Goal: Task Accomplishment & Management: Complete application form

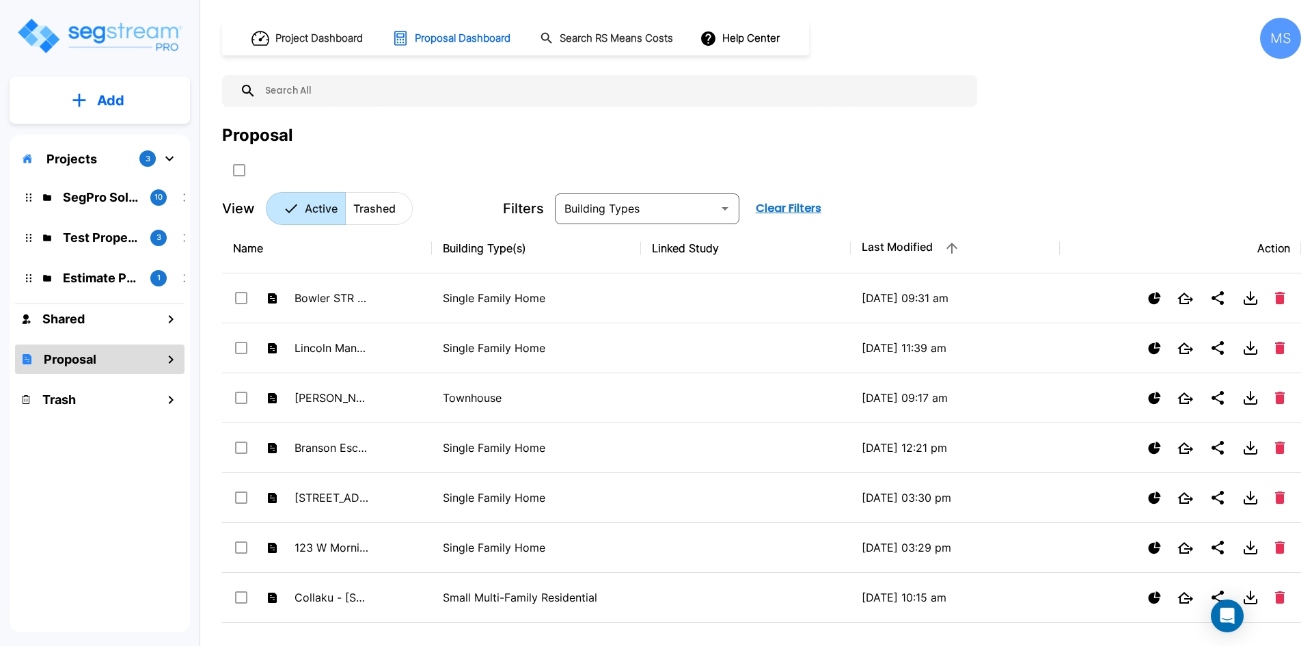
click at [107, 102] on p "Add" at bounding box center [110, 100] width 27 height 21
click at [117, 174] on p "Add Study" at bounding box center [108, 177] width 55 height 16
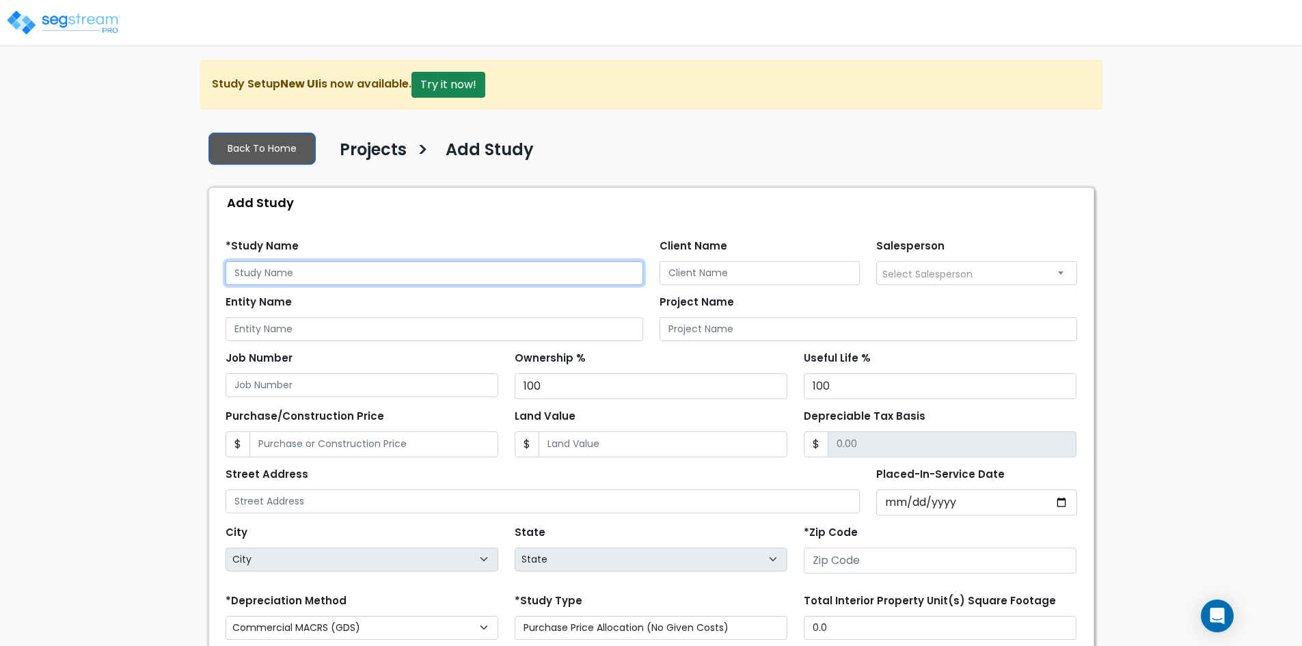
click at [264, 273] on input "text" at bounding box center [435, 273] width 418 height 24
type input "[PERSON_NAME] - 13 Locust Loop Run"
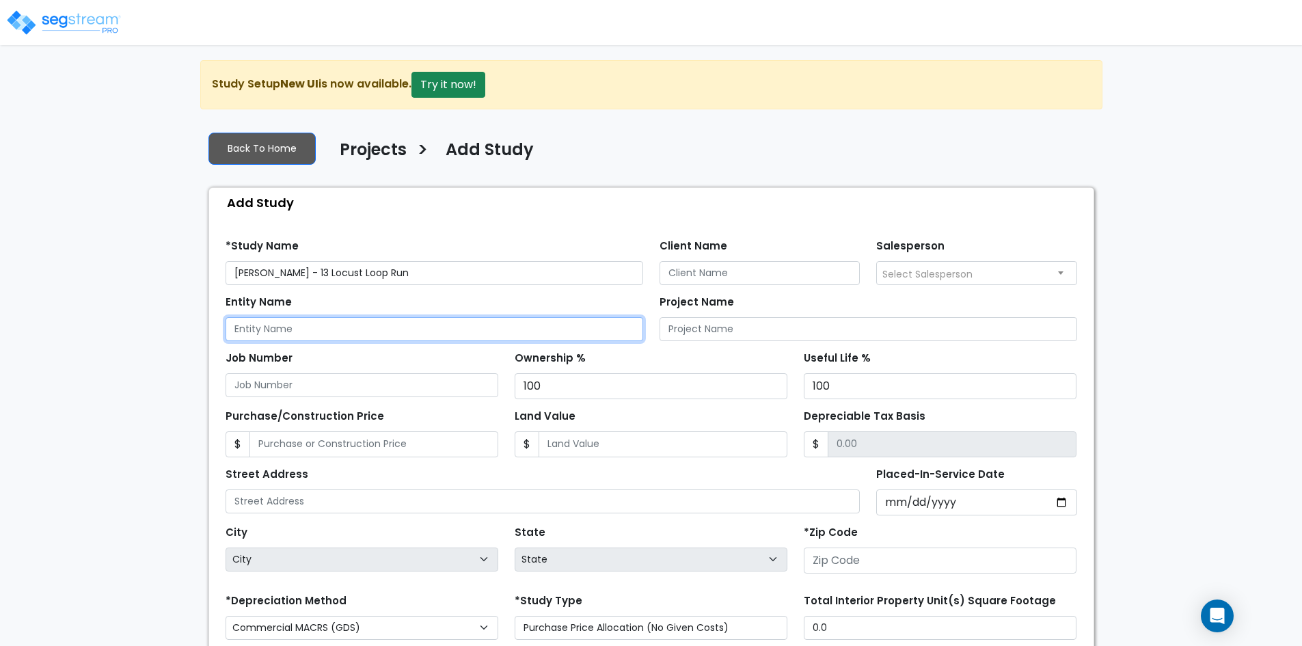
click at [315, 329] on input "Entity Name" at bounding box center [435, 329] width 418 height 24
type input "J"
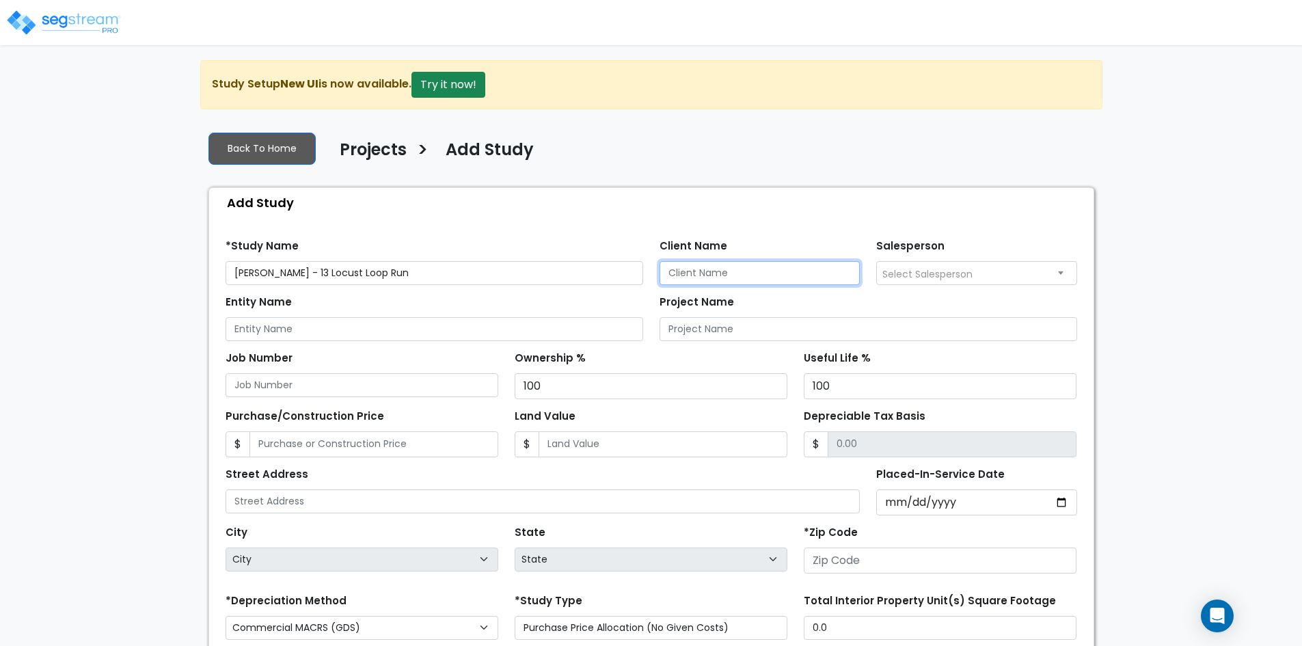
click at [694, 276] on input "Client Name" at bounding box center [759, 273] width 201 height 24
type input "[PERSON_NAME]"
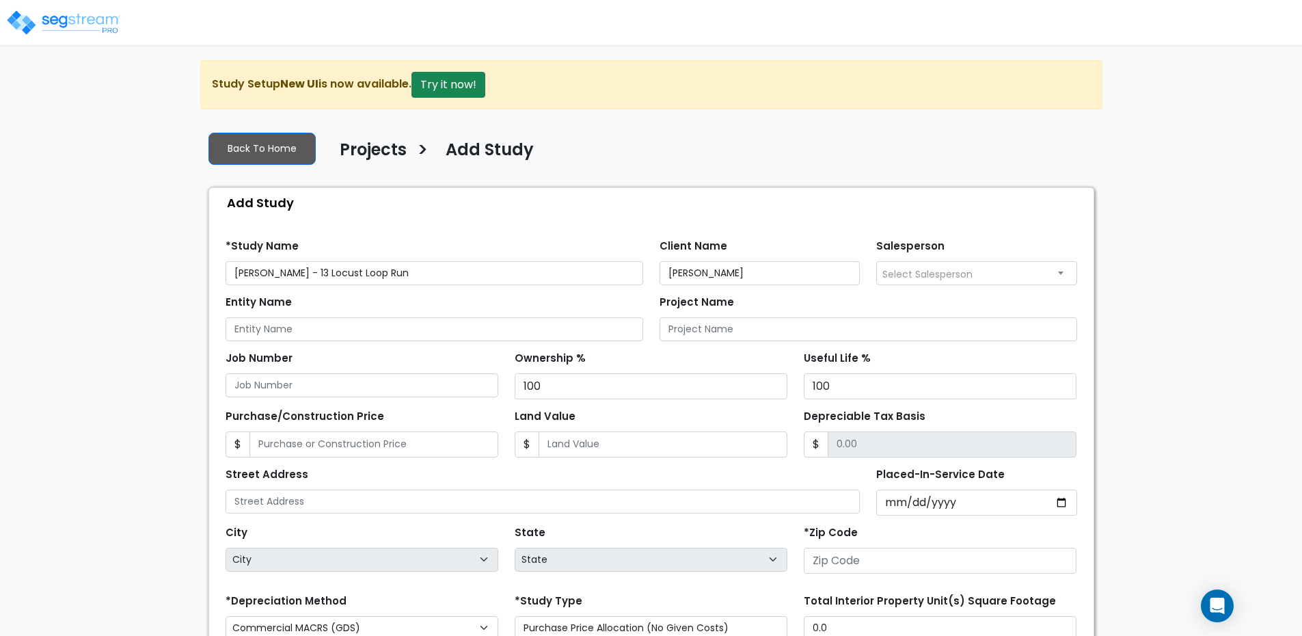
click at [1048, 271] on span "Select Salesperson" at bounding box center [977, 273] width 200 height 22
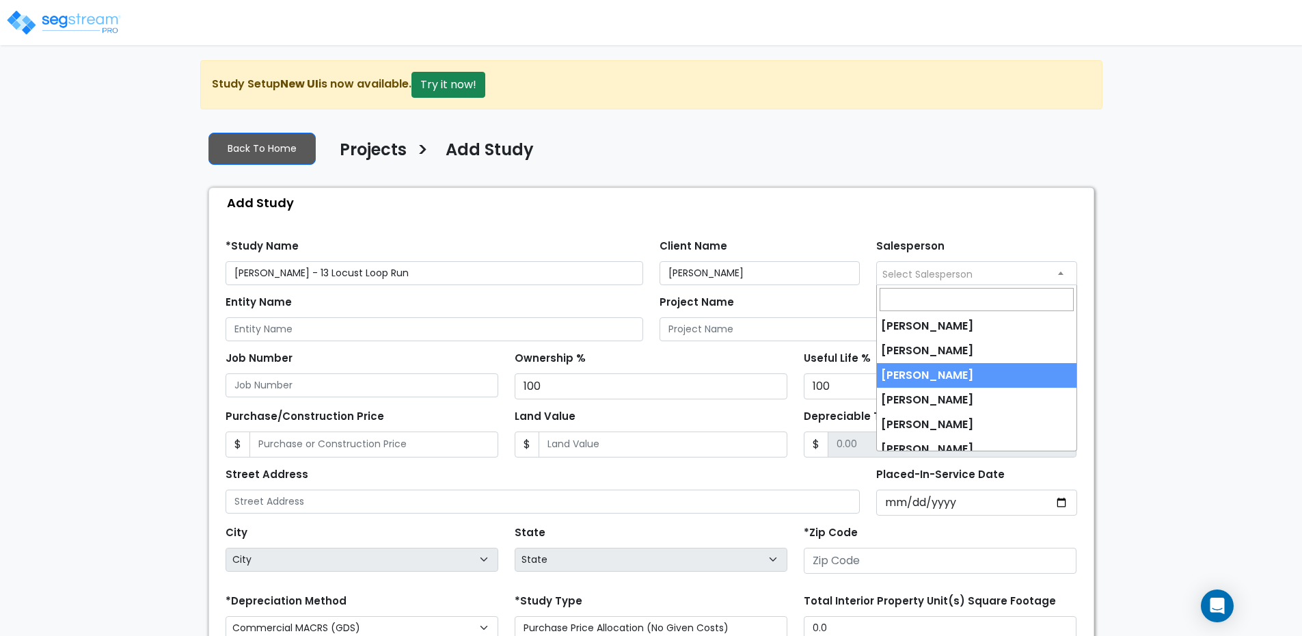
select select "173"
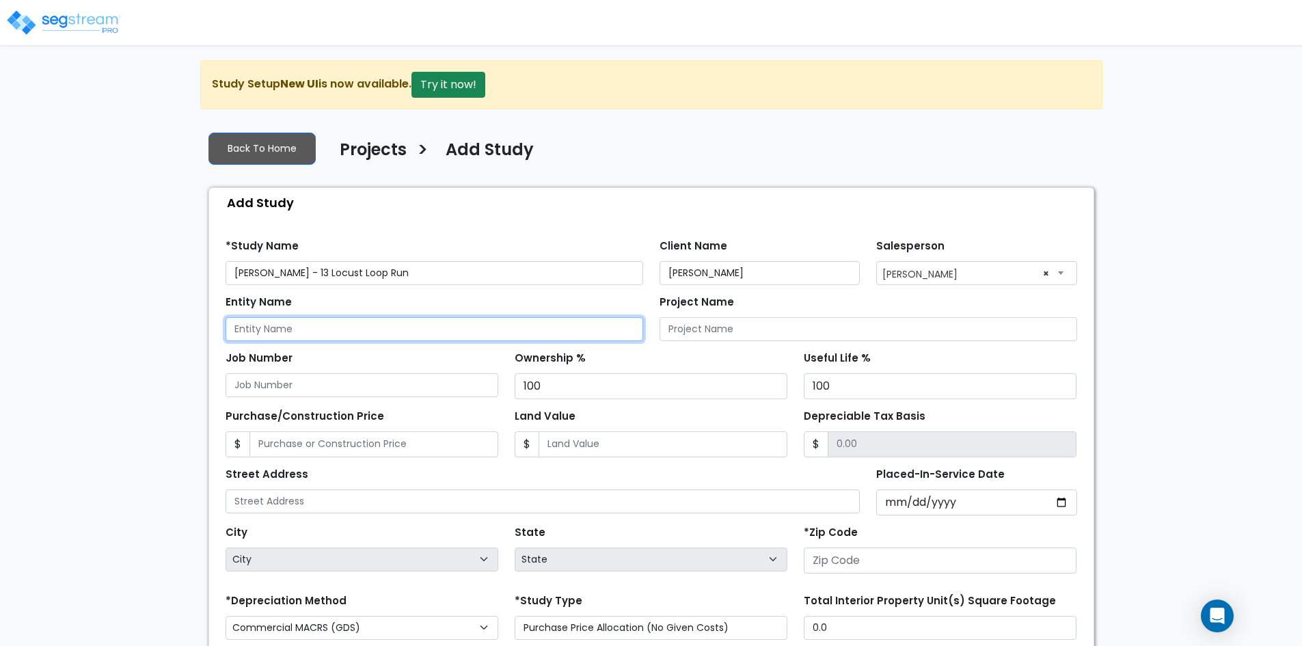
click at [357, 333] on input "Entity Name" at bounding box center [435, 329] width 418 height 24
type input "Jennifer Legas (Personal)"
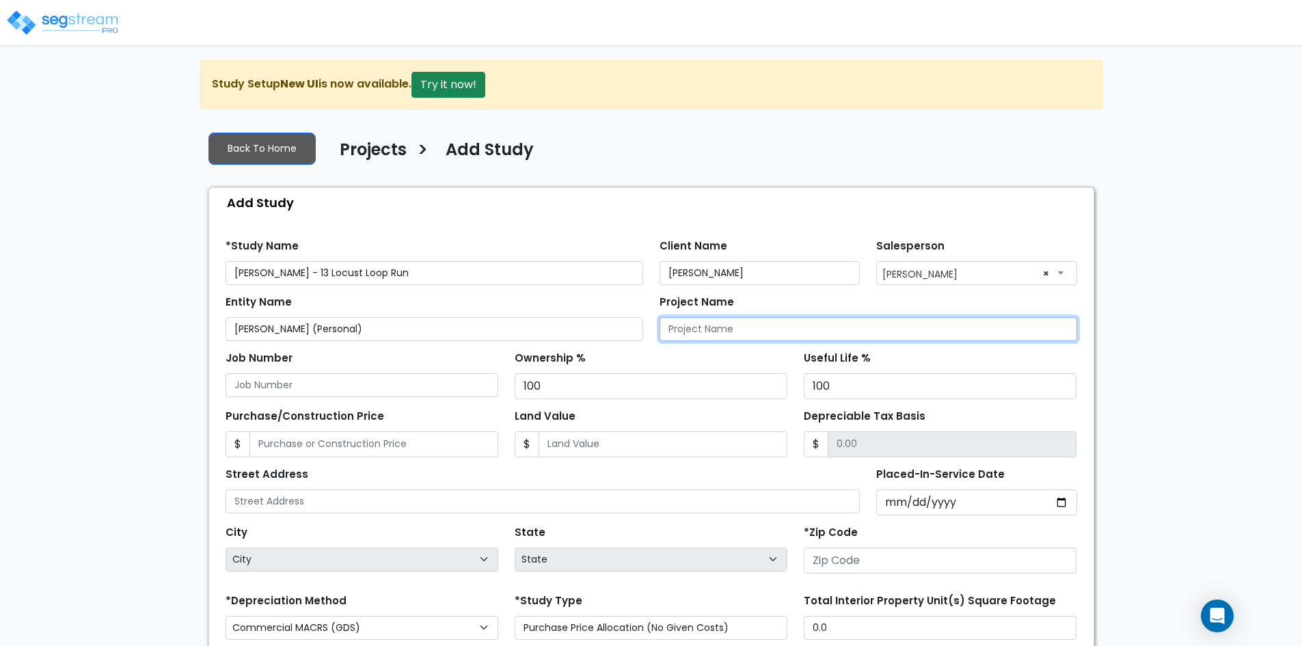
click at [707, 327] on input "Project Name" at bounding box center [868, 329] width 418 height 24
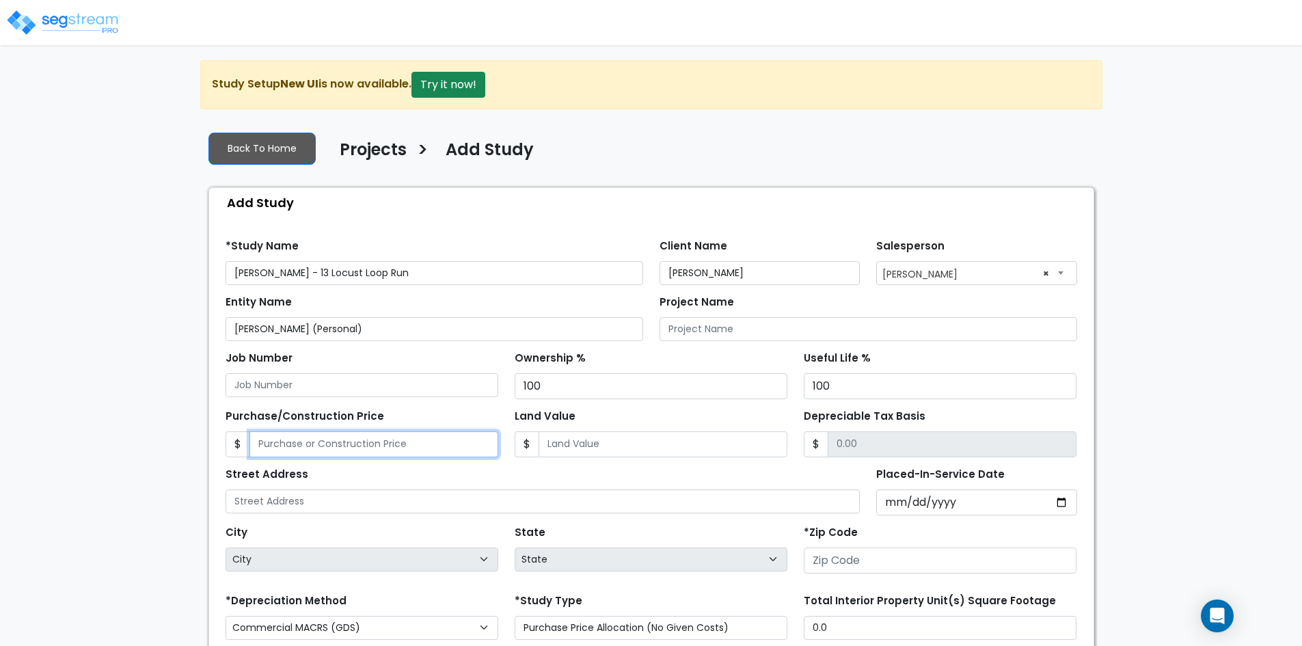
click at [279, 444] on input "Purchase/Construction Price" at bounding box center [373, 444] width 249 height 26
type input "P"
type input "ur"
type input "ch"
type input "a"
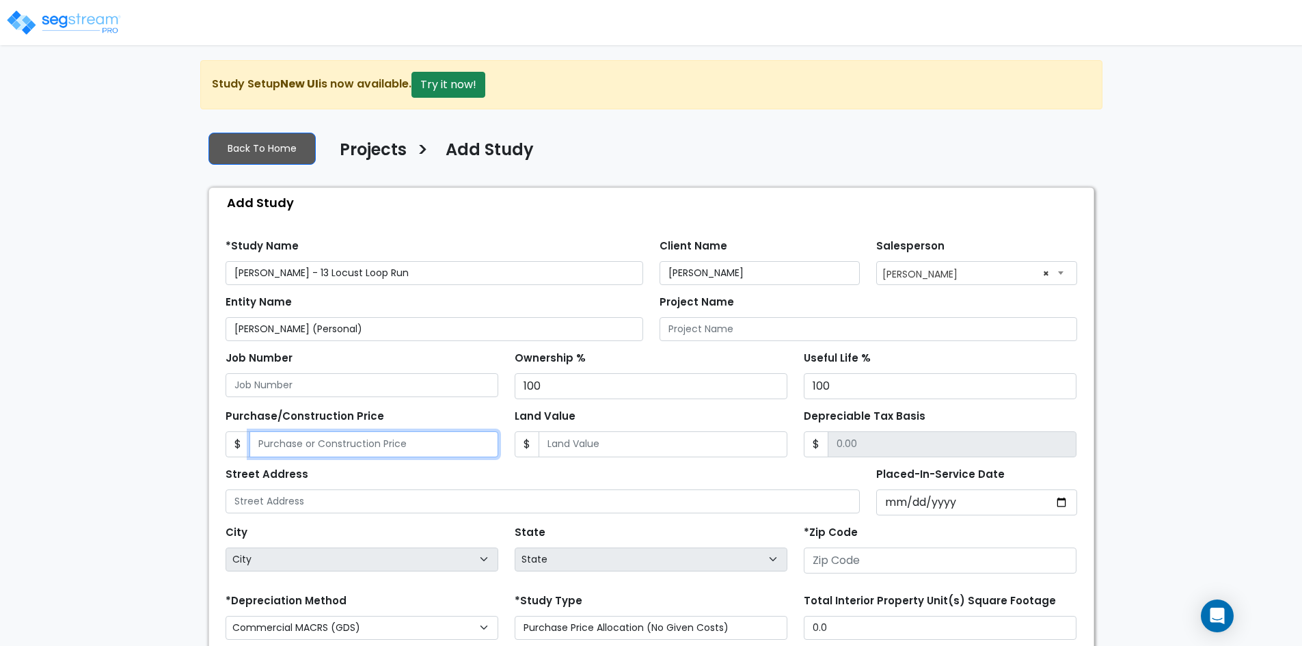
type input "2"
type input "2.00"
type input "27"
type input "27.00"
type input "277"
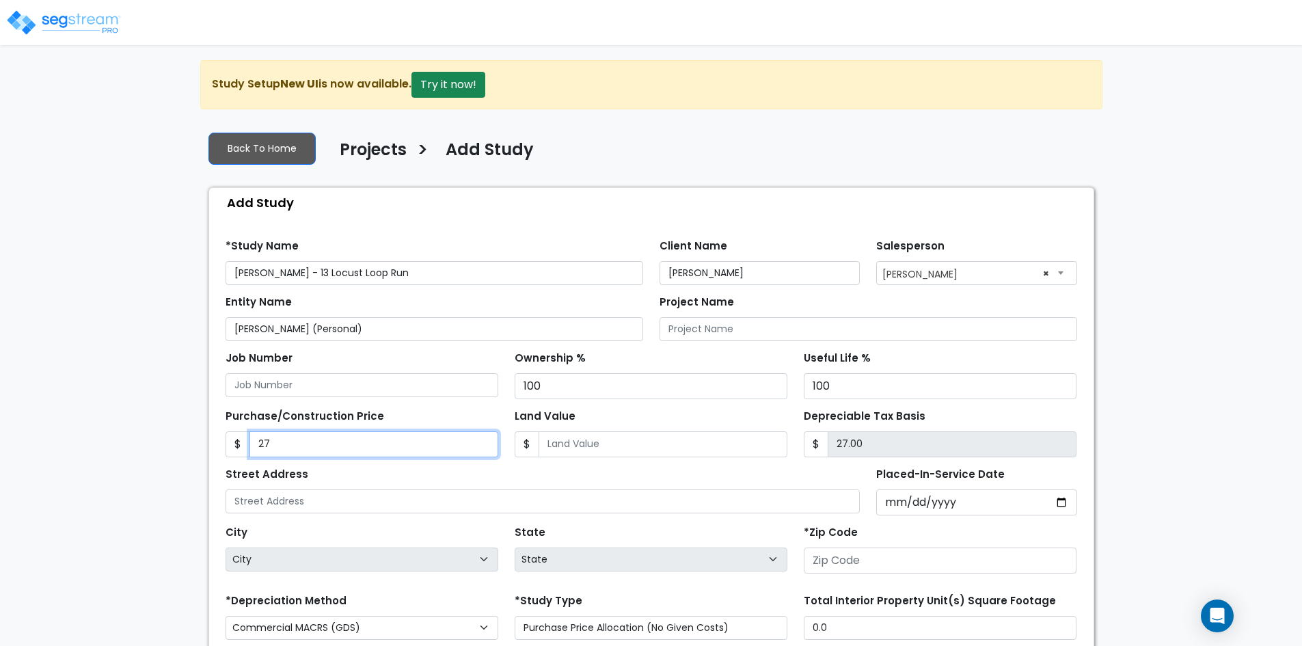
type input "277.00"
type input "2774"
type input "2,774.00"
type input "2,7740"
type input "27,740.00"
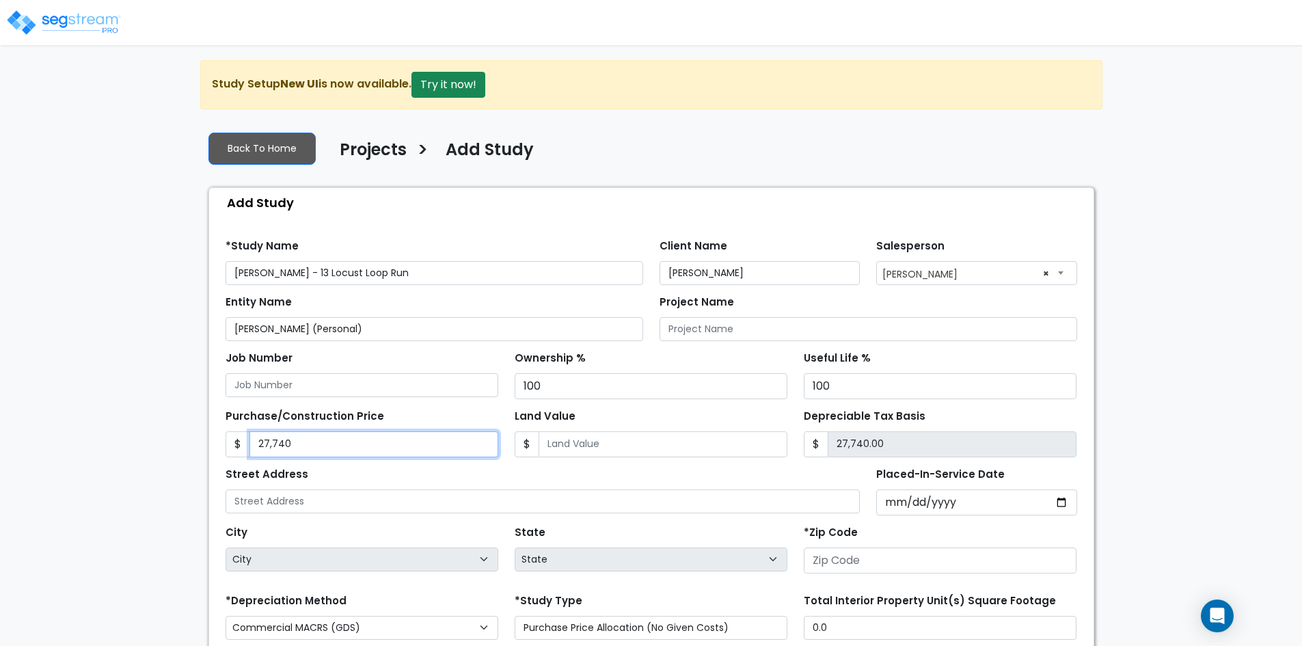
type input "27,7400"
type input "277,400.00"
type input "277,400"
click at [594, 439] on input "Land Value" at bounding box center [663, 444] width 249 height 26
type input "1"
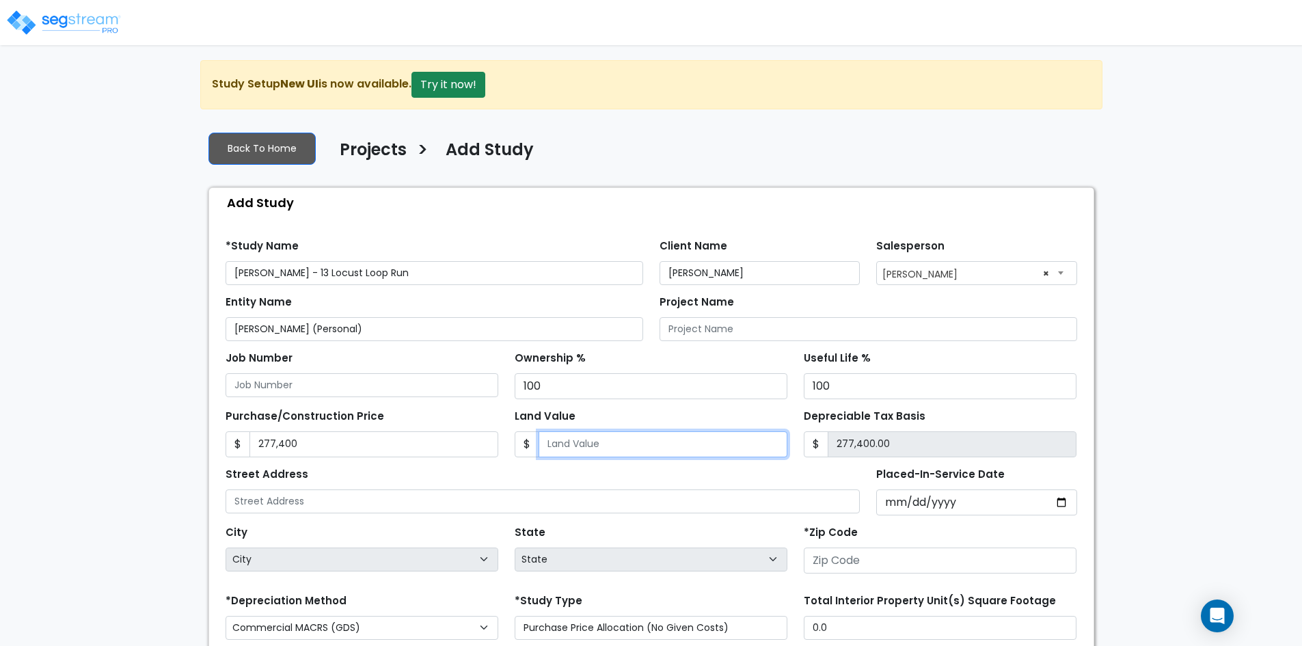
type input "277,399.00"
type input "17"
type input "277,383.00"
type input "176"
type input "277,224.00"
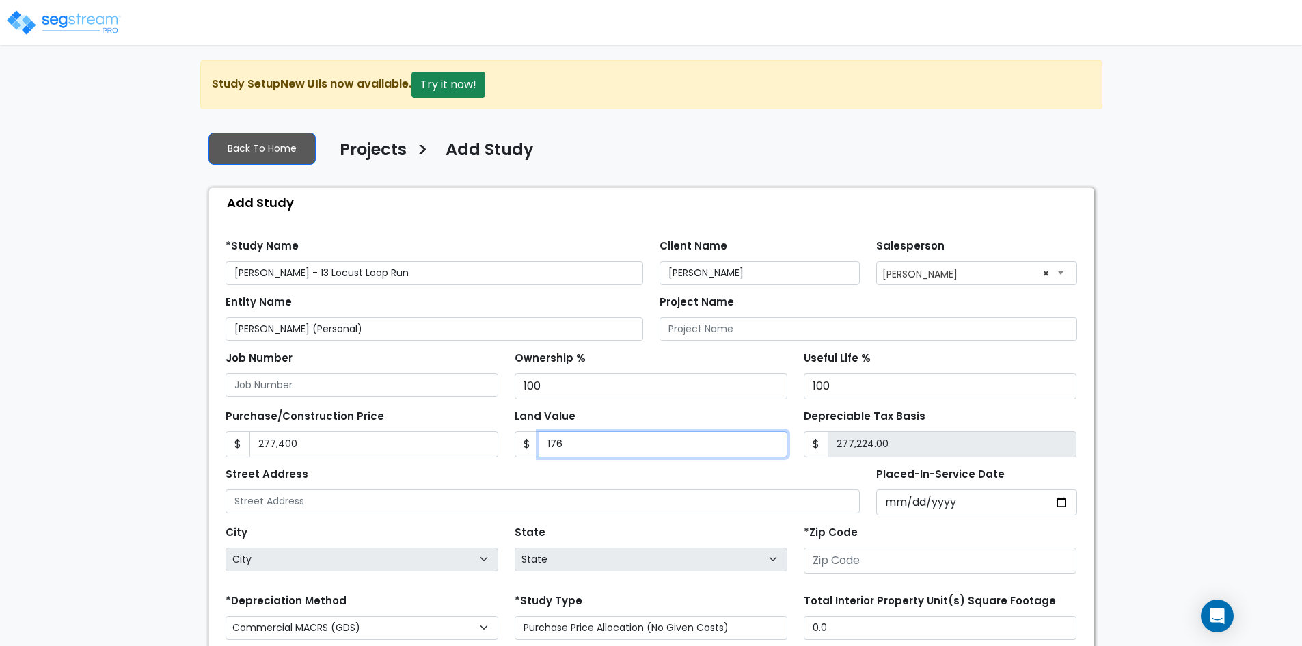
type input "1760"
type input "275,640.00"
type input "1,7600"
type input "259,800.00"
type input "17,600"
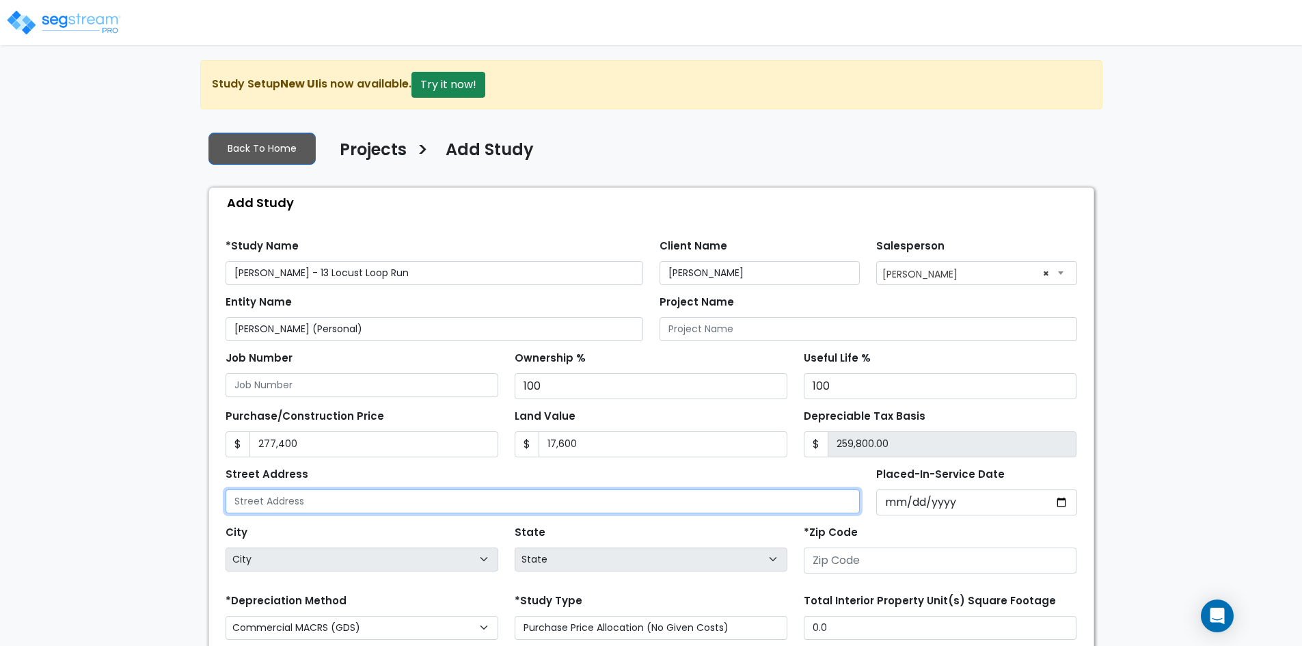
click at [342, 501] on input "text" at bounding box center [543, 501] width 635 height 24
type input "13 Locust Loop"
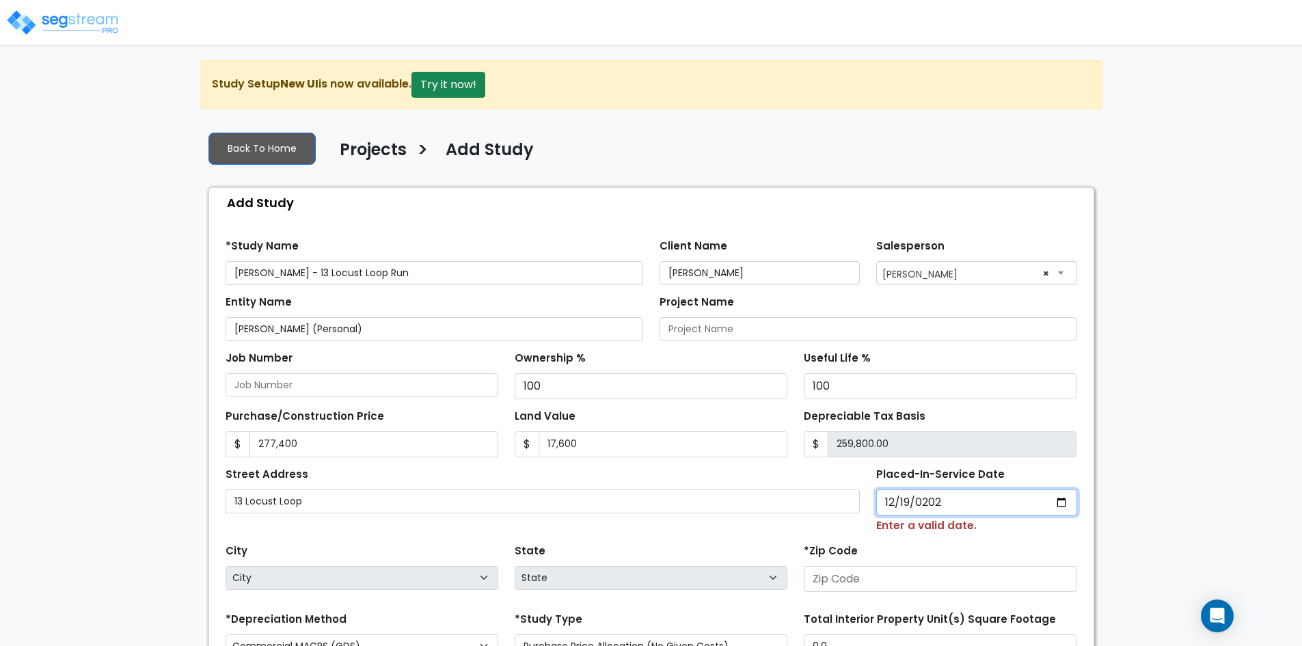
type input "[DATE]"
select select "2024"
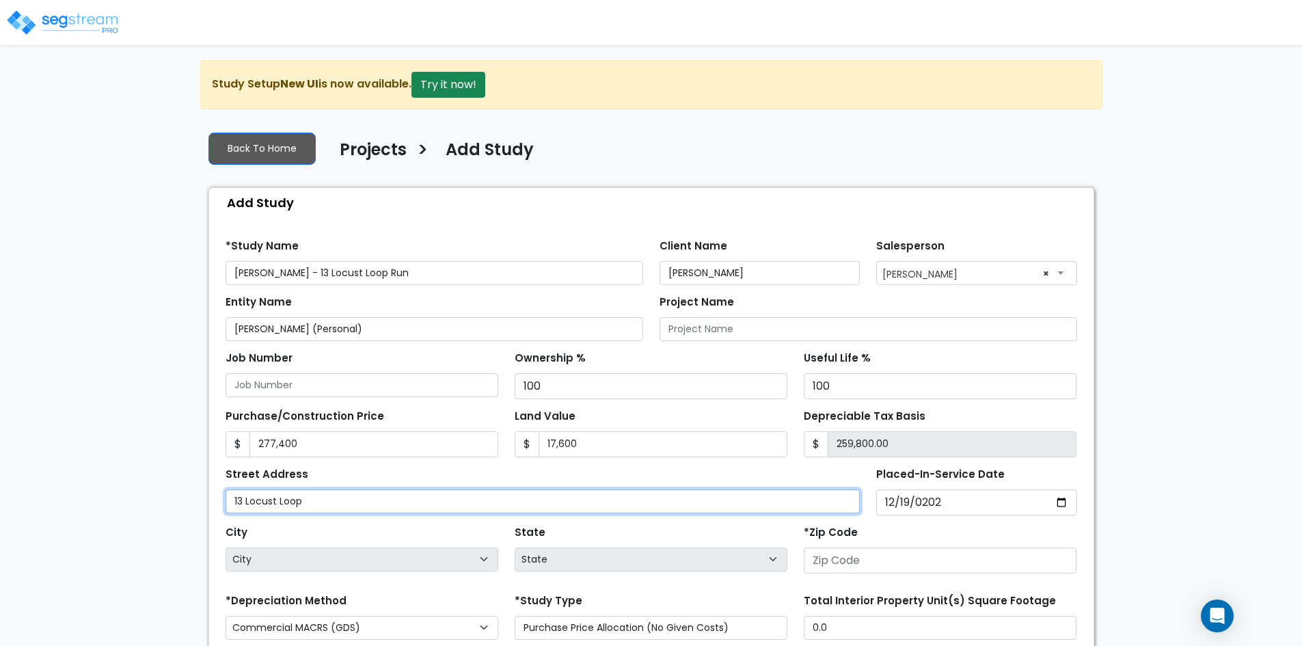
click at [333, 502] on input "13 Locust Loop" at bounding box center [543, 501] width 635 height 24
type input "13 Locust Loop Run"
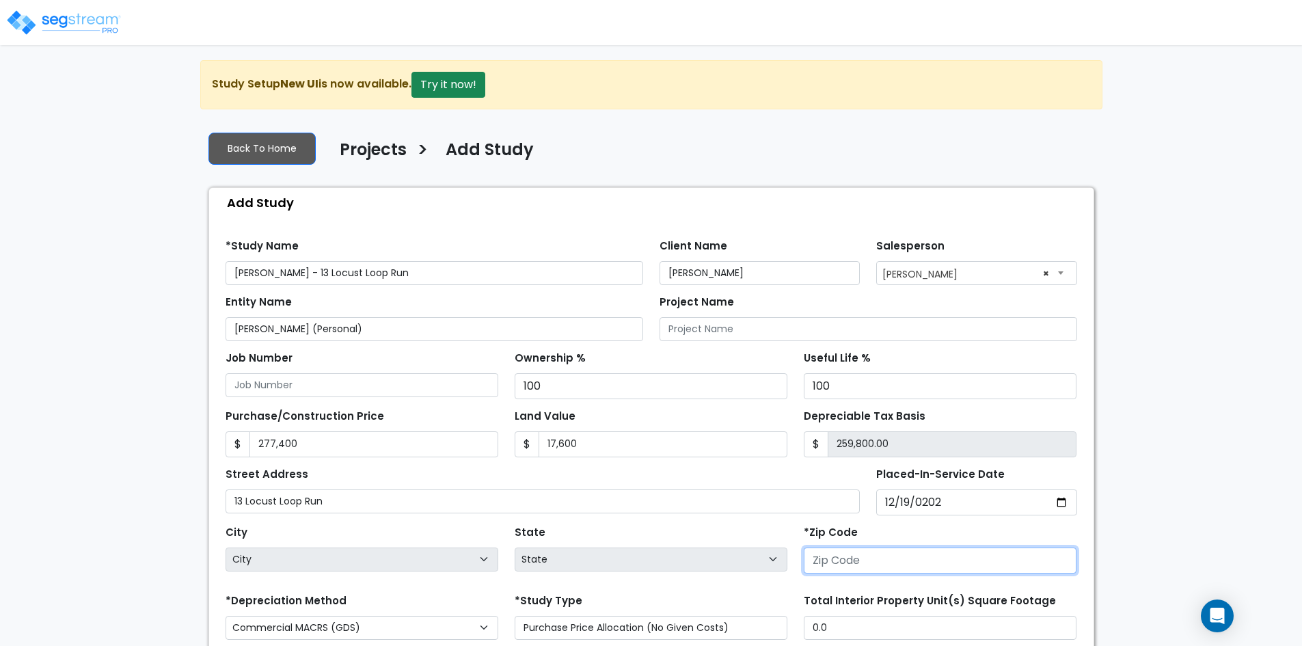
click at [838, 549] on input "number" at bounding box center [940, 560] width 273 height 26
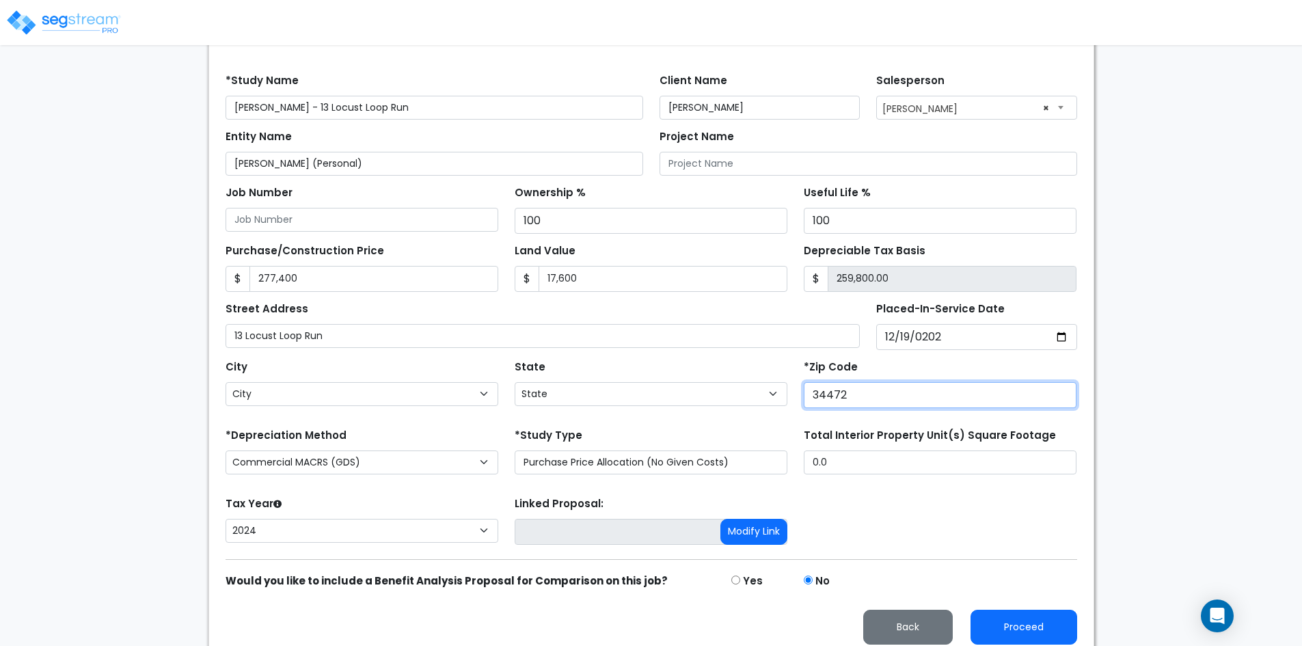
scroll to position [176, 0]
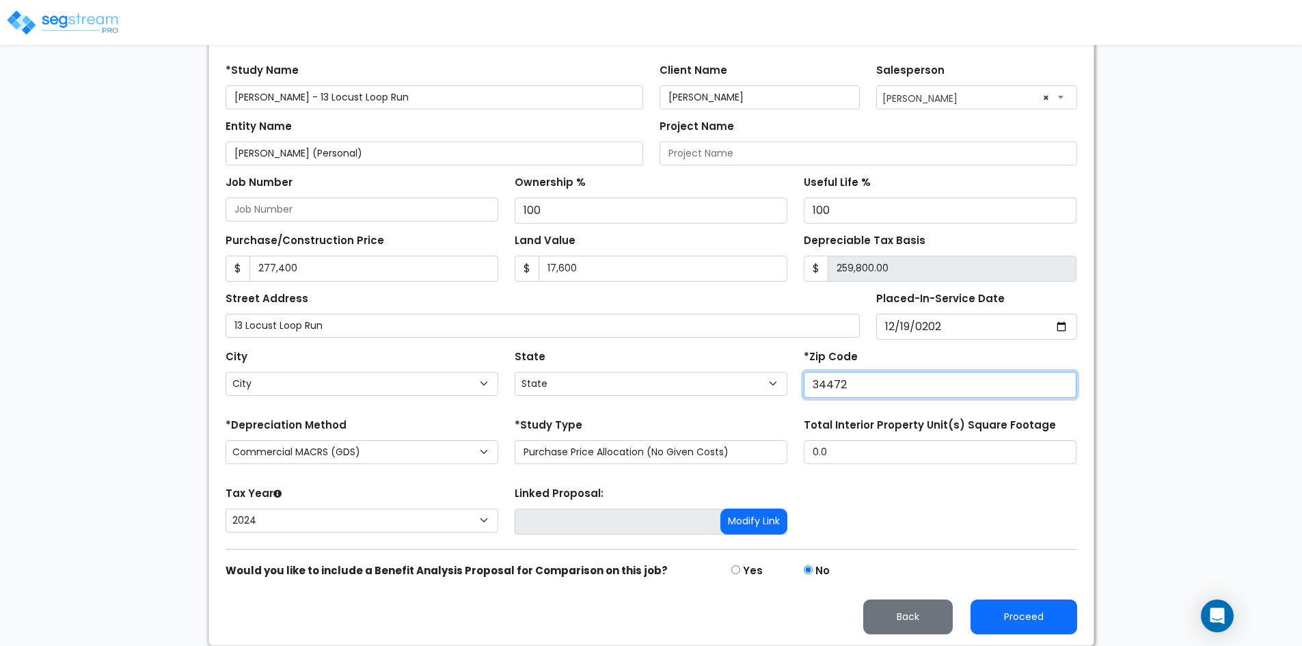
type input "34472"
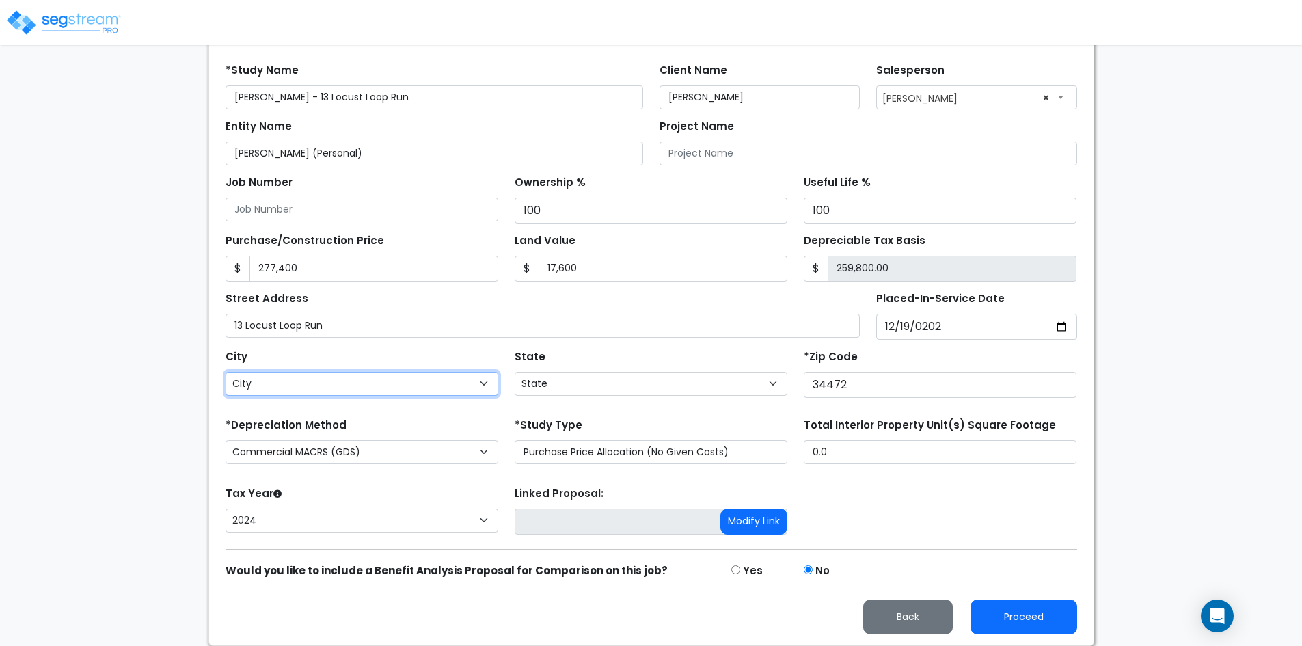
click at [369, 381] on select "City" at bounding box center [362, 384] width 273 height 24
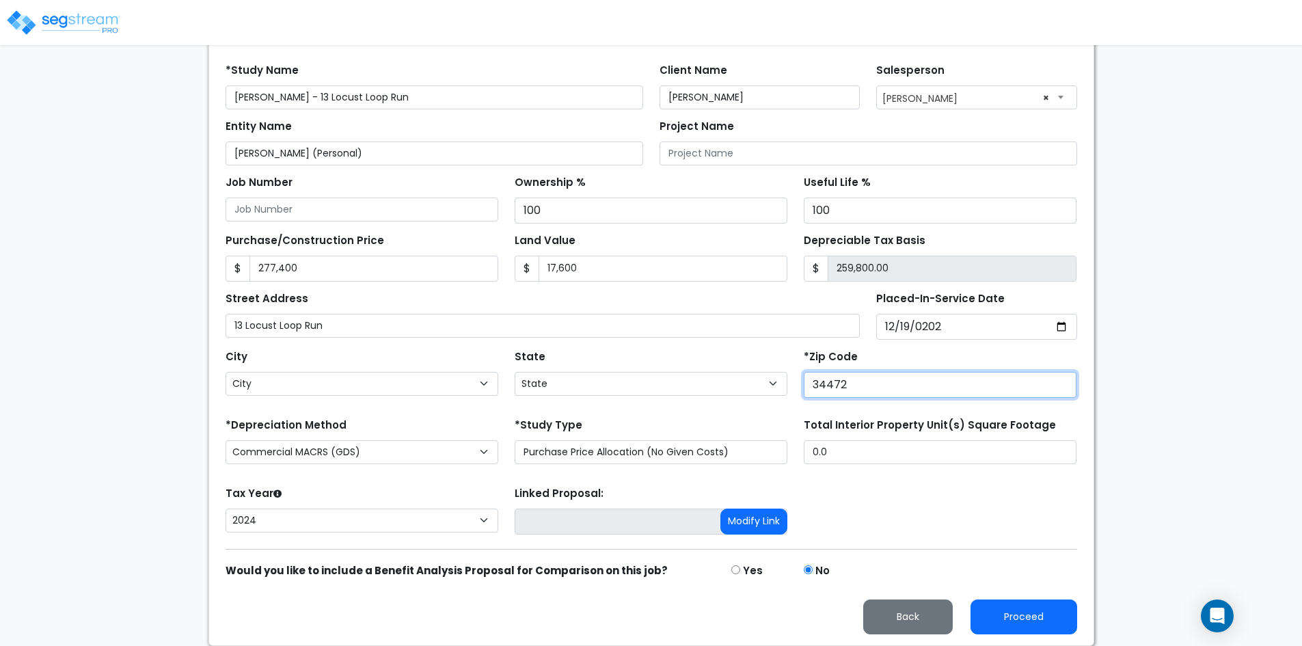
click at [919, 384] on input "34472" at bounding box center [940, 385] width 273 height 26
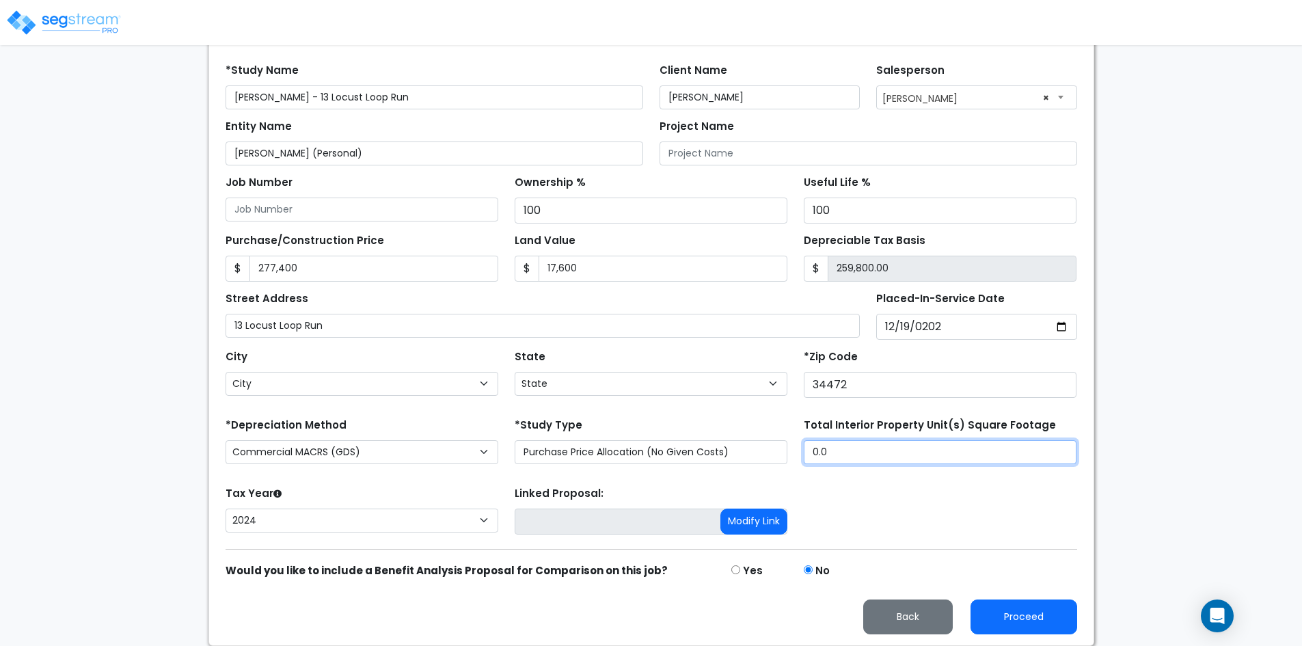
click at [878, 450] on input "0.0" at bounding box center [940, 452] width 273 height 24
select select "FL"
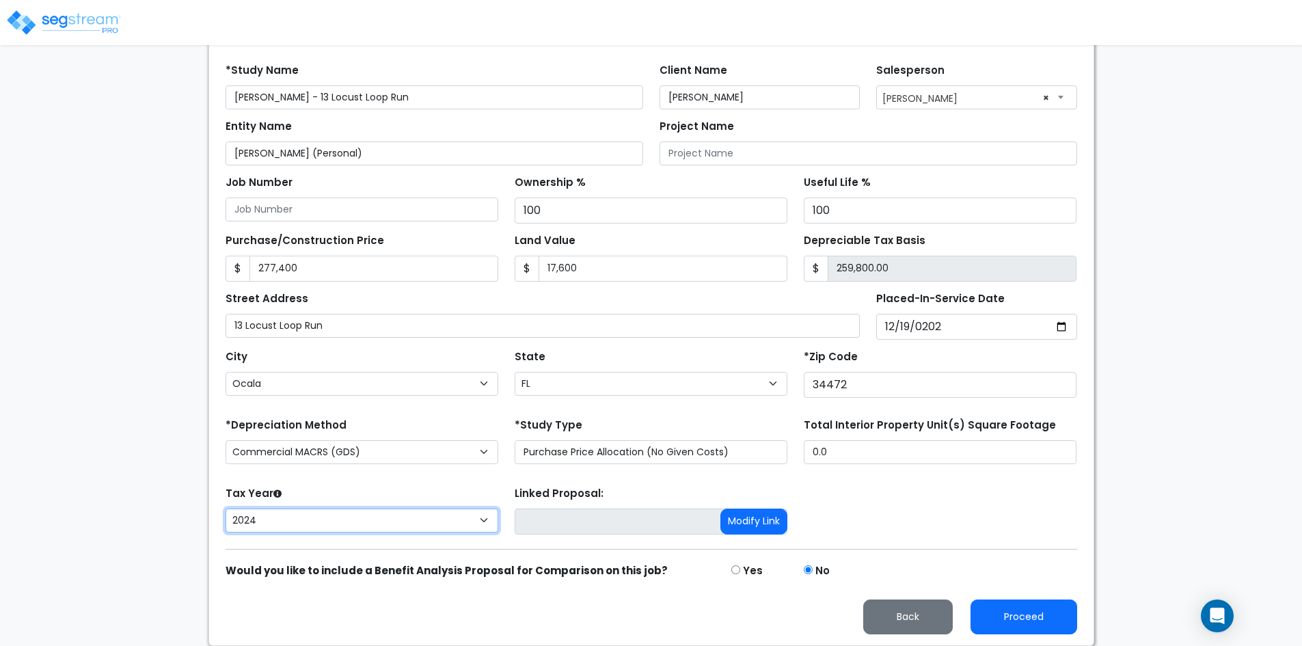
drag, startPoint x: 324, startPoint y: 520, endPoint x: 377, endPoint y: 520, distance: 53.3
click at [325, 520] on select "2026 2025 2024" at bounding box center [362, 520] width 273 height 24
click at [569, 396] on div "State State National Average AB AK AL AR AZ BC CA CO CT DC DE FL GA HI" at bounding box center [650, 373] width 289 height 55
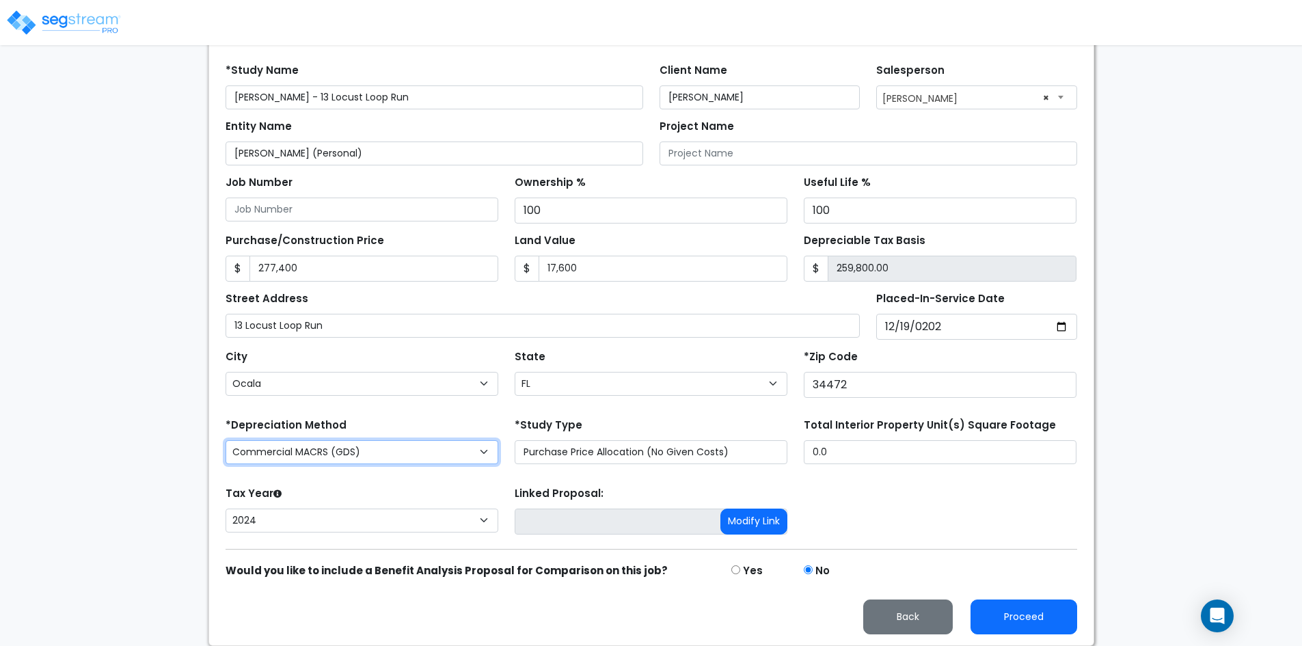
click at [418, 454] on select "Commercial MACRS (GDS) Residential Rental MACRS (GDS) Commercial MACRS (GDS) QIP" at bounding box center [362, 452] width 273 height 24
select select "RRM(_30"
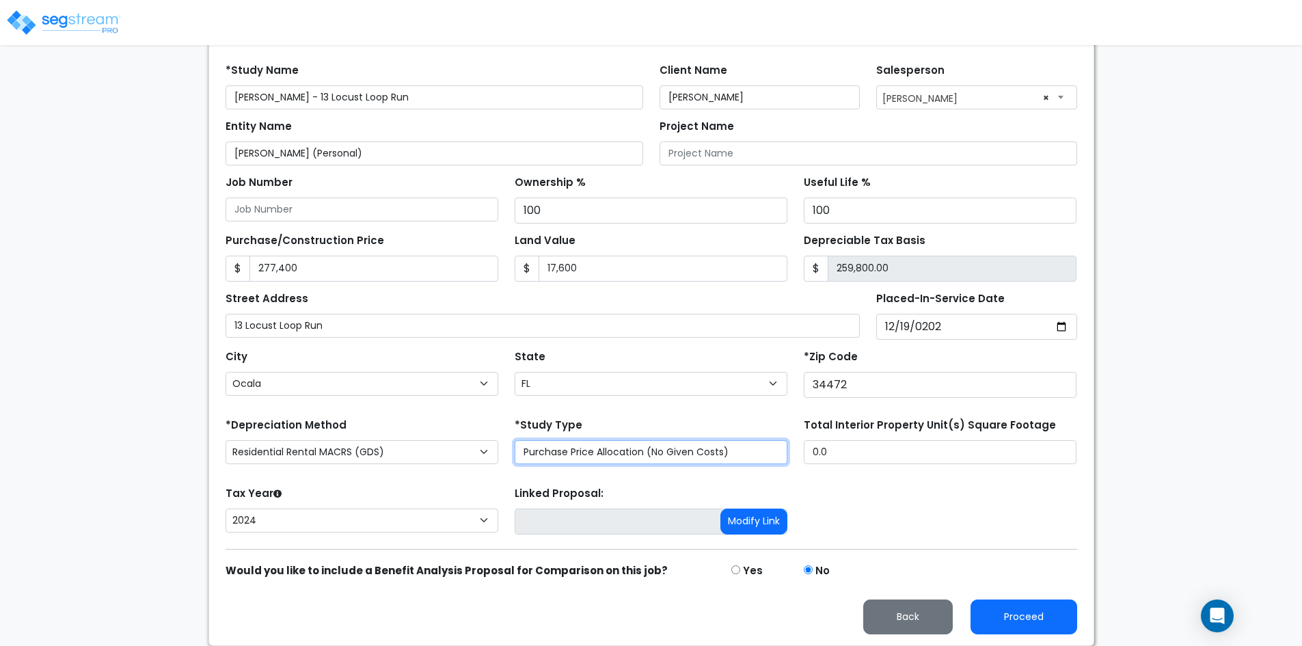
click at [579, 455] on select "Purchase Price Allocation (No Given Costs) New Construction / Reno / TI's (Give…" at bounding box center [651, 452] width 273 height 24
click at [515, 440] on select "Purchase Price Allocation (No Given Costs) New Construction / Reno / TI's (Give…" at bounding box center [651, 452] width 273 height 24
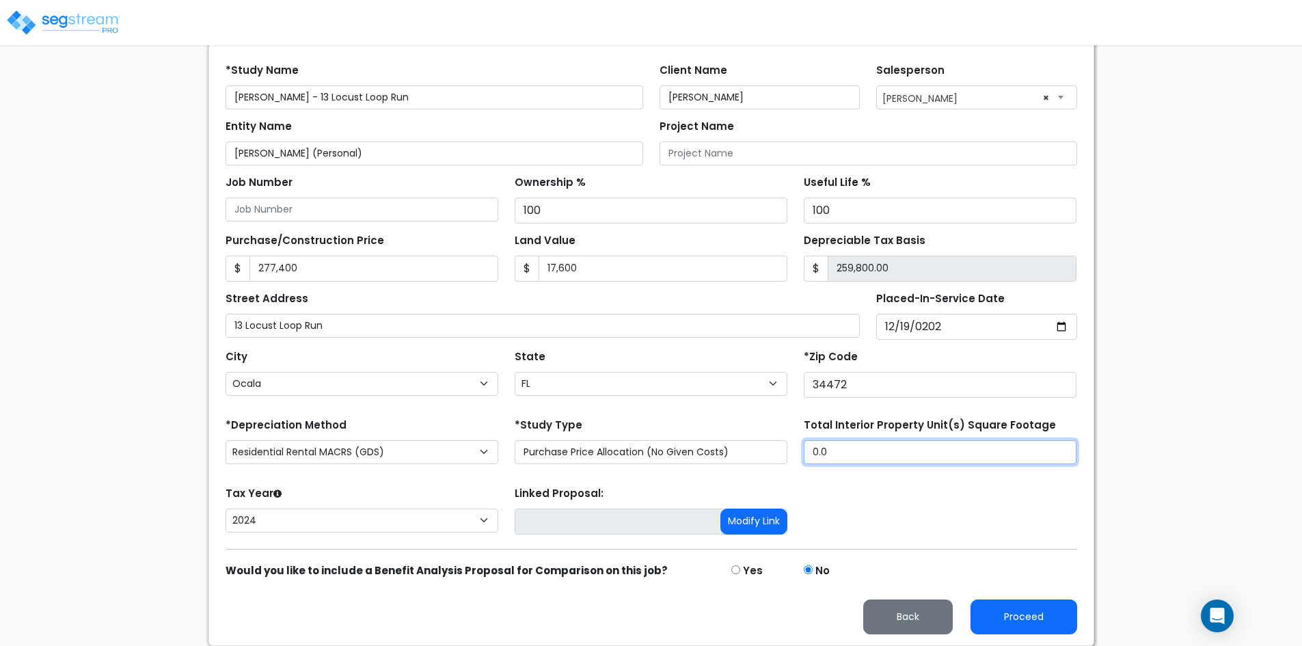
drag, startPoint x: 855, startPoint y: 450, endPoint x: 799, endPoint y: 450, distance: 56.0
click at [799, 450] on div "Total Interior Property Unit(s) Square Footage 0.0" at bounding box center [939, 442] width 289 height 55
type input "1,832"
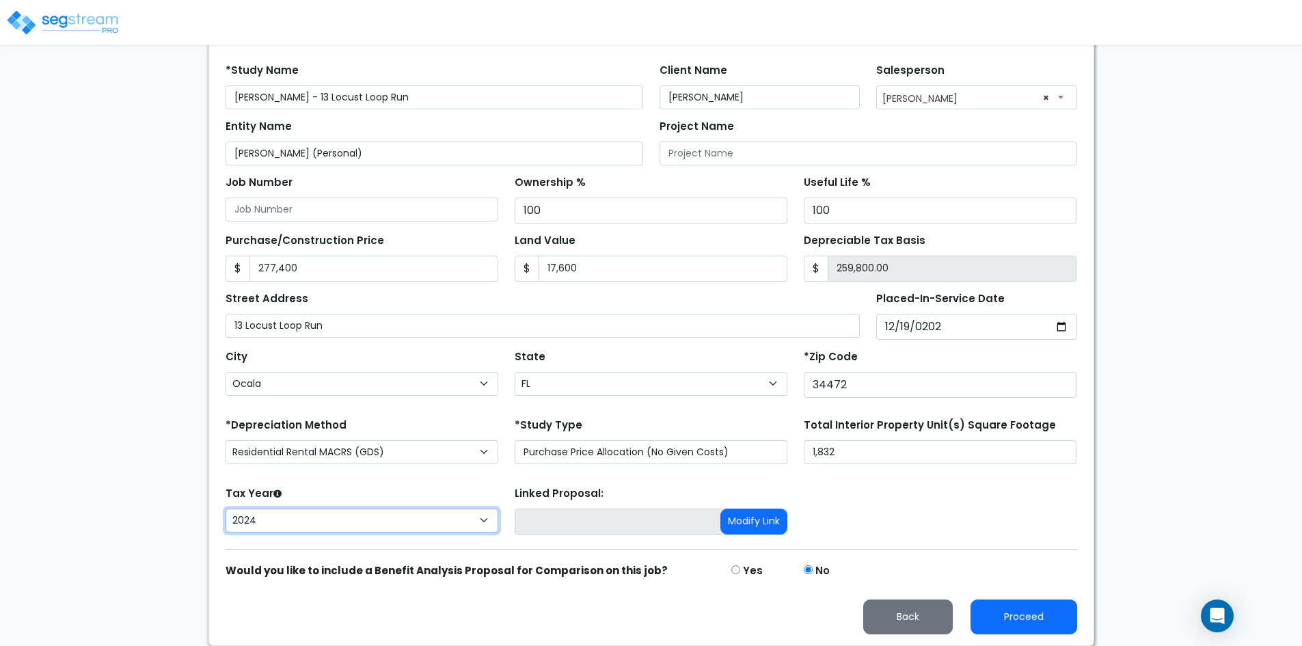
click at [317, 515] on select "2026 2025 2024" at bounding box center [362, 520] width 273 height 24
click at [318, 521] on select "2026 2025 2024" at bounding box center [362, 520] width 273 height 24
click at [918, 507] on div "Tax Year Please Enter The Placed In Service Date First. 2026 2025 2024 Prior Ye…" at bounding box center [651, 510] width 868 height 55
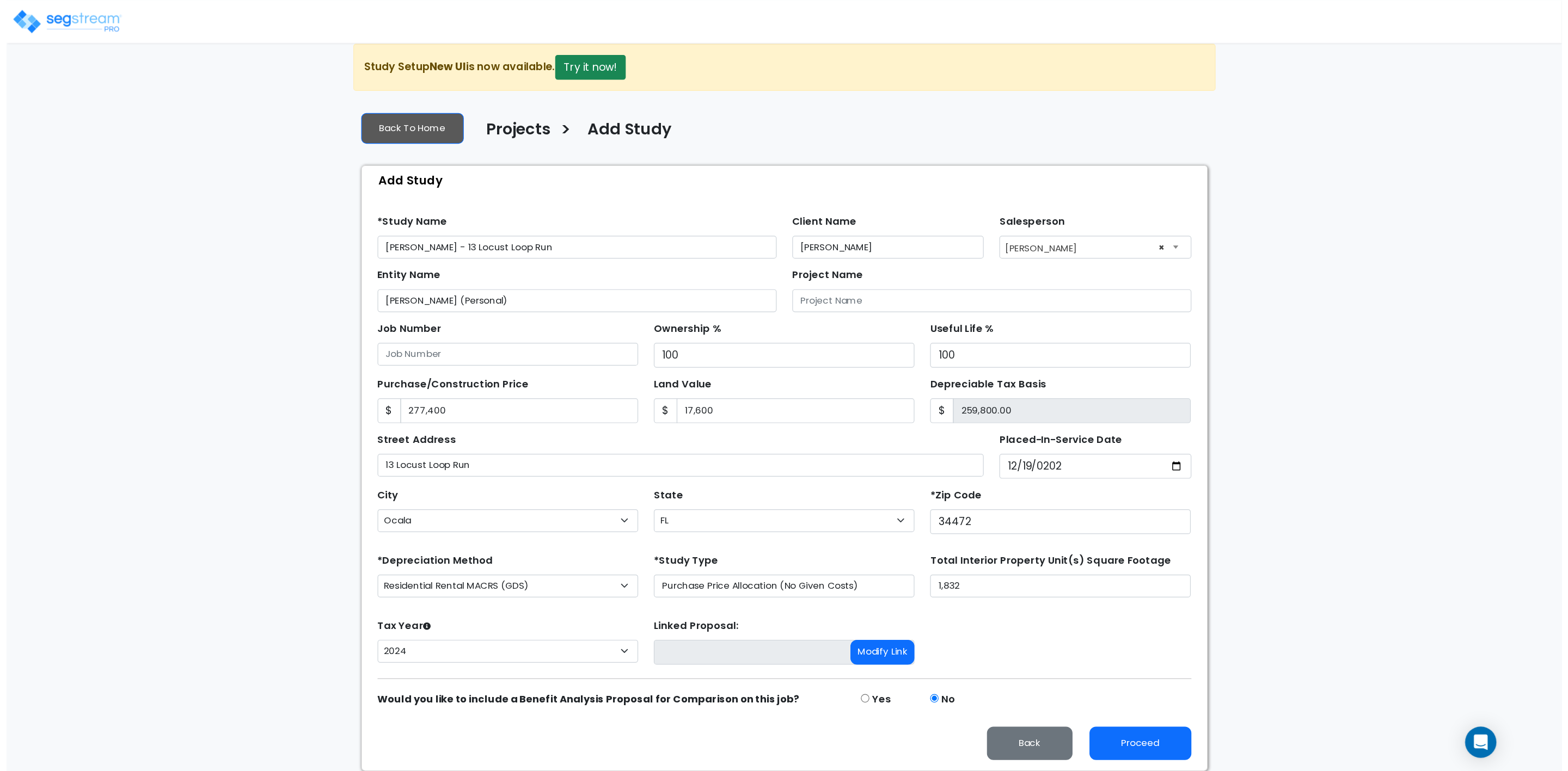
scroll to position [0, 0]
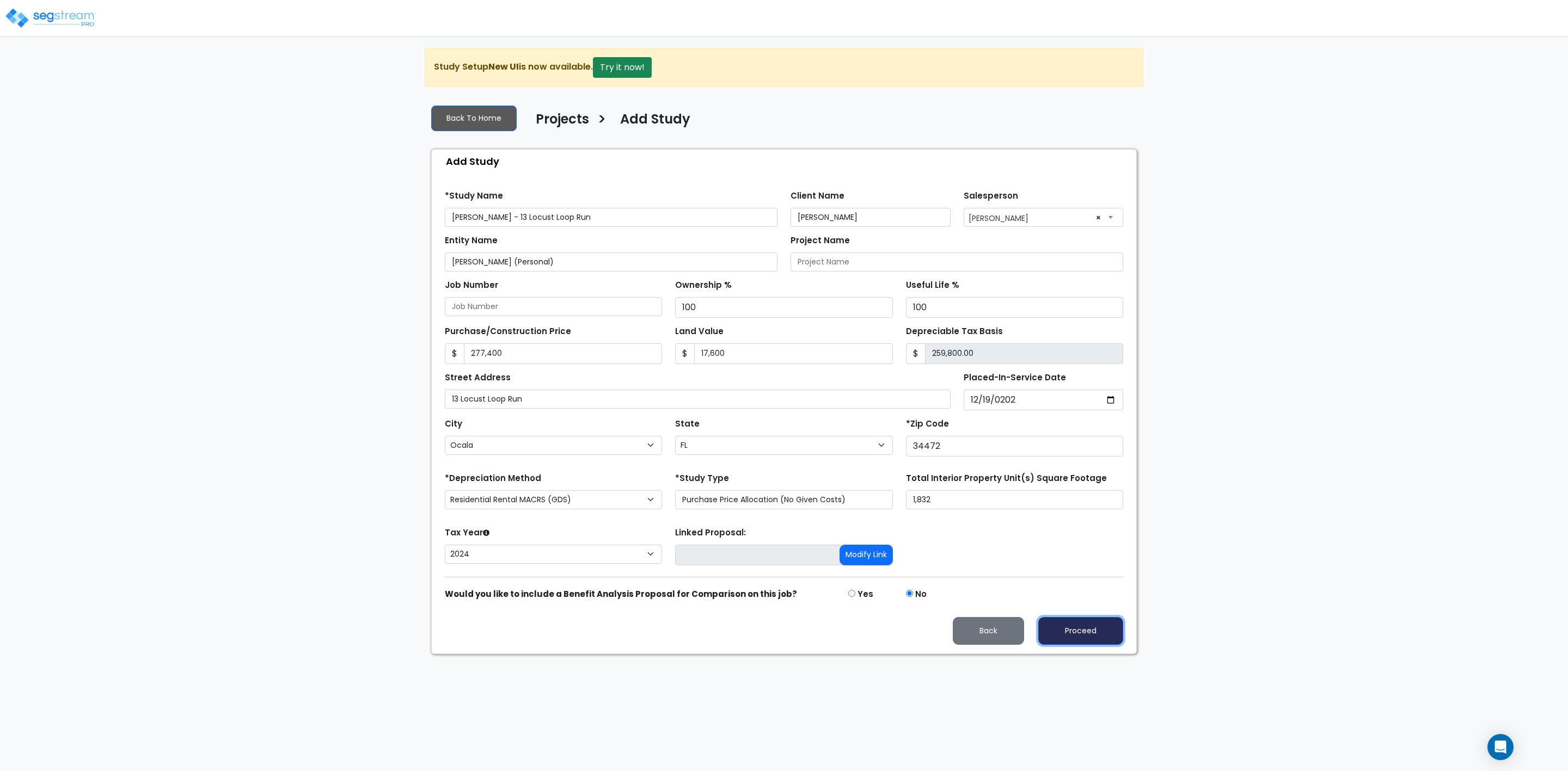
click at [1045, 514] on button "Proceed" at bounding box center [1080, 631] width 85 height 28
type input "277400"
type input "17600"
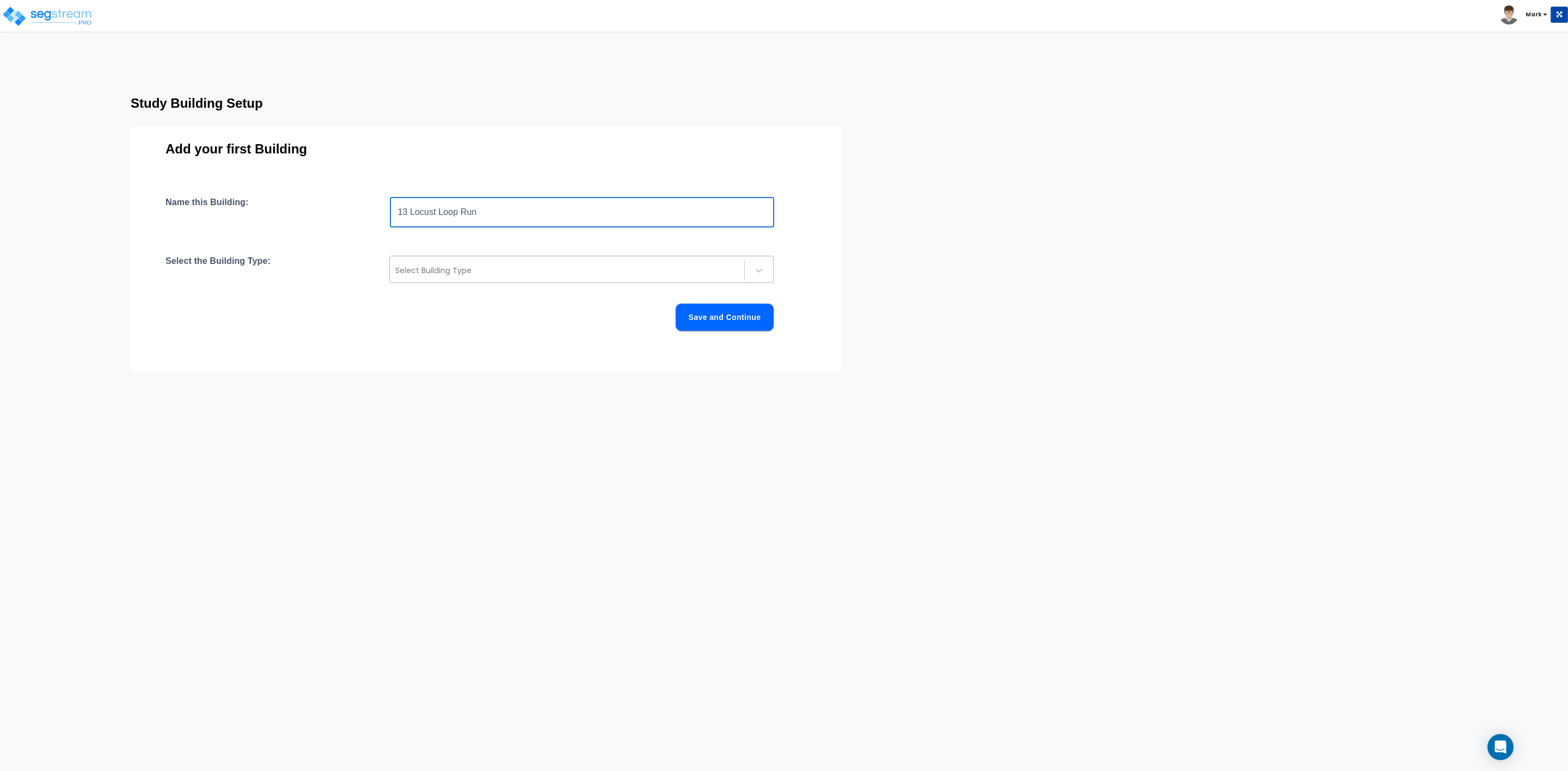
type input "13 Locust Loop Run"
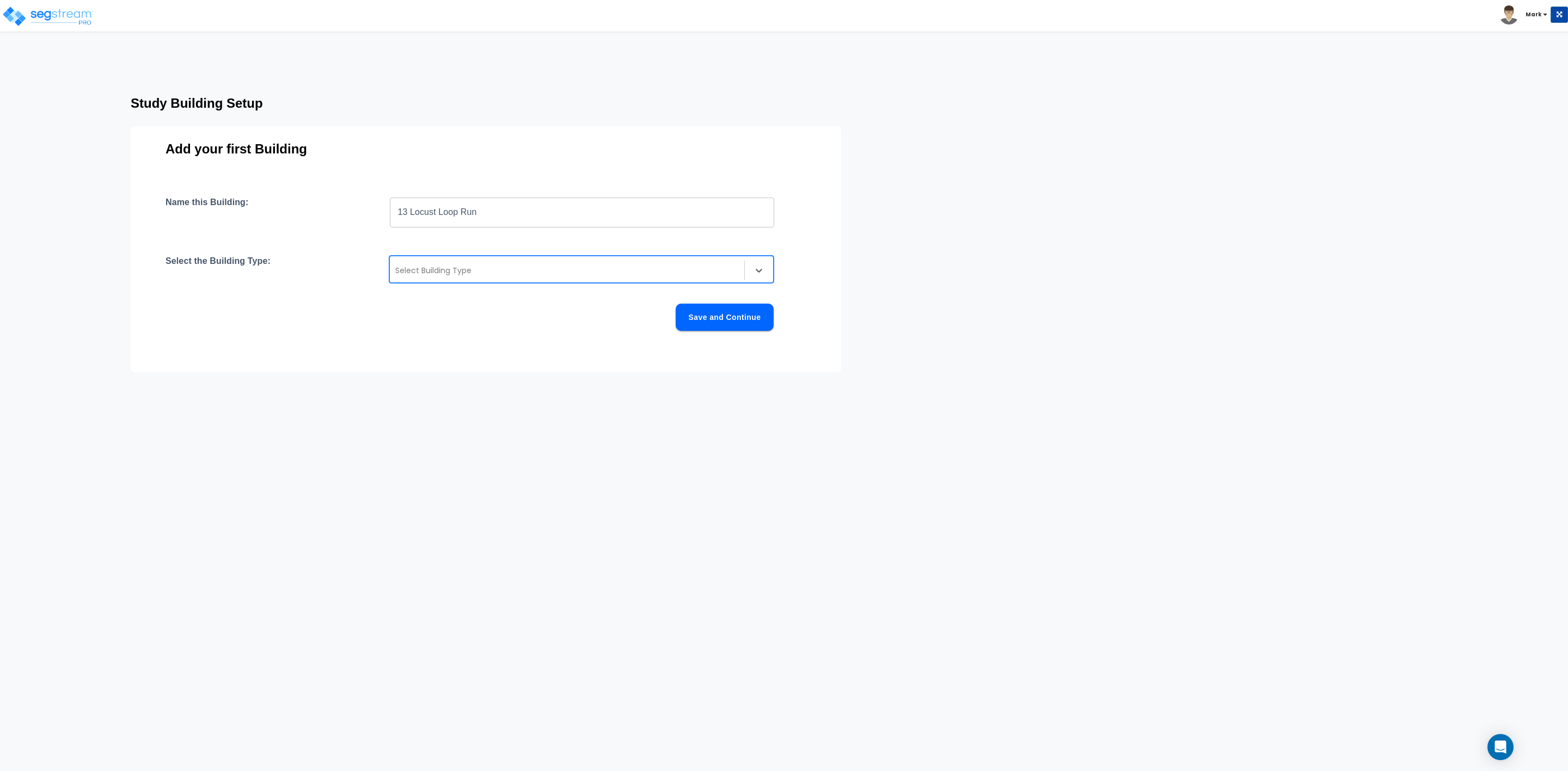
click at [436, 274] on div at bounding box center [566, 270] width 343 height 13
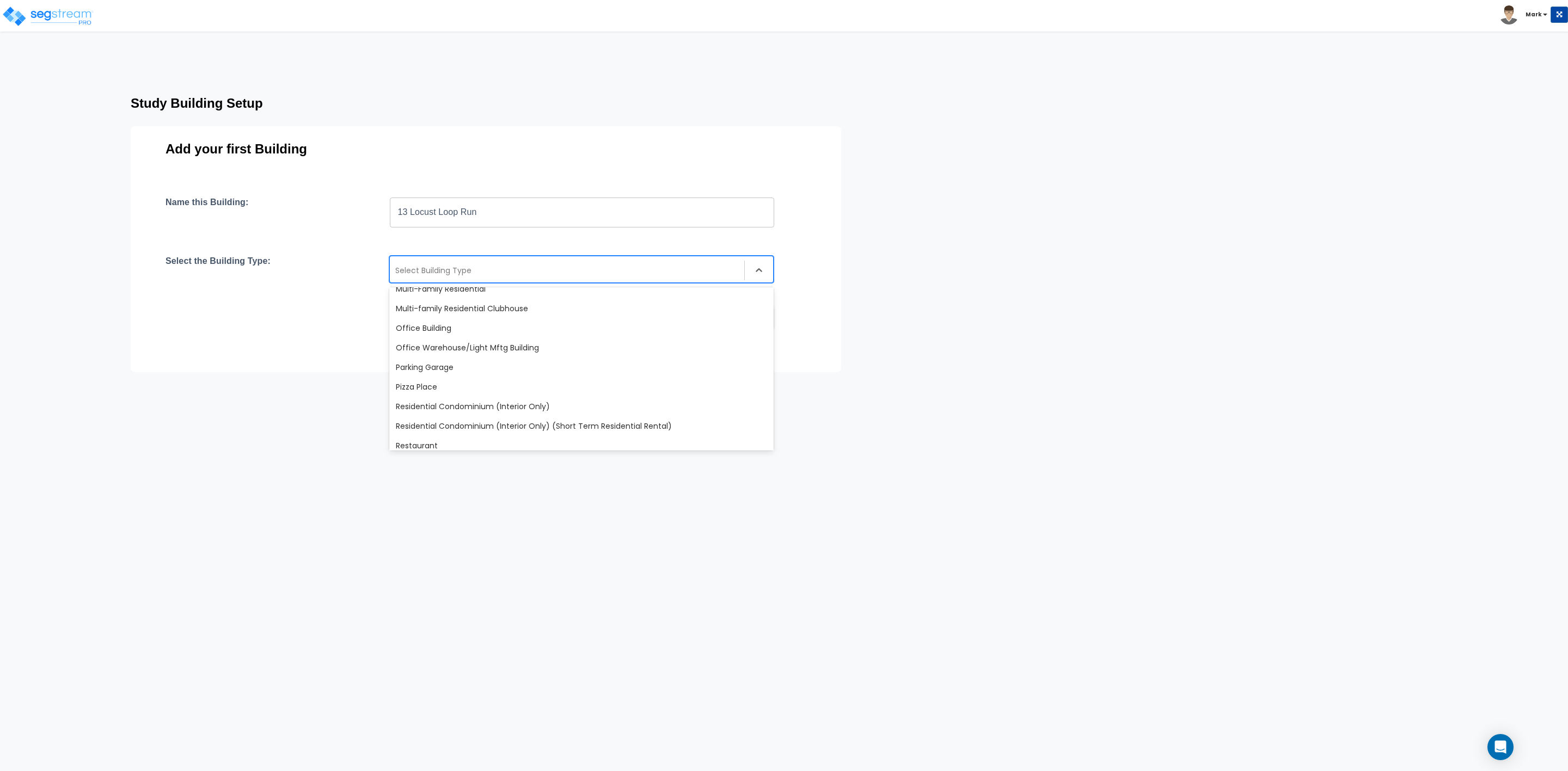
scroll to position [816, 0]
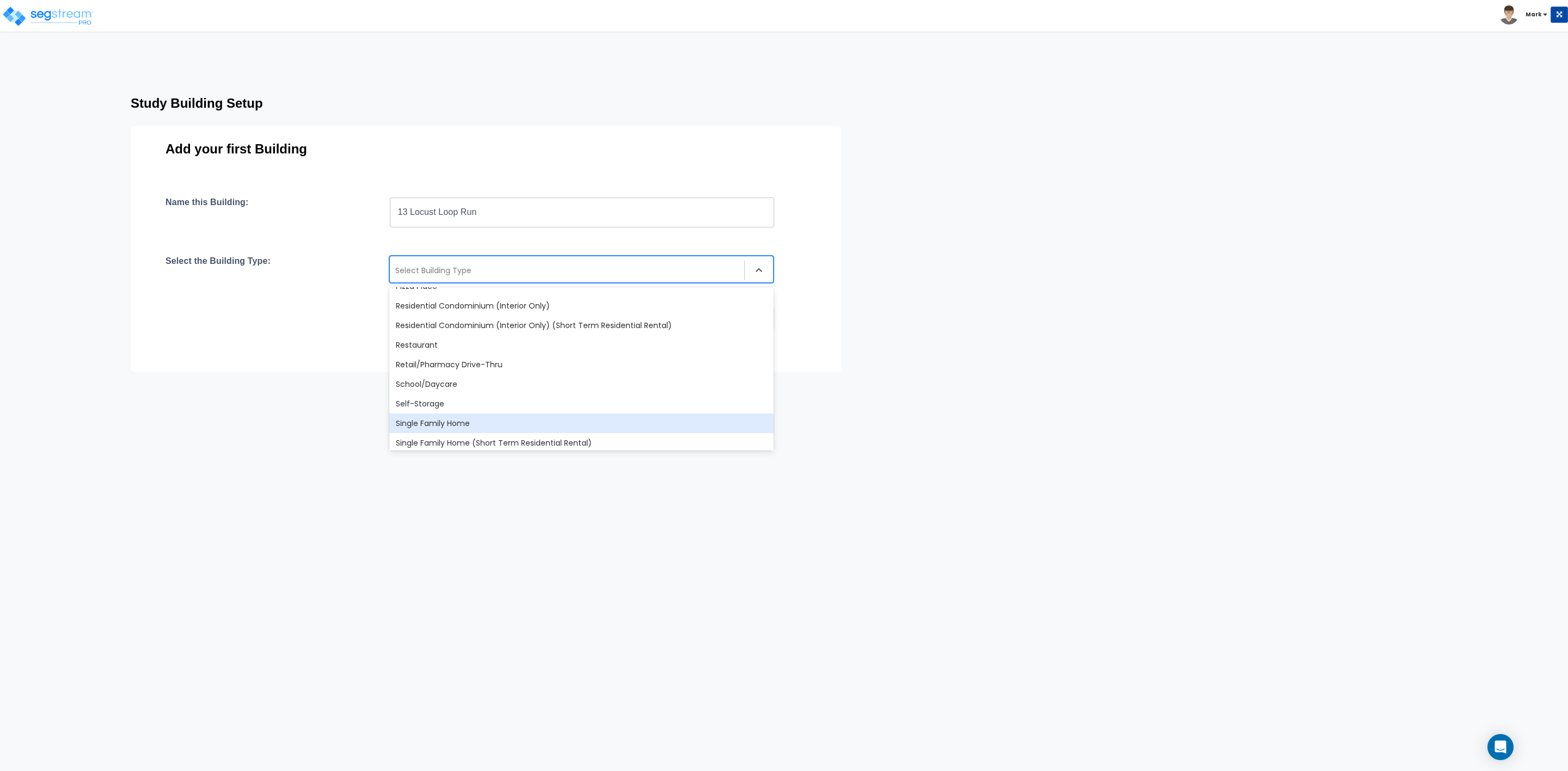
click at [429, 423] on div "Single Family Home" at bounding box center [582, 423] width 384 height 20
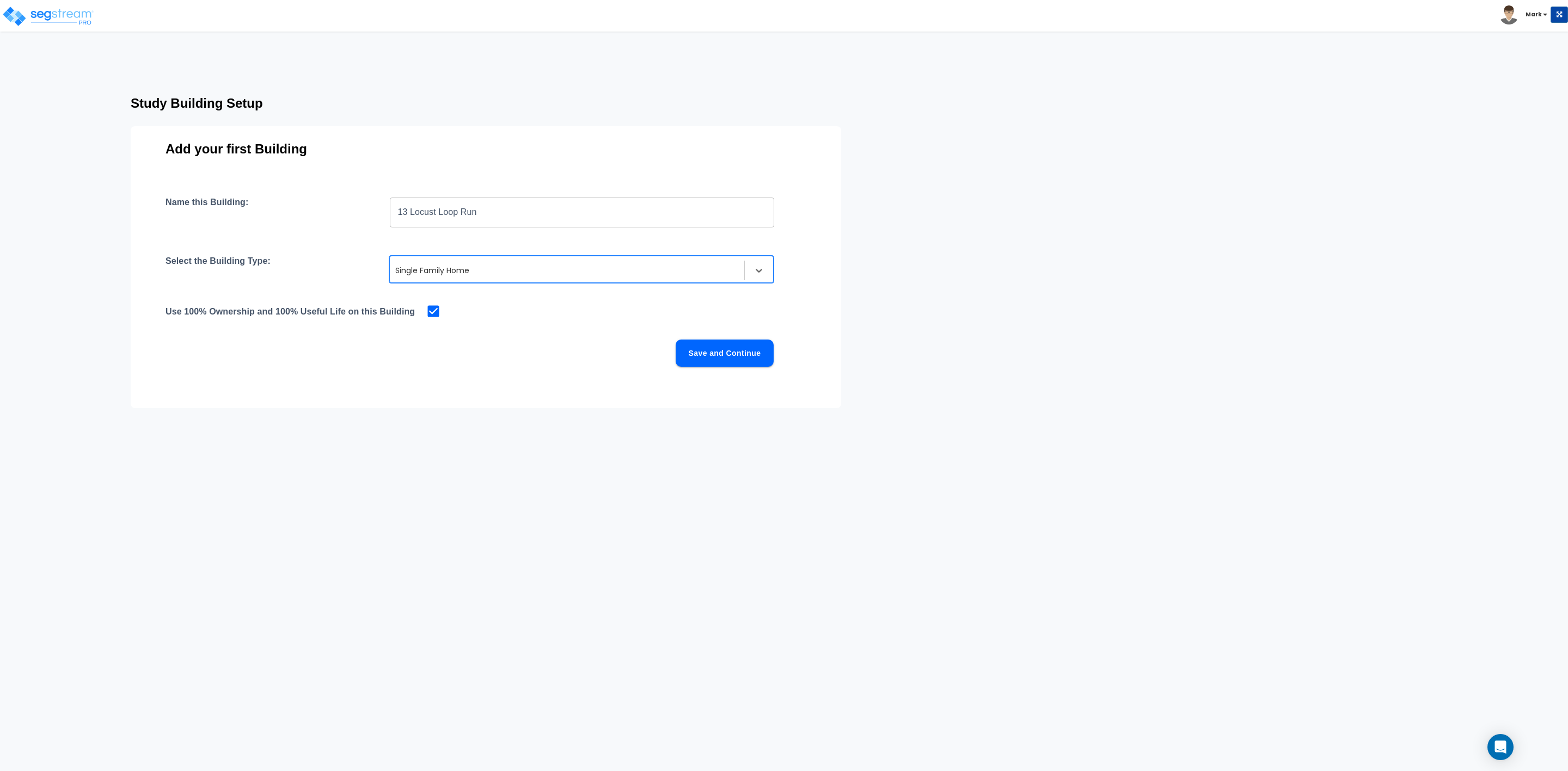
click at [734, 354] on button "Save and Continue" at bounding box center [724, 353] width 98 height 27
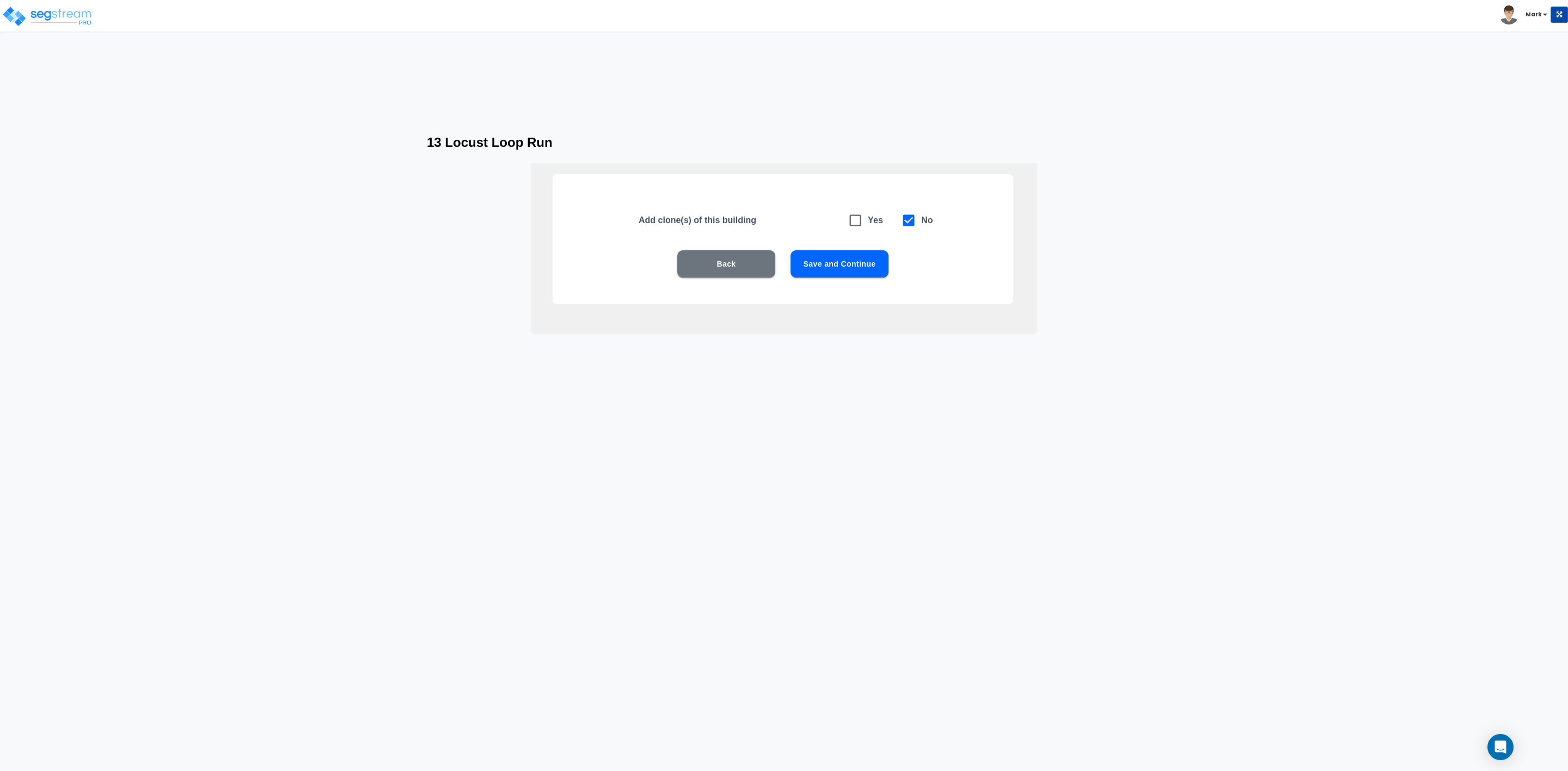
click at [837, 263] on button "Save and Continue" at bounding box center [839, 264] width 98 height 27
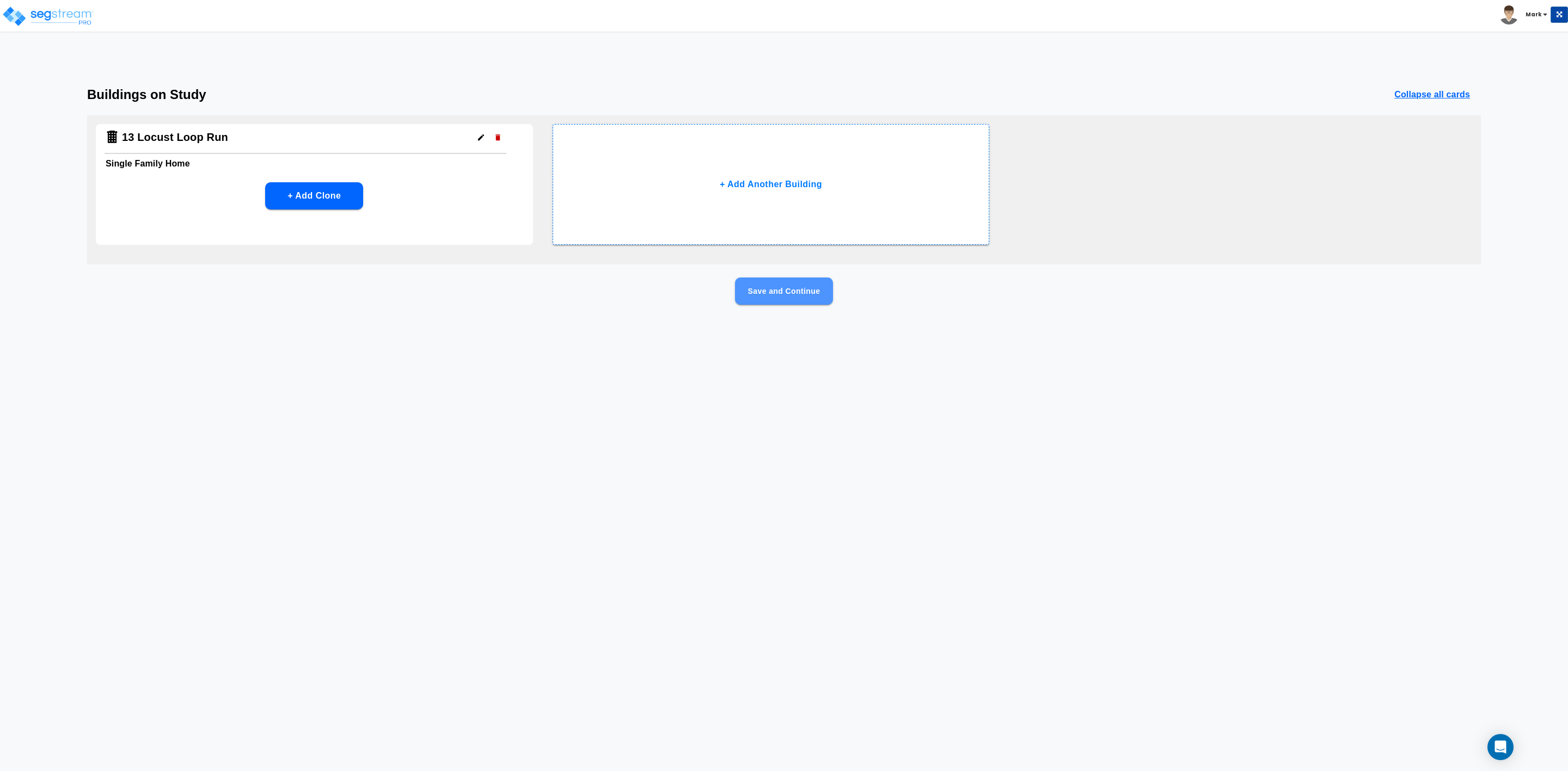
click at [771, 295] on button "Save and Continue" at bounding box center [784, 292] width 98 height 27
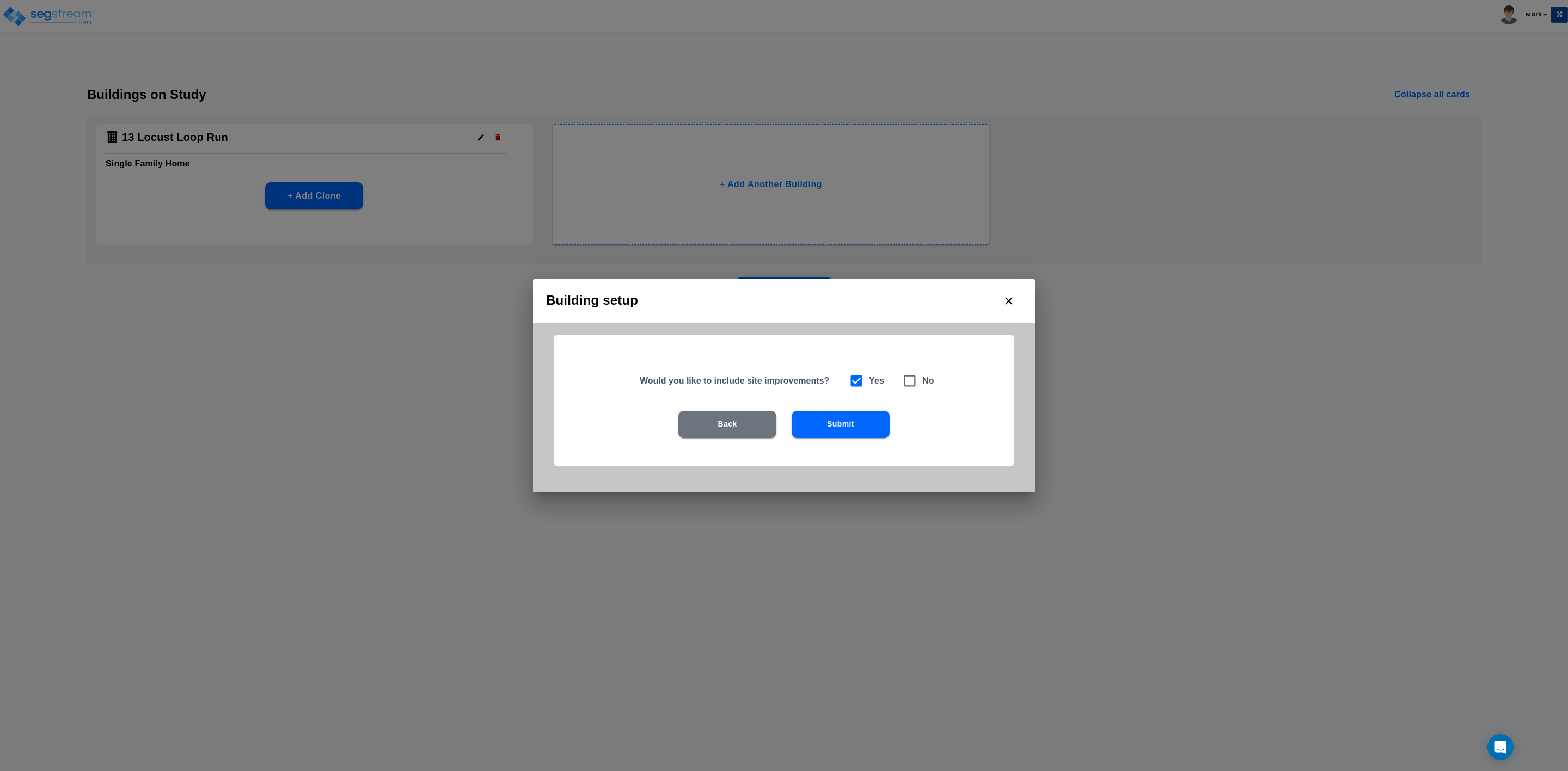
click at [829, 423] on button "Submit" at bounding box center [841, 425] width 98 height 27
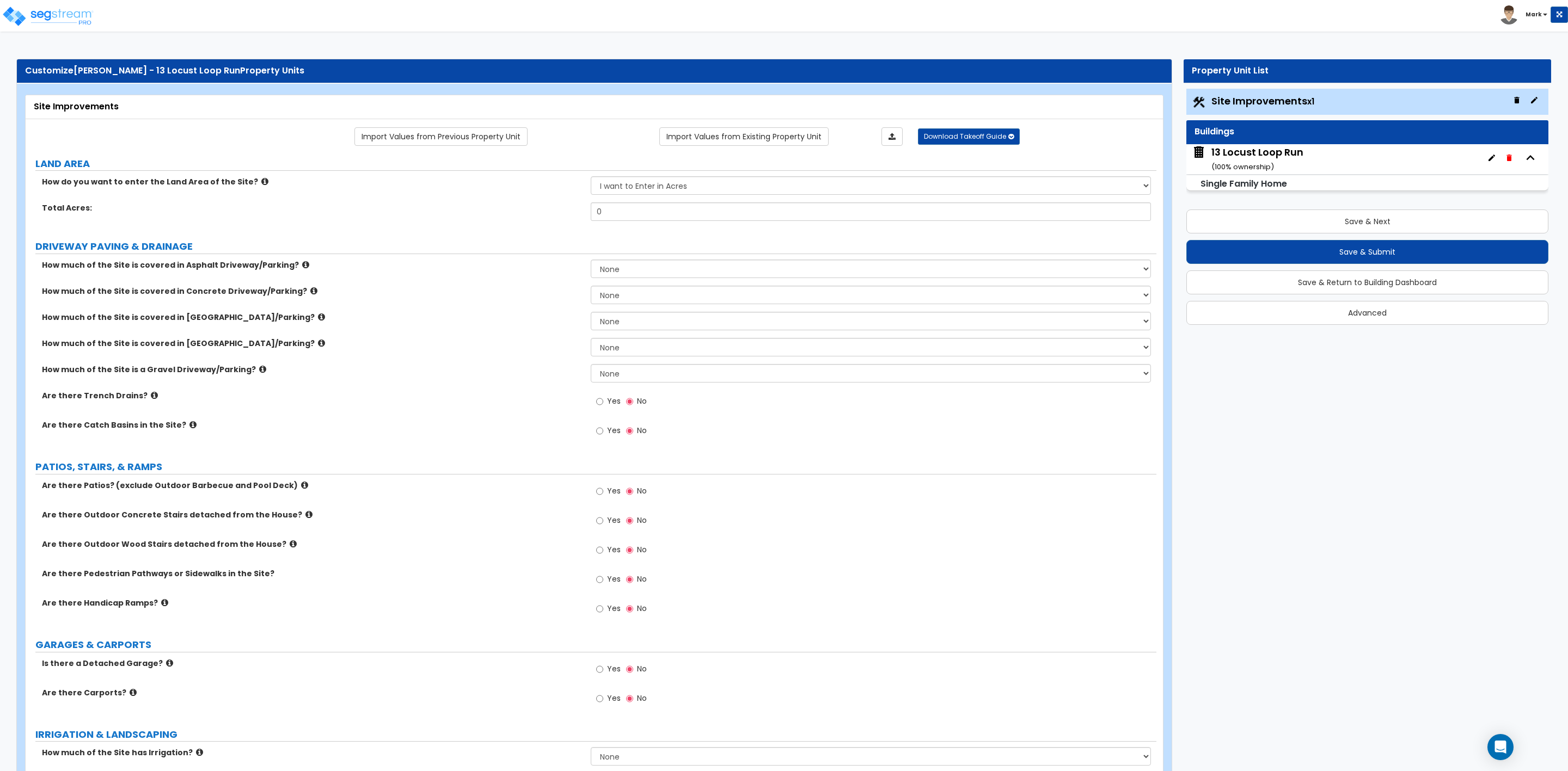
click at [1288, 160] on div "13 Locust Loop Run ( 100 % ownership)" at bounding box center [1257, 159] width 92 height 28
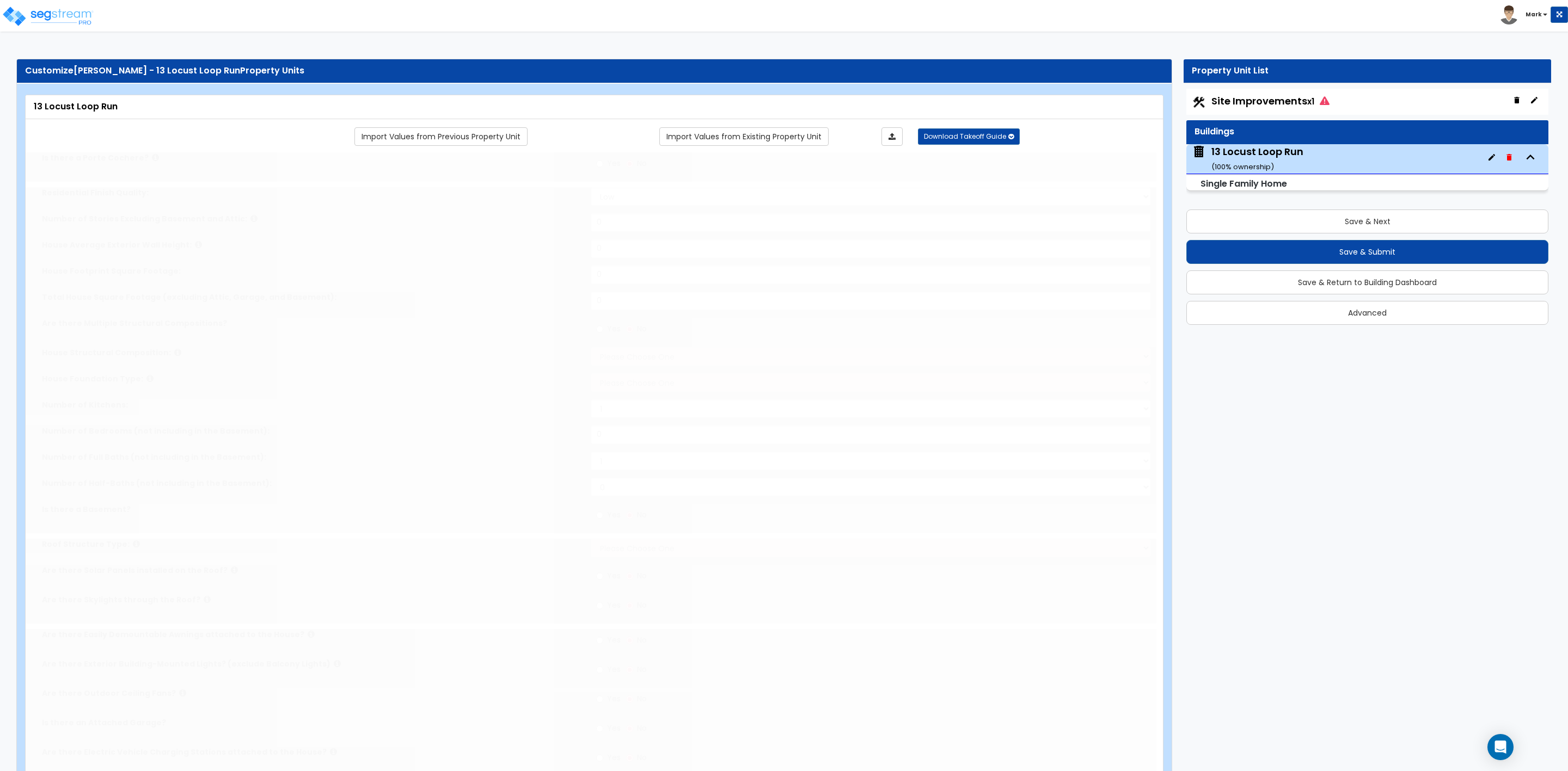
type input "1"
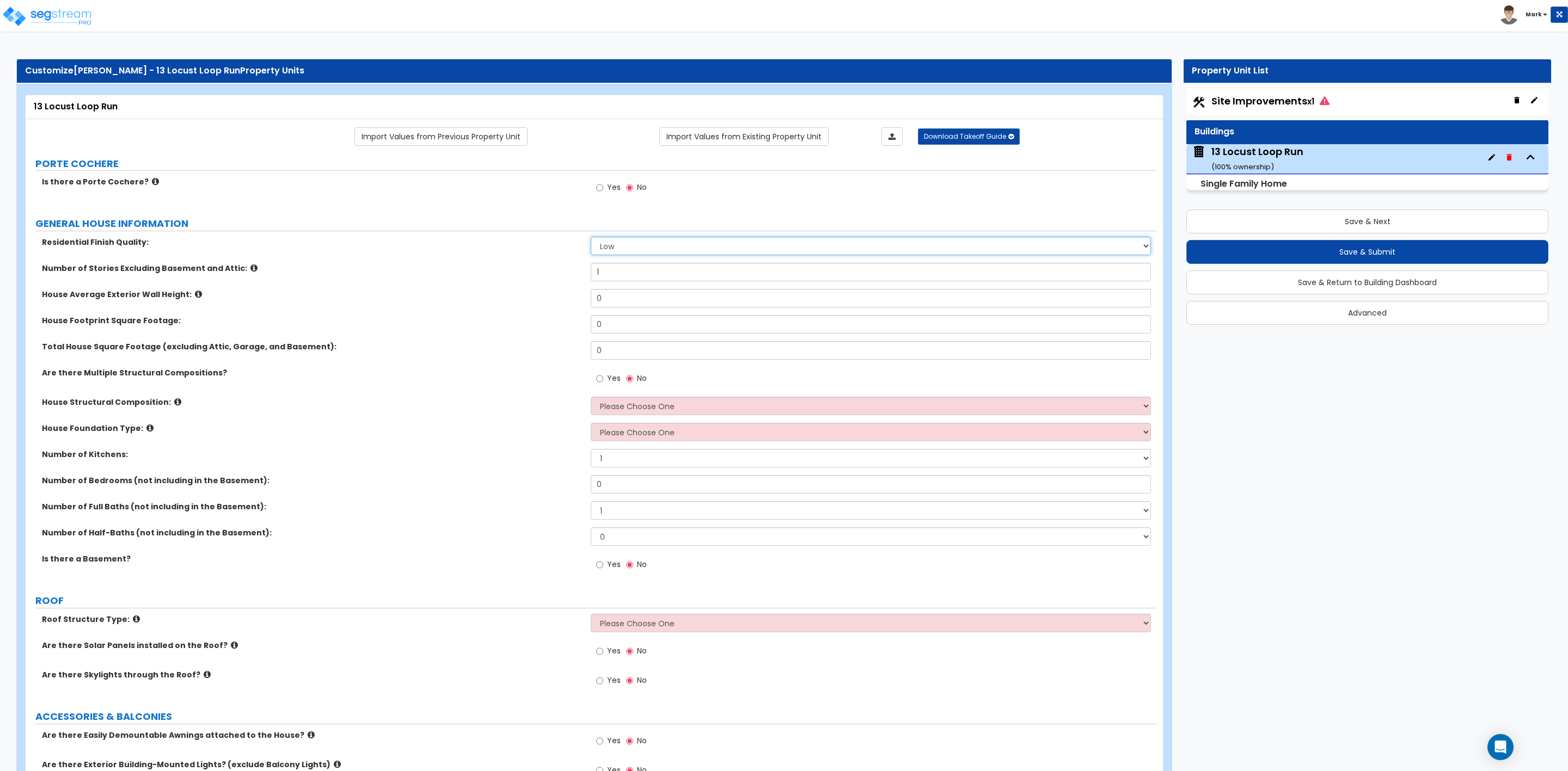
click at [625, 250] on select "Low Average High" at bounding box center [870, 245] width 560 height 18
select select "1"
click at [590, 238] on select "Low Average High" at bounding box center [870, 245] width 560 height 18
click at [525, 317] on label "House Footprint Square Footage:" at bounding box center [312, 321] width 541 height 11
drag, startPoint x: 615, startPoint y: 302, endPoint x: 577, endPoint y: 299, distance: 38.1
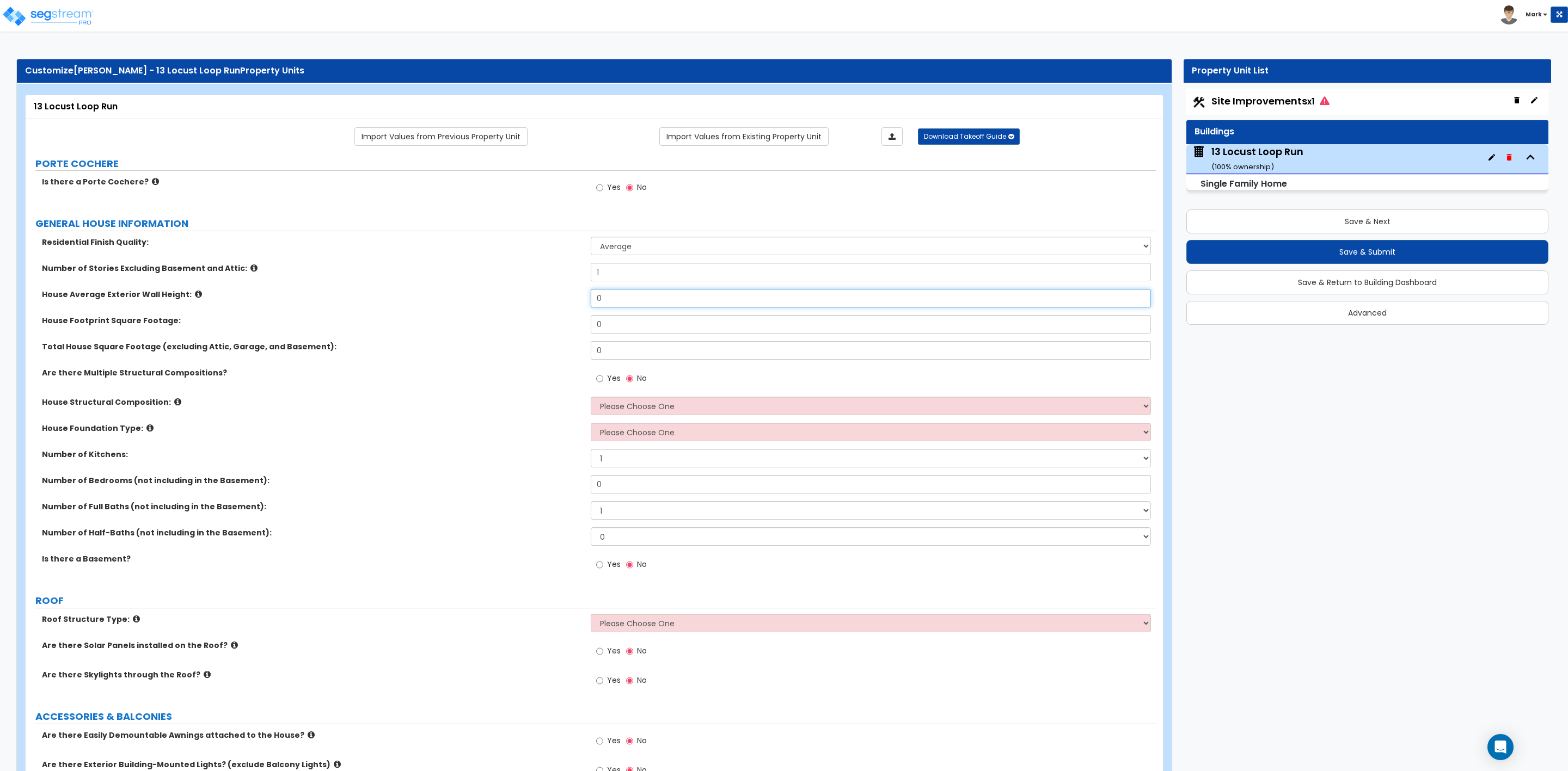
click at [577, 299] on div "House Average Exterior Wall Height: 0" at bounding box center [590, 302] width 1131 height 26
type input "12"
click at [569, 328] on div "House Footprint Square Footage: 0" at bounding box center [590, 328] width 1131 height 26
drag, startPoint x: 647, startPoint y: 328, endPoint x: 559, endPoint y: 331, distance: 88.1
click at [561, 330] on div "House Footprint Square Footage: 0" at bounding box center [590, 328] width 1131 height 26
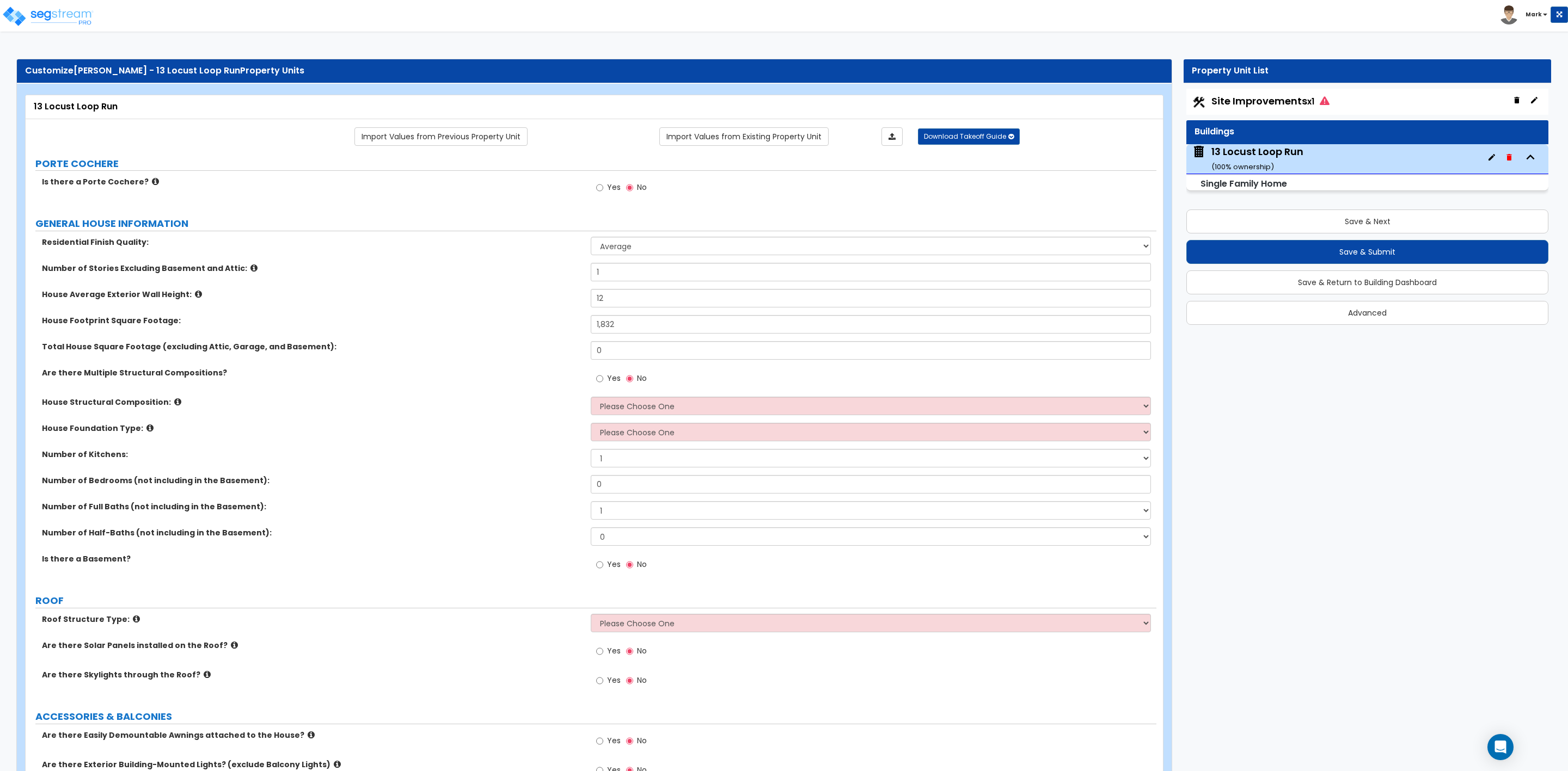
click at [449, 358] on div "Total House Square Footage (excluding Attic, Garage, and Basement): 0" at bounding box center [590, 354] width 1131 height 26
click at [625, 329] on input "1,832" at bounding box center [870, 324] width 560 height 18
click at [608, 351] on input "0" at bounding box center [870, 350] width 560 height 18
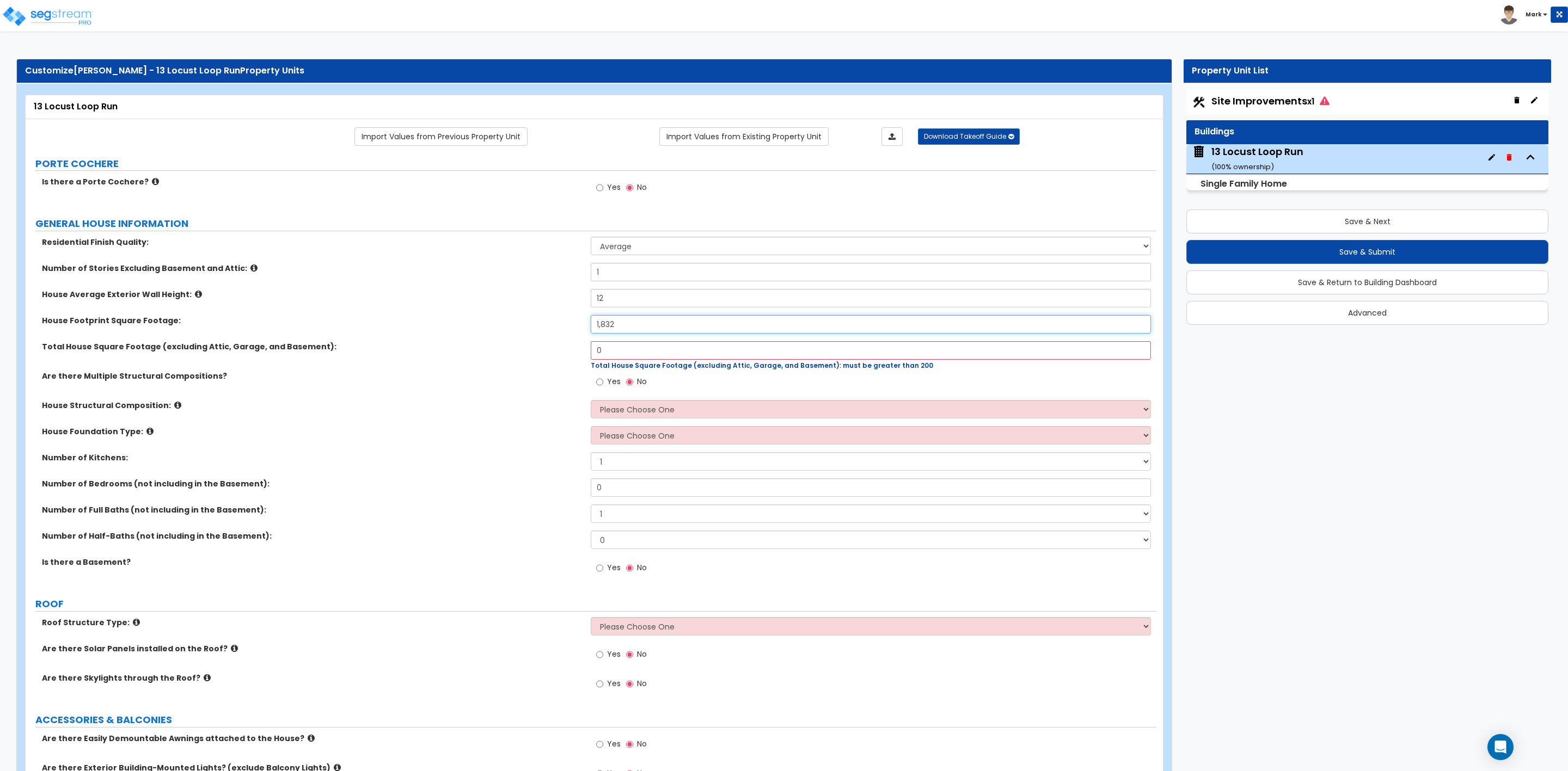
drag, startPoint x: 639, startPoint y: 326, endPoint x: 586, endPoint y: 327, distance: 53.0
click at [577, 324] on div "House Footprint Square Footage: 1,832" at bounding box center [590, 328] width 1131 height 26
type input "2,500"
drag, startPoint x: 646, startPoint y: 345, endPoint x: 639, endPoint y: 346, distance: 7.1
click at [642, 345] on input "0" at bounding box center [870, 350] width 560 height 18
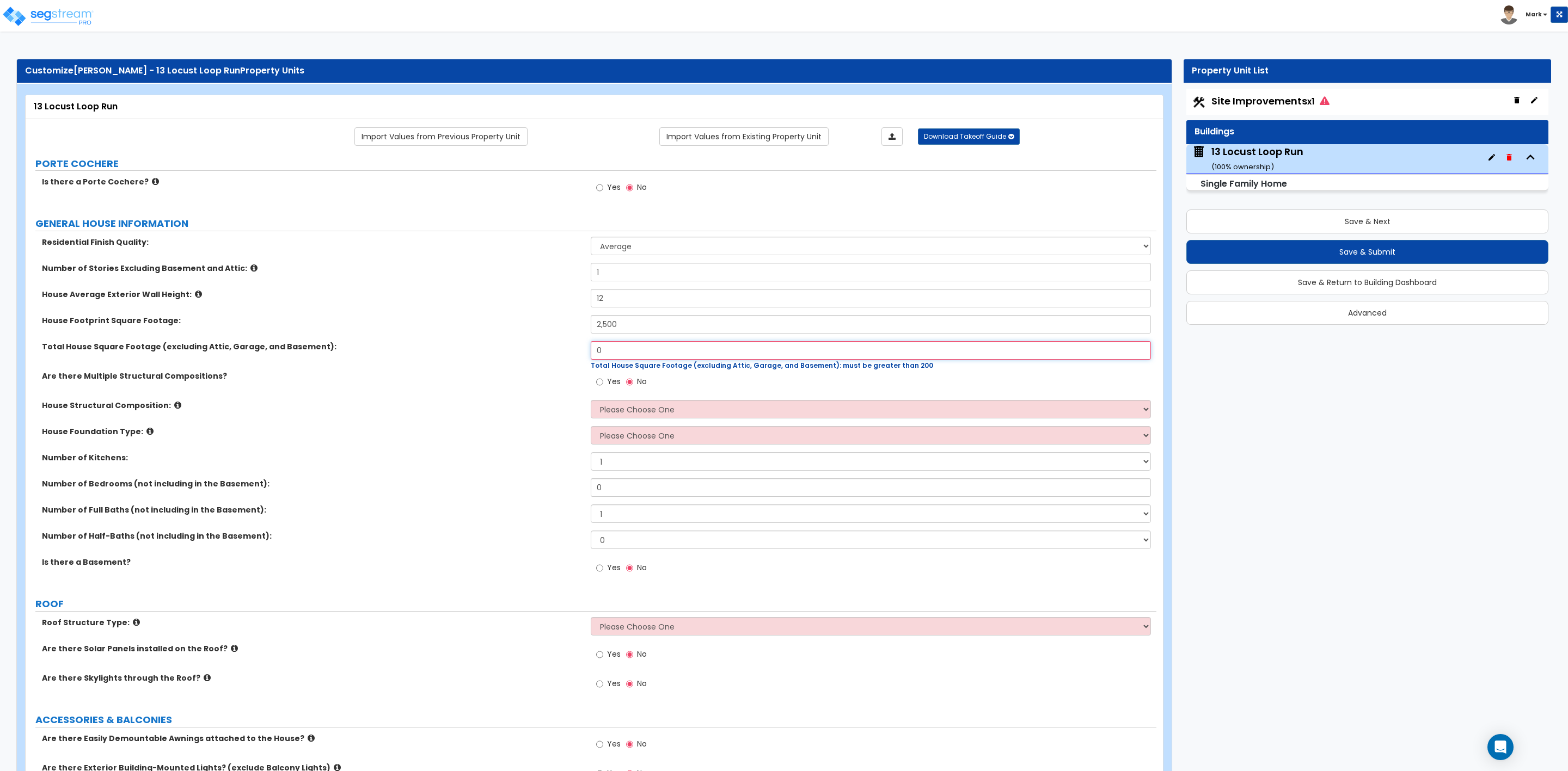
drag, startPoint x: 633, startPoint y: 351, endPoint x: 488, endPoint y: 350, distance: 145.0
click at [488, 350] on div "Total House Square Footage (excluding Attic, Garage, and Basement): 0 Total Hou…" at bounding box center [590, 355] width 1131 height 29
type input "1,832"
click at [496, 370] on div "Residential Finish Quality: Low Average High Number of Stories Excluding Baseme…" at bounding box center [590, 411] width 1115 height 350
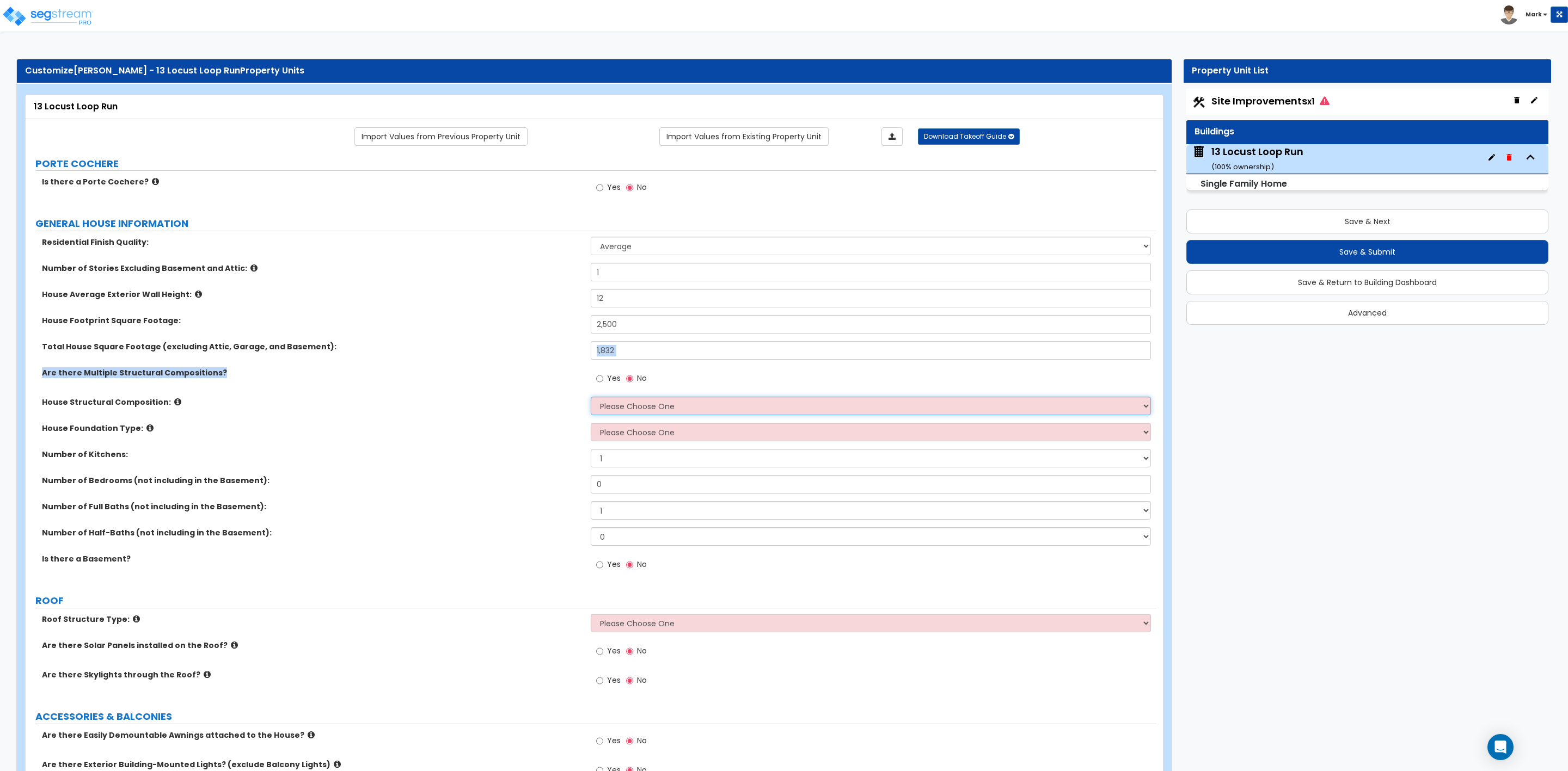
click at [629, 412] on select "Please Choose One Reinforced Concrete Structural Steel Brick Masonry CMU Masonr…" at bounding box center [870, 405] width 560 height 18
select select "7"
click at [590, 398] on select "Please Choose One Reinforced Concrete Structural Steel Brick Masonry CMU Masonr…" at bounding box center [870, 405] width 560 height 18
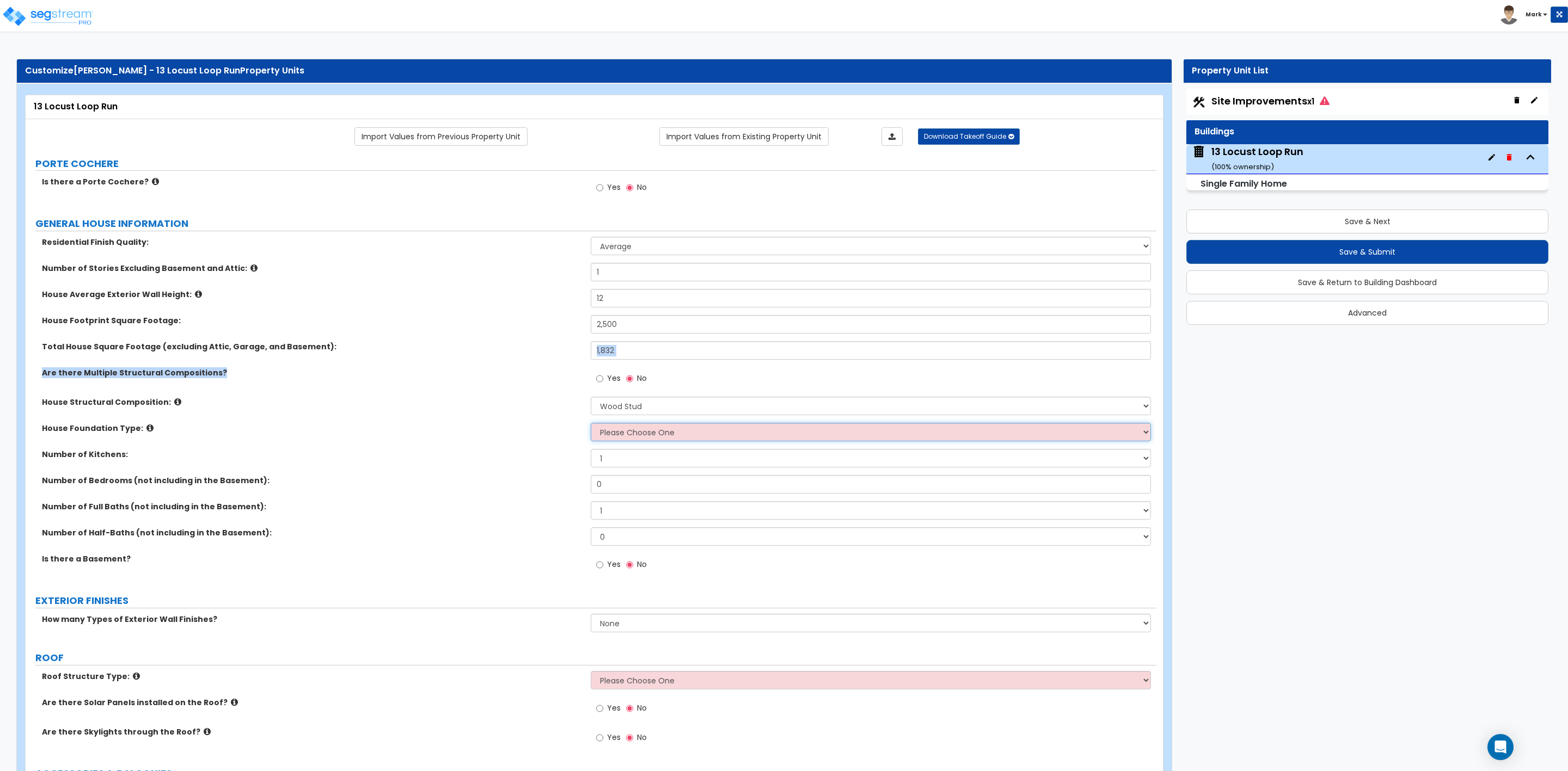
click at [625, 432] on select "Please Choose One Crawl Space Pier-Elevated First floor Slab on Grade" at bounding box center [870, 432] width 560 height 18
select select "3"
click at [590, 425] on select "Please Choose One Crawl Space Pier-Elevated First floor Slab on Grade" at bounding box center [870, 432] width 560 height 18
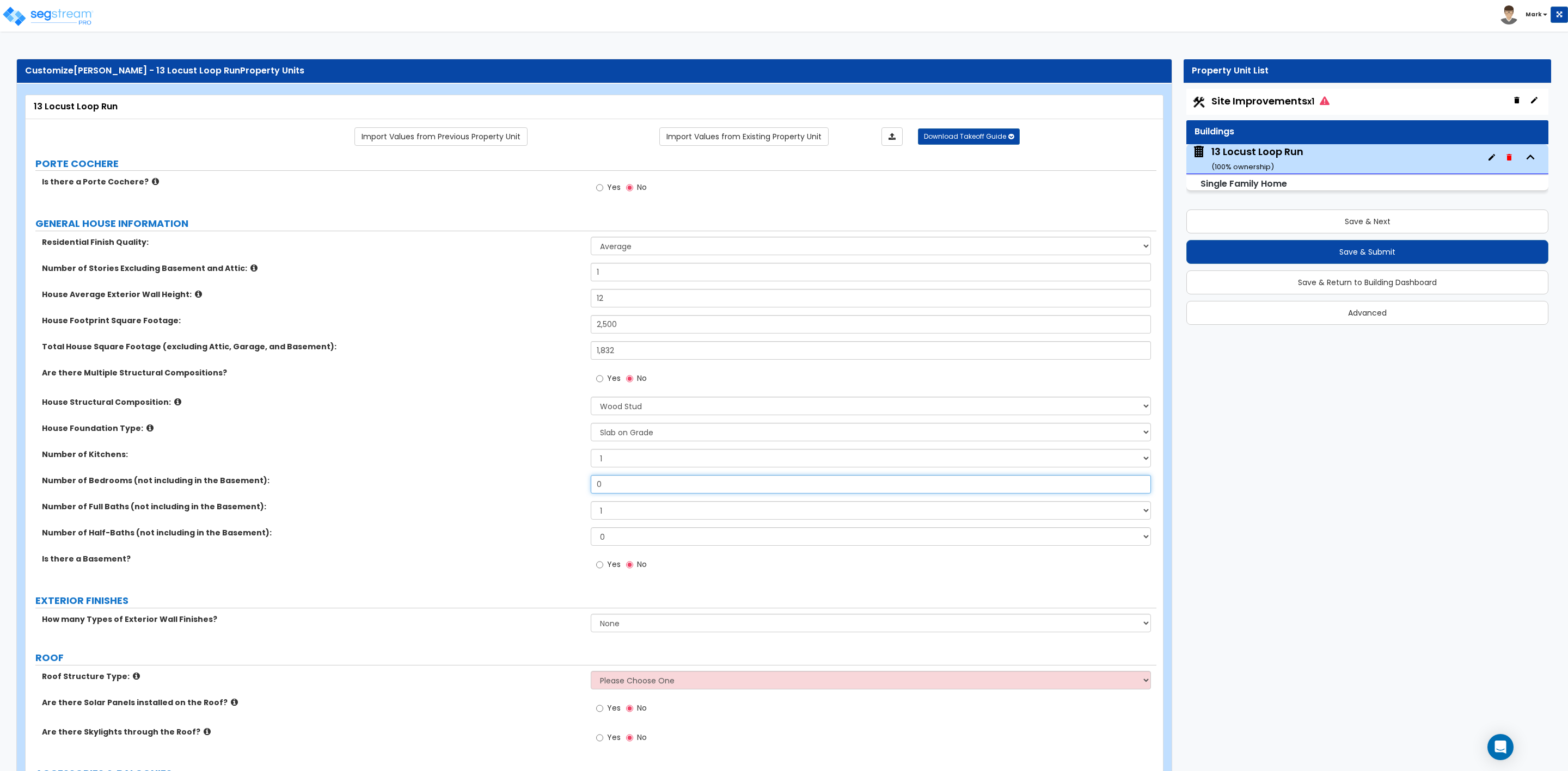
click at [615, 491] on input "0" at bounding box center [870, 484] width 560 height 18
drag, startPoint x: 621, startPoint y: 482, endPoint x: 569, endPoint y: 476, distance: 52.3
click at [569, 476] on div "Residential Finish Quality: Low Average High Number of Stories Excluding Baseme…" at bounding box center [590, 409] width 1115 height 346
type input "3"
click at [621, 513] on select "1 2 3 4 5 6 7 8 9 10" at bounding box center [870, 510] width 560 height 18
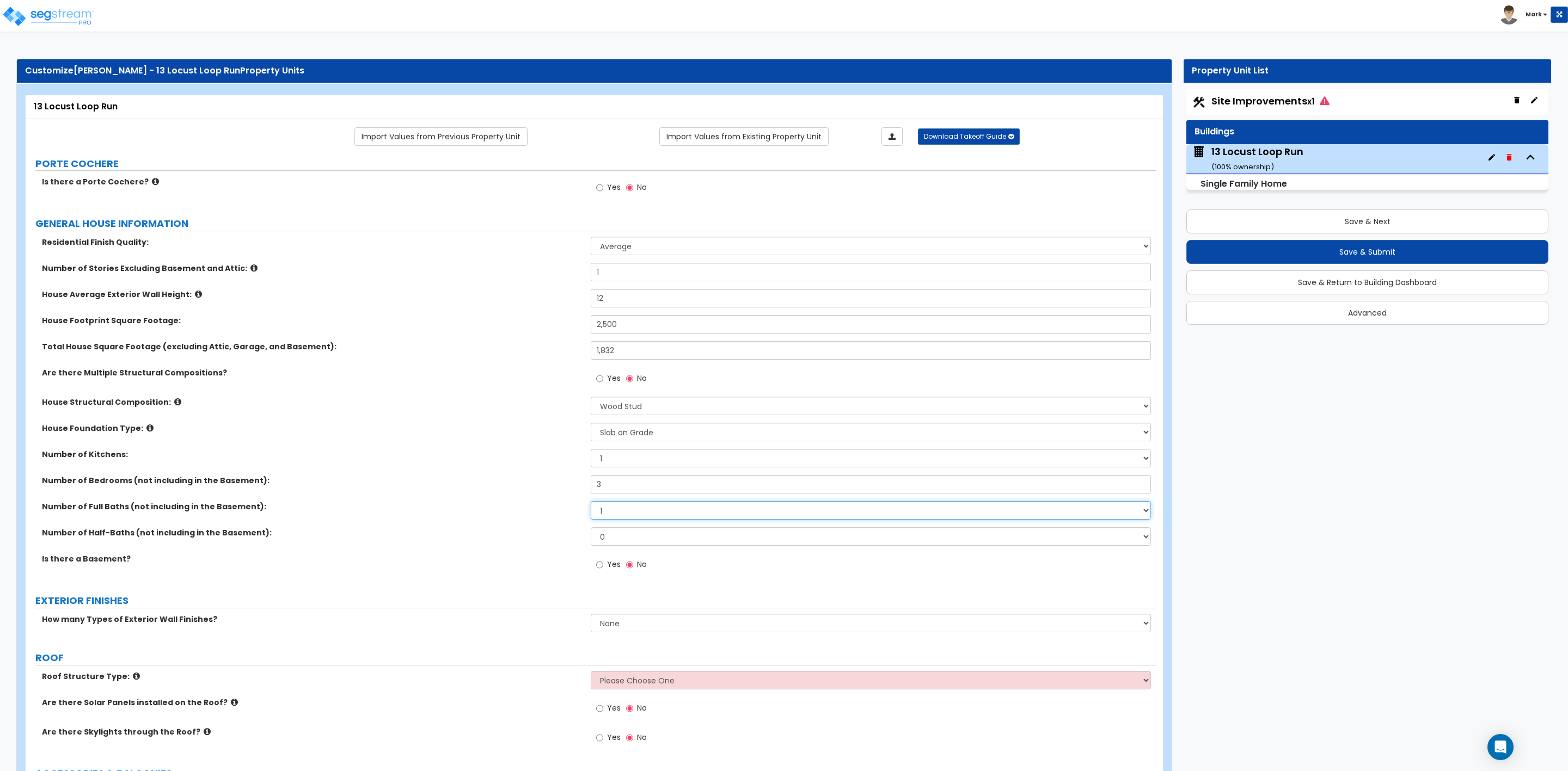
select select "2"
click at [590, 503] on select "1 2 3 4 5 6 7 8 9 10" at bounding box center [870, 510] width 560 height 18
click at [555, 547] on div "Number of Half-Baths (not including in the Basement): 0 1 2 3 4 5" at bounding box center [590, 540] width 1131 height 26
click at [549, 578] on div "Is there a Basement? Yes No" at bounding box center [590, 568] width 1131 height 29
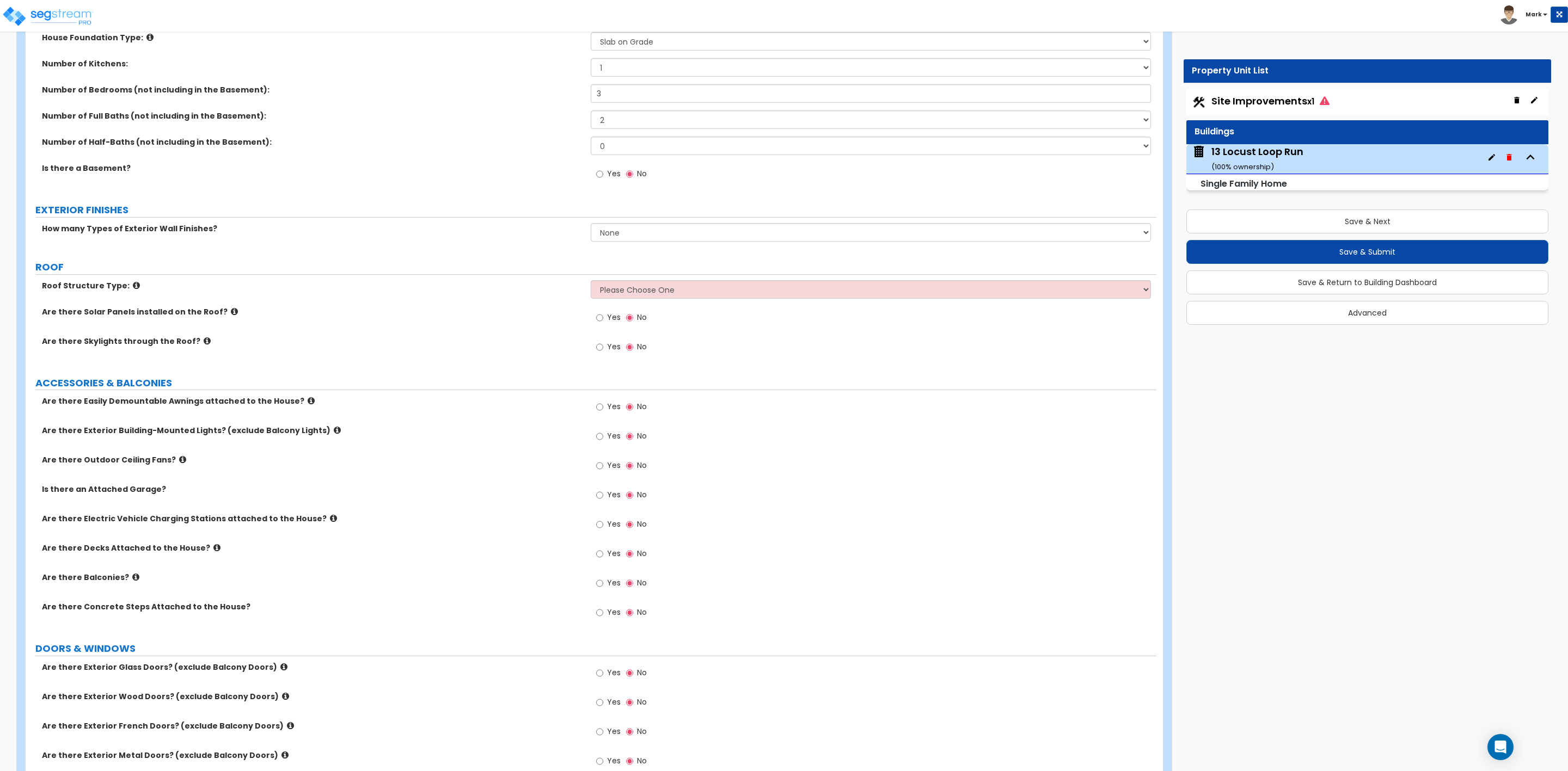
scroll to position [490, 0]
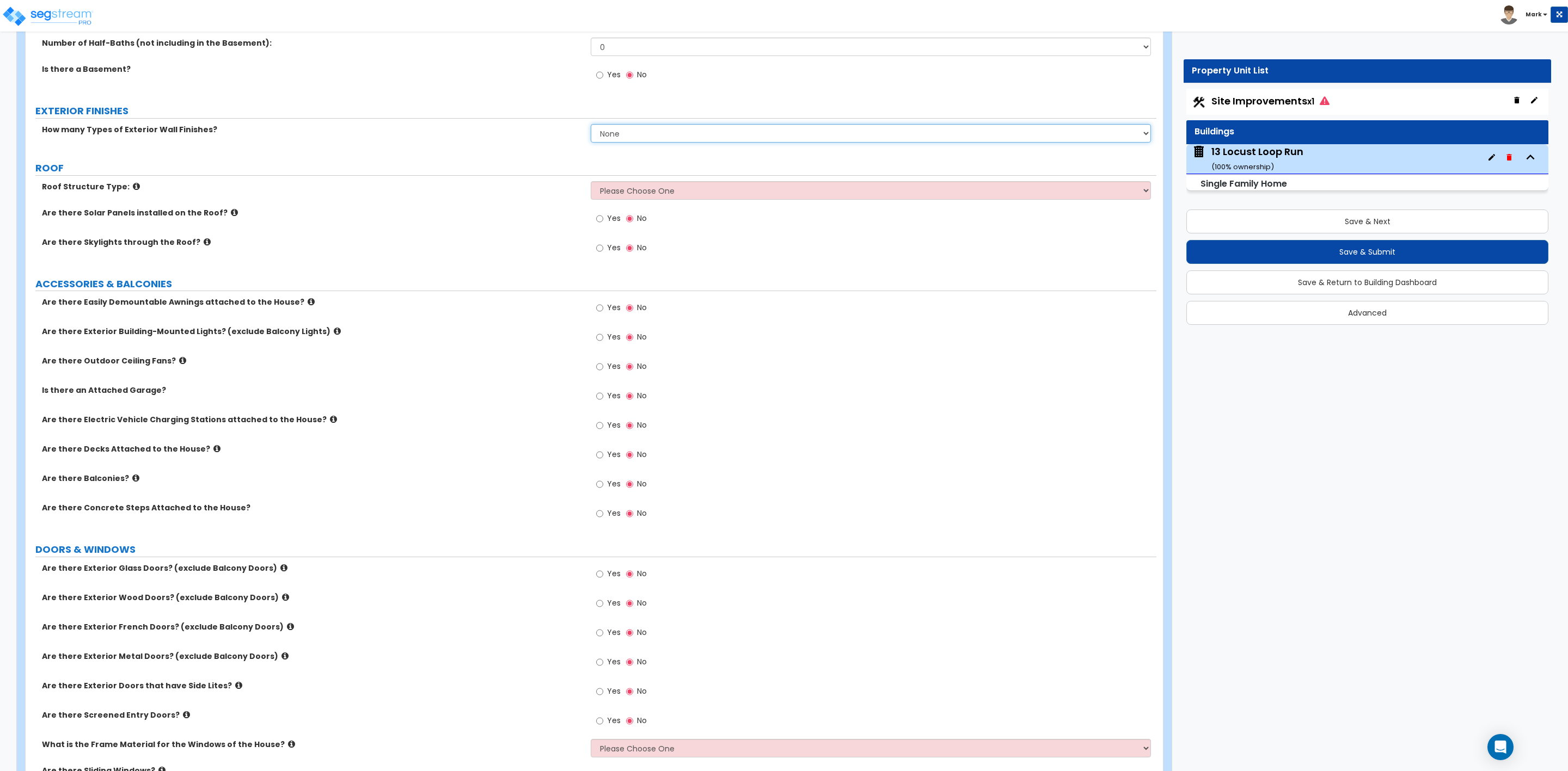
click at [611, 131] on select "None 1 2 3" at bounding box center [870, 133] width 560 height 18
select select "1"
click at [590, 126] on select "None 1 2 3" at bounding box center [870, 133] width 560 height 18
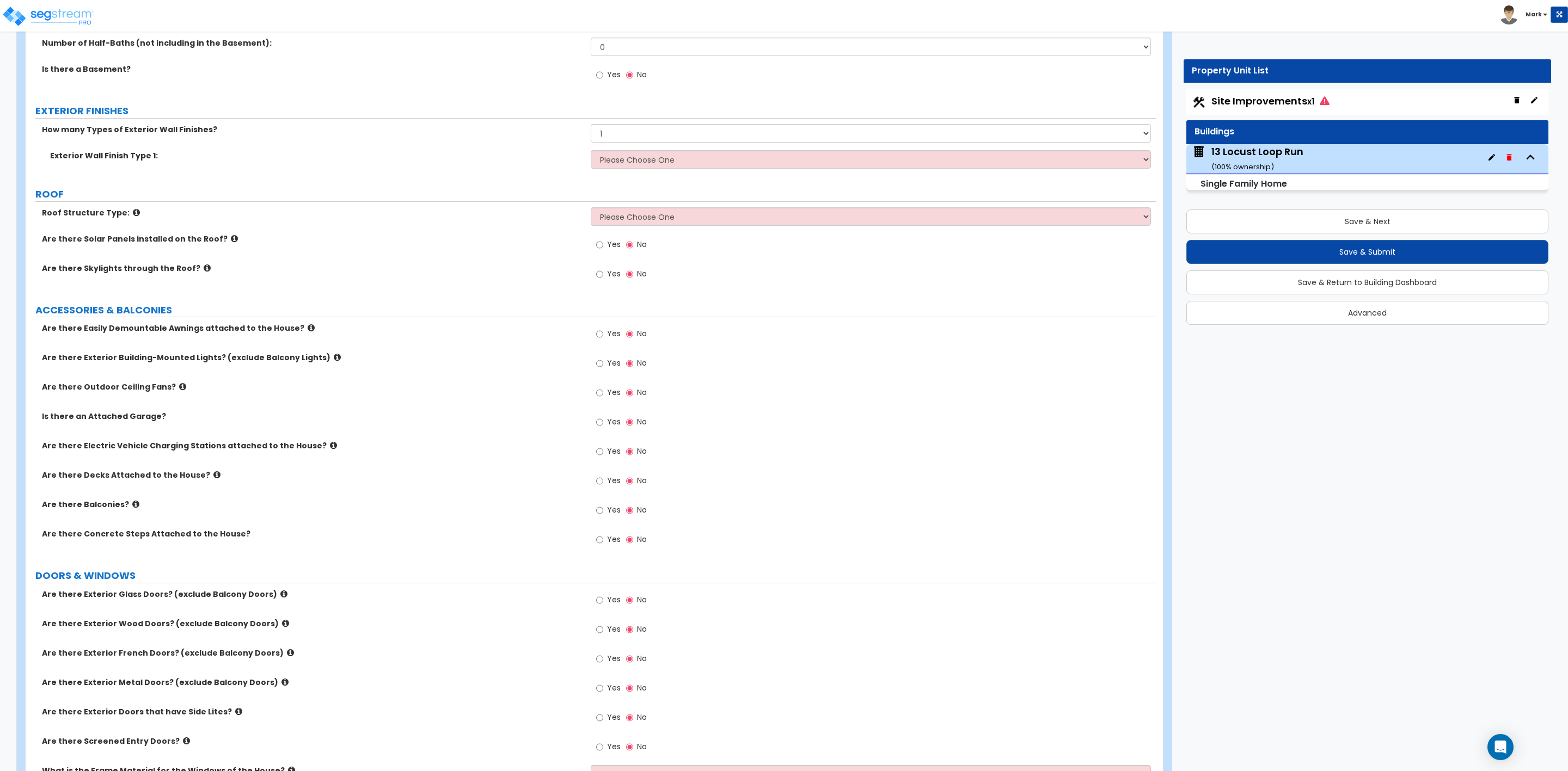
click at [535, 243] on label "Are there Solar Panels installed on the Roof?" at bounding box center [312, 239] width 541 height 11
click at [625, 154] on select "Please Choose One No Finish/Shared Wall No Wall Brick Finish Stone Finish Wood …" at bounding box center [870, 159] width 560 height 18
select select "7"
click at [590, 152] on select "Please Choose One No Finish/Shared Wall No Wall Brick Finish Stone Finish Wood …" at bounding box center [870, 159] width 560 height 18
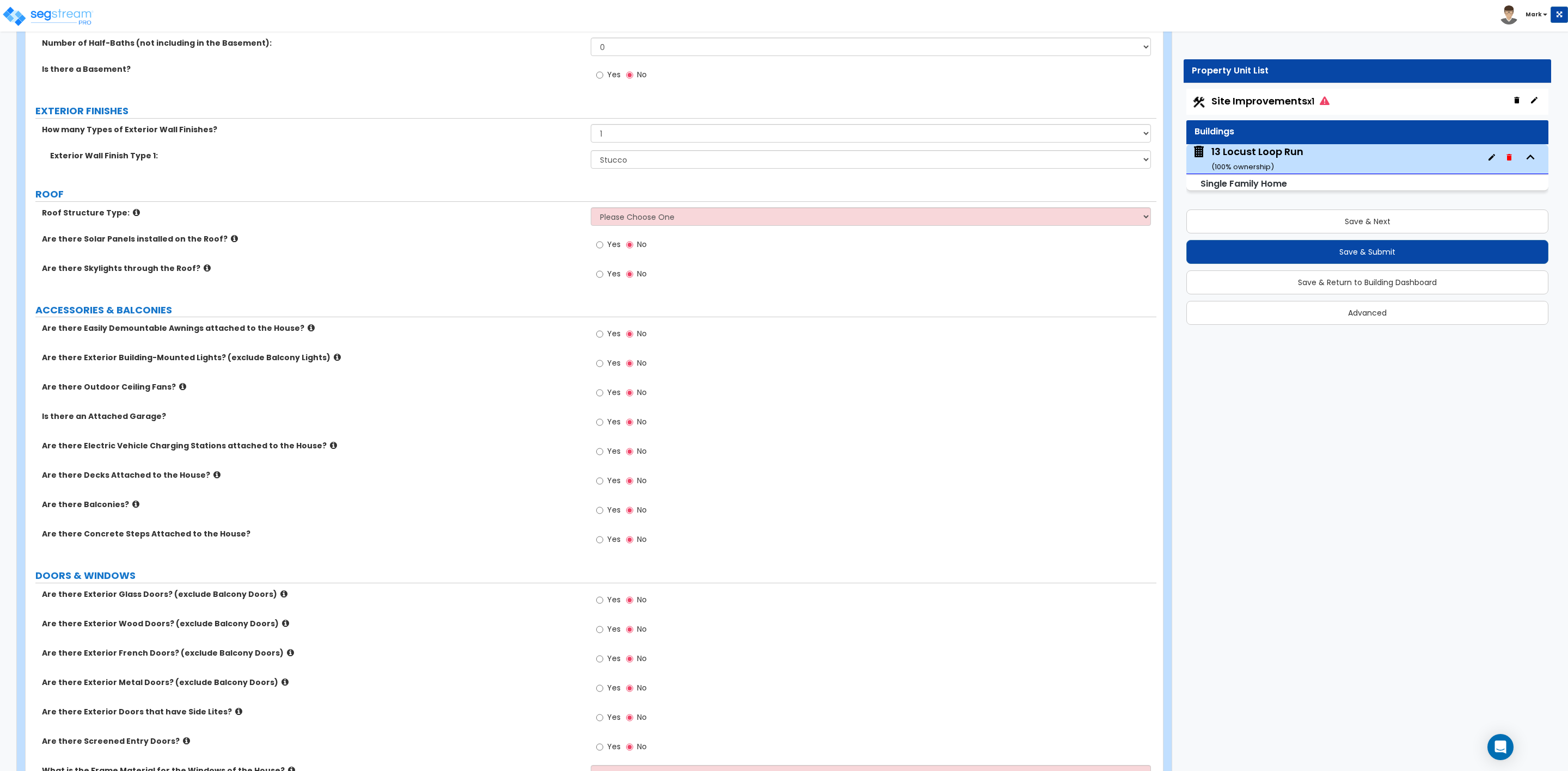
click at [531, 249] on div "Are there Solar Panels installed on the Roof? Yes No" at bounding box center [590, 248] width 1131 height 29
click at [639, 214] on select "Please Choose One Gable Roof Flat Roof Hybrid Gable & Flat Roof" at bounding box center [870, 216] width 560 height 18
select select "1"
click at [590, 209] on select "Please Choose One Gable Roof Flat Roof Hybrid Gable & Flat Roof" at bounding box center [870, 216] width 560 height 18
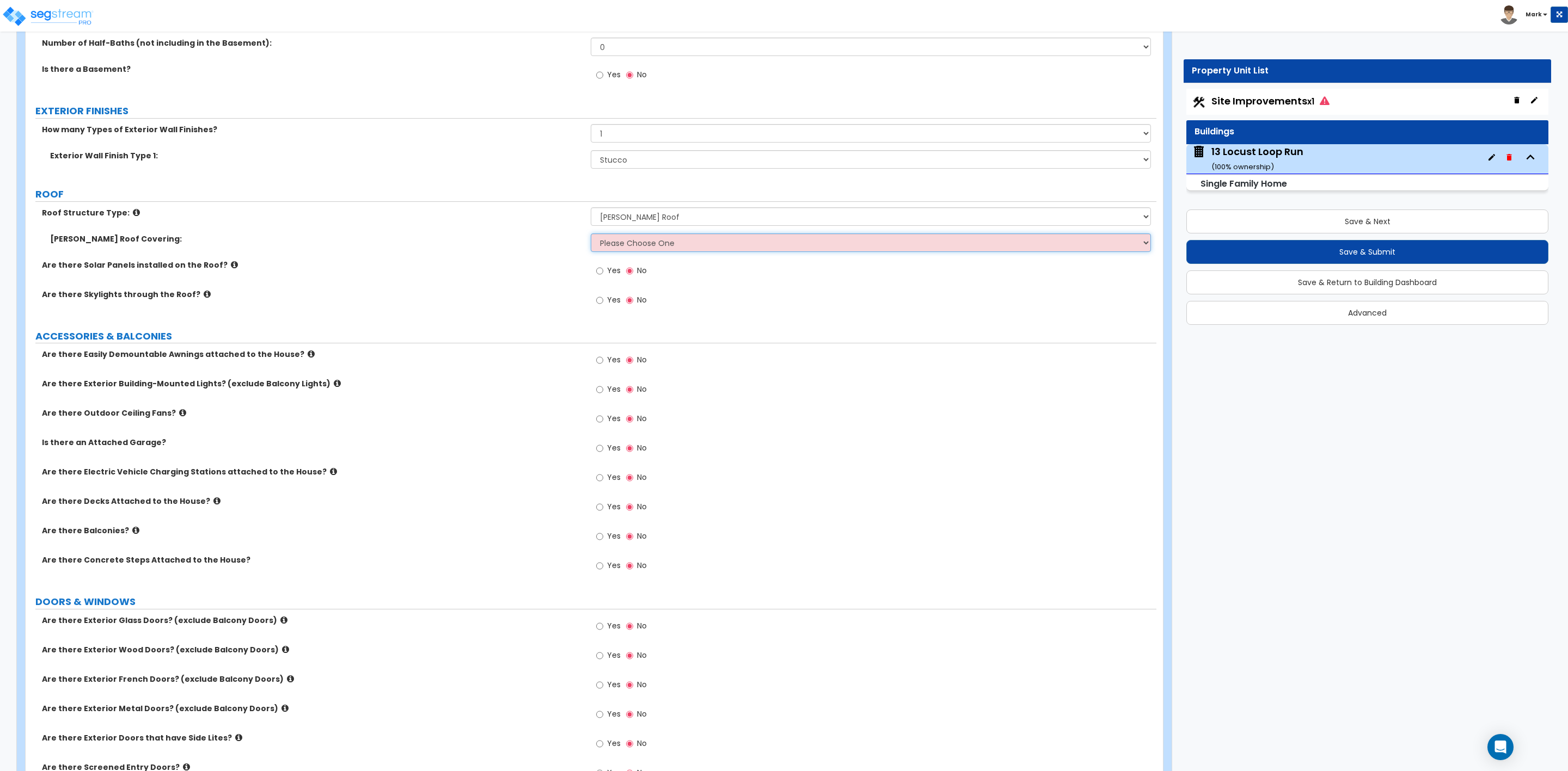
click at [611, 250] on select "Please Choose One Asphalt Shingle Clay Tile Wood Shingle Metal Shingle Standing…" at bounding box center [870, 242] width 560 height 18
select select "1"
click at [590, 235] on select "Please Choose One Asphalt Shingle Clay Tile Wood Shingle Metal Shingle Standing…" at bounding box center [870, 242] width 560 height 18
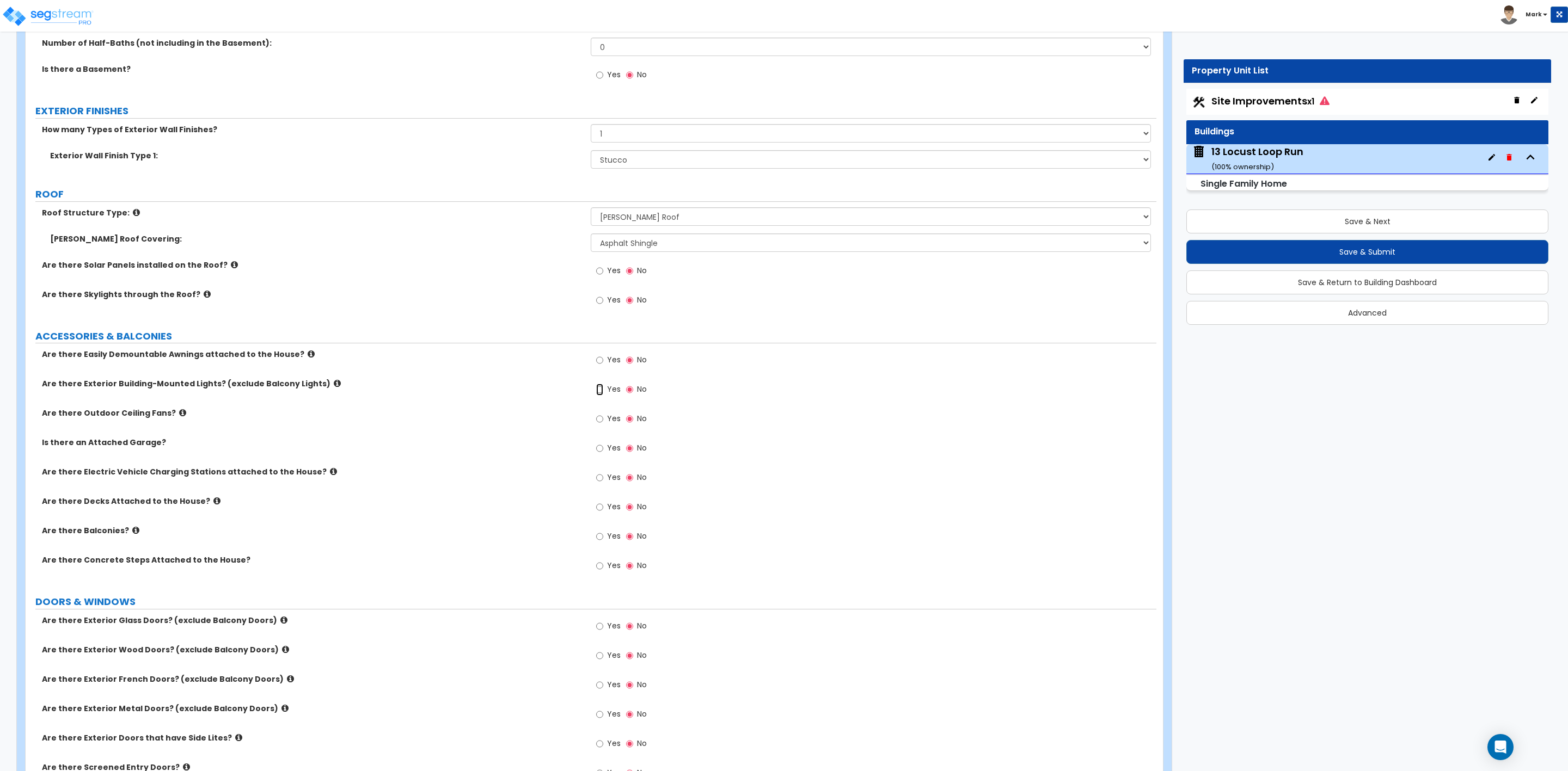
click at [598, 393] on input "Yes" at bounding box center [599, 389] width 7 height 12
radio input "true"
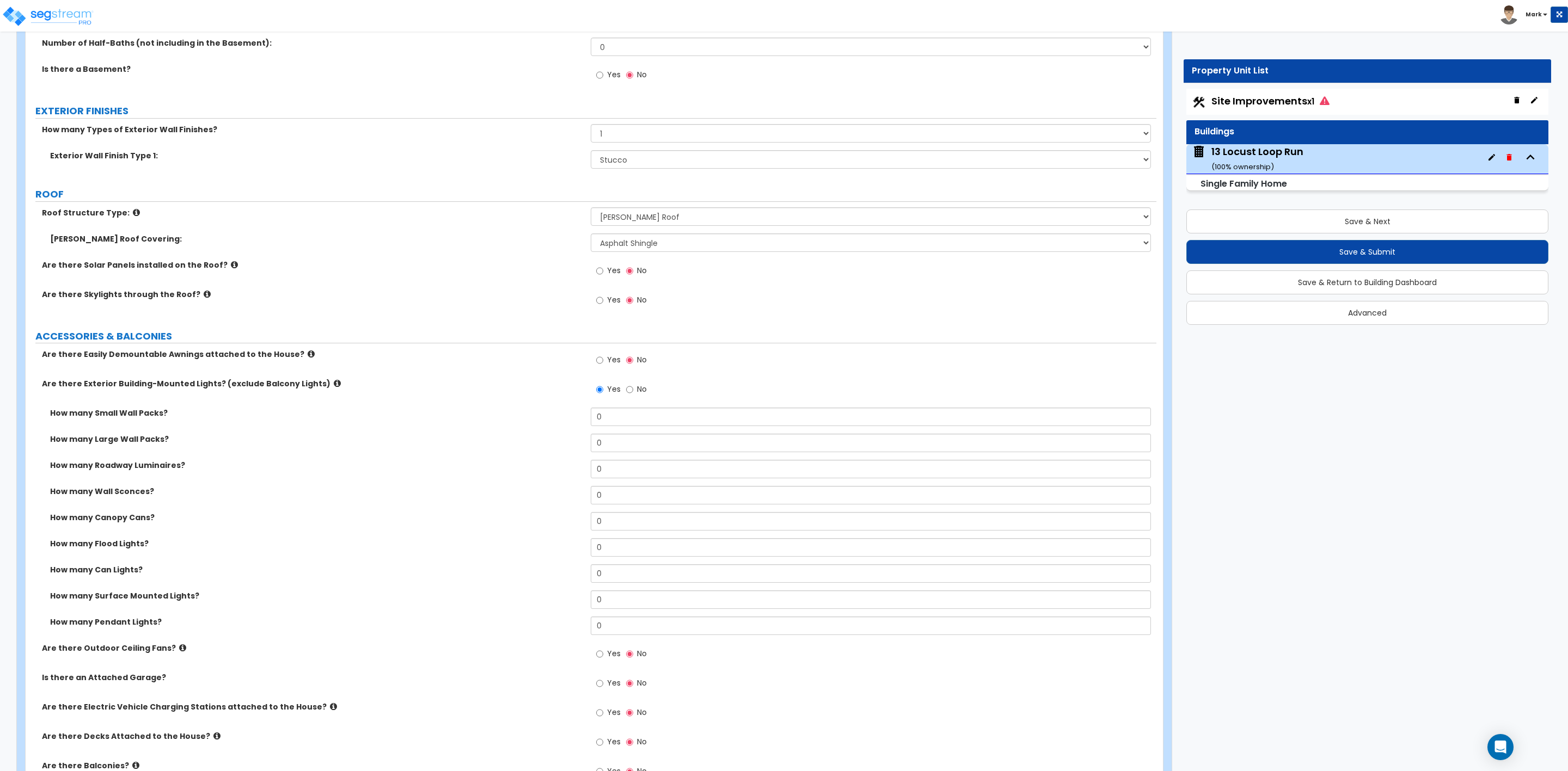
click at [124, 500] on div "How many Wall Sconces? 0" at bounding box center [590, 499] width 1131 height 26
click at [608, 578] on input "0" at bounding box center [870, 573] width 560 height 18
drag, startPoint x: 566, startPoint y: 580, endPoint x: 559, endPoint y: 580, distance: 7.0
click at [559, 580] on div "How many Can Lights? 0" at bounding box center [590, 577] width 1131 height 26
type input "4"
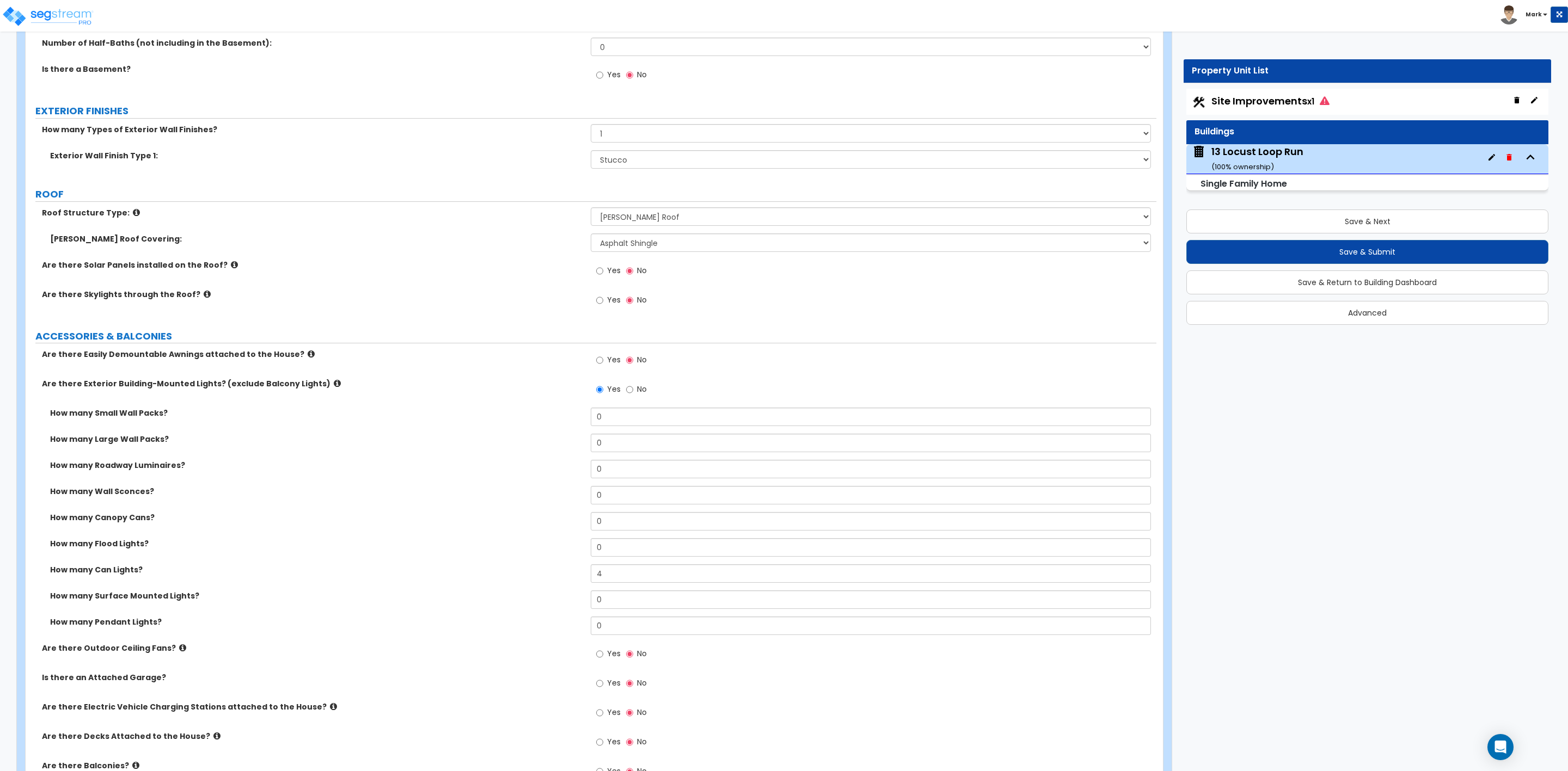
click at [538, 596] on label "How many Surface Mounted Lights?" at bounding box center [316, 596] width 532 height 11
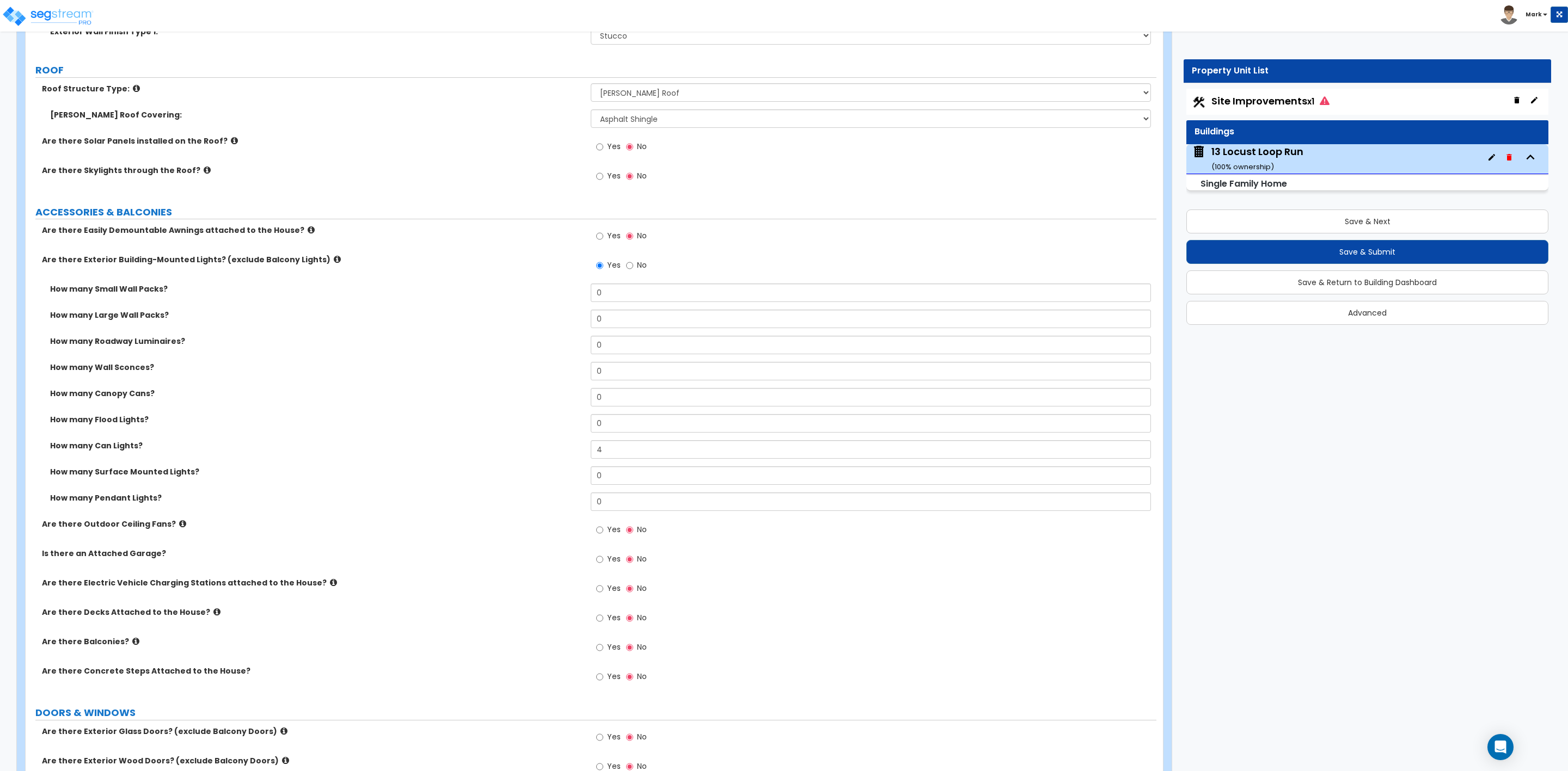
scroll to position [653, 0]
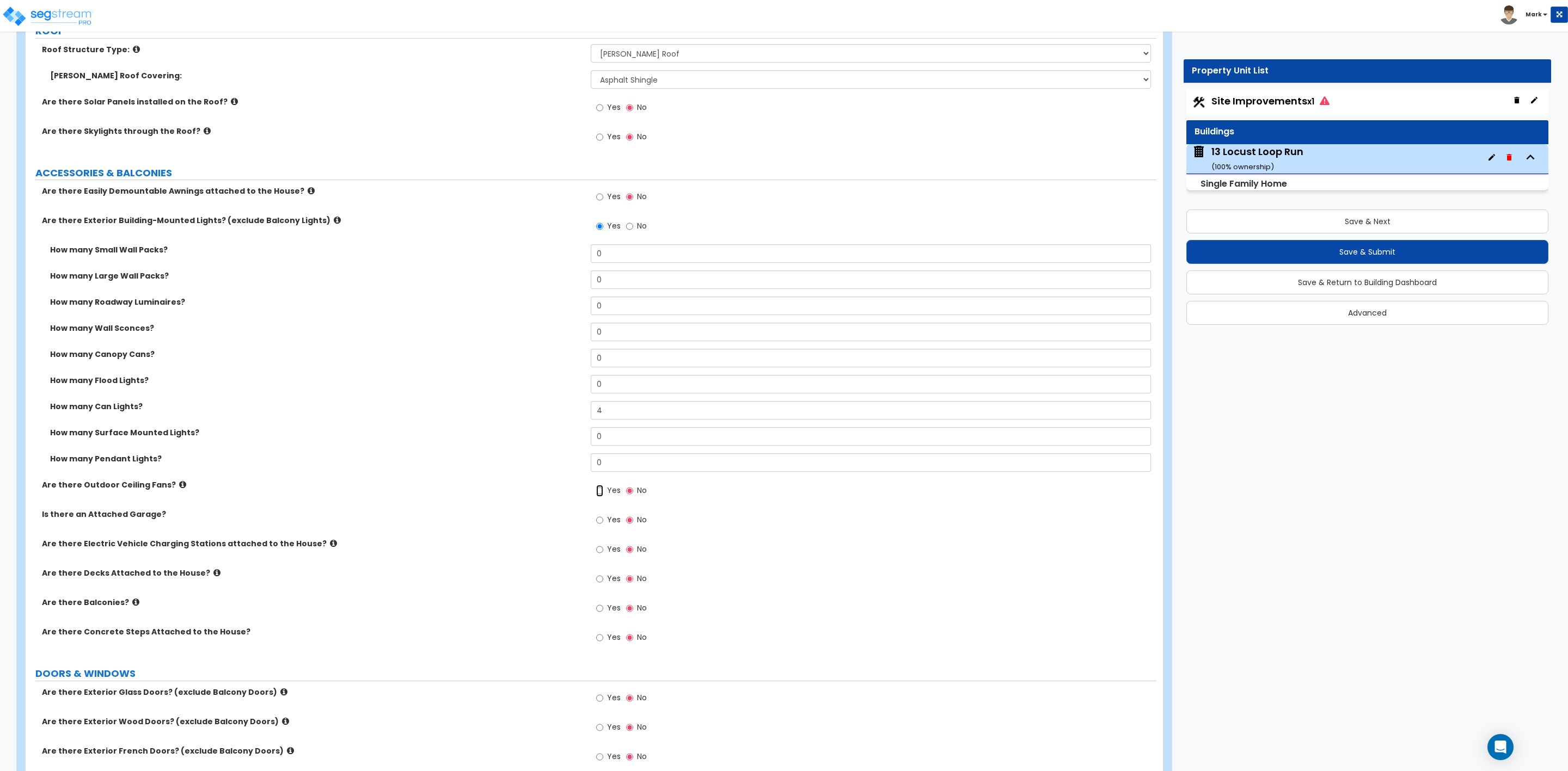
click at [602, 495] on input "Yes" at bounding box center [599, 491] width 7 height 12
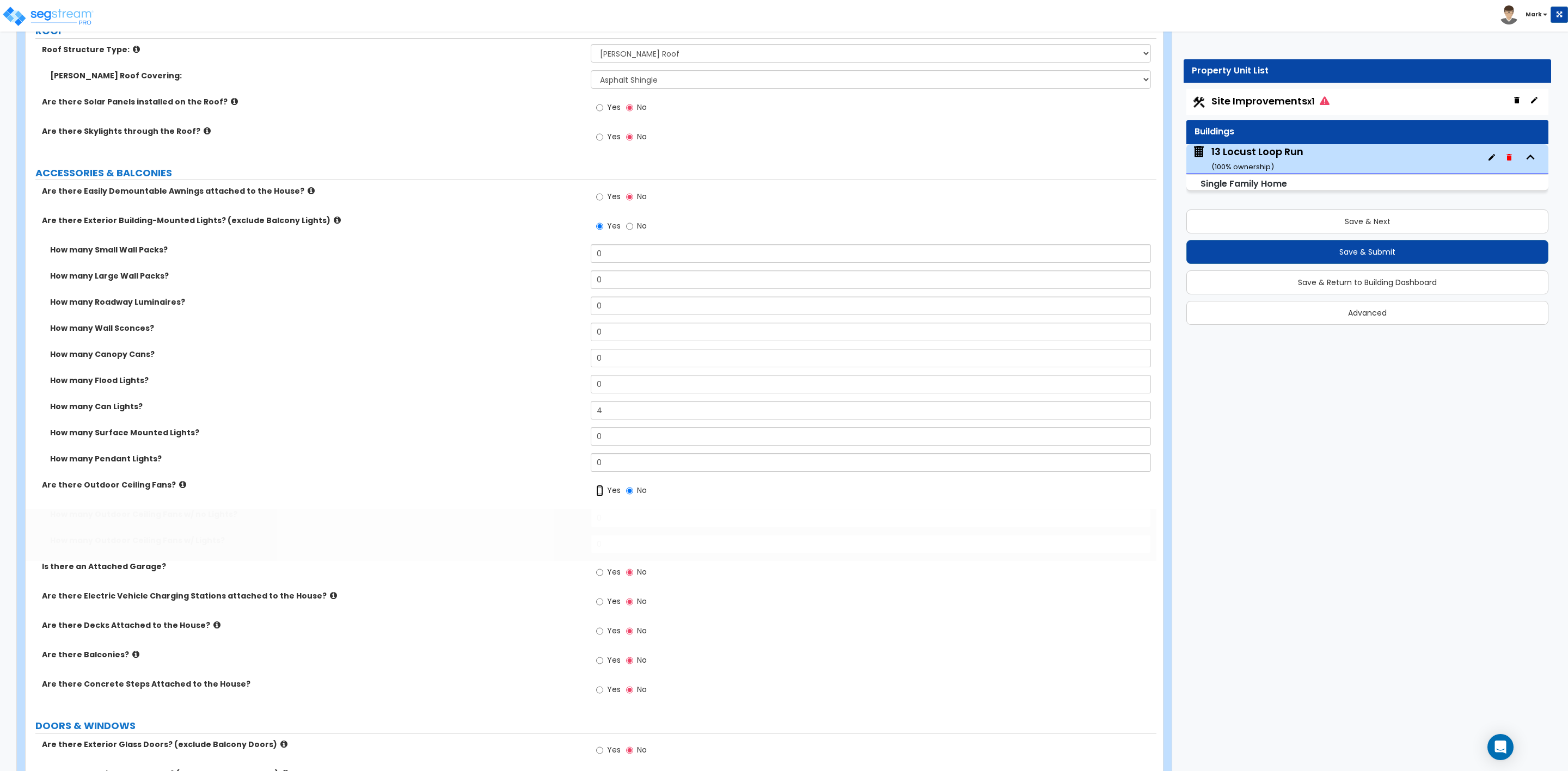
radio input "true"
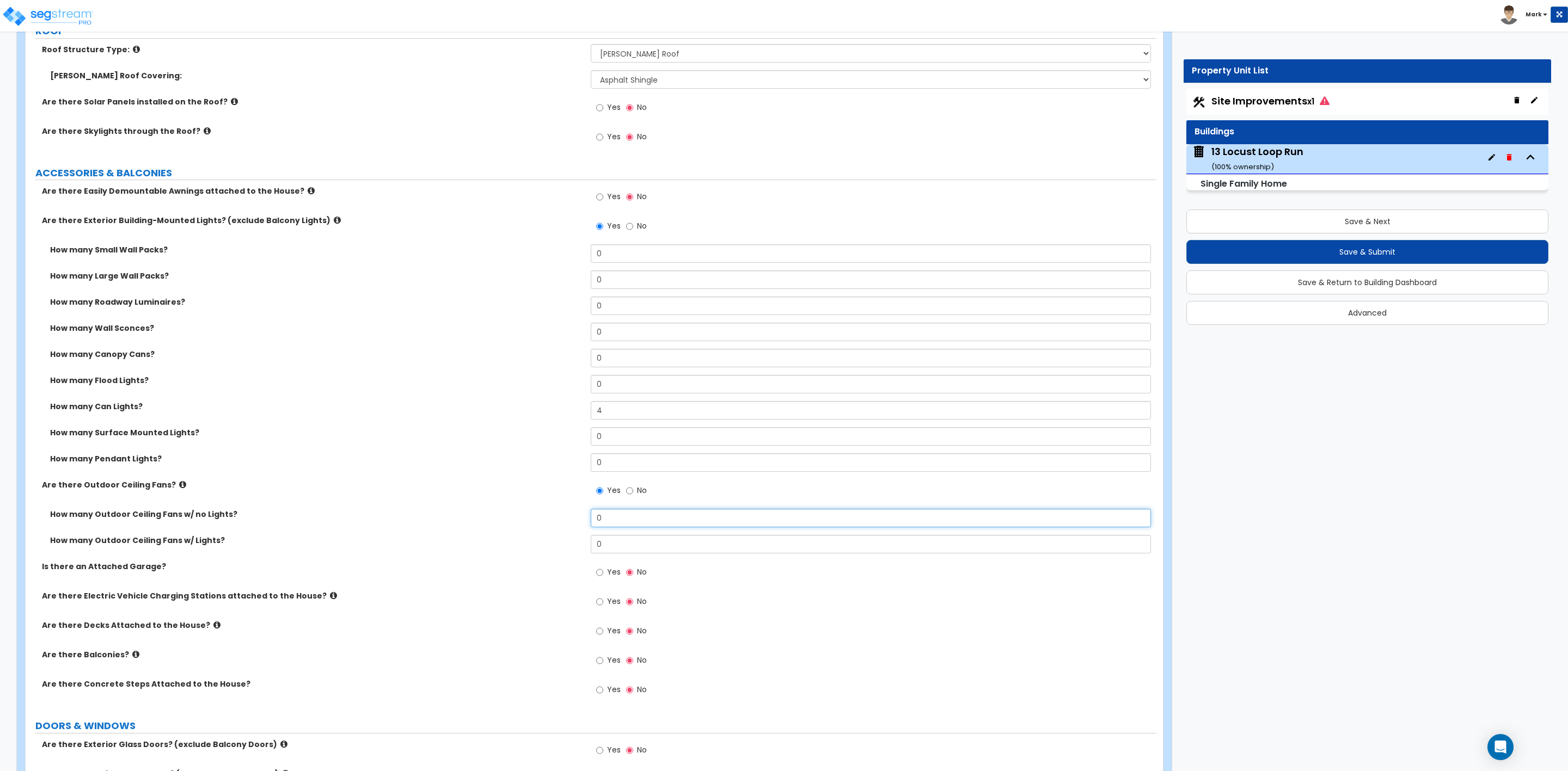
click at [629, 522] on input "0" at bounding box center [870, 518] width 560 height 18
drag, startPoint x: 624, startPoint y: 549, endPoint x: 530, endPoint y: 544, distance: 94.1
click at [530, 544] on div "How many Outdoor Ceiling Fans w/ Lights? 0" at bounding box center [590, 548] width 1131 height 26
type input "1"
click at [555, 619] on div "Are there Electric Vehicle Charging Stations attached to the House? Yes No" at bounding box center [590, 605] width 1131 height 29
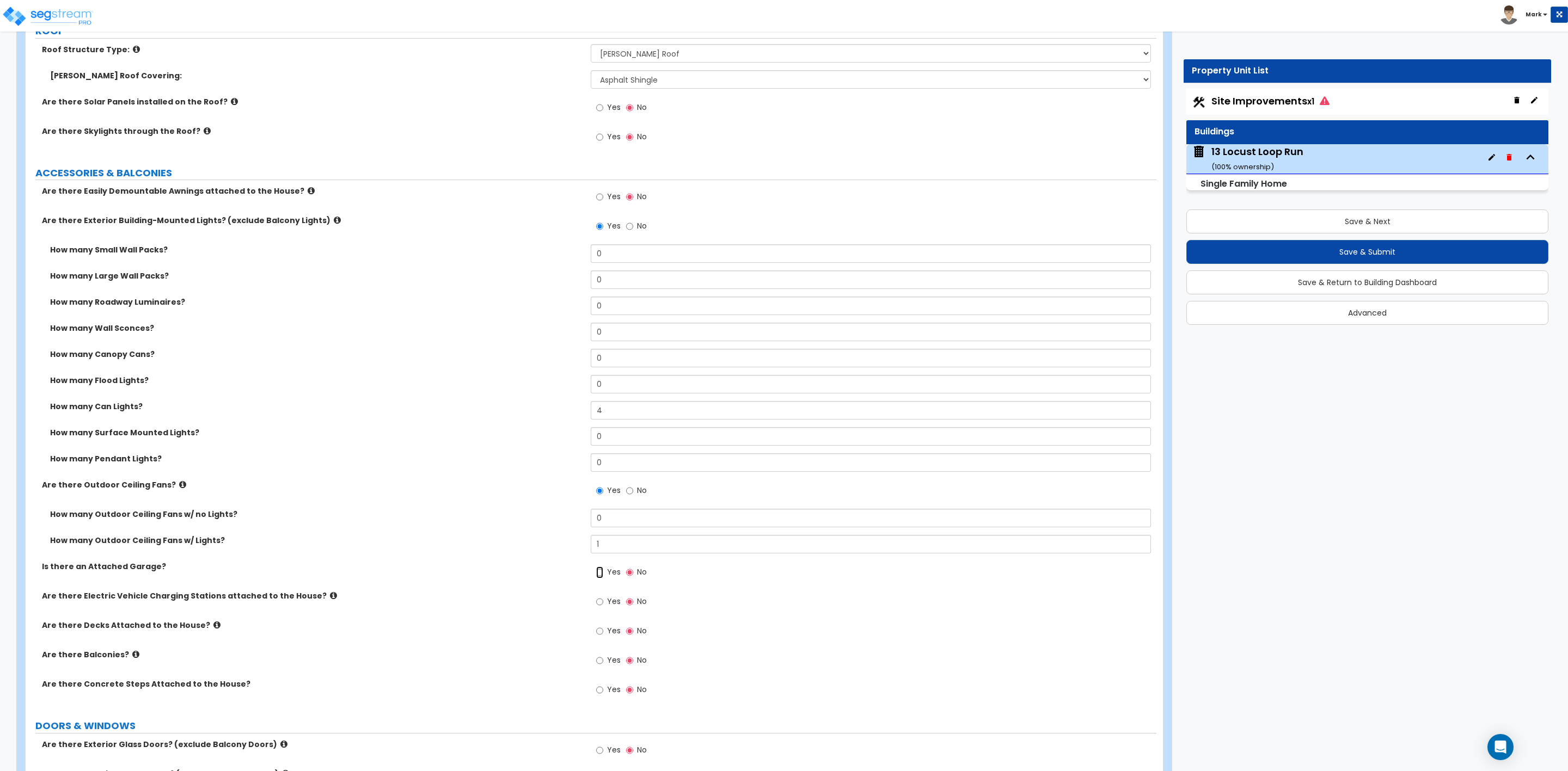
click at [600, 575] on input "Yes" at bounding box center [599, 572] width 7 height 12
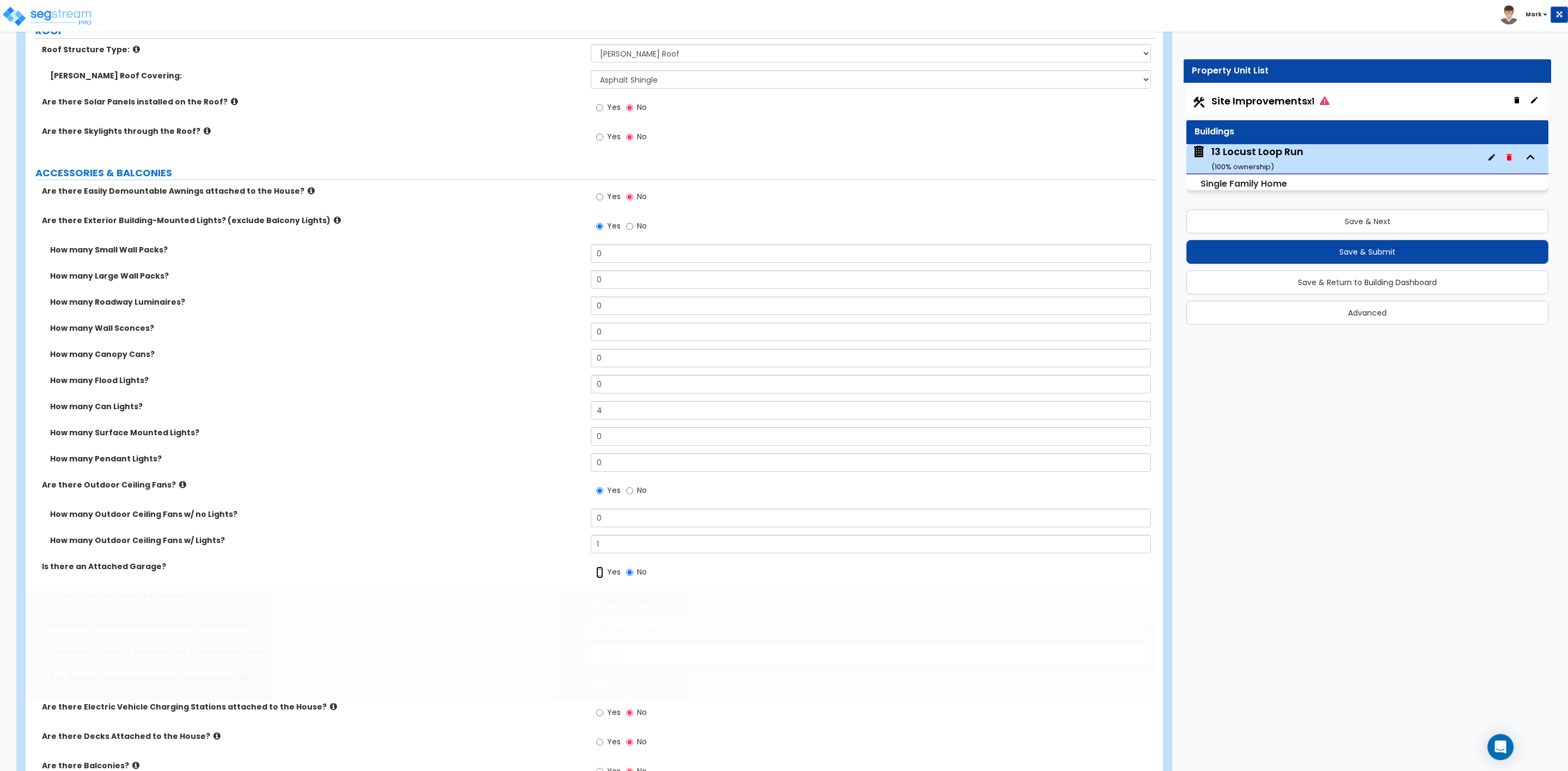
radio input "true"
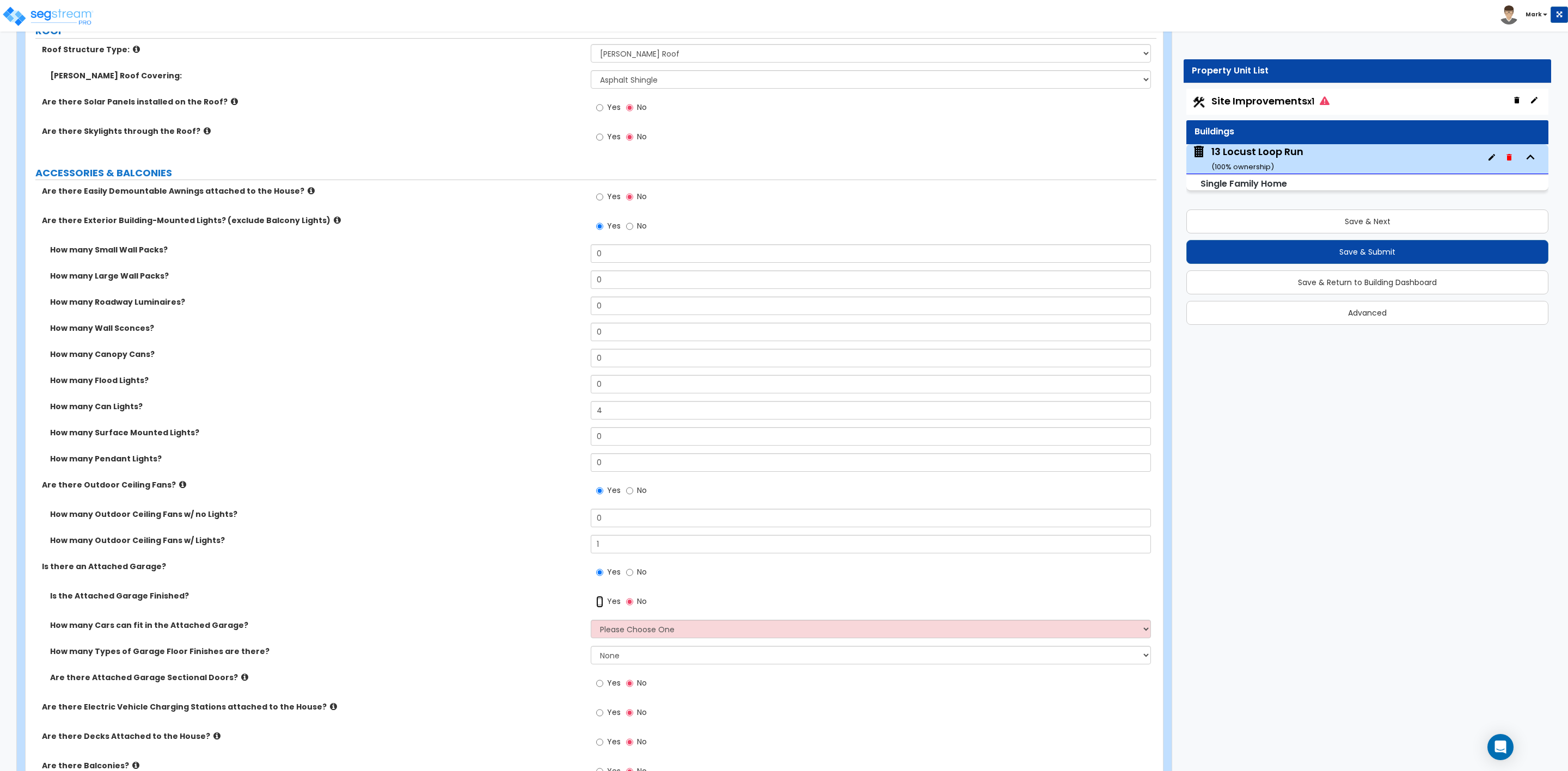
click at [599, 605] on input "Yes" at bounding box center [599, 601] width 7 height 12
radio input "true"
click at [632, 625] on select "Please Choose One 1 2 3 4 5" at bounding box center [870, 628] width 560 height 18
select select "2"
click at [590, 622] on select "Please Choose One 1 2 3 4 5" at bounding box center [870, 628] width 560 height 18
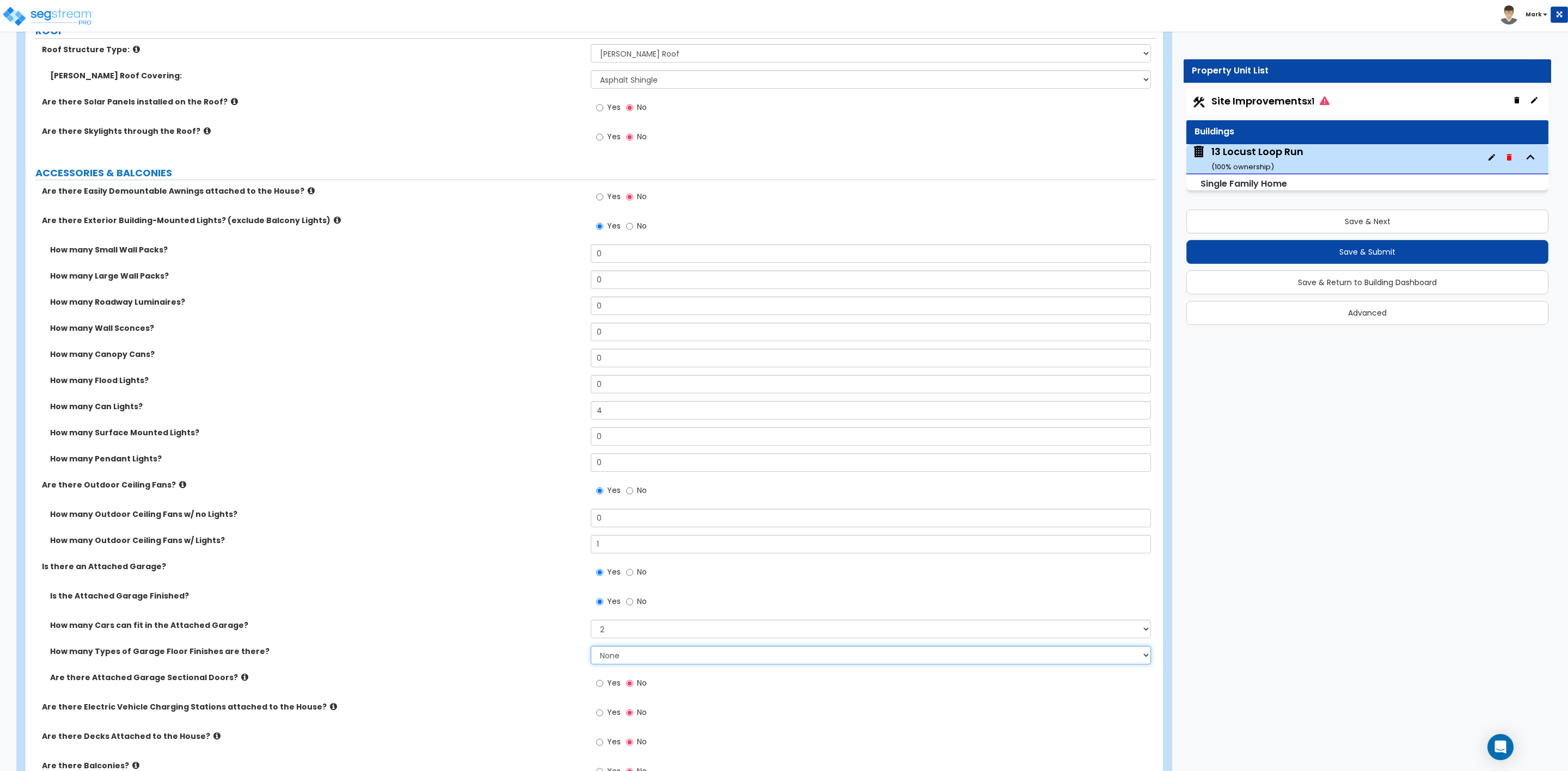
click at [630, 658] on select "None 1 2 3 4" at bounding box center [870, 655] width 560 height 18
select select "1"
click at [590, 648] on select "None 1 2 3 4" at bounding box center [870, 655] width 560 height 18
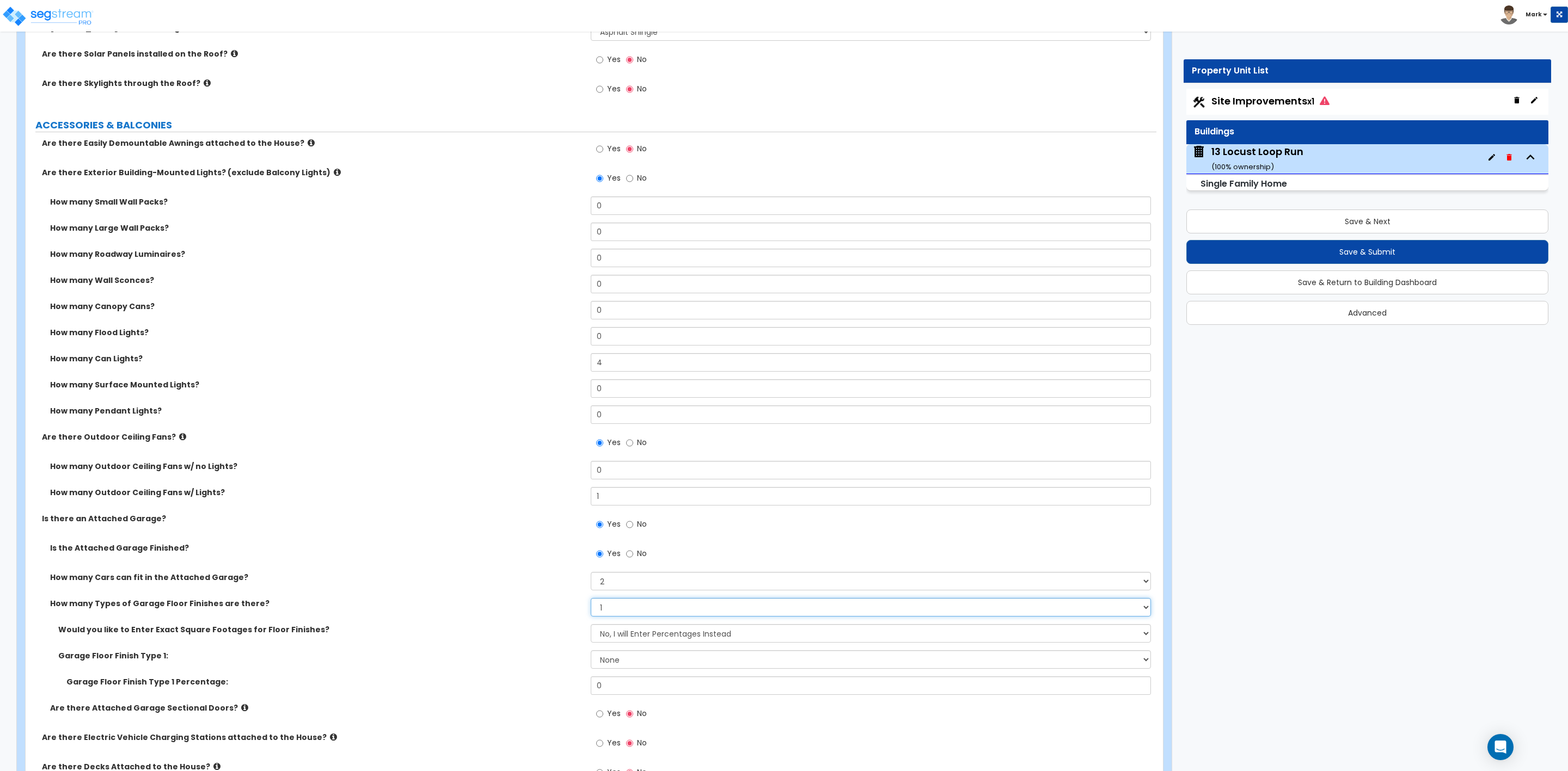
scroll to position [816, 0]
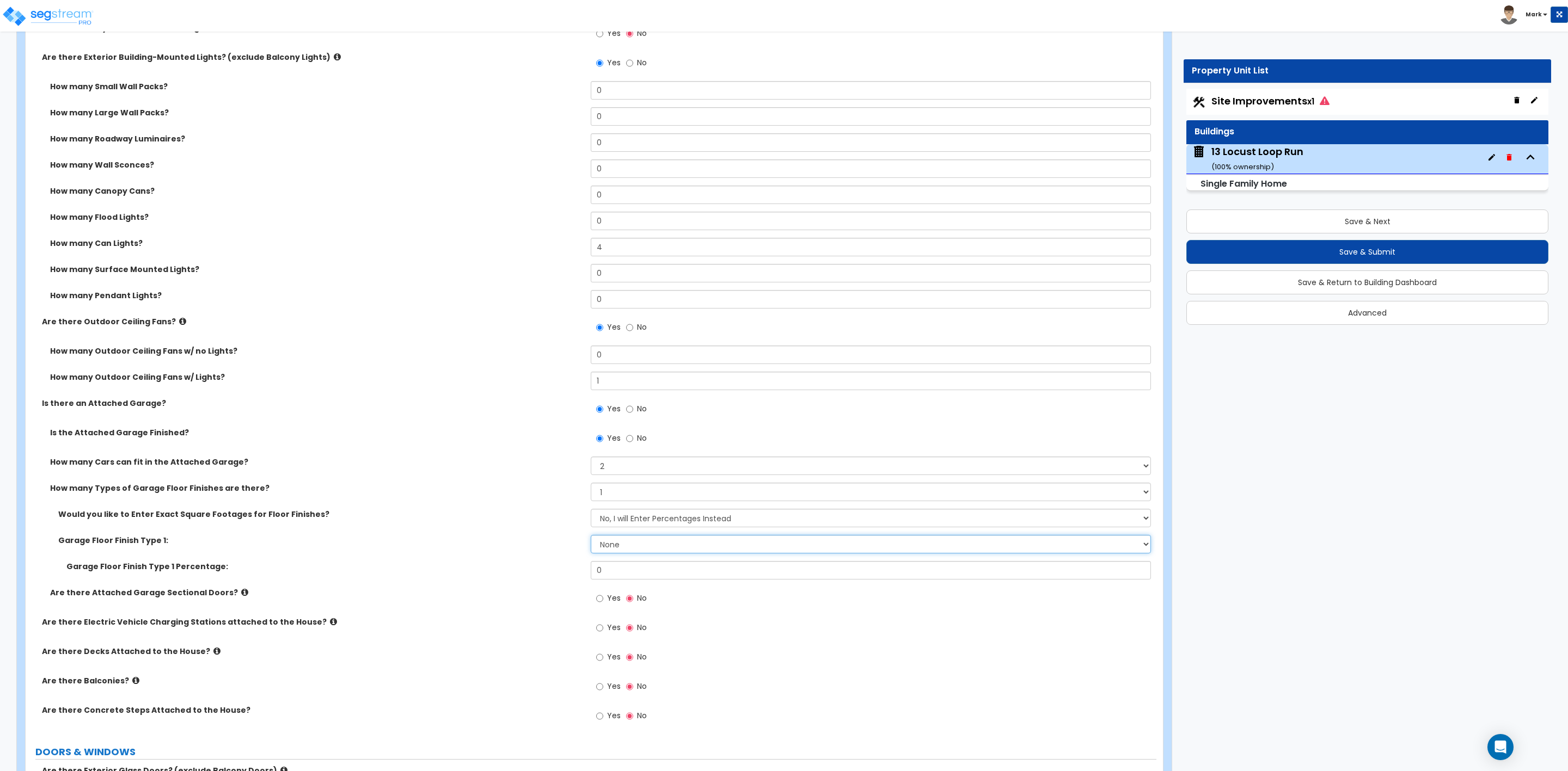
click at [618, 547] on select "None Polished Concrete Flooring Ceramic Tile Flooring Rubber Tile Flooring Epox…" at bounding box center [870, 544] width 560 height 18
click at [617, 547] on select "None Polished Concrete Flooring Ceramic Tile Flooring Rubber Tile Flooring Epox…" at bounding box center [870, 544] width 560 height 18
click at [594, 573] on input "0" at bounding box center [870, 570] width 560 height 18
type input "100"
click at [305, 536] on label "Garage Floor Finish Type 1:" at bounding box center [320, 541] width 524 height 11
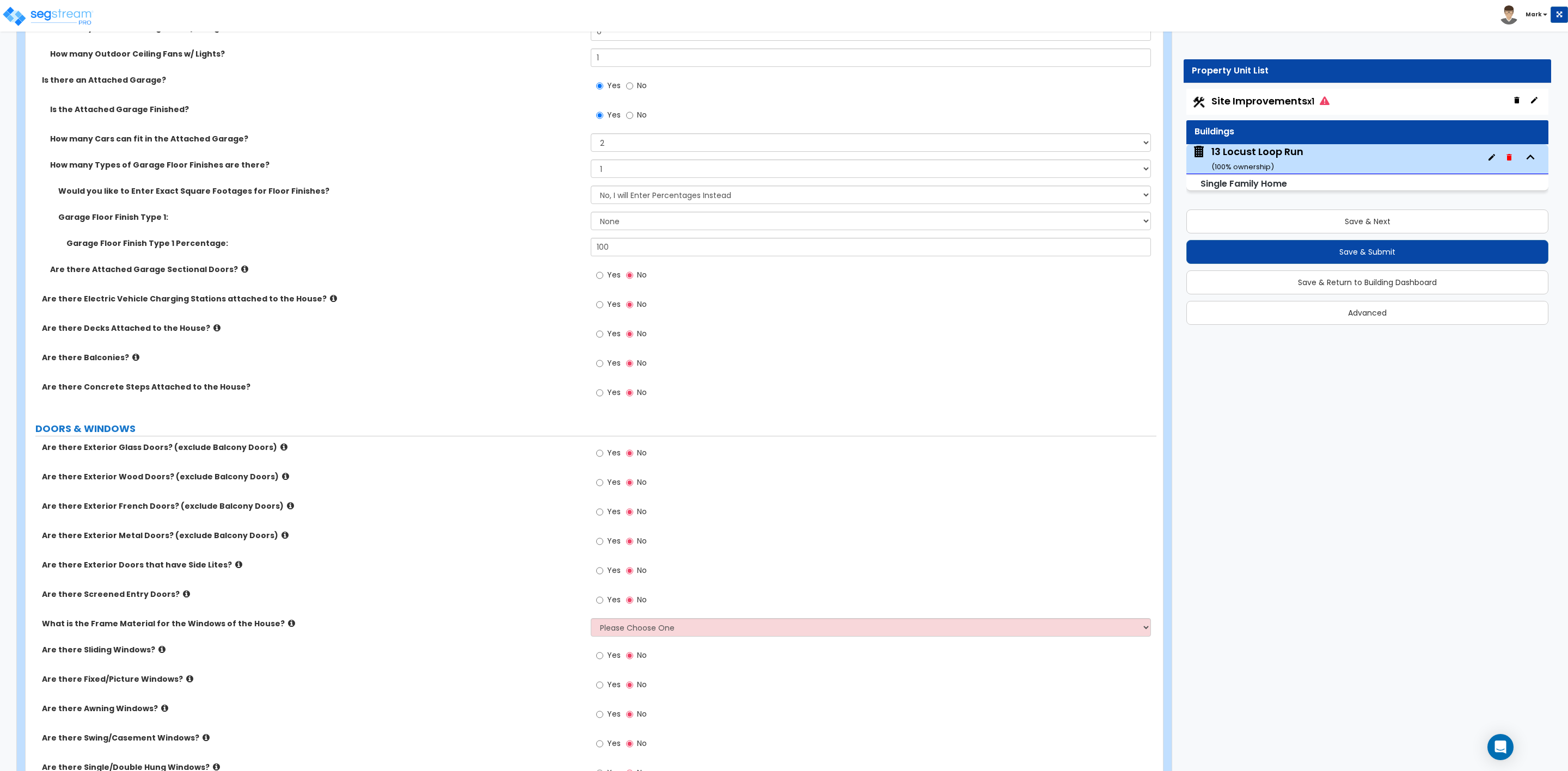
scroll to position [1143, 0]
click at [598, 274] on input "Yes" at bounding box center [599, 272] width 7 height 12
radio input "true"
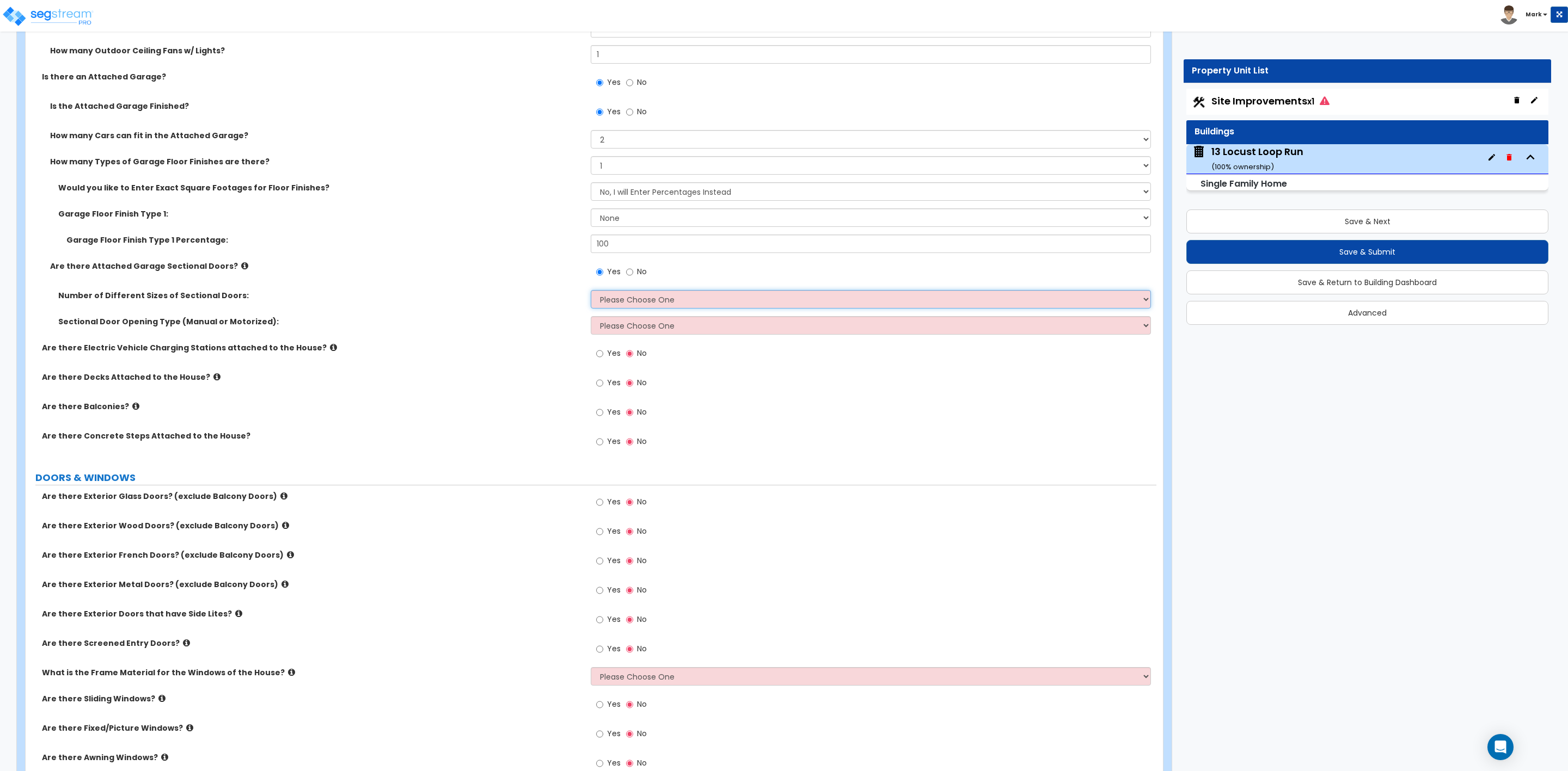
click at [628, 295] on select "Please Choose One 1 2" at bounding box center [870, 299] width 560 height 18
select select "1"
click at [590, 292] on select "Please Choose One 1 2" at bounding box center [870, 299] width 560 height 18
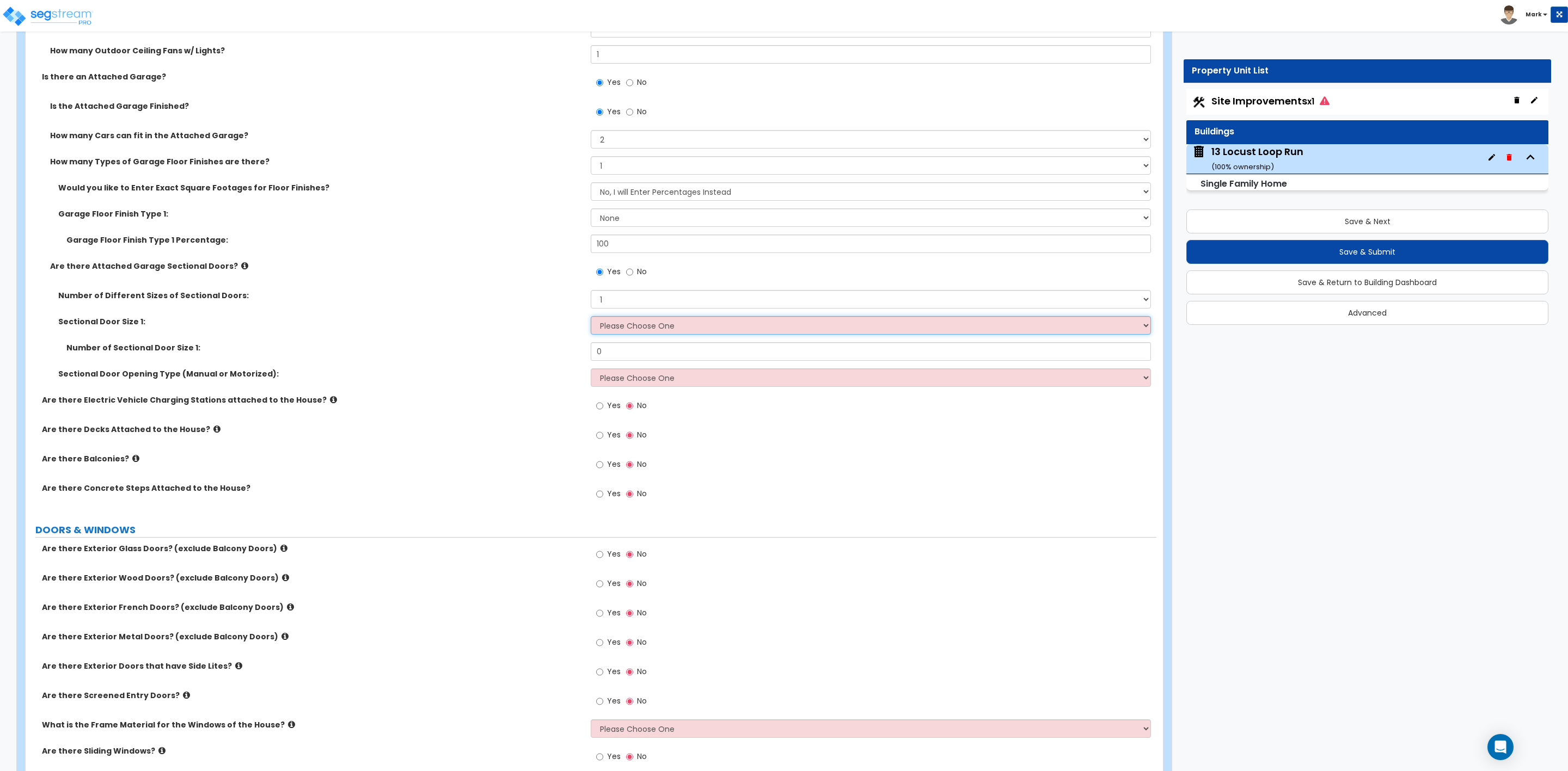
click at [628, 330] on select "Please Choose One 9' x 7' 16' x 7'" at bounding box center [870, 325] width 560 height 18
select select "1"
click at [590, 318] on select "Please Choose One 9' x 7' 16' x 7'" at bounding box center [870, 325] width 560 height 18
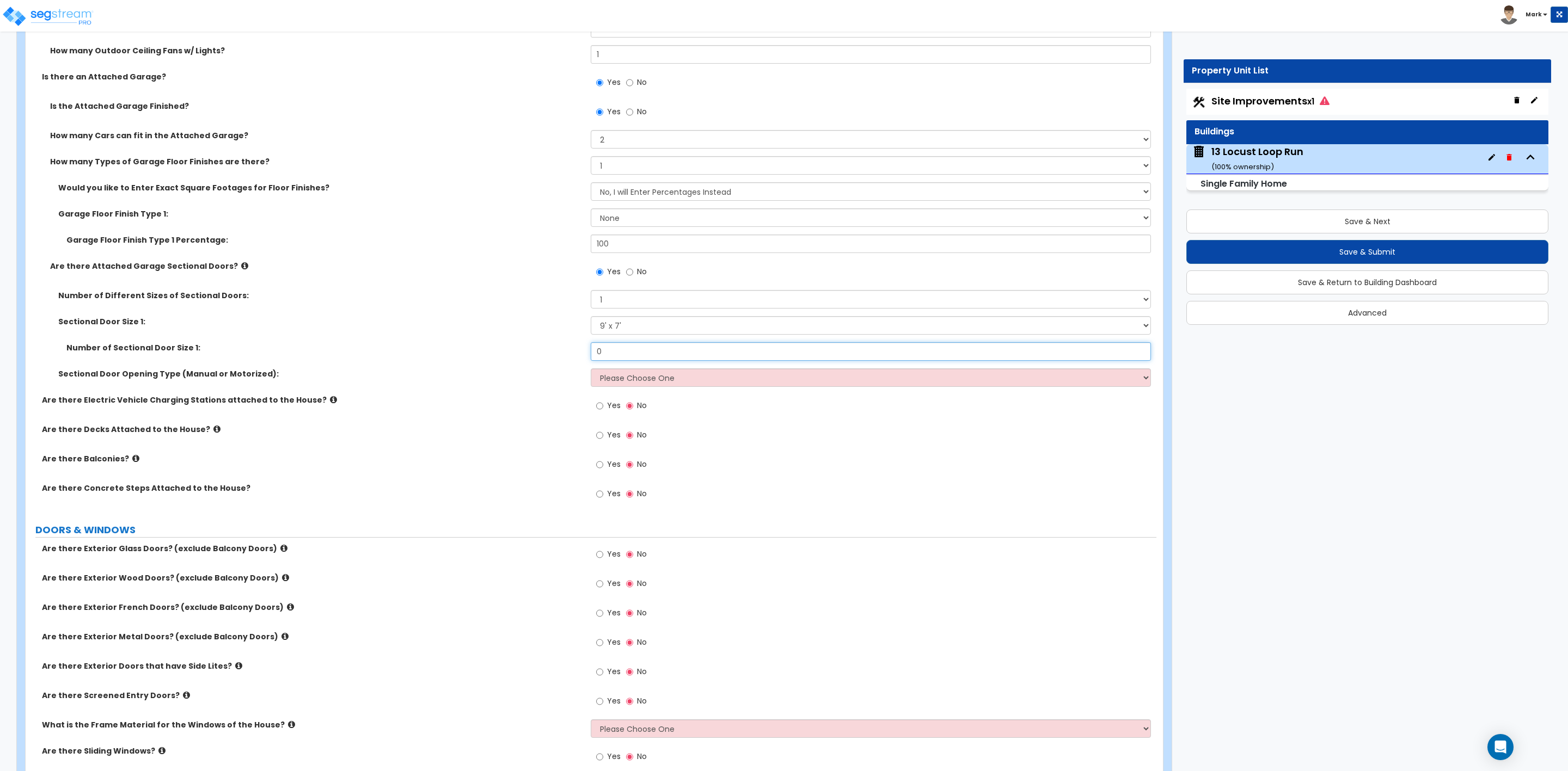
drag, startPoint x: 621, startPoint y: 350, endPoint x: 578, endPoint y: 351, distance: 43.0
click at [578, 351] on div "Number of Sectional Door Size 1: 0" at bounding box center [590, 355] width 1131 height 26
type input "1"
click at [496, 394] on div "Sectional Door Opening Type (Manual or Motorized): Please Choose One All Manual…" at bounding box center [590, 382] width 1131 height 26
click at [618, 381] on select "Please Choose One All Manual All Motorized Some are Motorized" at bounding box center [870, 378] width 560 height 18
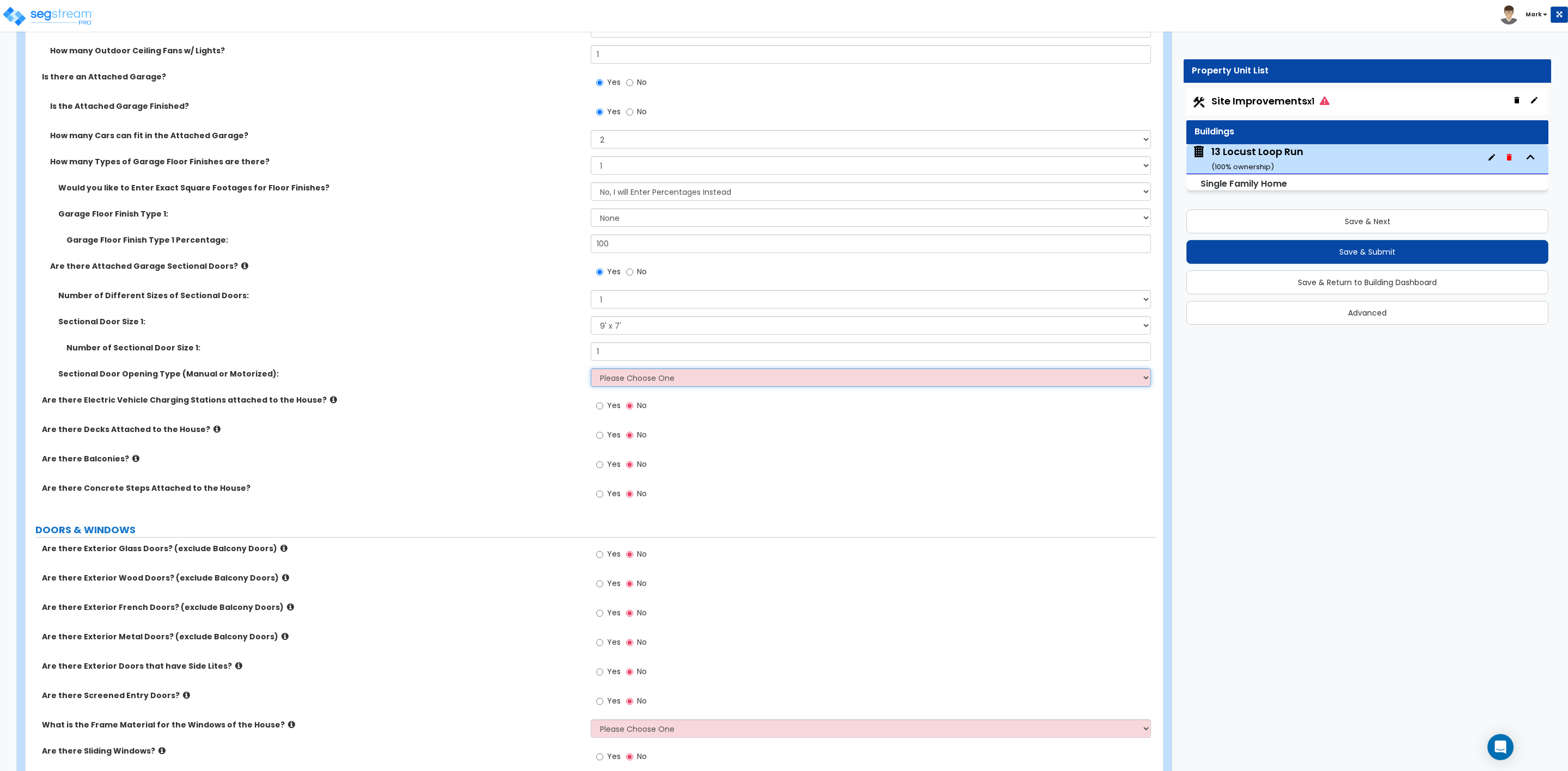
select select "2"
click at [590, 370] on select "Please Choose One All Manual All Motorized Some are Motorized" at bounding box center [870, 378] width 560 height 18
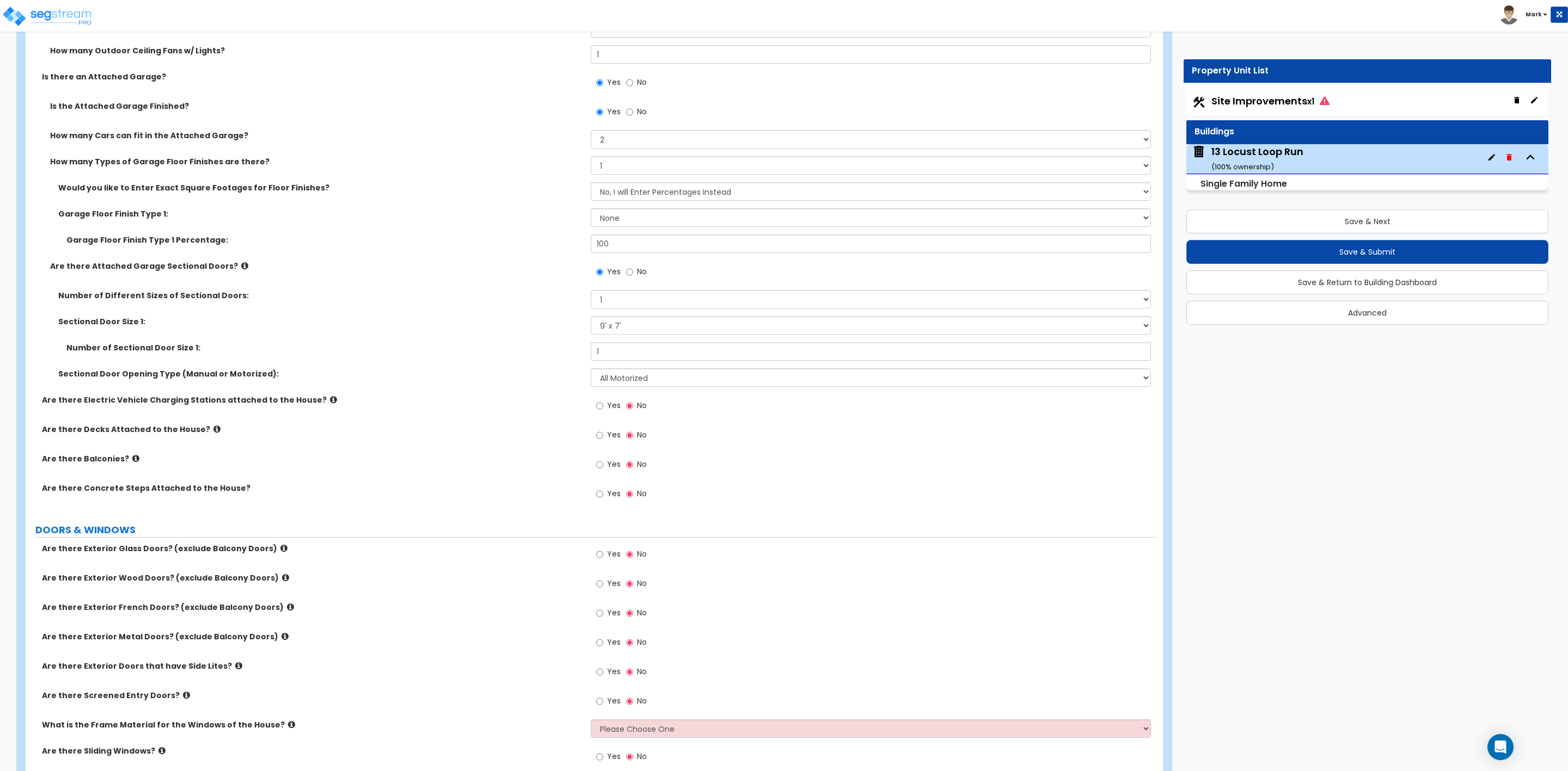
click at [214, 432] on icon at bounding box center [217, 429] width 7 height 8
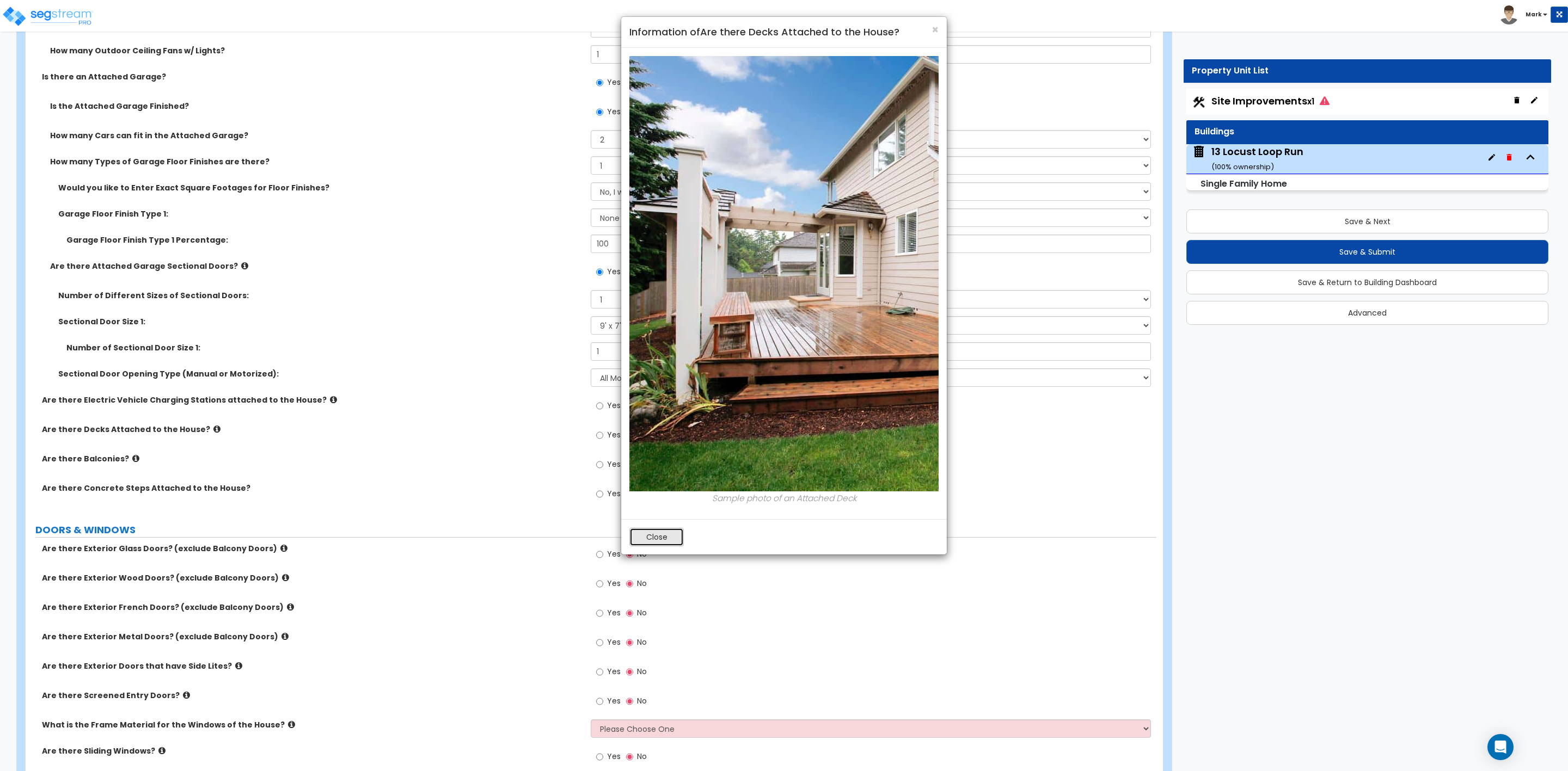
click at [657, 544] on button "Close" at bounding box center [657, 537] width 54 height 18
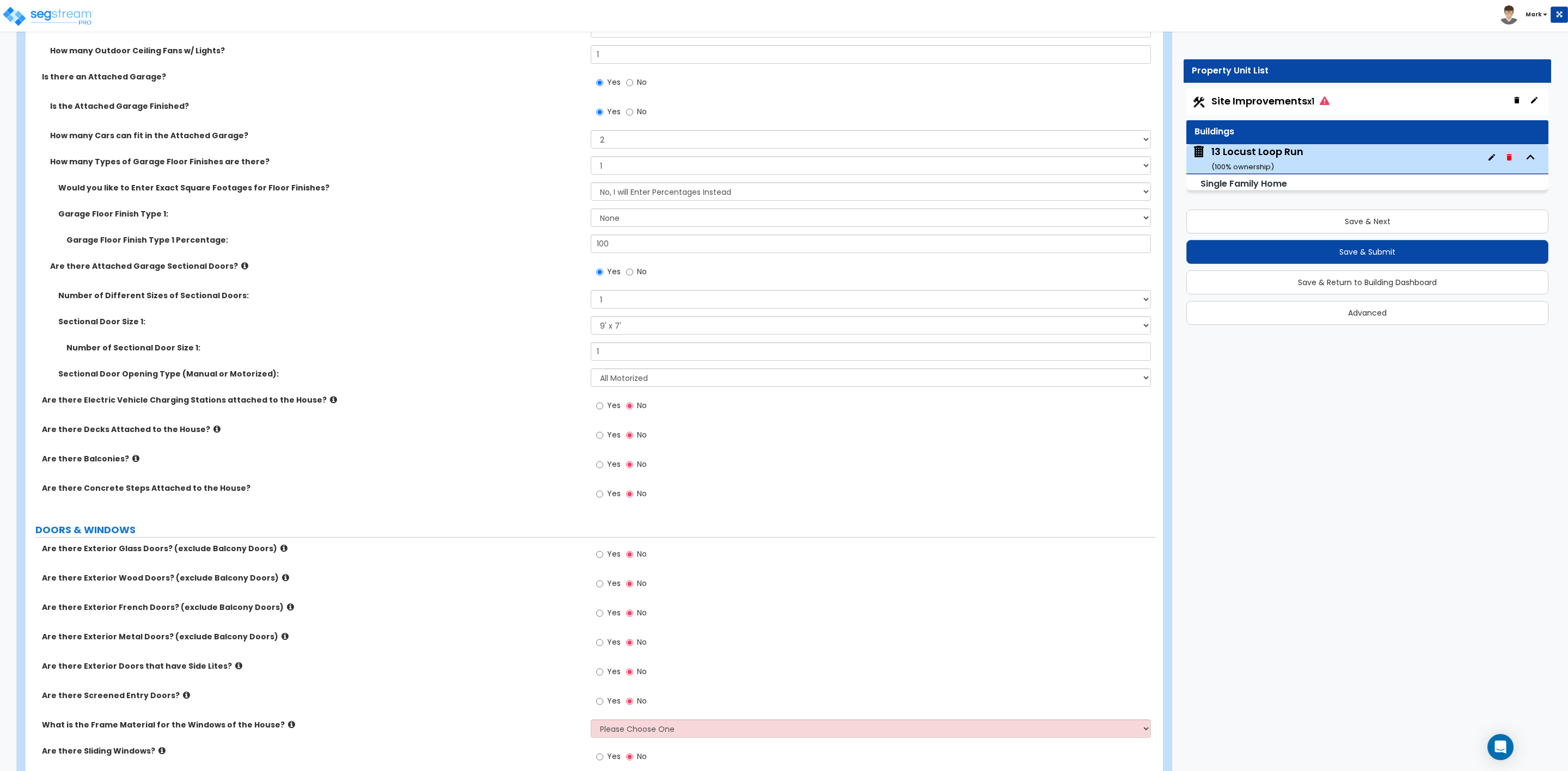
click at [531, 503] on div "Are there Concrete Steps Attached to the House? Yes No" at bounding box center [590, 497] width 1131 height 29
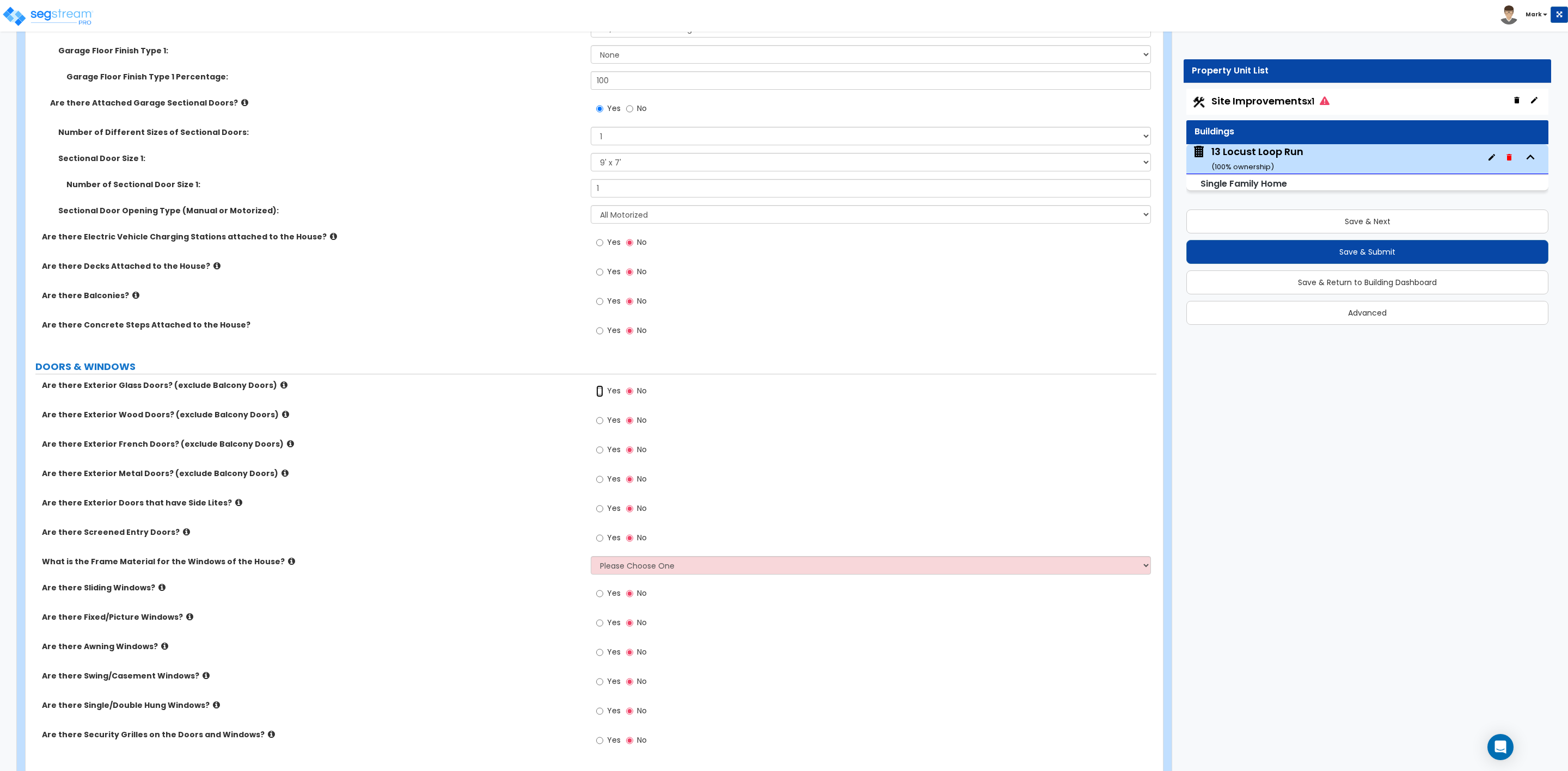
click at [598, 393] on input "Yes" at bounding box center [599, 391] width 7 height 12
radio input "true"
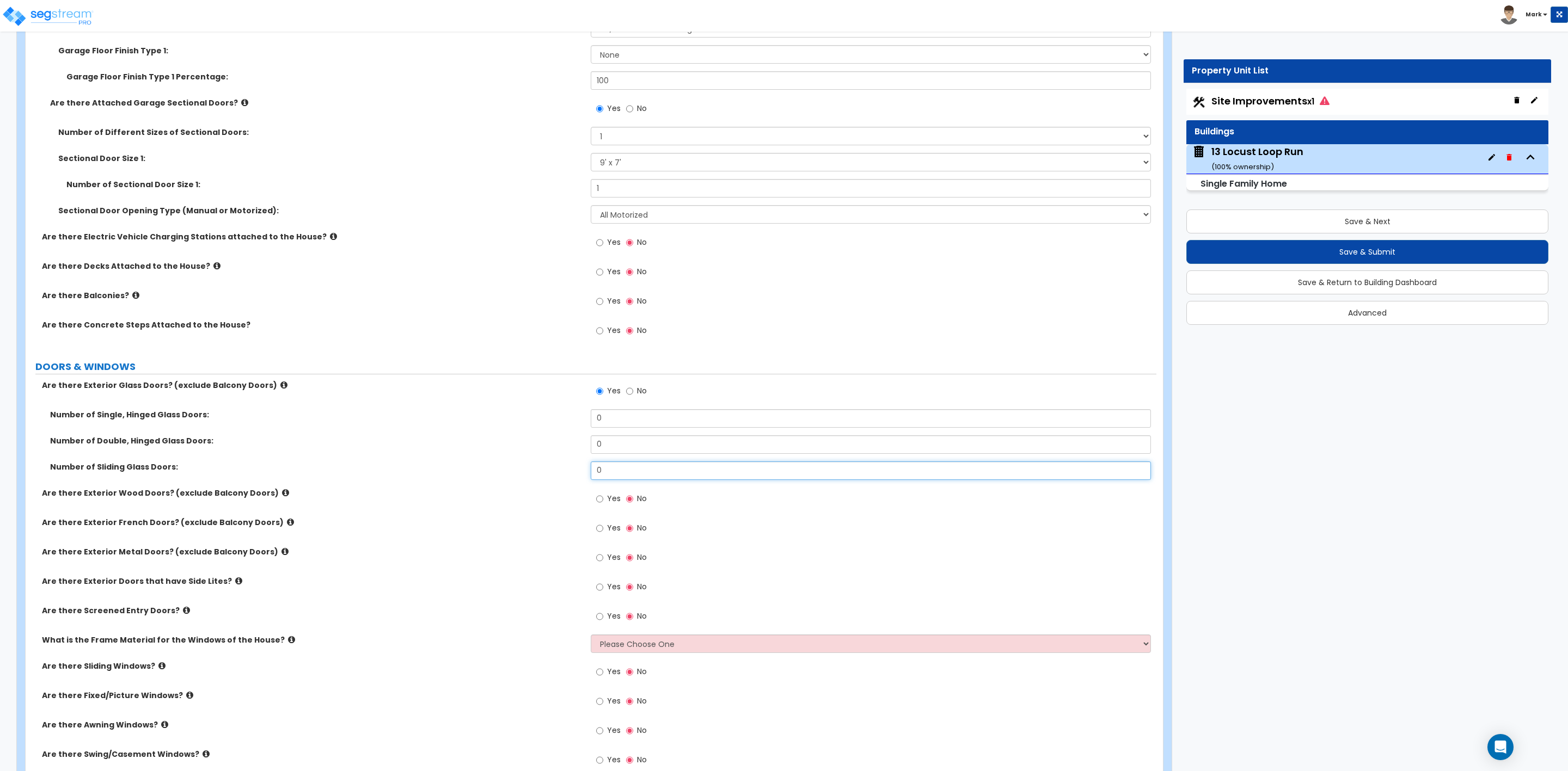
drag, startPoint x: 608, startPoint y: 470, endPoint x: 564, endPoint y: 470, distance: 44.0
click at [564, 470] on div "Number of Sliding Glass Doors: 0" at bounding box center [590, 475] width 1131 height 26
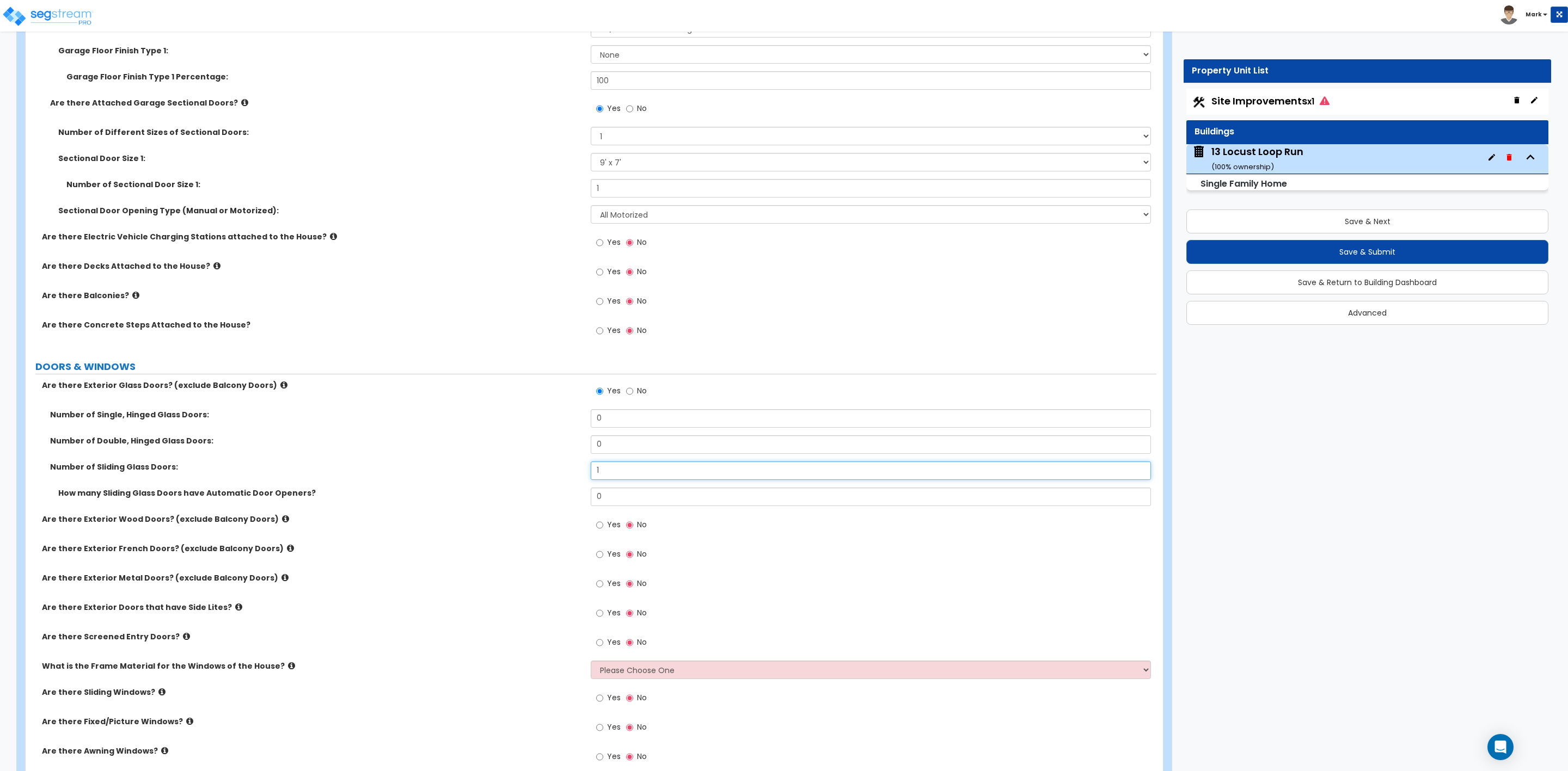
type input "1"
click at [549, 517] on label "Are there Exterior Wood Doors? (exclude Balcony Doors)" at bounding box center [312, 519] width 541 height 11
click at [598, 527] on input "Yes" at bounding box center [599, 525] width 7 height 12
radio input "true"
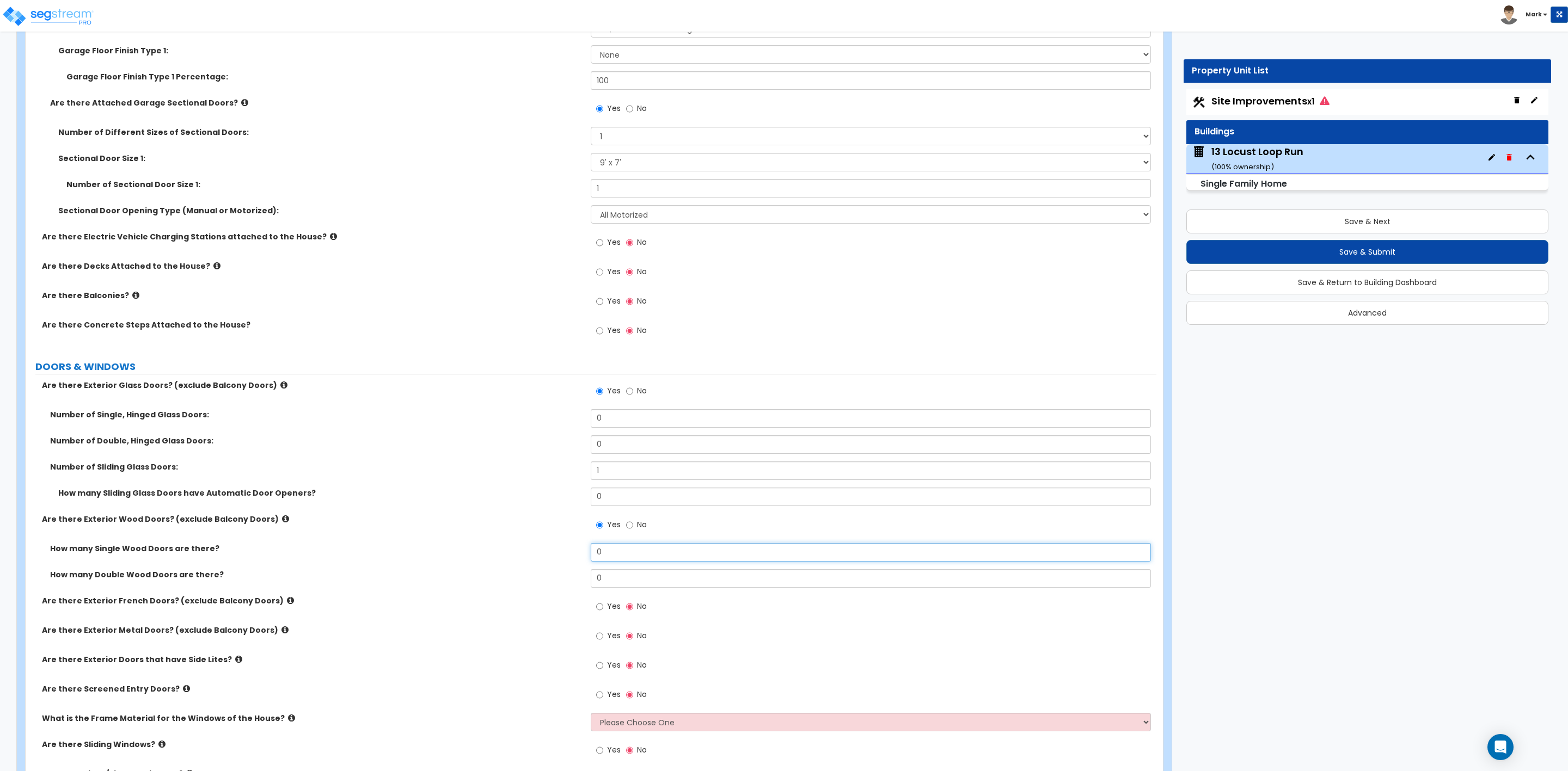
drag, startPoint x: 616, startPoint y: 561, endPoint x: 574, endPoint y: 563, distance: 42.0
click at [574, 563] on div "How many Single Wood Doors are there? 0" at bounding box center [590, 556] width 1131 height 26
type input "2"
click at [518, 597] on label "Are there Exterior French Doors? (exclude Balcony Doors)" at bounding box center [312, 601] width 541 height 11
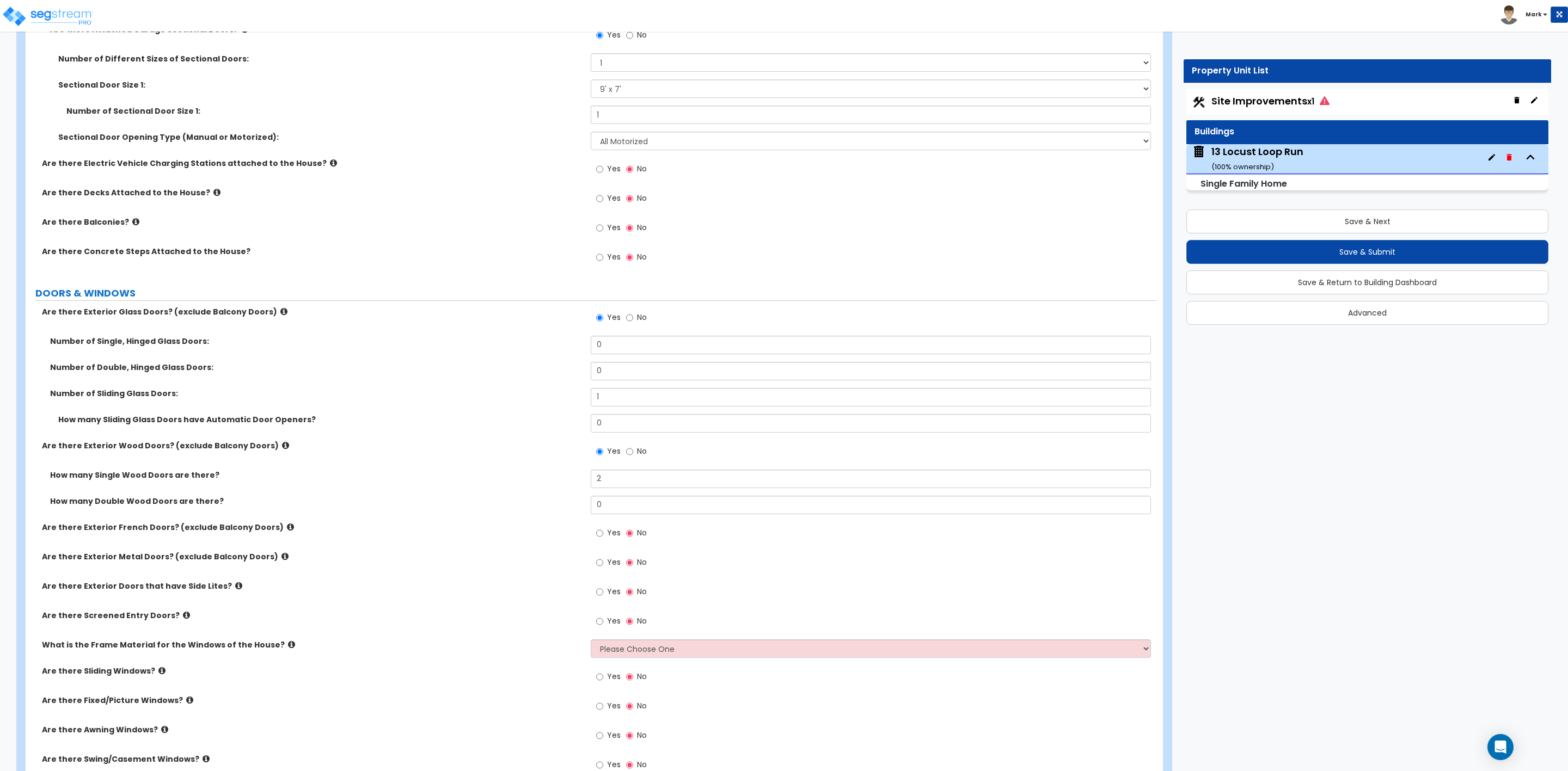
scroll to position [1470, 0]
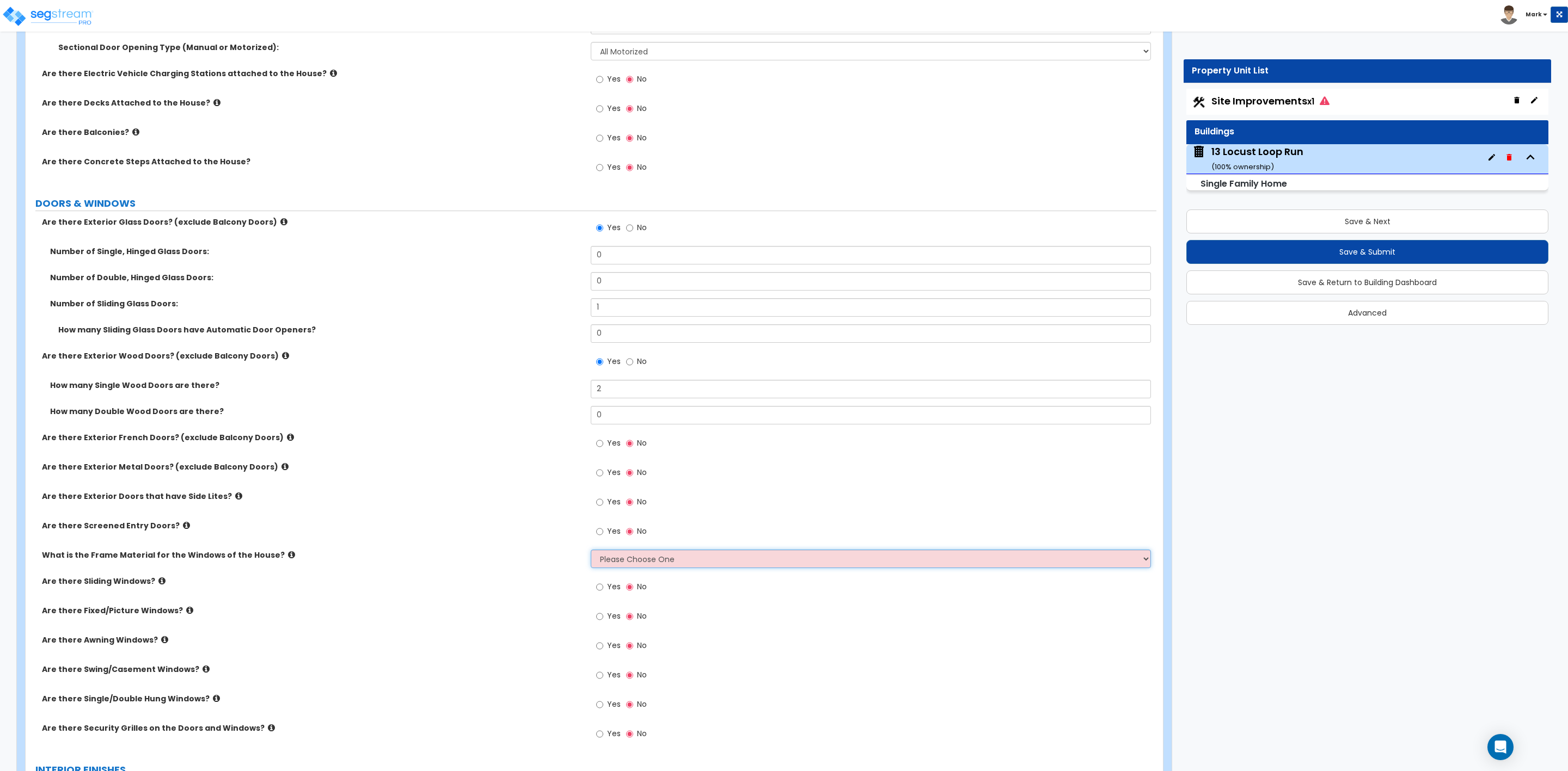
click at [613, 558] on select "Please Choose One Vinyl Aluminum Wood" at bounding box center [870, 558] width 560 height 18
select select "1"
click at [590, 551] on select "Please Choose One Vinyl Aluminum Wood" at bounding box center [870, 558] width 560 height 18
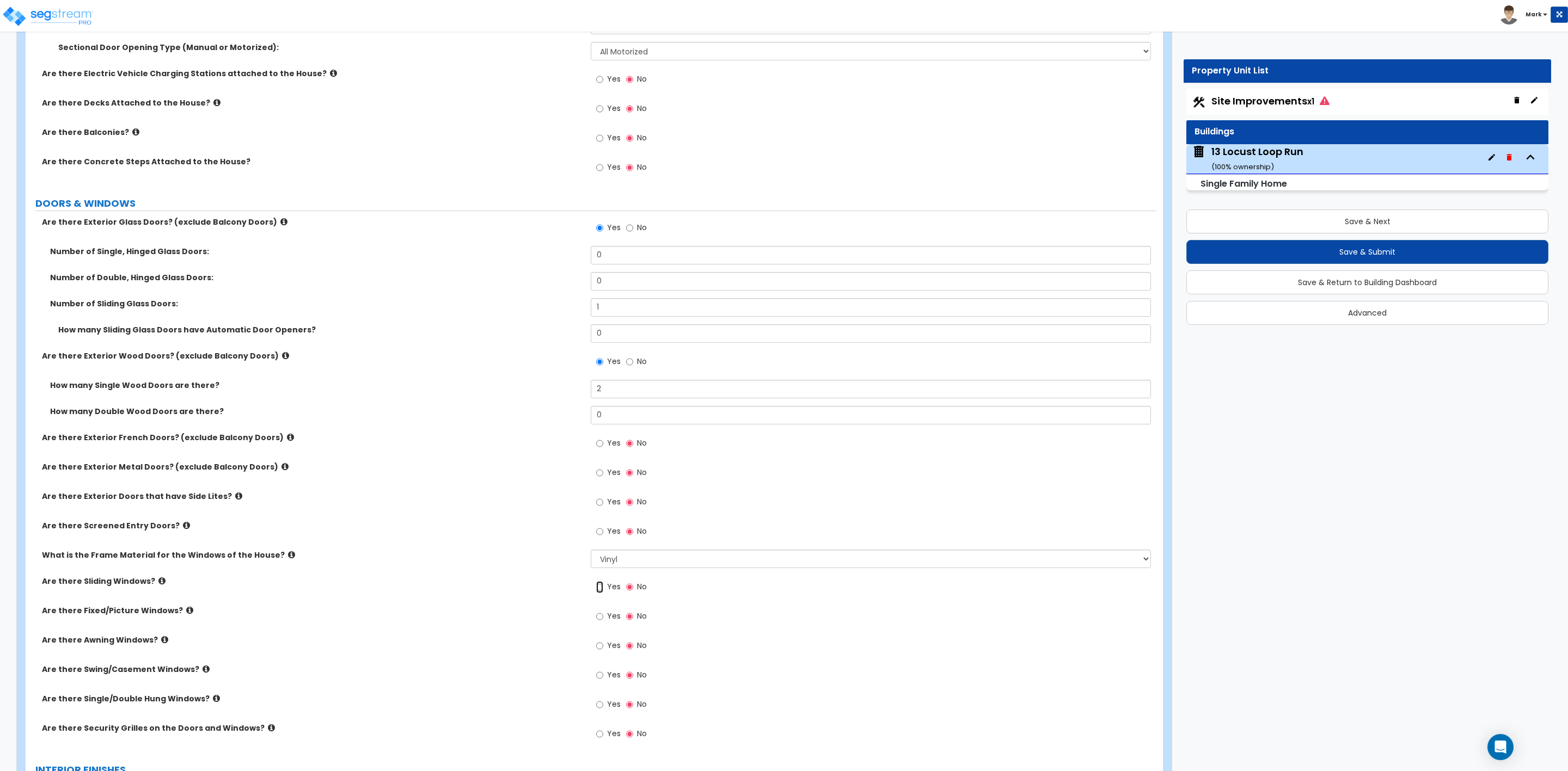
click at [598, 590] on input "Yes" at bounding box center [599, 587] width 7 height 12
click at [628, 592] on input "No" at bounding box center [629, 587] width 7 height 12
radio input "false"
radio input "true"
click at [599, 707] on input "Yes" at bounding box center [599, 704] width 7 height 12
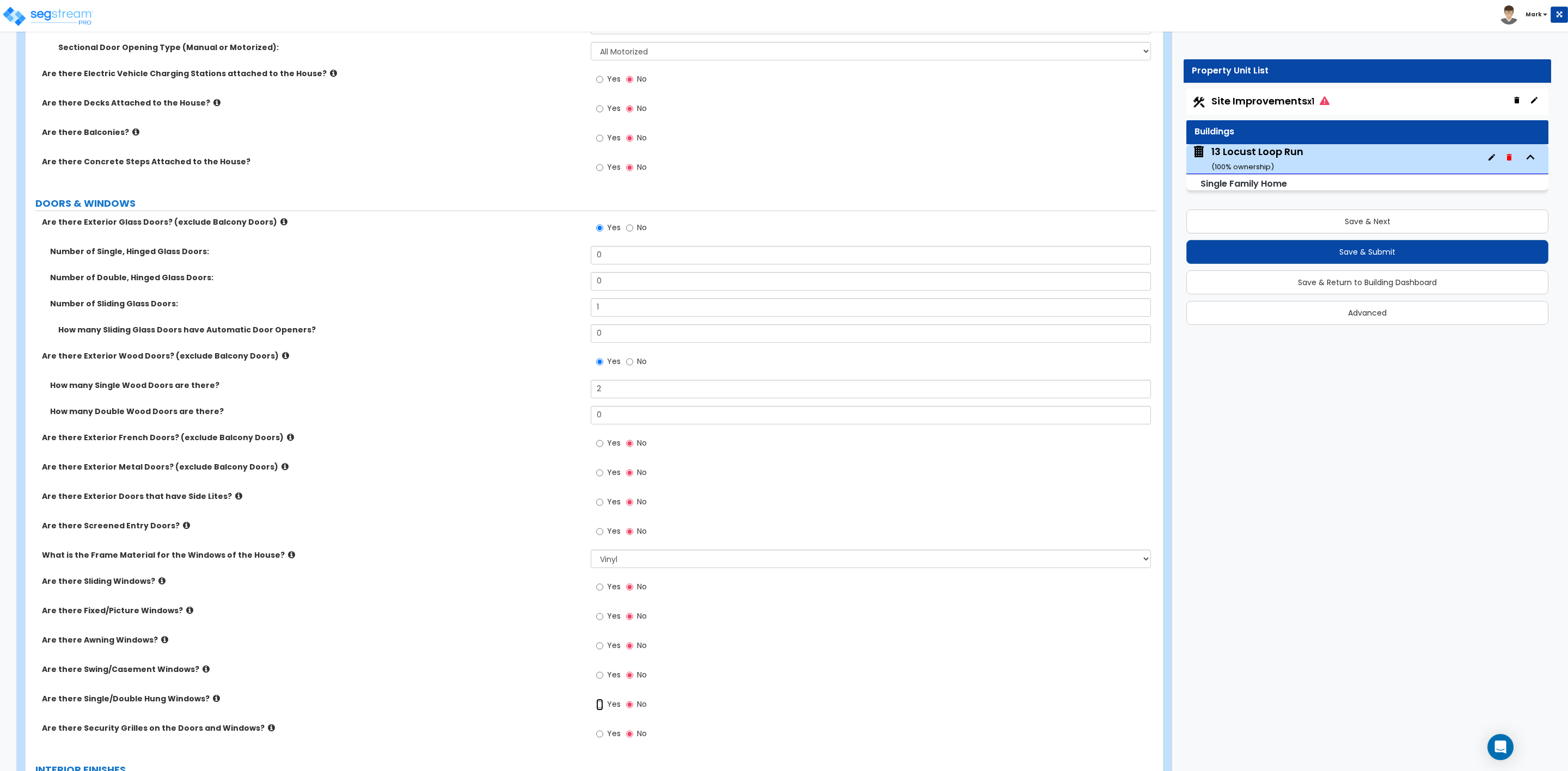
radio input "true"
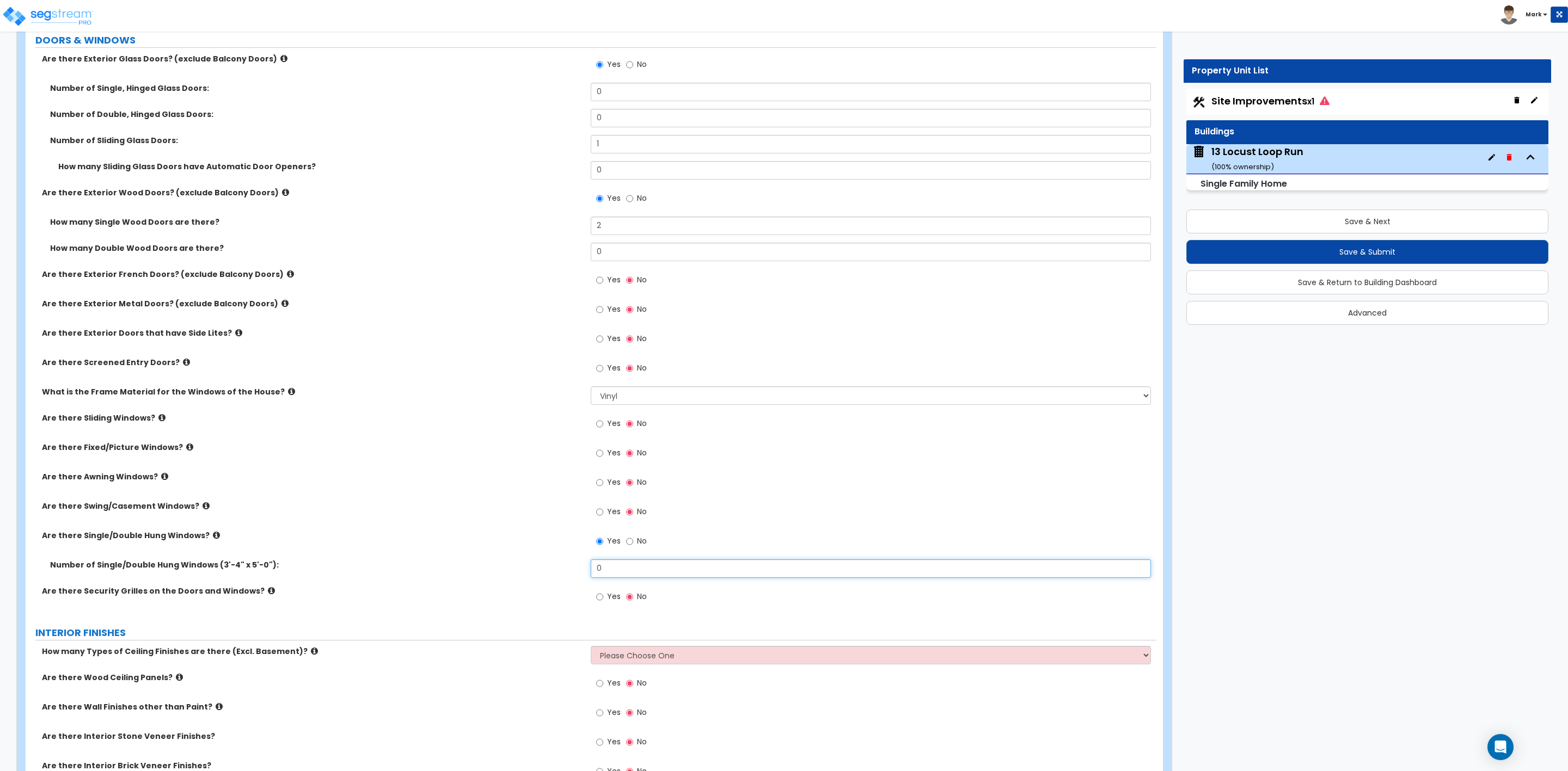
drag, startPoint x: 614, startPoint y: 565, endPoint x: 629, endPoint y: 583, distance: 23.4
click at [614, 565] on input "0" at bounding box center [870, 569] width 560 height 18
drag, startPoint x: 629, startPoint y: 572, endPoint x: 539, endPoint y: 563, distance: 90.4
click at [539, 564] on div "Number of Single/Double Hung Windows (3'-4" x 5'-0"): 0" at bounding box center [590, 573] width 1131 height 26
type input "8"
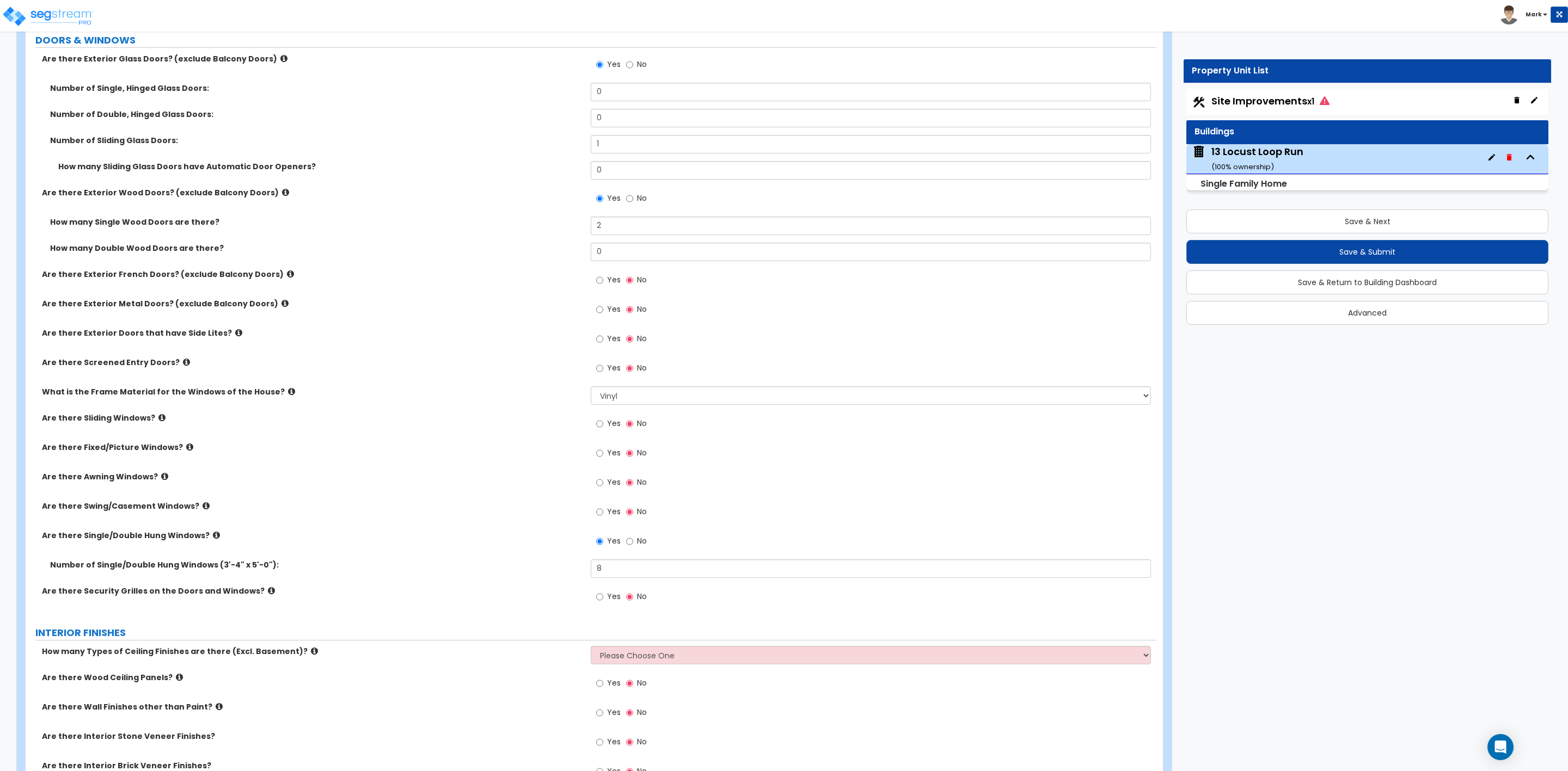
click at [534, 559] on div "Are there Exterior Glass Doors? (exclude Balcony Doors) Yes No Number of Single…" at bounding box center [590, 334] width 1115 height 562
click at [393, 695] on div "Are there Wood Ceiling Panels? Yes No" at bounding box center [590, 687] width 1131 height 29
click at [476, 649] on label "How many Types of Ceiling Finishes are there (Excl. Basement)?" at bounding box center [312, 652] width 541 height 11
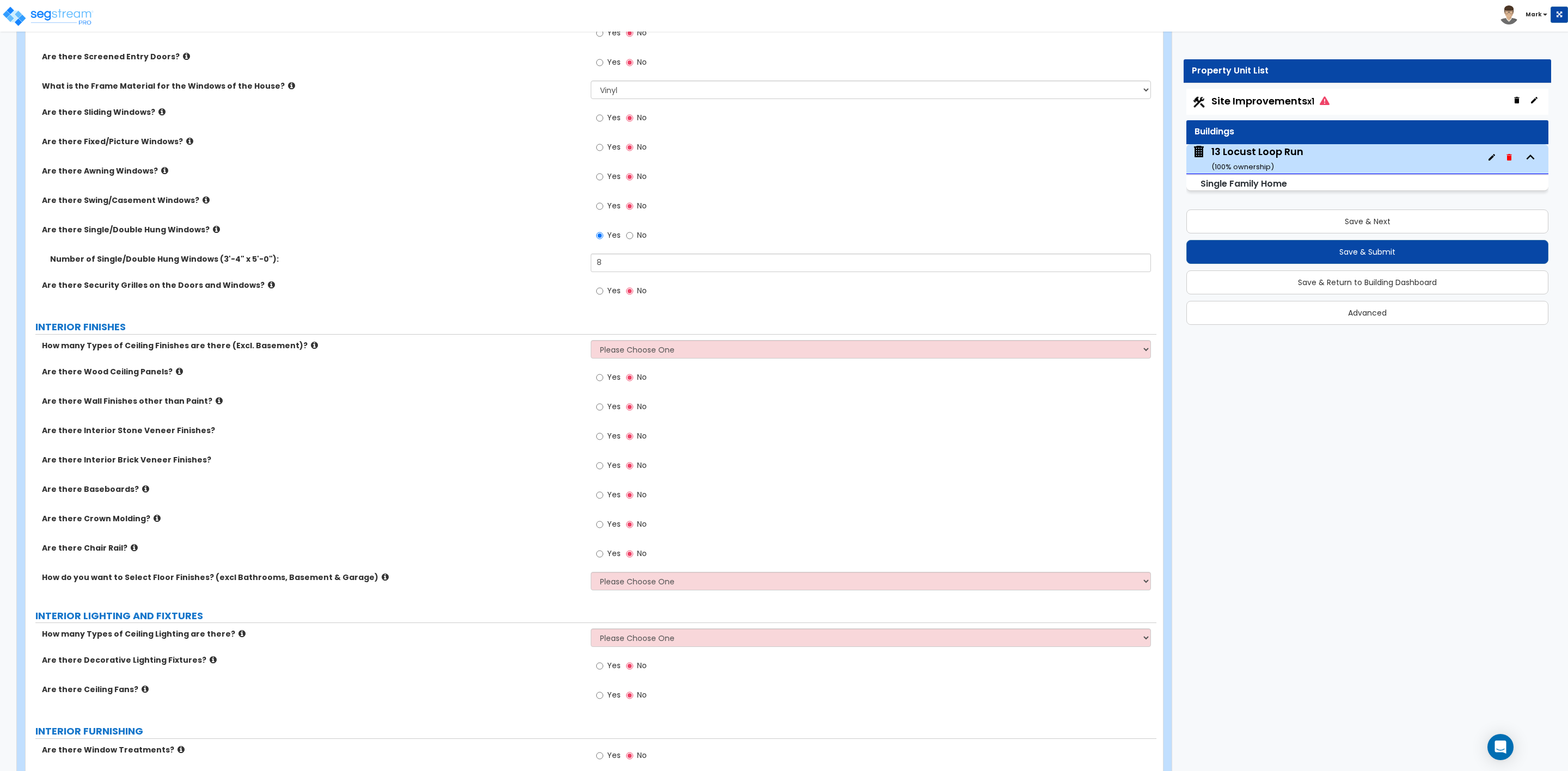
scroll to position [1959, 0]
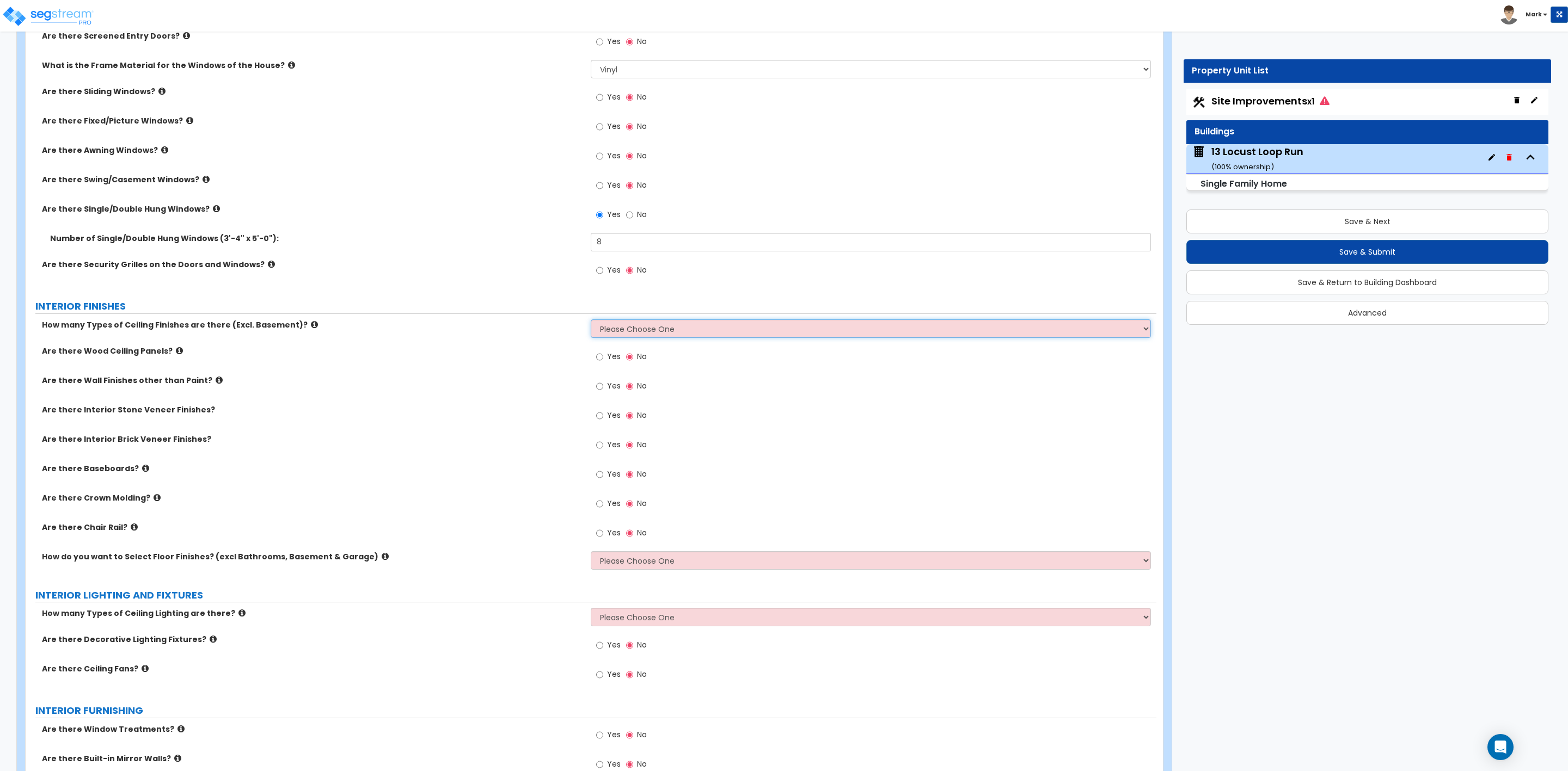
click at [633, 327] on select "Please Choose One 1 2 3" at bounding box center [870, 328] width 560 height 18
select select "1"
click at [590, 321] on select "Please Choose One 1 2 3" at bounding box center [870, 328] width 560 height 18
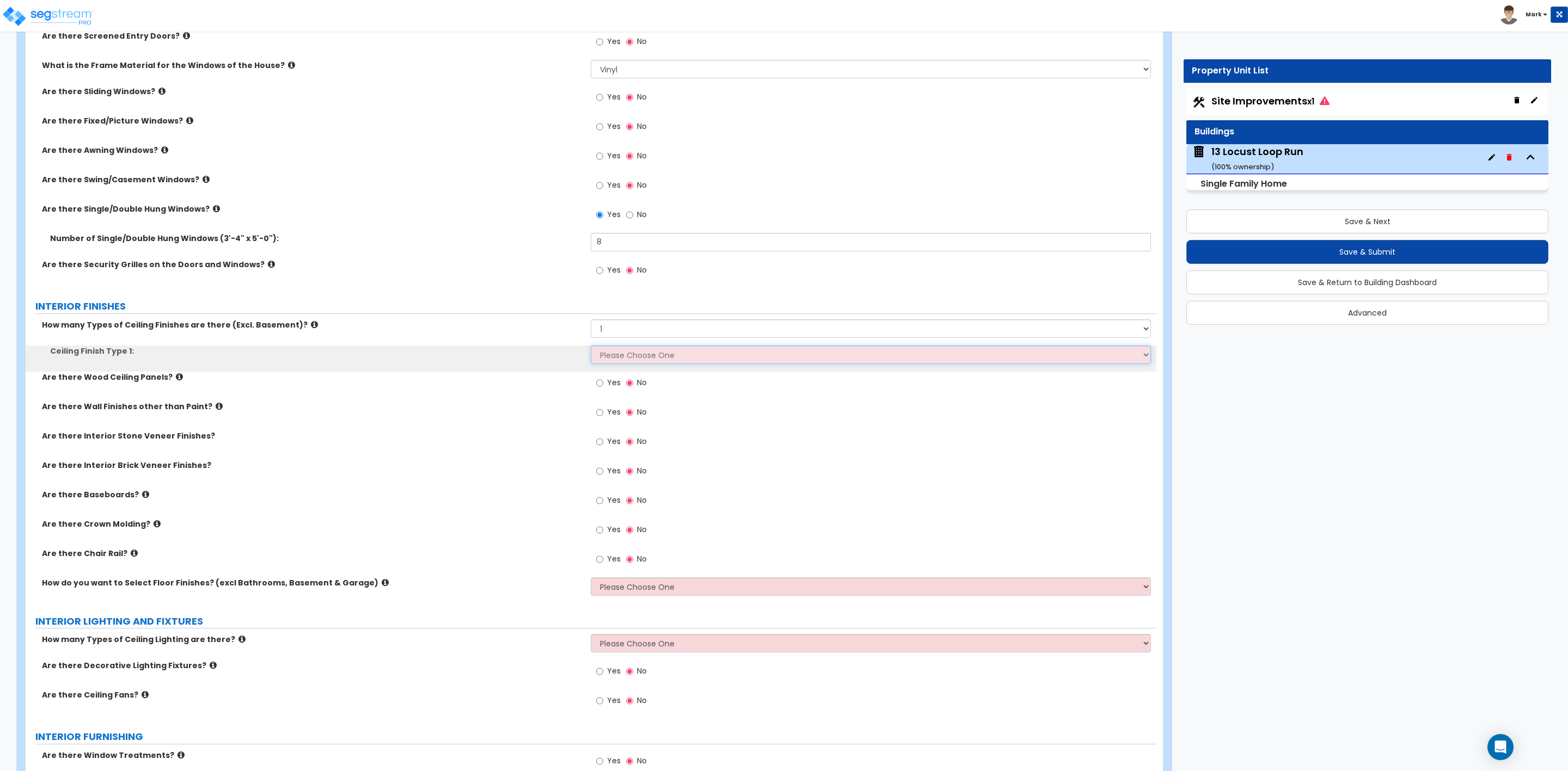
click at [626, 354] on select "Please Choose One Drop Ceiling Drywall Ceiling Open Ceiling" at bounding box center [870, 354] width 560 height 18
select select "2"
click at [590, 347] on select "Please Choose One Drop Ceiling Drywall Ceiling Open Ceiling" at bounding box center [870, 354] width 560 height 18
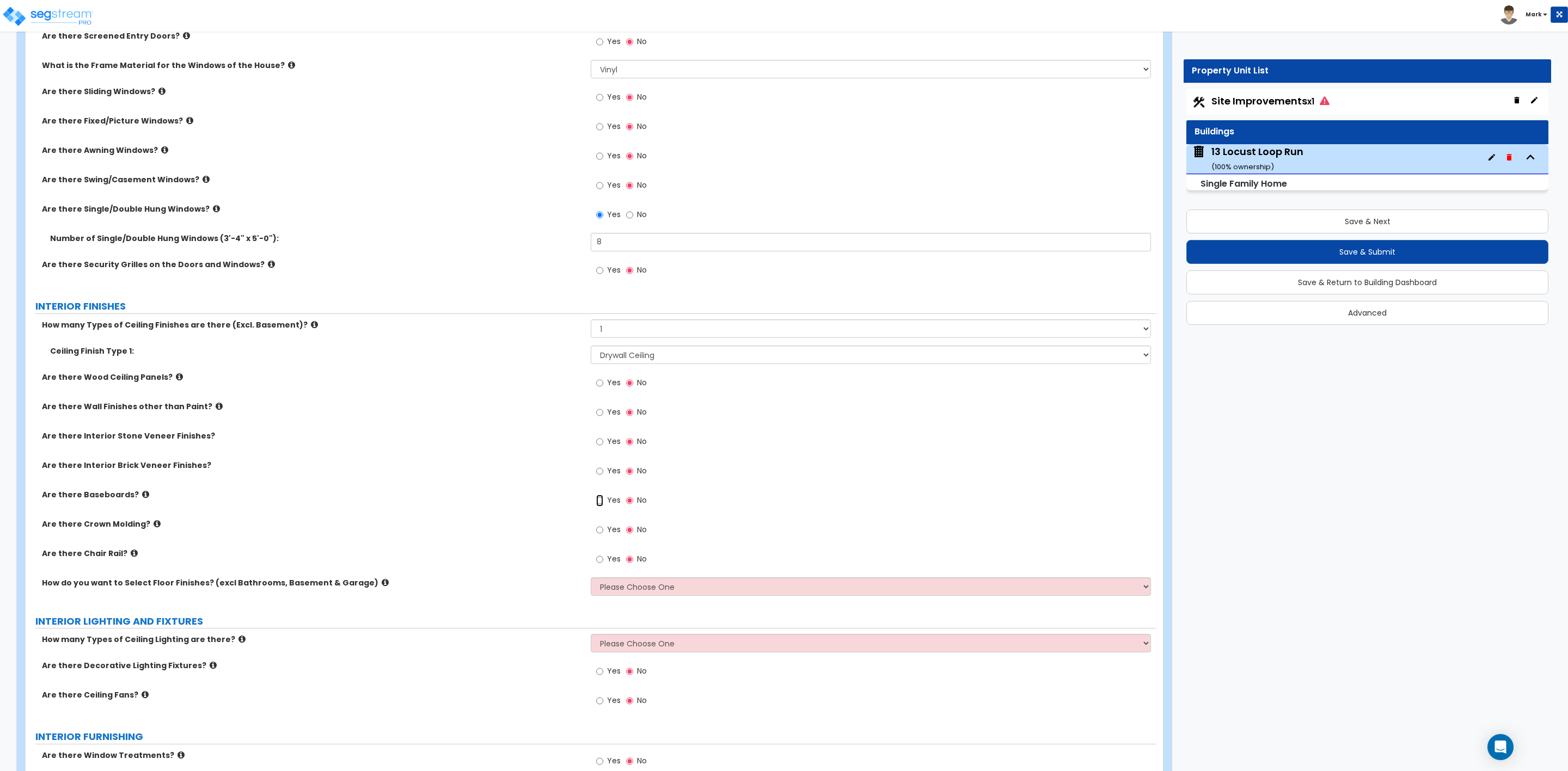
click at [600, 503] on input "Yes" at bounding box center [599, 500] width 7 height 12
radio input "true"
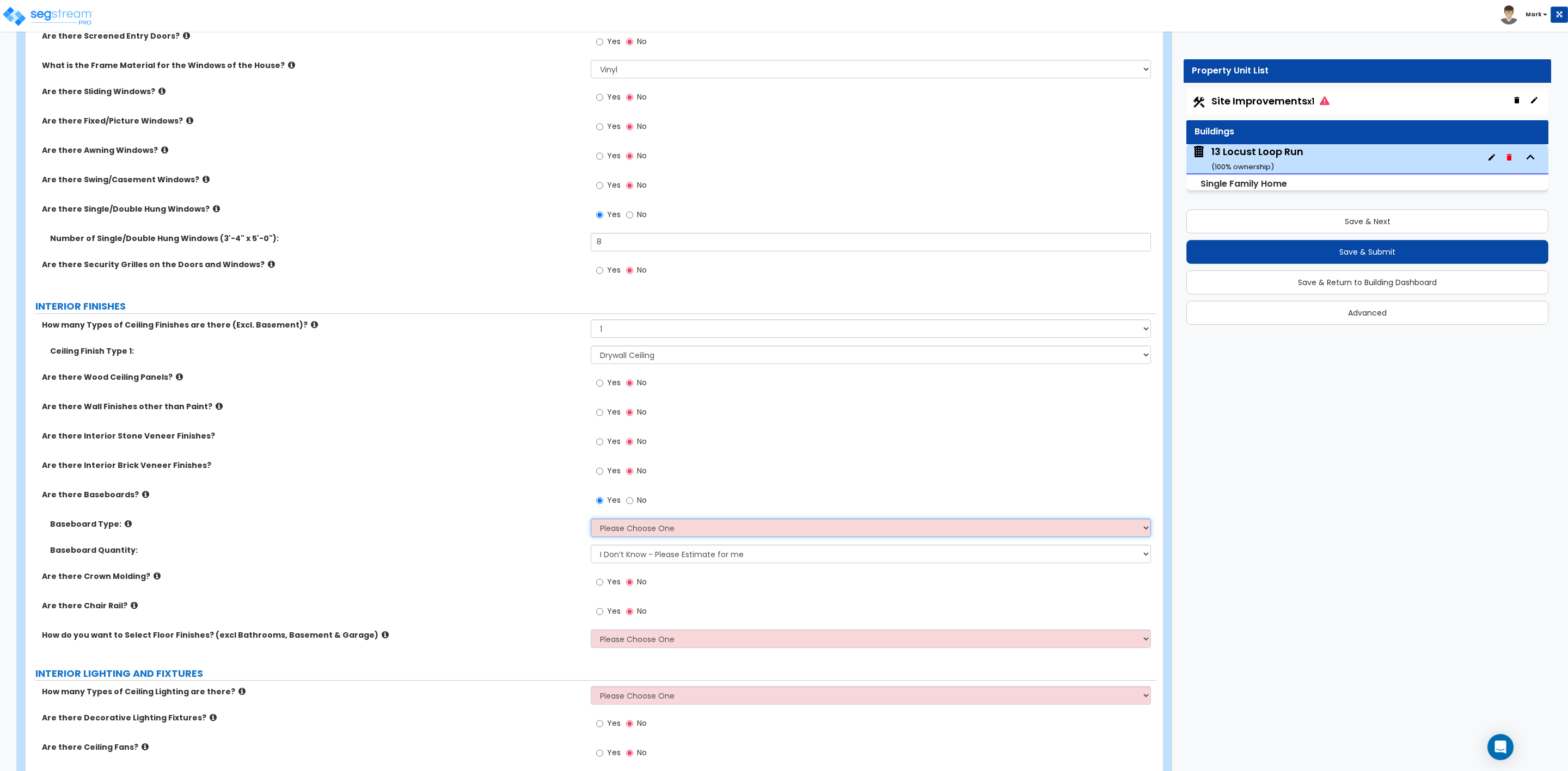
click at [632, 527] on select "Please Choose One Wood Vinyl Carpet Tile" at bounding box center [870, 527] width 560 height 18
select select "1"
click at [590, 520] on select "Please Choose One Wood Vinyl Carpet Tile" at bounding box center [870, 527] width 560 height 18
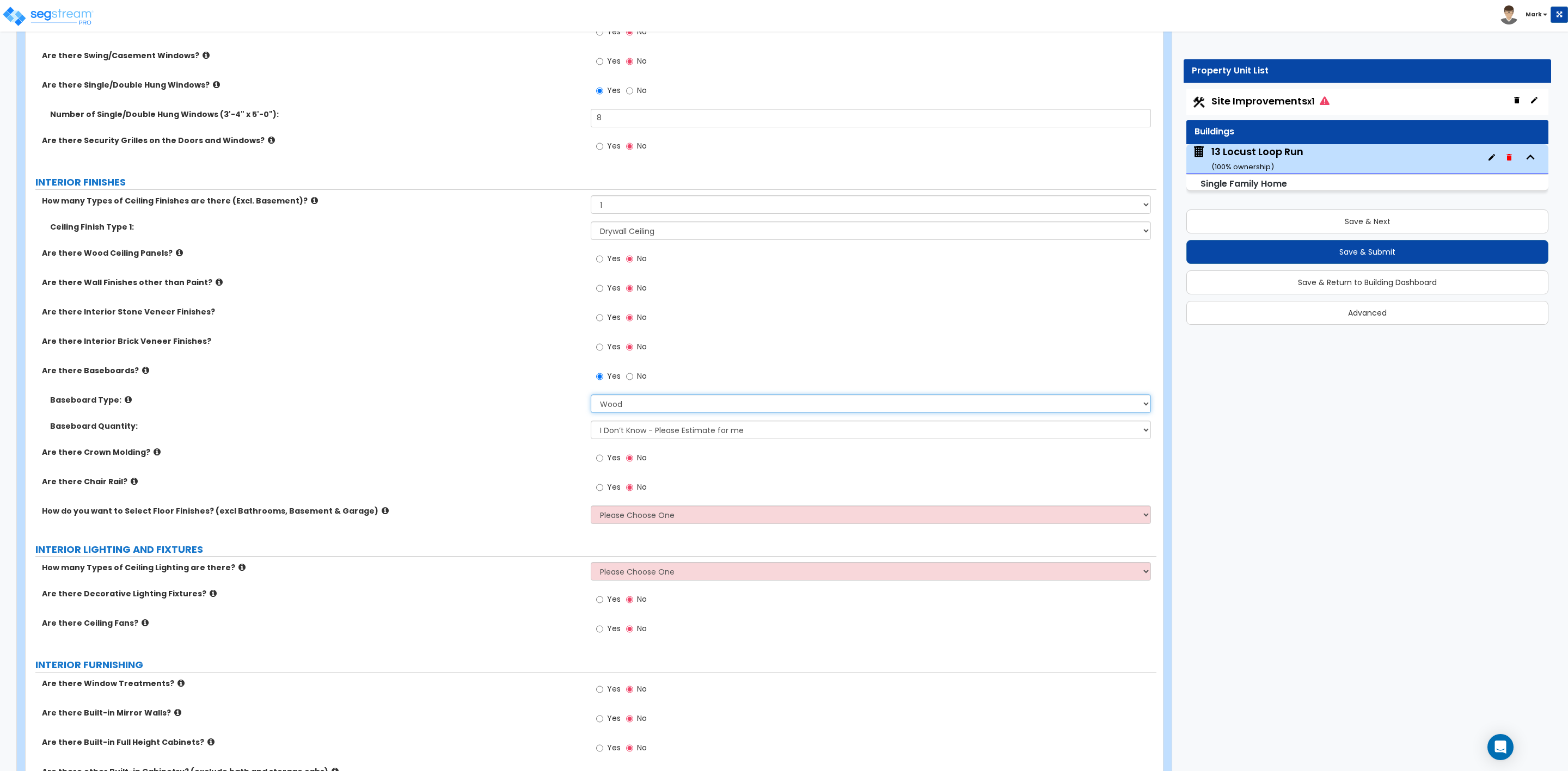
scroll to position [2123, 0]
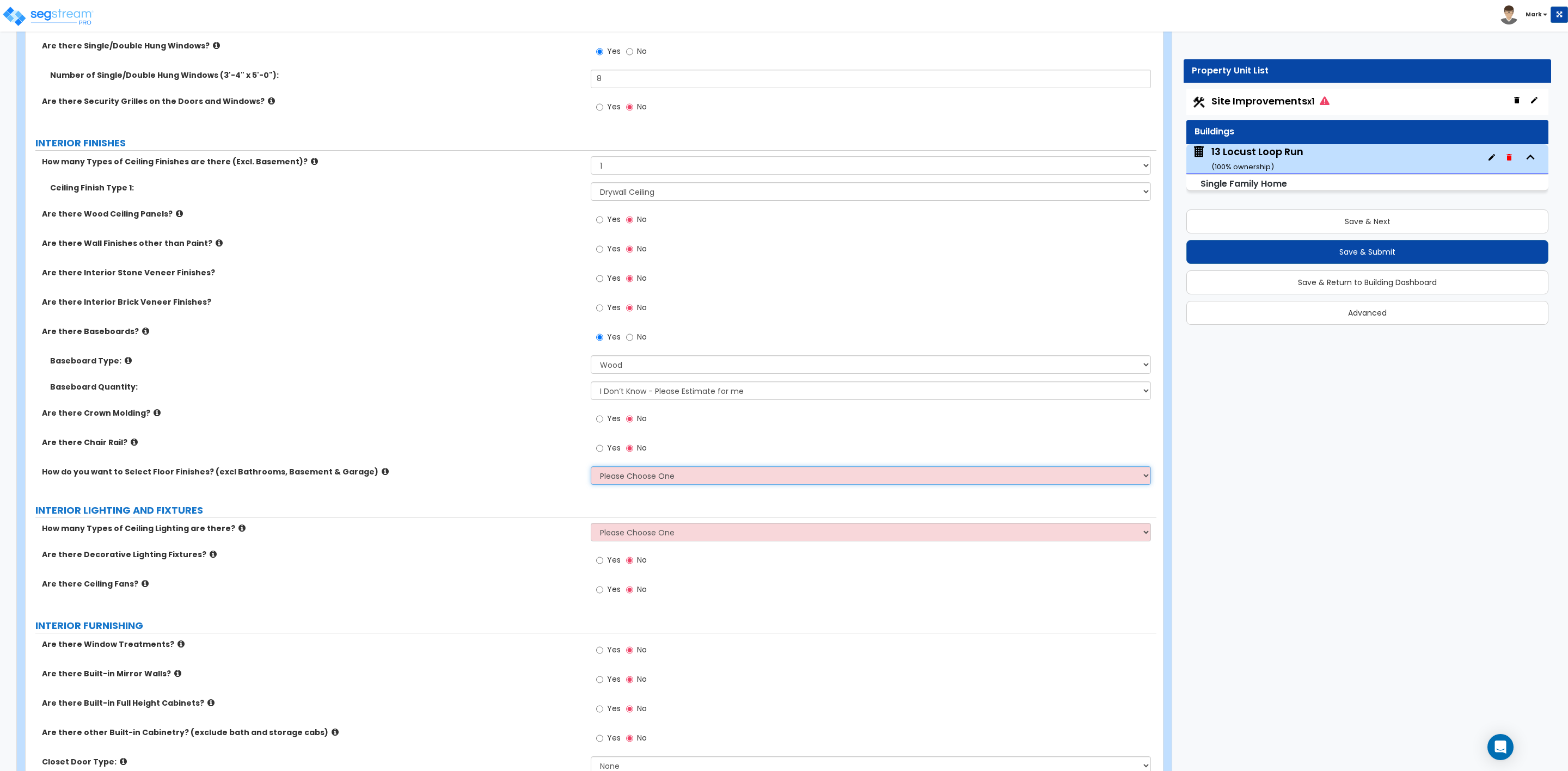
click at [606, 477] on select "Please Choose One I want to Select Floor Finishes for the Areas of the House I …" at bounding box center [870, 476] width 560 height 18
select select "2"
click at [590, 468] on select "Please Choose One I want to Select Floor Finishes for the Areas of the House I …" at bounding box center [870, 476] width 560 height 18
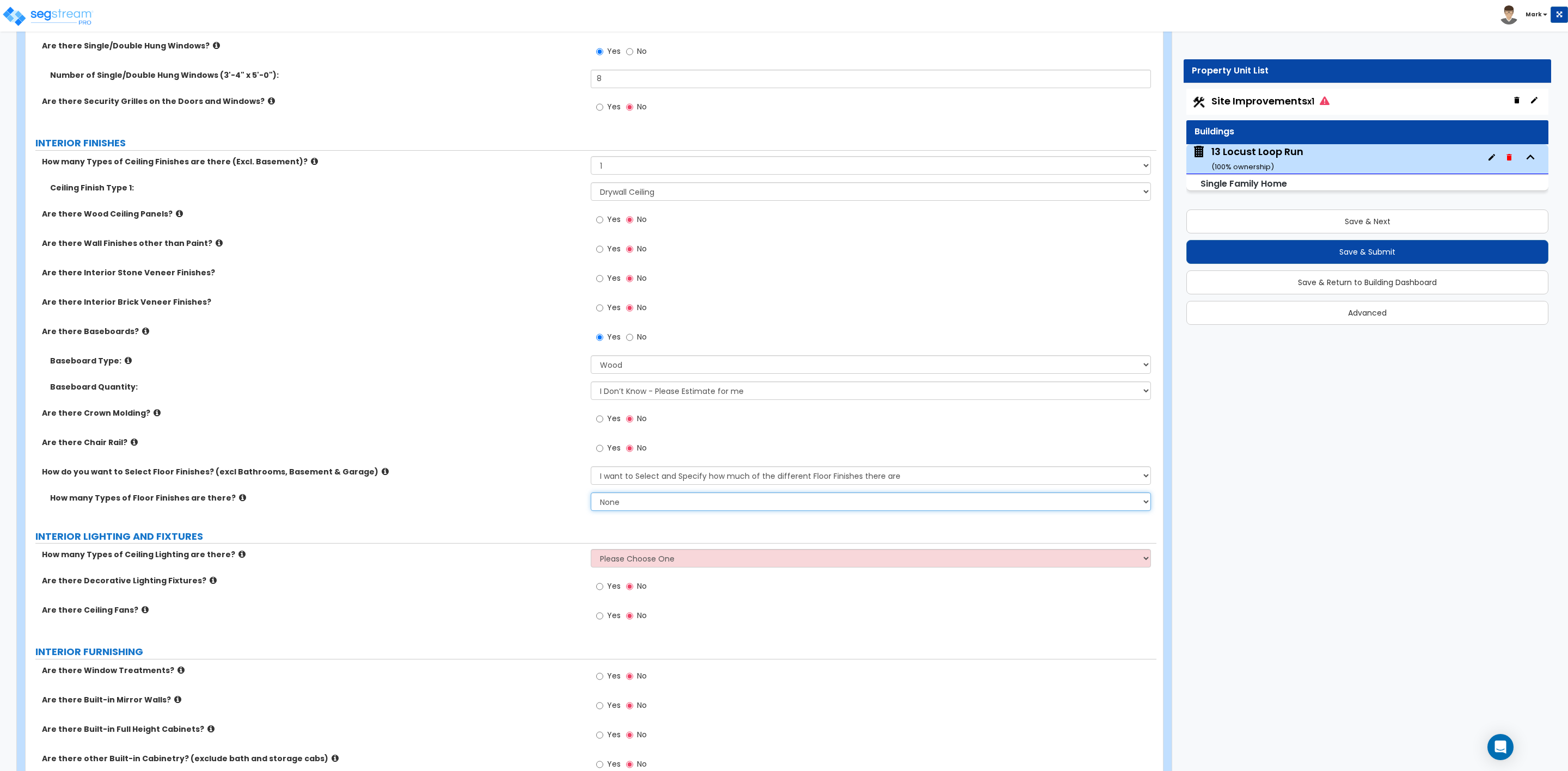
click at [667, 502] on select "None 1 2 3 4" at bounding box center [870, 501] width 560 height 18
click at [642, 507] on select "None 1 2 3 4" at bounding box center [870, 501] width 560 height 18
select select "1"
click at [590, 494] on select "None 1 2 3 4" at bounding box center [870, 501] width 560 height 18
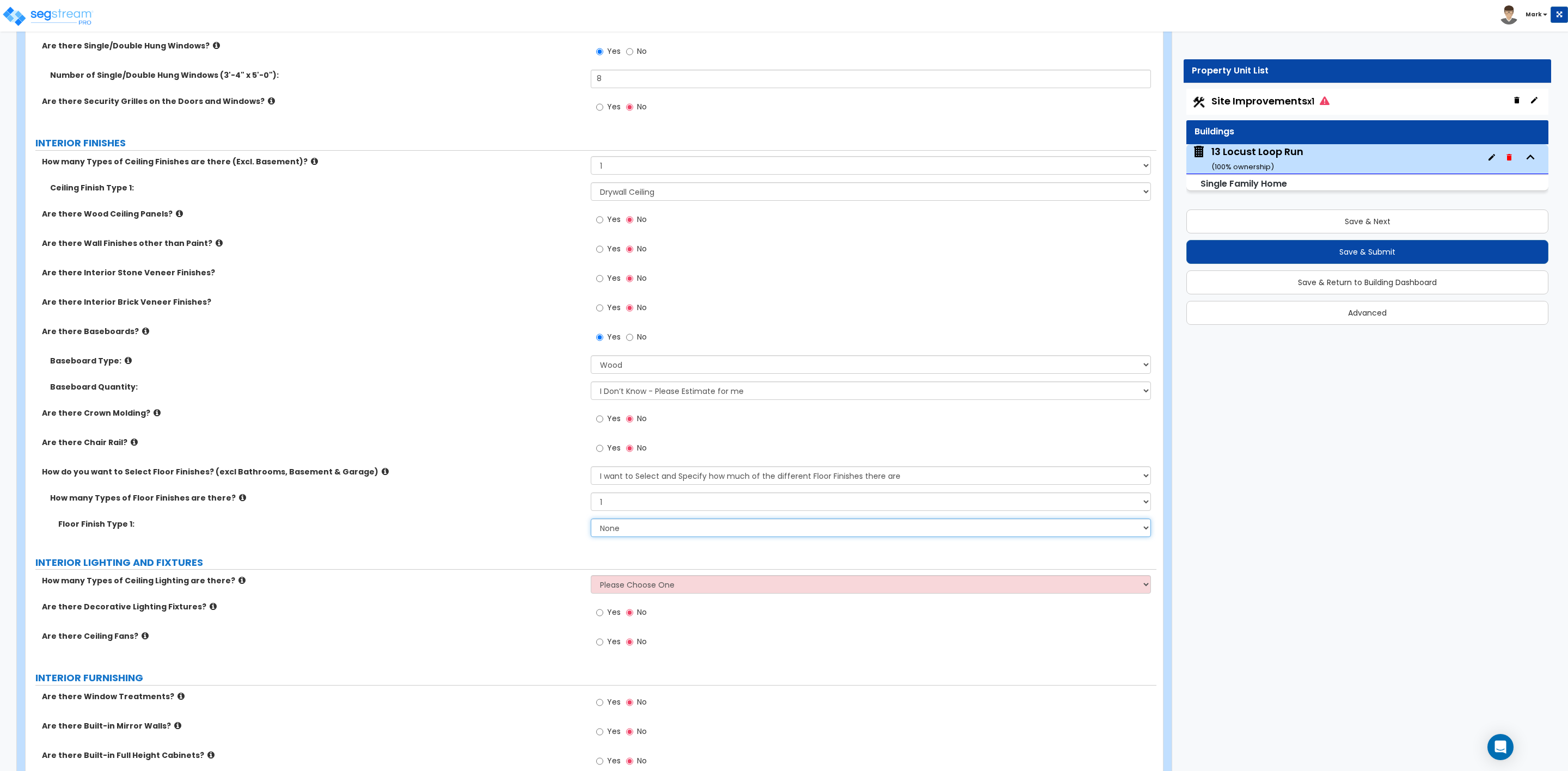
click at [676, 532] on select "None Tile Flooring Hardwood Flooring Resilient Laminate Flooring VCT Flooring S…" at bounding box center [870, 527] width 560 height 18
select select "3"
click at [590, 520] on select "None Tile Flooring Hardwood Flooring Resilient Laminate Flooring VCT Flooring S…" at bounding box center [870, 527] width 560 height 18
click at [617, 587] on select "Please Choose One 1 2 3" at bounding box center [870, 584] width 560 height 18
select select "1"
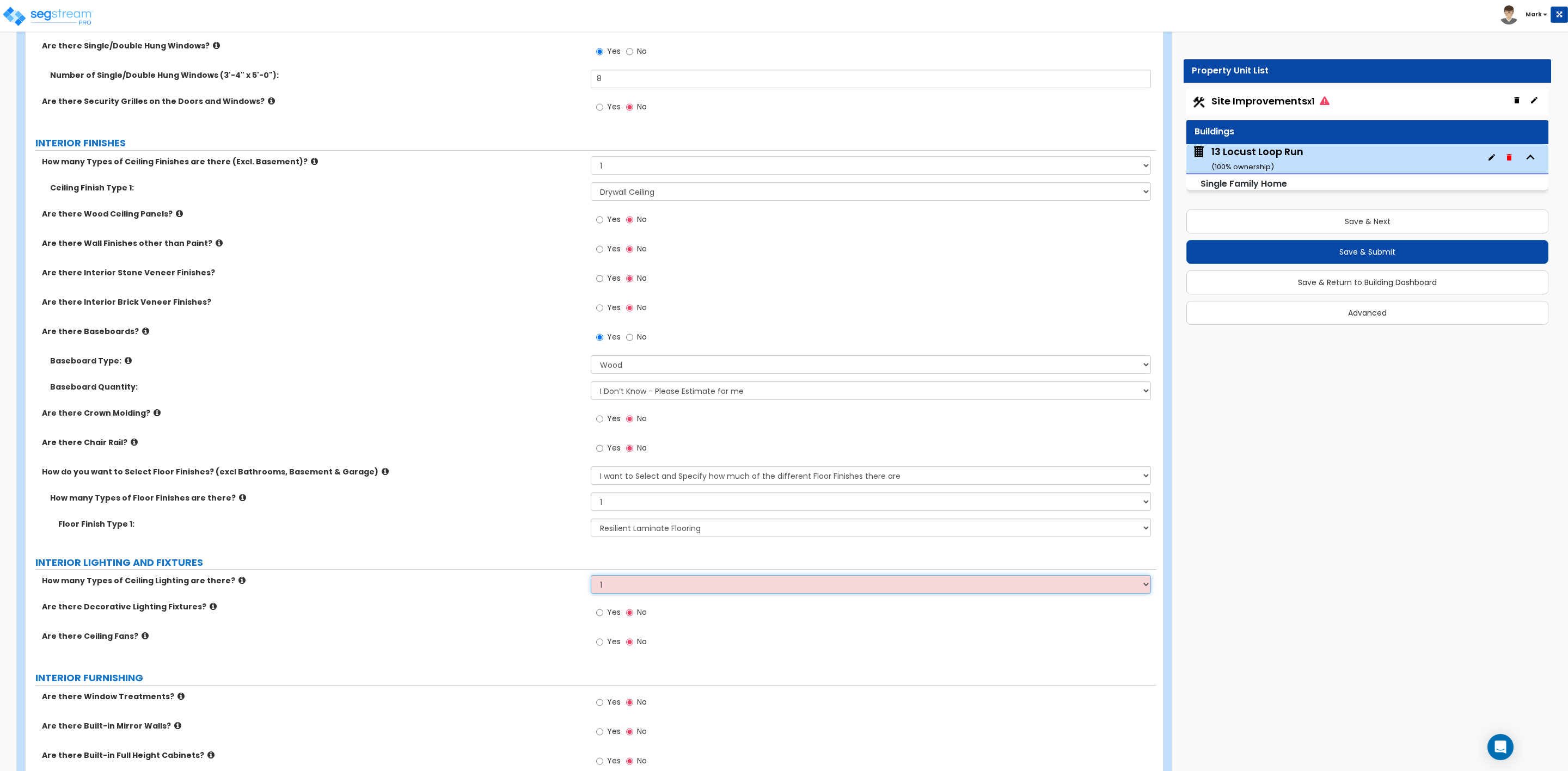
click at [590, 577] on select "Please Choose One 1 2 3" at bounding box center [870, 584] width 560 height 18
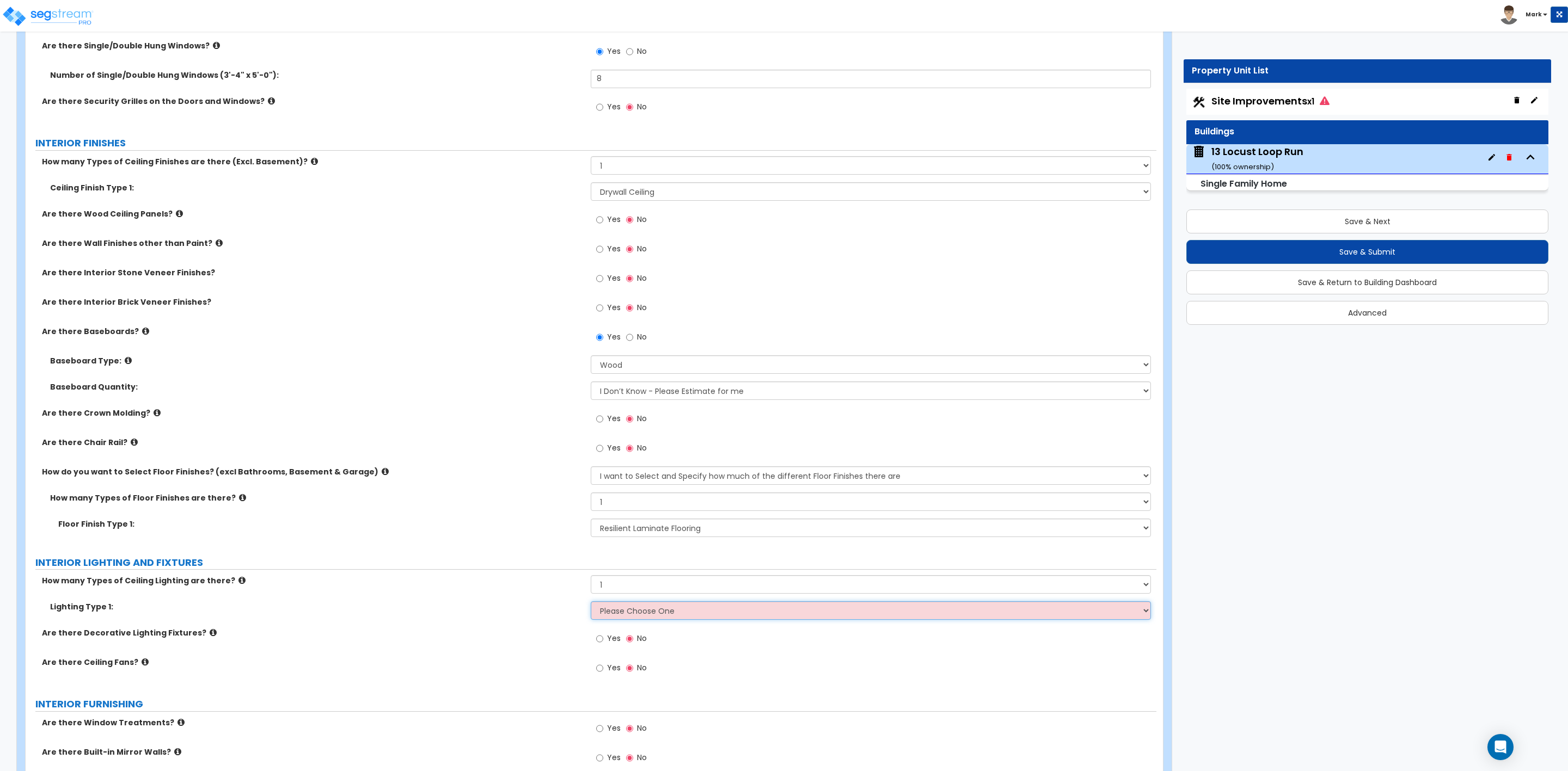
click at [605, 609] on select "Please Choose One LED Surface-Mounted LED Recessed Fluorescent Surface-Mounted …" at bounding box center [870, 610] width 560 height 18
select select "2"
click at [590, 603] on select "Please Choose One LED Surface-Mounted LED Recessed Fluorescent Surface-Mounted …" at bounding box center [870, 610] width 560 height 18
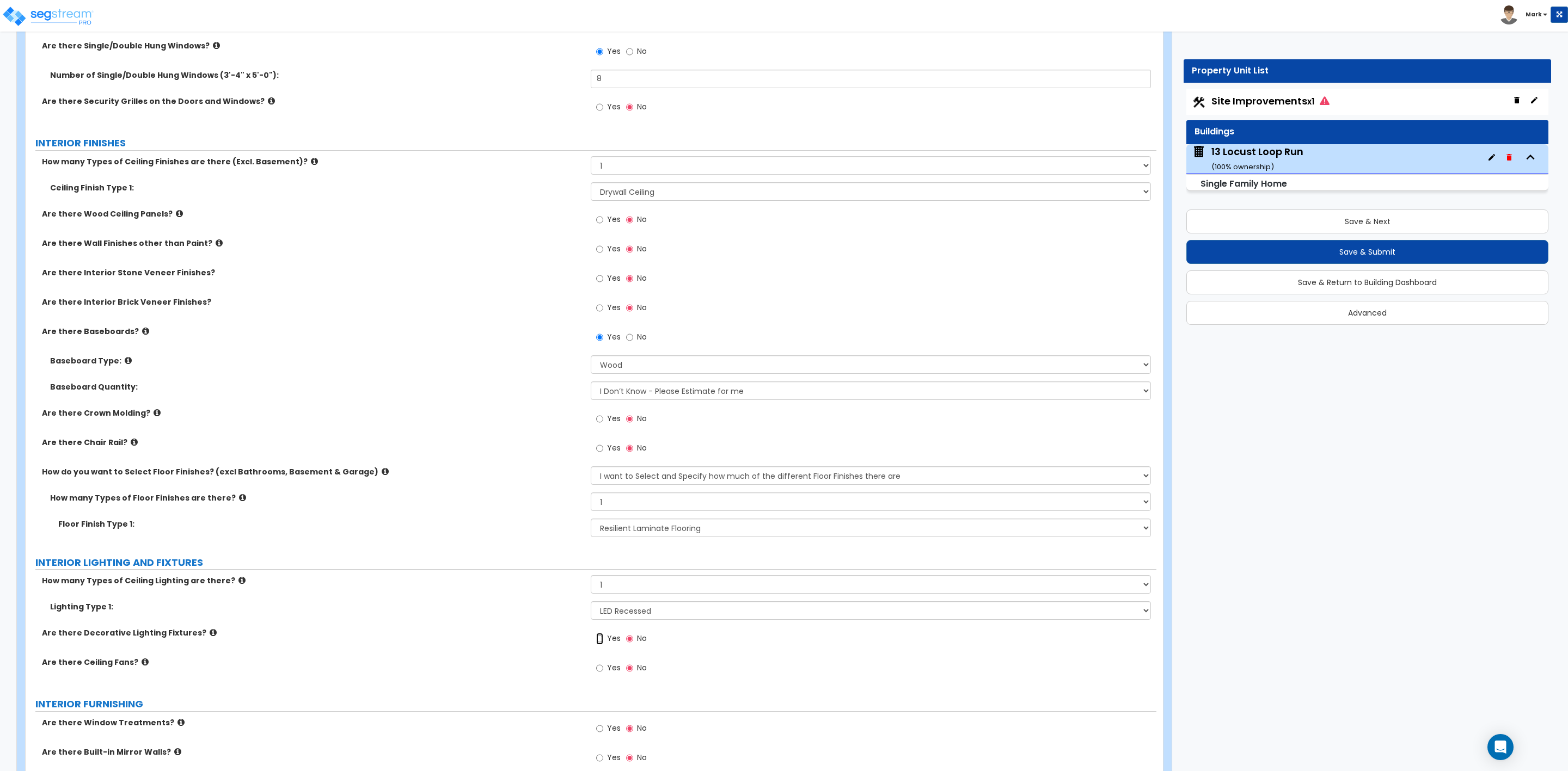
click at [596, 639] on input "Yes" at bounding box center [599, 639] width 7 height 12
radio input "true"
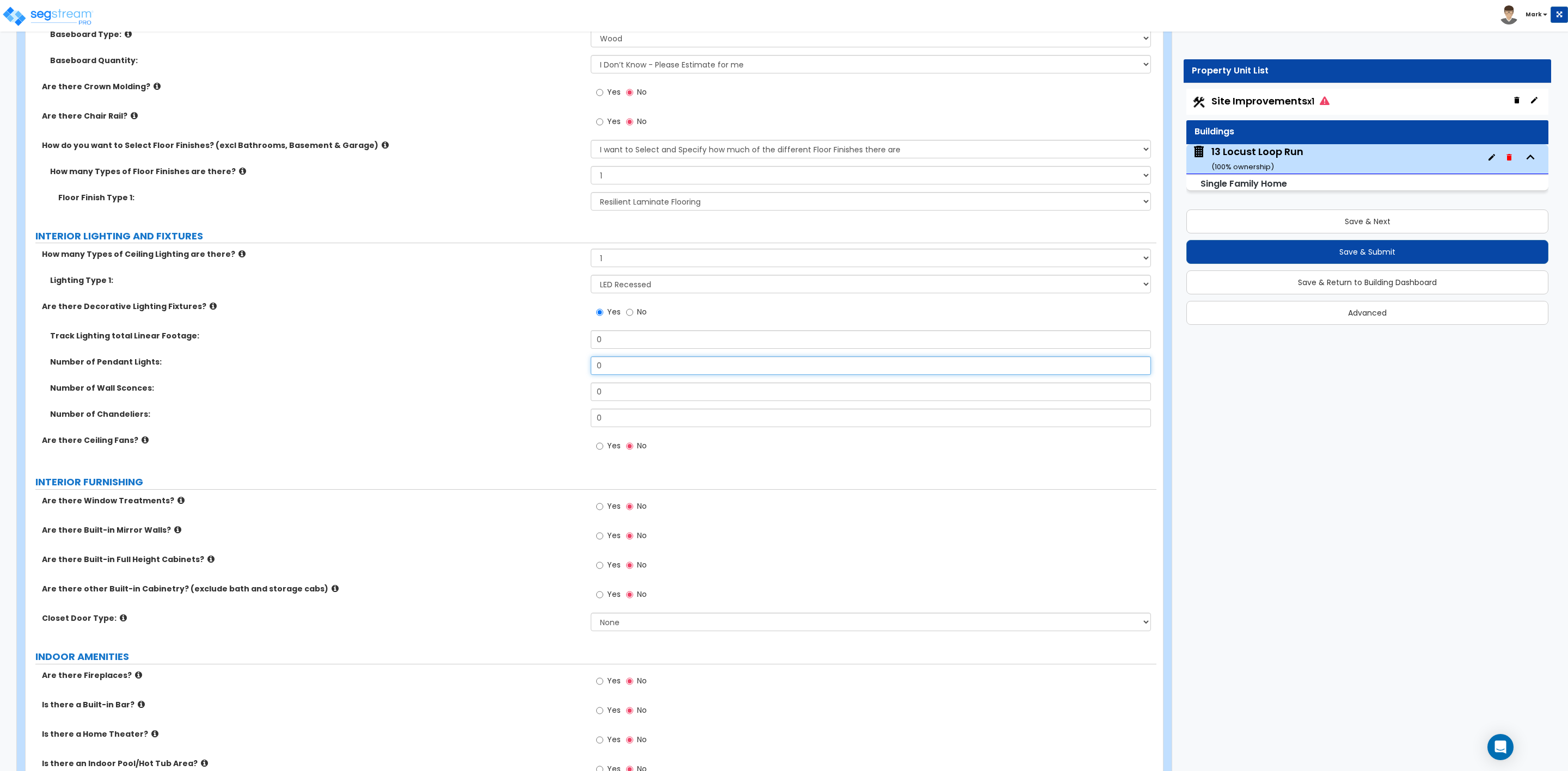
drag, startPoint x: 569, startPoint y: 378, endPoint x: 547, endPoint y: 379, distance: 22.0
click at [547, 379] on div "Number of Pendant Lights: 0" at bounding box center [590, 370] width 1131 height 26
click at [513, 448] on div "Are there Ceiling Fans? Yes No" at bounding box center [590, 449] width 1131 height 29
drag, startPoint x: 614, startPoint y: 366, endPoint x: 577, endPoint y: 366, distance: 37.0
click at [577, 366] on div "Number of Pendant Lights: 3" at bounding box center [590, 370] width 1131 height 26
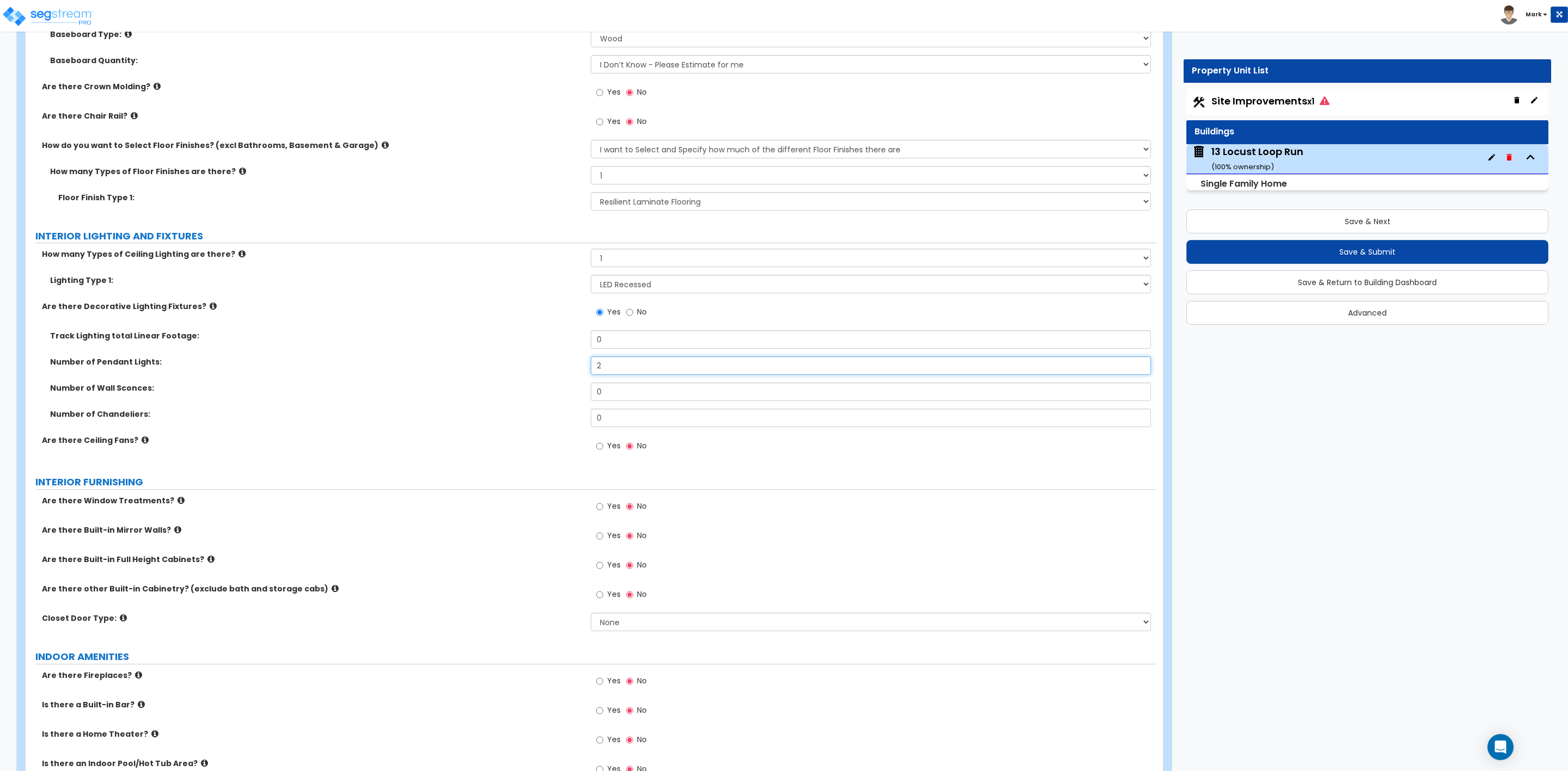
type input "2"
drag, startPoint x: 620, startPoint y: 421, endPoint x: 577, endPoint y: 421, distance: 43.0
click at [577, 421] on div "Number of Chandeliers: 0" at bounding box center [590, 421] width 1131 height 26
type input "1"
drag, startPoint x: 597, startPoint y: 448, endPoint x: 606, endPoint y: 457, distance: 12.7
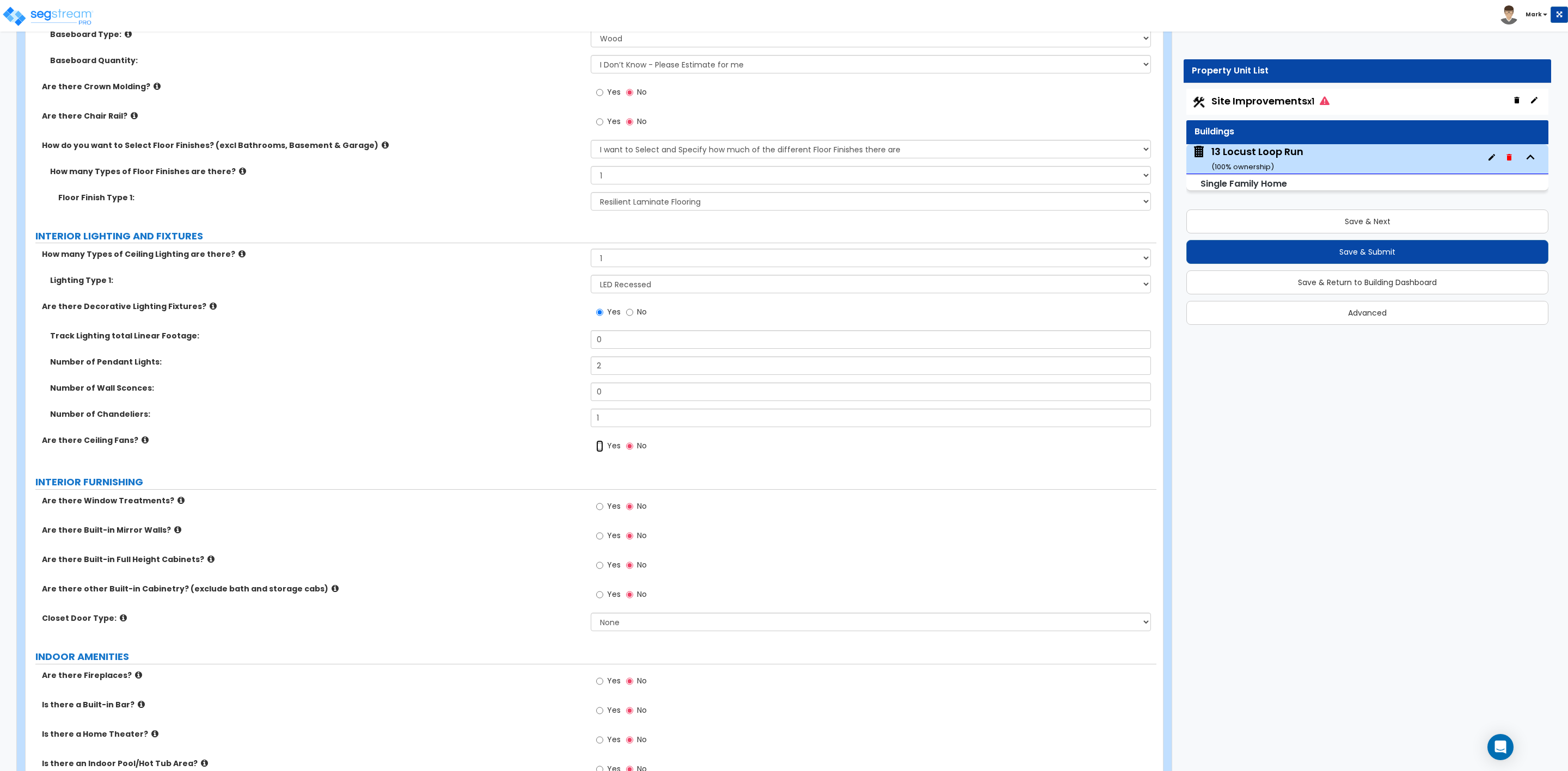
click at [598, 448] on input "Yes" at bounding box center [599, 446] width 7 height 12
radio input "true"
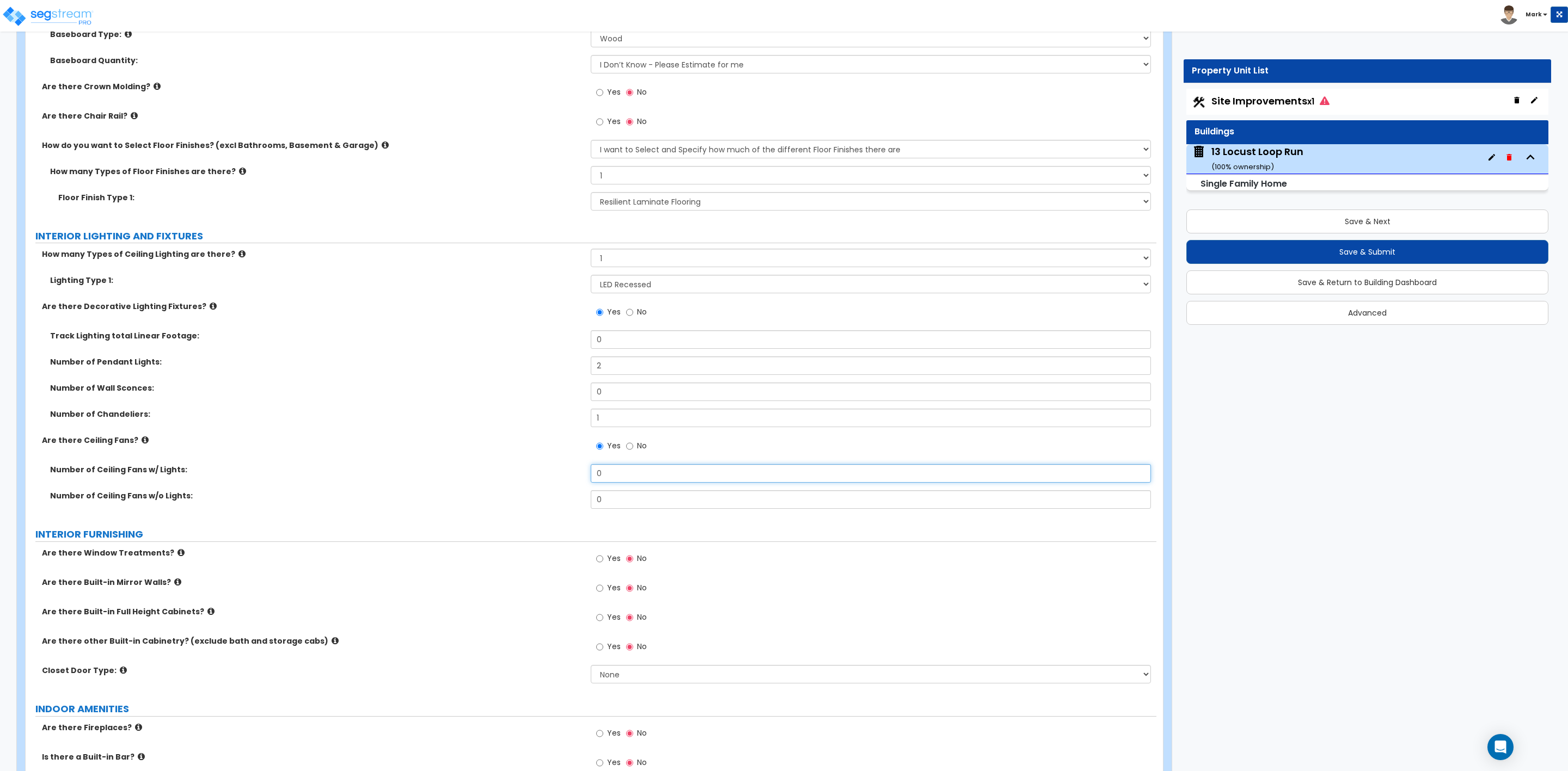
drag, startPoint x: 613, startPoint y: 474, endPoint x: 574, endPoint y: 477, distance: 39.1
click at [577, 476] on div "Number of Ceiling Fans w/ Lights: 0" at bounding box center [590, 477] width 1131 height 26
type input "3"
type input "4"
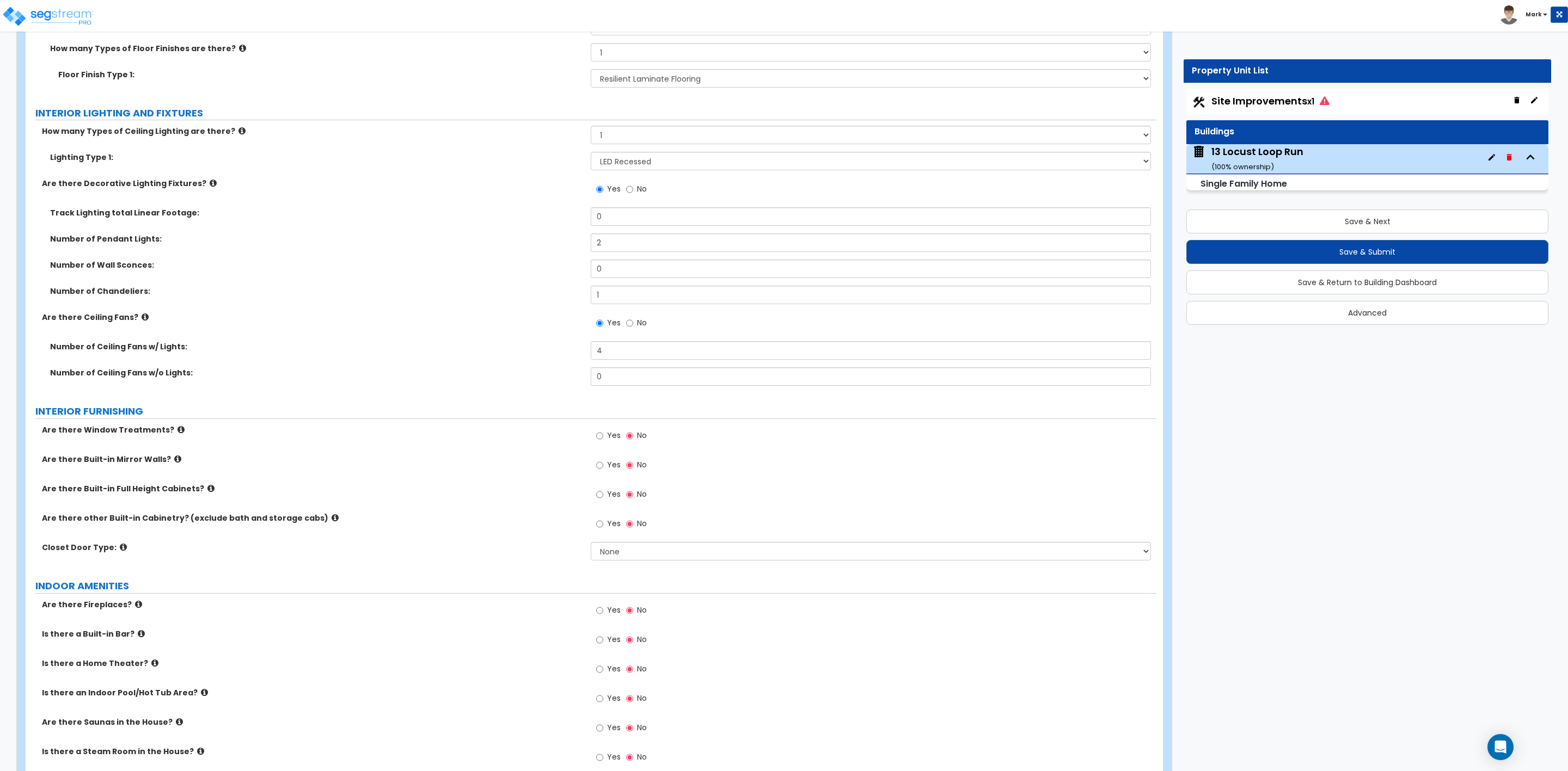
scroll to position [2612, 0]
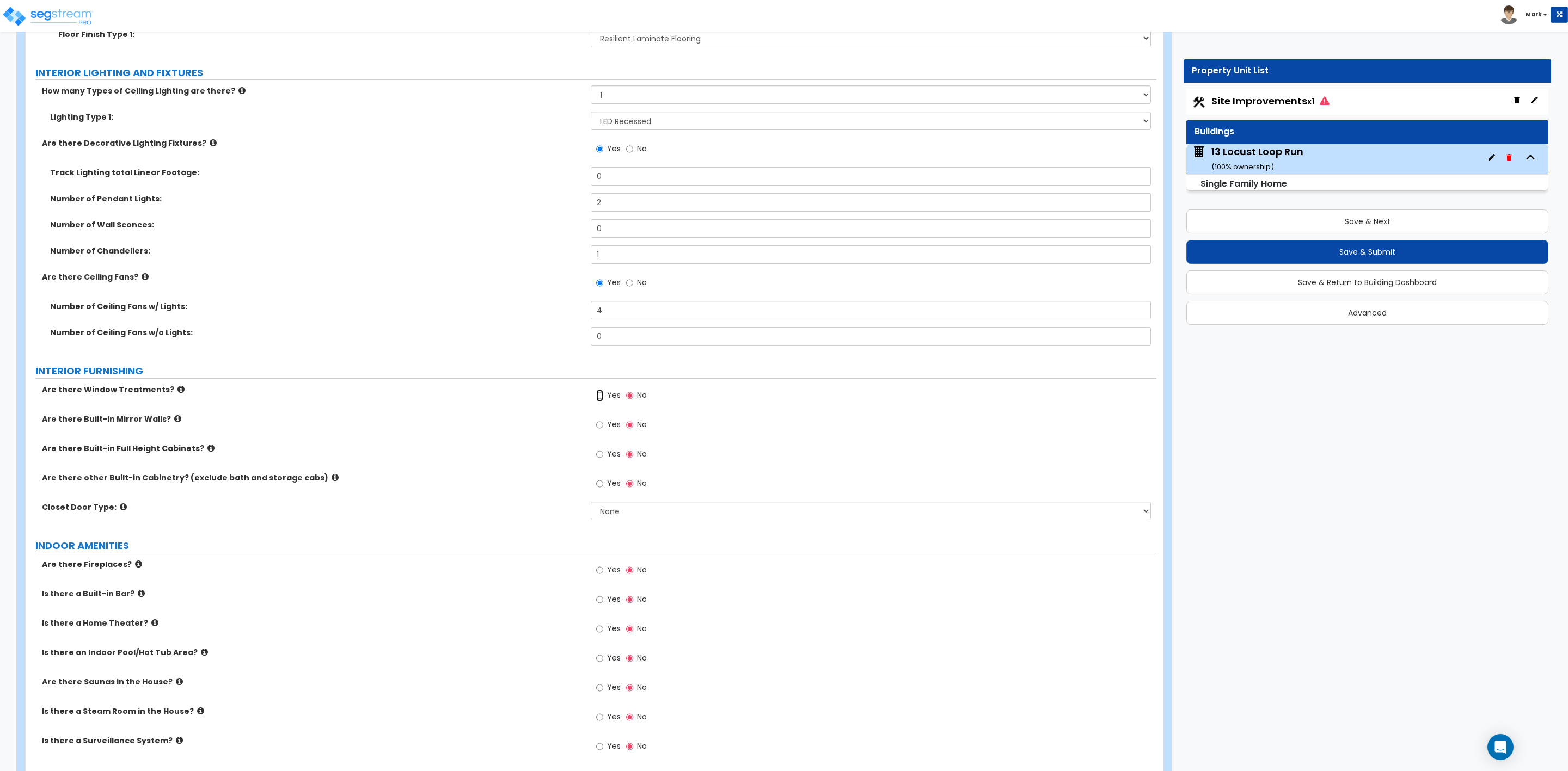
click at [601, 399] on input "Yes" at bounding box center [599, 395] width 7 height 12
radio input "true"
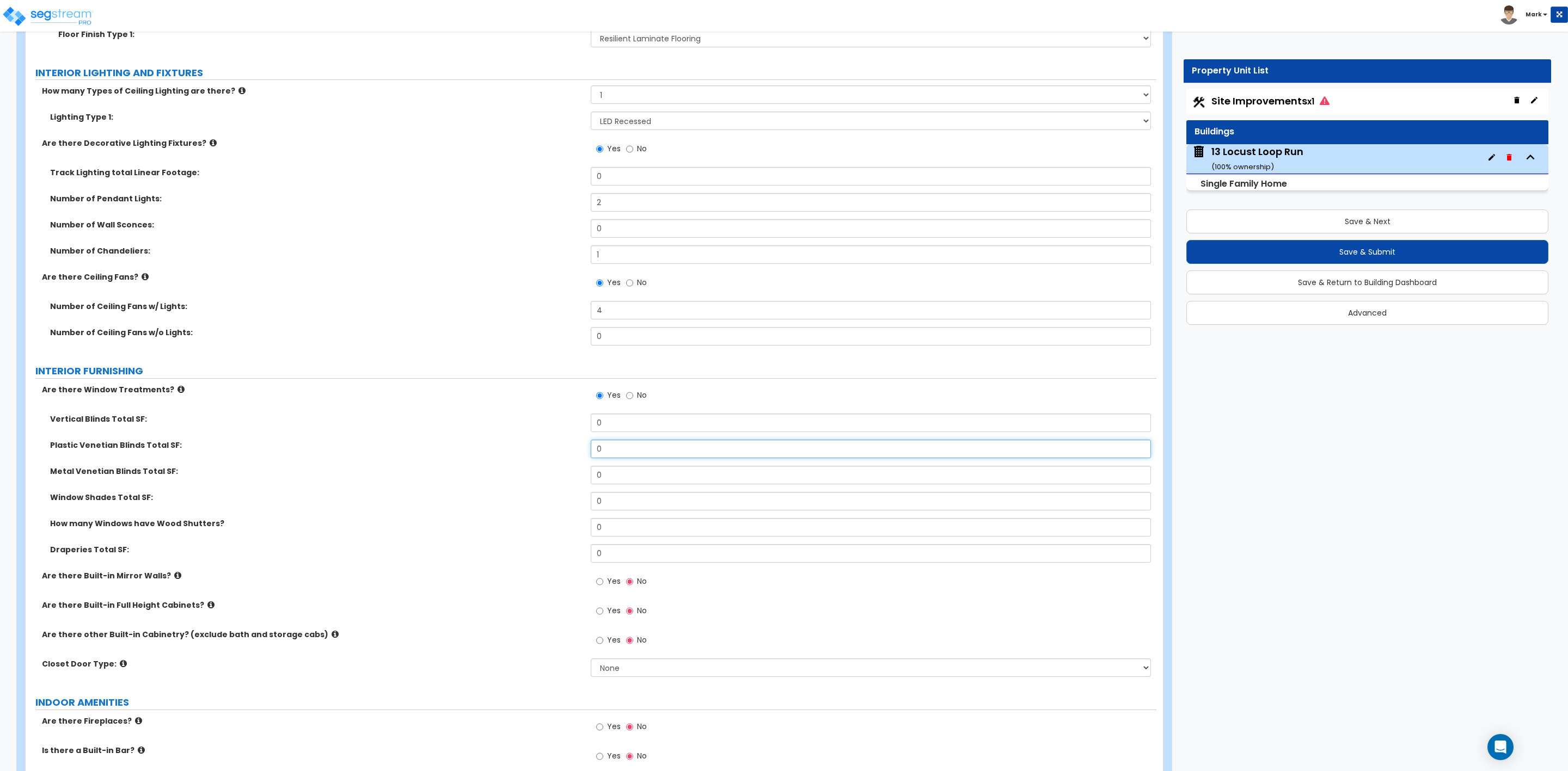
drag, startPoint x: 611, startPoint y: 446, endPoint x: 572, endPoint y: 448, distance: 39.1
click at [572, 448] on div "Plastic Venetian Blinds Total SF: 0" at bounding box center [590, 452] width 1131 height 26
type input "90"
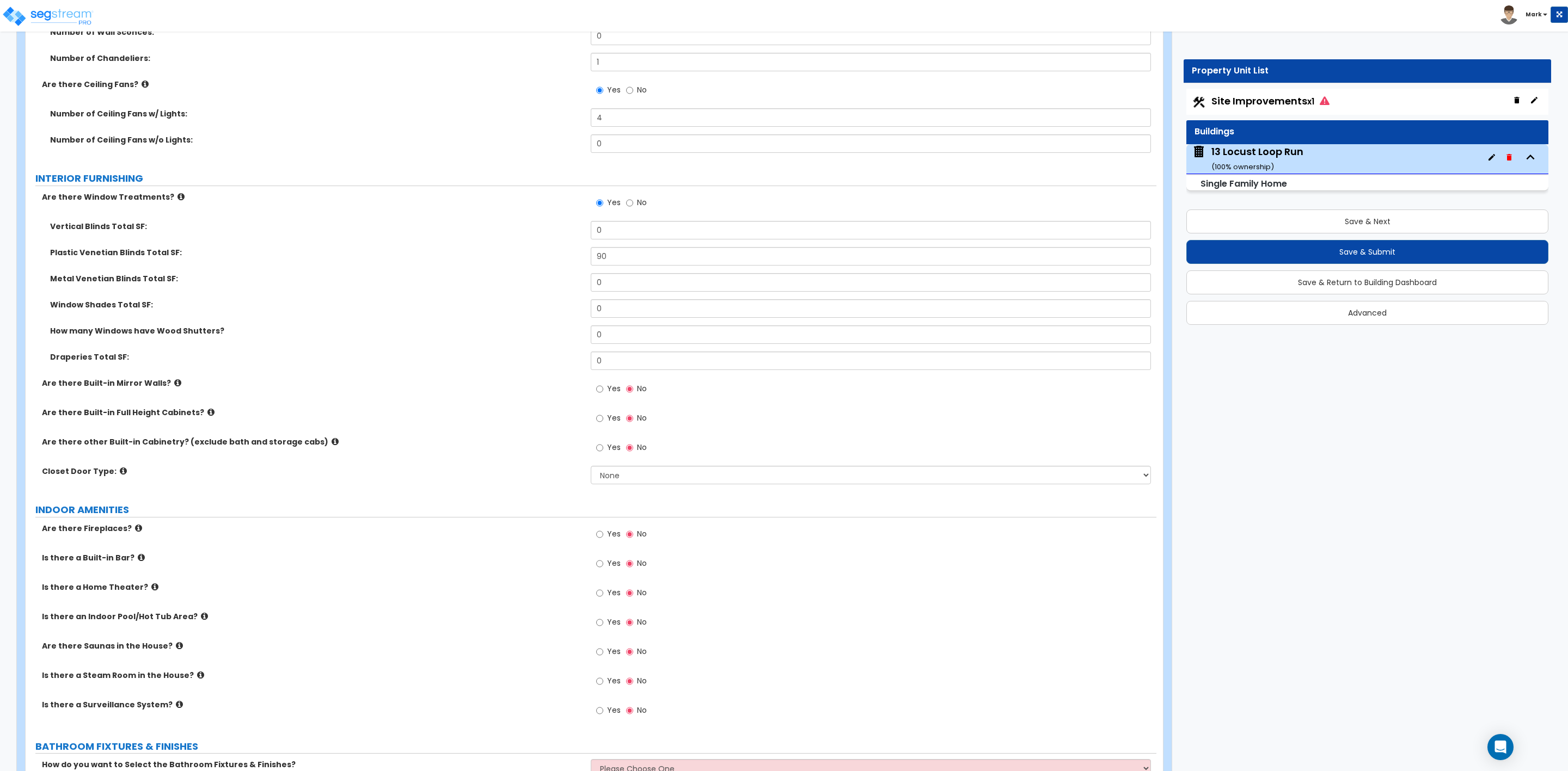
scroll to position [2939, 0]
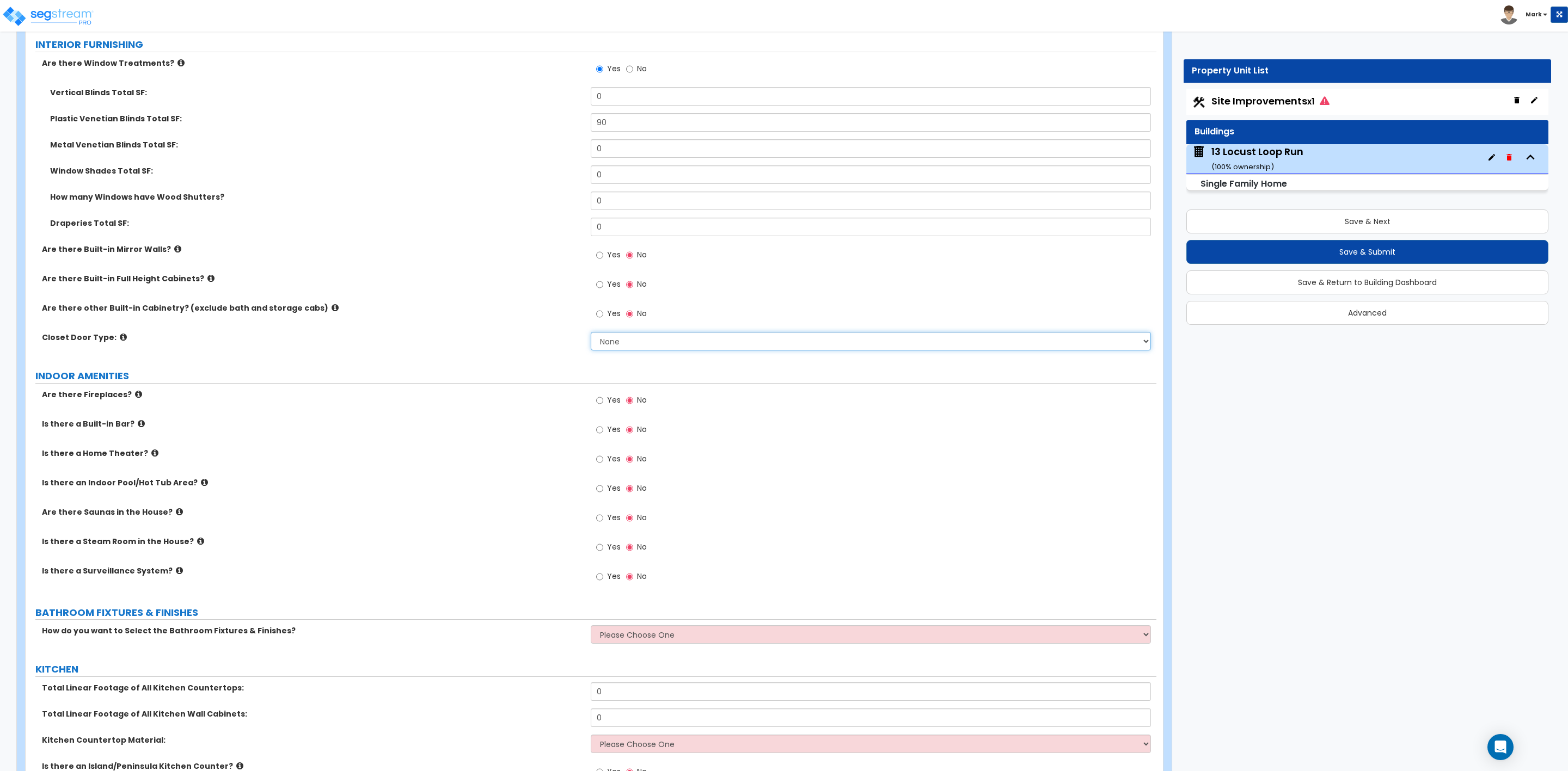
click at [653, 336] on select "None Bi-fold Louvered Doors Bi-fold Panel Doors Sliding Doors Hinged Wood Door" at bounding box center [870, 341] width 560 height 18
click at [590, 334] on select "None Bi-fold Louvered Doors Bi-fold Panel Doors Sliding Doors Hinged Wood Door" at bounding box center [870, 341] width 560 height 18
click at [642, 345] on select "None Bi-fold Louvered Doors Bi-fold Panel Doors Sliding Doors Hinged Wood Door" at bounding box center [870, 341] width 560 height 18
select select "3"
click at [590, 334] on select "None Bi-fold Louvered Doors Bi-fold Panel Doors Sliding Doors Hinged Wood Door" at bounding box center [870, 341] width 560 height 18
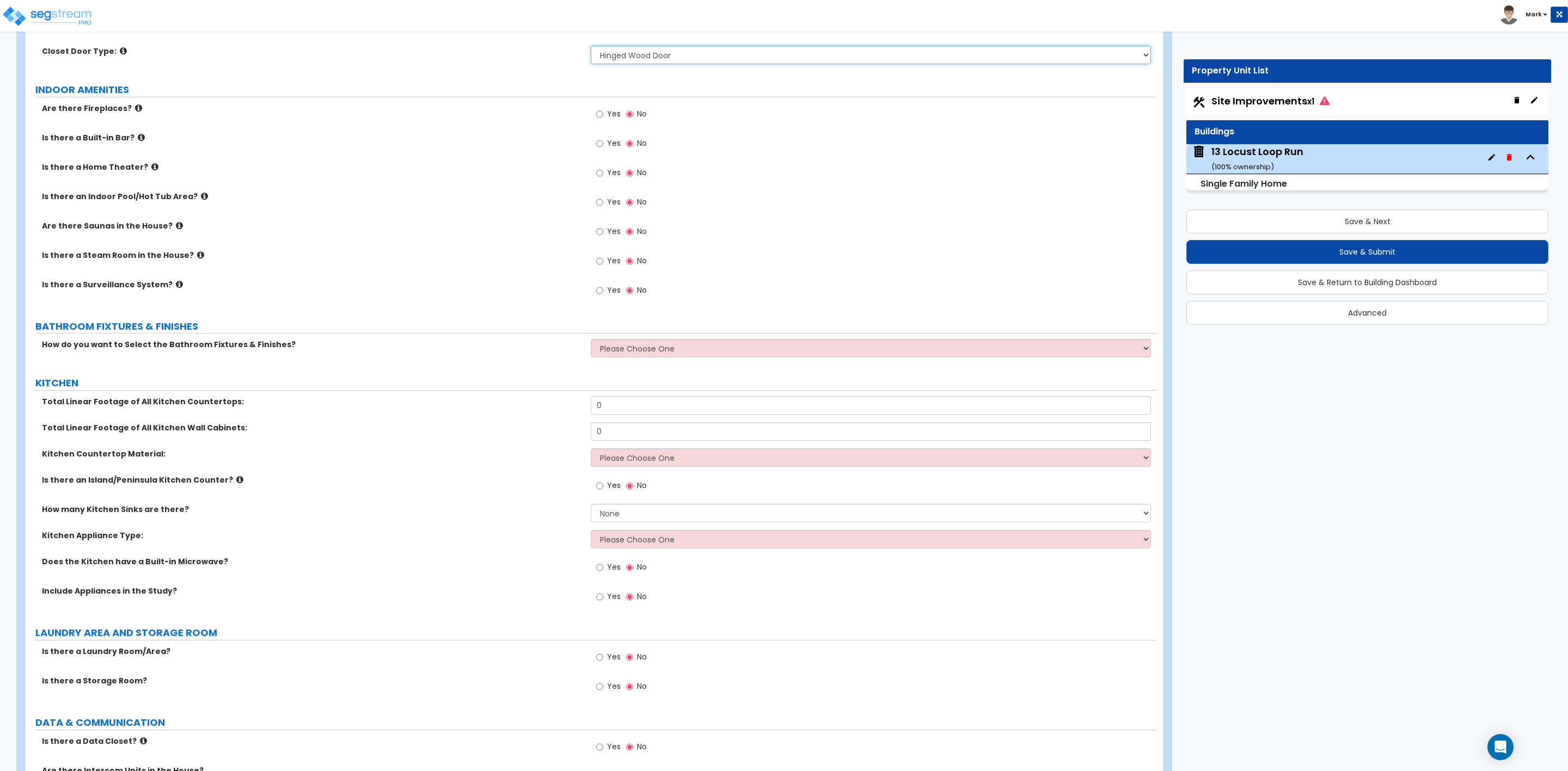
scroll to position [3266, 0]
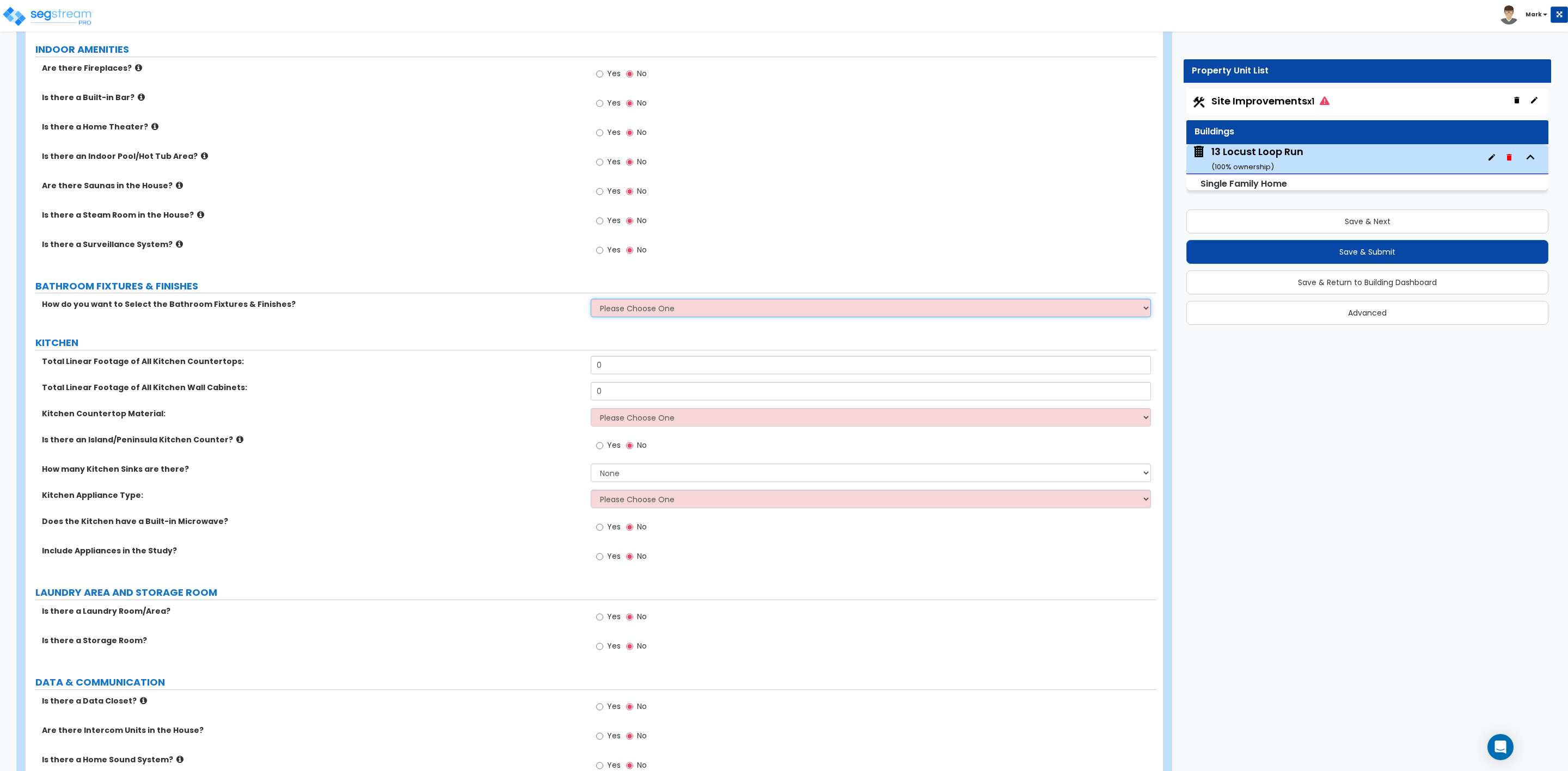
click at [617, 307] on select "Please Choose One I want to Select Fixtures and Finishes only for one Bath and …" at bounding box center [870, 307] width 560 height 18
select select "1"
click at [590, 301] on select "Please Choose One I want to Select Fixtures and Finishes only for one Bath and …" at bounding box center [870, 307] width 560 height 18
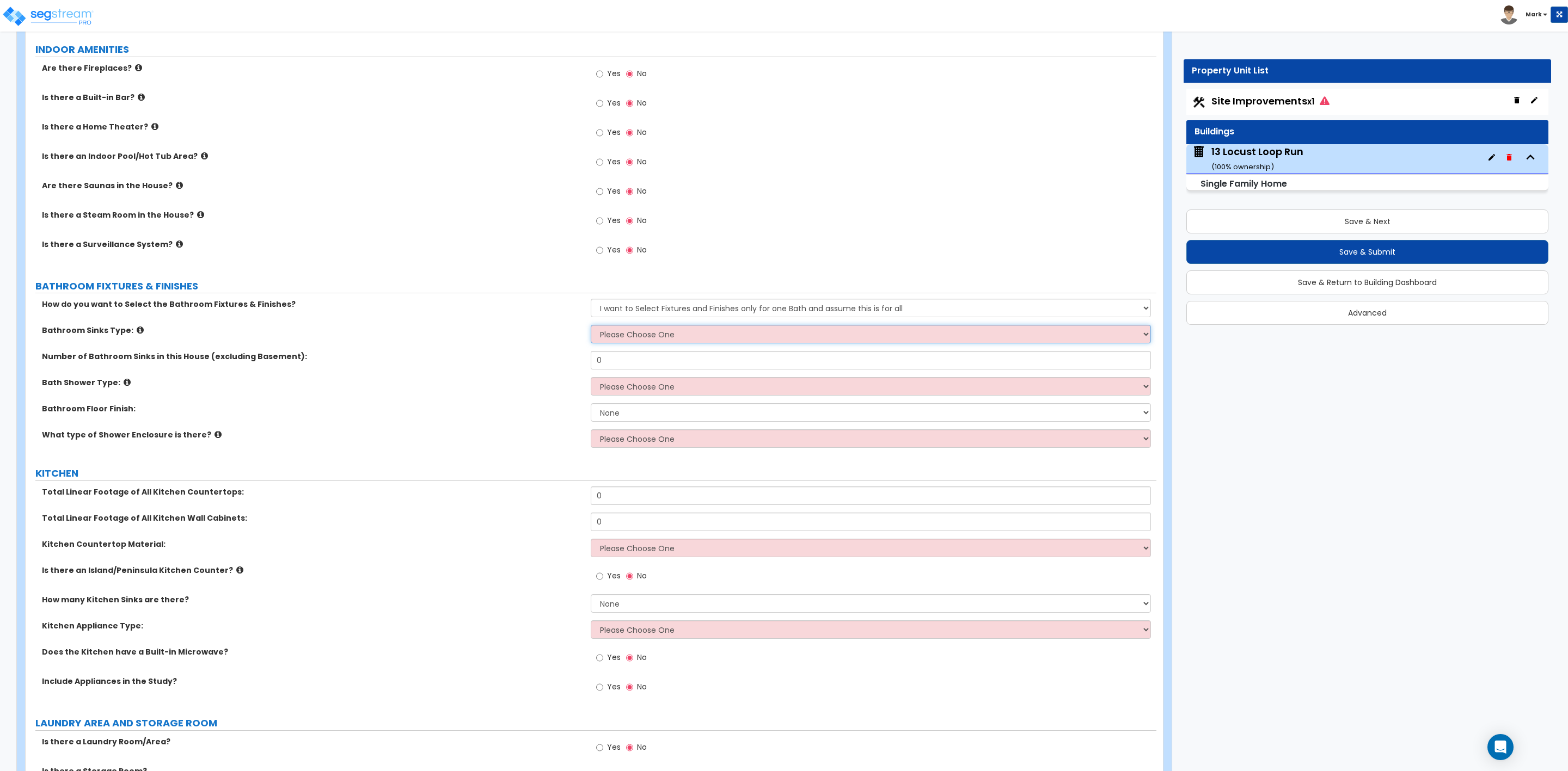
click at [615, 335] on select "Please Choose One Wall-mounted Pedestal-mounted Vanity-mounted" at bounding box center [870, 334] width 560 height 18
select select "3"
click at [590, 327] on select "Please Choose One Wall-mounted Pedestal-mounted Vanity-mounted" at bounding box center [870, 334] width 560 height 18
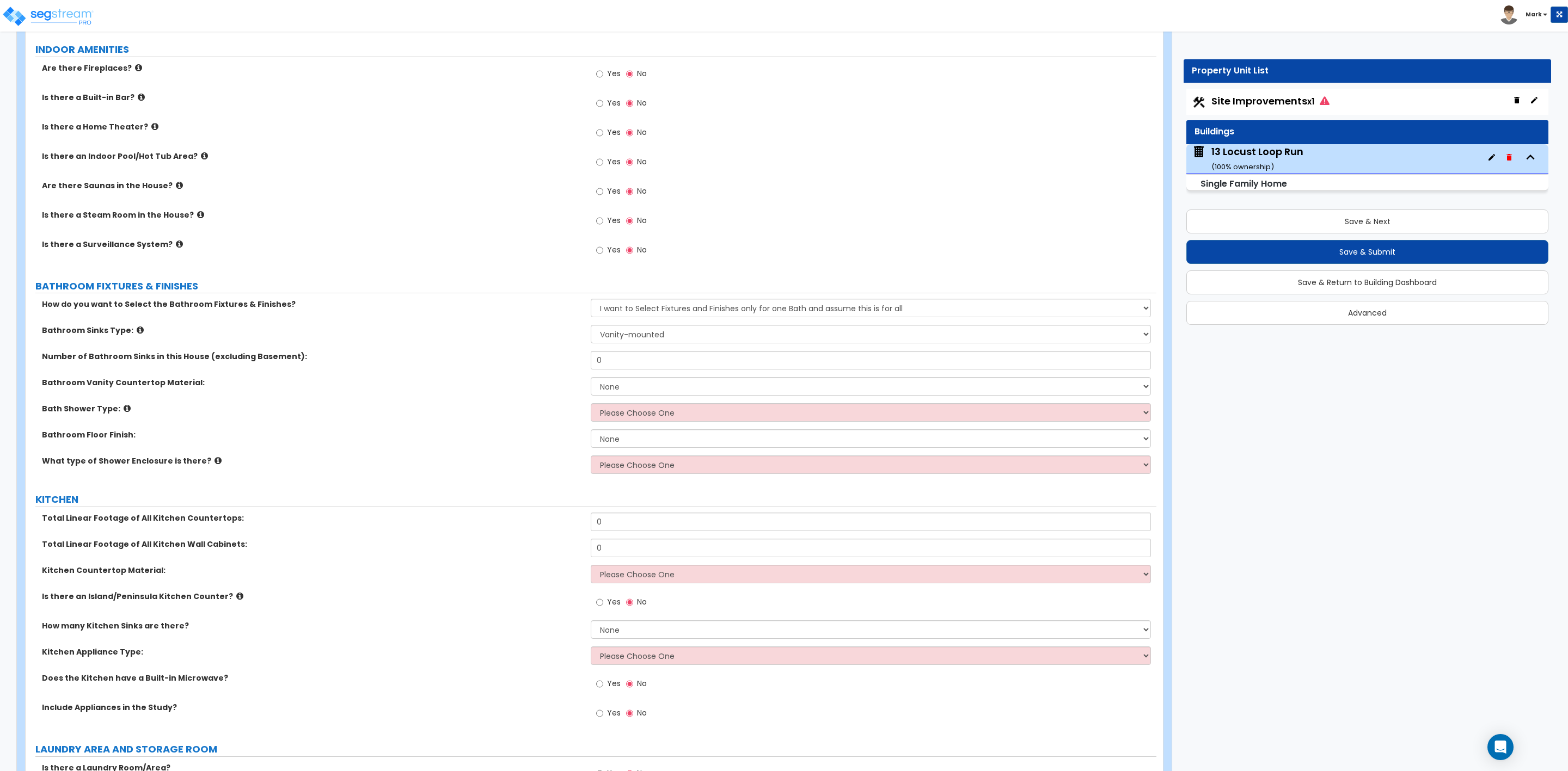
drag, startPoint x: 614, startPoint y: 351, endPoint x: 575, endPoint y: 358, distance: 39.6
click at [575, 358] on div "How do you want to Select the Bathroom Fixtures & Finishes? Please Choose One I…" at bounding box center [590, 390] width 1115 height 183
drag, startPoint x: 636, startPoint y: 358, endPoint x: 587, endPoint y: 362, distance: 49.2
click at [587, 362] on div "Number of Bathroom Sinks in this House (excluding Basement): 0" at bounding box center [590, 364] width 1131 height 26
type input "1"
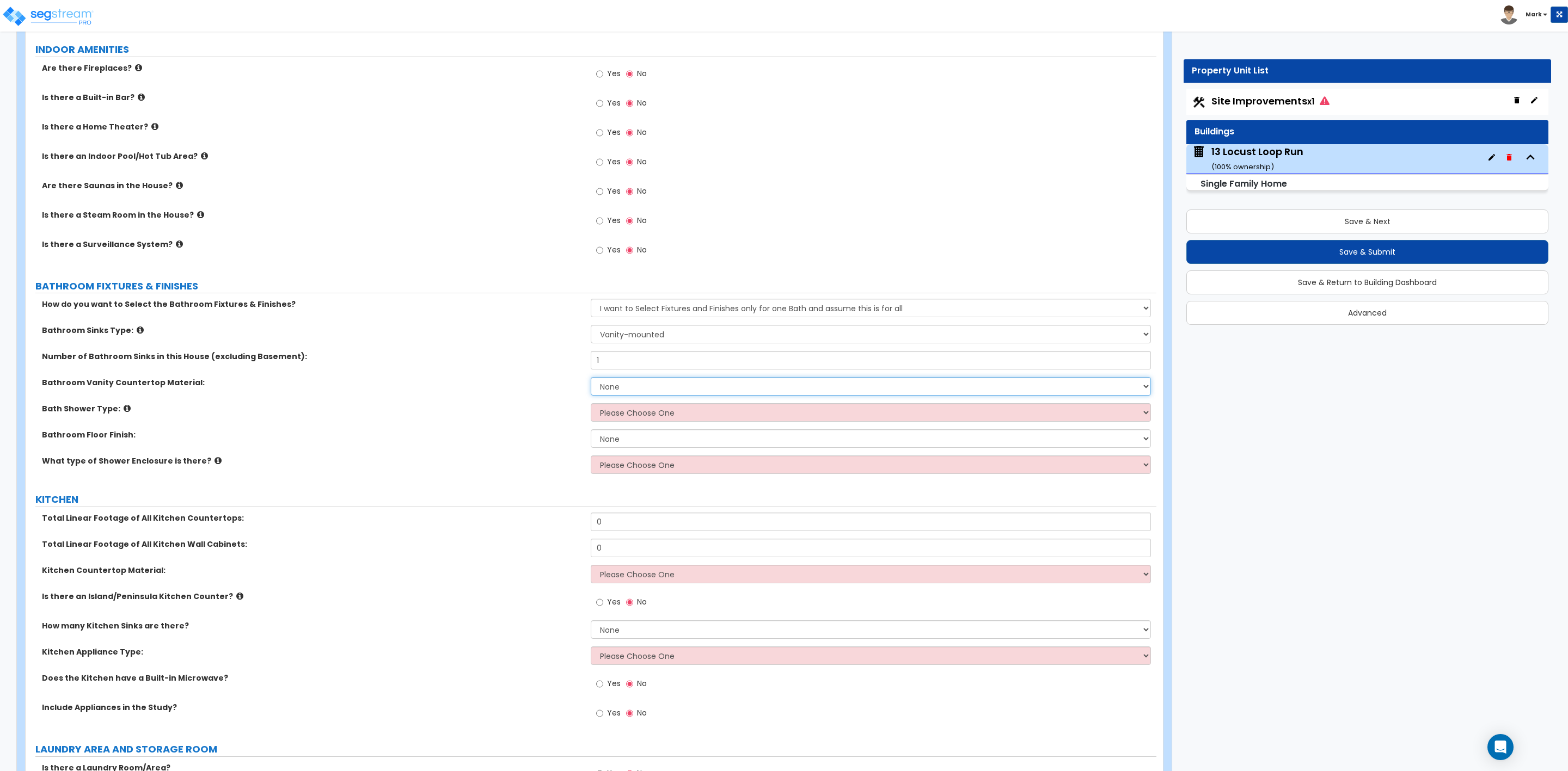
click at [648, 384] on select "None Plastic Laminate Solid Surface Stone Quartz Marble Tile Wood Stainless Ste…" at bounding box center [870, 386] width 560 height 18
select select "2"
click at [590, 379] on select "None Plastic Laminate Solid Surface Stone Quartz Marble Tile Wood Stainless Ste…" at bounding box center [870, 386] width 560 height 18
click at [608, 415] on select "Please Choose One Standalone Shower Bathtub - Shower Combination" at bounding box center [870, 412] width 560 height 18
click at [668, 301] on select "Please Choose One I want to Select Fixtures and Finishes only for one Bath and …" at bounding box center [870, 307] width 560 height 18
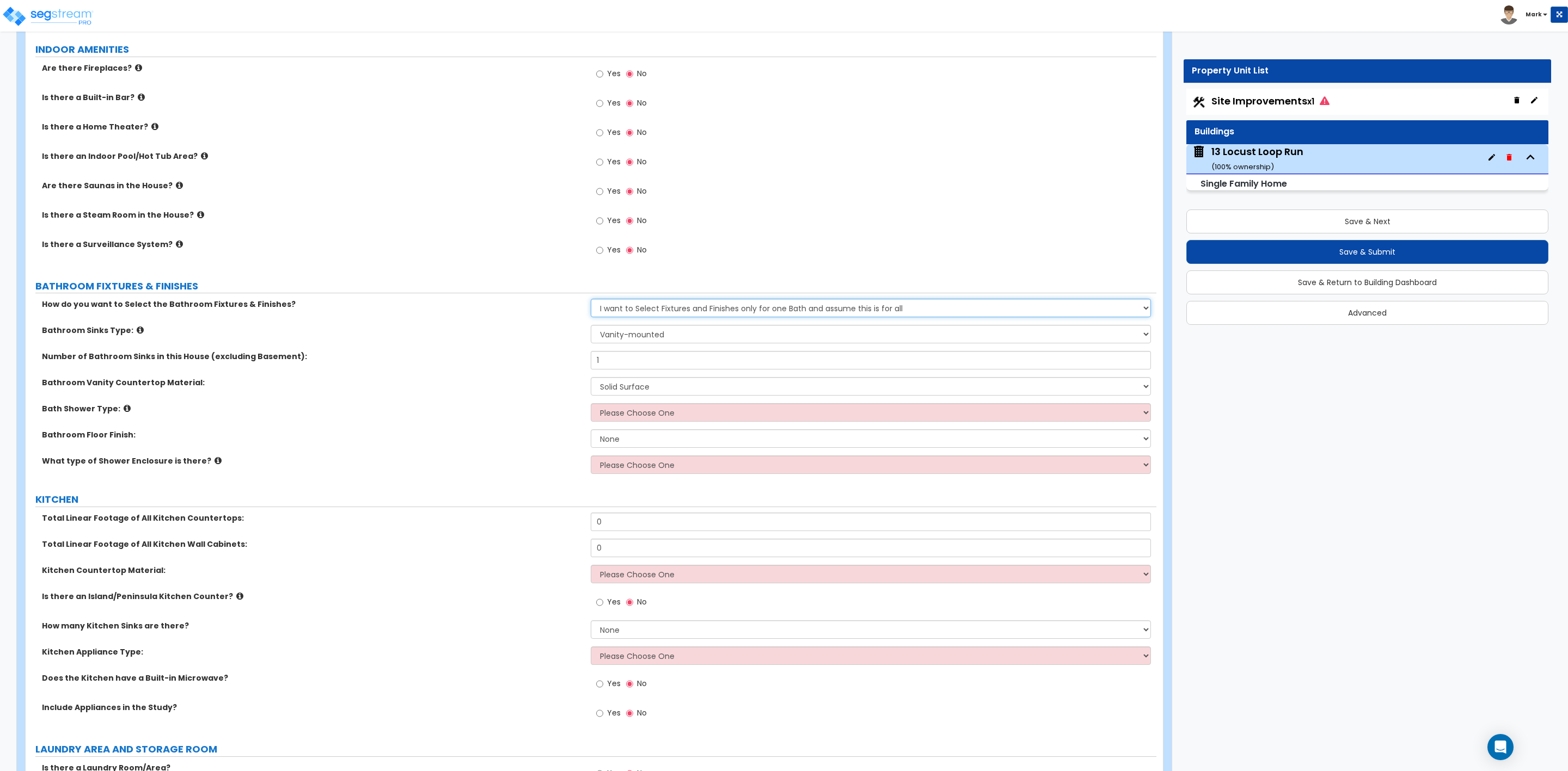
select select "2"
click at [590, 301] on select "Please Choose One I want to Select Fixtures and Finishes only for one Bath and …" at bounding box center [870, 307] width 560 height 18
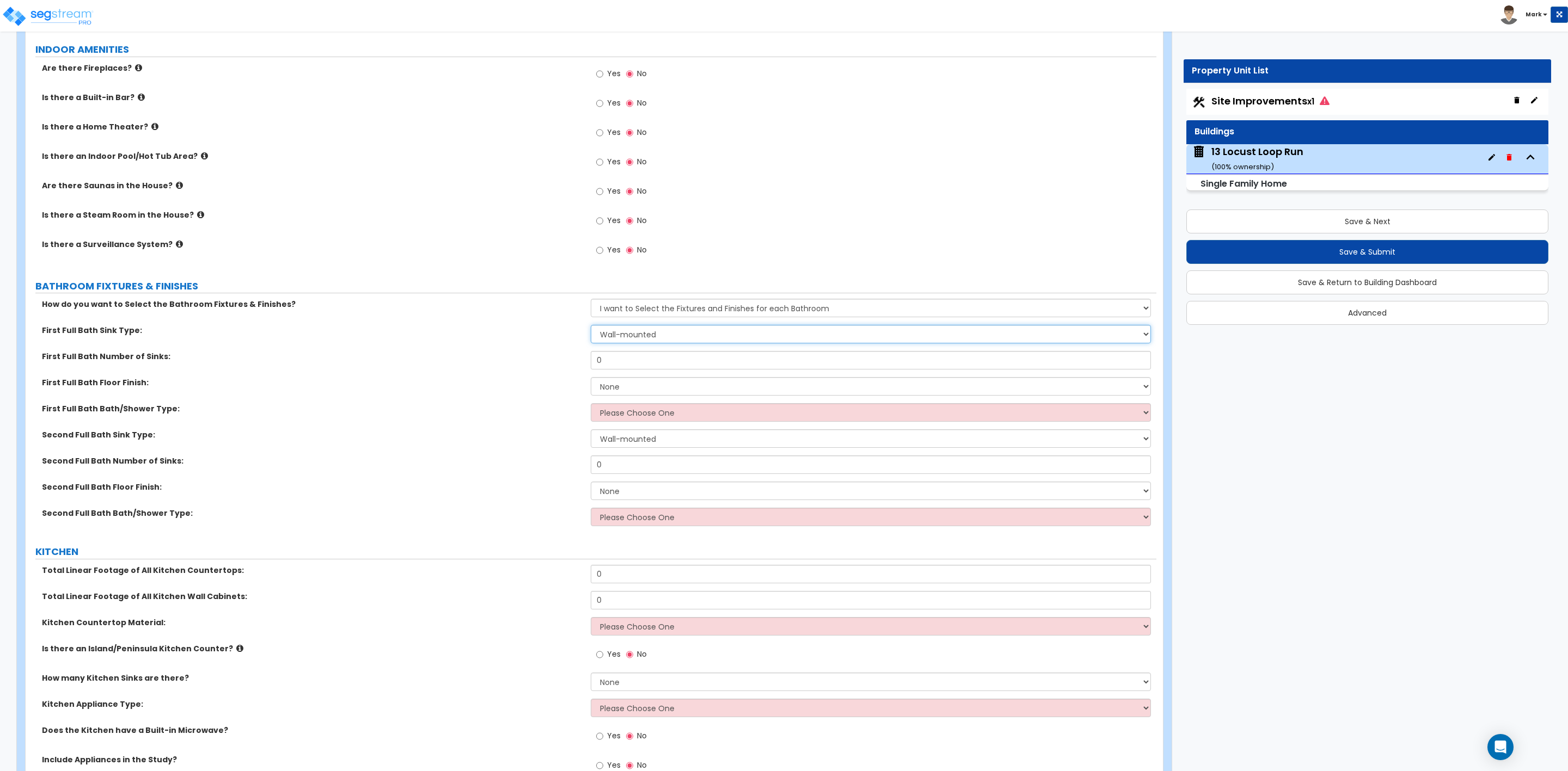
click at [672, 335] on select "Wall-mounted Pedestal-mounted Vanity-mounted" at bounding box center [870, 334] width 560 height 18
click at [590, 327] on select "Wall-mounted Pedestal-mounted Vanity-mounted" at bounding box center [870, 334] width 560 height 18
click at [653, 363] on input "0" at bounding box center [870, 360] width 560 height 18
drag, startPoint x: 629, startPoint y: 362, endPoint x: 574, endPoint y: 366, distance: 55.1
click at [574, 366] on div "First Full Bath Number of Sinks: 0" at bounding box center [590, 364] width 1131 height 26
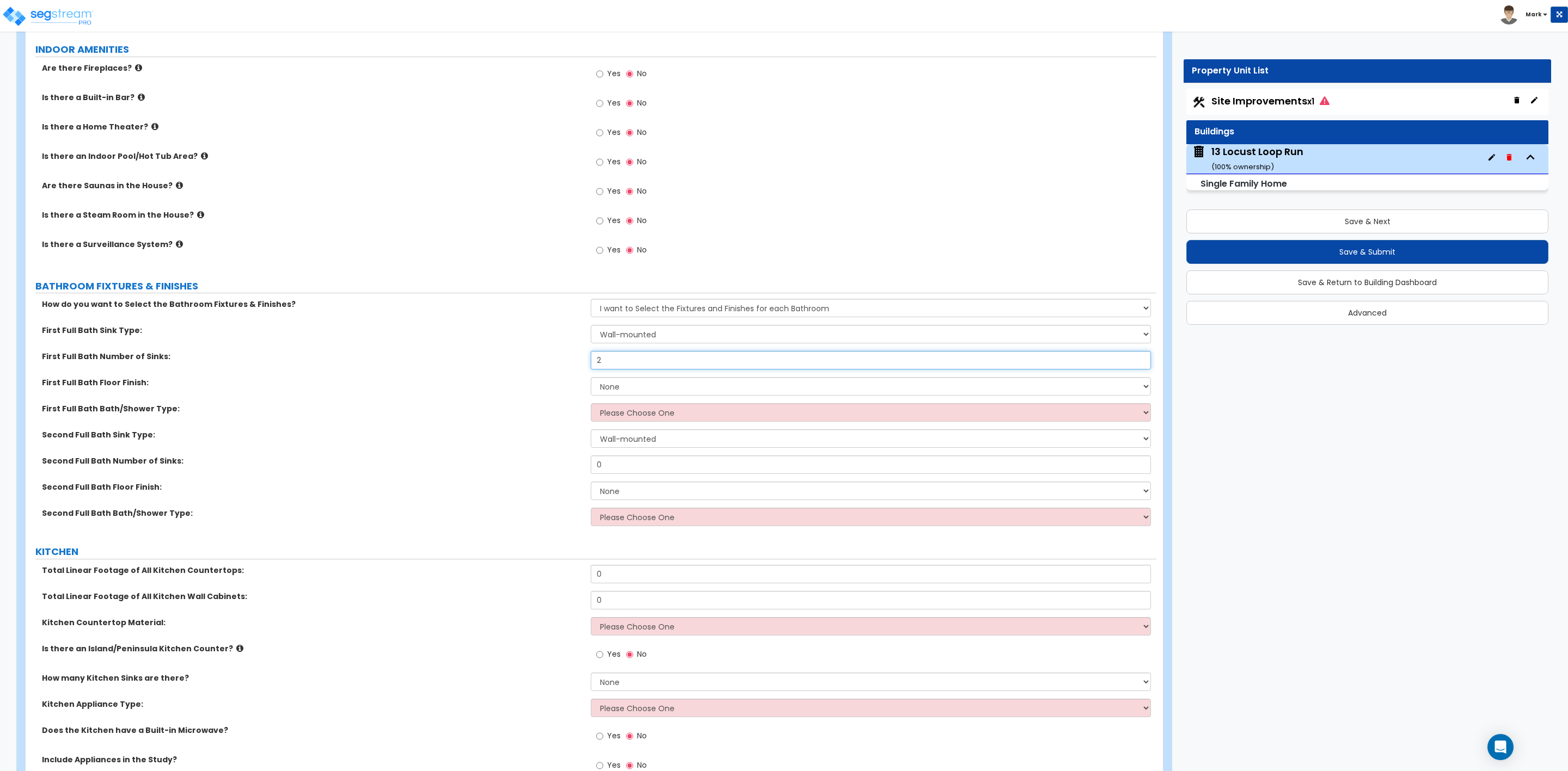
type input "2"
click at [610, 393] on select "None Tile Flooring Hardwood Flooring Resilient Laminate Flooring VCT Flooring S…" at bounding box center [870, 386] width 560 height 18
click at [245, 413] on label "First Full Bath Bath/Shower Type:" at bounding box center [312, 409] width 541 height 11
click at [600, 389] on select "None Tile Flooring Hardwood Flooring Resilient Laminate Flooring VCT Flooring S…" at bounding box center [870, 386] width 560 height 18
select select "3"
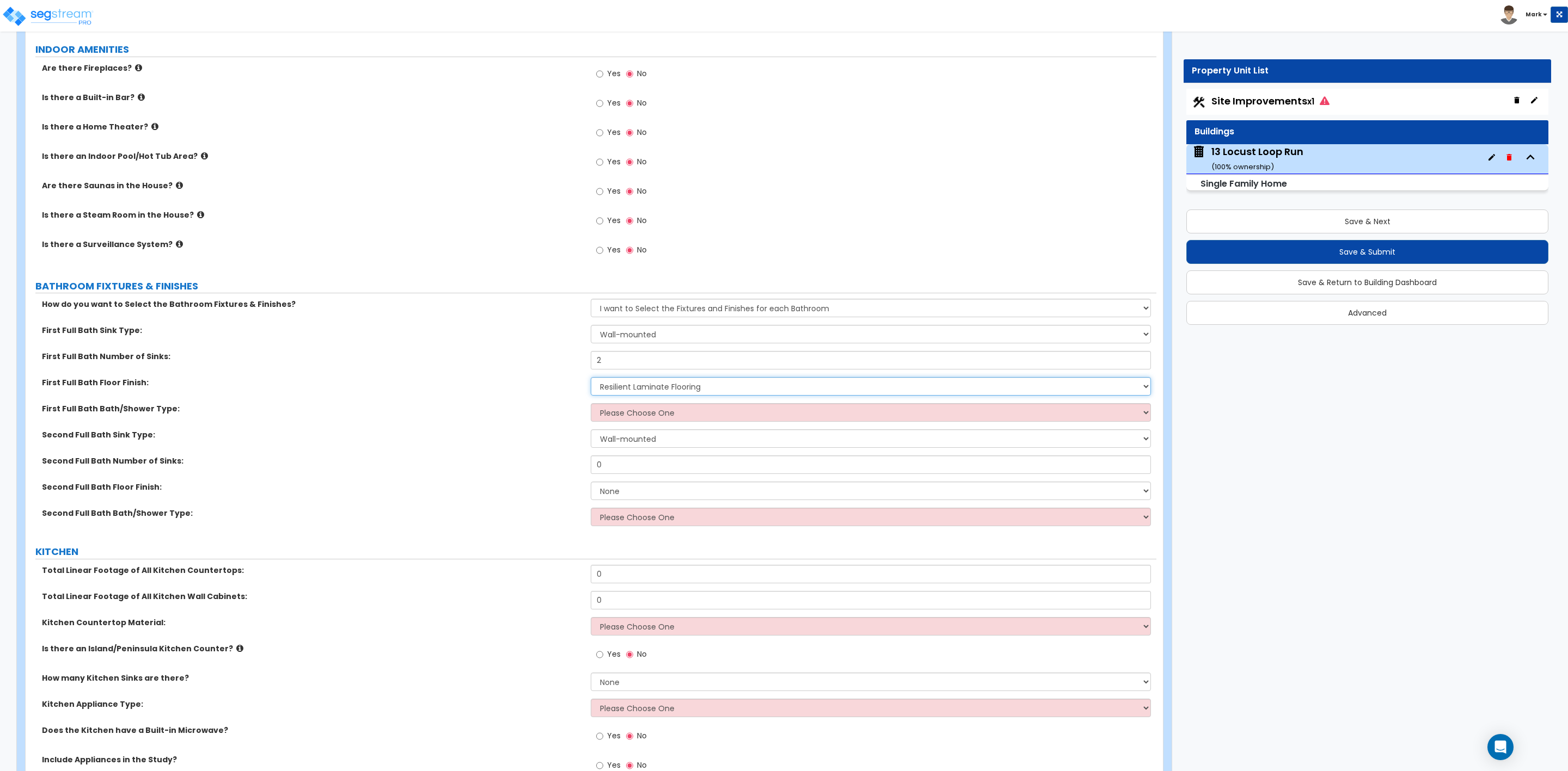
click at [590, 379] on select "None Tile Flooring Hardwood Flooring Resilient Laminate Flooring VCT Flooring S…" at bounding box center [870, 386] width 560 height 18
click at [642, 418] on select "Please Choose One Standalone Shower Bathtub - Shower Combo" at bounding box center [870, 412] width 560 height 18
select select "1"
click at [590, 405] on select "Please Choose One Standalone Shower Bathtub - Shower Combo" at bounding box center [870, 412] width 560 height 18
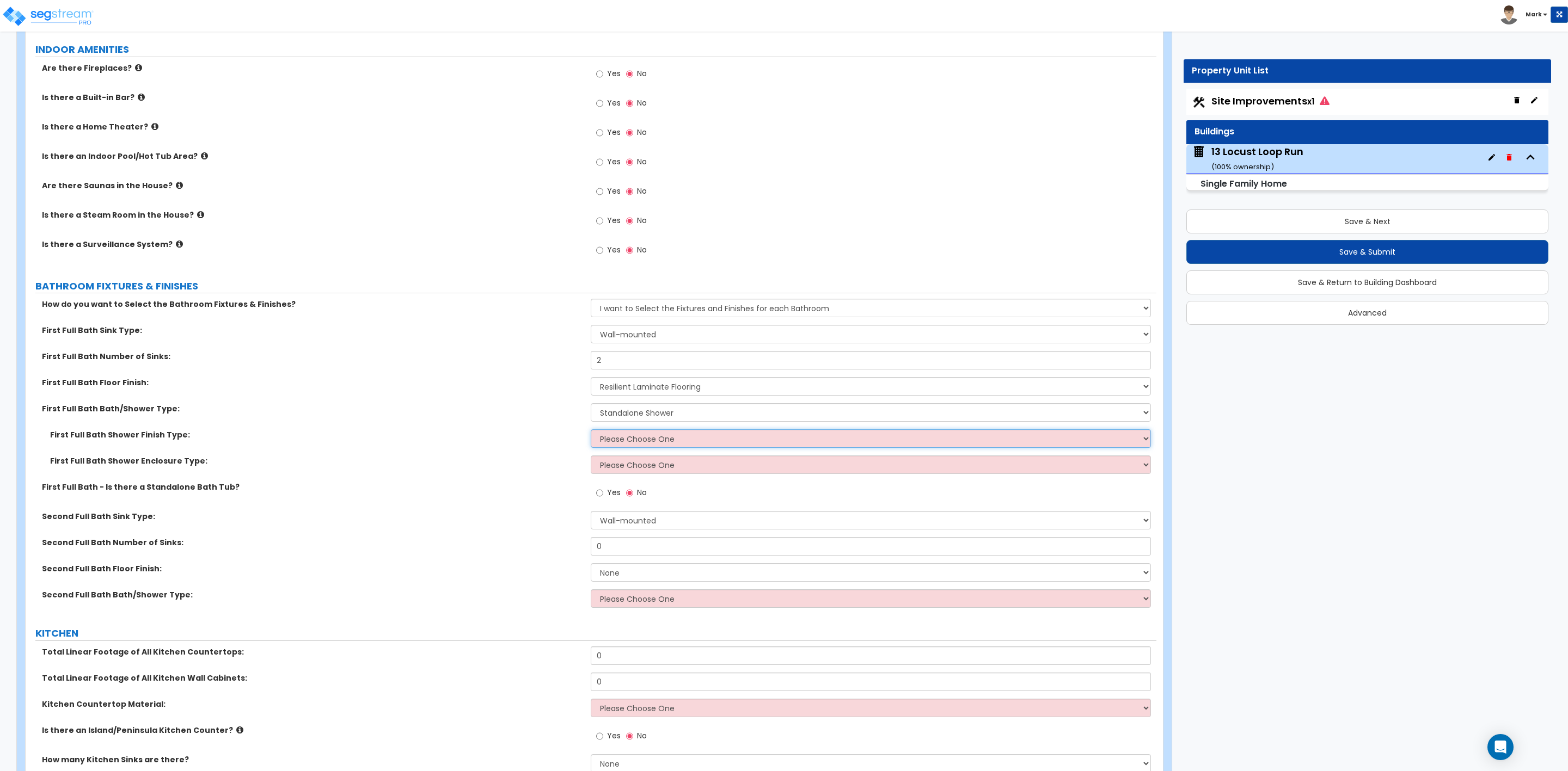
click at [616, 440] on select "Please Choose One Plastic Tile Stone" at bounding box center [870, 438] width 560 height 18
select select "2"
click at [590, 432] on select "Please Choose One Plastic Tile Stone" at bounding box center [870, 438] width 560 height 18
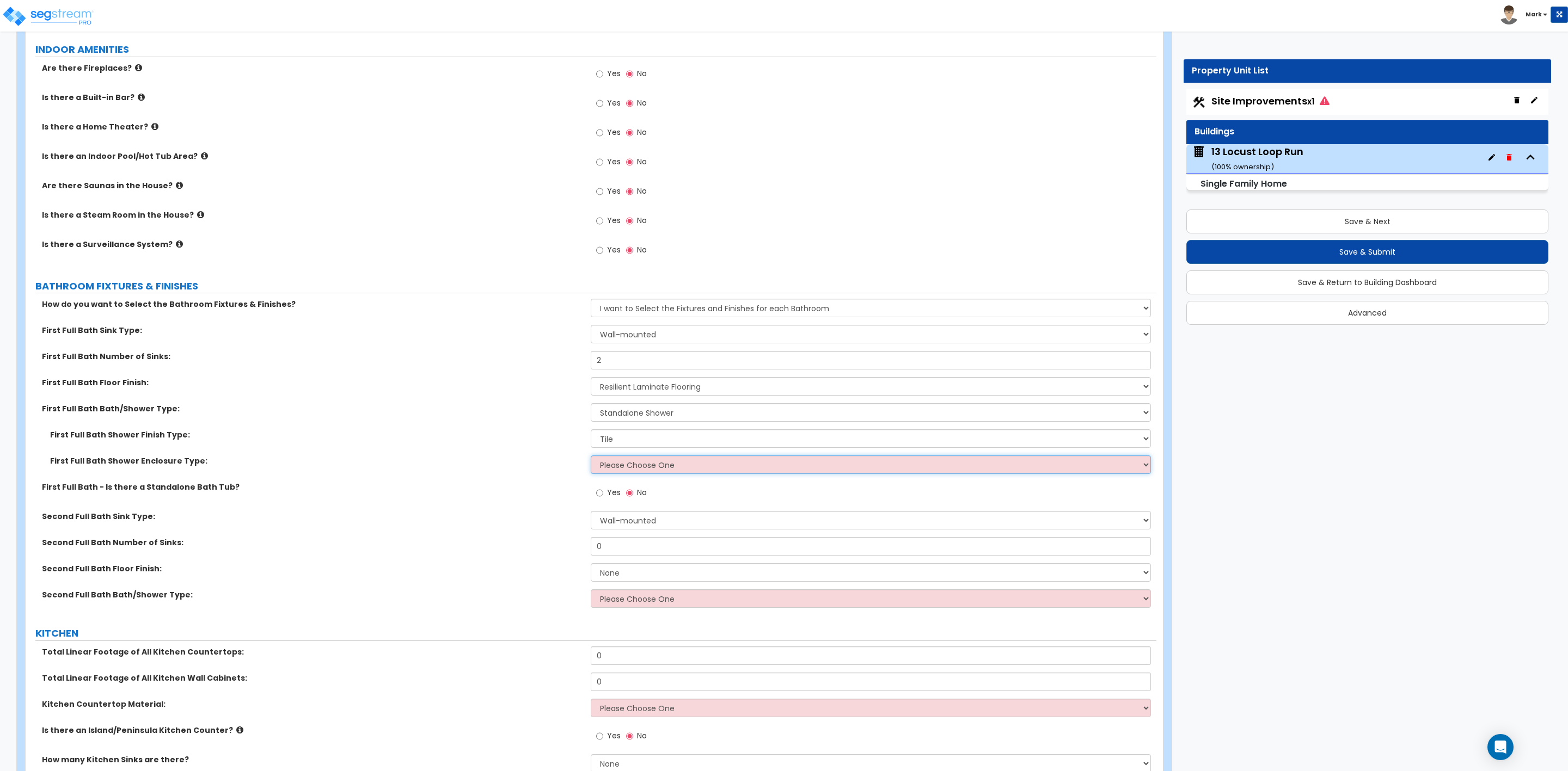
click at [611, 462] on select "Please Choose One Curtain & Rod Glass Sliding Doors Glass Hinged Doors" at bounding box center [870, 464] width 560 height 18
select select "3"
click at [590, 458] on select "Please Choose One Curtain & Rod Glass Sliding Doors Glass Hinged Doors" at bounding box center [870, 464] width 560 height 18
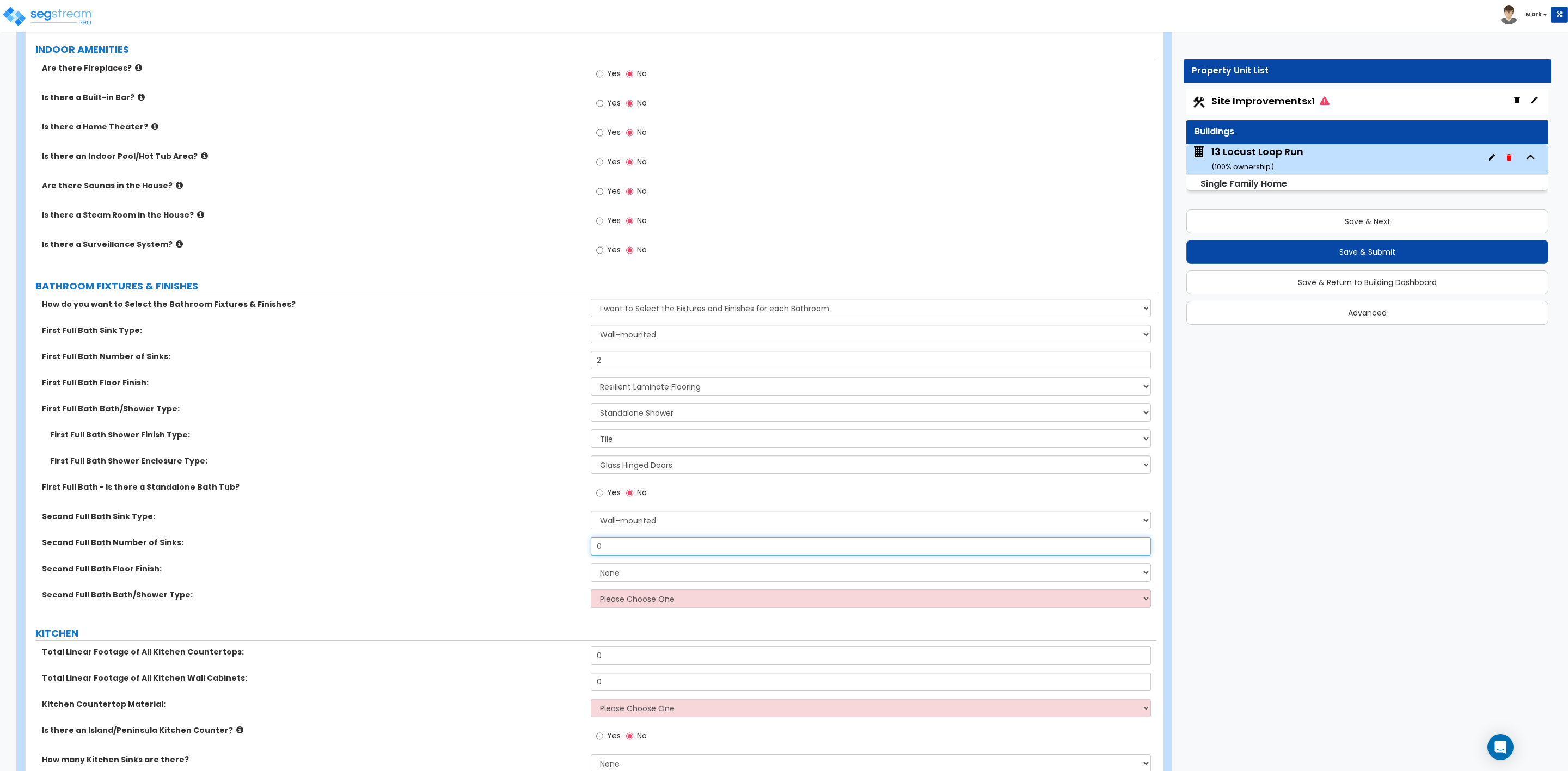
click at [611, 546] on input "0" at bounding box center [870, 546] width 560 height 18
drag, startPoint x: 608, startPoint y: 549, endPoint x: 594, endPoint y: 555, distance: 15.2
click at [594, 555] on input "0" at bounding box center [870, 546] width 560 height 18
type input "1"
click at [642, 522] on select "Wall-mounted Pedestal-mounted Vanity-mounted" at bounding box center [870, 520] width 560 height 18
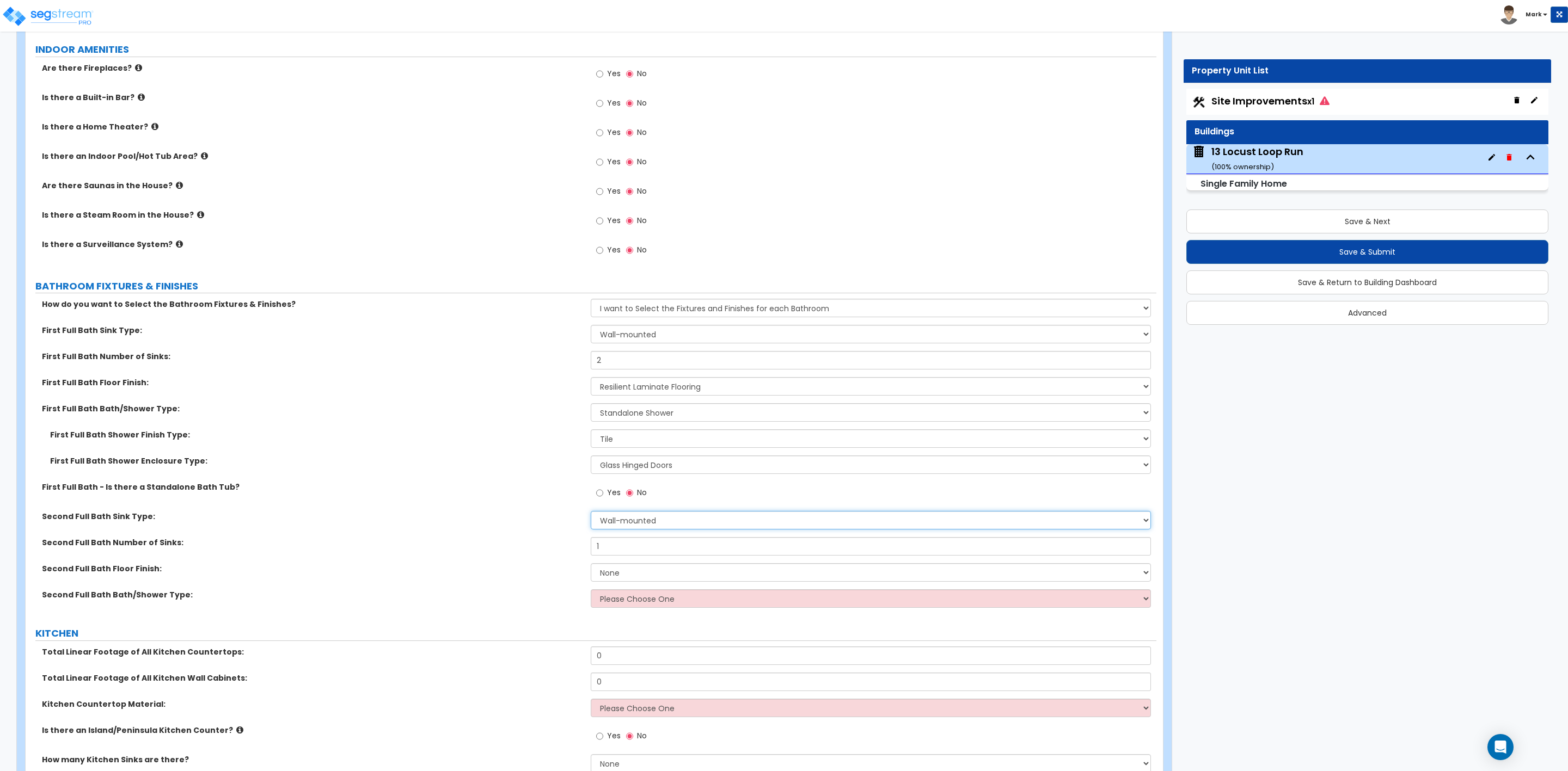
select select "3"
click at [590, 513] on select "Wall-mounted Pedestal-mounted Vanity-mounted" at bounding box center [870, 520] width 560 height 18
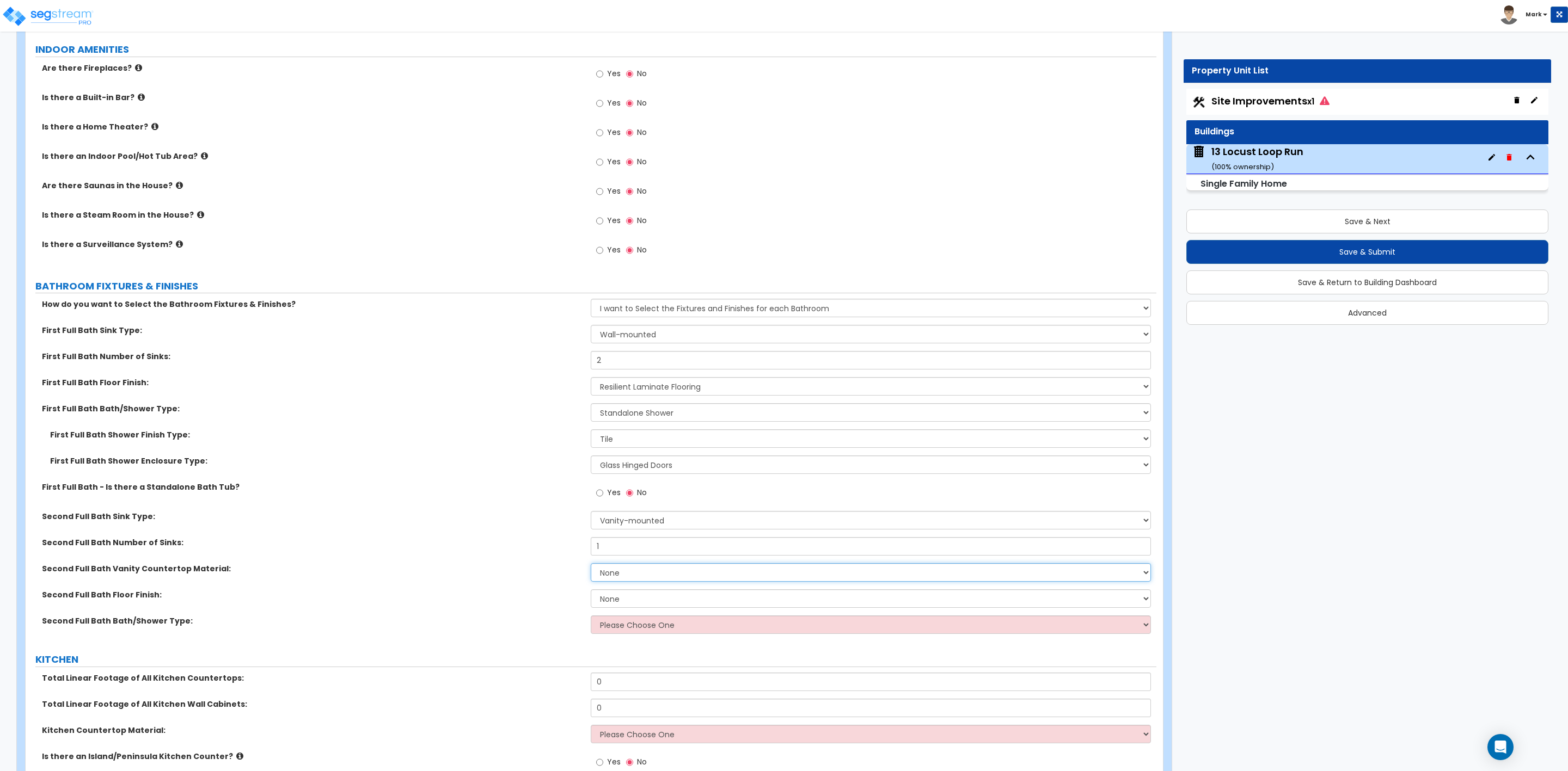
click at [603, 575] on select "None Plastic Laminate Solid Surface Stone Quartz Marble Tile Wood Stainless Ste…" at bounding box center [870, 572] width 560 height 18
select select "2"
click at [590, 566] on select "None Plastic Laminate Solid Surface Stone Quartz Marble Tile Wood Stainless Ste…" at bounding box center [870, 572] width 560 height 18
click at [625, 330] on select "Wall-mounted Pedestal-mounted Vanity-mounted" at bounding box center [870, 334] width 560 height 18
select select "3"
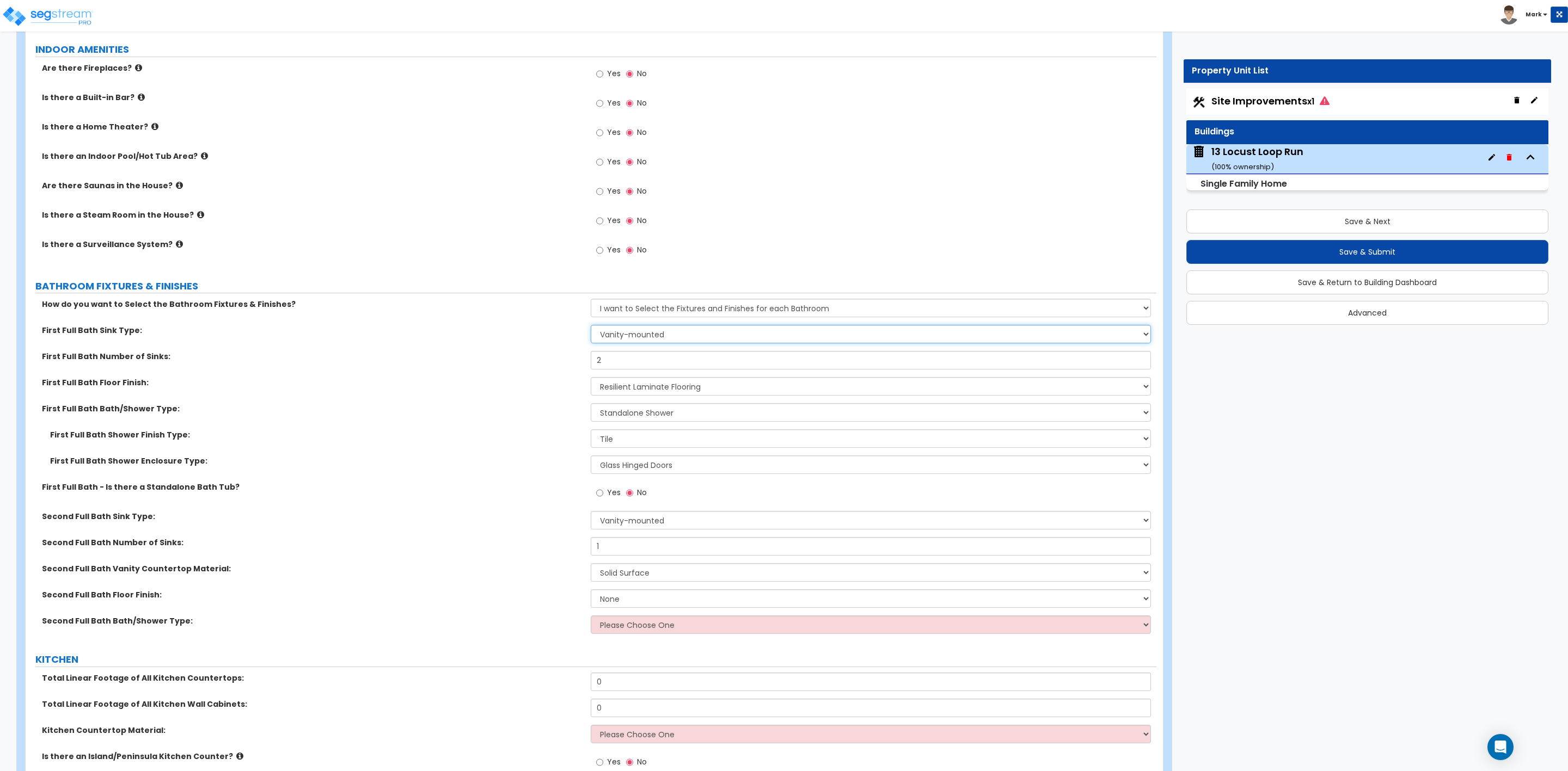
click at [590, 327] on select "Wall-mounted Pedestal-mounted Vanity-mounted" at bounding box center [870, 334] width 560 height 18
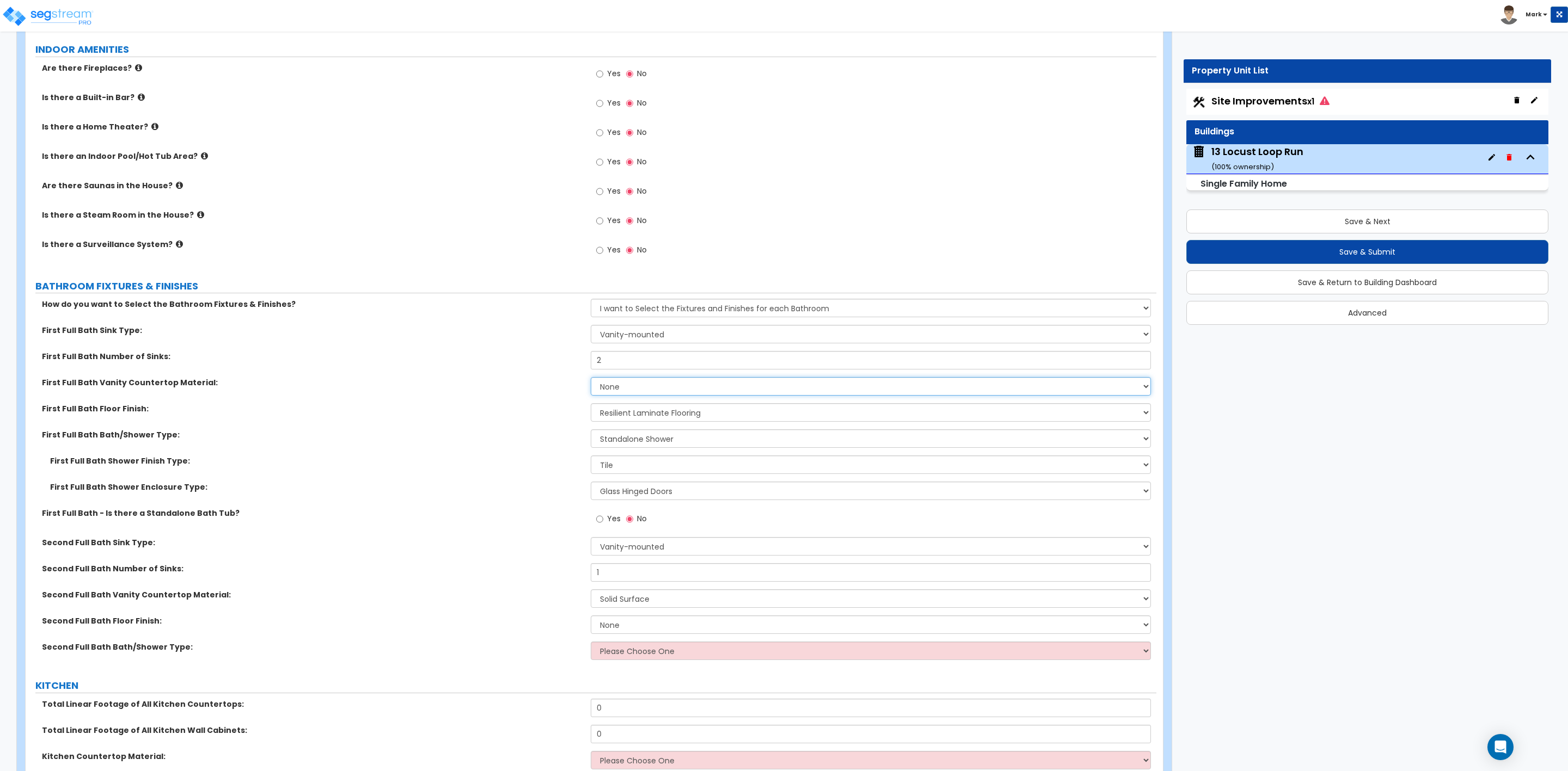
click at [610, 391] on select "None Plastic Laminate Solid Surface Stone Quartz Marble Tile Wood Stainless Ste…" at bounding box center [870, 386] width 560 height 18
select select "2"
click at [590, 379] on select "None Plastic Laminate Solid Surface Stone Quartz Marble Tile Wood Stainless Ste…" at bounding box center [870, 386] width 560 height 18
click at [625, 627] on select "None Tile Flooring Hardwood Flooring Resilient Laminate Flooring VCT Flooring S…" at bounding box center [870, 624] width 560 height 18
select select "3"
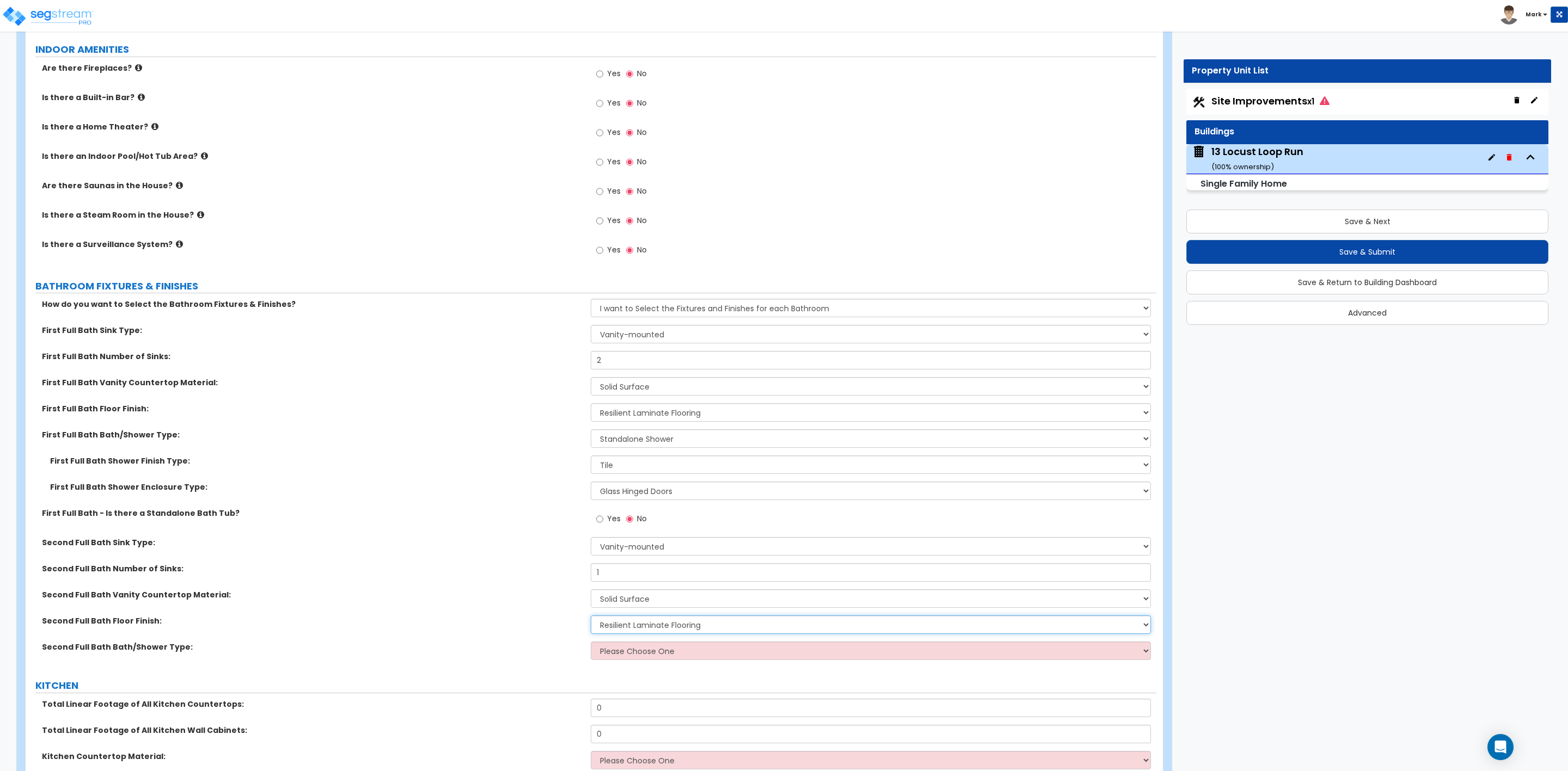
click at [590, 617] on select "None Tile Flooring Hardwood Flooring Resilient Laminate Flooring VCT Flooring S…" at bounding box center [870, 624] width 560 height 18
click at [629, 657] on select "Please Choose One Standalone Shower Bathtub - Shower Combo" at bounding box center [870, 651] width 560 height 18
select select "2"
click at [590, 644] on select "Please Choose One Standalone Shower Bathtub - Shower Combo" at bounding box center [870, 651] width 560 height 18
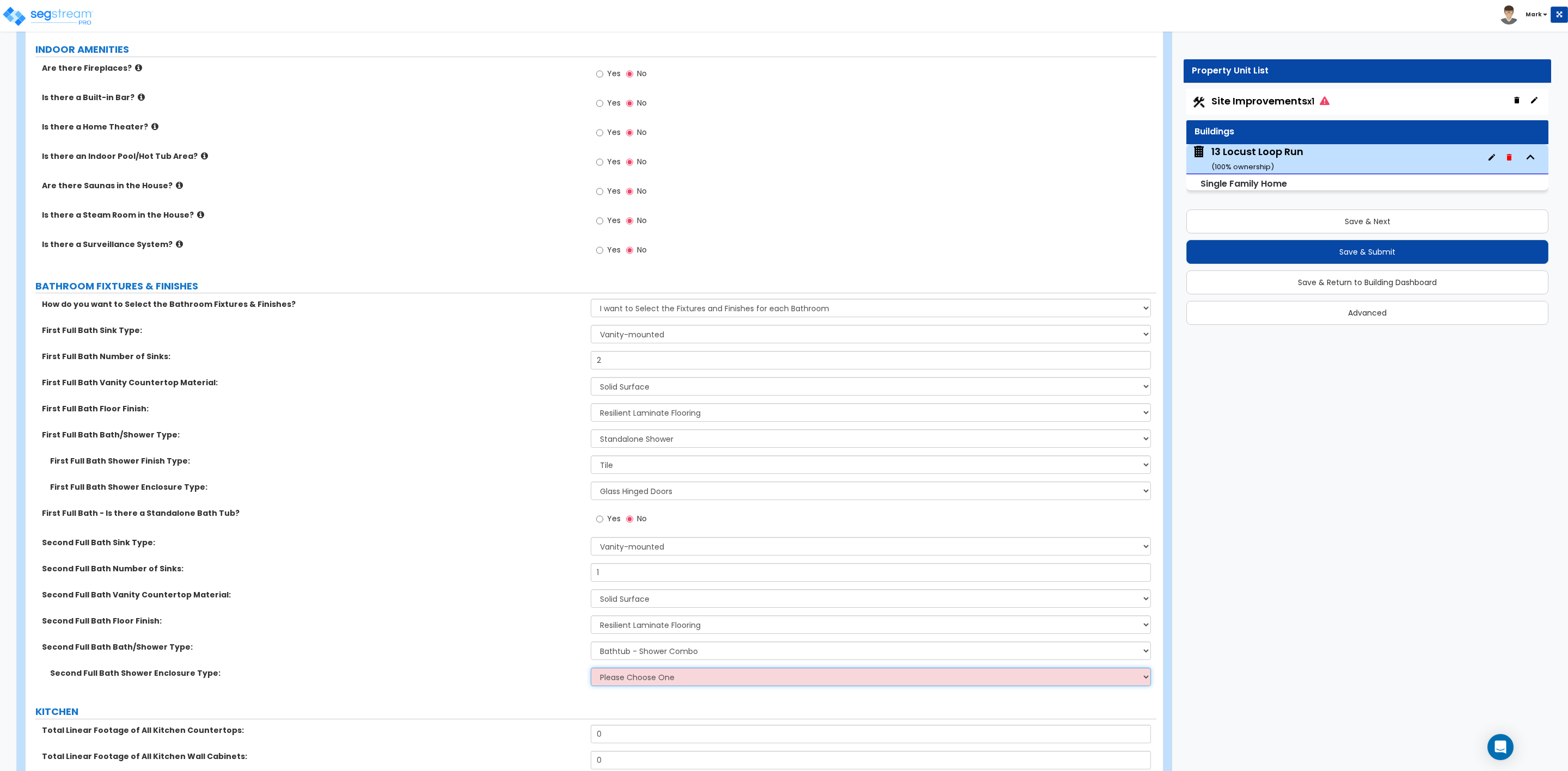
click at [622, 679] on select "Please Choose One Curtain & Rod Glass Sliding Doors Glass Hinged Doors" at bounding box center [870, 677] width 560 height 18
select select "1"
click at [590, 670] on select "Please Choose One Curtain & Rod Glass Sliding Doors Glass Hinged Doors" at bounding box center [870, 677] width 560 height 18
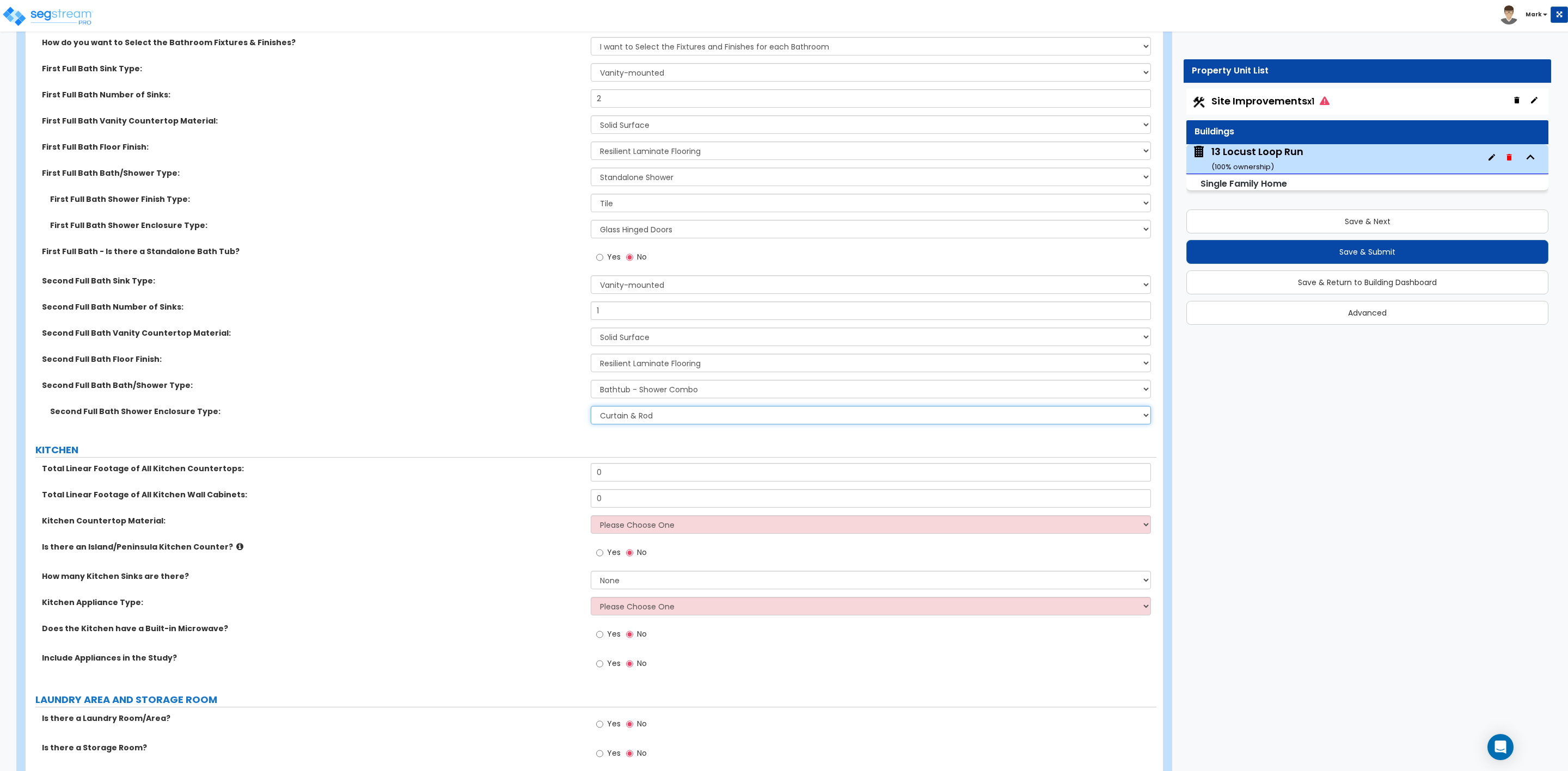
scroll to position [3592, 0]
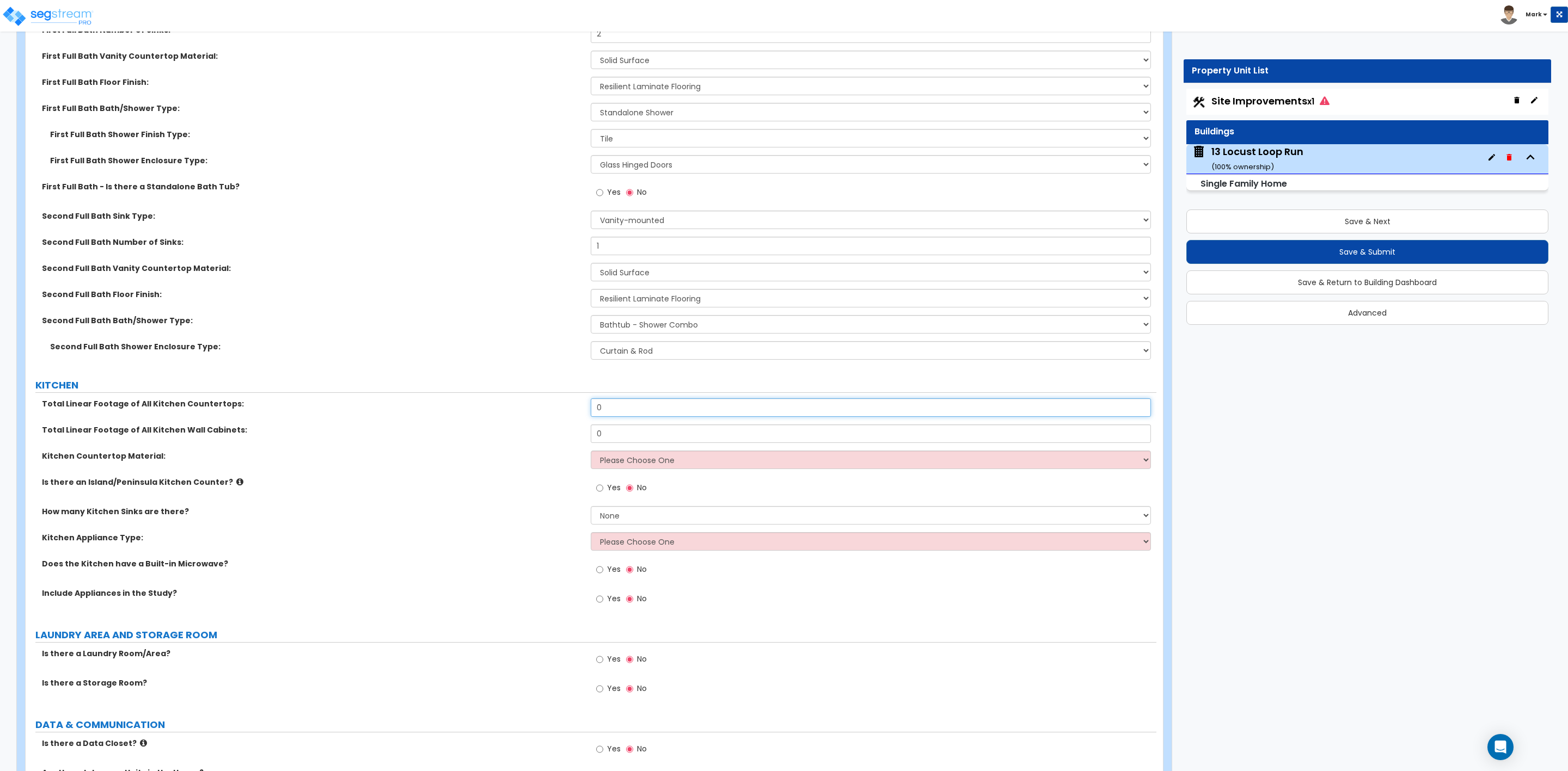
click at [622, 406] on input "0" at bounding box center [870, 407] width 560 height 18
drag, startPoint x: 621, startPoint y: 406, endPoint x: 590, endPoint y: 410, distance: 31.3
click at [590, 410] on div "Total Linear Footage of All Kitchen Countertops: 0" at bounding box center [590, 411] width 1131 height 26
type input "8"
drag, startPoint x: 618, startPoint y: 440, endPoint x: 596, endPoint y: 440, distance: 22.0
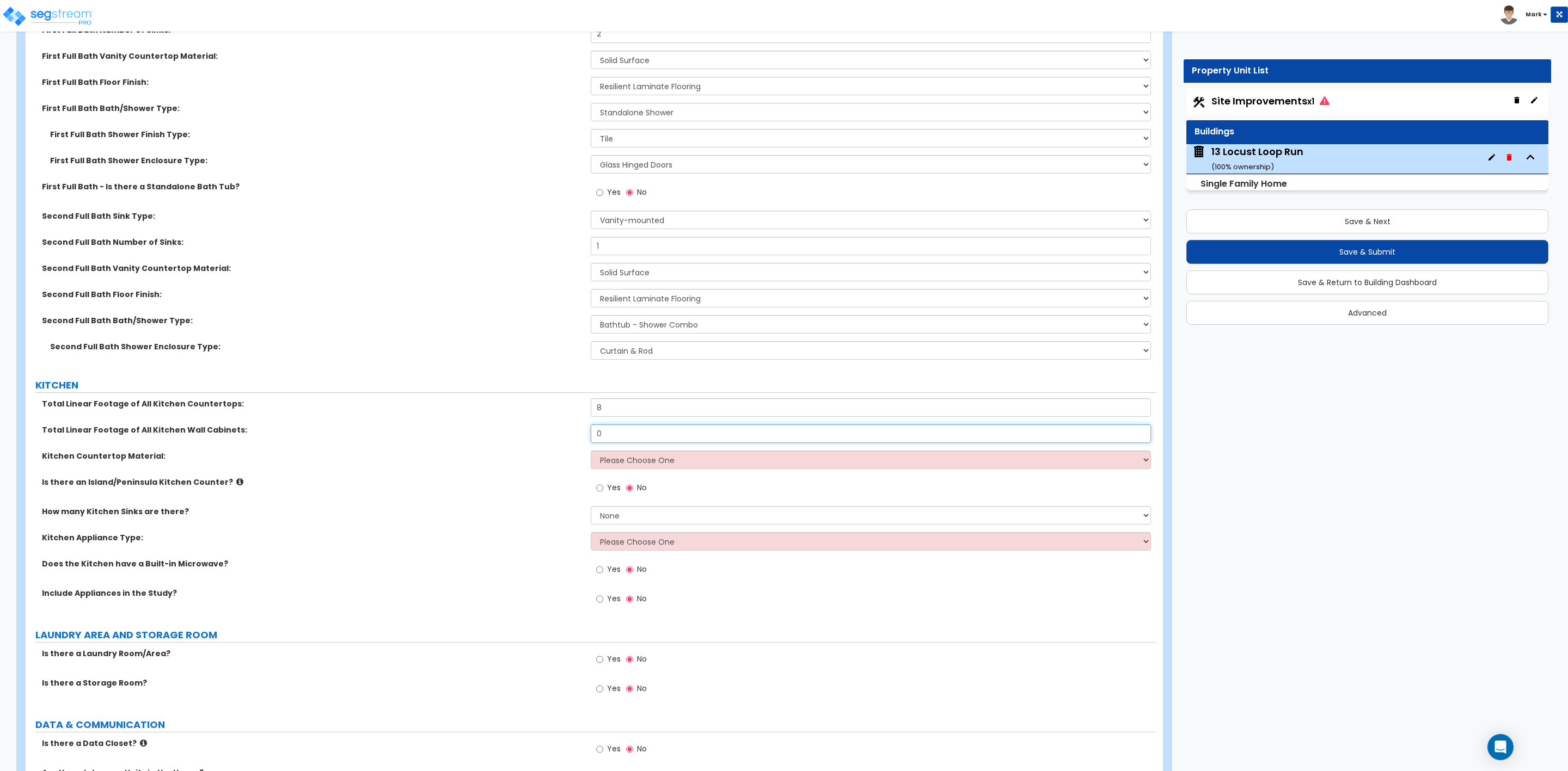
click at [596, 440] on input "0" at bounding box center [870, 433] width 560 height 18
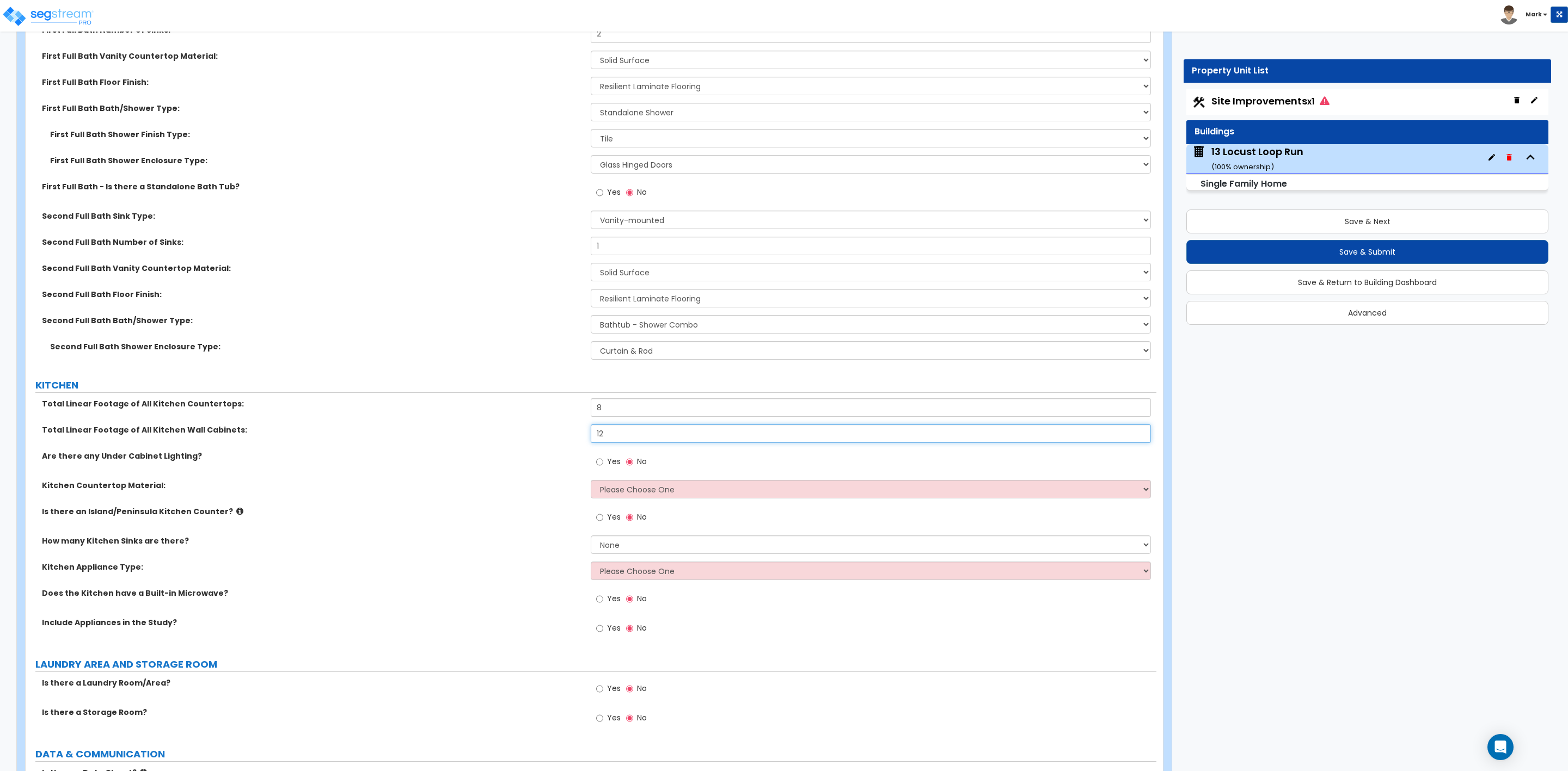
type input "12"
click at [633, 485] on select "Please Choose One Plastic Laminate Solid Surface Stone Quartz Marble Tile Wood …" at bounding box center [870, 489] width 560 height 18
select select "2"
click at [590, 482] on select "Please Choose One Plastic Laminate Solid Surface Stone Quartz Marble Tile Wood …" at bounding box center [870, 489] width 560 height 18
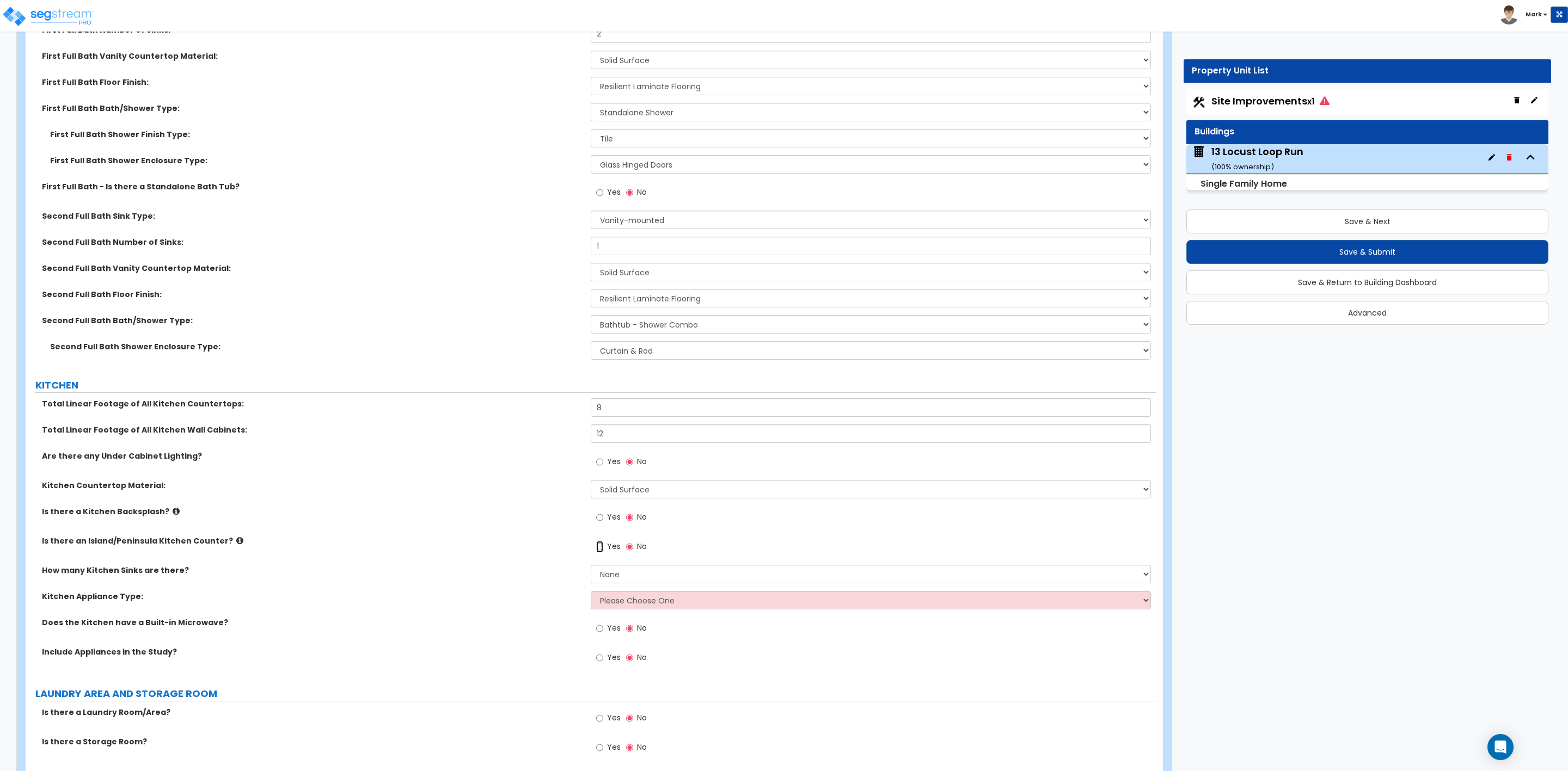
click at [598, 549] on input "Yes" at bounding box center [599, 546] width 7 height 12
radio input "true"
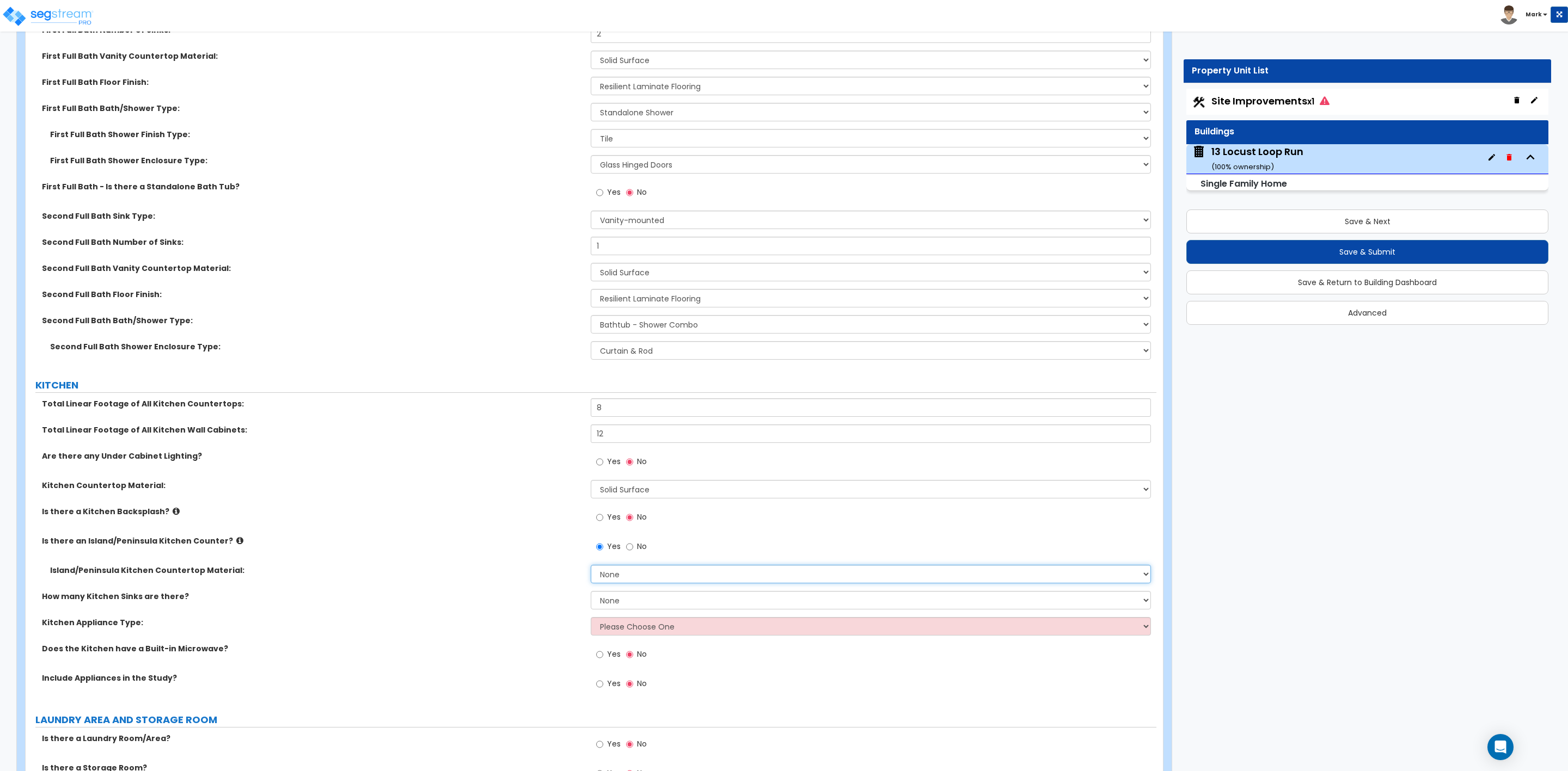
click at [611, 573] on select "None Plastic Laminate Solid Surface Stone Quartz Marble Tile Wood Stainless Ste…" at bounding box center [870, 573] width 560 height 18
select select "2"
click at [590, 566] on select "None Plastic Laminate Solid Surface Stone Quartz Marble Tile Wood Stainless Ste…" at bounding box center [870, 573] width 560 height 18
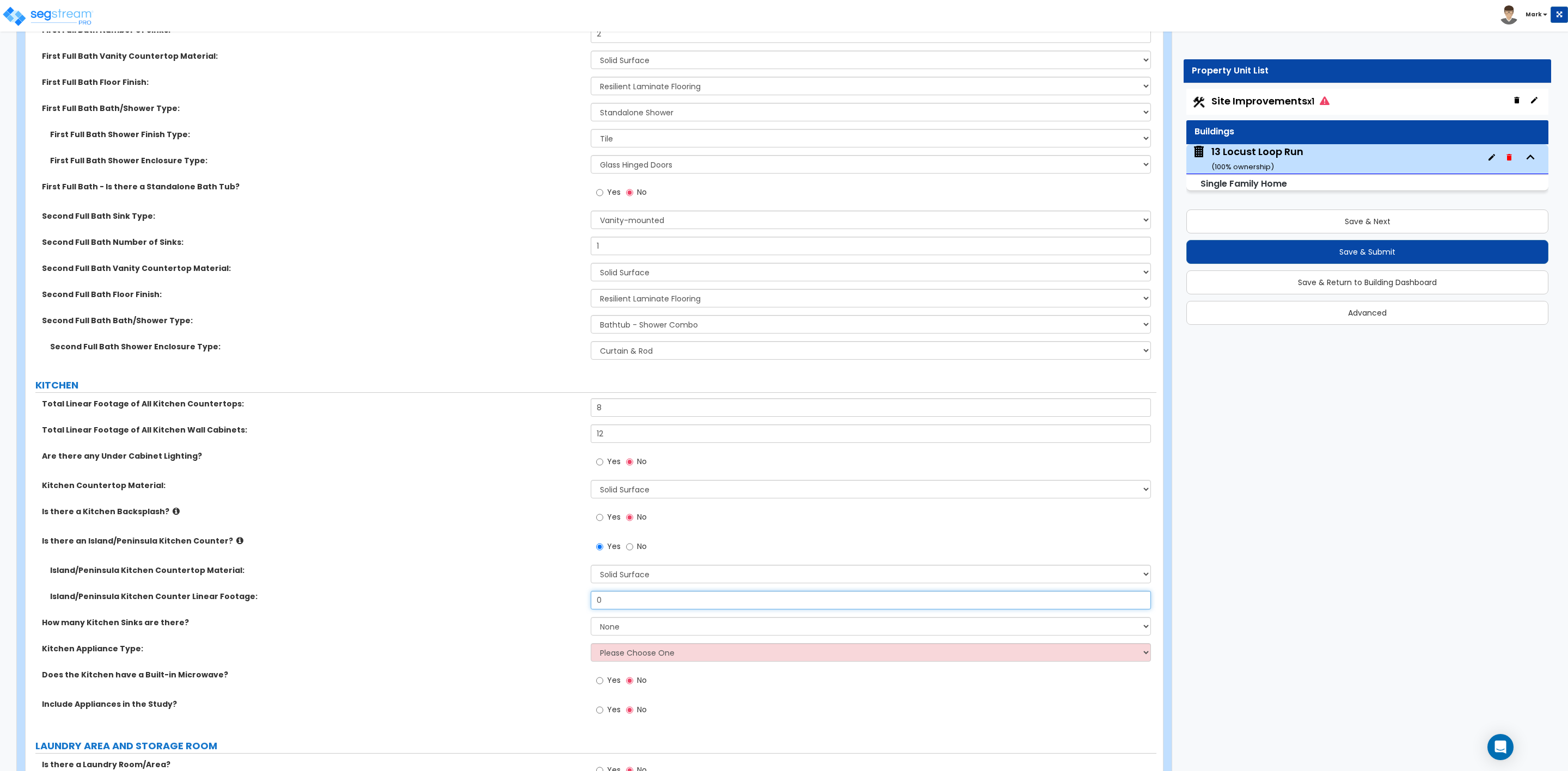
drag, startPoint x: 608, startPoint y: 605, endPoint x: 577, endPoint y: 605, distance: 31.0
click at [577, 605] on div "Island/Peninsula Kitchen Counter Linear Footage: 0" at bounding box center [590, 604] width 1131 height 26
type input "6"
click at [613, 632] on select "None 1 2 3" at bounding box center [870, 626] width 560 height 18
select select "1"
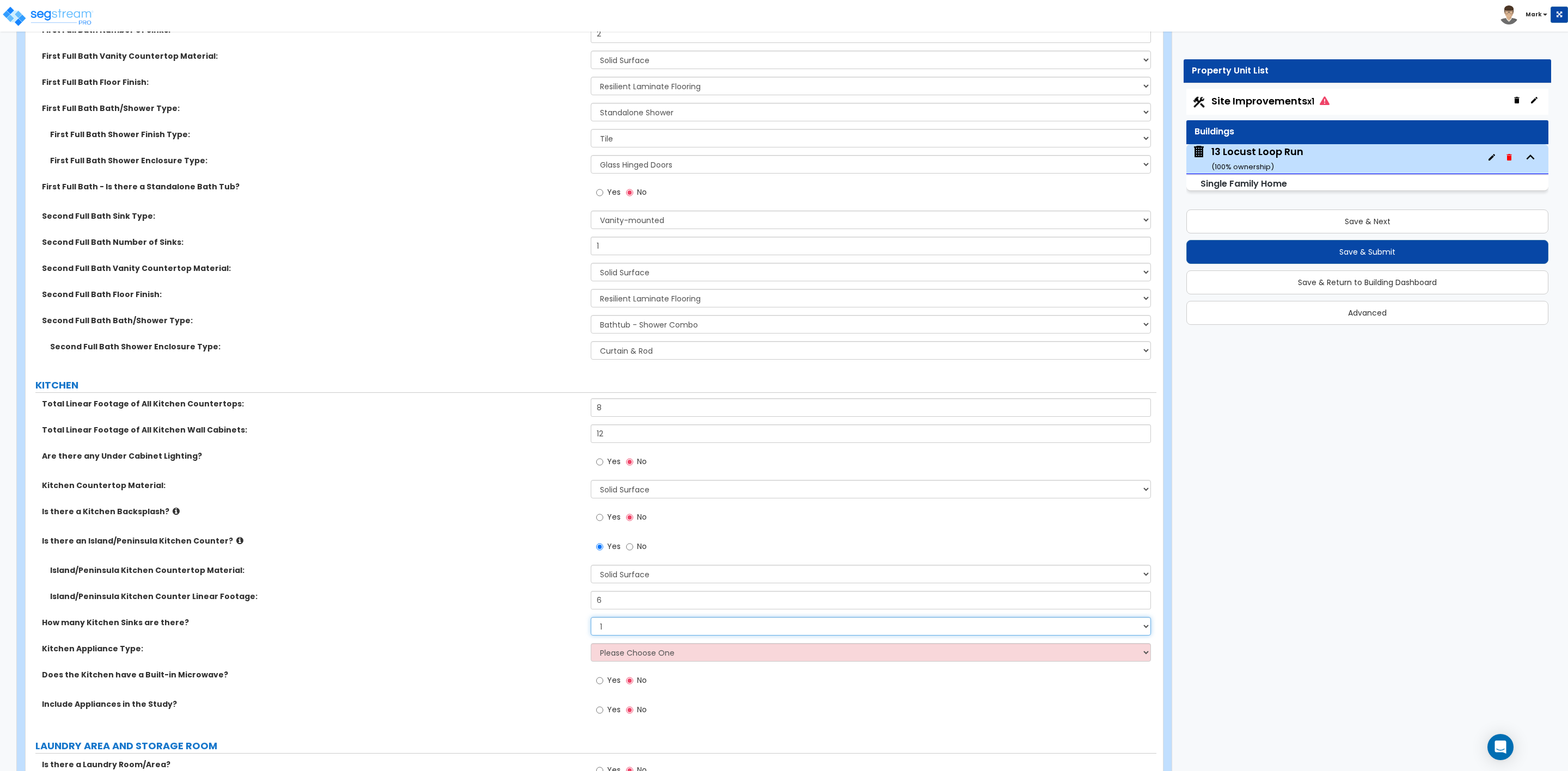
click at [590, 619] on select "None 1 2 3" at bounding box center [870, 626] width 560 height 18
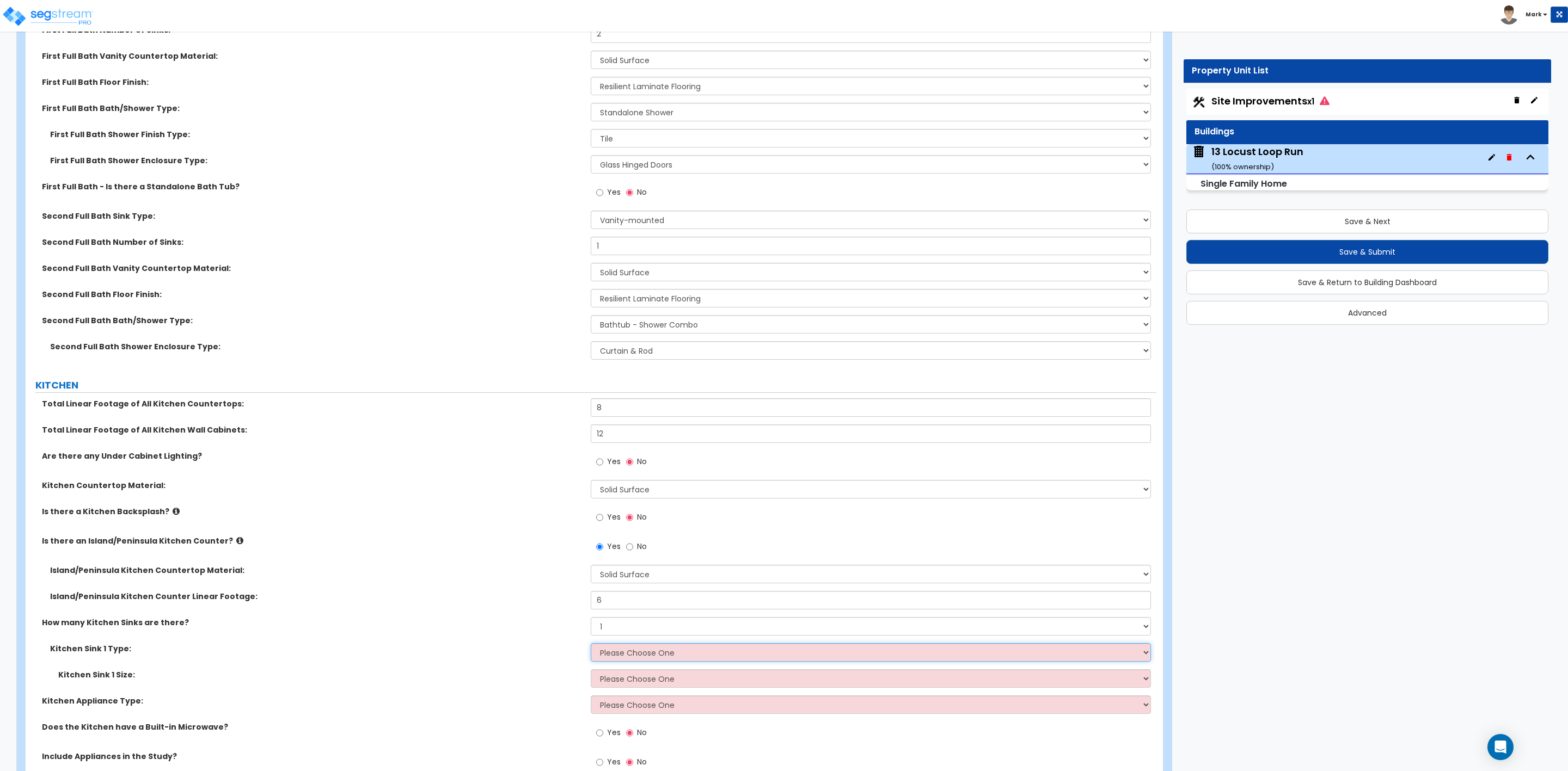
click at [655, 652] on select "Please Choose One Stainless Steel Porcelain Enamel Cast Iron Granite Composite" at bounding box center [870, 652] width 560 height 18
select select "1"
click at [590, 645] on select "Please Choose One Stainless Steel Porcelain Enamel Cast Iron Granite Composite" at bounding box center [870, 652] width 560 height 18
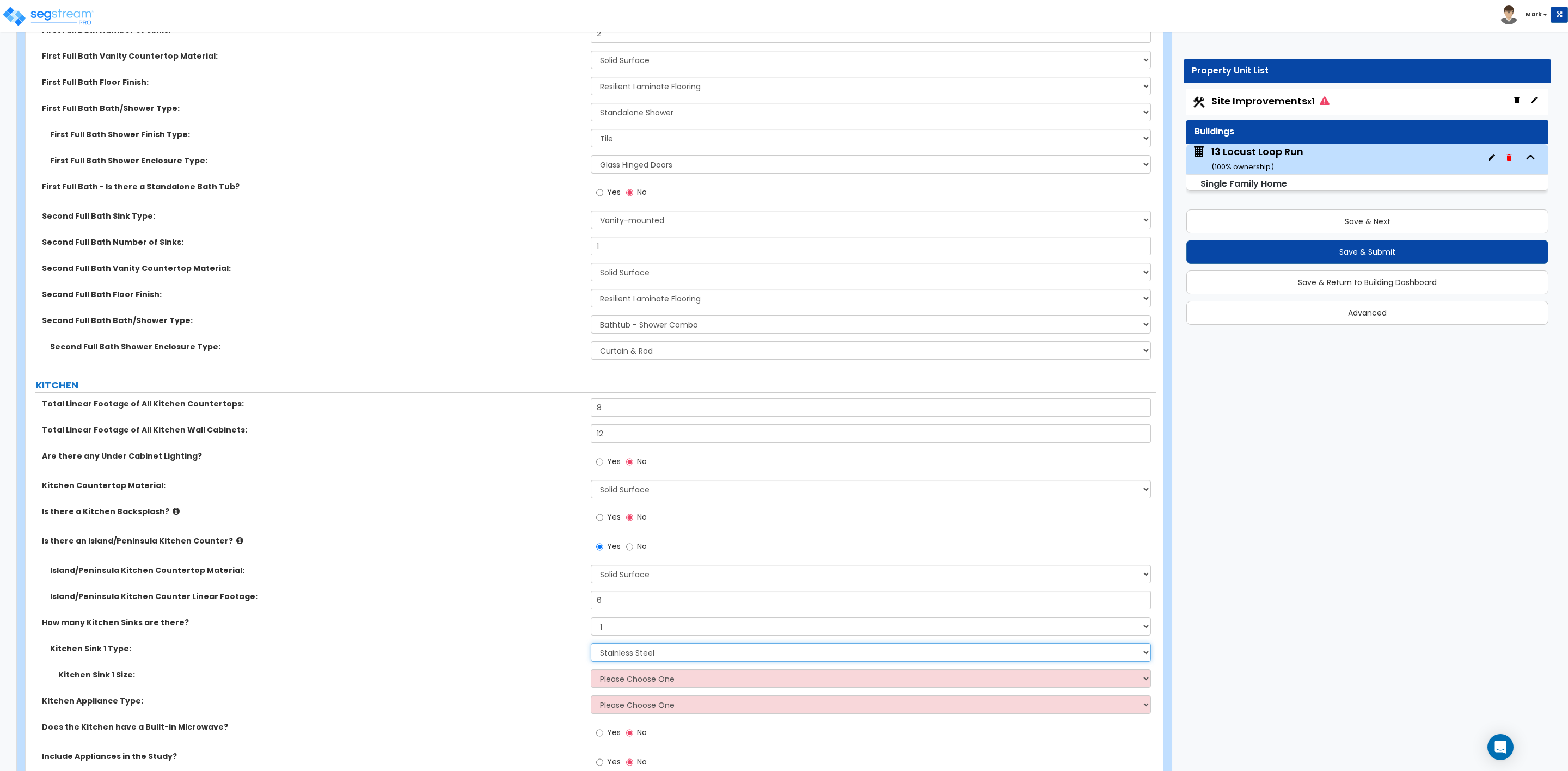
click at [615, 656] on select "Please Choose One Stainless Steel Porcelain Enamel Cast Iron Granite Composite" at bounding box center [870, 652] width 560 height 18
click at [619, 656] on select "Please Choose One Stainless Steel Porcelain Enamel Cast Iron Granite Composite" at bounding box center [870, 652] width 560 height 18
click at [617, 681] on select "Please Choose One Single Sink Double Sink" at bounding box center [870, 679] width 560 height 18
select select "1"
click at [590, 671] on select "Please Choose One Single Sink Double Sink" at bounding box center [870, 679] width 560 height 18
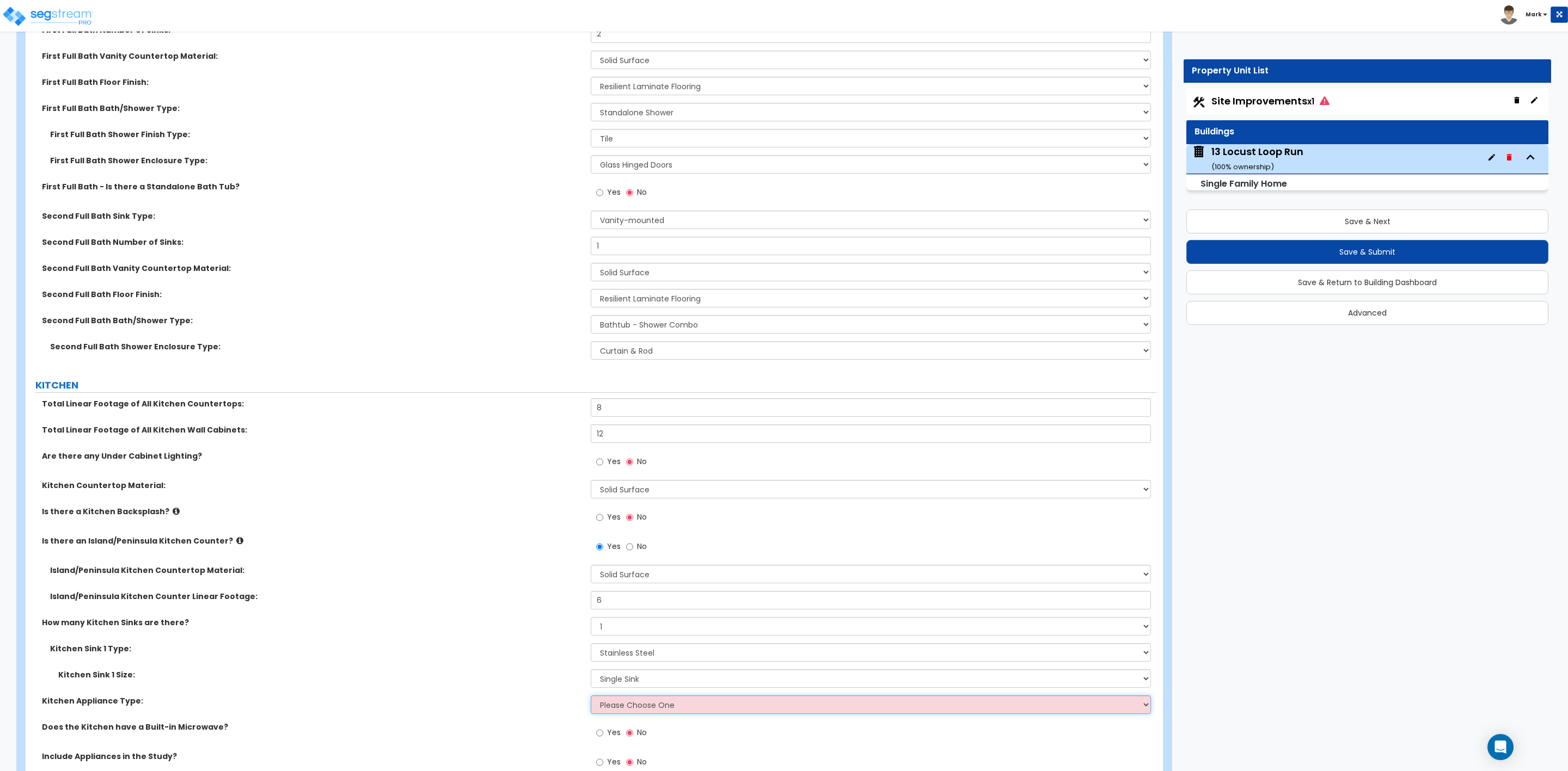
click at [645, 704] on select "Please Choose One Gas Electric" at bounding box center [870, 704] width 560 height 18
select select "2"
click at [590, 697] on select "Please Choose One Gas Electric" at bounding box center [870, 704] width 560 height 18
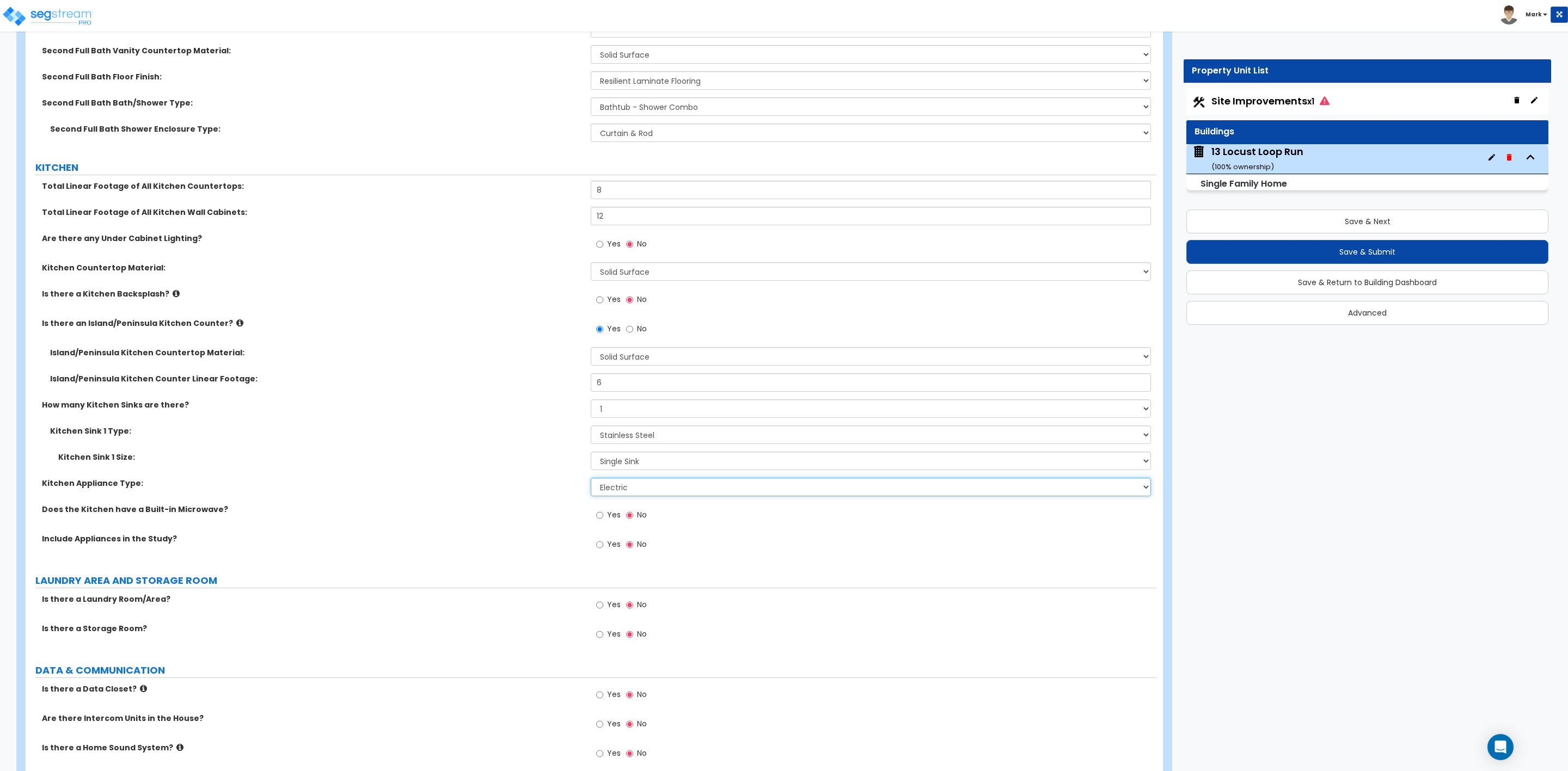
scroll to position [3919, 0]
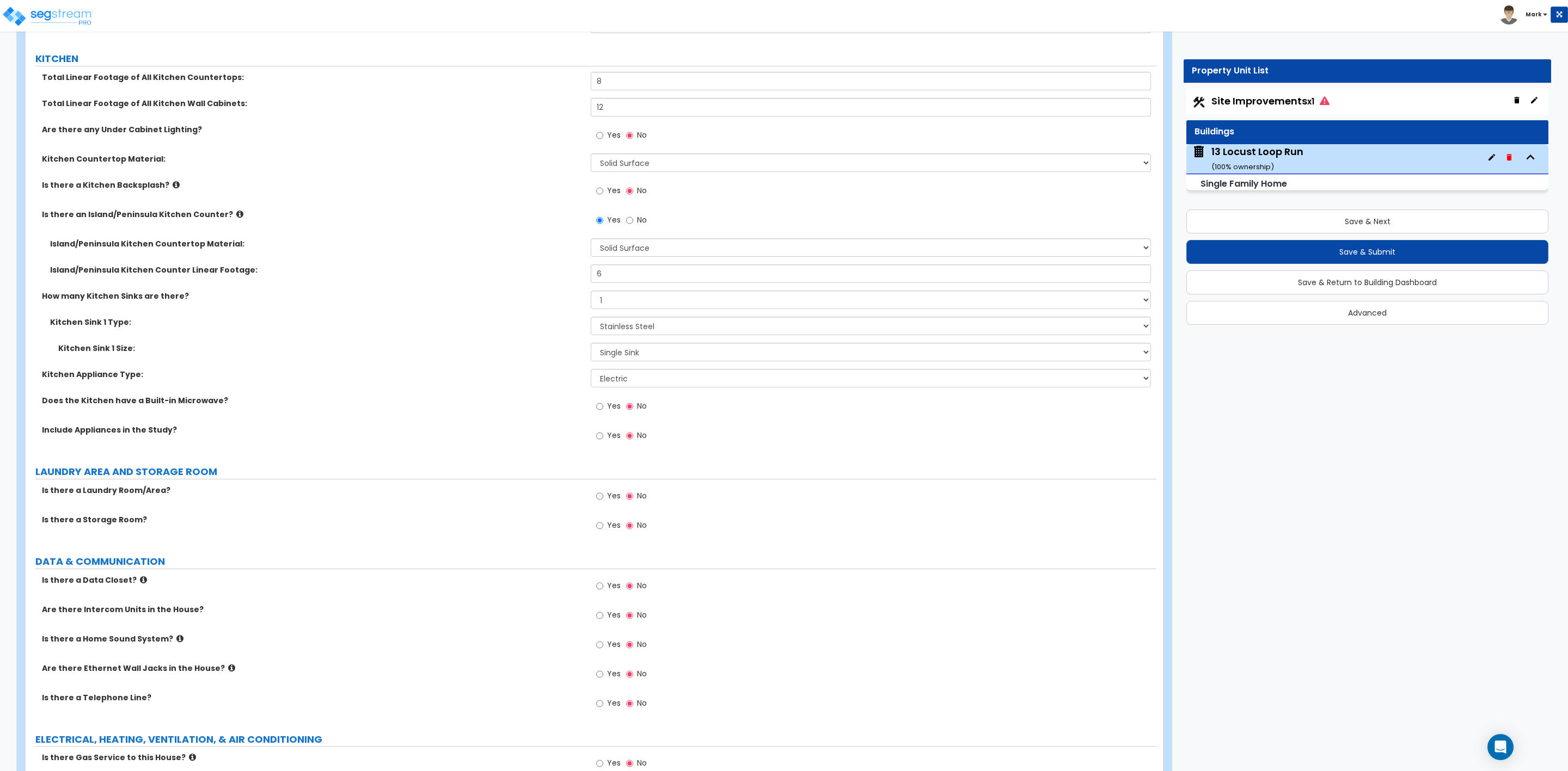
click at [605, 406] on label "Yes" at bounding box center [608, 407] width 25 height 18
click at [603, 406] on input "Yes" at bounding box center [599, 406] width 7 height 12
radio input "true"
click at [603, 437] on input "Yes" at bounding box center [599, 436] width 7 height 12
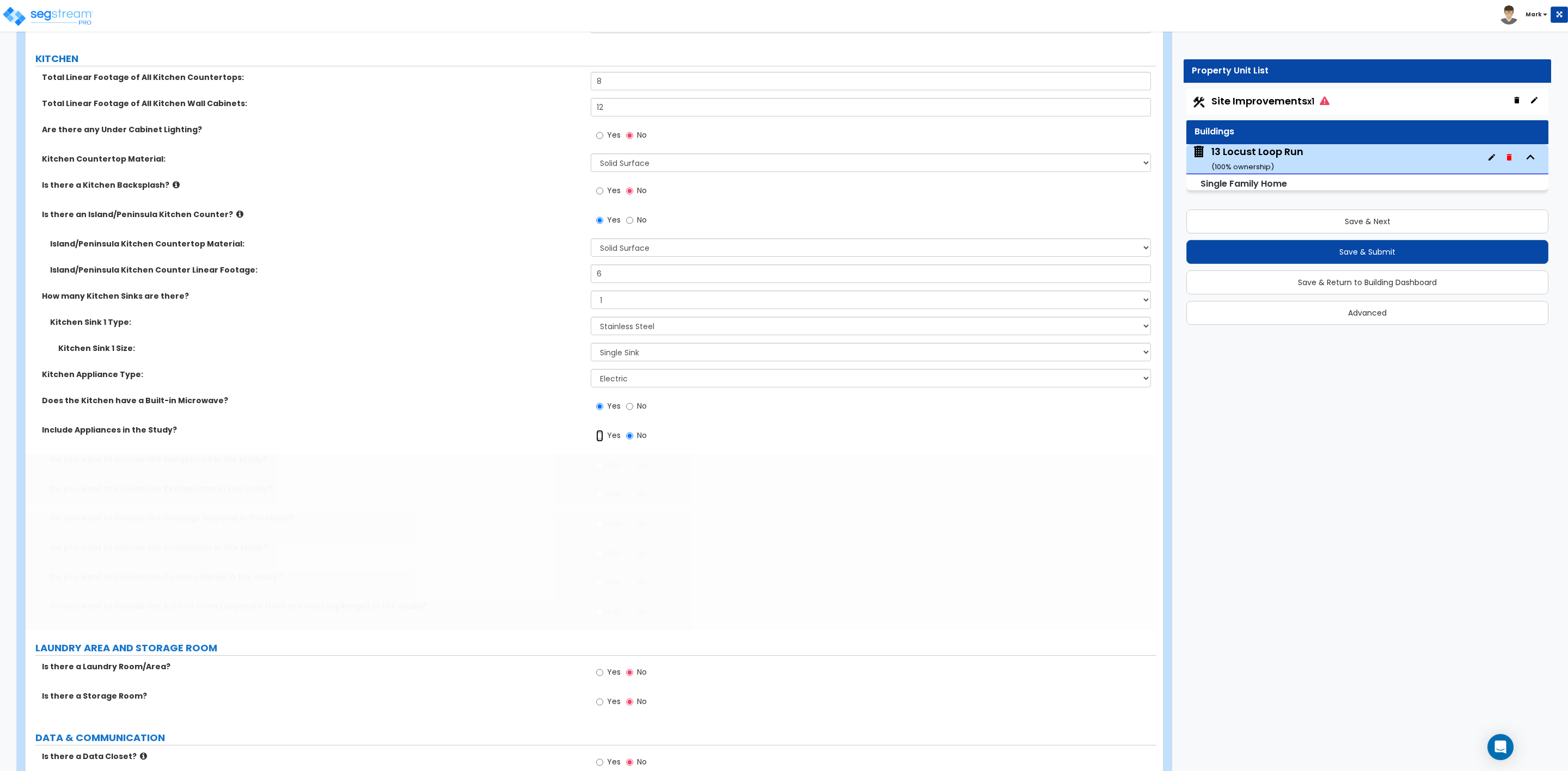
radio input "true"
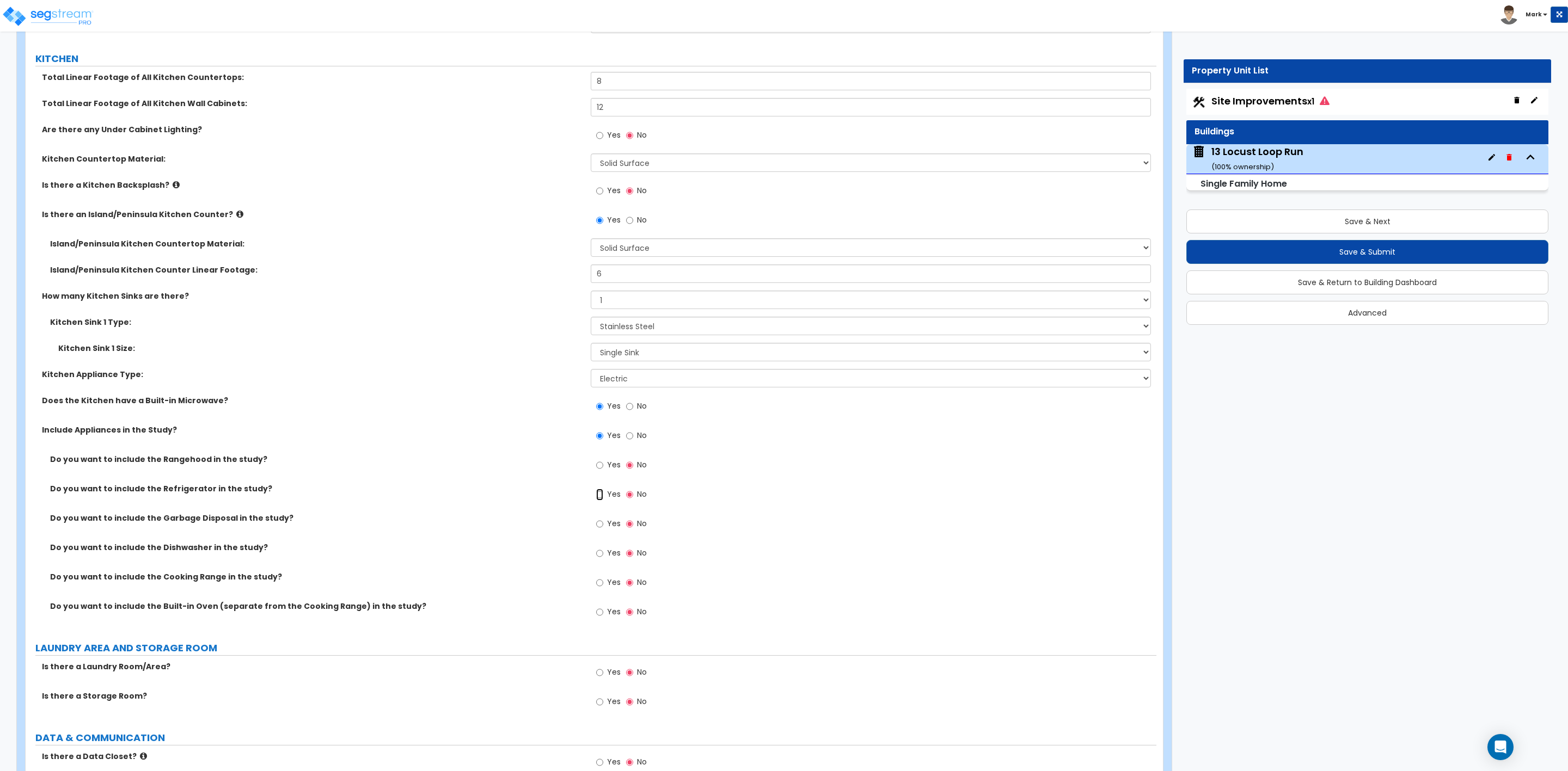
click at [601, 495] on input "Yes" at bounding box center [599, 495] width 7 height 12
radio input "true"
click at [603, 526] on label "Yes" at bounding box center [608, 525] width 25 height 18
click at [603, 526] on input "Yes" at bounding box center [599, 524] width 7 height 12
radio input "true"
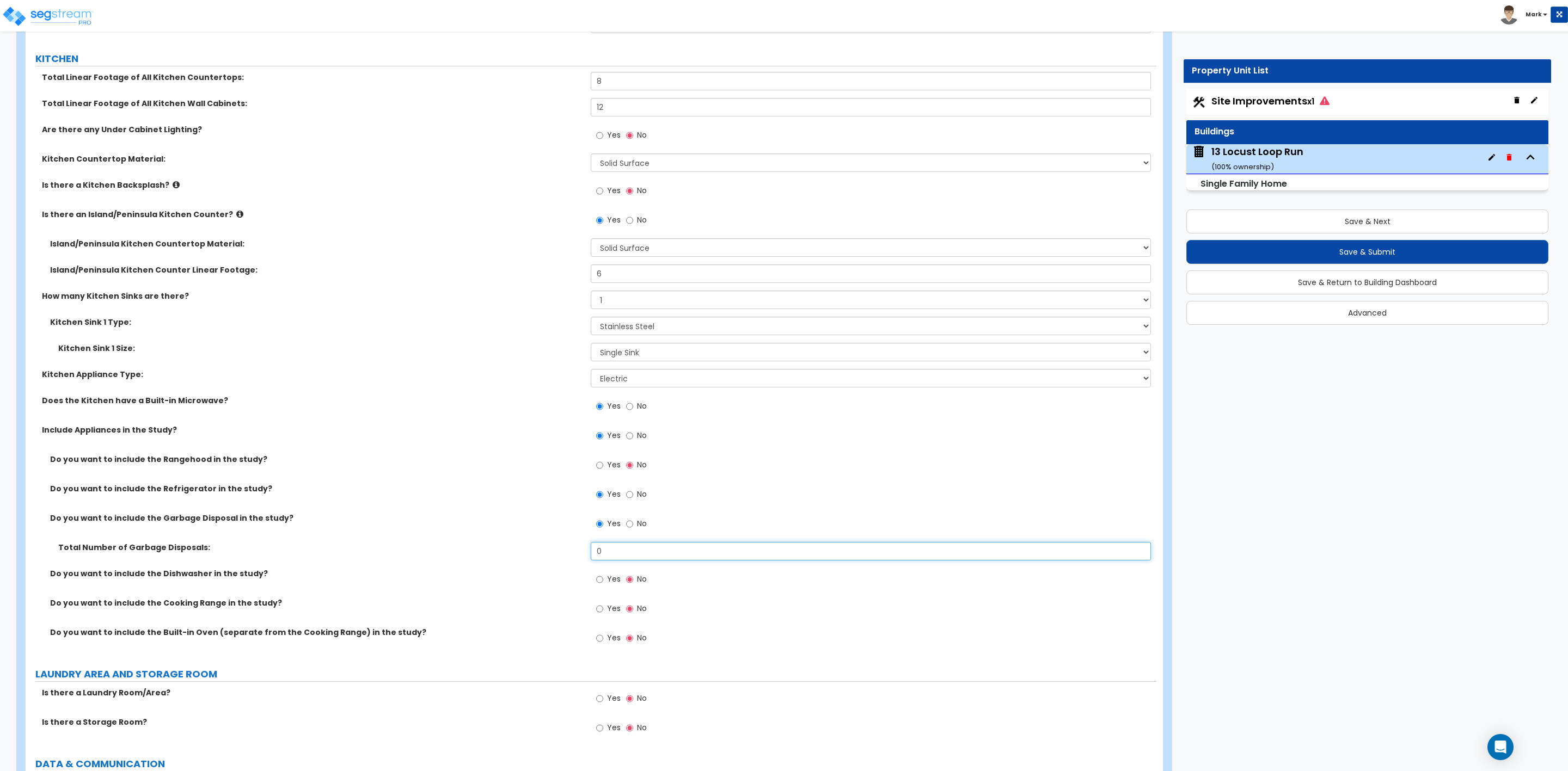
click at [610, 547] on input "0" at bounding box center [870, 551] width 560 height 18
drag, startPoint x: 610, startPoint y: 547, endPoint x: 585, endPoint y: 551, distance: 25.3
click at [585, 551] on div "Total Number of Garbage Disposals: 0" at bounding box center [590, 555] width 1131 height 26
type input "1"
click at [600, 584] on input "Yes" at bounding box center [599, 579] width 7 height 12
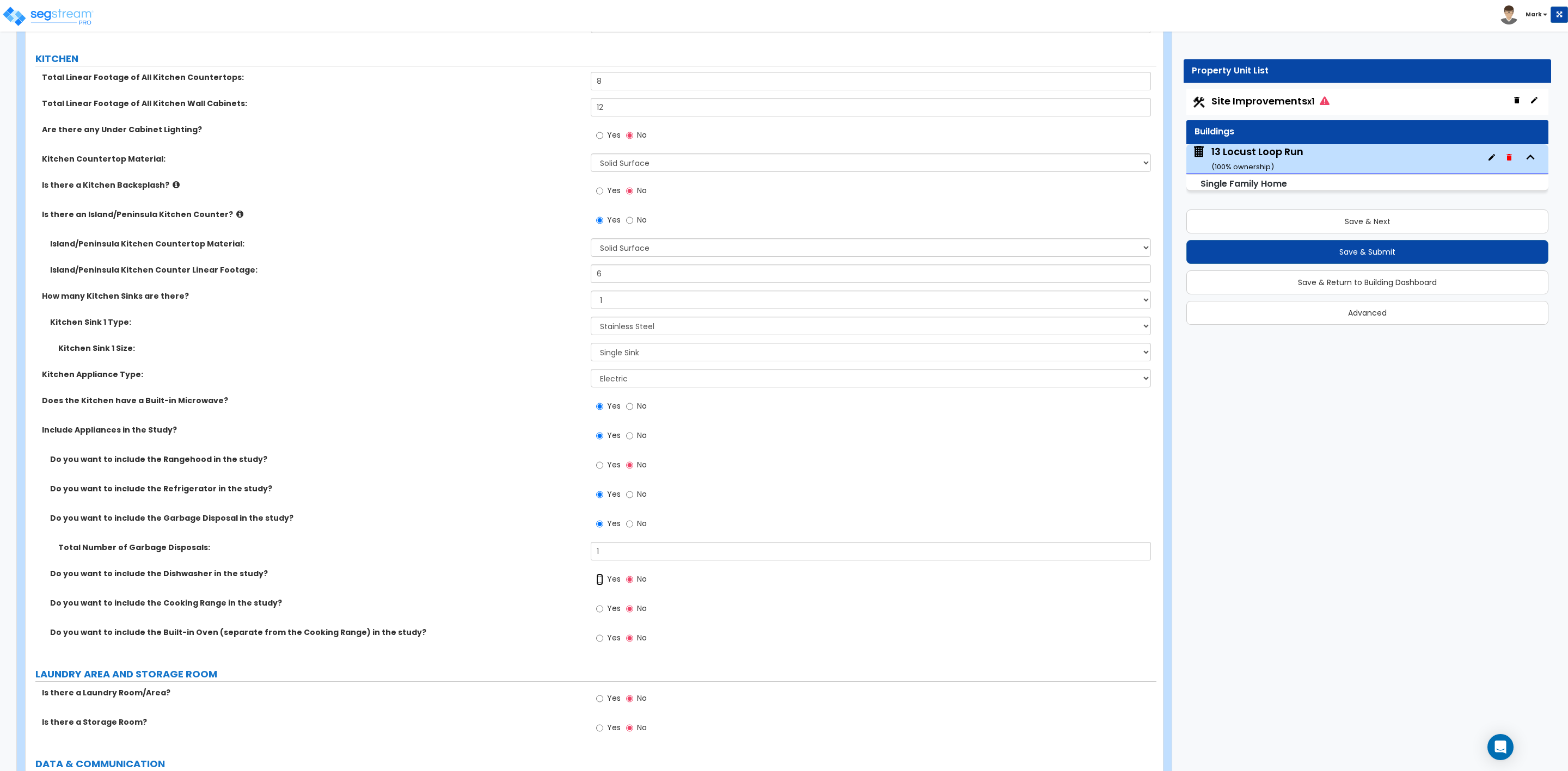
radio input "true"
click at [610, 608] on span "Yes" at bounding box center [613, 609] width 14 height 11
click at [603, 608] on input "Yes" at bounding box center [599, 609] width 7 height 12
radio input "true"
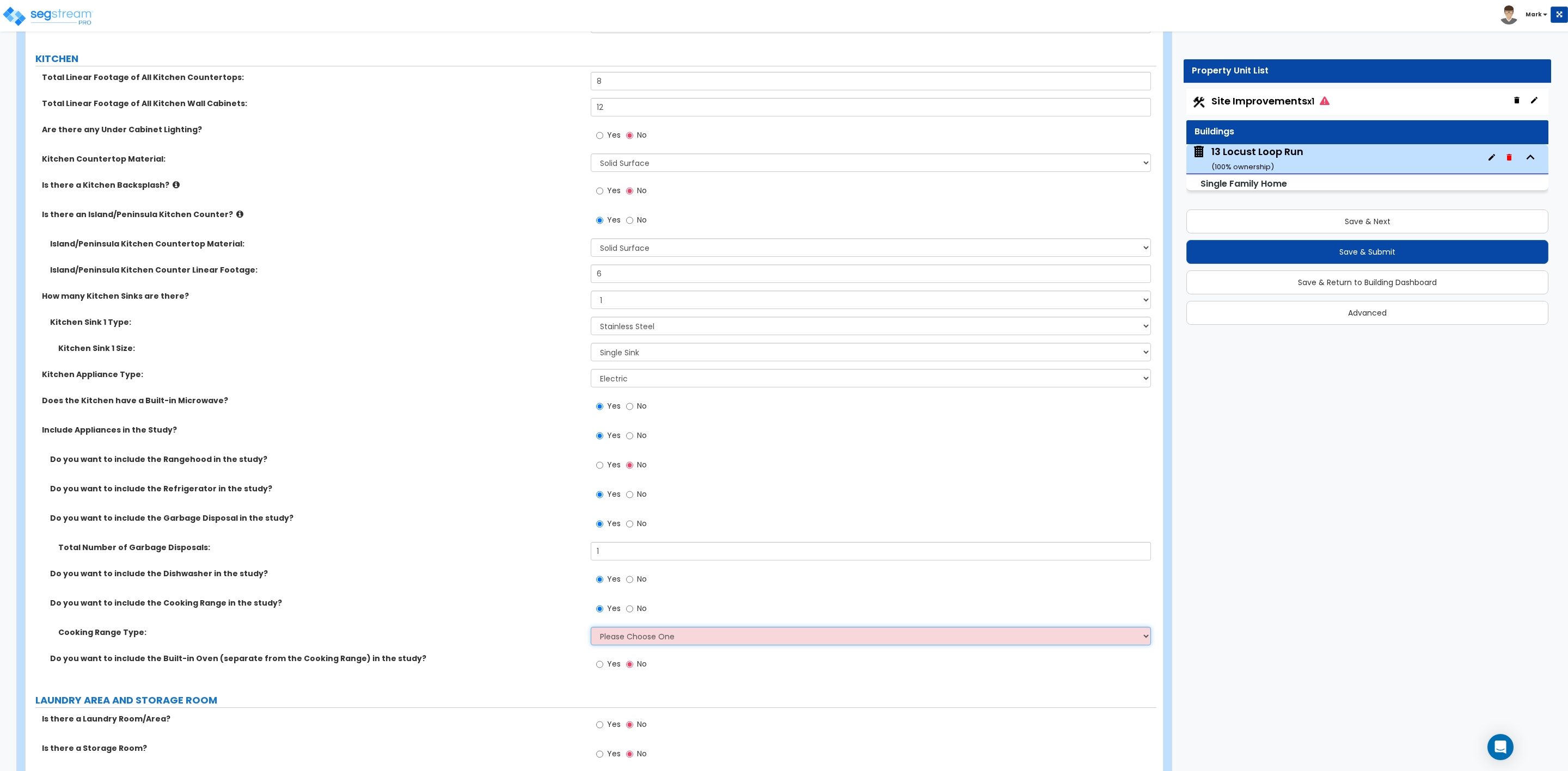
click at [600, 637] on select "Please Choose One Cook Top Only Range with Oven" at bounding box center [870, 636] width 560 height 18
select select "2"
click at [590, 628] on select "Please Choose One Cook Top Only Range with Oven" at bounding box center [870, 636] width 560 height 18
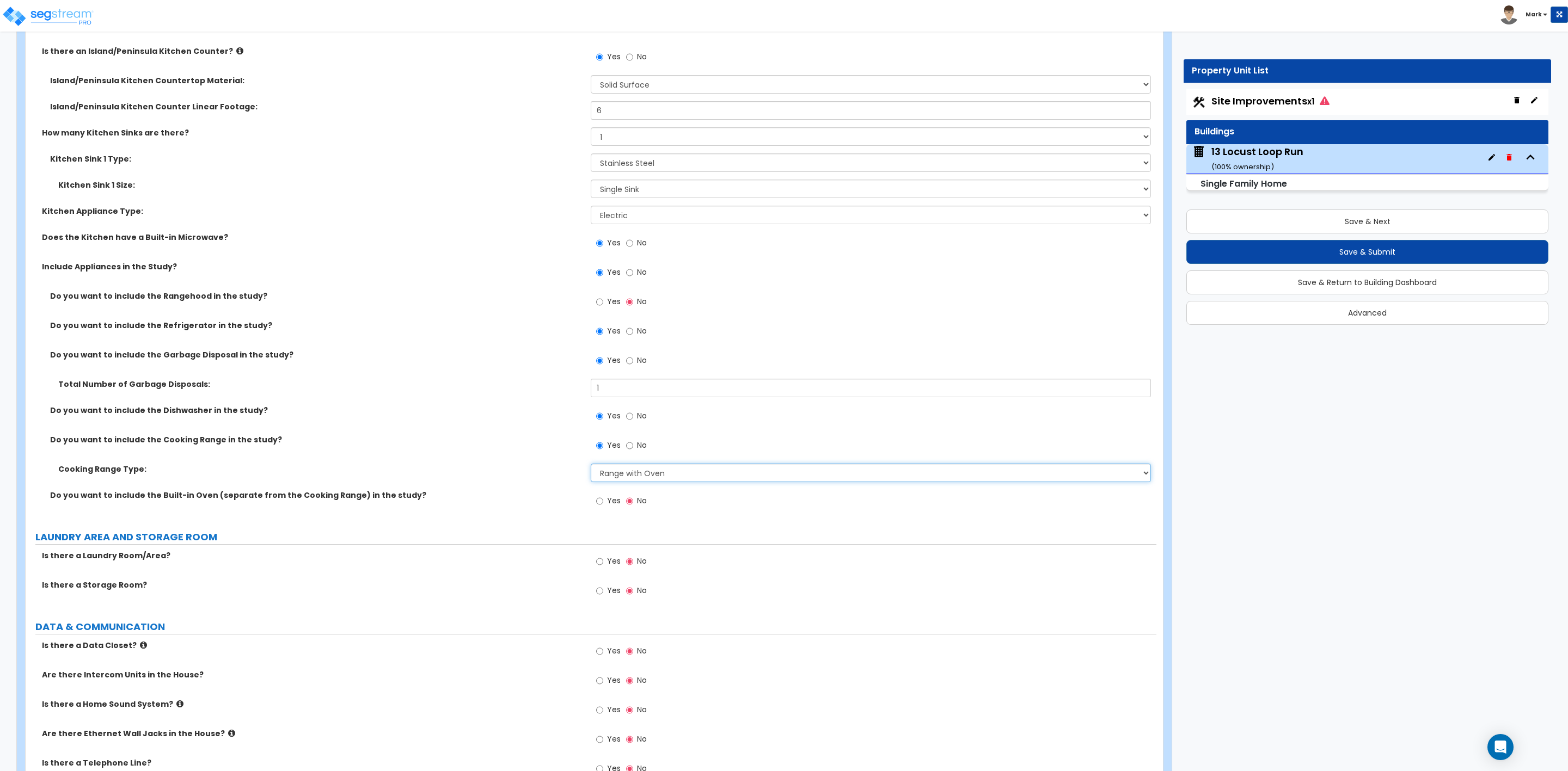
scroll to position [4245, 0]
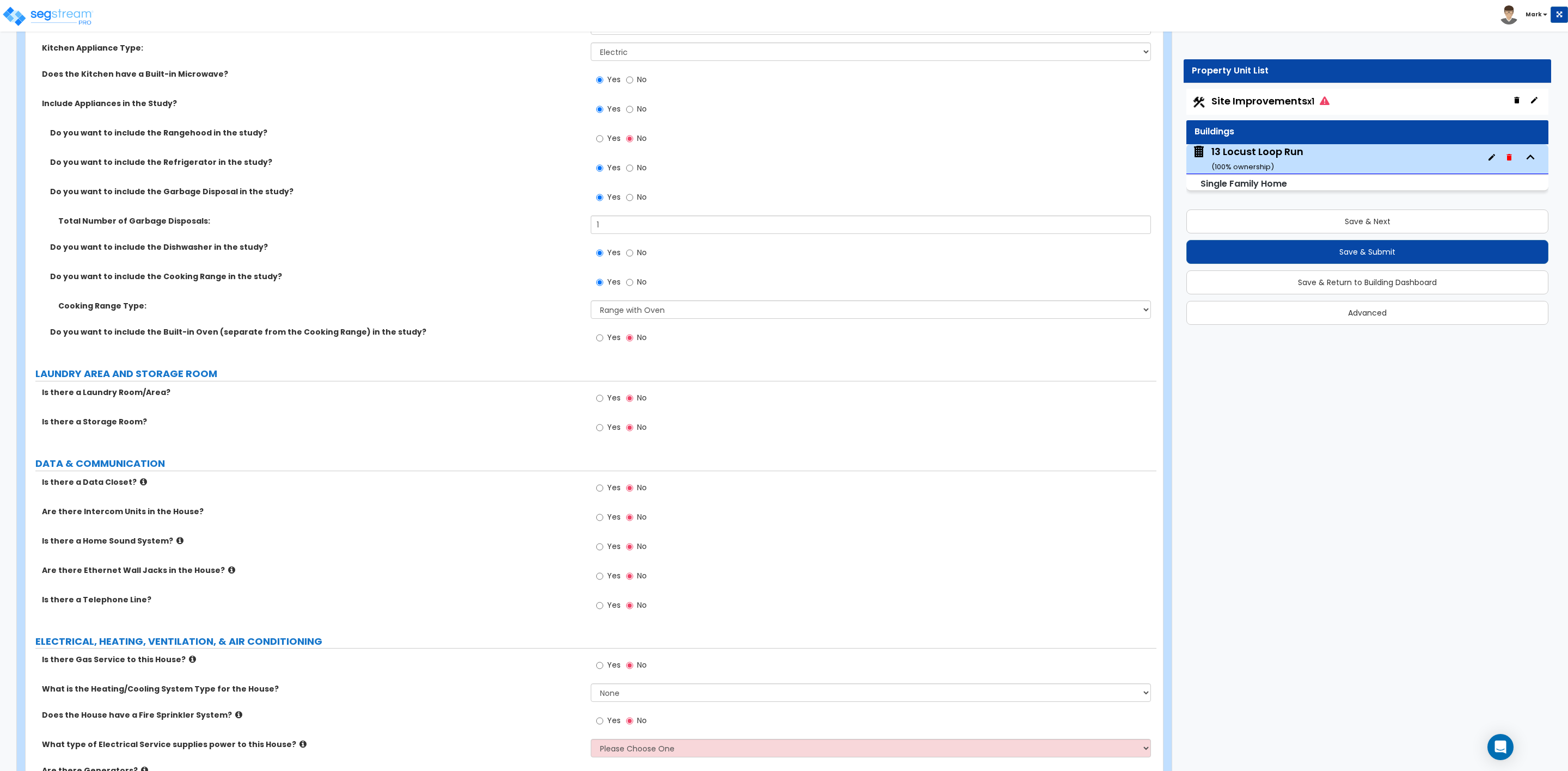
drag, startPoint x: 605, startPoint y: 401, endPoint x: 601, endPoint y: 407, distance: 7.2
click at [605, 401] on label "Yes" at bounding box center [608, 399] width 25 height 18
click at [603, 401] on input "Yes" at bounding box center [599, 398] width 7 height 12
radio input "true"
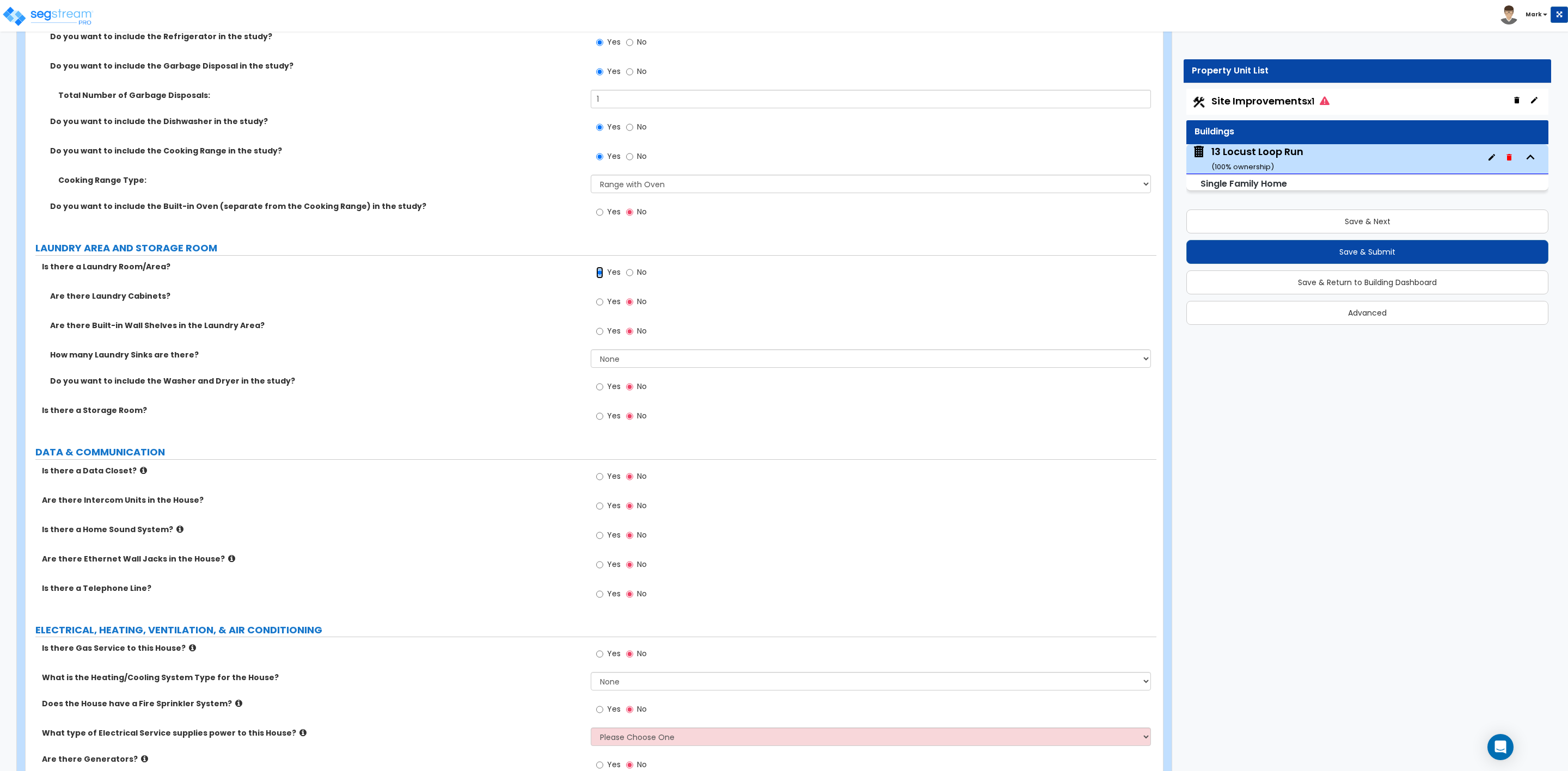
scroll to position [4409, 0]
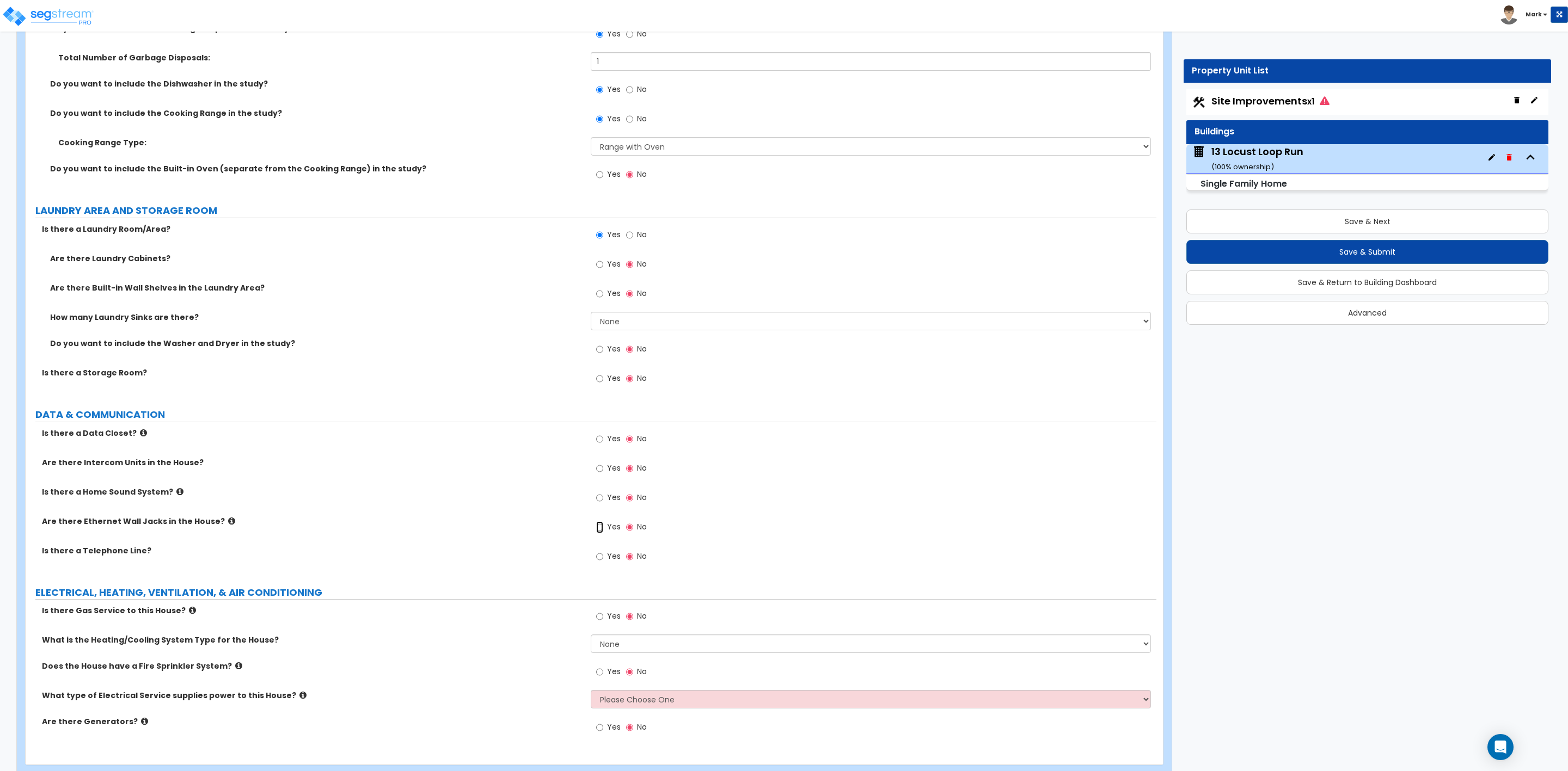
click at [602, 530] on input "Yes" at bounding box center [599, 527] width 7 height 12
radio input "true"
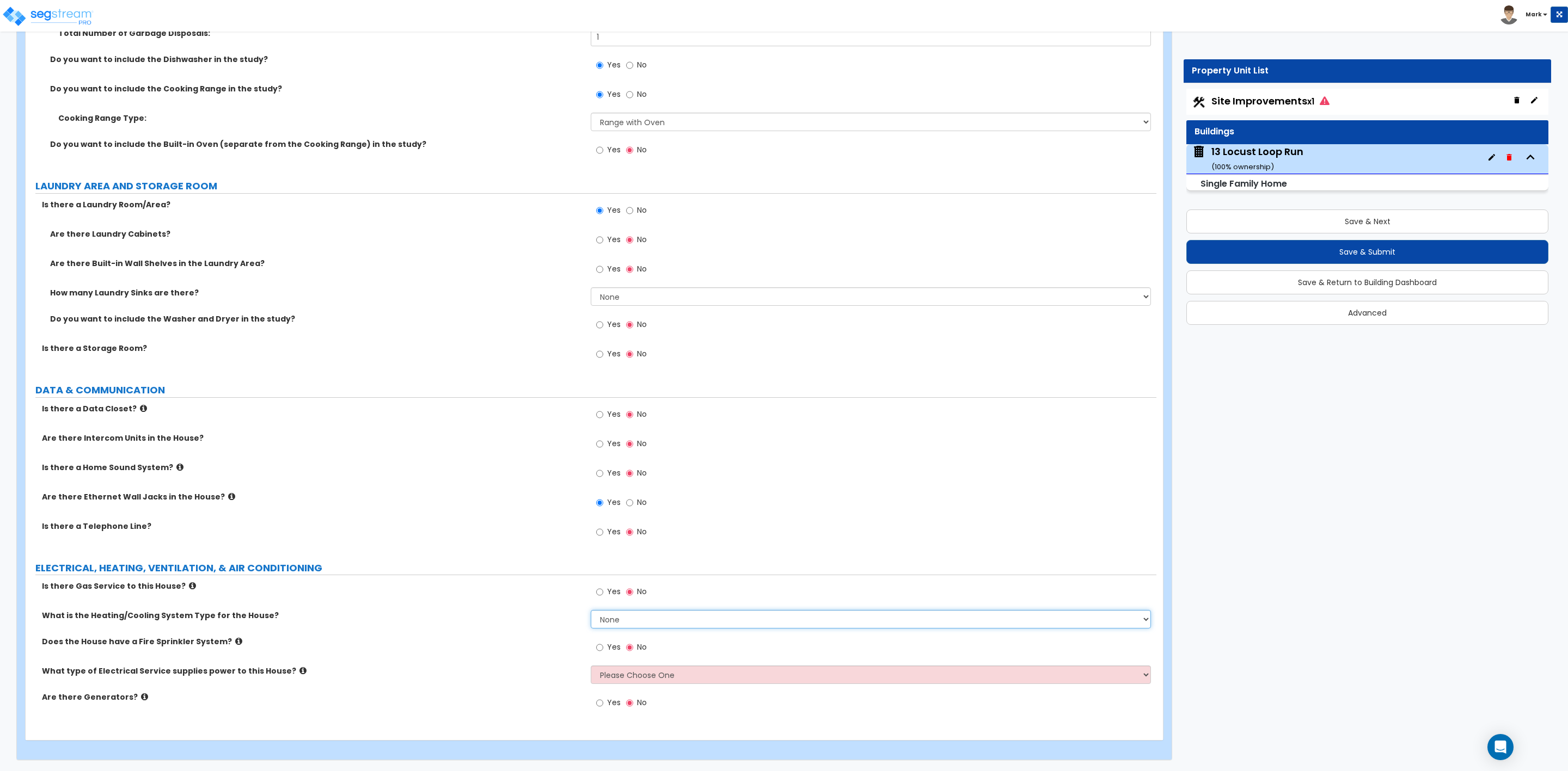
click at [615, 619] on select "None Heat Only Centralized Heating & Cooling Thru Wall Air Conditioners Mini Sp…" at bounding box center [870, 619] width 560 height 18
select select "2"
click at [590, 610] on select "None Heat Only Centralized Heating & Cooling Thru Wall Air Conditioners Mini Sp…" at bounding box center [870, 619] width 560 height 18
click at [620, 679] on select "Please Choose One Overhead Underground" at bounding box center [870, 675] width 560 height 18
select select "2"
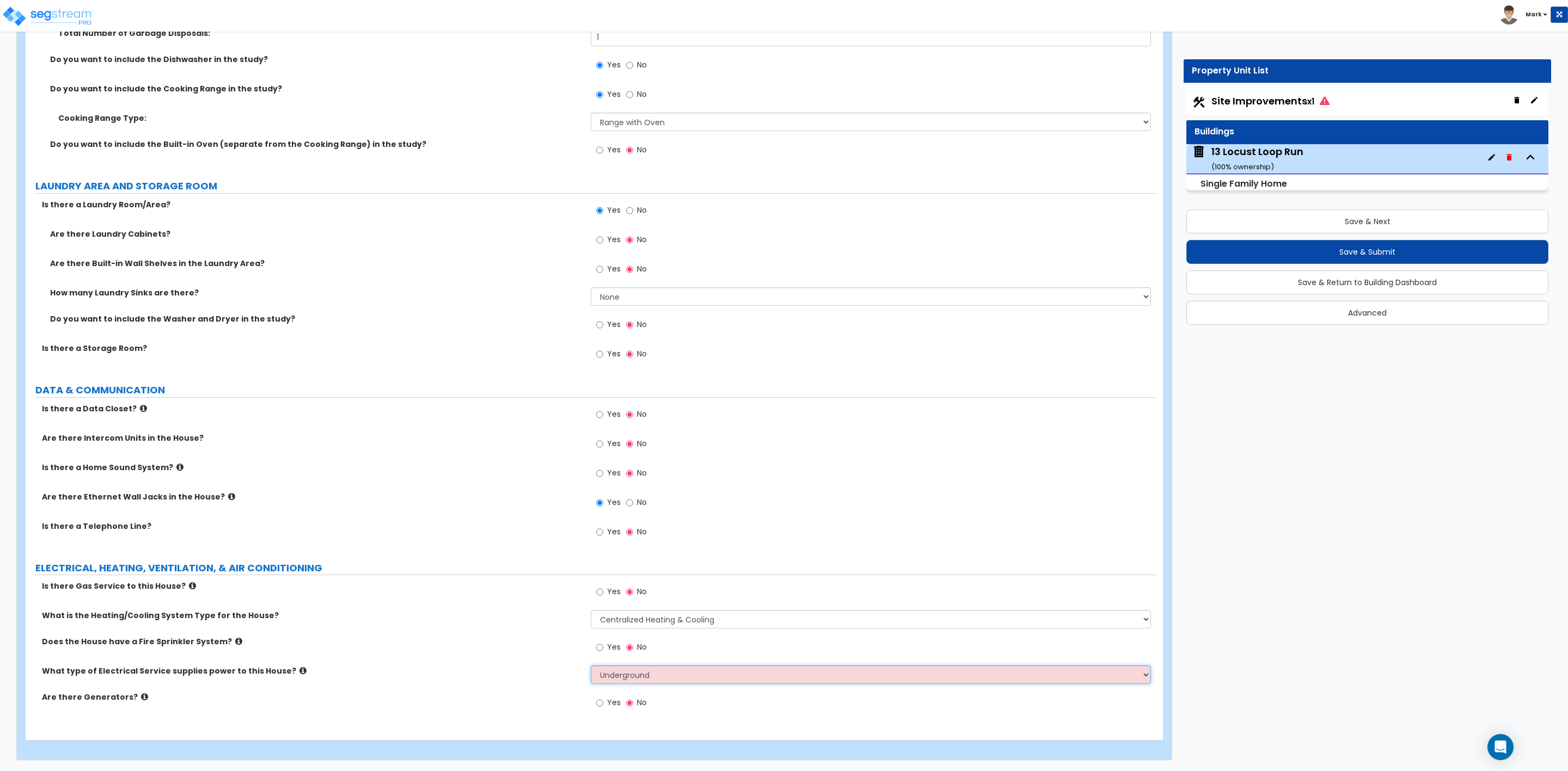
click at [590, 666] on select "Please Choose One Overhead Underground" at bounding box center [870, 675] width 560 height 18
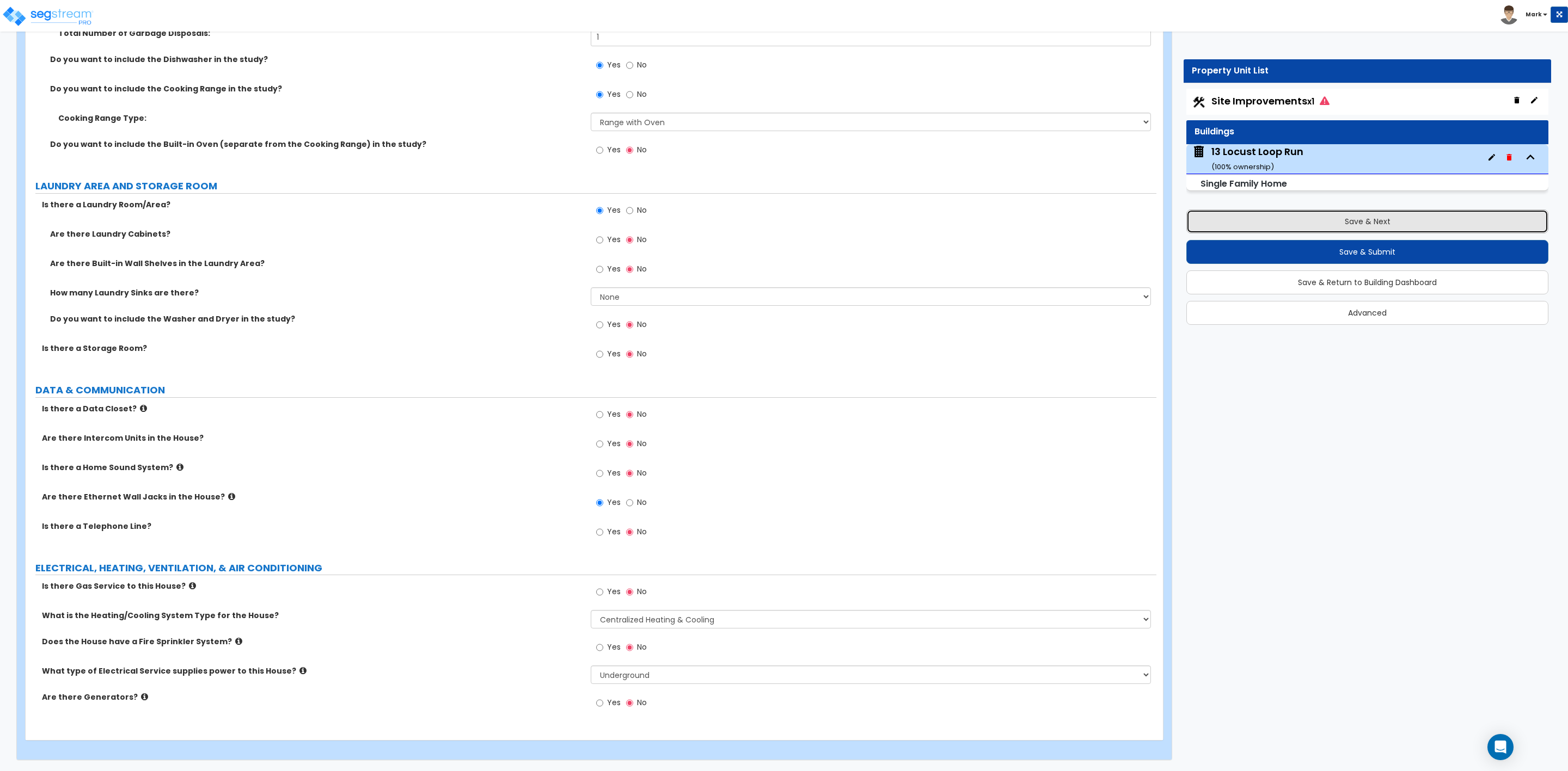
click at [1347, 221] on button "Save & Next" at bounding box center [1367, 221] width 362 height 24
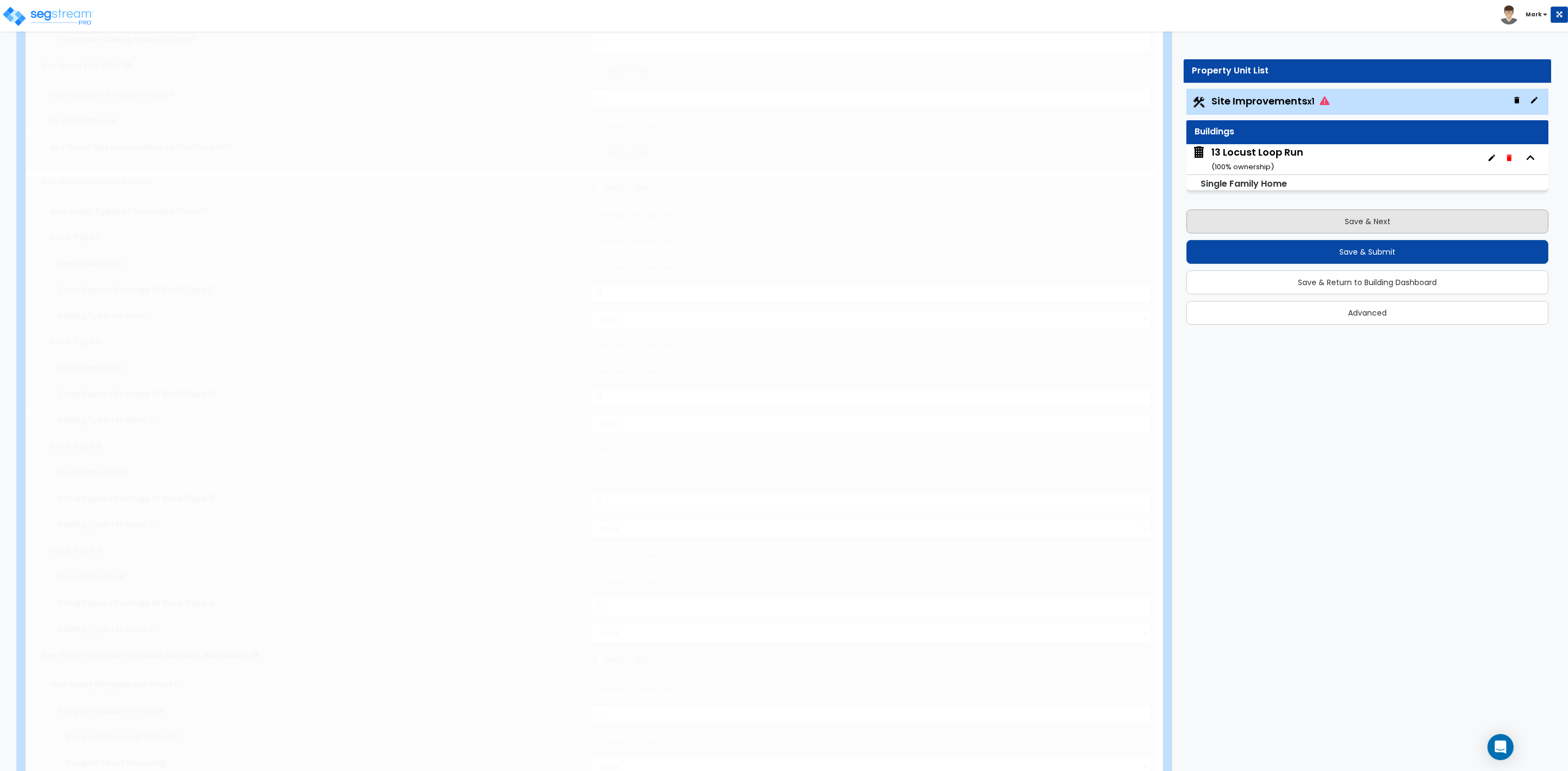
scroll to position [0, 0]
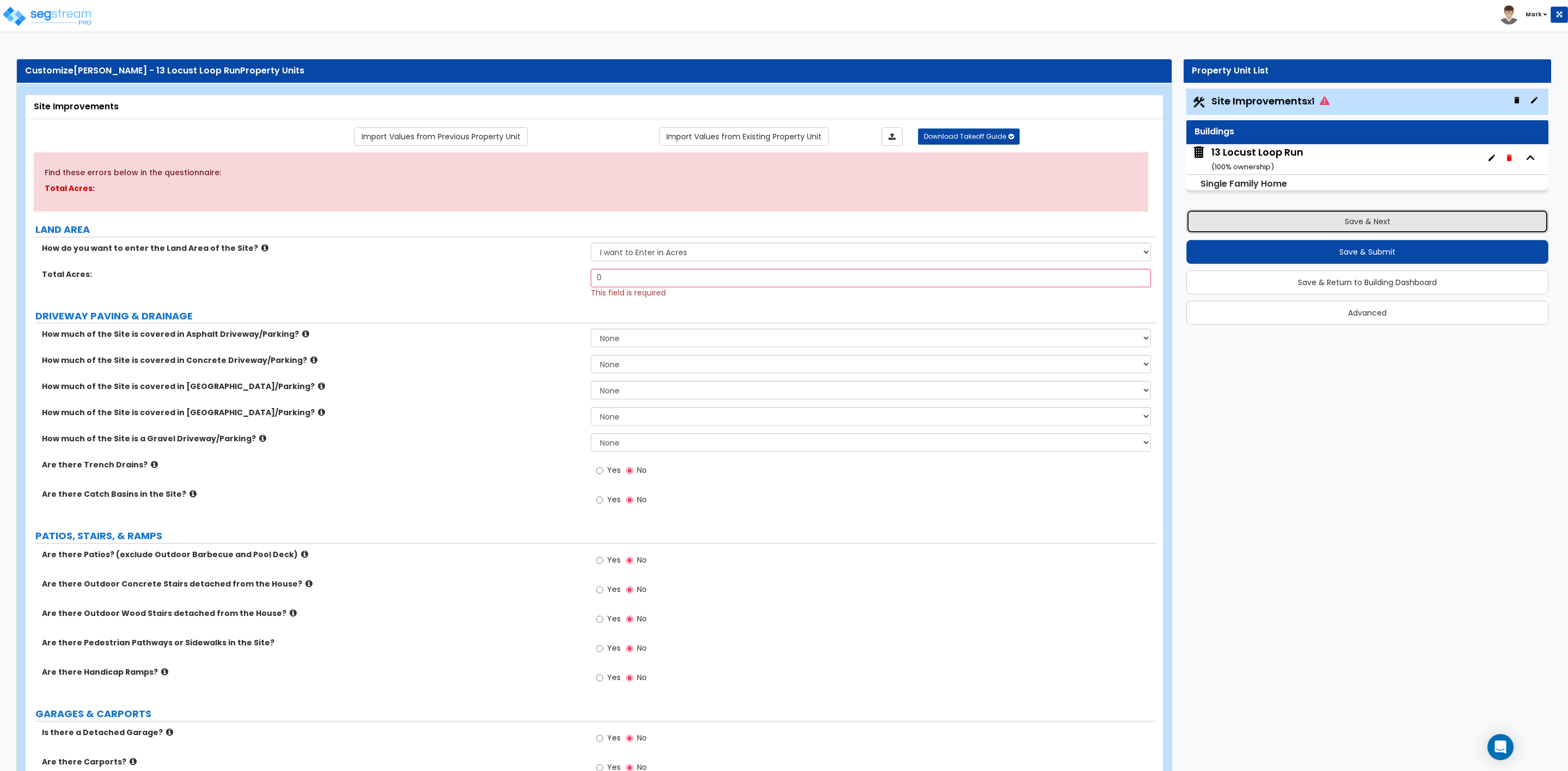
click at [1373, 216] on button "Save & Next" at bounding box center [1367, 221] width 362 height 24
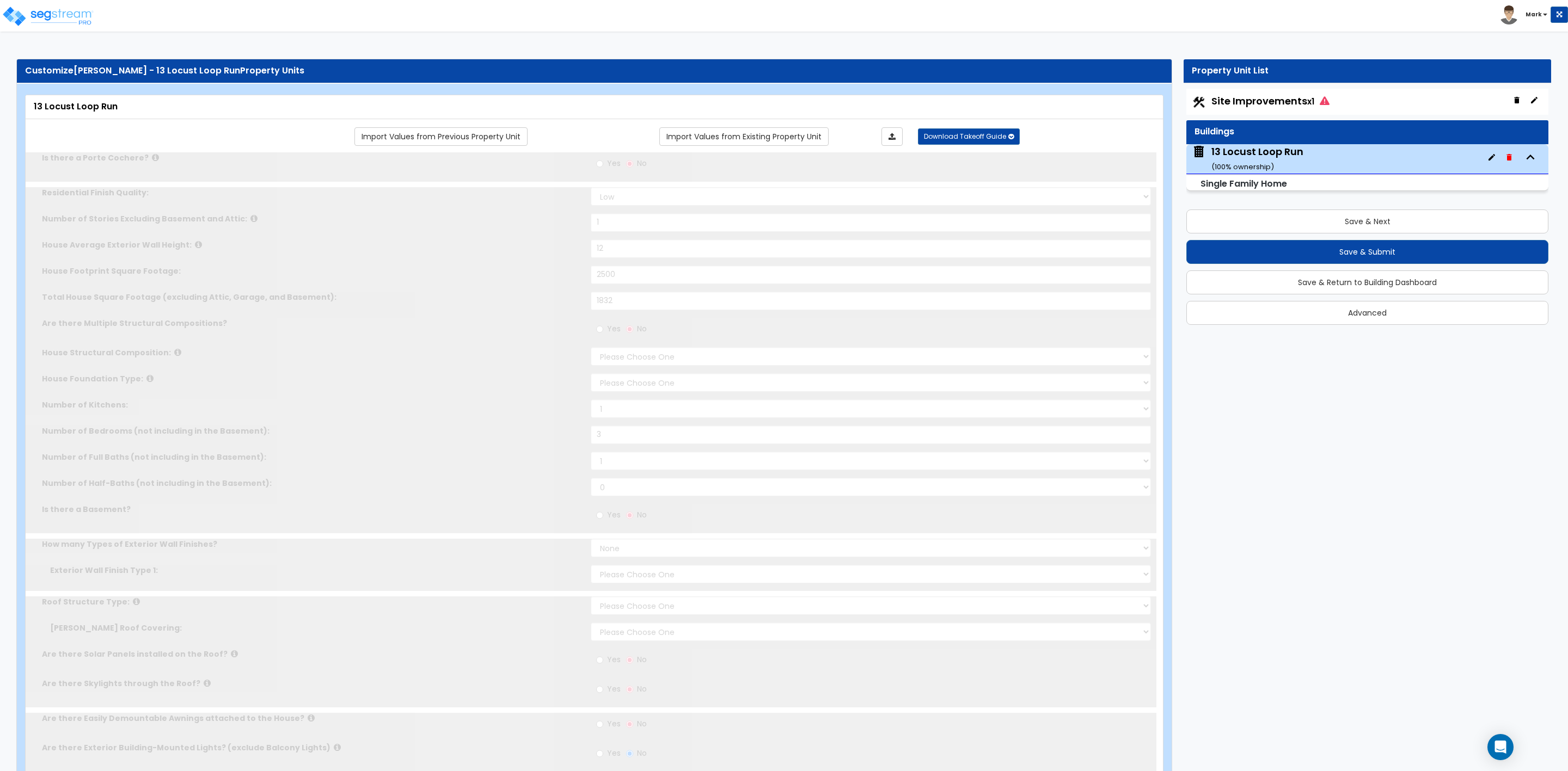
select select "1"
type input "1"
type input "12"
type input "2500"
type input "1832"
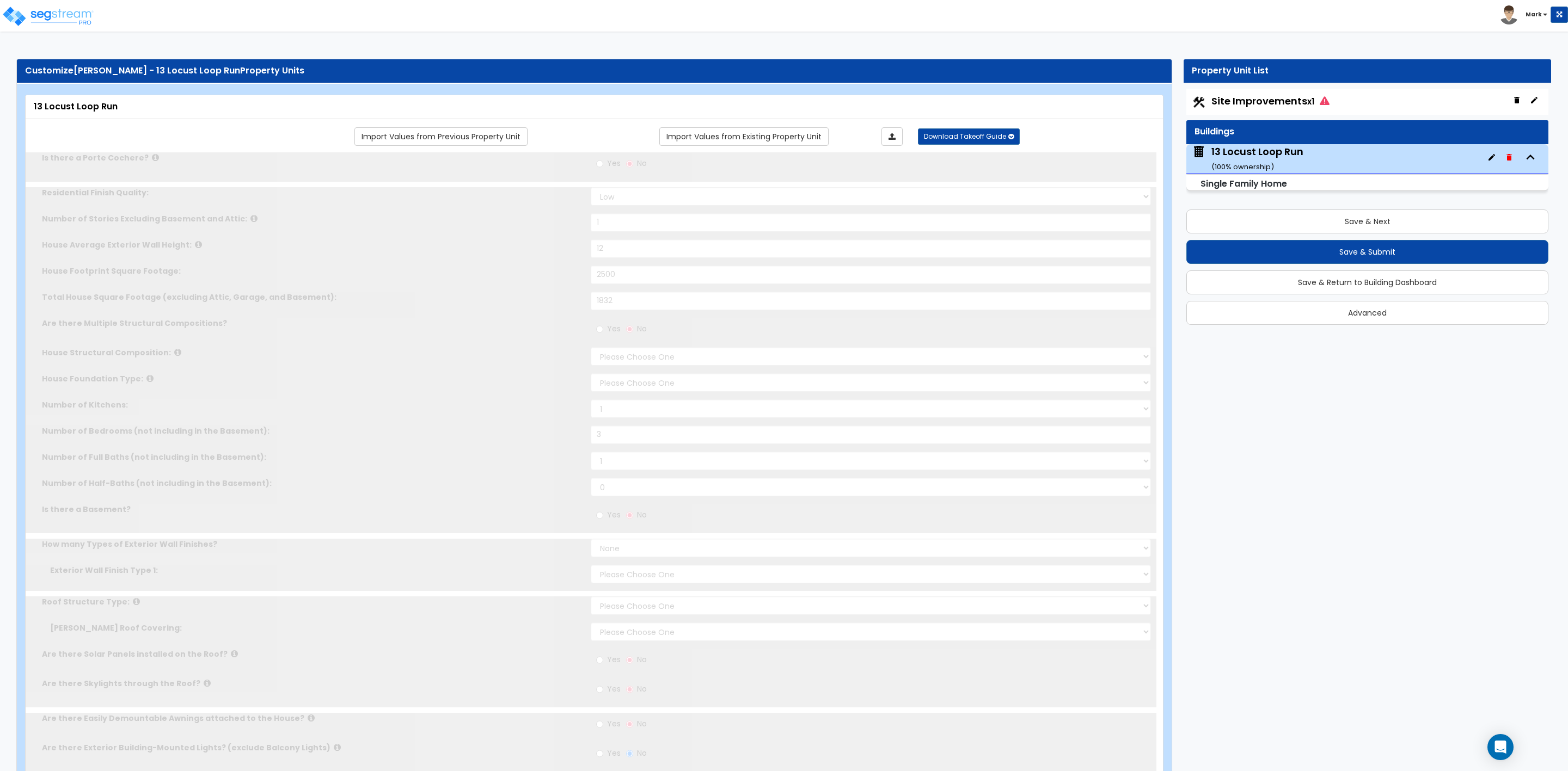
select select "7"
select select "3"
type input "3"
select select "2"
select select "1"
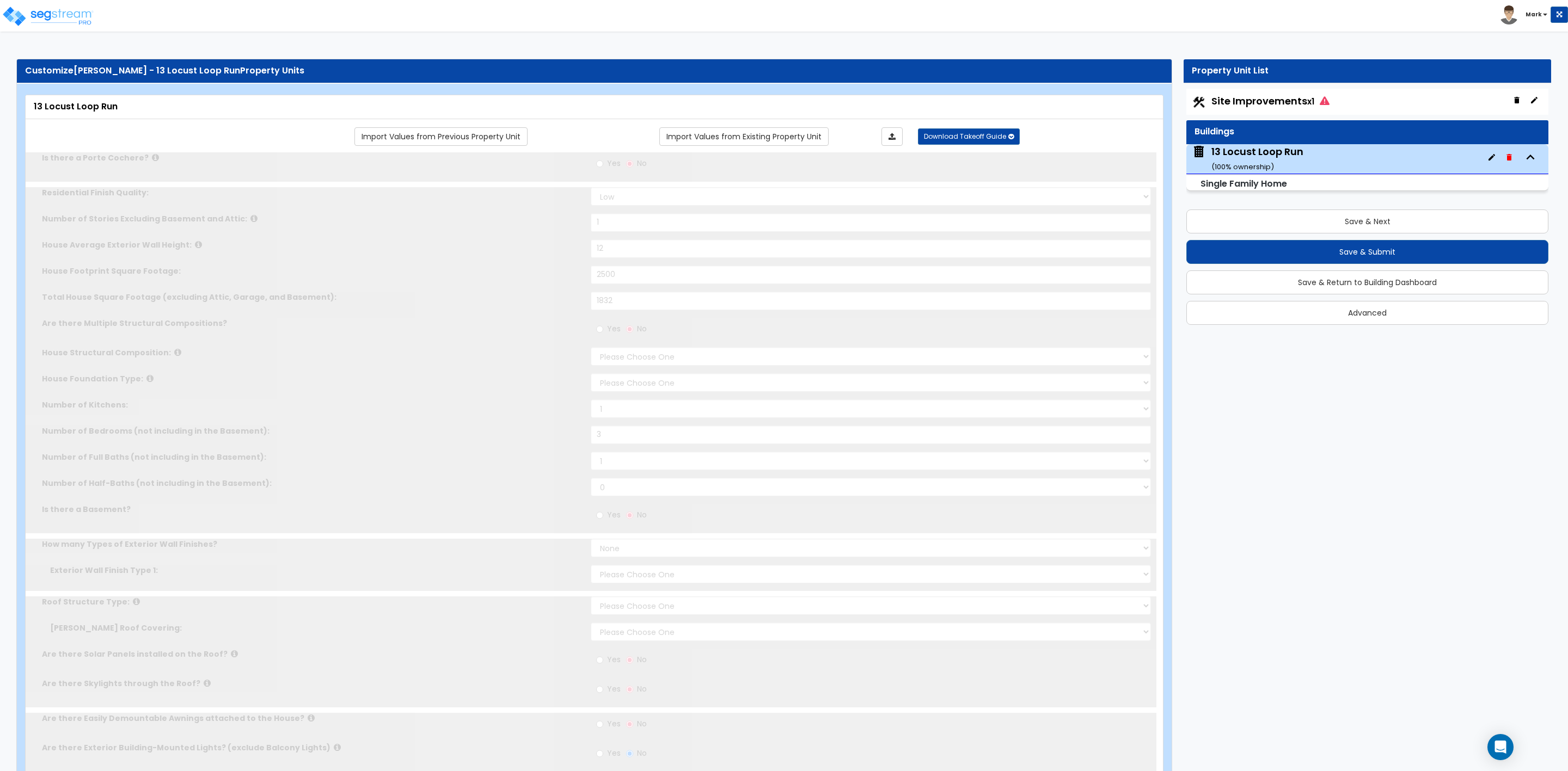
select select "7"
select select "1"
radio input "true"
type input "4"
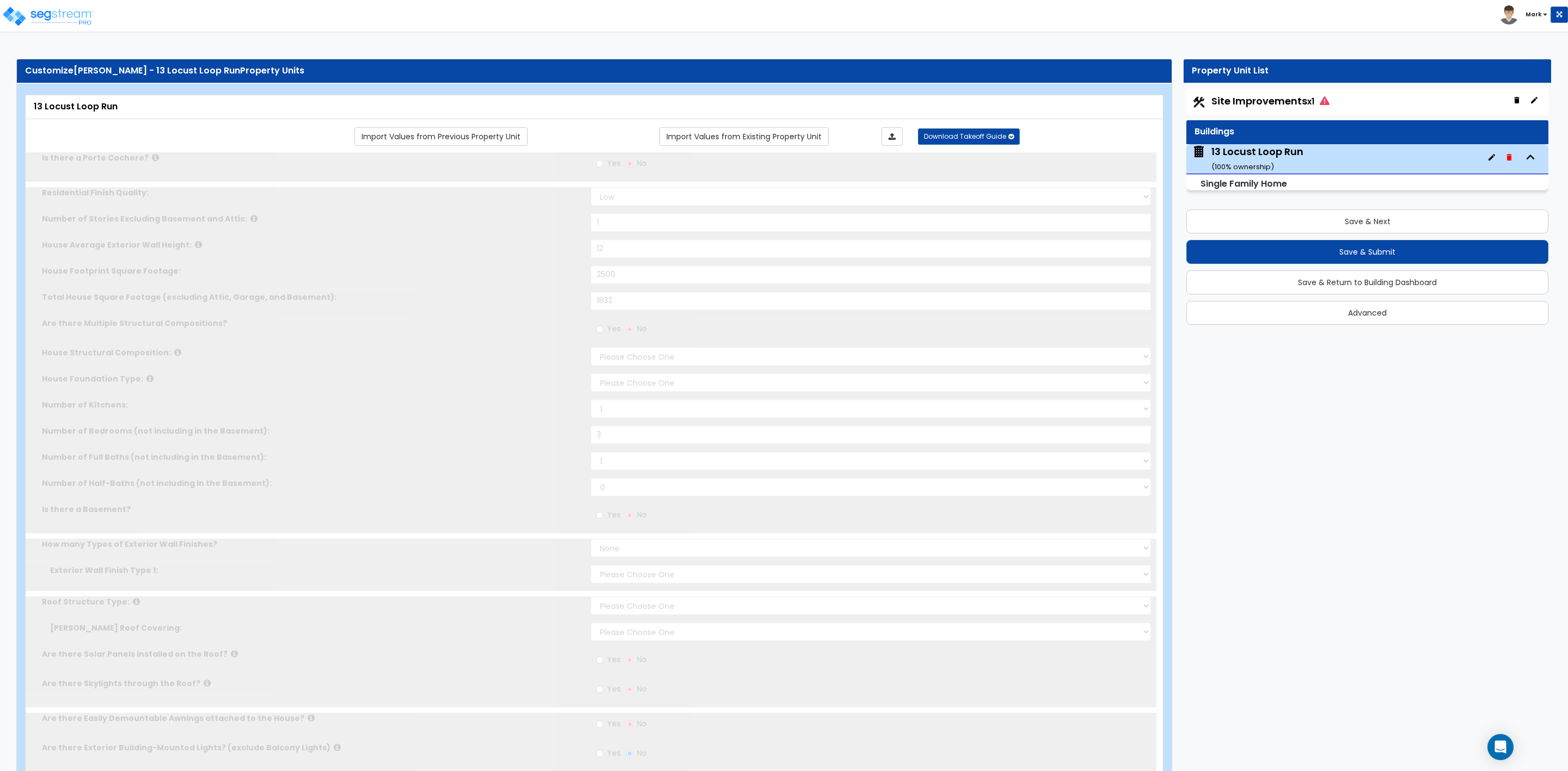
radio input "true"
type input "1"
radio input "true"
select select "2"
select select "1"
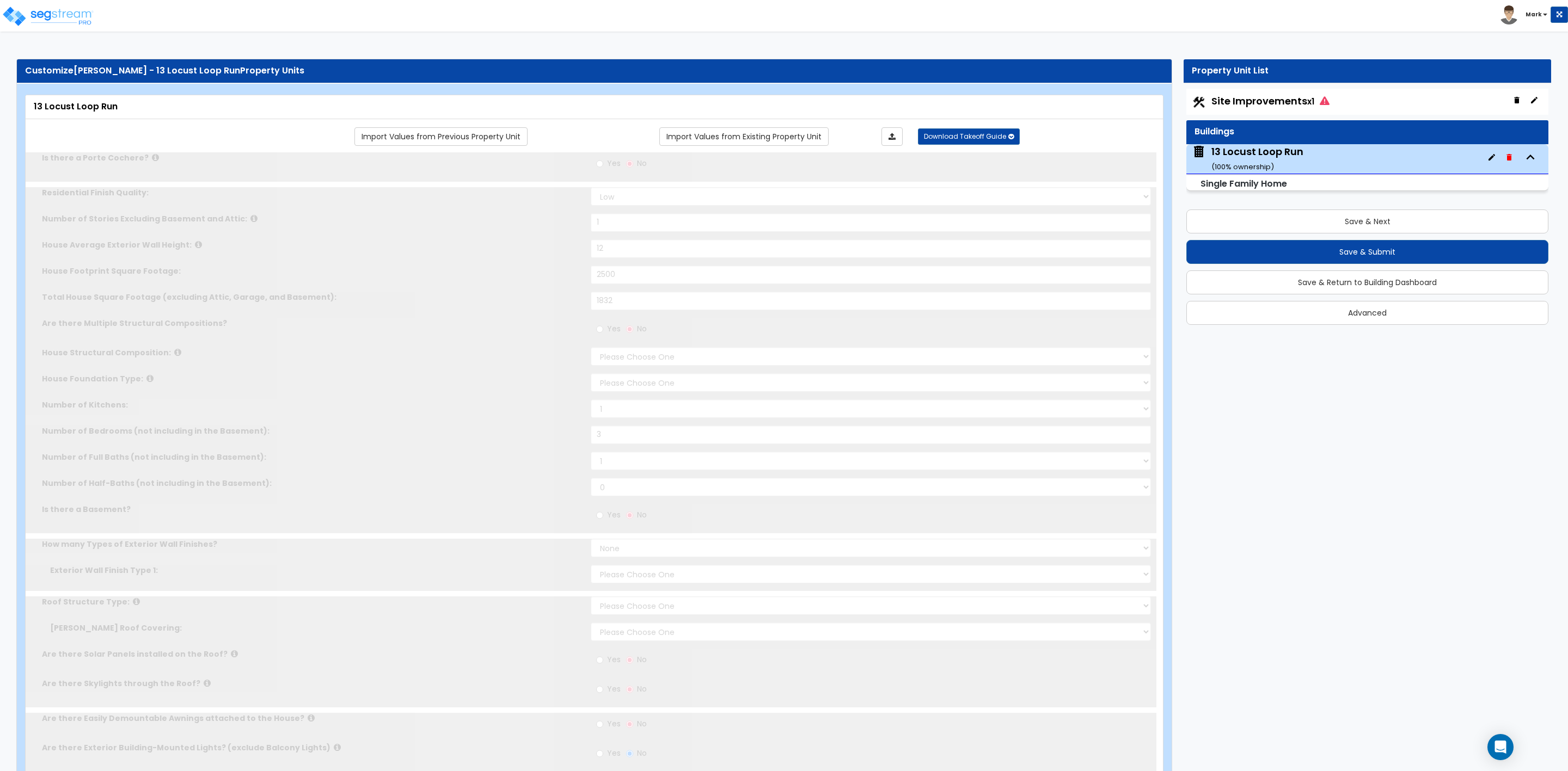
type input "100"
radio input "true"
type input "1"
radio input "true"
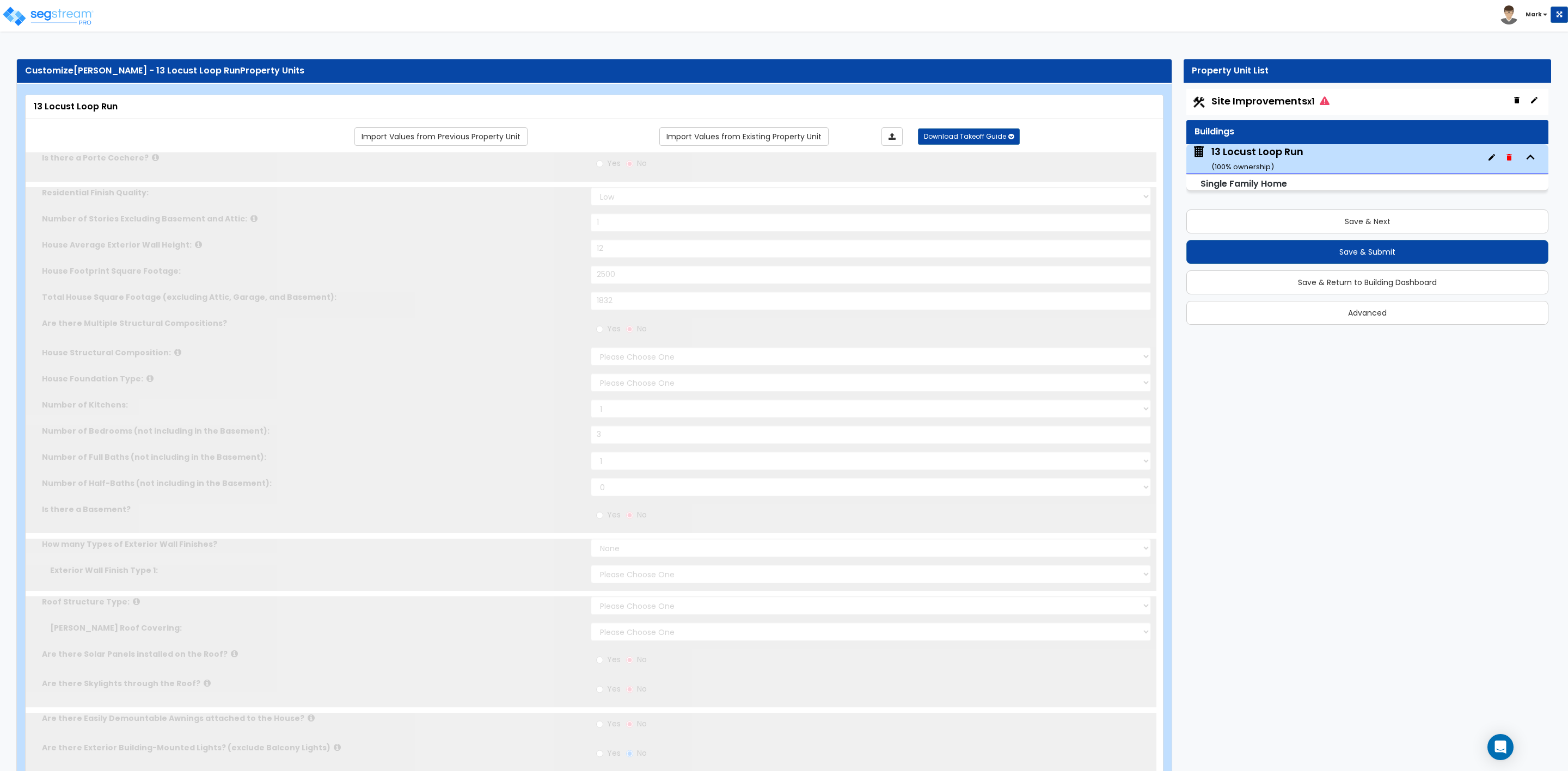
type input "2"
select select "1"
radio input "true"
type input "8"
select select "1"
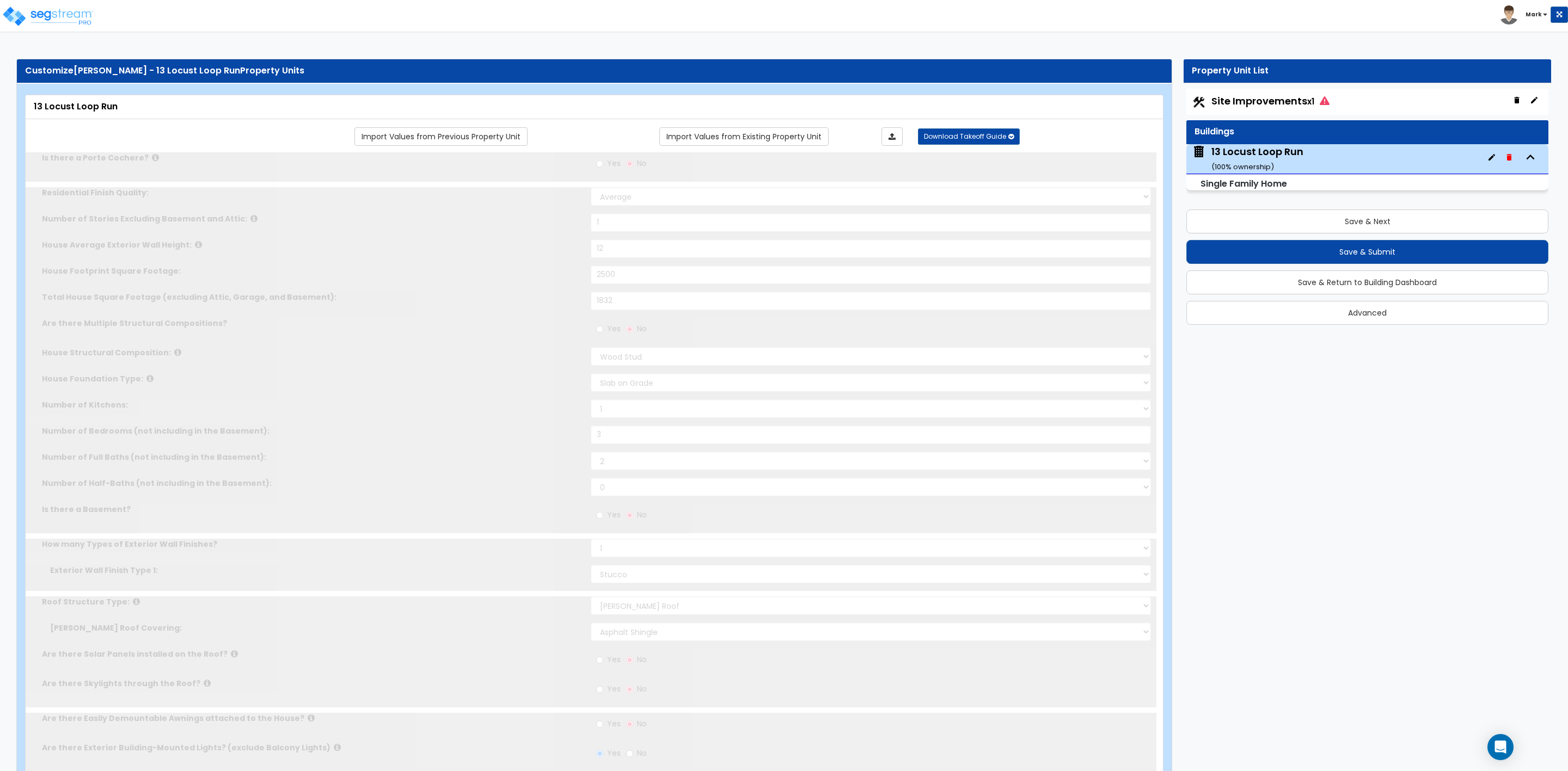
radio input "true"
select select "1"
select select "2"
select select "1"
select select "3"
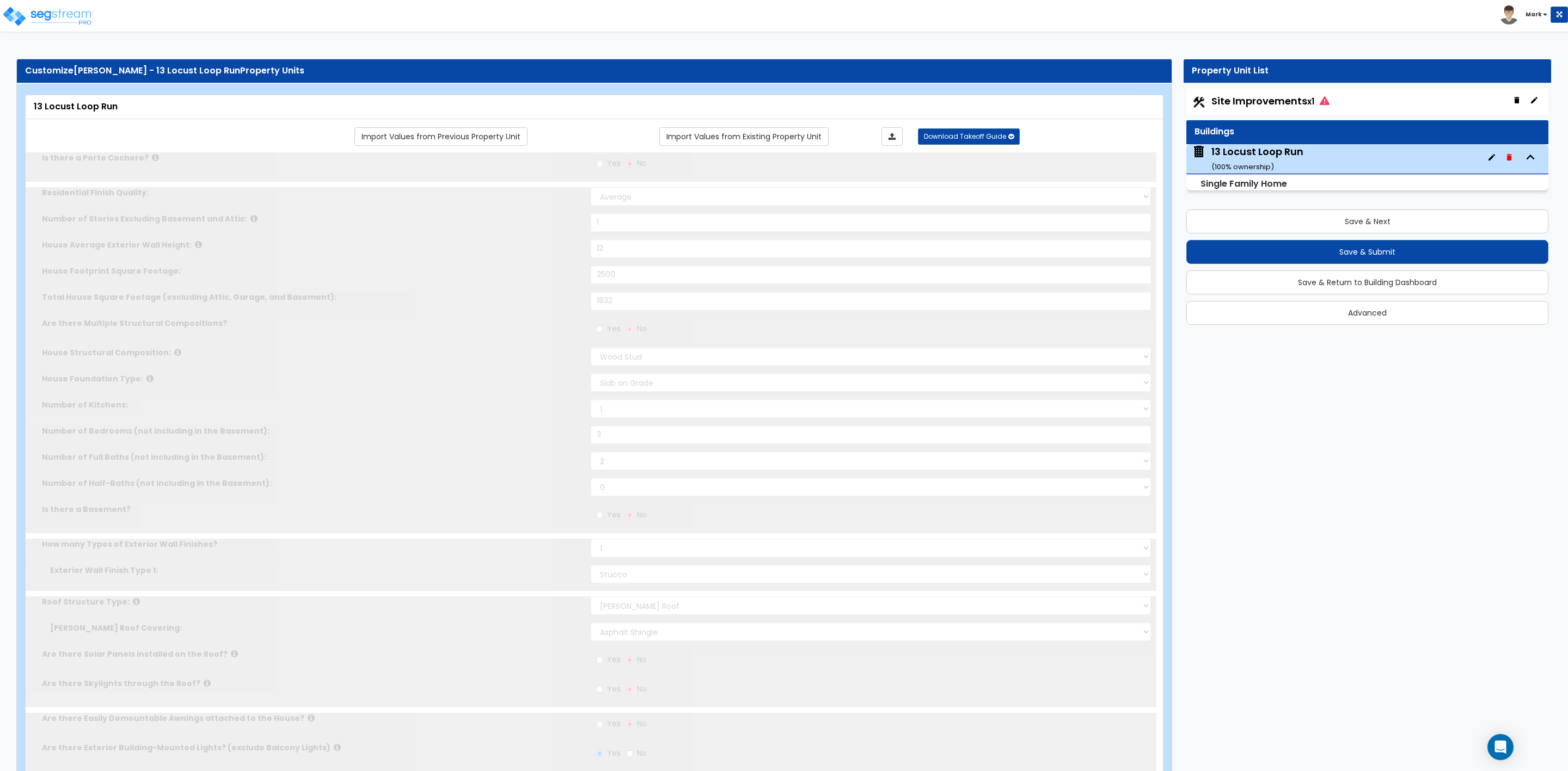
select select "1"
select select "2"
radio input "true"
type input "2"
type input "1"
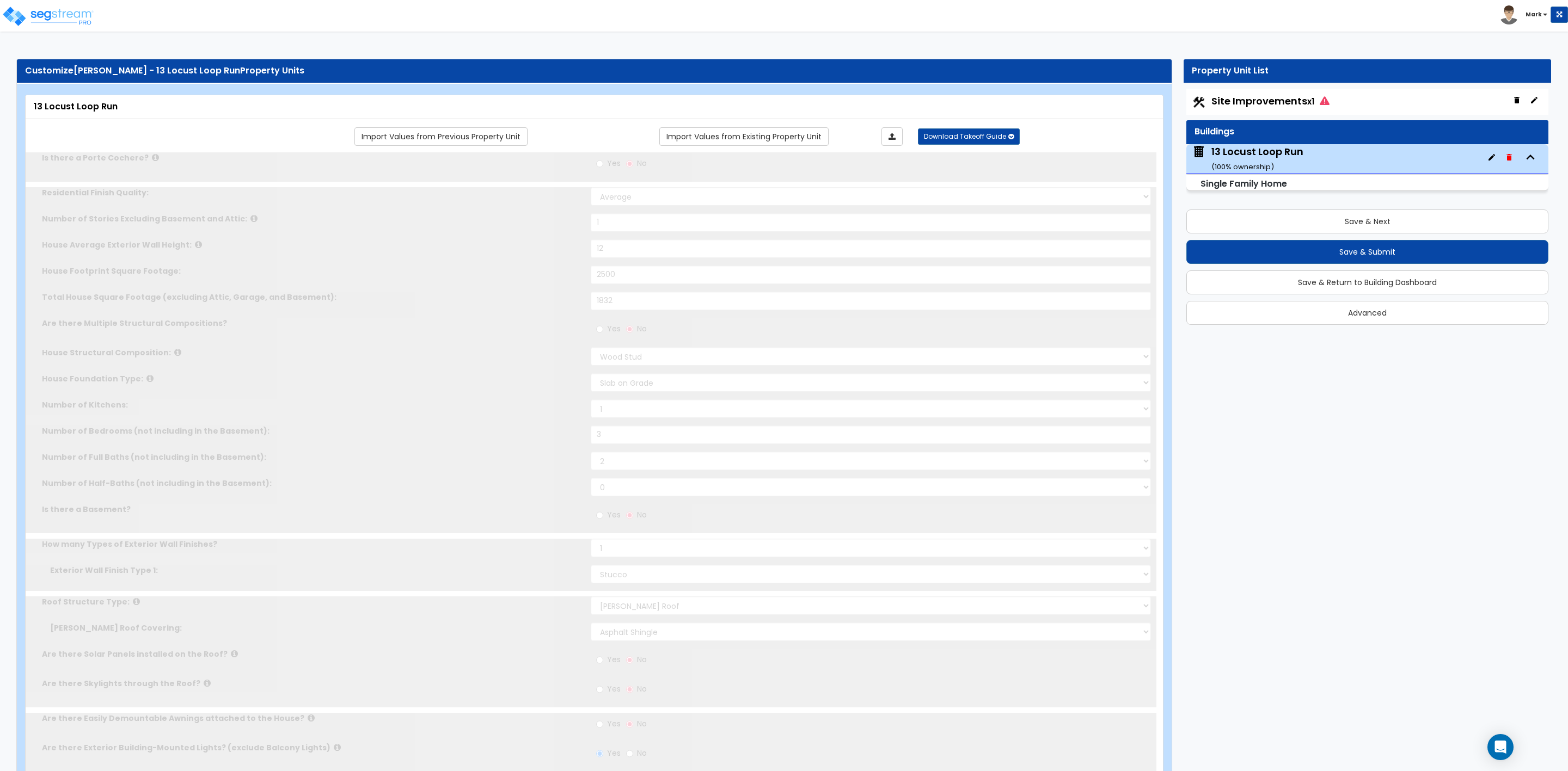
radio input "true"
type input "90"
select select "3"
select select "2"
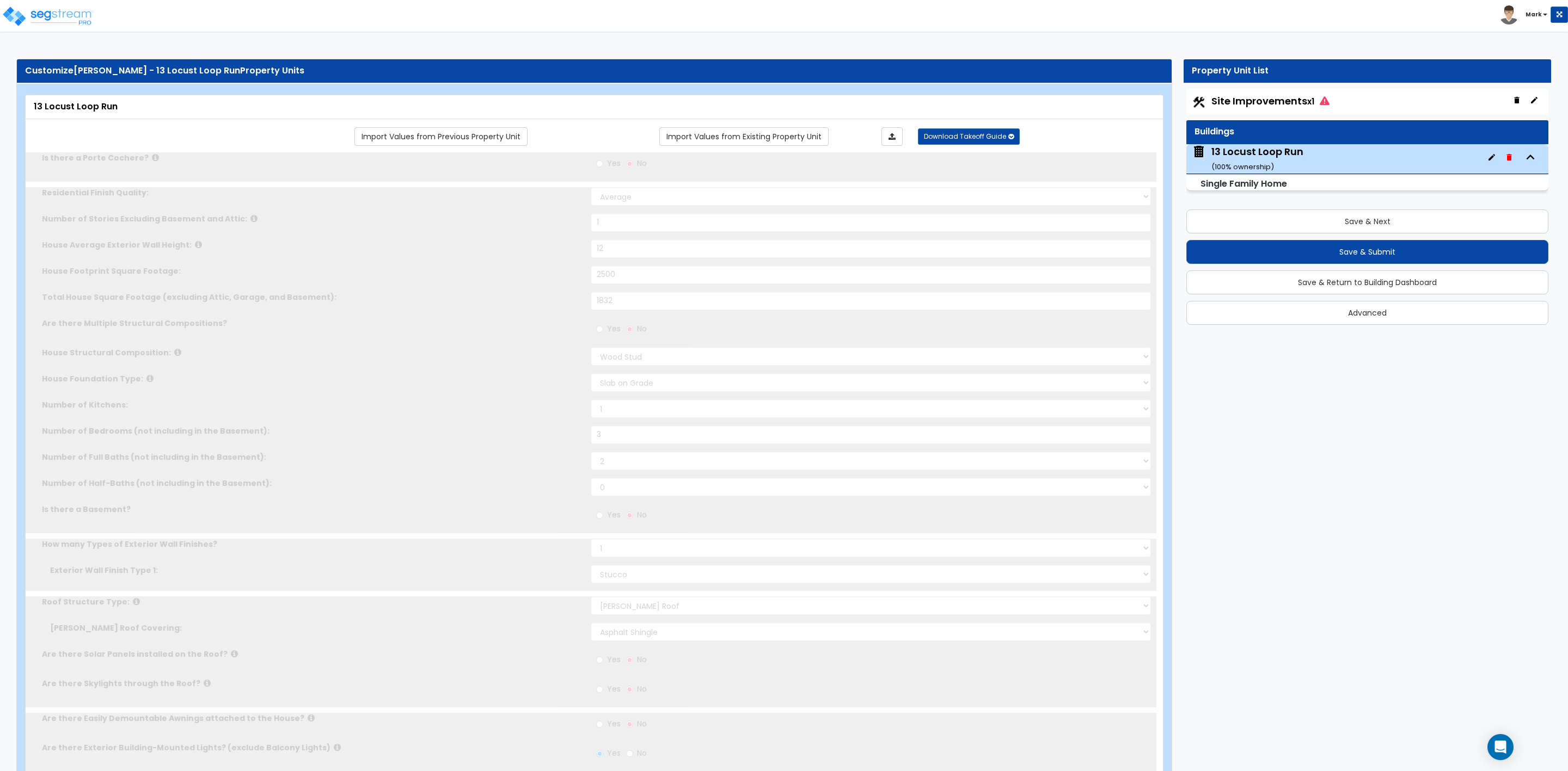
select select "3"
type input "2"
select select "2"
select select "3"
select select "1"
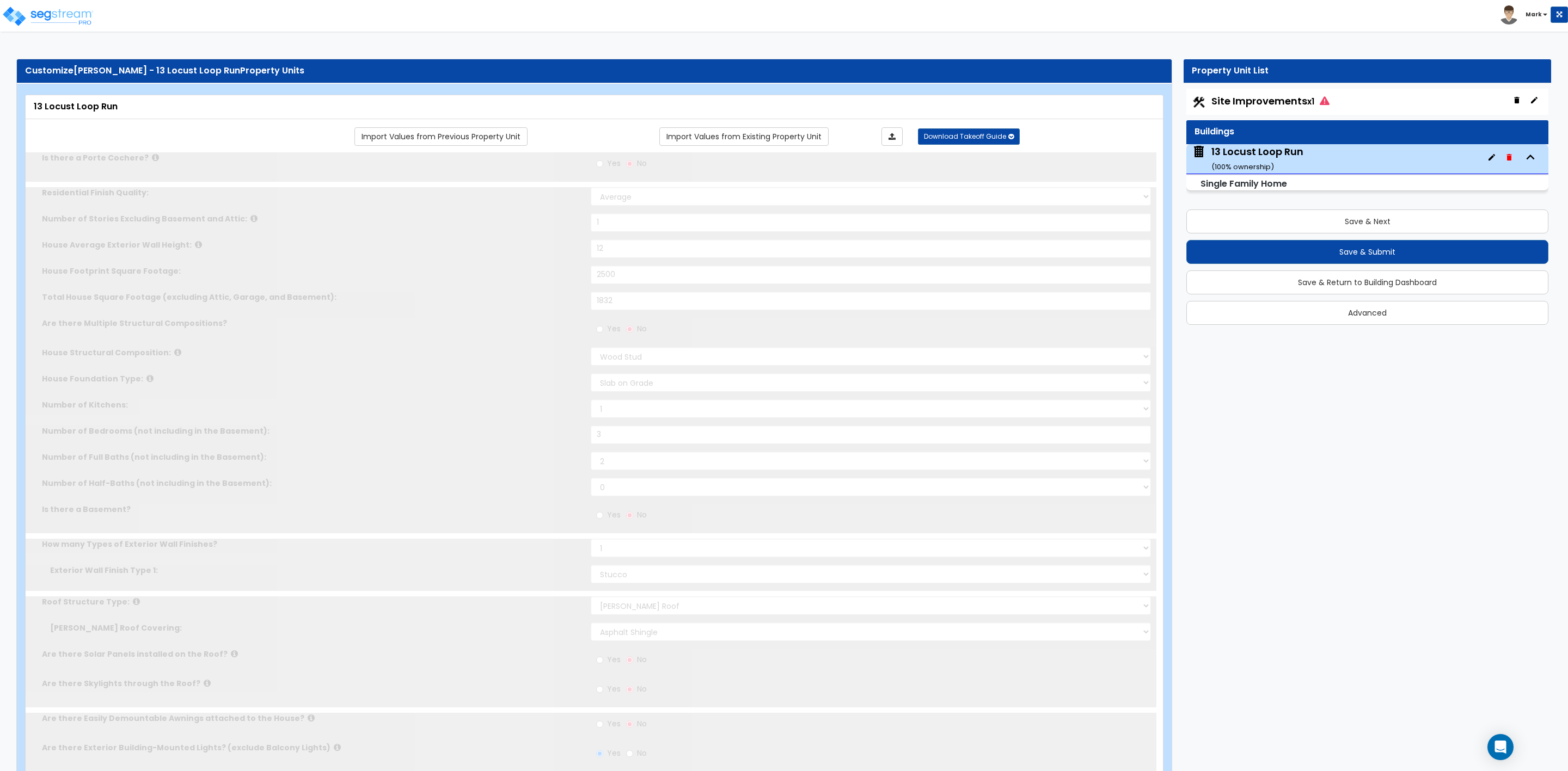
select select "2"
select select "3"
type input "1"
select select "2"
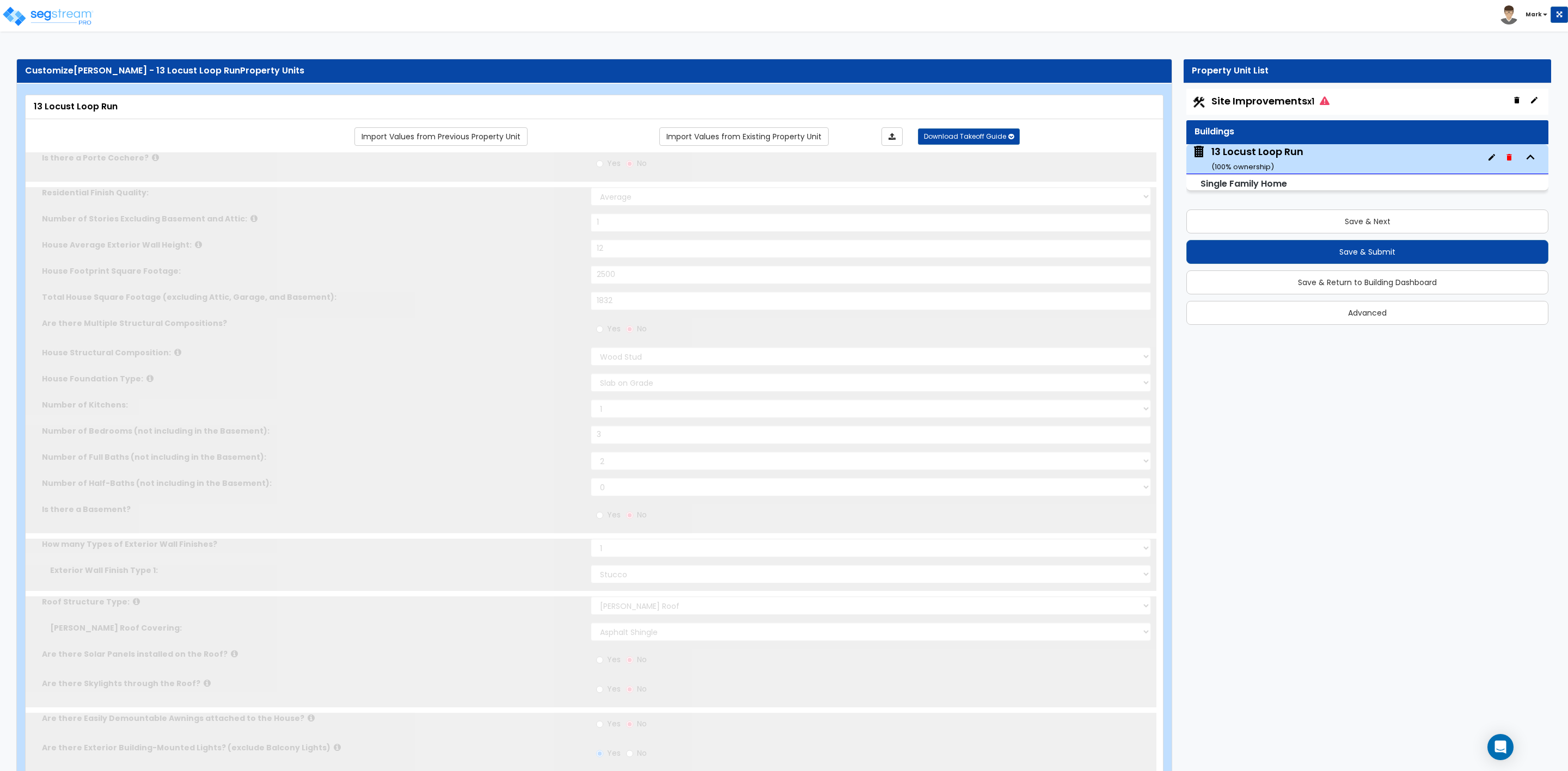
select select "3"
select select "2"
select select "1"
type input "8"
type input "12"
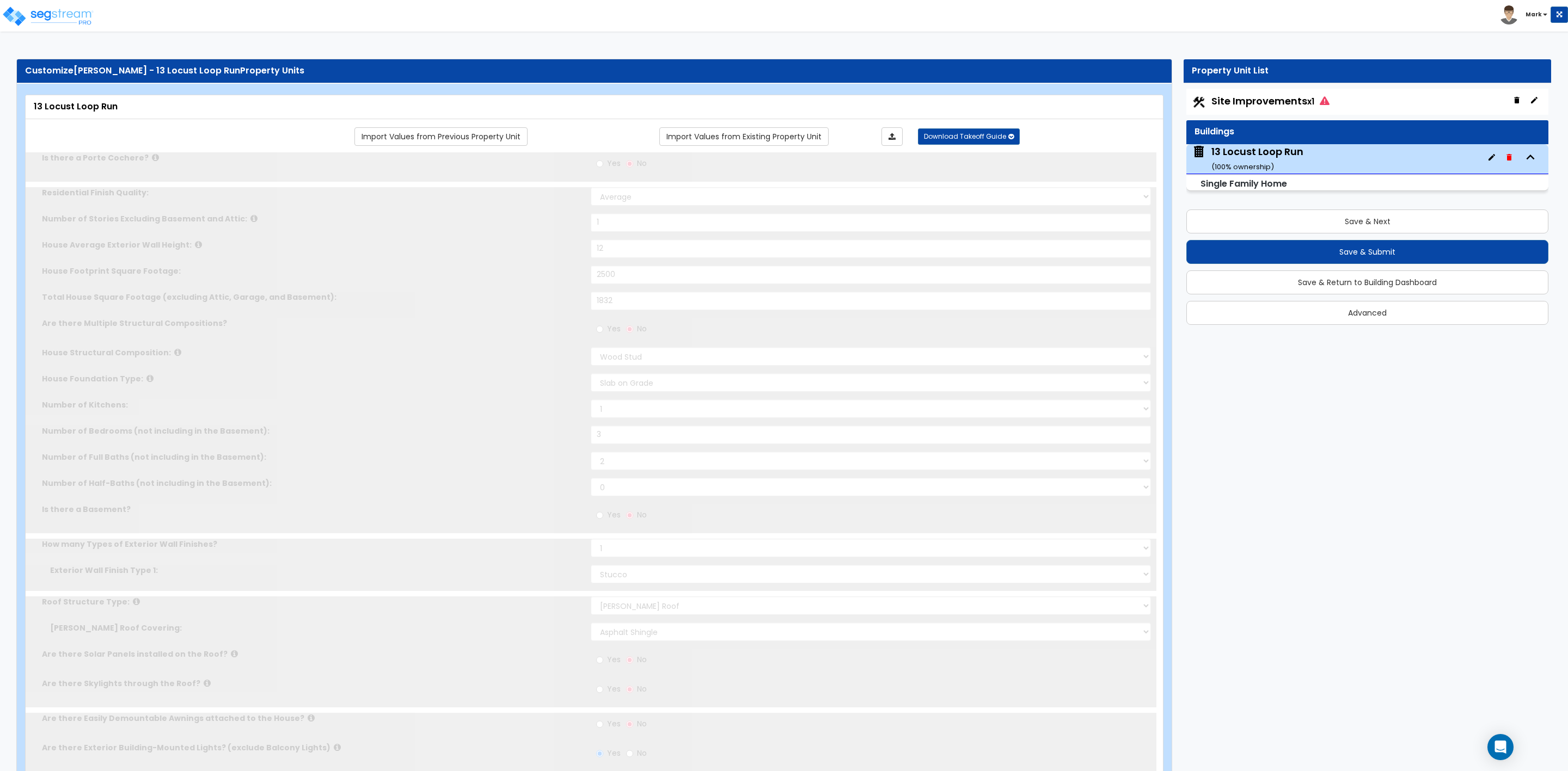
select select "2"
radio input "true"
select select "2"
type input "6"
select select "1"
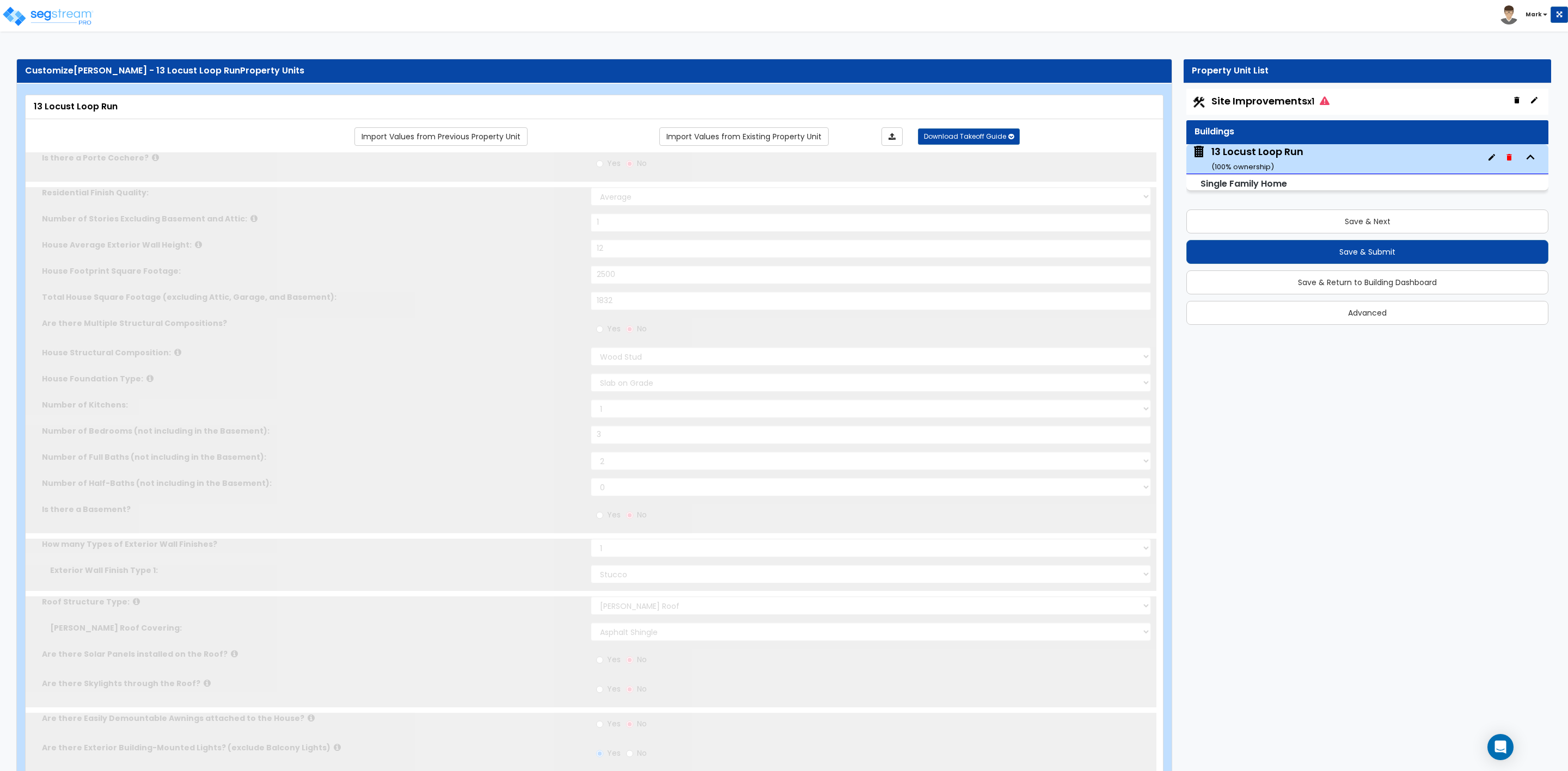
select select "1"
select select "2"
radio input "true"
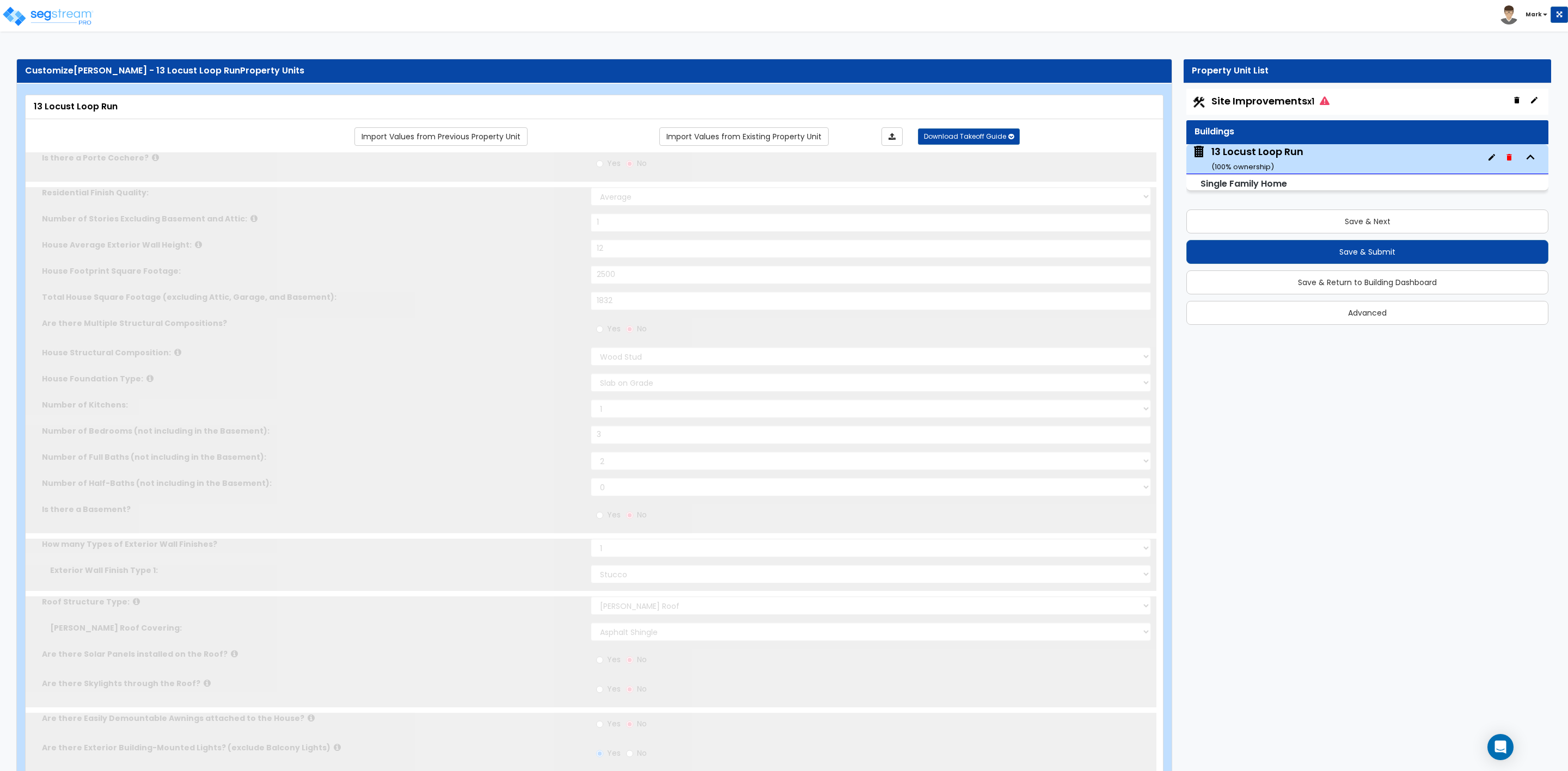
radio input "true"
type input "1"
radio input "true"
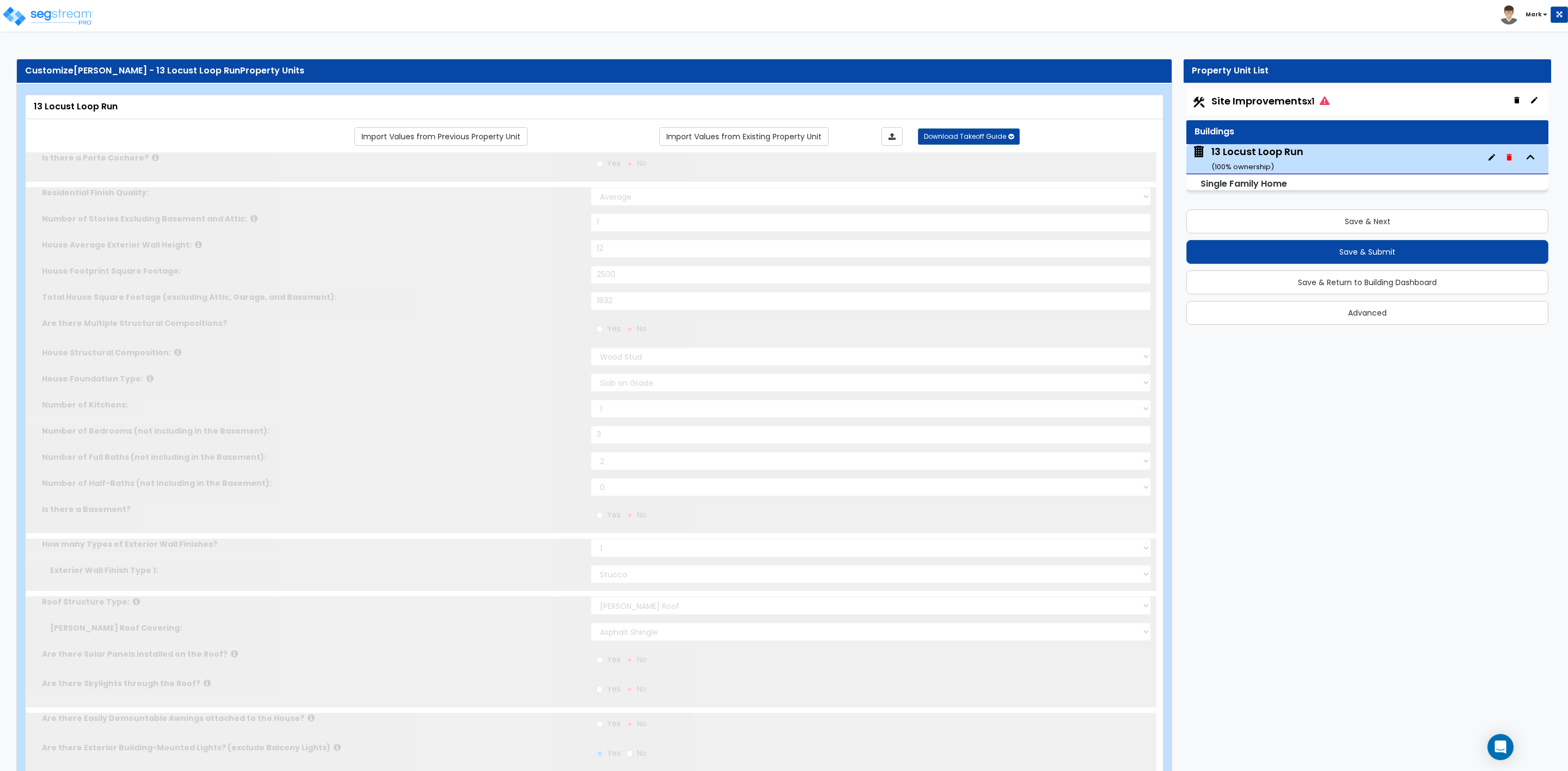
select select "2"
radio input "true"
select select "2"
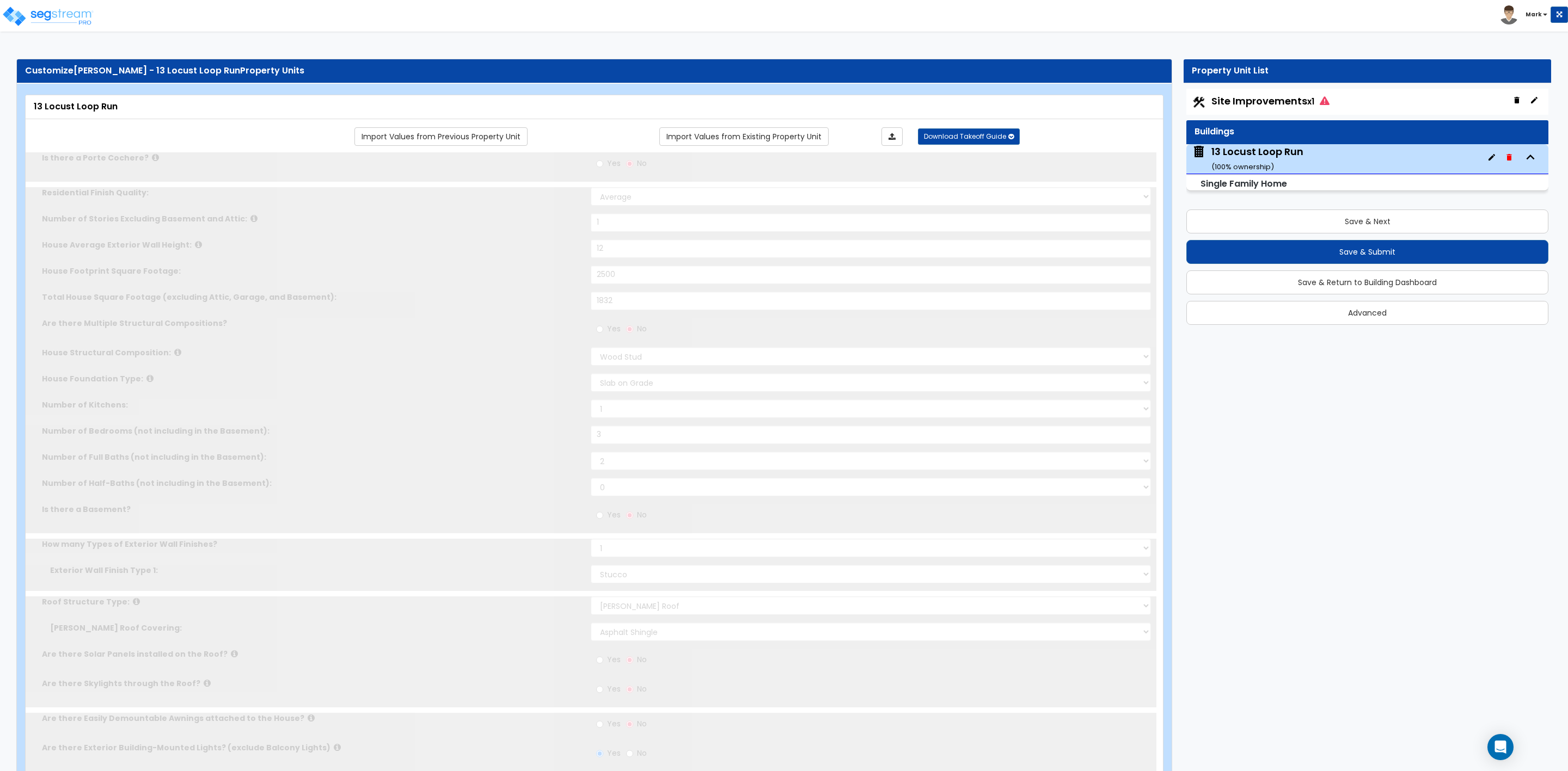
radio input "true"
select select "1"
select select "2"
type input "1"
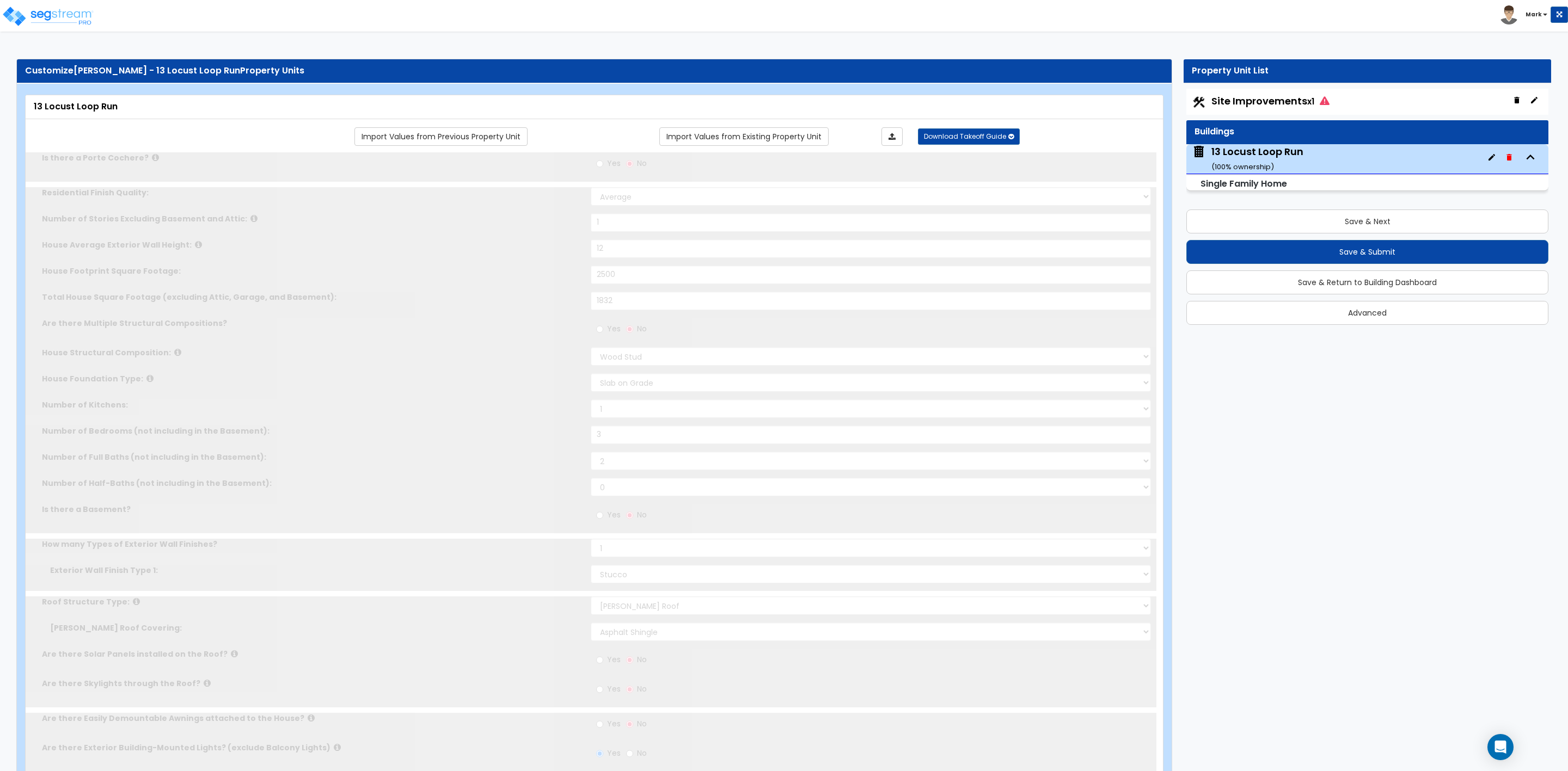
select select "2"
type input "4"
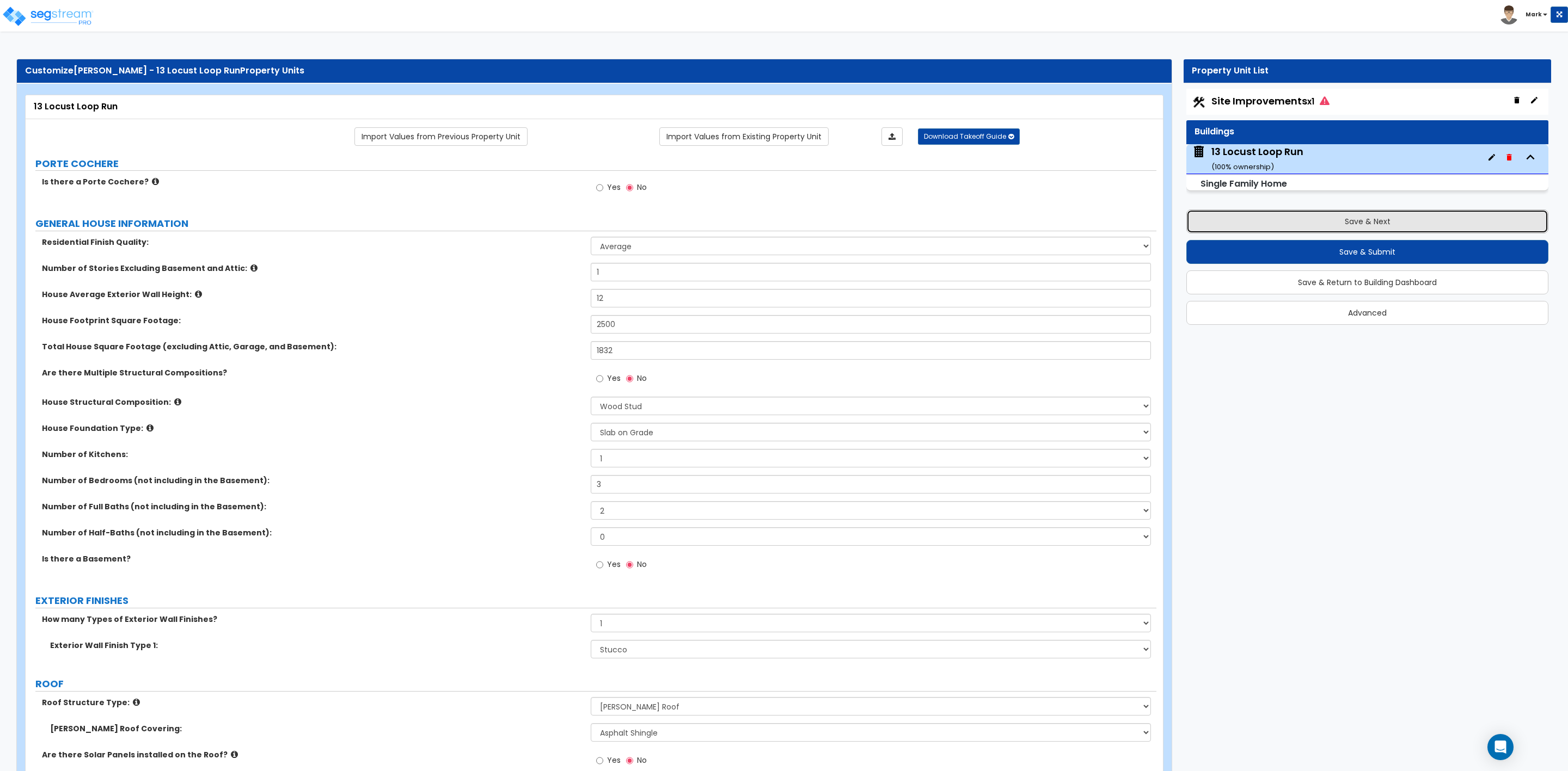
click at [1374, 221] on button "Save & Next" at bounding box center [1367, 221] width 362 height 24
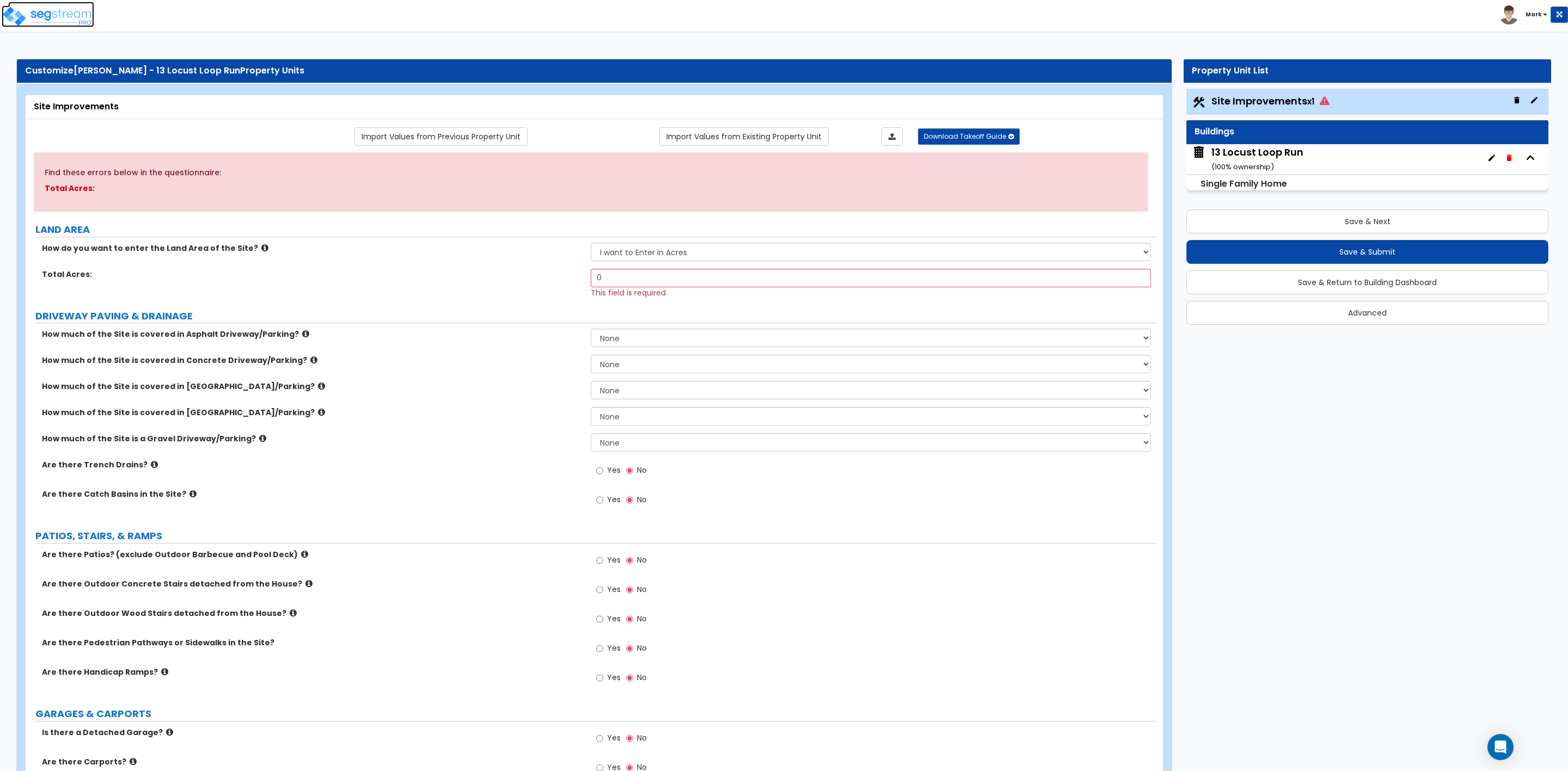
click at [34, 14] on img at bounding box center [48, 16] width 92 height 22
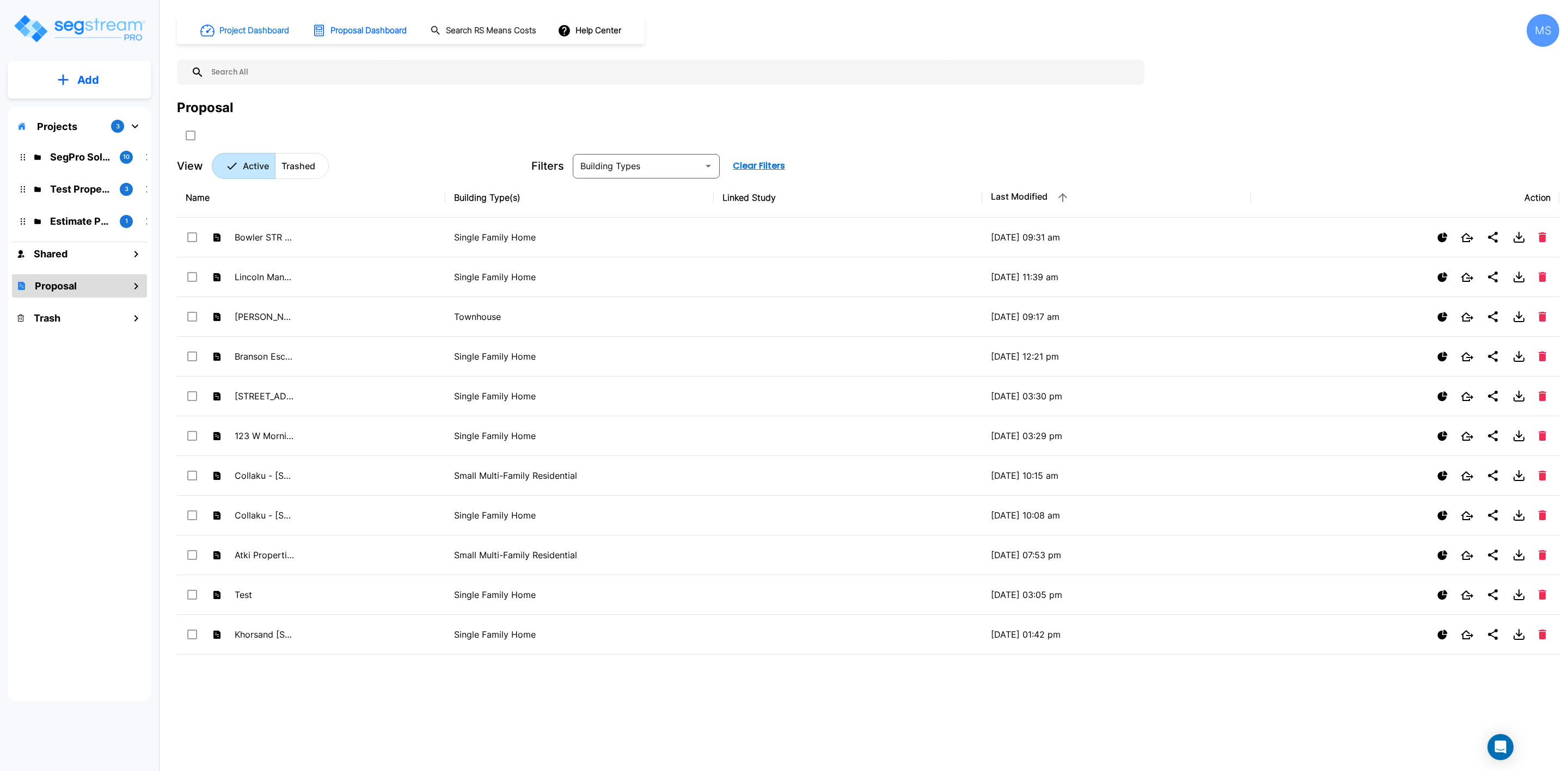
click at [258, 33] on h1 "Project Dashboard" at bounding box center [253, 31] width 69 height 13
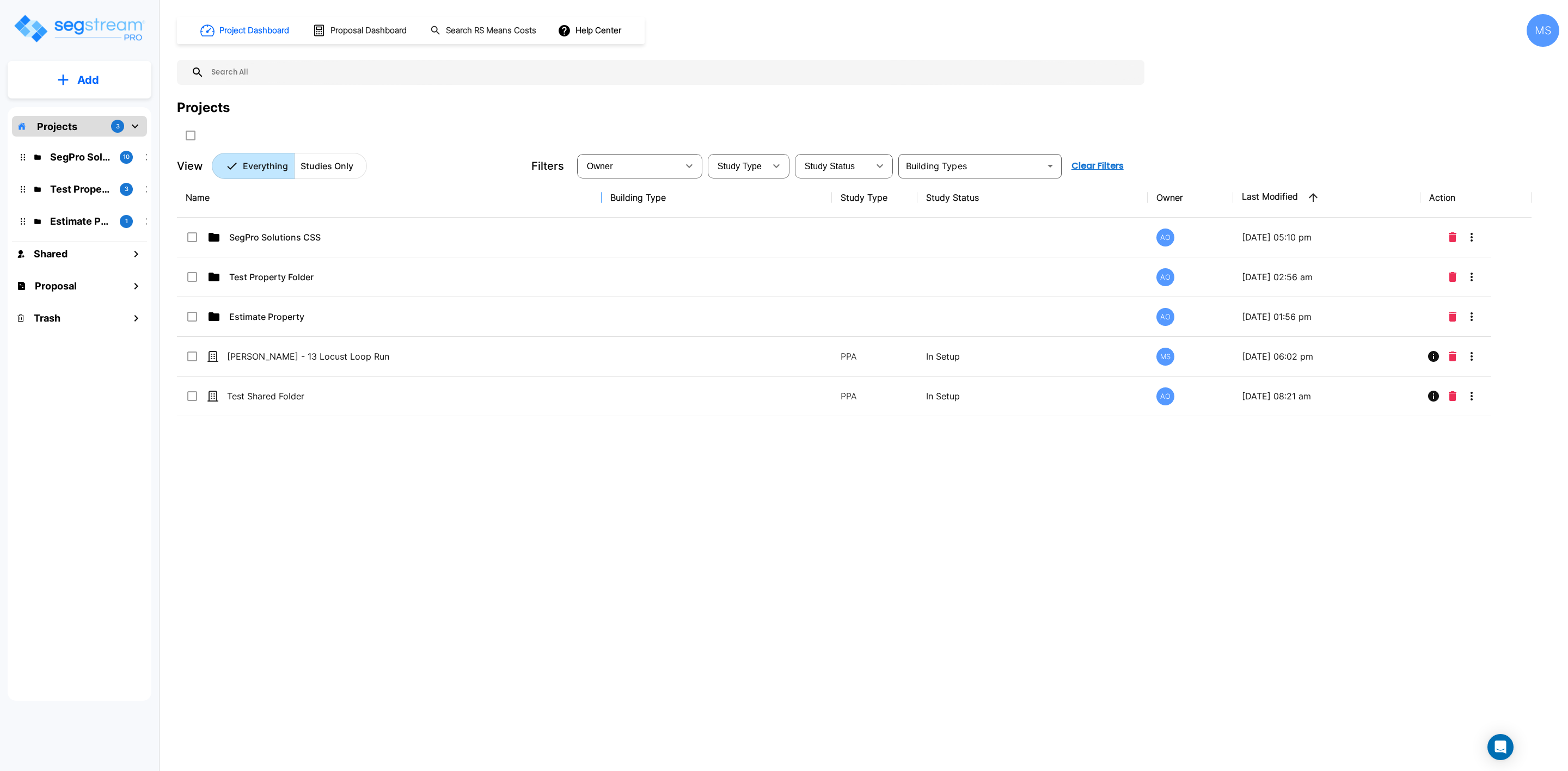
drag, startPoint x: 467, startPoint y: 195, endPoint x: 575, endPoint y: 194, distance: 108.0
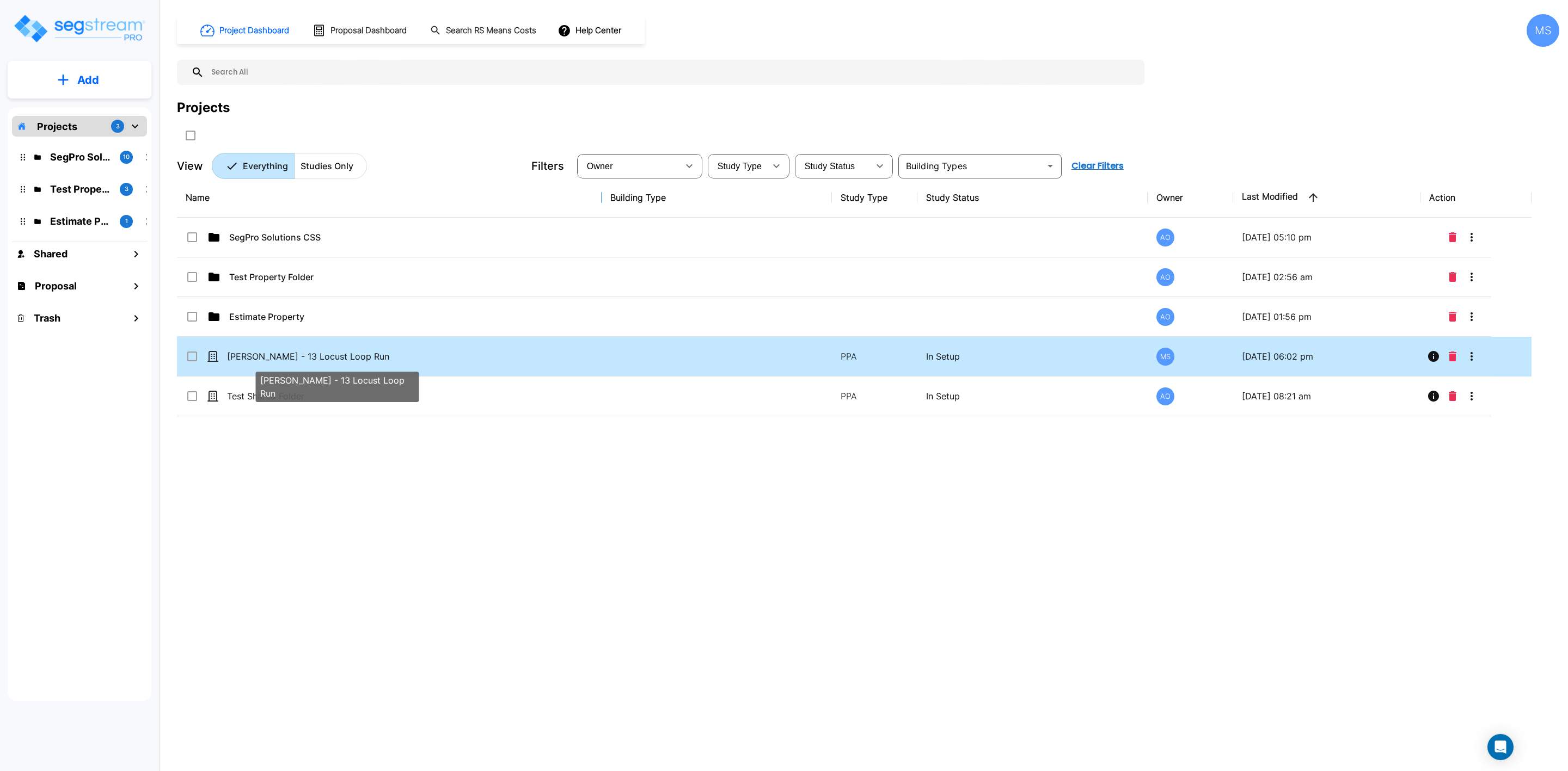
click at [281, 355] on p "[PERSON_NAME] - 13 Locust Loop Run" at bounding box center [335, 356] width 217 height 13
checkbox input "true"
click at [281, 355] on p "[PERSON_NAME] - 13 Locust Loop Run" at bounding box center [335, 356] width 217 height 13
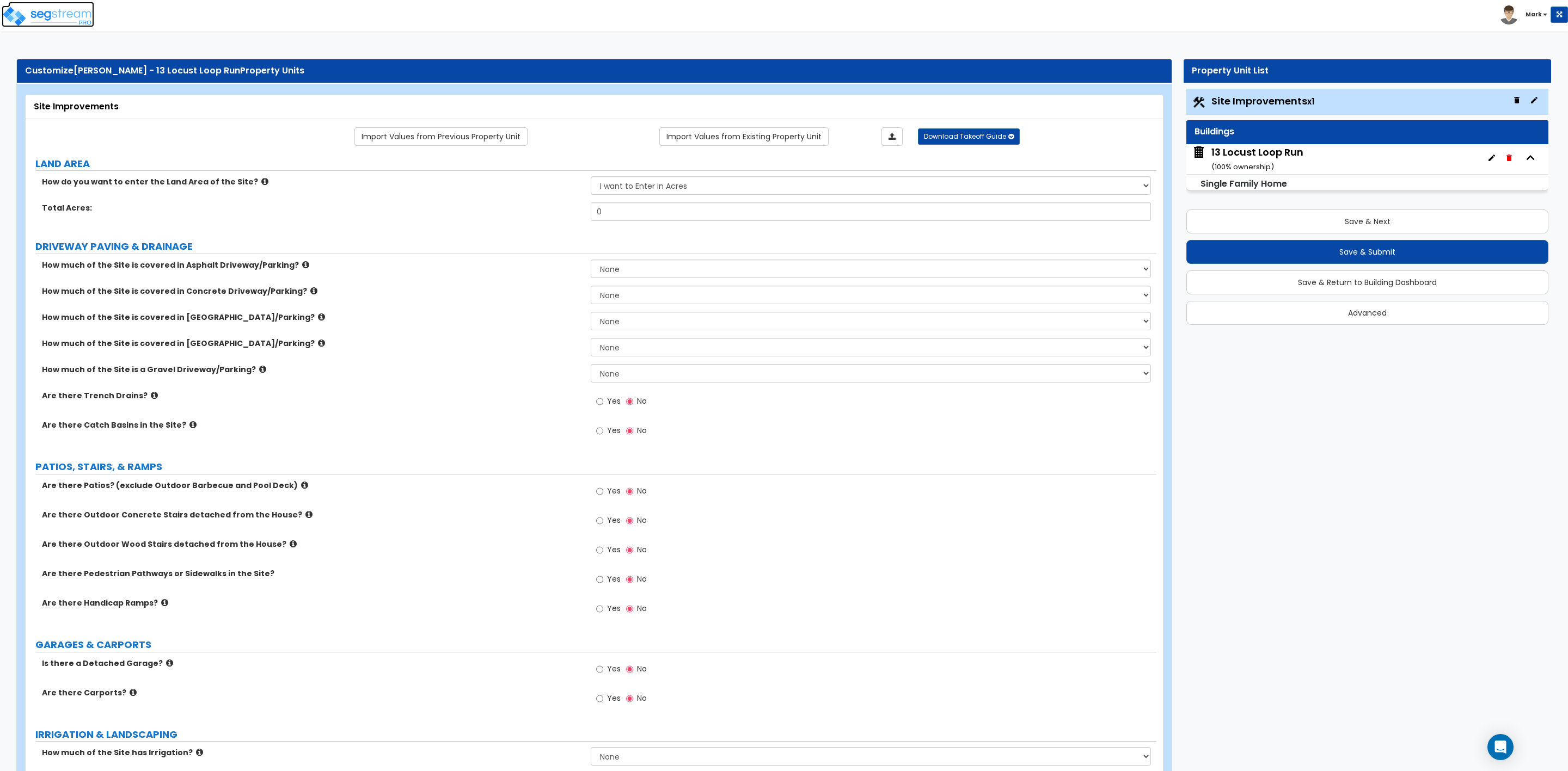
click at [57, 14] on img at bounding box center [48, 16] width 92 height 22
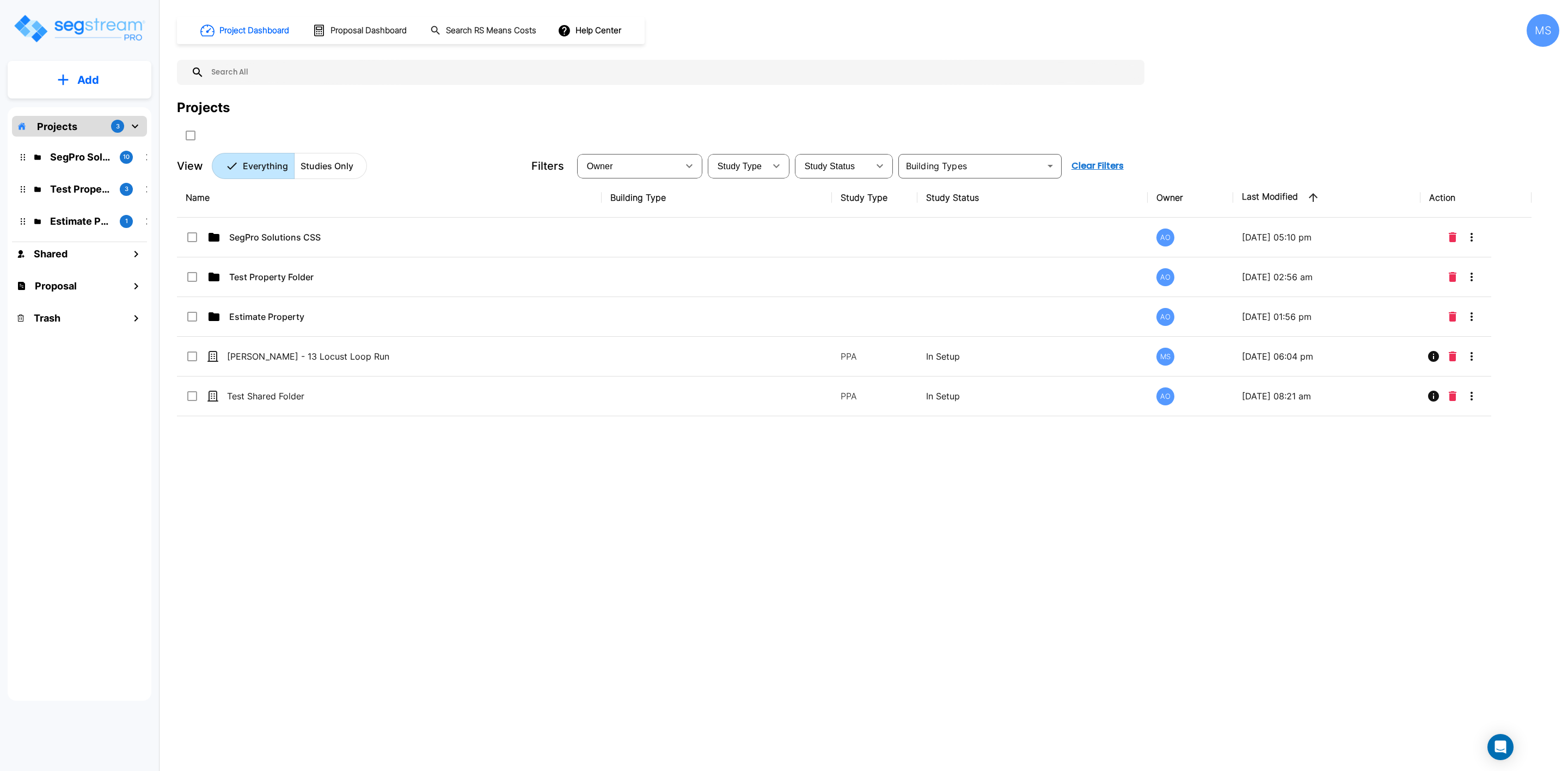
click at [394, 496] on div "Name Building Type Study Type Study Status Owner Last Modified Action SegPro So…" at bounding box center [854, 417] width 1354 height 479
click at [726, 550] on div "Name Building Type Study Type Study Status Owner Last Modified Action SegPro So…" at bounding box center [854, 417] width 1354 height 479
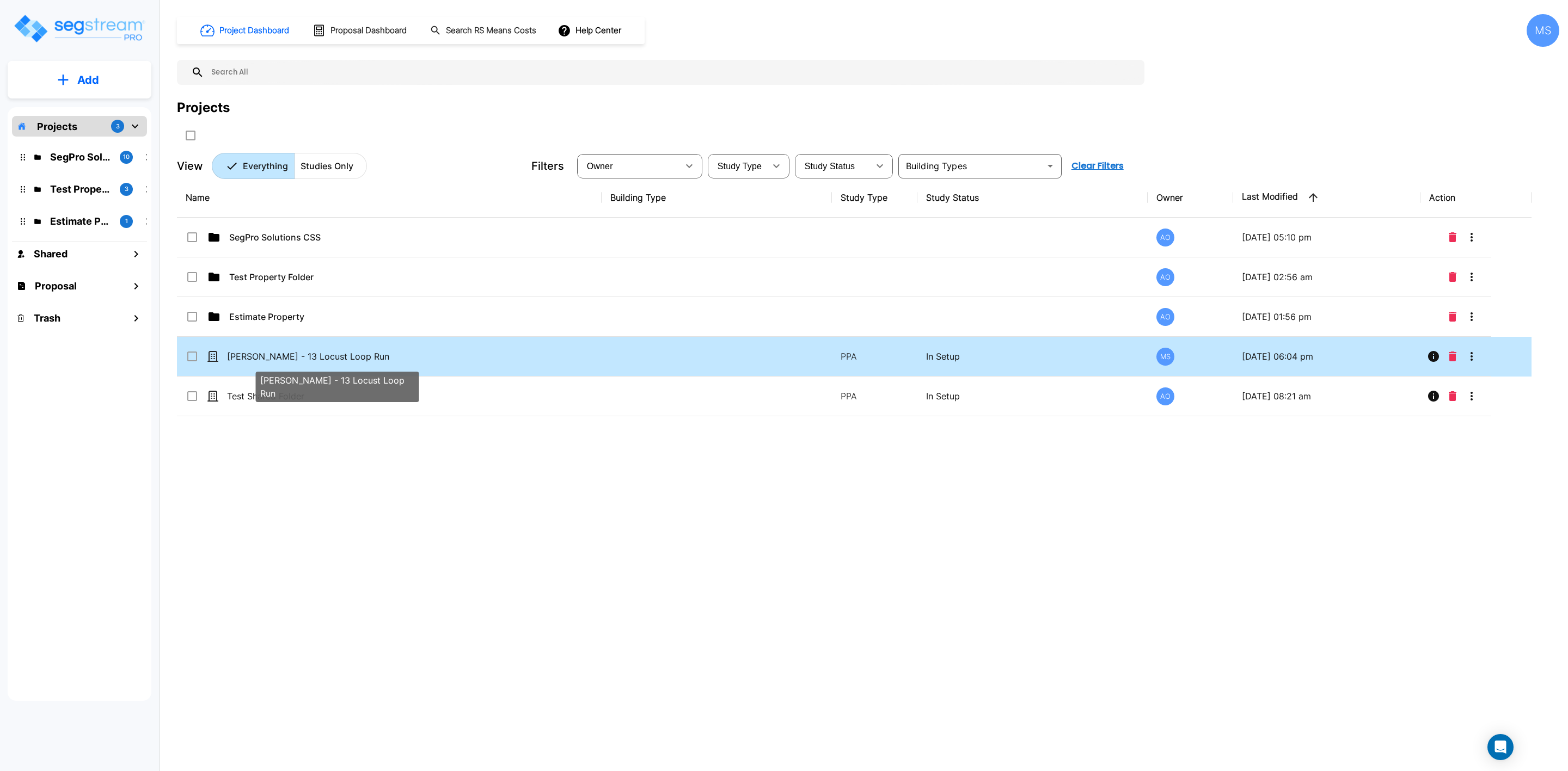
click at [288, 357] on p "[PERSON_NAME] - 13 Locust Loop Run" at bounding box center [335, 356] width 217 height 13
checkbox input "true"
click at [288, 357] on p "[PERSON_NAME] - 13 Locust Loop Run" at bounding box center [335, 356] width 217 height 13
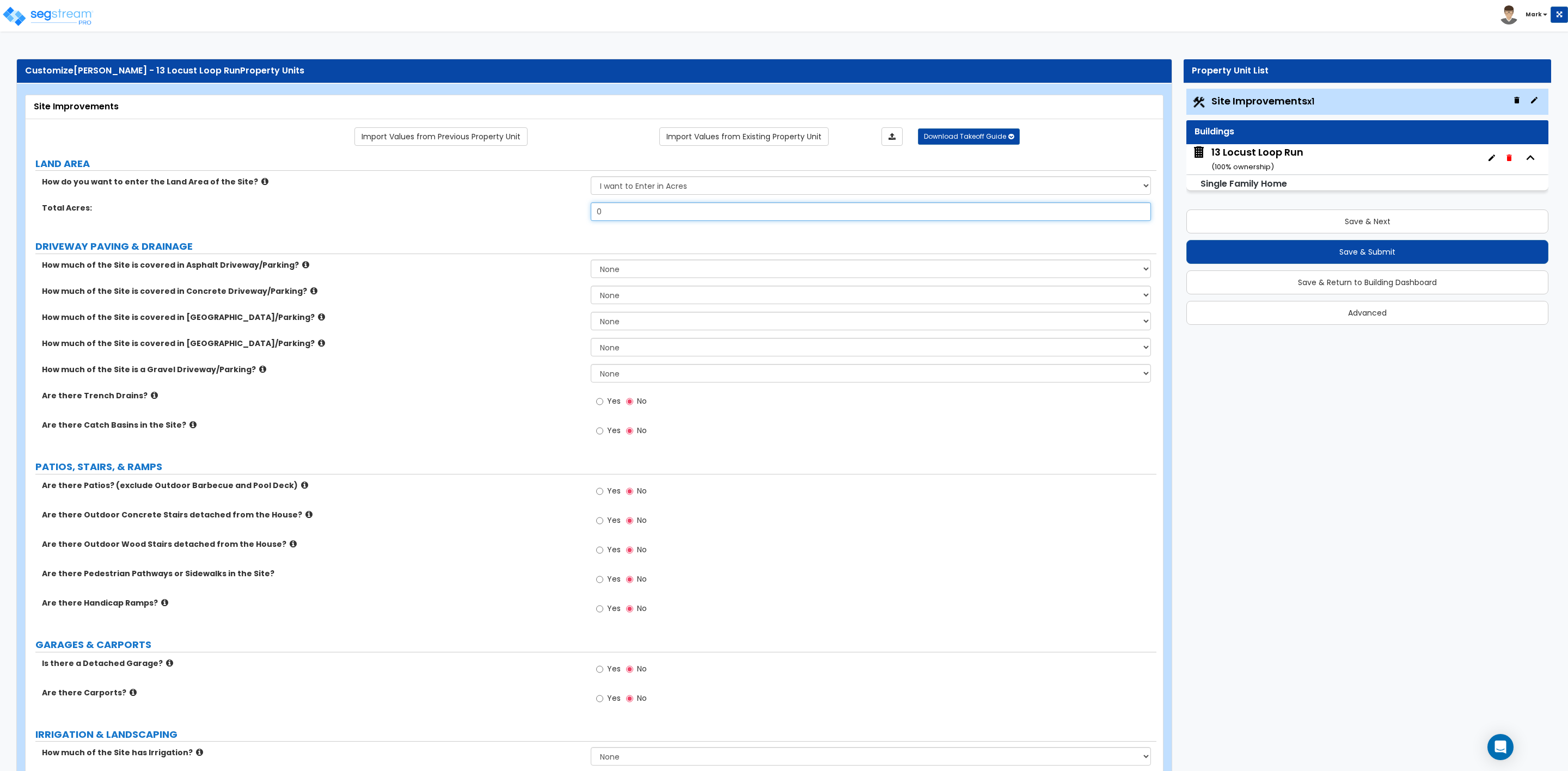
drag, startPoint x: 616, startPoint y: 213, endPoint x: 572, endPoint y: 216, distance: 44.1
click at [572, 216] on div "Total Acres: 0" at bounding box center [590, 215] width 1131 height 26
click at [599, 214] on input "0" at bounding box center [870, 211] width 560 height 18
drag, startPoint x: 610, startPoint y: 214, endPoint x: 575, endPoint y: 216, distance: 35.1
click at [578, 213] on div "Total Acres: 0" at bounding box center [590, 215] width 1131 height 26
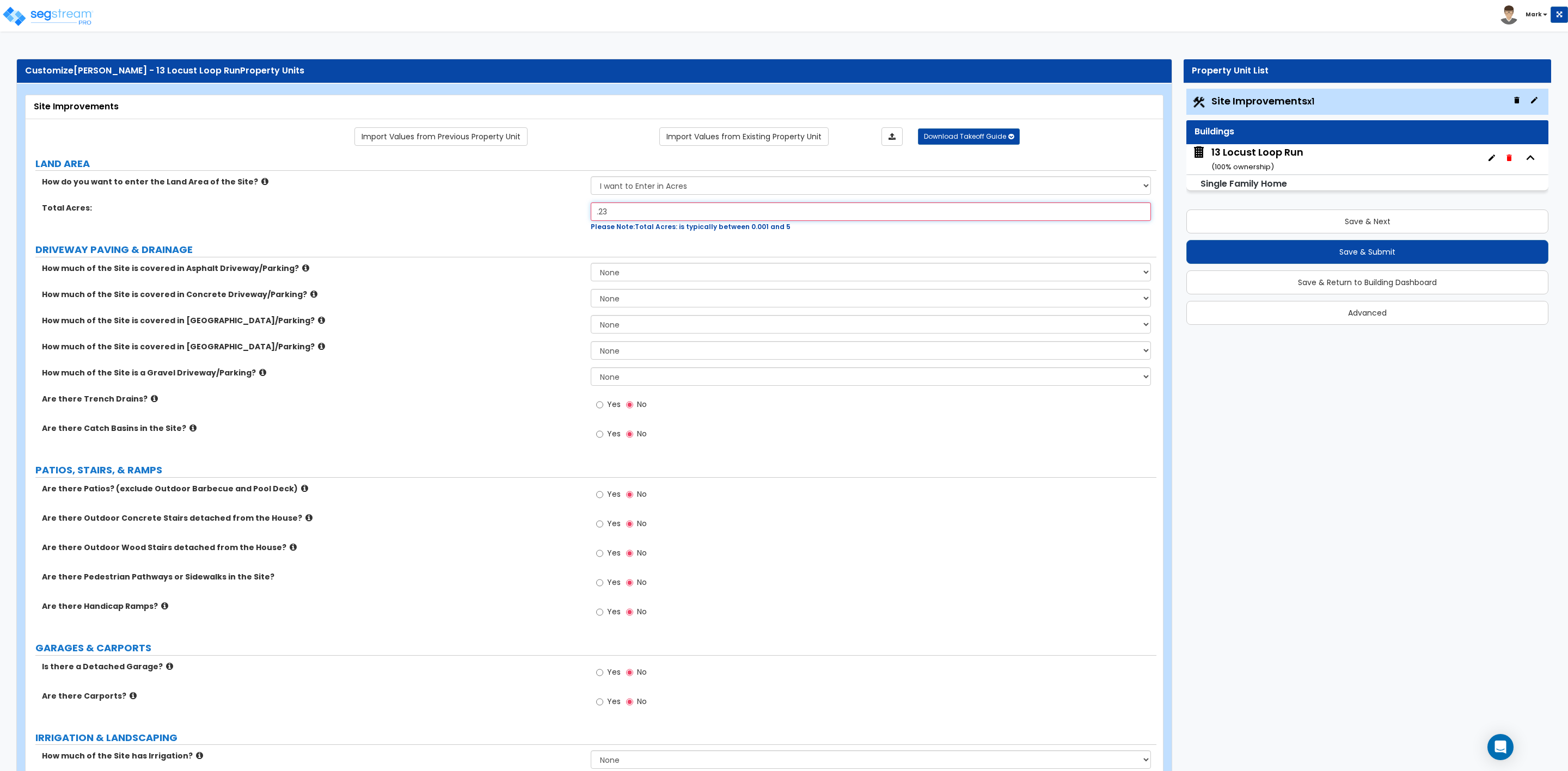
type input ".23"
click at [465, 286] on div "How much of the Site is covered in Asphalt Driveway/Parking? None I want to Ent…" at bounding box center [590, 272] width 1131 height 26
click at [472, 296] on label "How much of the Site is covered in Concrete Driveway/Parking?" at bounding box center [312, 292] width 541 height 11
click at [659, 183] on select "I want to Enter in Acres I want to Enter in Square Feet" at bounding box center [870, 185] width 560 height 18
select select "2"
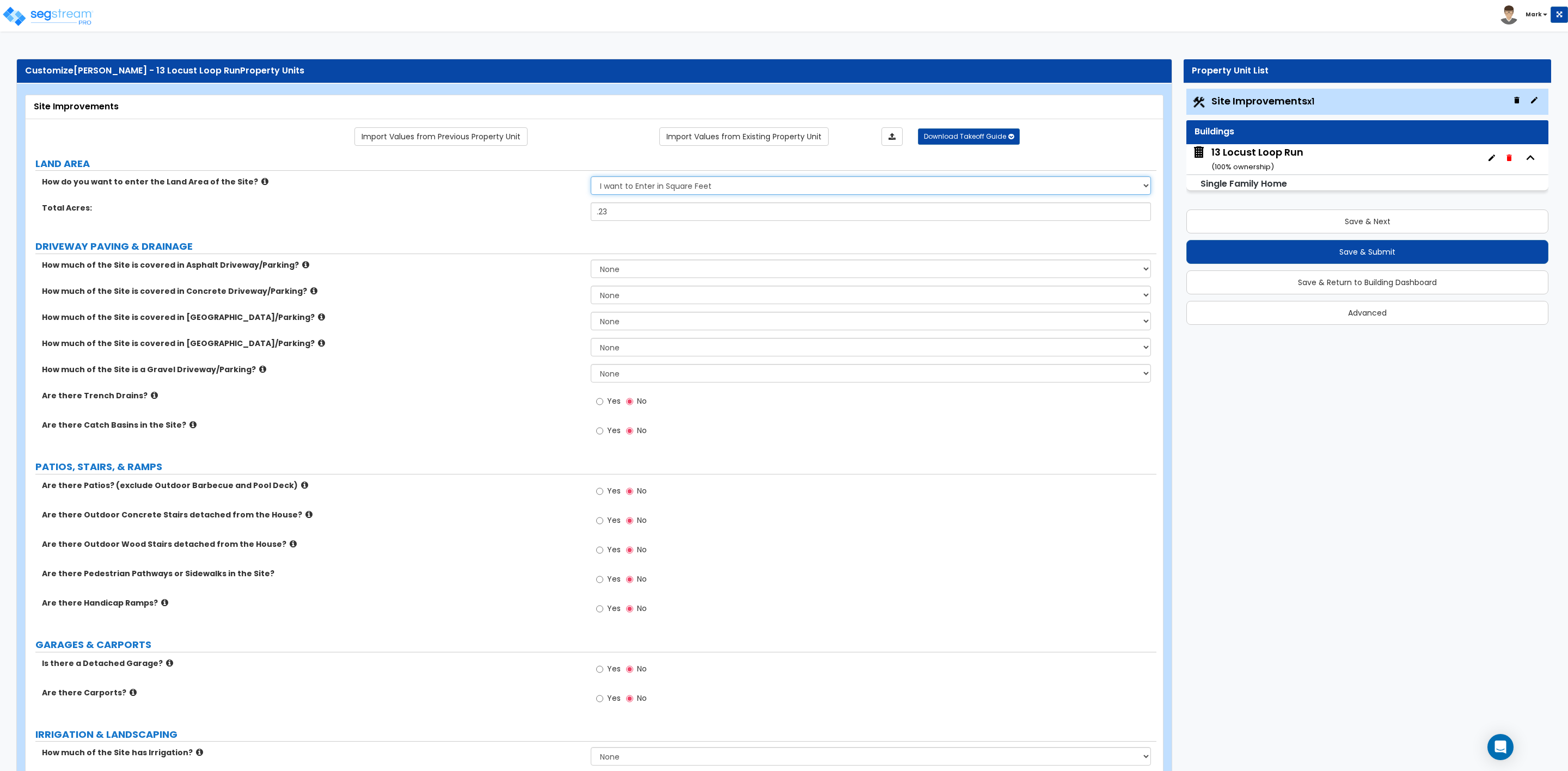
click at [590, 178] on select "I want to Enter in Acres I want to Enter in Square Feet" at bounding box center [870, 185] width 560 height 18
drag, startPoint x: 574, startPoint y: 216, endPoint x: 505, endPoint y: 222, distance: 69.3
click at [507, 217] on div "Total Square Footage: 0" at bounding box center [590, 215] width 1131 height 26
type input "10,018"
click at [507, 221] on div "Total Square Footage: 10,018" at bounding box center [590, 215] width 1131 height 26
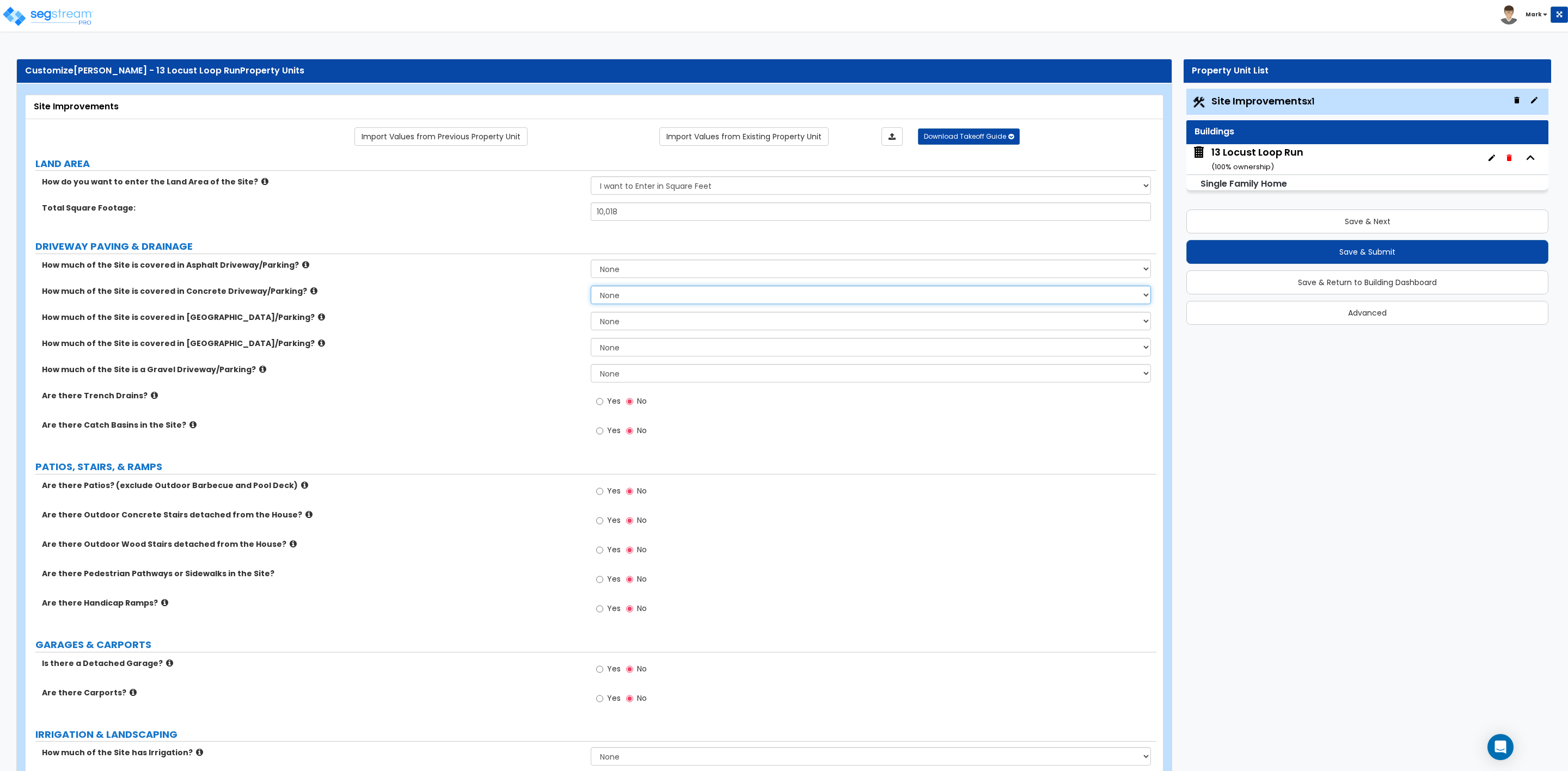
click at [617, 297] on select "None I want to Enter an Approximate Percentage I want to Enter the Square Foota…" at bounding box center [870, 295] width 560 height 18
select select "2"
click at [590, 288] on select "None I want to Enter an Approximate Percentage I want to Enter the Square Foota…" at bounding box center [870, 295] width 560 height 18
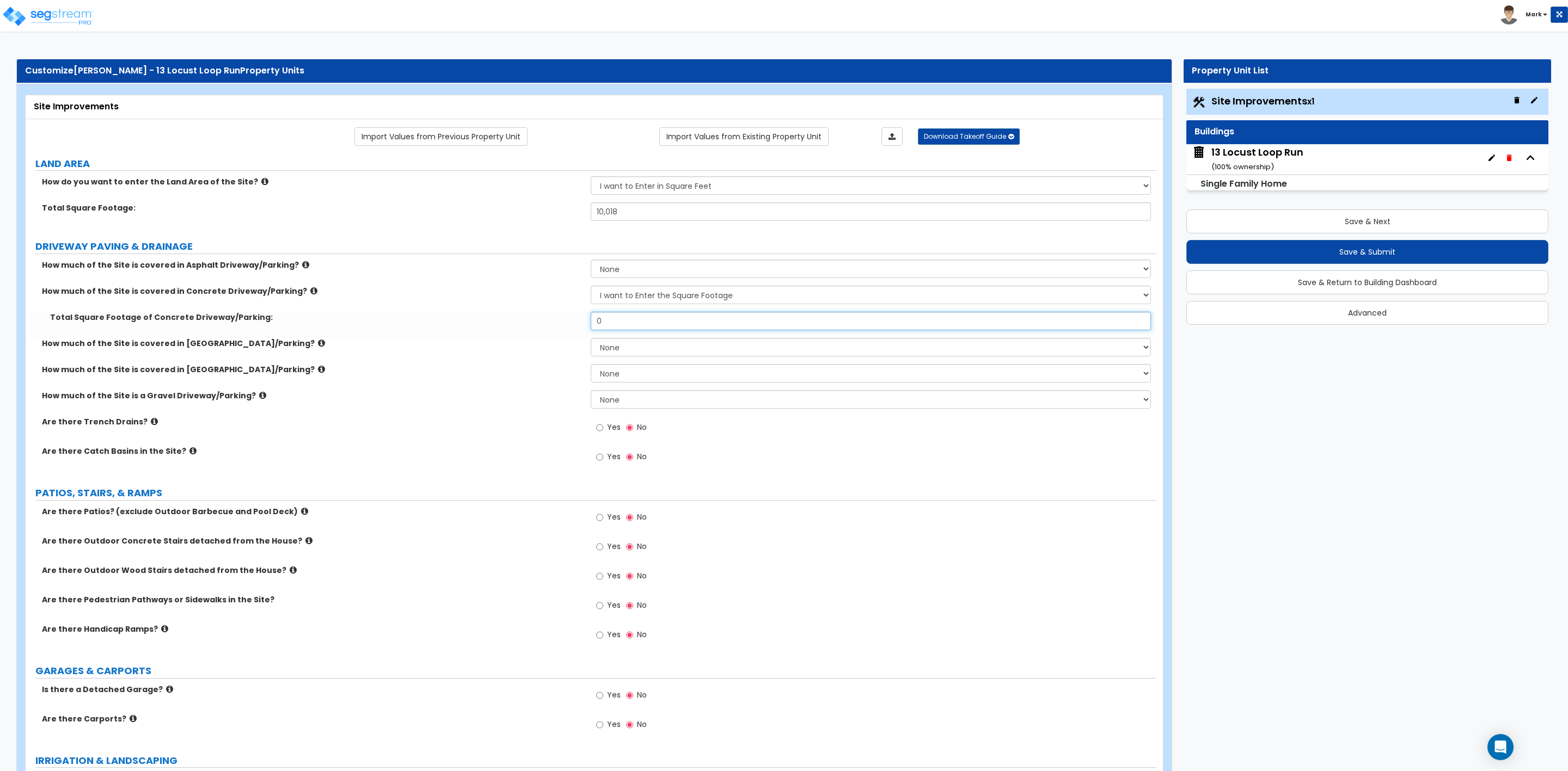
drag, startPoint x: 617, startPoint y: 324, endPoint x: 539, endPoint y: 319, distance: 78.2
click at [539, 319] on div "Total Square Footage of Concrete Driveway/Parking: 0" at bounding box center [590, 325] width 1131 height 26
type input "650"
click at [505, 393] on label "How much of the Site is a Gravel Driveway/Parking?" at bounding box center [312, 396] width 541 height 11
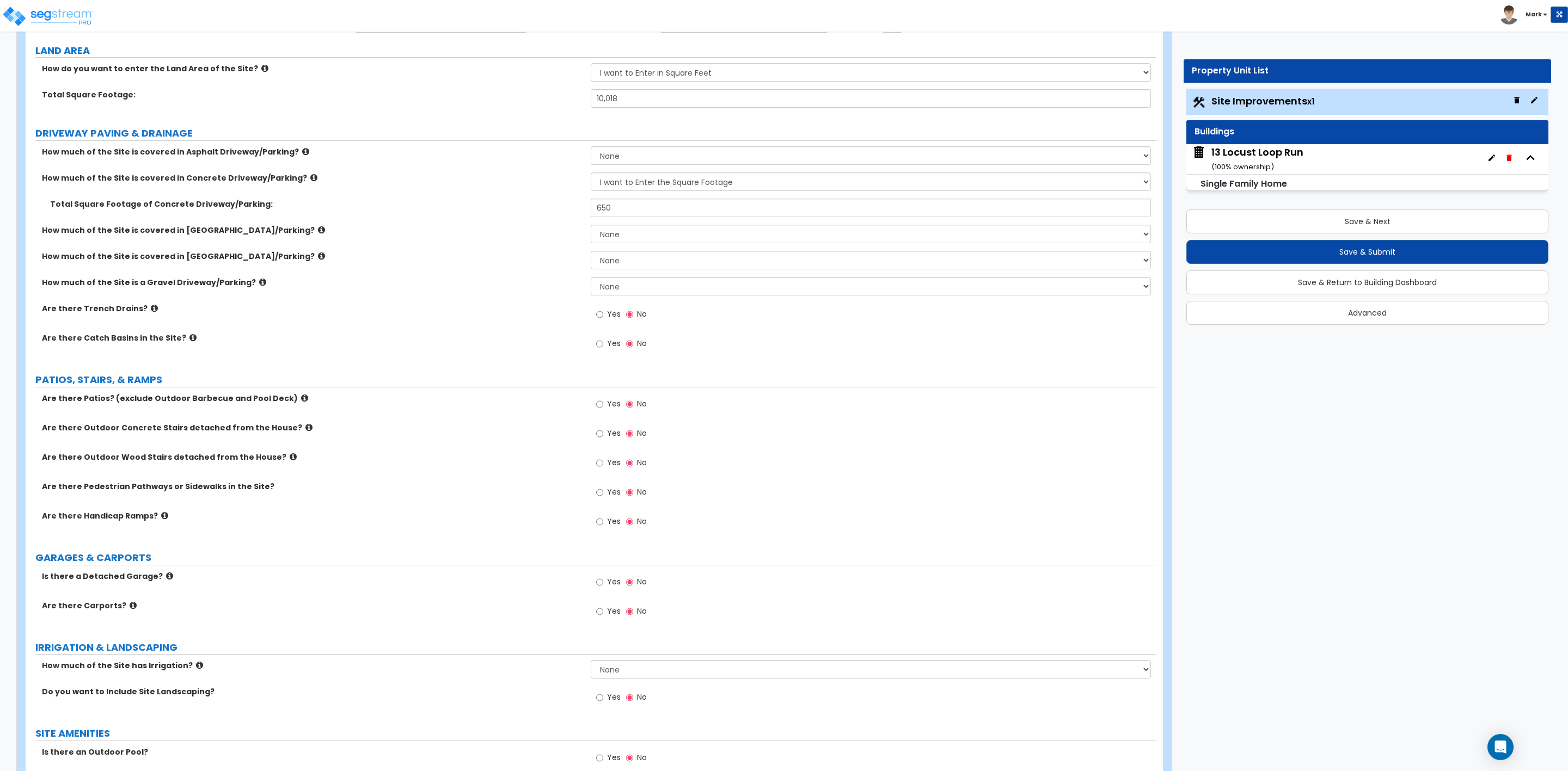
scroll to position [327, 0]
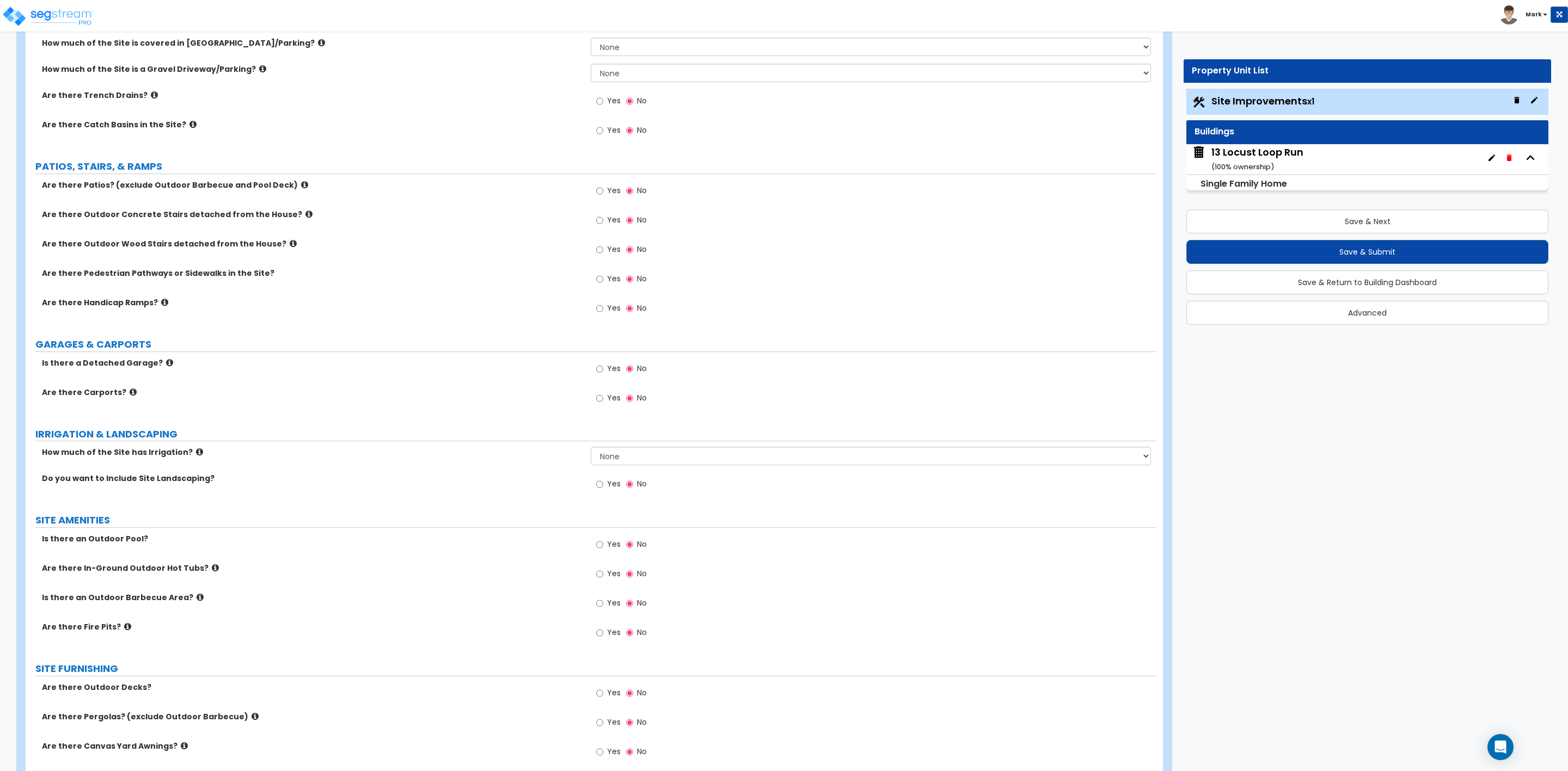
click at [301, 188] on icon at bounding box center [304, 185] width 7 height 8
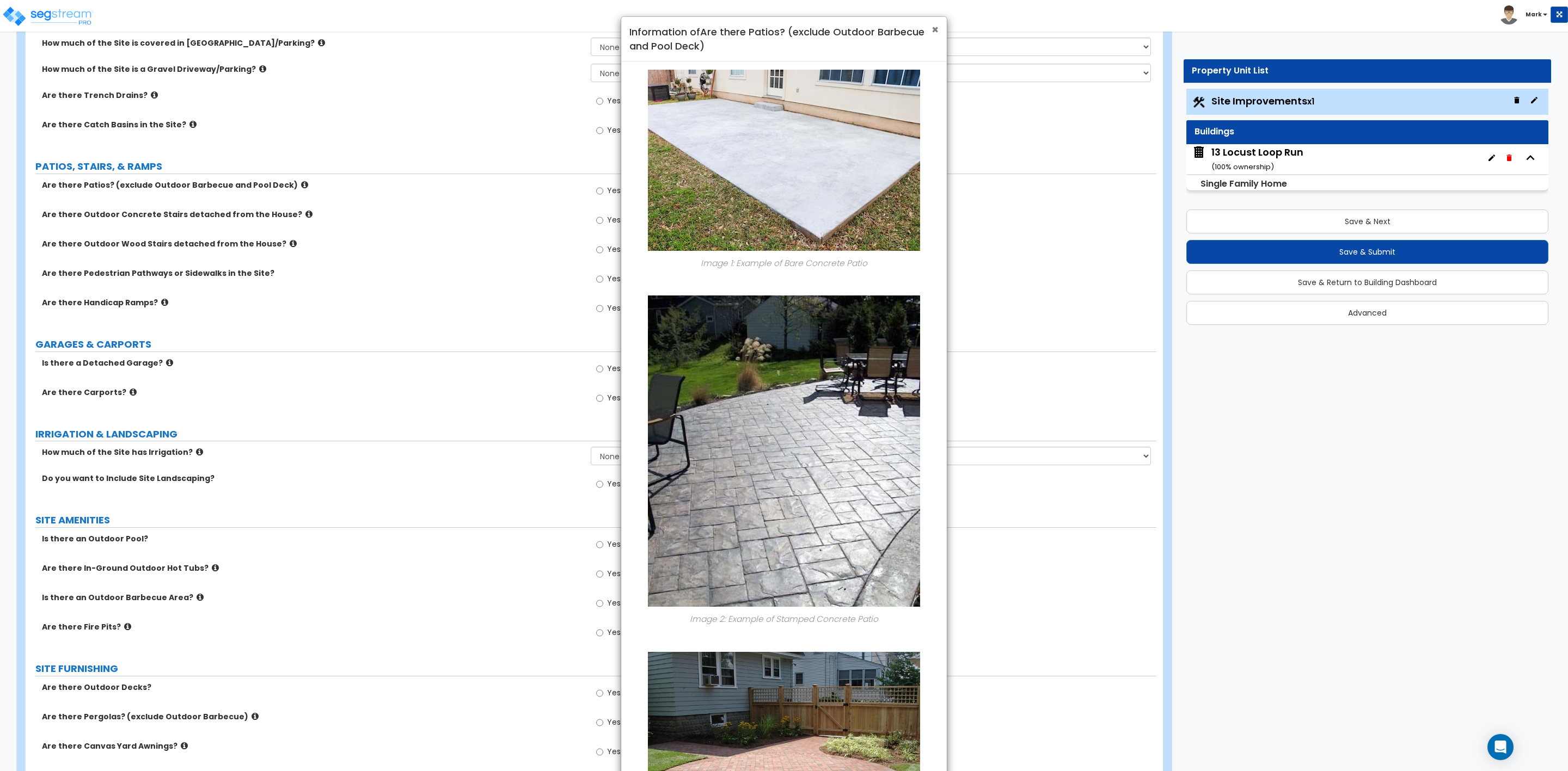
click at [935, 33] on span "×" at bounding box center [935, 29] width 7 height 16
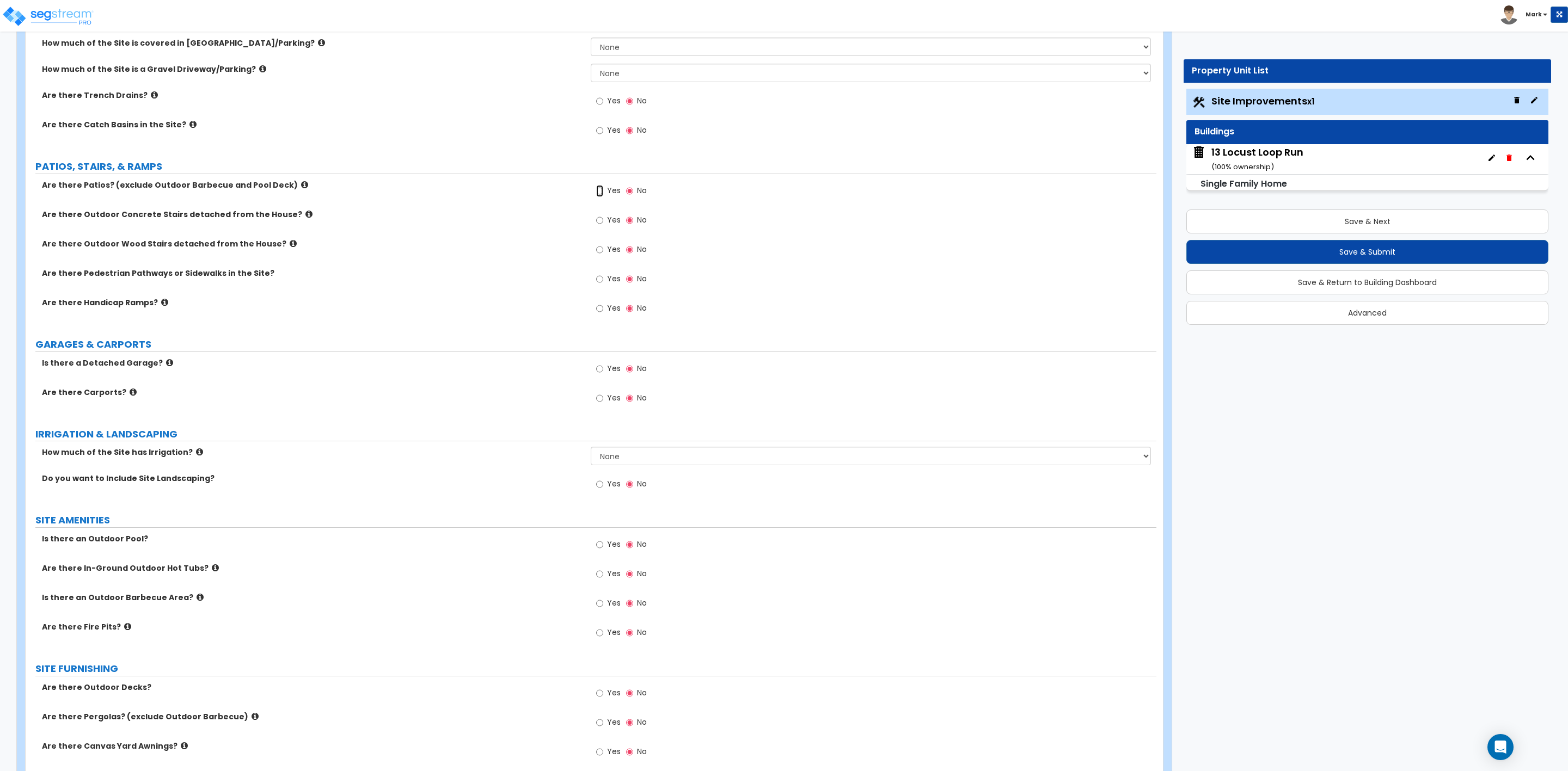
click at [599, 194] on input "Yes" at bounding box center [599, 190] width 7 height 12
radio input "true"
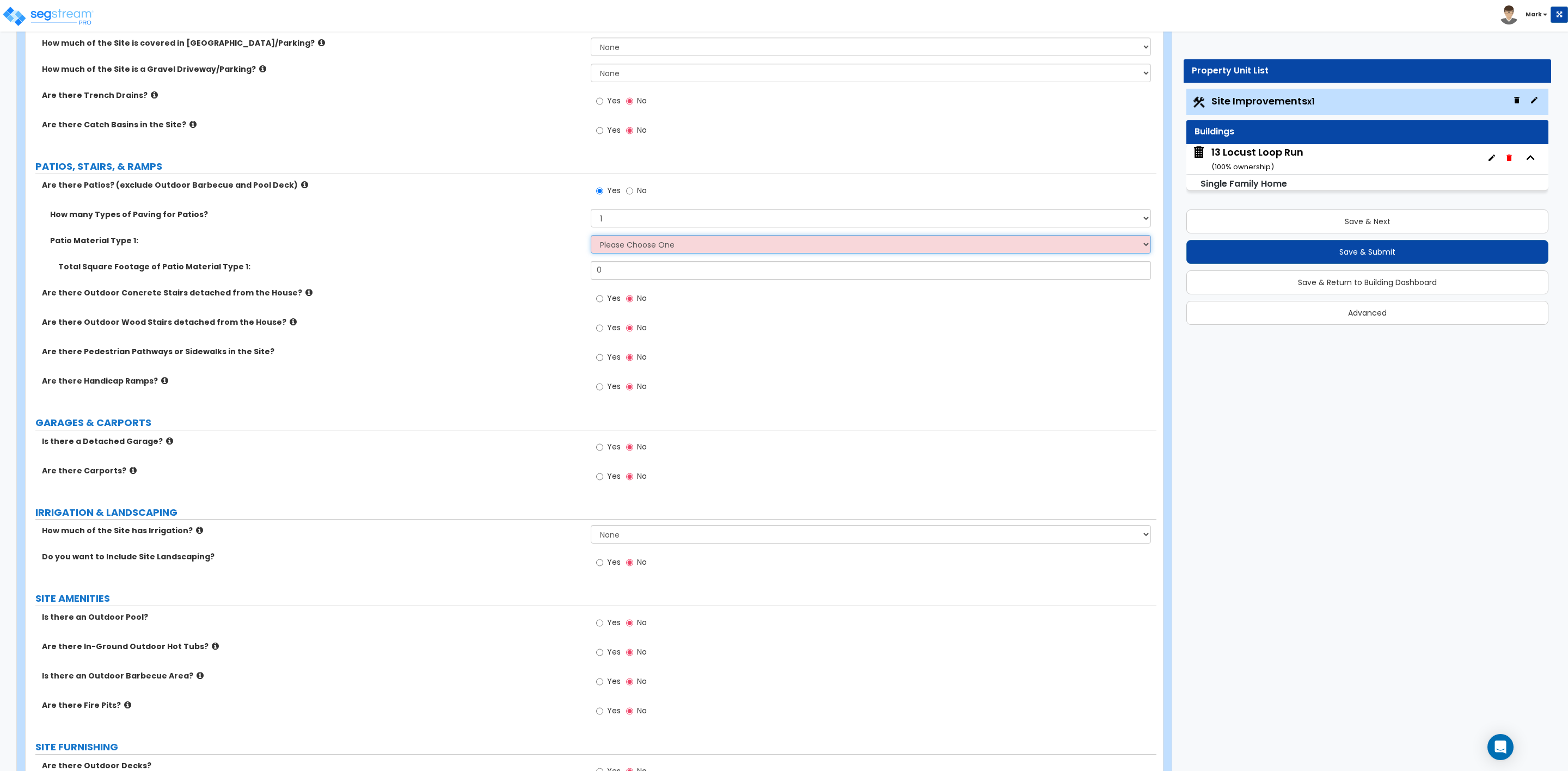
click at [625, 244] on select "Please Choose One Bare Concrete Stamped Concrete Brick Pavers Stone Pavers Tile…" at bounding box center [870, 244] width 560 height 18
select select "1"
click at [590, 237] on select "Please Choose One Bare Concrete Stamped Concrete Brick Pavers Stone Pavers Tile…" at bounding box center [870, 244] width 560 height 18
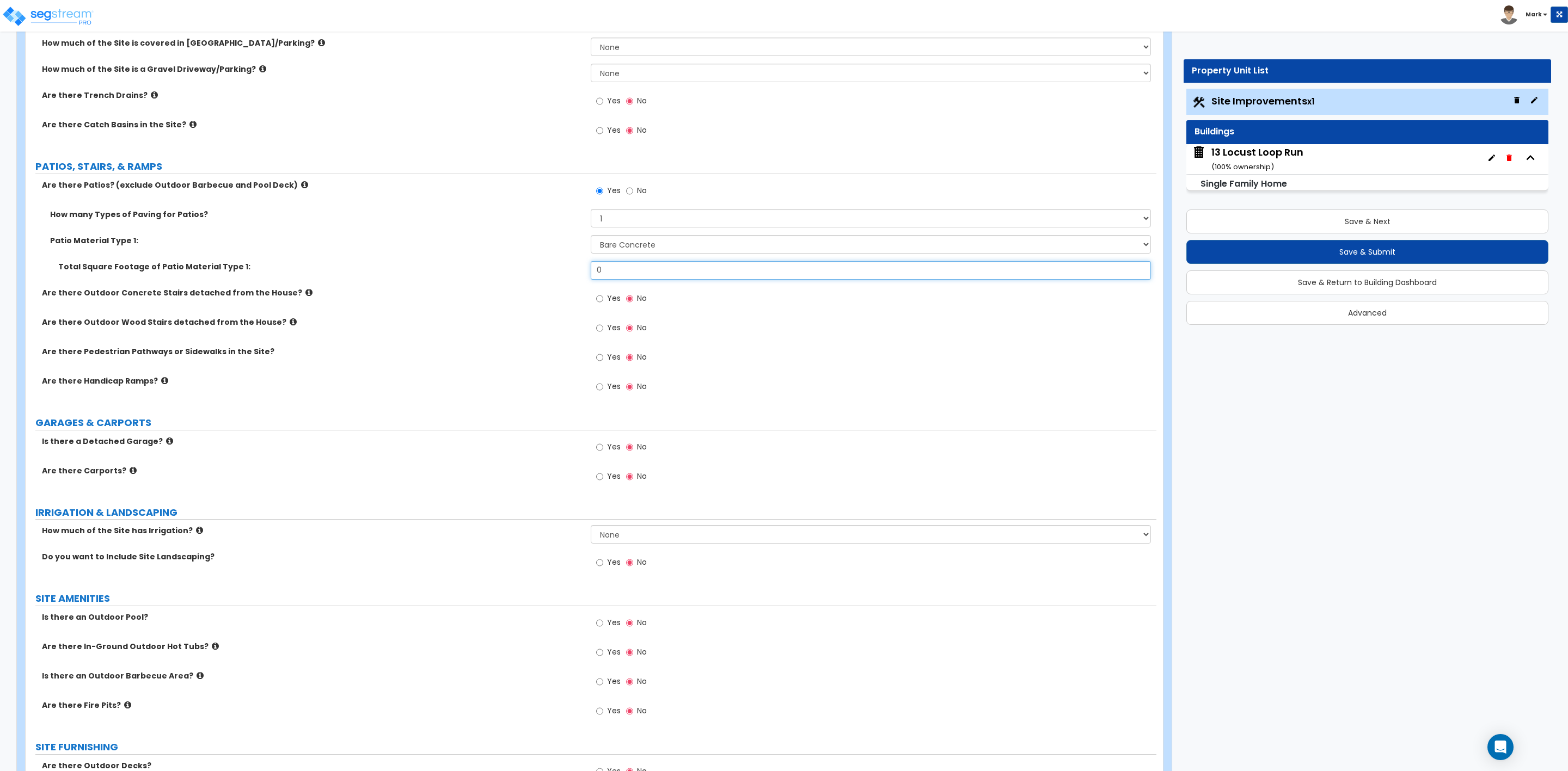
drag, startPoint x: 621, startPoint y: 272, endPoint x: 531, endPoint y: 278, distance: 90.2
click at [531, 278] on div "Total Square Footage of Patio Material Type 1: 0" at bounding box center [590, 274] width 1131 height 26
type input "1"
type input "200"
click at [476, 355] on label "Are there Pedestrian Pathways or Sidewalks in the Site?" at bounding box center [312, 352] width 541 height 11
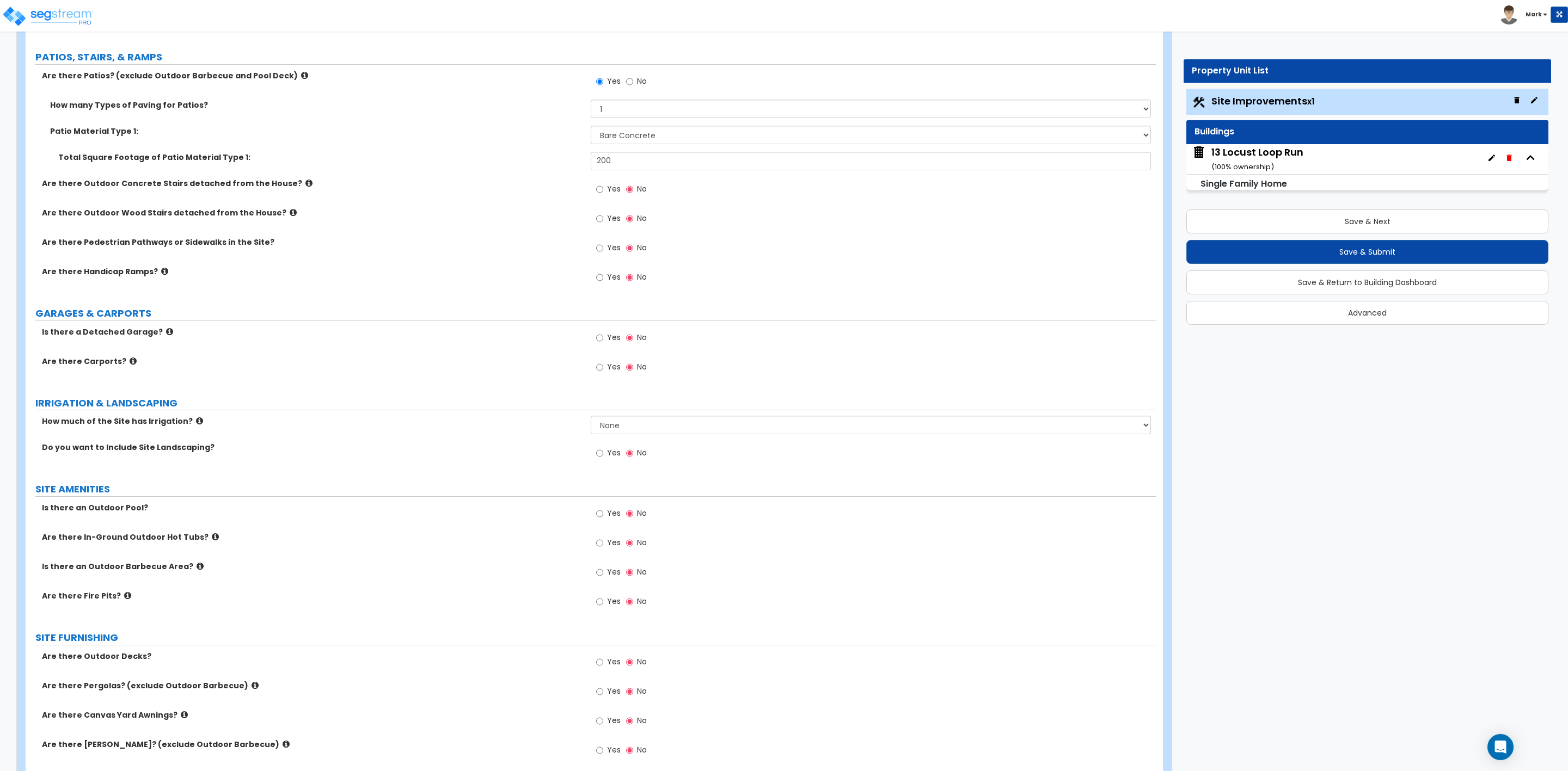
scroll to position [490, 0]
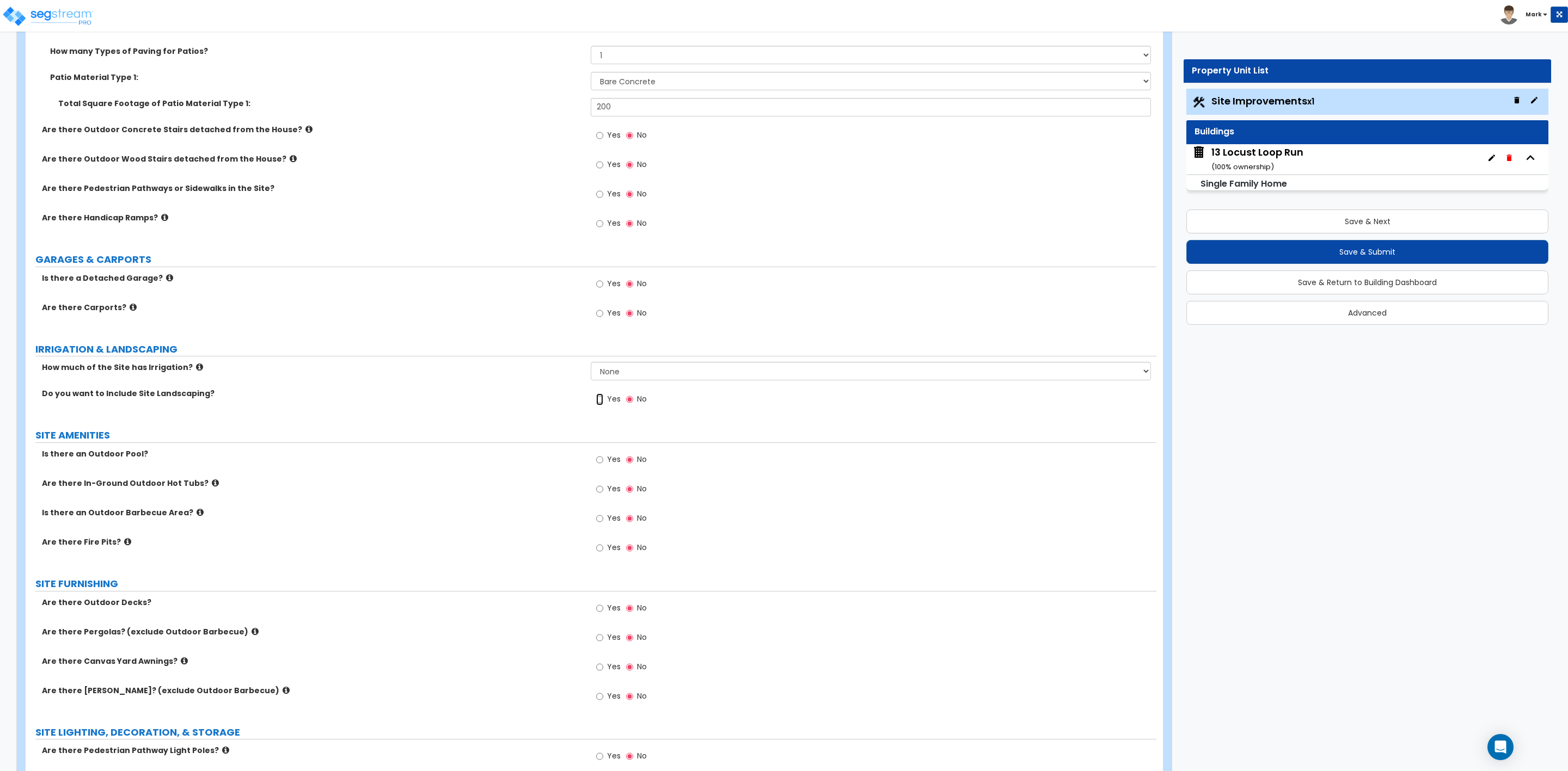
click at [602, 403] on input "Yes" at bounding box center [599, 399] width 7 height 12
radio input "true"
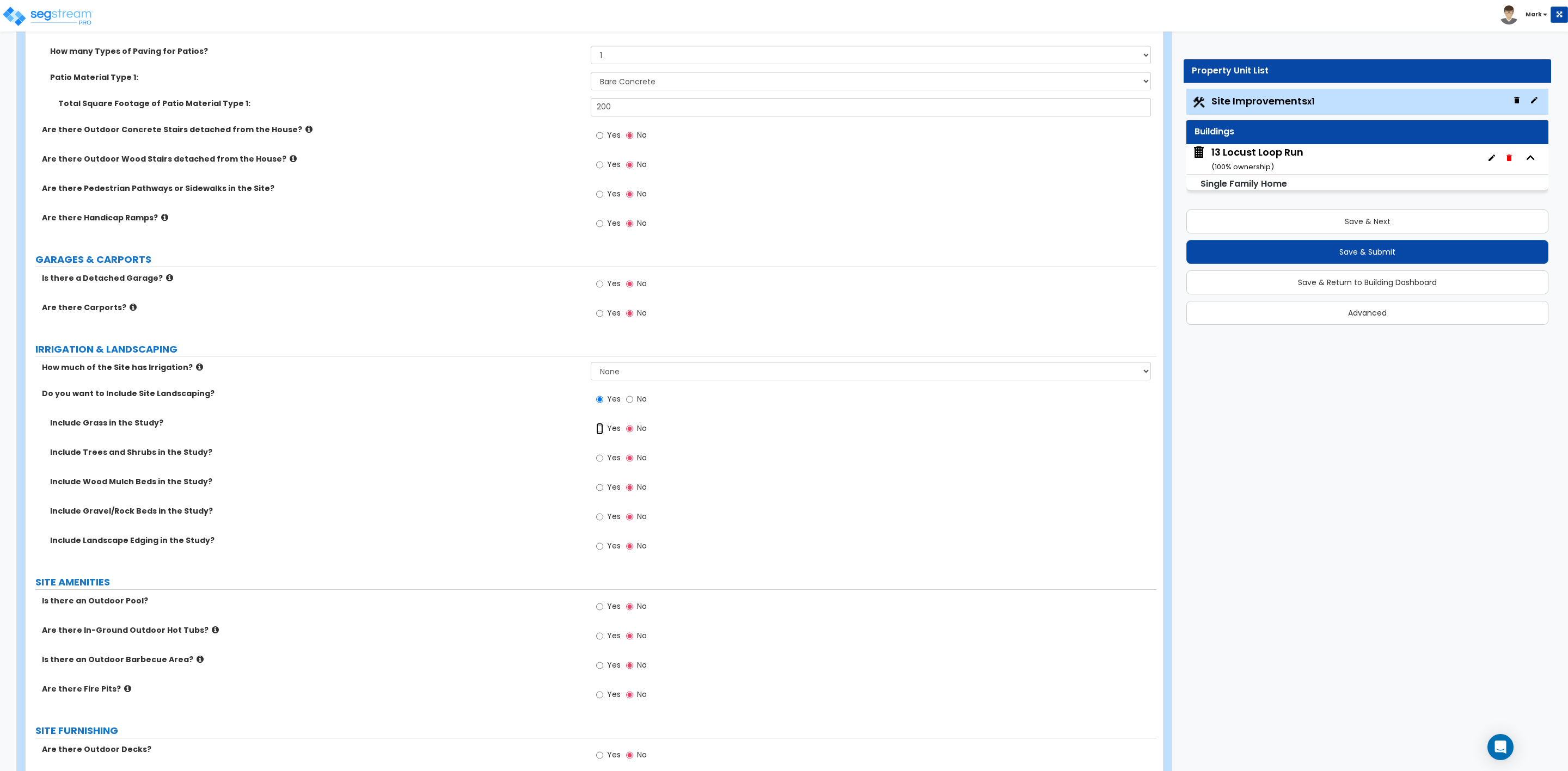
drag, startPoint x: 599, startPoint y: 429, endPoint x: 610, endPoint y: 441, distance: 16.3
click at [599, 430] on input "Yes" at bounding box center [599, 429] width 7 height 12
radio input "true"
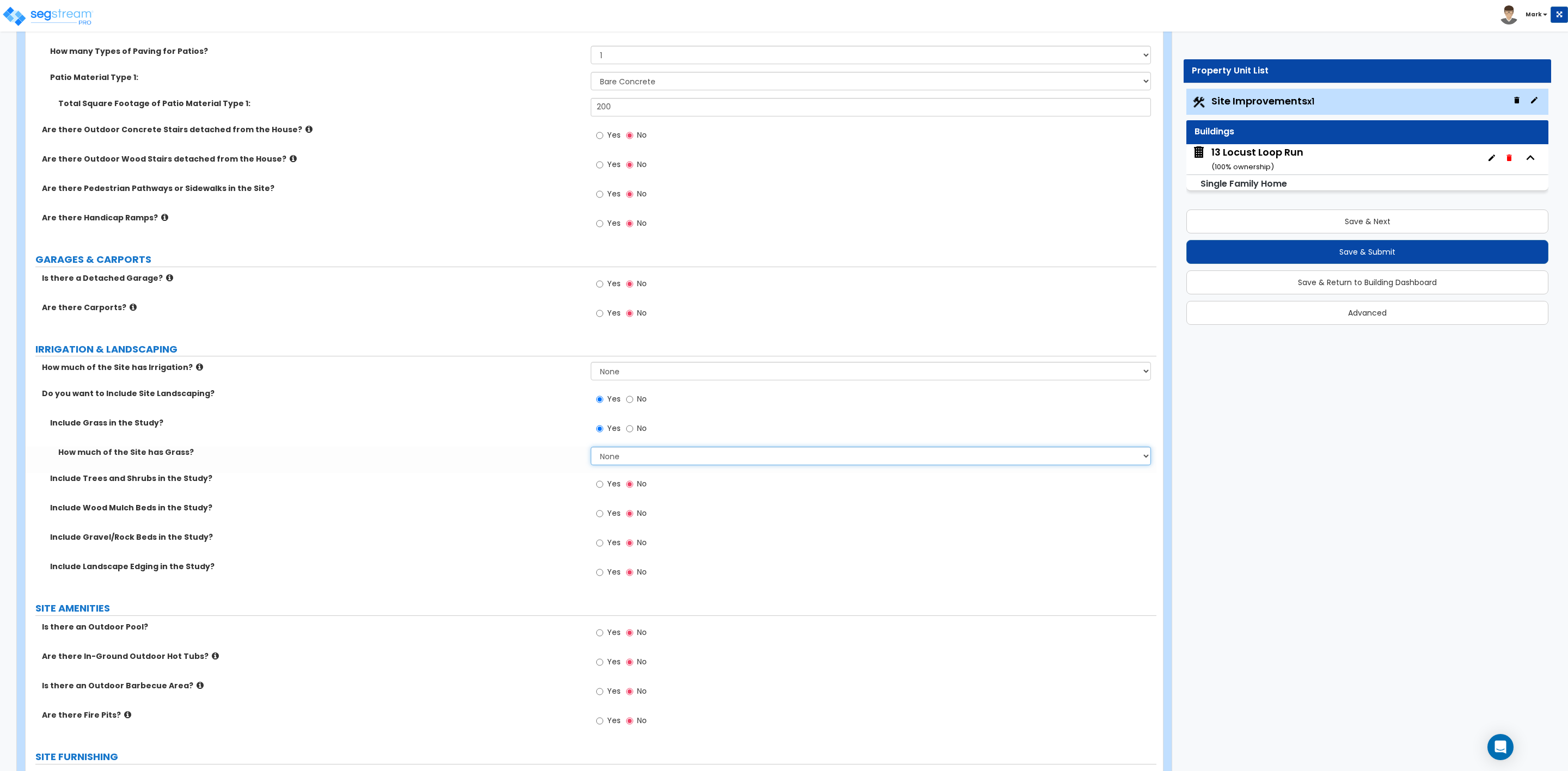
drag, startPoint x: 630, startPoint y: 456, endPoint x: 536, endPoint y: 456, distance: 94.0
click at [536, 456] on div "How much of the Site has Grass? None I want to Enter an Approximate Percentage …" at bounding box center [590, 460] width 1131 height 26
select select "2"
click at [590, 449] on select "None I want to Enter an Approximate Percentage I want to Enter the Square Foota…" at bounding box center [870, 456] width 560 height 18
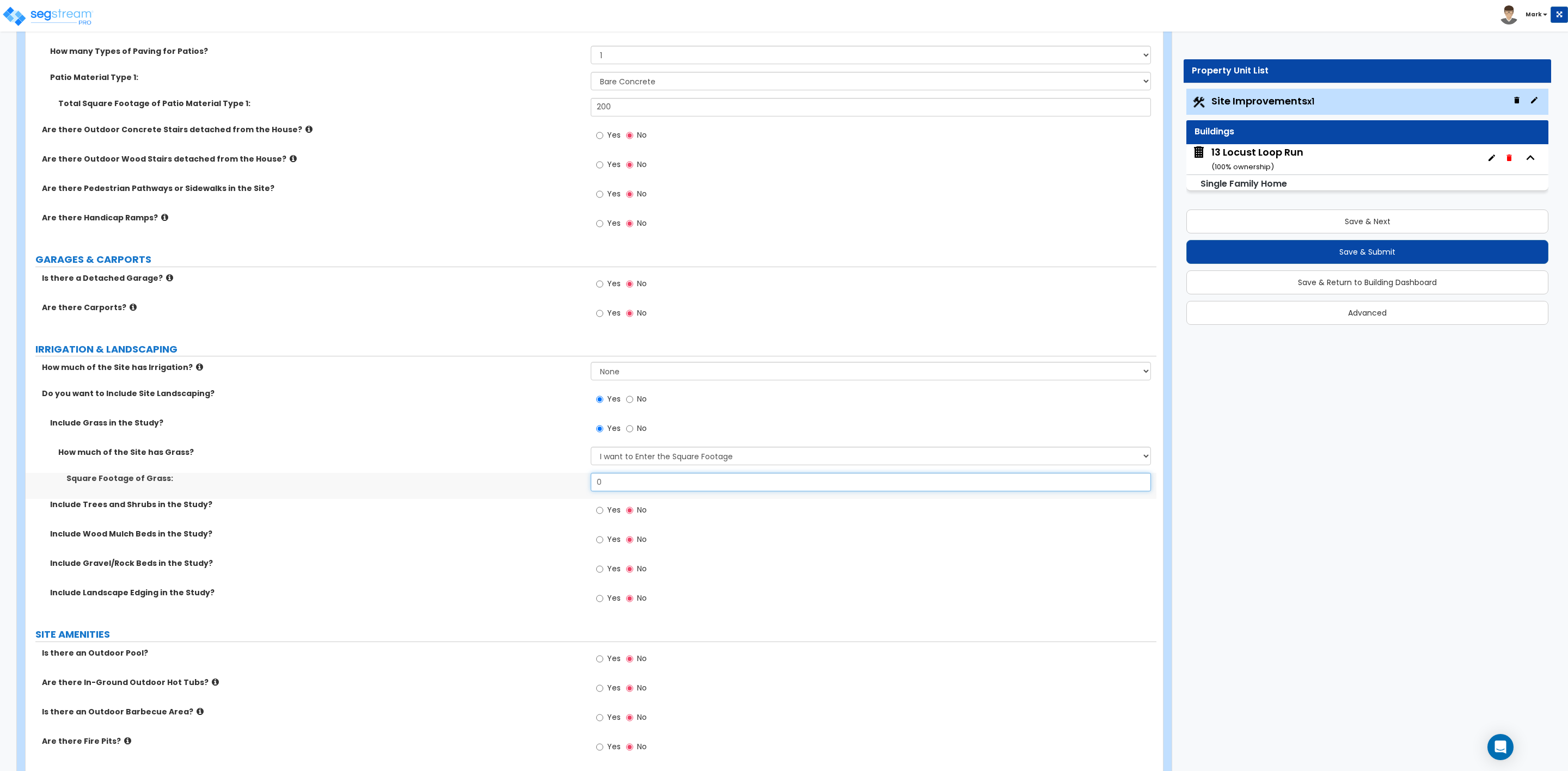
drag, startPoint x: 621, startPoint y: 487, endPoint x: 527, endPoint y: 491, distance: 94.1
click at [528, 488] on div "Square Footage of Grass: 0" at bounding box center [590, 486] width 1131 height 26
type input "6,800"
click at [543, 484] on label "Square Footage of Grass:" at bounding box center [324, 479] width 516 height 11
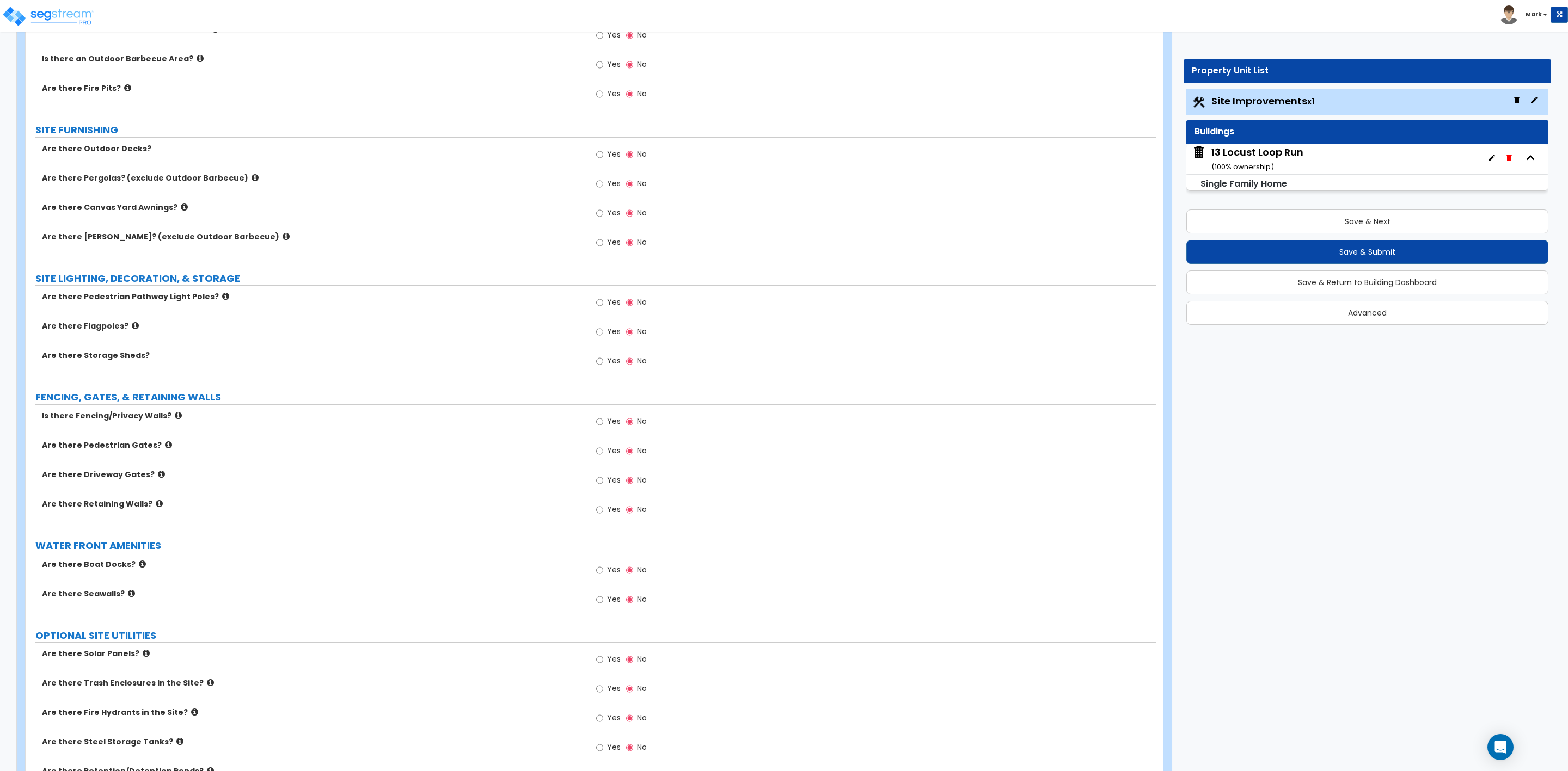
scroll to position [1280, 0]
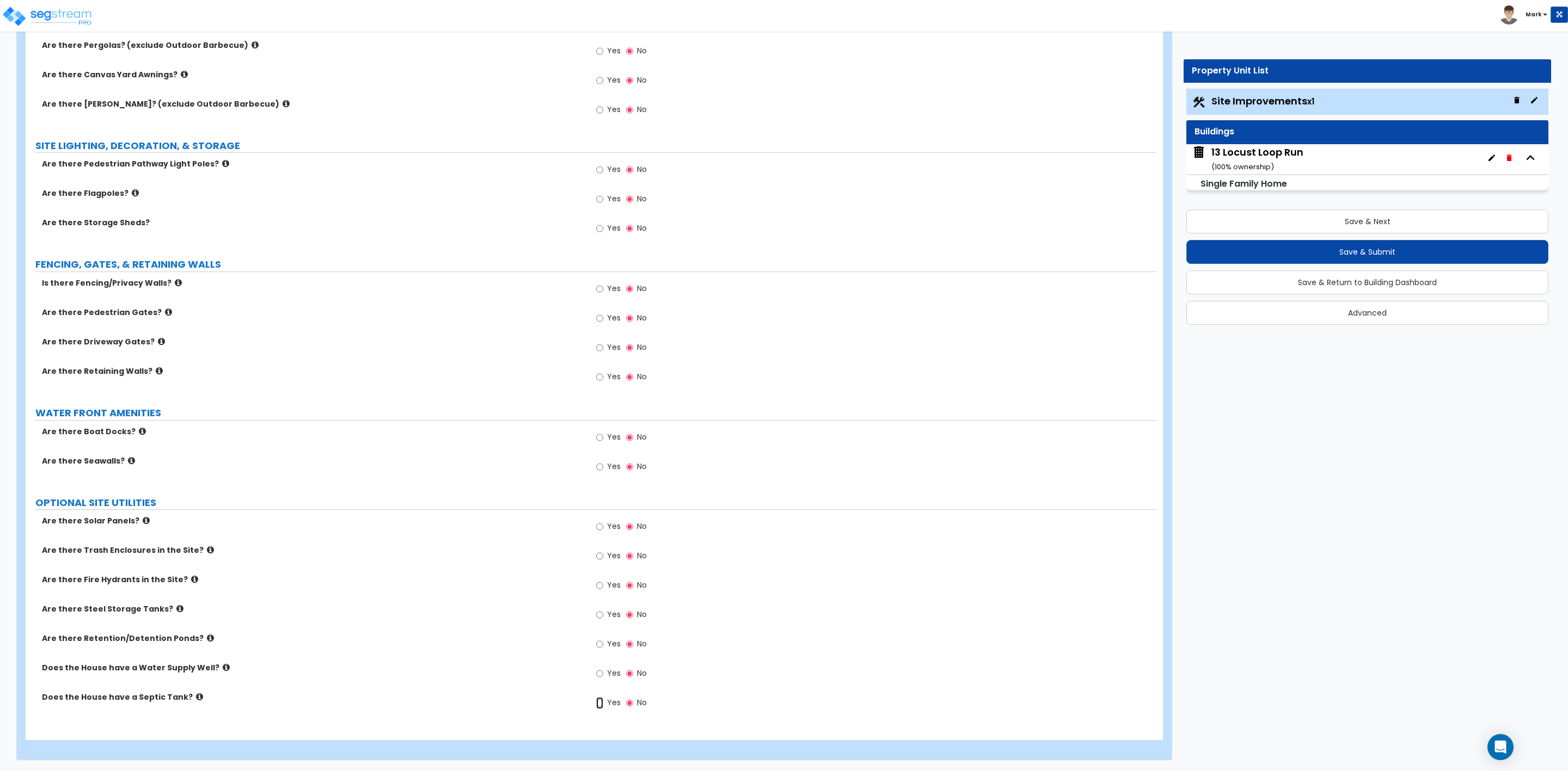
click at [602, 699] on input "Yes" at bounding box center [599, 703] width 7 height 12
radio input "true"
drag, startPoint x: 449, startPoint y: 515, endPoint x: 463, endPoint y: 515, distance: 14.0
click at [452, 515] on label "Are there Solar Panels?" at bounding box center [312, 521] width 541 height 11
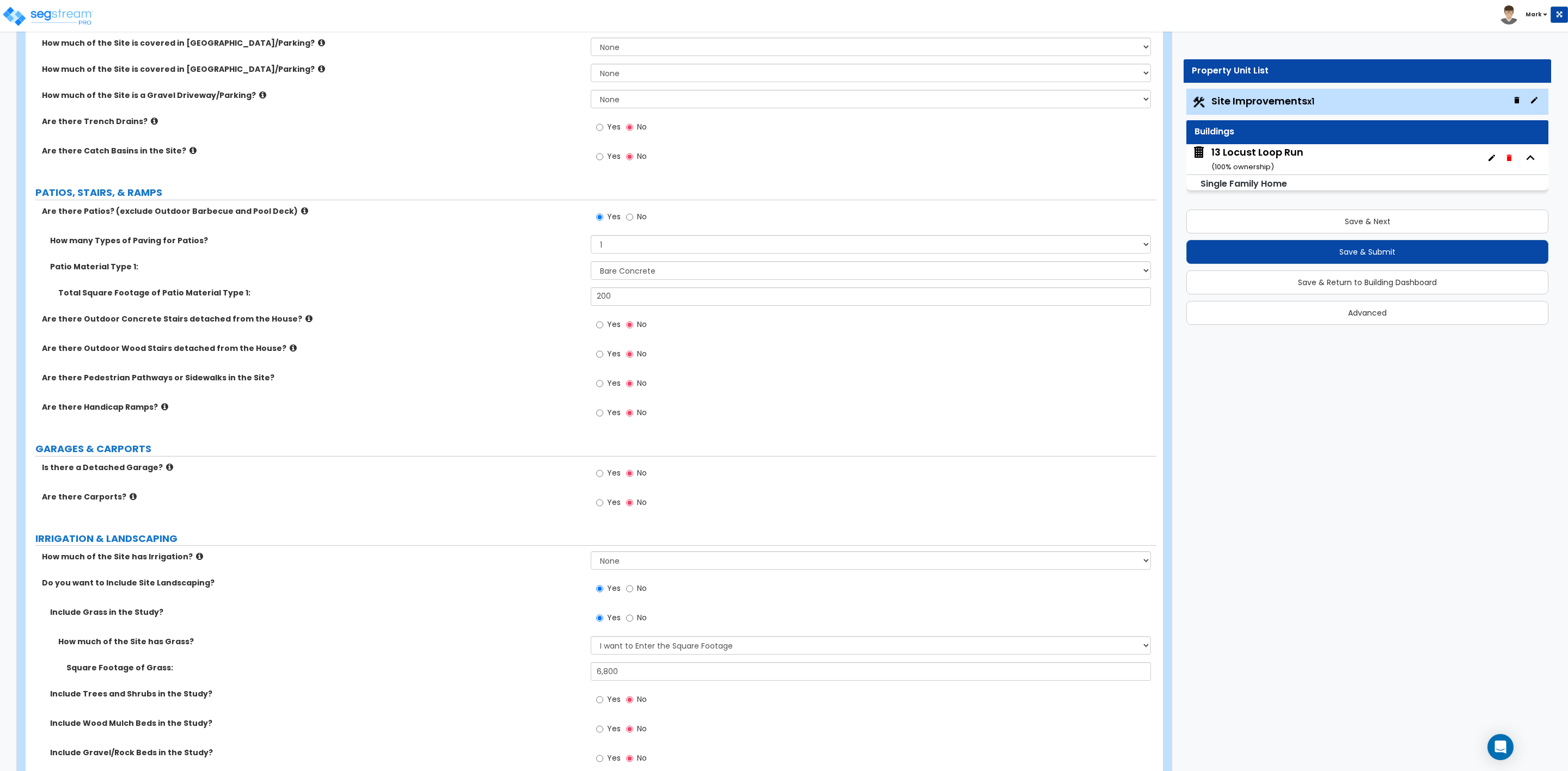
scroll to position [0, 0]
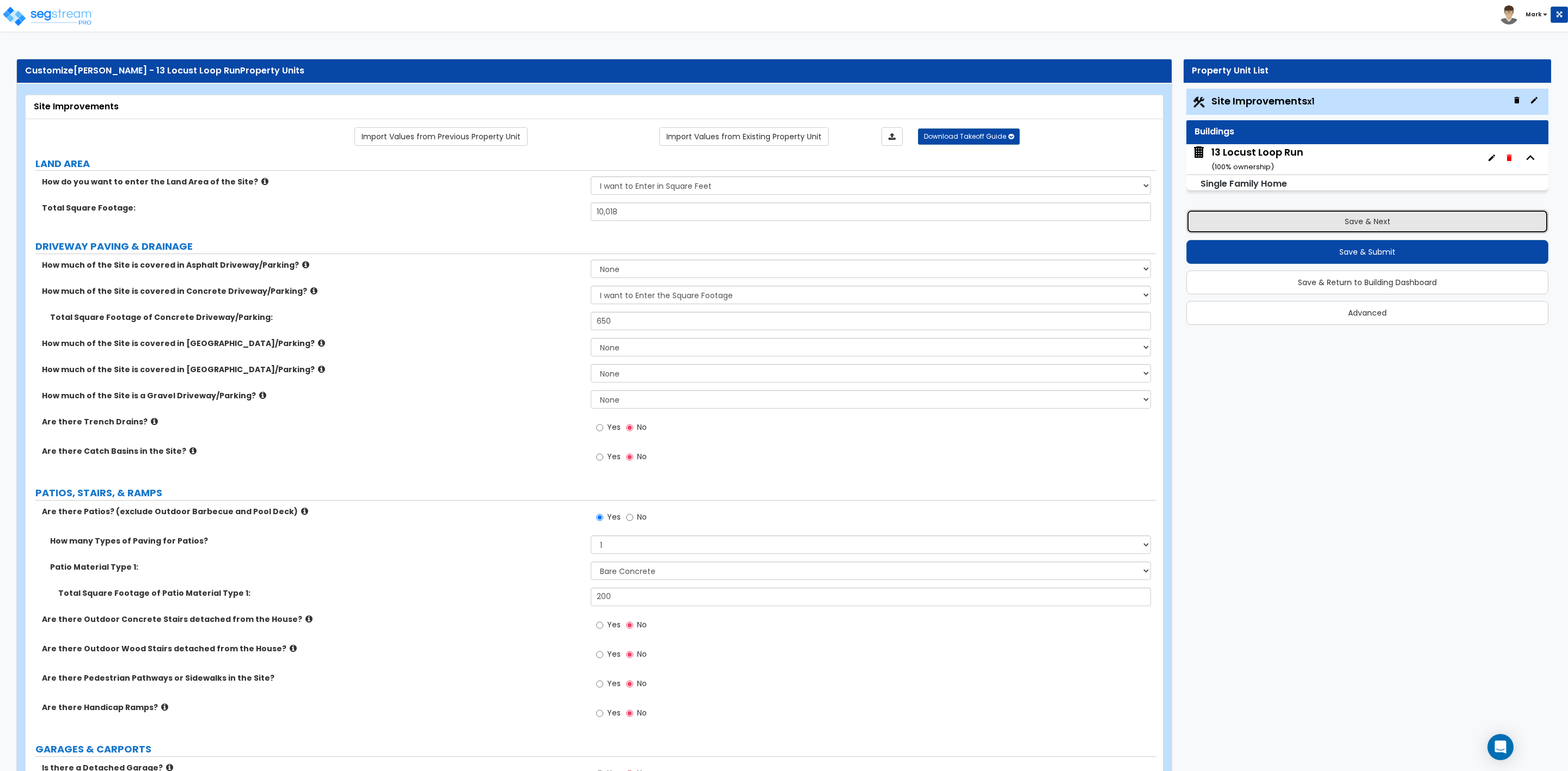
drag, startPoint x: 1376, startPoint y: 223, endPoint x: 1378, endPoint y: 217, distance: 6.3
click at [1376, 221] on button "Save & Next" at bounding box center [1367, 221] width 362 height 24
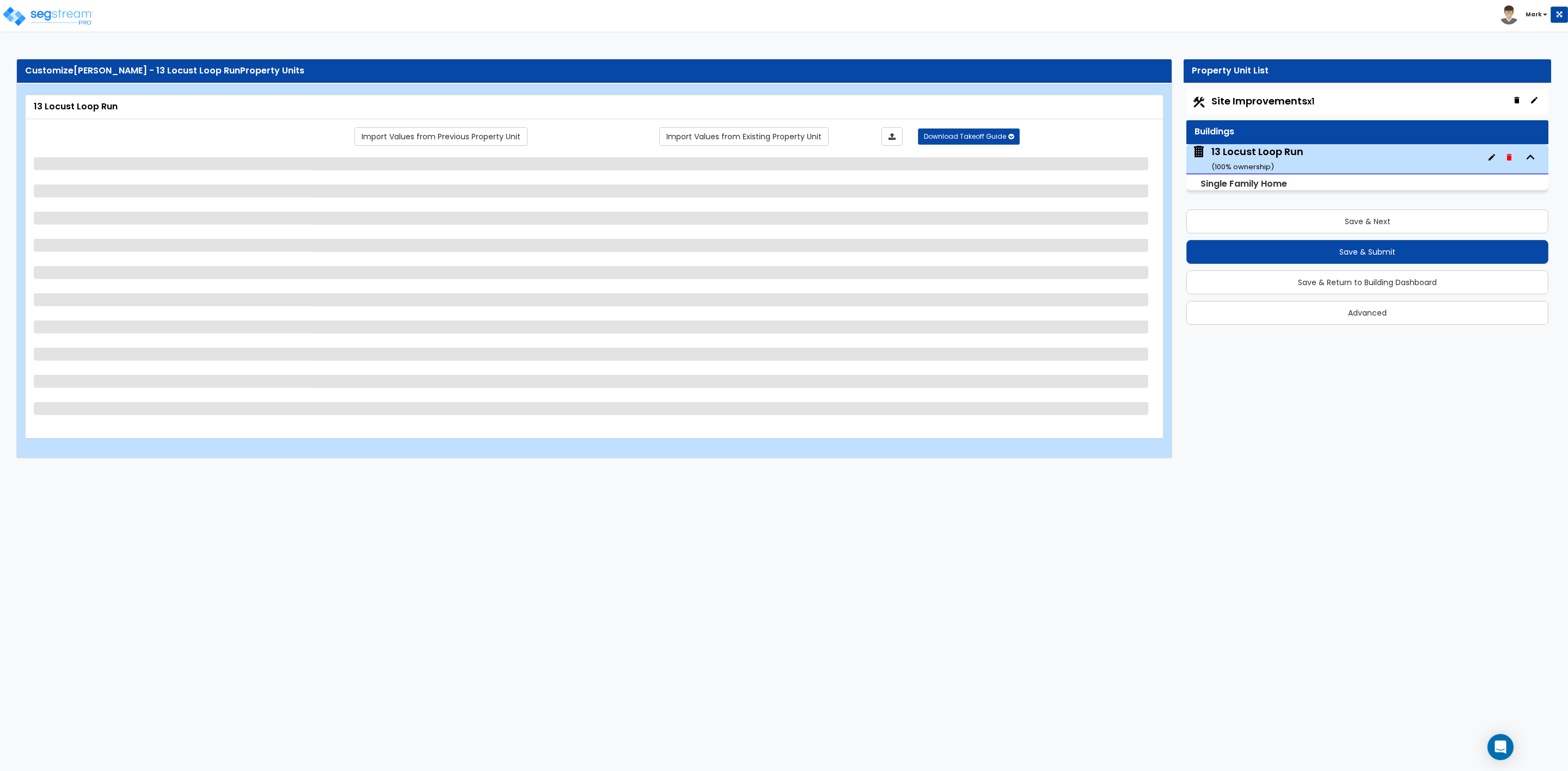
select select "1"
select select "7"
select select "3"
select select "2"
select select "1"
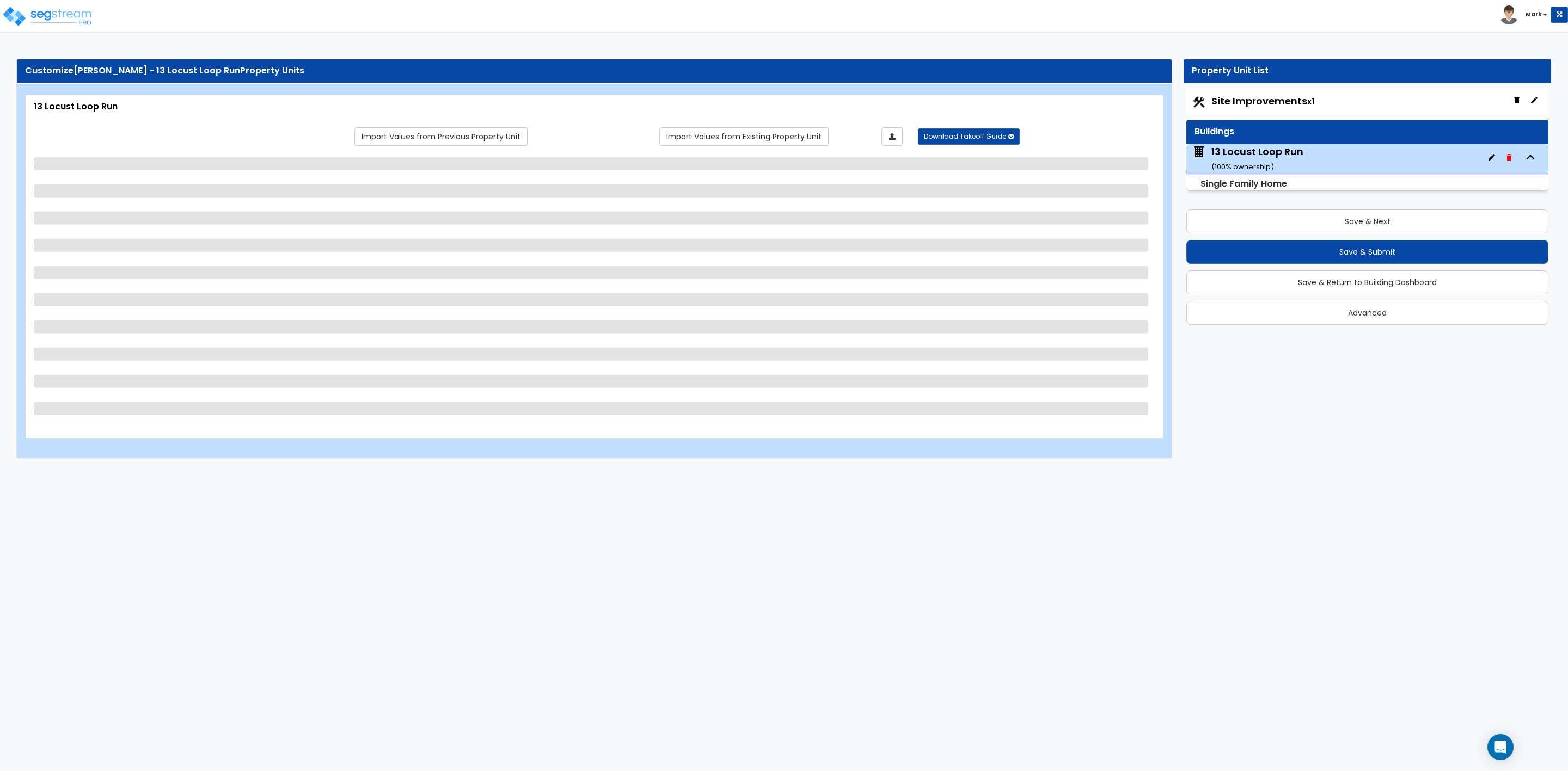
select select "7"
select select "1"
select select "2"
select select "1"
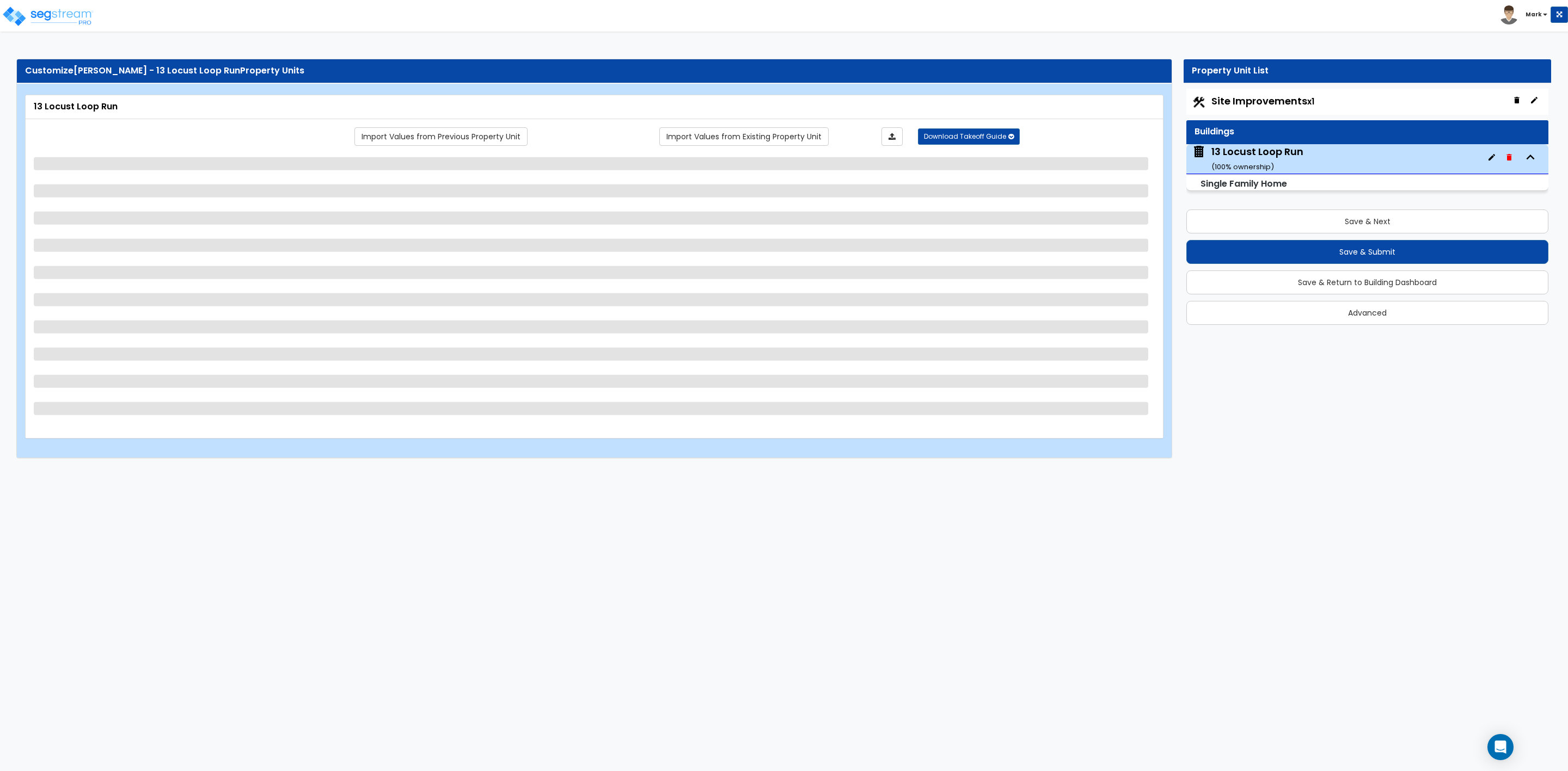
select select "1"
select select "2"
select select "1"
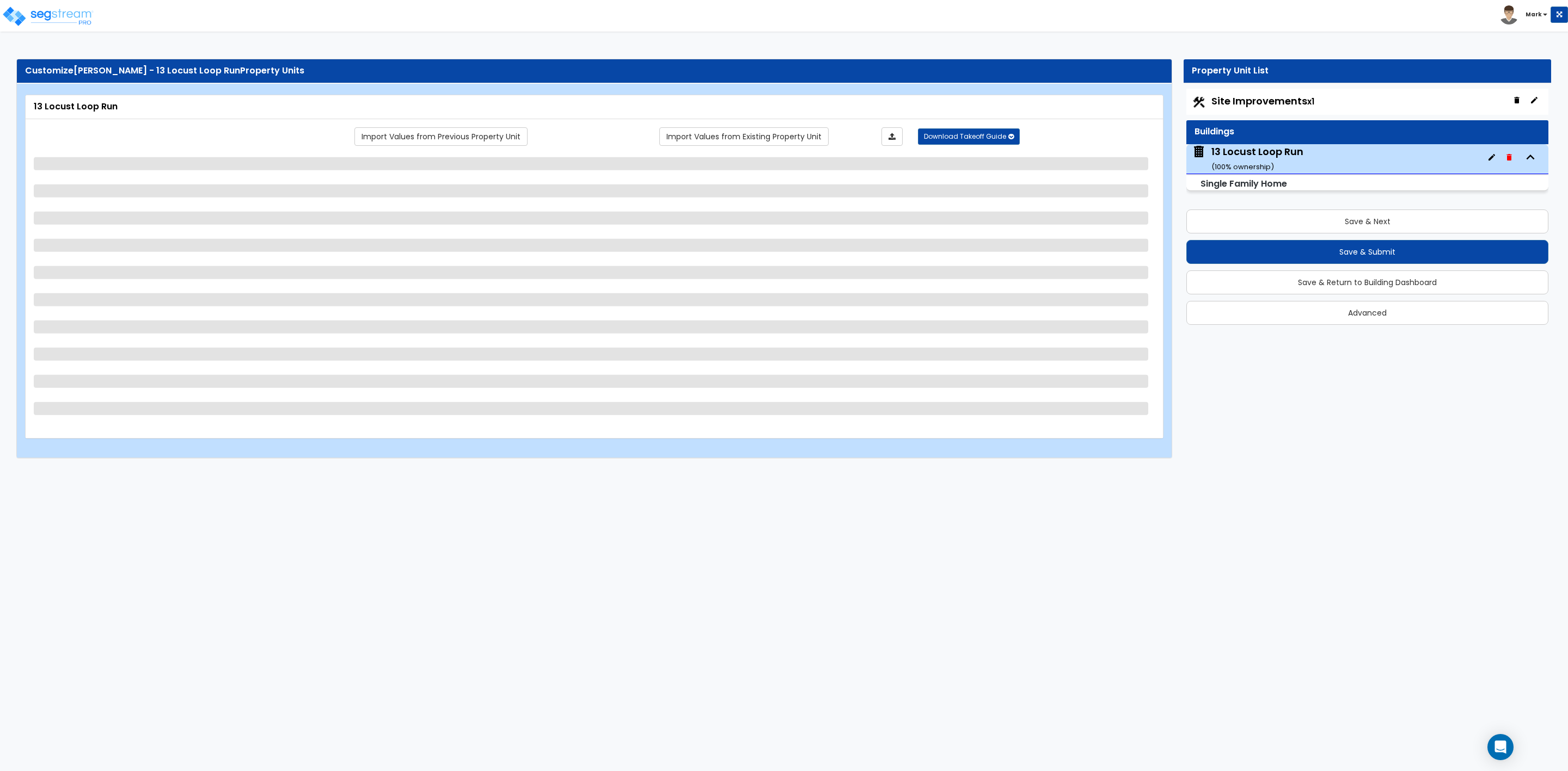
select select "3"
select select "1"
select select "2"
select select "3"
select select "2"
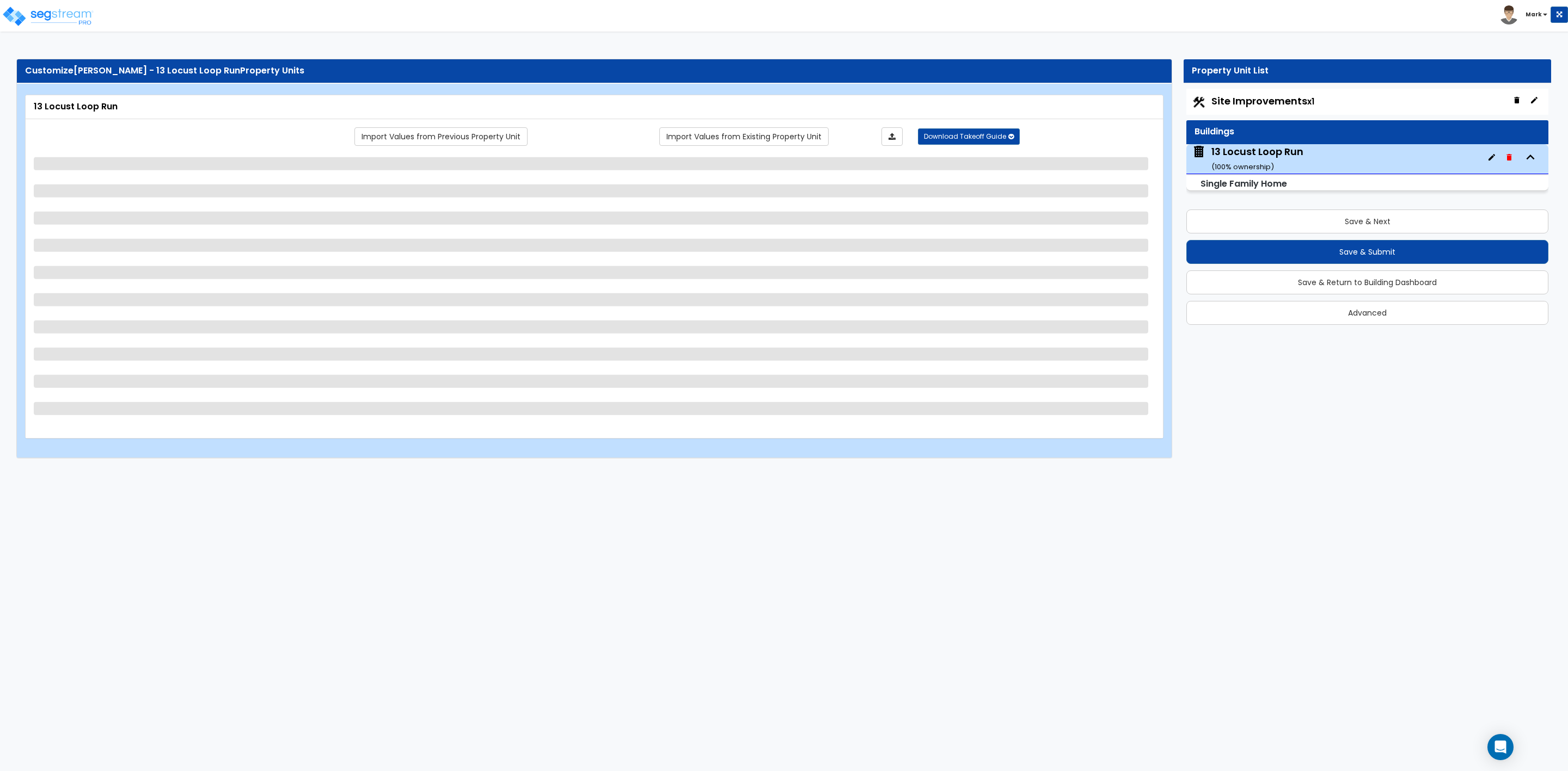
select select "3"
select select "2"
select select "3"
select select "1"
select select "2"
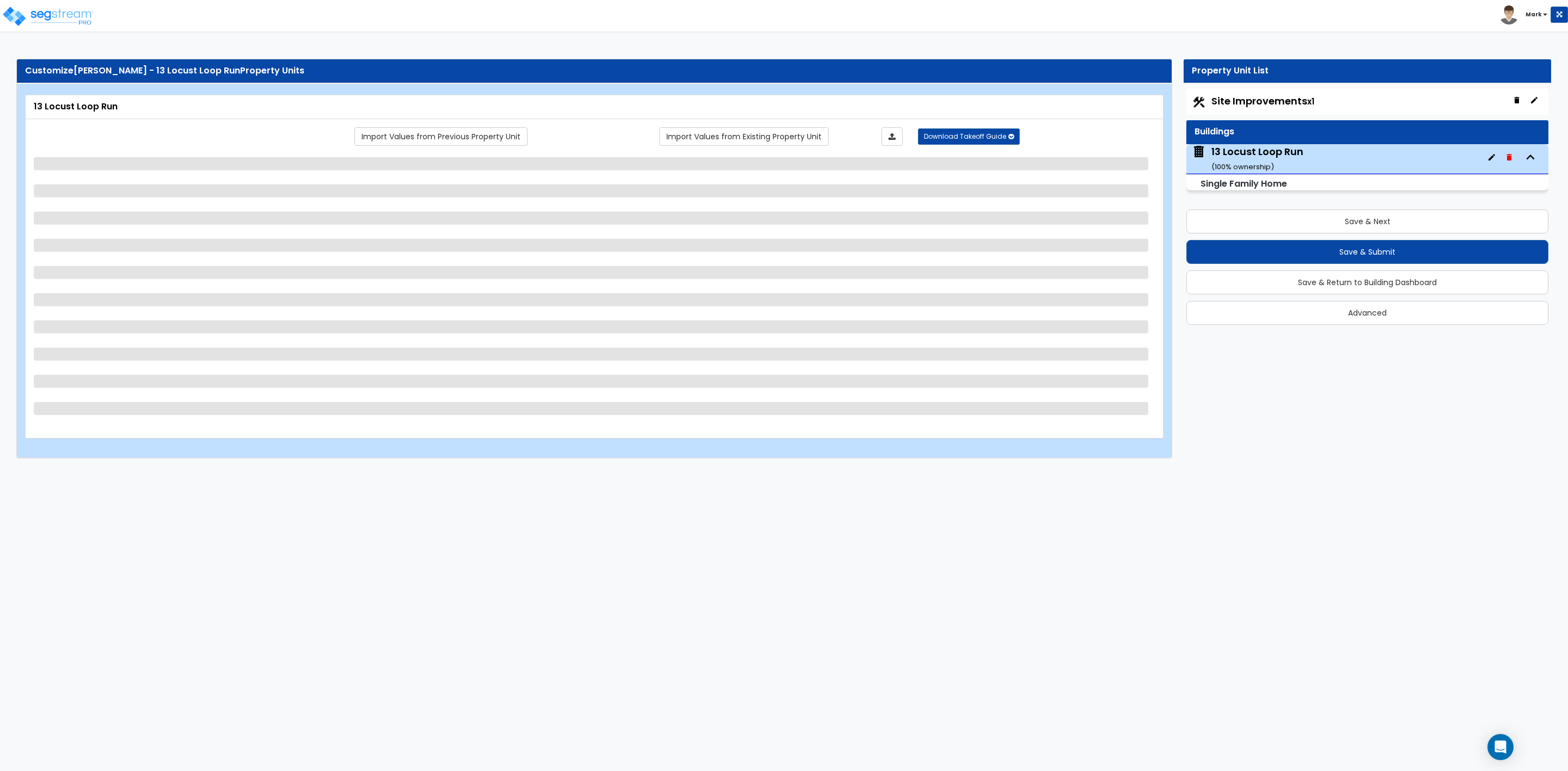
select select "3"
select select "2"
select select "3"
select select "2"
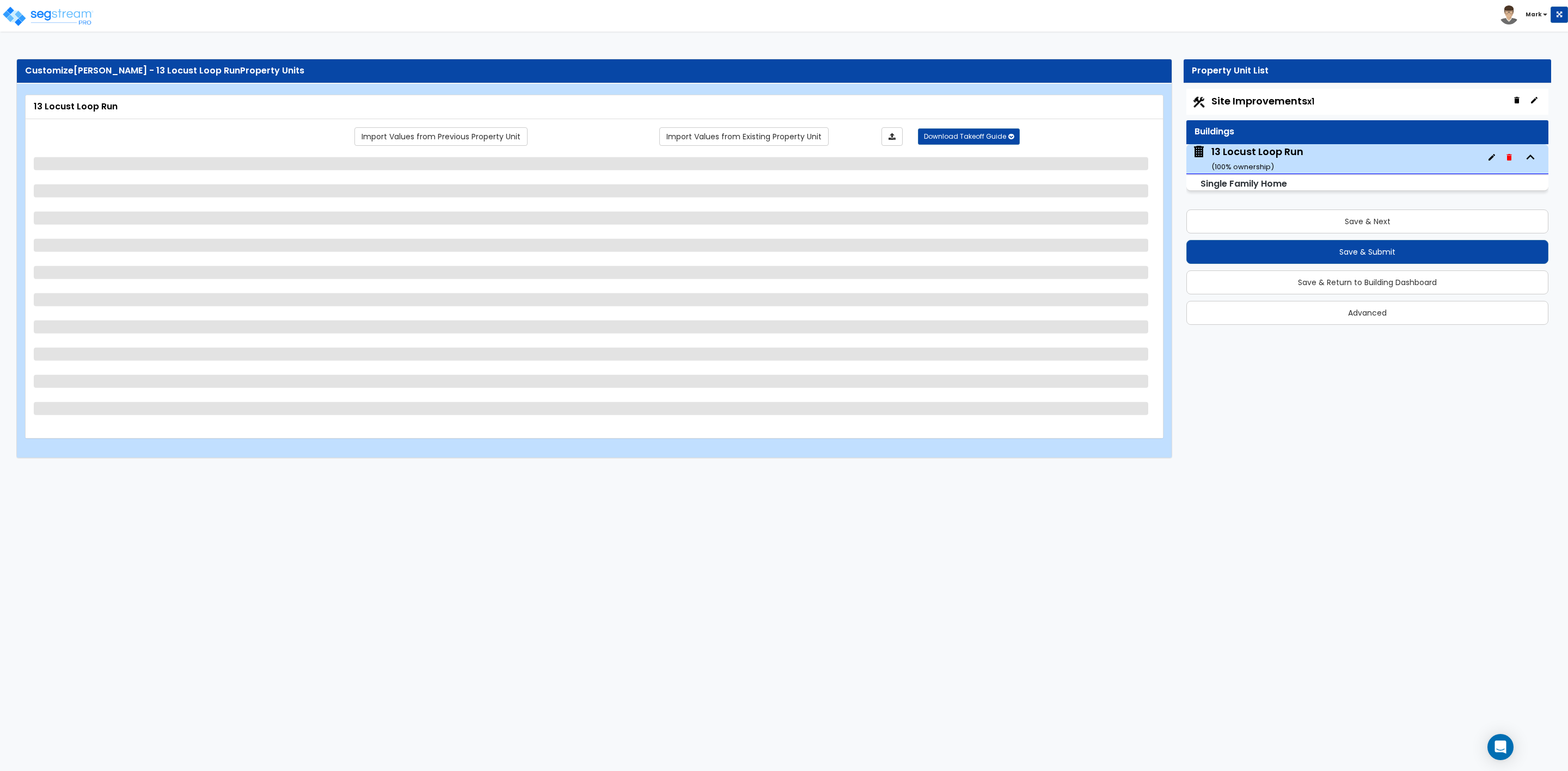
select select "1"
select select "2"
select select "1"
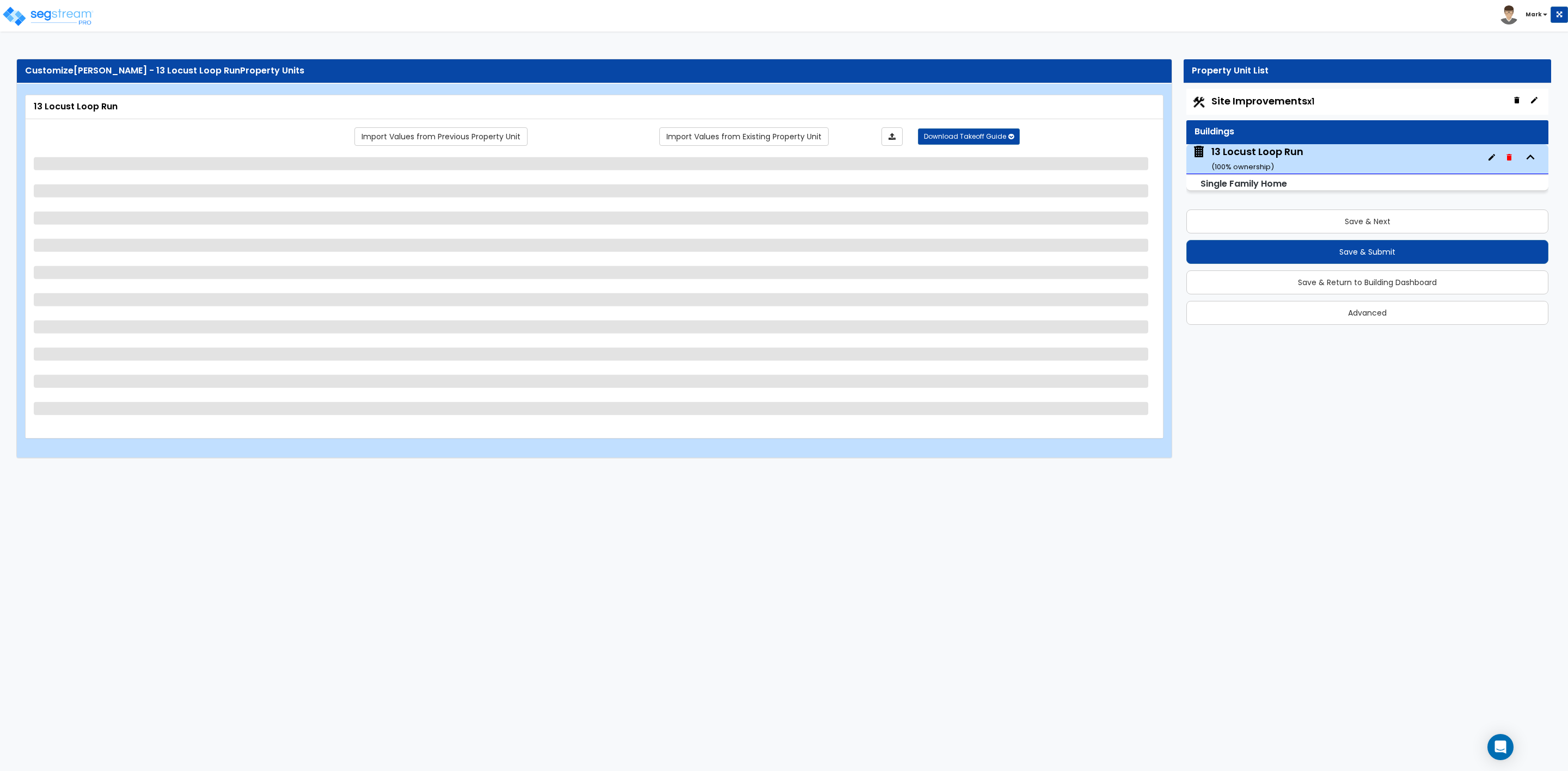
select select "1"
select select "2"
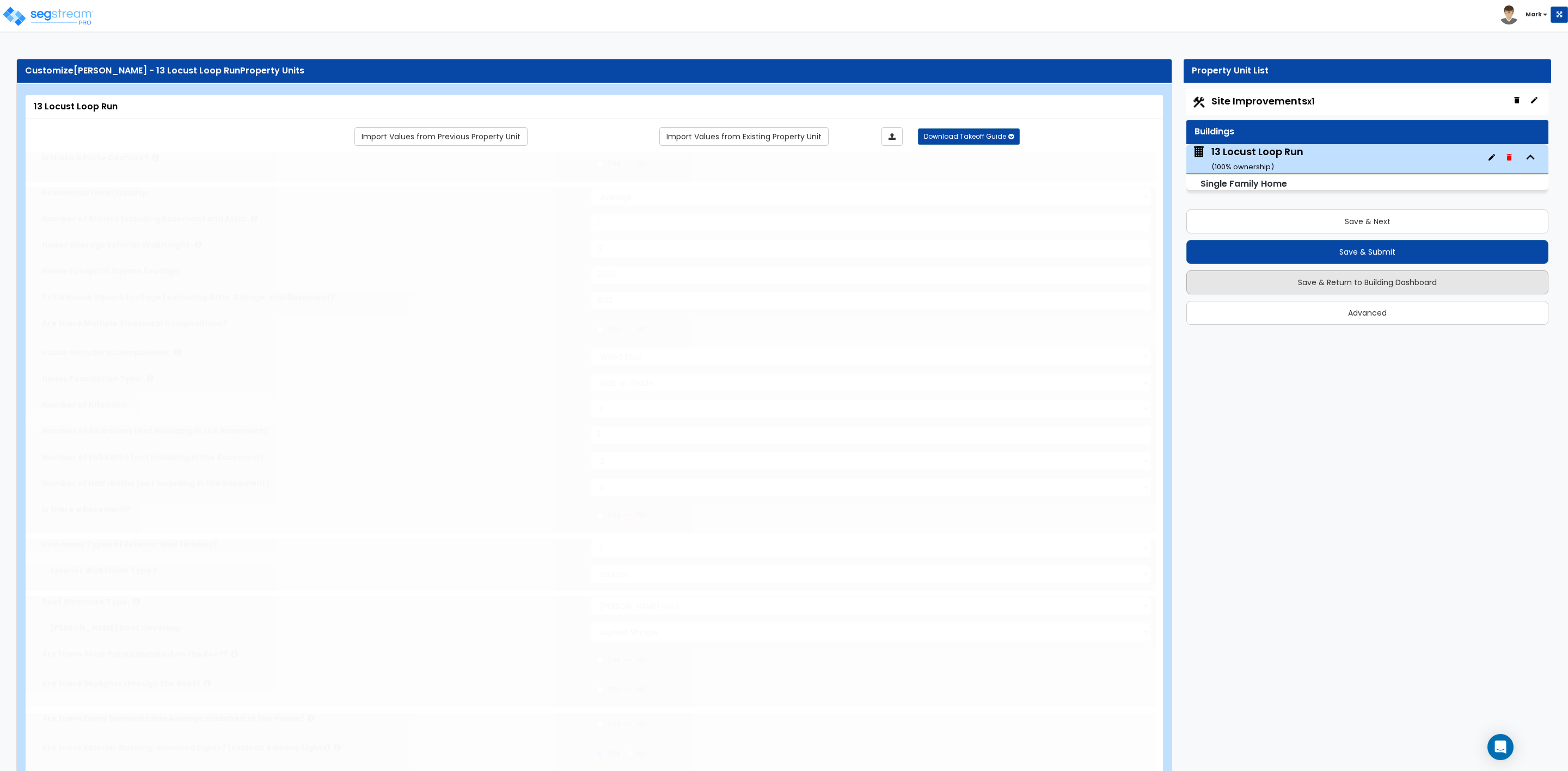
radio input "true"
select select "1"
type input "1"
select select "2"
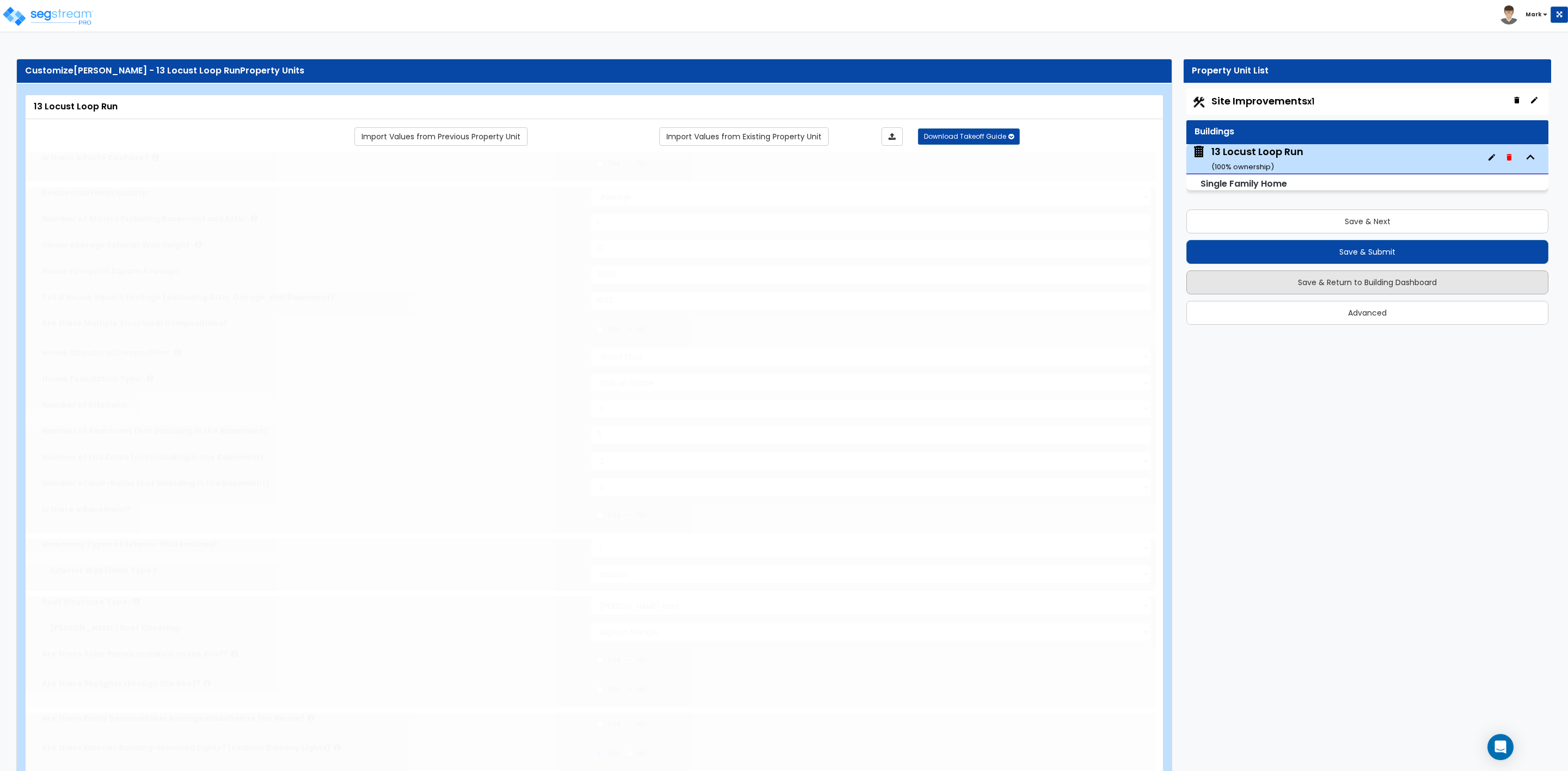
select select "2"
type input "4"
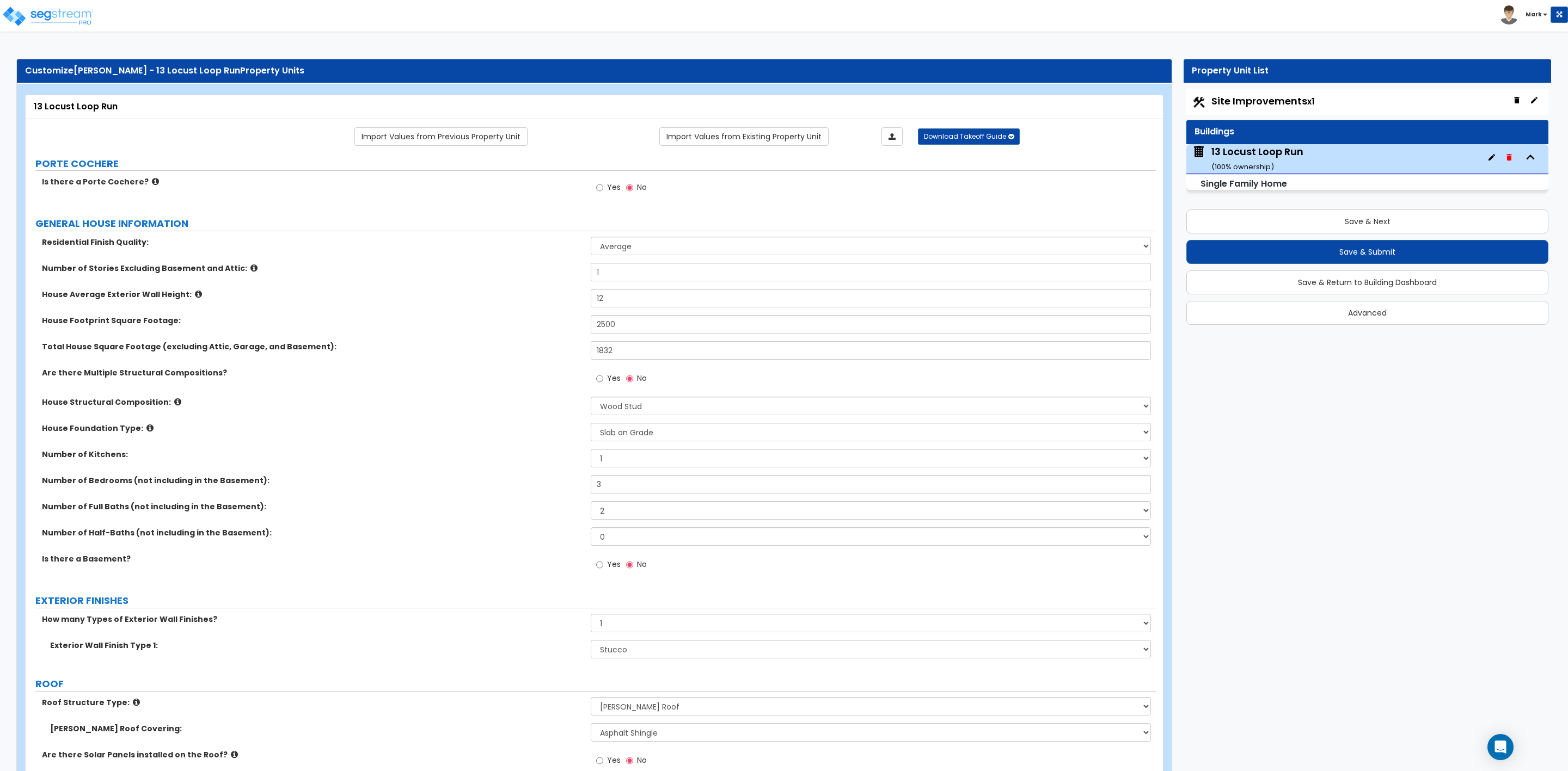
click at [448, 371] on label "Are there Multiple Structural Compositions?" at bounding box center [312, 373] width 541 height 11
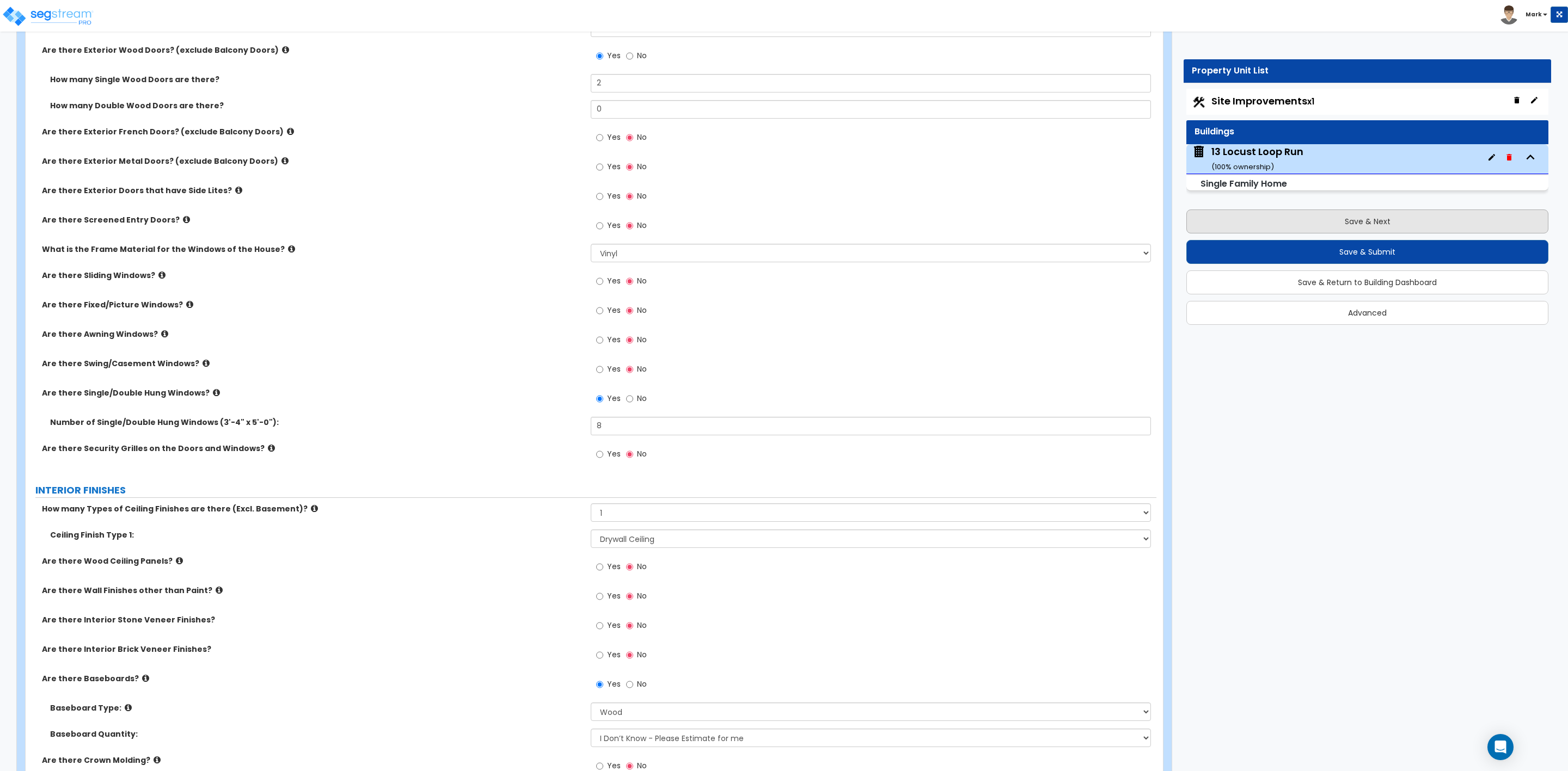
scroll to position [1633, 0]
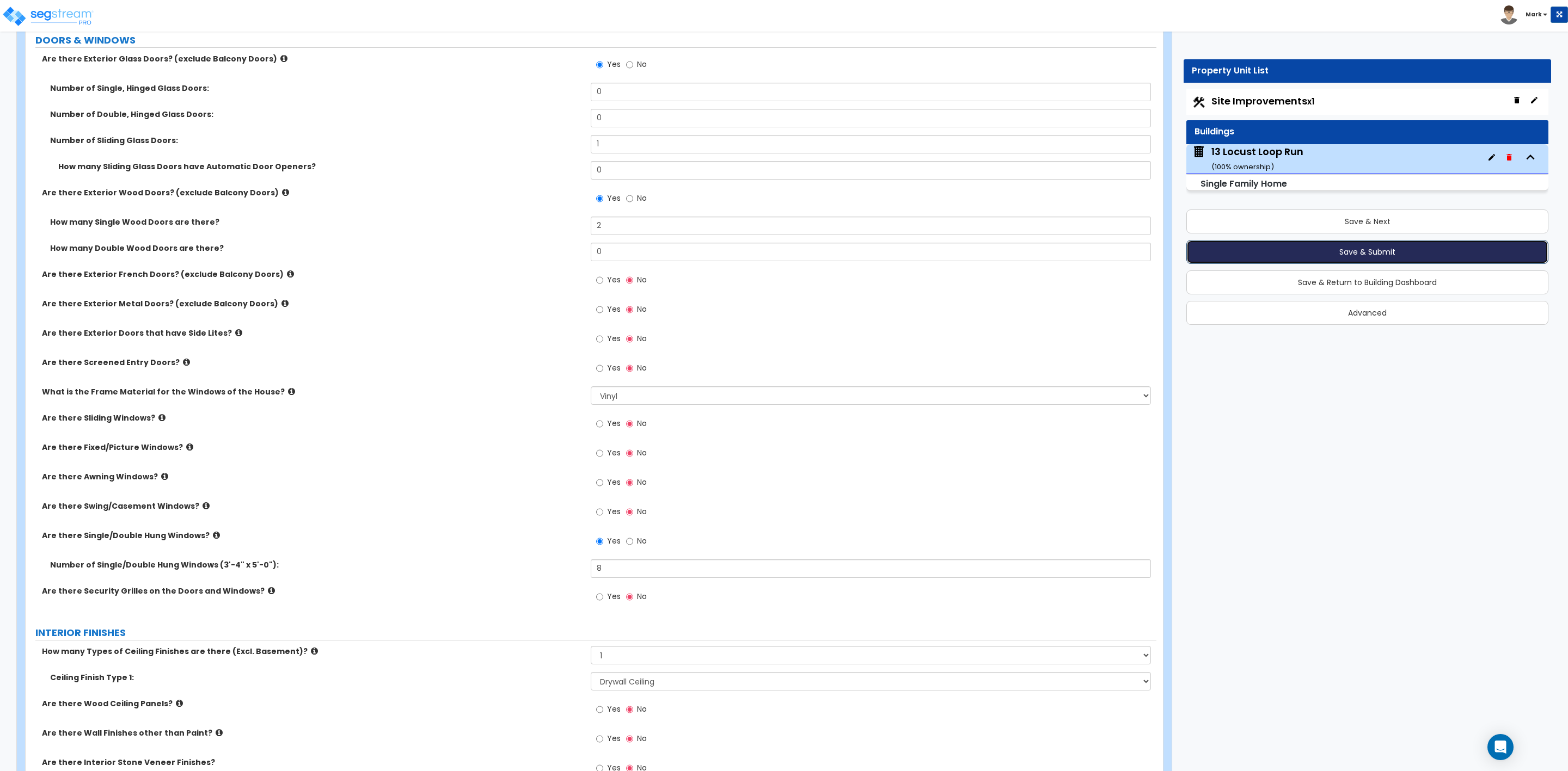
click at [1392, 253] on button "Save & Submit" at bounding box center [1367, 252] width 362 height 24
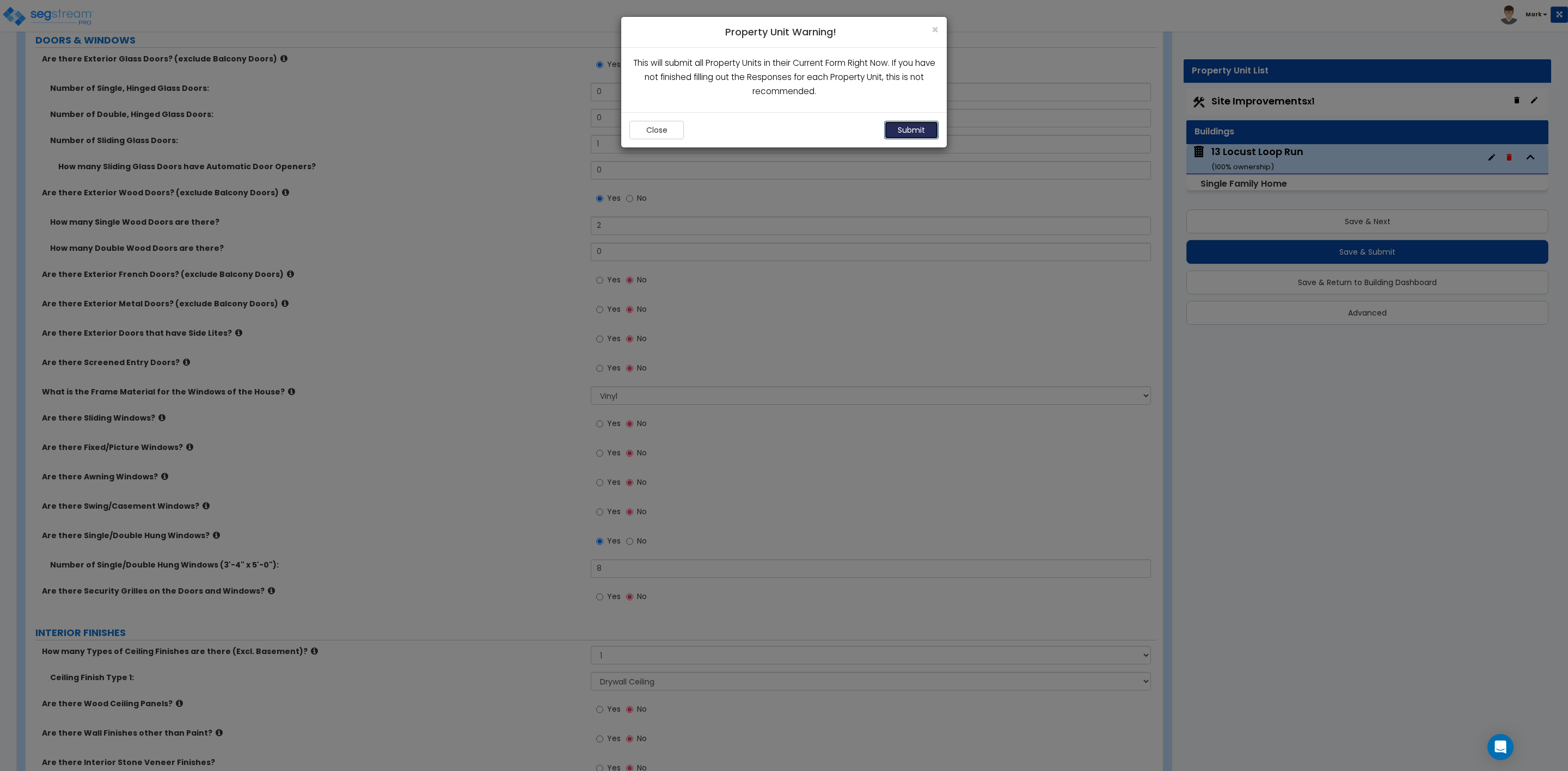
click at [900, 137] on button "Submit" at bounding box center [911, 130] width 54 height 18
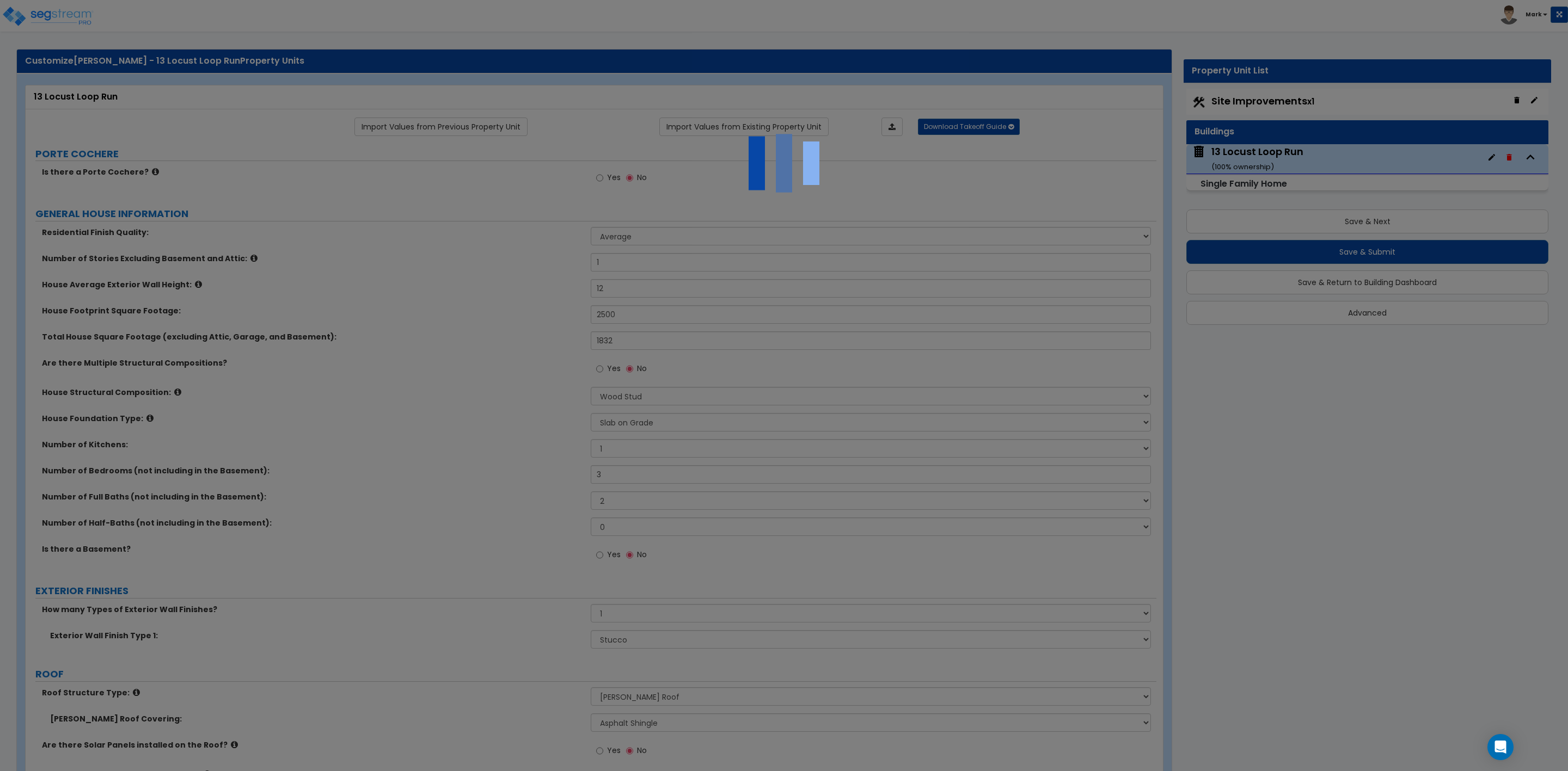
scroll to position [0, 0]
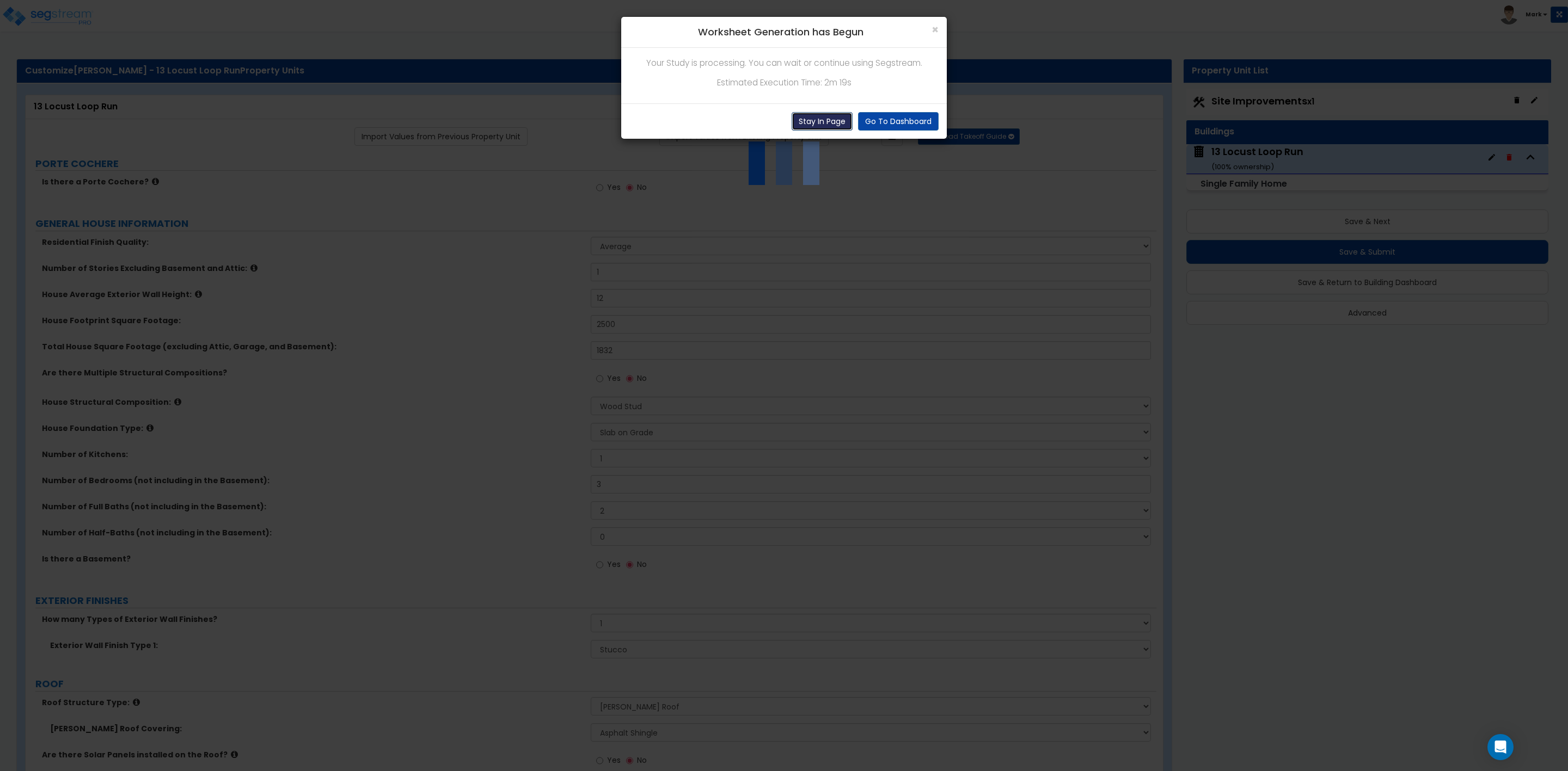
click at [822, 124] on button "Stay In Page" at bounding box center [822, 121] width 61 height 18
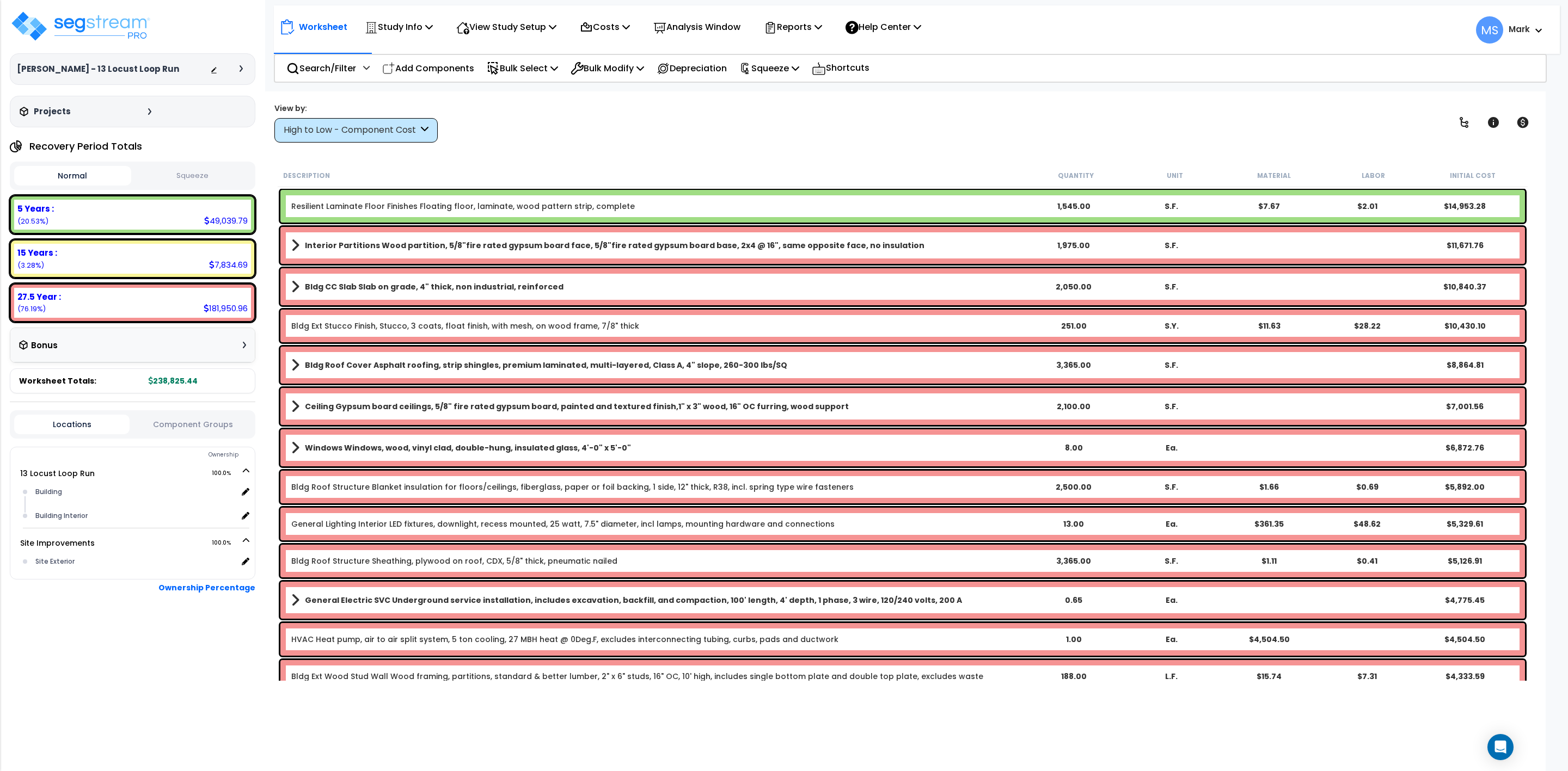
click at [797, 49] on nav "Worksheet Study Info Study Setup Add Property Unit Template study Clone study" at bounding box center [917, 29] width 1286 height 49
click at [766, 69] on p "Squeeze" at bounding box center [769, 68] width 60 height 14
click at [778, 90] on link "Squeeze" at bounding box center [787, 92] width 108 height 22
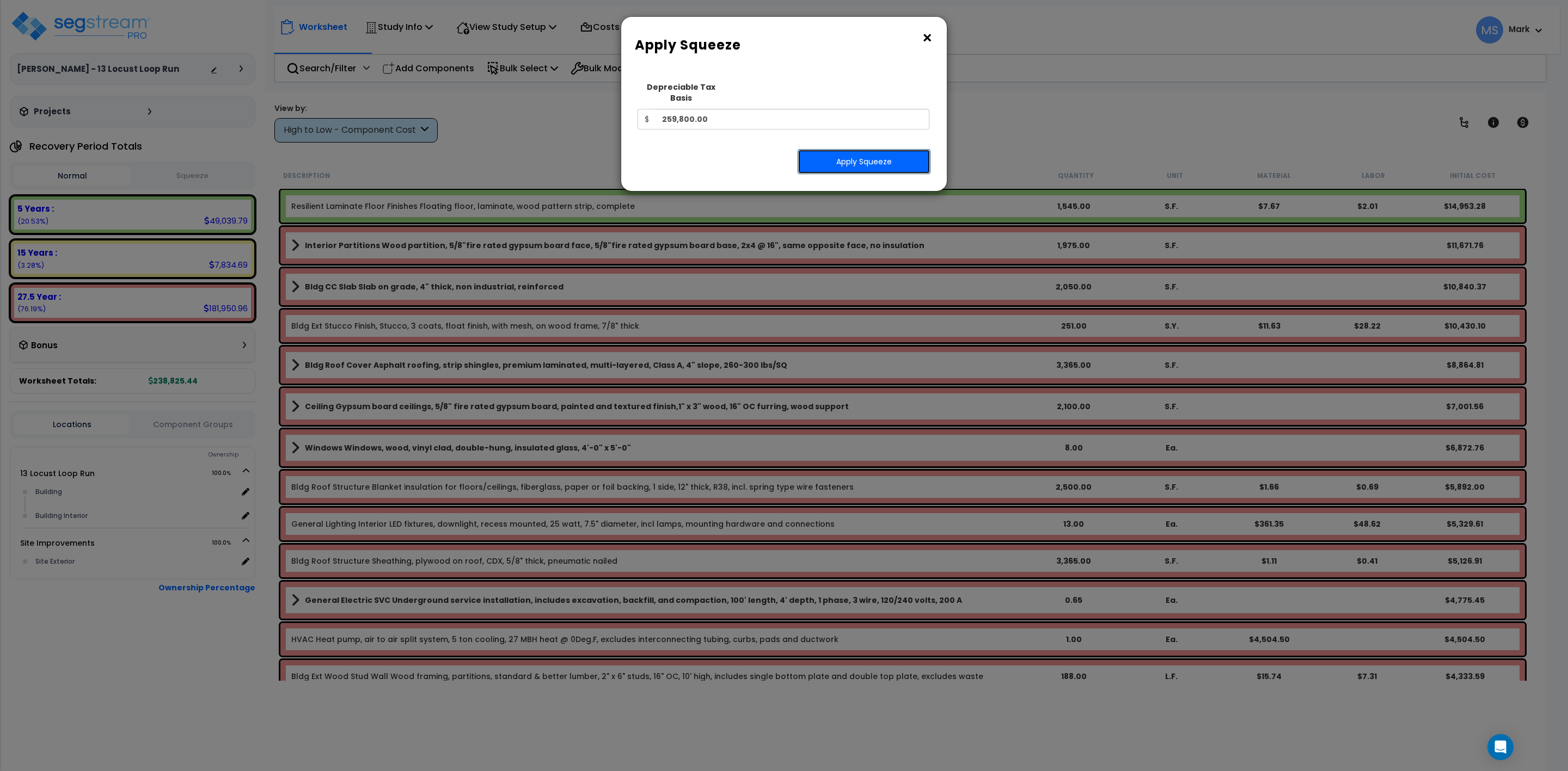
click at [863, 157] on button "Apply Squeeze" at bounding box center [864, 161] width 133 height 25
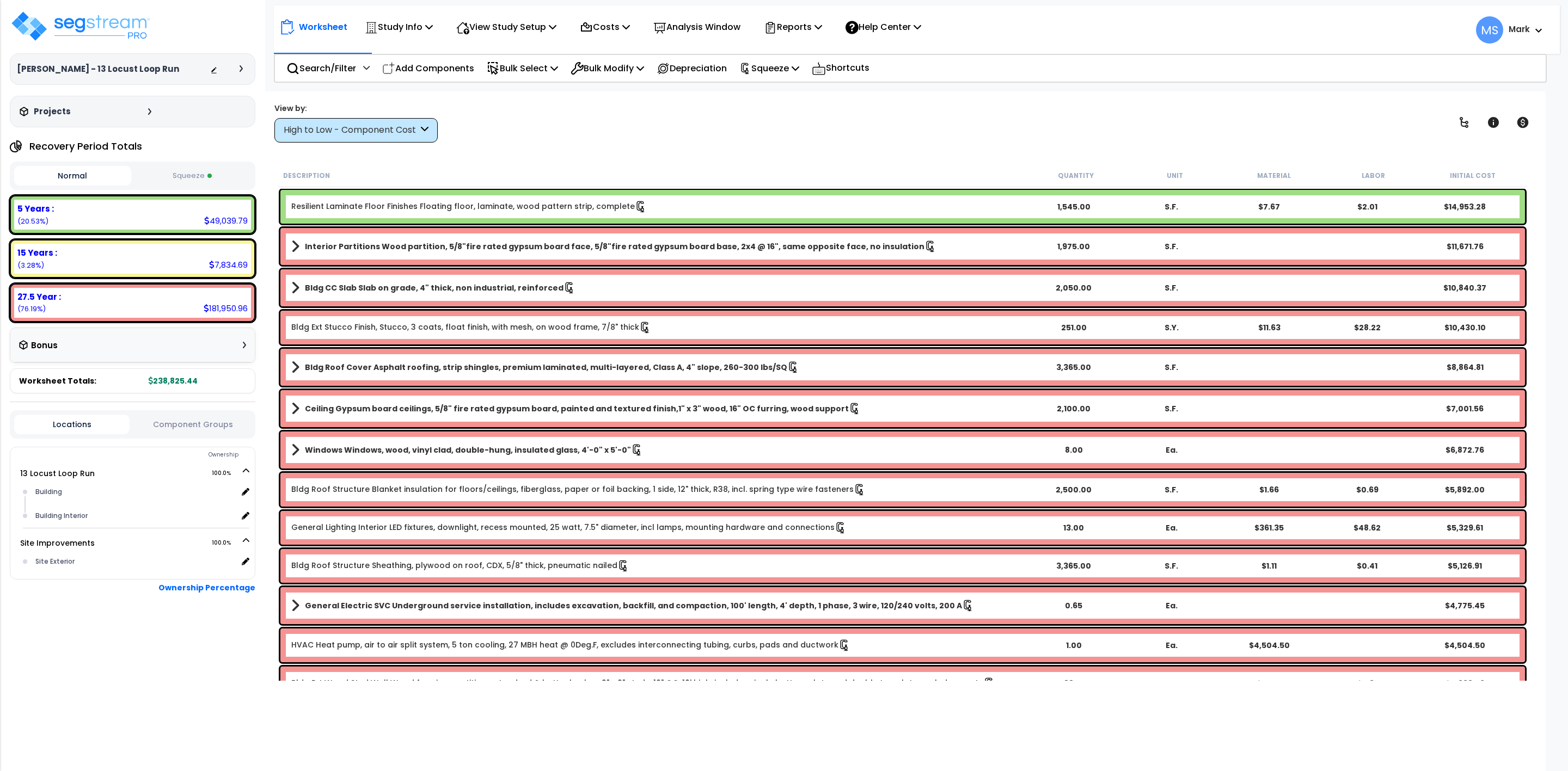
click at [194, 177] on button "Squeeze" at bounding box center [192, 176] width 117 height 19
click at [1524, 123] on icon at bounding box center [1523, 123] width 13 height 13
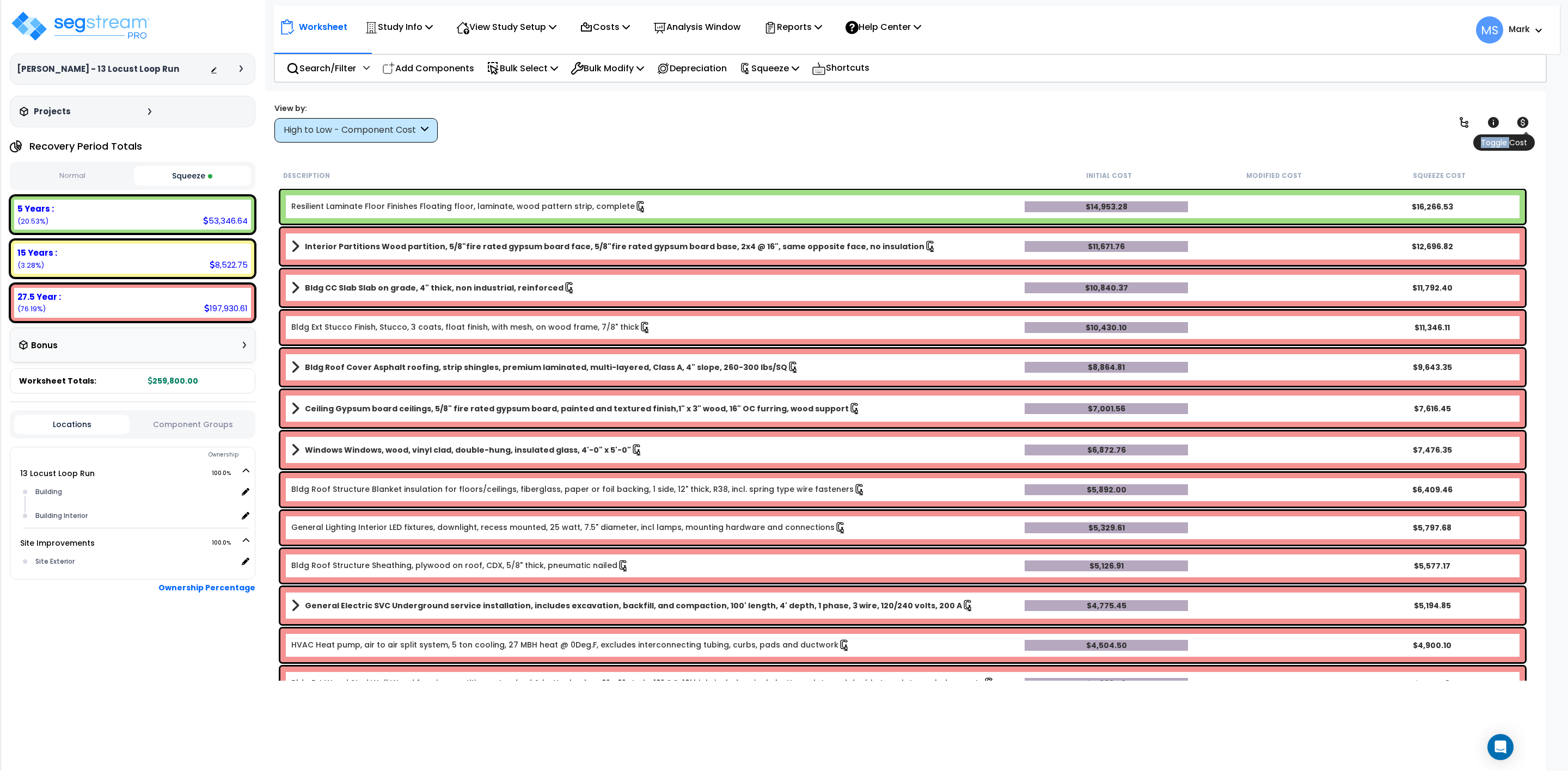
click at [1524, 123] on icon at bounding box center [1523, 123] width 13 height 13
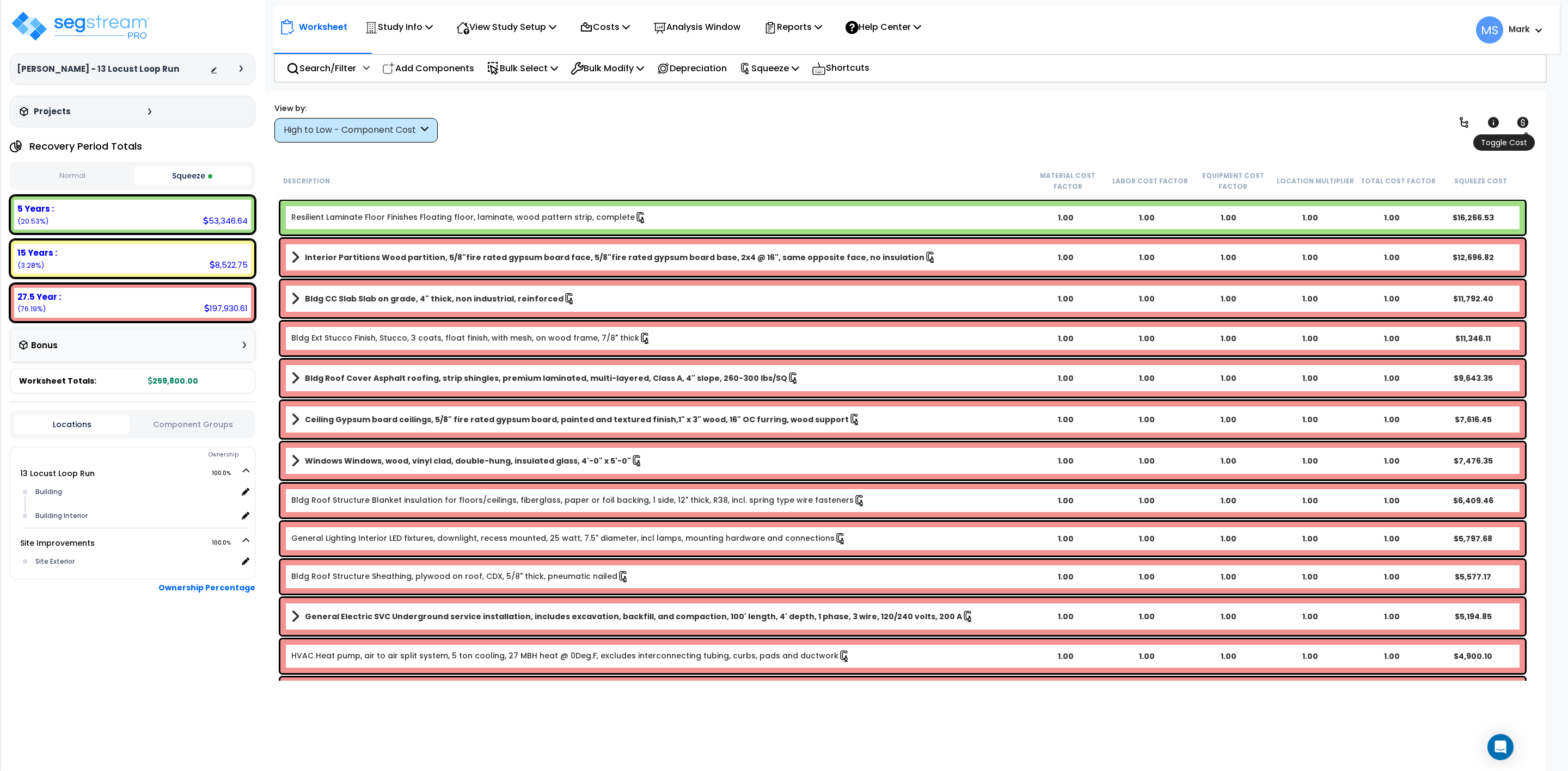
click at [1524, 121] on icon at bounding box center [1523, 123] width 11 height 11
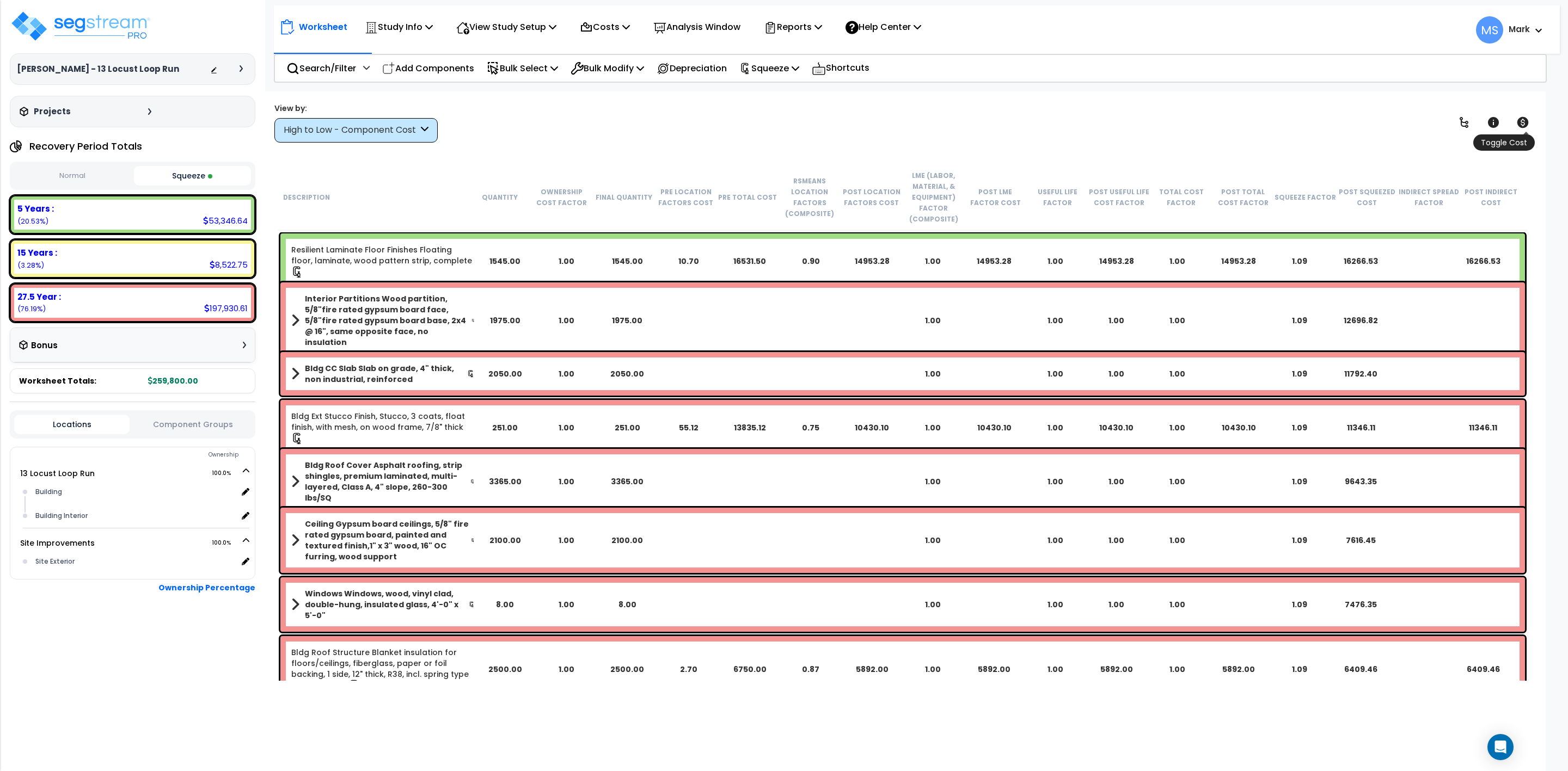
click at [1527, 121] on icon at bounding box center [1523, 123] width 11 height 11
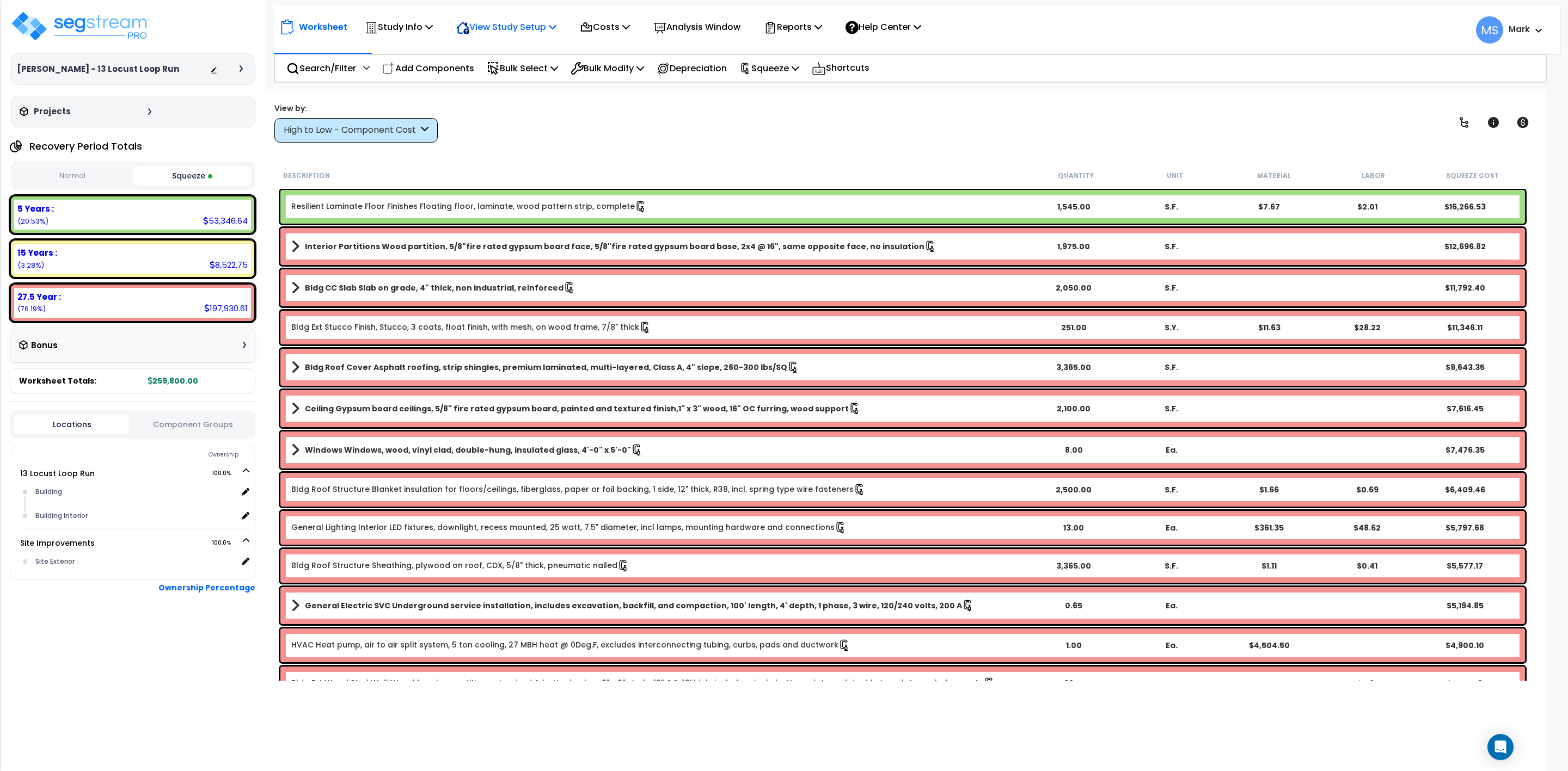
click at [536, 26] on p "View Study Setup" at bounding box center [507, 27] width 100 height 14
click at [517, 72] on link "View Questionnaire" at bounding box center [504, 74] width 108 height 22
click at [368, 137] on div "High to Low - Component Cost" at bounding box center [355, 130] width 163 height 25
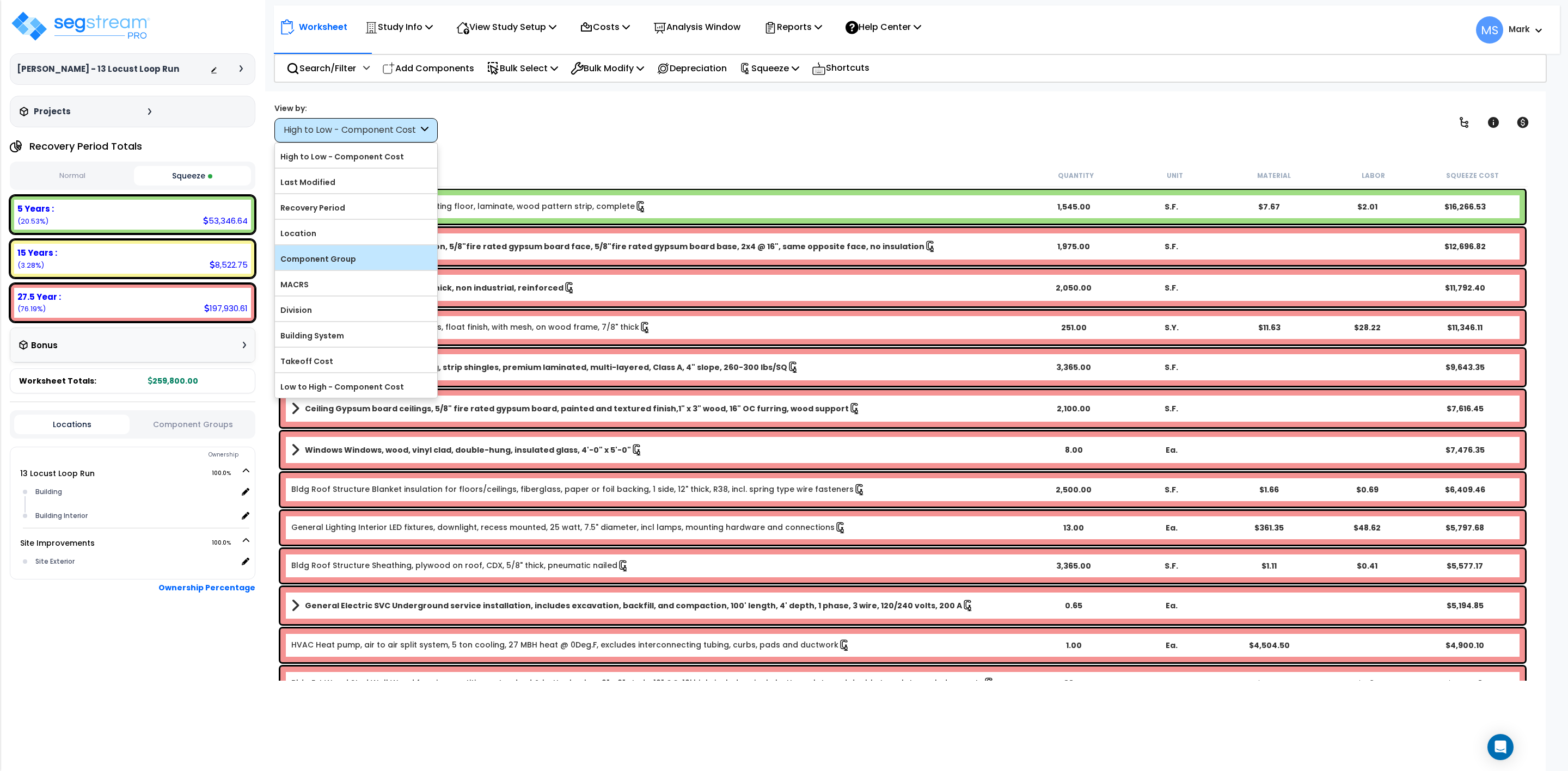
click at [345, 261] on label "Component Group" at bounding box center [356, 259] width 163 height 17
click at [0, 0] on input "Component Group" at bounding box center [0, 0] width 0 height 0
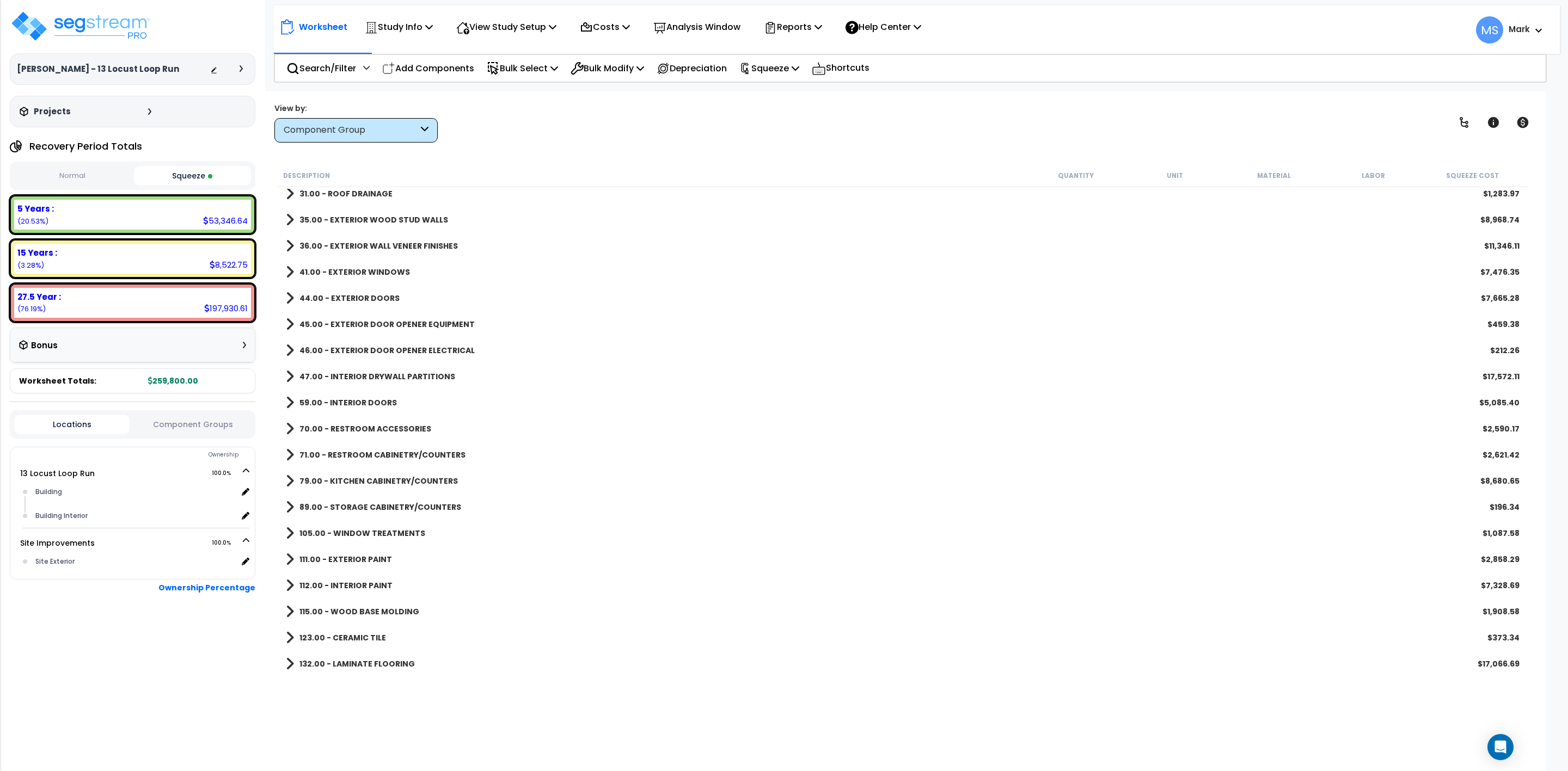
scroll to position [327, 0]
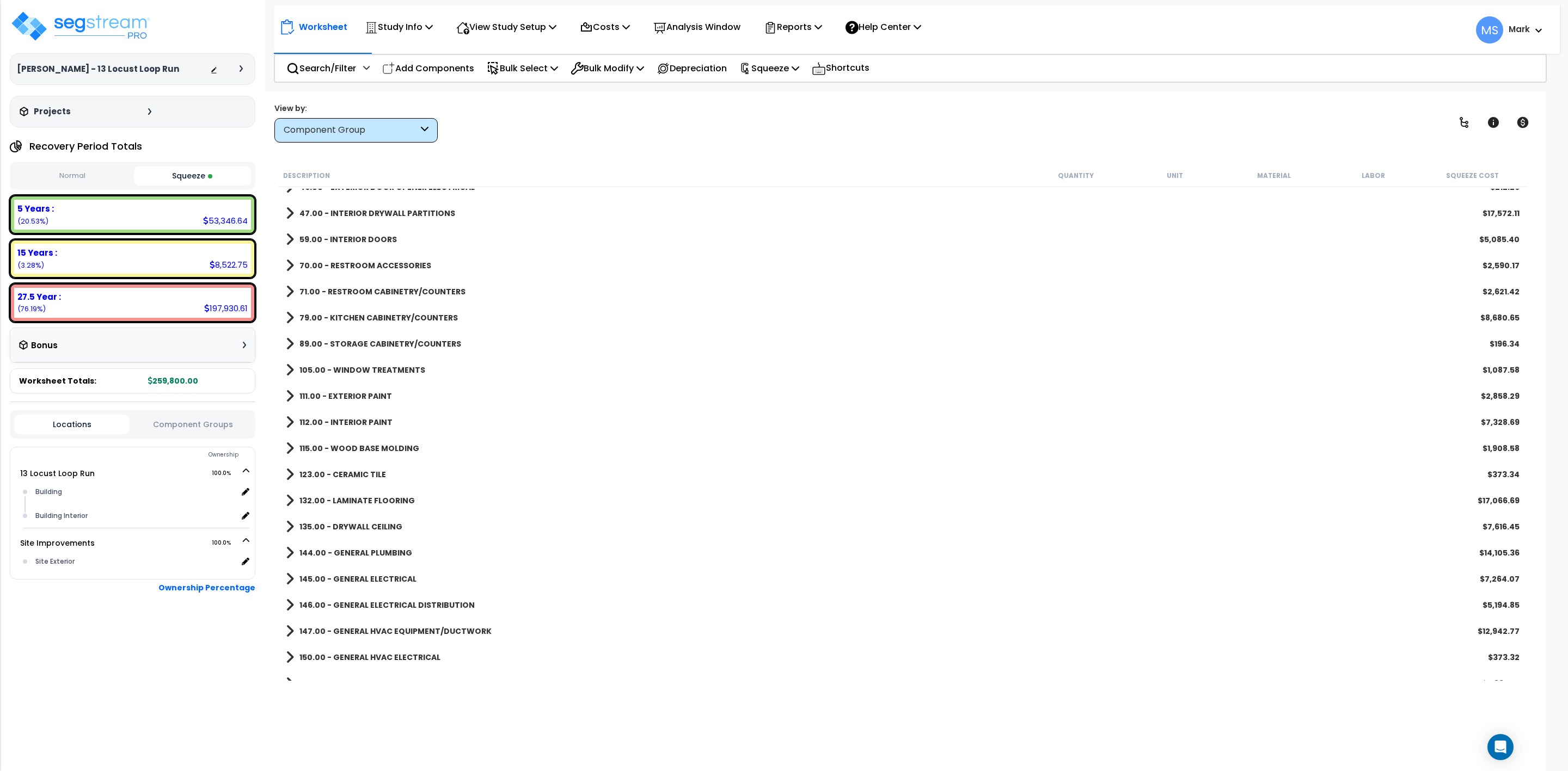
click at [359, 474] on b "123.00 - CERAMIC TILE" at bounding box center [343, 475] width 87 height 11
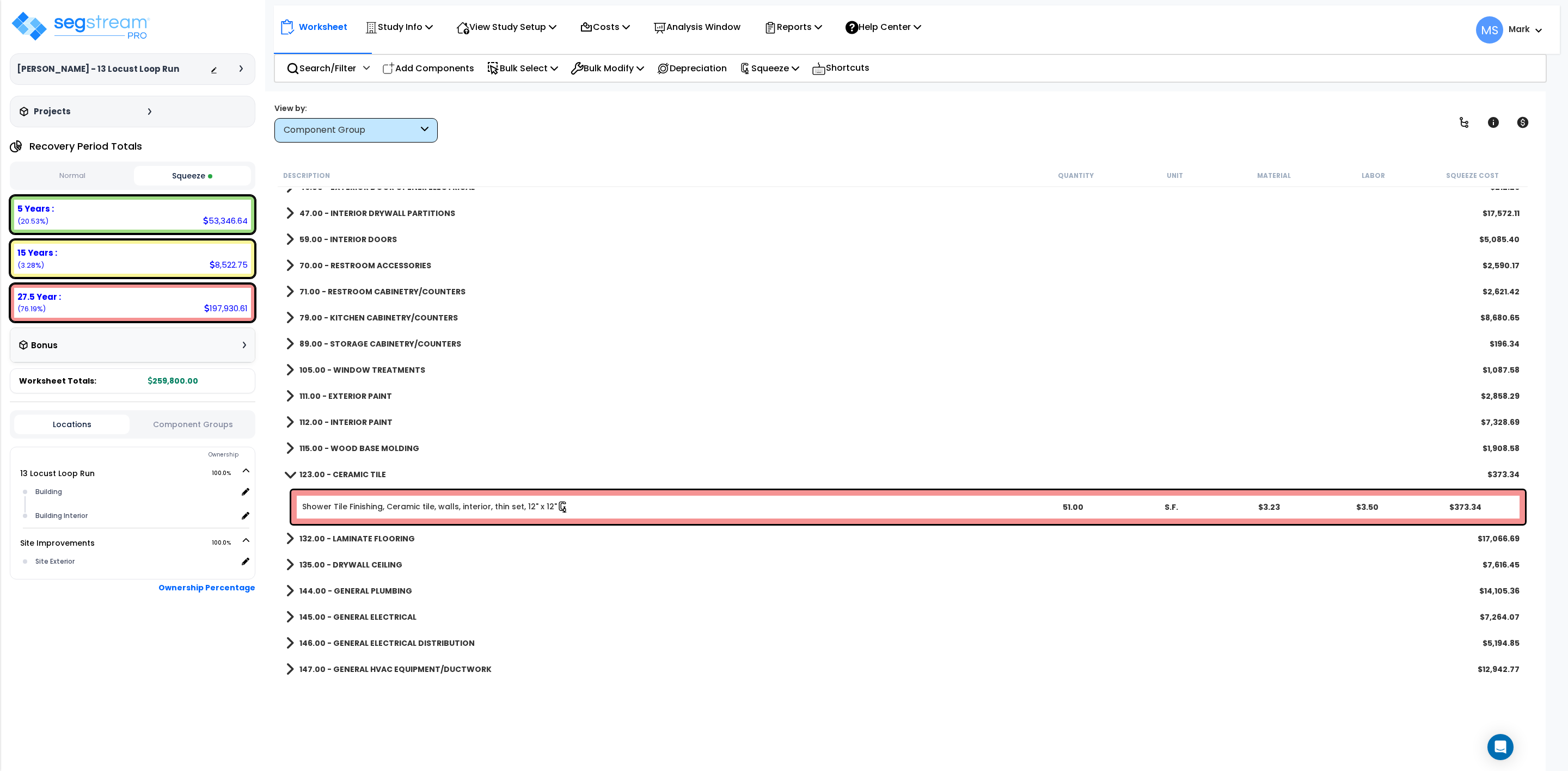
click at [351, 472] on b "123.00 - CERAMIC TILE" at bounding box center [343, 475] width 87 height 11
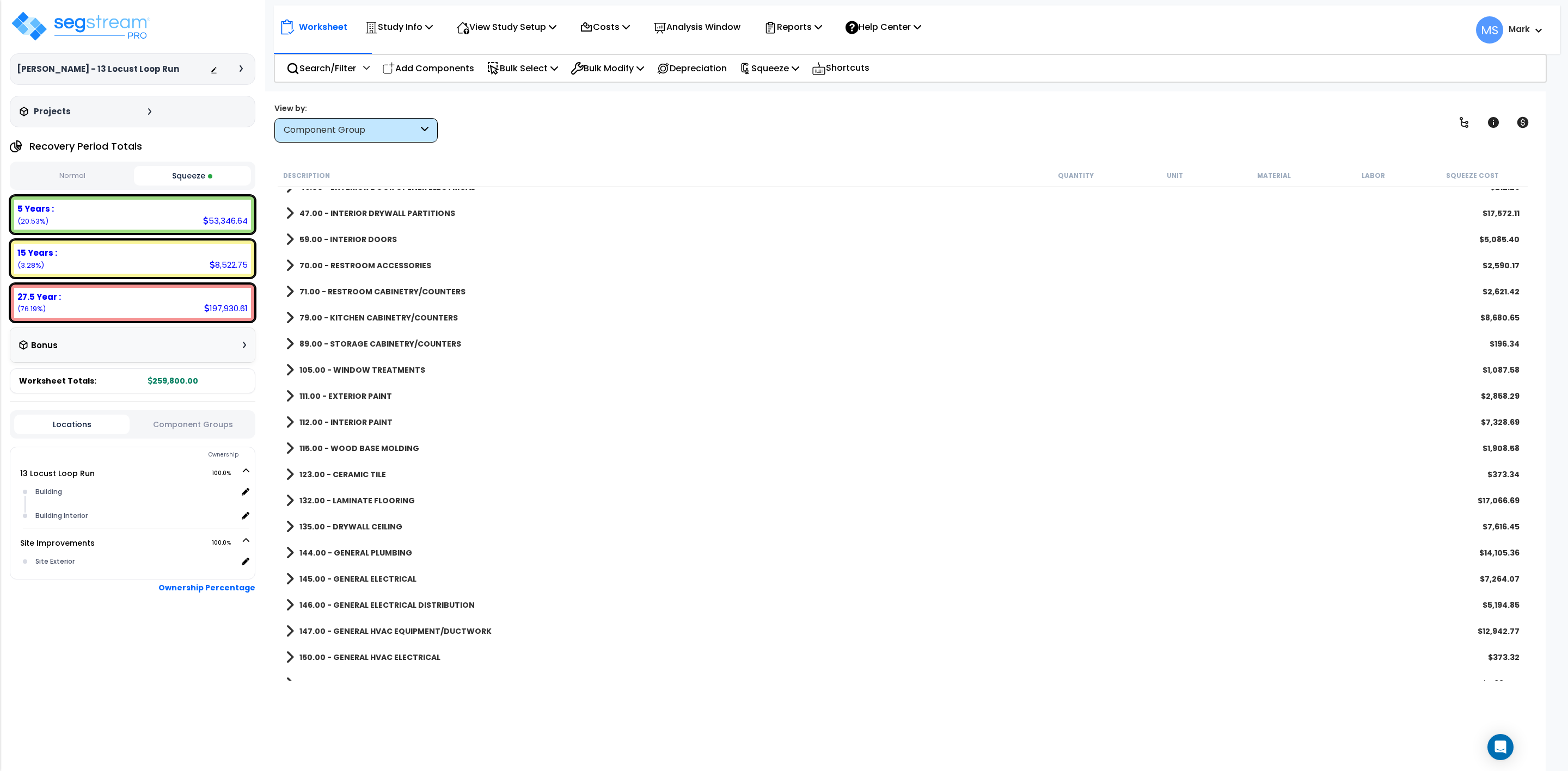
click at [366, 496] on b "132.00 - LAMINATE FLOORING" at bounding box center [357, 501] width 116 height 11
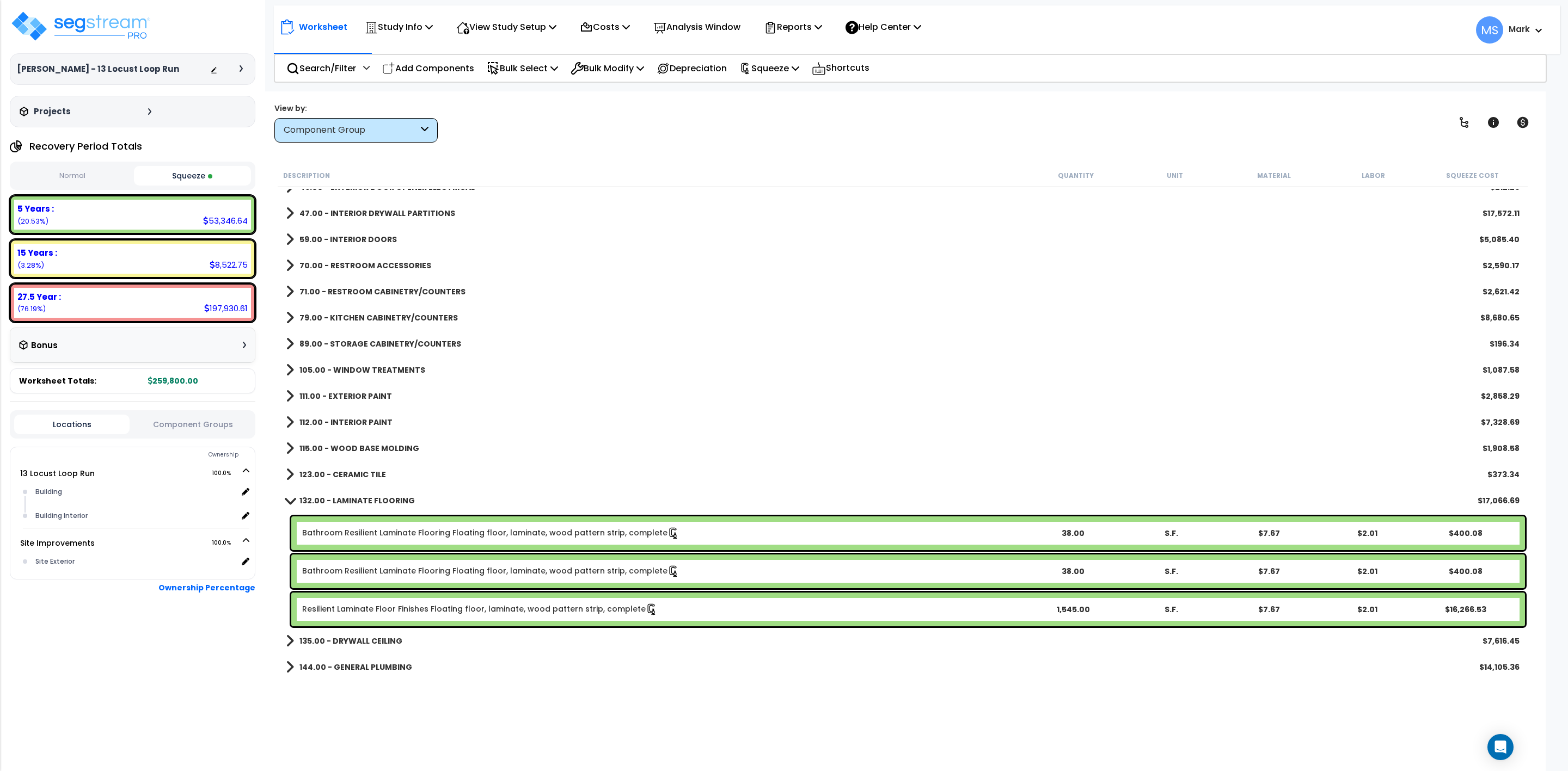
drag, startPoint x: 1095, startPoint y: 565, endPoint x: 1062, endPoint y: 581, distance: 36.7
drag, startPoint x: 1062, startPoint y: 581, endPoint x: 686, endPoint y: 582, distance: 376.0
click at [686, 582] on div "Bathroom Resilient Laminate Flooring Floating floor, laminate, wood pattern str…" at bounding box center [908, 571] width 1234 height 33
click at [367, 124] on div "Component Group" at bounding box center [351, 131] width 135 height 13
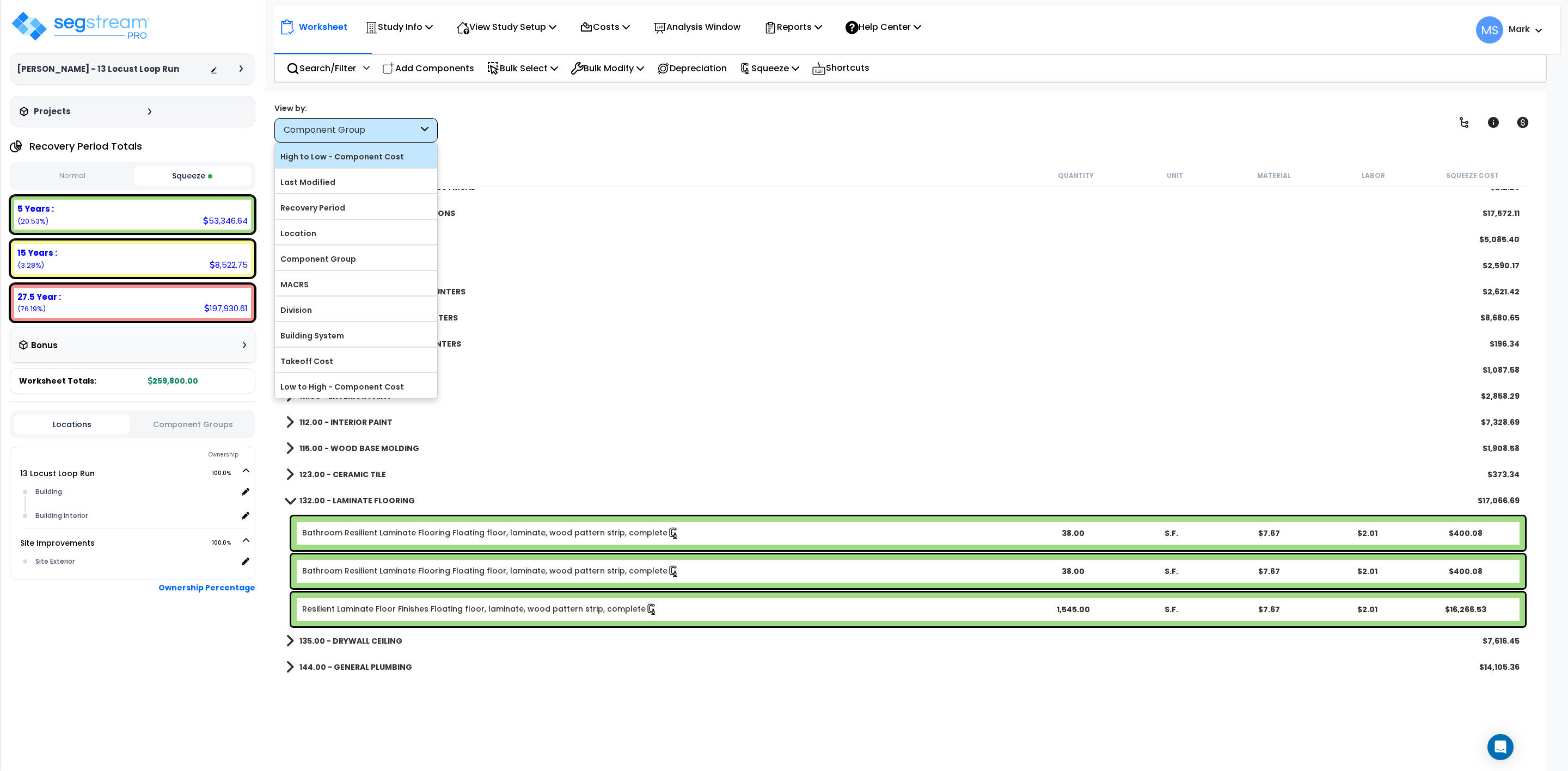
click at [356, 161] on label "High to Low - Component Cost" at bounding box center [356, 157] width 163 height 17
click at [0, 0] on input "High to Low - Component Cost" at bounding box center [0, 0] width 0 height 0
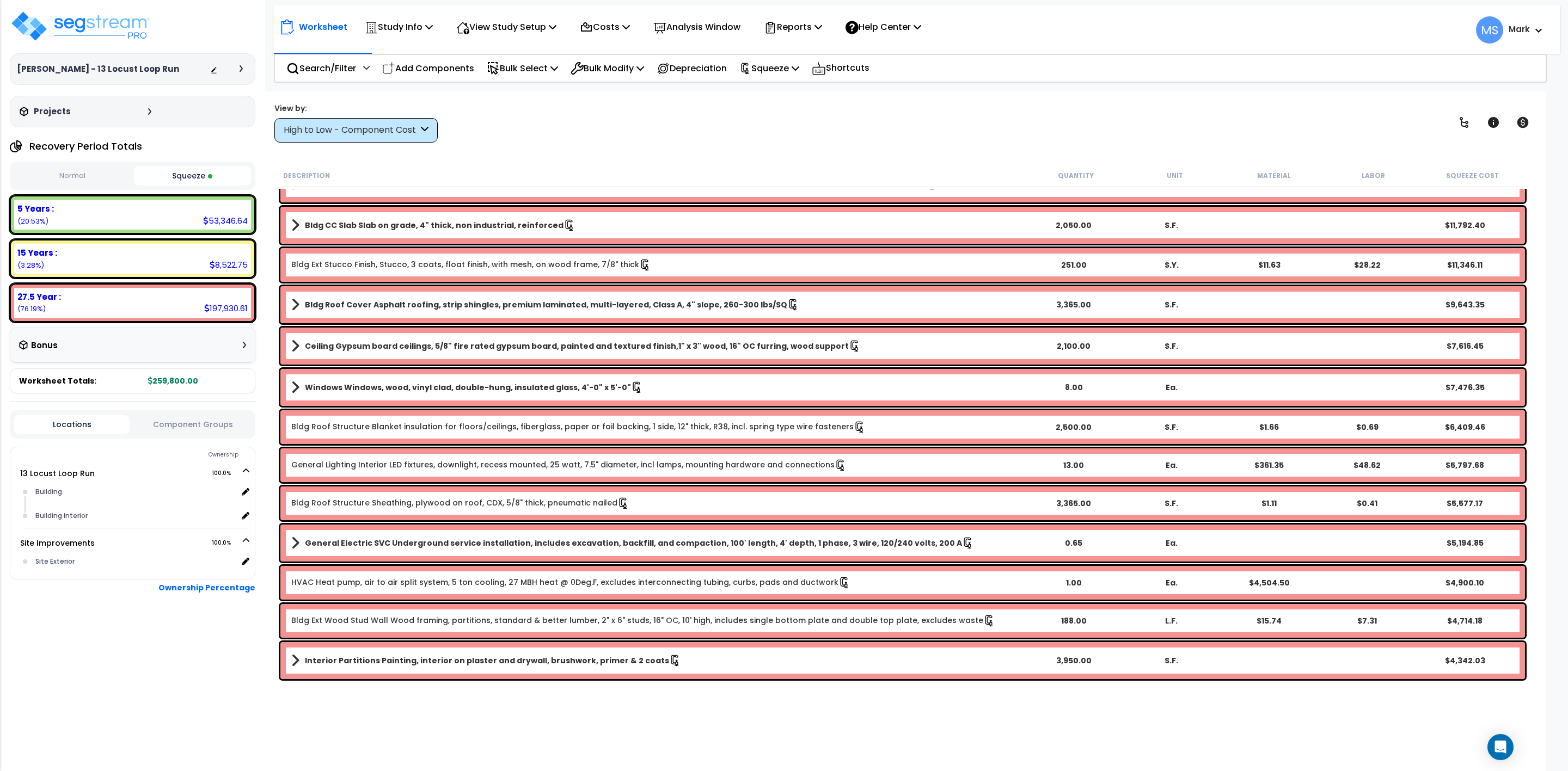
scroll to position [0, 0]
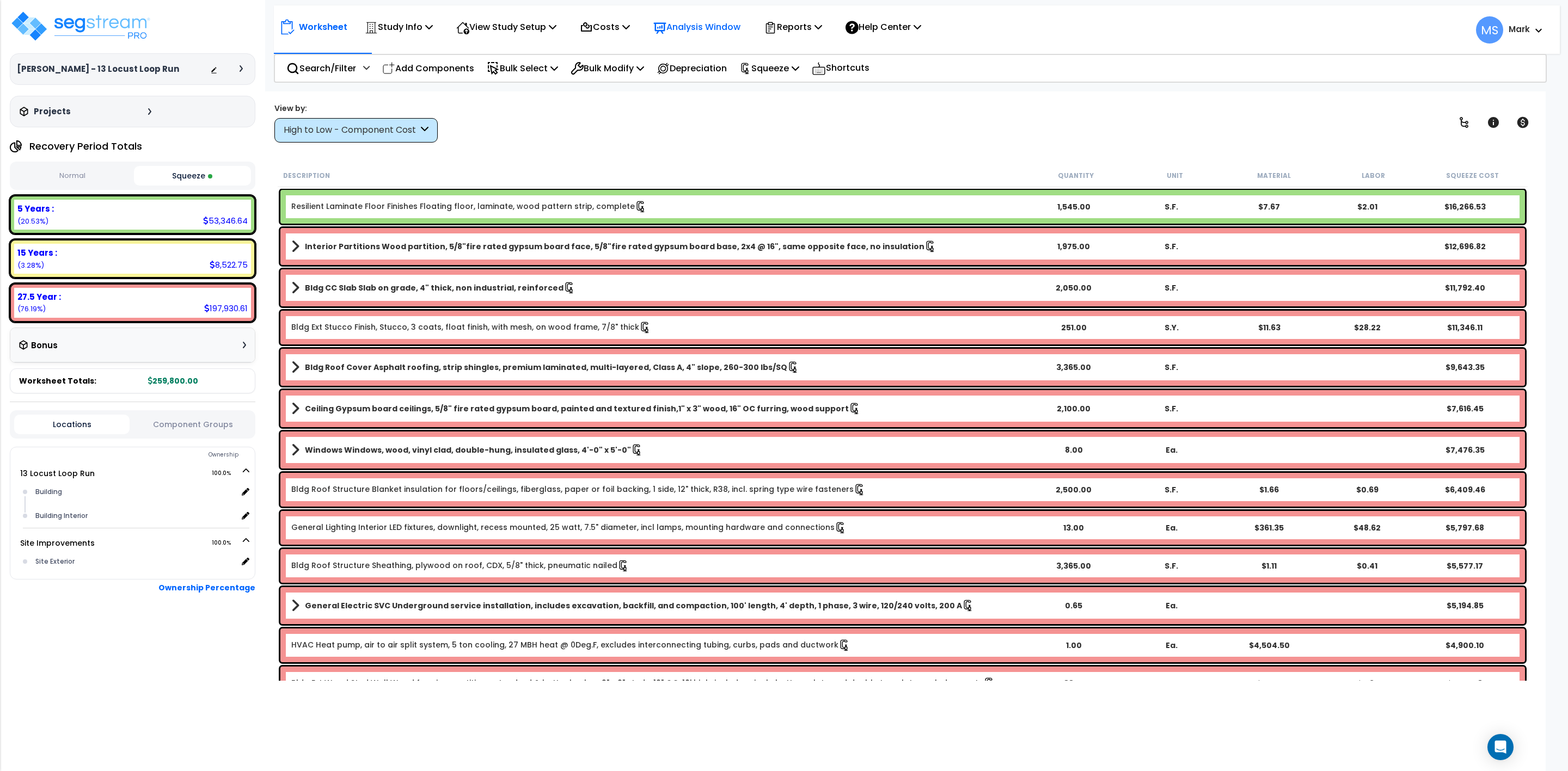
click at [696, 28] on p "Analysis Window" at bounding box center [696, 27] width 87 height 14
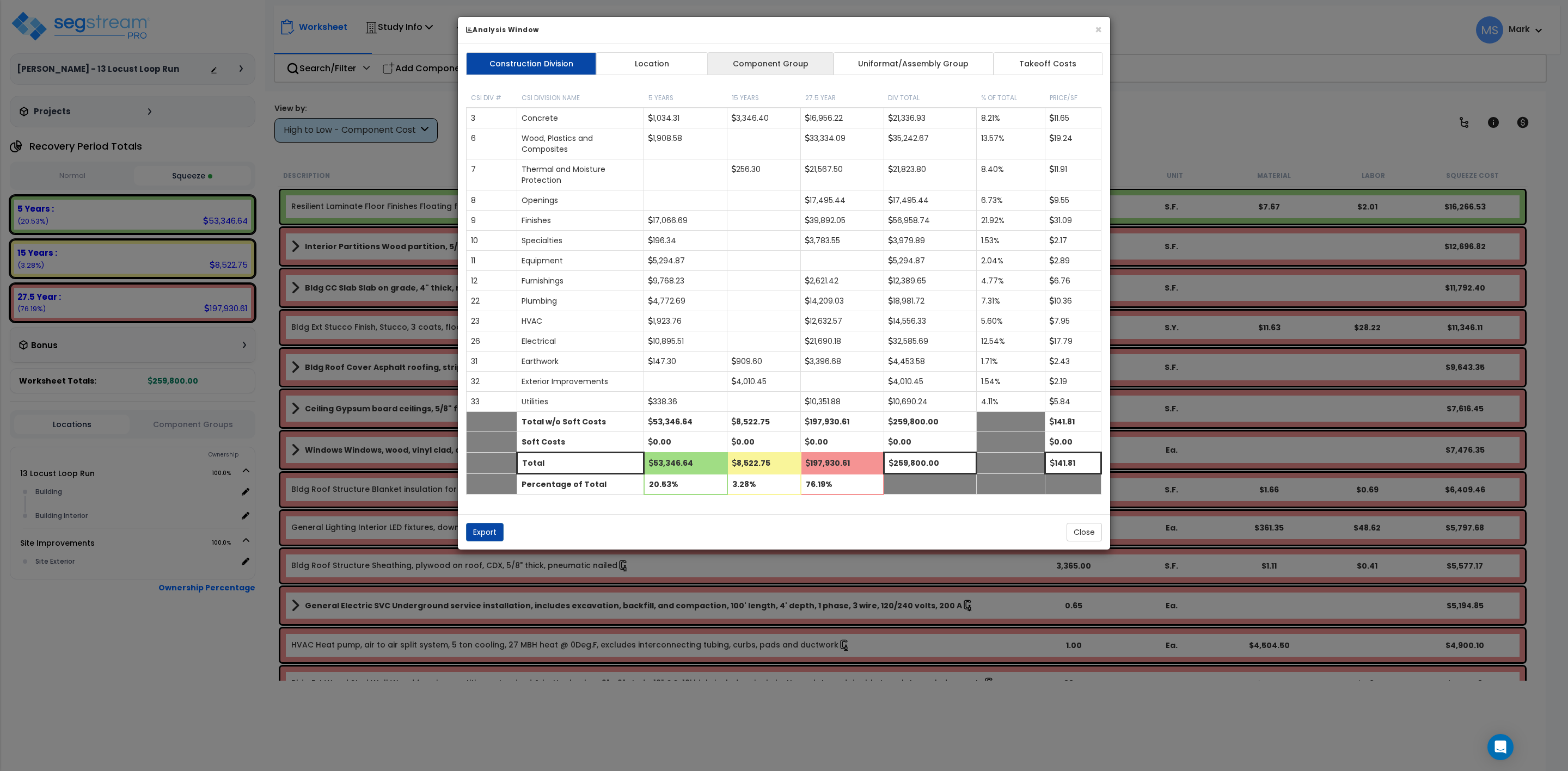
click at [784, 67] on link "Component Group" at bounding box center [770, 64] width 127 height 23
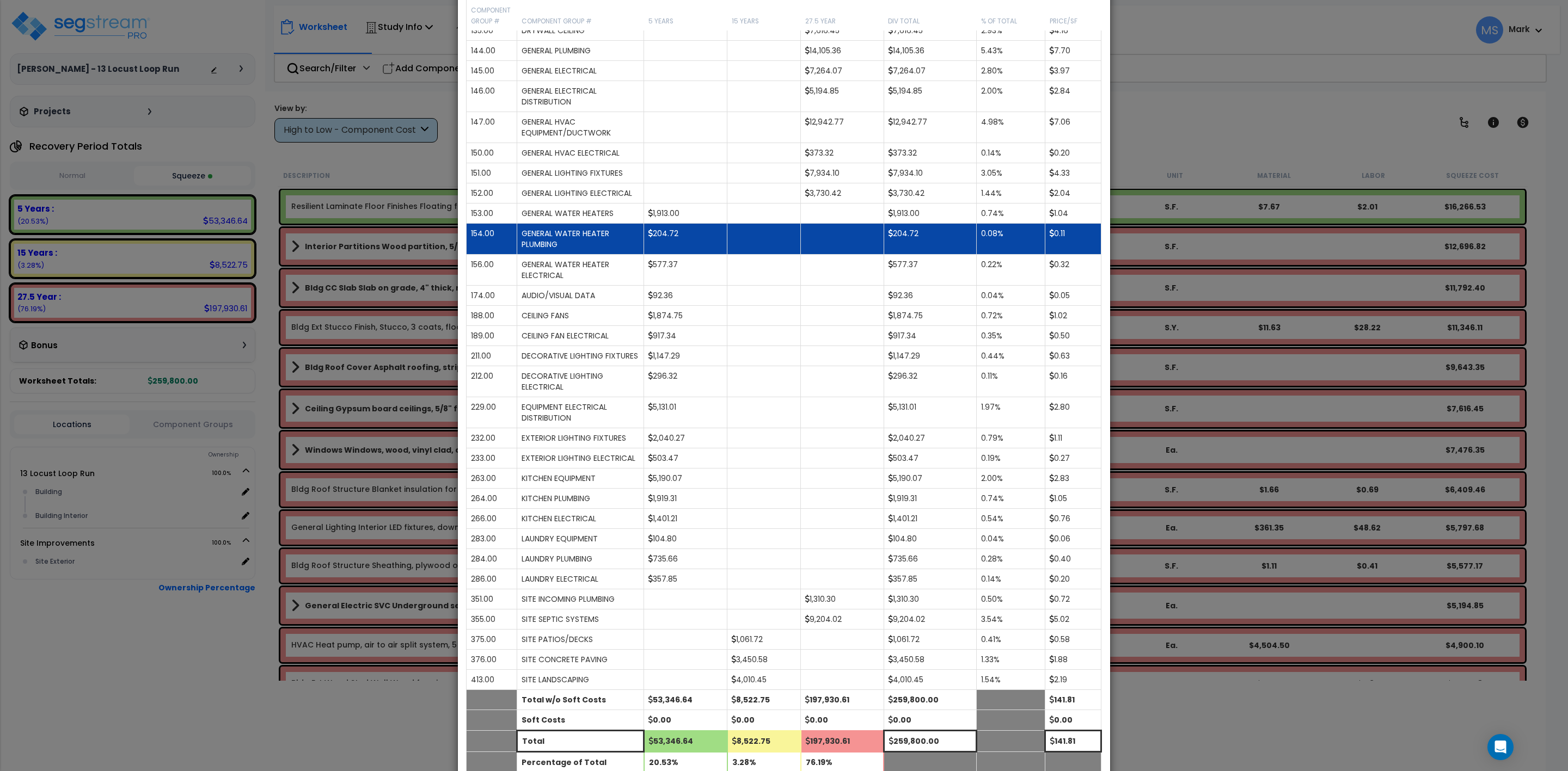
scroll to position [804, 0]
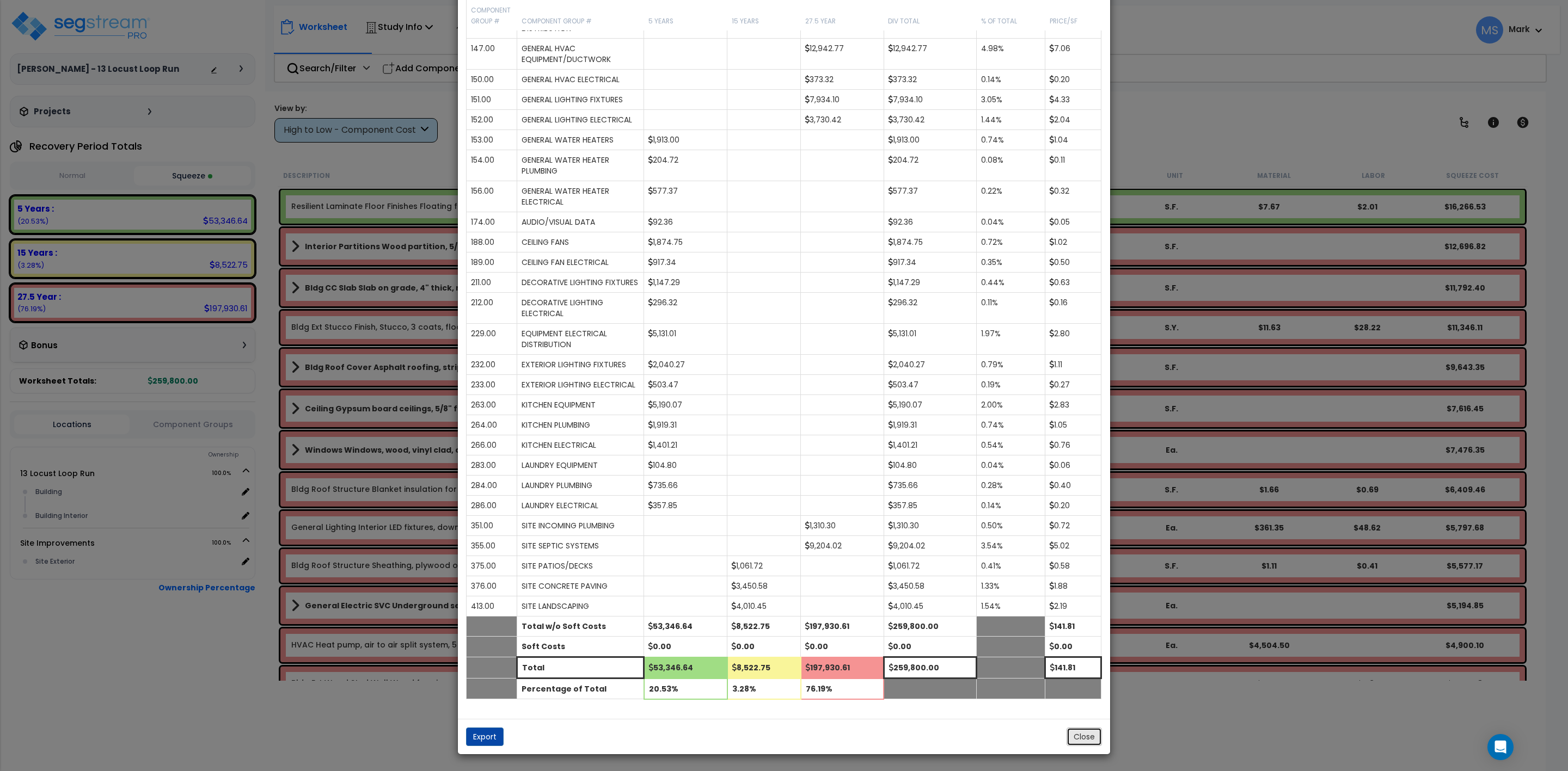
click at [1081, 740] on button "Close" at bounding box center [1084, 737] width 35 height 18
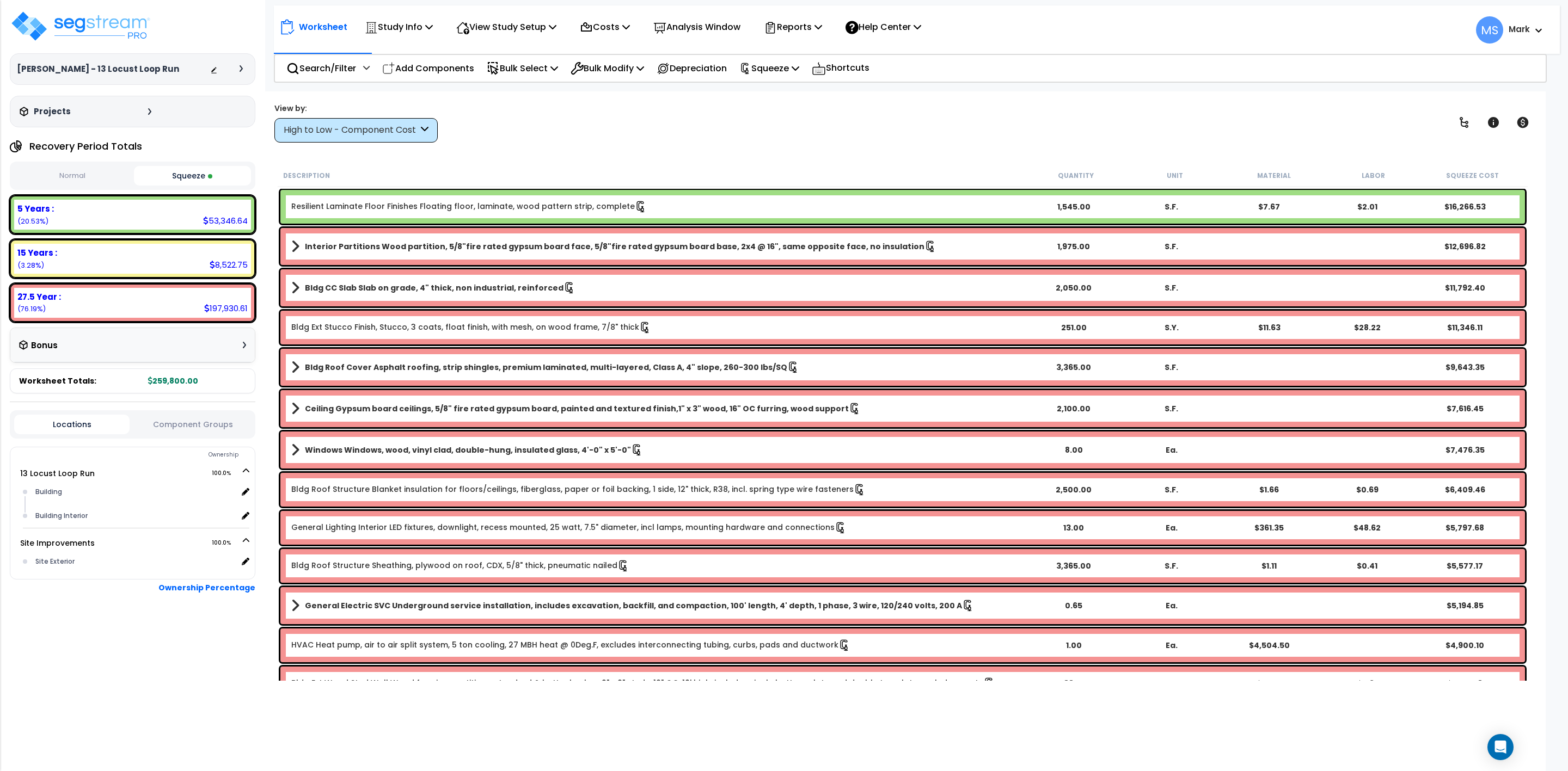
click at [594, 206] on link "Resilient Laminate Floor Finishes Floating floor, laminate, wood pattern strip,…" at bounding box center [469, 206] width 355 height 12
click at [594, 206] on link "Resilient Laminate Floor Finishes Floating floor, laminate, wood pattern strip,…" at bounding box center [469, 206] width 355 height 12
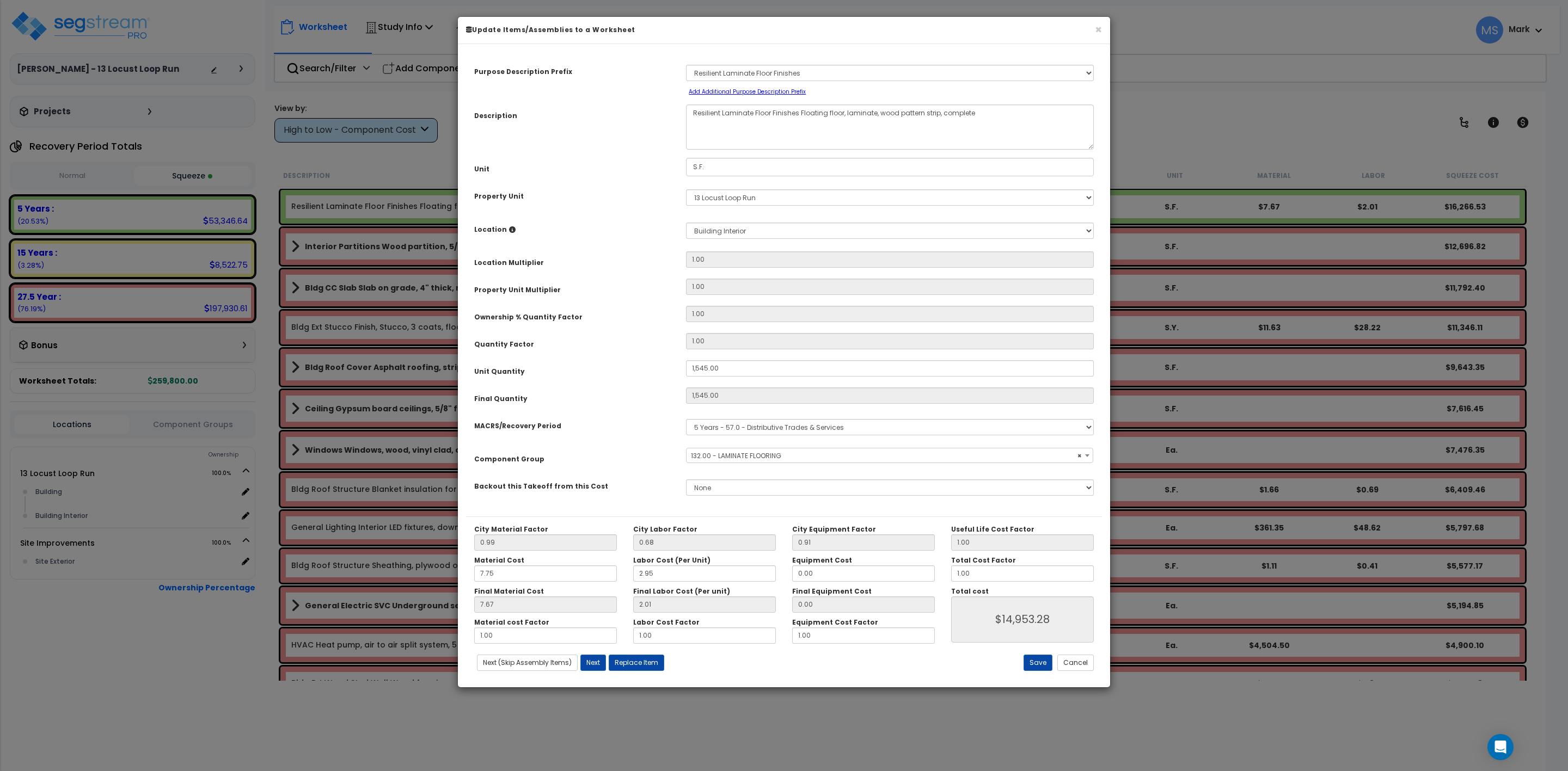
select select "45956"
click at [986, 570] on input "1.00" at bounding box center [1022, 573] width 143 height 17
drag, startPoint x: 899, startPoint y: 573, endPoint x: 888, endPoint y: 573, distance: 11.0
click at [888, 573] on div "City Material Factor 0.99 City Labor Factor 0.68 City Equipment Factor 0.91 Mat…" at bounding box center [784, 584] width 636 height 119
type input "."
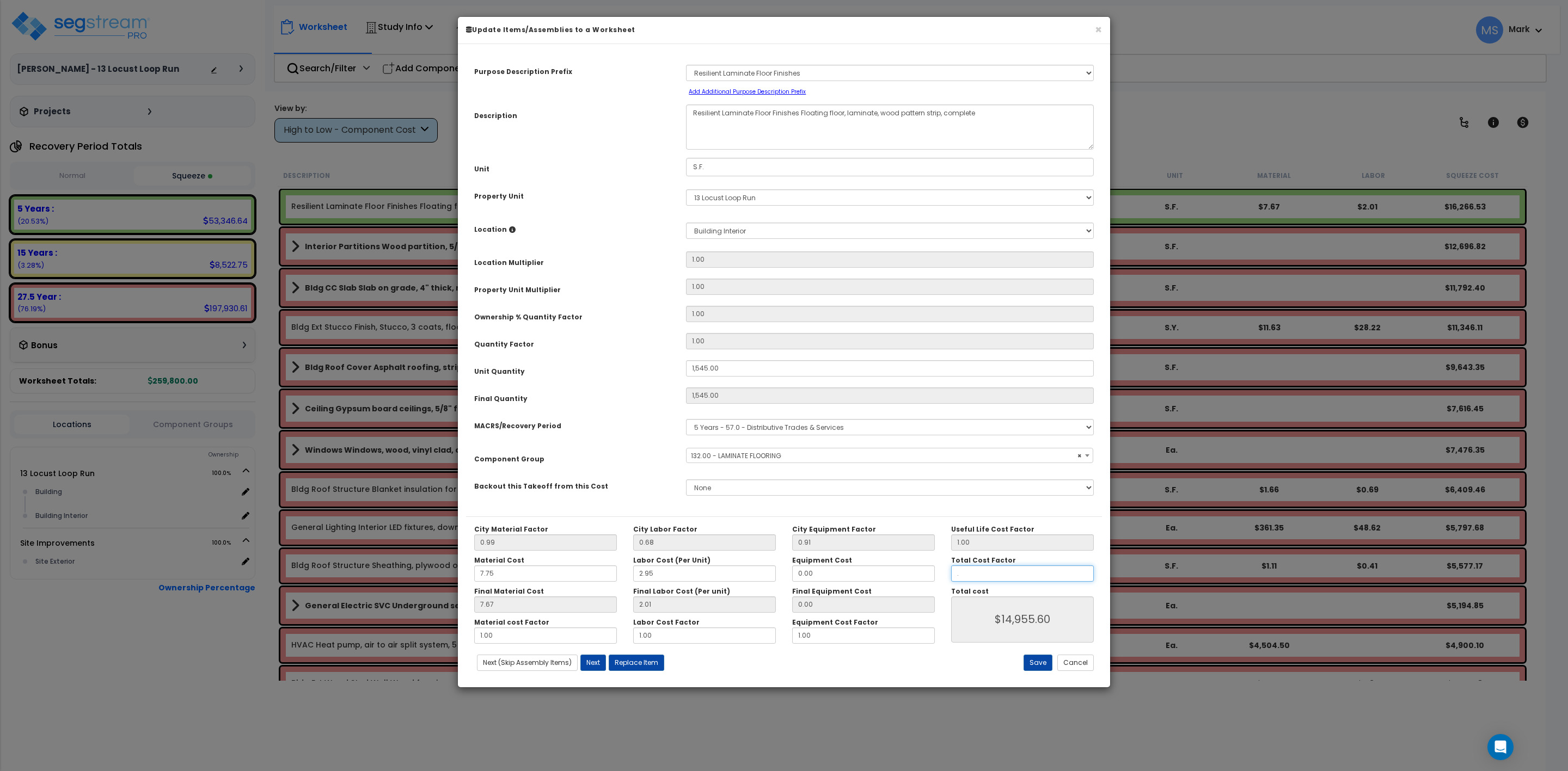
type input "$0.00"
type input ".5"
type input "$7,477.80"
type input ".5"
type input "$7,477.80"
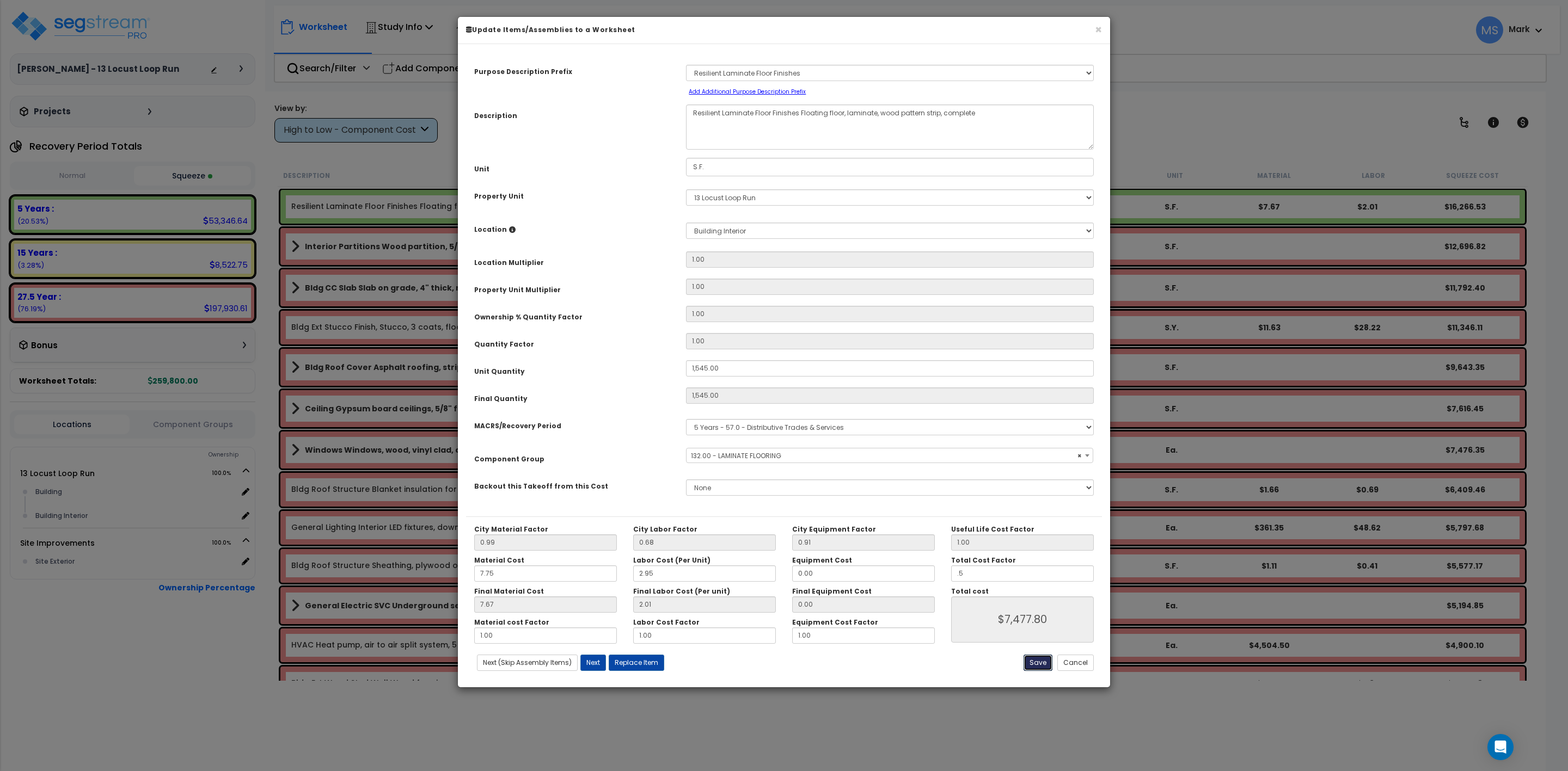
click at [1044, 663] on button "Save" at bounding box center [1038, 663] width 29 height 17
type input "1545.00"
type input "0.50"
type input "7477.80"
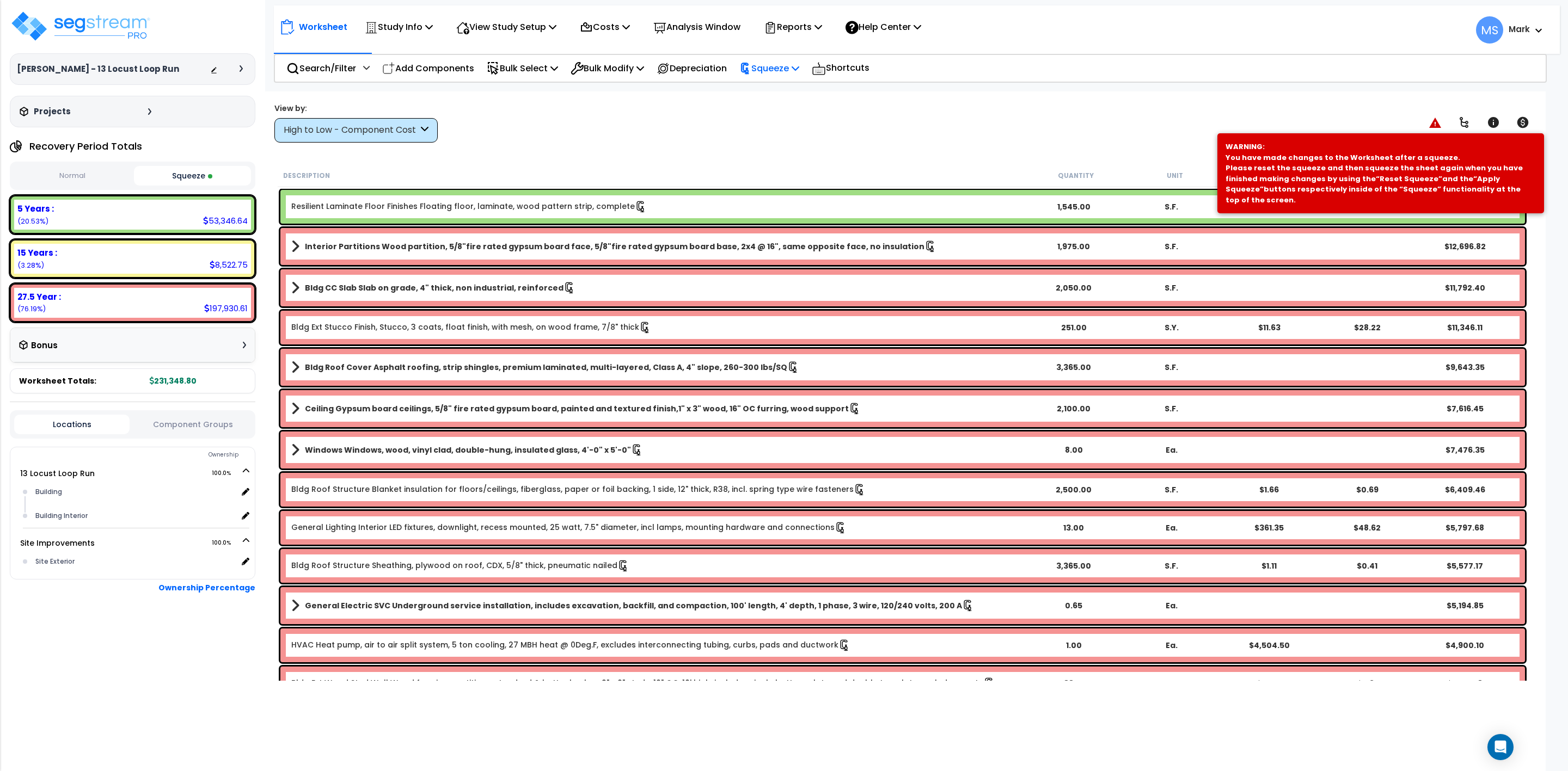
click at [797, 66] on p "Squeeze" at bounding box center [769, 68] width 60 height 14
click at [790, 99] on link "Re-squeeze" at bounding box center [787, 94] width 108 height 25
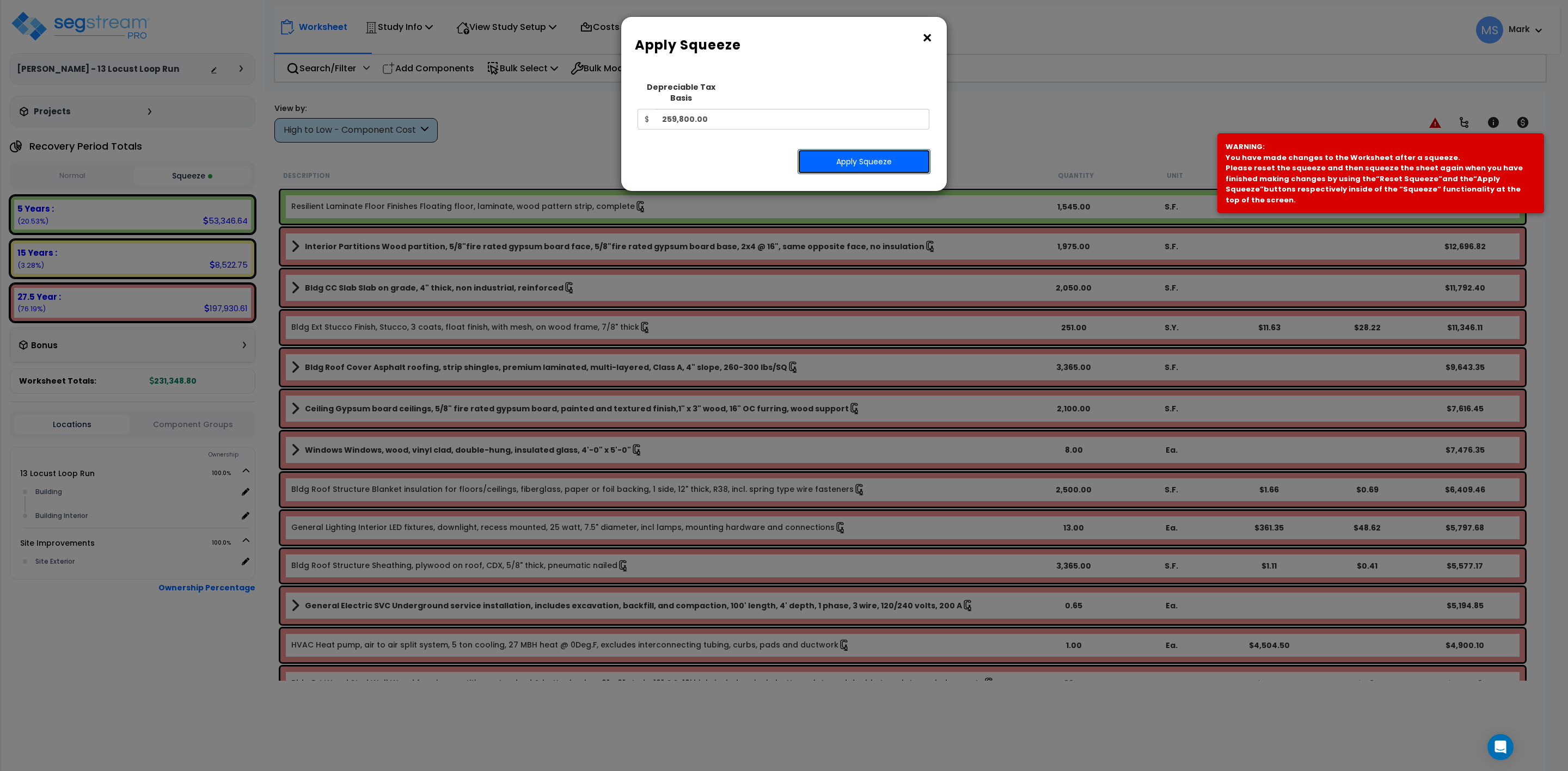
click at [840, 152] on button "Apply Squeeze" at bounding box center [864, 161] width 133 height 25
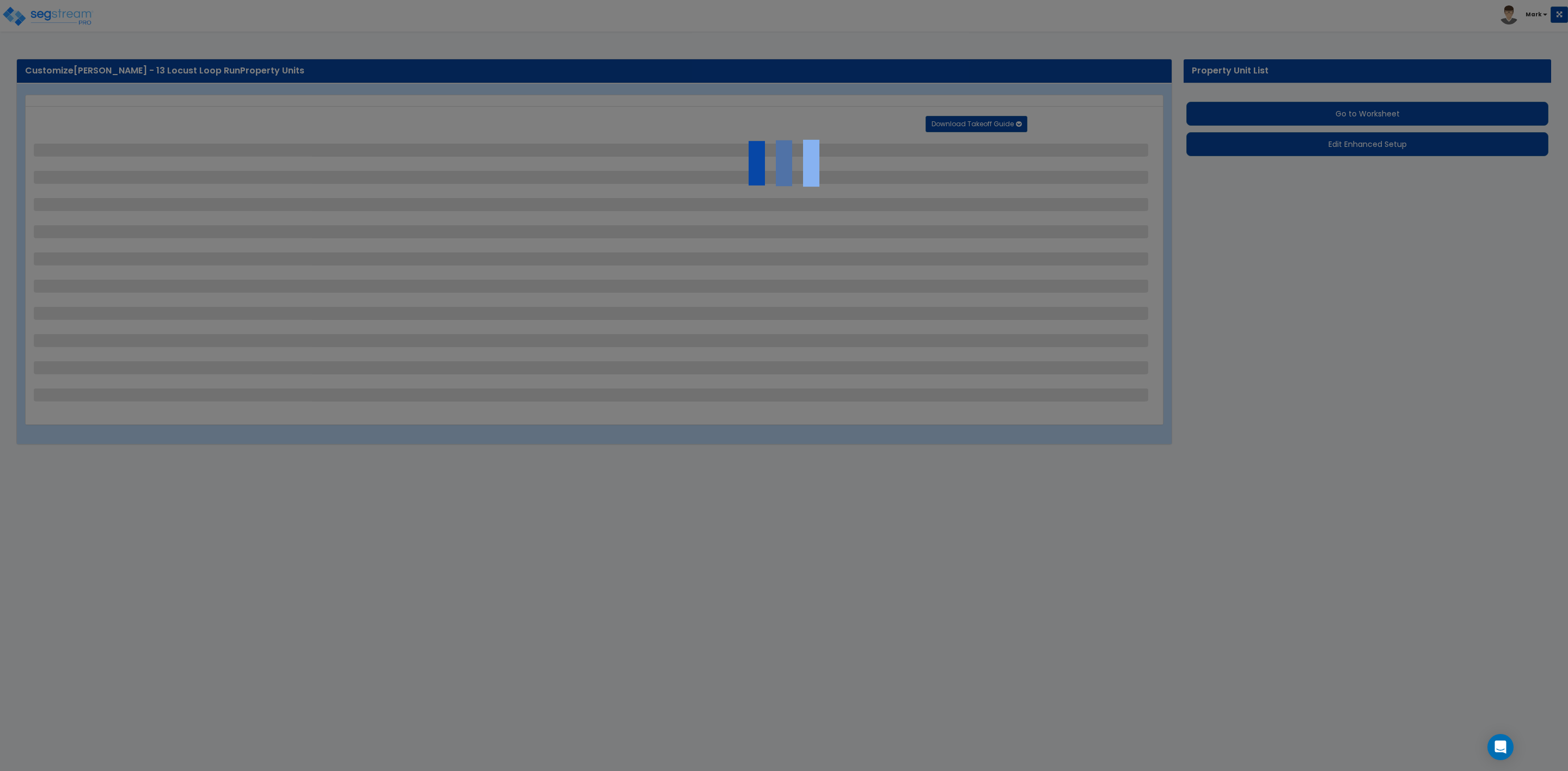
select select "2"
select select "1"
select select "2"
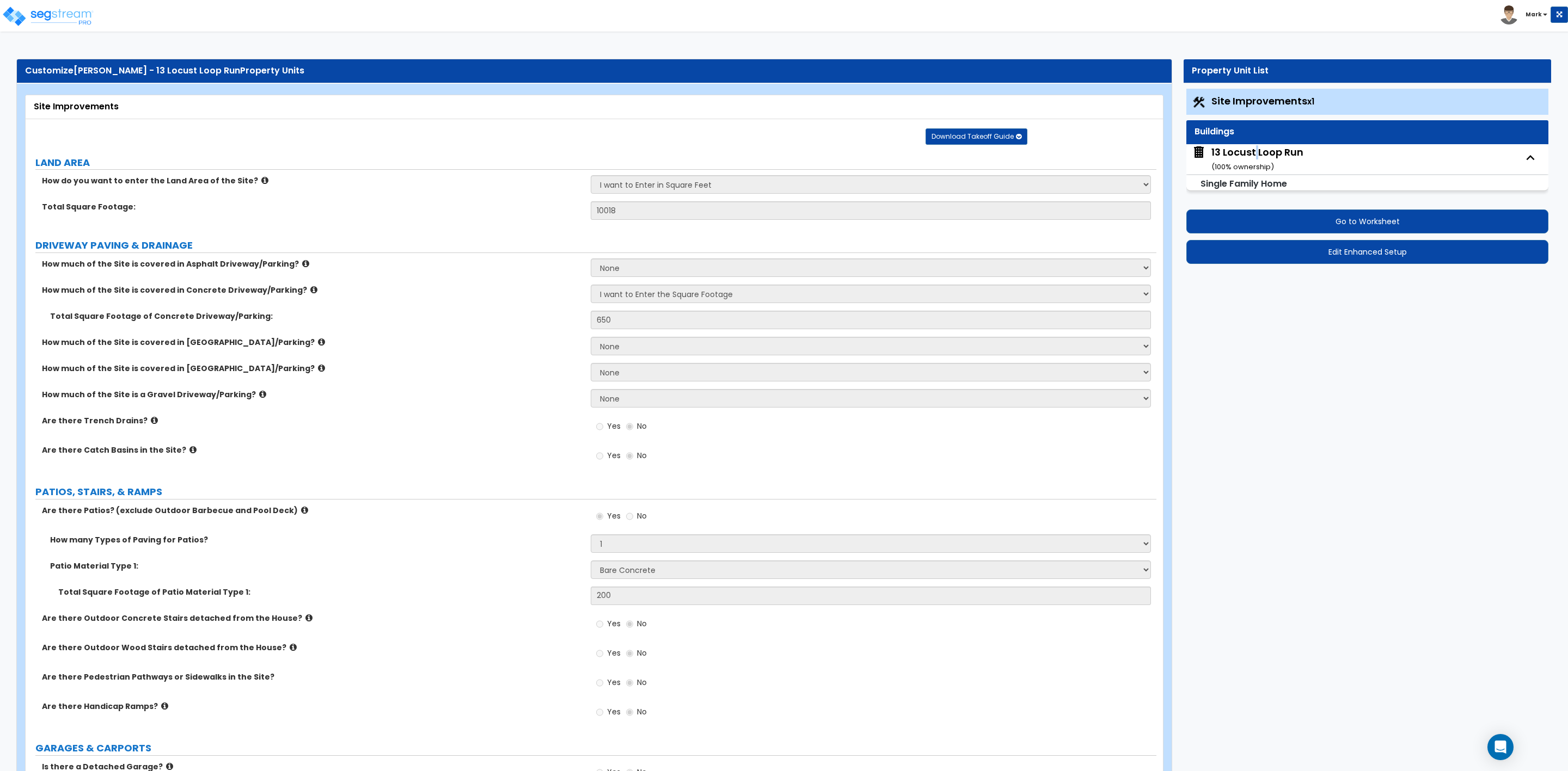
click at [1255, 155] on div "13 Locust Loop Run ( 100 % ownership)" at bounding box center [1257, 159] width 92 height 28
select select "1"
select select "7"
select select "3"
select select "2"
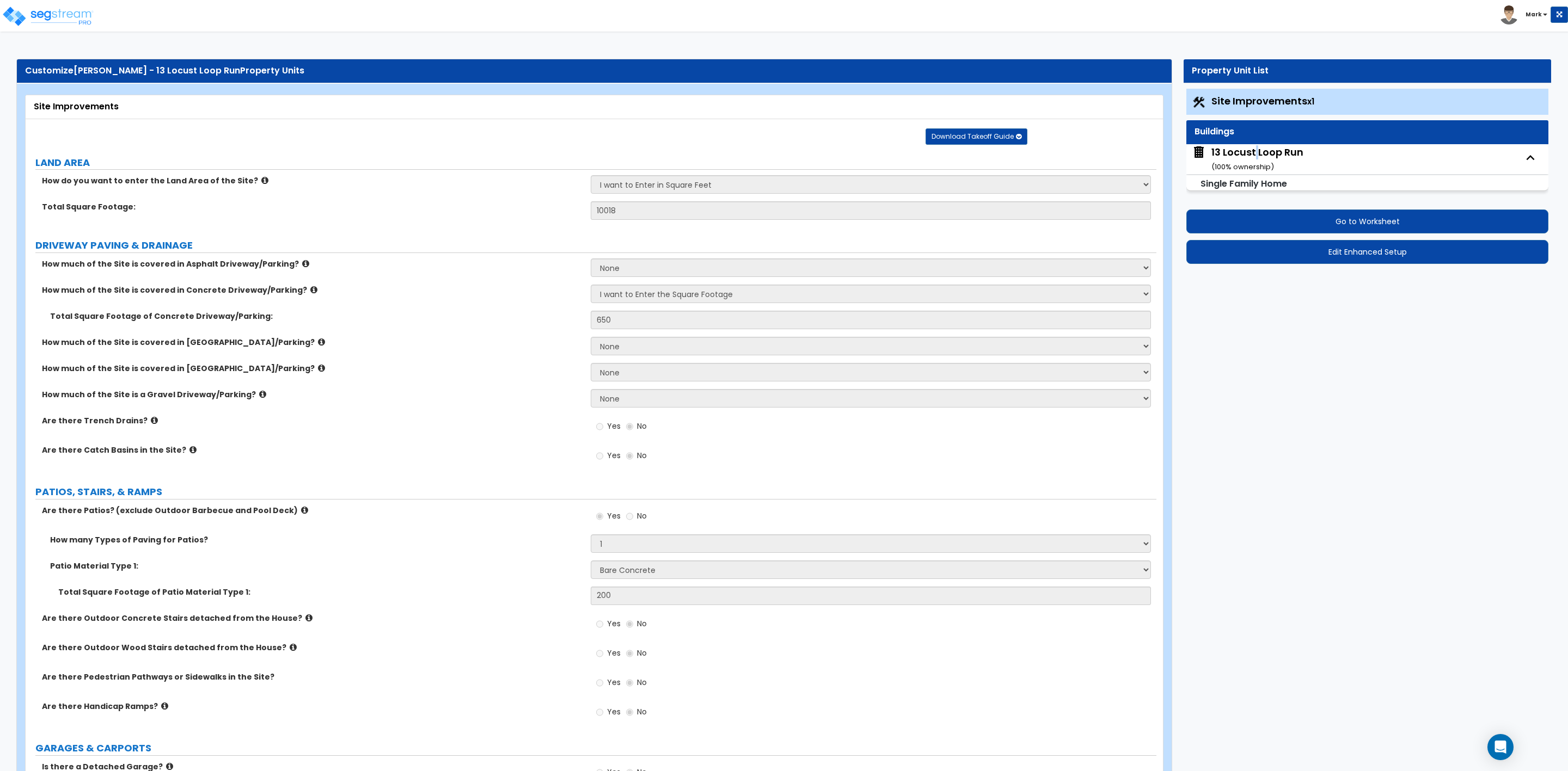
select select "1"
select select "7"
select select "1"
select select "2"
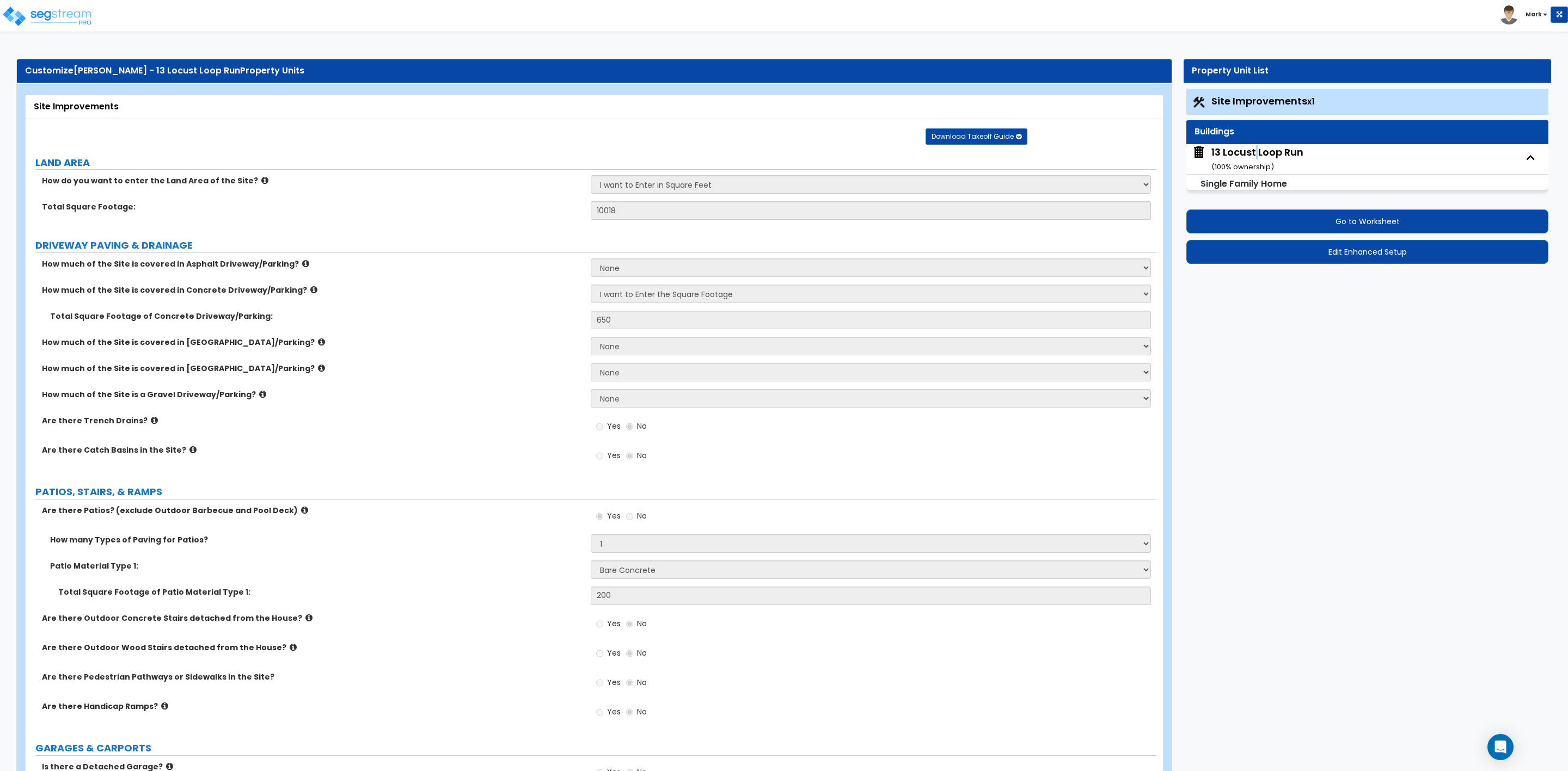
select select "1"
select select "2"
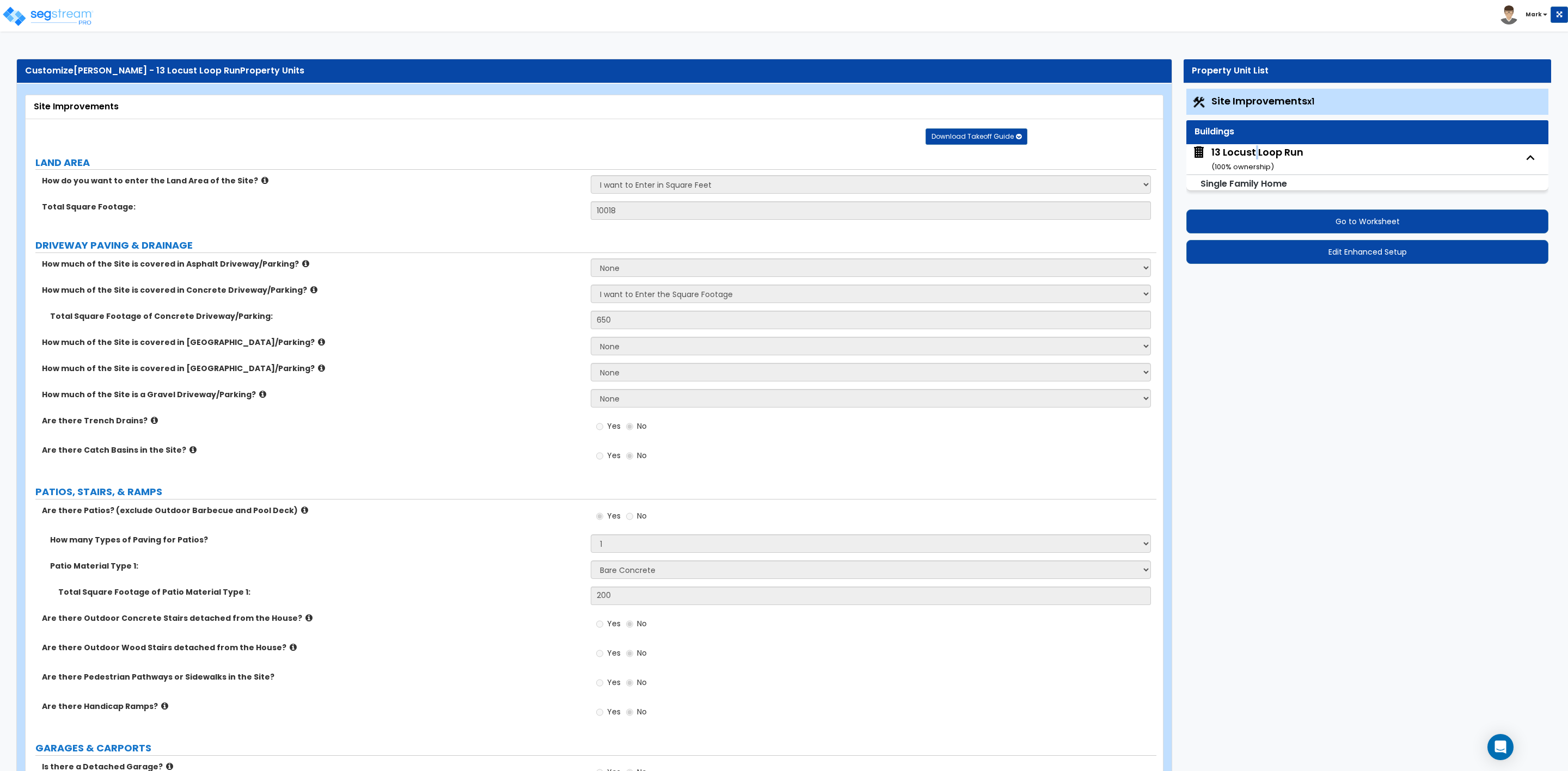
select select "1"
select select "3"
select select "1"
select select "2"
select select "3"
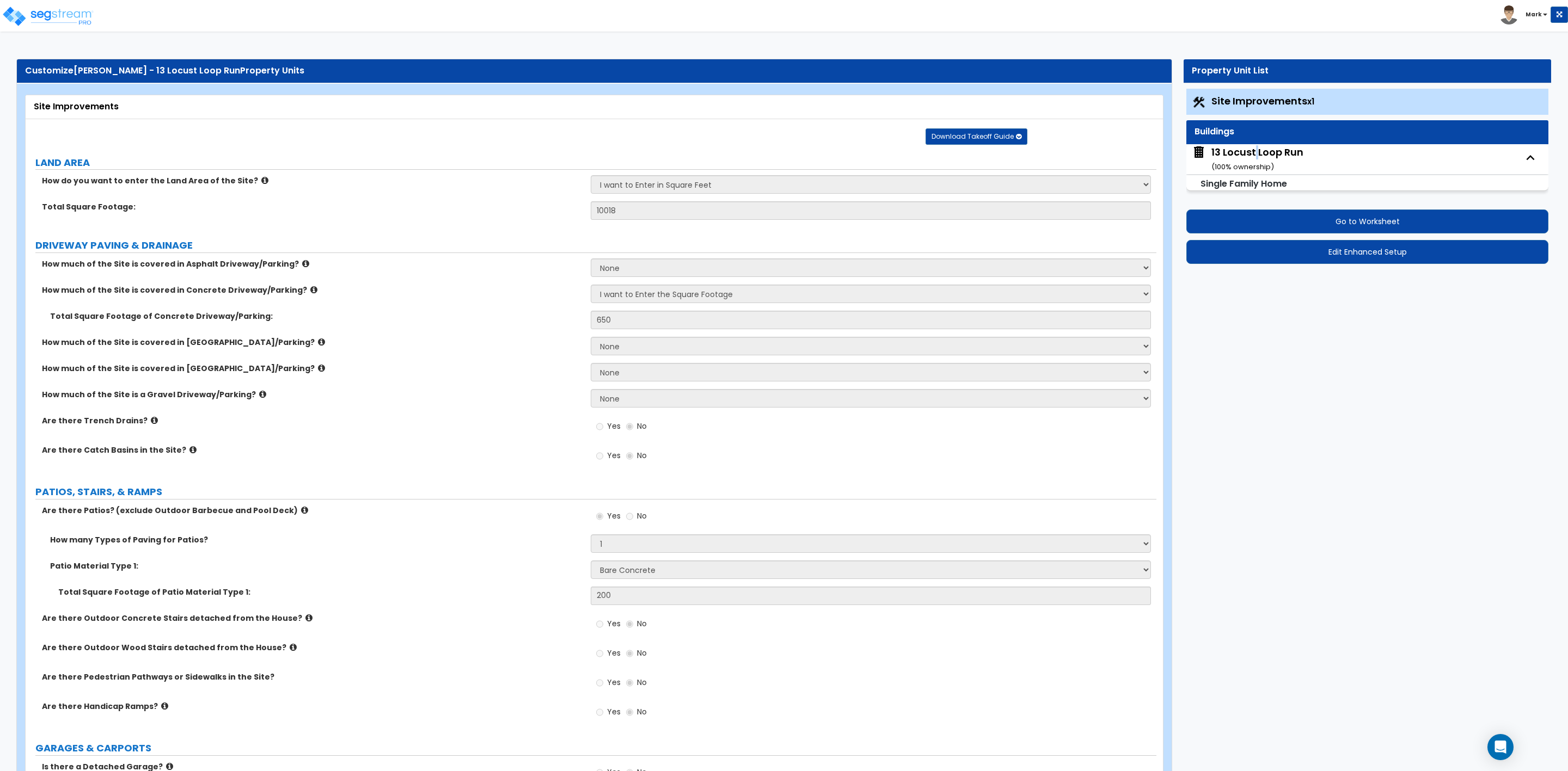
select select "2"
select select "3"
select select "2"
select select "3"
select select "1"
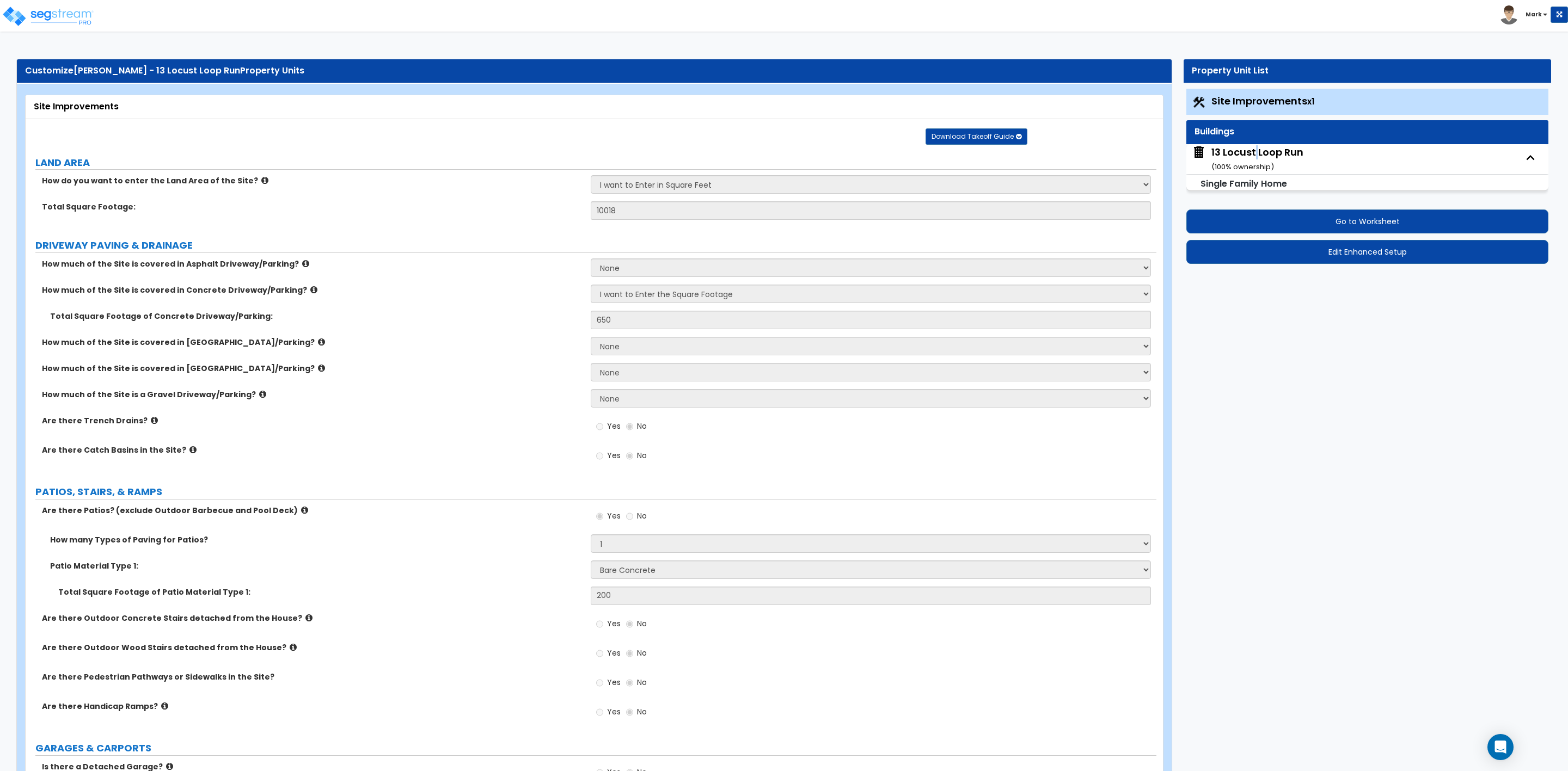
select select "2"
select select "3"
select select "2"
select select "3"
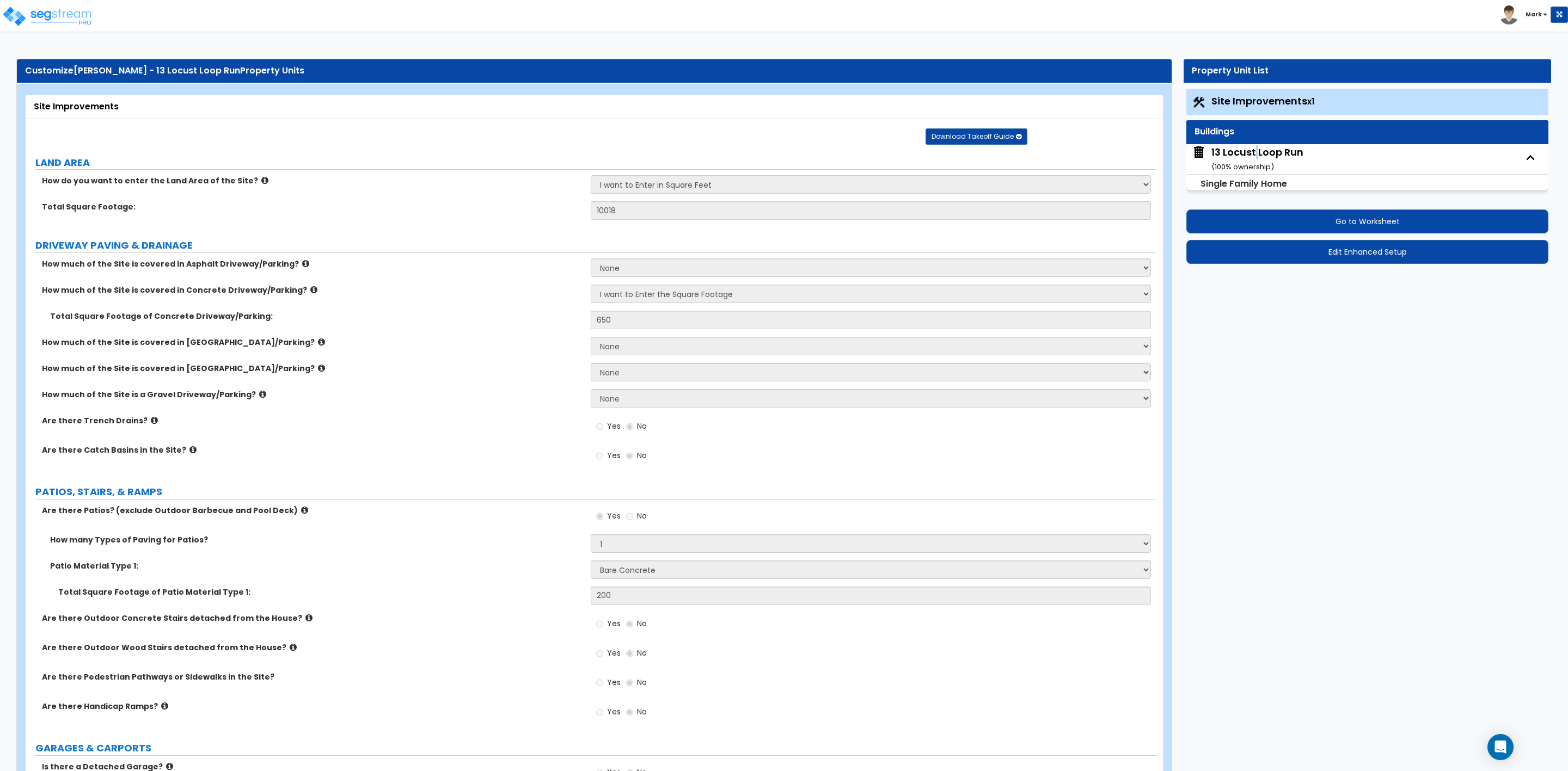
select select "2"
select select "1"
select select "2"
select select "1"
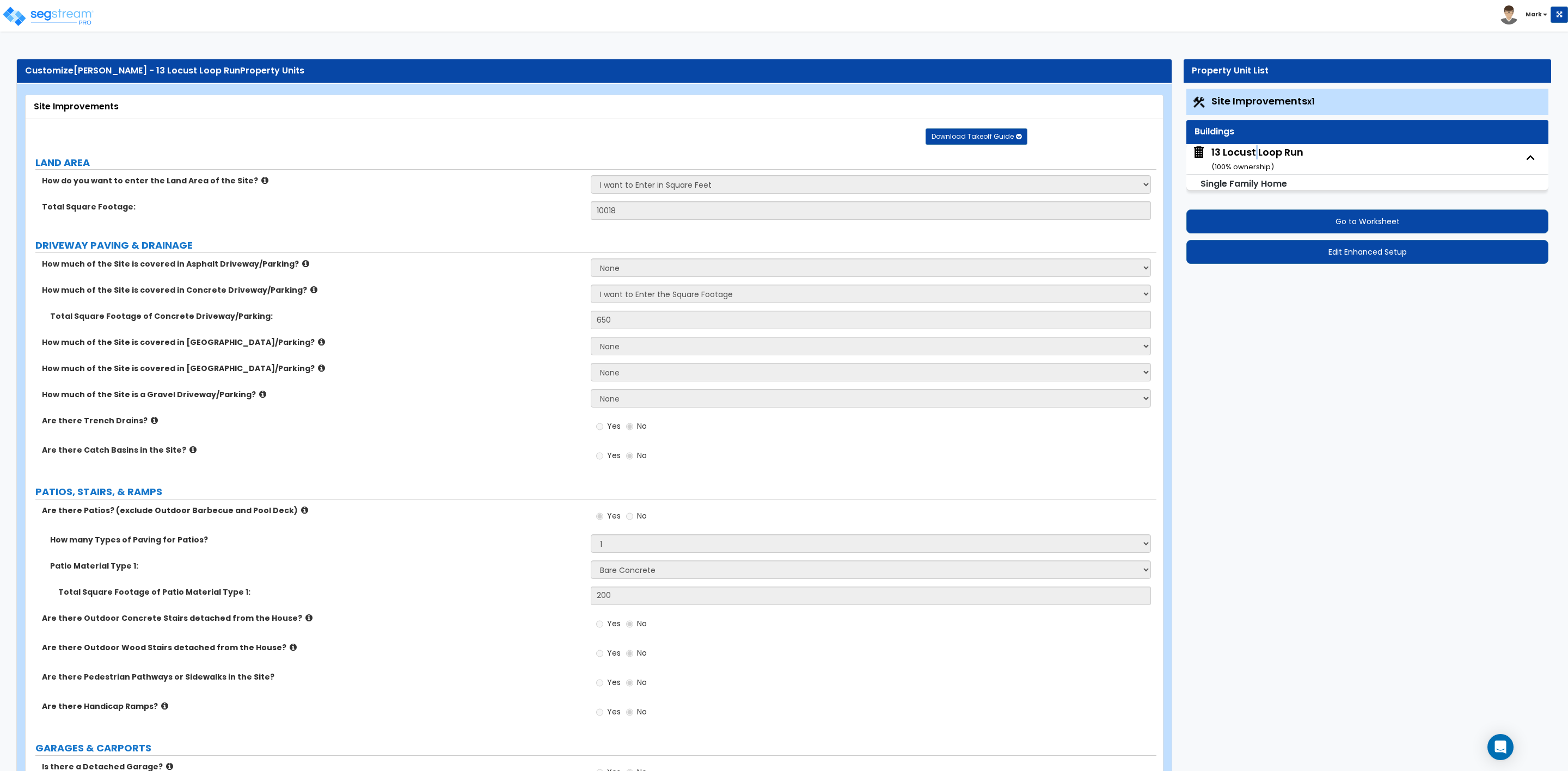
select select "1"
select select "2"
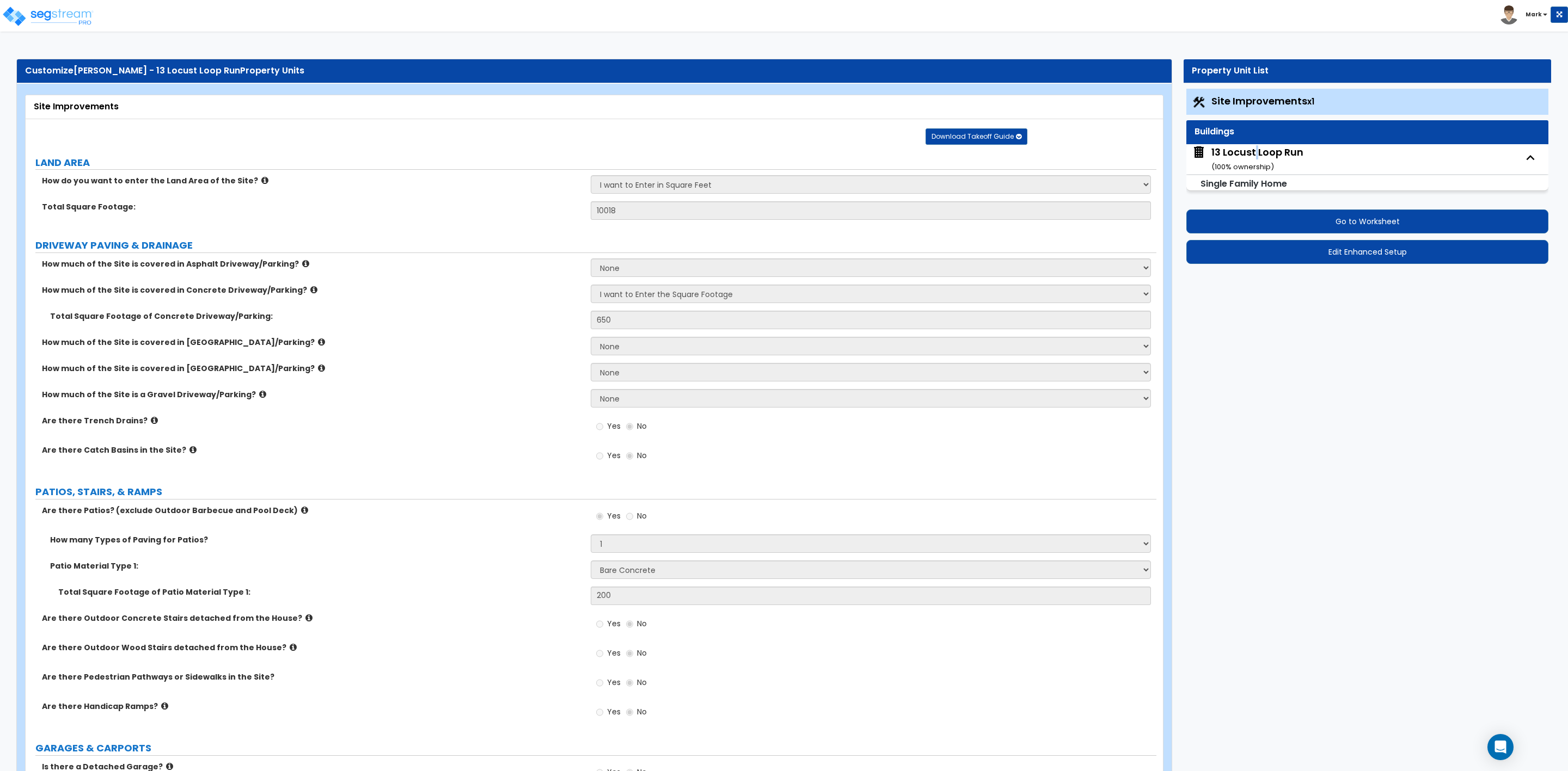
select select "2"
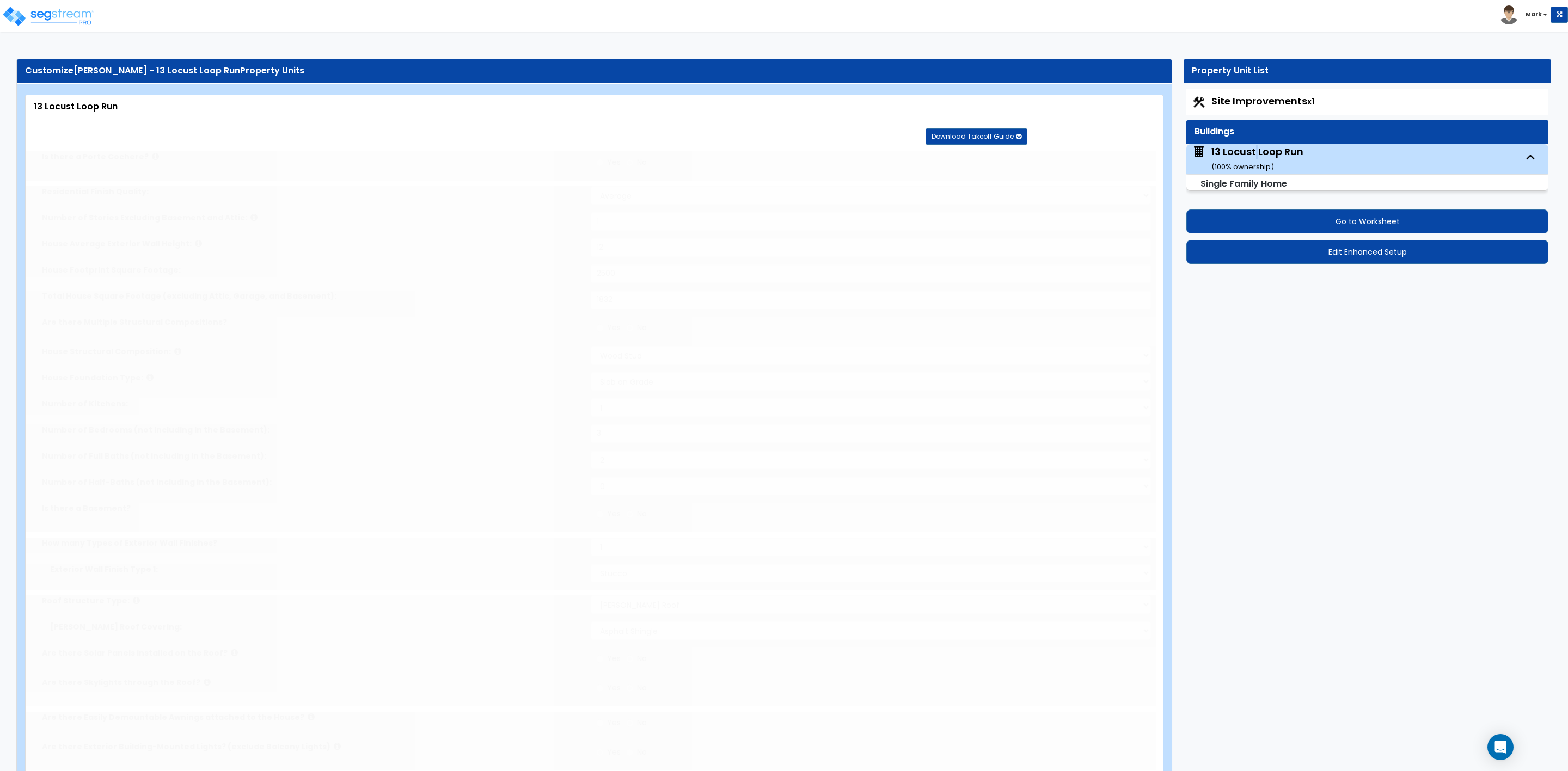
radio input "true"
select select "1"
type input "1"
select select "2"
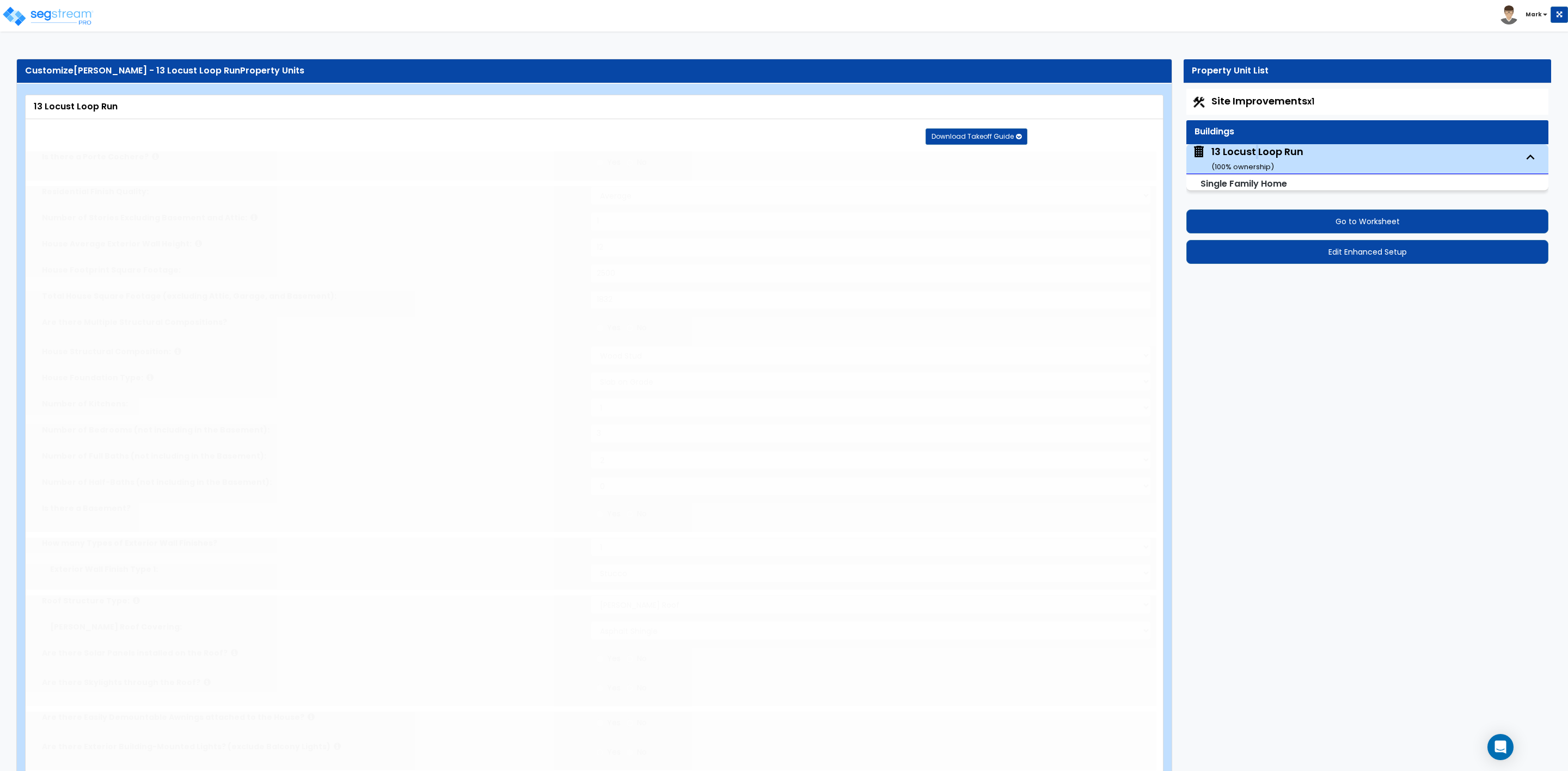
select select "2"
type input "4"
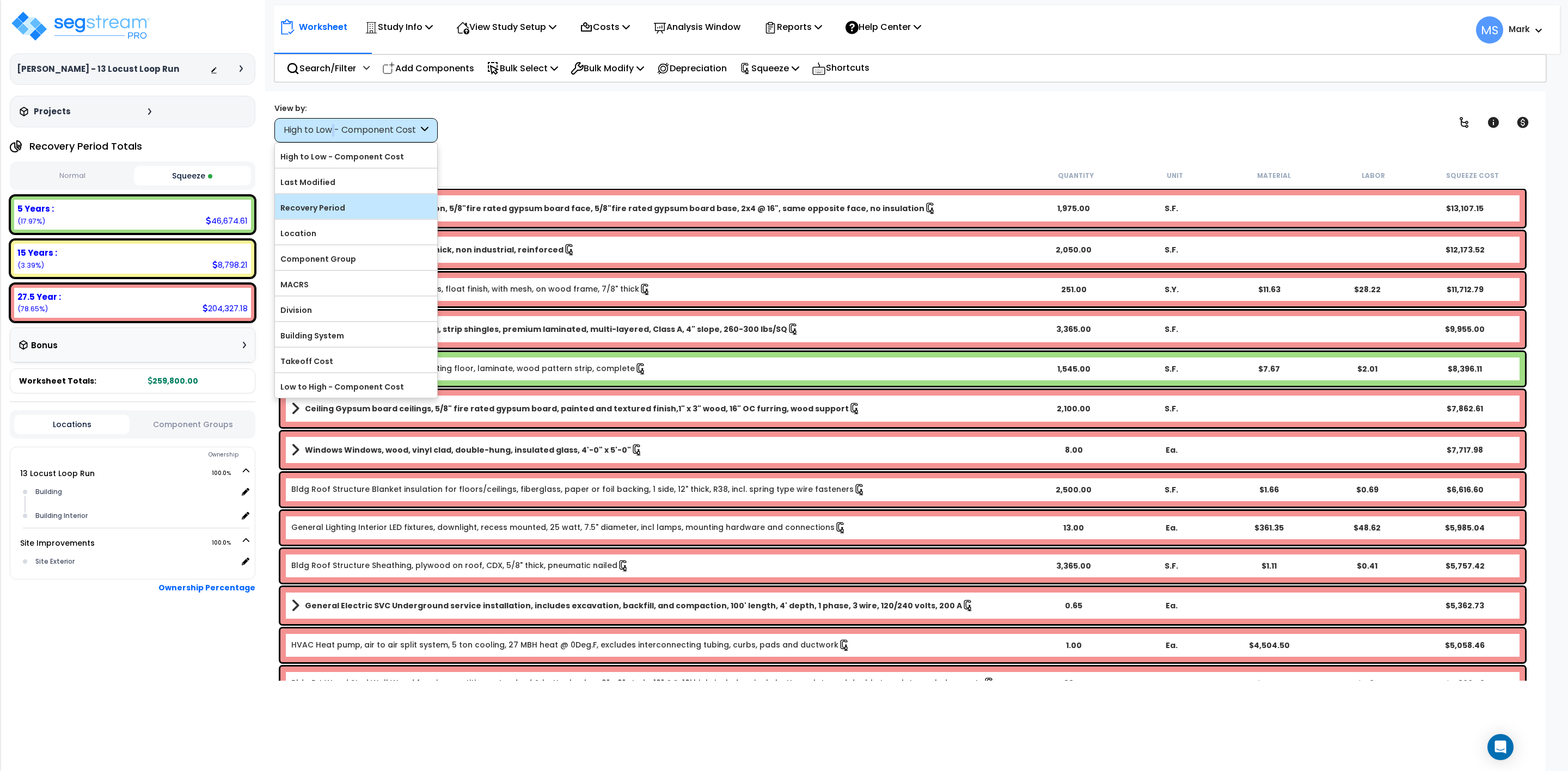
click at [331, 202] on label "Recovery Period" at bounding box center [356, 208] width 163 height 17
click at [339, 209] on label "Recovery Period" at bounding box center [356, 208] width 163 height 17
click at [0, 0] on input "Recovery Period" at bounding box center [0, 0] width 0 height 0
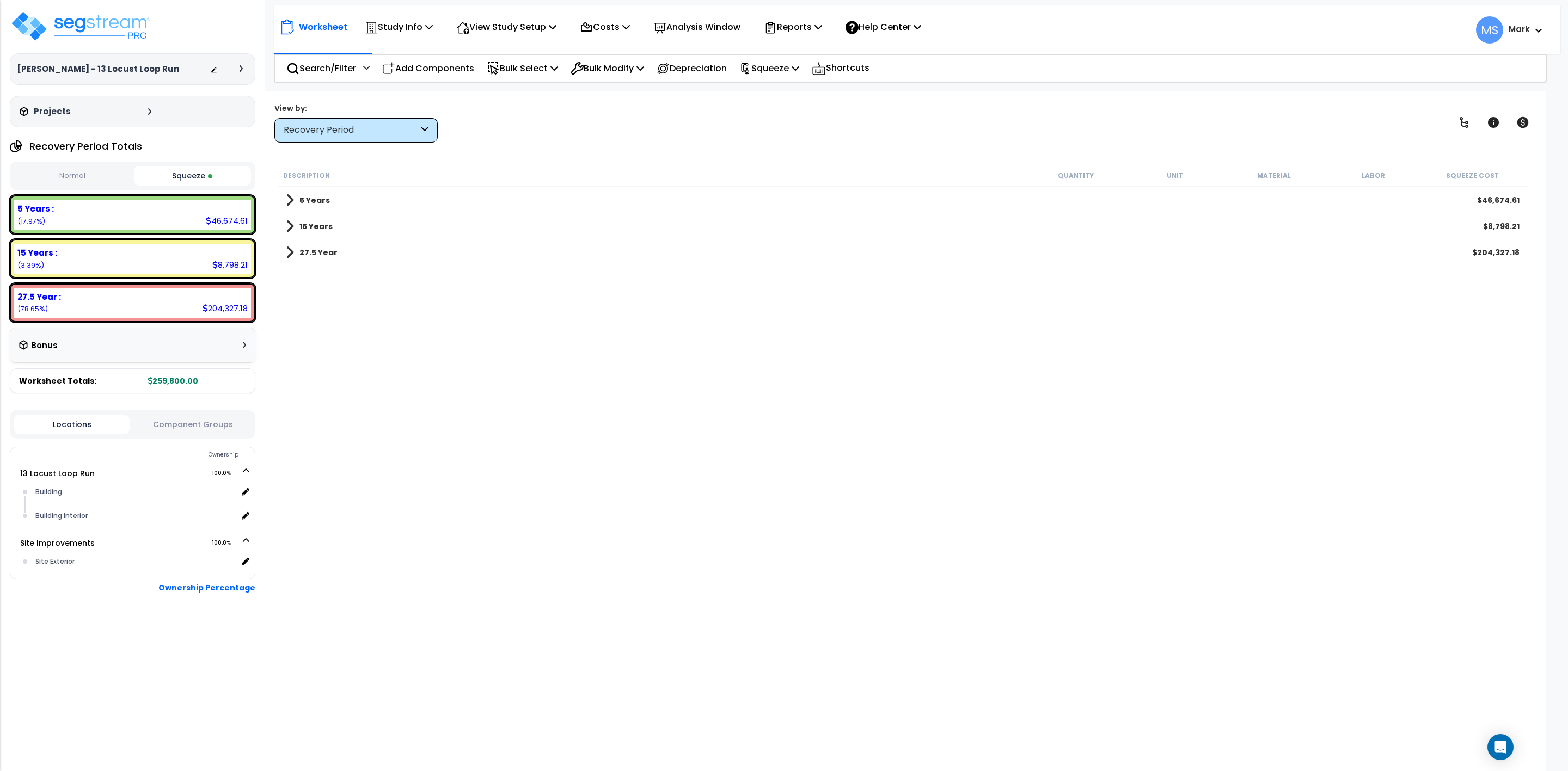
click at [316, 226] on b "15 Years" at bounding box center [316, 226] width 33 height 11
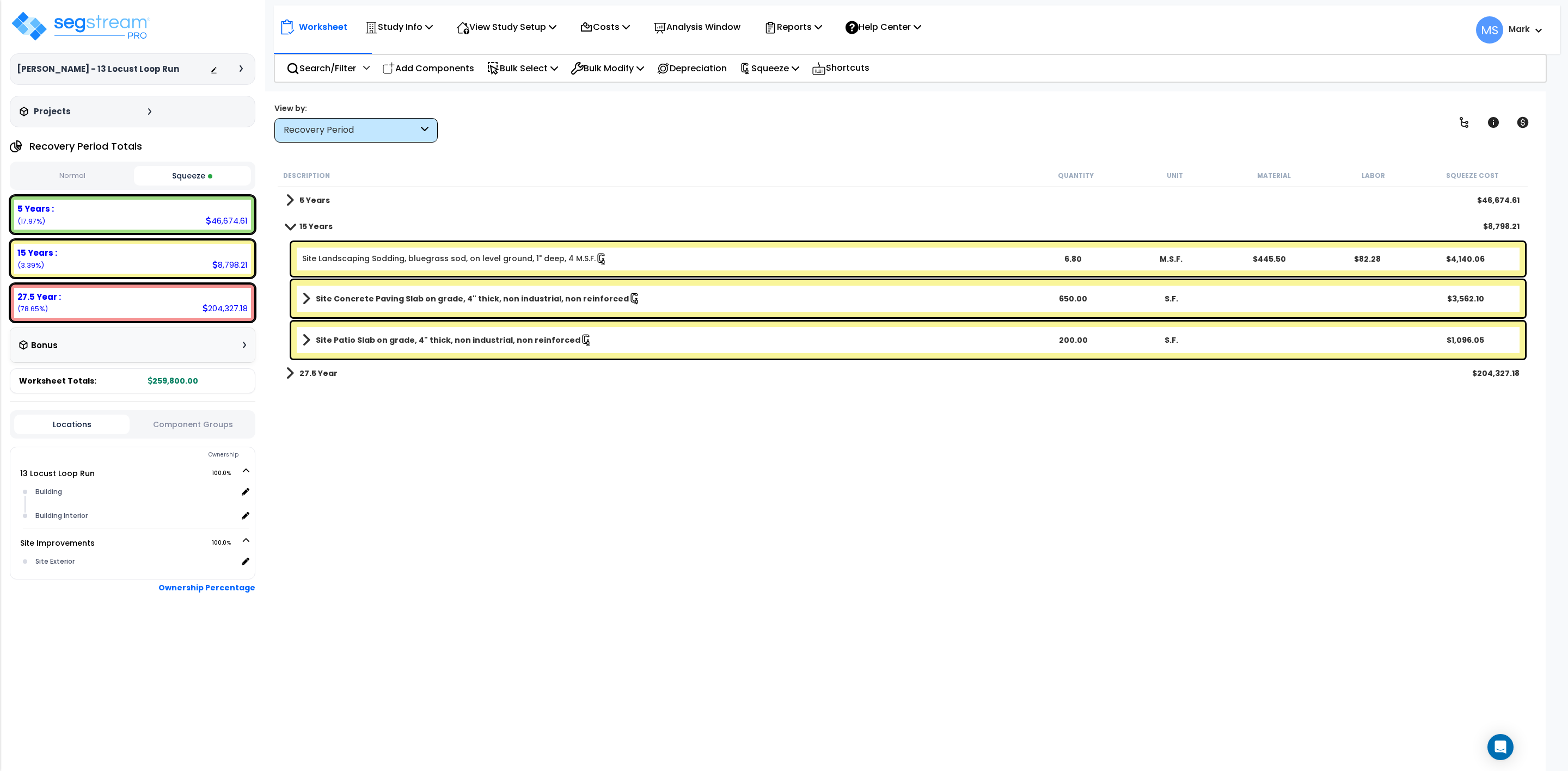
click at [468, 339] on b "Site Patio Slab on grade, 4" thick, non industrial, non reinforced" at bounding box center [448, 340] width 265 height 11
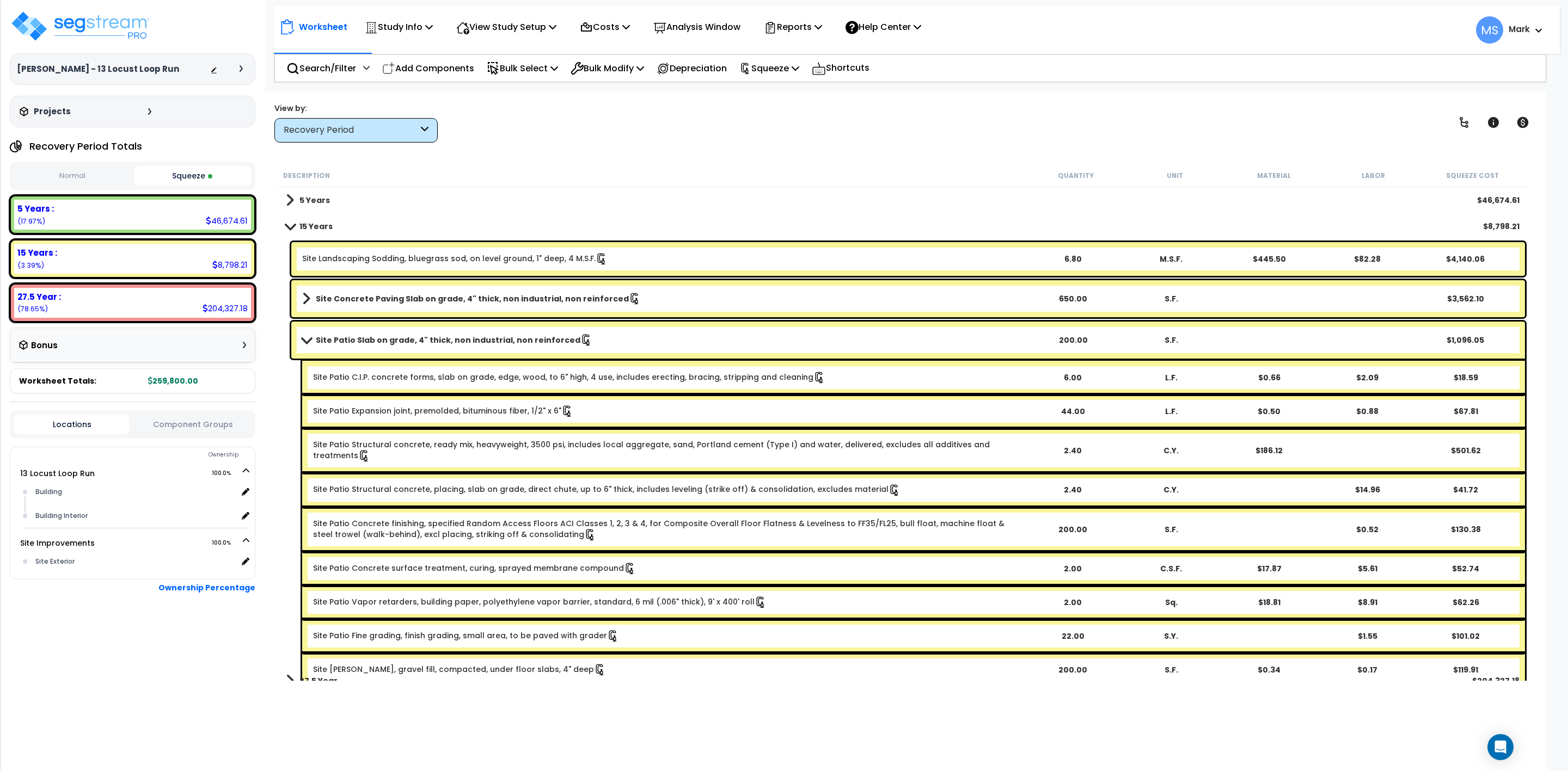
click at [468, 339] on b "Site Patio Slab on grade, 4" thick, non industrial, non reinforced" at bounding box center [448, 340] width 265 height 11
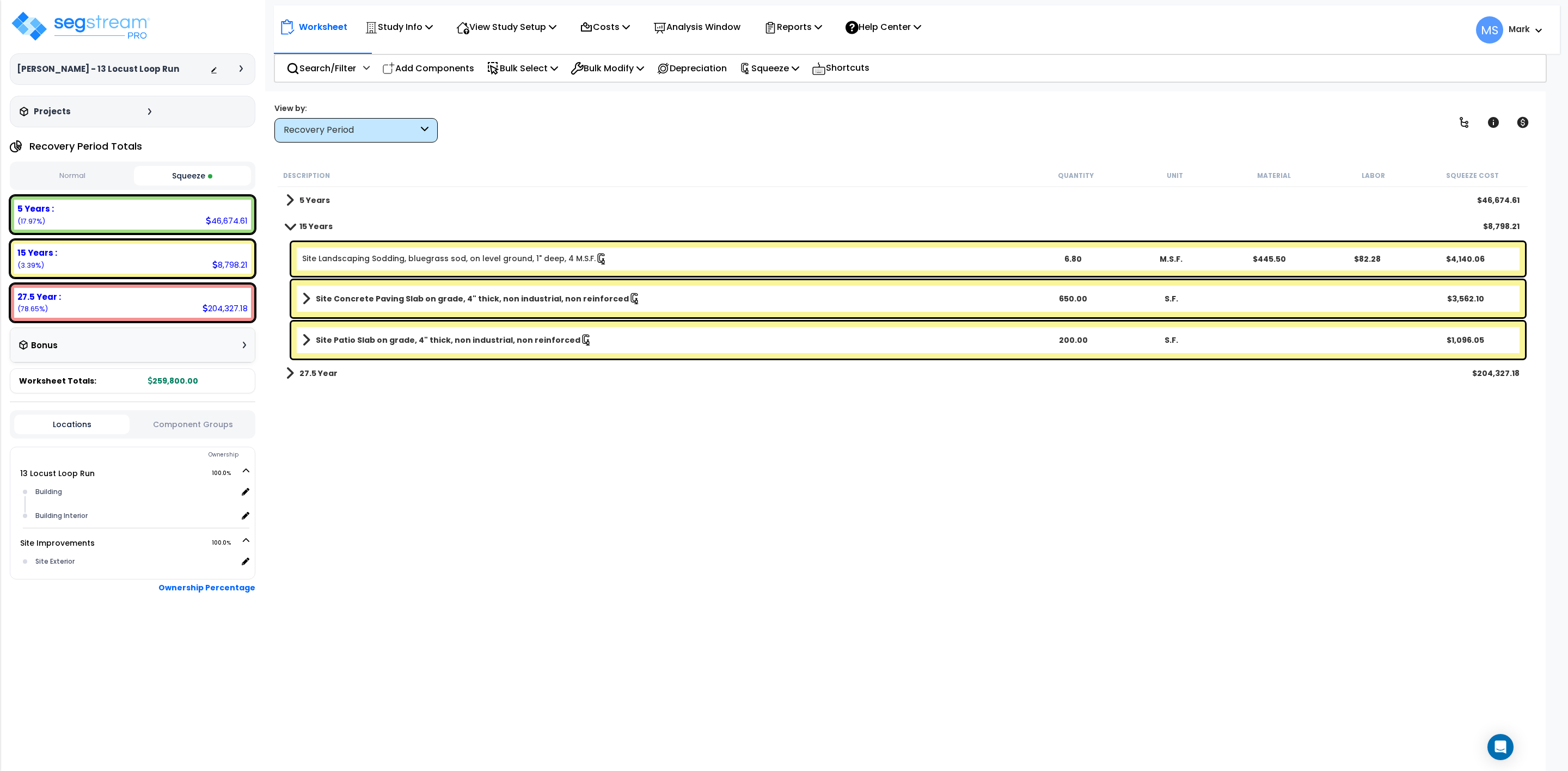
click at [472, 264] on div "Site Landscaping Sodding, bluegrass sod, on level ground, 1" deep, 4 M.S.F. 6.8…" at bounding box center [908, 259] width 1234 height 33
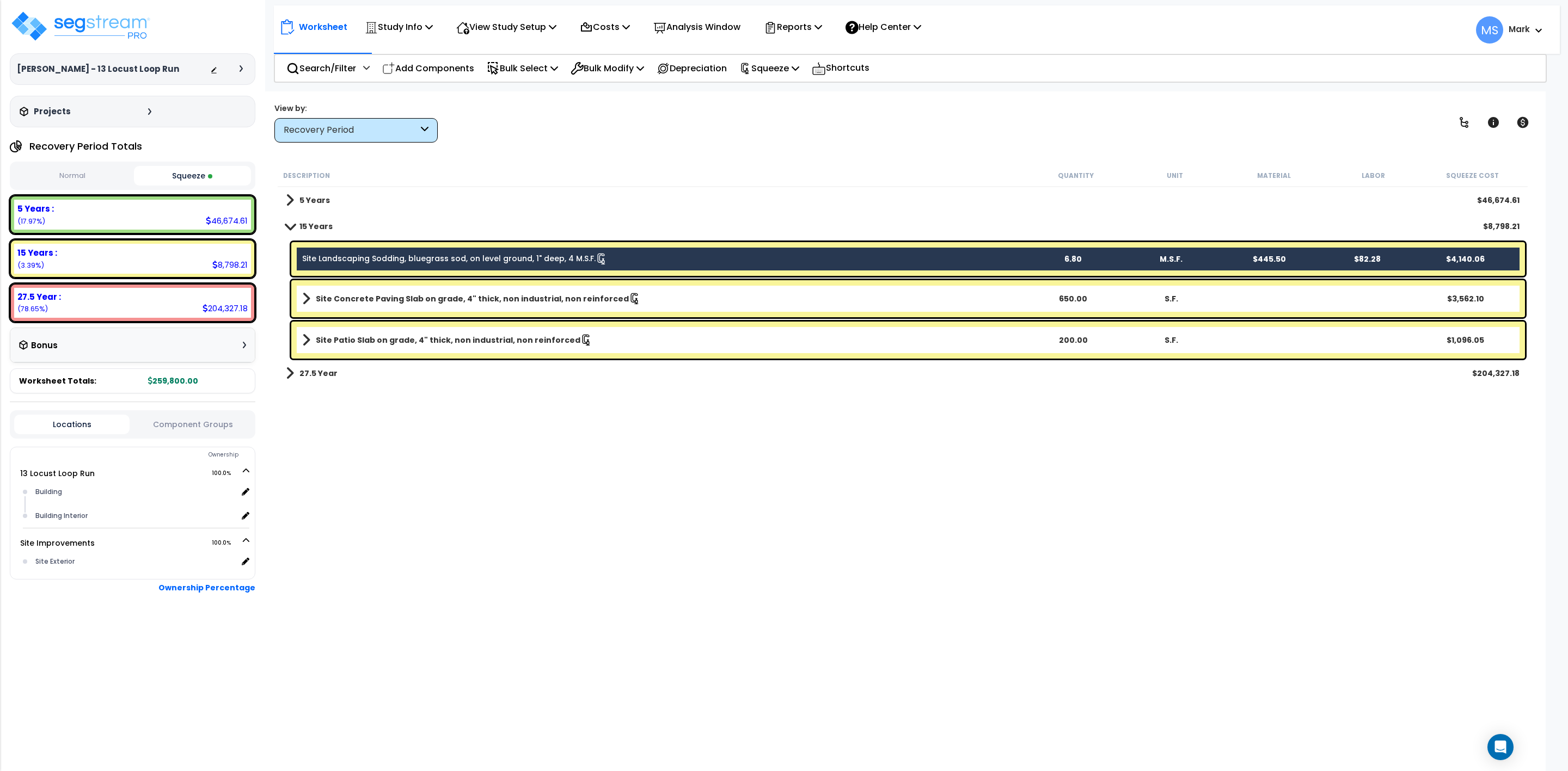
click at [470, 294] on b "Site Concrete Paving Slab on grade, 4" thick, non industrial, non reinforced" at bounding box center [472, 299] width 313 height 11
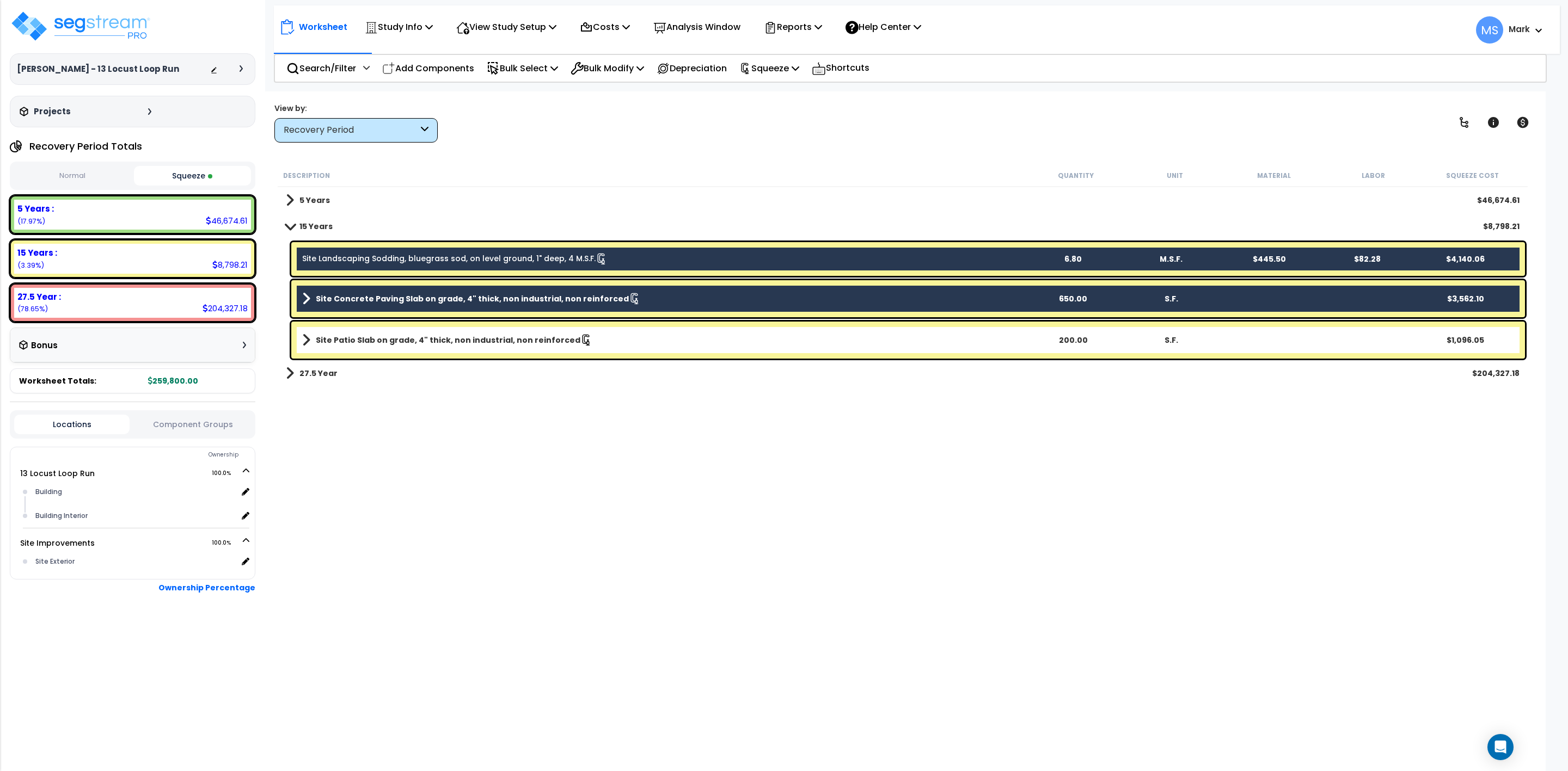
click at [457, 340] on b "Site Patio Slab on grade, 4" thick, non industrial, non reinforced" at bounding box center [448, 340] width 265 height 11
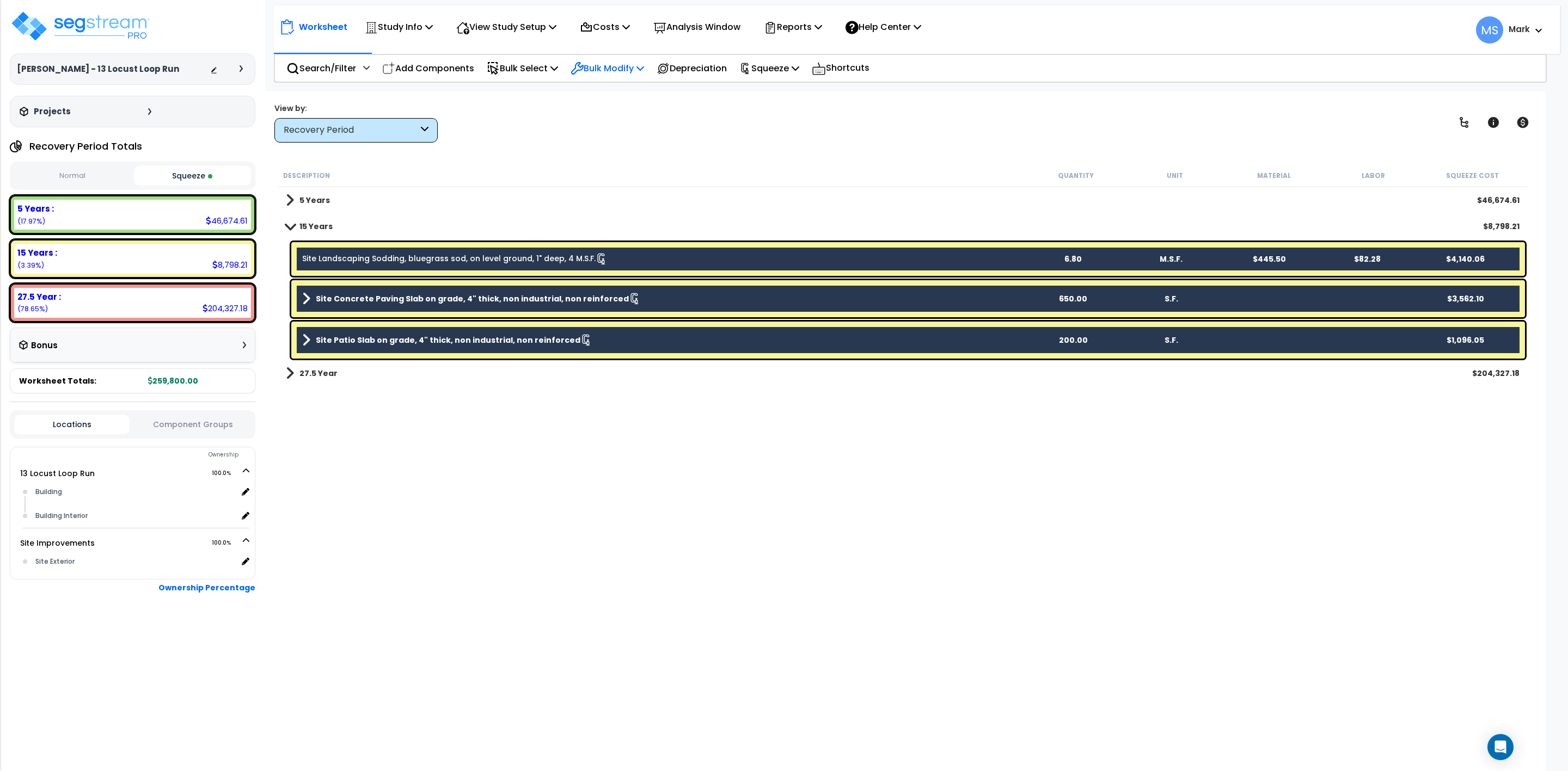
click at [610, 67] on p "Bulk Modify" at bounding box center [607, 68] width 73 height 14
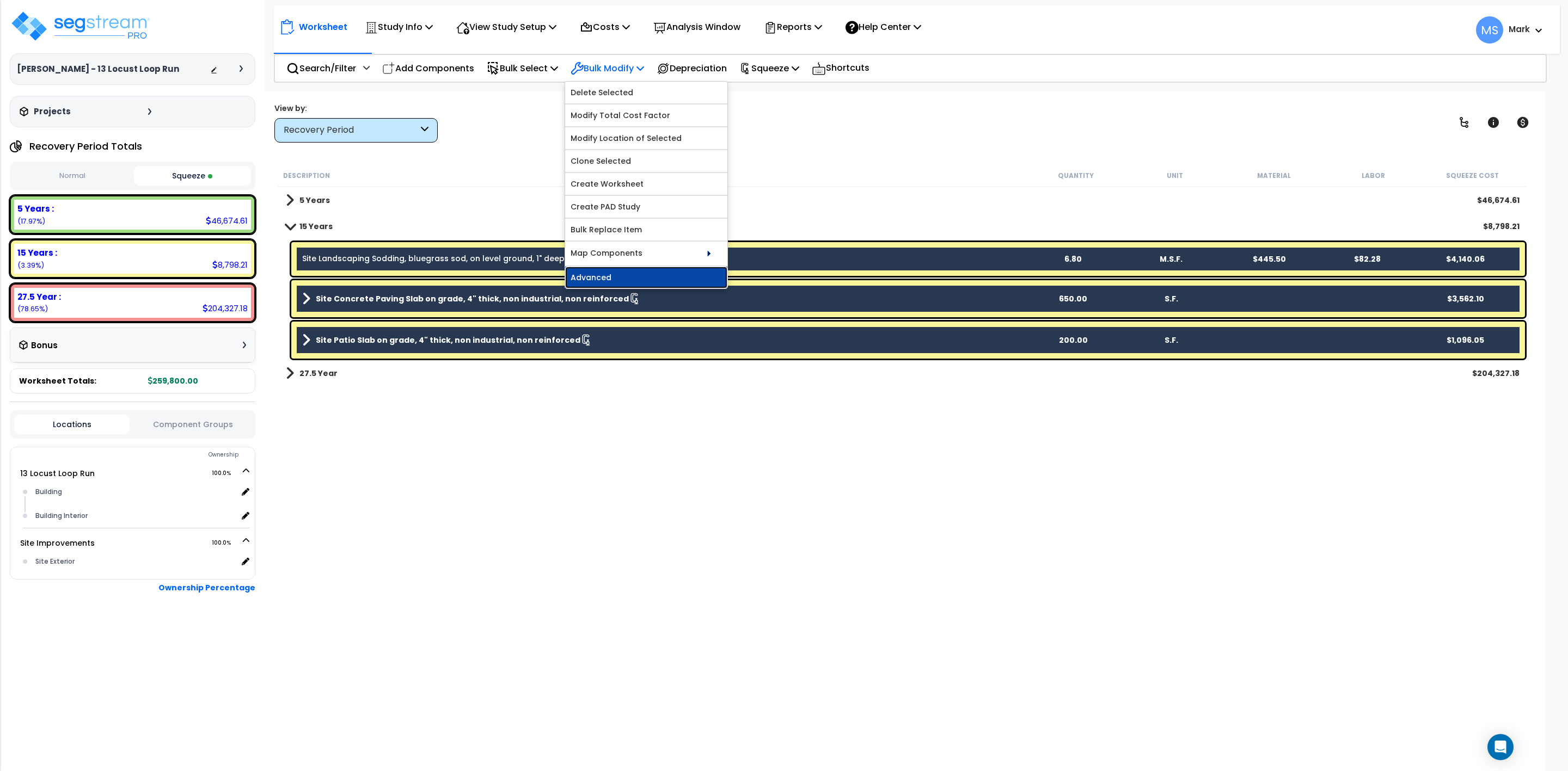
click at [632, 288] on link "Advanced" at bounding box center [646, 277] width 163 height 22
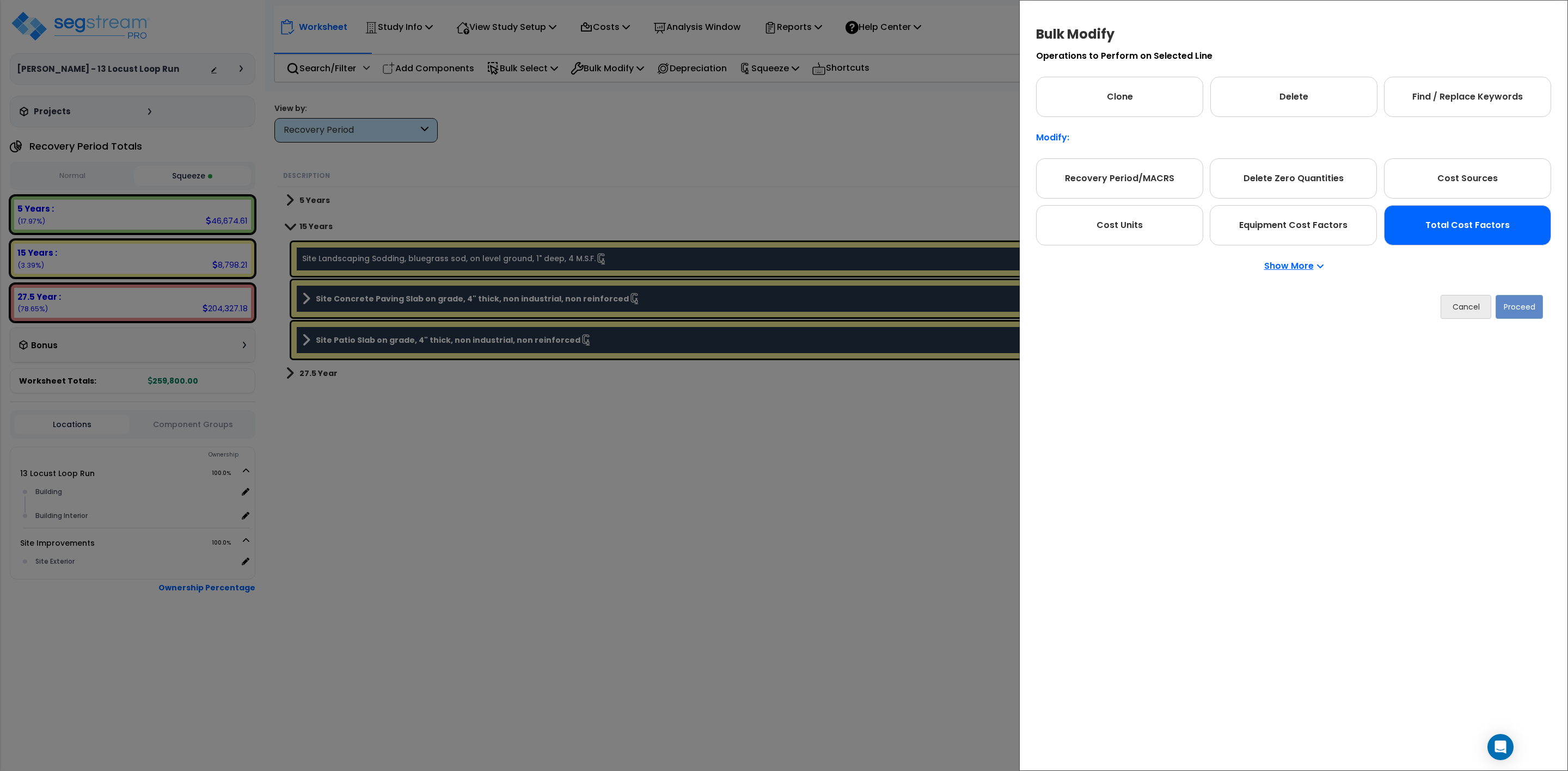
click at [1470, 230] on div "Total Cost Factors" at bounding box center [1468, 225] width 167 height 41
click at [1518, 307] on button "Proceed" at bounding box center [1519, 307] width 47 height 24
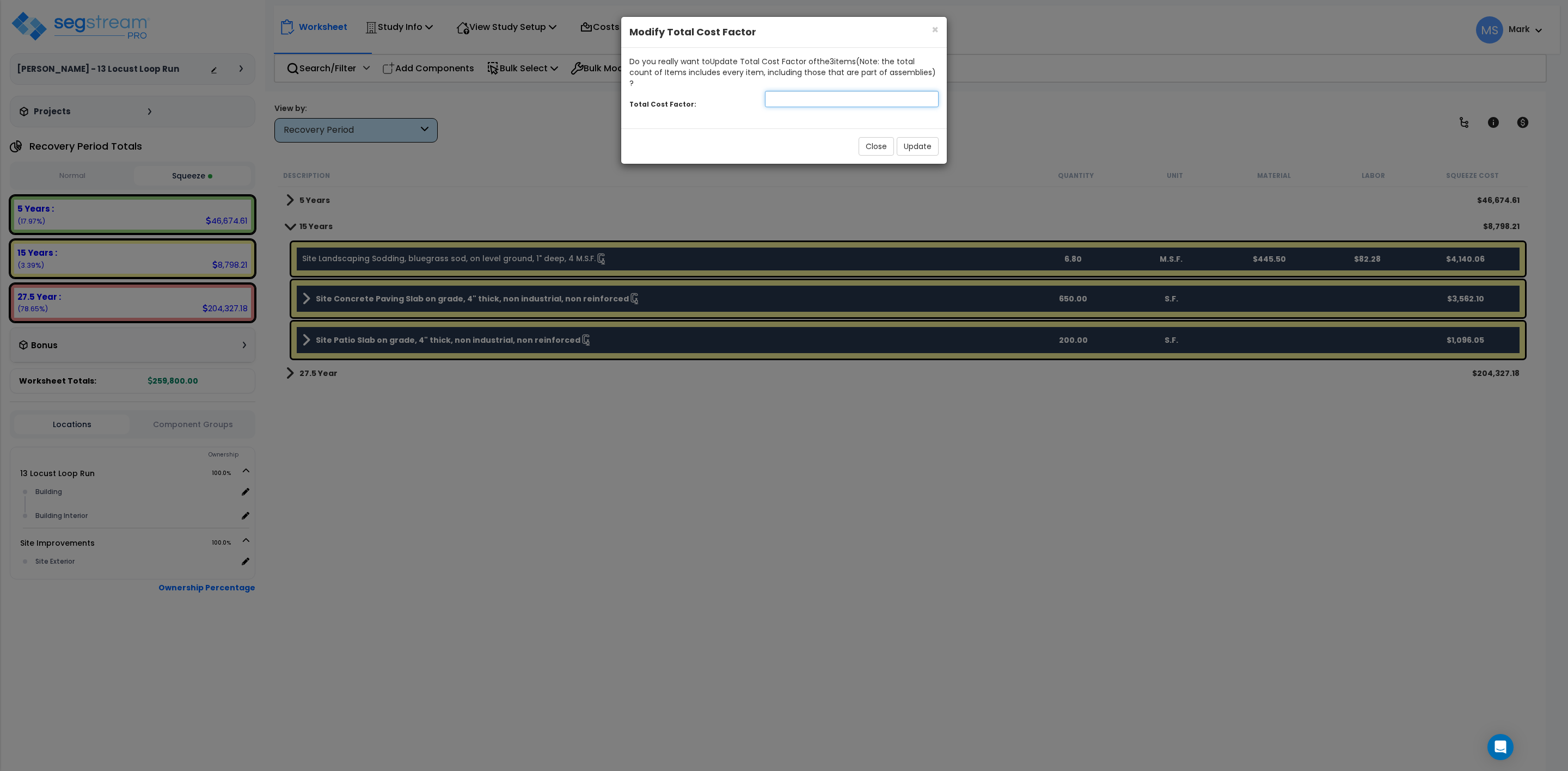
click at [786, 91] on input "number" at bounding box center [852, 99] width 174 height 17
type input "1.1"
click at [912, 139] on button "Update" at bounding box center [918, 146] width 42 height 18
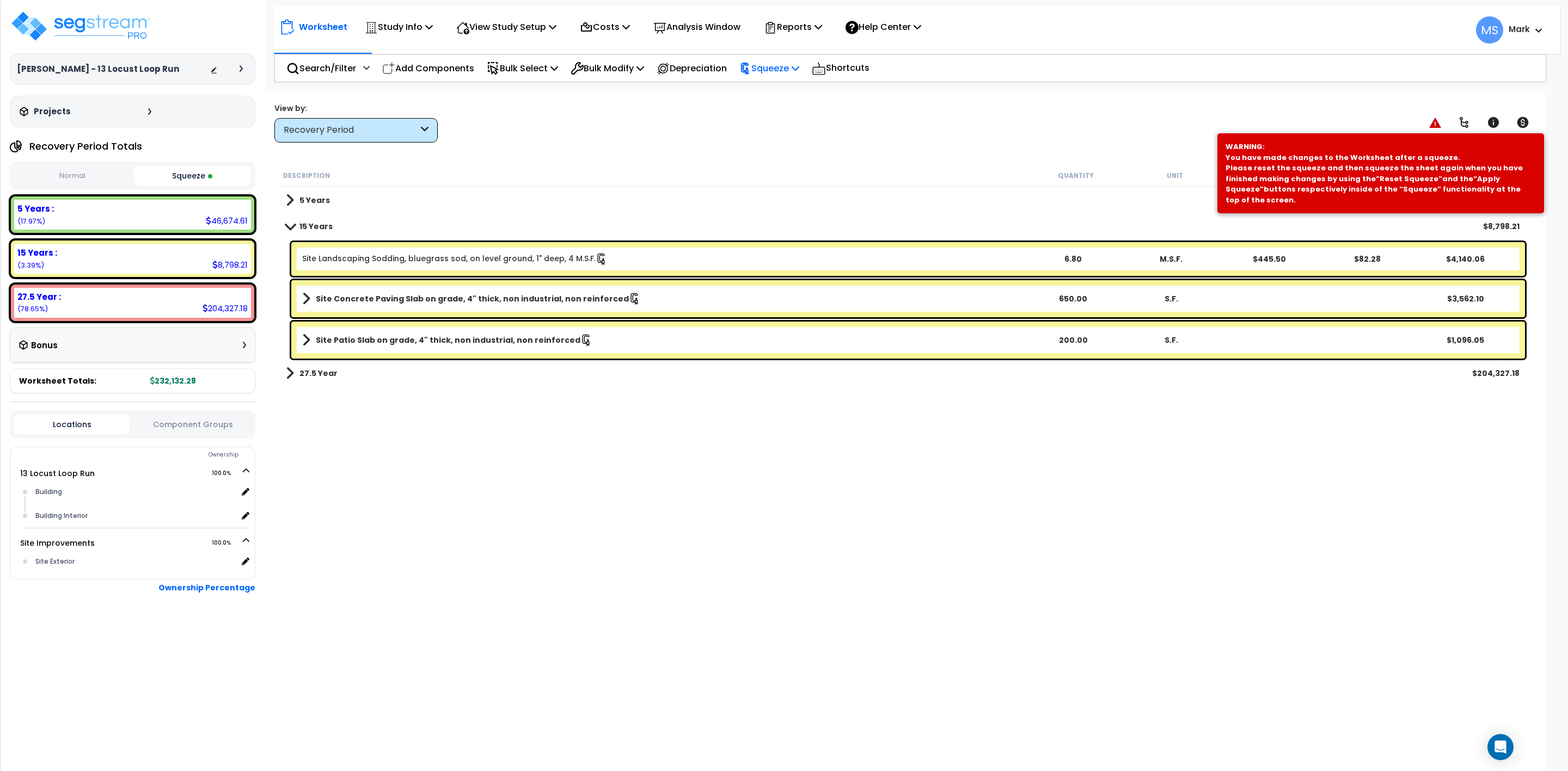
click at [768, 69] on p "Squeeze" at bounding box center [769, 68] width 60 height 14
click at [774, 93] on link "Re-squeeze" at bounding box center [787, 94] width 108 height 25
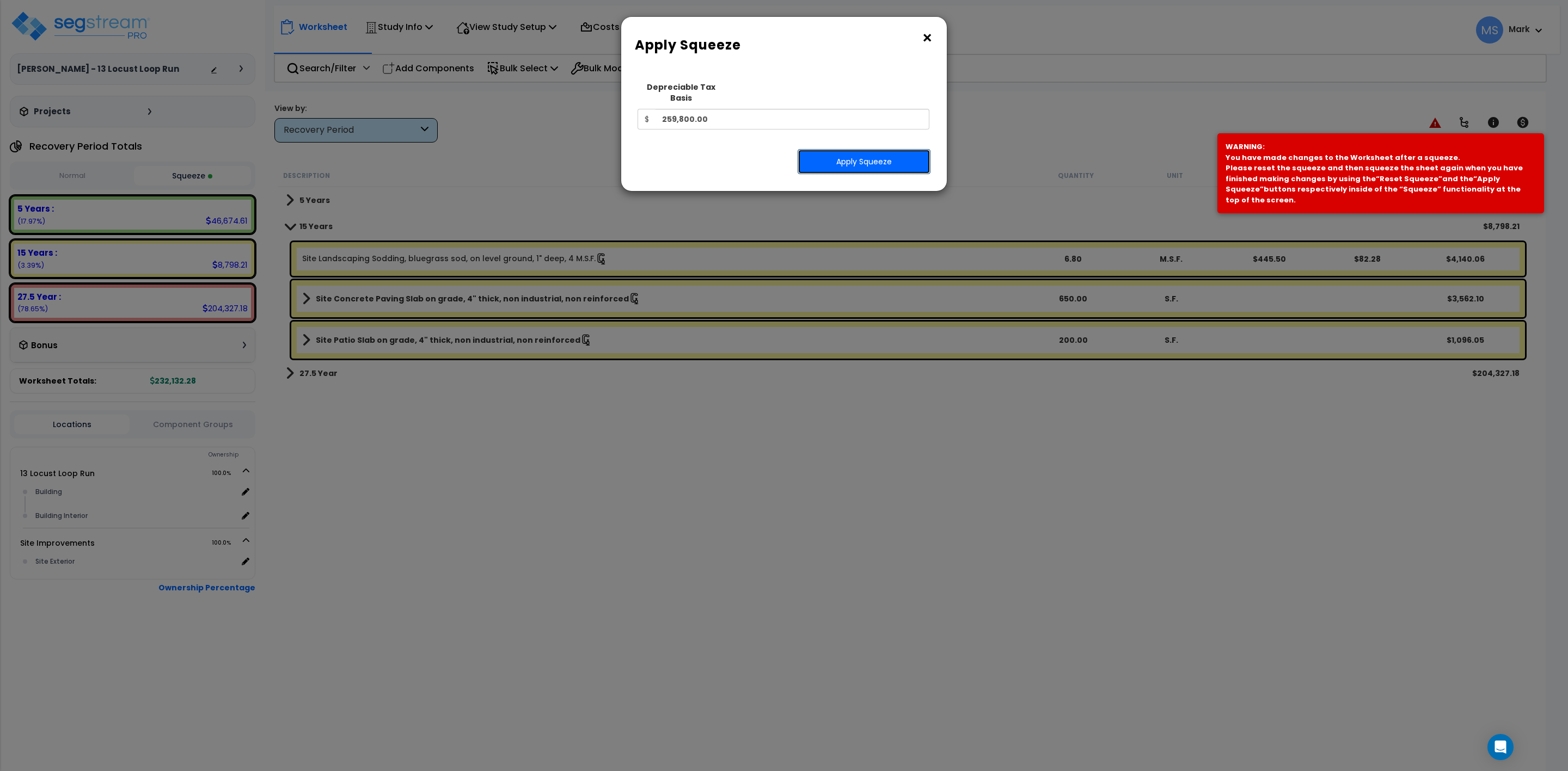
click at [837, 154] on button "Apply Squeeze" at bounding box center [864, 161] width 133 height 25
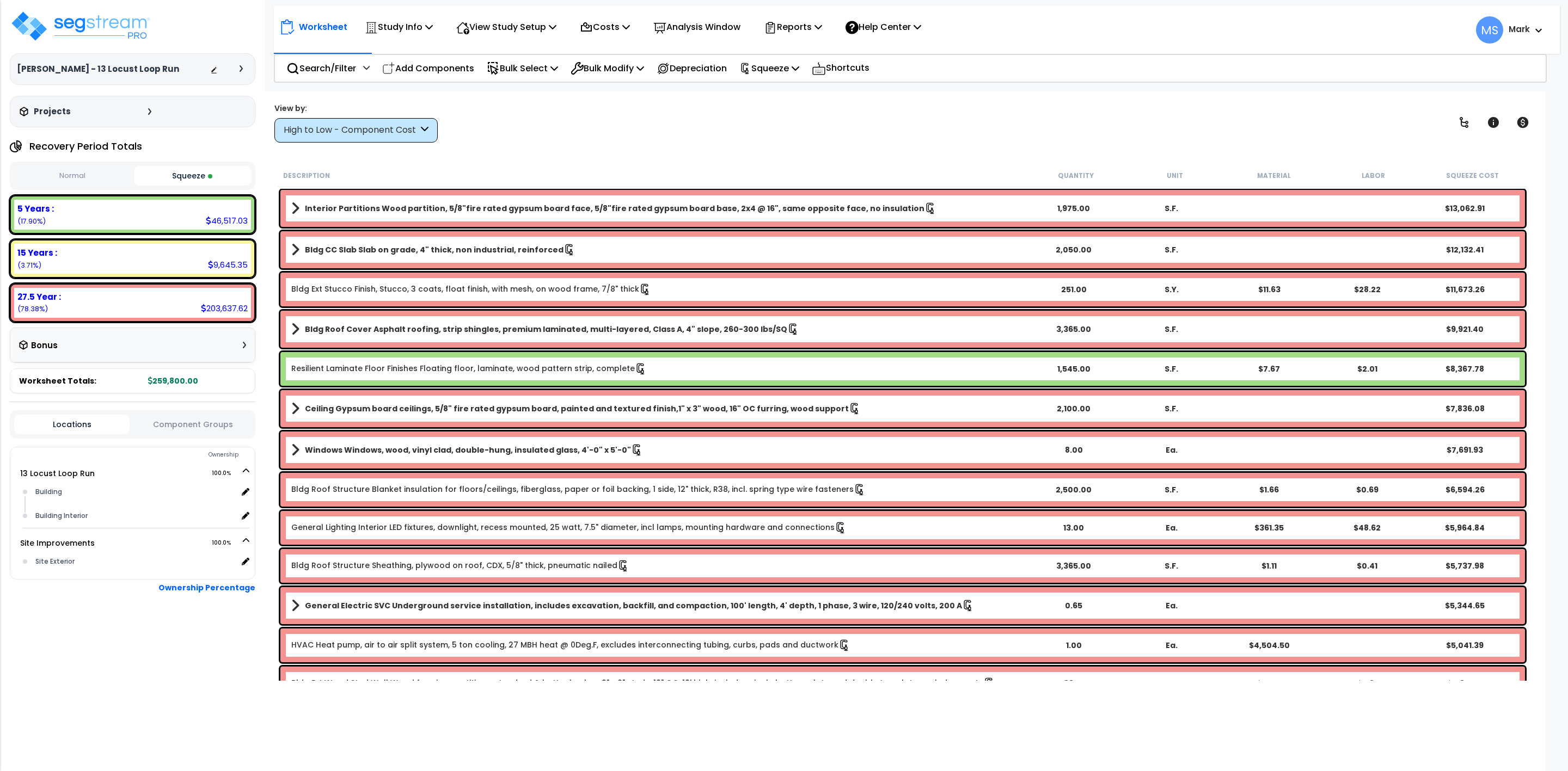
click at [178, 178] on button "Squeeze" at bounding box center [192, 175] width 117 height 20
click at [388, 131] on div "High to Low - Component Cost" at bounding box center [351, 131] width 135 height 13
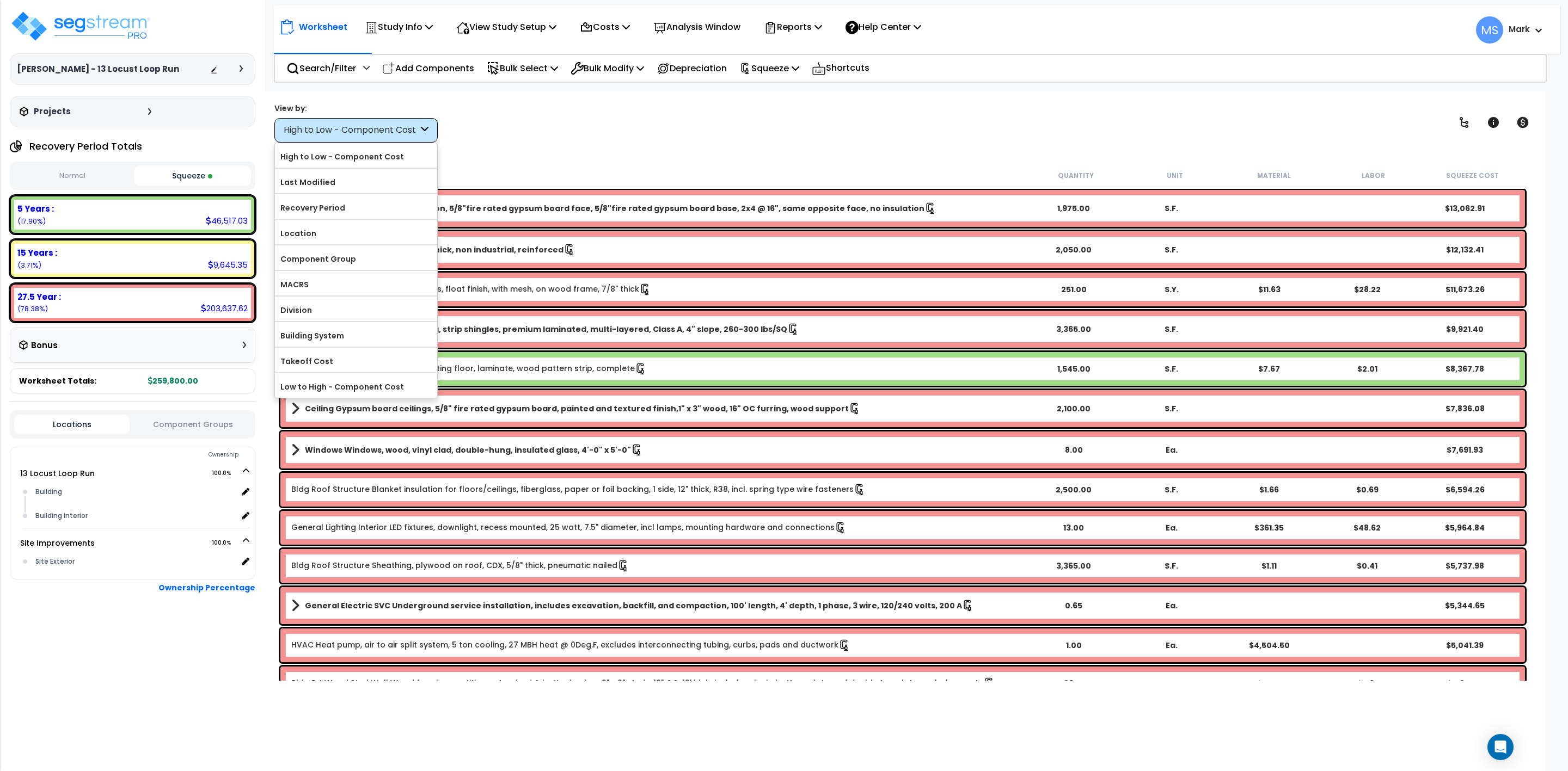
click at [388, 131] on div "High to Low - Component Cost" at bounding box center [351, 131] width 135 height 13
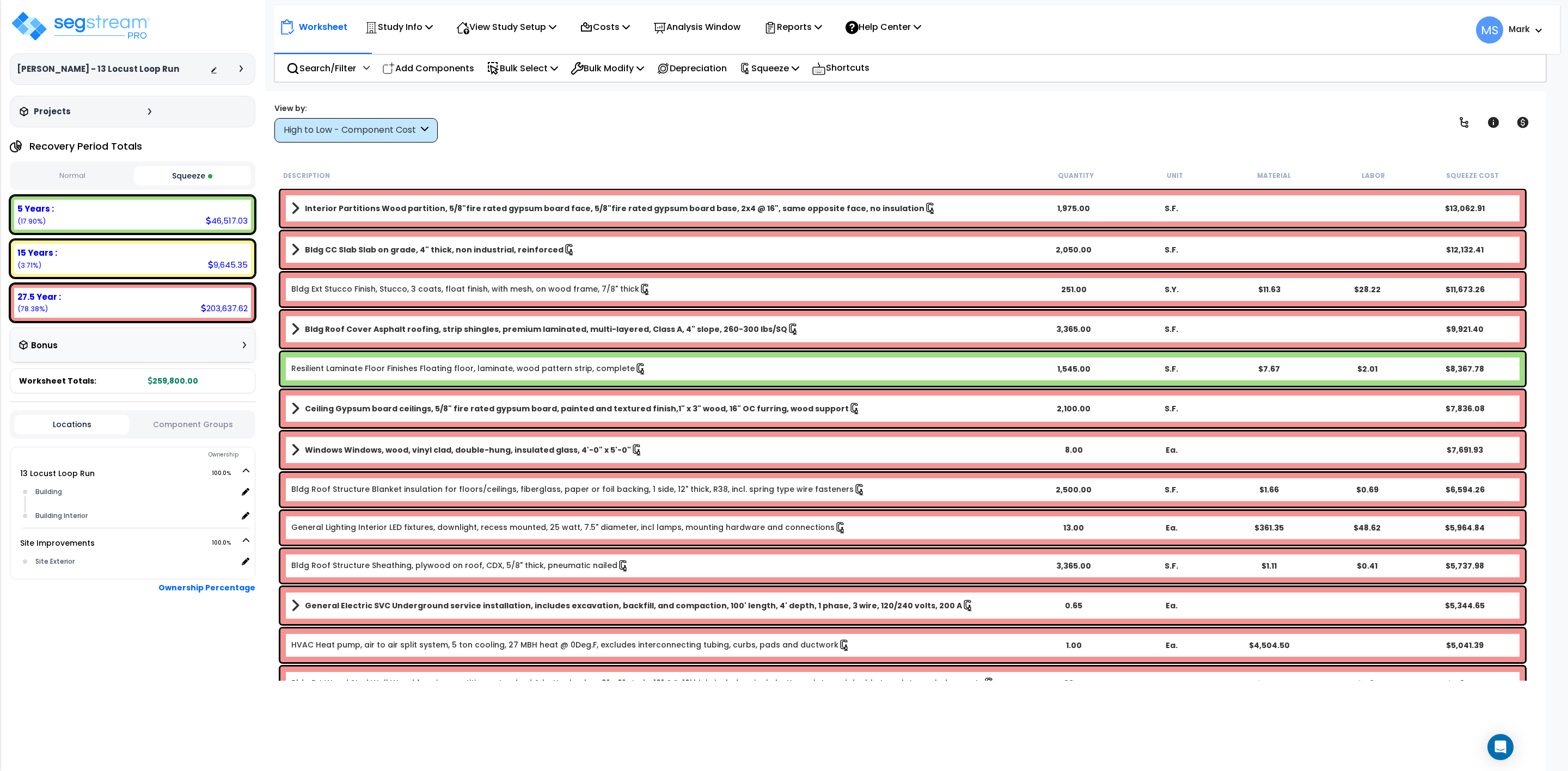
click at [508, 370] on link "Resilient Laminate Floor Finishes Floating floor, laminate, wood pattern strip,…" at bounding box center [469, 369] width 355 height 12
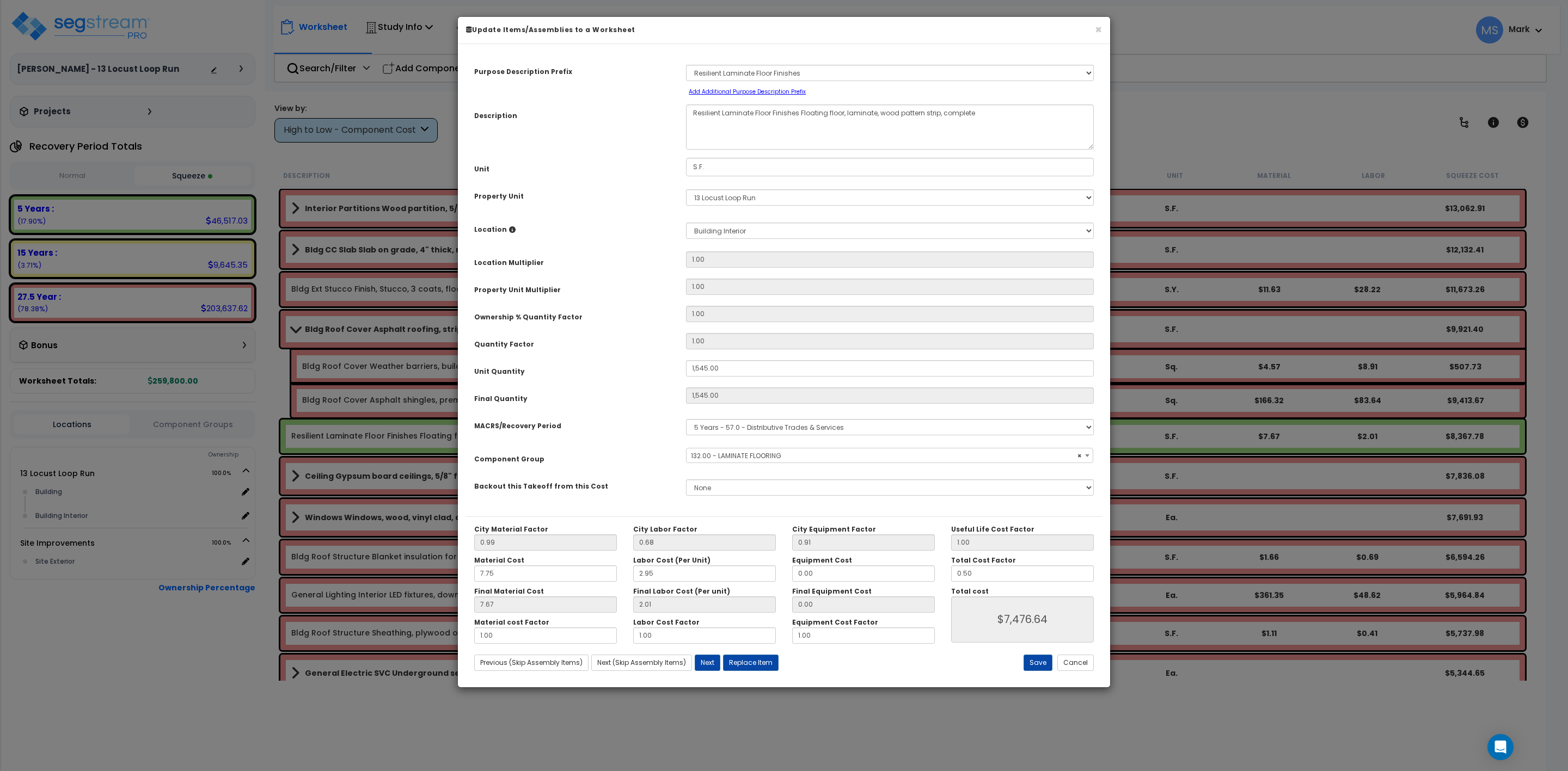
select select "45956"
drag, startPoint x: 978, startPoint y: 572, endPoint x: 918, endPoint y: 580, distance: 60.5
click at [918, 580] on div "City Material Factor 0.99 City Labor Factor 0.68 City Equipment Factor 0.91 Mat…" at bounding box center [784, 584] width 636 height 119
type input "."
type input "$0.00"
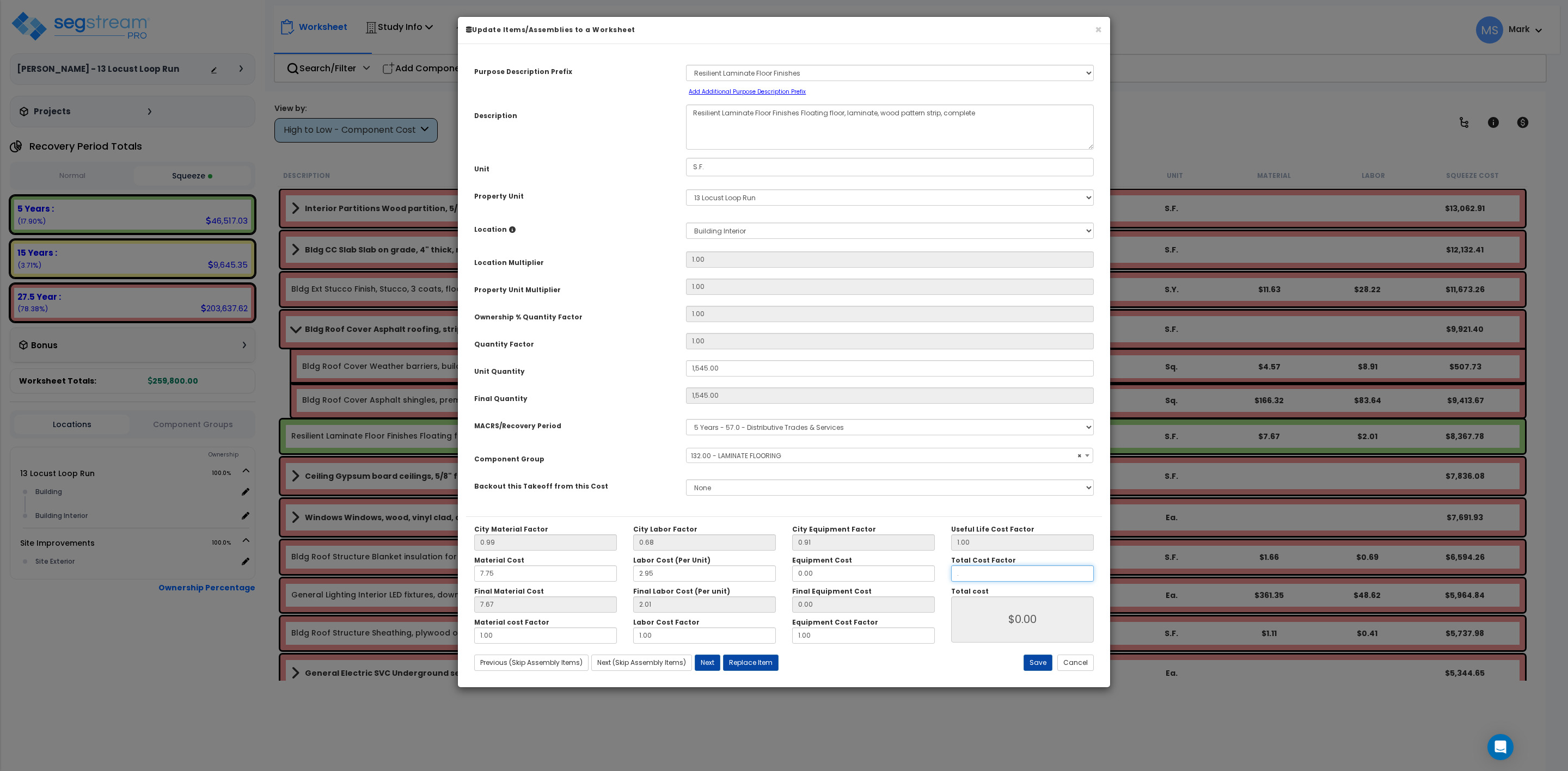
type input ".6"
type input "$8,973.36"
click at [983, 570] on input ".6" at bounding box center [1022, 573] width 143 height 17
type input ".65"
type input "$9,721.14"
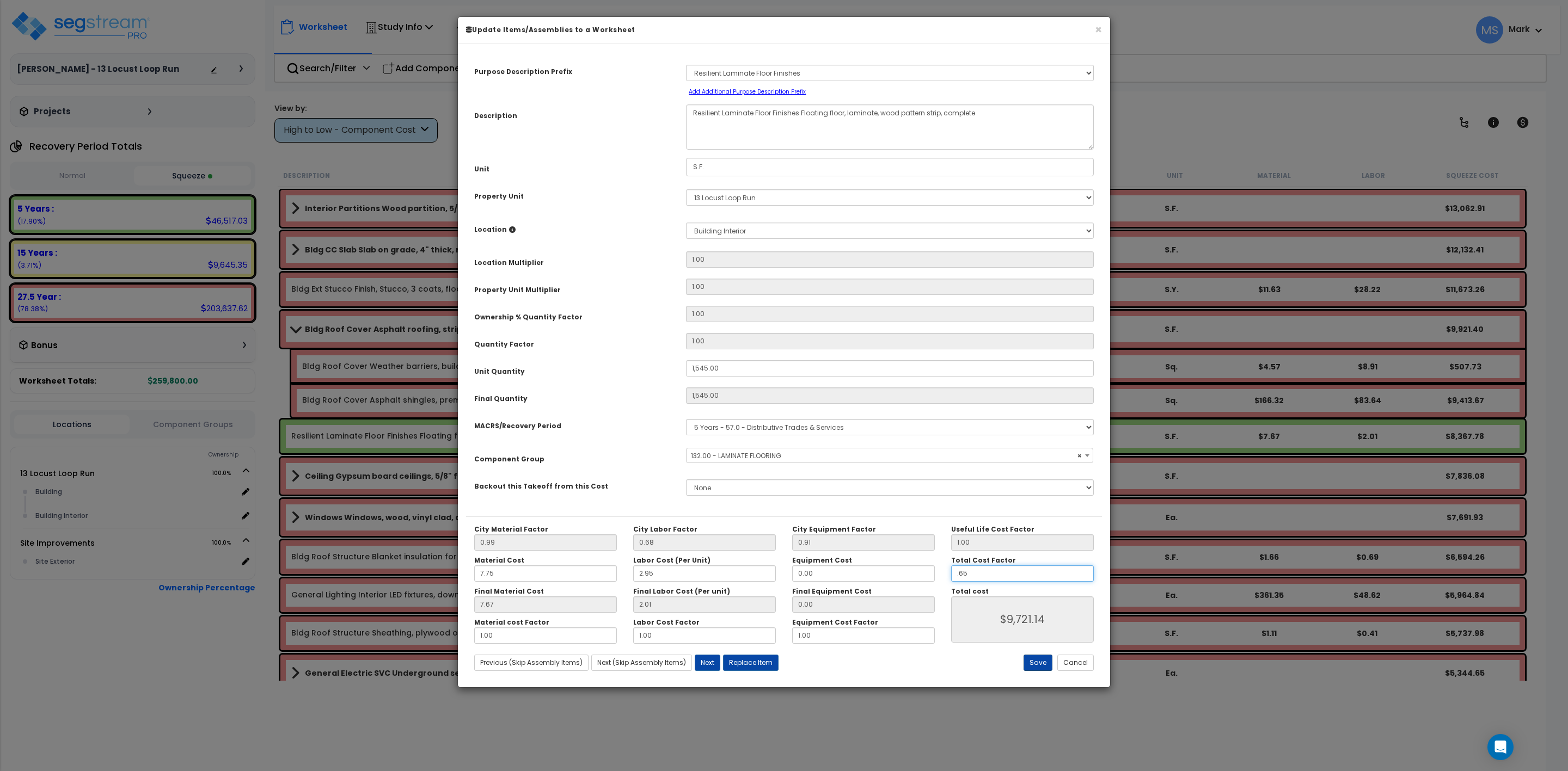
type input ".65"
type input "$9,721.14"
click at [1042, 664] on button "Save" at bounding box center [1038, 663] width 29 height 17
type input "1545.00"
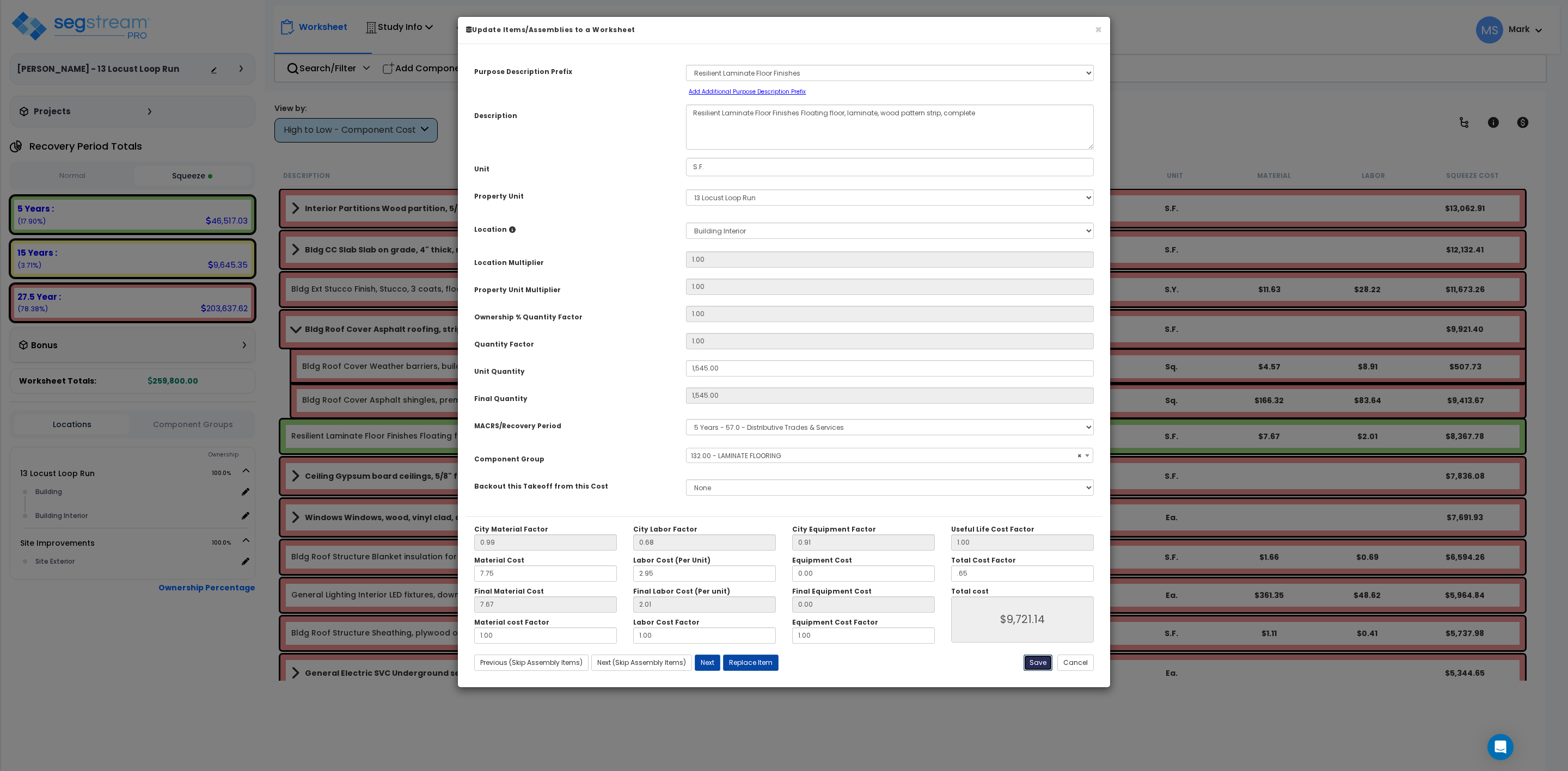
type input "0.65"
type input "9721.14"
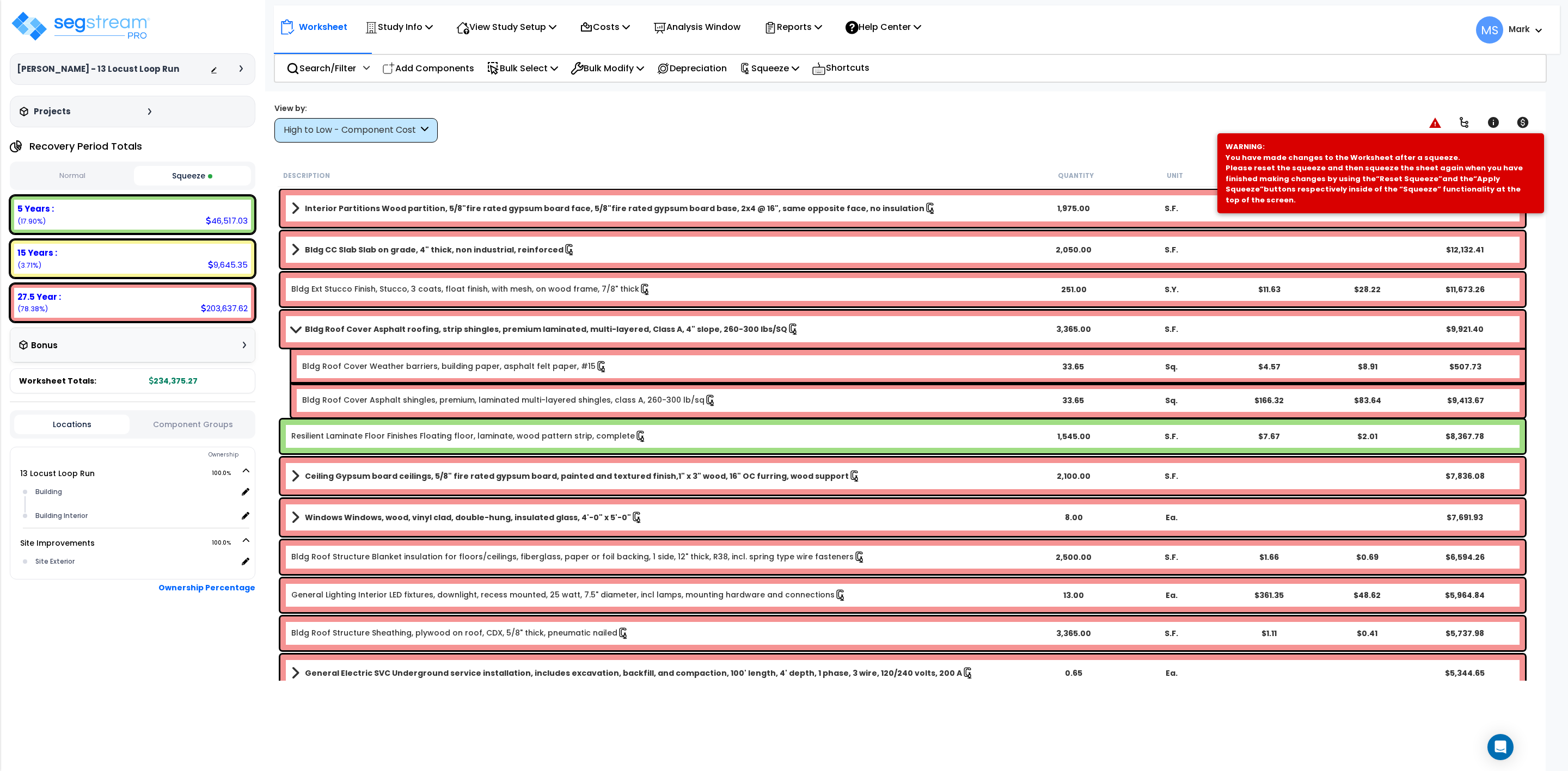
click at [829, 113] on div "View by: High to Low - Component Cost High to Low - Component Cost" at bounding box center [903, 122] width 1264 height 41
click at [770, 64] on p "Squeeze" at bounding box center [769, 68] width 60 height 14
click at [785, 96] on link "Re-squeeze" at bounding box center [787, 94] width 108 height 25
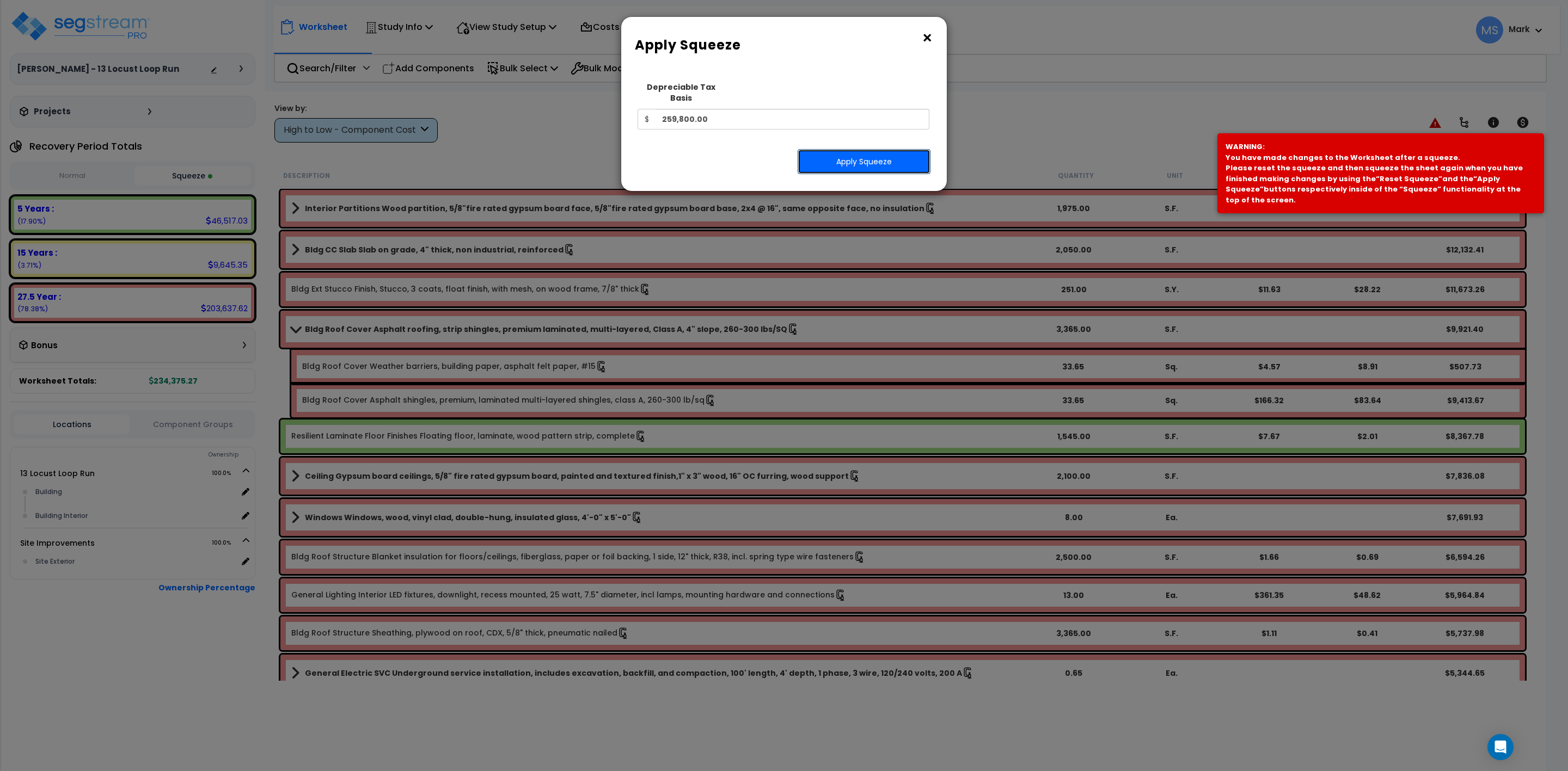
click at [819, 160] on button "Apply Squeeze" at bounding box center [864, 161] width 133 height 25
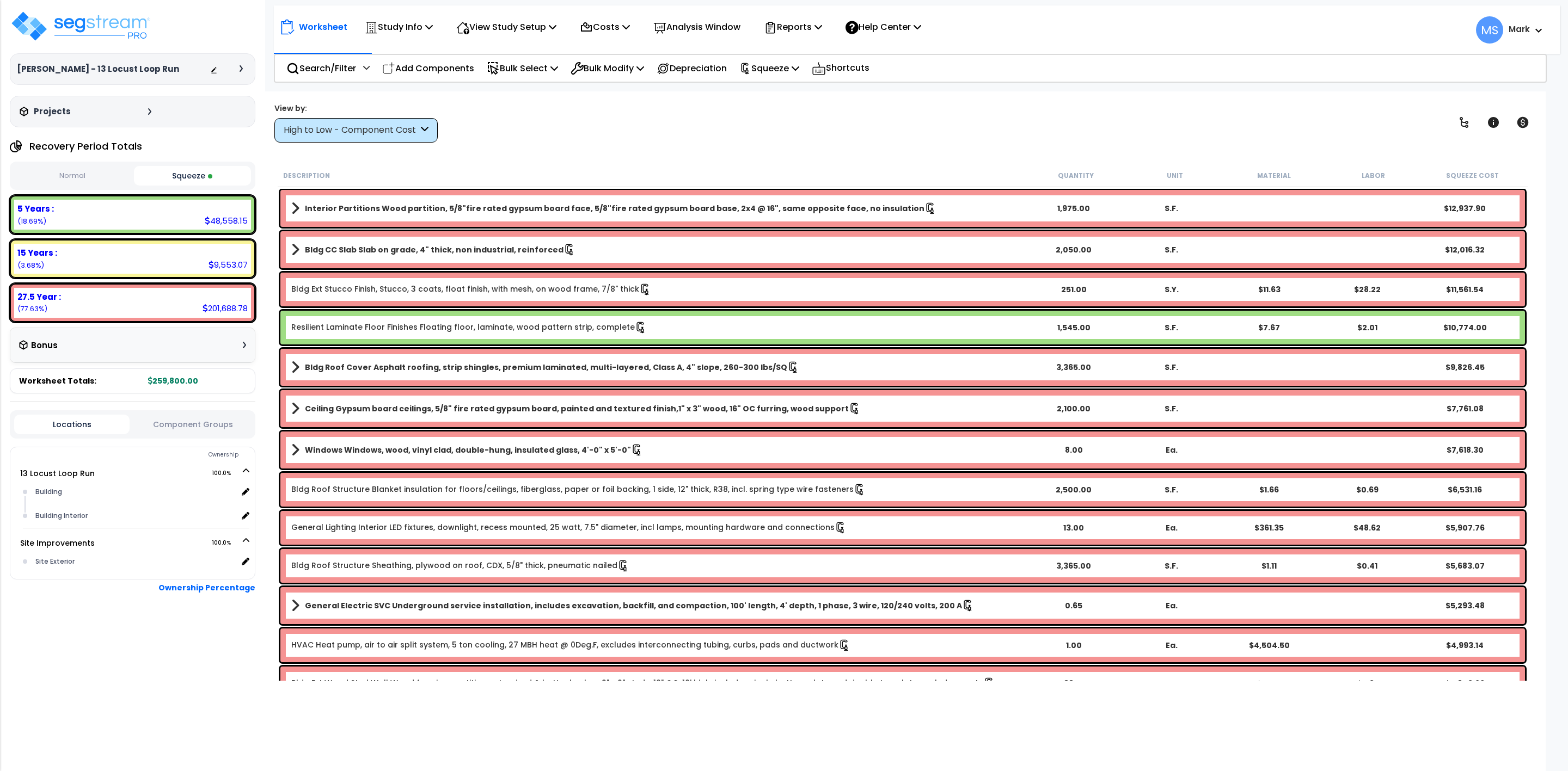
click at [196, 178] on button "Squeeze" at bounding box center [192, 175] width 117 height 20
click at [399, 324] on link "Resilient Laminate Floor Finishes Floating floor, laminate, wood pattern strip,…" at bounding box center [469, 327] width 355 height 12
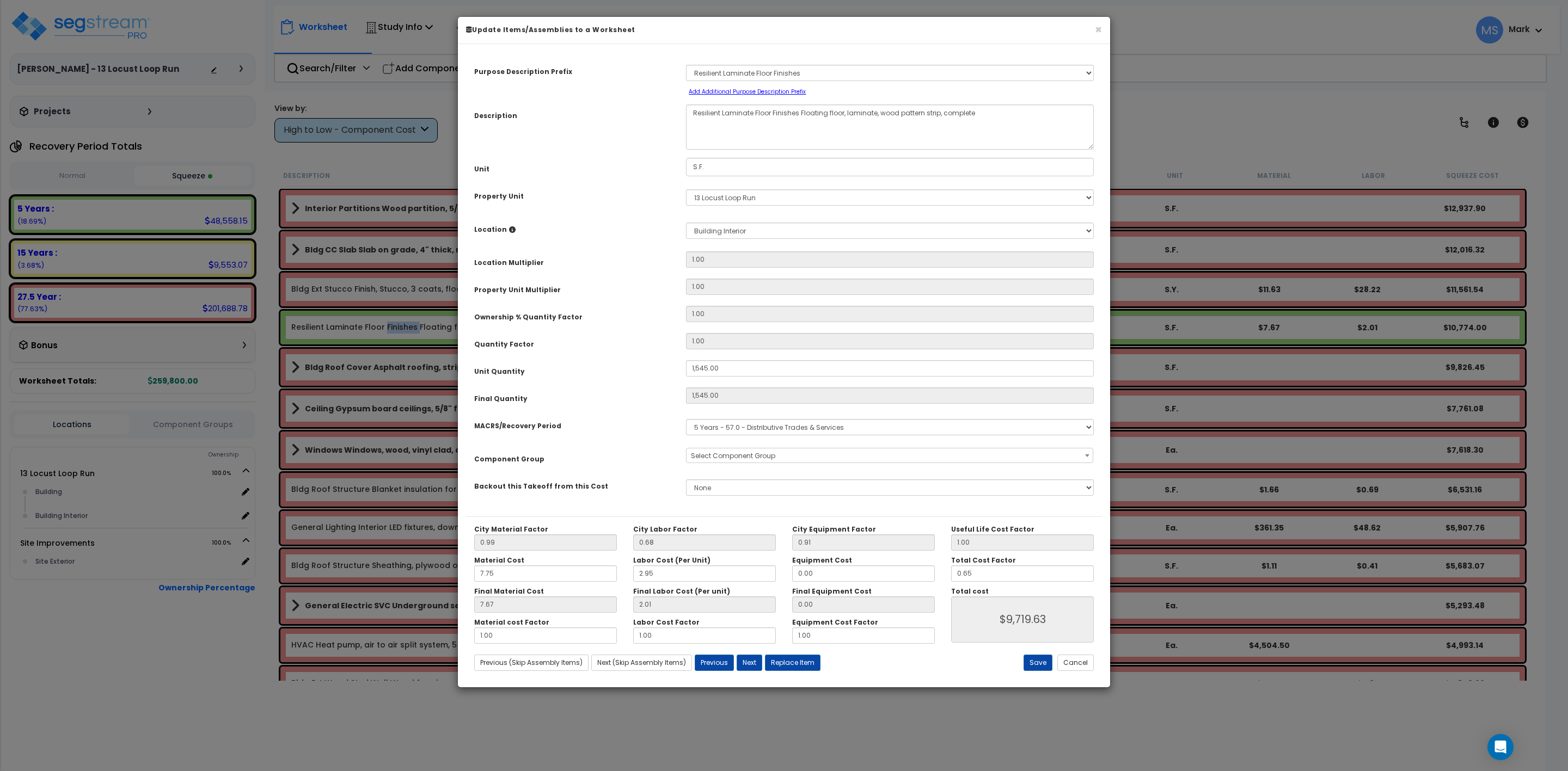
select select "45956"
drag, startPoint x: 982, startPoint y: 575, endPoint x: 947, endPoint y: 544, distance: 46.8
click at [907, 577] on div "City Material Factor 0.99 City Labor Factor 0.68 City Equipment Factor 0.91 Mat…" at bounding box center [784, 584] width 636 height 119
type input "."
type input "$0.00"
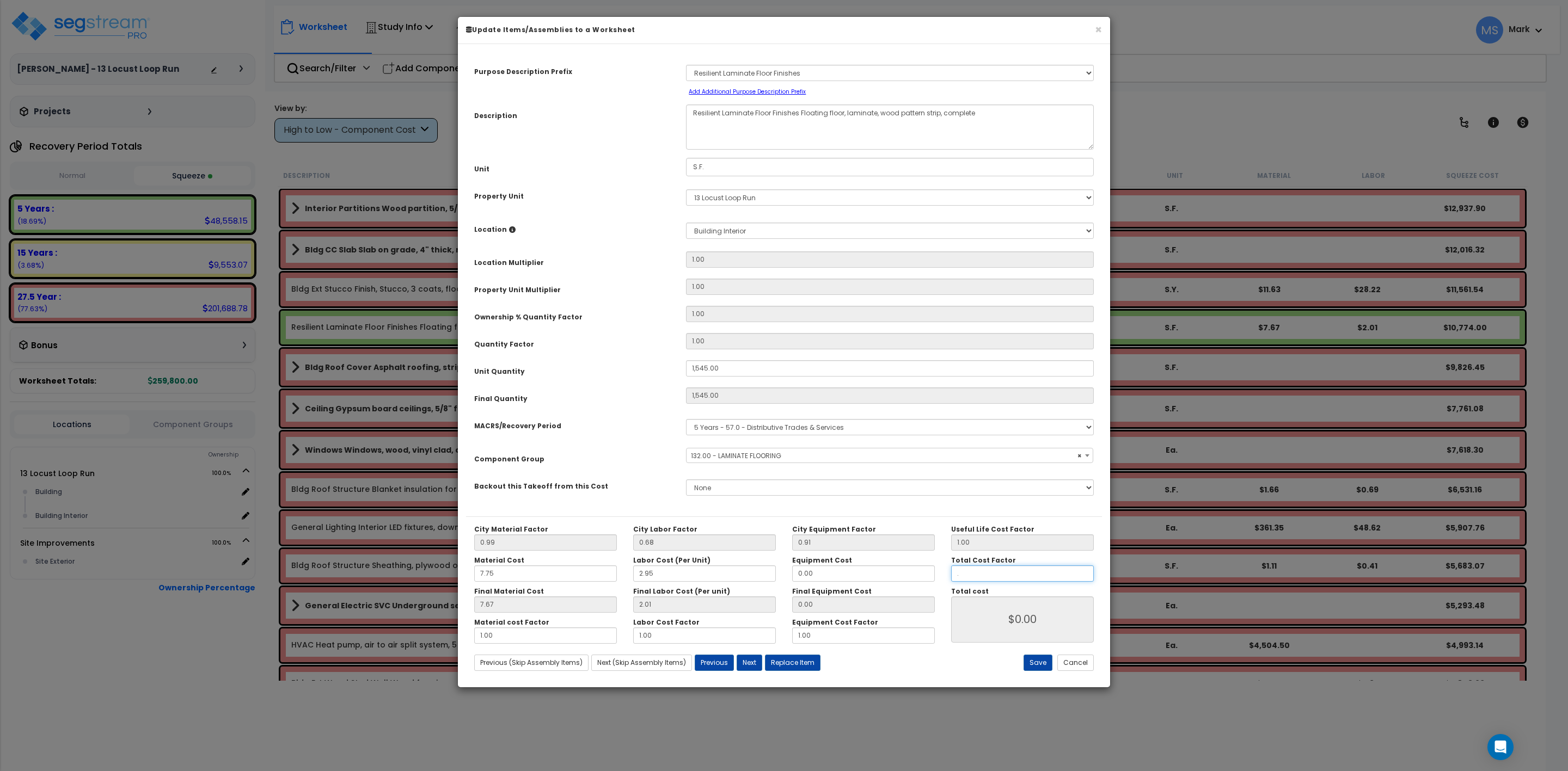
type input ".5"
type input "$7,477.80"
type input ".5"
type input "$7,477.80"
click at [1031, 668] on button "Save" at bounding box center [1038, 663] width 29 height 17
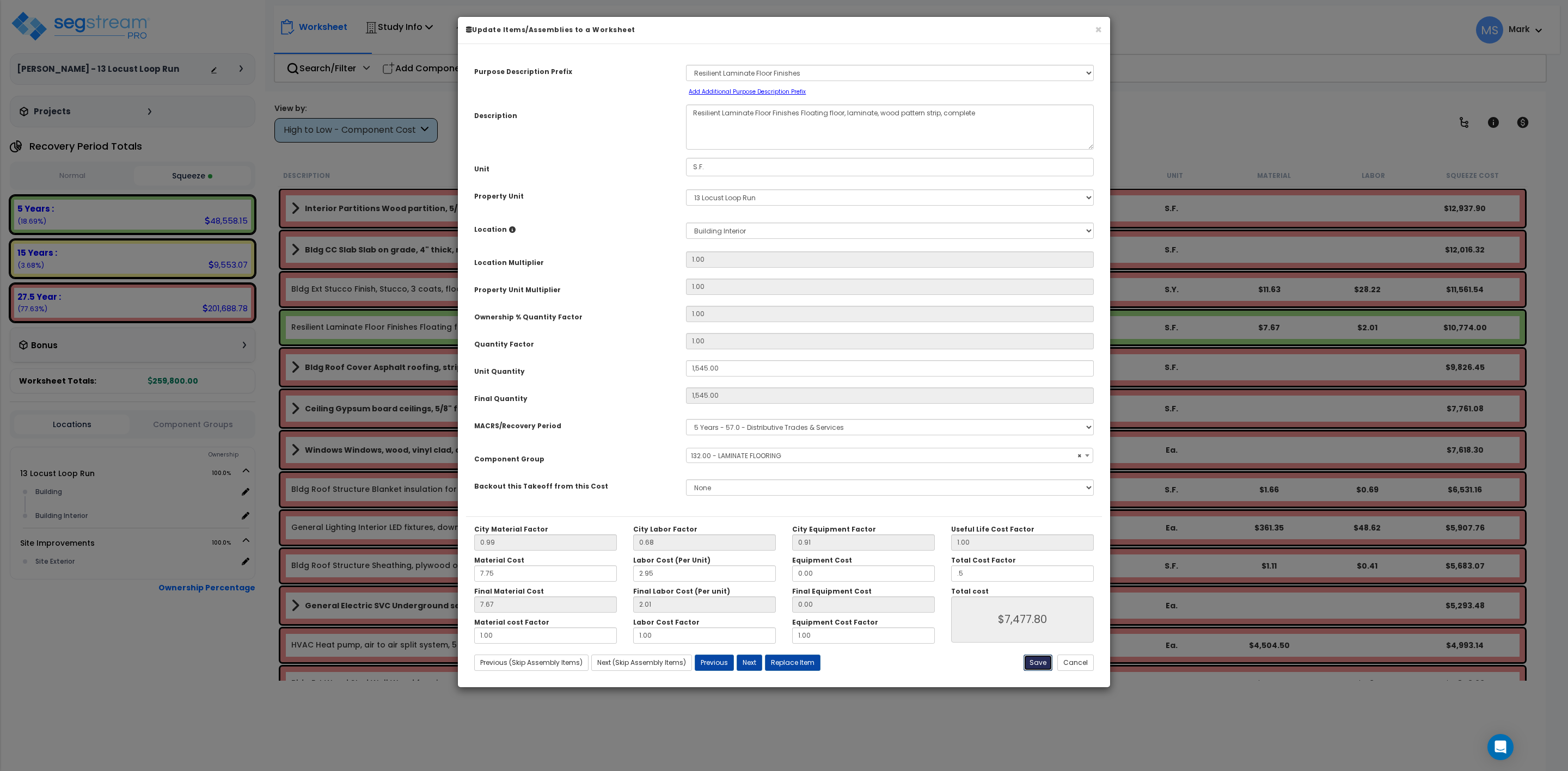
type input "1545.00"
type input "0.50"
type input "7477.80"
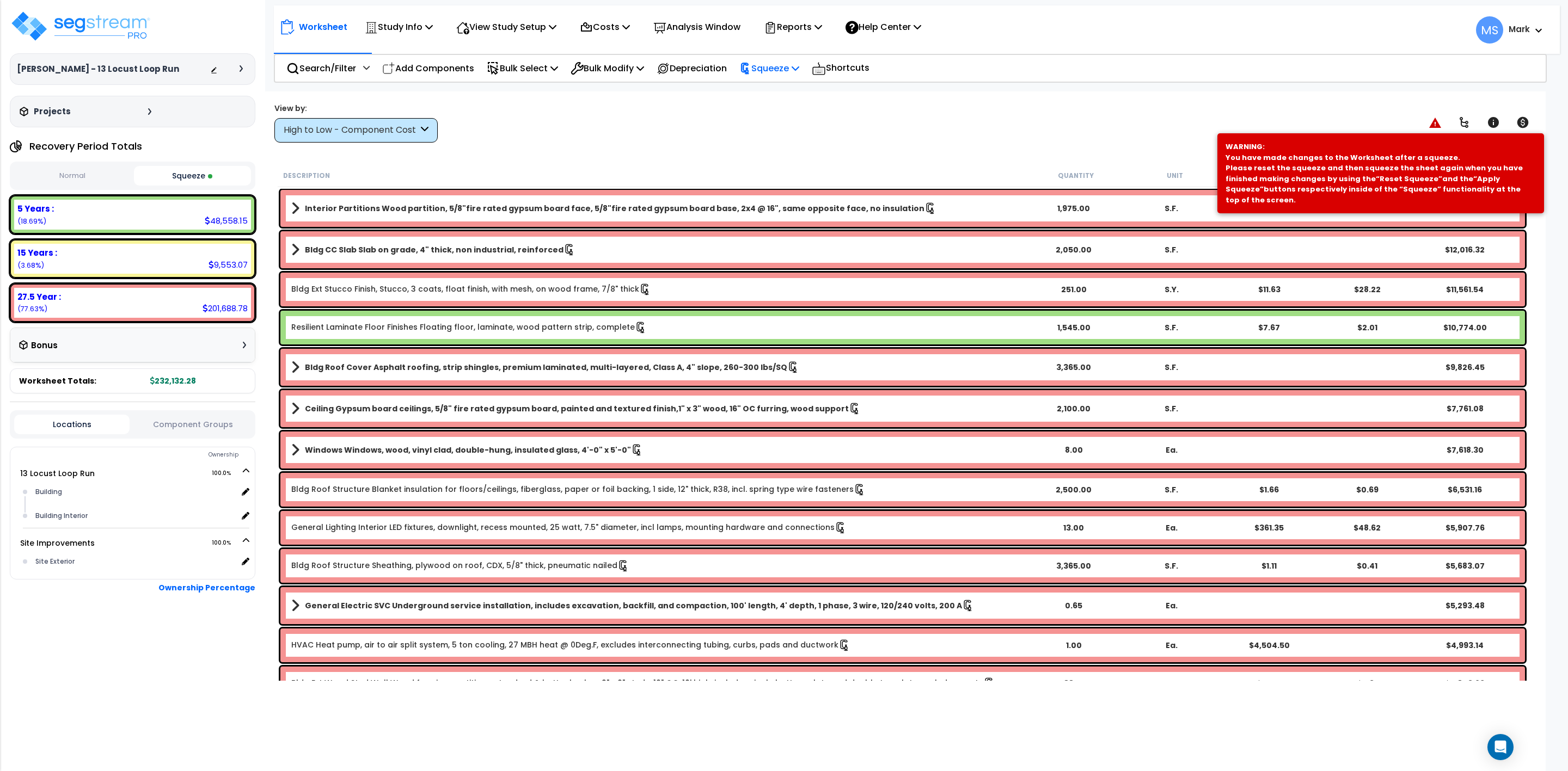
click at [778, 64] on p "Squeeze" at bounding box center [769, 68] width 60 height 14
click at [784, 88] on link "Re-squeeze" at bounding box center [787, 94] width 108 height 25
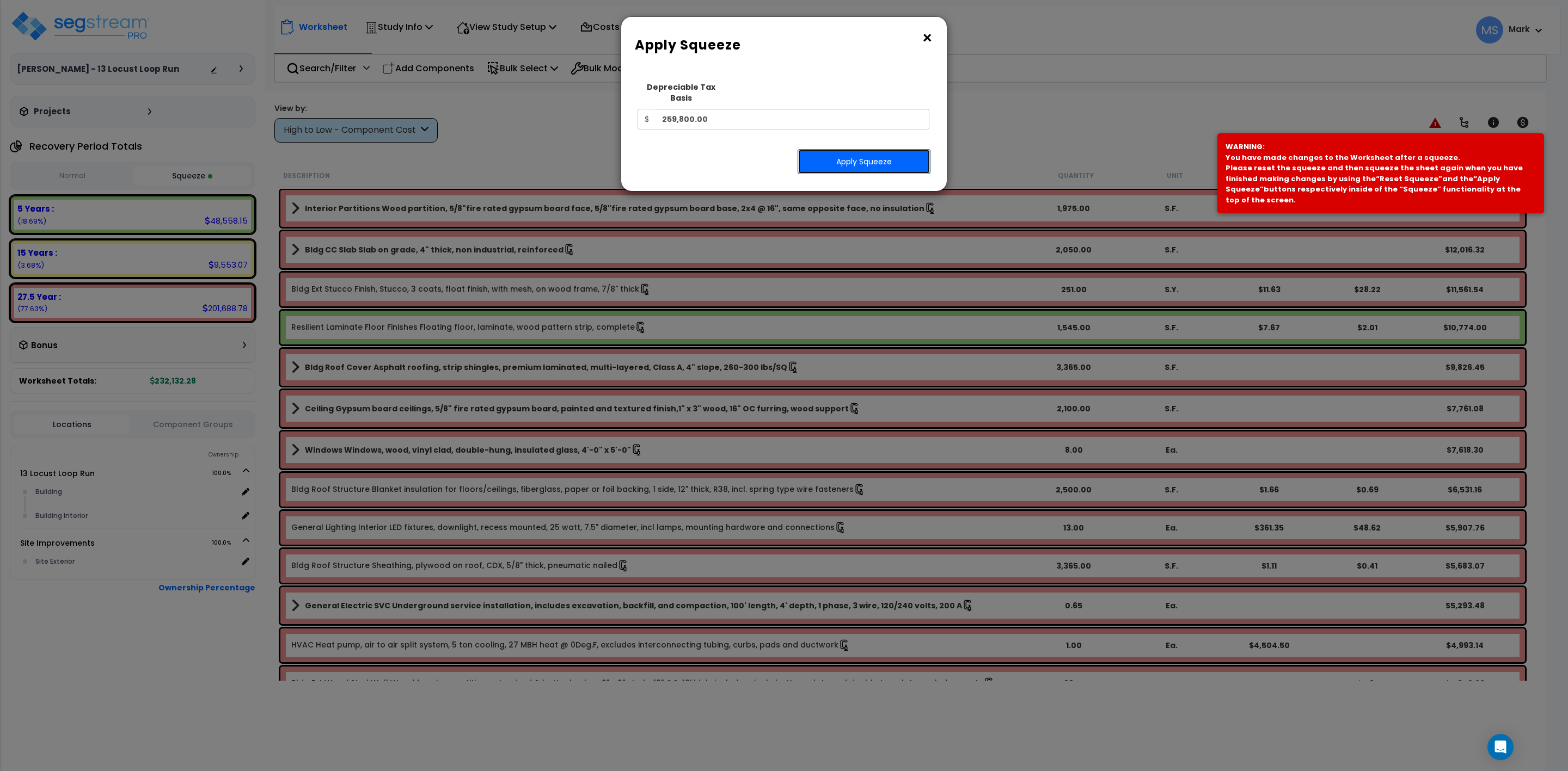
click at [868, 149] on button "Apply Squeeze" at bounding box center [864, 161] width 133 height 25
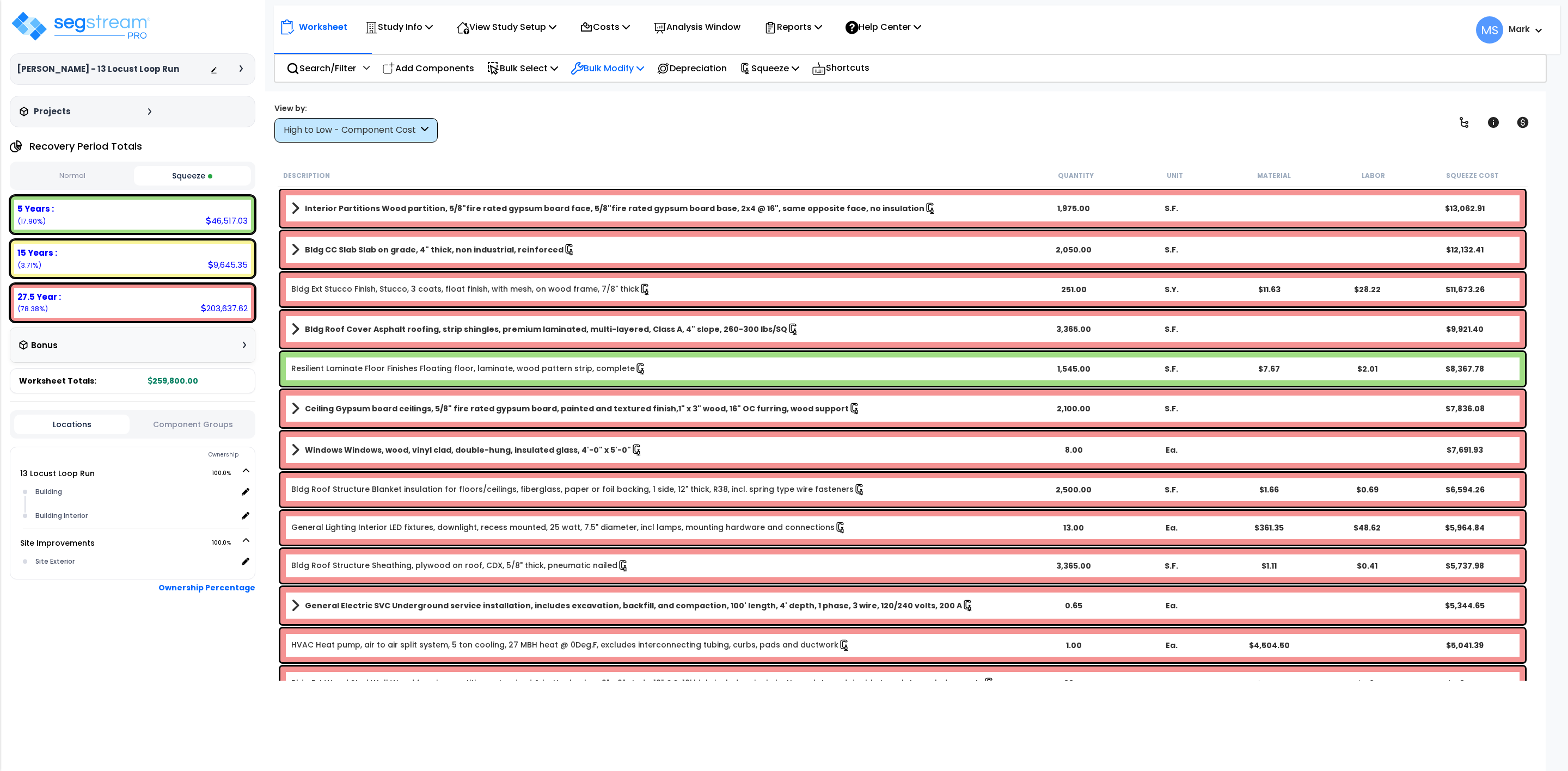
click at [619, 66] on p "Bulk Modify" at bounding box center [607, 68] width 73 height 14
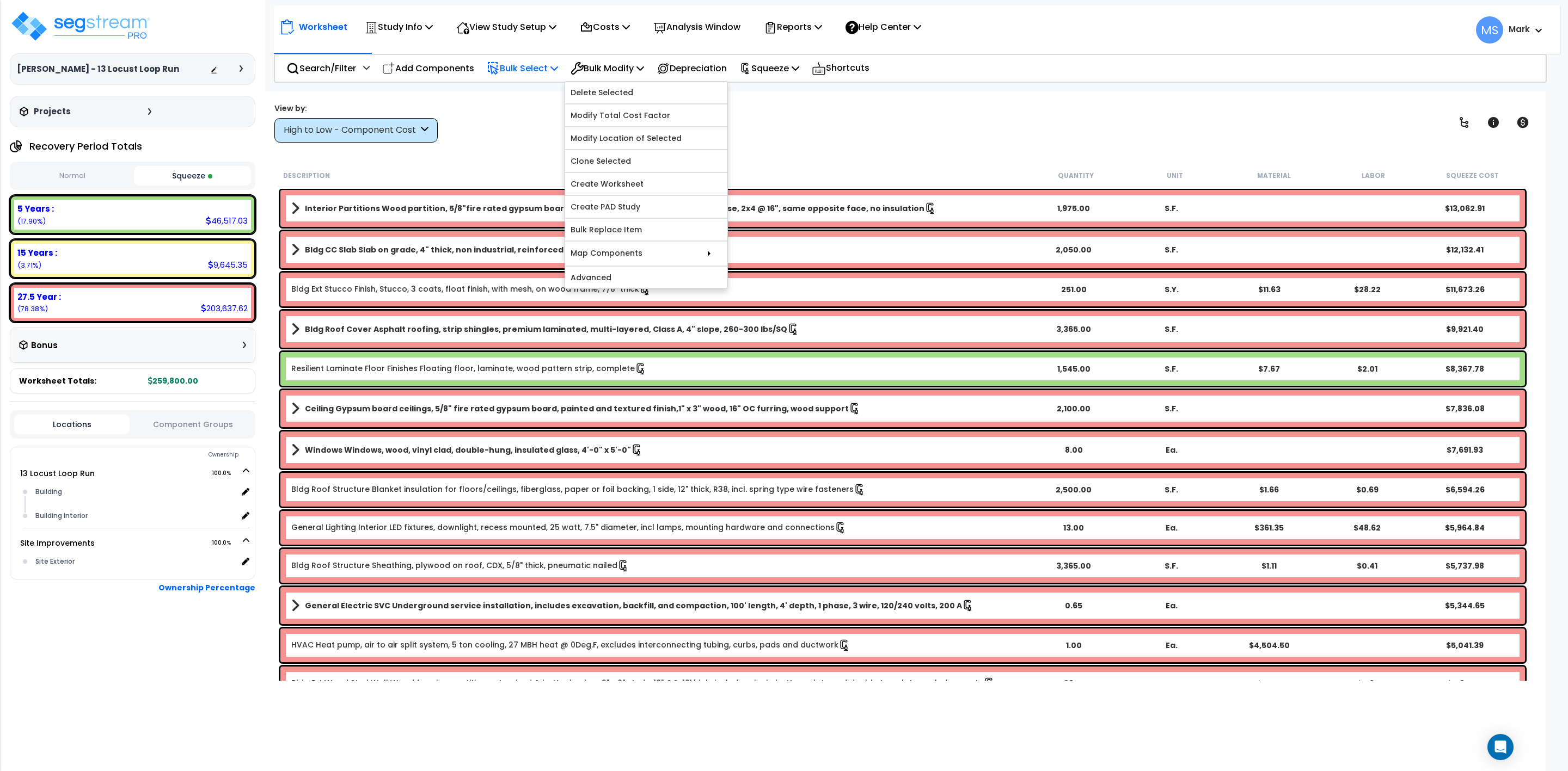
click at [538, 65] on p "Bulk Select" at bounding box center [523, 68] width 72 height 14
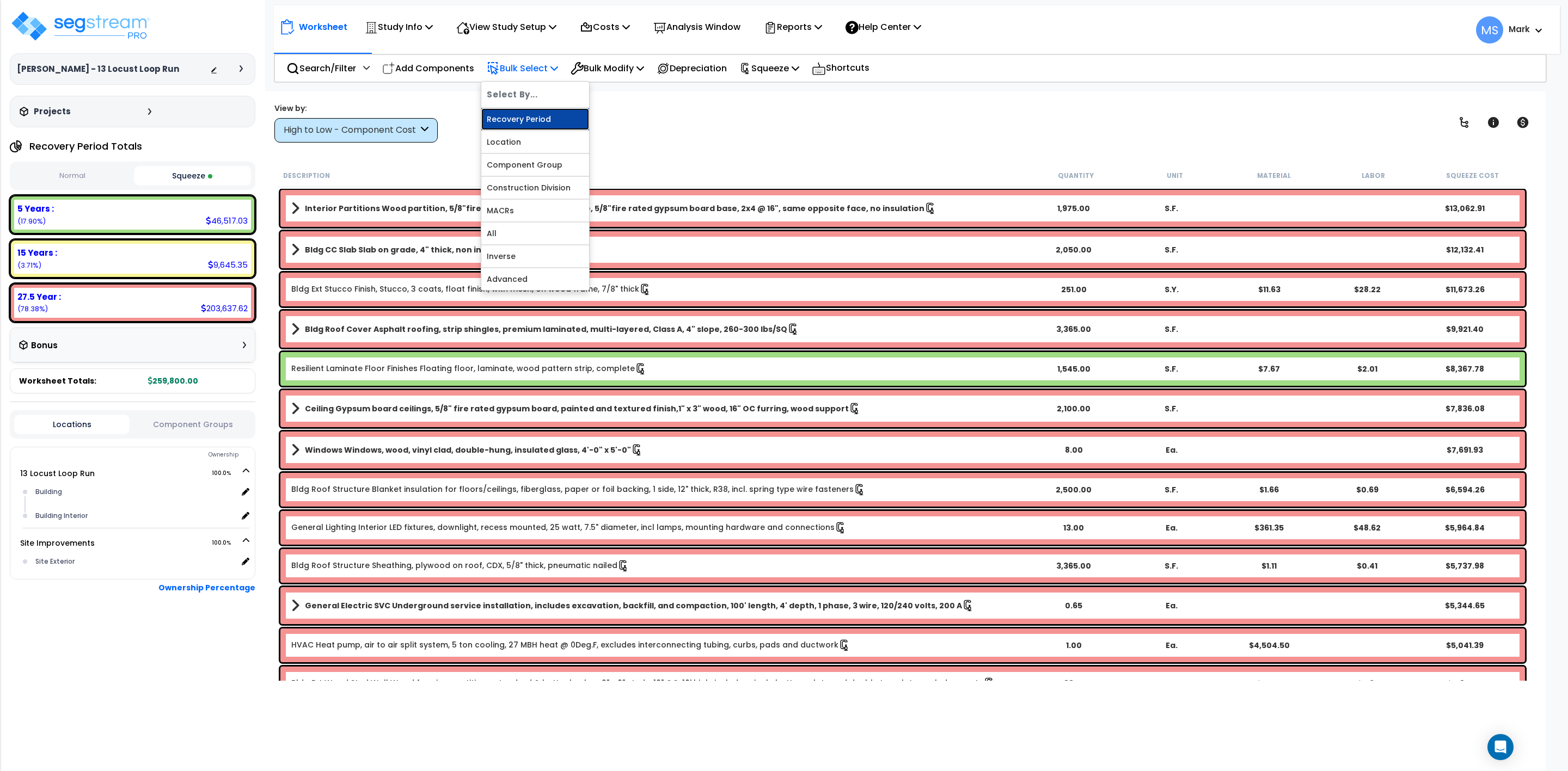
click at [546, 123] on link "Recovery Period" at bounding box center [535, 119] width 108 height 22
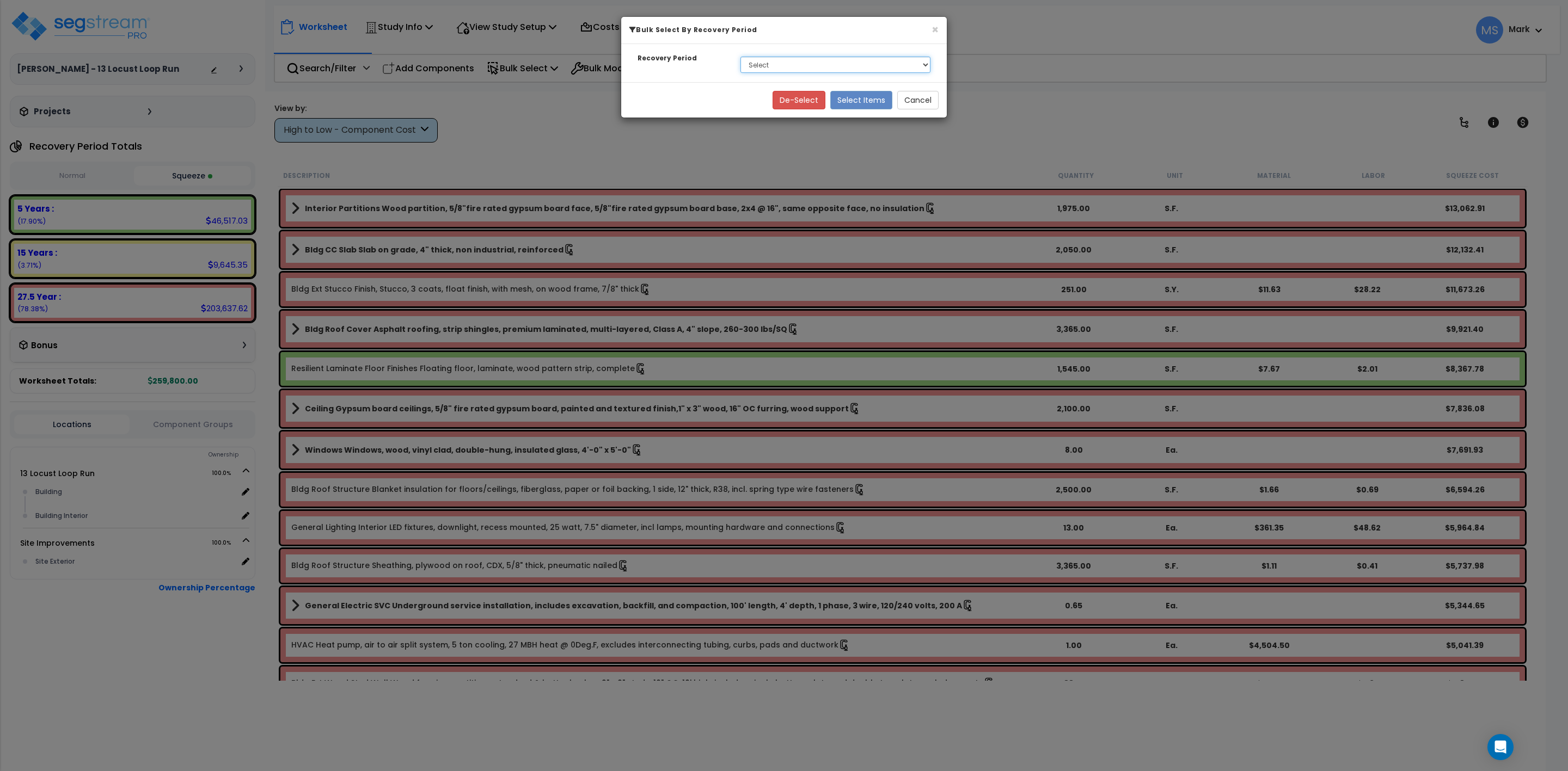
click at [755, 67] on select "Select 5 Years 15 Years 27.5 Year" at bounding box center [835, 65] width 190 height 17
select select "15Y"
click at [740, 57] on select "Select 5 Years 15 Years 27.5 Year" at bounding box center [835, 65] width 190 height 17
click at [858, 100] on button "Select Items" at bounding box center [861, 100] width 62 height 18
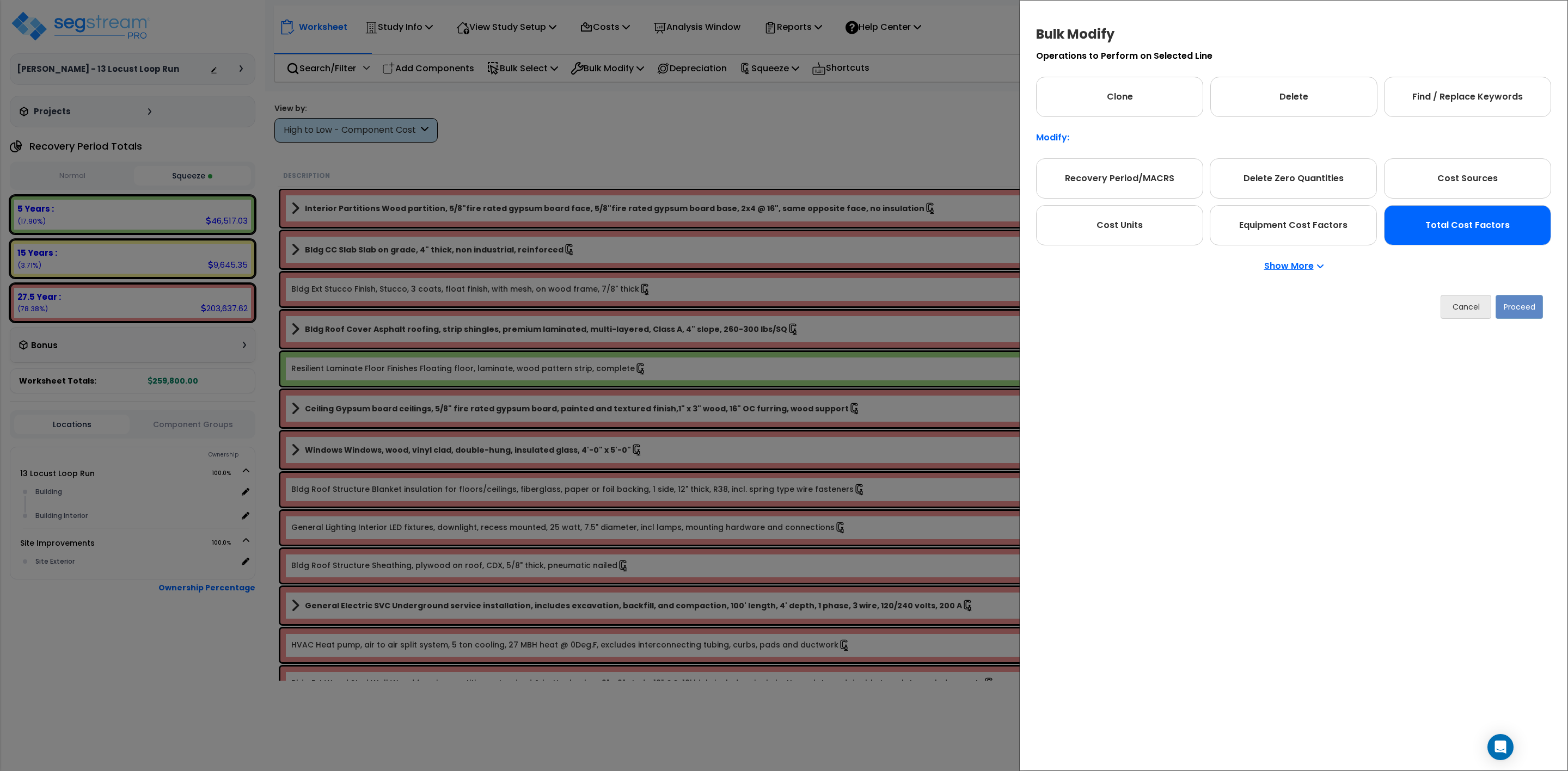
click at [1470, 226] on div "Total Cost Factors" at bounding box center [1468, 225] width 167 height 41
click at [1512, 315] on button "Proceed" at bounding box center [1519, 307] width 47 height 24
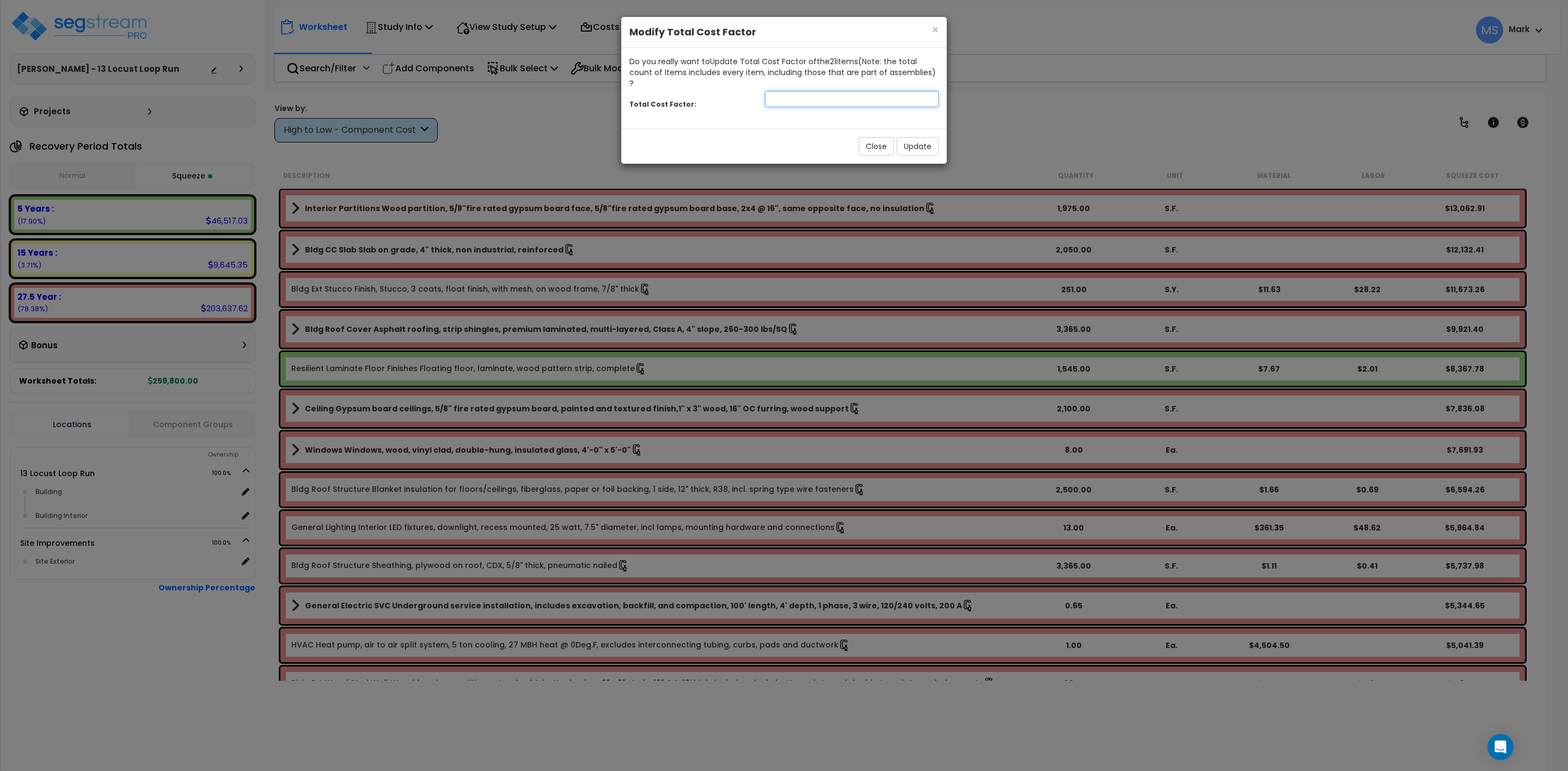
click at [765, 91] on input "number" at bounding box center [852, 99] width 174 height 17
type input "1.2"
drag, startPoint x: 925, startPoint y: 135, endPoint x: 924, endPoint y: 142, distance: 7.1
click at [924, 137] on button "Update" at bounding box center [918, 146] width 42 height 18
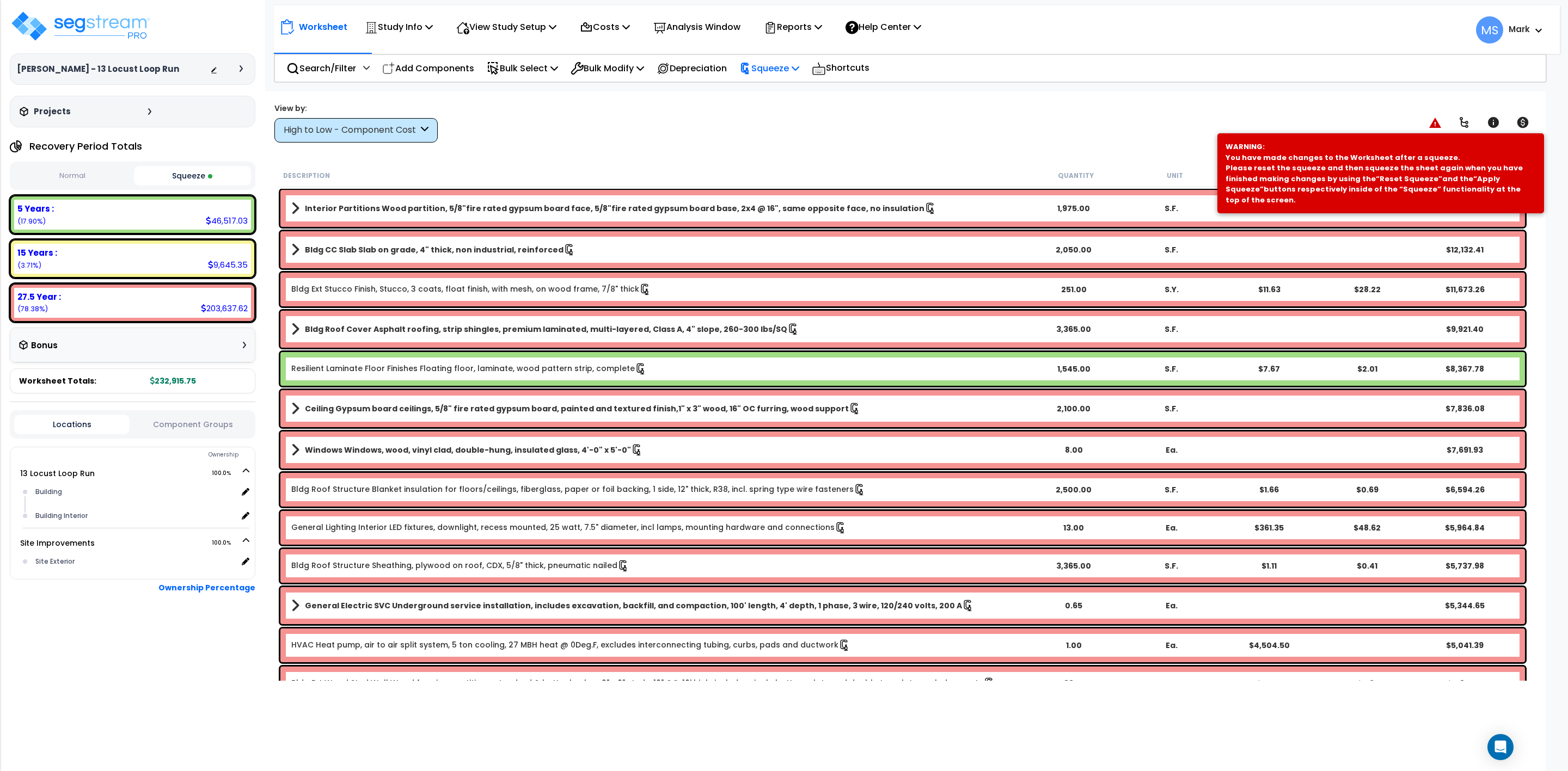
click at [777, 66] on p "Squeeze" at bounding box center [769, 68] width 60 height 14
click at [790, 93] on link "Re-squeeze" at bounding box center [787, 94] width 108 height 25
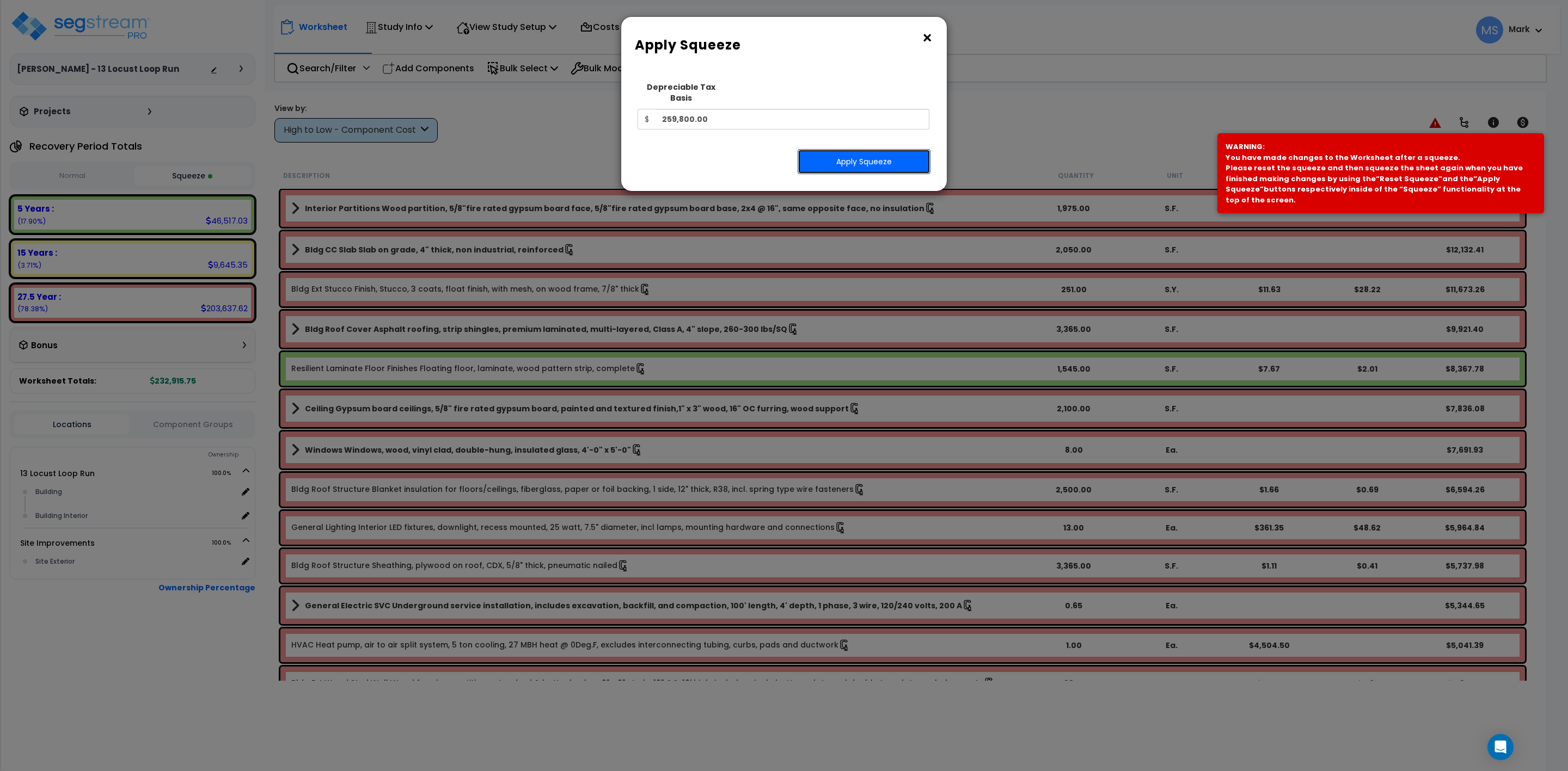
click at [832, 154] on button "Apply Squeeze" at bounding box center [864, 161] width 133 height 25
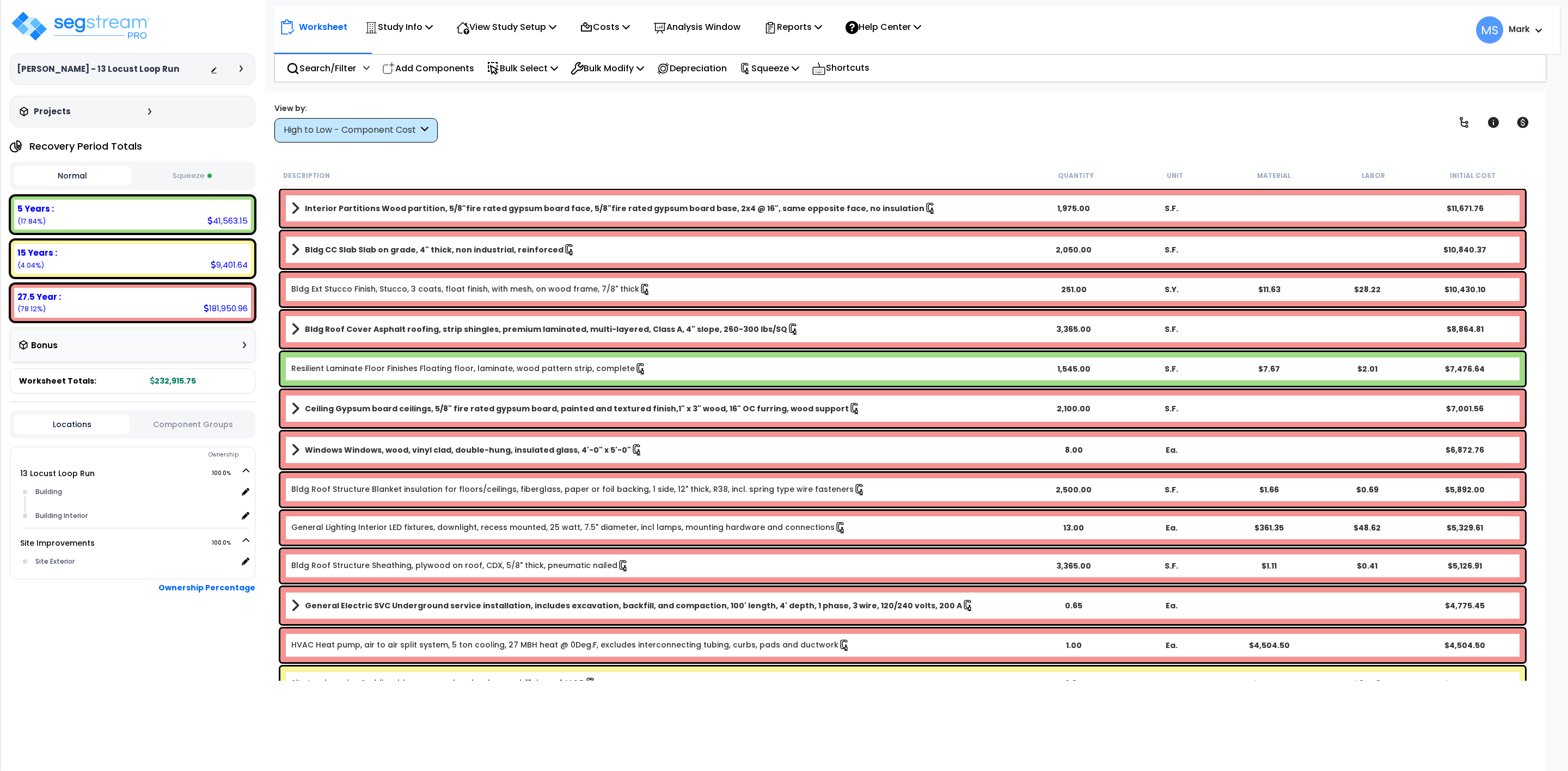
click at [188, 174] on button "Squeeze" at bounding box center [192, 176] width 117 height 19
click at [102, 252] on div "15 Years :" at bounding box center [132, 252] width 230 height 11
click at [512, 62] on p "Bulk Select" at bounding box center [523, 68] width 72 height 14
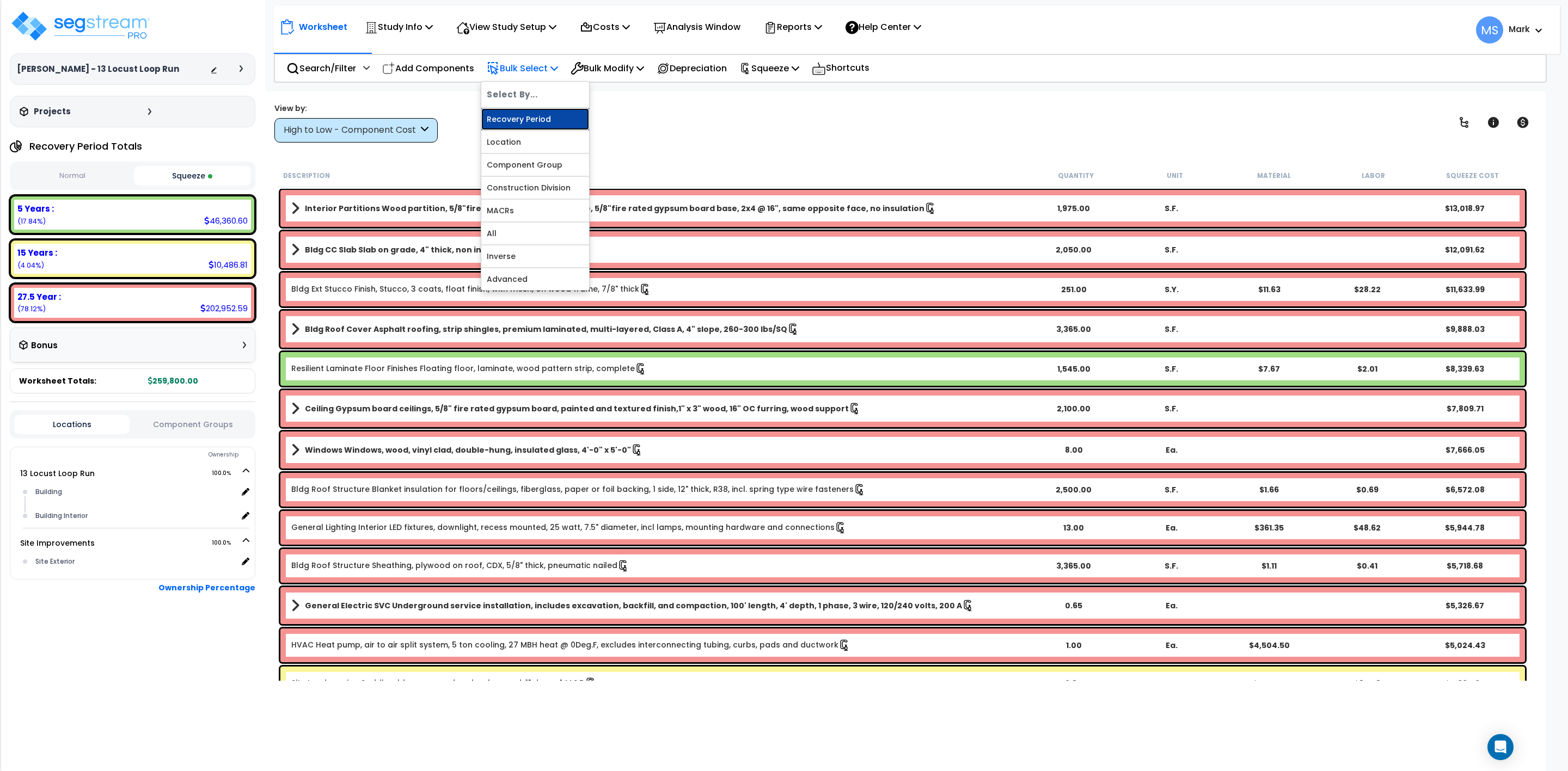
click at [539, 116] on link "Recovery Period" at bounding box center [535, 119] width 108 height 22
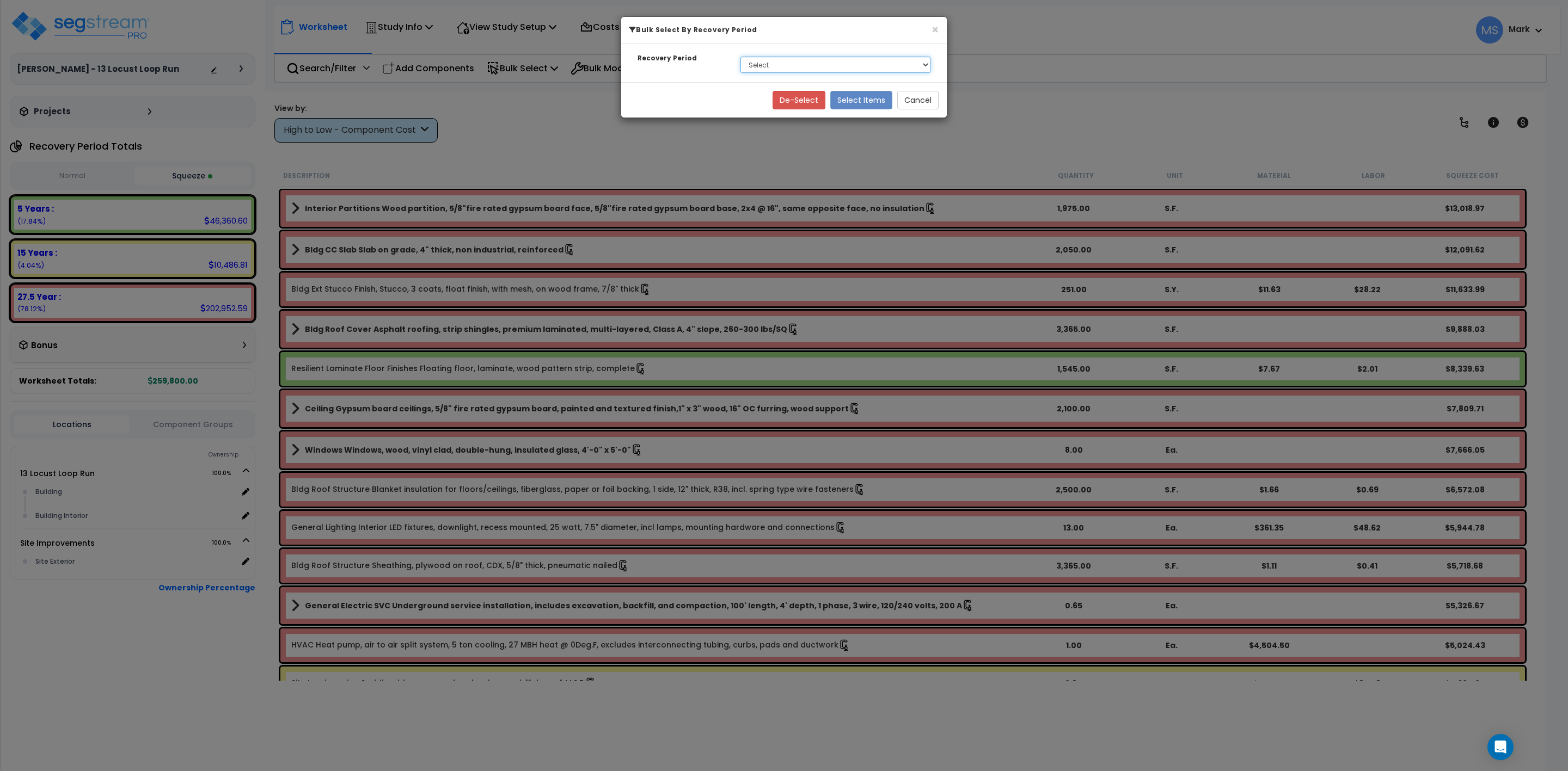
click at [770, 70] on select "Select 5 Years 15 Years 27.5 Year" at bounding box center [835, 65] width 190 height 17
select select "15Y"
click at [740, 57] on select "Select 5 Years 15 Years 27.5 Year" at bounding box center [835, 65] width 190 height 17
click at [863, 102] on button "Select Items" at bounding box center [861, 100] width 62 height 18
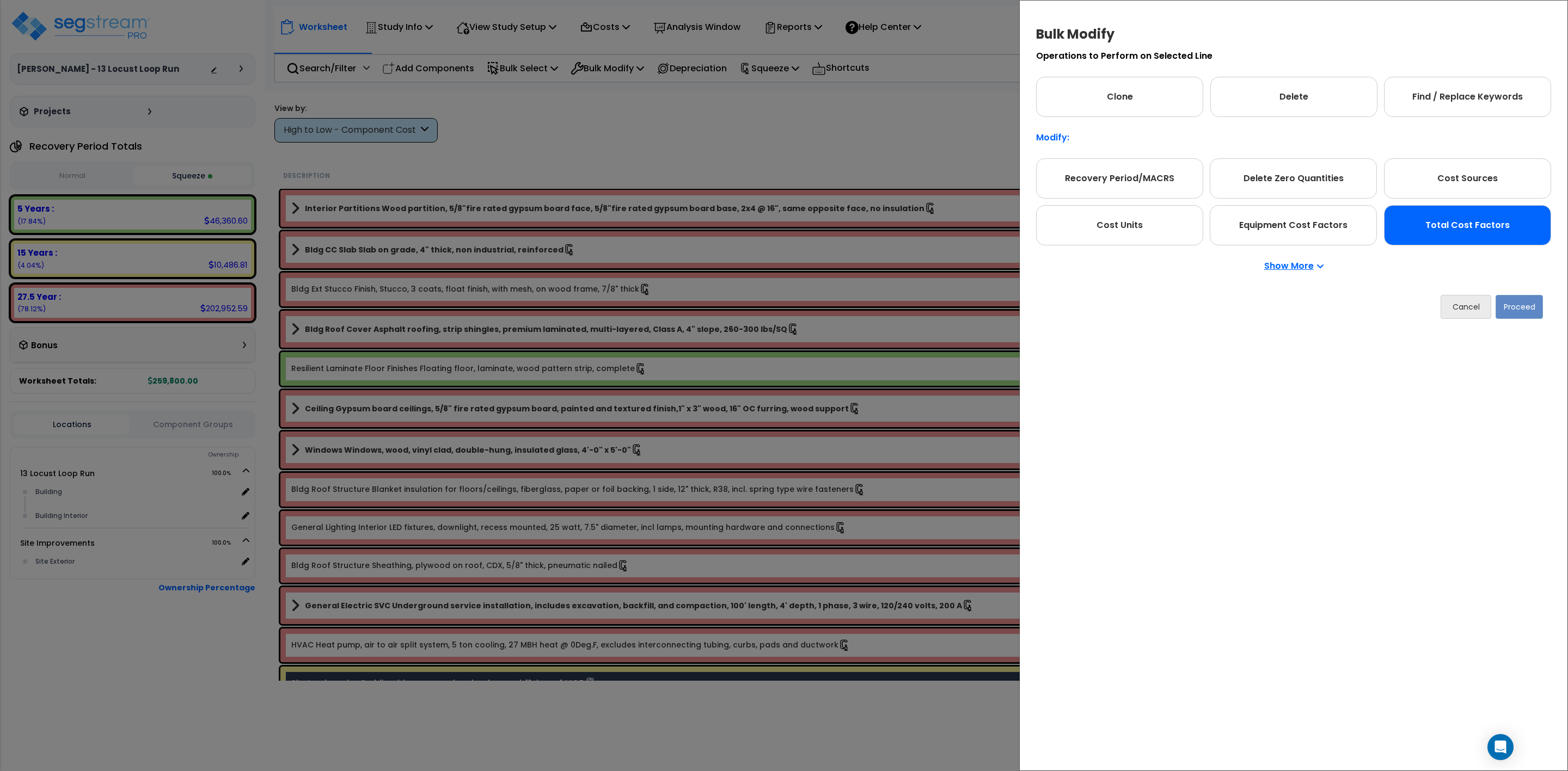
click at [1474, 225] on div "Total Cost Factors" at bounding box center [1468, 225] width 167 height 41
click at [1521, 314] on button "Proceed" at bounding box center [1519, 307] width 47 height 24
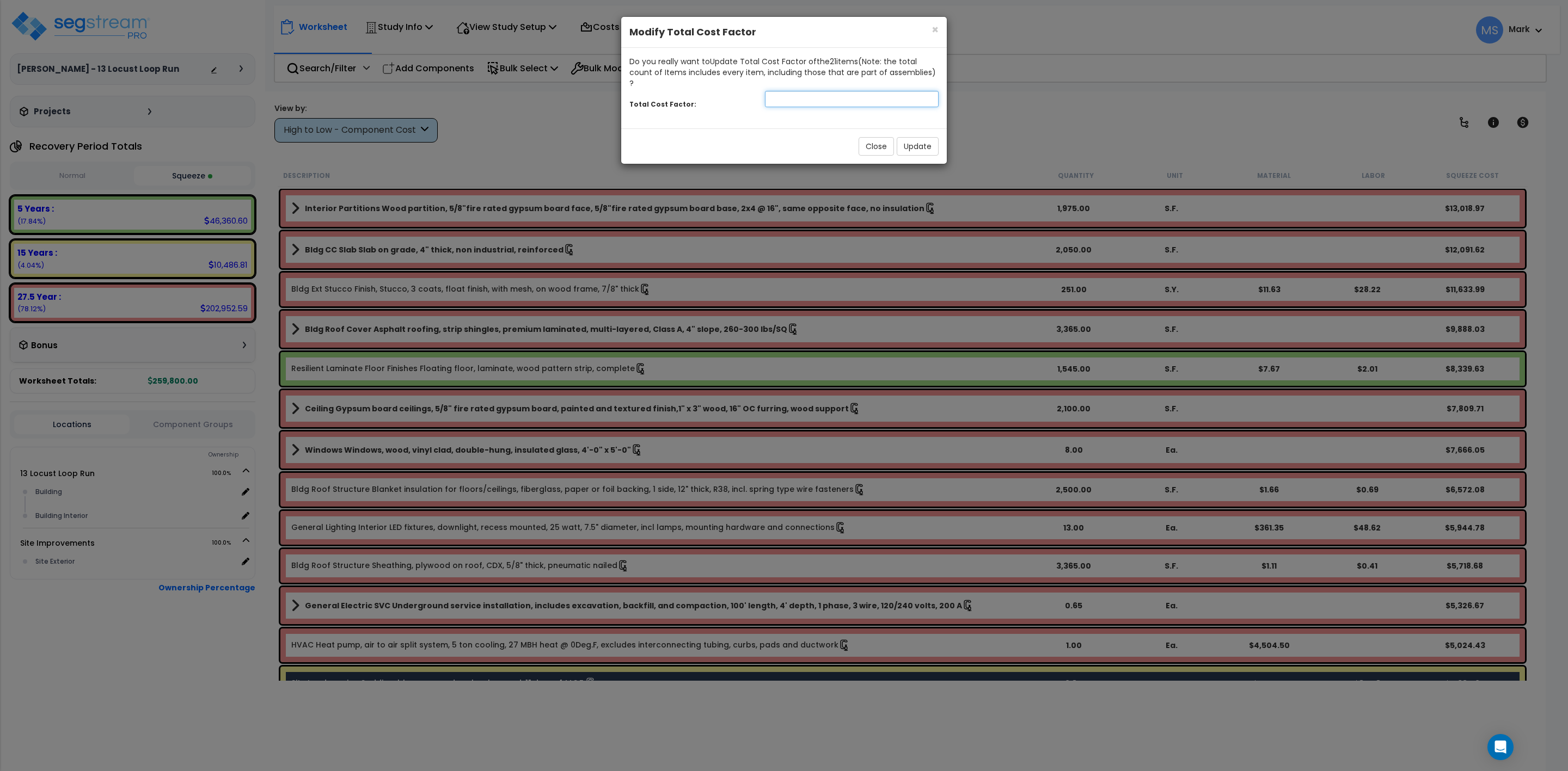
click at [781, 91] on input "number" at bounding box center [852, 99] width 174 height 17
type input "1.25"
click at [928, 137] on button "Update" at bounding box center [918, 146] width 42 height 18
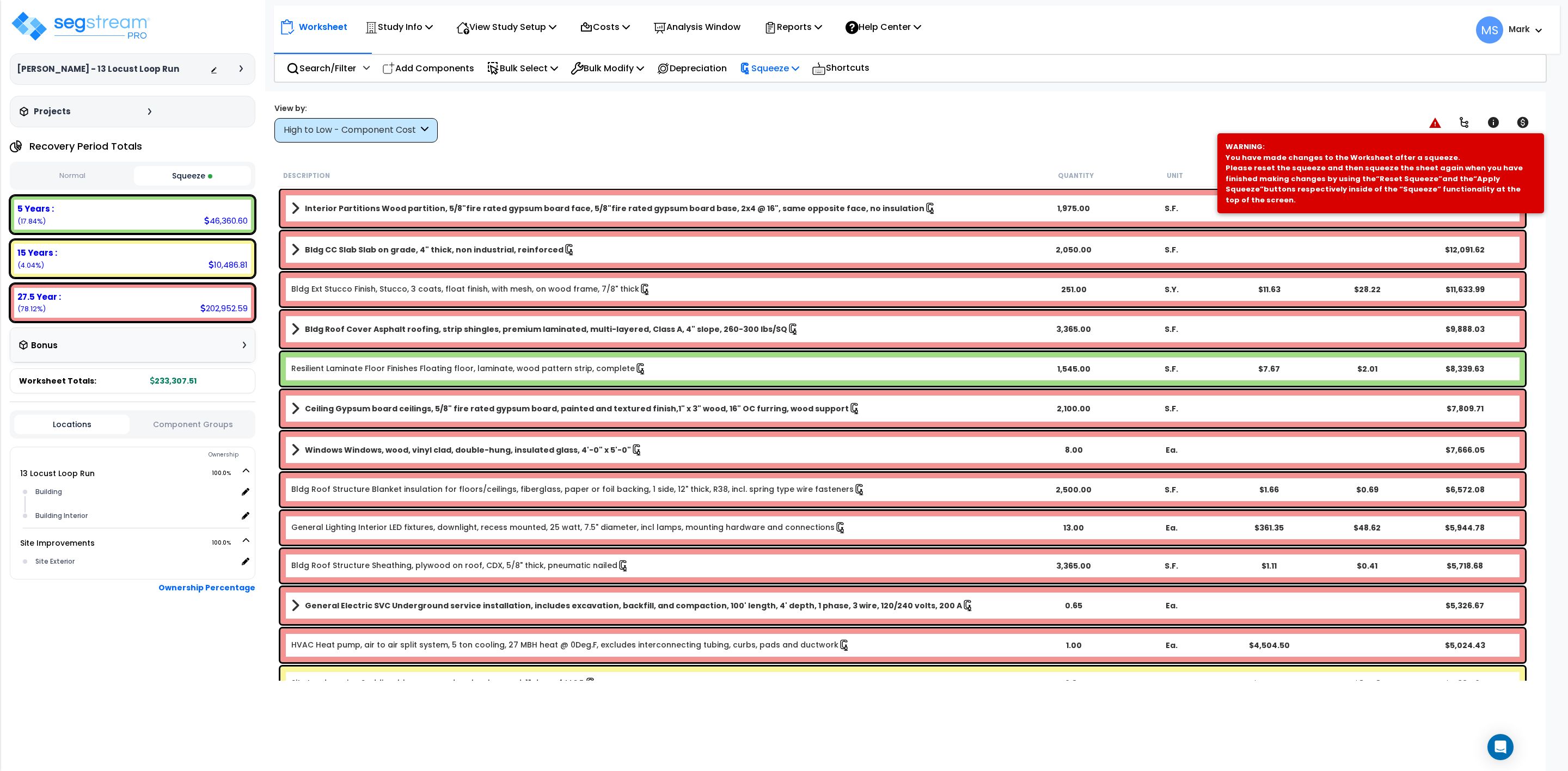
click at [768, 67] on p "Squeeze" at bounding box center [769, 68] width 60 height 14
click at [782, 98] on link "Re-squeeze" at bounding box center [787, 94] width 108 height 25
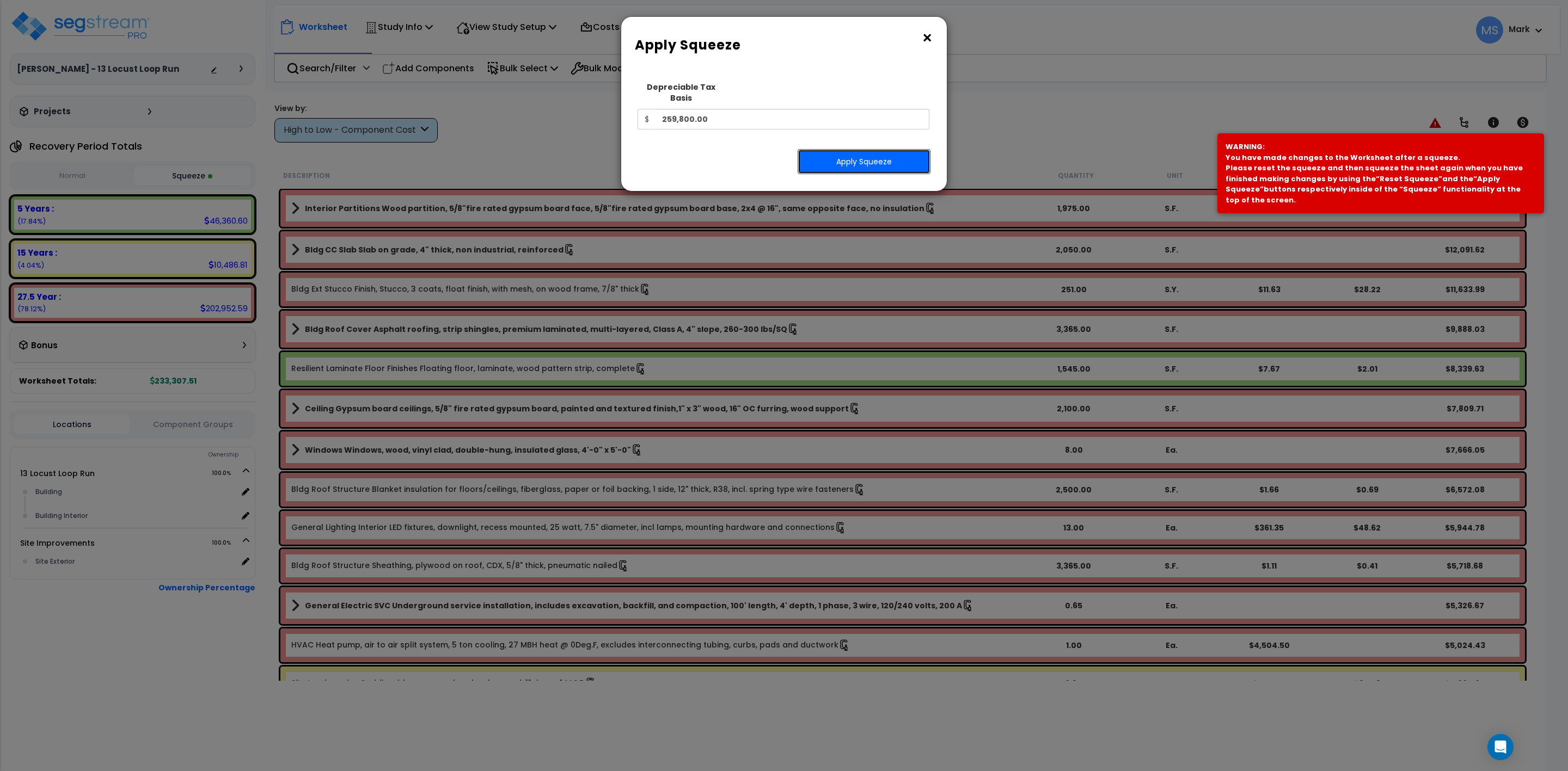
click at [847, 155] on button "Apply Squeeze" at bounding box center [864, 161] width 133 height 25
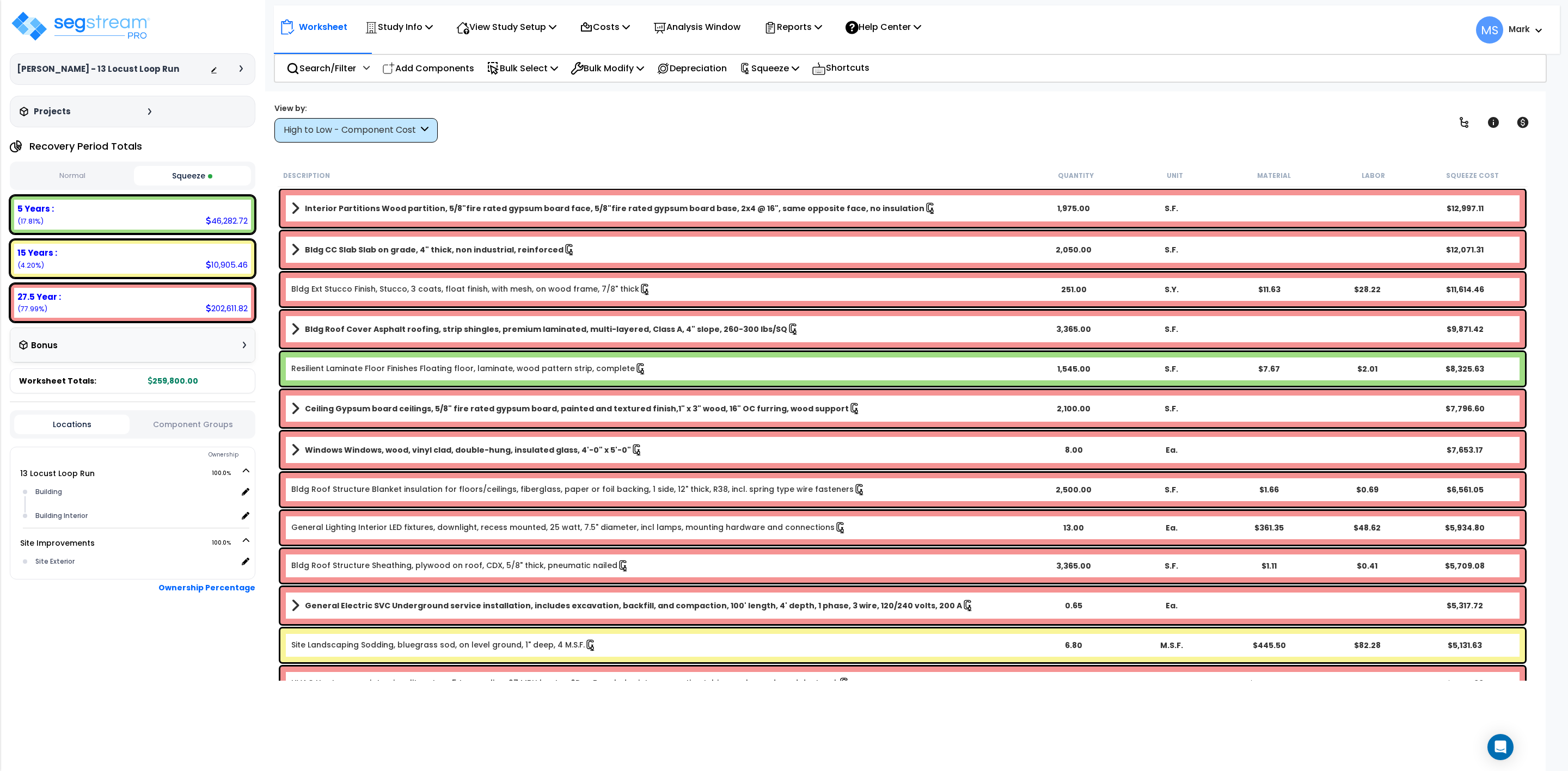
click at [49, 256] on b "15 Years :" at bounding box center [37, 252] width 40 height 11
click at [539, 61] on p "Bulk Select" at bounding box center [523, 68] width 72 height 14
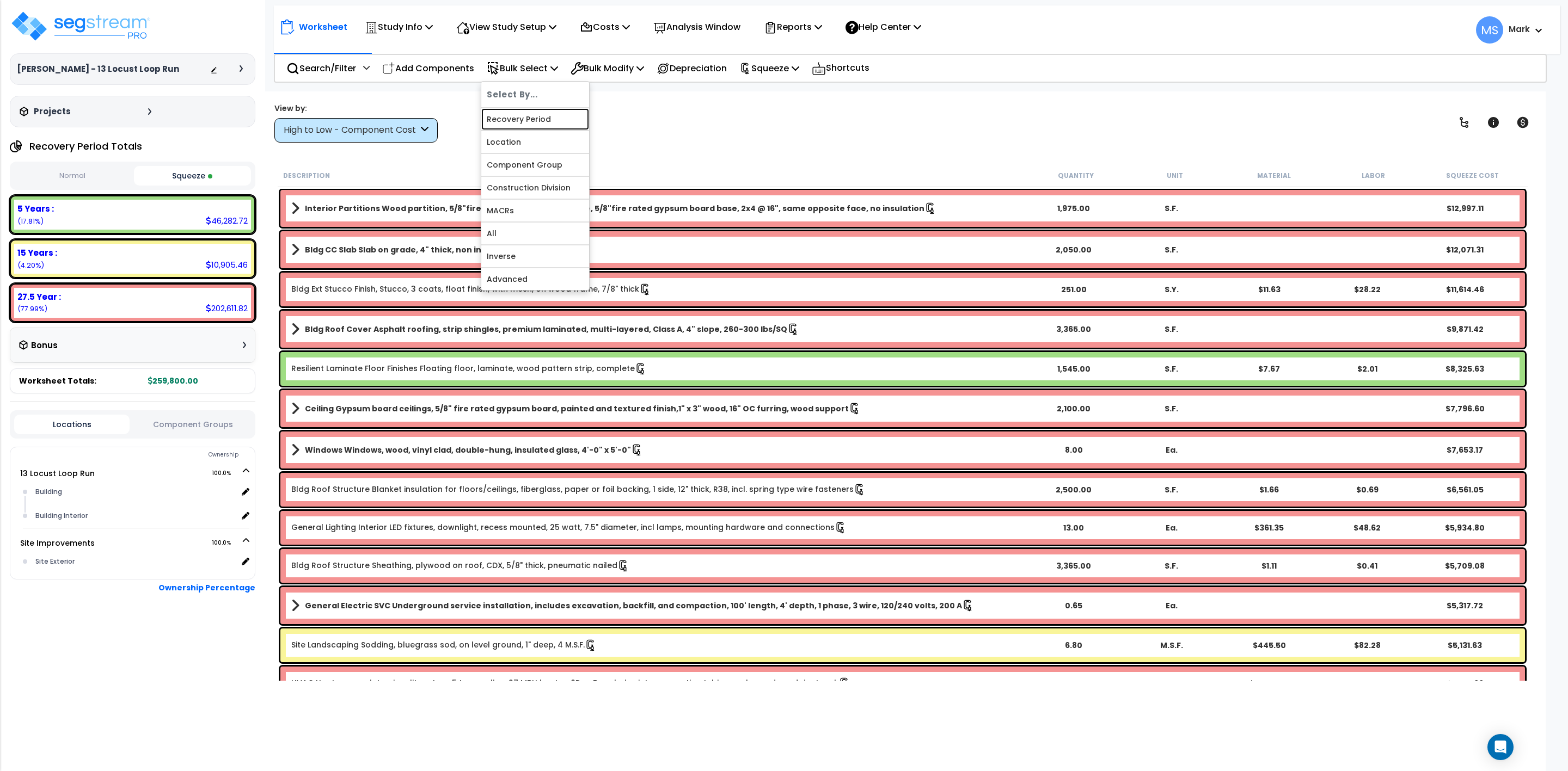
click at [538, 119] on link "Recovery Period" at bounding box center [535, 119] width 108 height 22
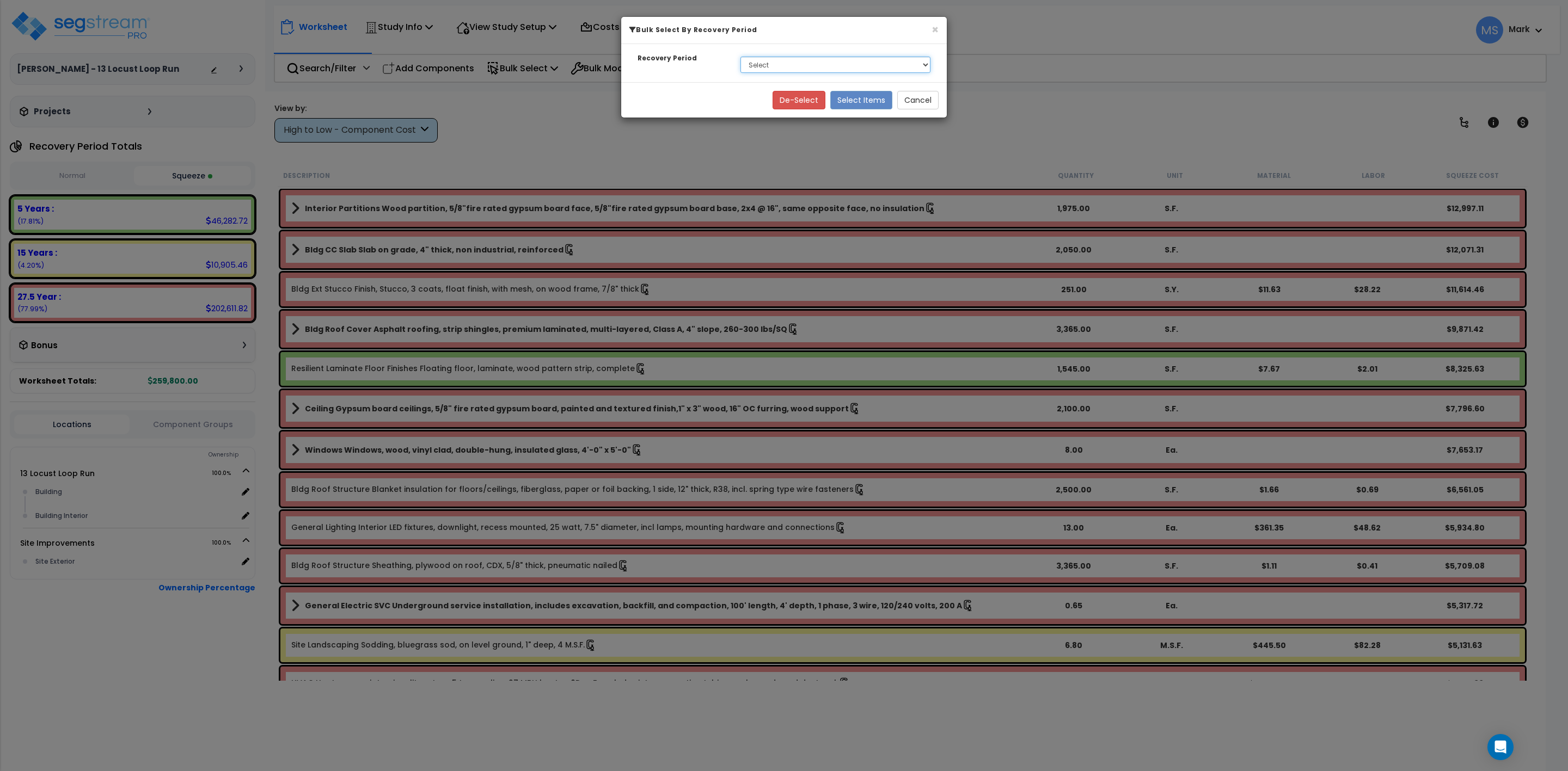
click at [759, 64] on select "Select 5 Years 15 Years 27.5 Year" at bounding box center [835, 65] width 190 height 17
select select "15Y"
click at [740, 57] on select "Select 5 Years 15 Years 27.5 Year" at bounding box center [835, 65] width 190 height 17
click at [915, 96] on button "Cancel" at bounding box center [918, 100] width 41 height 18
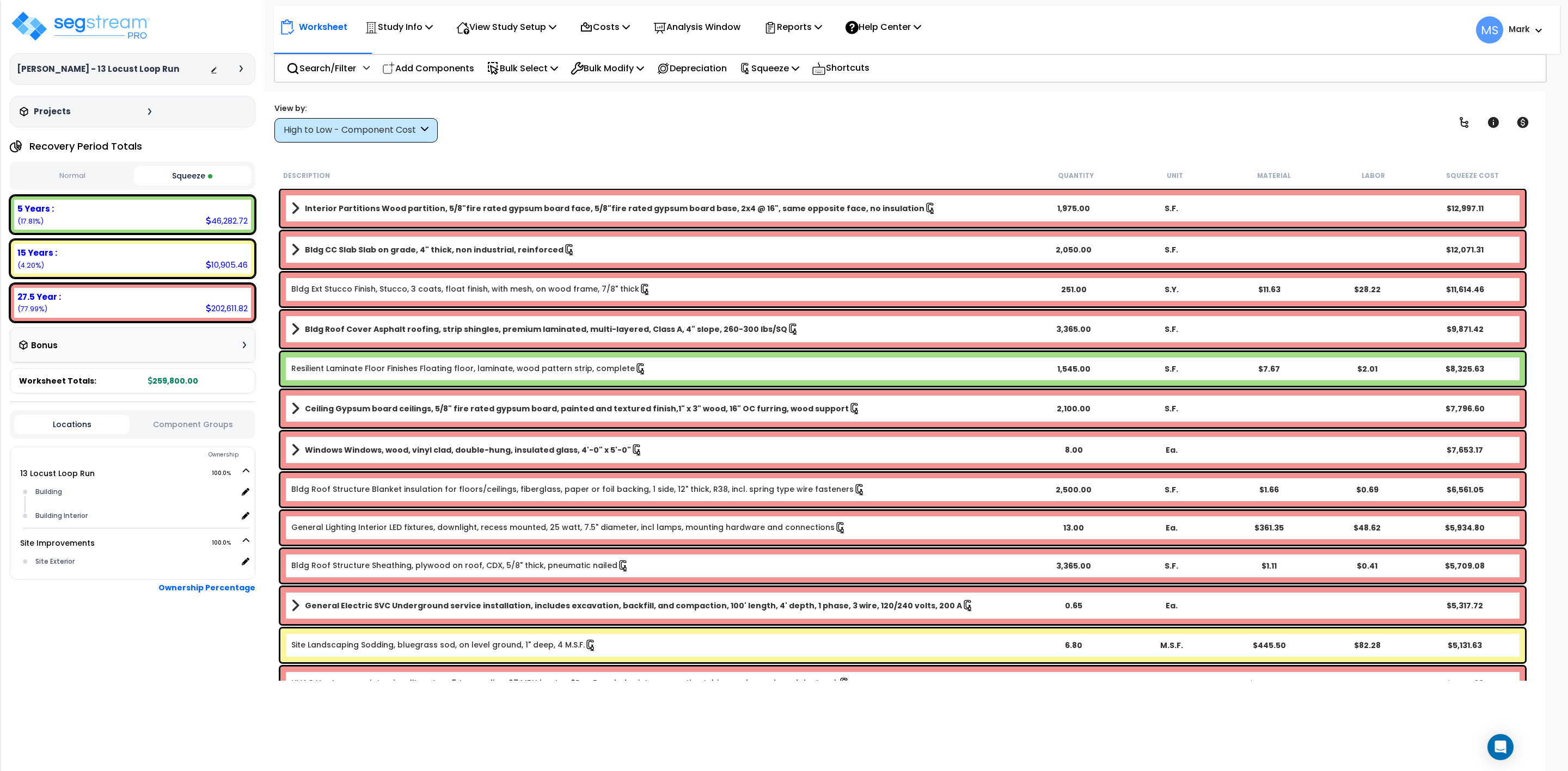
click at [440, 642] on link "Site Landscaping Sodding, bluegrass sod, on level ground, 1" deep, 4 M.S.F." at bounding box center [444, 645] width 305 height 12
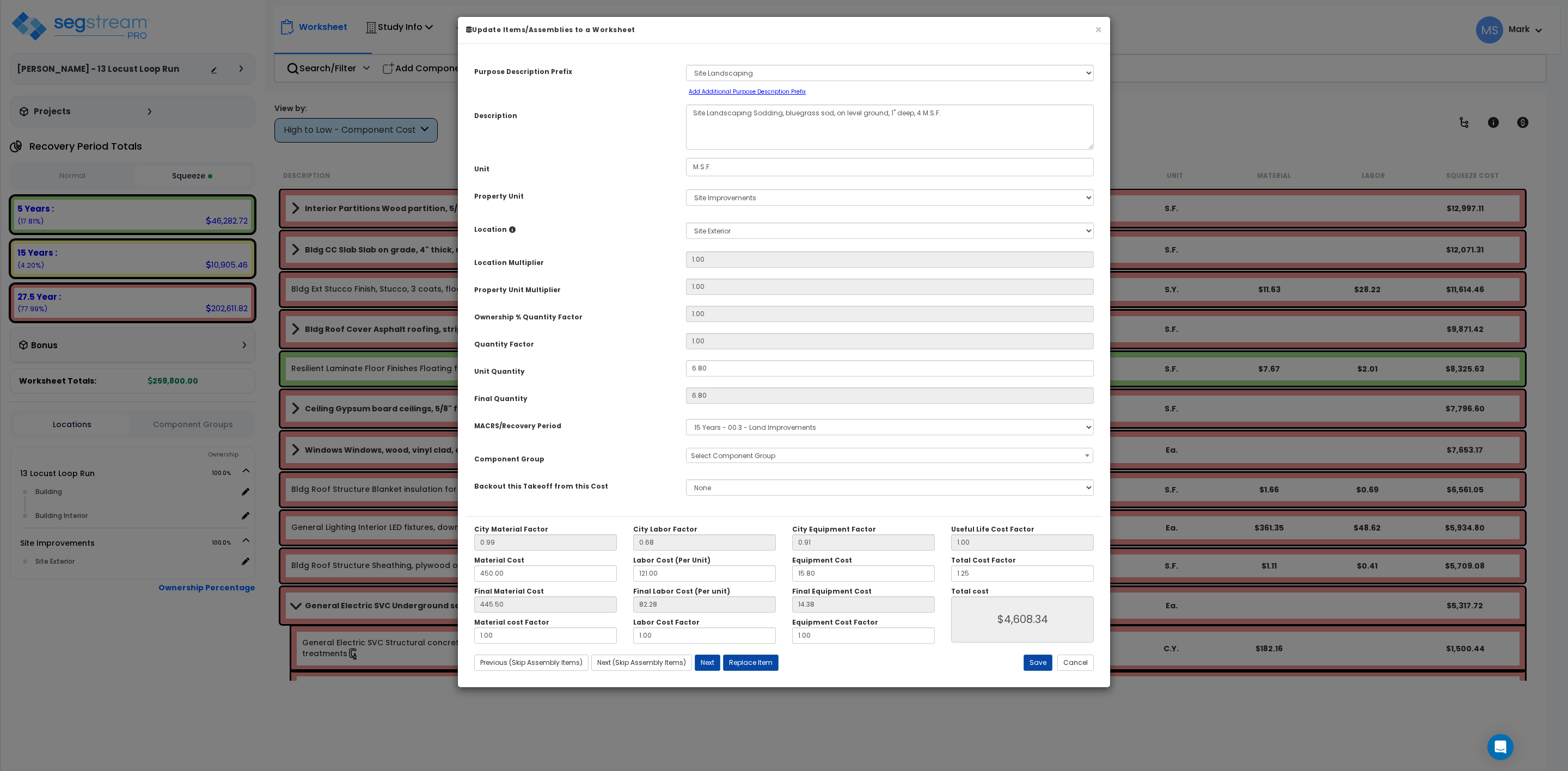
select select "46209"
click at [1067, 665] on button "Cancel" at bounding box center [1076, 663] width 37 height 17
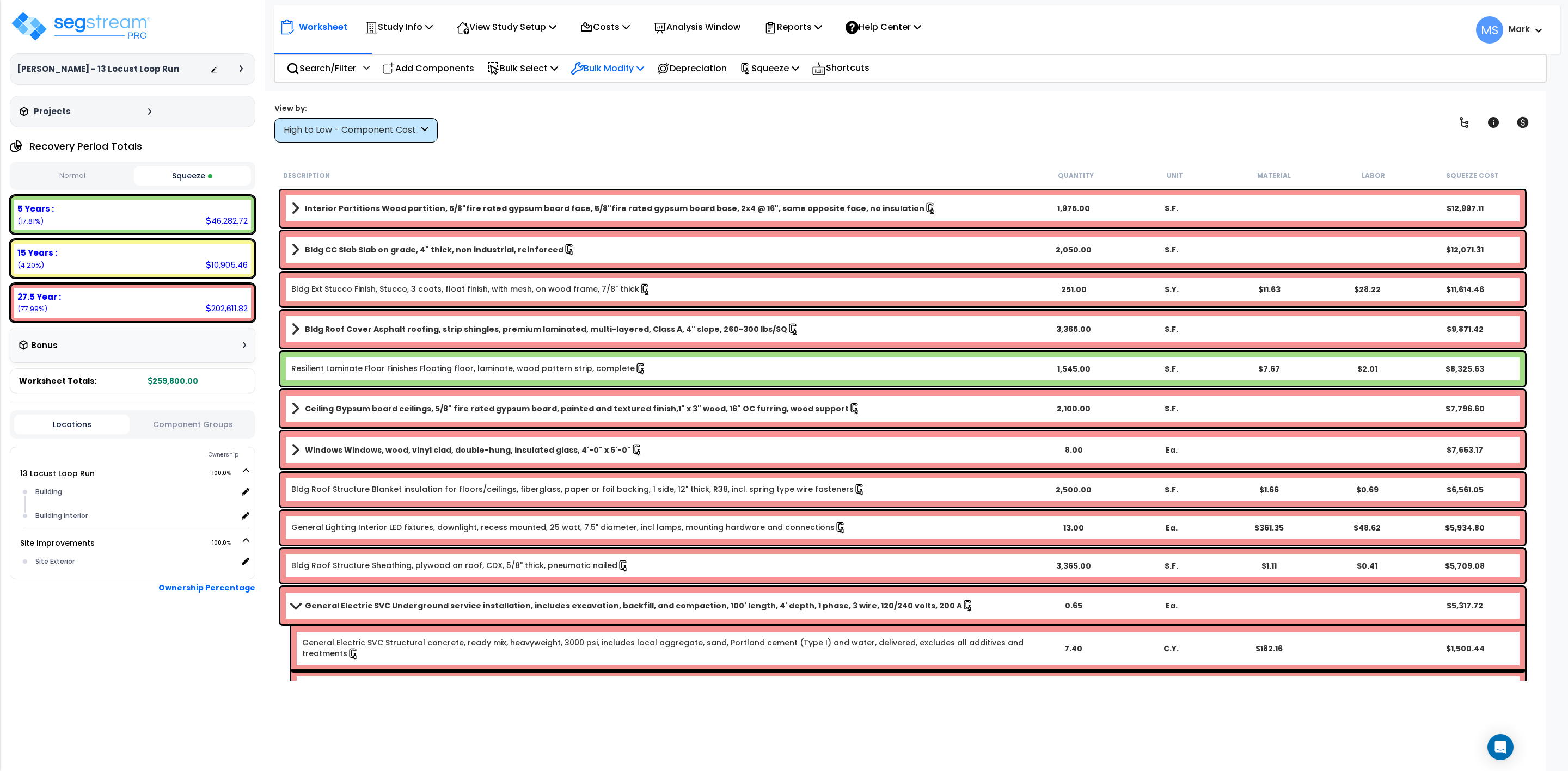
click at [606, 65] on p "Bulk Modify" at bounding box center [607, 68] width 73 height 14
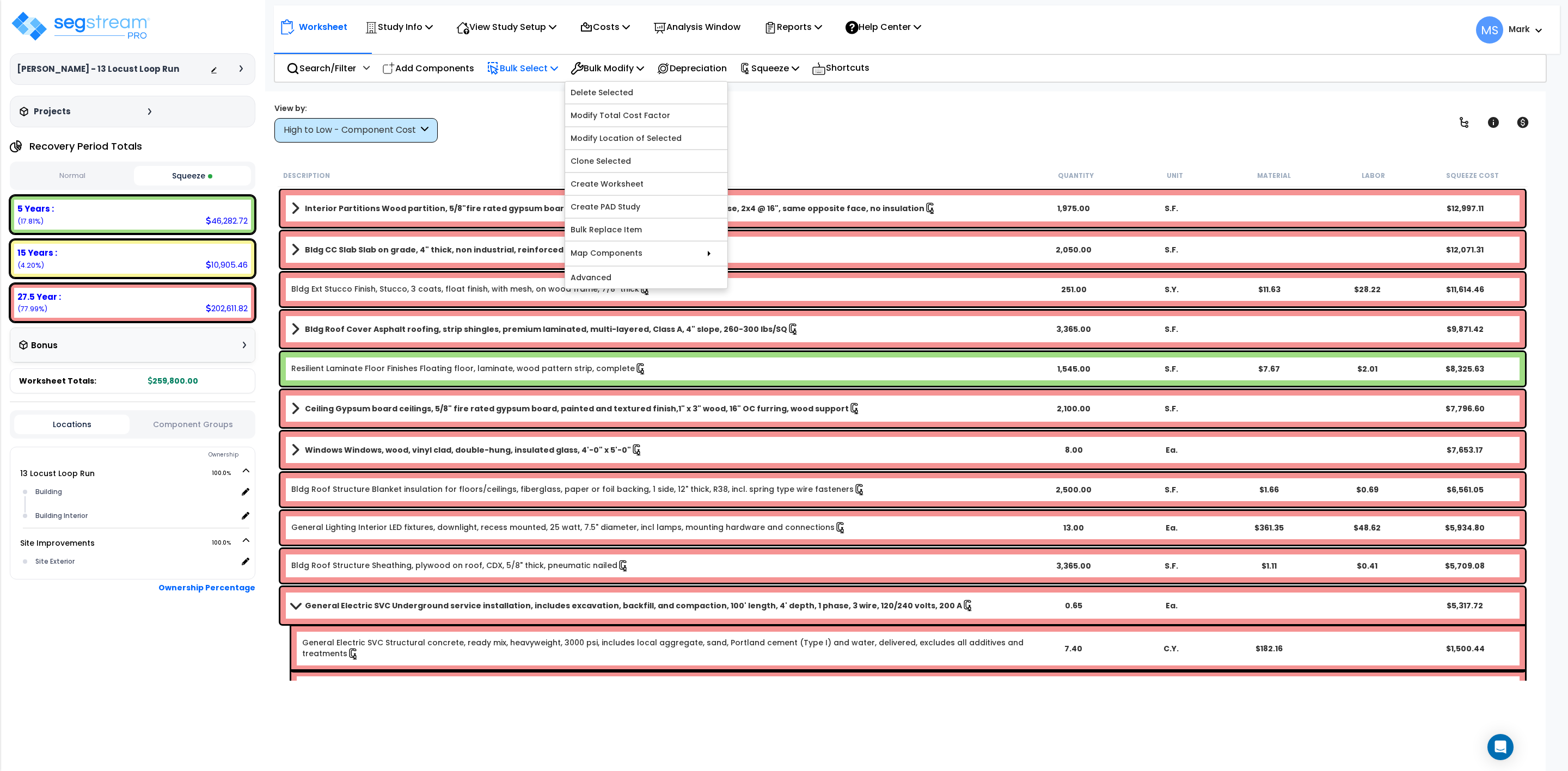
click at [551, 68] on p "Bulk Select" at bounding box center [523, 68] width 72 height 14
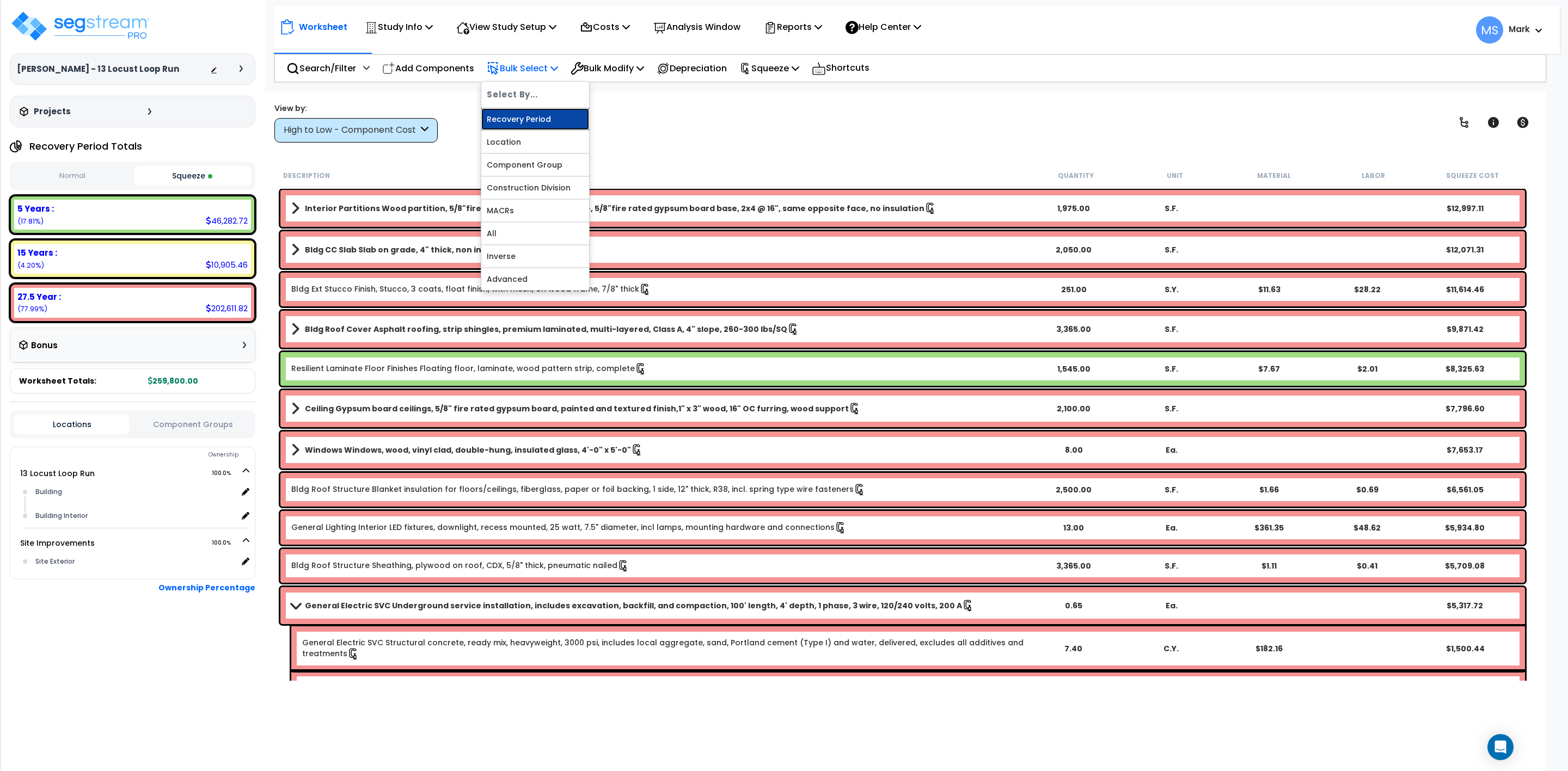
click at [550, 123] on link "Recovery Period" at bounding box center [535, 119] width 108 height 22
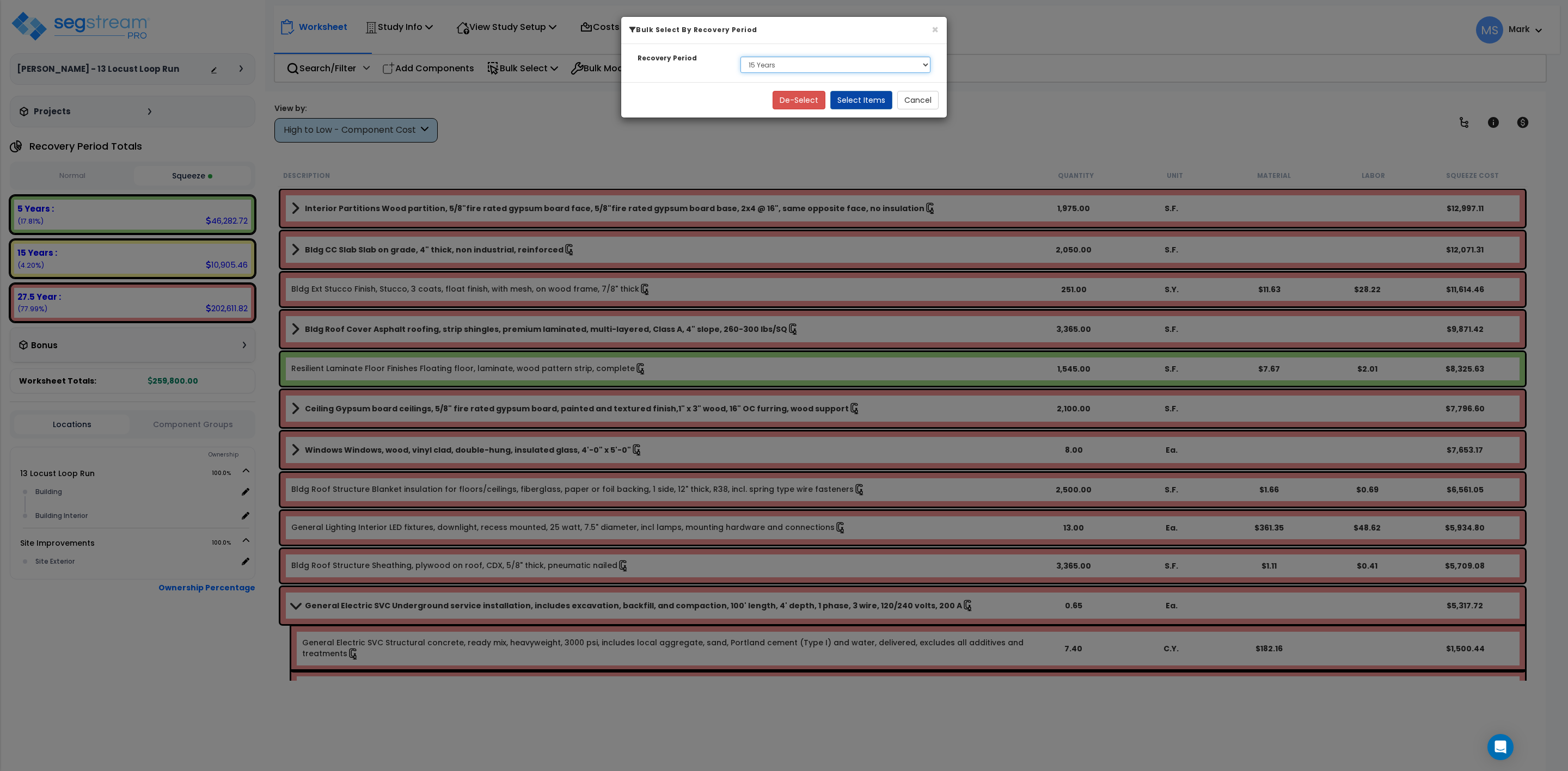
click at [743, 59] on select "Select 5 Years 15 Years 27.5 Year" at bounding box center [835, 65] width 190 height 17
click at [749, 57] on select "Select 5 Years 15 Years 27.5 Year" at bounding box center [835, 65] width 190 height 17
click at [855, 100] on button "Select Items" at bounding box center [861, 100] width 62 height 18
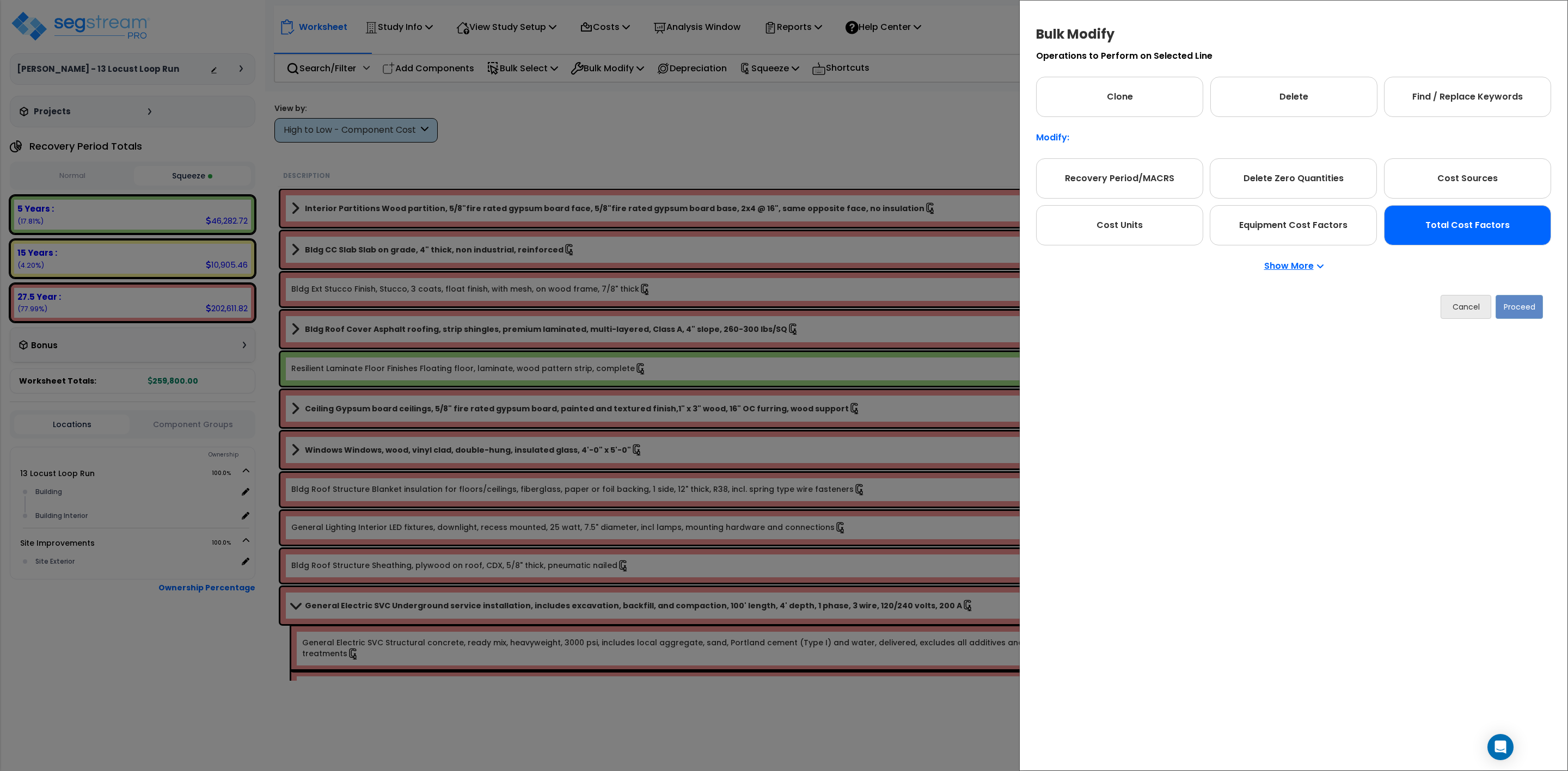
click at [1470, 229] on div "Total Cost Factors" at bounding box center [1468, 225] width 167 height 41
click at [1516, 309] on button "Proceed" at bounding box center [1519, 307] width 47 height 24
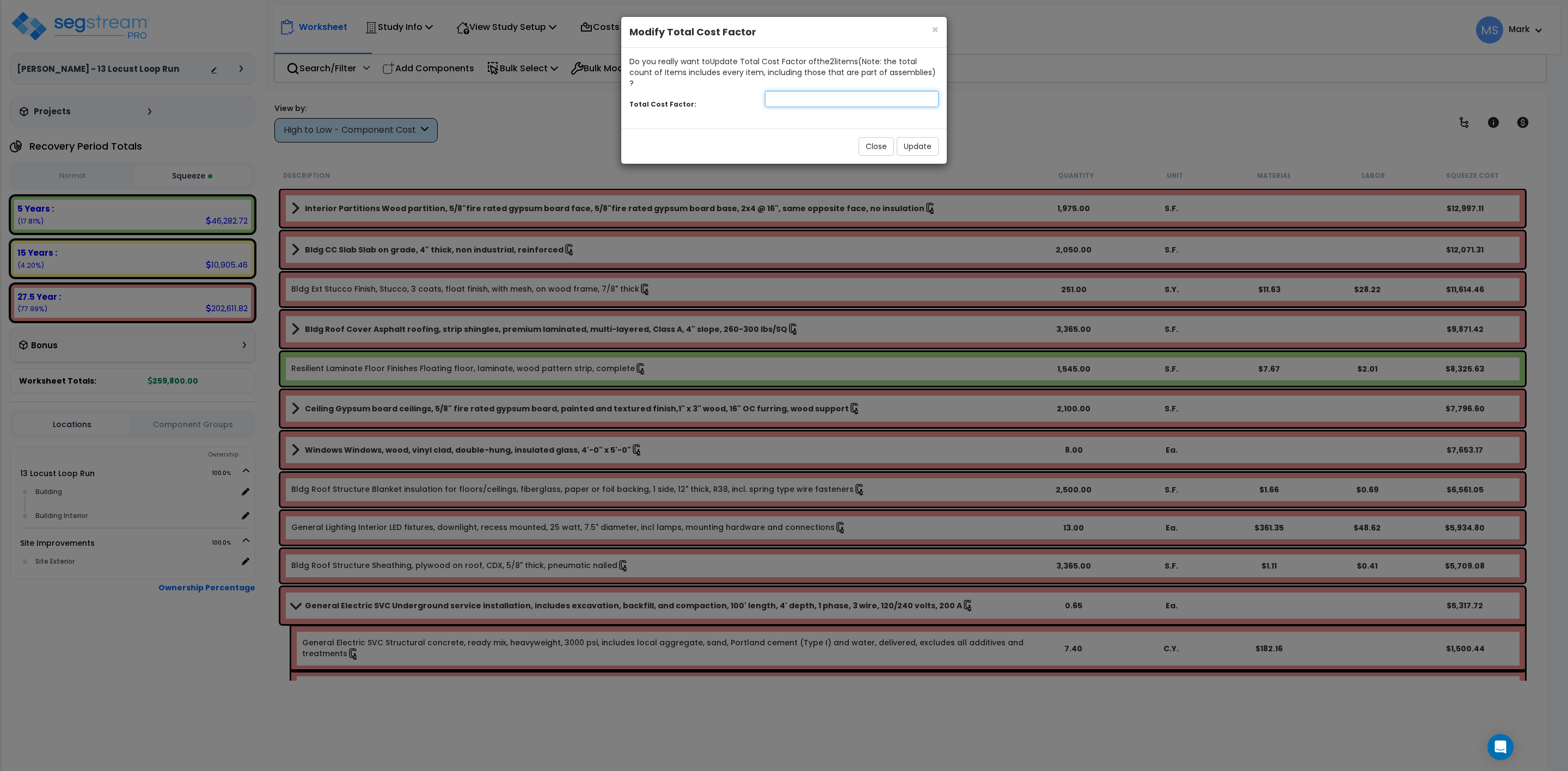
click at [817, 94] on input "number" at bounding box center [852, 99] width 174 height 17
type input "1.27"
click at [925, 137] on button "Update" at bounding box center [918, 146] width 42 height 18
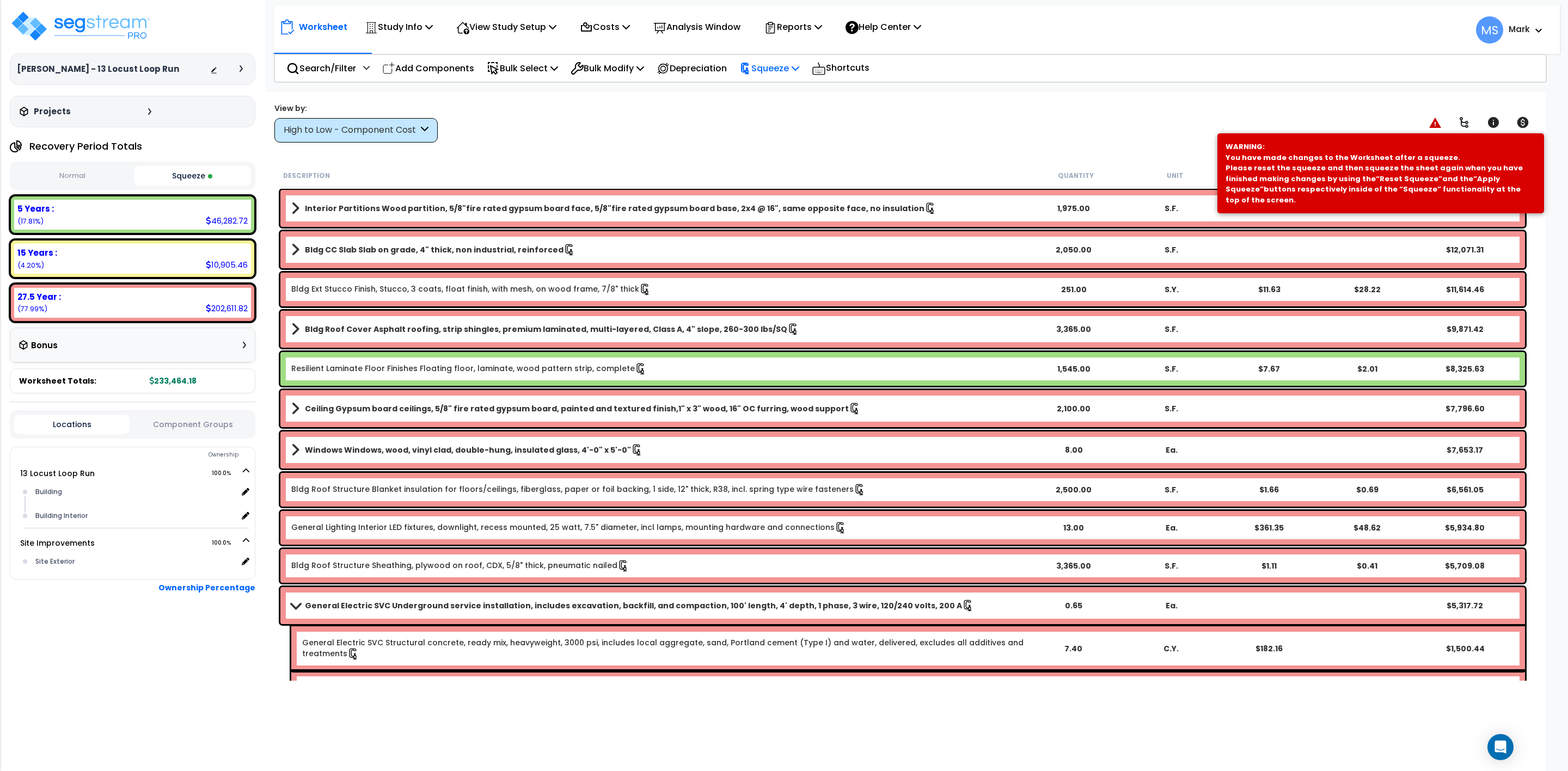
click at [751, 65] on icon at bounding box center [745, 68] width 12 height 12
click at [780, 90] on link "Re-squeeze" at bounding box center [787, 94] width 108 height 25
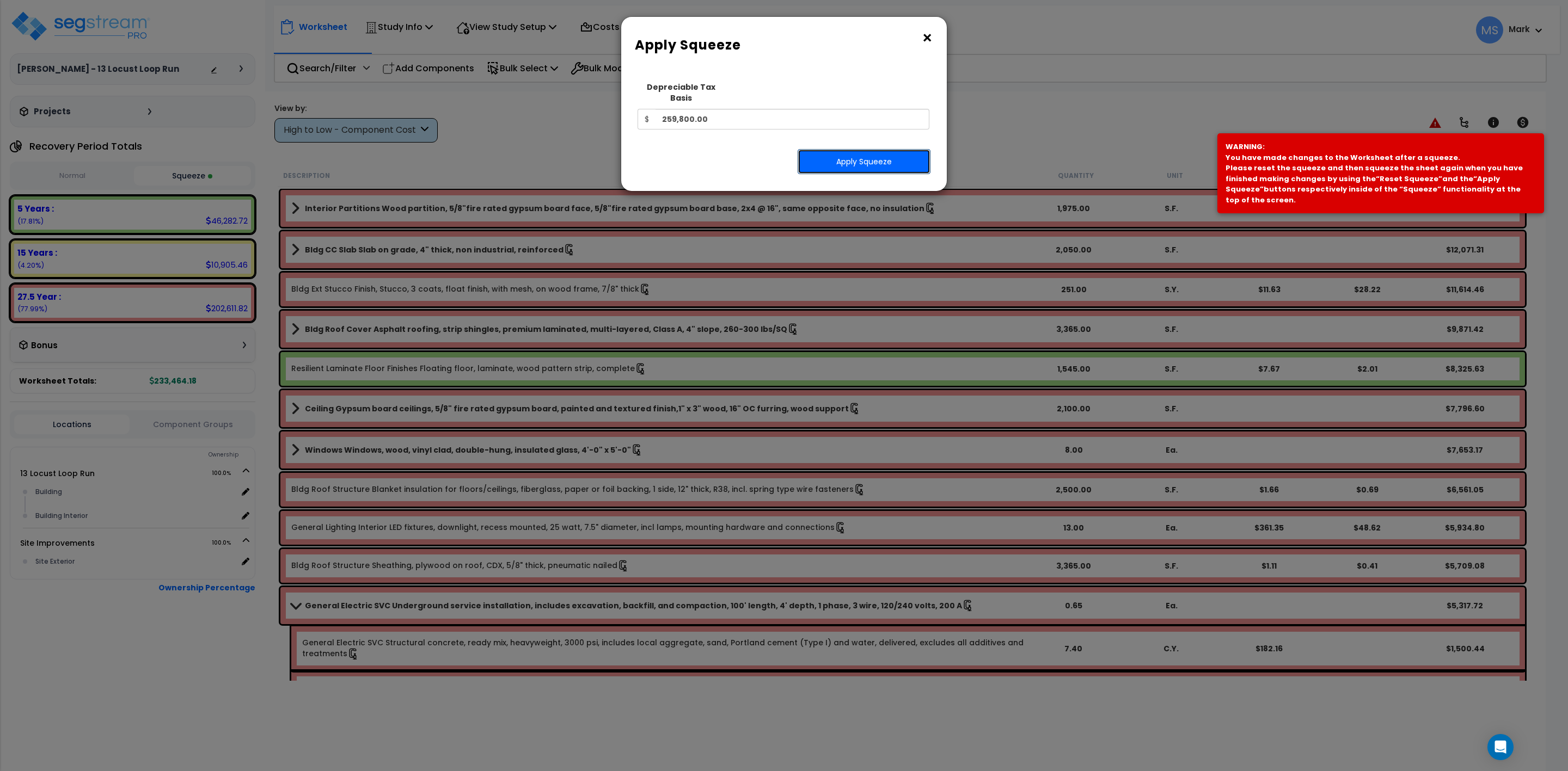
click at [853, 152] on button "Apply Squeeze" at bounding box center [864, 161] width 133 height 25
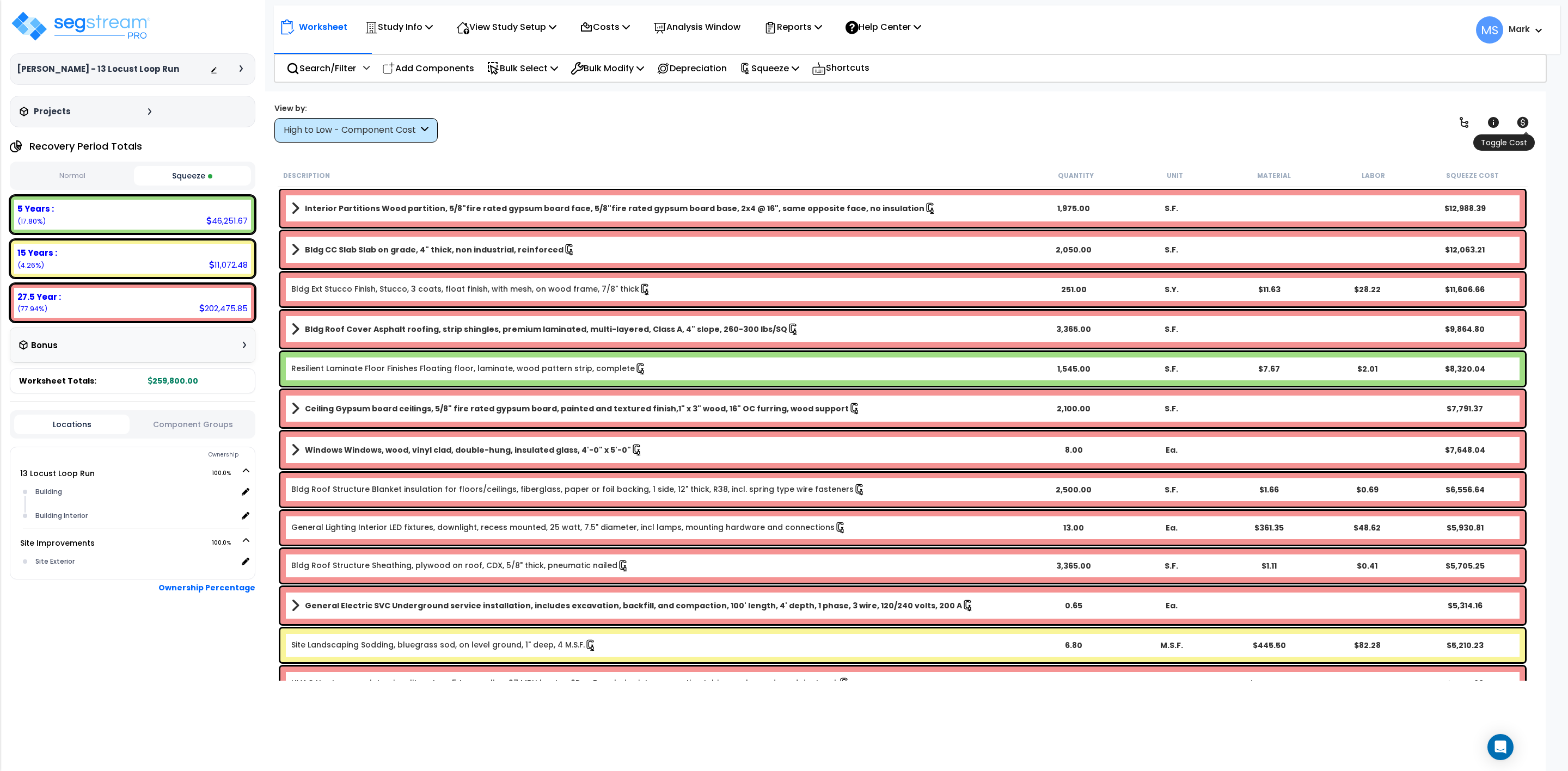
click at [1518, 124] on icon at bounding box center [1523, 123] width 11 height 11
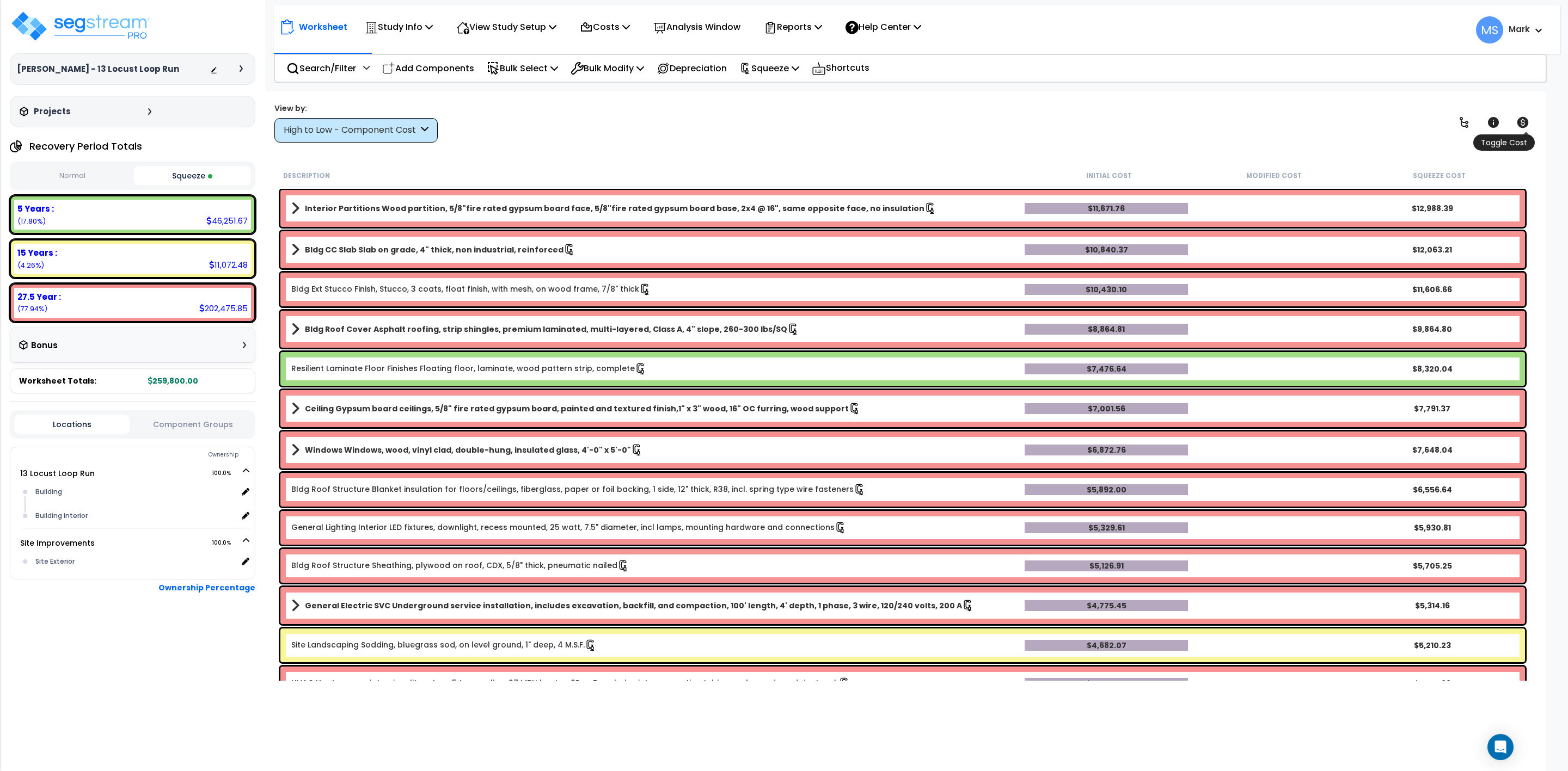
click at [1521, 121] on icon at bounding box center [1523, 123] width 11 height 11
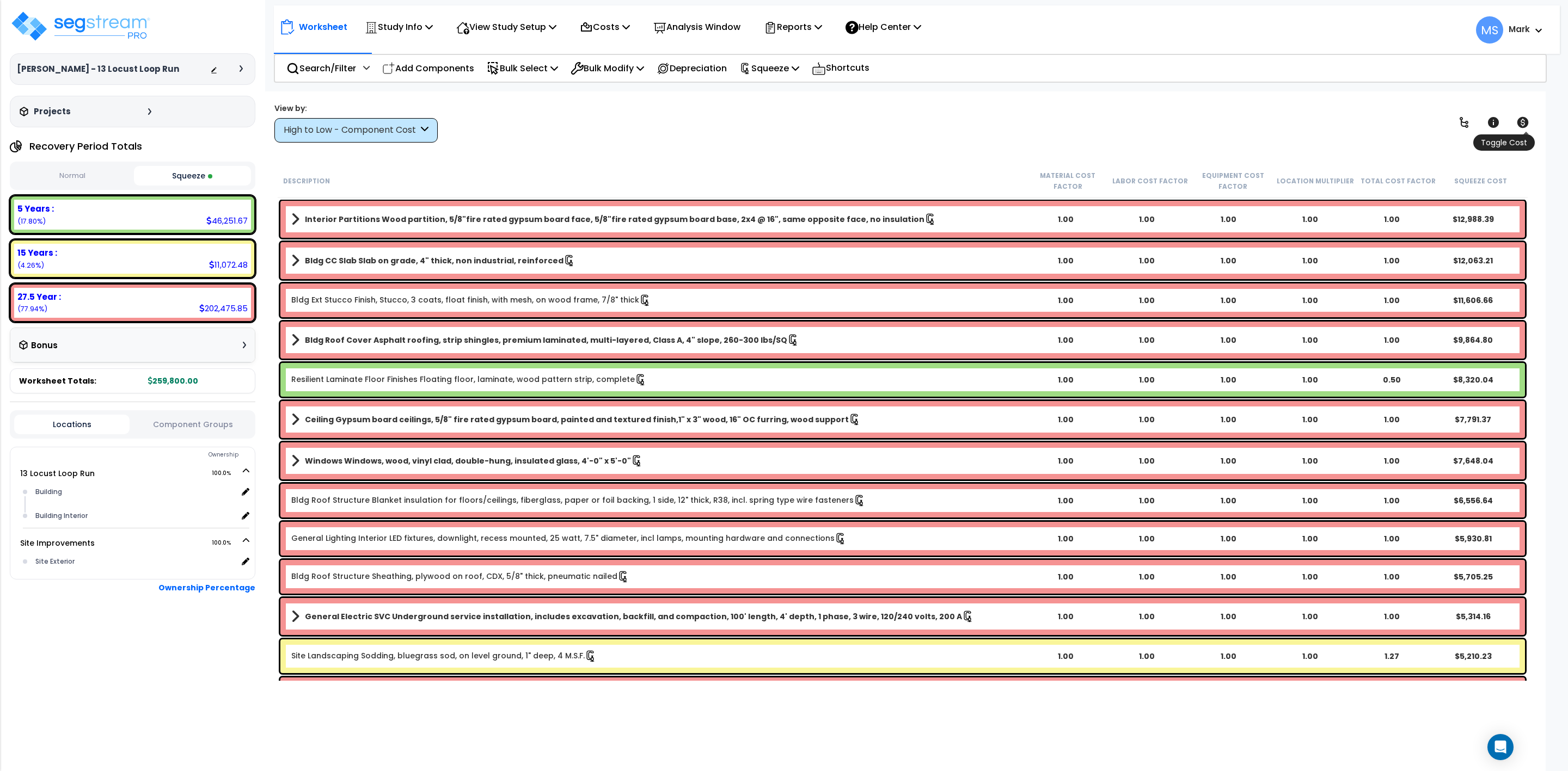
click at [1521, 121] on icon at bounding box center [1523, 123] width 11 height 11
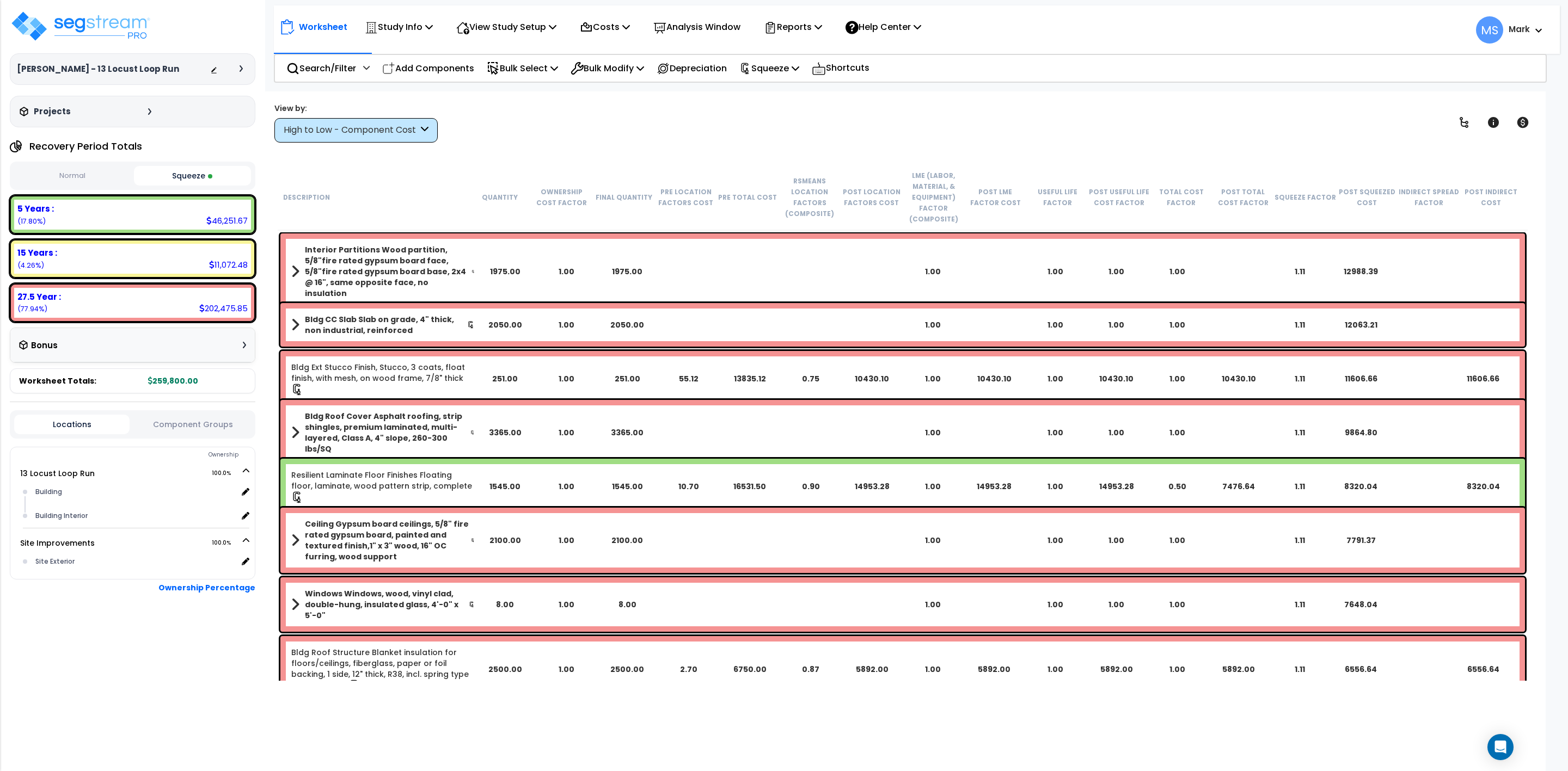
click at [823, 126] on div "View by: High to Low - Component Cost High to Low - Component Cost" at bounding box center [903, 122] width 1264 height 41
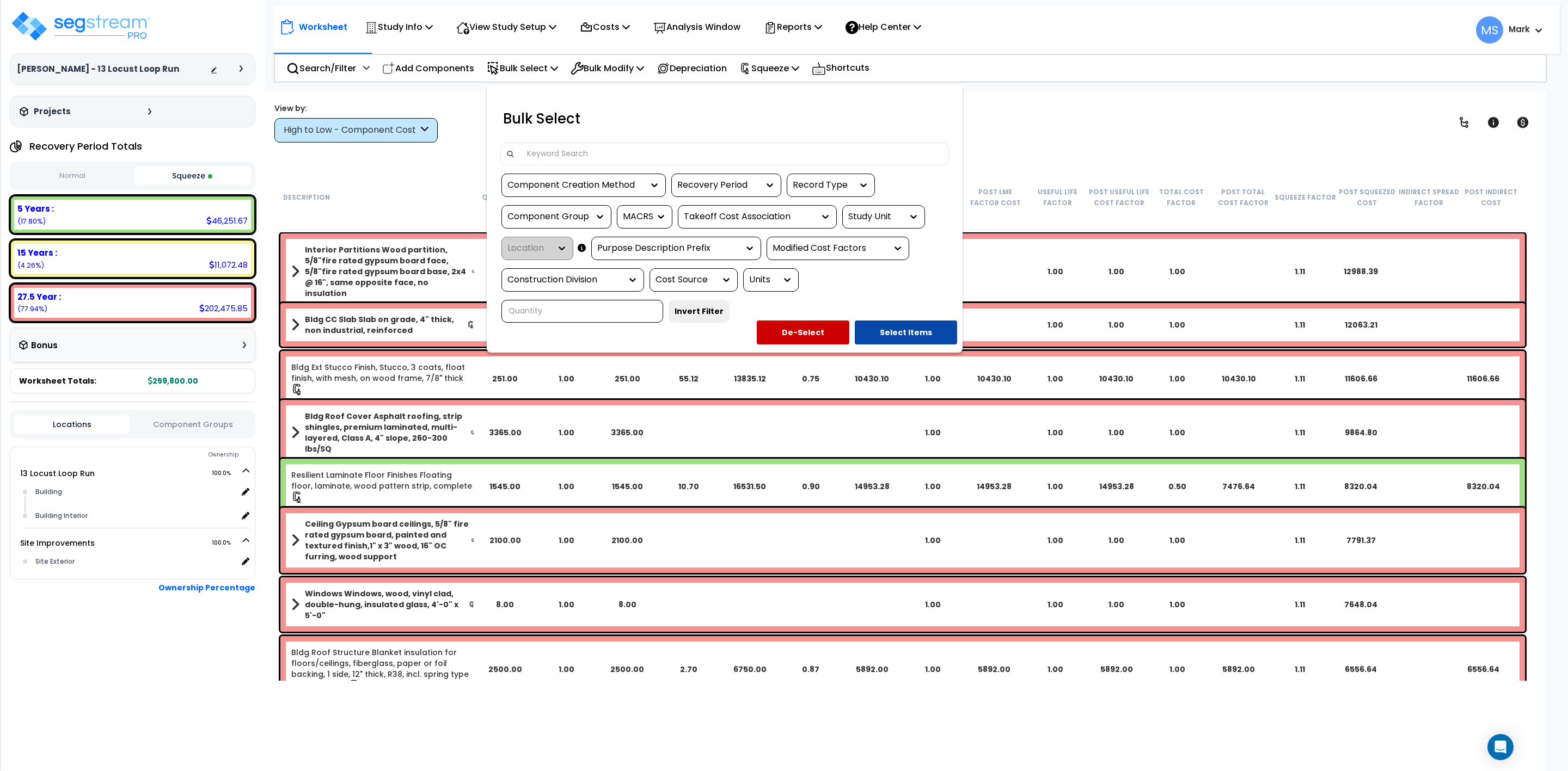
click at [1021, 123] on div at bounding box center [784, 386] width 1568 height 771
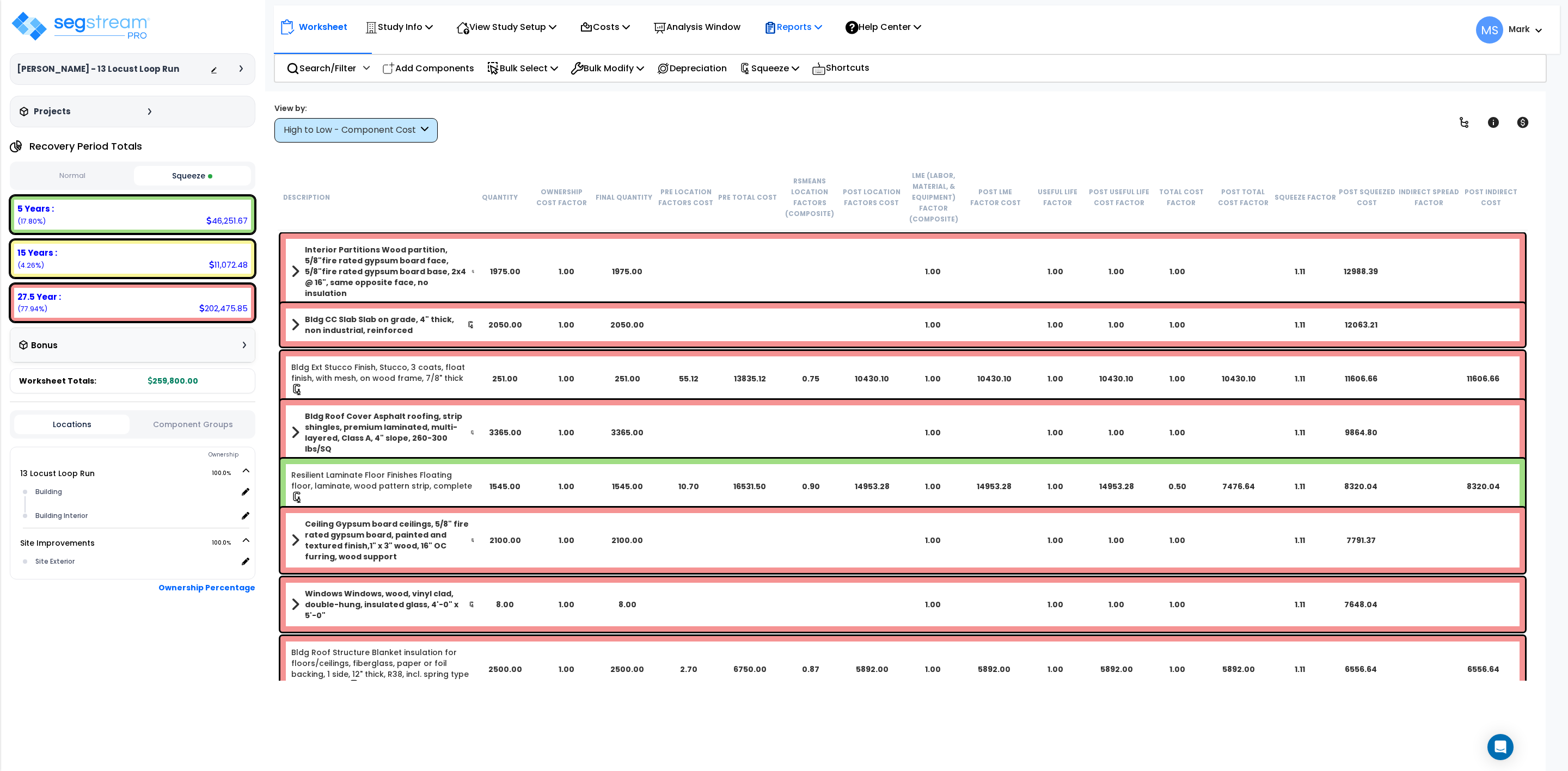
click at [794, 29] on p "Reports" at bounding box center [793, 27] width 58 height 14
click at [837, 71] on link "Manage Report Images" at bounding box center [812, 74] width 108 height 22
click at [794, 28] on p "Reports" at bounding box center [793, 27] width 58 height 14
click at [822, 77] on link "Manage Report Images" at bounding box center [812, 74] width 108 height 22
click at [809, 28] on p "Reports" at bounding box center [793, 27] width 58 height 14
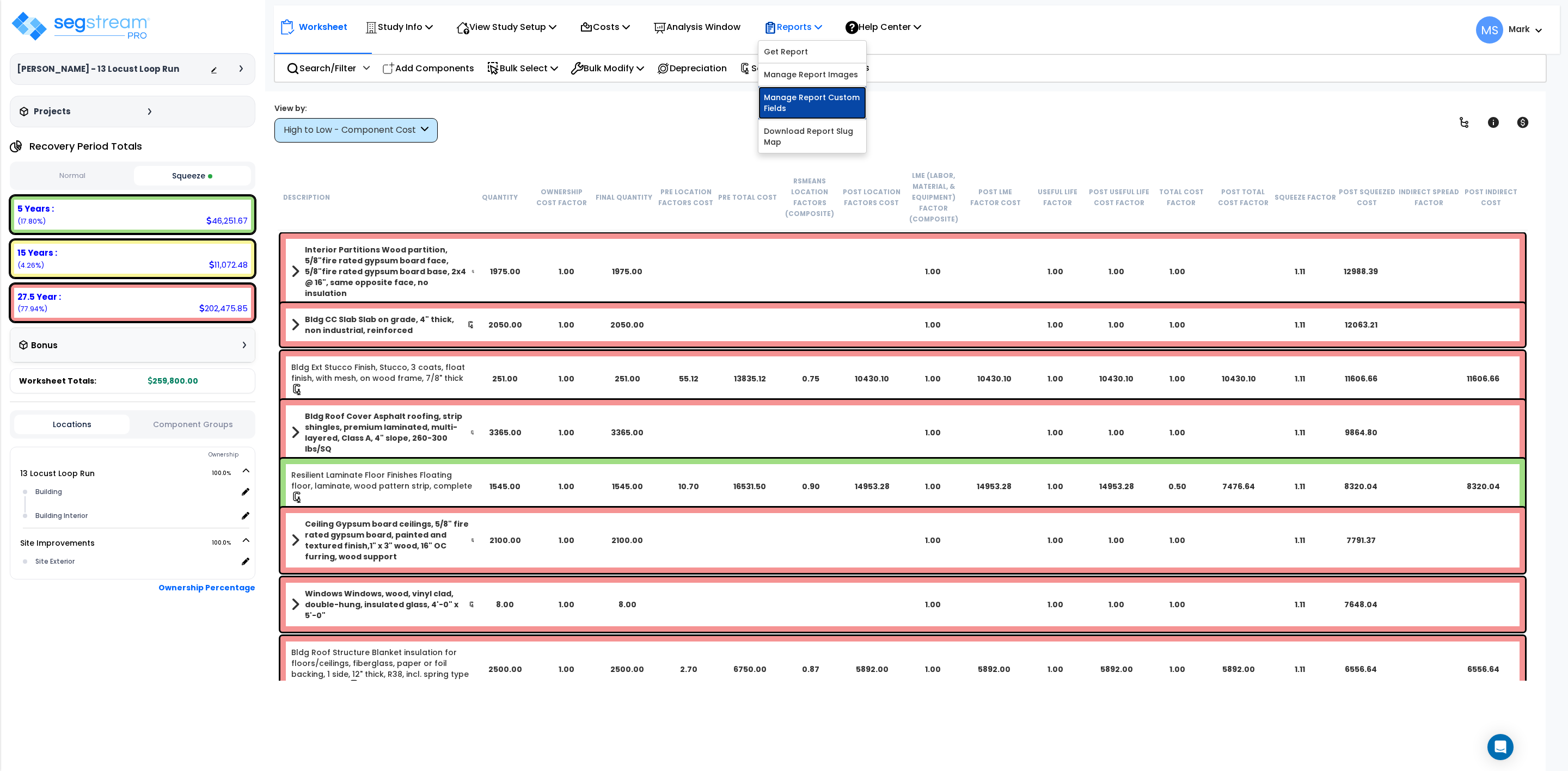
click at [833, 102] on link "Manage Report Custom Fields" at bounding box center [812, 103] width 108 height 33
click at [802, 29] on p "Reports" at bounding box center [793, 27] width 58 height 14
click at [818, 79] on link "Manage Report Images" at bounding box center [812, 74] width 108 height 22
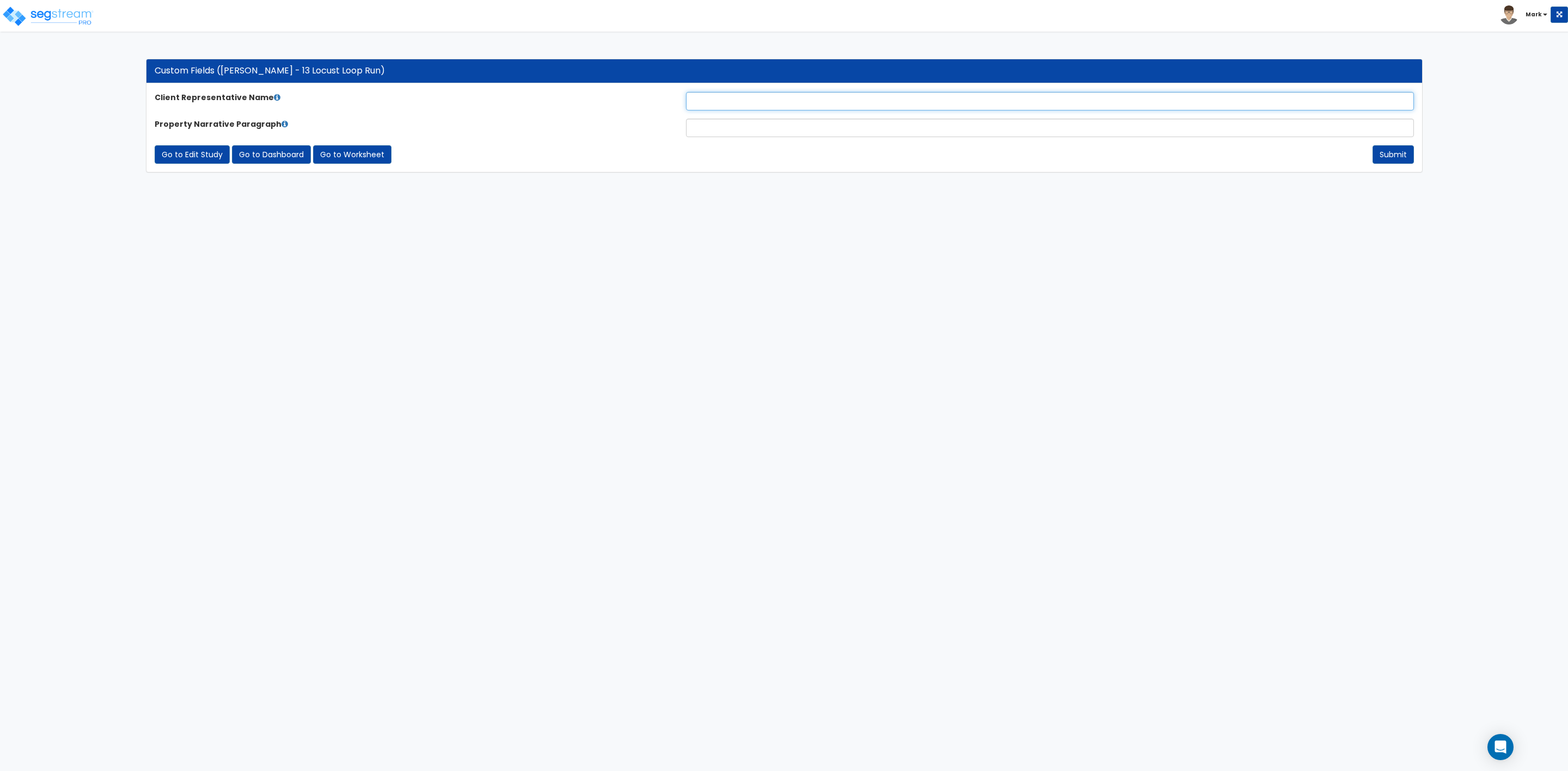
click at [704, 100] on input "text" at bounding box center [1050, 100] width 728 height 18
type input "Nico Suazo"
click at [709, 129] on input "text" at bounding box center [1050, 127] width 728 height 18
paste input "The subject property is an 1,832 square foot home with 3 bedrooms and 2 bathroo…"
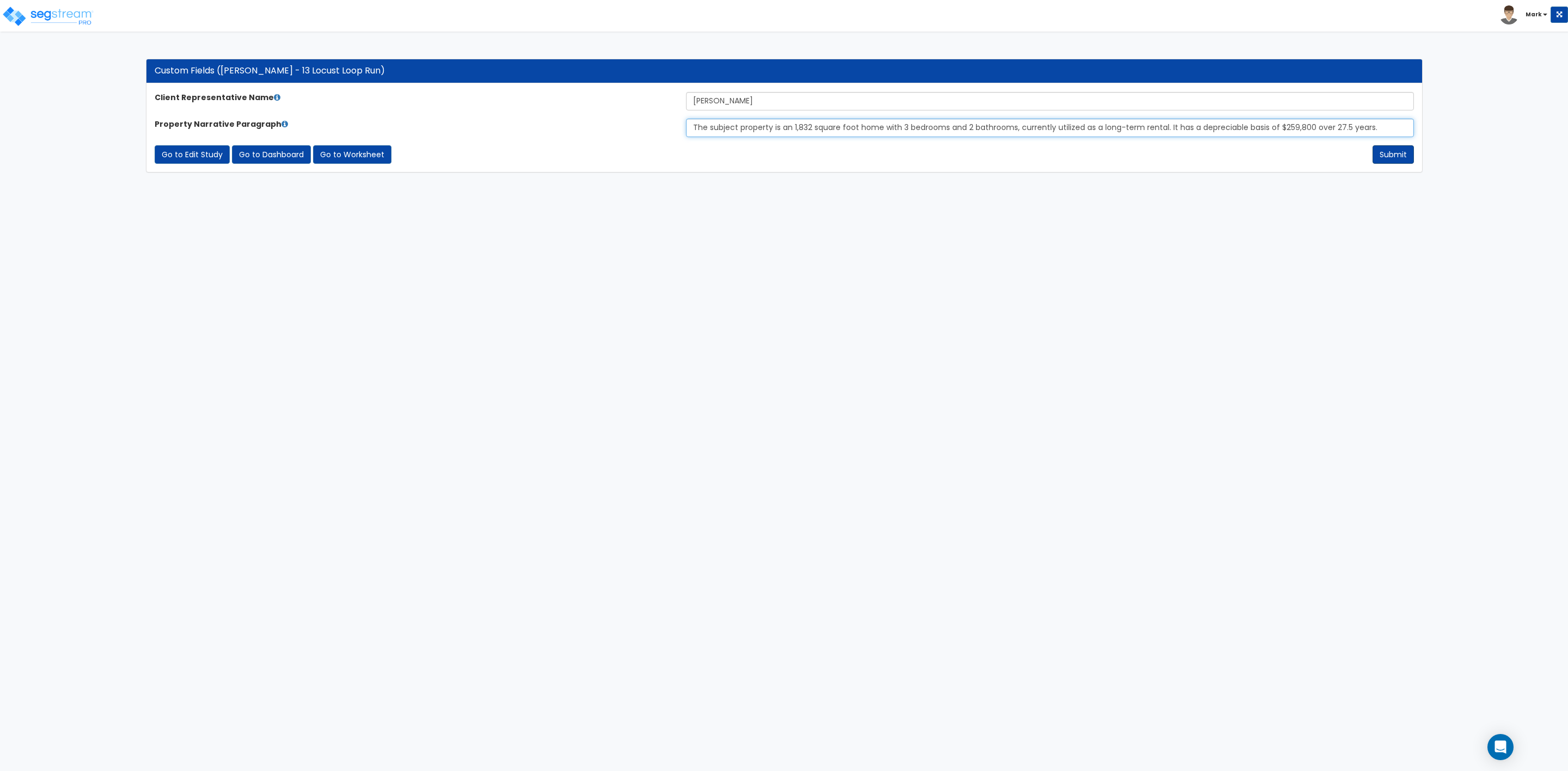
type input "The subject property is an 1,832 square foot home with 3 bedrooms and 2 bathroo…"
click at [1390, 154] on button "Submit" at bounding box center [1394, 154] width 41 height 18
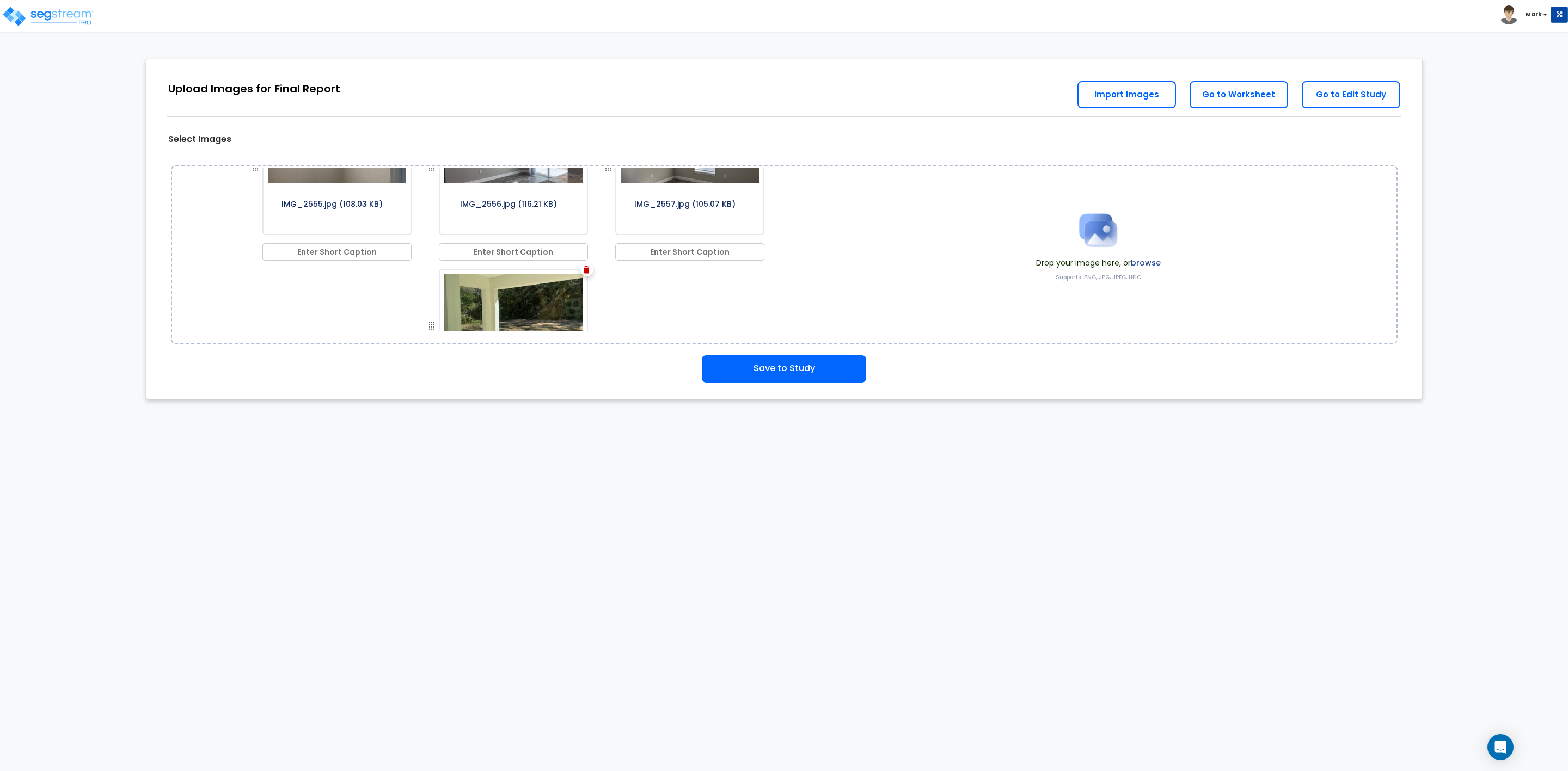
scroll to position [633, 0]
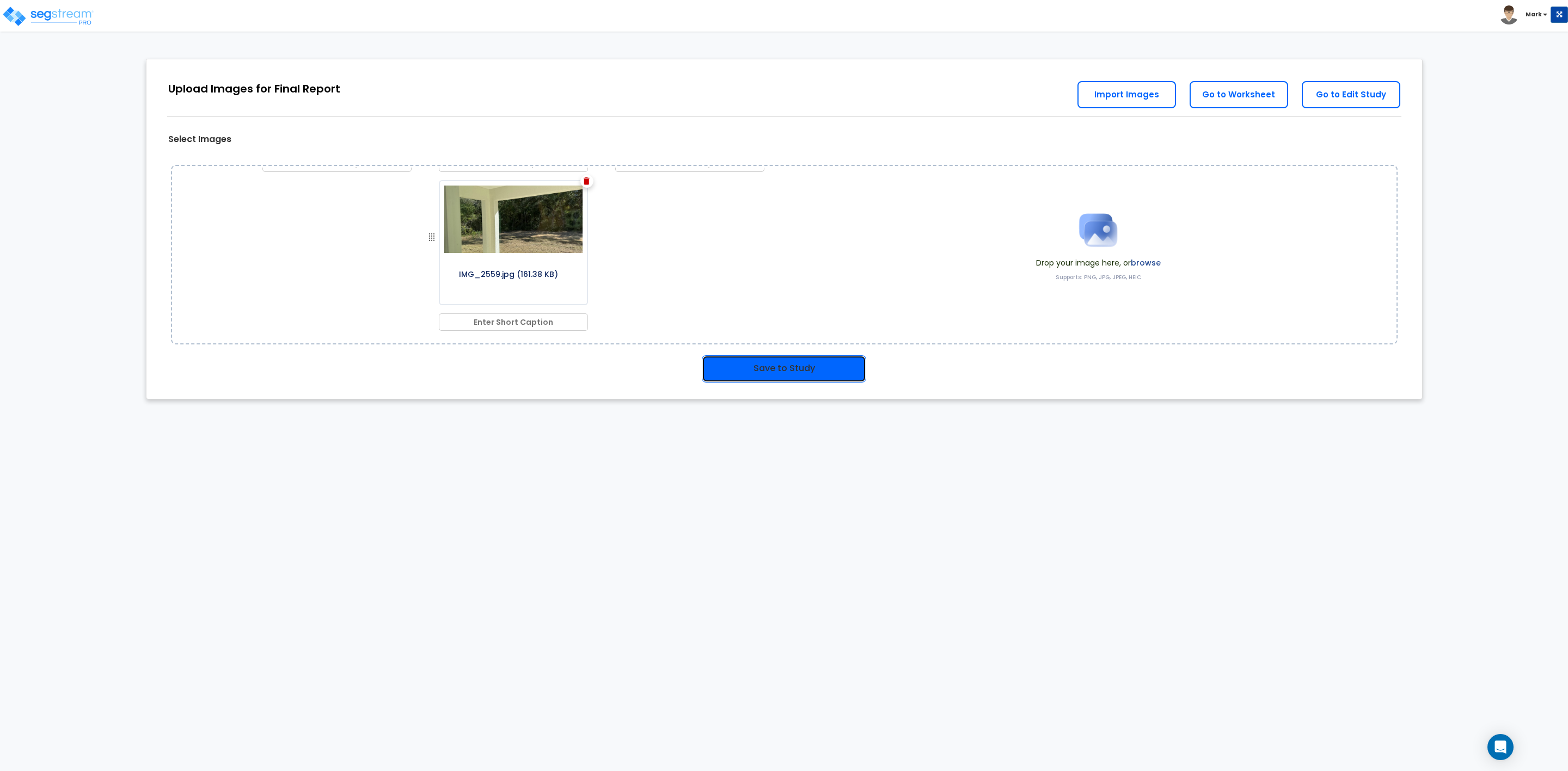
click at [784, 365] on button "Save to Study" at bounding box center [784, 369] width 164 height 27
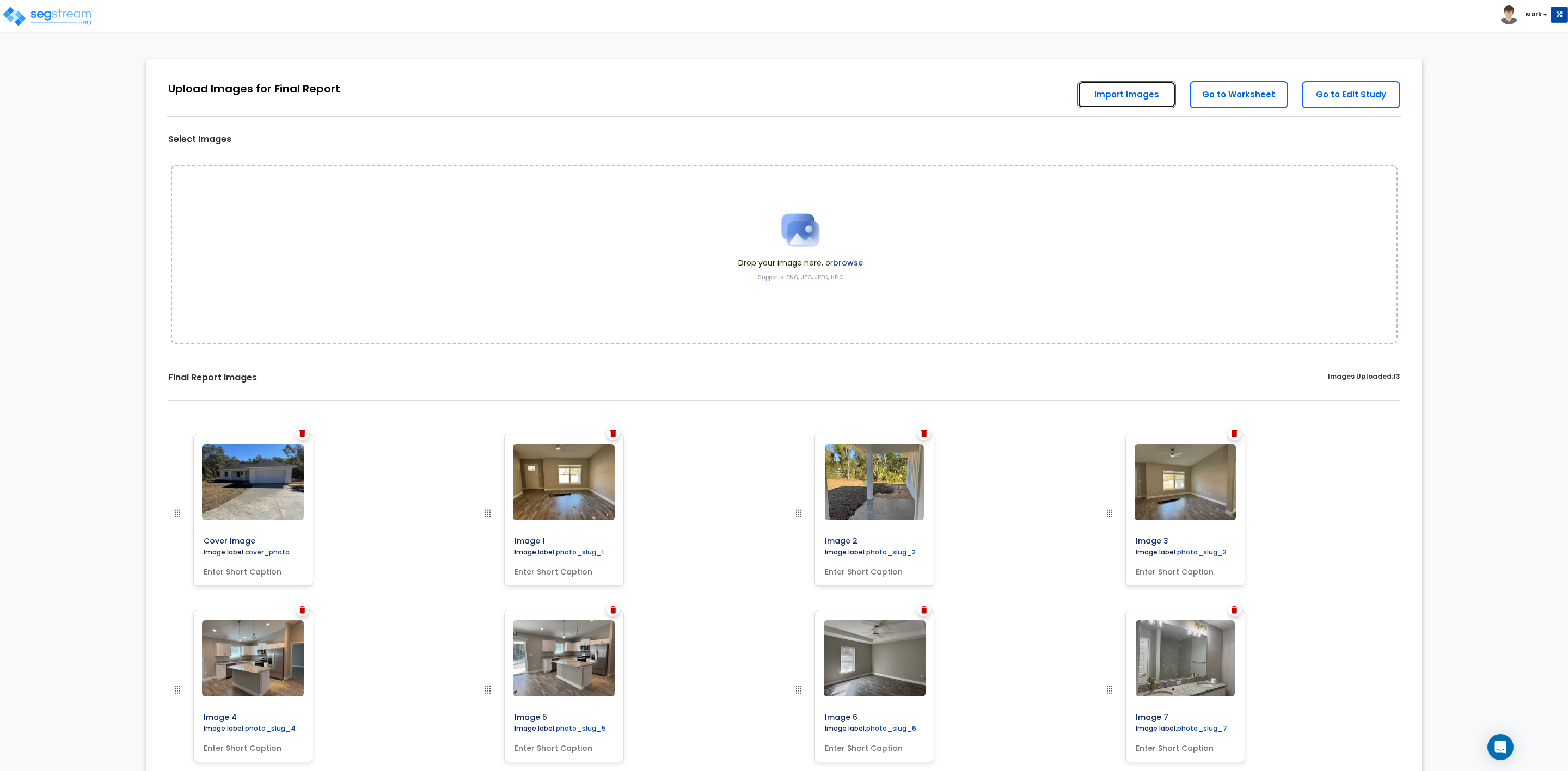
click at [1127, 94] on link "Import Images" at bounding box center [1127, 95] width 99 height 27
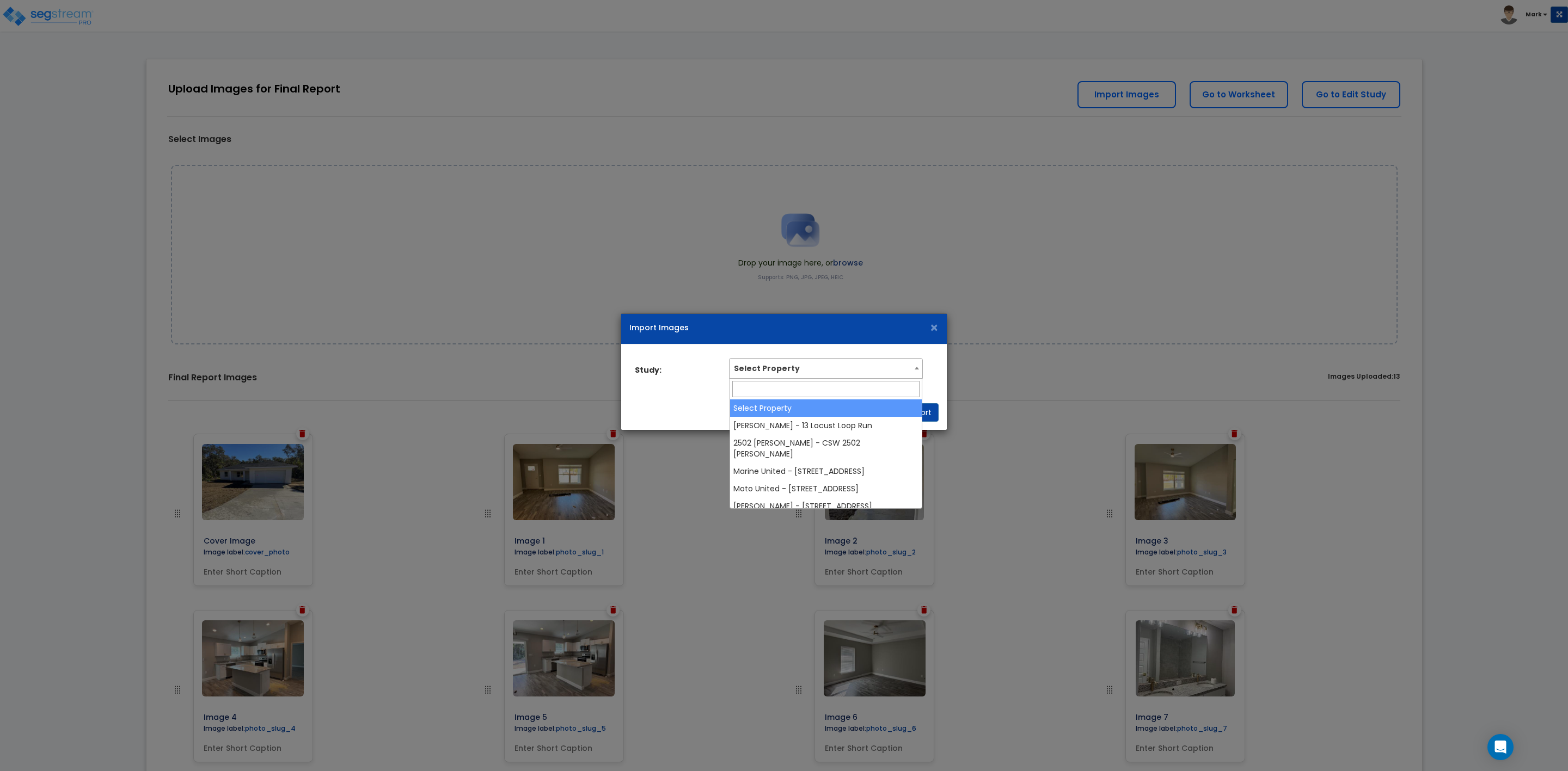
click at [804, 374] on span "Select Property" at bounding box center [825, 367] width 192 height 18
select select "38839"
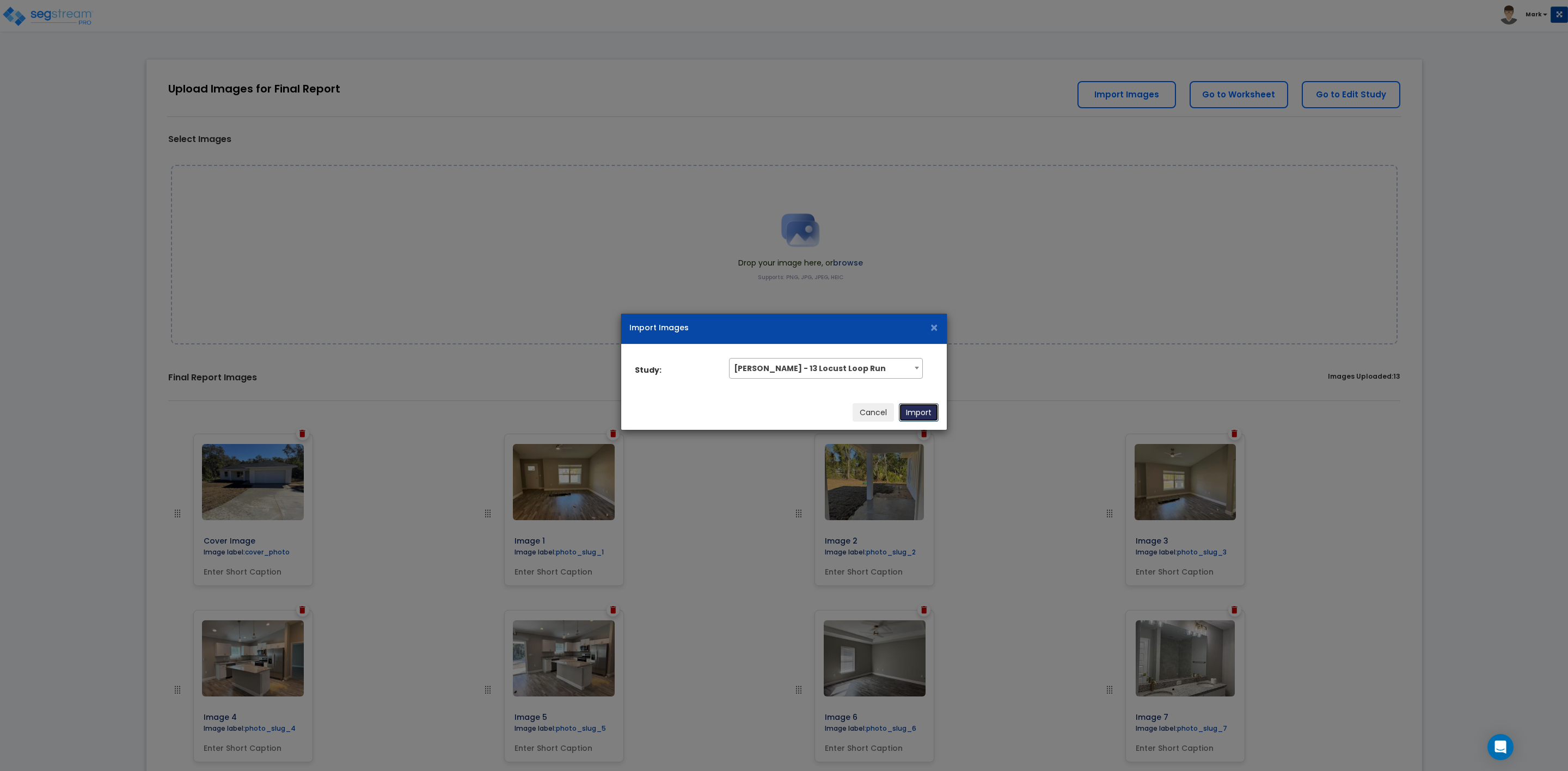
click at [928, 412] on button "Import" at bounding box center [919, 412] width 40 height 18
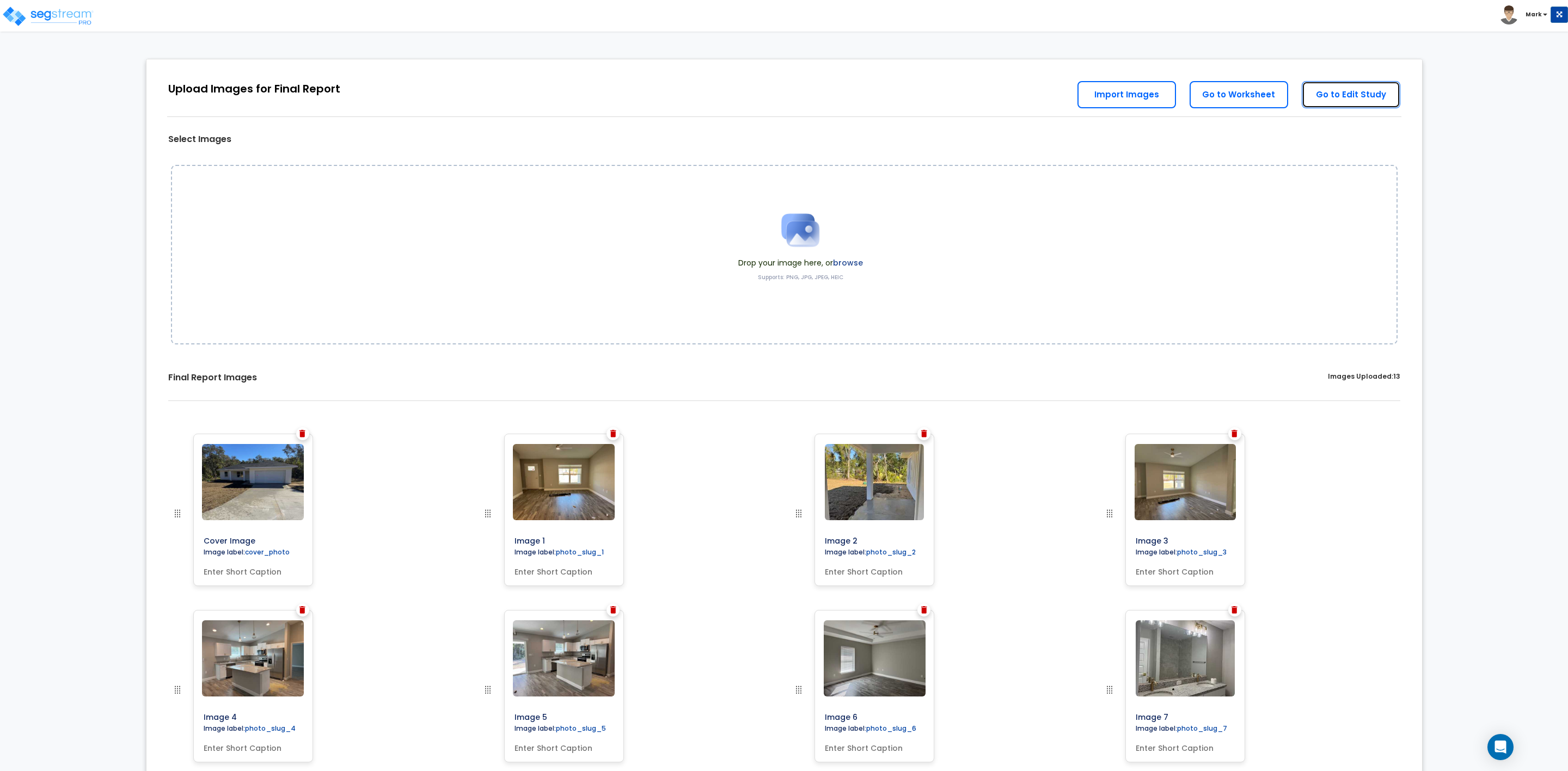
click at [1334, 96] on link "Go to Edit Study" at bounding box center [1351, 95] width 99 height 27
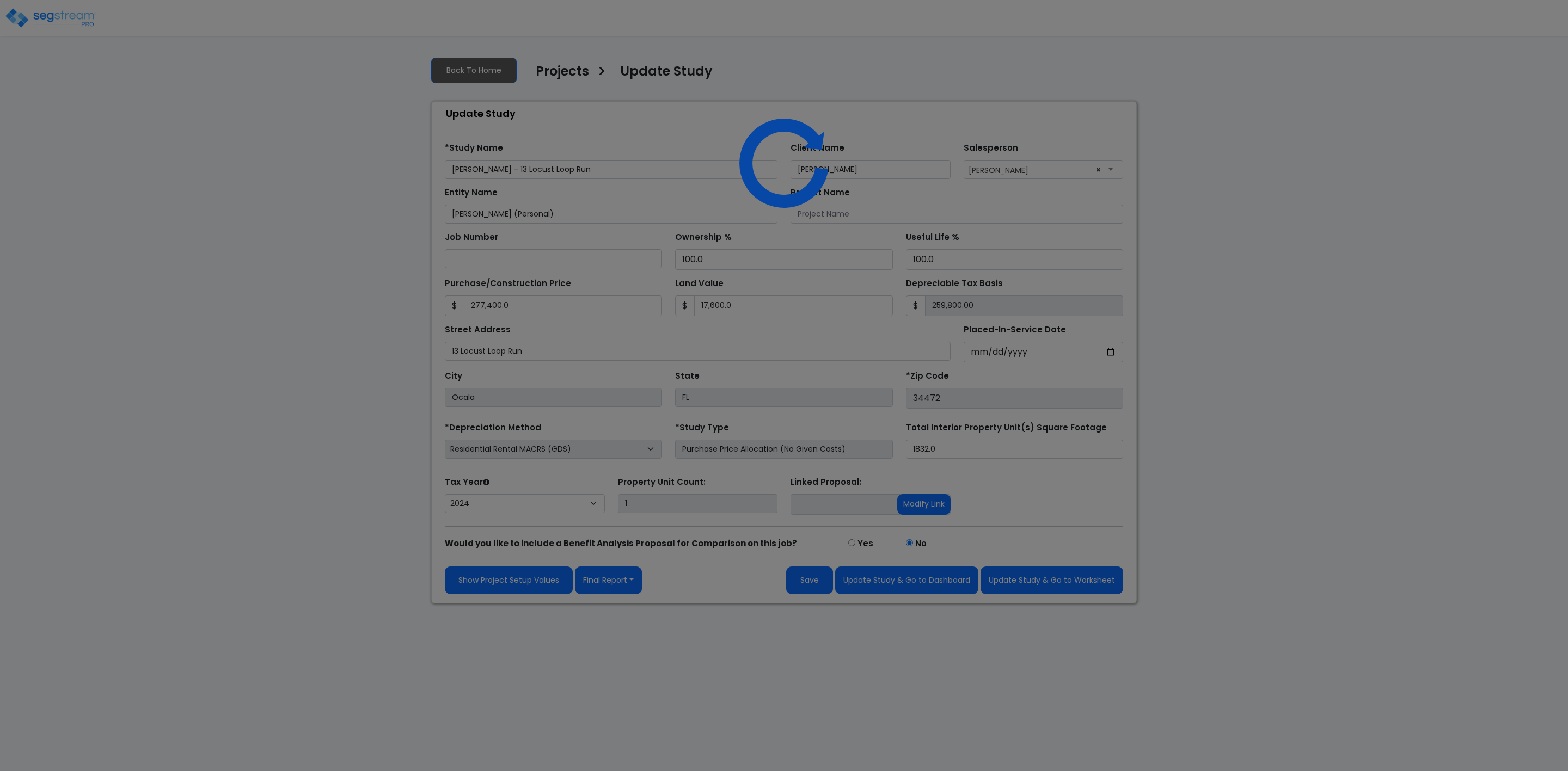
select select "2024"
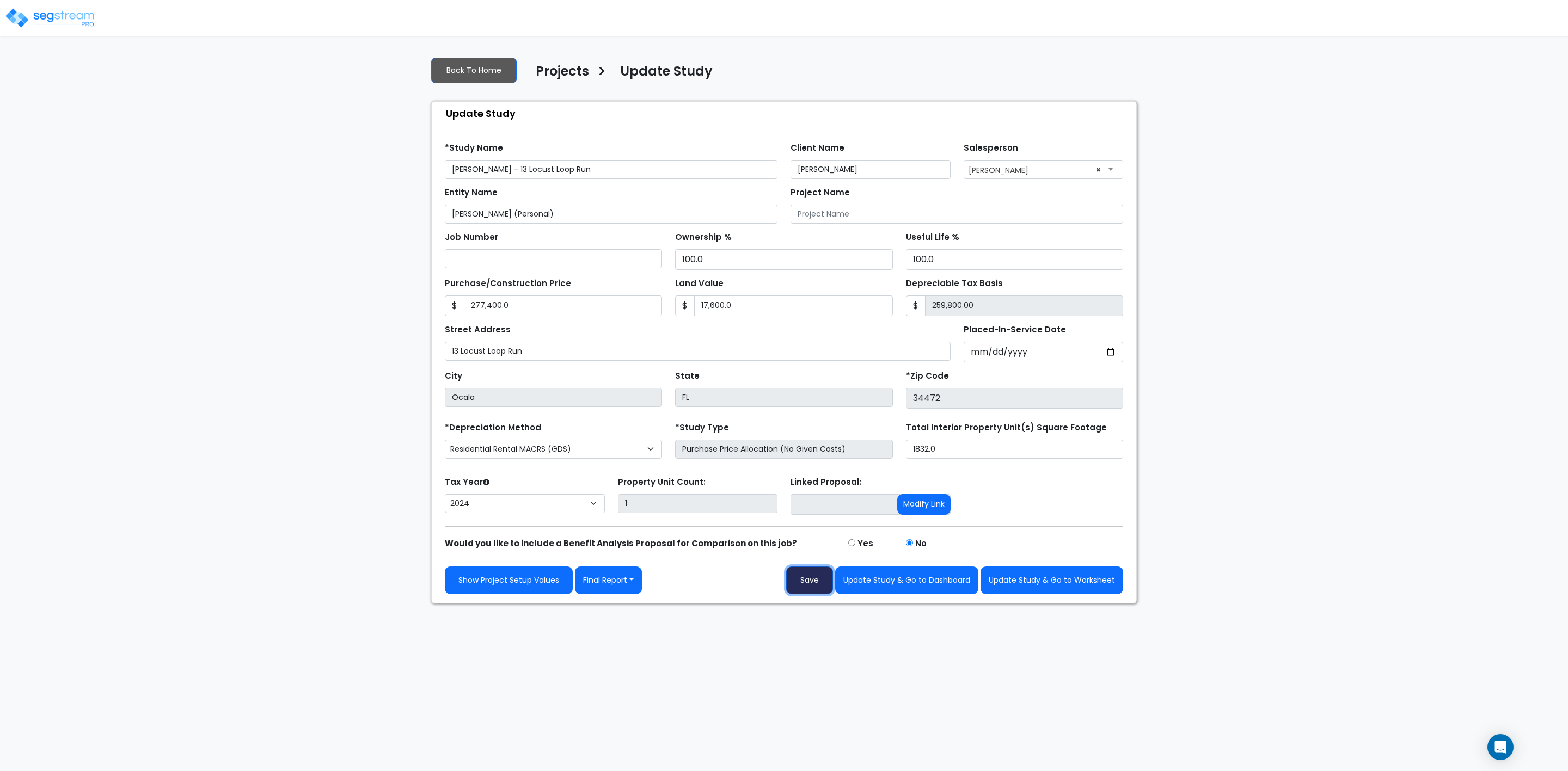
click at [812, 585] on button "Save" at bounding box center [809, 580] width 47 height 28
type input "277400"
type input "17600"
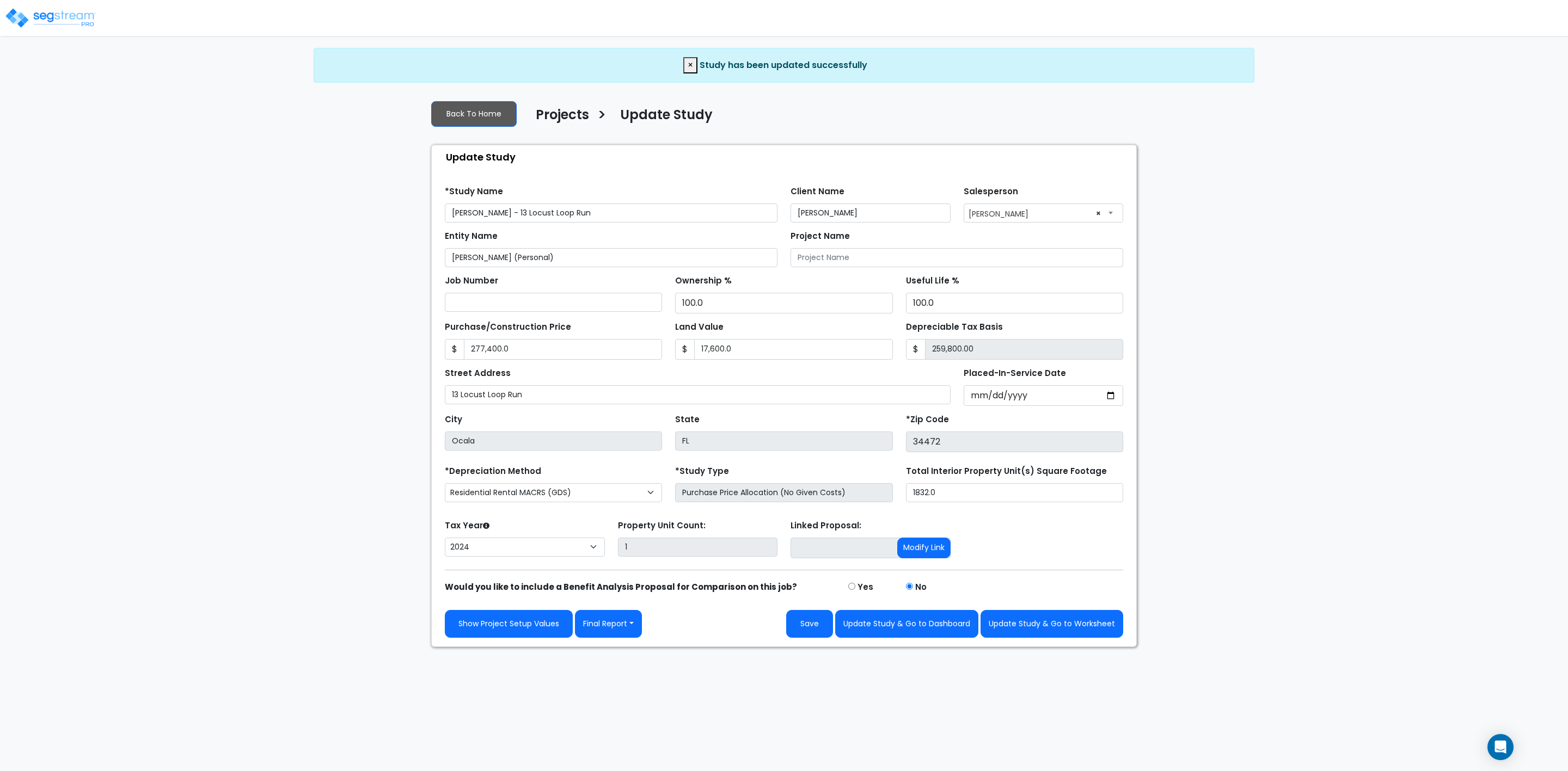
select select "2024"
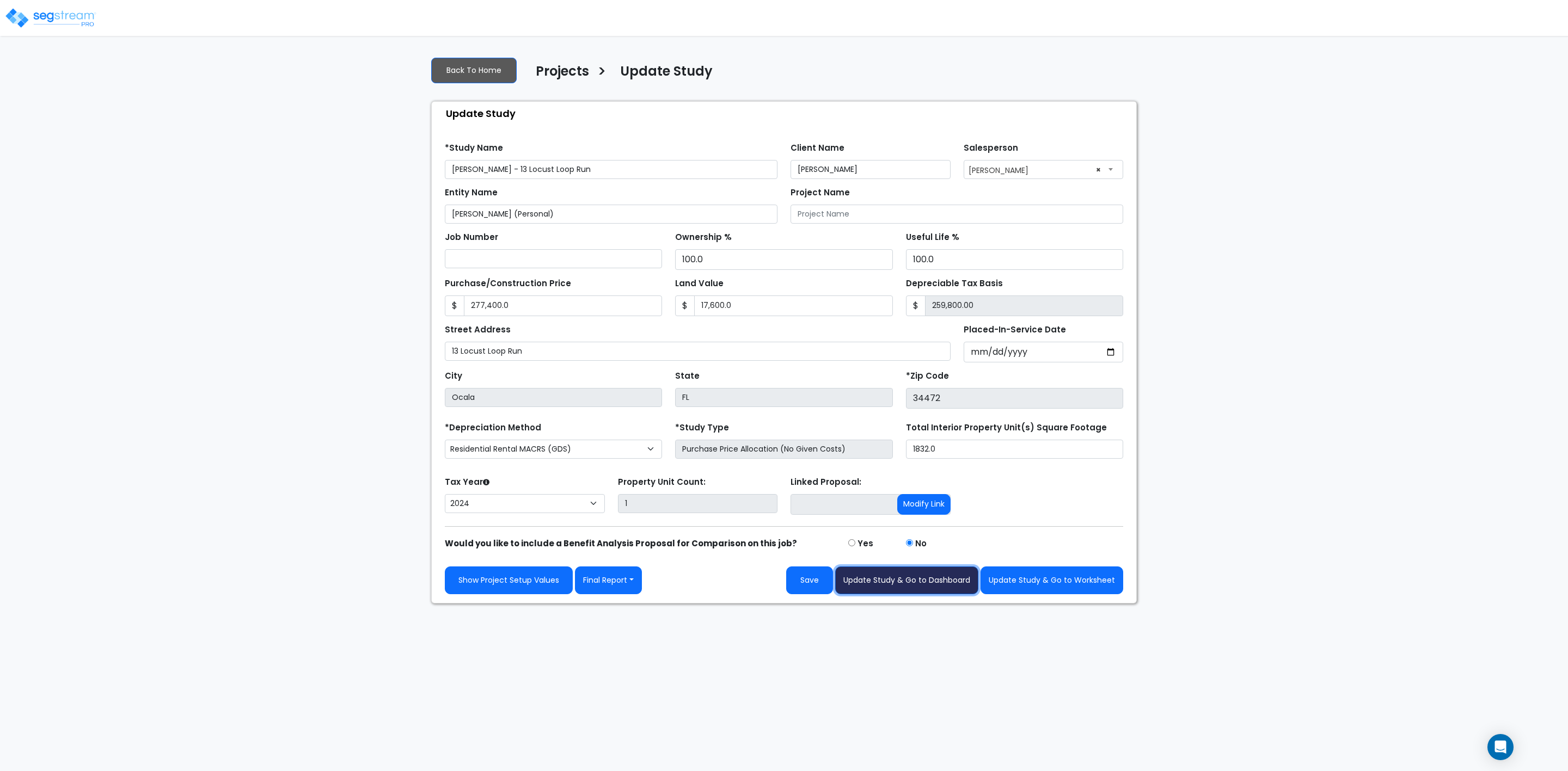
click at [897, 583] on button "Update Study & Go to Dashboard" at bounding box center [907, 580] width 143 height 28
type input "277400"
type input "17600"
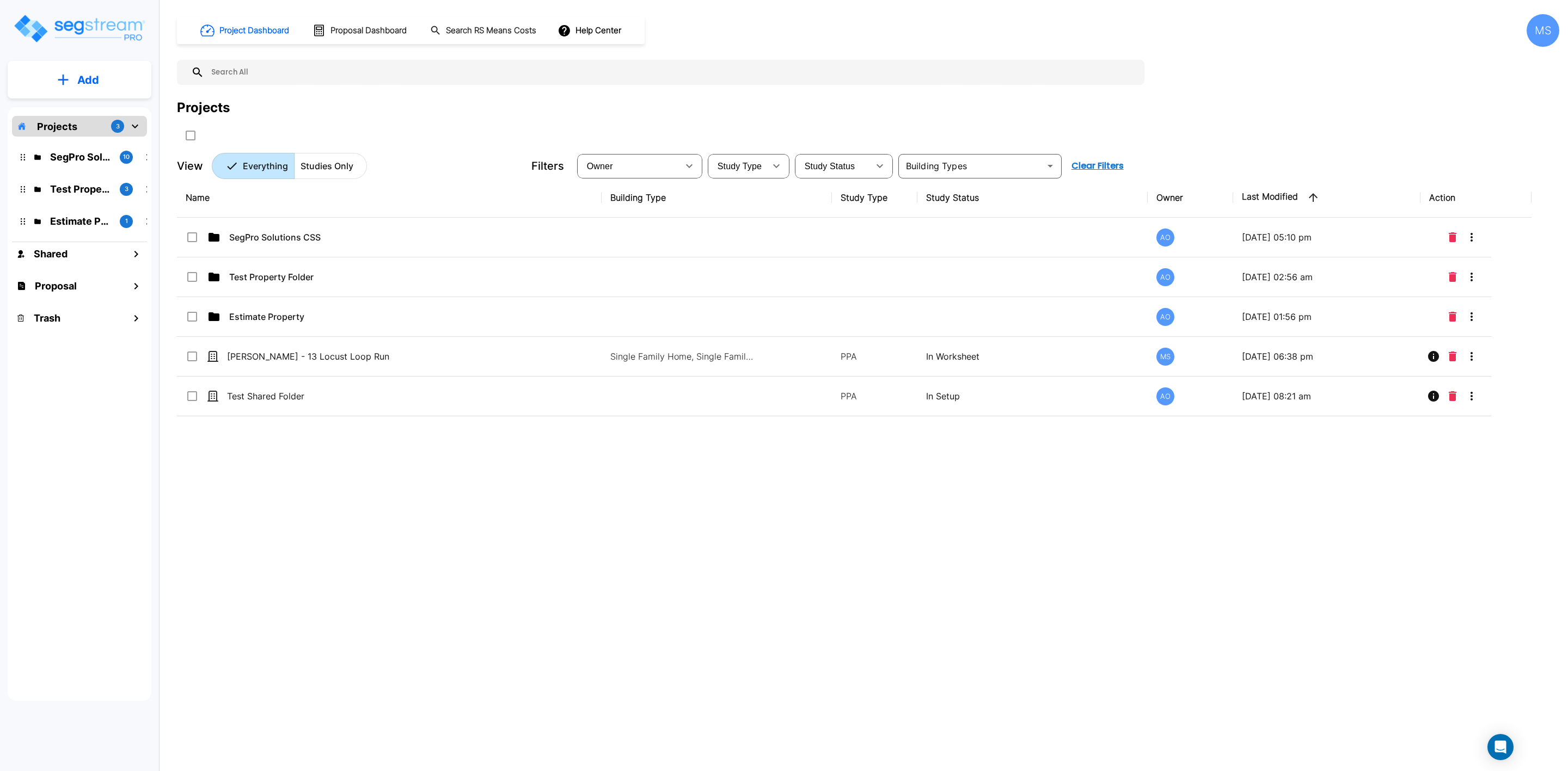
click at [96, 72] on p "Add" at bounding box center [88, 80] width 22 height 17
click at [96, 143] on p "Add Study" at bounding box center [86, 141] width 44 height 13
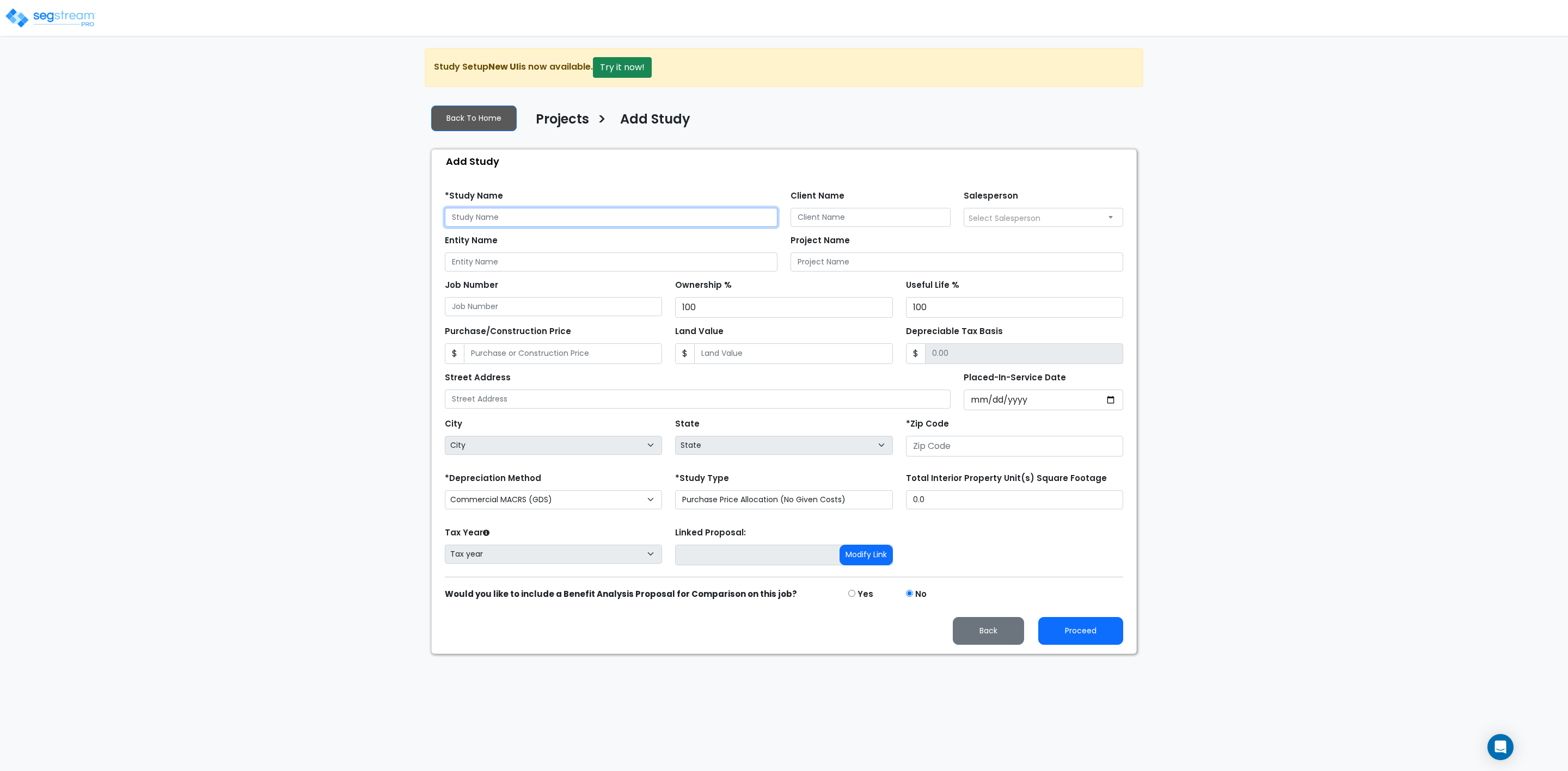
click at [515, 219] on input "text" at bounding box center [611, 217] width 333 height 19
click at [810, 216] on input "Client Name" at bounding box center [870, 217] width 160 height 19
type input "[PERSON_NAME]"
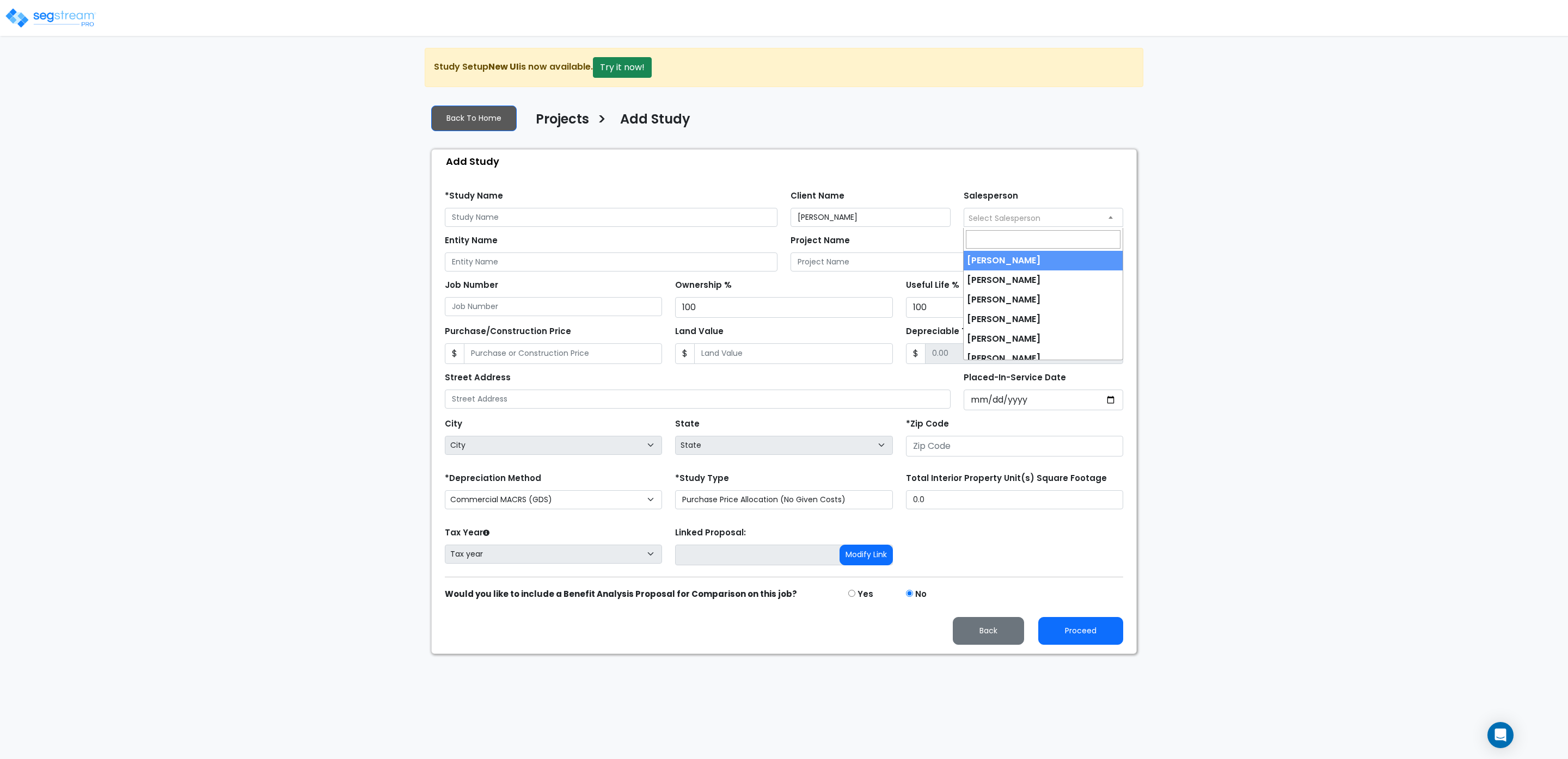
click at [989, 214] on span "Select Salesperson" at bounding box center [1005, 218] width 72 height 11
select select "173"
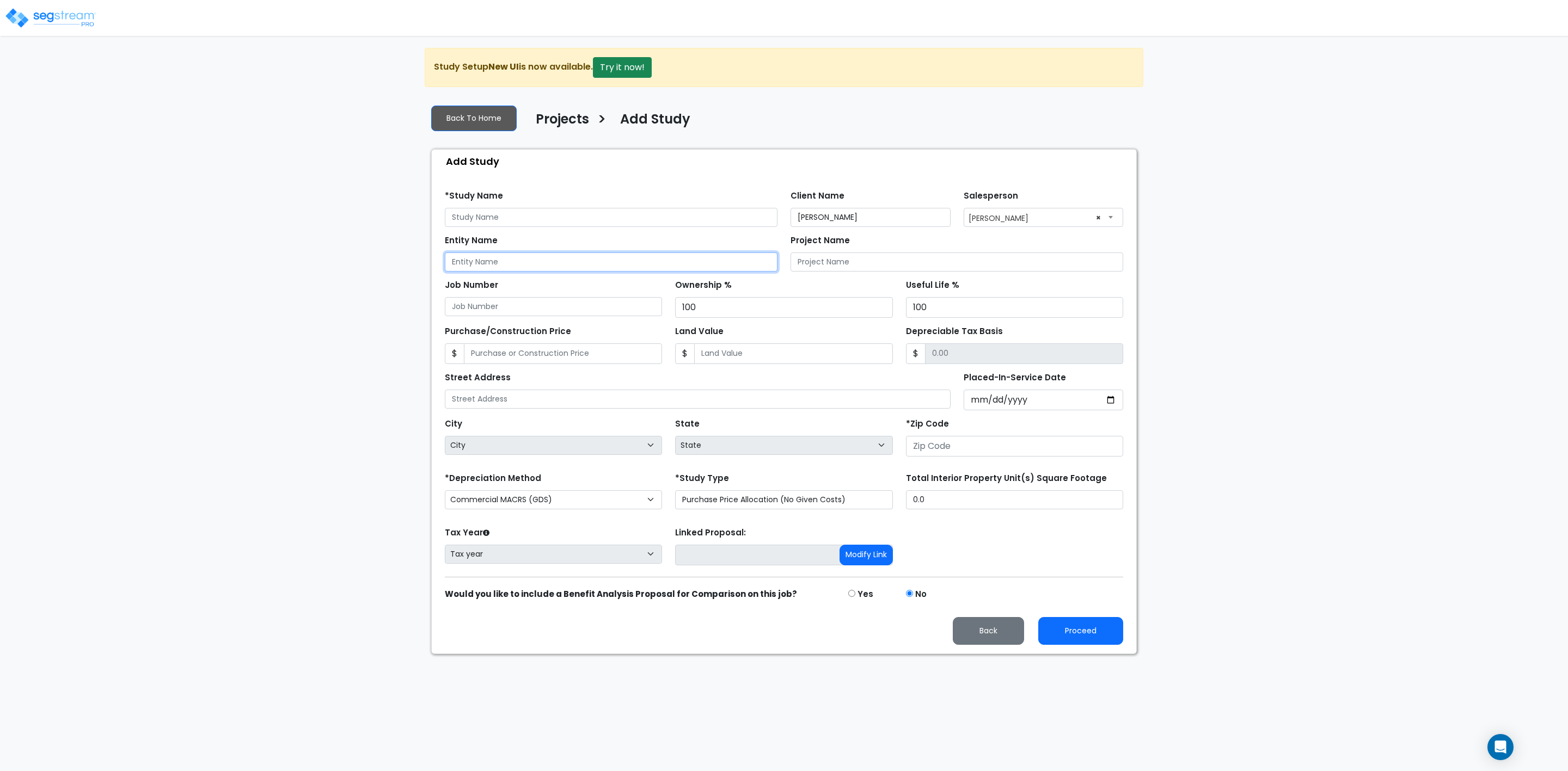
click at [515, 265] on input "Entity Name" at bounding box center [611, 262] width 333 height 19
type input "[PERSON_NAME] (Personal)"
click at [820, 266] on input "Project Name" at bounding box center [957, 262] width 333 height 19
click at [535, 311] on input "Job Number" at bounding box center [553, 307] width 218 height 19
click at [523, 360] on input "Purchase/Construction Price" at bounding box center [563, 354] width 198 height 21
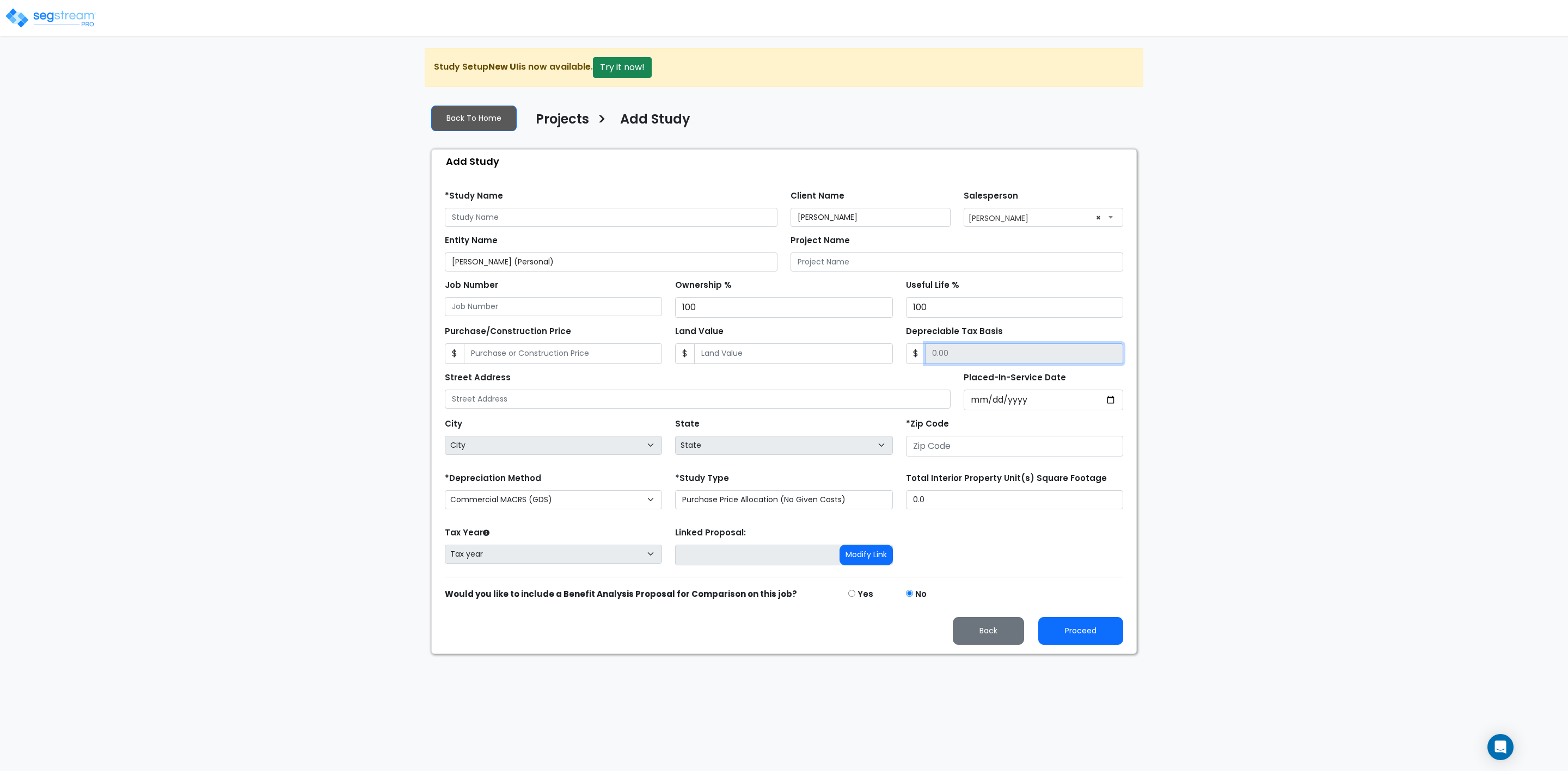
click at [982, 360] on input "Depreciable Tax Basis" at bounding box center [1024, 354] width 198 height 21
click at [756, 358] on input "Land Value" at bounding box center [793, 354] width 198 height 21
type input "21,400"
click at [577, 357] on input "Purchase/Construction Price" at bounding box center [563, 354] width 198 height 21
type input "2"
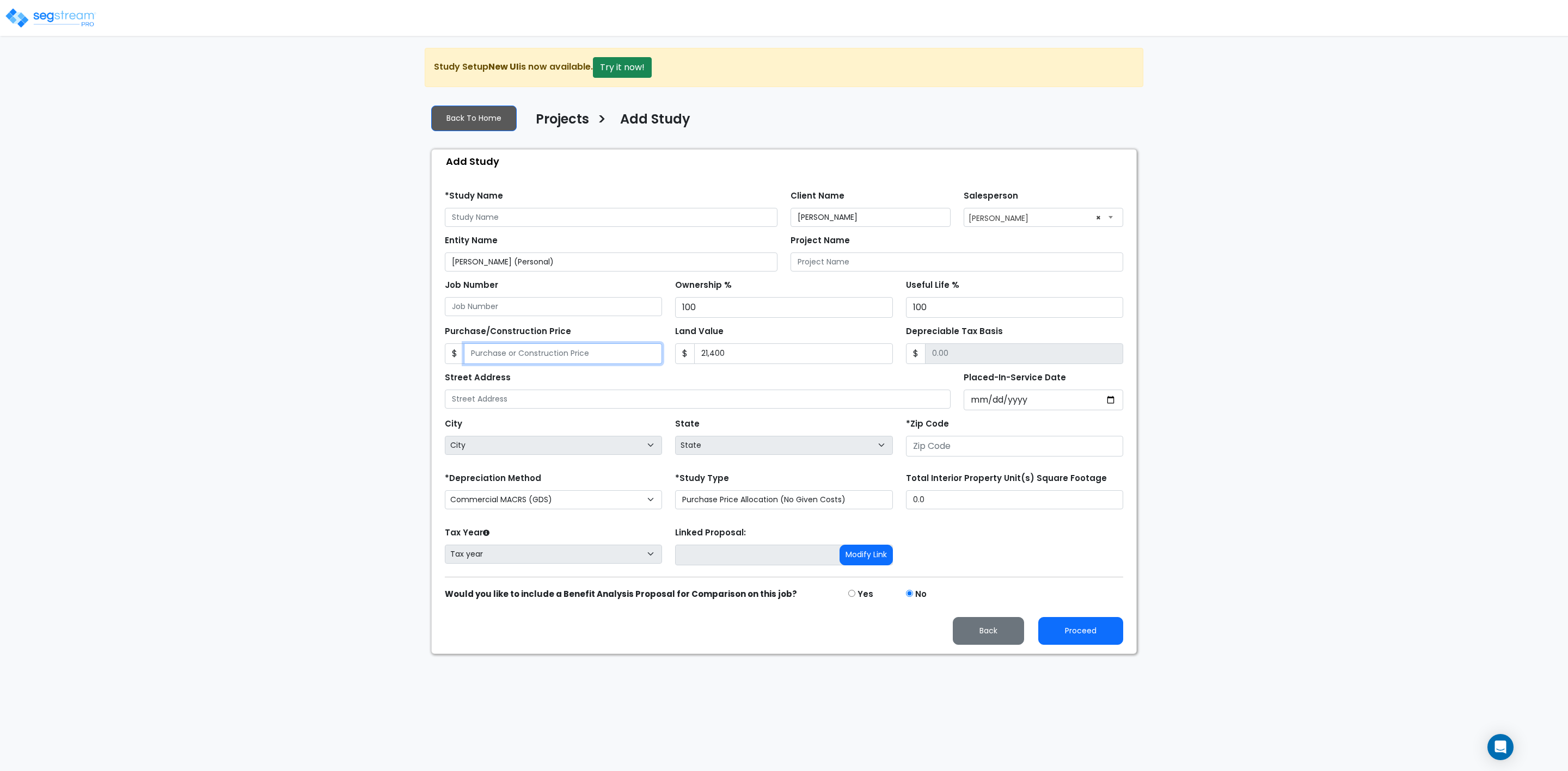
type input "-21,398.00"
type input "28"
type input "-21,372.00"
type input "289"
type input "-21,111.00"
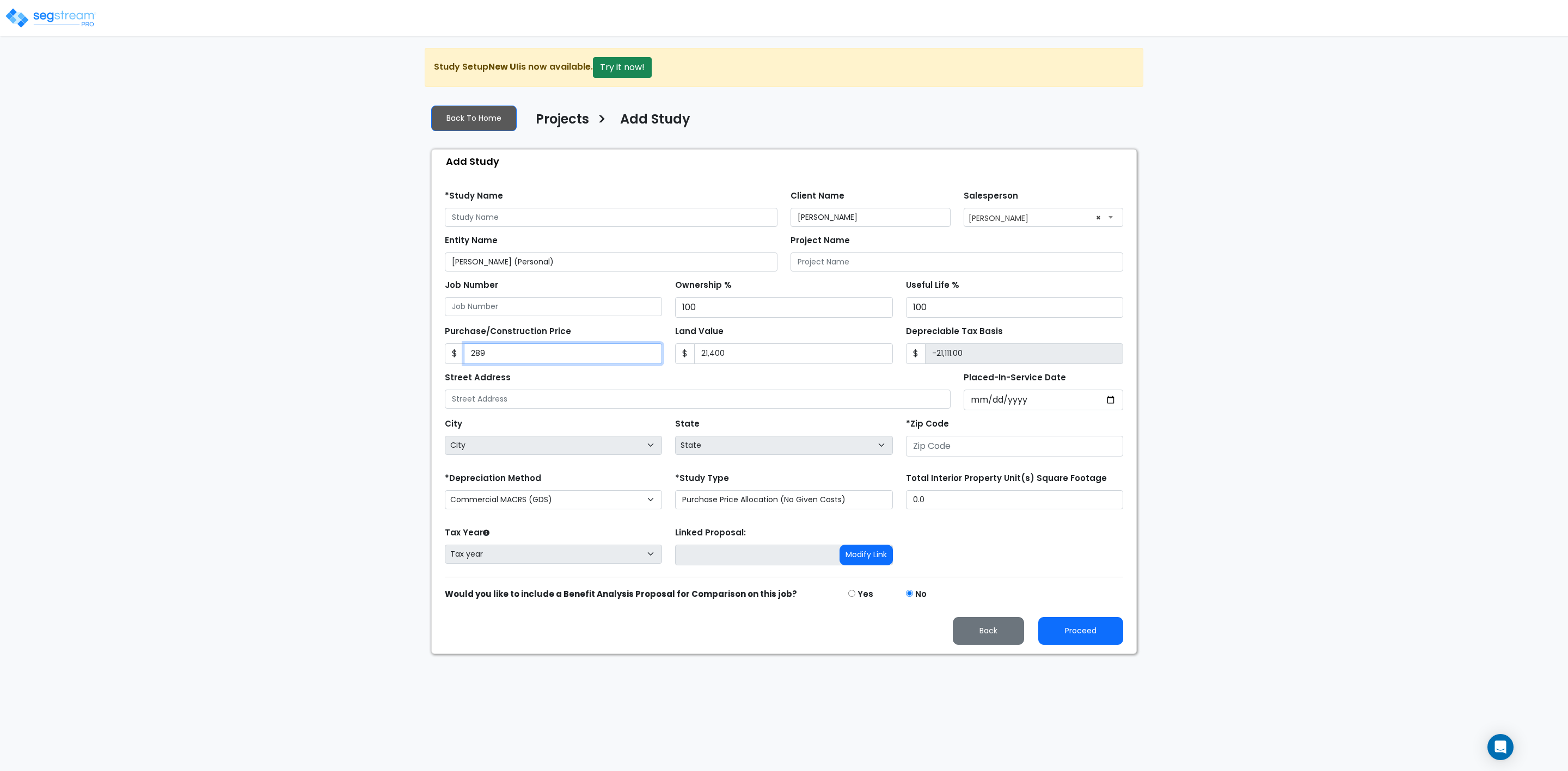
type input "2899"
type input "-18,501.00"
type input "2,8990"
type input "7,590.00"
type input "28,9900"
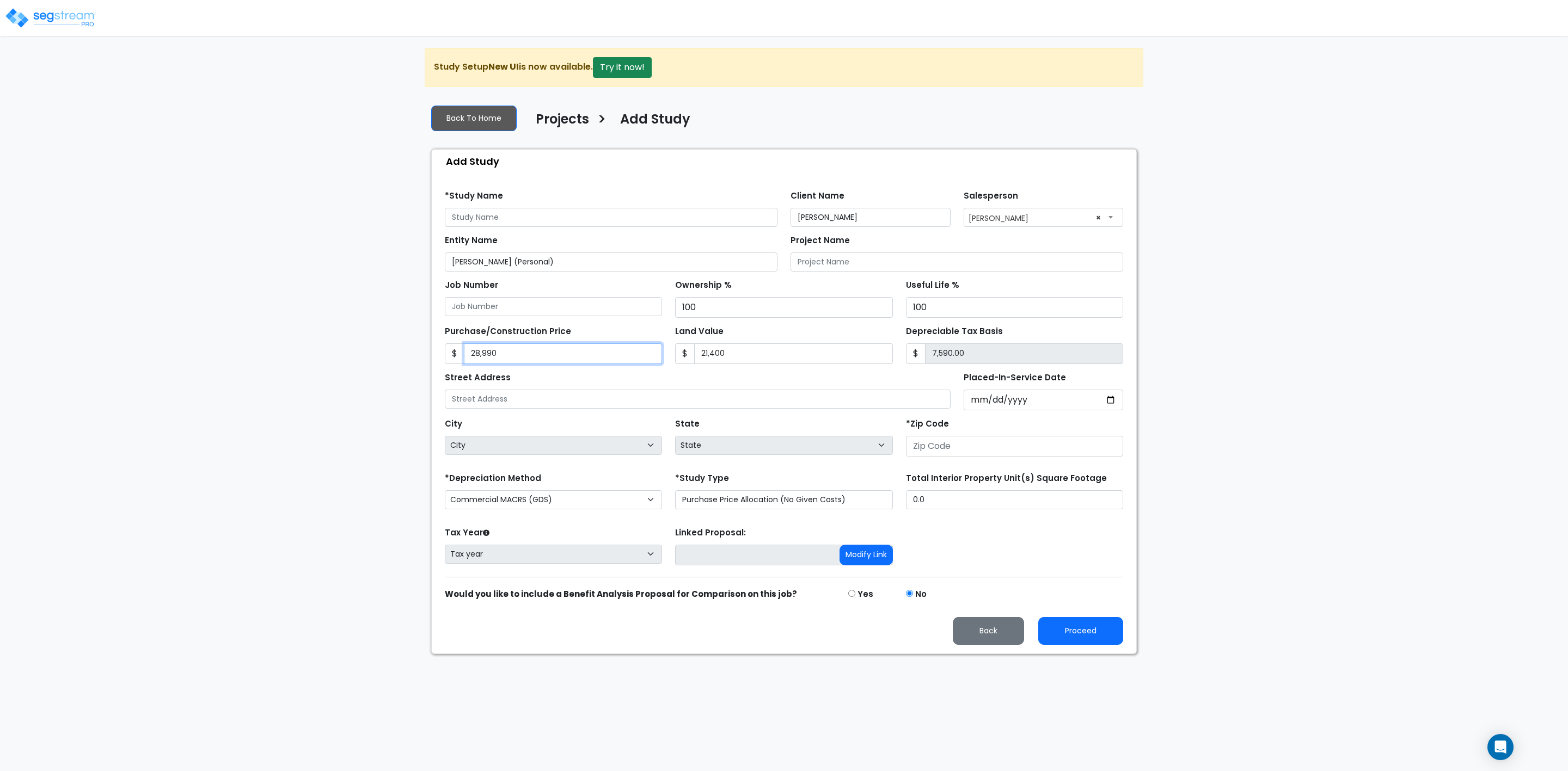
type input "268,500.00"
type input "289,900"
click at [535, 409] on input "text" at bounding box center [697, 399] width 506 height 19
click at [501, 400] on input "text" at bounding box center [697, 399] width 506 height 19
paste input "12872 Southwest [STREET_ADDRESS]"
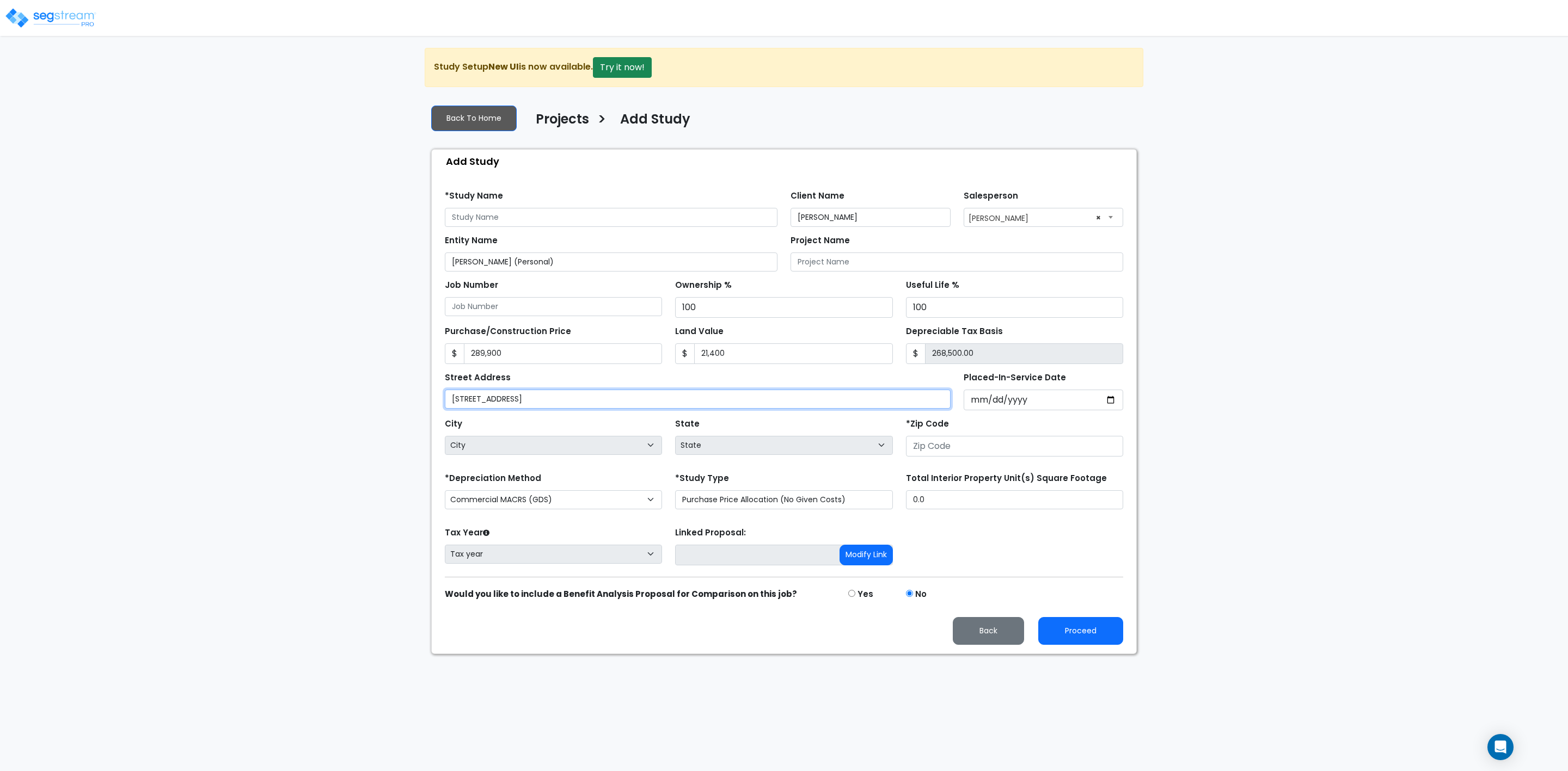
type input "[STREET_ADDRESS]"
click at [944, 452] on input "number" at bounding box center [1014, 446] width 218 height 21
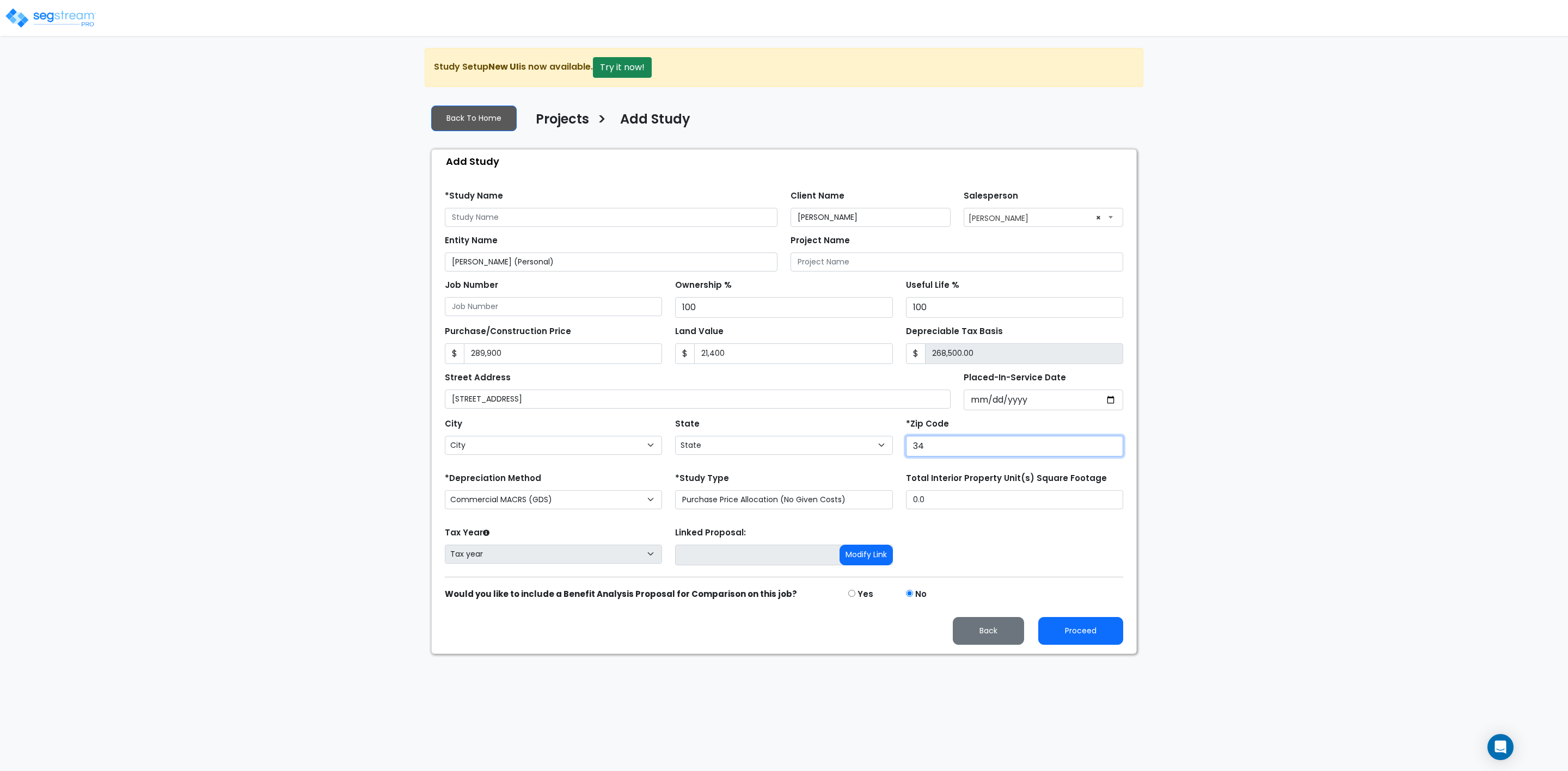
type input "344"
select select
type input "3447"
select select "FL"
type input "34473"
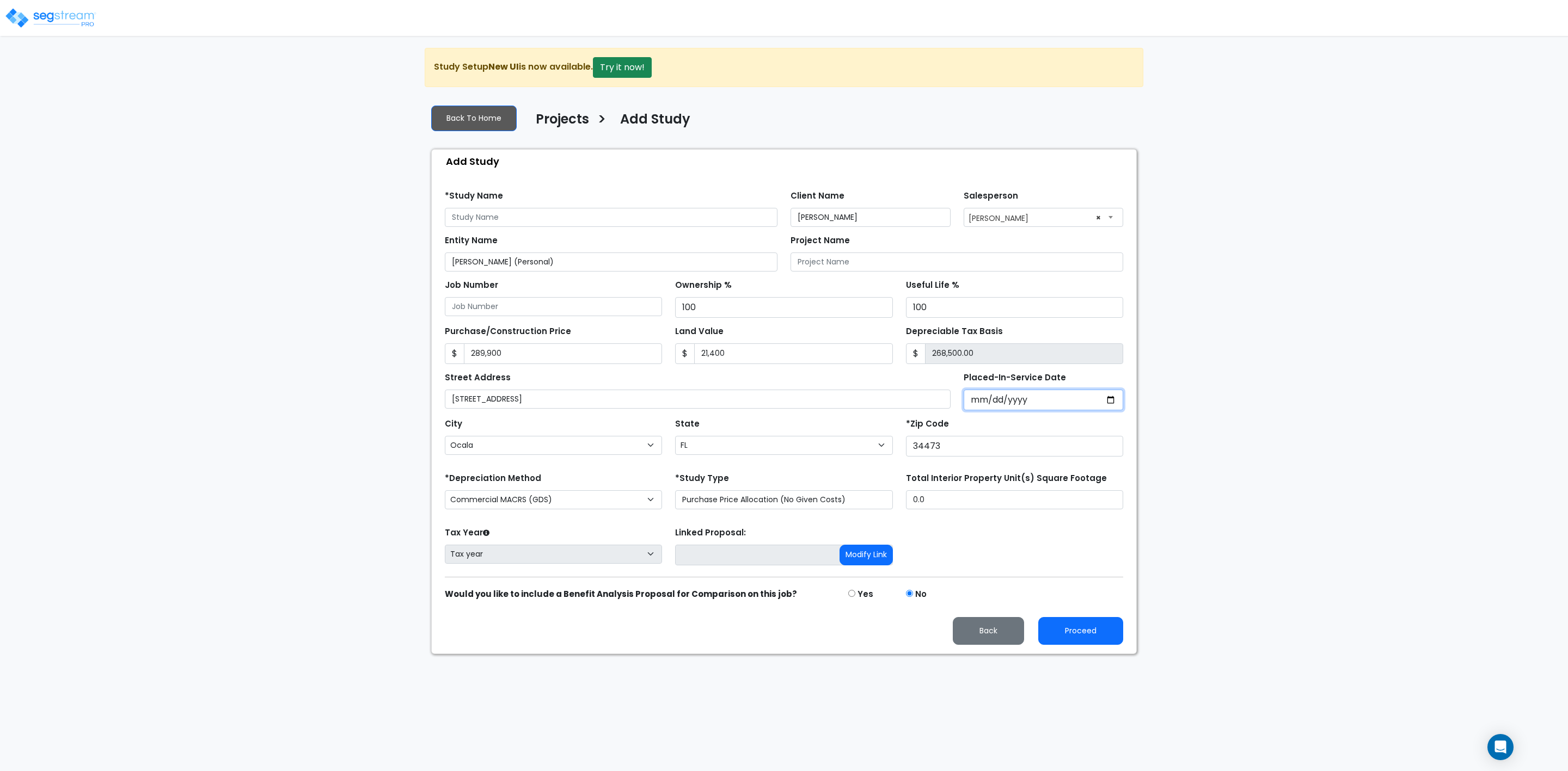
click at [980, 404] on input "Placed-In-Service Date" at bounding box center [1044, 400] width 160 height 21
click at [982, 400] on input "Placed-In-Service Date" at bounding box center [1044, 400] width 160 height 21
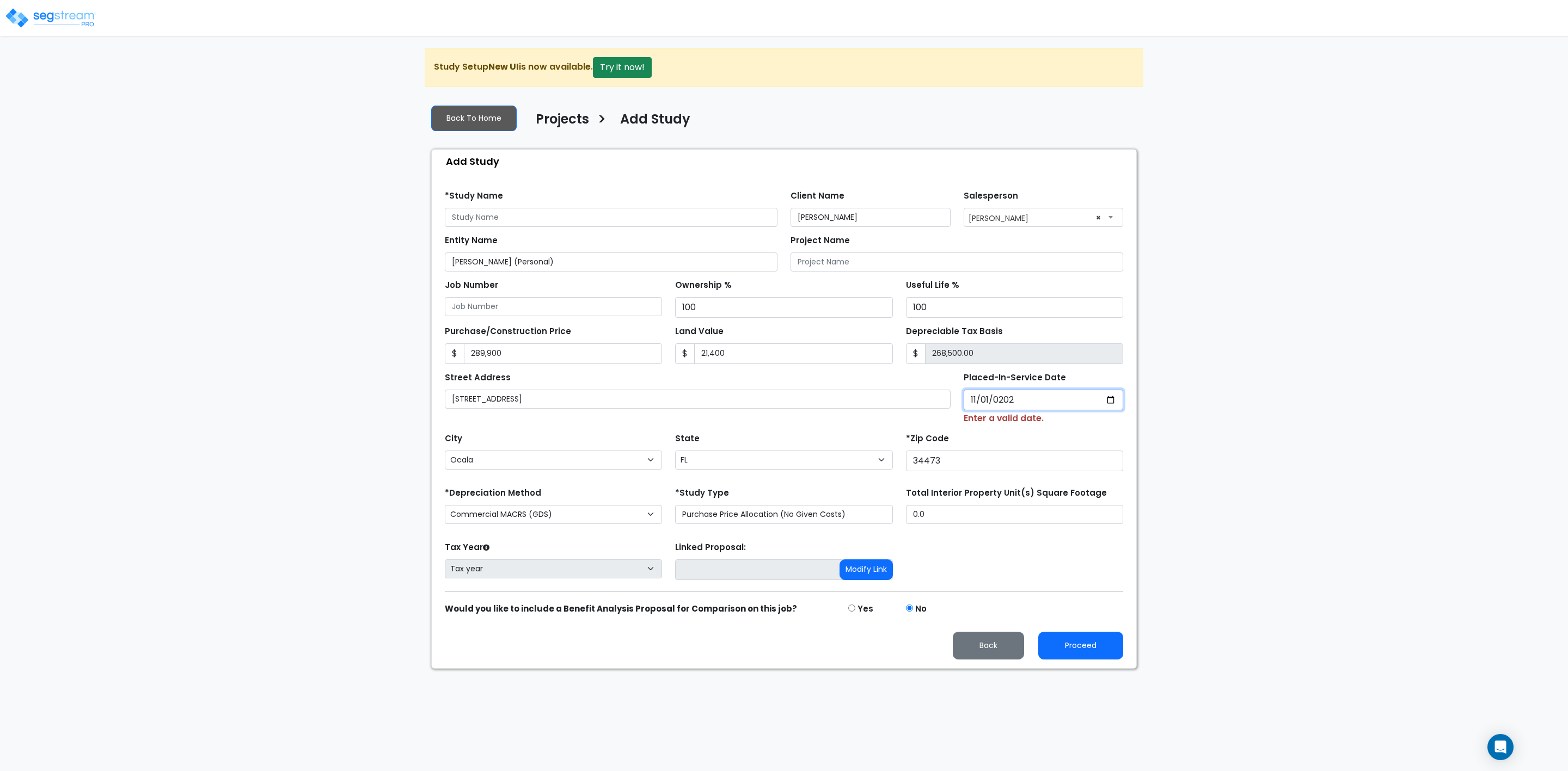
type input "2024-11-01"
select select "2024"
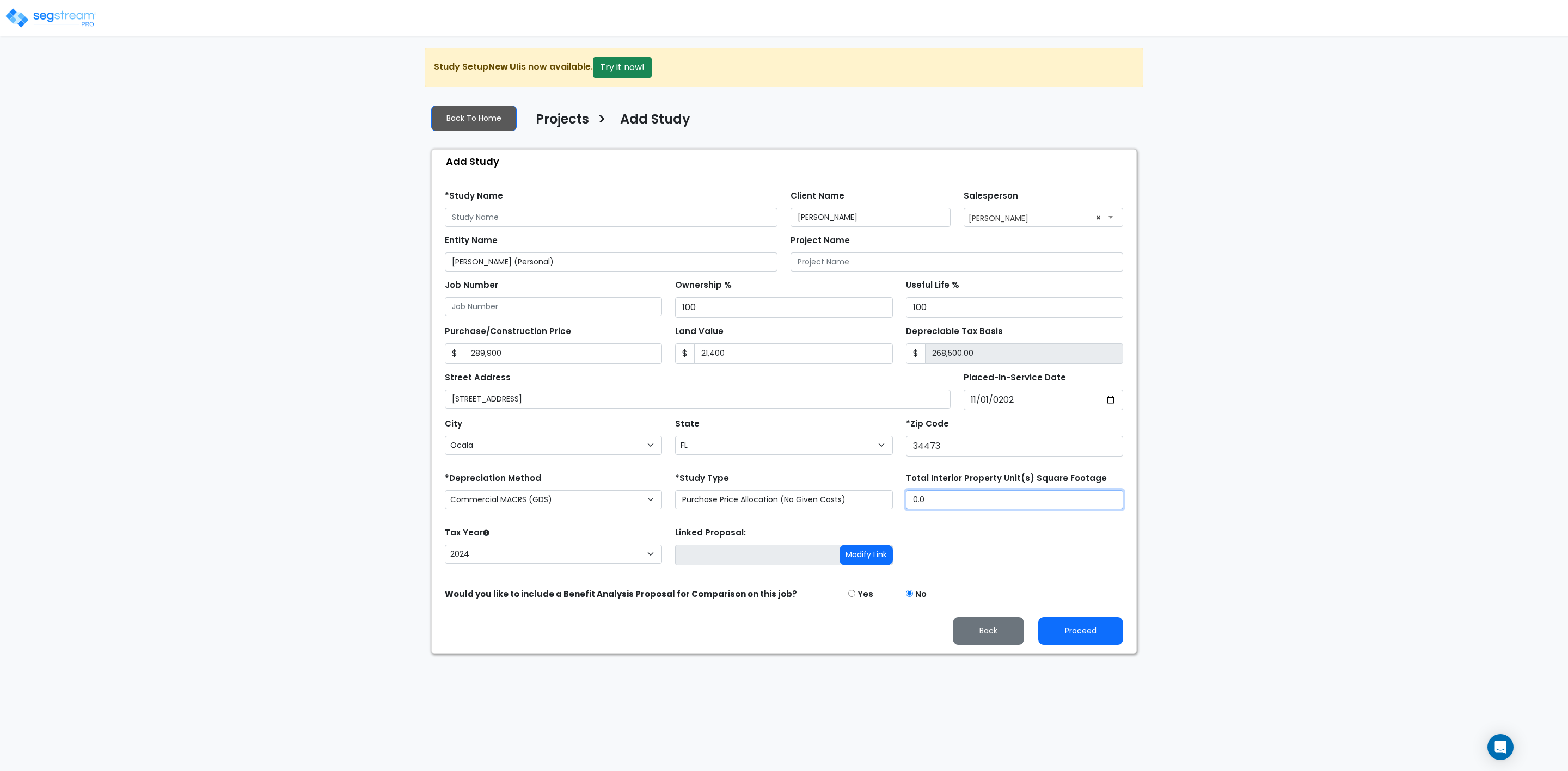
drag, startPoint x: 951, startPoint y: 505, endPoint x: 896, endPoint y: 505, distance: 55.0
click at [896, 505] on div "*Depreciation Method Commercial MACRS (GDS) Residential Rental MACRS (GDS) Comm…" at bounding box center [784, 491] width 692 height 44
type input "1,400"
click at [556, 217] on input "text" at bounding box center [611, 217] width 333 height 19
type input "[PERSON_NAME] - [STREET_ADDRESS]"
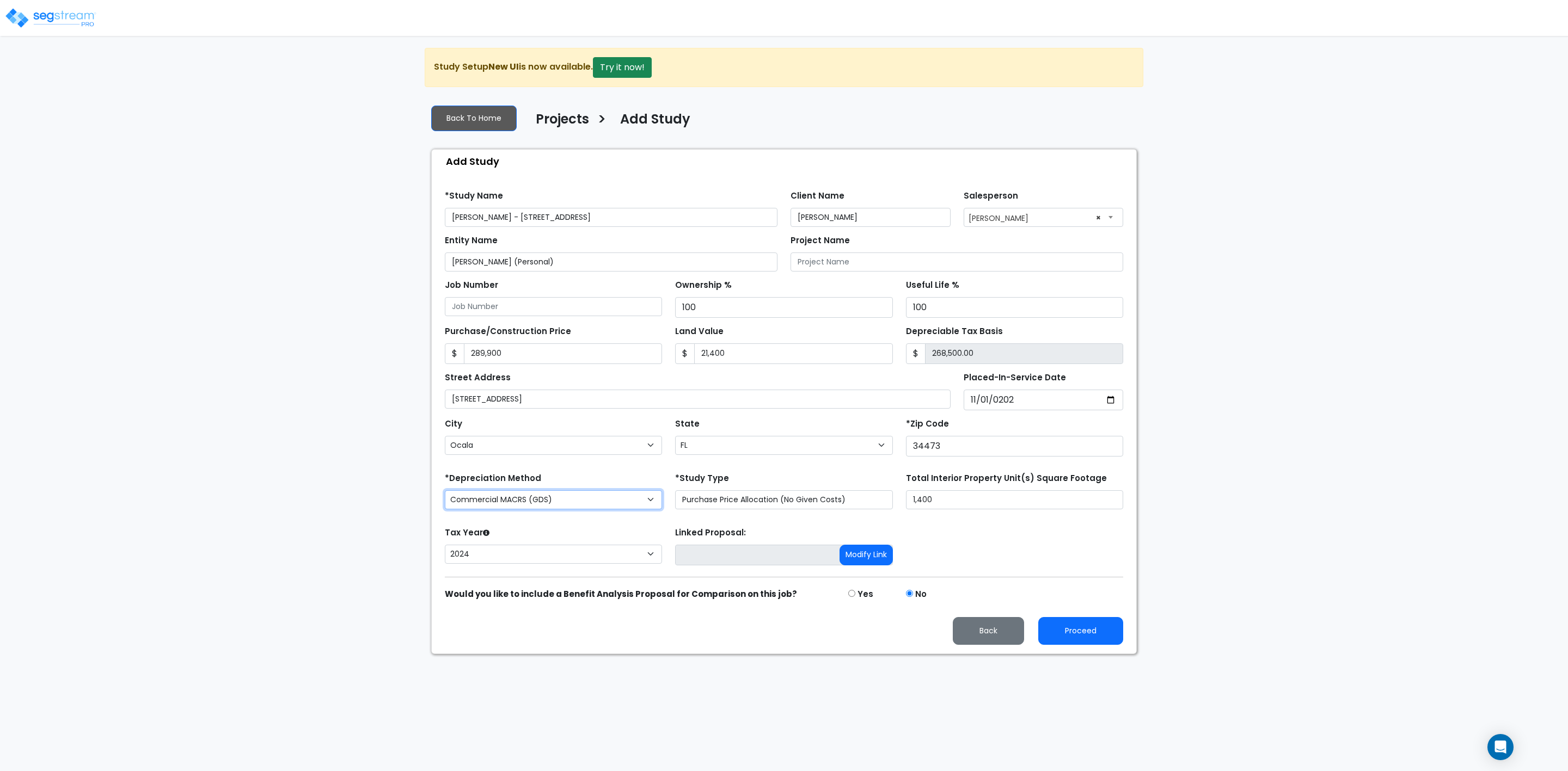
click at [531, 503] on select "Commercial MACRS (GDS) Residential Rental MACRS (GDS) Commercial MACRS (GDS) QIP" at bounding box center [553, 500] width 218 height 19
select select "RRM(_30"
click at [1084, 631] on button "Proceed" at bounding box center [1080, 631] width 85 height 28
type input "289900"
type input "21400"
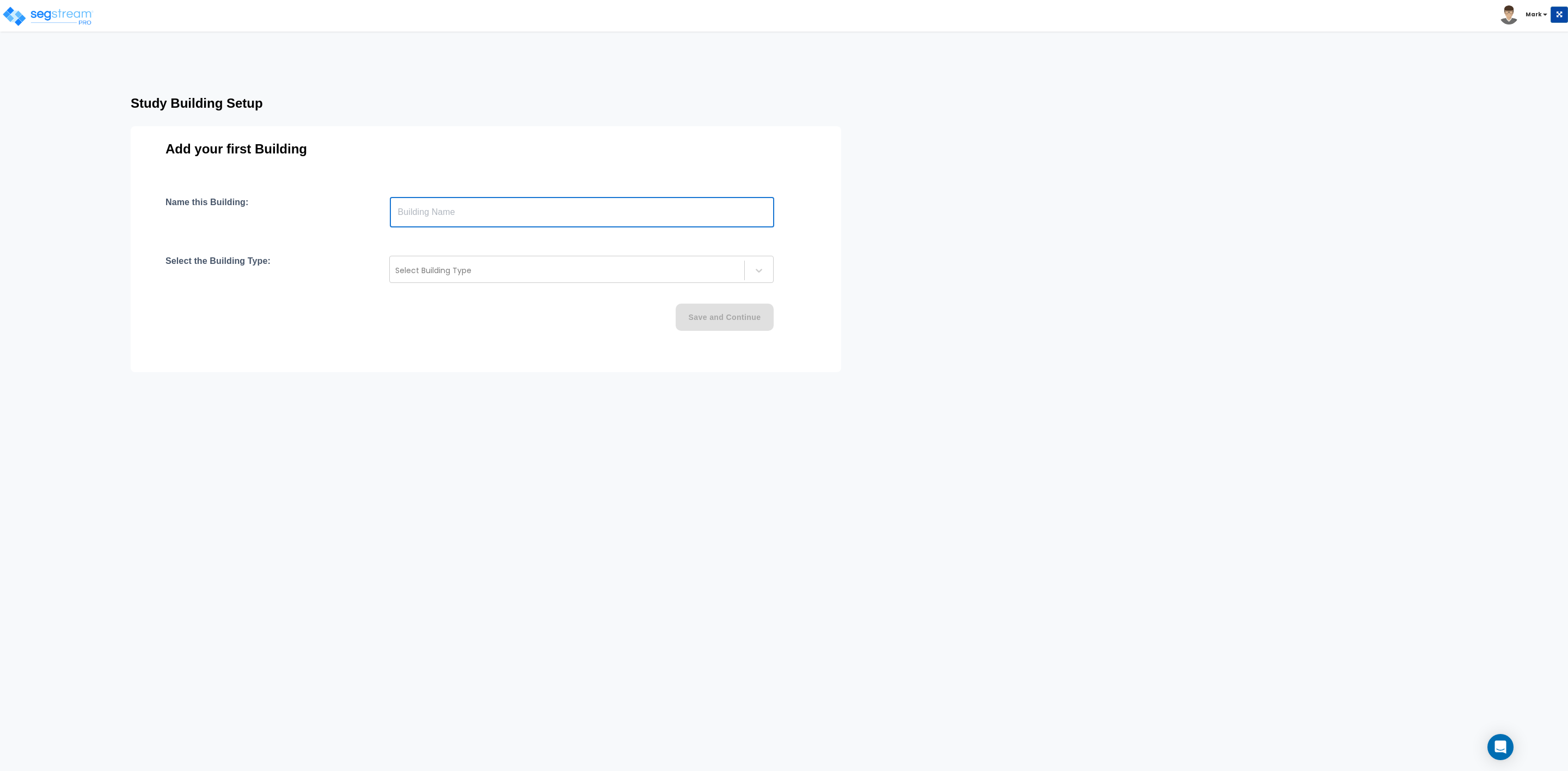
click at [402, 211] on input "text" at bounding box center [582, 212] width 384 height 30
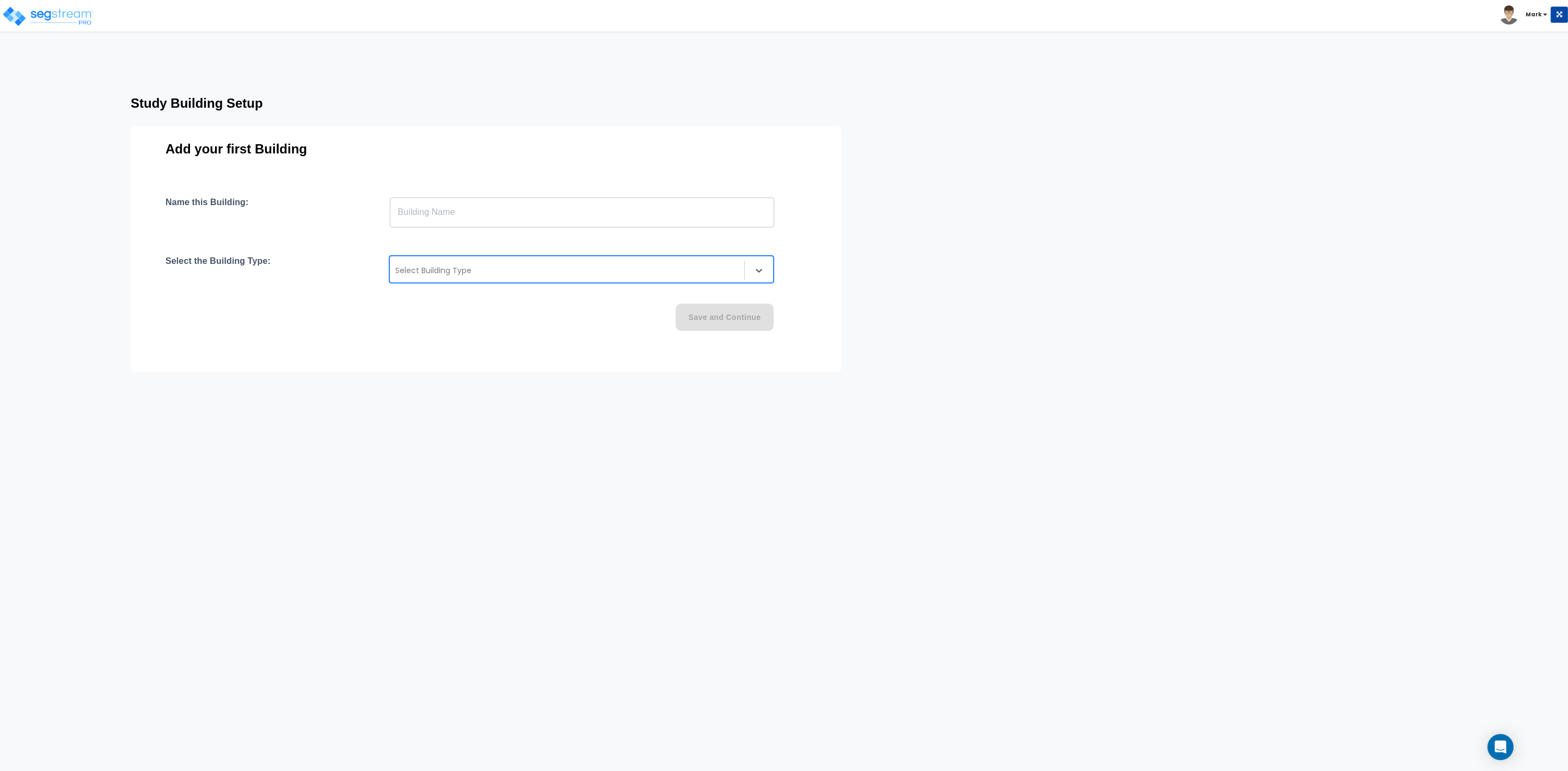
click at [432, 281] on div "Select Building Type" at bounding box center [582, 269] width 384 height 27
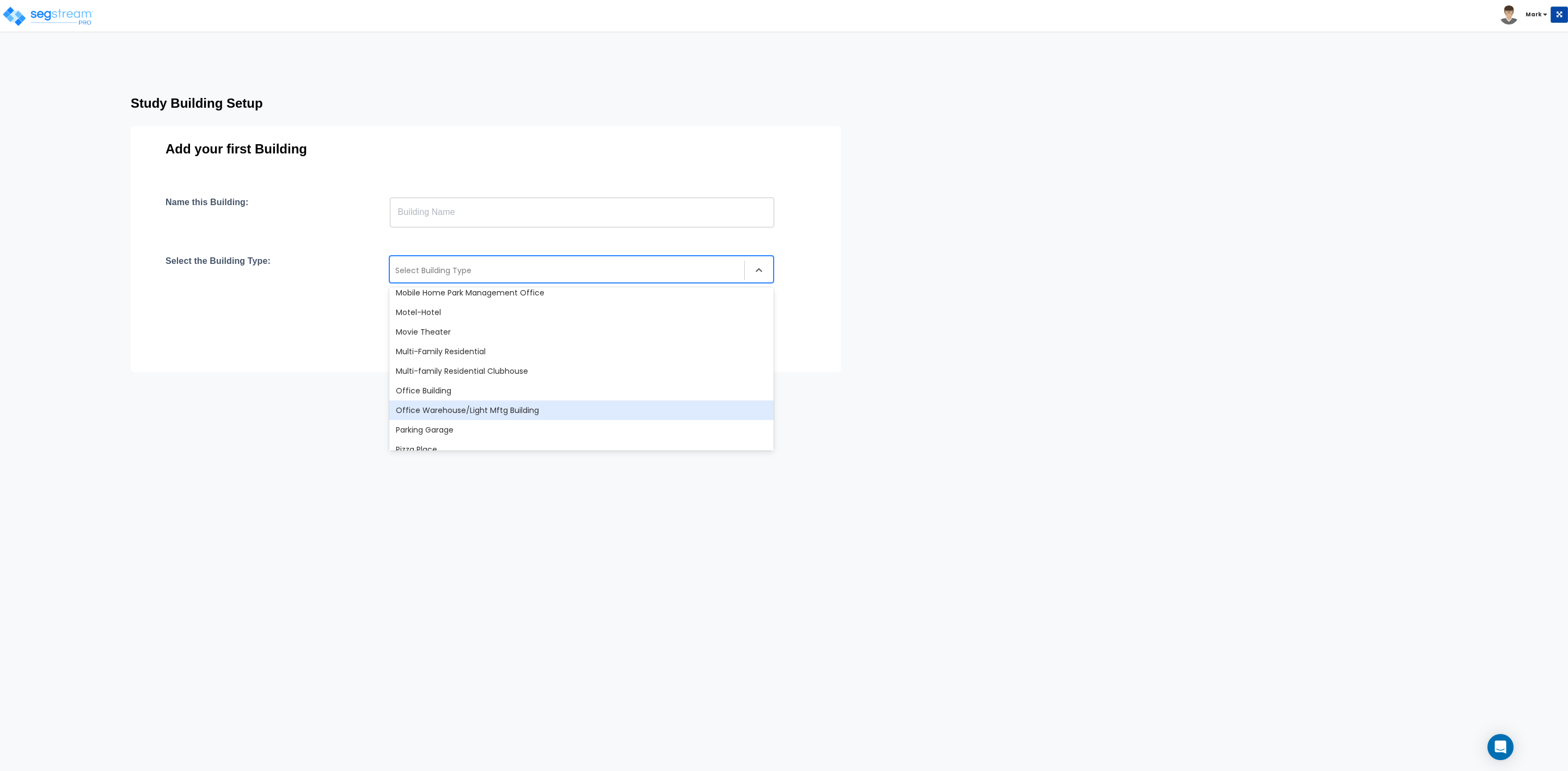
scroll to position [816, 0]
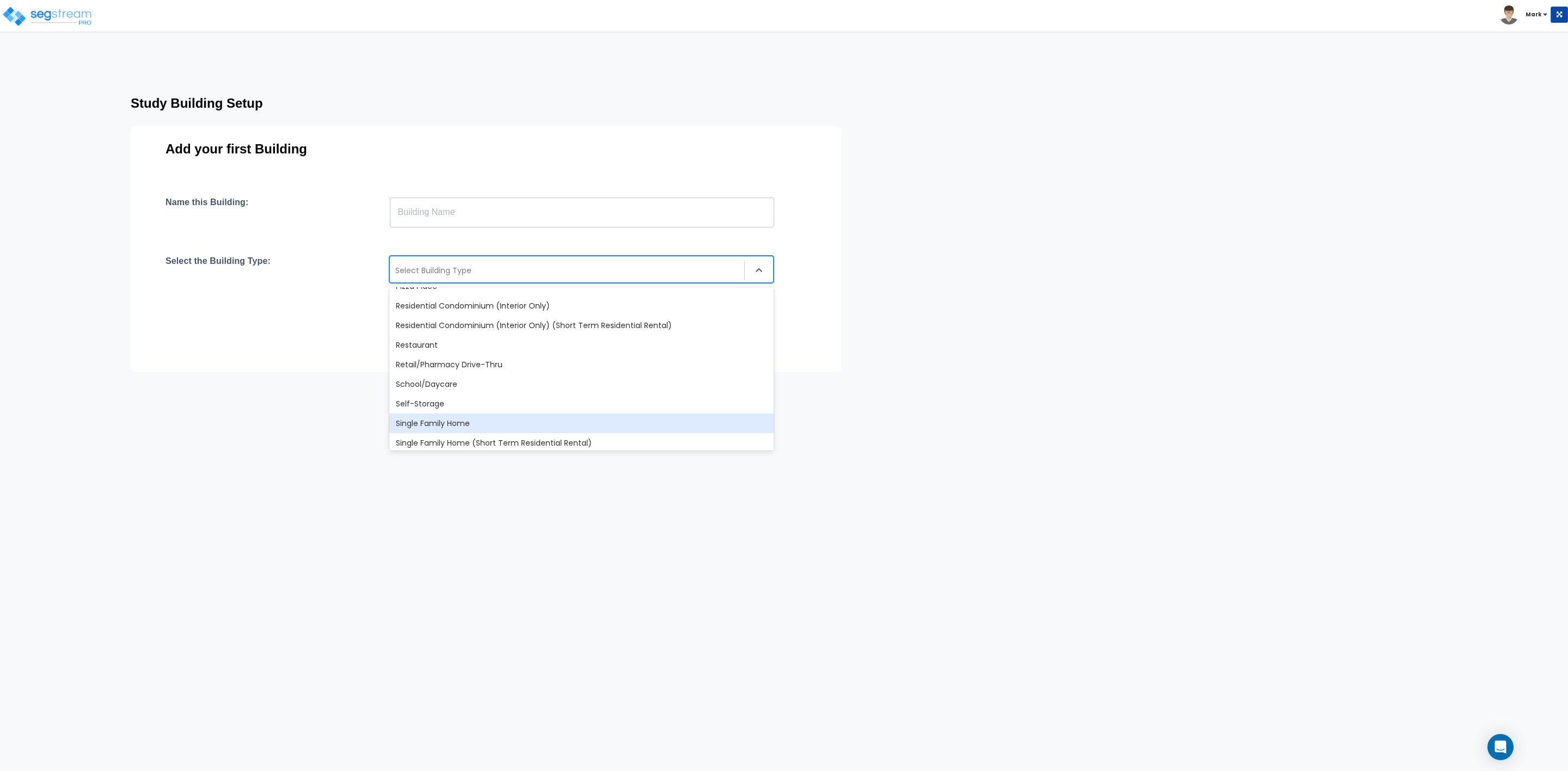
click at [453, 422] on div "Single Family Home" at bounding box center [582, 423] width 384 height 20
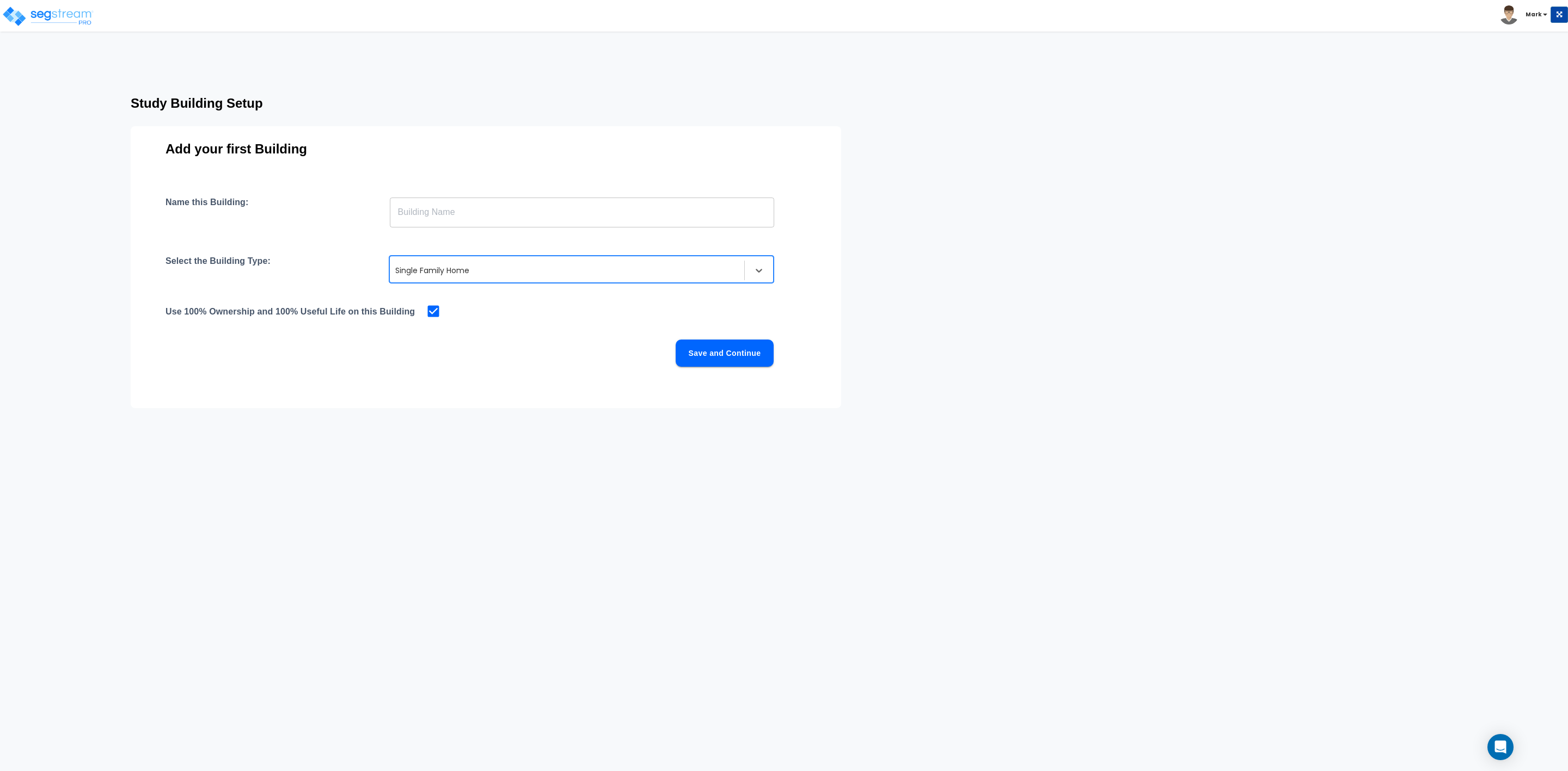
click at [432, 213] on input "text" at bounding box center [582, 212] width 384 height 30
paste input "12872 Southwest [STREET_ADDRESS]"
click at [529, 209] on input "[PERSON_NAME] - [STREET_ADDRESS]" at bounding box center [582, 212] width 384 height 30
type input "[PERSON_NAME] - [STREET_ADDRESS]"
click at [708, 354] on button "Save and Continue" at bounding box center [724, 353] width 98 height 27
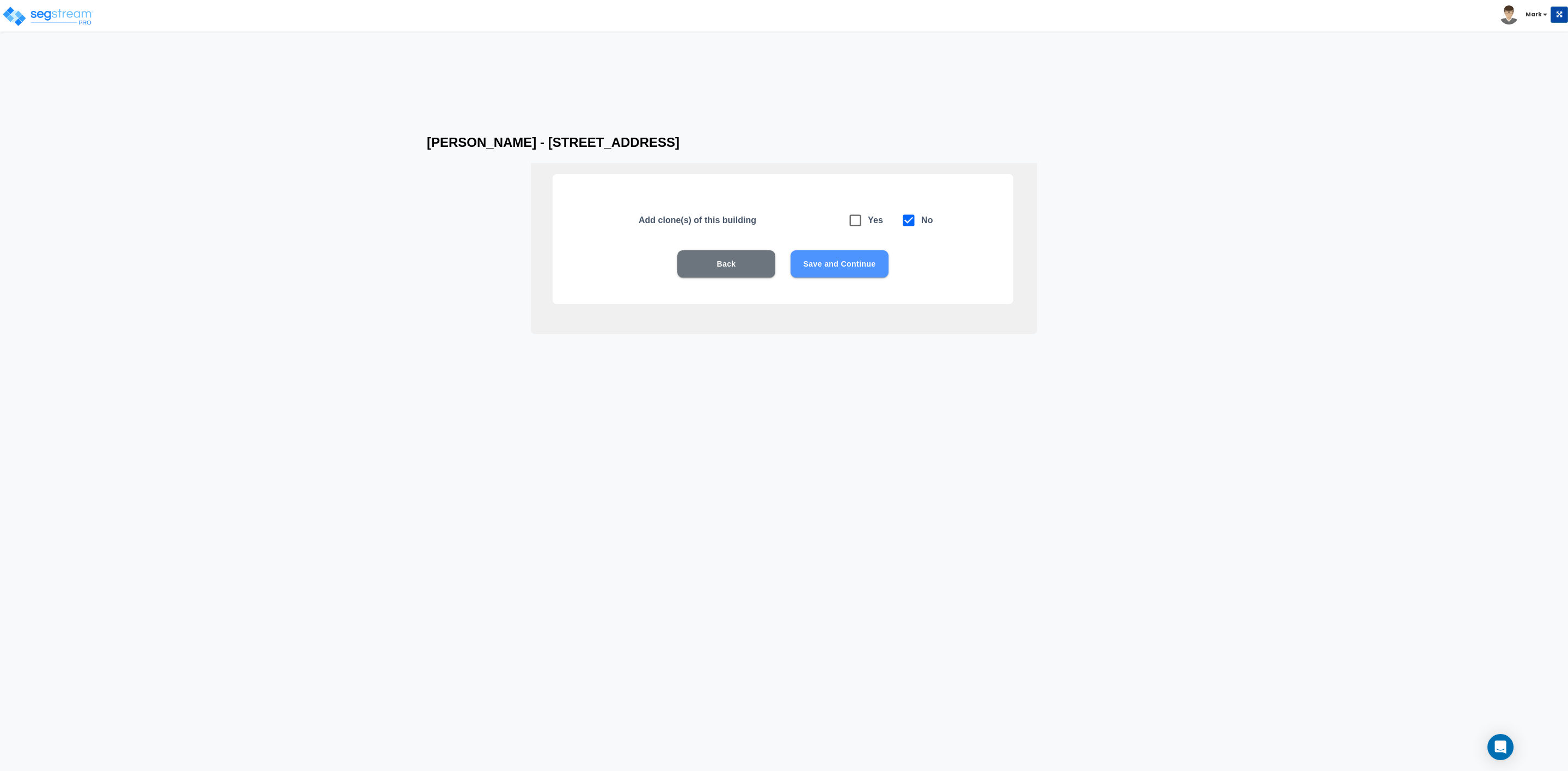
click at [837, 261] on button "Save and Continue" at bounding box center [839, 264] width 98 height 27
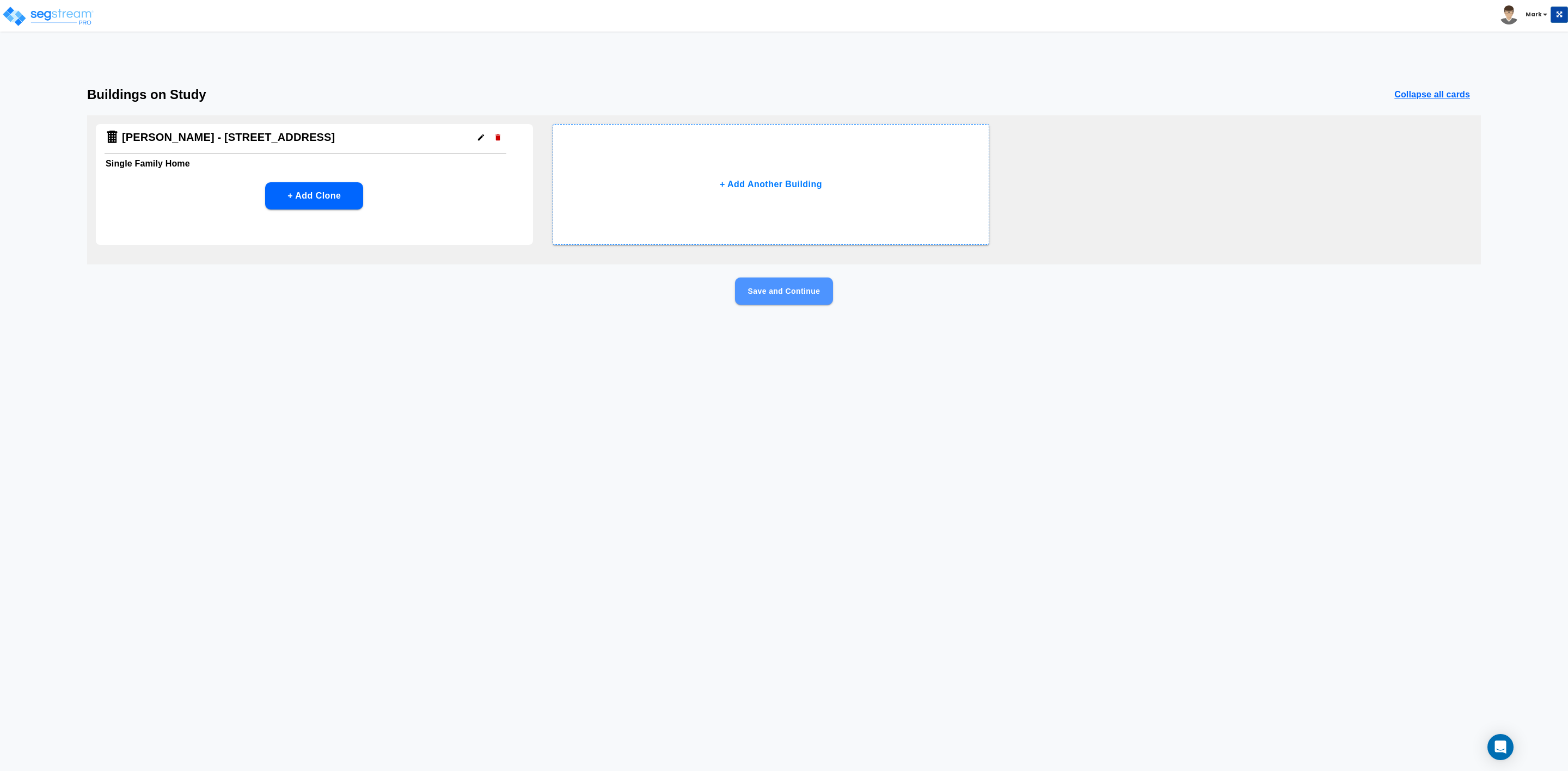
click at [770, 286] on button "Save and Continue" at bounding box center [784, 292] width 98 height 27
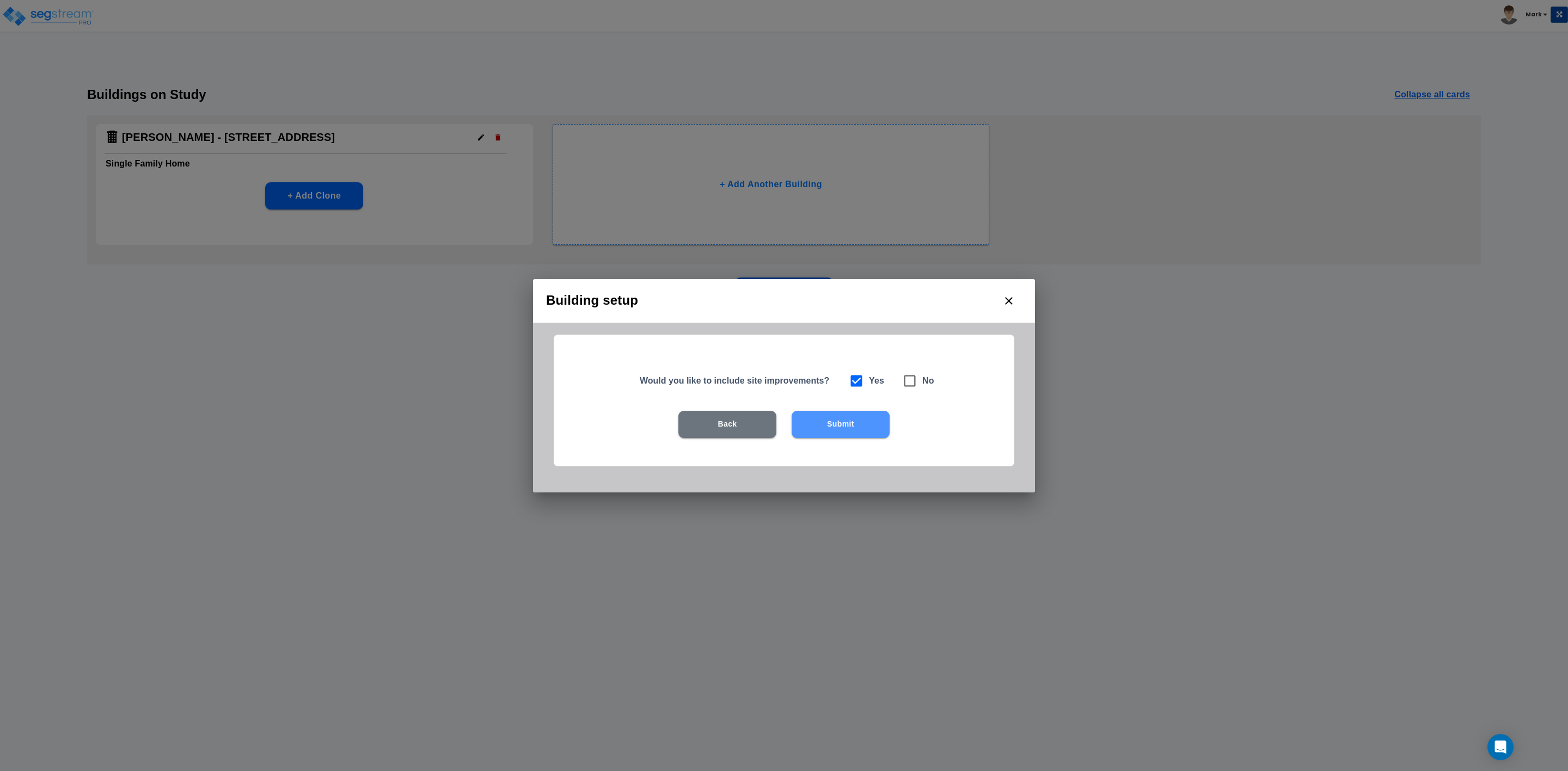
click at [838, 421] on button "Submit" at bounding box center [841, 425] width 98 height 27
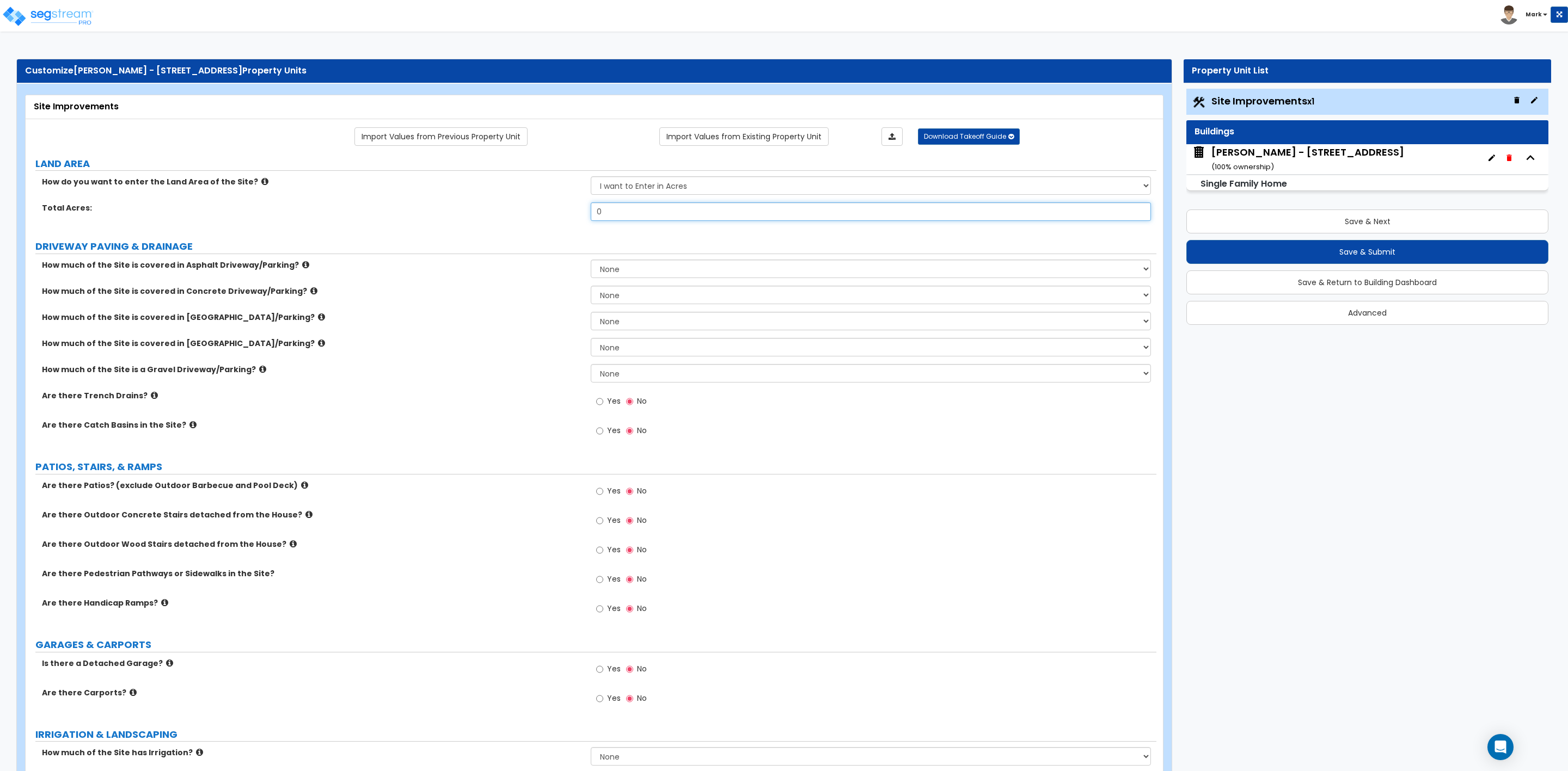
click at [637, 208] on input "0" at bounding box center [870, 211] width 560 height 18
click at [633, 180] on select "I want to Enter in [GEOGRAPHIC_DATA] I want to Enter in Square Feet" at bounding box center [870, 185] width 560 height 18
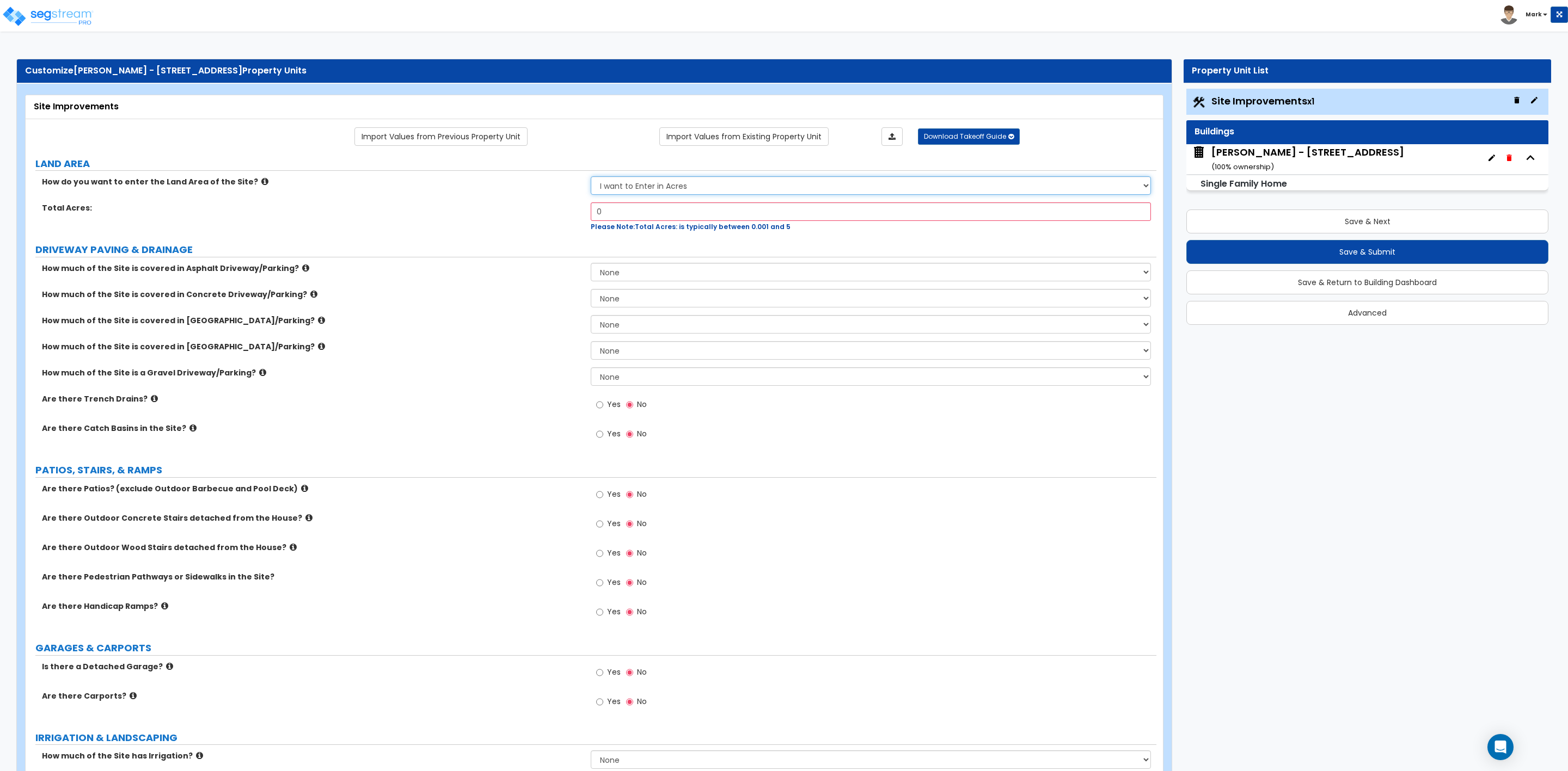
select select "2"
click at [590, 178] on select "I want to Enter in [GEOGRAPHIC_DATA] I want to Enter in Square Feet" at bounding box center [870, 185] width 560 height 18
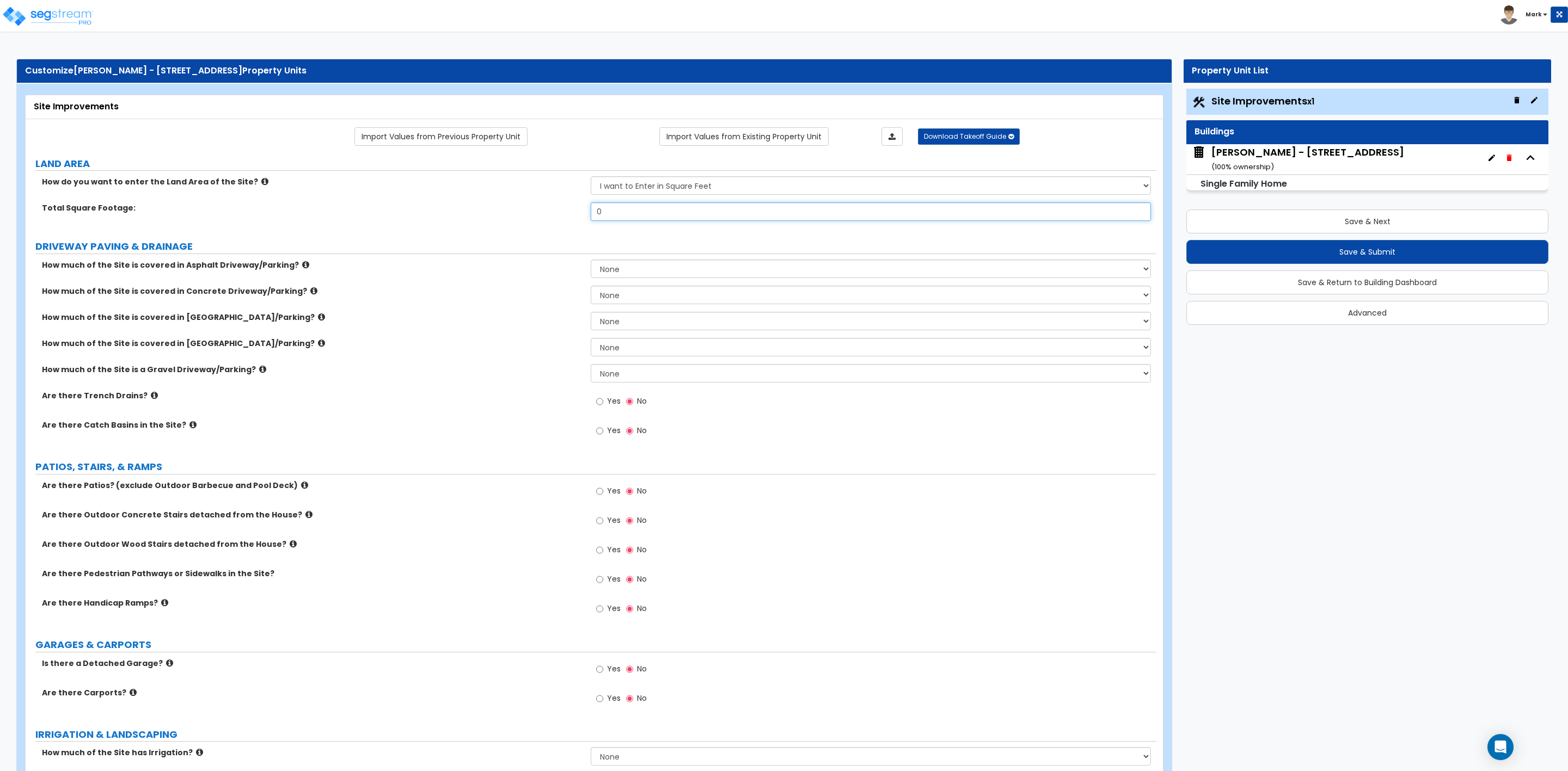
drag, startPoint x: 632, startPoint y: 208, endPoint x: 595, endPoint y: 214, distance: 37.5
click at [595, 214] on input "0" at bounding box center [870, 211] width 560 height 18
type input "10,019"
click at [618, 271] on select "None I want to Enter an Approximate Percentage I want to Enter the Square Foota…" at bounding box center [870, 268] width 560 height 18
click at [642, 270] on select "None I want to Enter an Approximate Percentage I want to Enter the Square Foota…" at bounding box center [870, 268] width 560 height 18
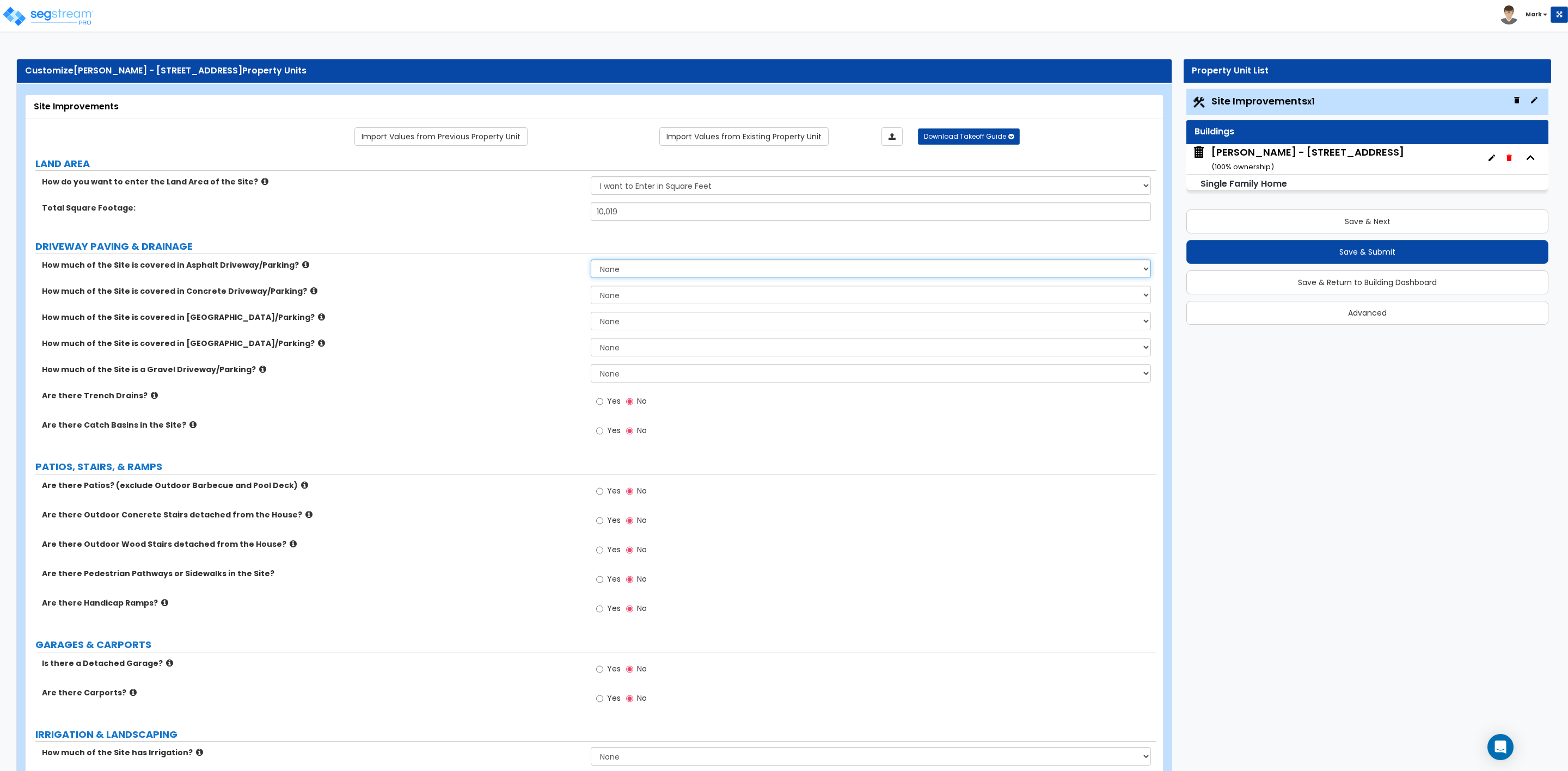
select select "2"
click at [590, 261] on select "None I want to Enter an Approximate Percentage I want to Enter the Square Foota…" at bounding box center [870, 268] width 560 height 18
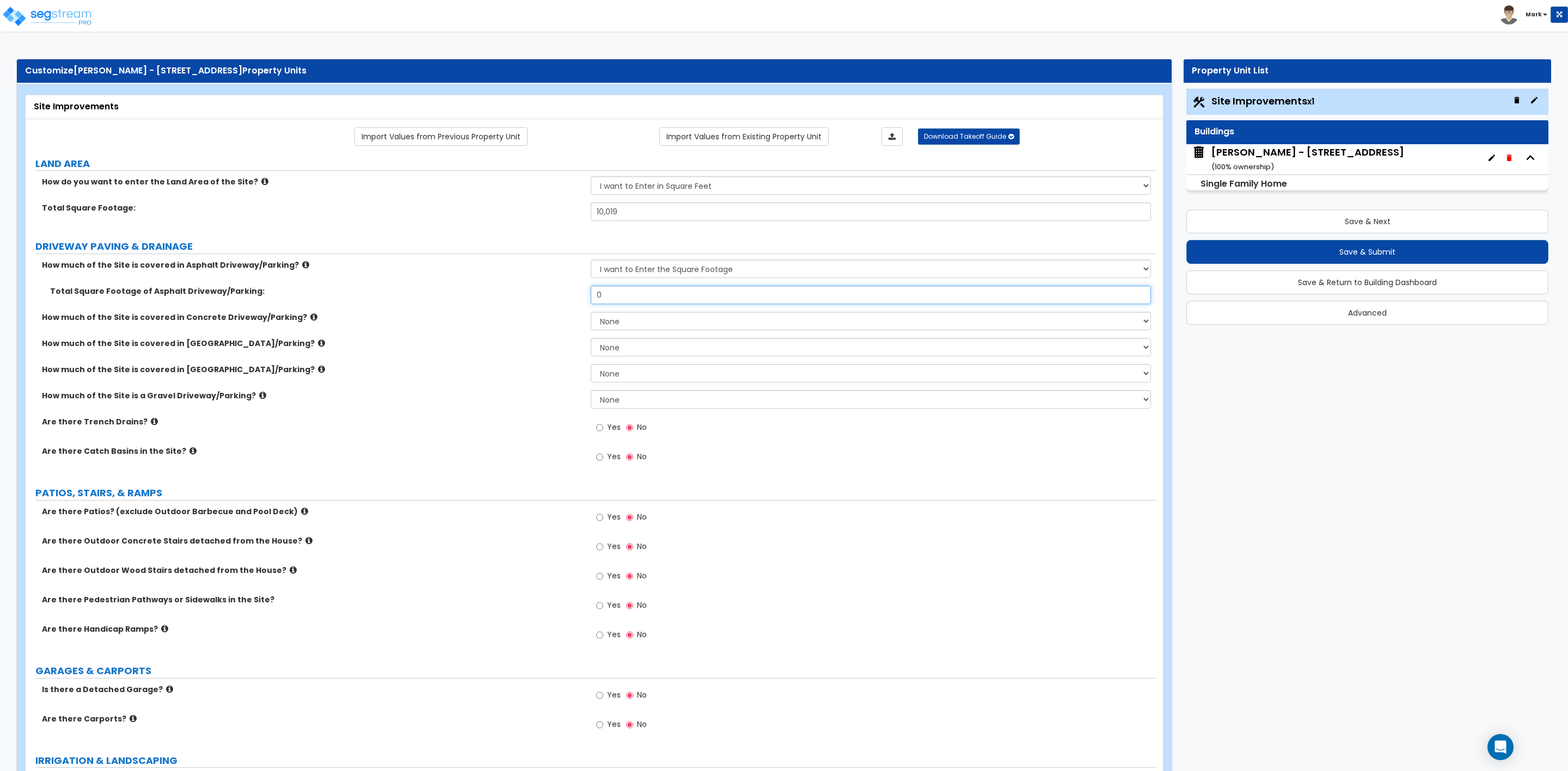
drag, startPoint x: 661, startPoint y: 294, endPoint x: 562, endPoint y: 296, distance: 99.0
click at [562, 296] on div "Total Square Footage of Asphalt Driveway/Parking: 0" at bounding box center [590, 299] width 1131 height 26
type input "650"
click at [627, 273] on select "None I want to Enter an Approximate Percentage I want to Enter the Square Foota…" at bounding box center [870, 268] width 560 height 18
select select "0"
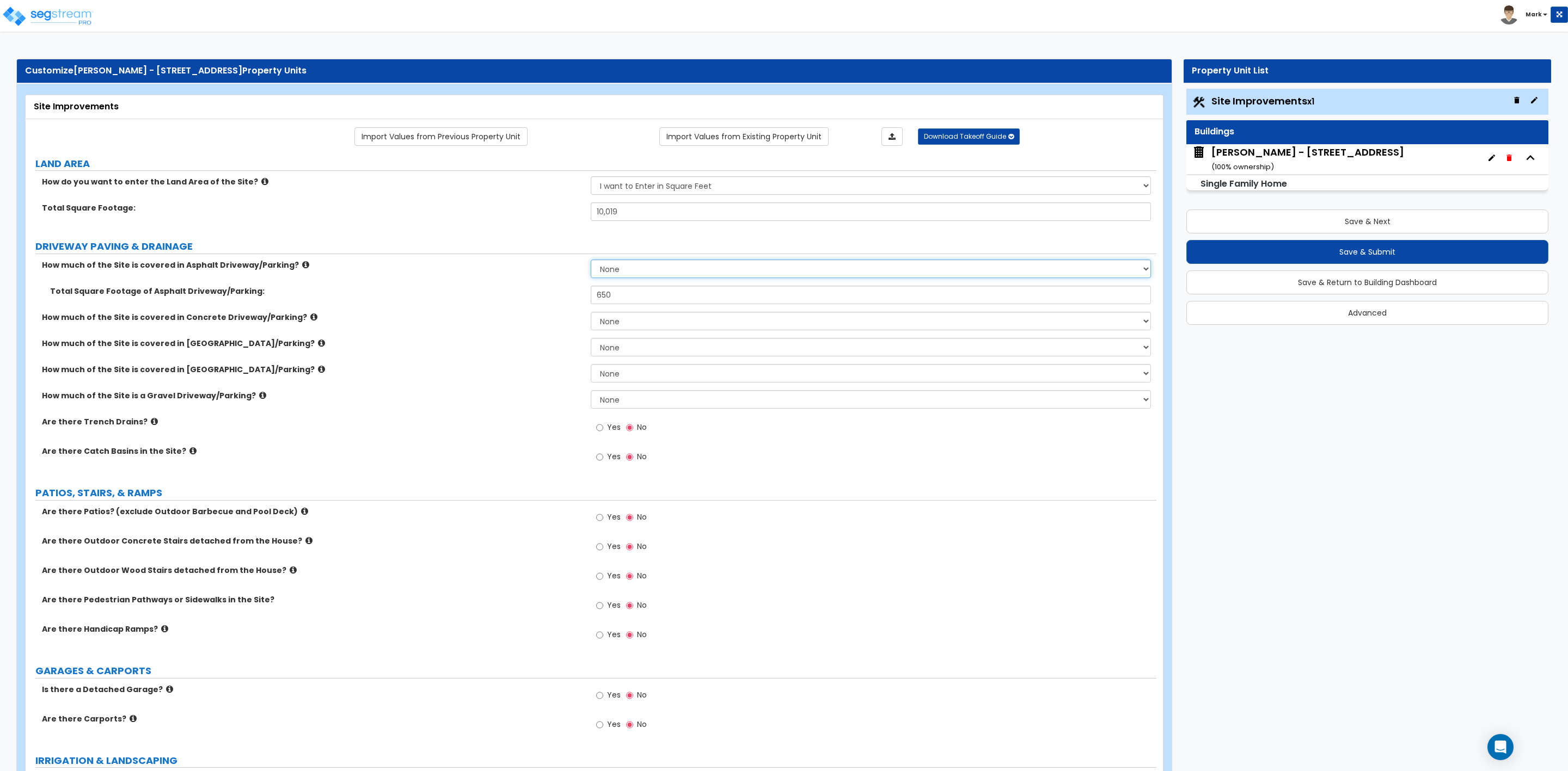
click at [590, 261] on select "None I want to Enter an Approximate Percentage I want to Enter the Square Foota…" at bounding box center [870, 268] width 560 height 18
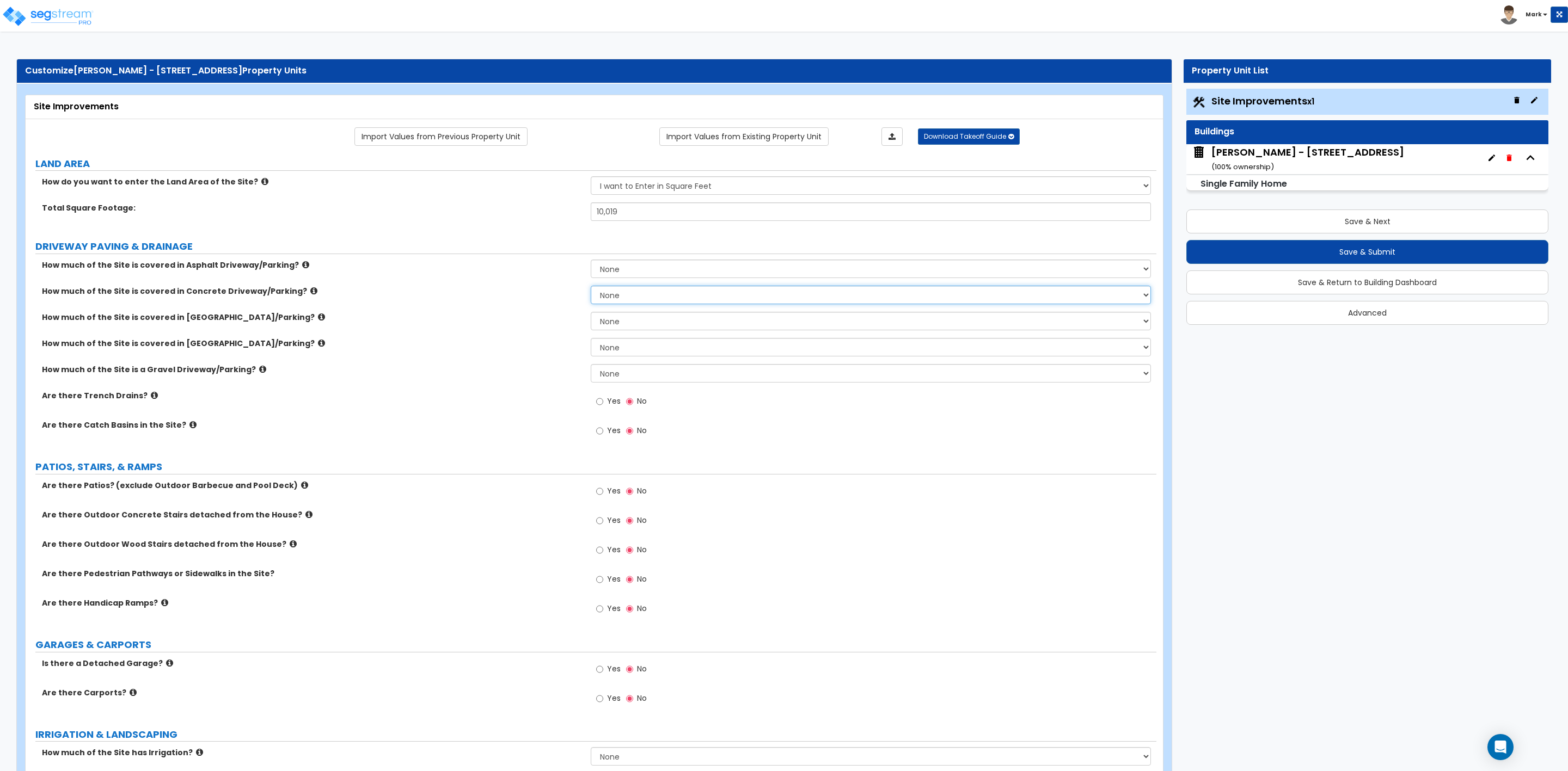
click at [621, 295] on select "None I want to Enter an Approximate Percentage I want to Enter the Square Foota…" at bounding box center [870, 295] width 560 height 18
select select "2"
click at [590, 288] on select "None I want to Enter an Approximate Percentage I want to Enter the Square Foota…" at bounding box center [870, 295] width 560 height 18
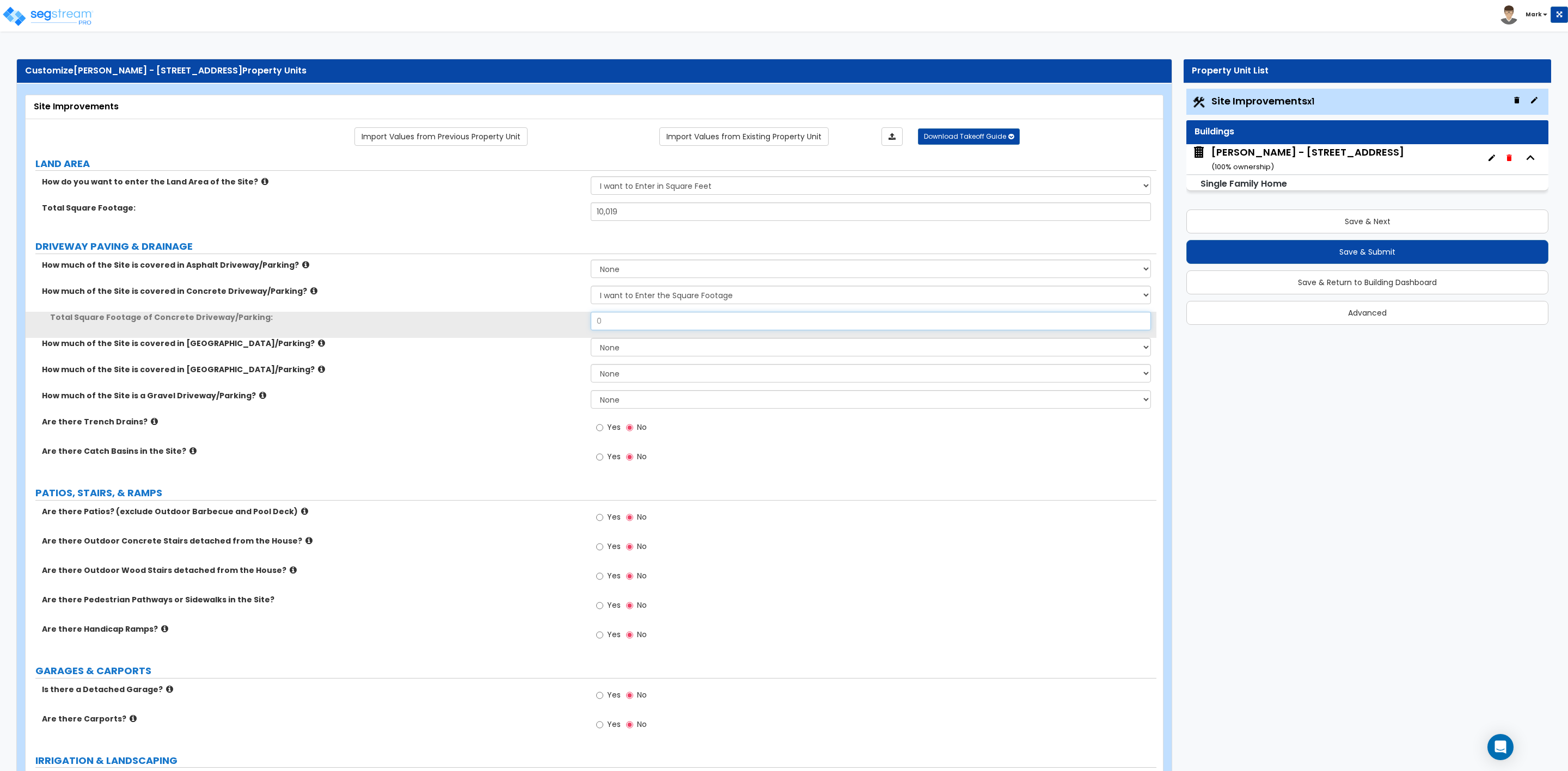
click at [628, 319] on input "0" at bounding box center [870, 321] width 560 height 18
drag, startPoint x: 613, startPoint y: 320, endPoint x: 587, endPoint y: 322, distance: 26.1
click at [578, 322] on div "Total Square Footage of Concrete Driveway/Parking: 0" at bounding box center [590, 325] width 1131 height 26
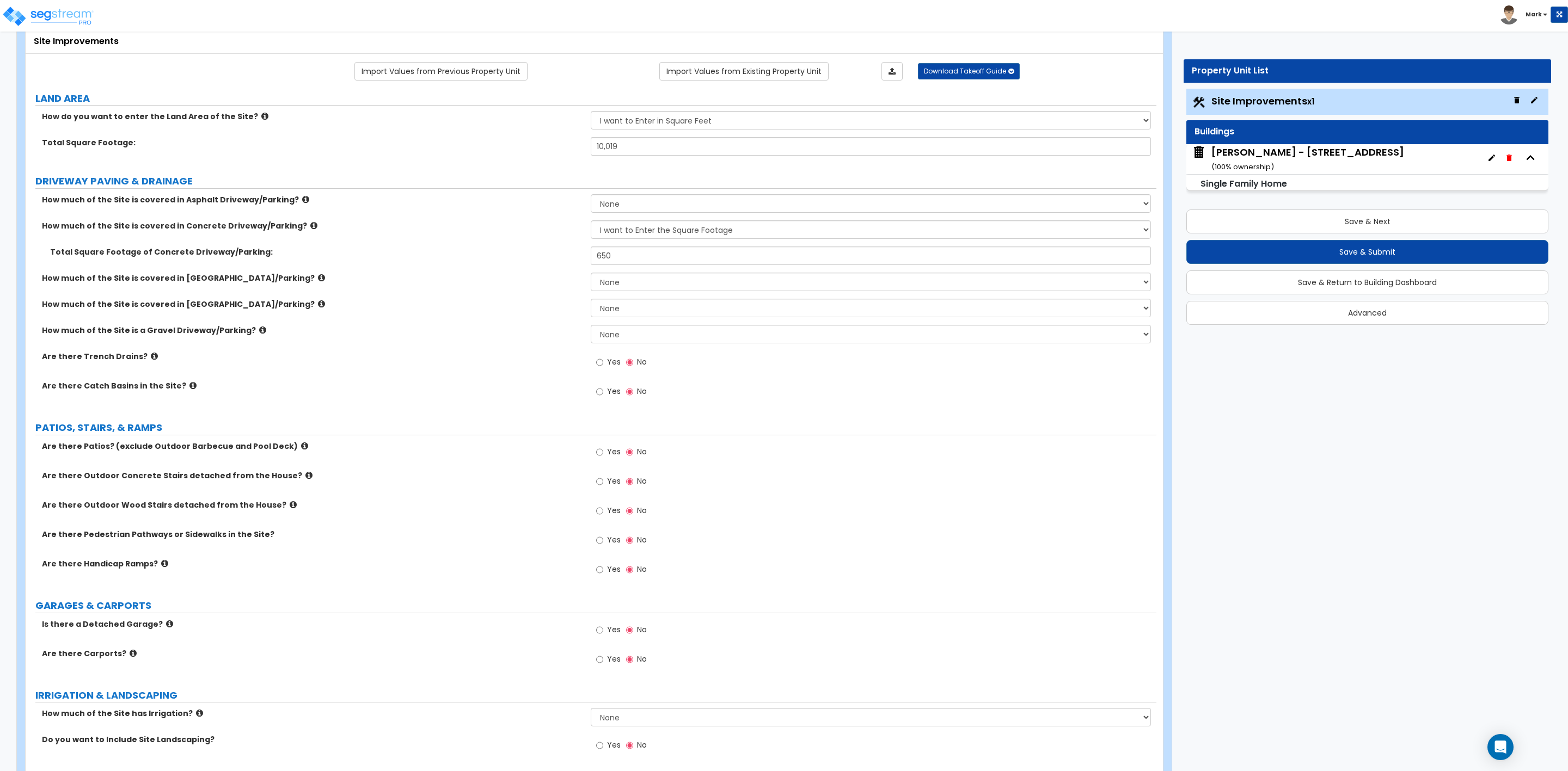
scroll to position [0, 0]
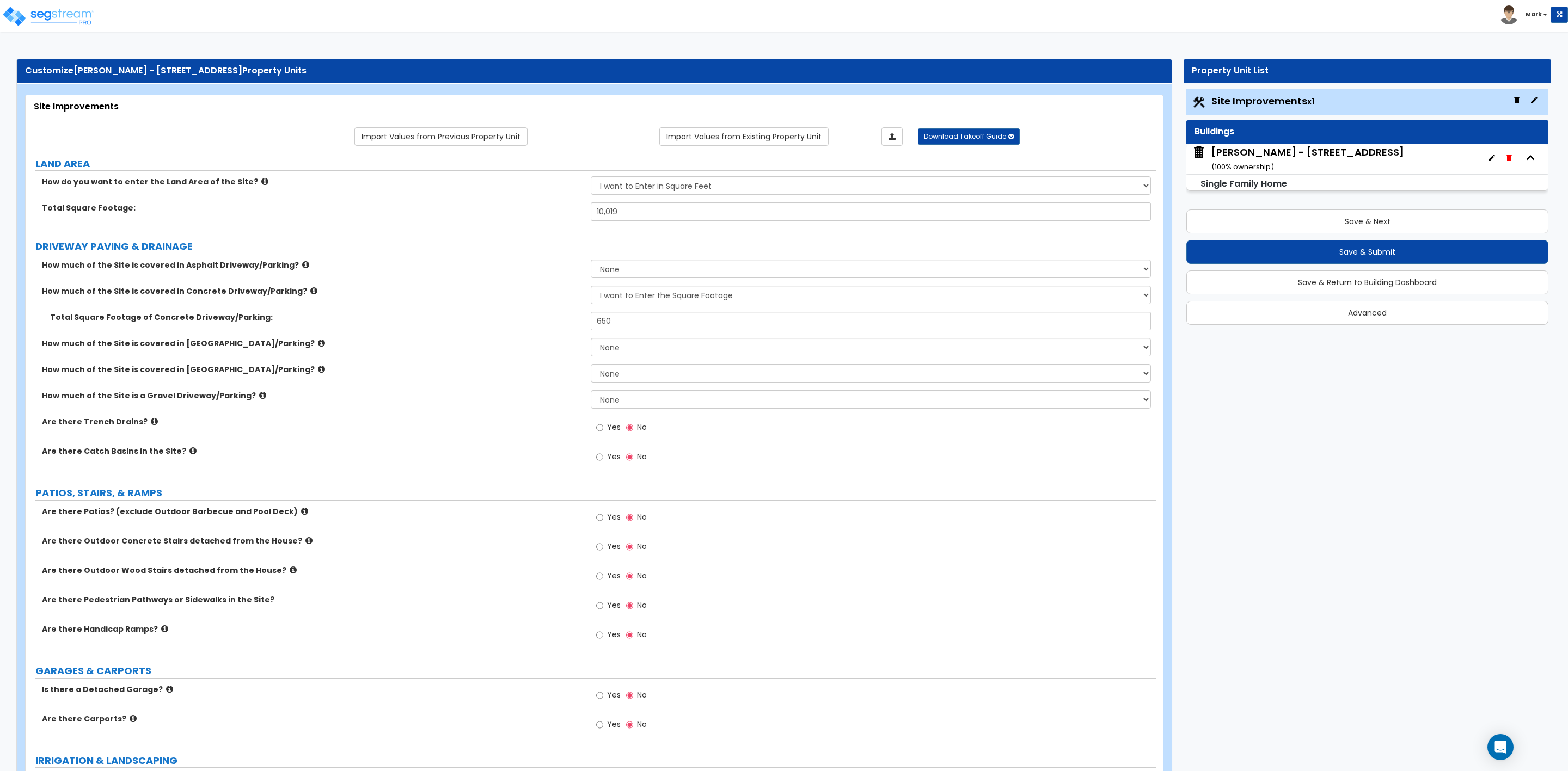
click at [627, 315] on div "How much of the Site is covered in Asphalt Driveway/Parking? None I want to Ent…" at bounding box center [590, 367] width 1115 height 216
drag, startPoint x: 623, startPoint y: 323, endPoint x: 574, endPoint y: 322, distance: 49.0
click at [574, 322] on div "Total Square Footage of Concrete Driveway/Parking: 650" at bounding box center [590, 325] width 1131 height 26
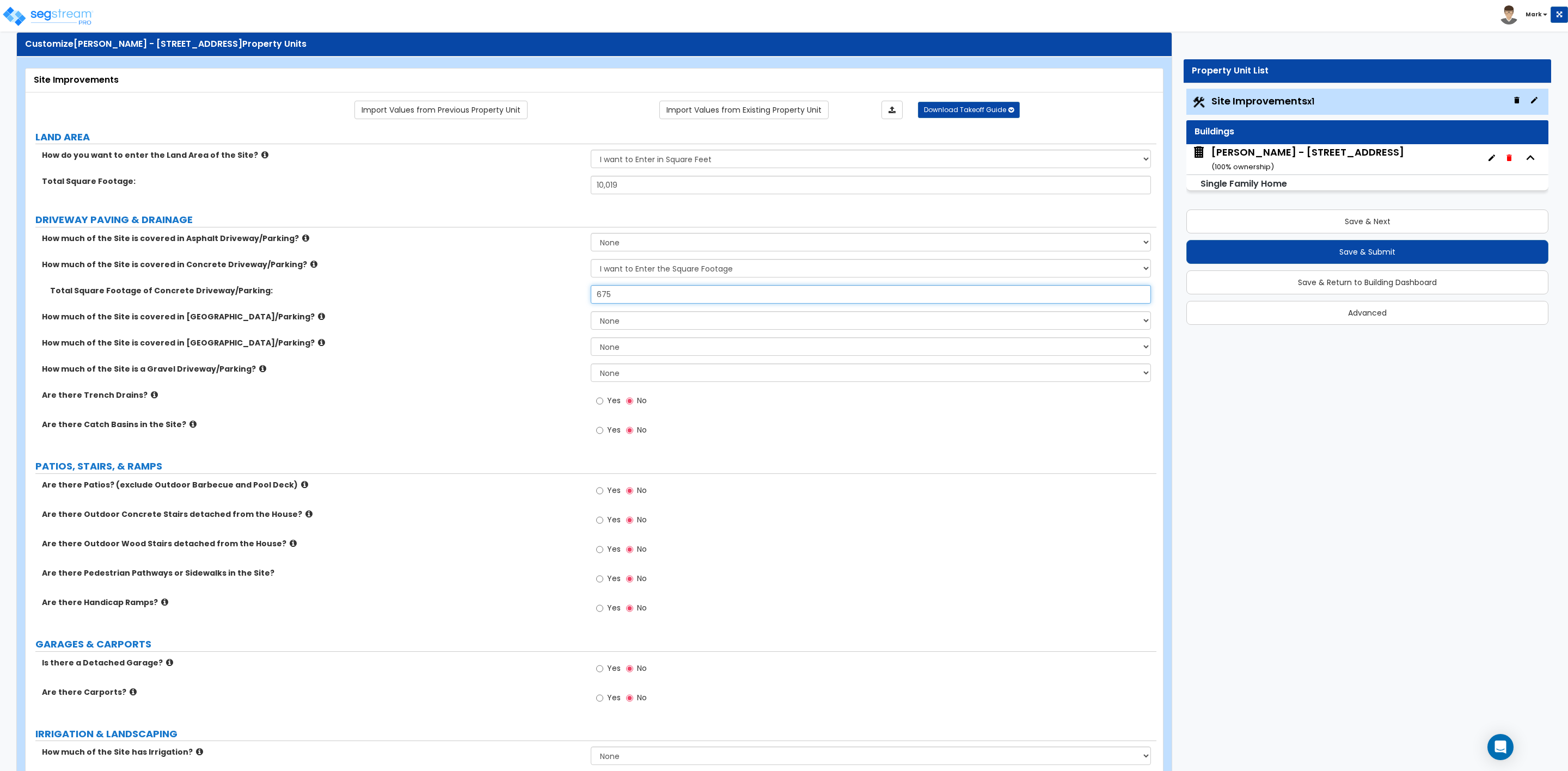
scroll to position [163, 0]
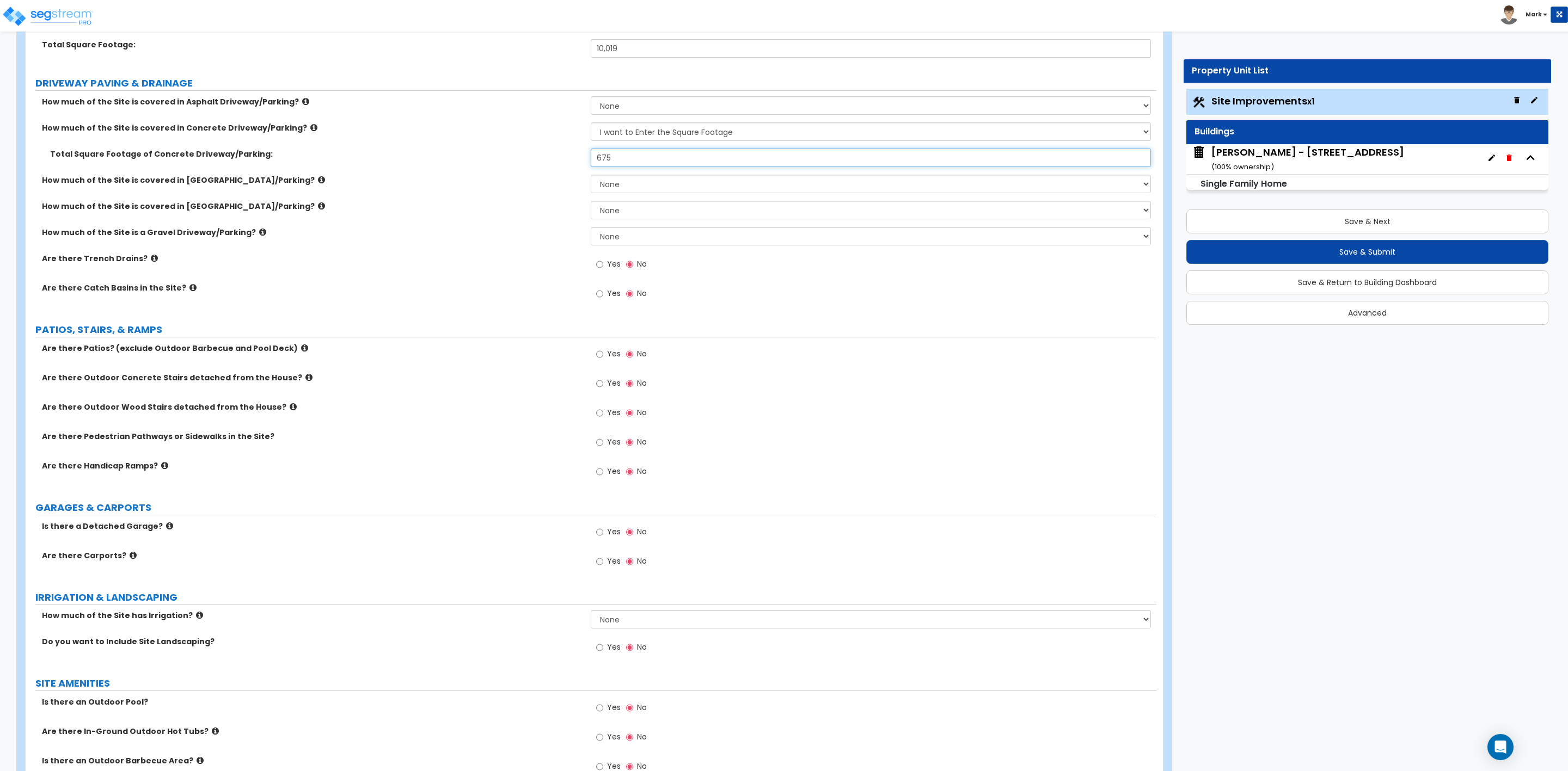
type input "675"
click at [601, 358] on input "Yes" at bounding box center [599, 354] width 7 height 12
radio input "true"
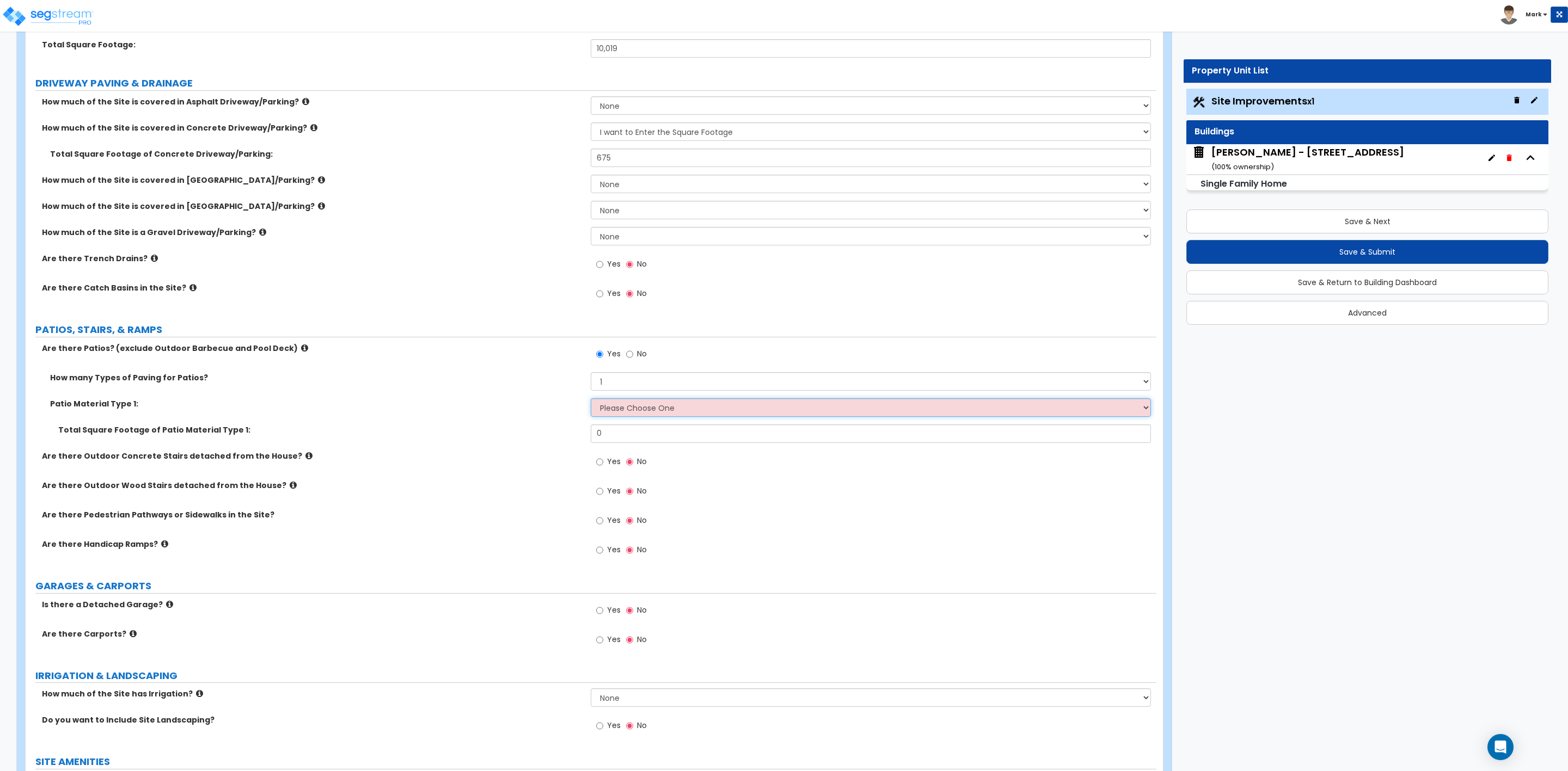
click at [617, 410] on select "Please Choose One Bare Concrete Stamped Concrete Brick Pavers Stone Pavers Tile…" at bounding box center [870, 407] width 560 height 18
select select "1"
click at [590, 400] on select "Please Choose One Bare Concrete Stamped Concrete Brick Pavers Stone Pavers Tile…" at bounding box center [870, 407] width 560 height 18
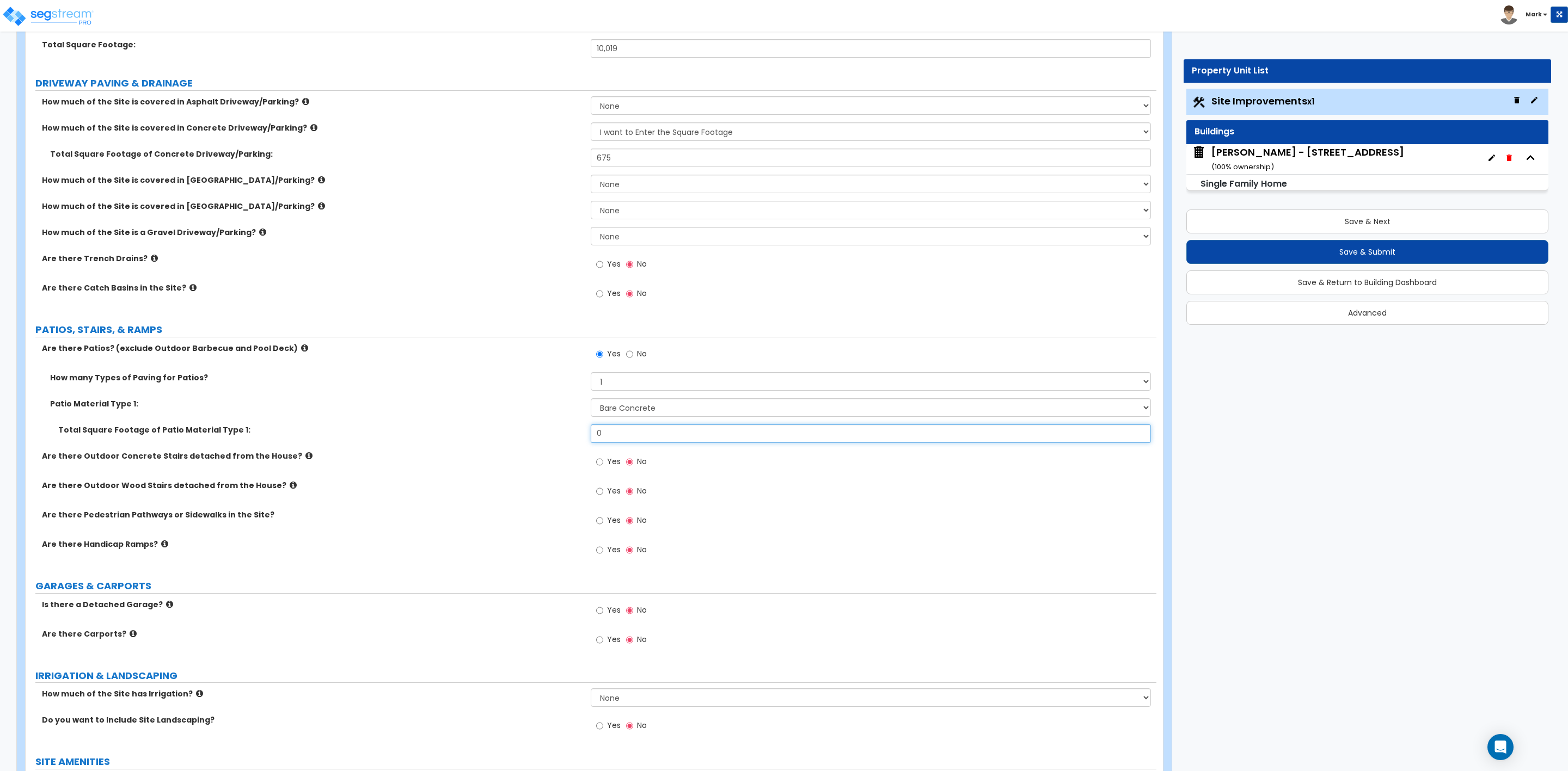
drag, startPoint x: 621, startPoint y: 440, endPoint x: 526, endPoint y: 436, distance: 95.1
click at [536, 436] on div "Total Square Footage of Patio Material Type 1: 0" at bounding box center [590, 437] width 1131 height 26
type input "150"
click at [607, 521] on span "Yes" at bounding box center [613, 520] width 14 height 11
click at [603, 521] on input "Yes" at bounding box center [599, 520] width 7 height 12
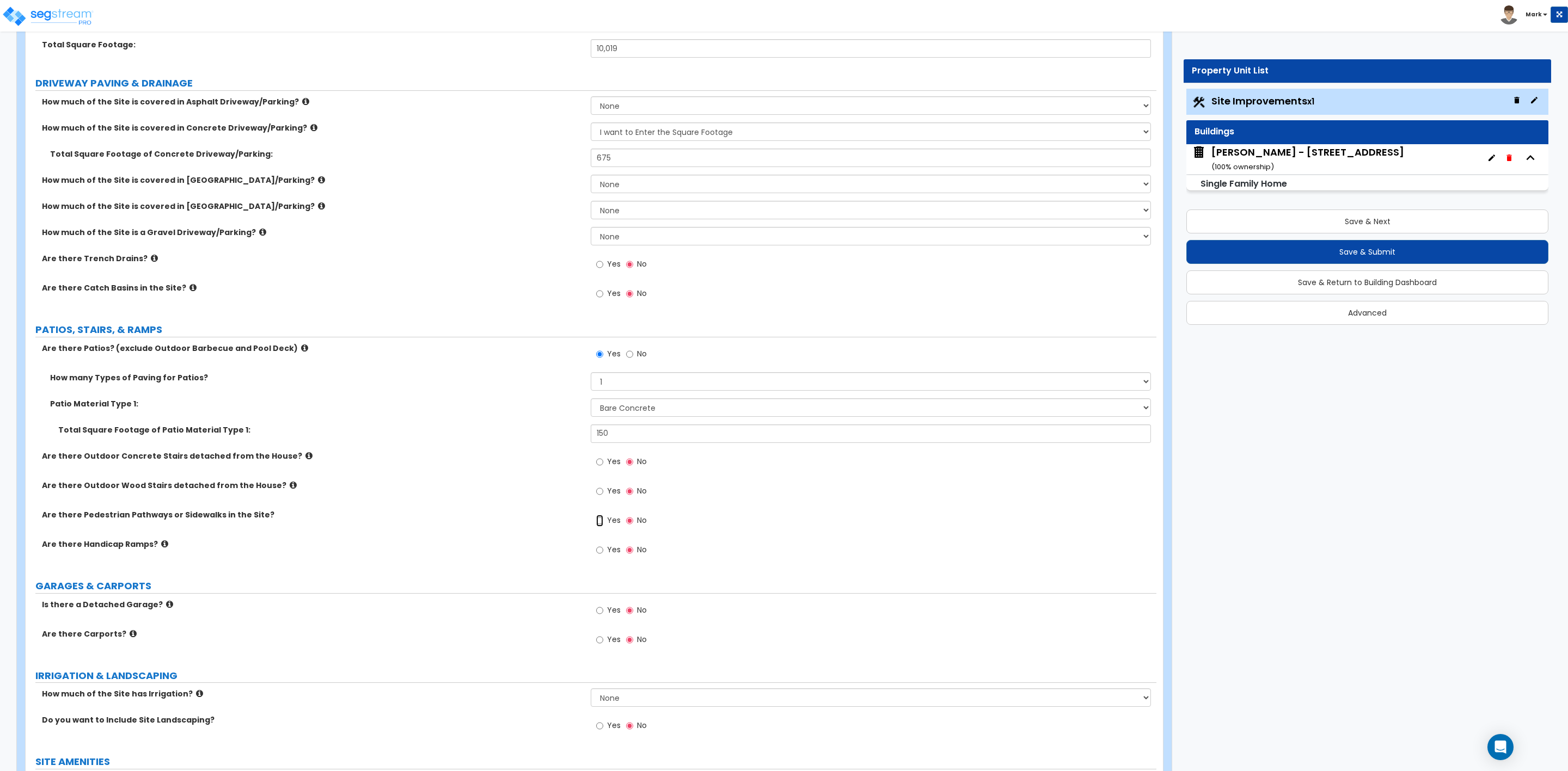
radio input "true"
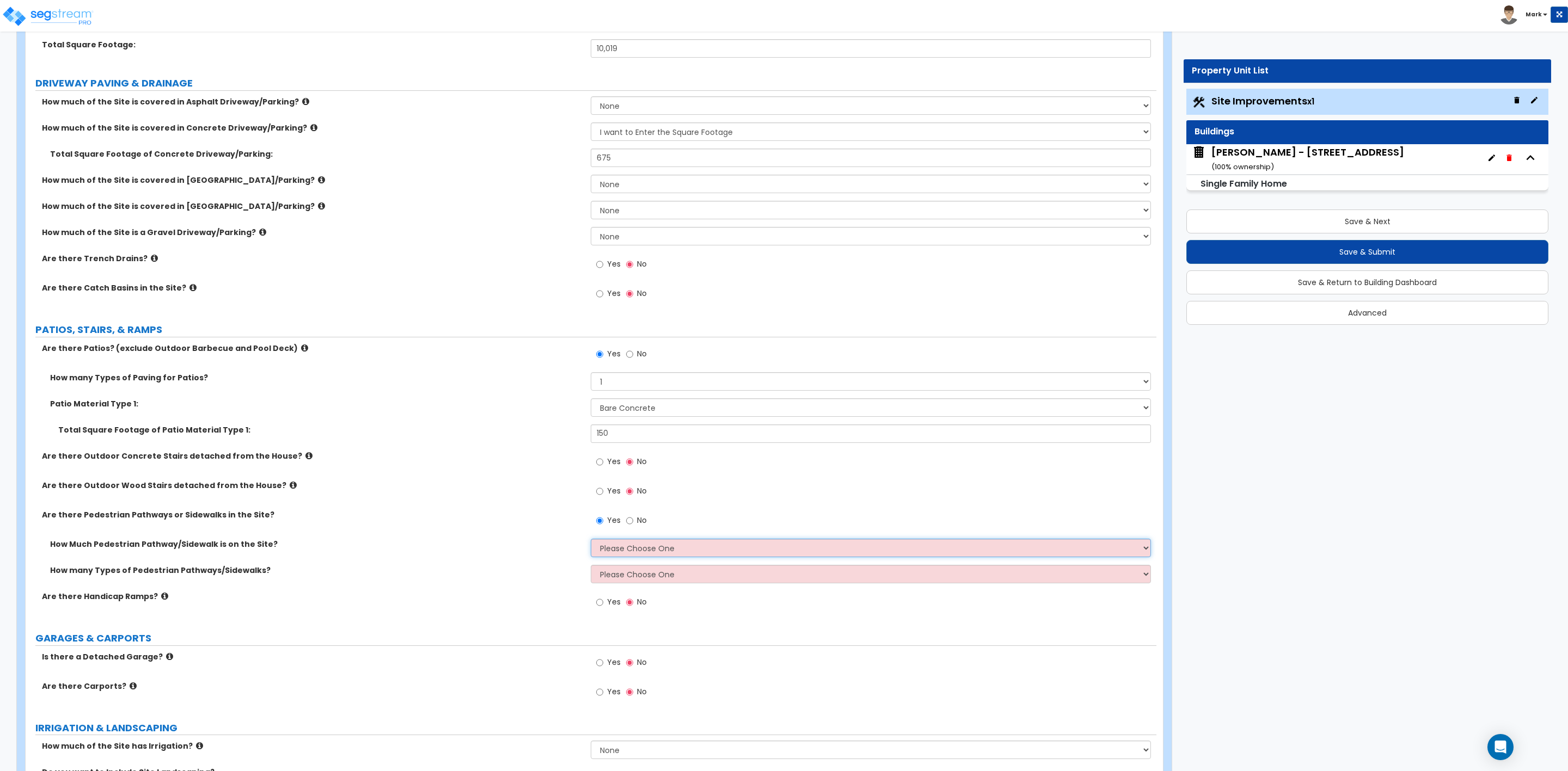
click at [605, 552] on select "Please Choose One I Don't Know, Please Estimate For Me Enter Linear Footage" at bounding box center [870, 548] width 560 height 18
select select "2"
click at [590, 541] on select "Please Choose One I Don't Know, Please Estimate For Me Enter Linear Footage" at bounding box center [870, 548] width 560 height 18
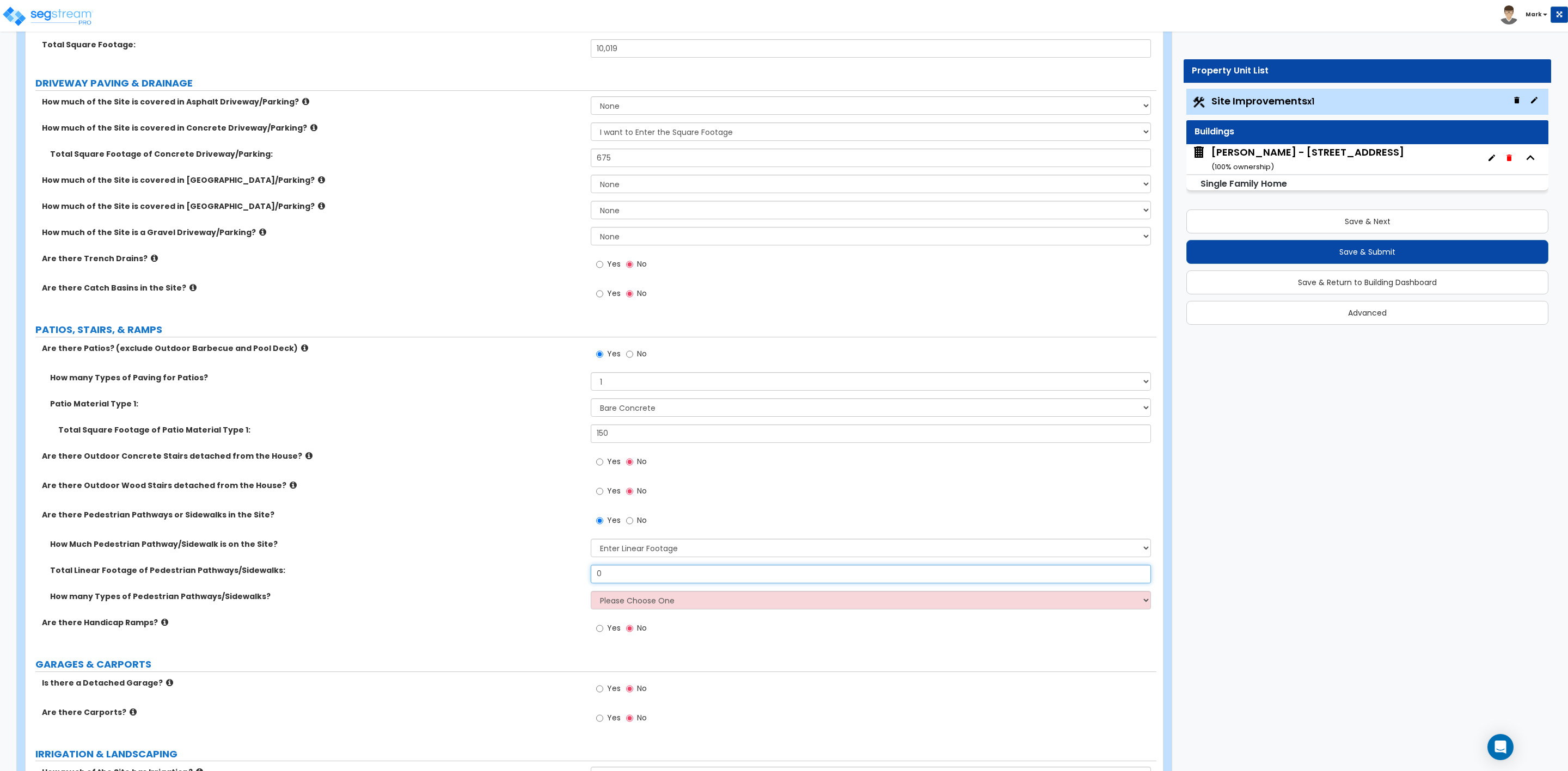
drag, startPoint x: 615, startPoint y: 575, endPoint x: 532, endPoint y: 519, distance: 100.1
click at [577, 575] on div "Total Linear Footage of Pedestrian Pathways/Sidewalks: 0" at bounding box center [590, 577] width 1131 height 26
type input "20"
click at [621, 601] on select "Please Choose One 1 2 3" at bounding box center [870, 600] width 560 height 18
select select "1"
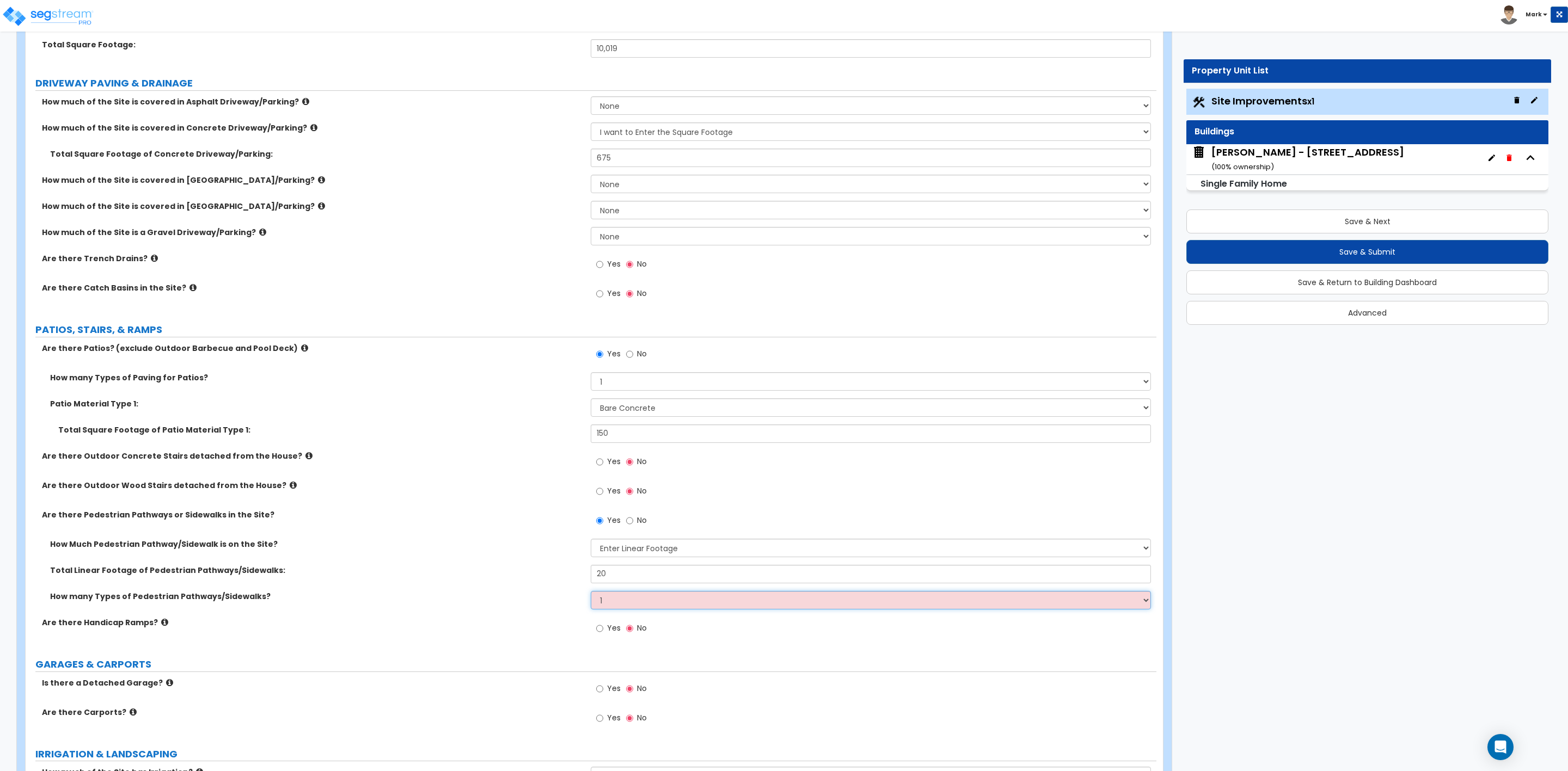
click at [590, 593] on select "Please Choose One 1 2 3" at bounding box center [870, 600] width 560 height 18
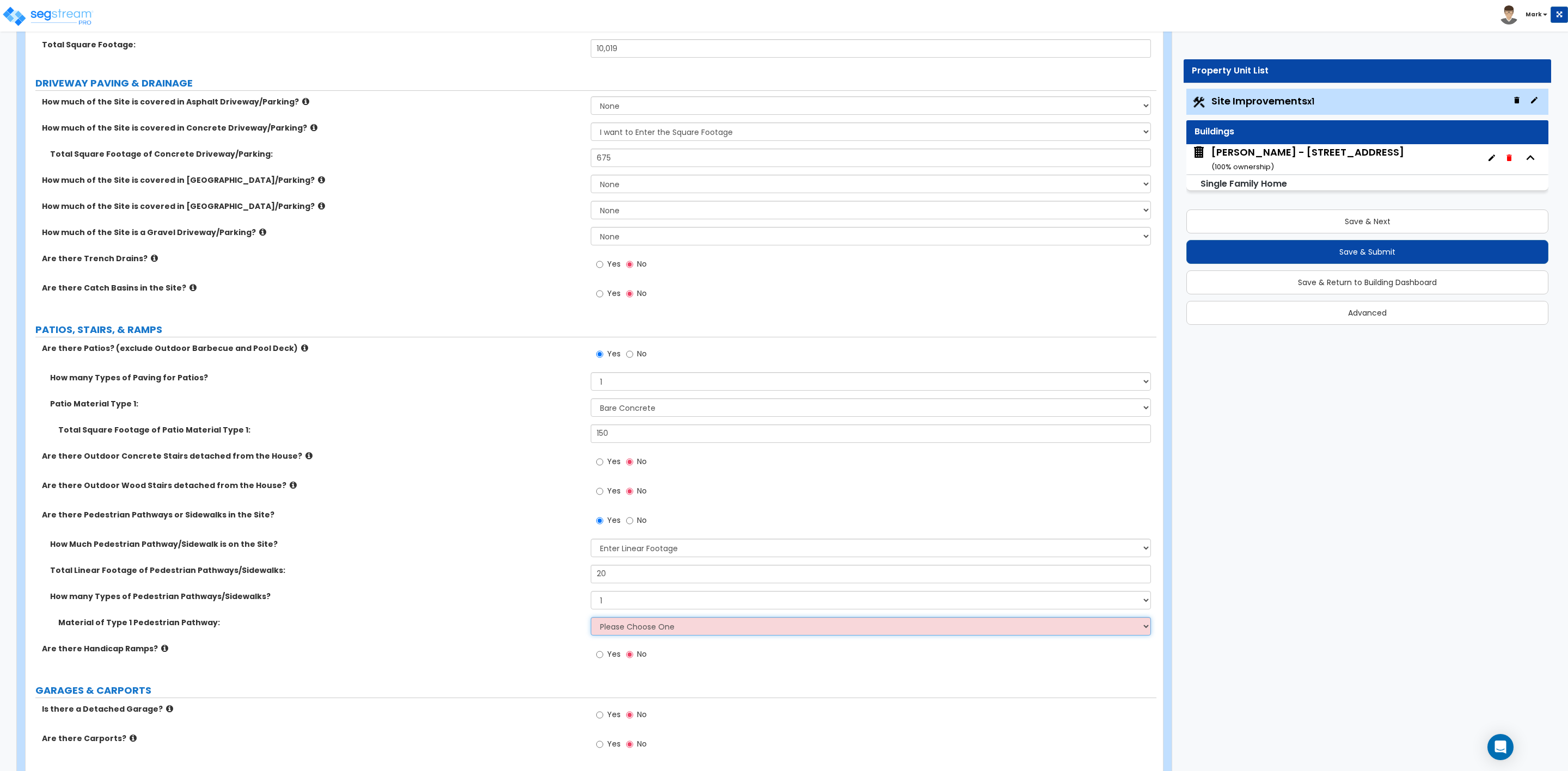
click at [613, 624] on select "Please Choose One Bare Concrete Stamped Concrete Brick Pavers Stone Pavers Wood…" at bounding box center [870, 626] width 560 height 18
select select "1"
click at [590, 619] on select "Please Choose One Bare Concrete Stamped Concrete Brick Pavers Stone Pavers Wood…" at bounding box center [870, 626] width 560 height 18
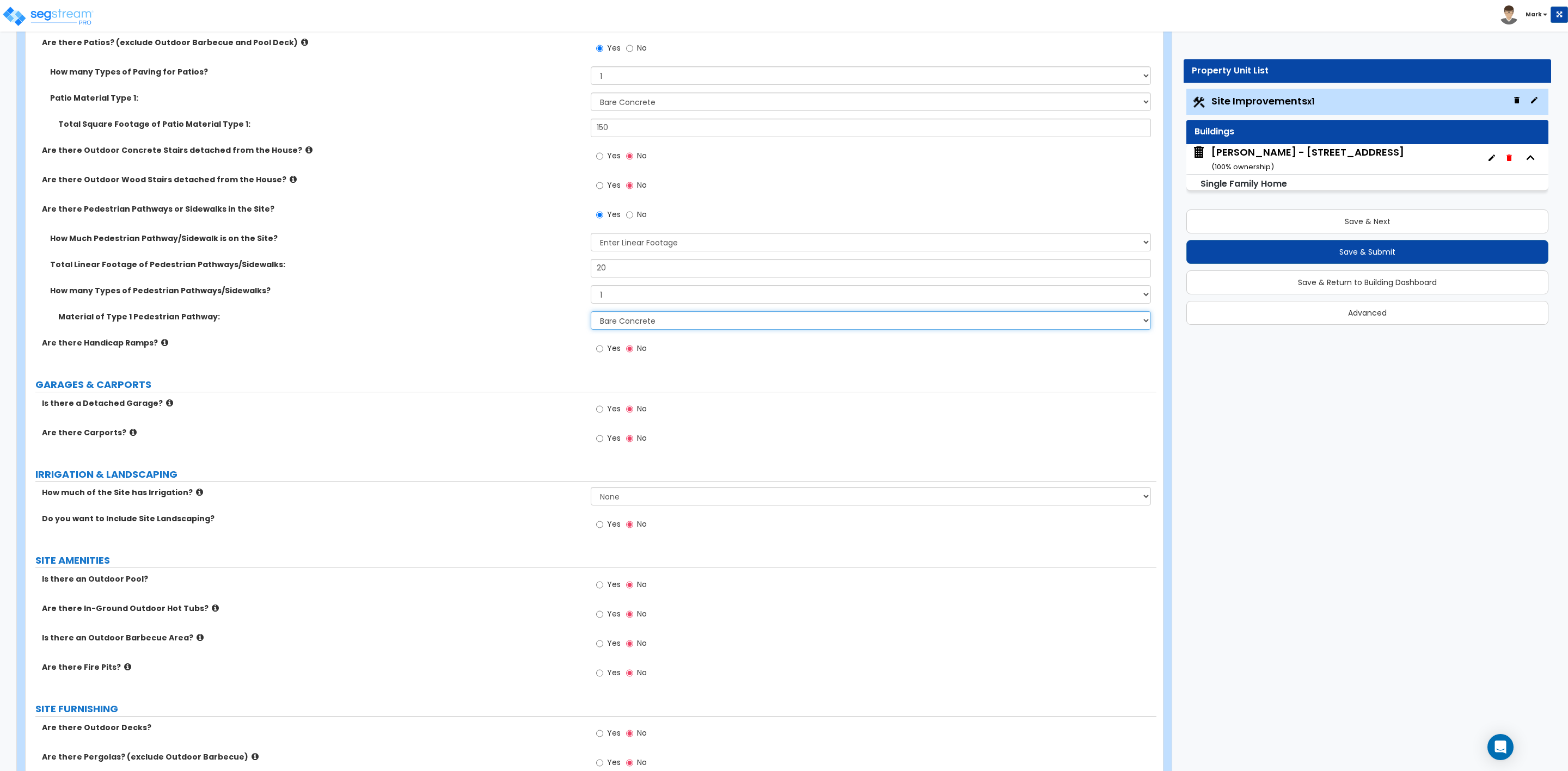
scroll to position [490, 0]
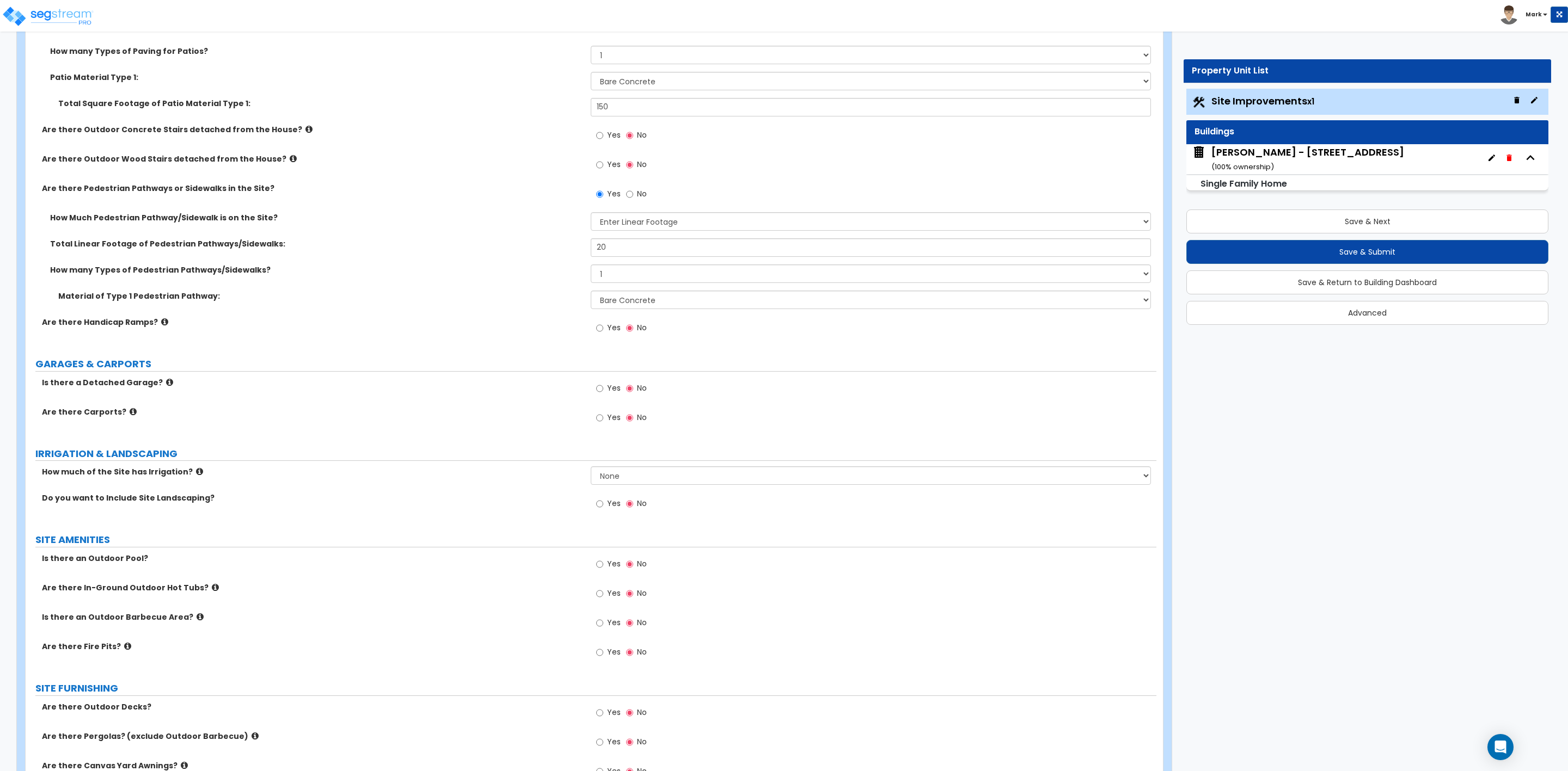
click at [605, 507] on label "Yes" at bounding box center [608, 505] width 25 height 18
click at [603, 507] on input "Yes" at bounding box center [599, 503] width 7 height 12
radio input "true"
click at [599, 535] on input "Yes" at bounding box center [599, 533] width 7 height 12
radio input "true"
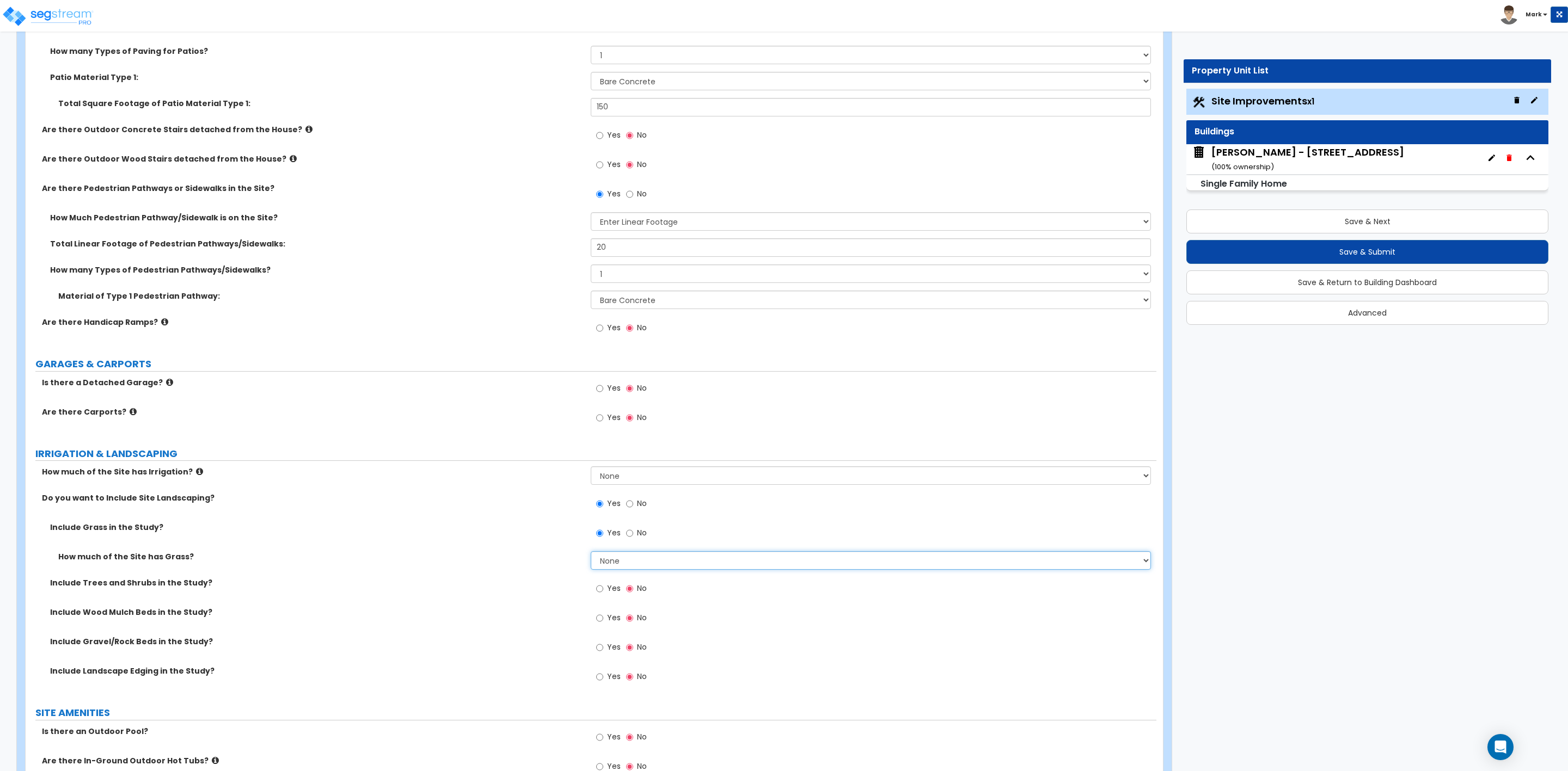
click at [633, 564] on select "None I want to Enter an Approximate Percentage I want to Enter the Square Foota…" at bounding box center [870, 560] width 560 height 18
select select "1"
click at [590, 554] on select "None I want to Enter an Approximate Percentage I want to Enter the Square Foota…" at bounding box center [870, 560] width 560 height 18
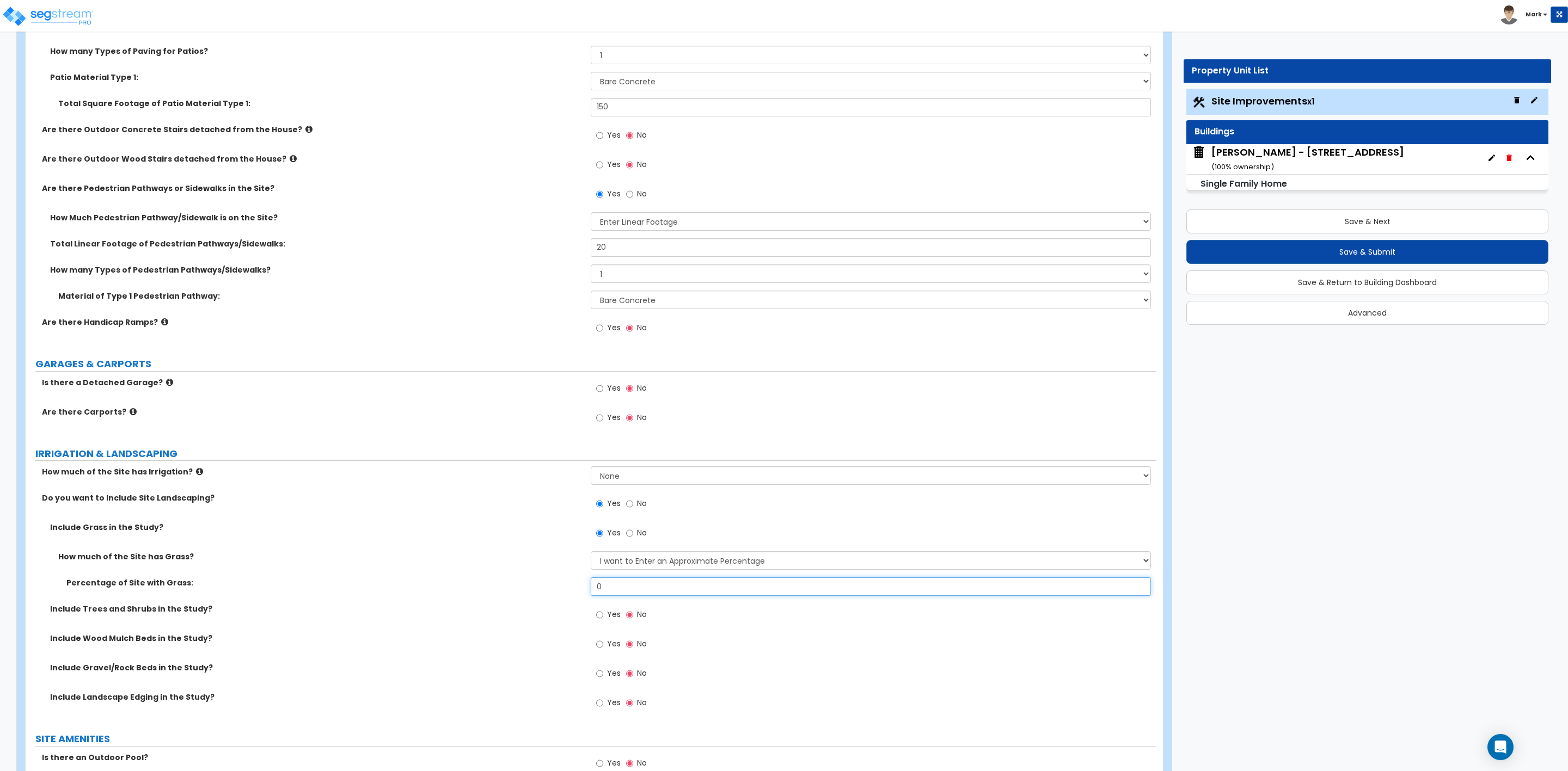
drag, startPoint x: 639, startPoint y: 587, endPoint x: 554, endPoint y: 572, distance: 86.3
click at [580, 592] on div "Percentage of Site with Grass: 0" at bounding box center [590, 590] width 1131 height 26
type input "60"
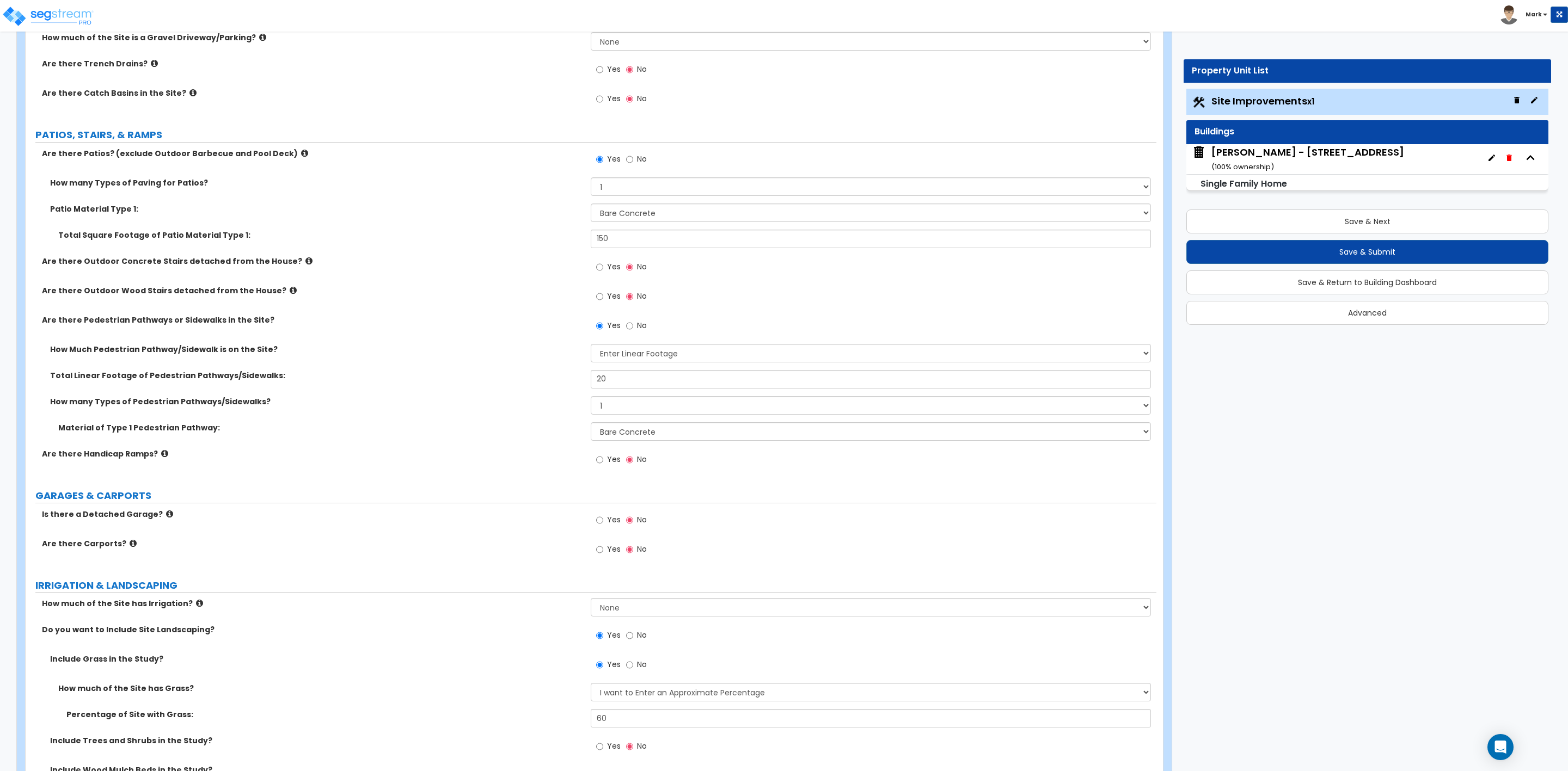
scroll to position [327, 0]
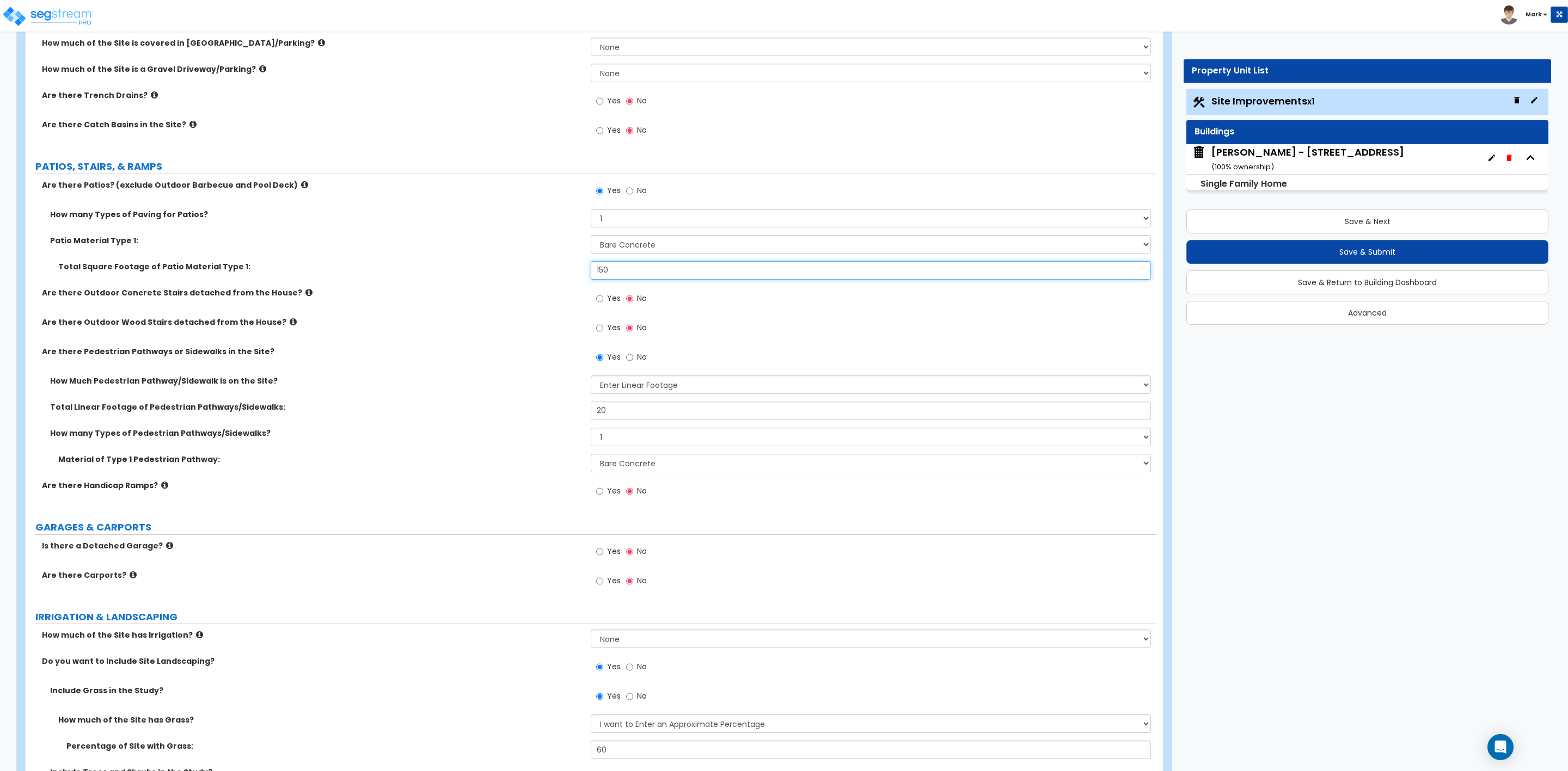
drag, startPoint x: 610, startPoint y: 269, endPoint x: 551, endPoint y: 278, distance: 59.7
click at [551, 278] on div "Total Square Footage of Patio Material Type 1: 150" at bounding box center [590, 274] width 1131 height 26
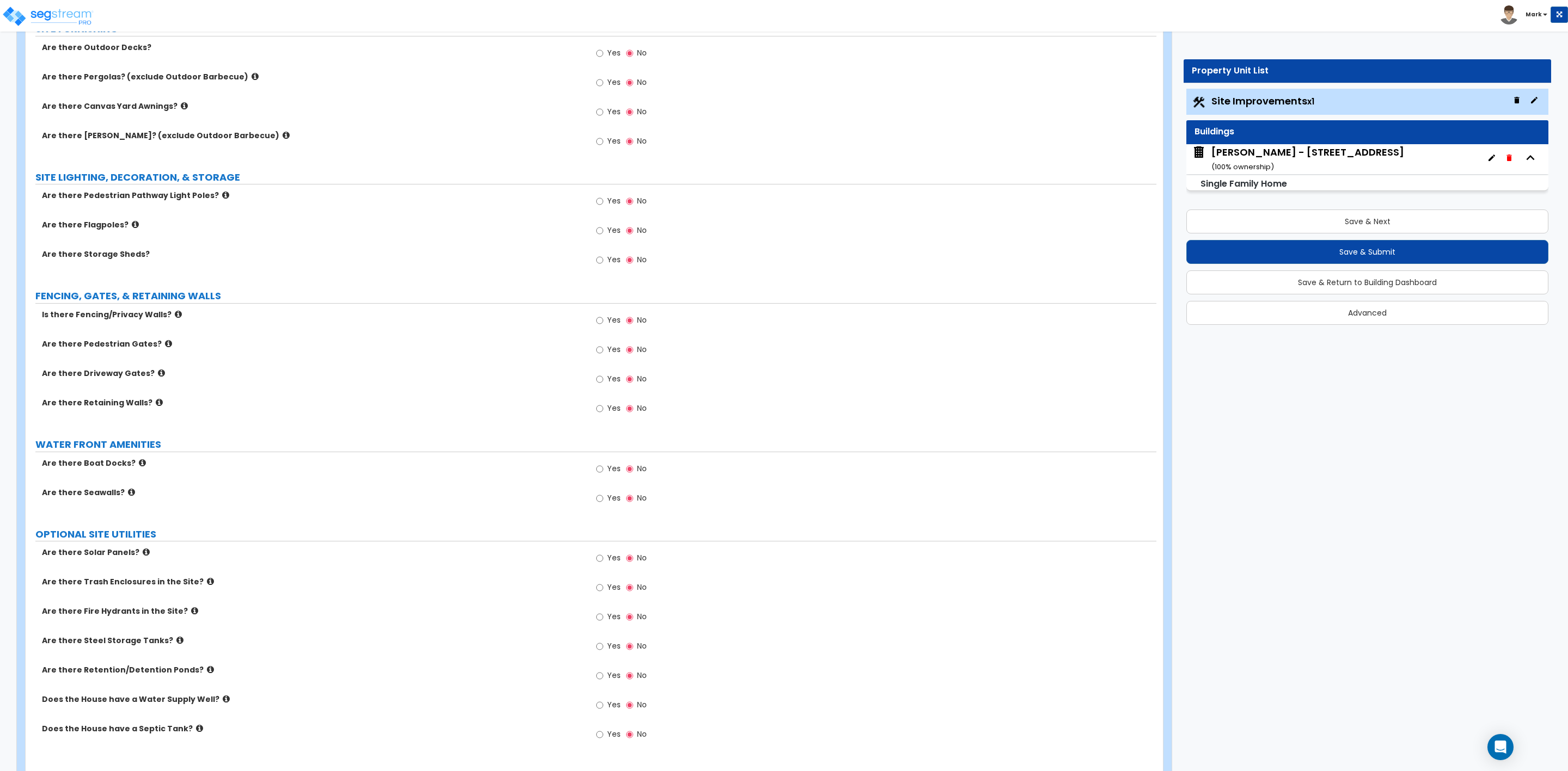
scroll to position [1385, 0]
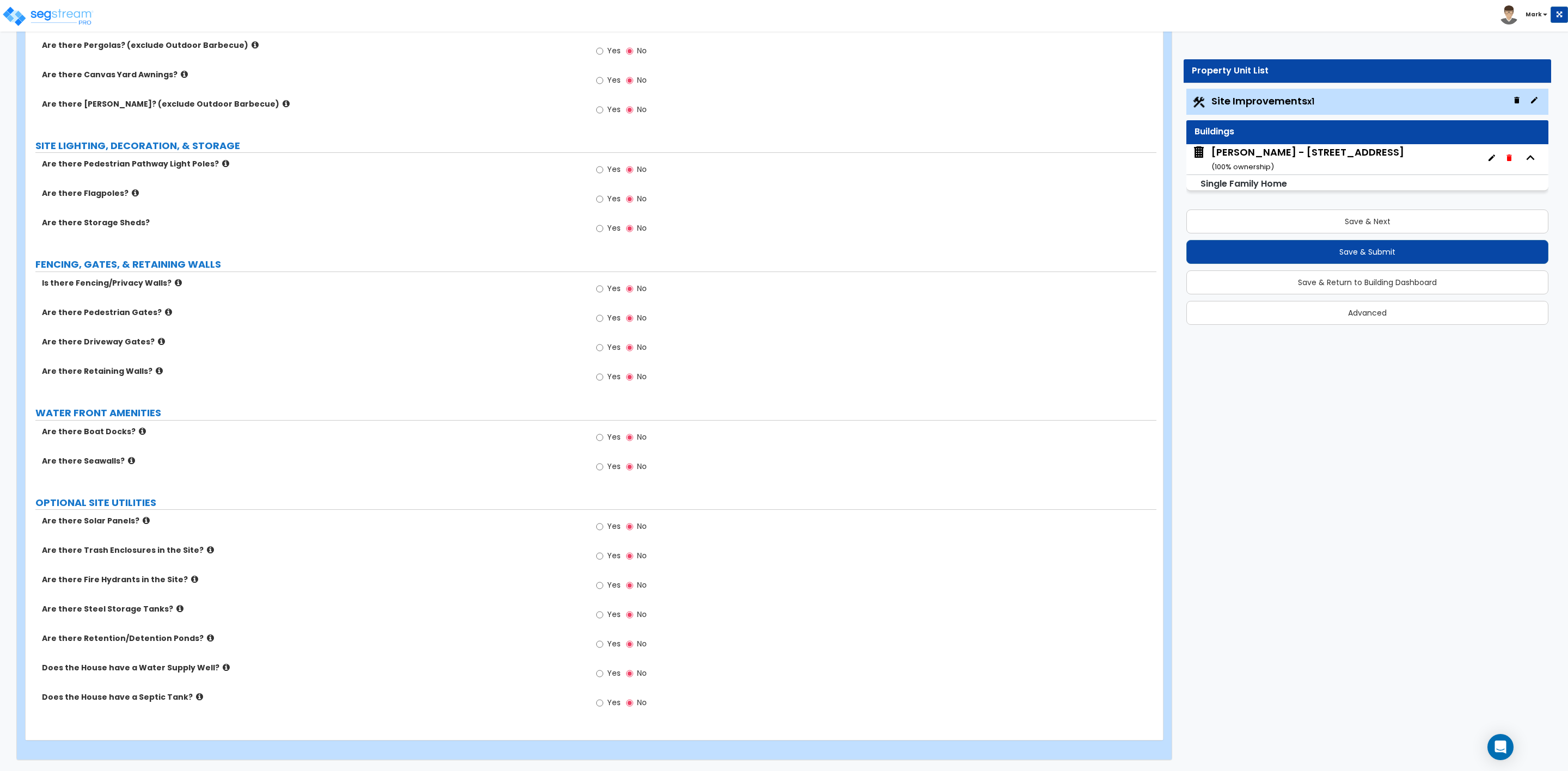
type input "100"
click at [598, 703] on input "Yes" at bounding box center [599, 703] width 7 height 12
radio input "true"
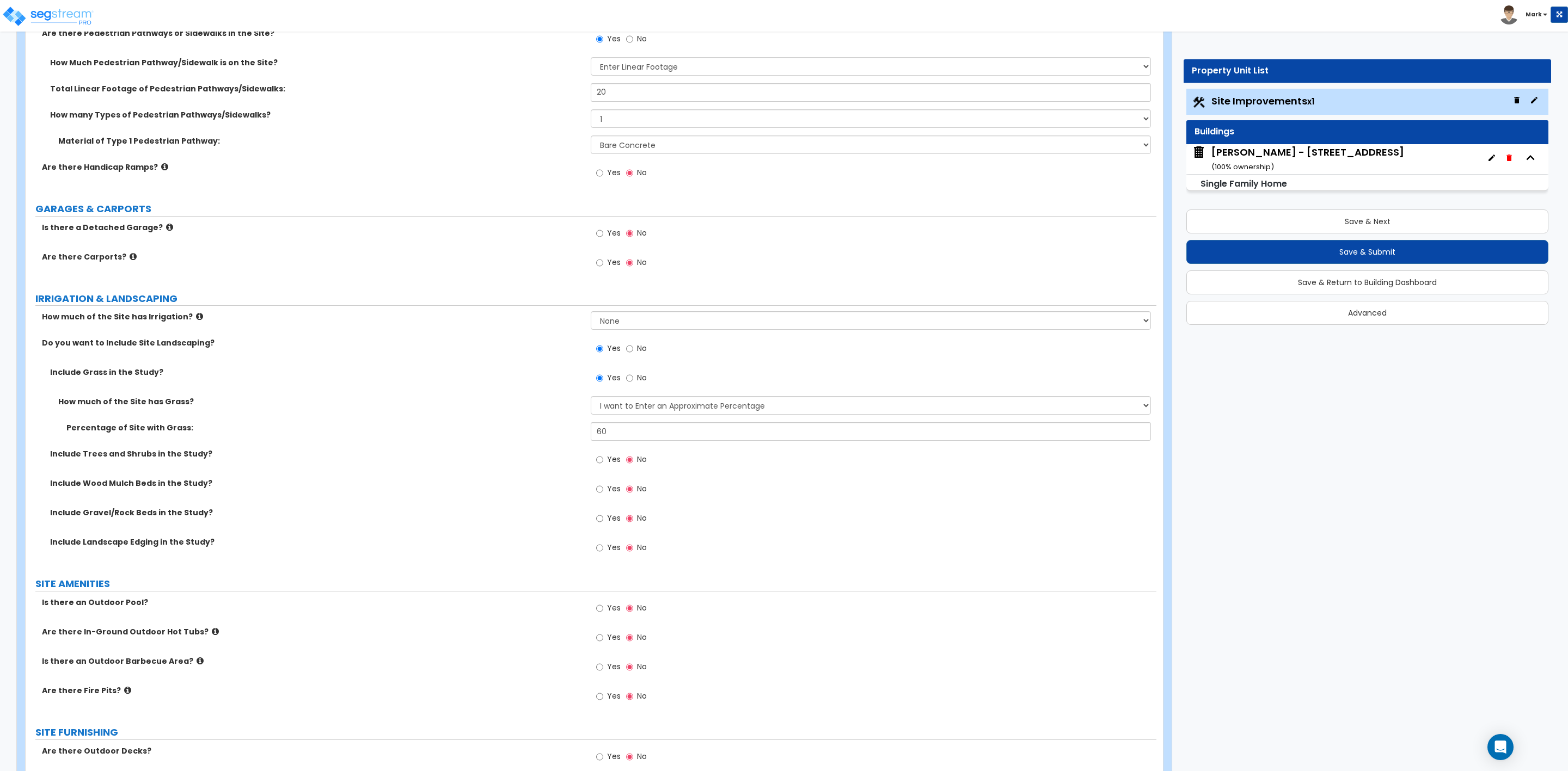
scroll to position [568, 0]
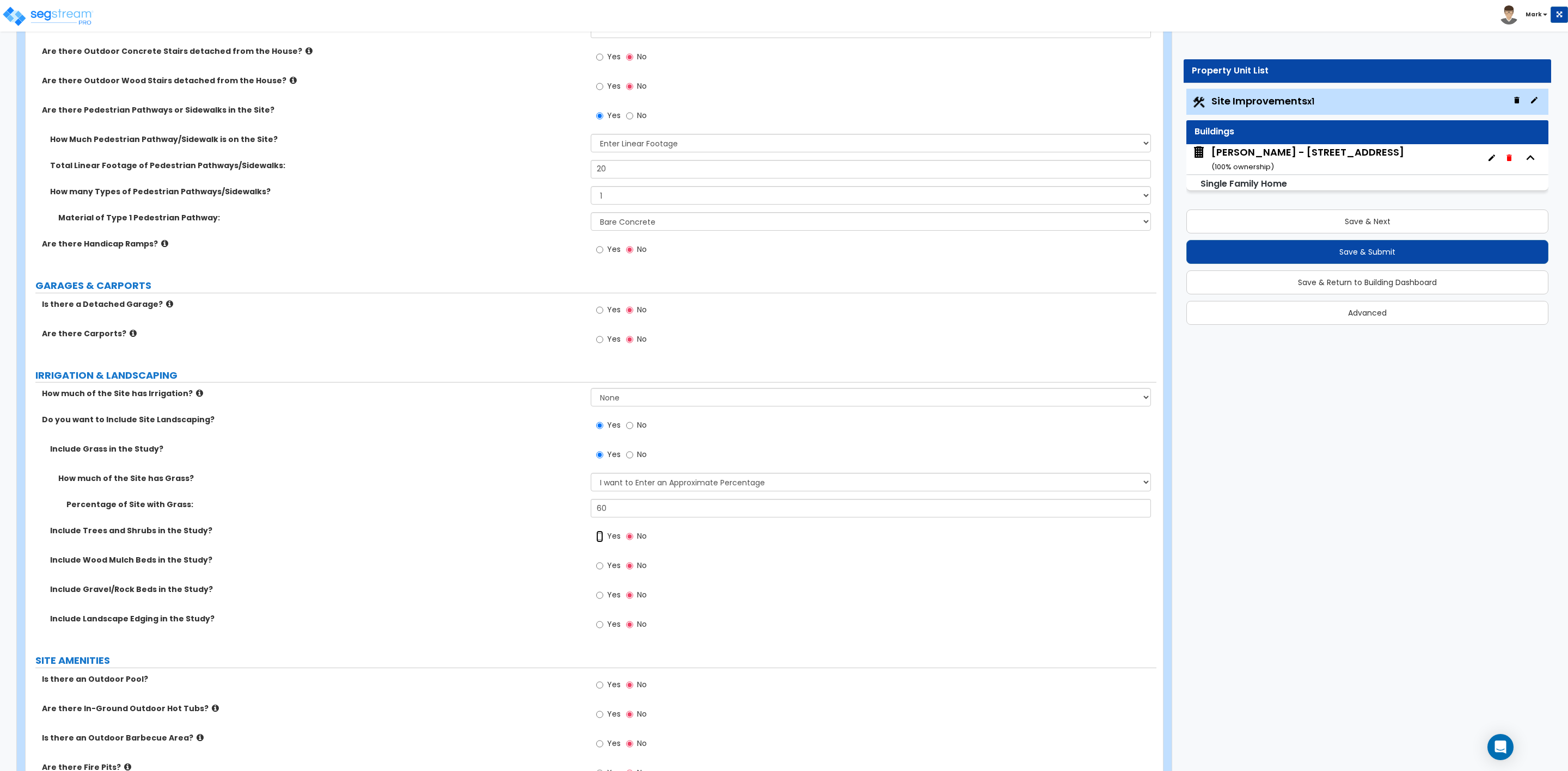
click at [603, 538] on input "Yes" at bounding box center [599, 536] width 7 height 12
radio input "true"
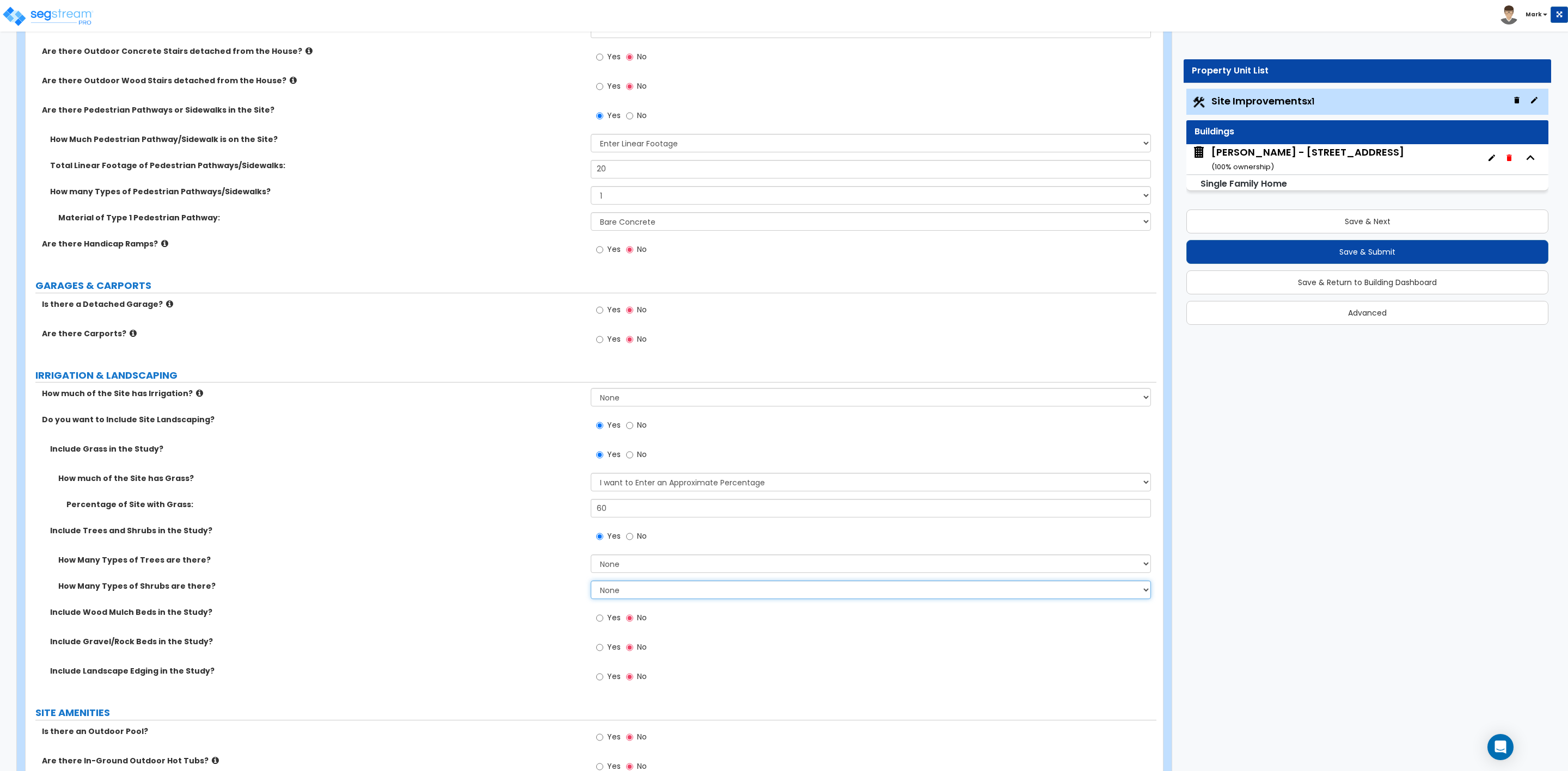
click at [603, 592] on select "None 1 2 3" at bounding box center [870, 589] width 560 height 18
select select "1"
click at [590, 583] on select "None 1 2 3" at bounding box center [870, 589] width 560 height 18
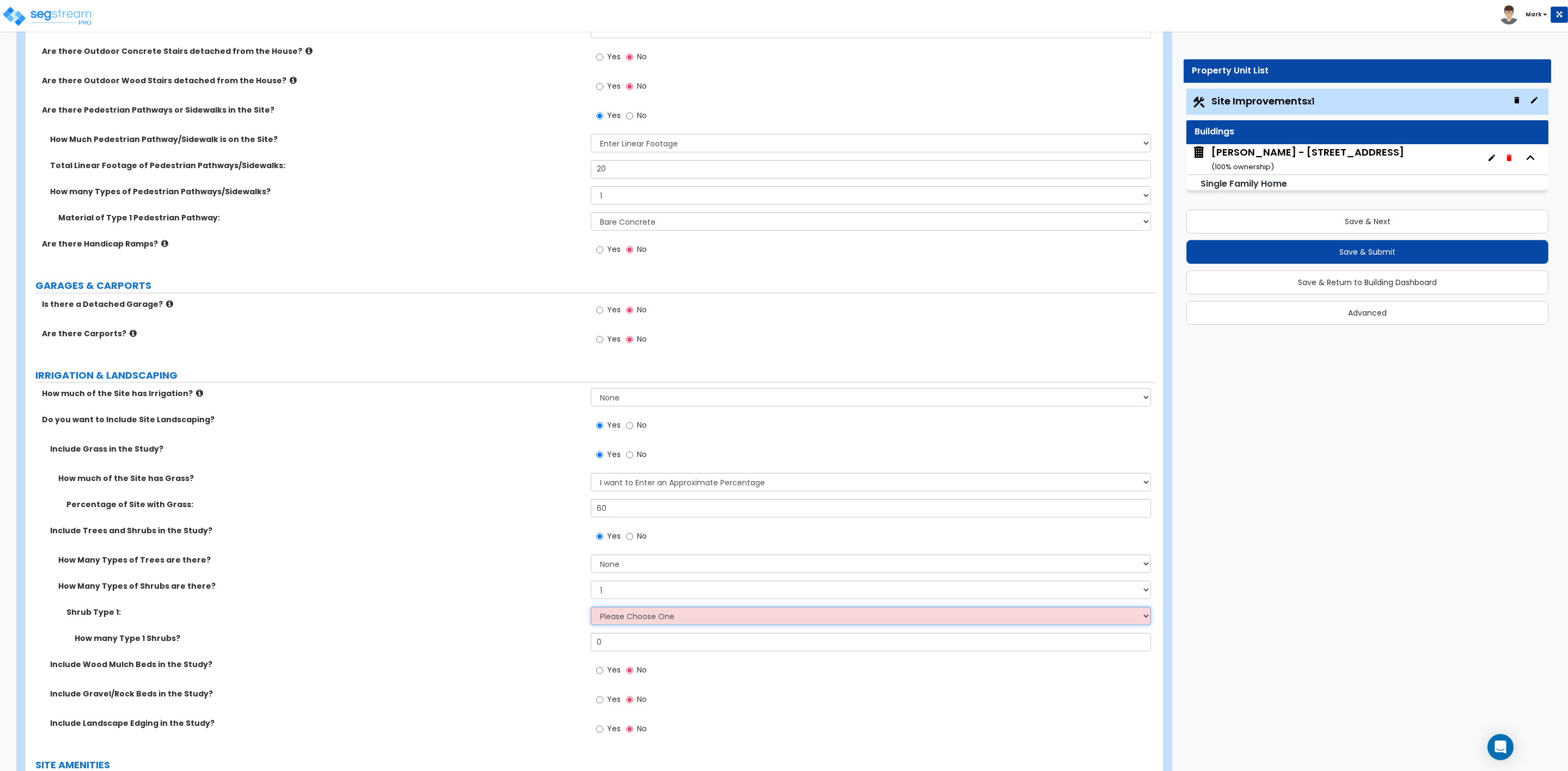
click at [608, 616] on select "Please Choose One Arborvitae Azalea Yew Boxwood Juniper Holly Cotoneaster Euony…" at bounding box center [870, 616] width 560 height 18
click at [615, 622] on select "Please Choose One Arborvitae Azalea Yew Boxwood Juniper Holly Cotoneaster Euony…" at bounding box center [870, 616] width 560 height 18
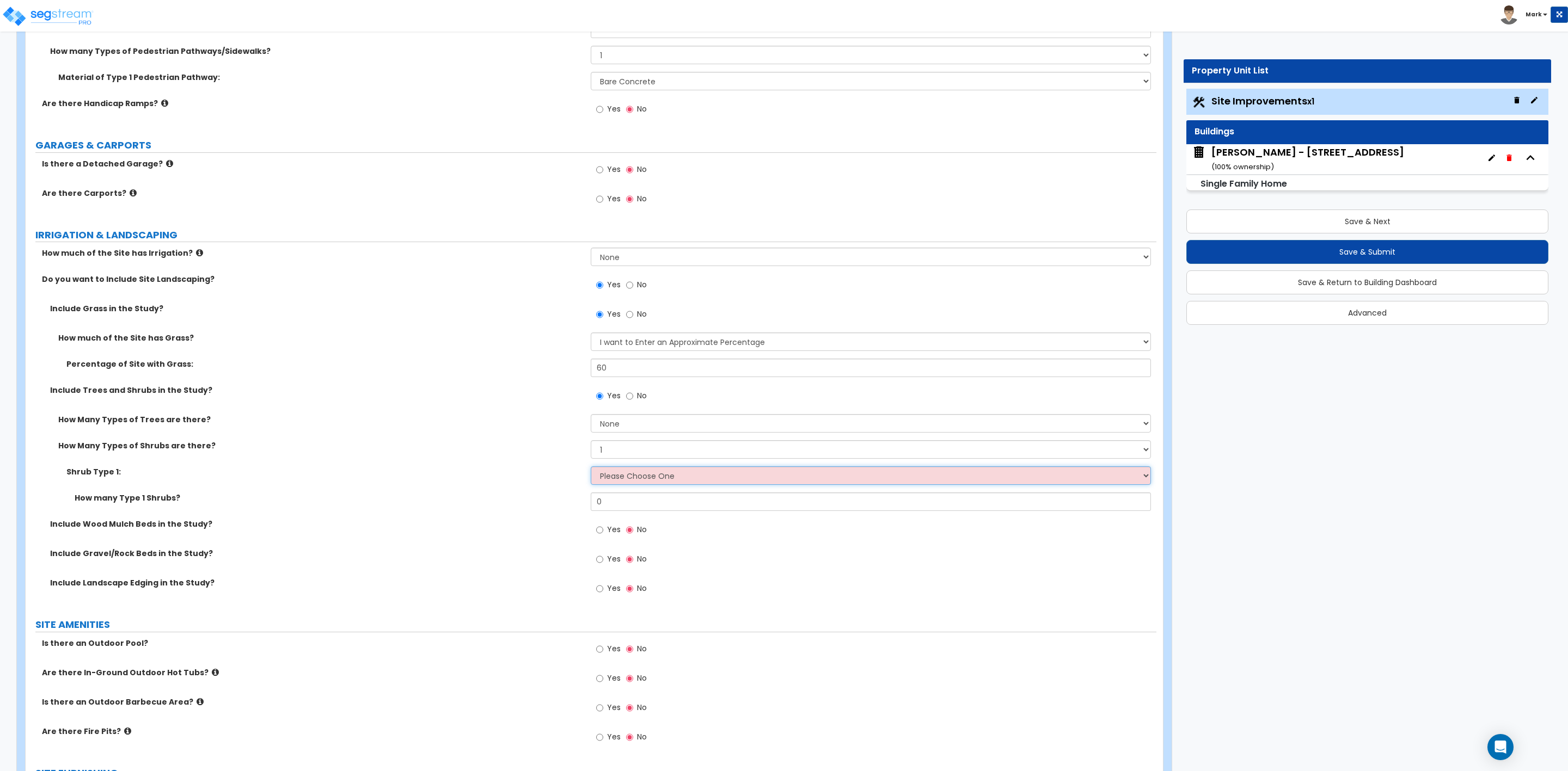
scroll to position [731, 0]
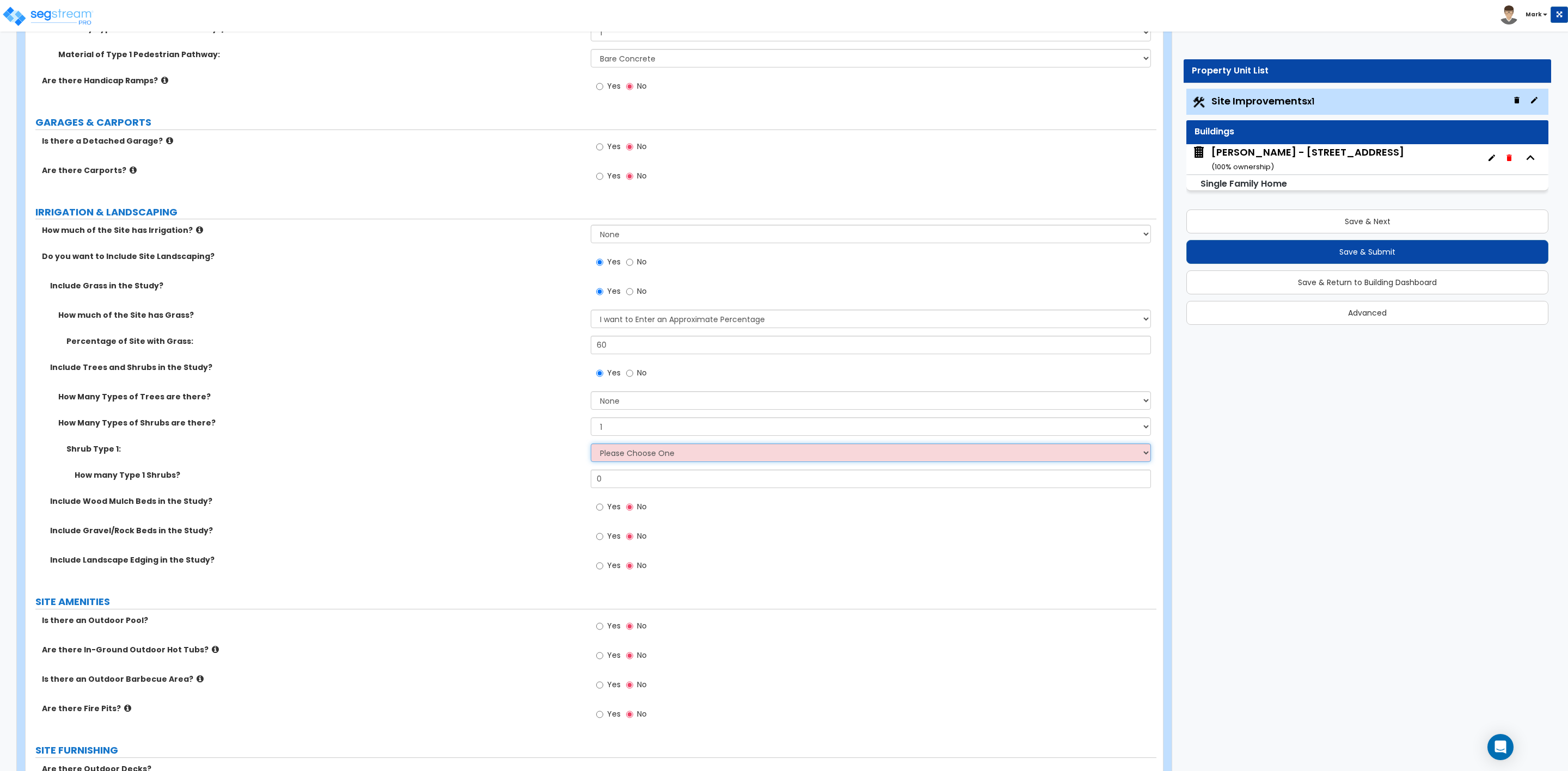
click at [626, 456] on select "Please Choose One Arborvitae Azalea Yew Boxwood Juniper Holly Cotoneaster Euony…" at bounding box center [870, 452] width 560 height 18
click at [685, 454] on select "Please Choose One Arborvitae Azalea Yew Boxwood Juniper Holly Cotoneaster Euony…" at bounding box center [870, 452] width 560 height 18
click at [610, 462] on select "Please Choose One Arborvitae Azalea Yew Boxwood Juniper Holly Cotoneaster Euony…" at bounding box center [870, 452] width 560 height 18
select select "3"
click at [590, 446] on select "Please Choose One Arborvitae Azalea Yew Boxwood Juniper Holly Cotoneaster Euony…" at bounding box center [870, 452] width 560 height 18
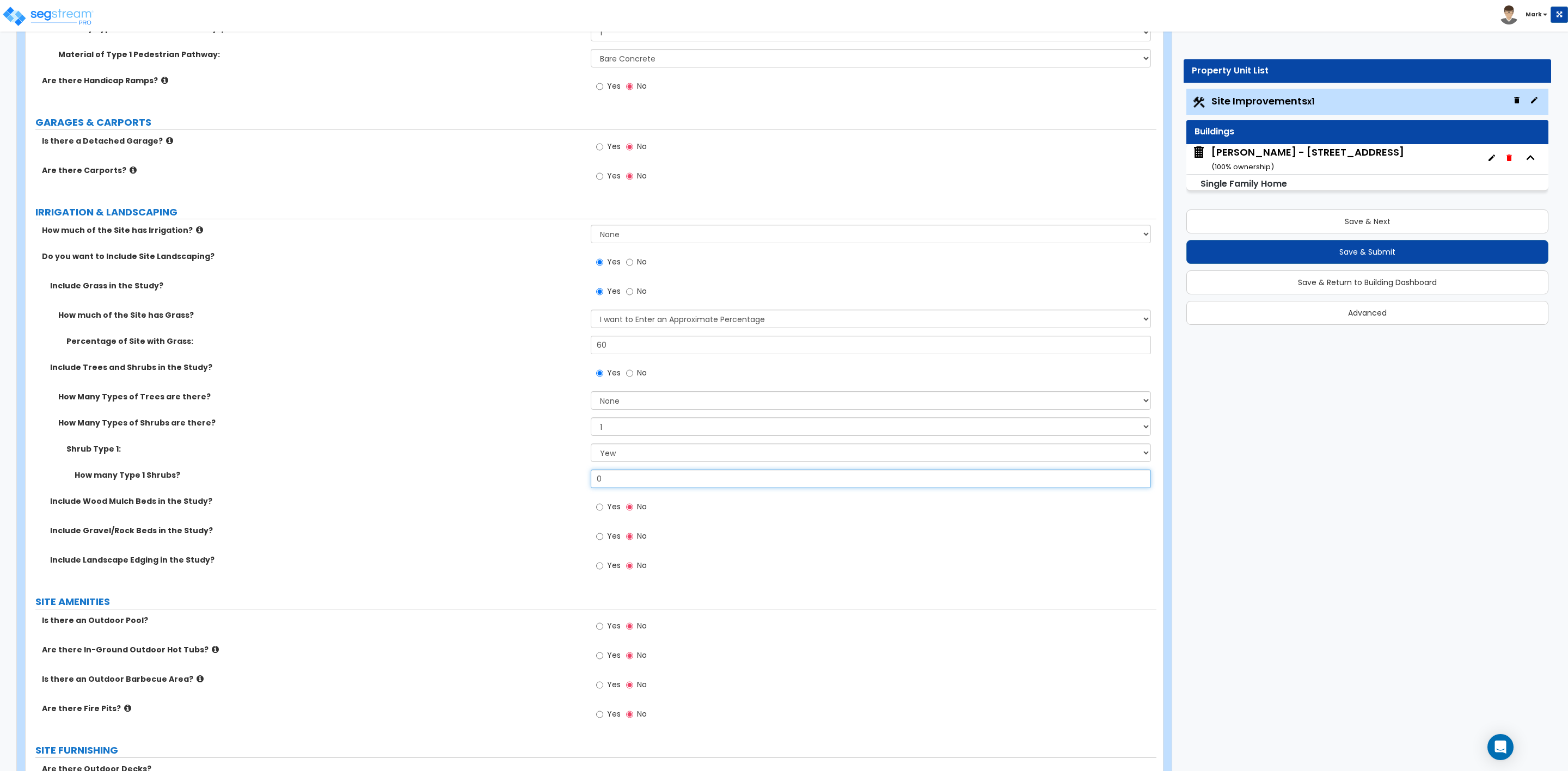
drag, startPoint x: 613, startPoint y: 476, endPoint x: 563, endPoint y: 479, distance: 50.1
click at [563, 479] on div "How many Type 1 Shrubs? 0" at bounding box center [590, 483] width 1131 height 26
type input "16"
click at [469, 529] on label "Include Gravel/Rock Beds in the Study?" at bounding box center [316, 530] width 532 height 11
click at [605, 507] on label "Yes" at bounding box center [608, 508] width 25 height 18
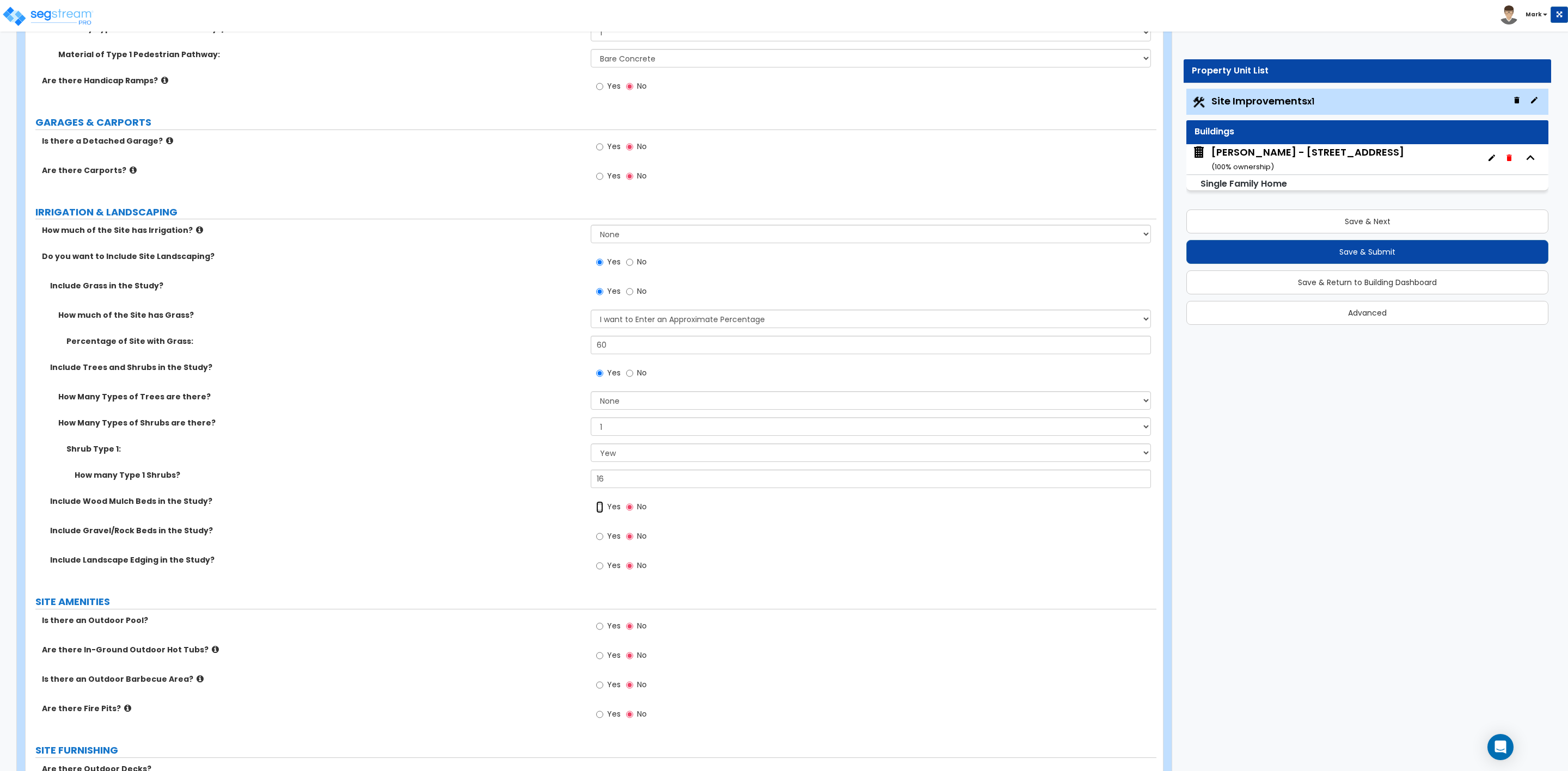
click at [603, 507] on input "Yes" at bounding box center [599, 507] width 7 height 12
radio input "true"
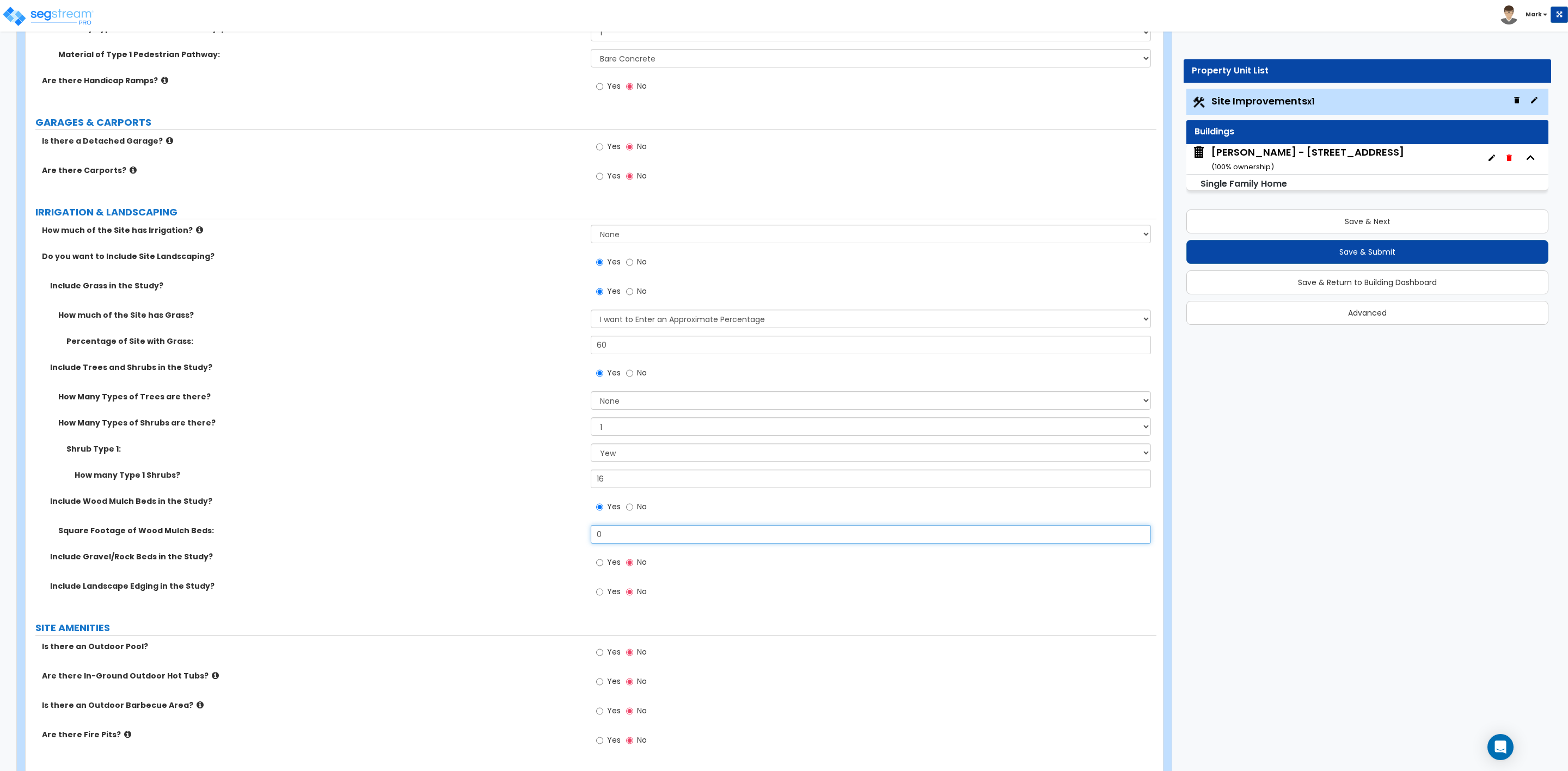
click at [627, 531] on input "0" at bounding box center [870, 534] width 560 height 18
drag, startPoint x: 622, startPoint y: 536, endPoint x: 559, endPoint y: 538, distance: 63.0
click at [562, 538] on div "Square Footage of Wood Mulch Beds: 0" at bounding box center [590, 538] width 1131 height 26
type input "120"
click at [333, 585] on label "Include Landscape Edging in the Study?" at bounding box center [316, 586] width 532 height 11
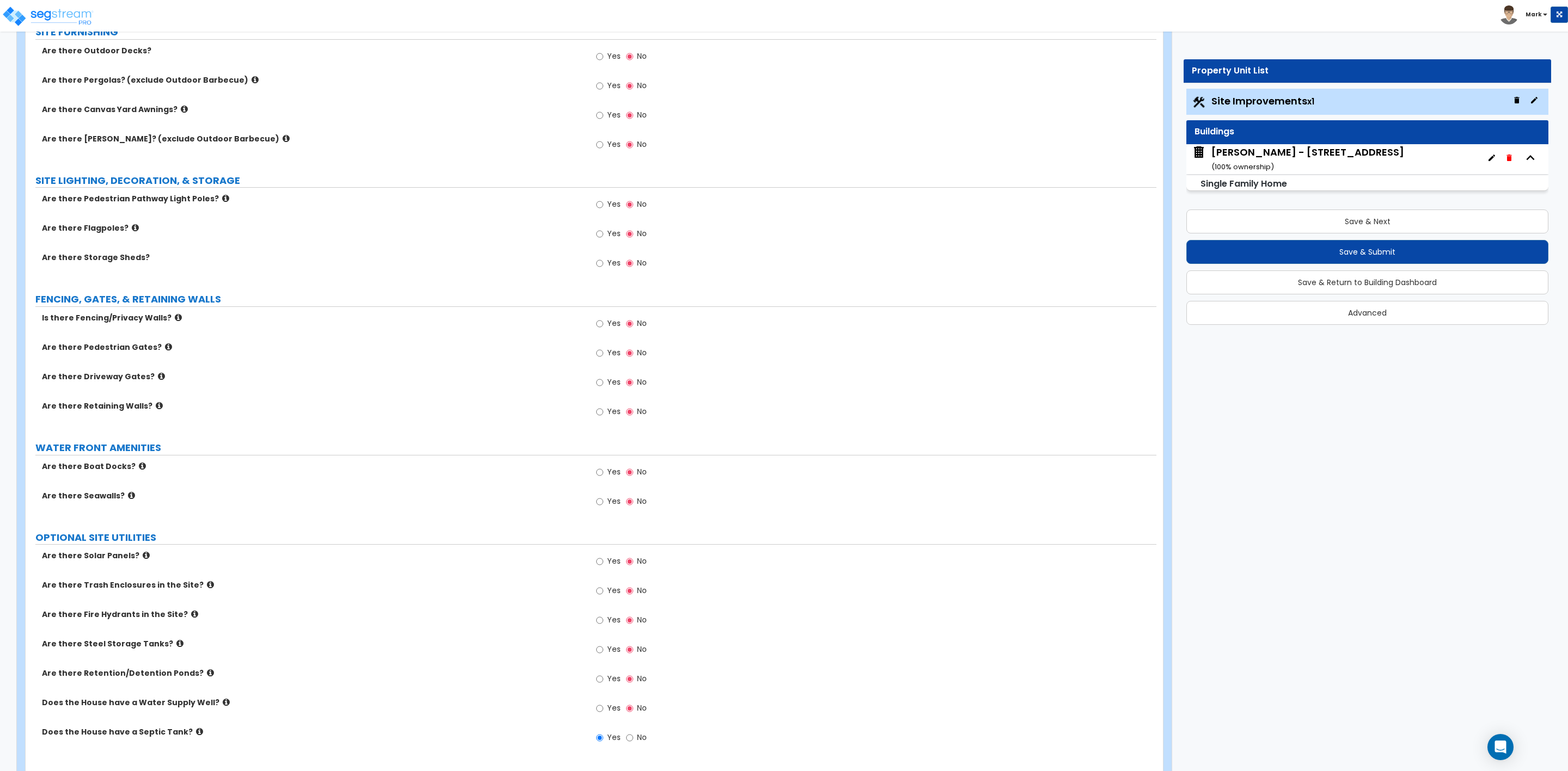
scroll to position [1514, 0]
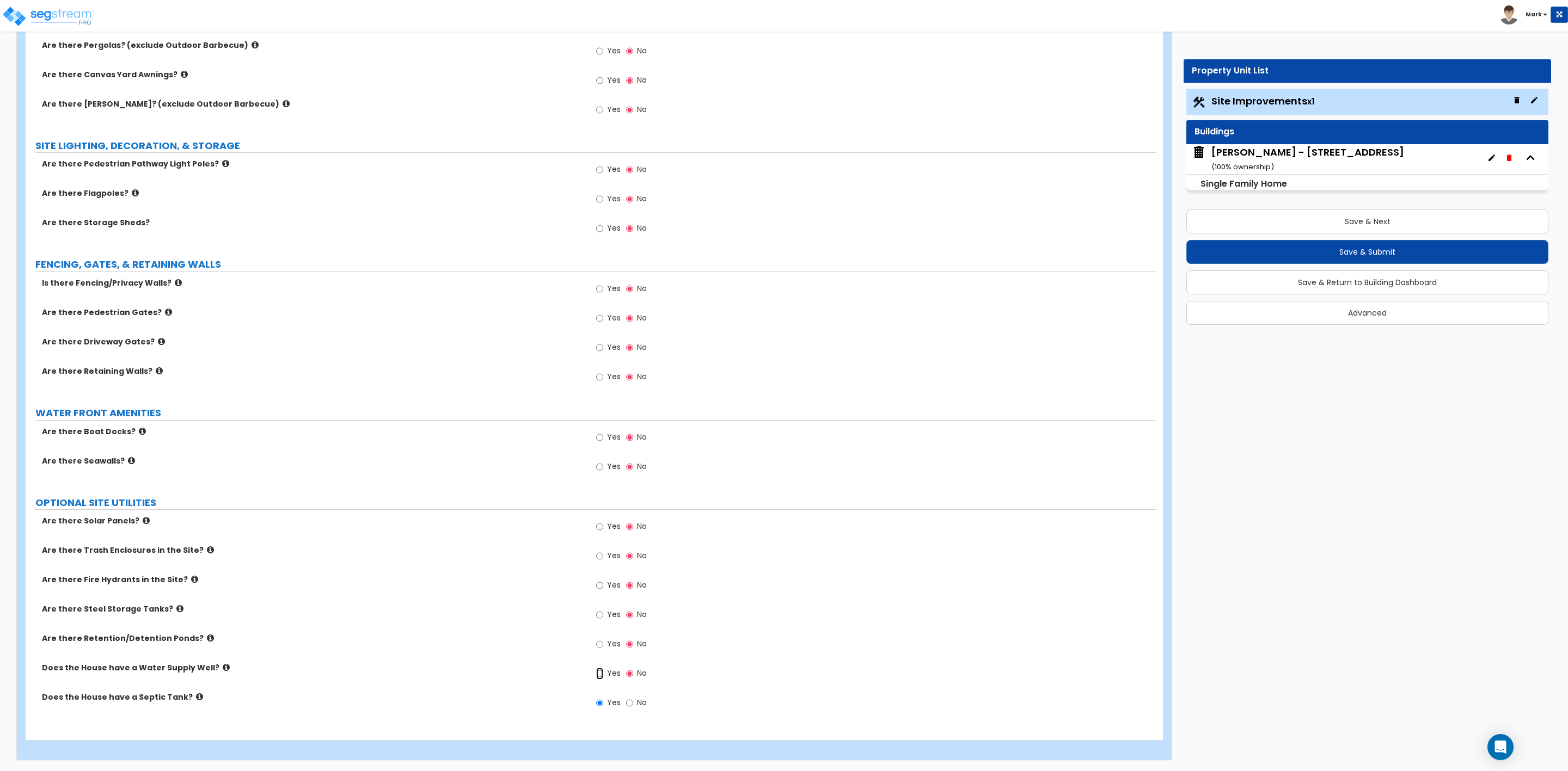
click at [598, 678] on input "Yes" at bounding box center [599, 674] width 7 height 12
radio input "true"
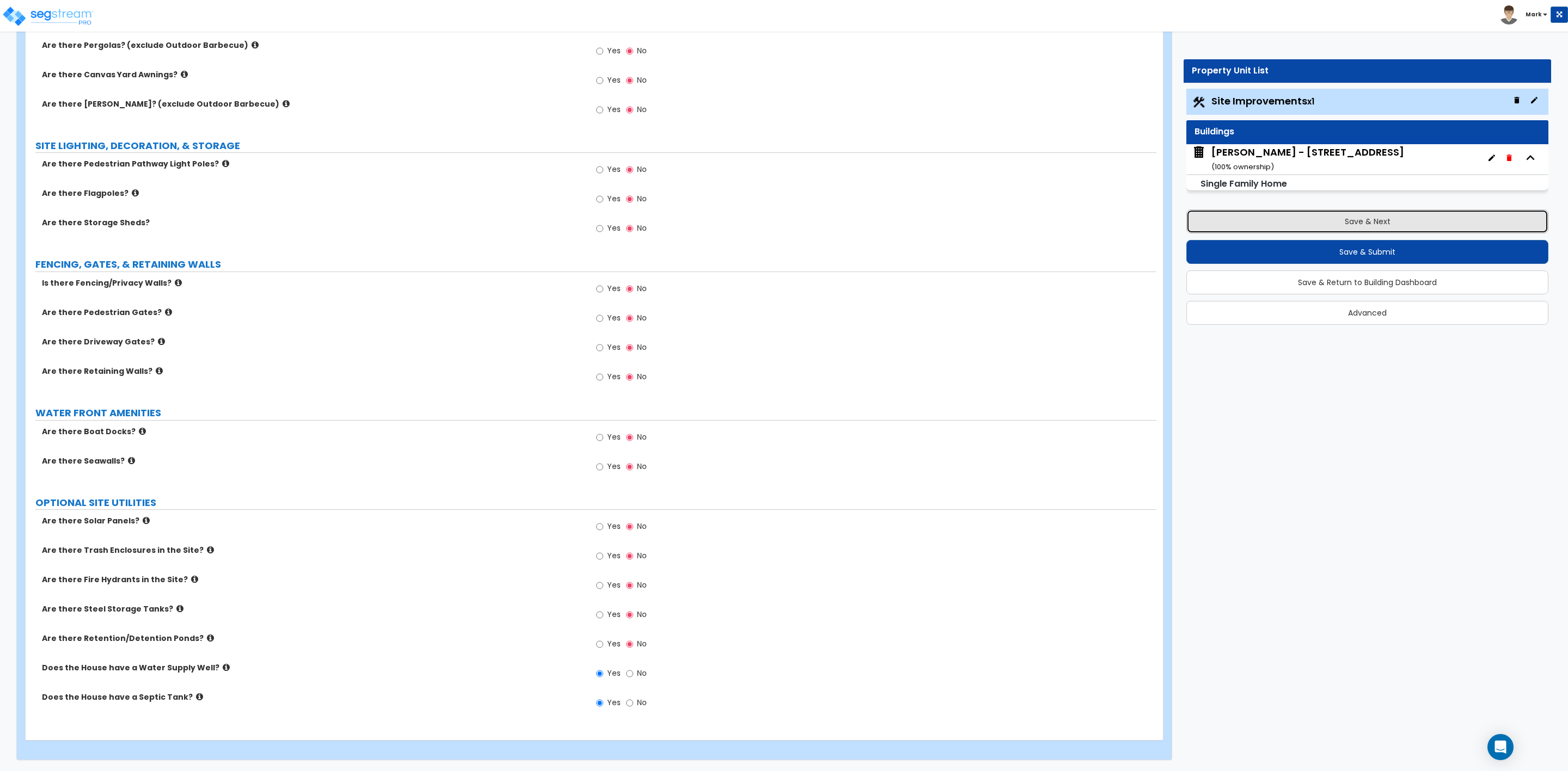
click at [1328, 219] on button "Save & Next" at bounding box center [1367, 221] width 362 height 24
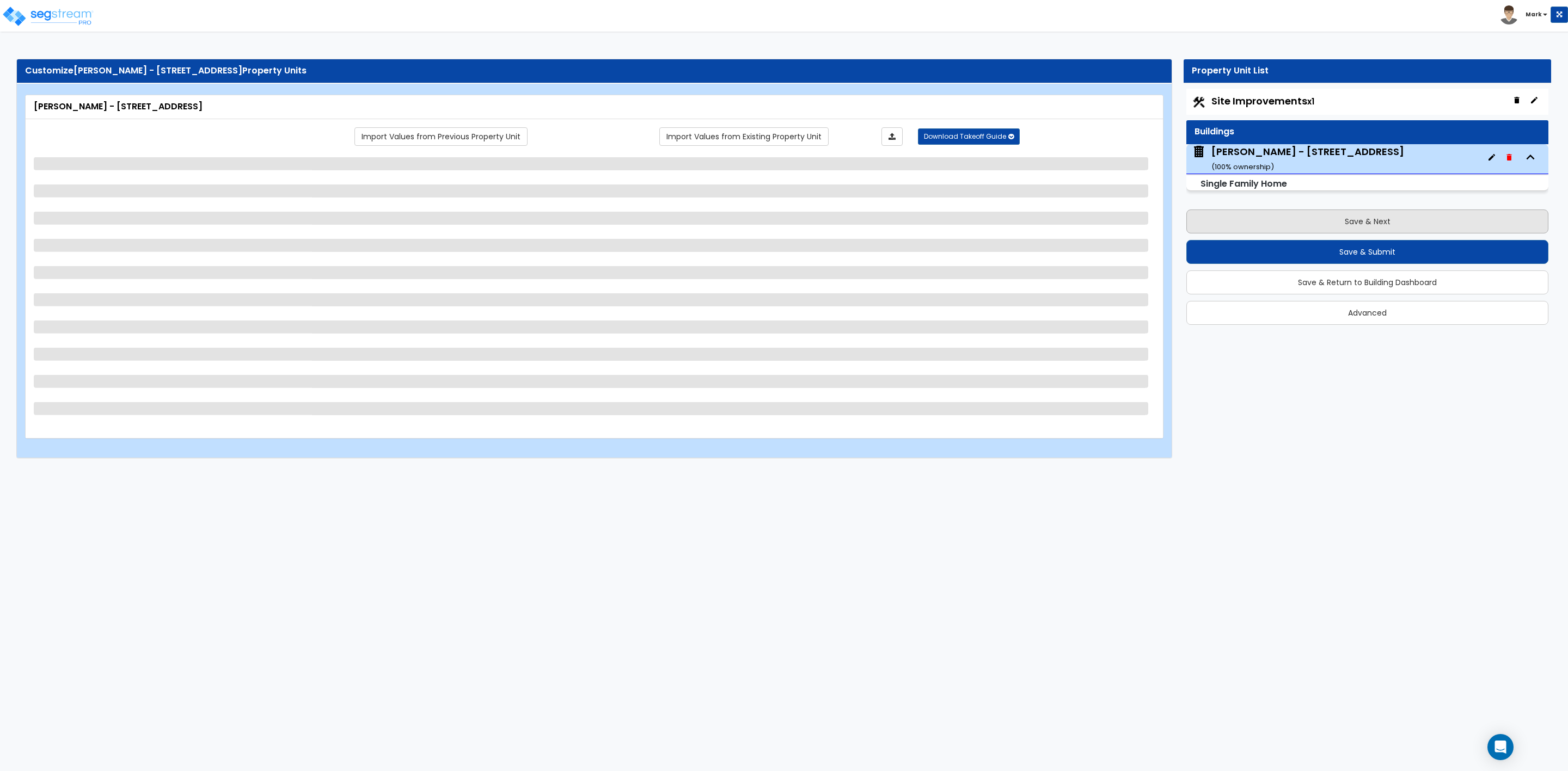
scroll to position [0, 0]
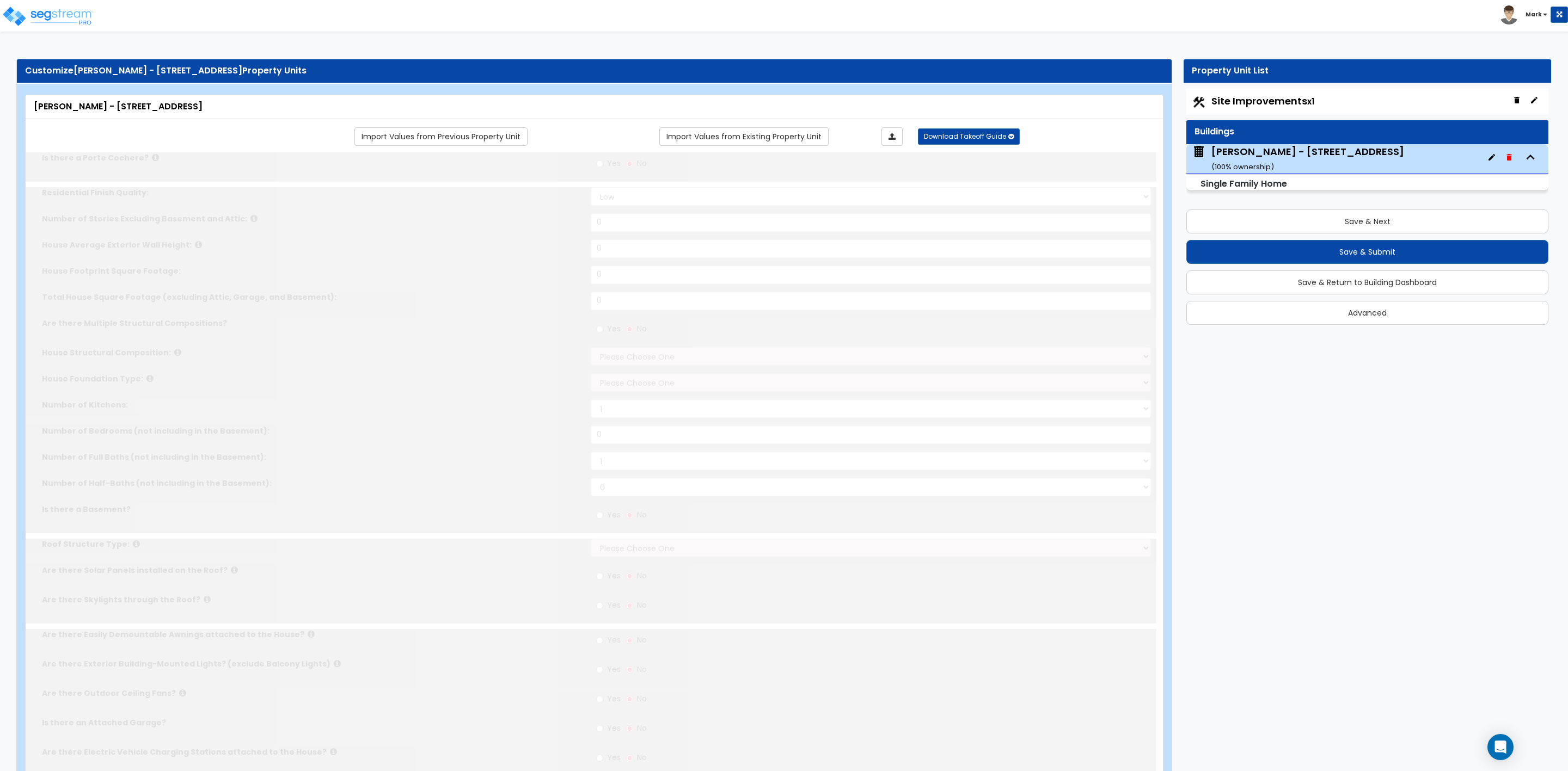
type input "1"
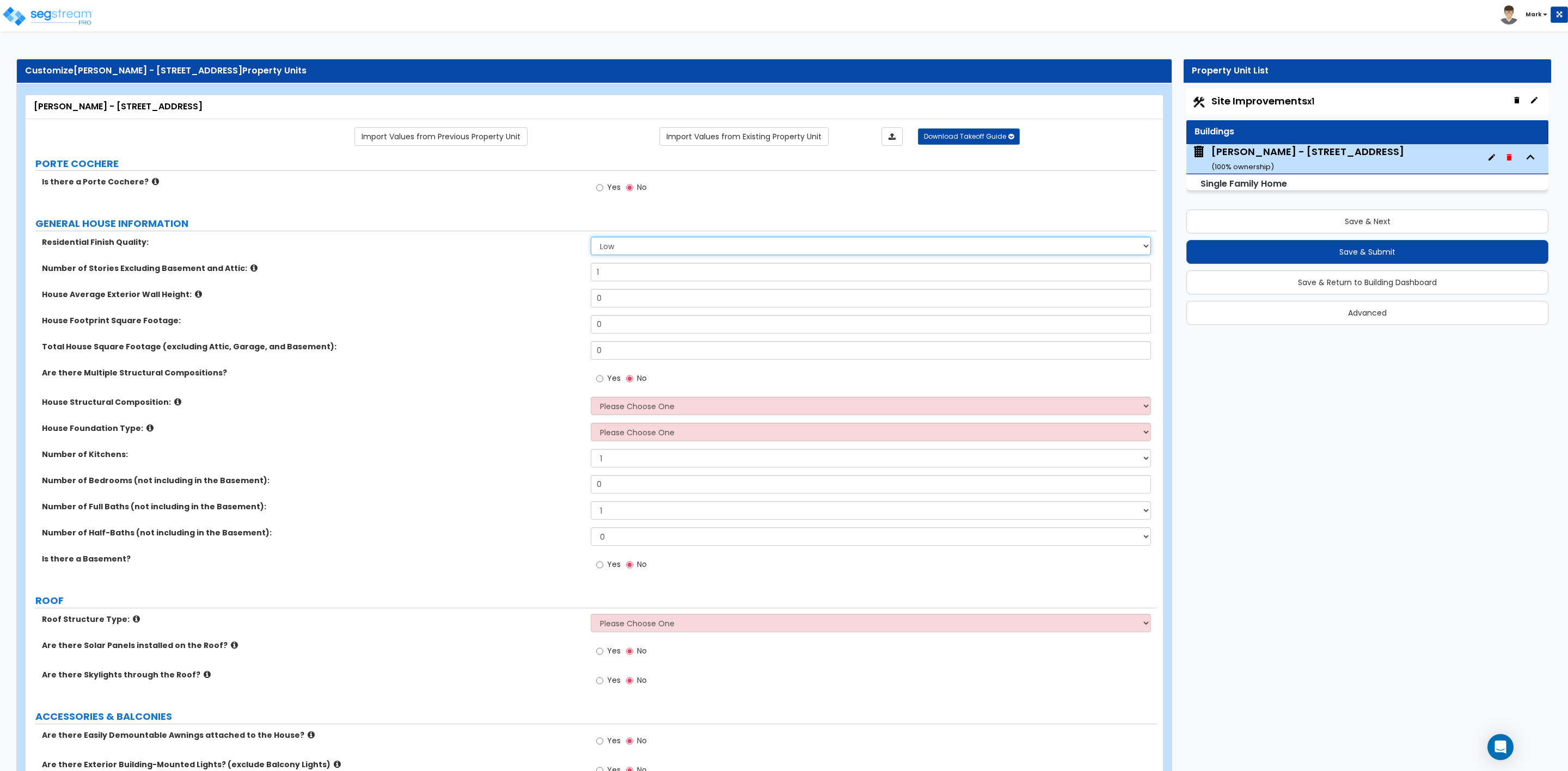
click at [624, 244] on select "Low Average High" at bounding box center [870, 245] width 560 height 18
select select "1"
click at [590, 238] on select "Low Average High" at bounding box center [870, 245] width 560 height 18
drag, startPoint x: 601, startPoint y: 299, endPoint x: 585, endPoint y: 303, distance: 16.5
click at [585, 303] on div "House Average Exterior Wall Height: 0" at bounding box center [590, 302] width 1131 height 26
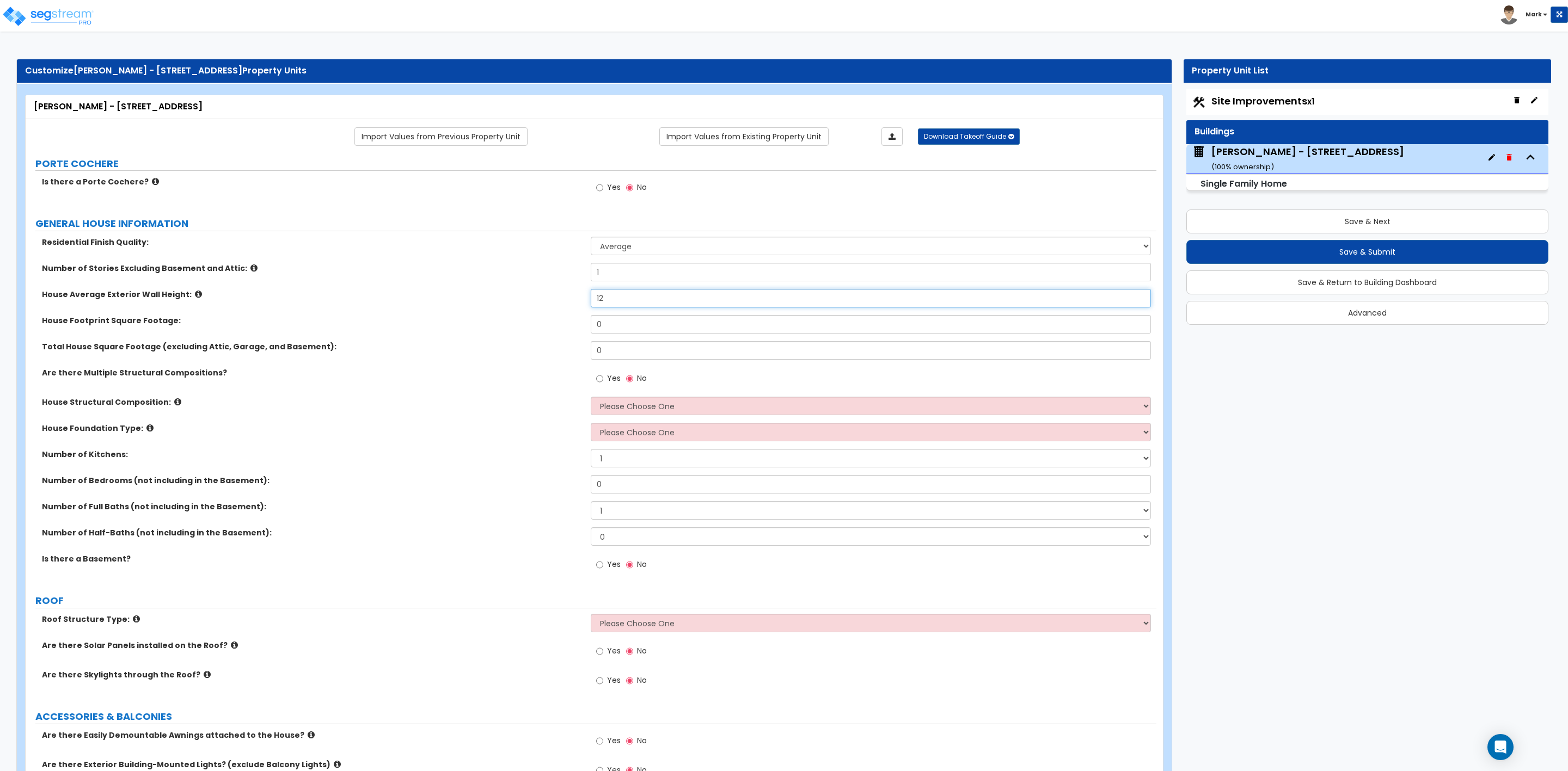
type input "12"
drag, startPoint x: 611, startPoint y: 323, endPoint x: 559, endPoint y: 323, distance: 52.0
click at [584, 323] on div "House Footprint Square Footage: 0" at bounding box center [590, 328] width 1131 height 26
click at [606, 330] on input "0" at bounding box center [870, 324] width 560 height 18
click at [620, 327] on input "0" at bounding box center [870, 324] width 560 height 18
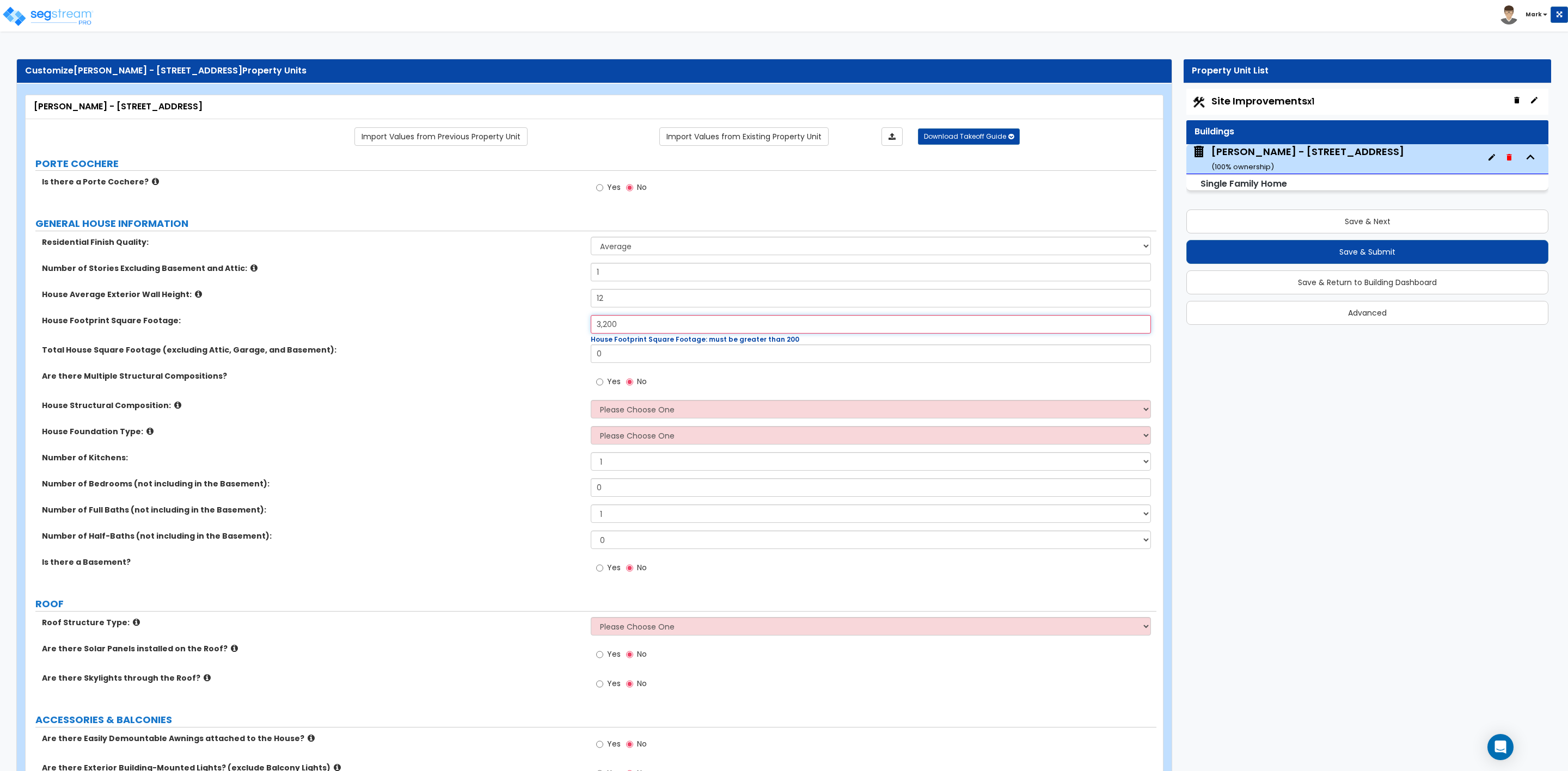
type input "3,200"
drag, startPoint x: 618, startPoint y: 354, endPoint x: 569, endPoint y: 353, distance: 49.0
click at [577, 354] on div "Total House Square Footage (excluding Attic, Garage, and Basement): 0" at bounding box center [590, 354] width 1131 height 26
type input "1,400"
drag, startPoint x: 627, startPoint y: 323, endPoint x: 510, endPoint y: 303, distance: 118.7
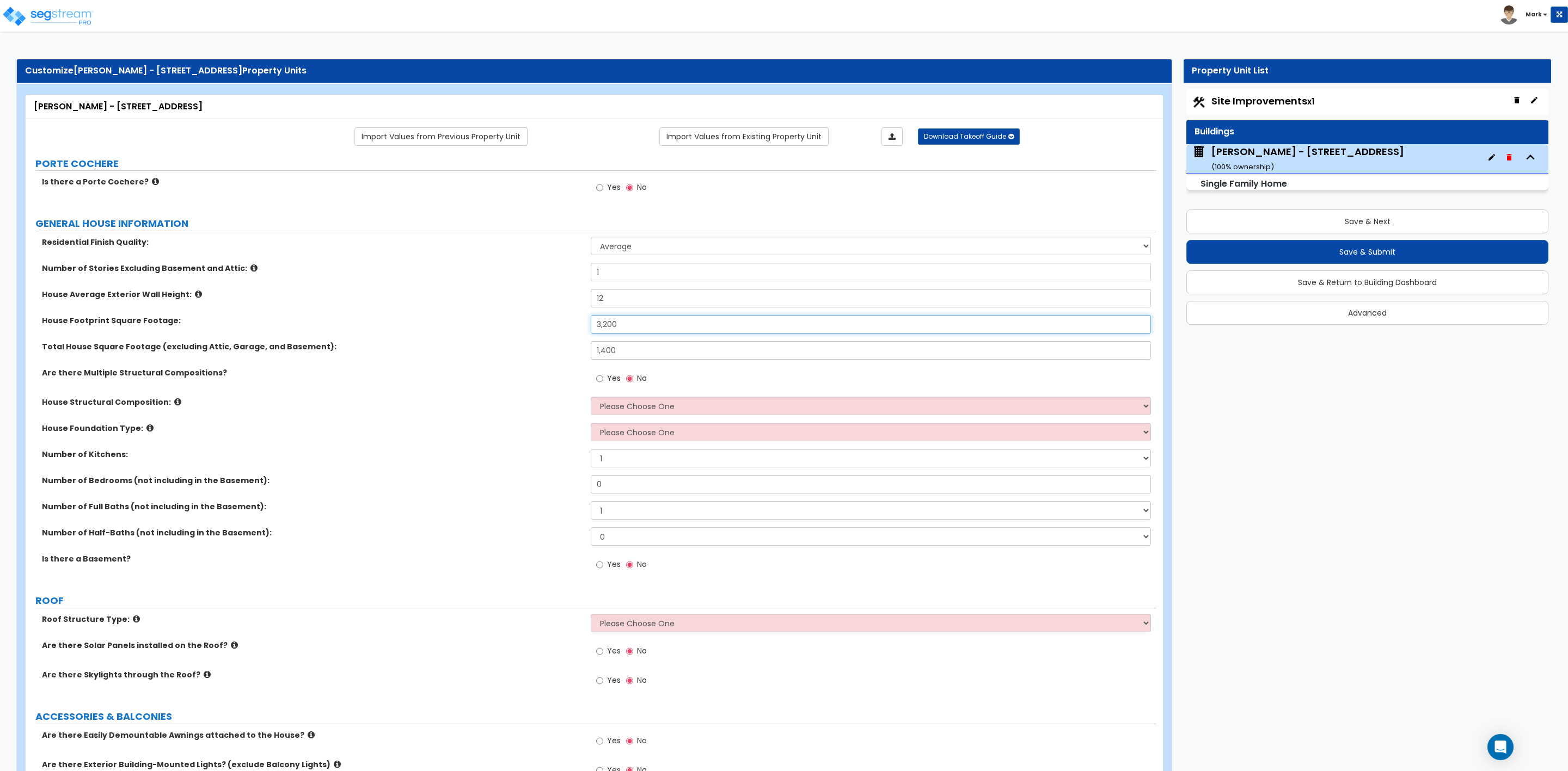
click at [522, 314] on div "Residential Finish Quality: Low Average High Number of Stories Excluding Baseme…" at bounding box center [590, 409] width 1115 height 346
drag, startPoint x: 619, startPoint y: 325, endPoint x: 555, endPoint y: 326, distance: 64.0
click at [555, 326] on div "House Footprint Square Footage: 2,800" at bounding box center [590, 328] width 1131 height 26
type input "2,000"
click at [708, 406] on select "Please Choose One Reinforced Concrete Structural Steel Brick Masonry CMU Masonr…" at bounding box center [870, 405] width 560 height 18
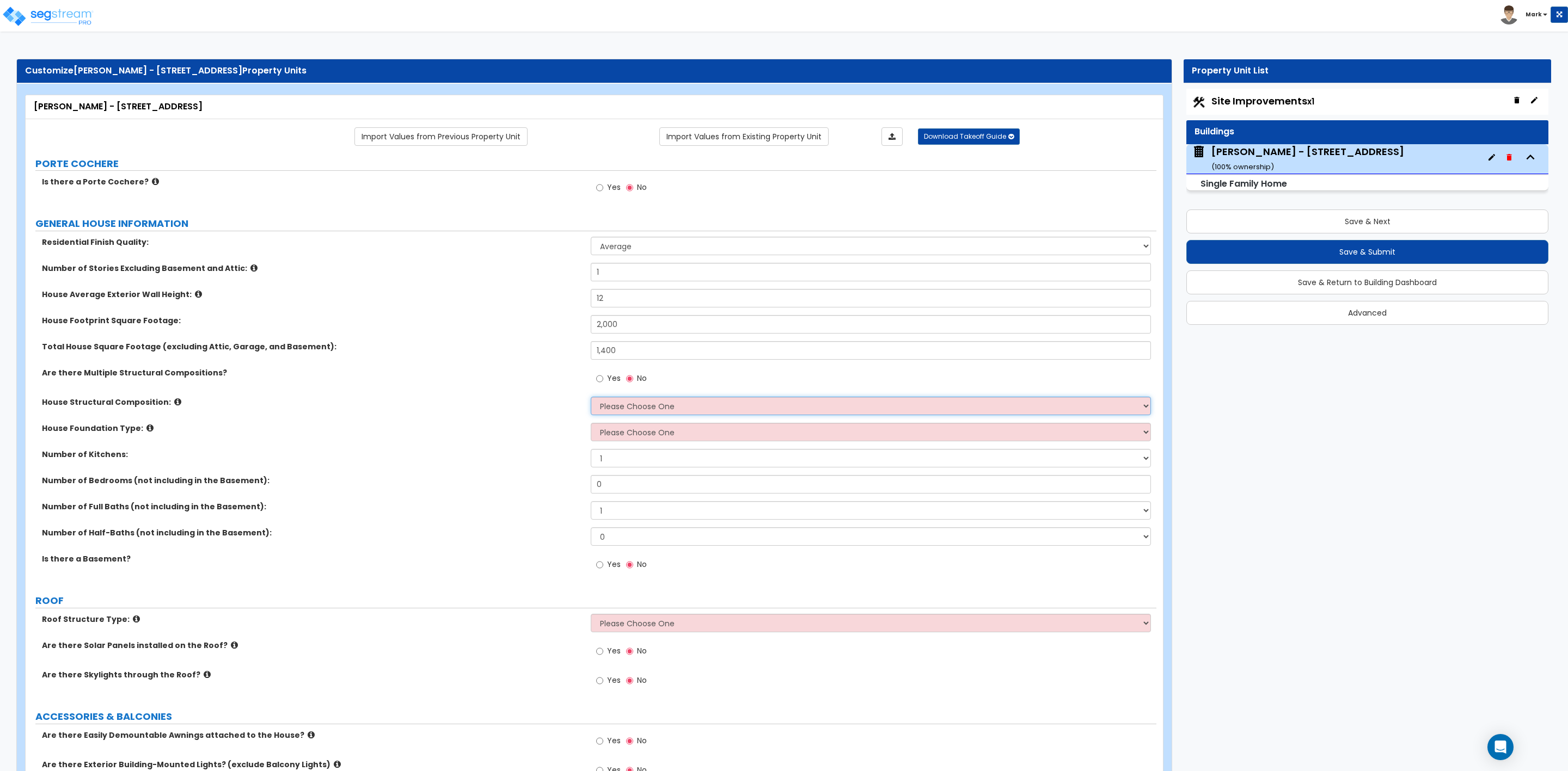
select select "7"
click at [590, 398] on select "Please Choose One Reinforced Concrete Structural Steel Brick Masonry CMU Masonr…" at bounding box center [870, 405] width 560 height 18
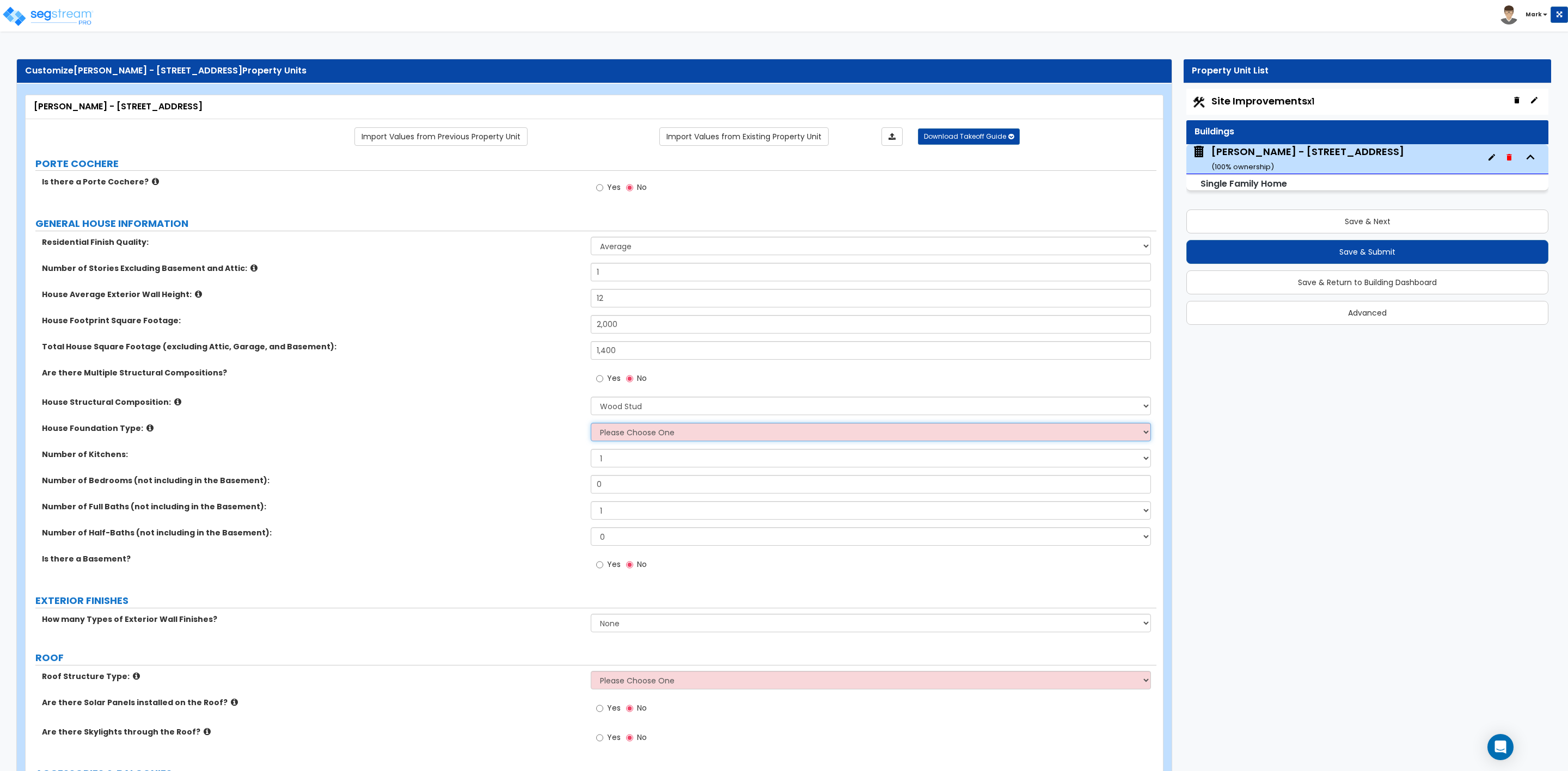
click at [606, 432] on select "Please Choose One Crawl Space Pier-Elevated First floor Slab on Grade" at bounding box center [870, 432] width 560 height 18
select select "3"
click at [590, 425] on select "Please Choose One Crawl Space Pier-Elevated First floor Slab on Grade" at bounding box center [870, 432] width 560 height 18
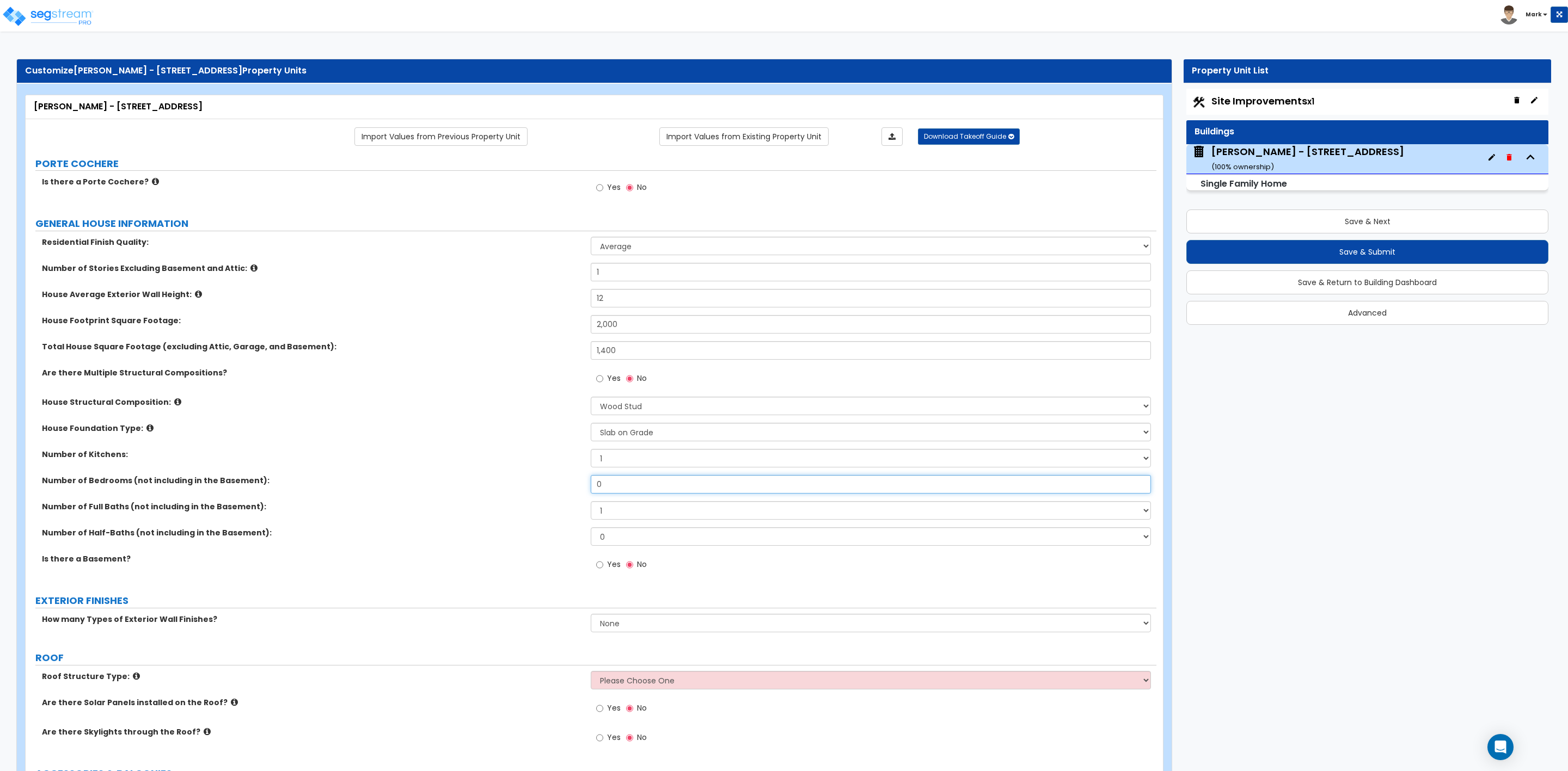
drag, startPoint x: 618, startPoint y: 486, endPoint x: 591, endPoint y: 492, distance: 27.7
click at [591, 492] on input "0" at bounding box center [870, 484] width 560 height 18
type input "4"
drag, startPoint x: 614, startPoint y: 511, endPoint x: 596, endPoint y: 513, distance: 18.1
click at [596, 513] on select "1 2 3 4 5 6 7 8 9 10" at bounding box center [870, 510] width 560 height 18
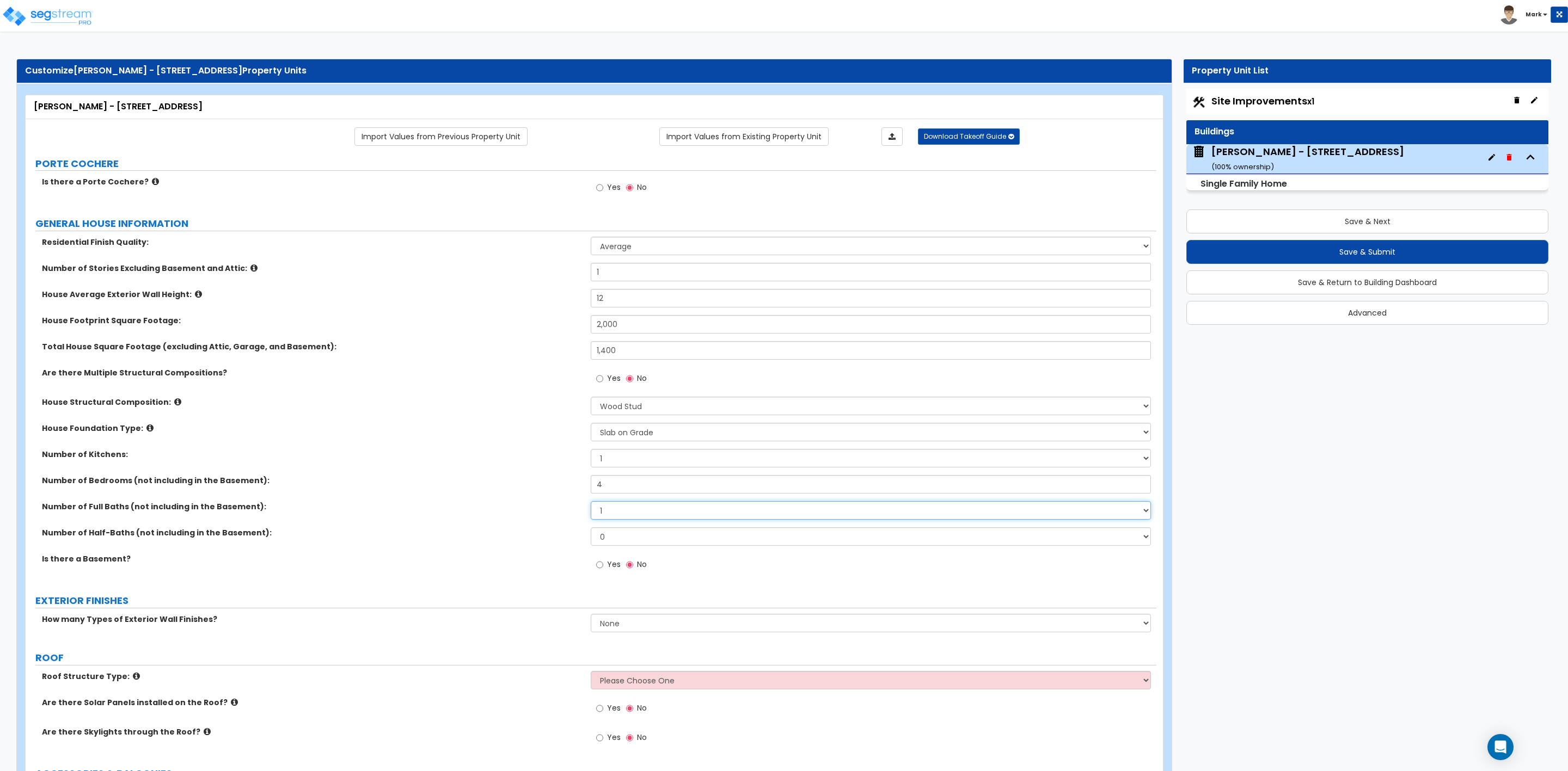
select select "3"
click at [590, 503] on select "1 2 3 4 5 6 7 8 9 10" at bounding box center [870, 510] width 560 height 18
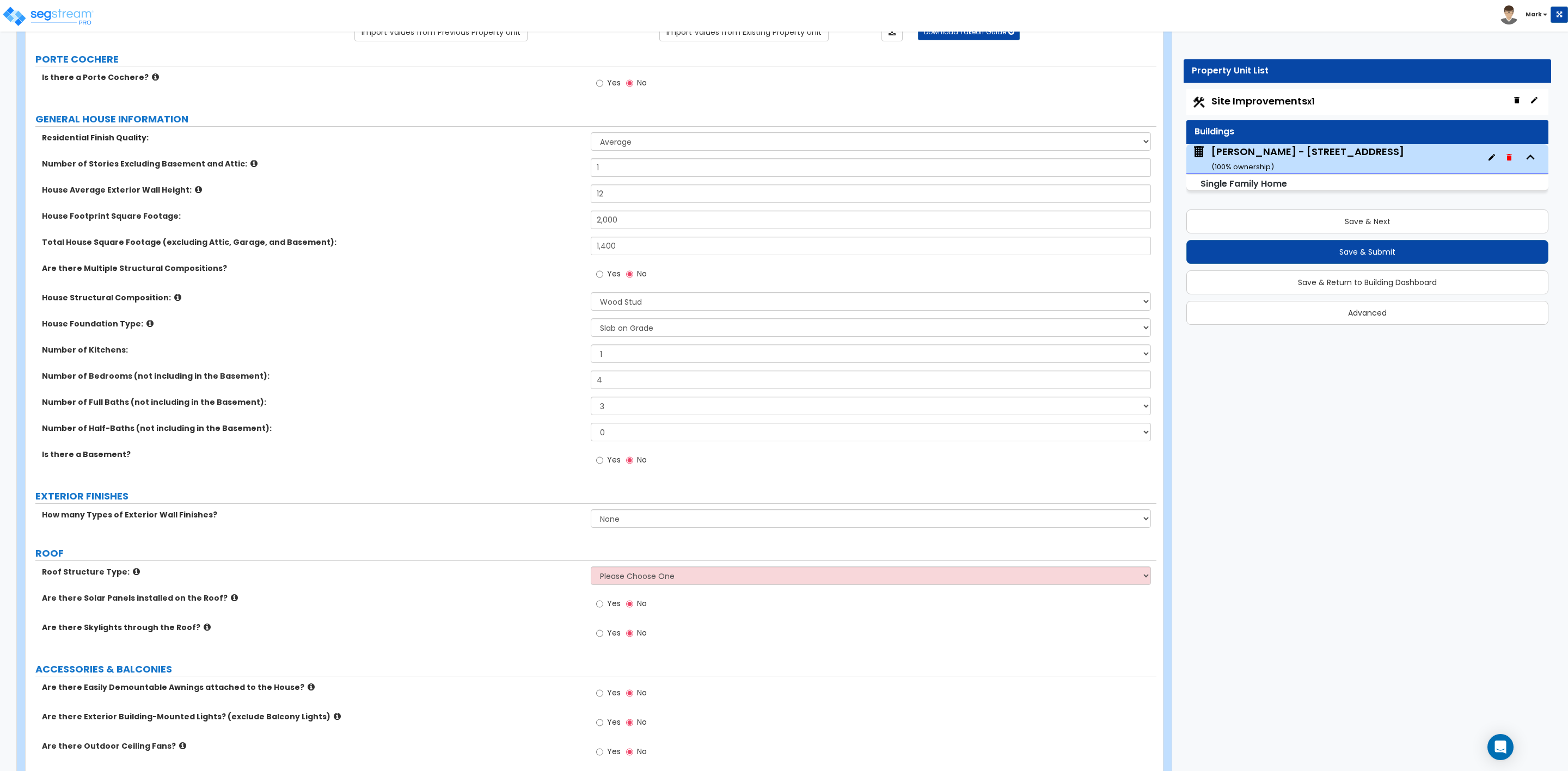
scroll to position [163, 0]
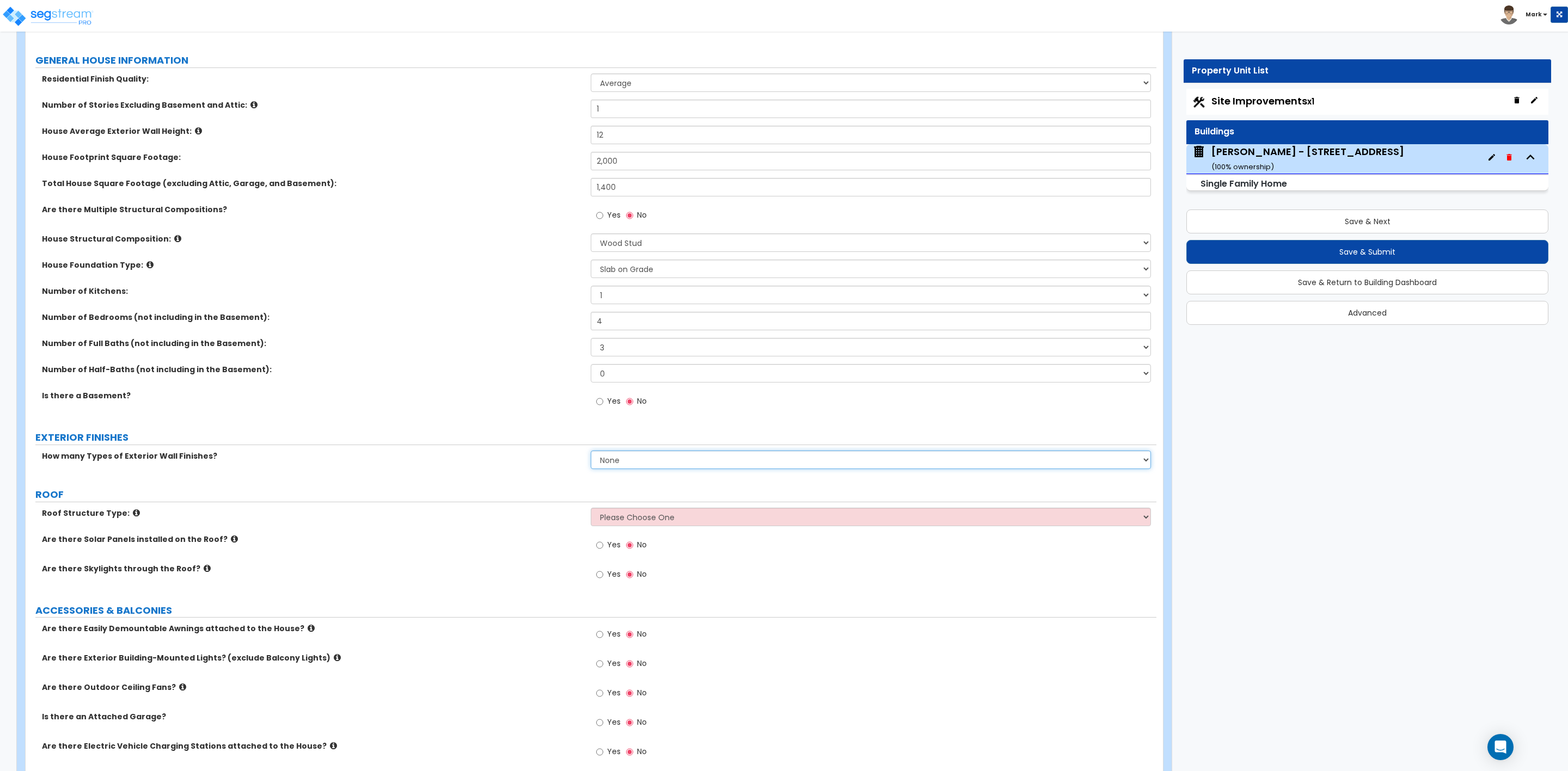
click at [600, 465] on select "None 1 2 3" at bounding box center [870, 460] width 560 height 18
select select "1"
click at [590, 452] on select "None 1 2 3" at bounding box center [870, 460] width 560 height 18
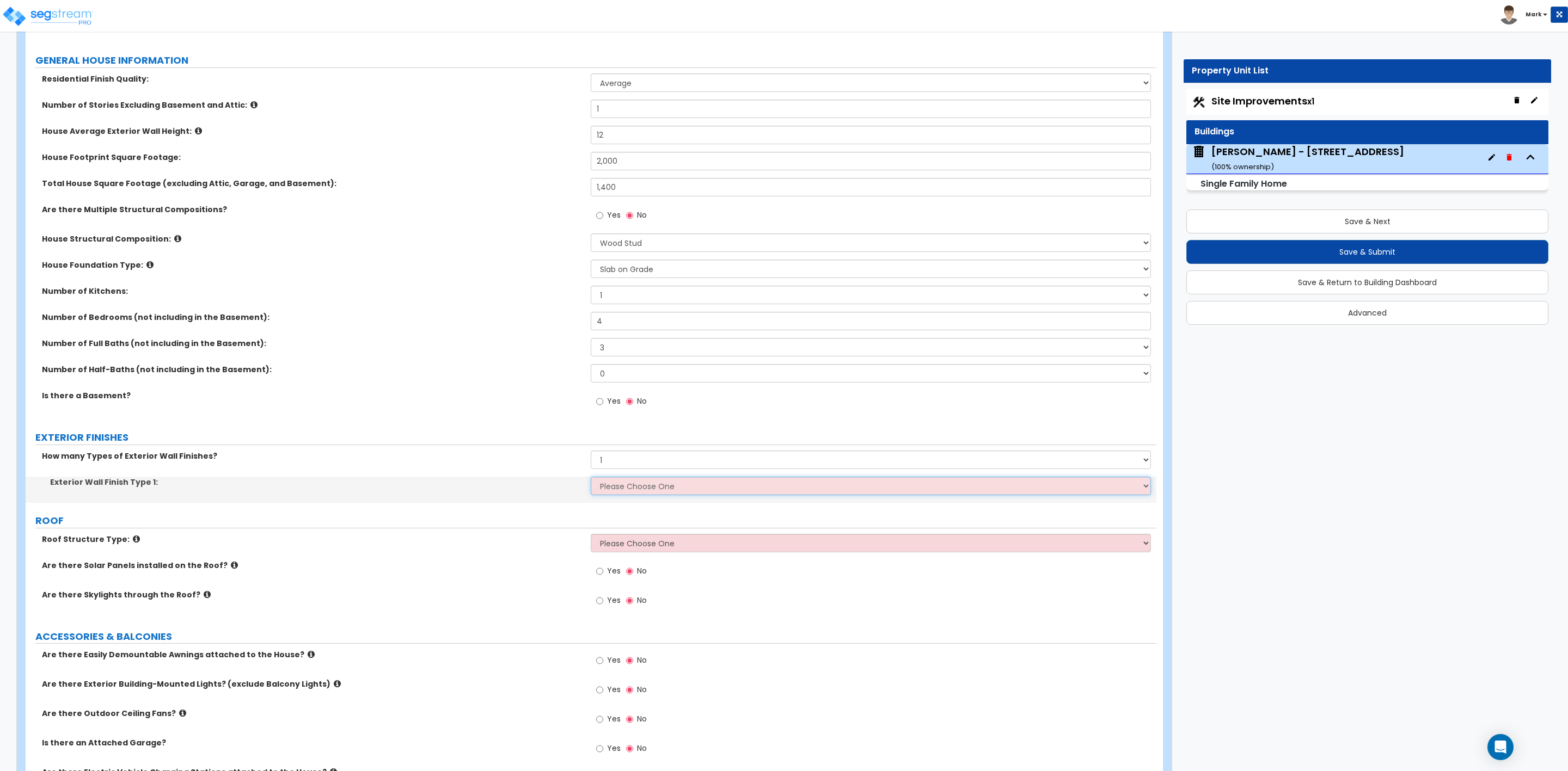
click at [608, 495] on select "Please Choose One No Finish/Shared Wall No Wall Brick Finish Stone Finish Wood …" at bounding box center [870, 486] width 560 height 18
select select "7"
click at [590, 479] on select "Please Choose One No Finish/Shared Wall No Wall Brick Finish Stone Finish Wood …" at bounding box center [870, 486] width 560 height 18
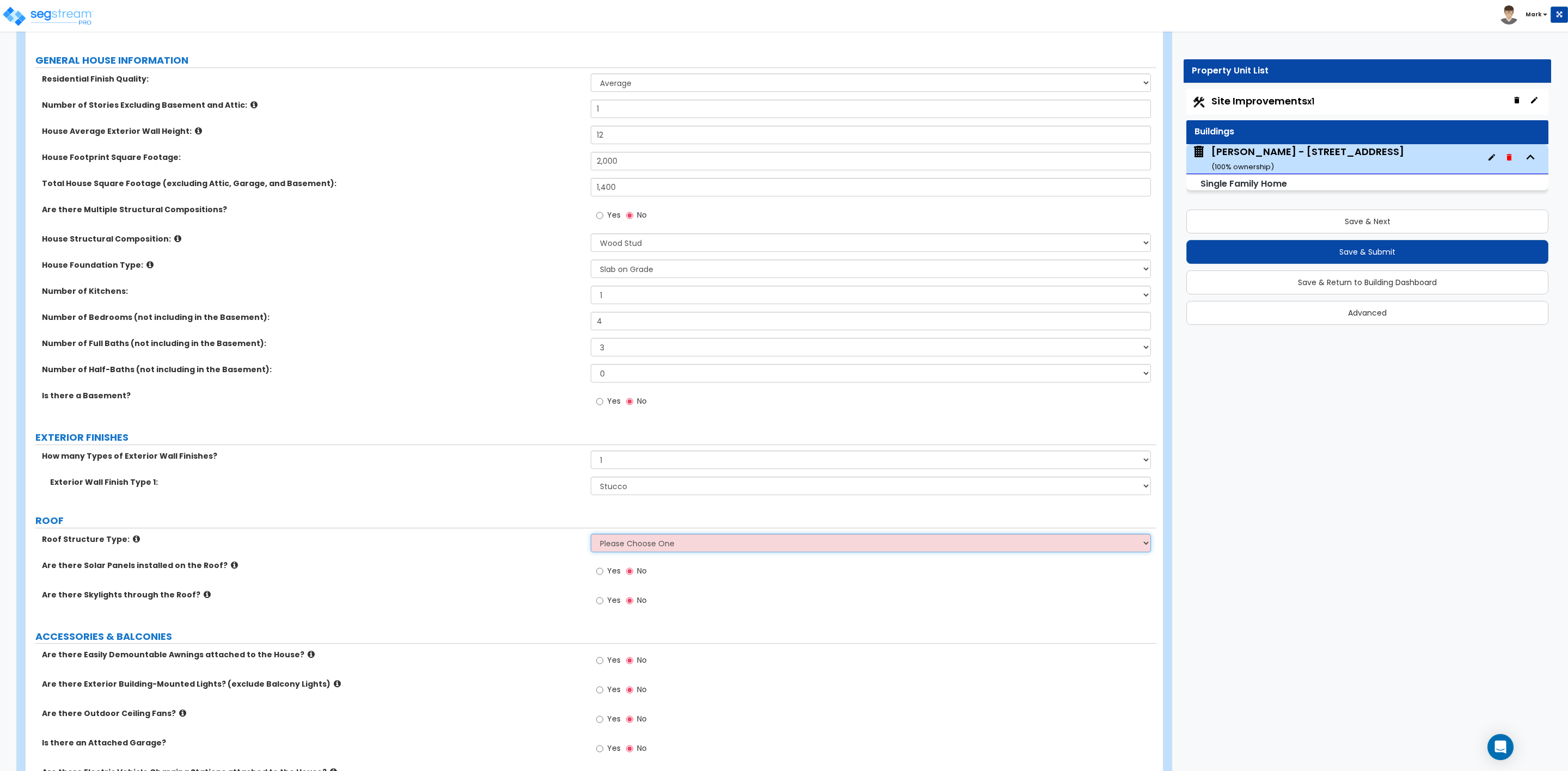
click at [662, 546] on select "Please Choose One Gable Roof Flat Roof Hybrid Gable & Flat Roof" at bounding box center [870, 542] width 560 height 18
select select "1"
click at [590, 535] on select "Please Choose One Gable Roof Flat Roof Hybrid Gable & Flat Roof" at bounding box center [870, 542] width 560 height 18
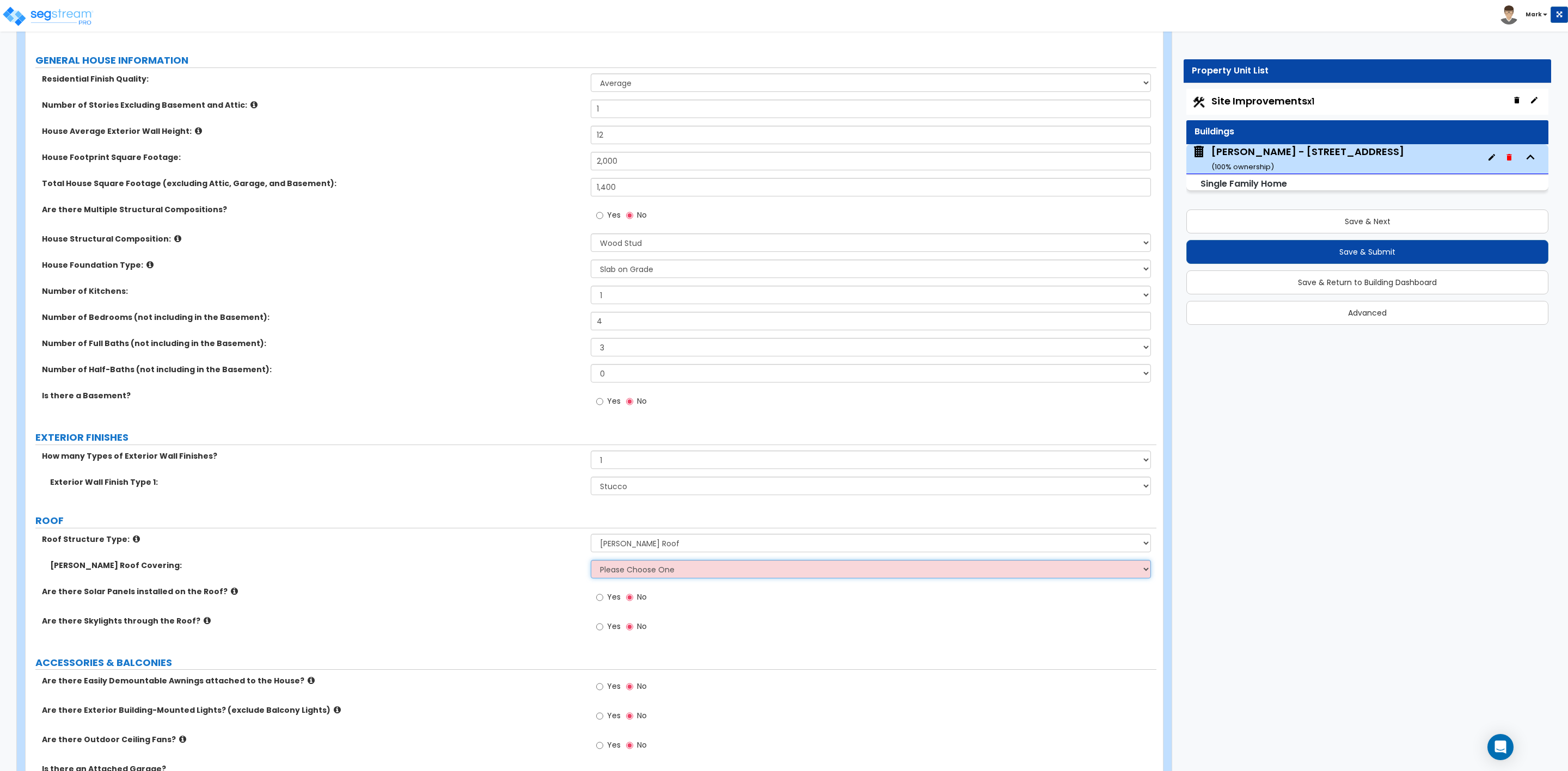
click at [613, 570] on select "Please Choose One Asphalt Shingle Clay Tile Wood Shingle Metal Shingle Standing…" at bounding box center [870, 569] width 560 height 18
select select "1"
click at [590, 562] on select "Please Choose One Asphalt Shingle Clay Tile Wood Shingle Metal Shingle Standing…" at bounding box center [870, 569] width 560 height 18
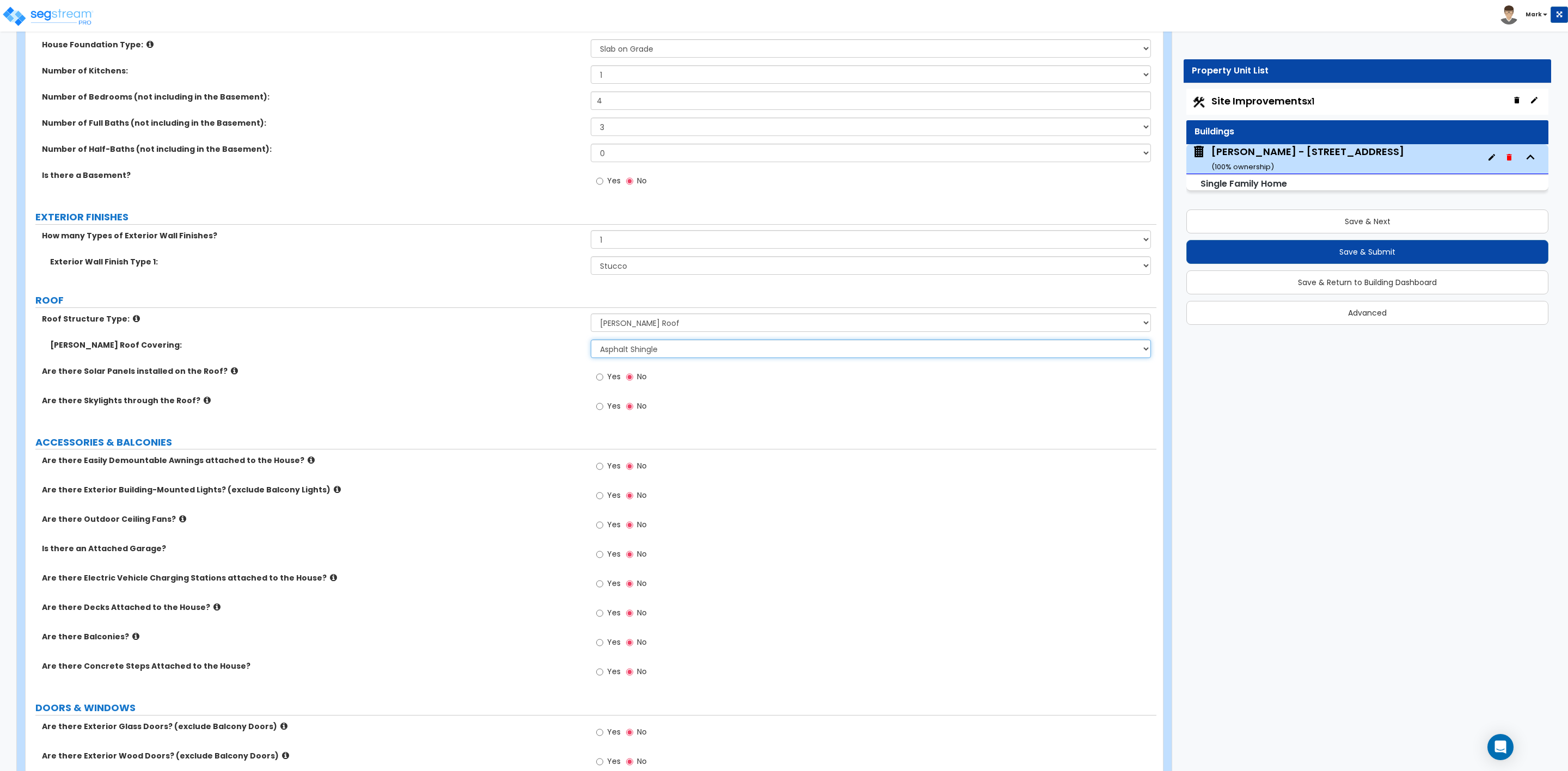
scroll to position [490, 0]
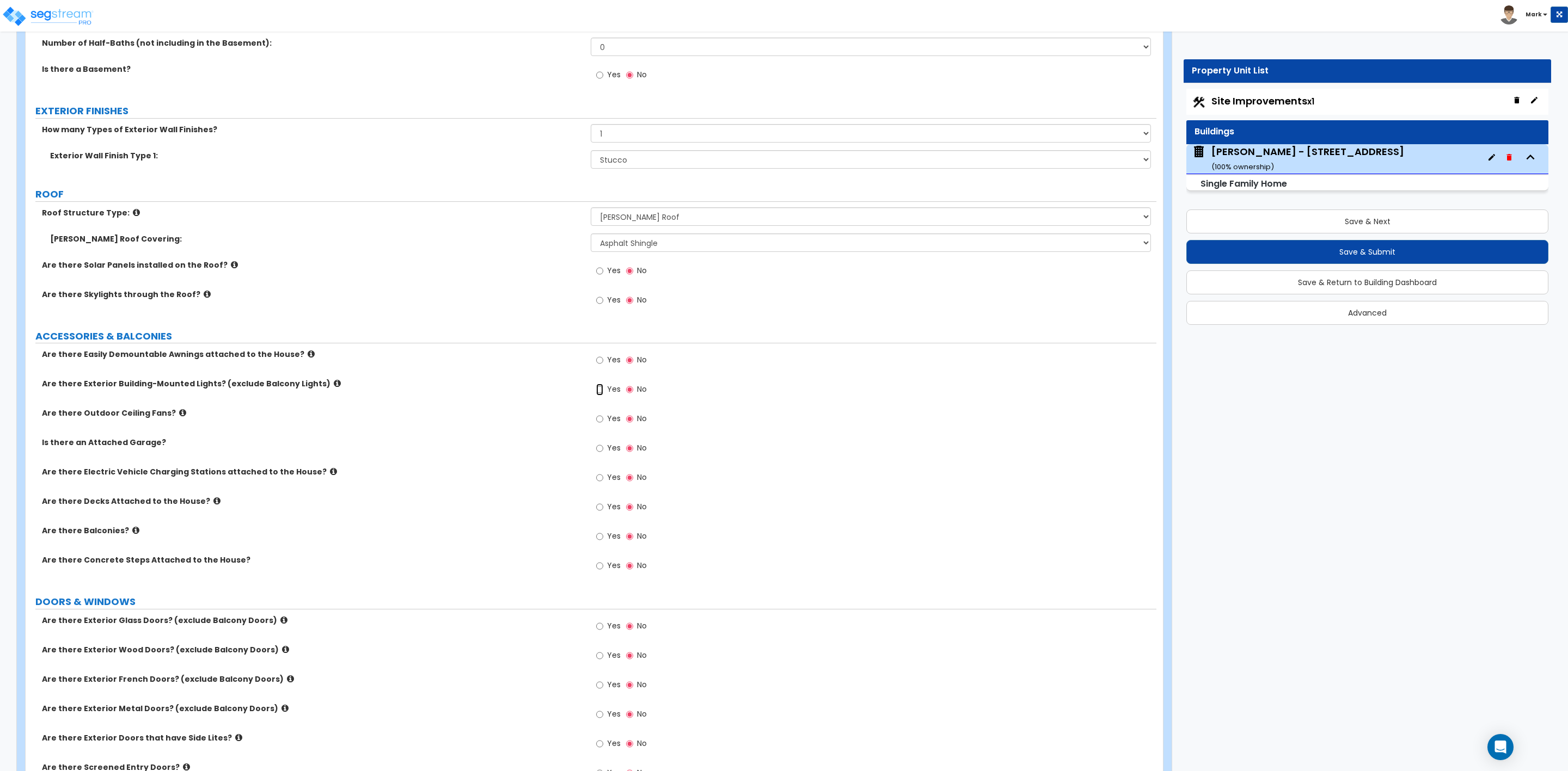
click at [600, 392] on input "Yes" at bounding box center [599, 389] width 7 height 12
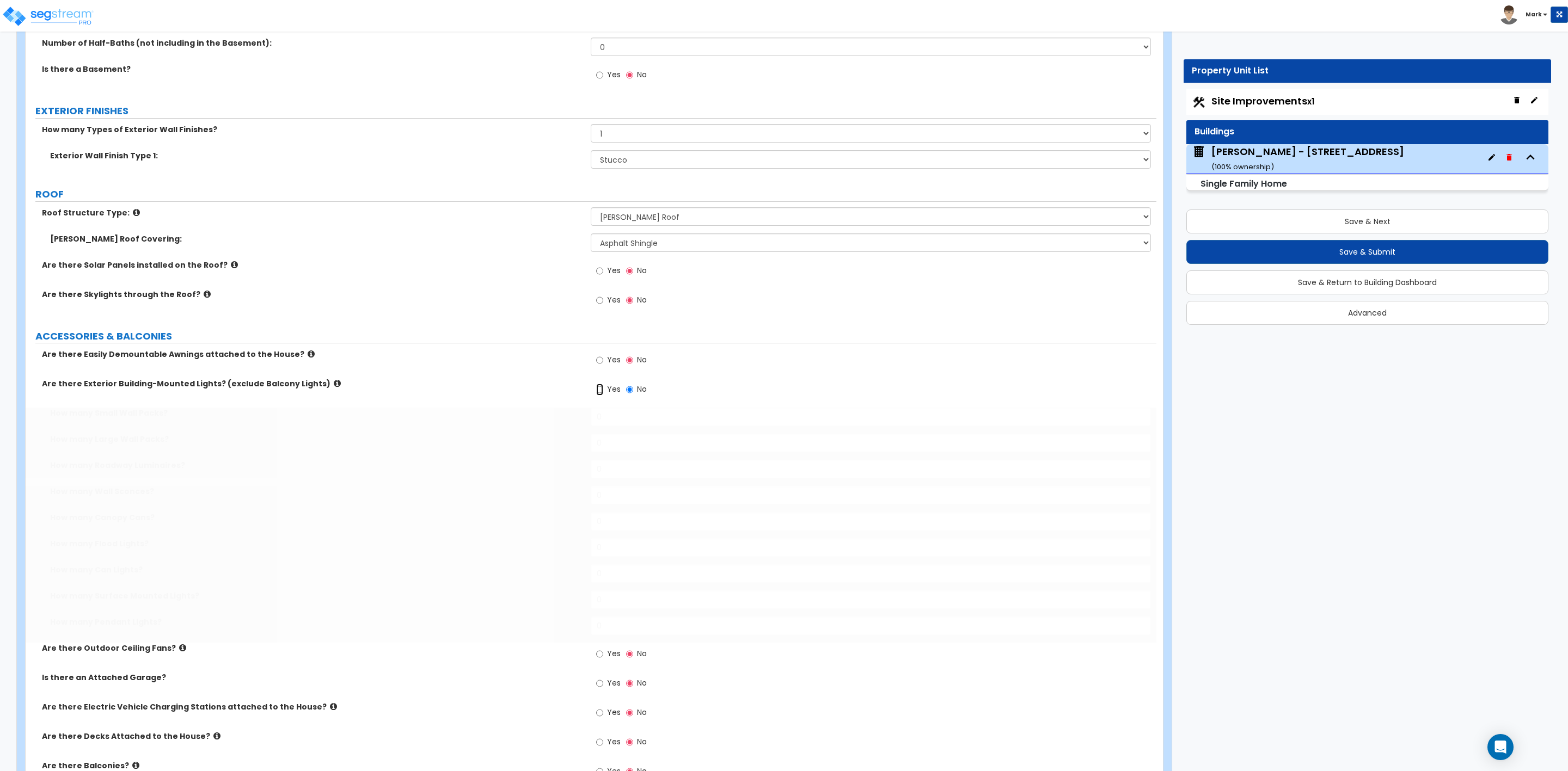
radio input "true"
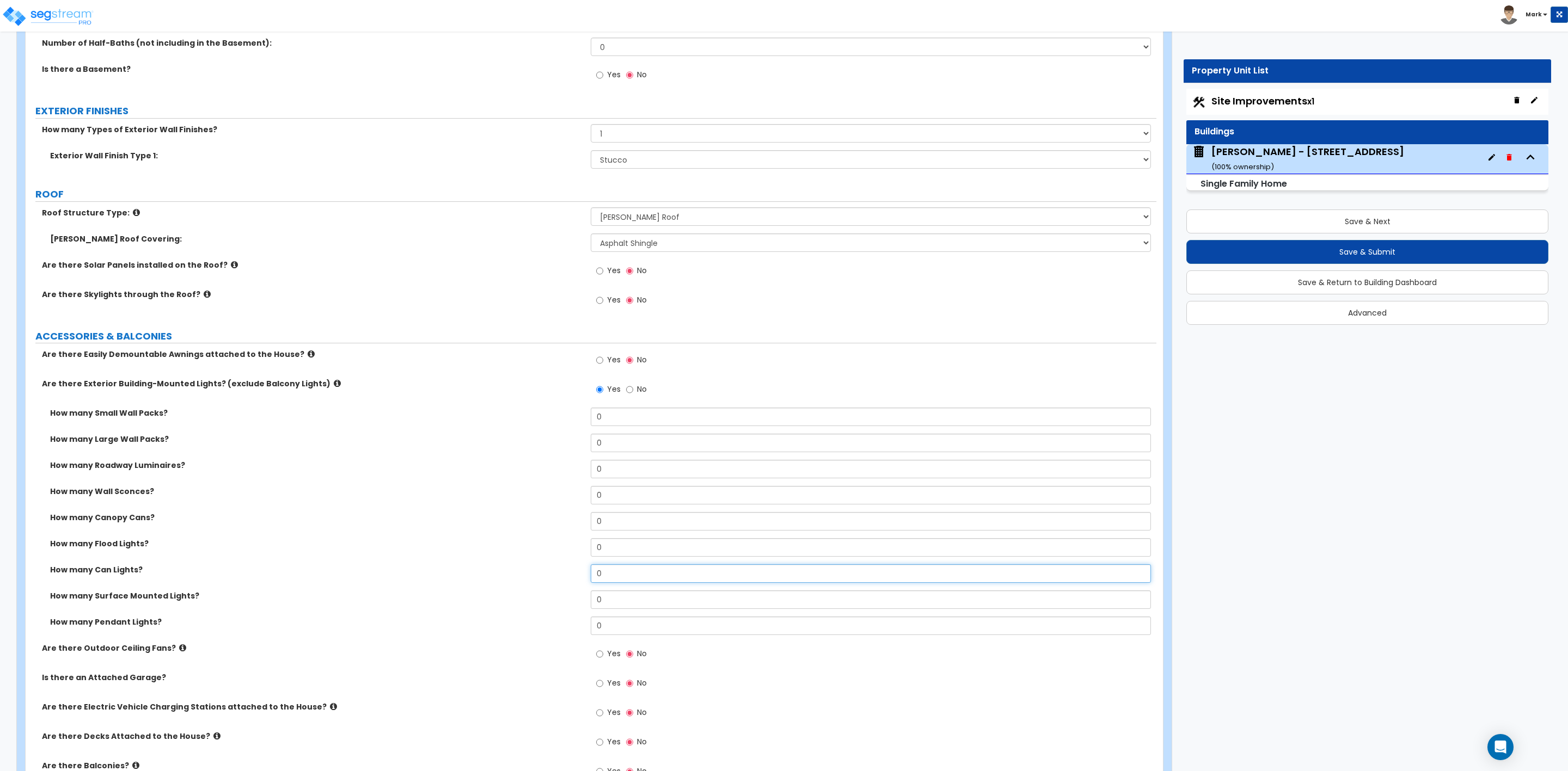
drag, startPoint x: 605, startPoint y: 573, endPoint x: 566, endPoint y: 570, distance: 39.1
click at [566, 570] on div "How many Can Lights? 0" at bounding box center [590, 577] width 1131 height 26
type input "2"
drag, startPoint x: 633, startPoint y: 498, endPoint x: 592, endPoint y: 495, distance: 41.1
click at [592, 495] on input "0" at bounding box center [870, 495] width 560 height 18
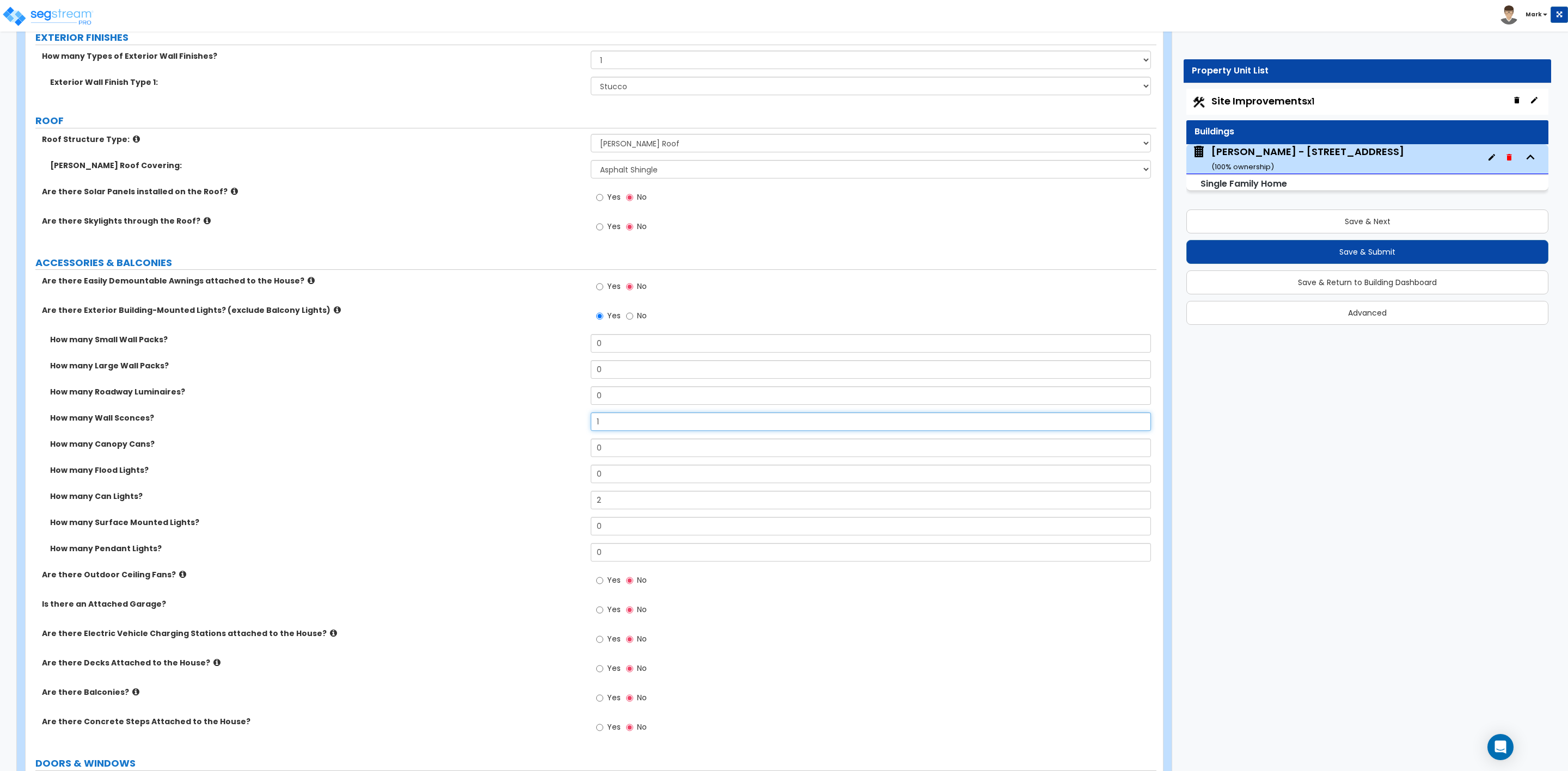
scroll to position [653, 0]
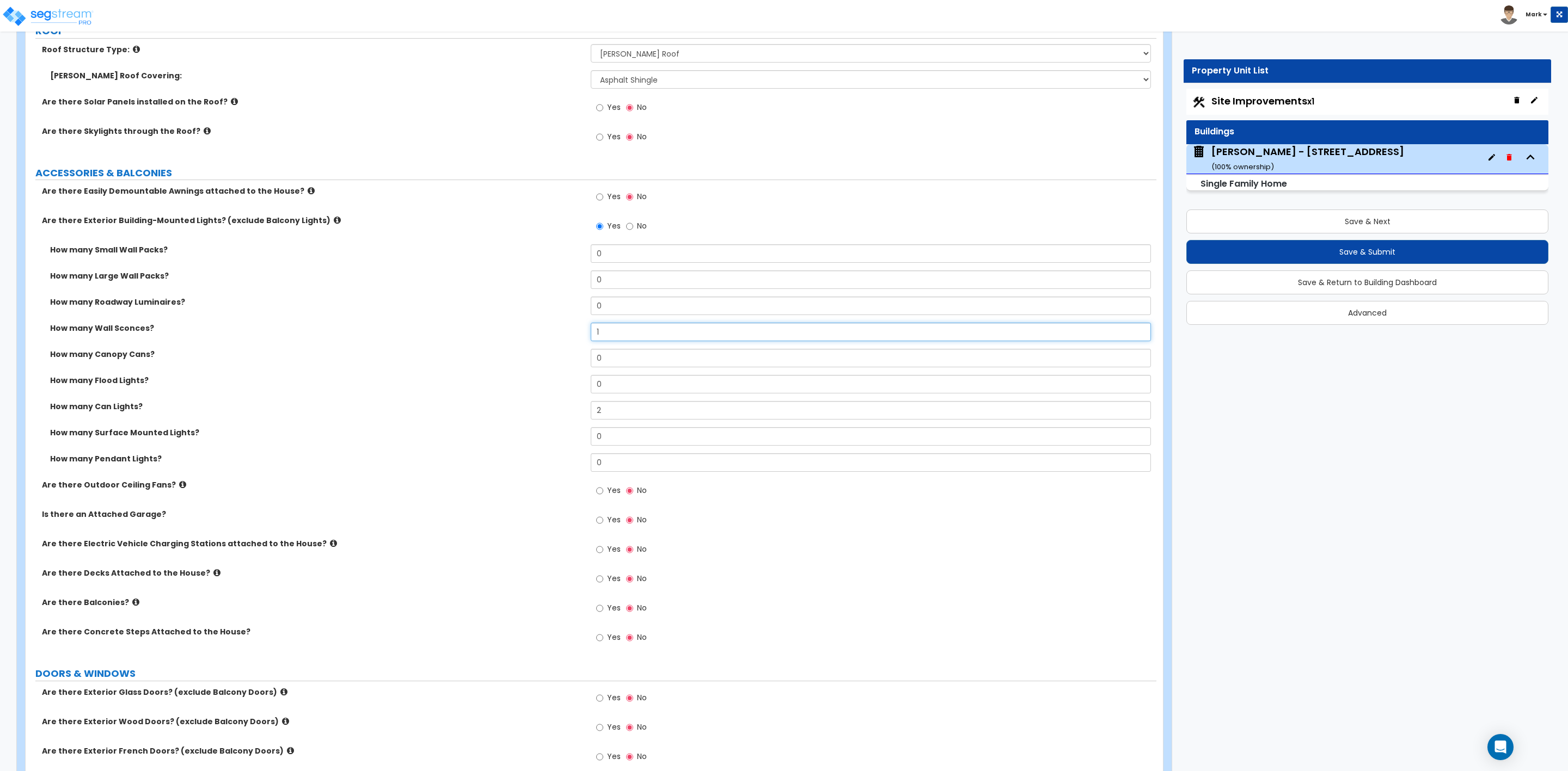
type input "1"
click at [598, 521] on input "Yes" at bounding box center [599, 520] width 7 height 12
radio input "true"
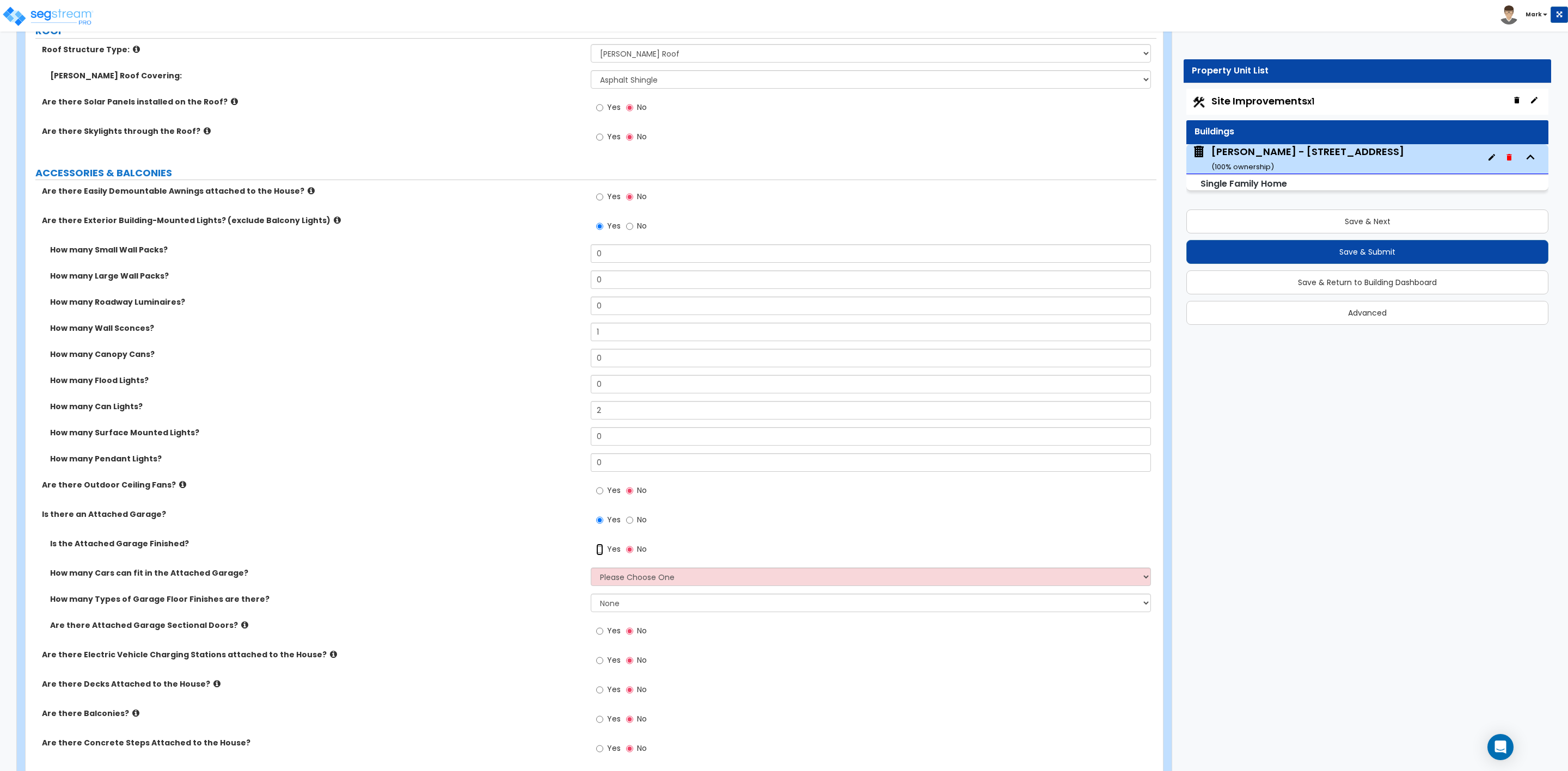
click at [598, 553] on input "Yes" at bounding box center [599, 550] width 7 height 12
radio input "true"
click at [603, 577] on select "Please Choose One 1 2 3 4 5" at bounding box center [870, 577] width 560 height 18
select select "2"
click at [590, 570] on select "Please Choose One 1 2 3 4 5" at bounding box center [870, 577] width 560 height 18
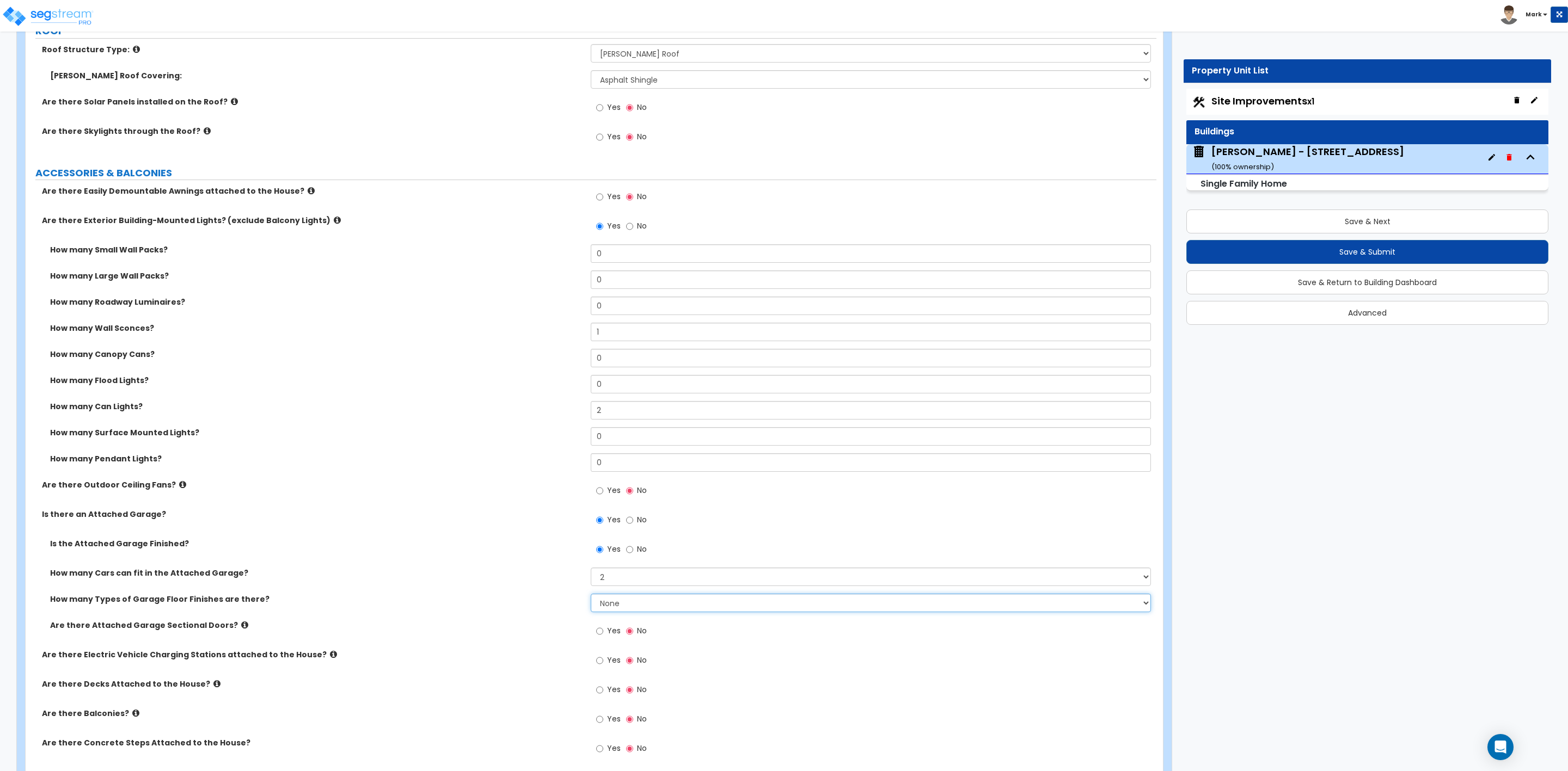
click at [603, 609] on select "None 1 2 3 4" at bounding box center [870, 603] width 560 height 18
select select "1"
click at [590, 596] on select "None 1 2 3 4" at bounding box center [870, 603] width 560 height 18
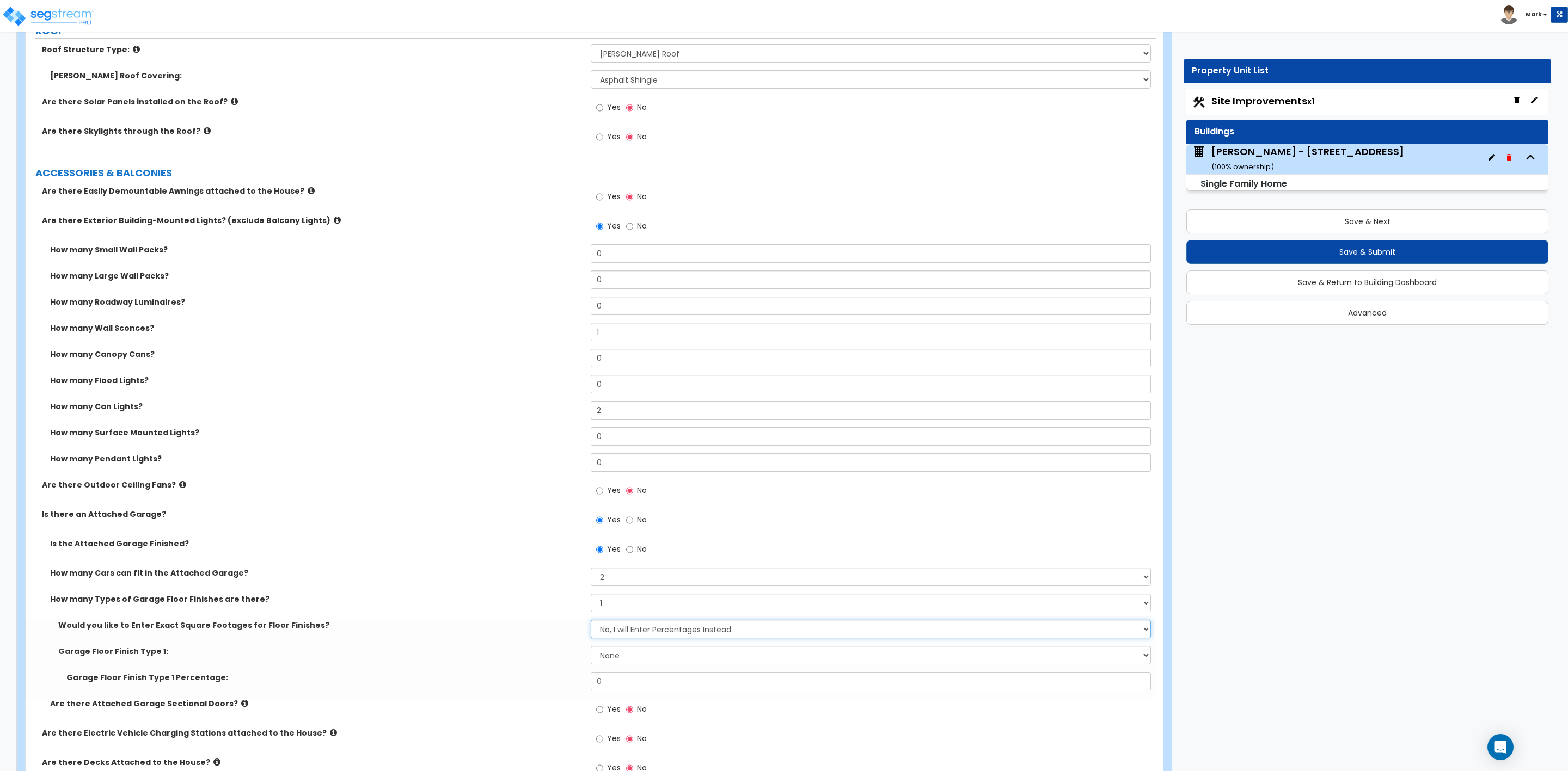
click at [608, 628] on select "No, I will Enter Percentages Instead Yes, I will Enter Exact Square Footages" at bounding box center [870, 628] width 560 height 18
select select "1"
click at [590, 622] on select "No, I will Enter Percentages Instead Yes, I will Enter Exact Square Footages" at bounding box center [870, 628] width 560 height 18
click at [617, 658] on select "None Polished Concrete Flooring Ceramic Tile Flooring Rubber Tile Flooring Epox…" at bounding box center [870, 655] width 560 height 18
select select "1"
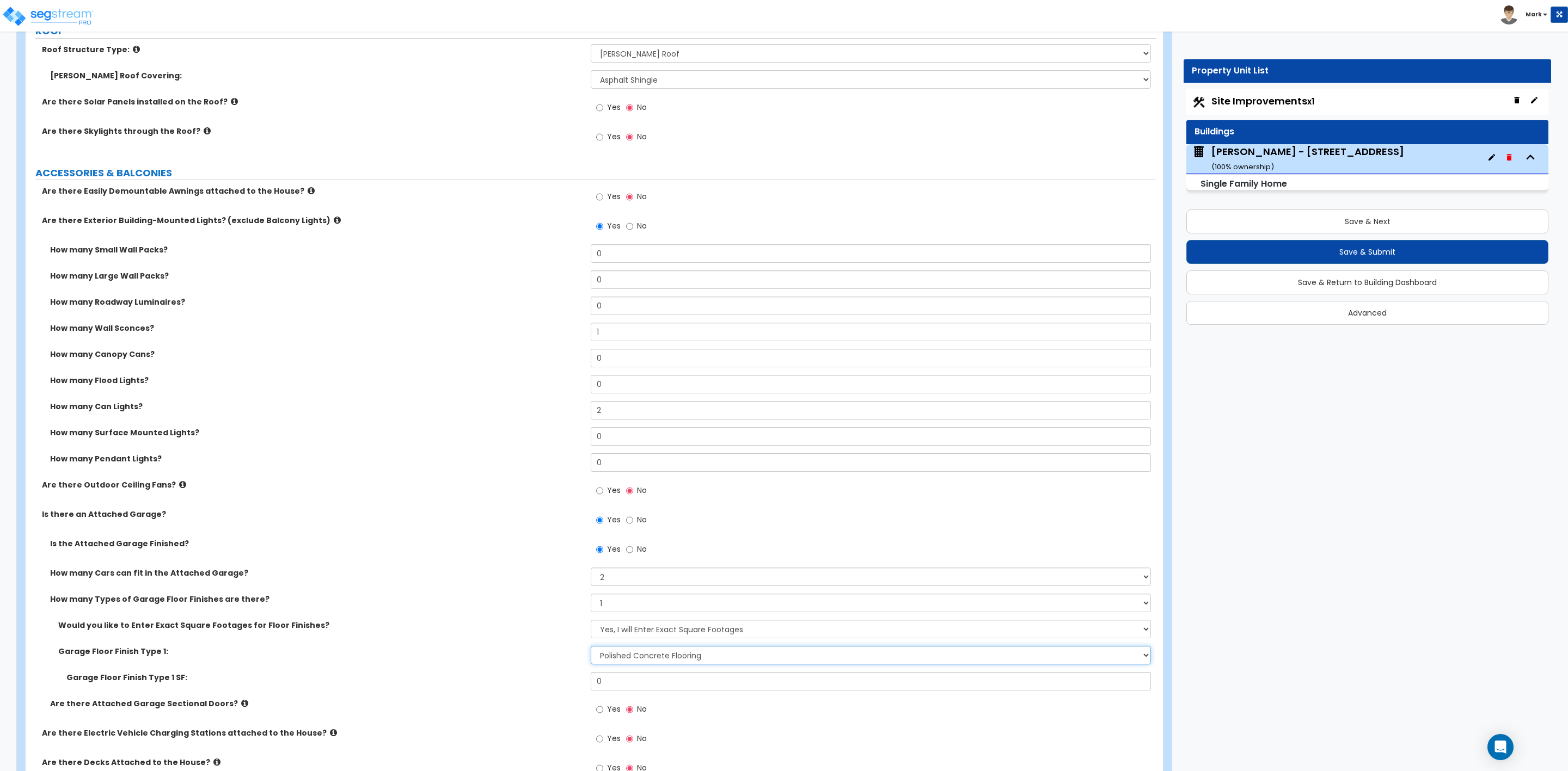
click at [590, 648] on select "None Polished Concrete Flooring Ceramic Tile Flooring Rubber Tile Flooring Epox…" at bounding box center [870, 655] width 560 height 18
drag, startPoint x: 617, startPoint y: 679, endPoint x: 574, endPoint y: 678, distance: 43.0
click at [580, 676] on div "Garage Floor Finish Type 1 SF: 0" at bounding box center [590, 685] width 1131 height 26
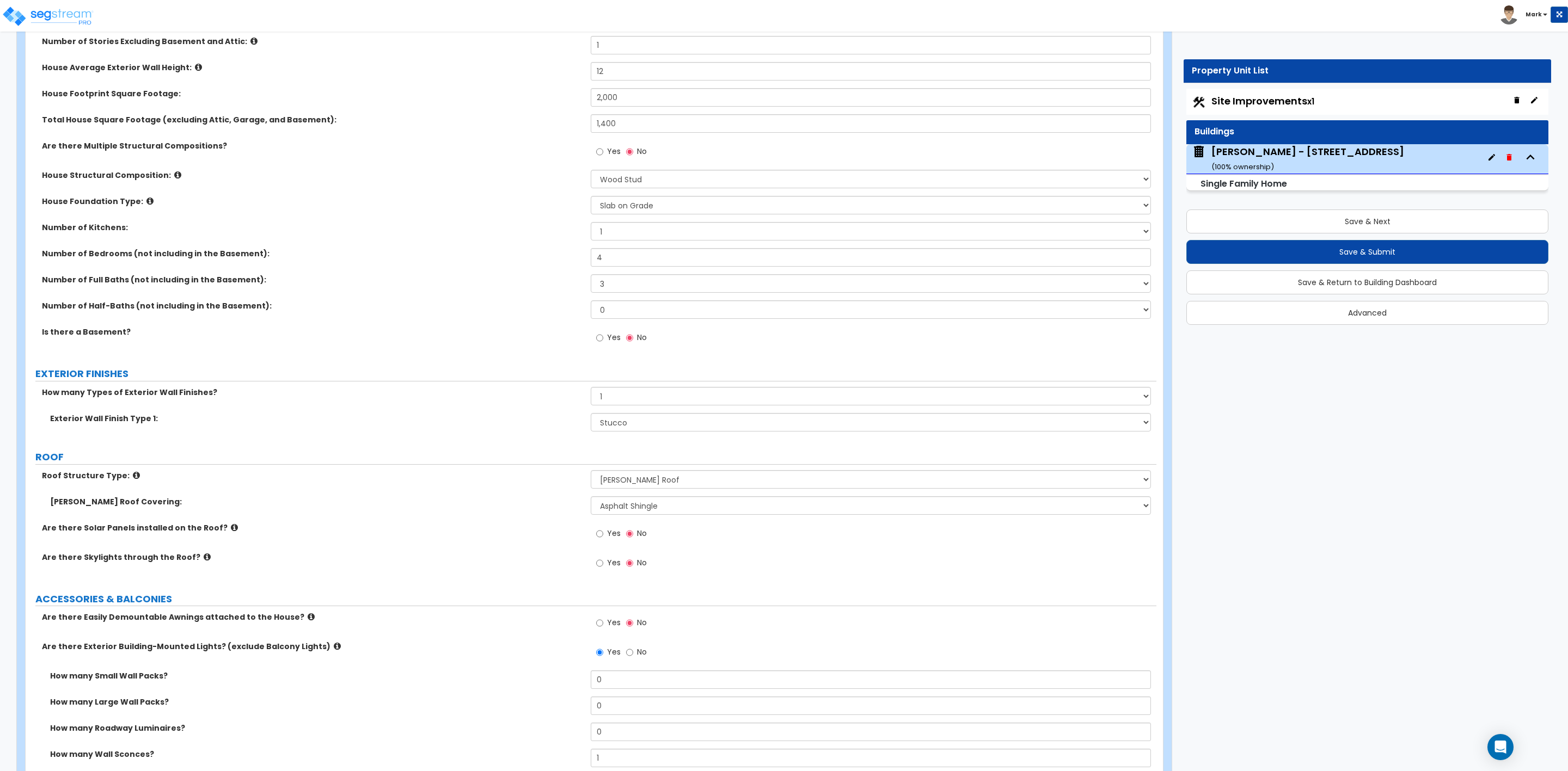
scroll to position [163, 0]
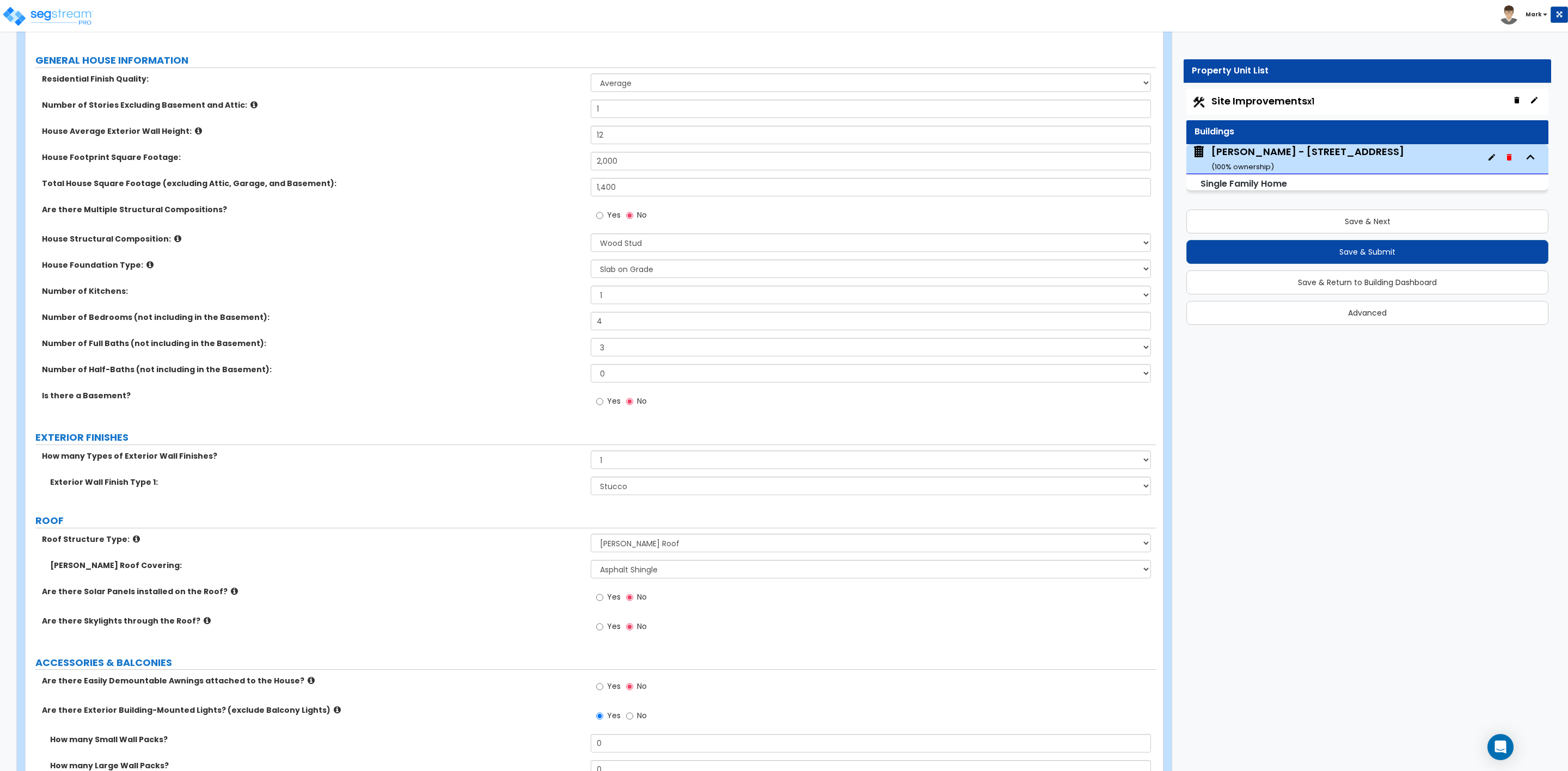
type input "400"
drag, startPoint x: 620, startPoint y: 162, endPoint x: 544, endPoint y: 166, distance: 76.1
click at [544, 166] on div "House Footprint Square Footage: 2,000" at bounding box center [590, 165] width 1131 height 26
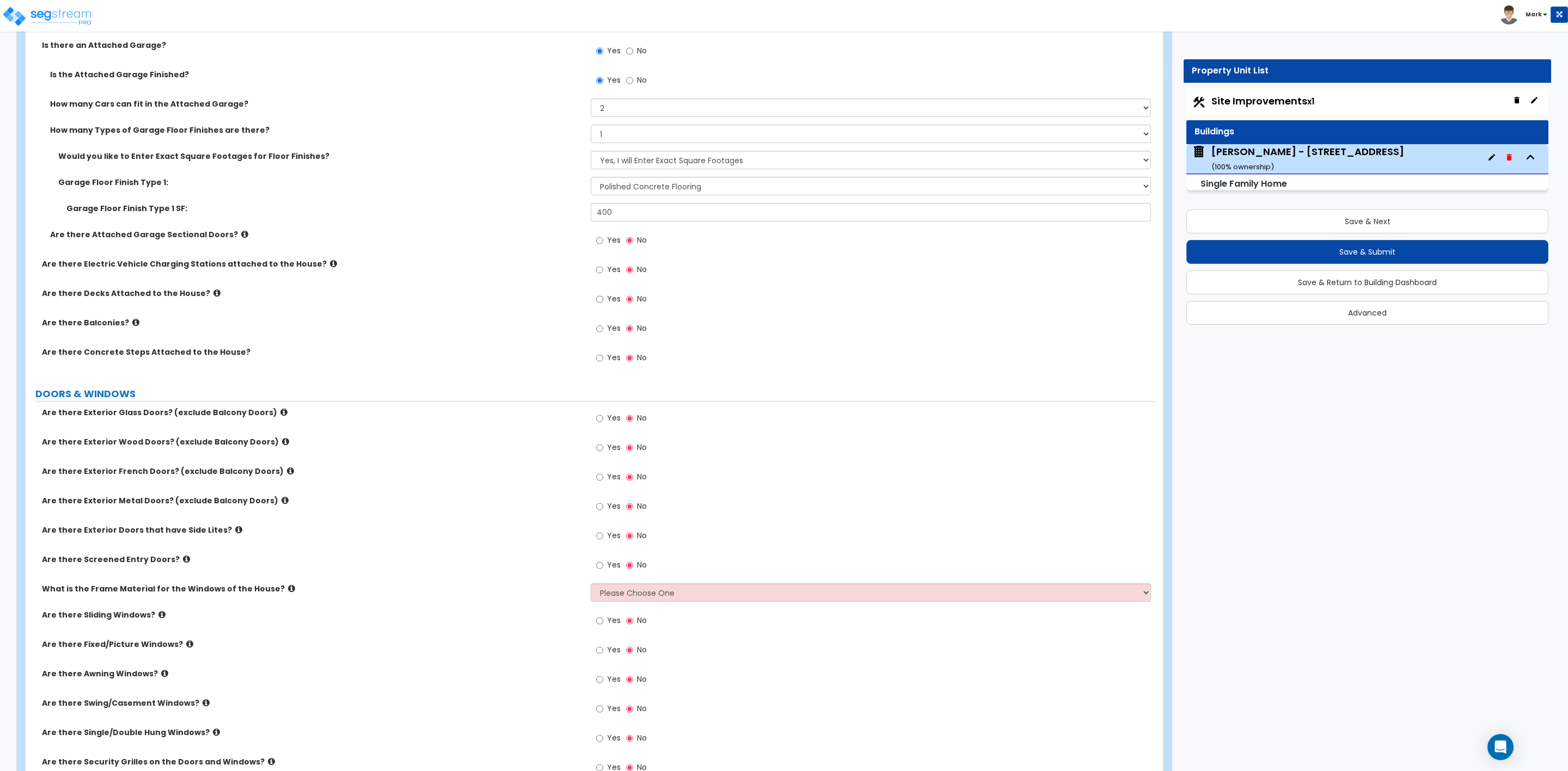
scroll to position [1143, 0]
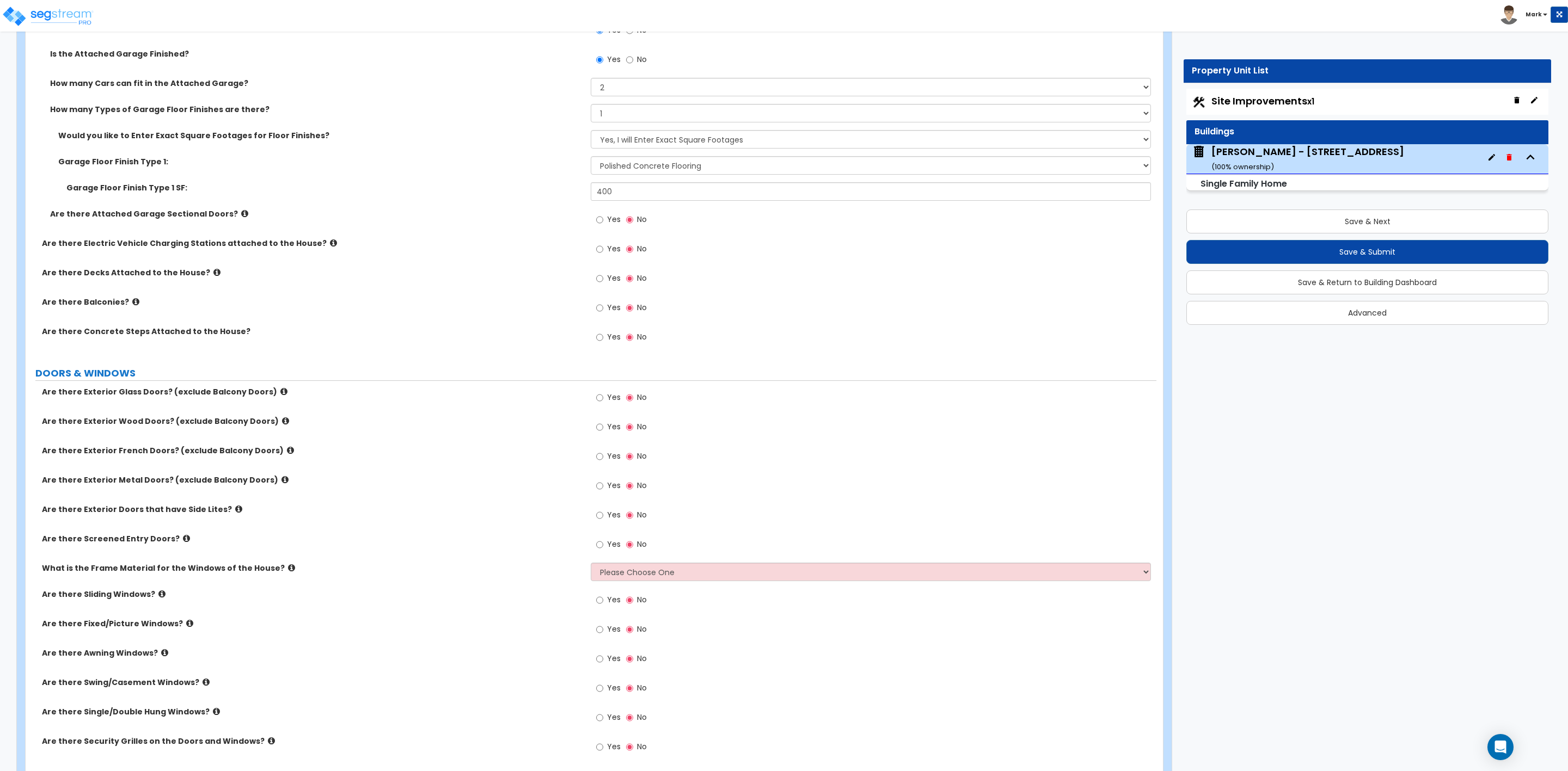
type input "1,800"
click at [611, 222] on span "Yes" at bounding box center [613, 220] width 14 height 11
click at [603, 222] on input "Yes" at bounding box center [599, 220] width 7 height 12
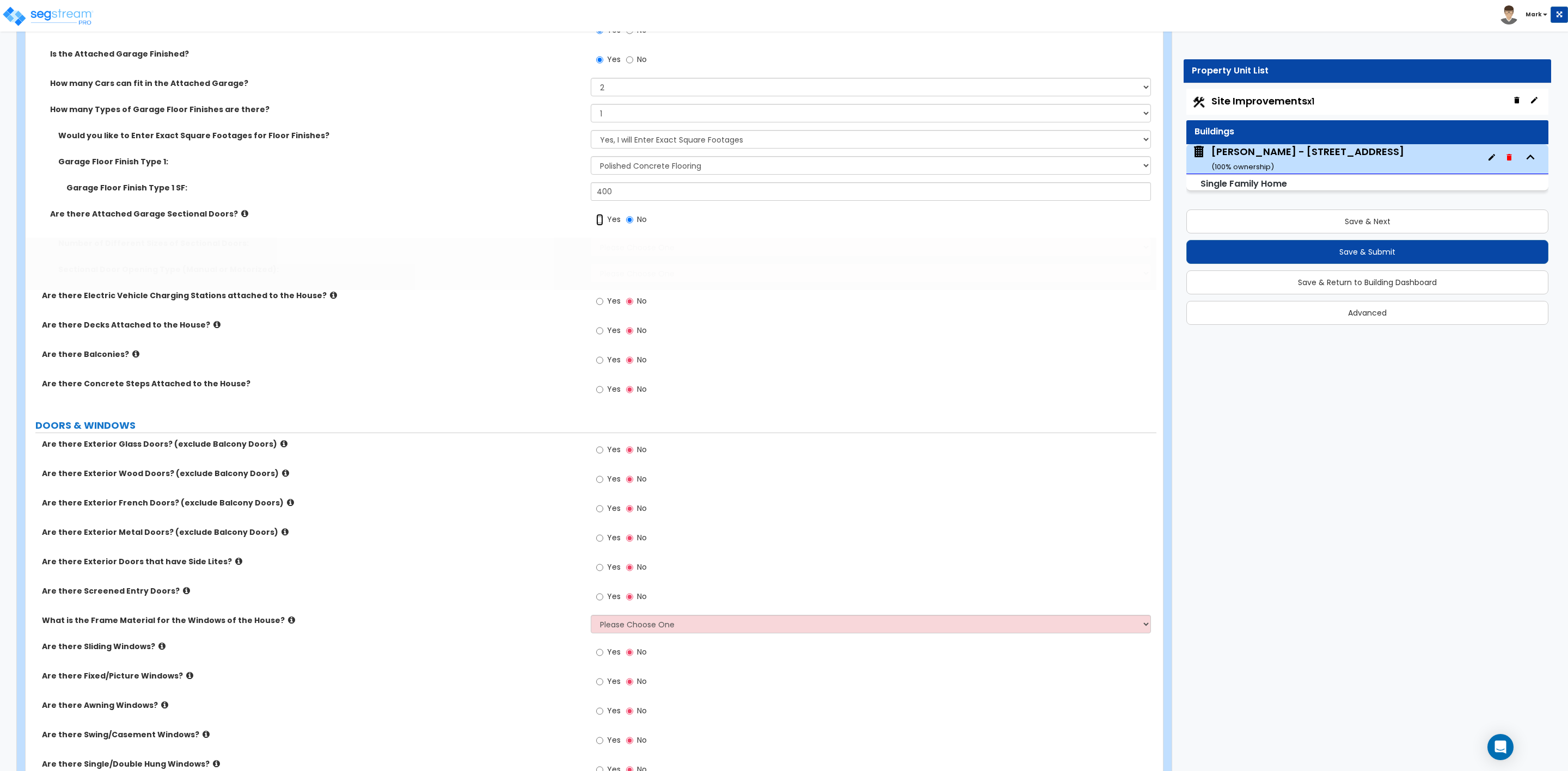
radio input "true"
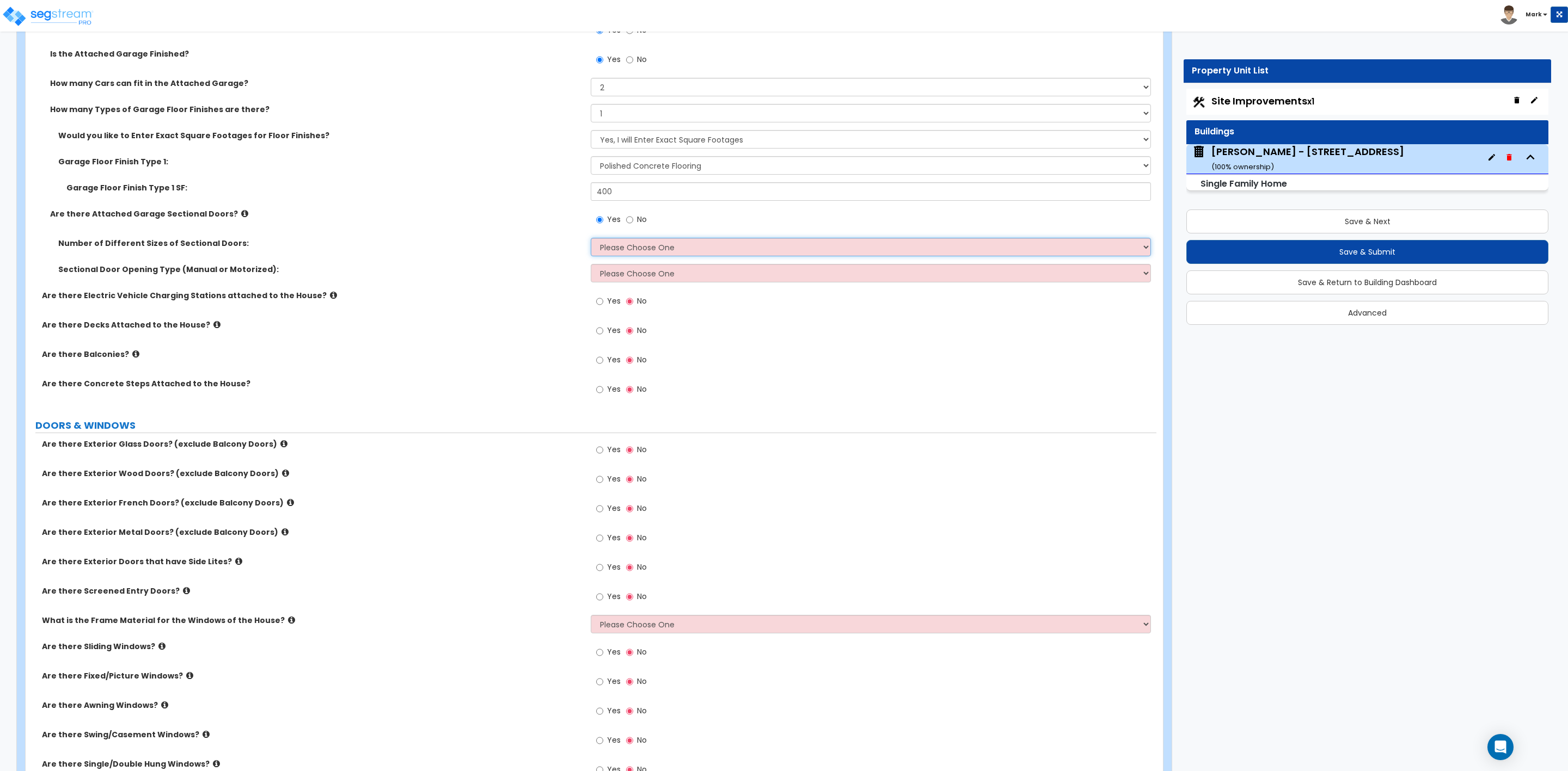
click at [611, 247] on select "Please Choose One 1 2" at bounding box center [870, 247] width 560 height 18
select select "1"
click at [590, 240] on select "Please Choose One 1 2" at bounding box center [870, 247] width 560 height 18
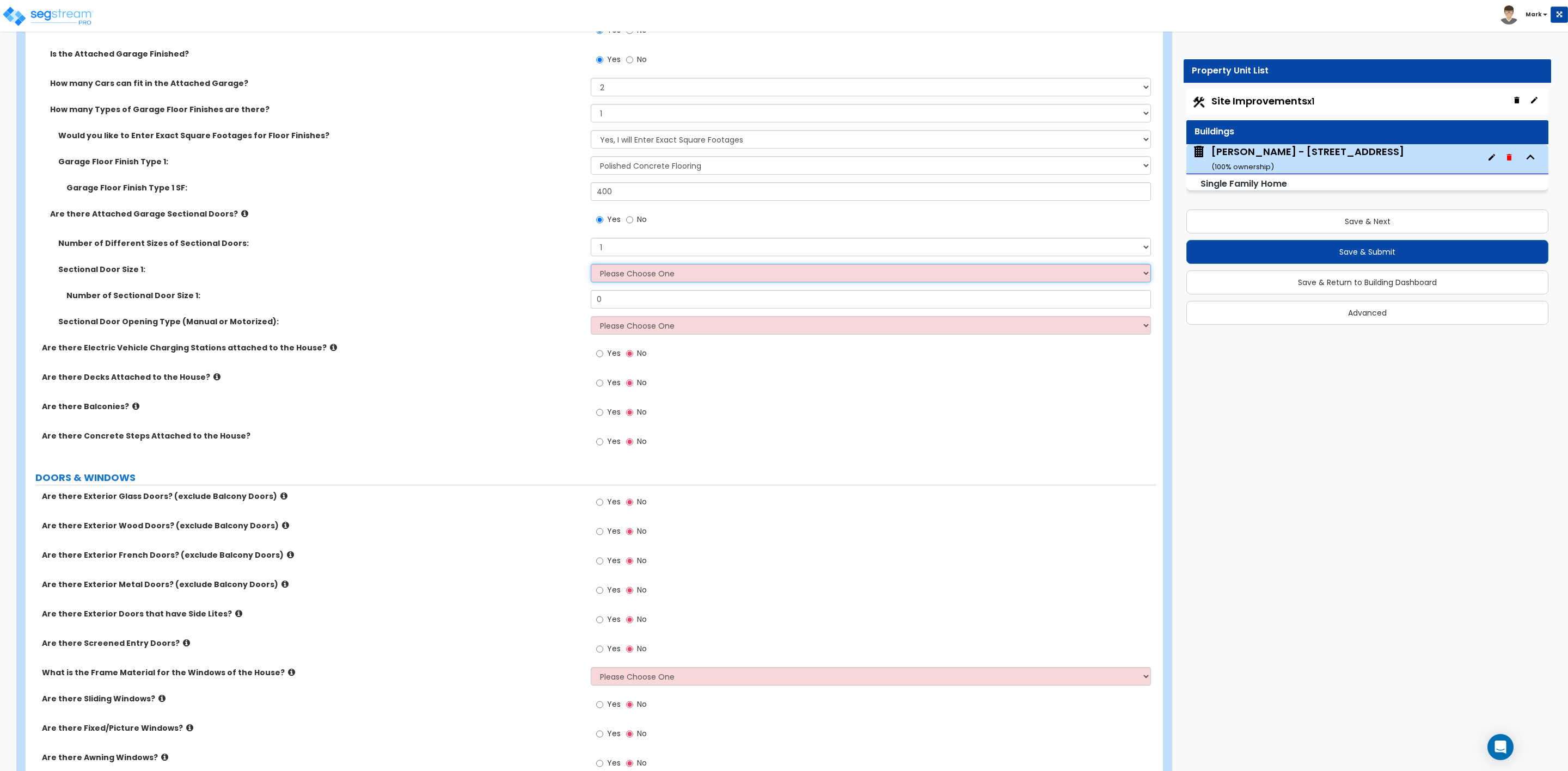
click at [611, 274] on select "Please Choose One 9' x 7' 16' x 7'" at bounding box center [870, 272] width 560 height 18
select select "2"
click at [590, 265] on select "Please Choose One 9' x 7' 16' x 7'" at bounding box center [870, 272] width 560 height 18
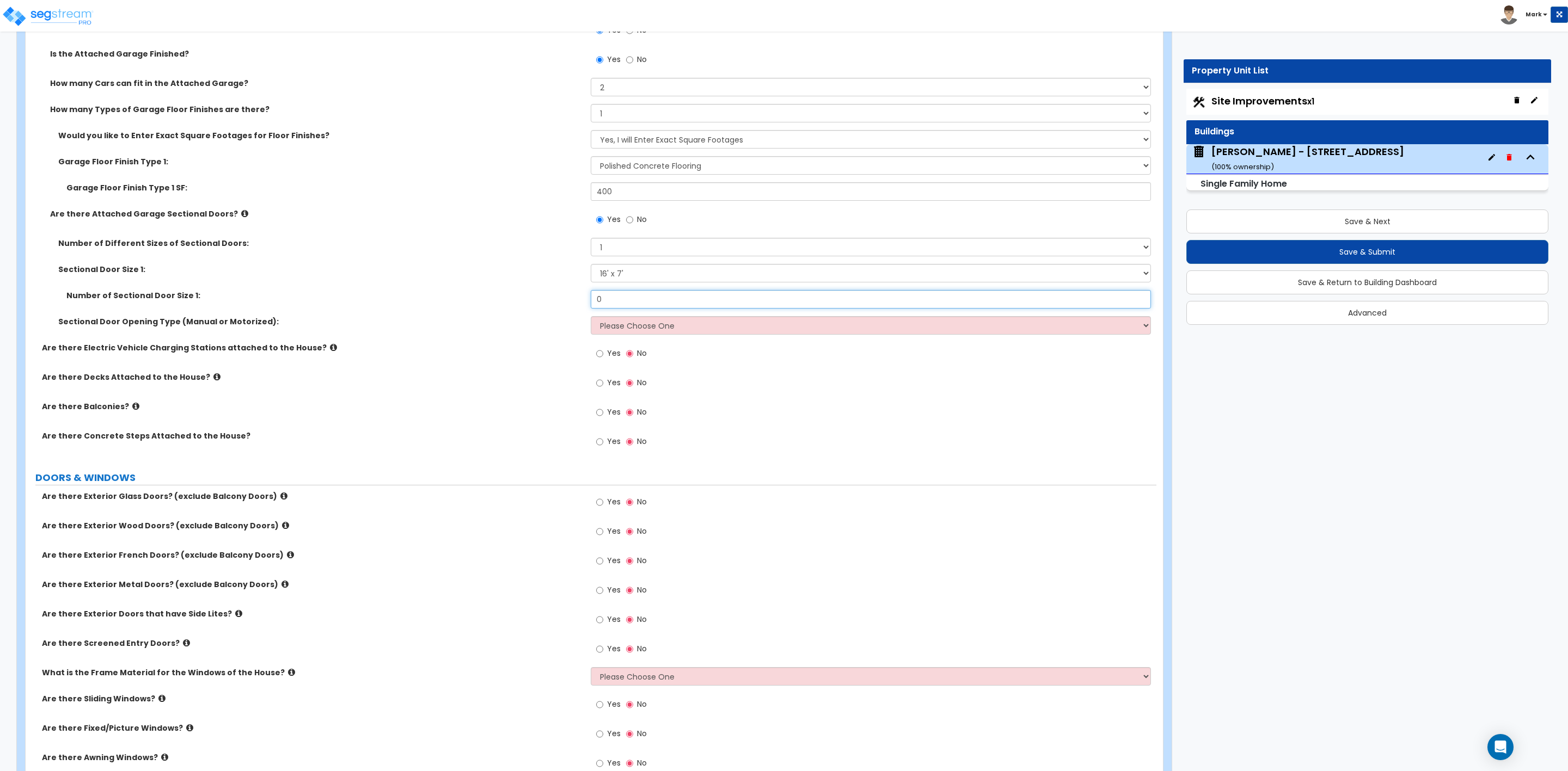
drag, startPoint x: 606, startPoint y: 299, endPoint x: 588, endPoint y: 299, distance: 18.0
click at [588, 299] on div "Number of Sectional Door Size 1: 0" at bounding box center [590, 303] width 1131 height 26
type input "1"
click at [610, 323] on select "Please Choose One All Manual All Motorized Some are Motorized" at bounding box center [870, 325] width 560 height 18
select select "2"
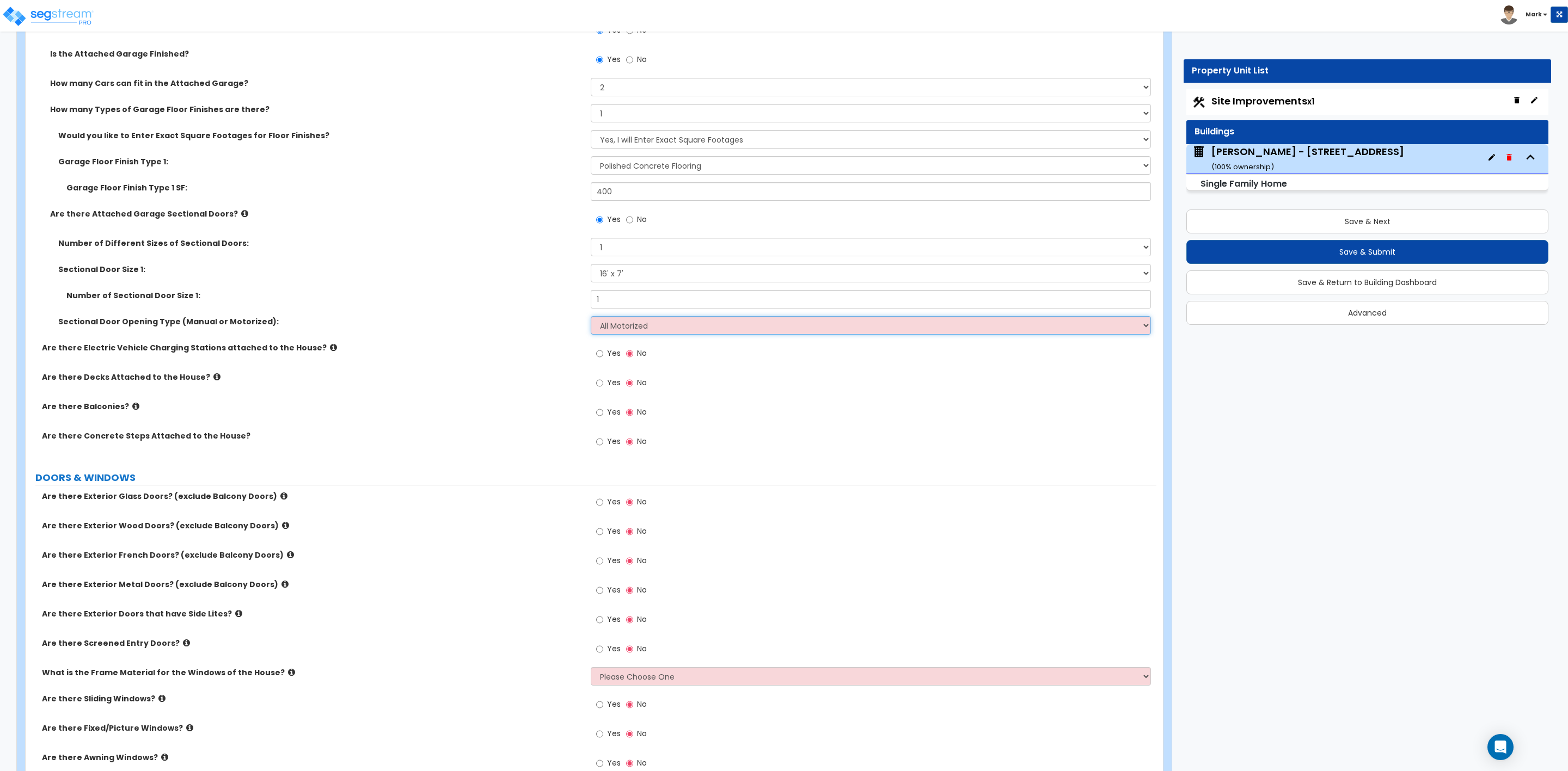
click at [590, 318] on select "Please Choose One All Manual All Motorized Some are Motorized" at bounding box center [870, 325] width 560 height 18
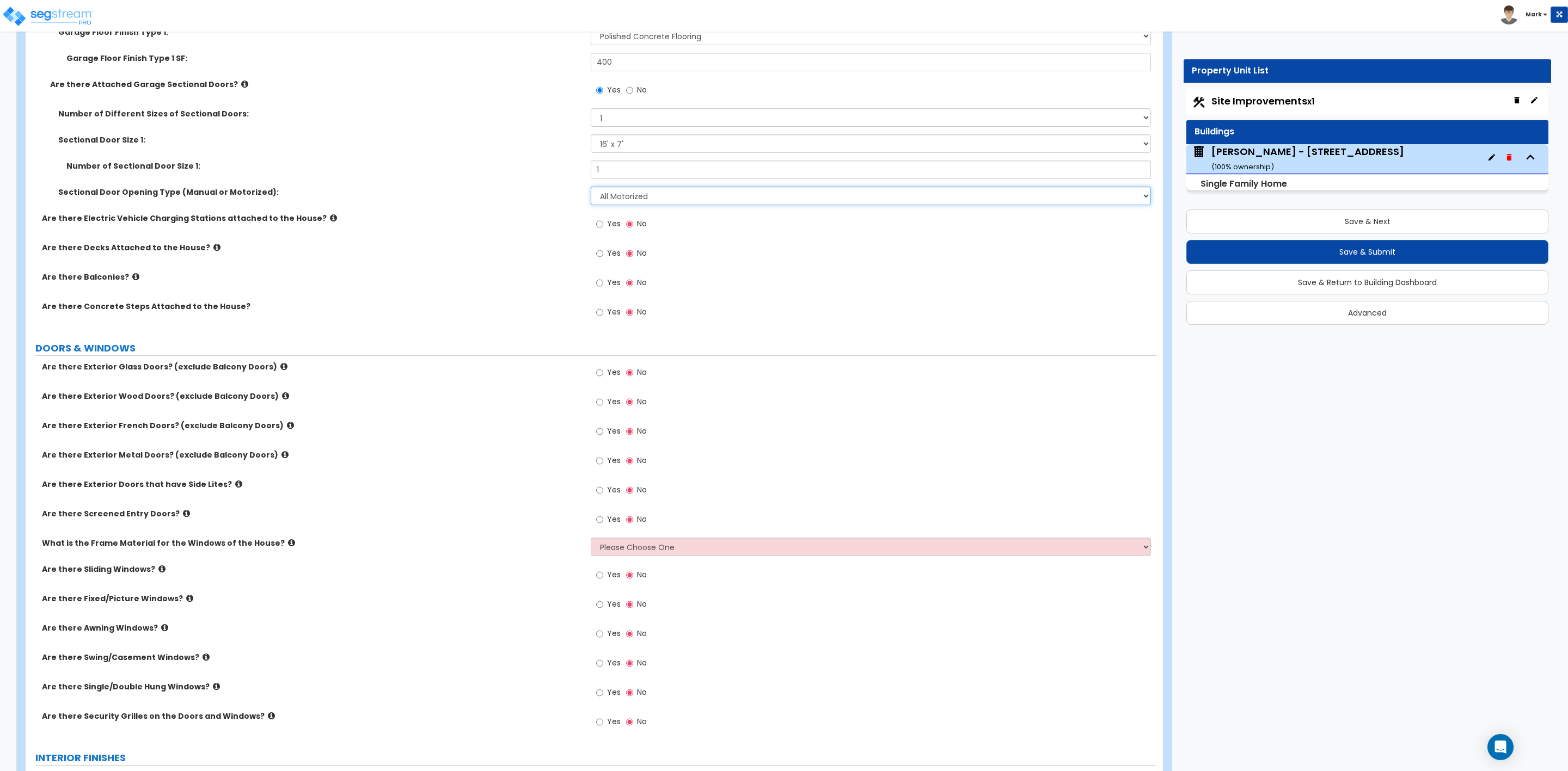
scroll to position [1306, 0]
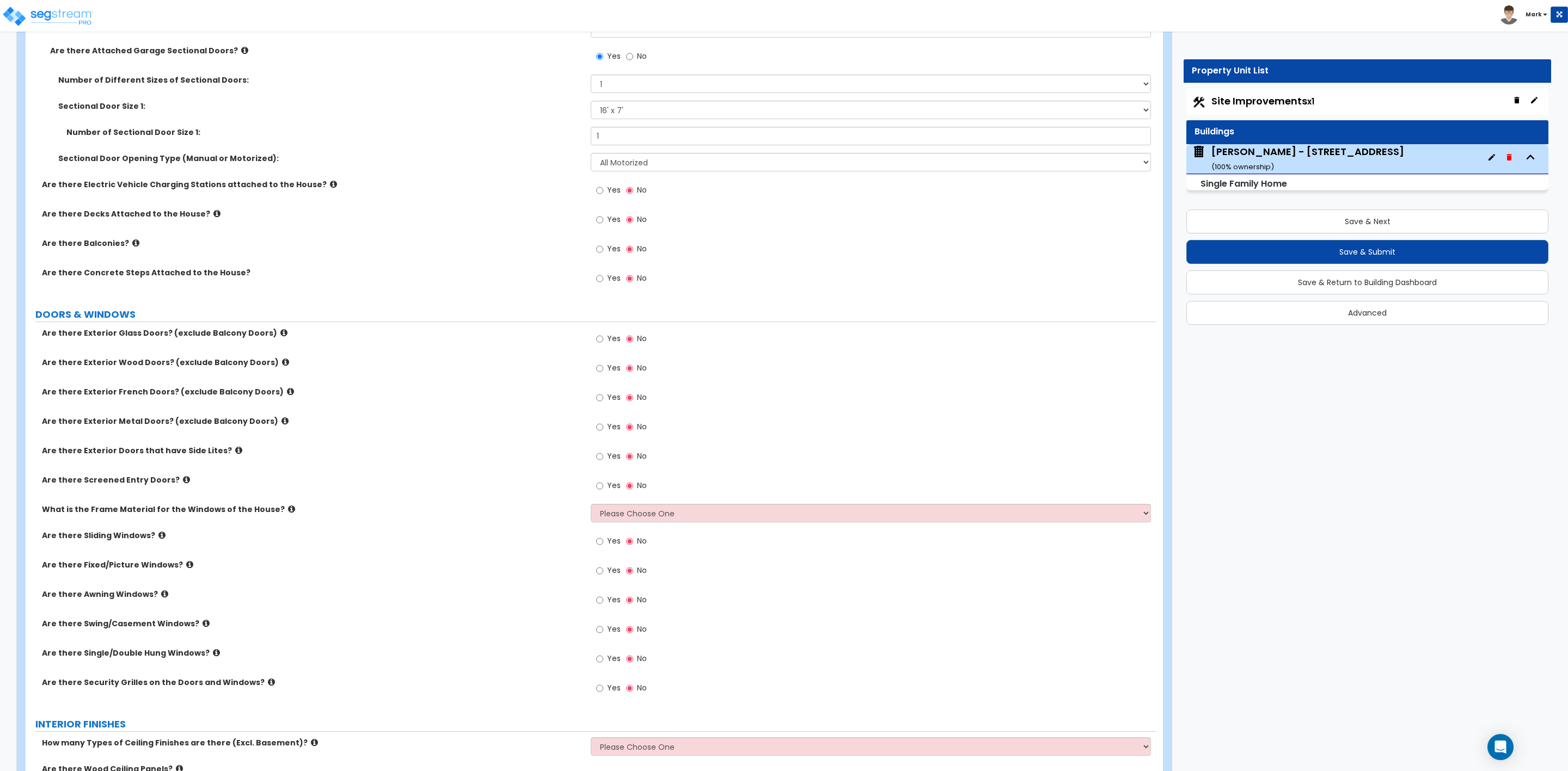
click at [608, 343] on span "Yes" at bounding box center [613, 339] width 14 height 11
click at [603, 343] on input "Yes" at bounding box center [599, 339] width 7 height 12
radio input "true"
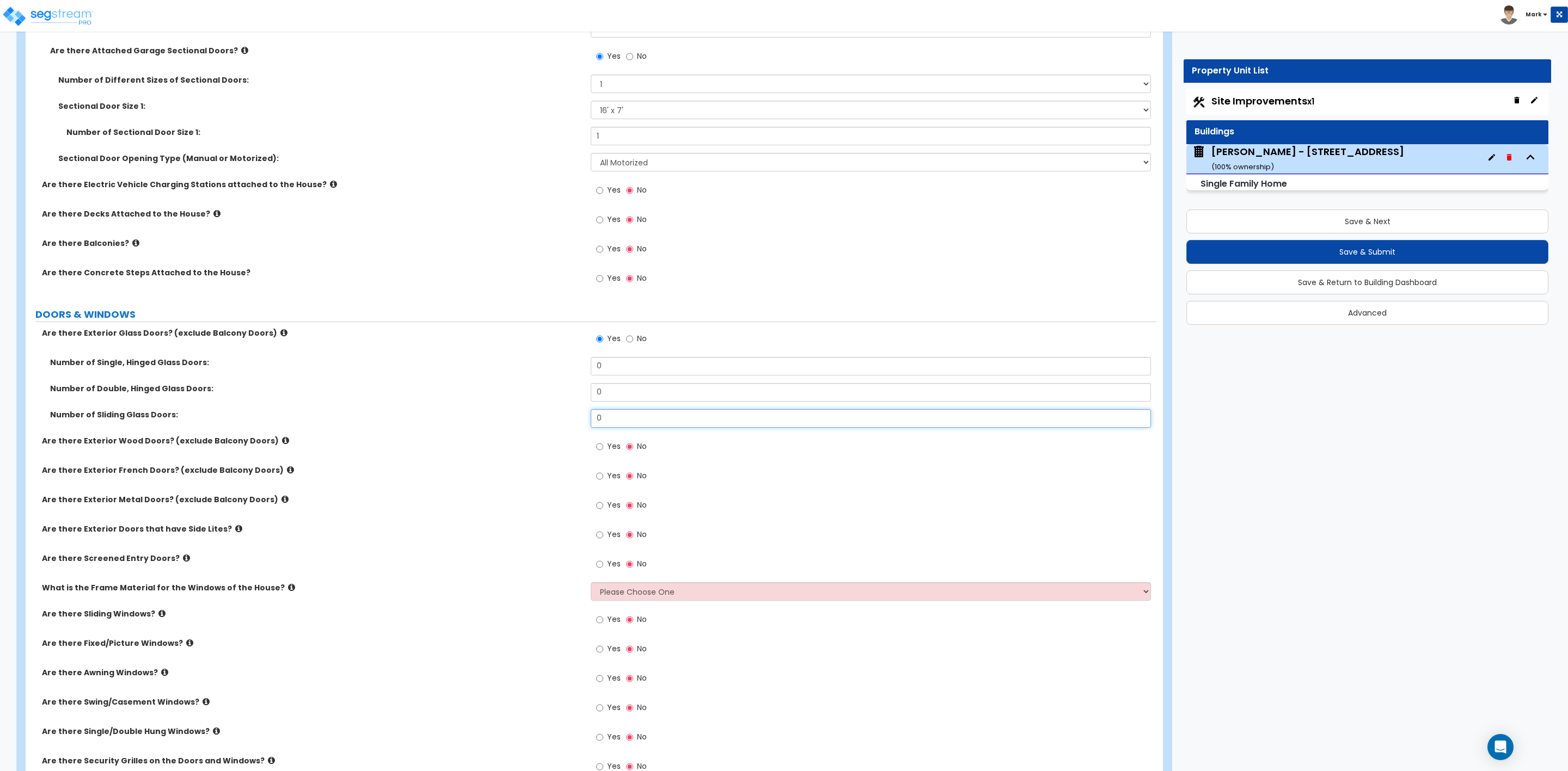
drag, startPoint x: 606, startPoint y: 422, endPoint x: 589, endPoint y: 424, distance: 17.1
click at [589, 424] on div "Number of Sliding Glass Doors: 0" at bounding box center [590, 422] width 1131 height 26
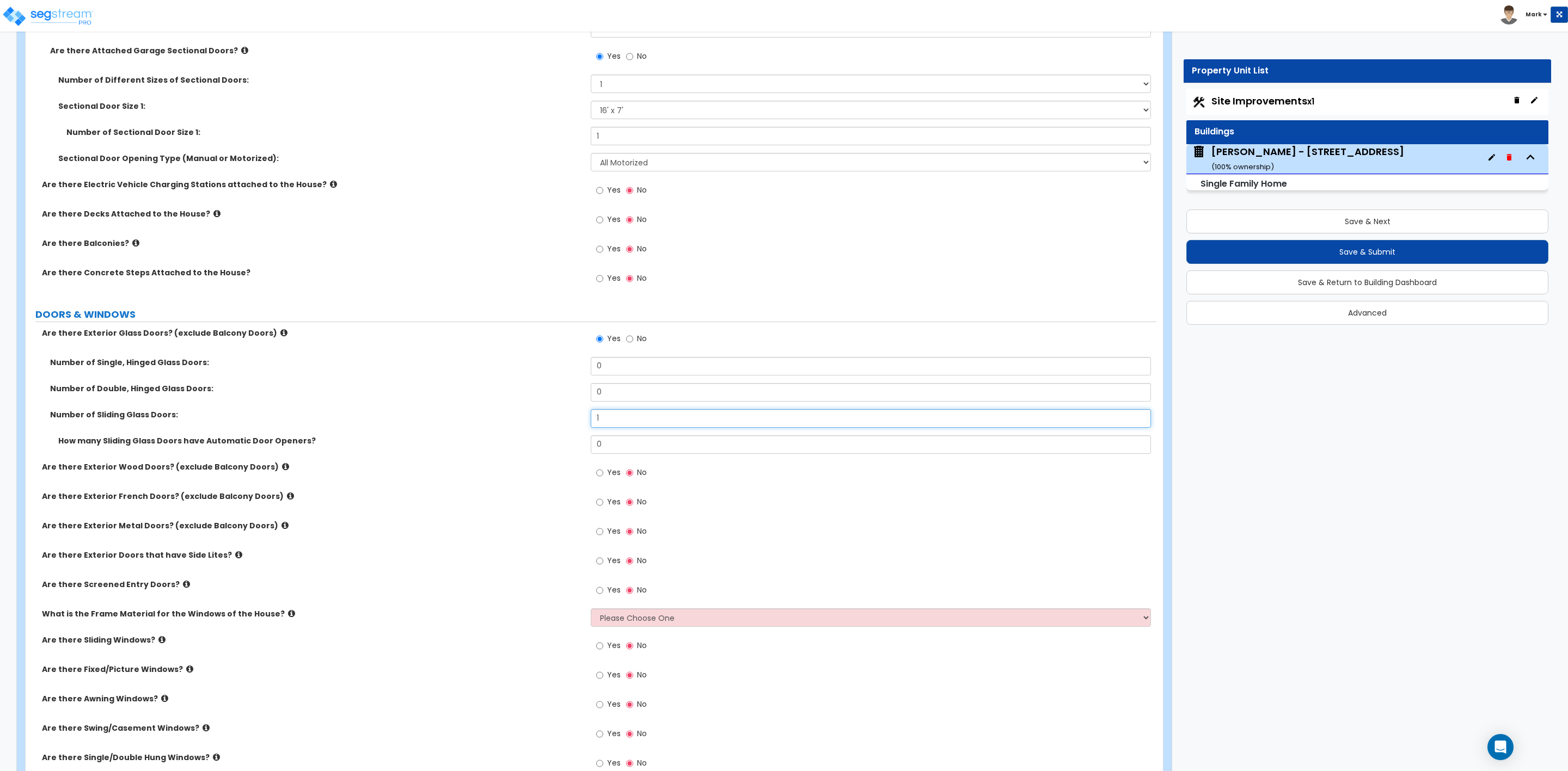
type input "1"
click at [600, 477] on input "Yes" at bounding box center [599, 472] width 7 height 12
radio input "true"
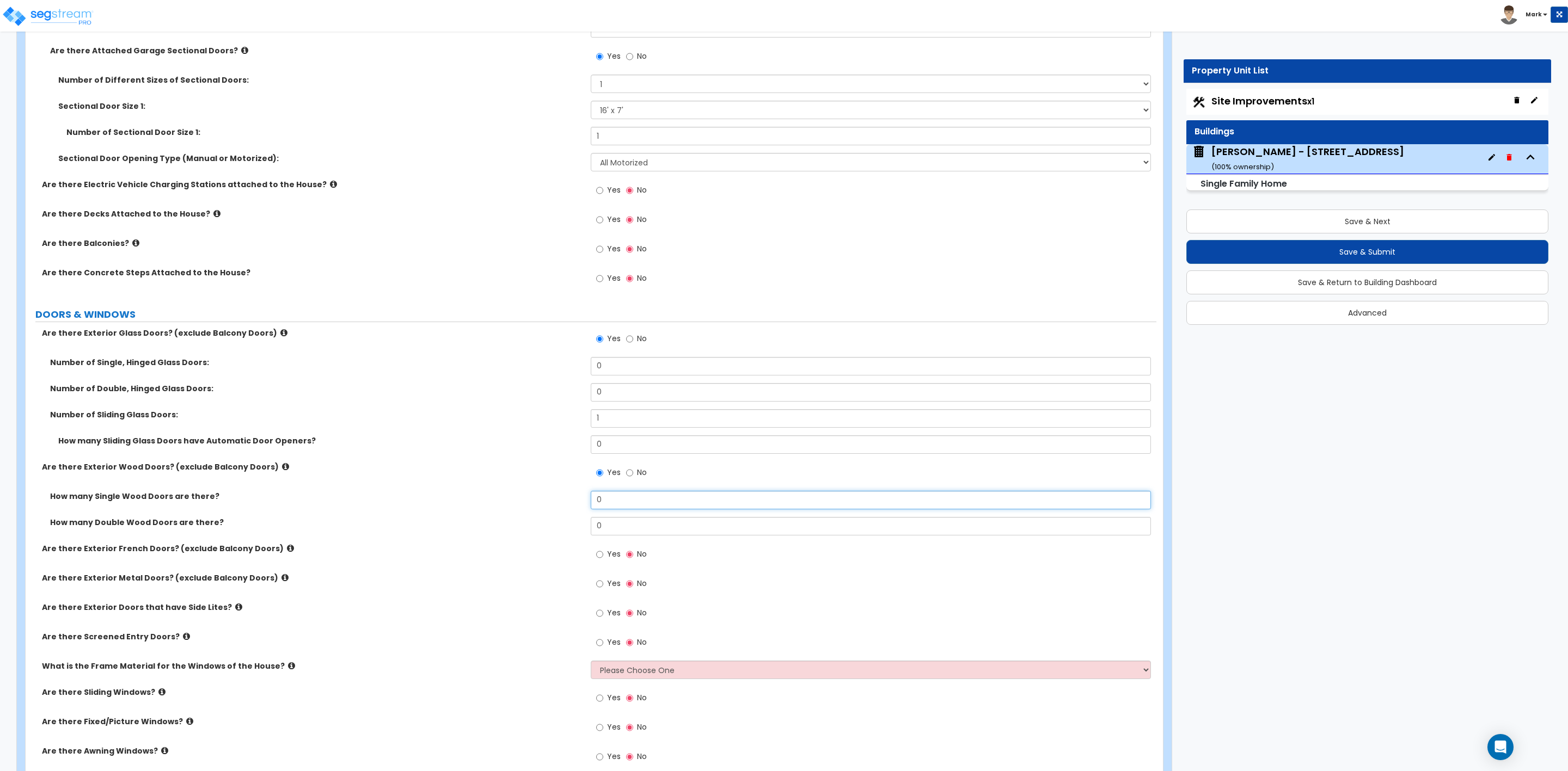
drag, startPoint x: 603, startPoint y: 500, endPoint x: 564, endPoint y: 501, distance: 39.0
click at [564, 501] on div "How many Single Wood Doors are there? 0" at bounding box center [590, 503] width 1131 height 26
type input "2"
click at [611, 668] on select "Please Choose One Vinyl Aluminum Wood" at bounding box center [870, 670] width 560 height 18
select select "1"
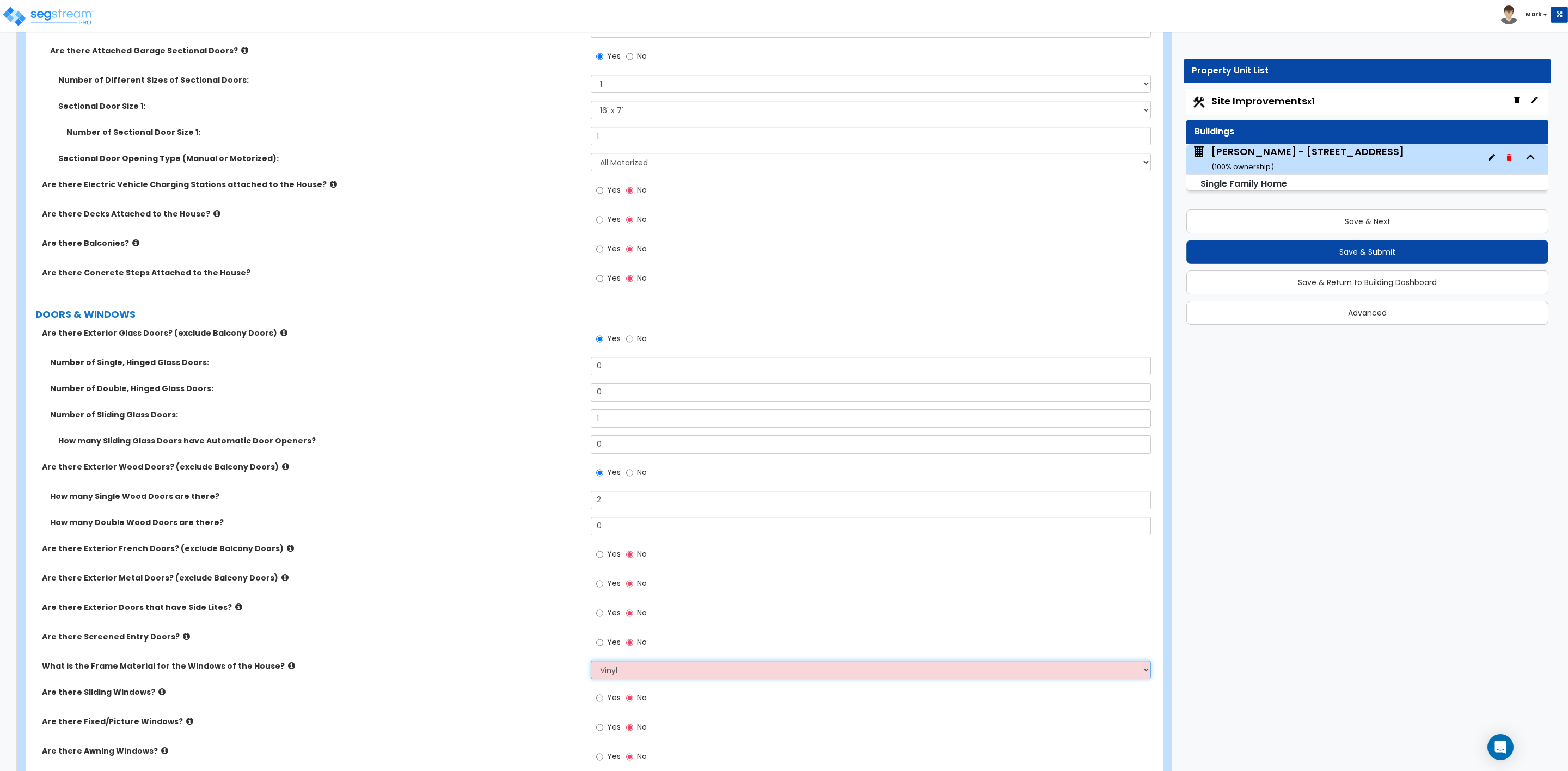
click at [590, 663] on select "Please Choose One Vinyl Aluminum Wood" at bounding box center [870, 670] width 560 height 18
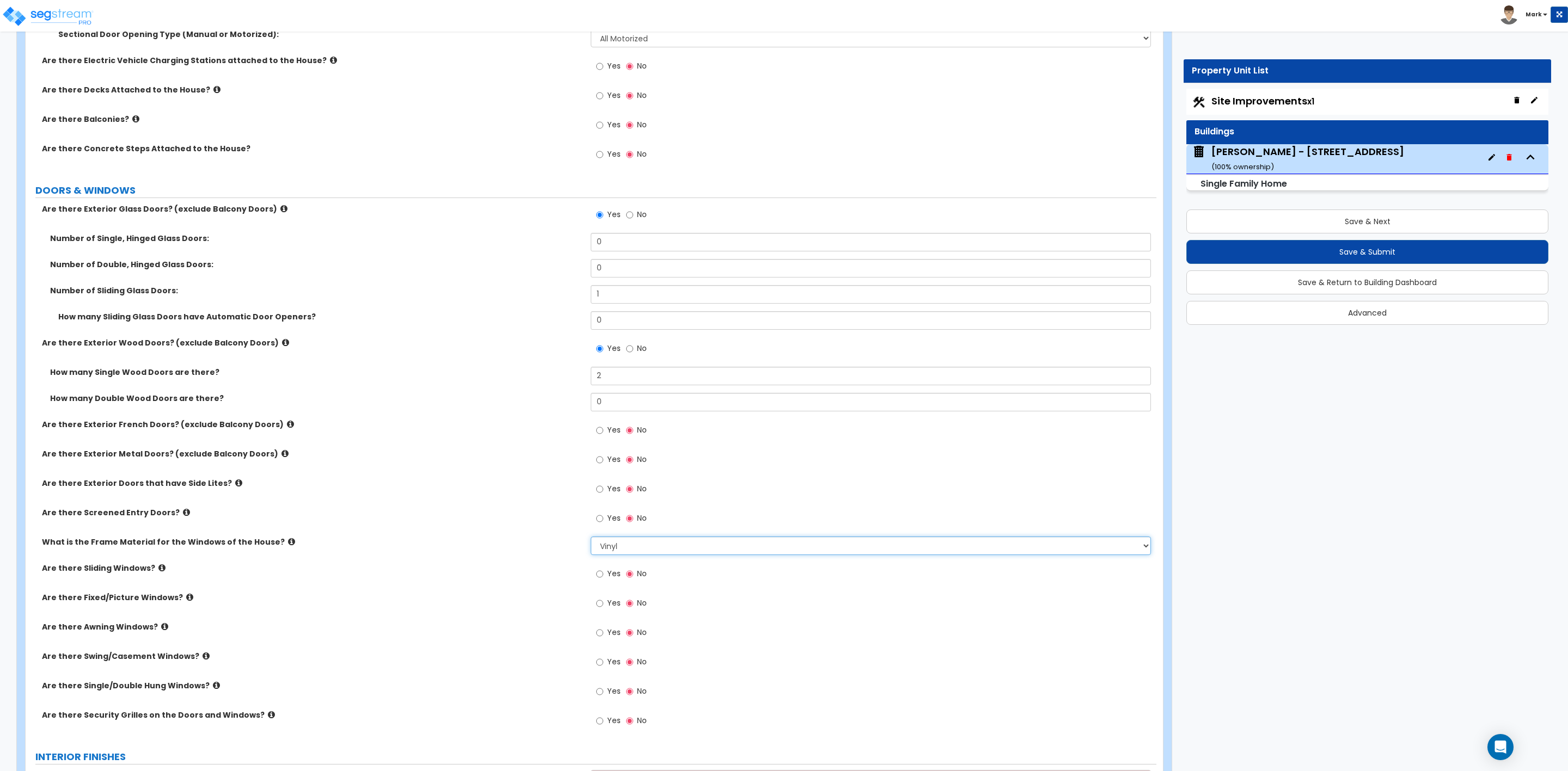
scroll to position [1470, 0]
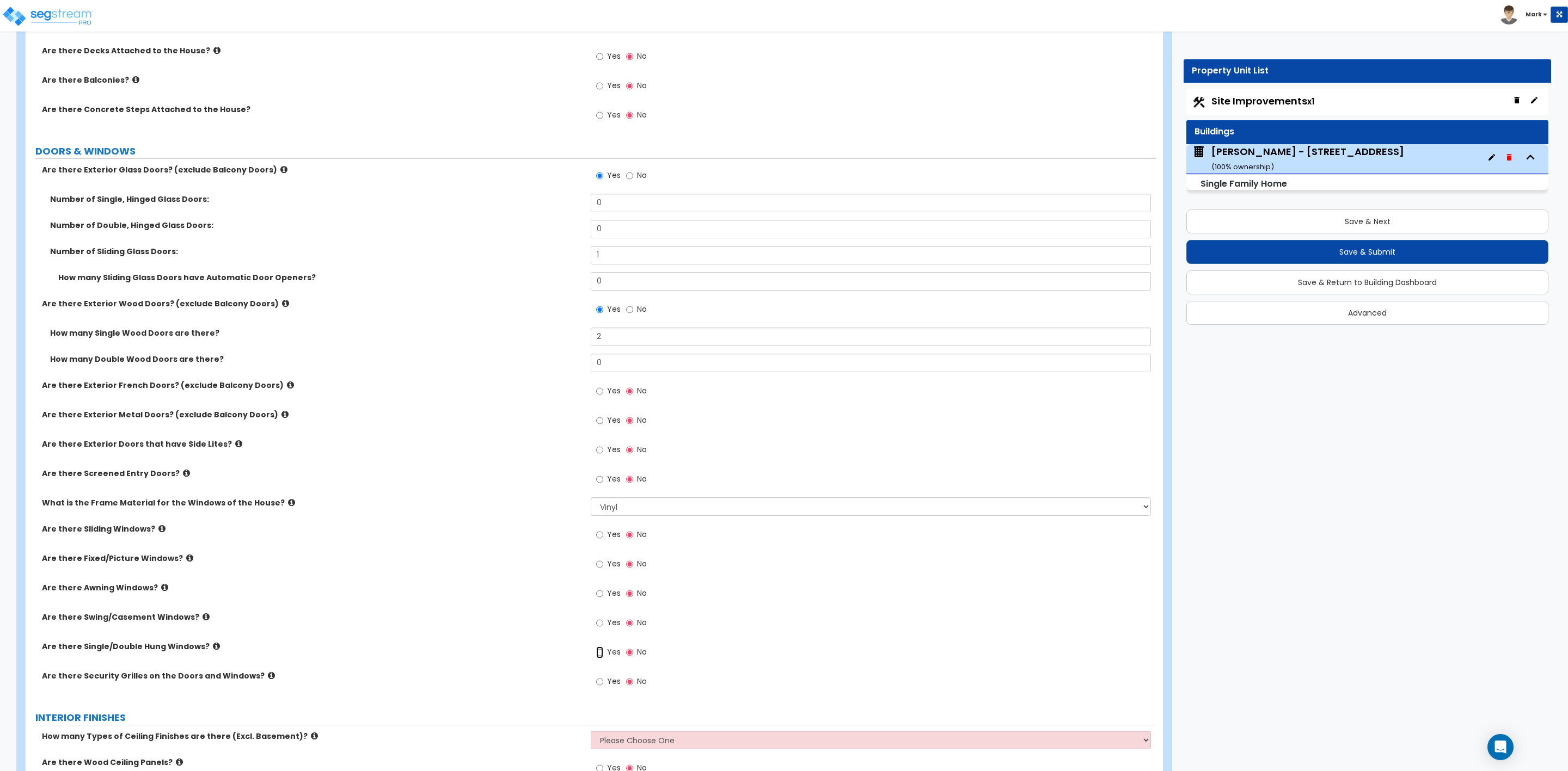
click at [598, 656] on input "Yes" at bounding box center [599, 652] width 7 height 12
radio input "true"
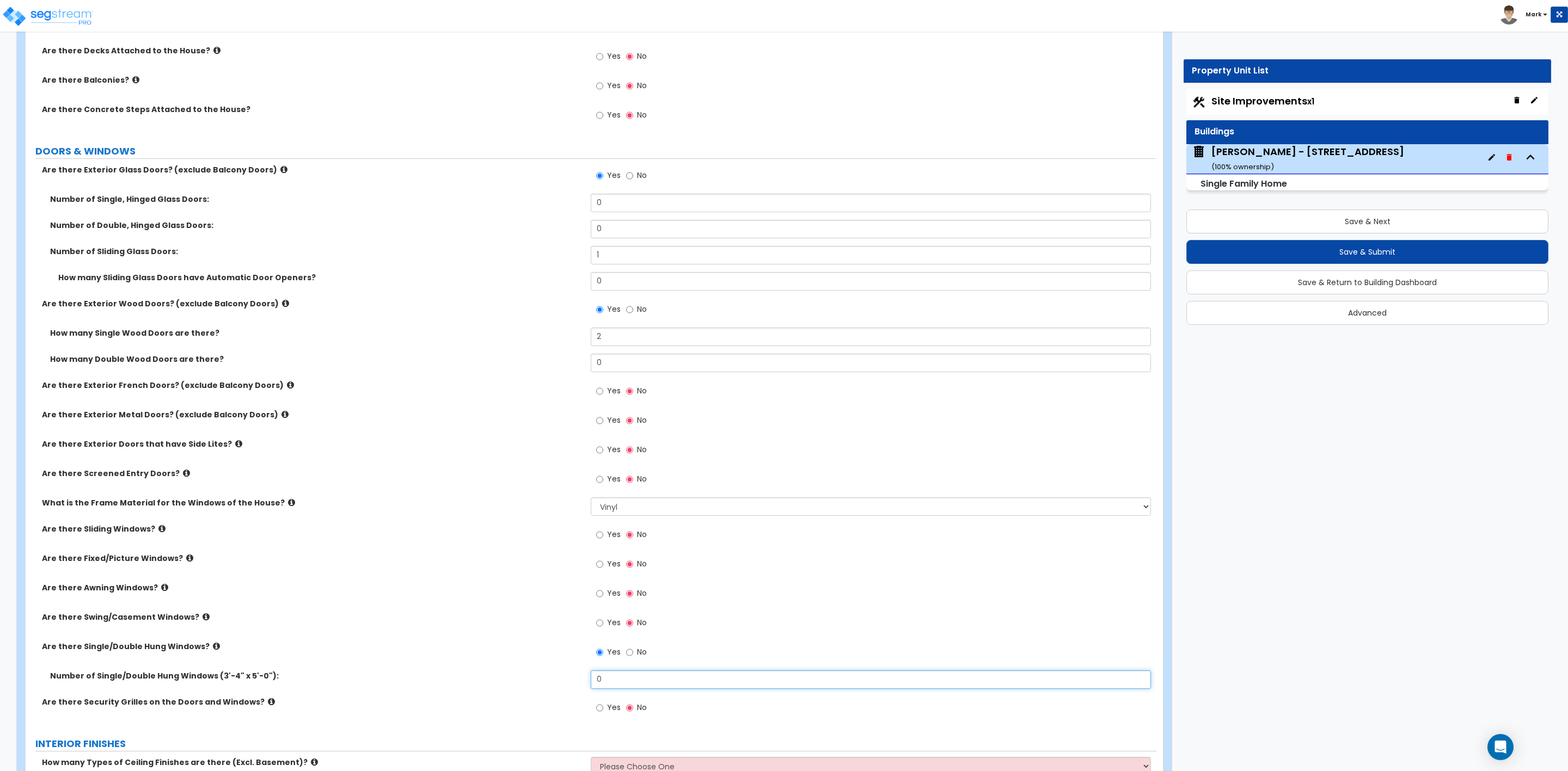
drag, startPoint x: 619, startPoint y: 683, endPoint x: 589, endPoint y: 683, distance: 30.0
click at [589, 683] on div "Number of Single/Double Hung Windows (3'-4" x 5'-0"): 0" at bounding box center [590, 683] width 1131 height 26
type input "8"
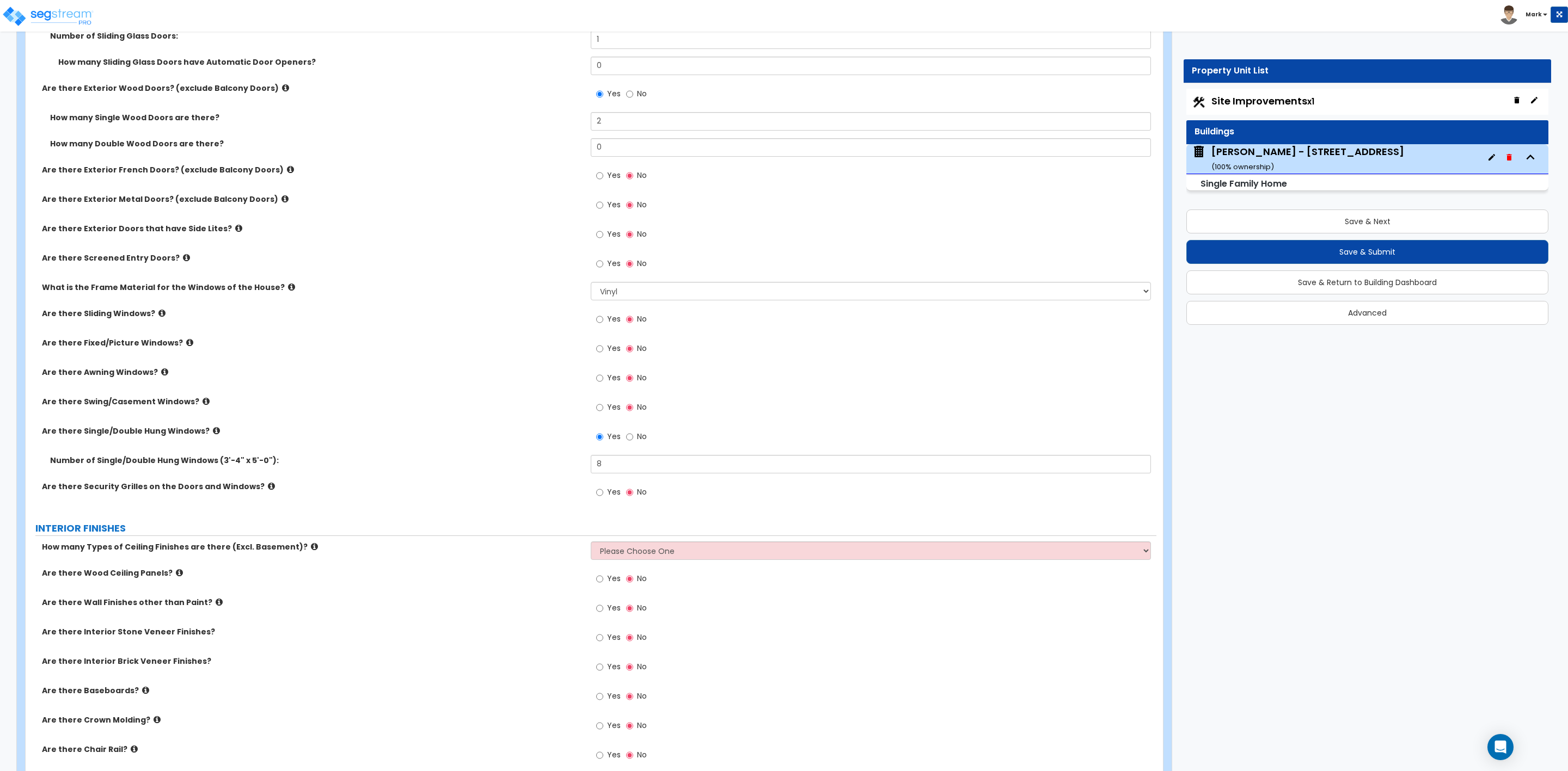
scroll to position [1796, 0]
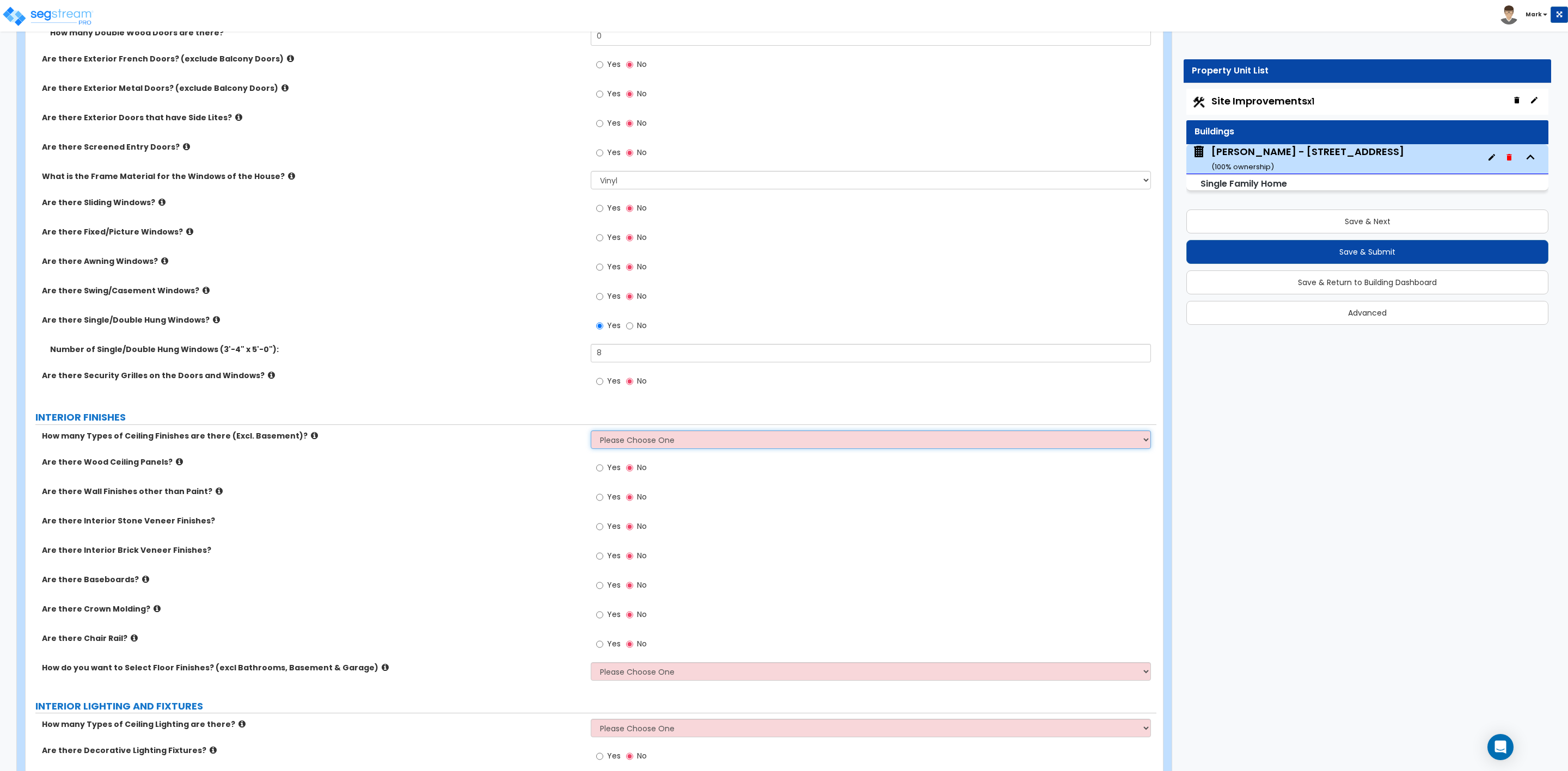
click at [608, 444] on select "Please Choose One 1 2 3" at bounding box center [870, 440] width 560 height 18
select select "1"
click at [590, 432] on select "Please Choose One 1 2 3" at bounding box center [870, 440] width 560 height 18
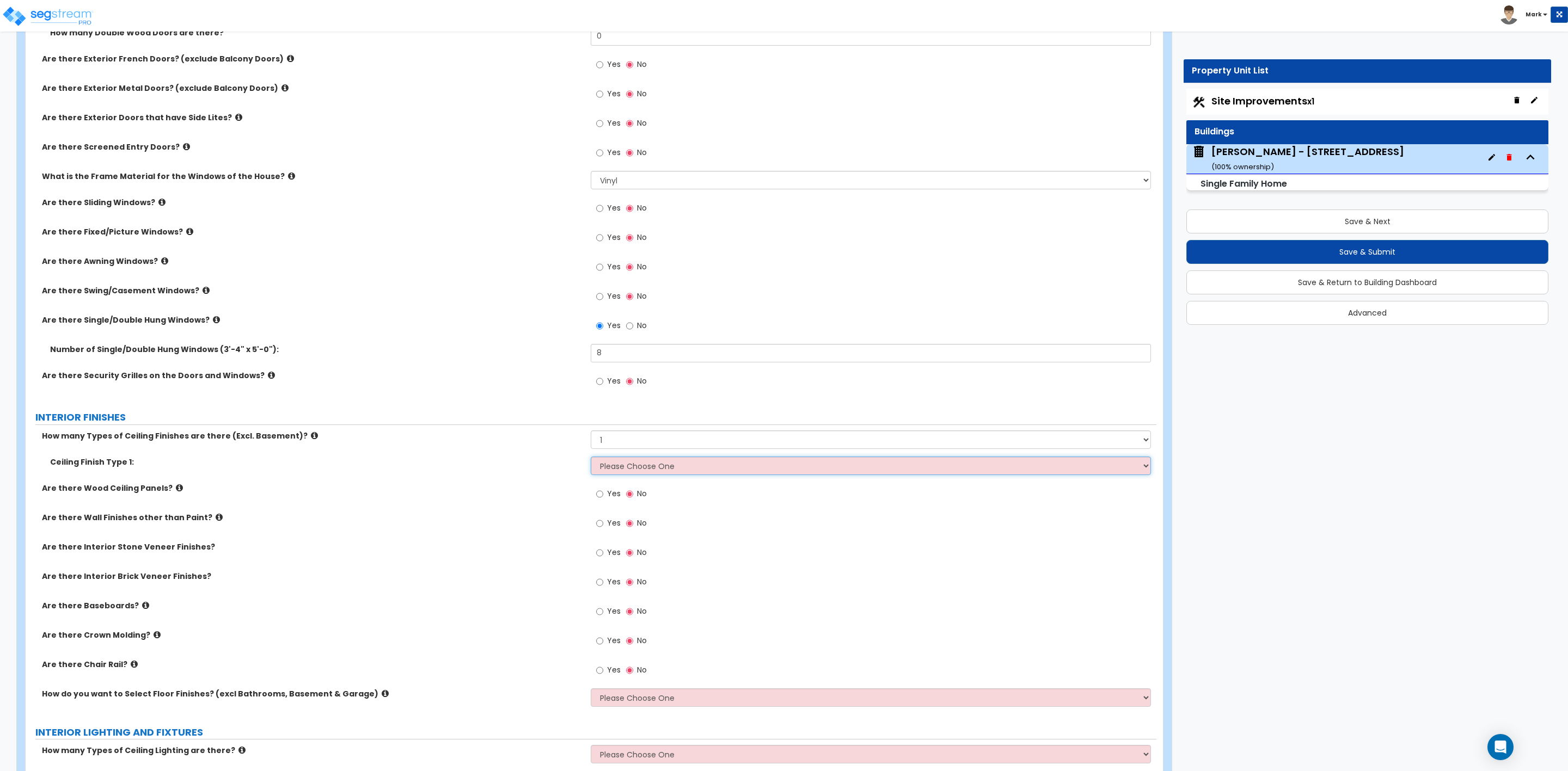
click at [672, 465] on select "Please Choose One Drop Ceiling Drywall Ceiling Open Ceiling" at bounding box center [870, 465] width 560 height 18
select select "2"
click at [590, 458] on select "Please Choose One Drop Ceiling Drywall Ceiling Open Ceiling" at bounding box center [870, 465] width 560 height 18
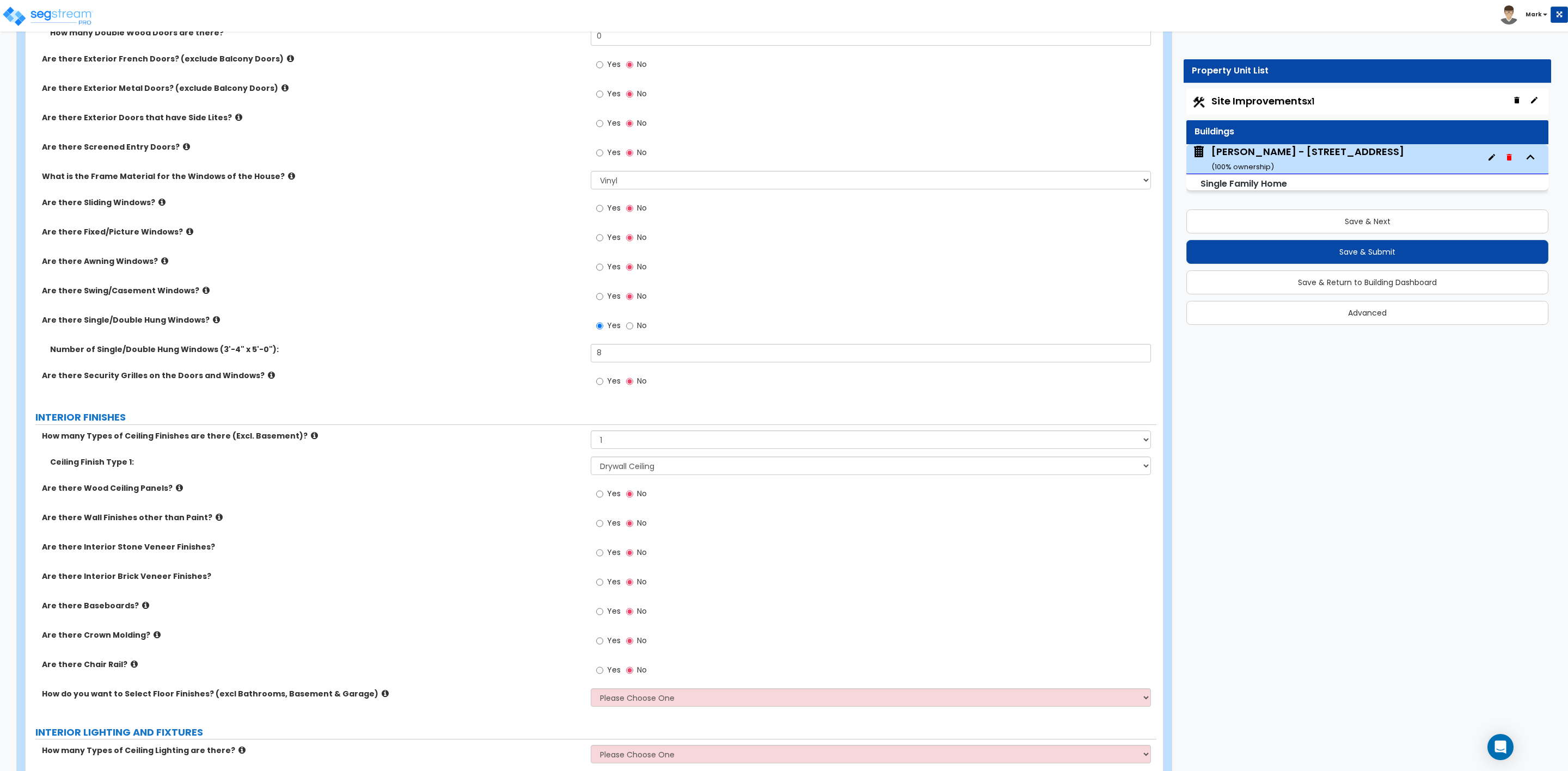
click at [603, 615] on label "Yes" at bounding box center [608, 612] width 25 height 18
click at [603, 615] on input "Yes" at bounding box center [599, 612] width 7 height 12
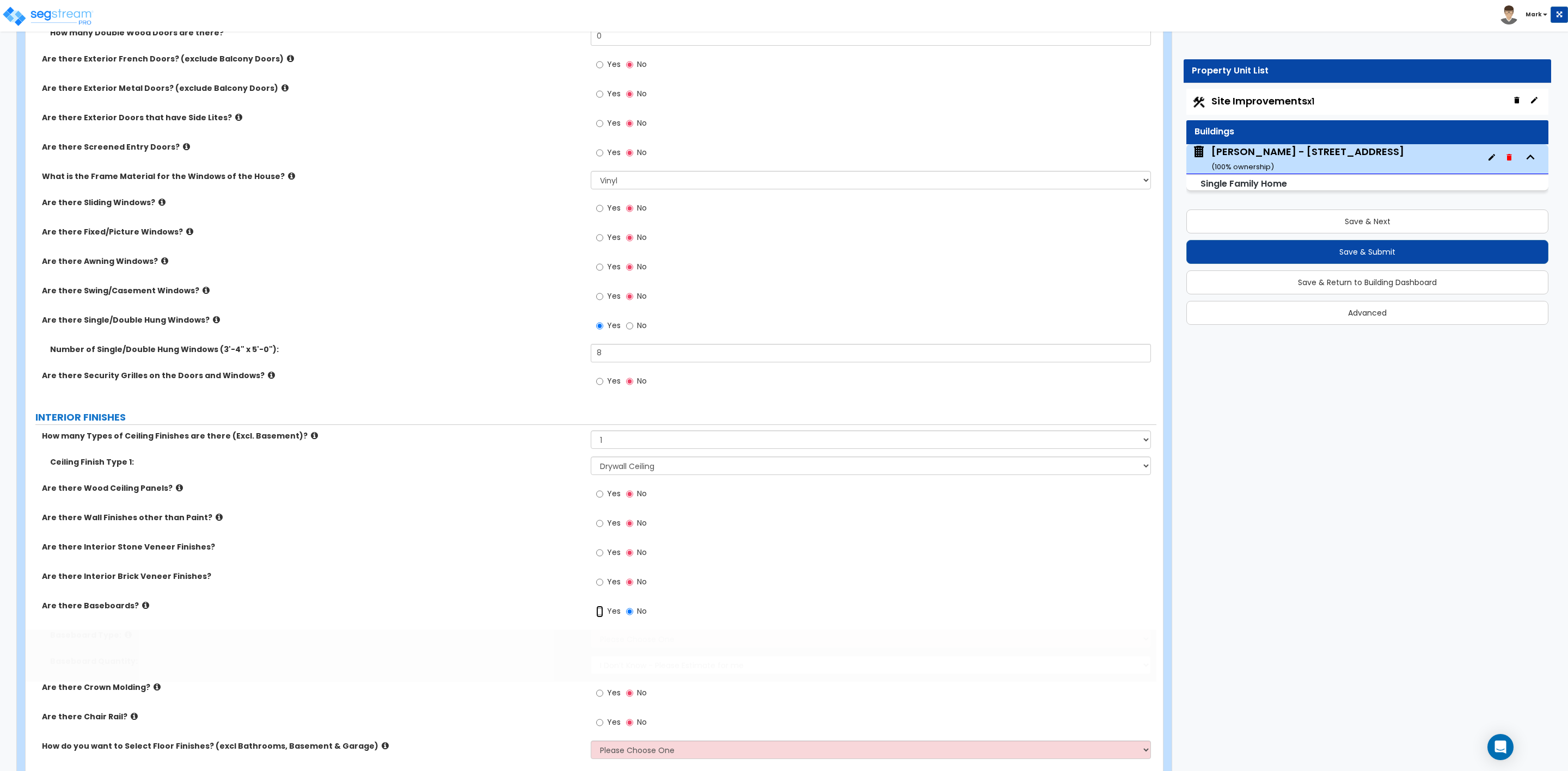
radio input "true"
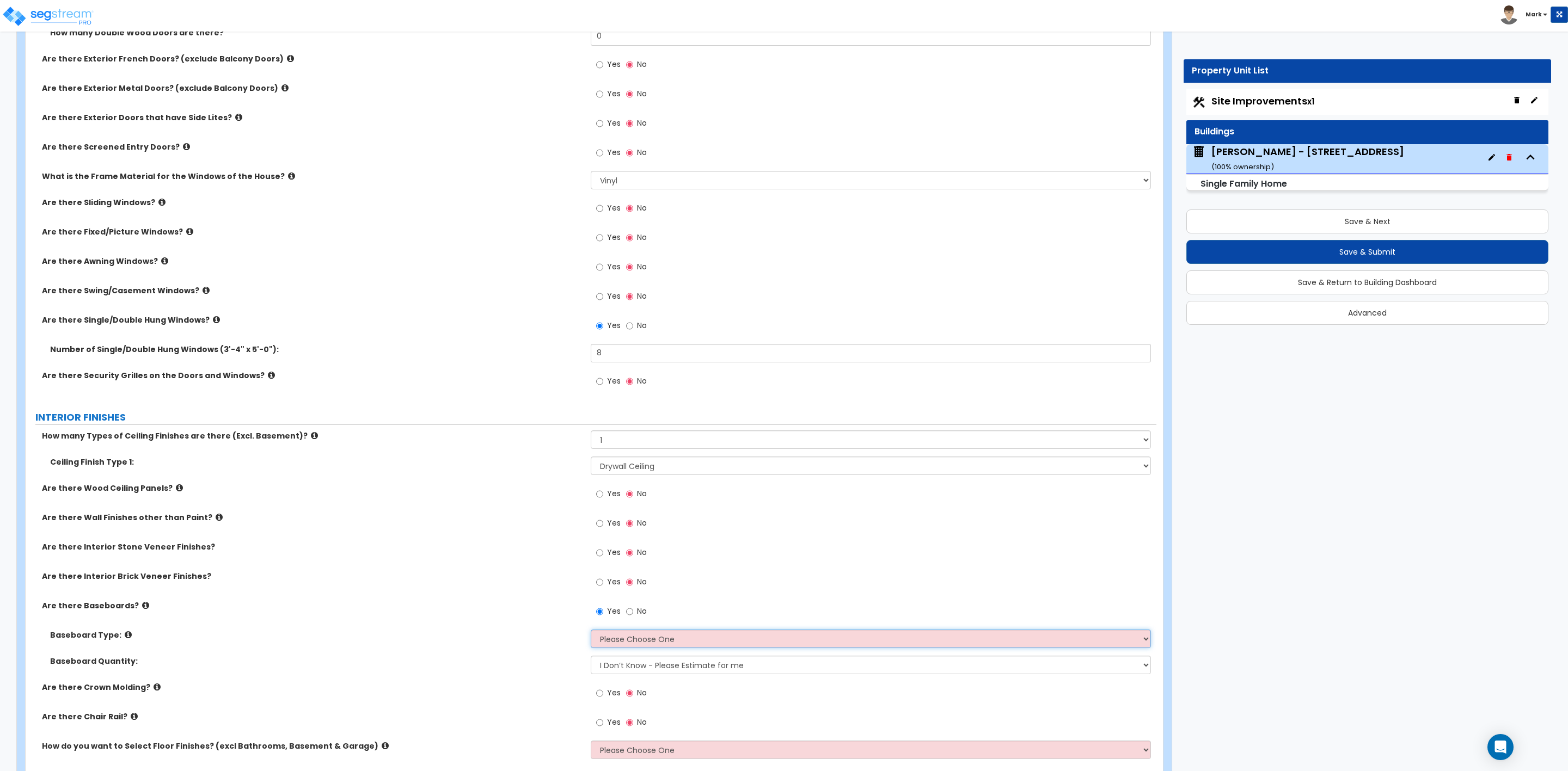
click at [622, 642] on select "Please Choose One Wood Vinyl Carpet Tile" at bounding box center [870, 639] width 560 height 18
select select "1"
click at [590, 632] on select "Please Choose One Wood Vinyl Carpet Tile" at bounding box center [870, 639] width 560 height 18
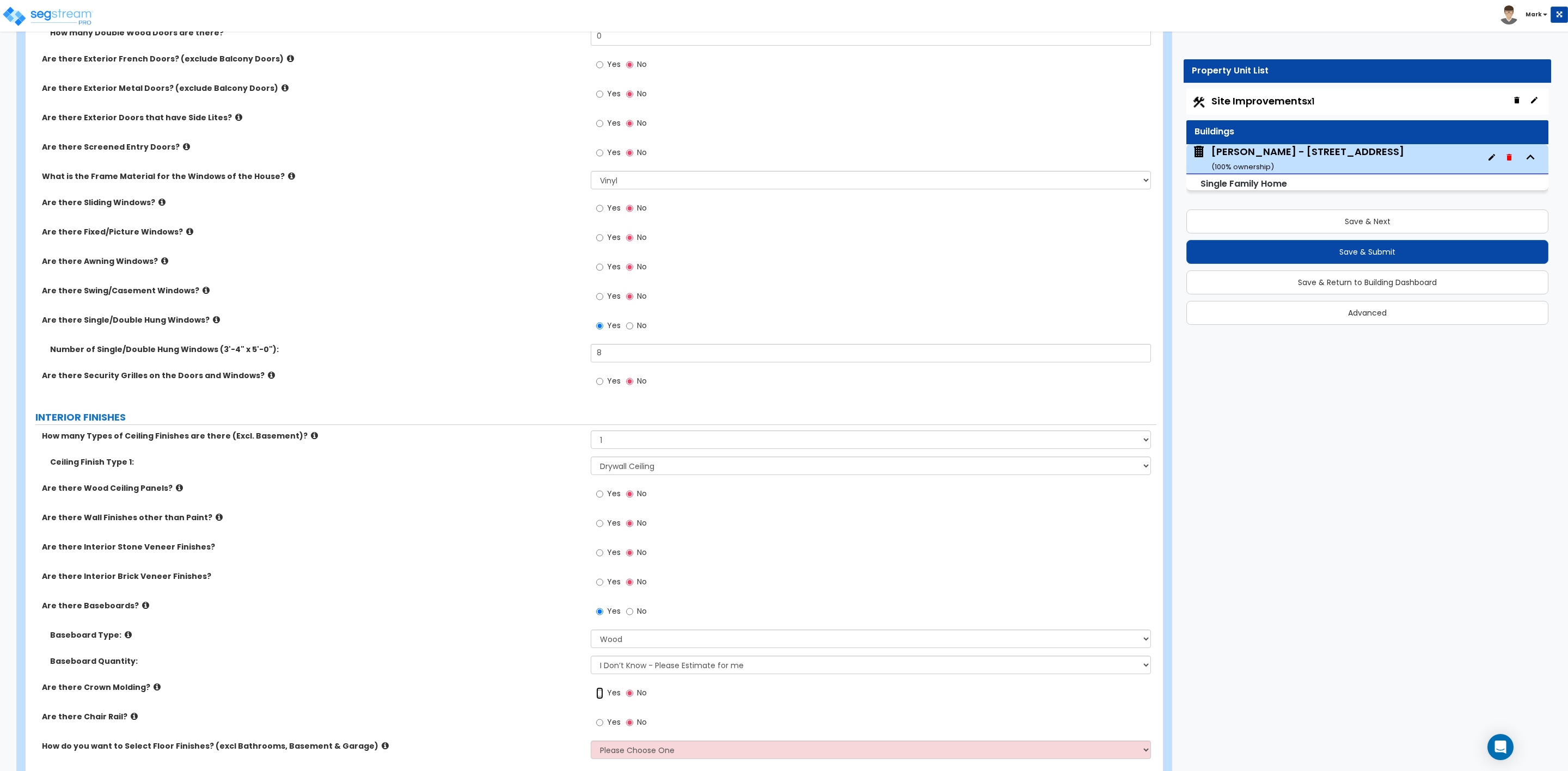
click at [598, 695] on input "Yes" at bounding box center [599, 693] width 7 height 12
click at [629, 695] on input "No" at bounding box center [629, 693] width 7 height 12
radio input "false"
radio input "true"
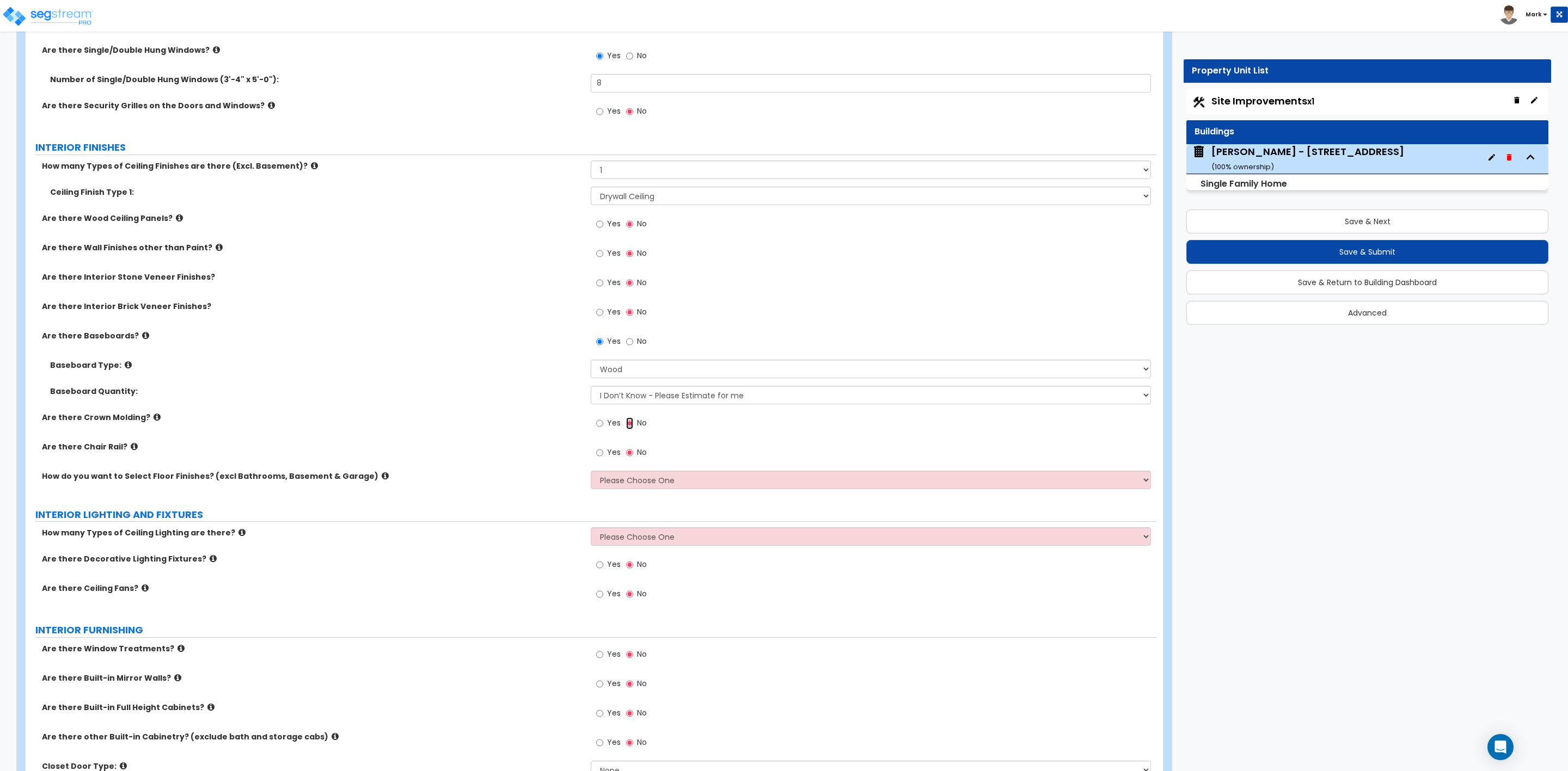
scroll to position [2123, 0]
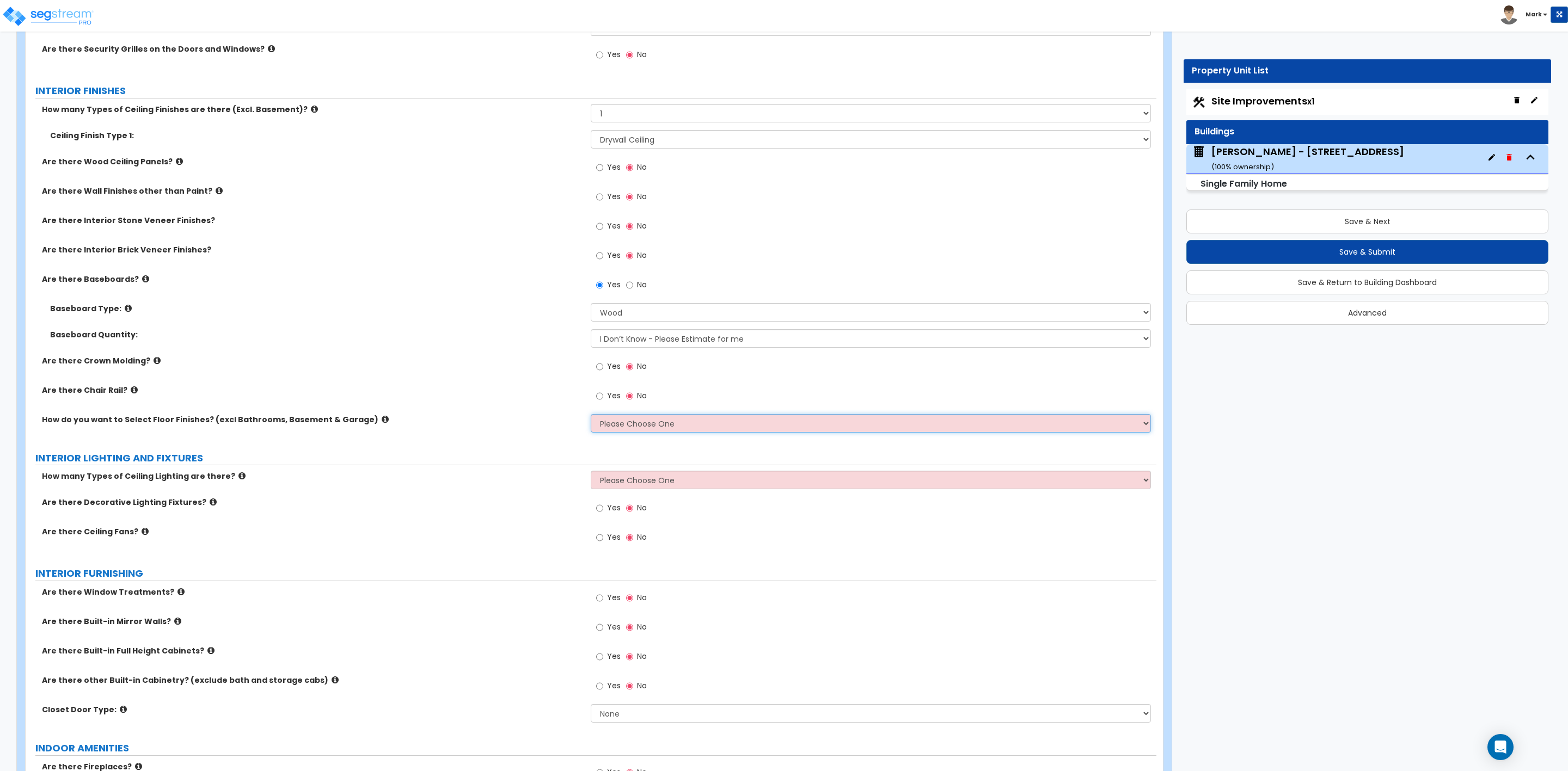
click at [621, 424] on select "Please Choose One I want to Select Floor Finishes for the Areas of the House I …" at bounding box center [870, 423] width 560 height 18
click at [590, 415] on select "Please Choose One I want to Select Floor Finishes for the Areas of the House I …" at bounding box center [870, 423] width 560 height 18
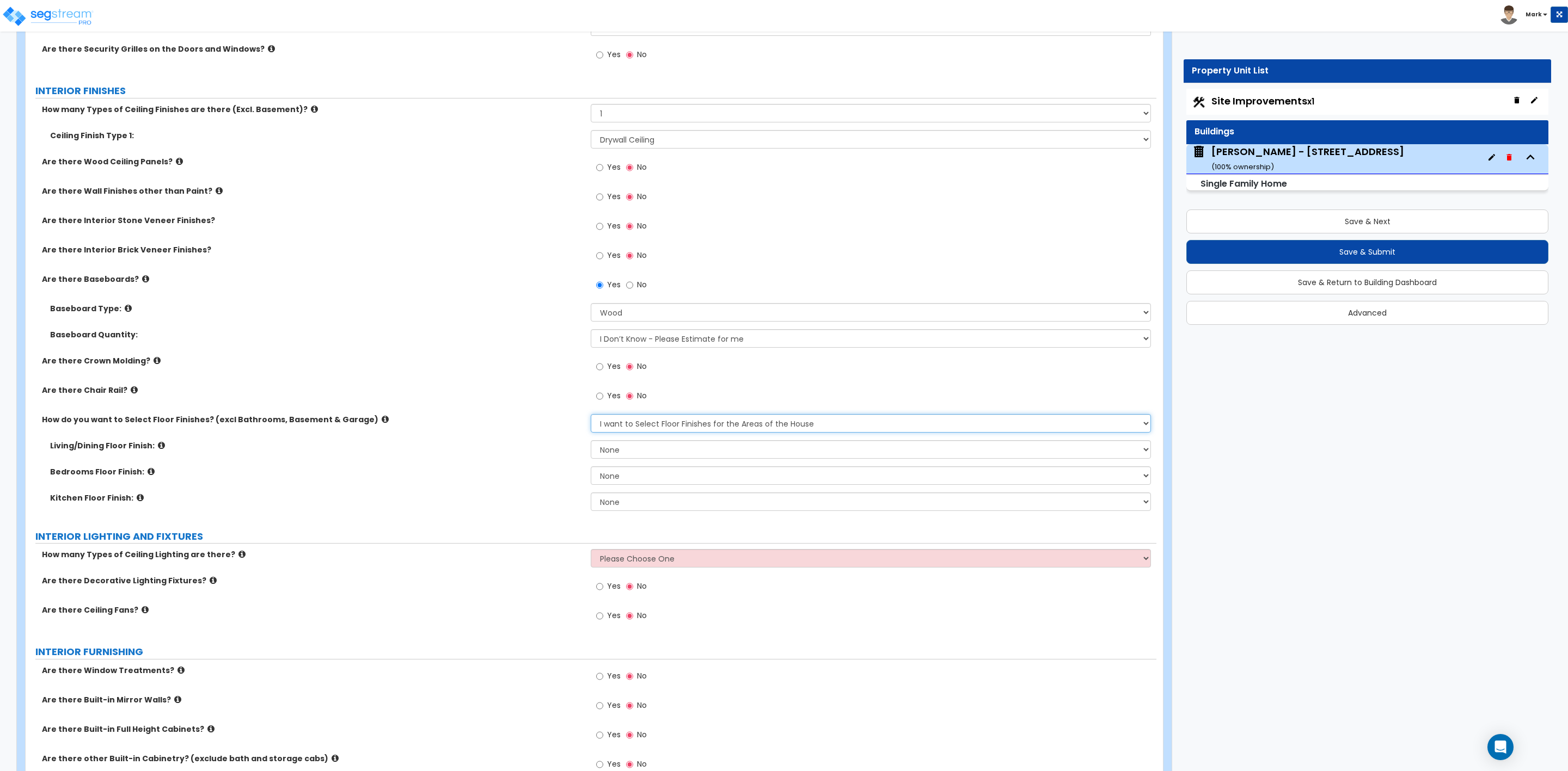
click at [627, 425] on select "Please Choose One I want to Select Floor Finishes for the Areas of the House I …" at bounding box center [870, 423] width 560 height 18
select select "2"
click at [590, 415] on select "Please Choose One I want to Select Floor Finishes for the Areas of the House I …" at bounding box center [870, 423] width 560 height 18
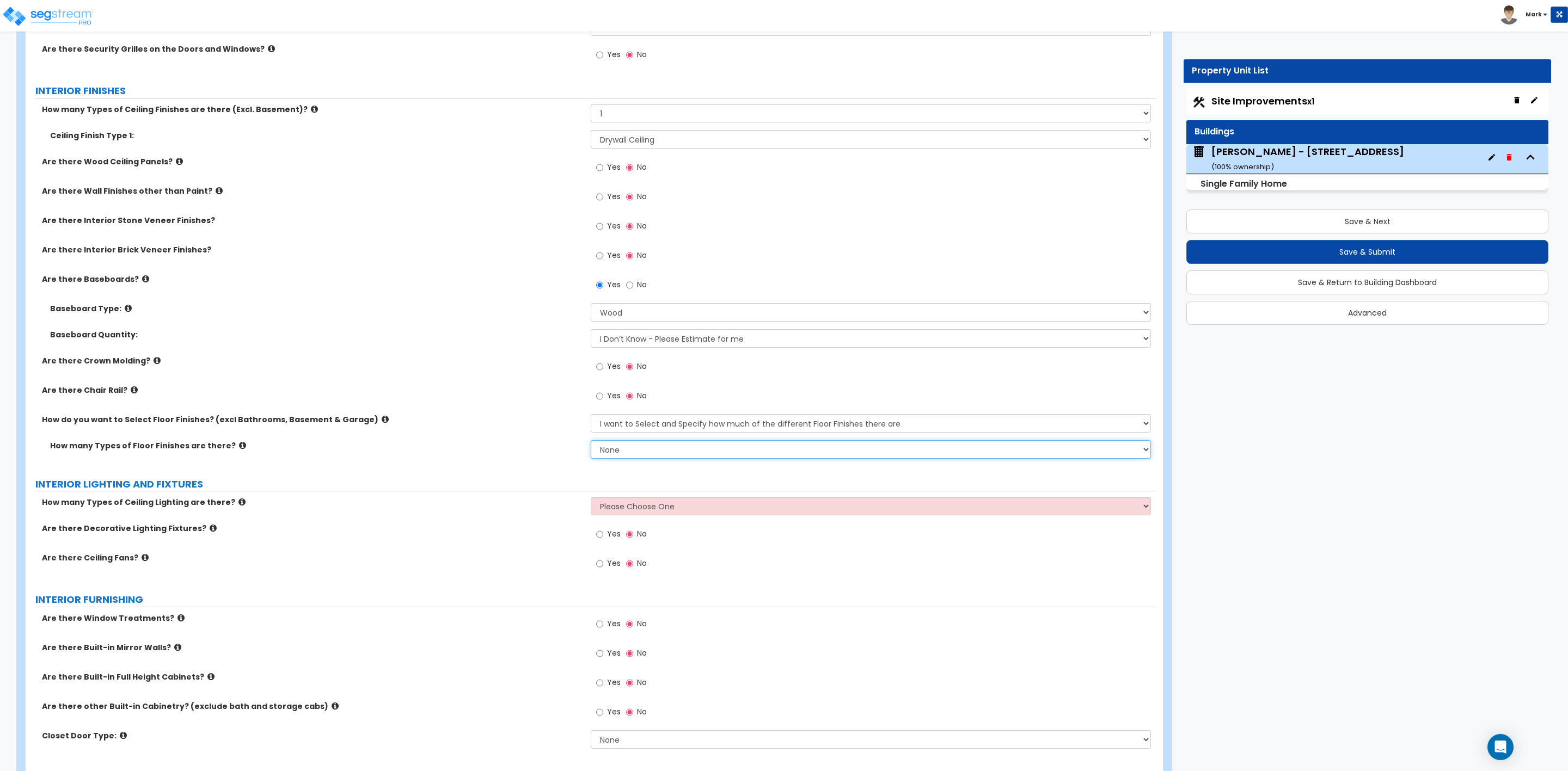
click at [605, 451] on select "None 1 2 3 4" at bounding box center [870, 449] width 560 height 18
select select "1"
click at [590, 441] on select "None 1 2 3 4" at bounding box center [870, 449] width 560 height 18
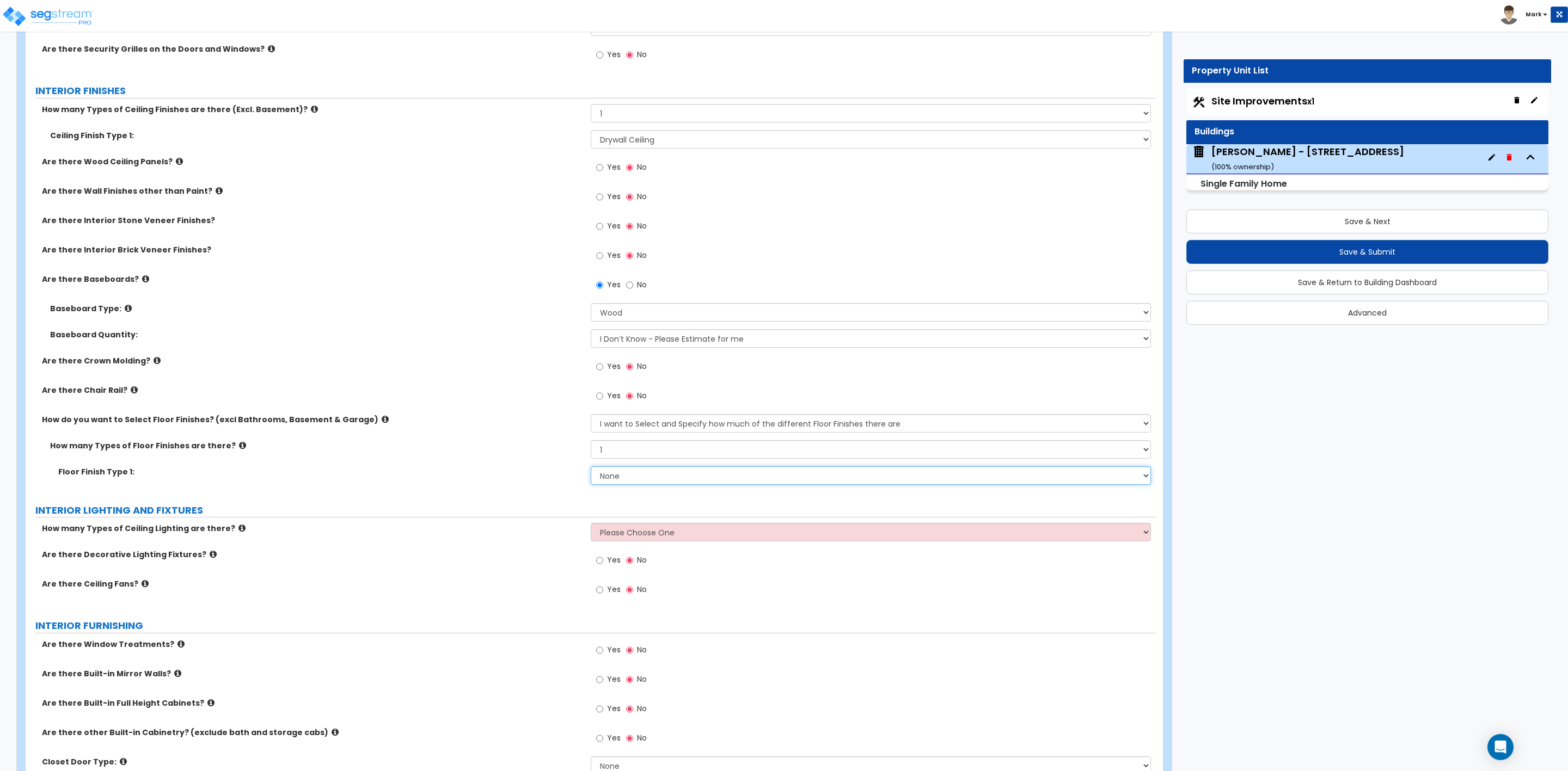
click at [603, 479] on select "None Tile Flooring Hardwood Flooring Resilient Laminate Flooring VCT Flooring S…" at bounding box center [870, 476] width 560 height 18
select select "3"
click at [590, 468] on select "None Tile Flooring Hardwood Flooring Resilient Laminate Flooring VCT Flooring S…" at bounding box center [870, 476] width 560 height 18
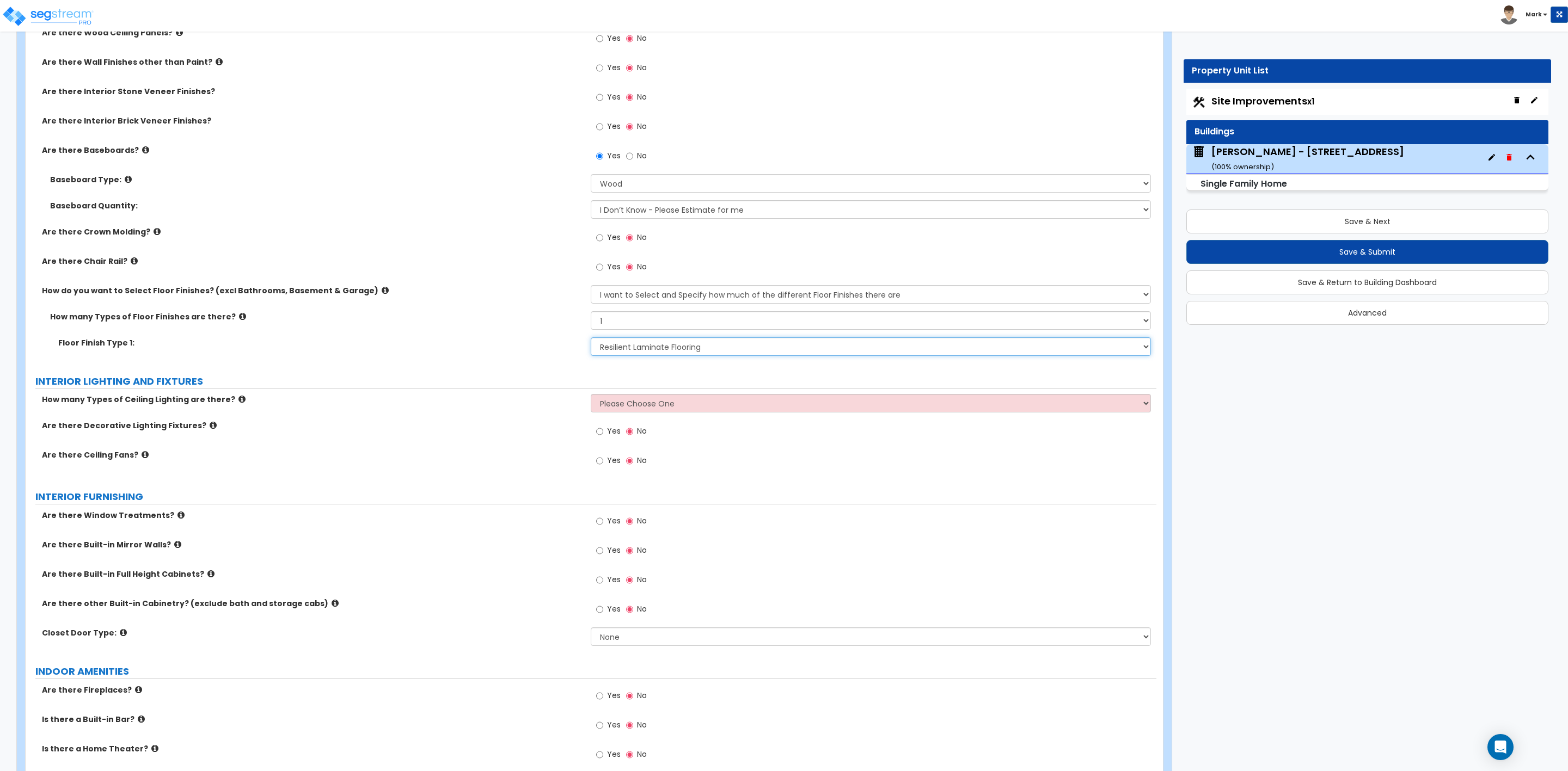
scroll to position [2286, 0]
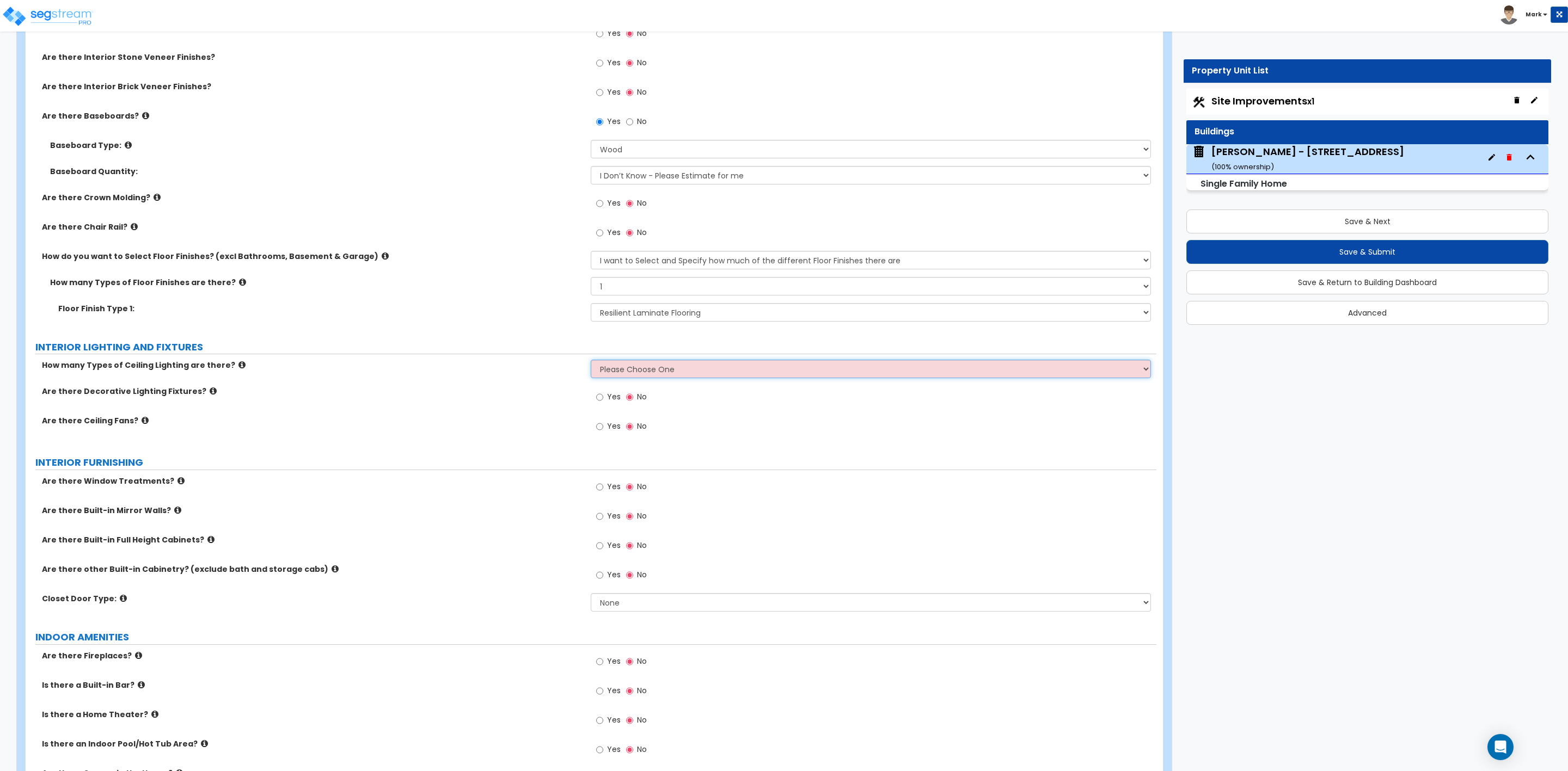
click at [633, 366] on select "Please Choose One 1 2 3" at bounding box center [870, 369] width 560 height 18
select select "1"
click at [590, 362] on select "Please Choose One 1 2 3" at bounding box center [870, 369] width 560 height 18
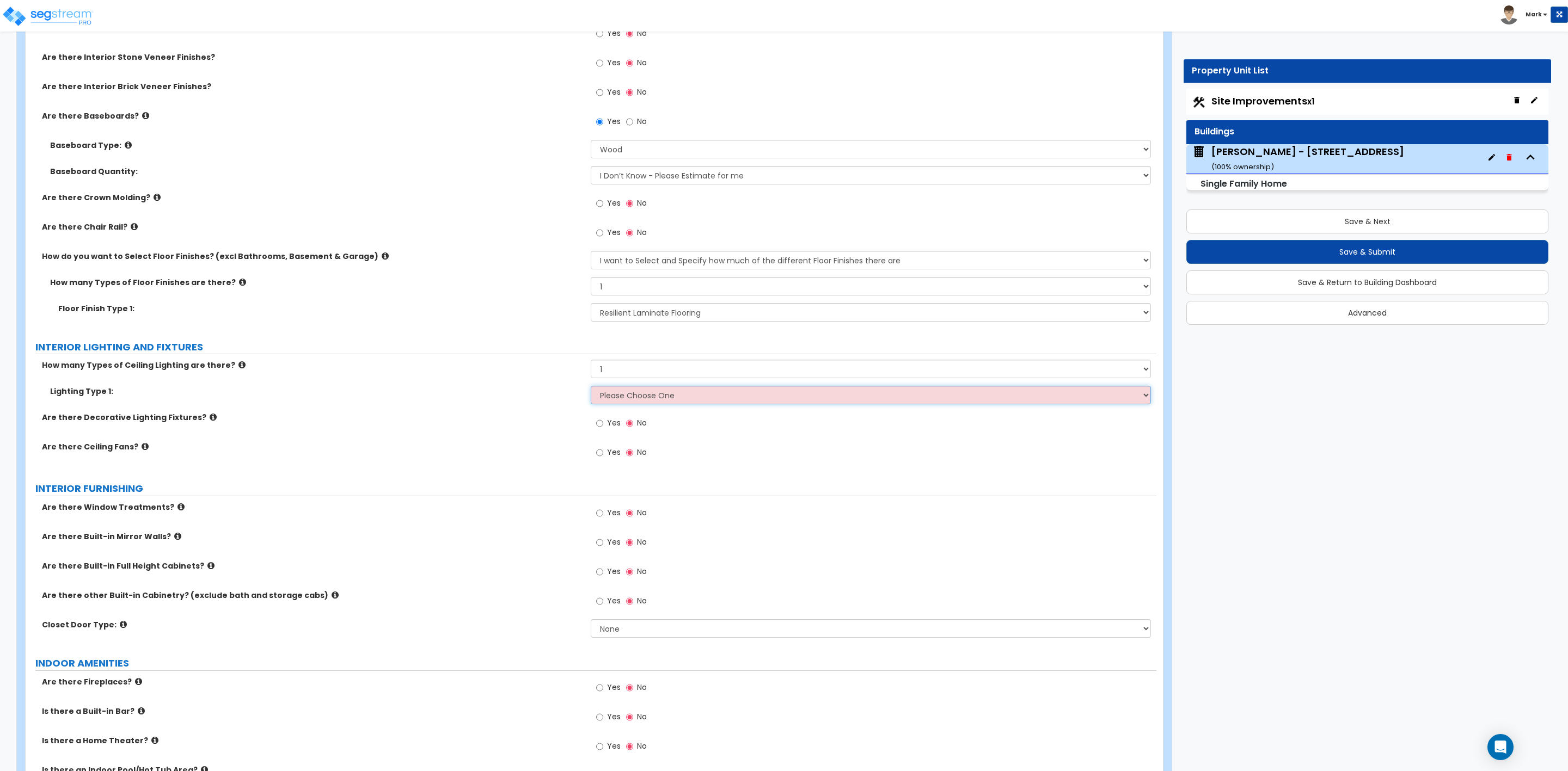
click at [639, 401] on select "Please Choose One LED Surface-Mounted LED Recessed Fluorescent Surface-Mounted …" at bounding box center [870, 395] width 560 height 18
click at [615, 397] on select "Please Choose One LED Surface-Mounted LED Recessed Fluorescent Surface-Mounted …" at bounding box center [870, 395] width 560 height 18
drag, startPoint x: 608, startPoint y: 371, endPoint x: 582, endPoint y: 370, distance: 26.0
click at [582, 370] on div "How many Types of Ceiling Lighting are there? Please Choose One 1 2 3" at bounding box center [590, 373] width 1131 height 26
click at [608, 364] on select "Please Choose One 1 2 3" at bounding box center [870, 369] width 560 height 18
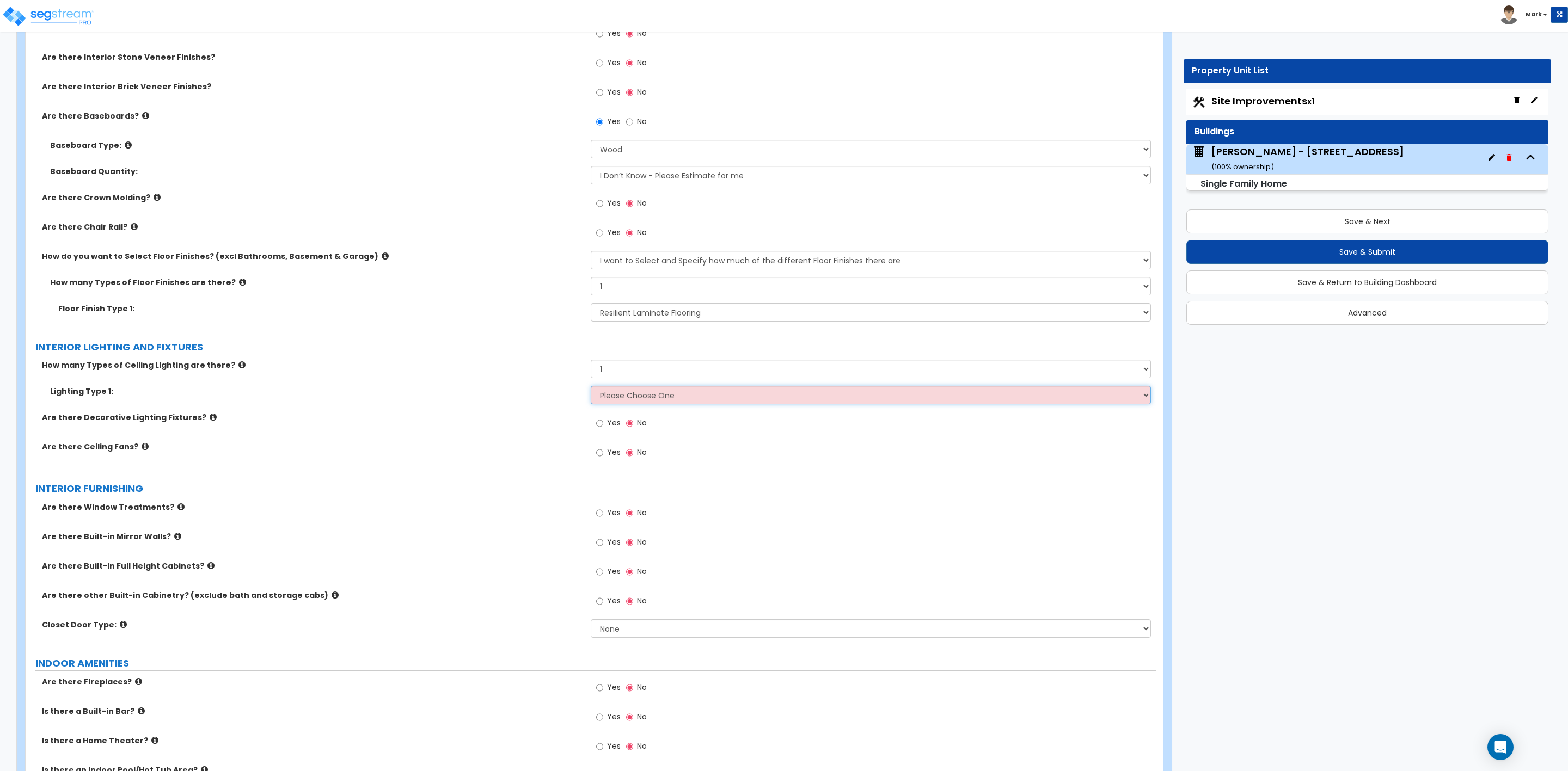
click at [614, 397] on select "Please Choose One LED Surface-Mounted LED Recessed Fluorescent Surface-Mounted …" at bounding box center [870, 395] width 560 height 18
click at [210, 417] on icon at bounding box center [213, 417] width 7 height 8
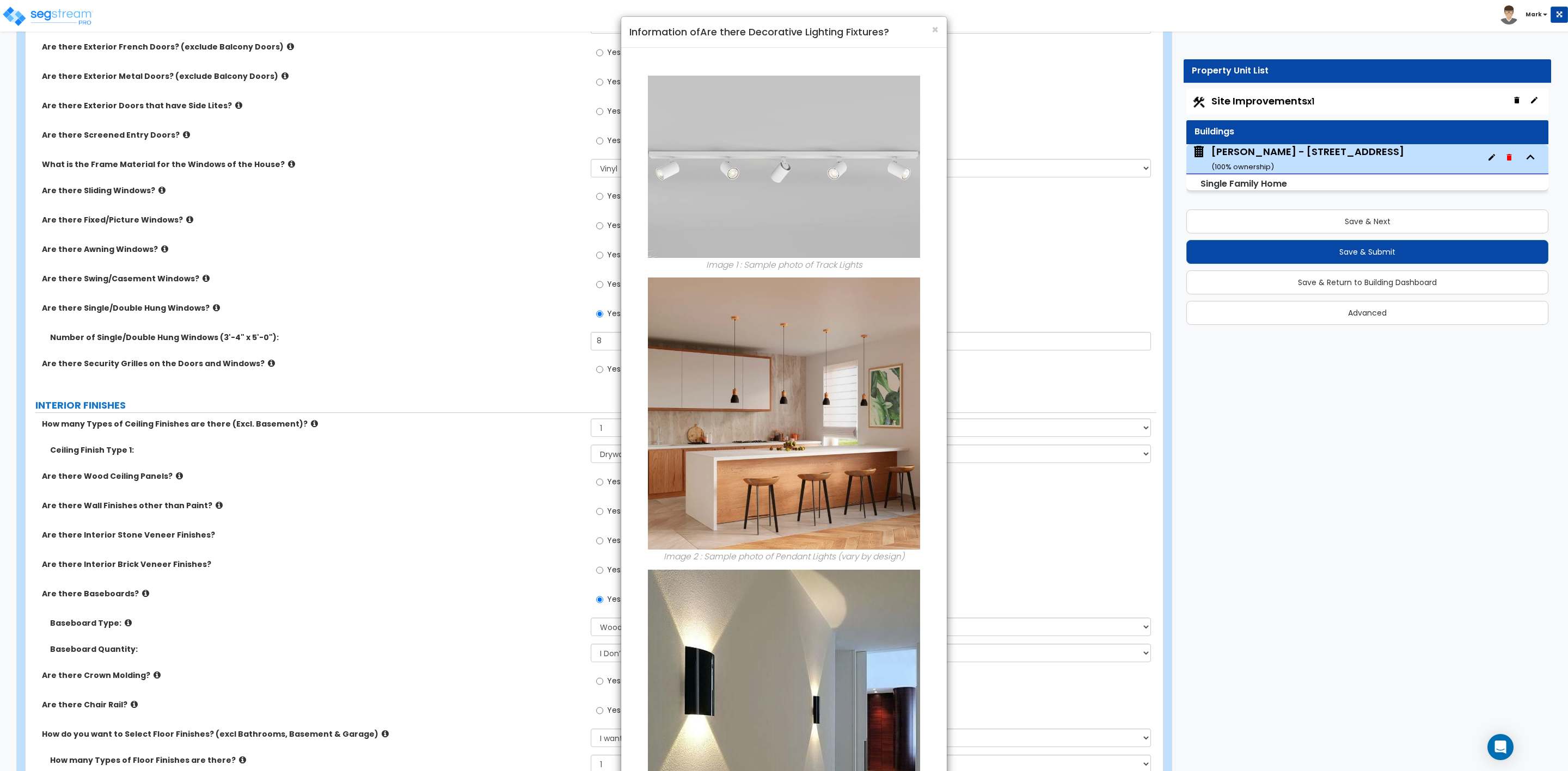
scroll to position [1796, 0]
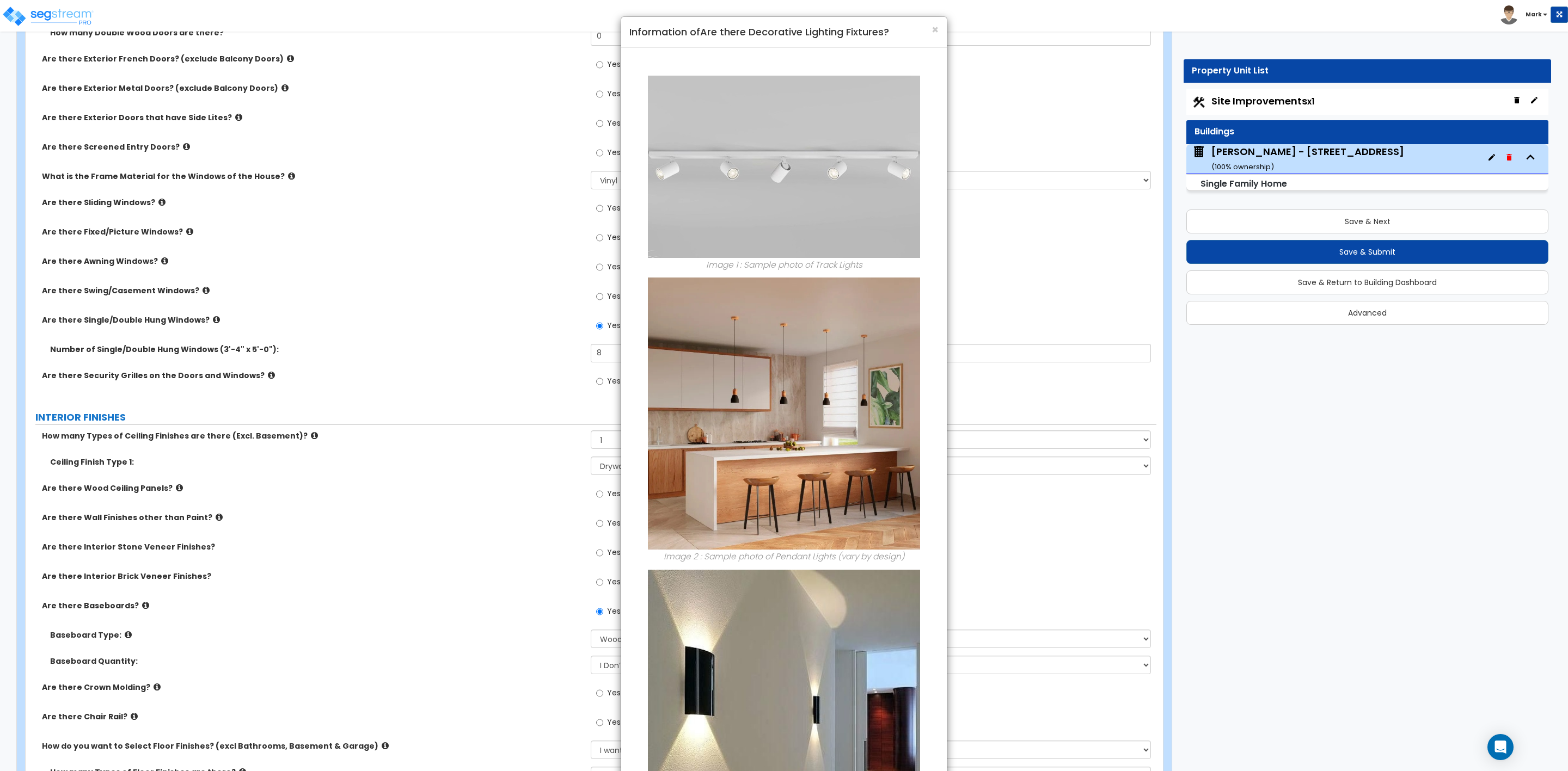
click at [496, 606] on div "× Information of Are there Decorative Lighting Fixtures? Image 1 : Sample photo…" at bounding box center [784, 386] width 1568 height 771
click at [938, 30] on span "×" at bounding box center [935, 29] width 7 height 16
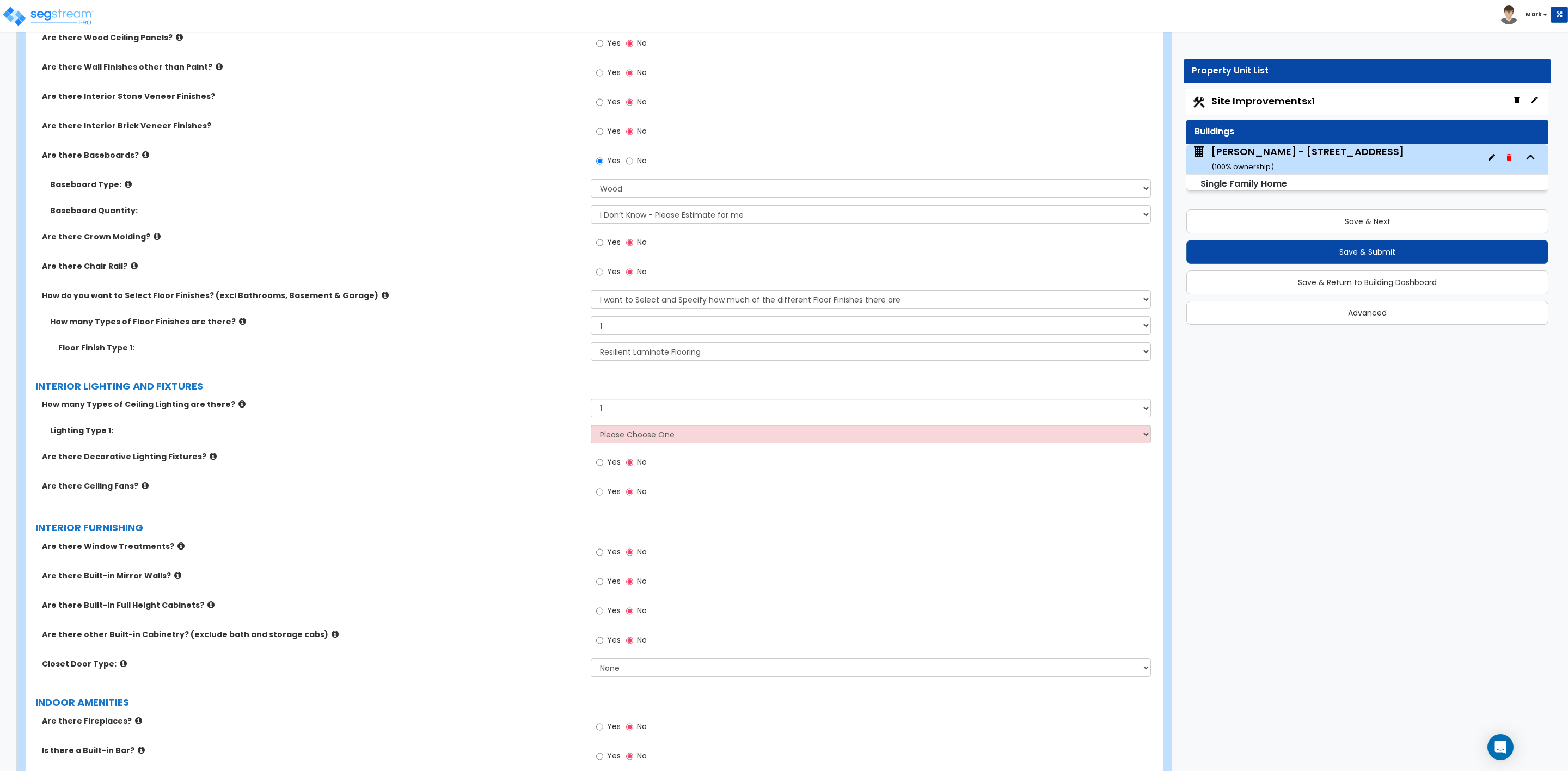
scroll to position [2286, 0]
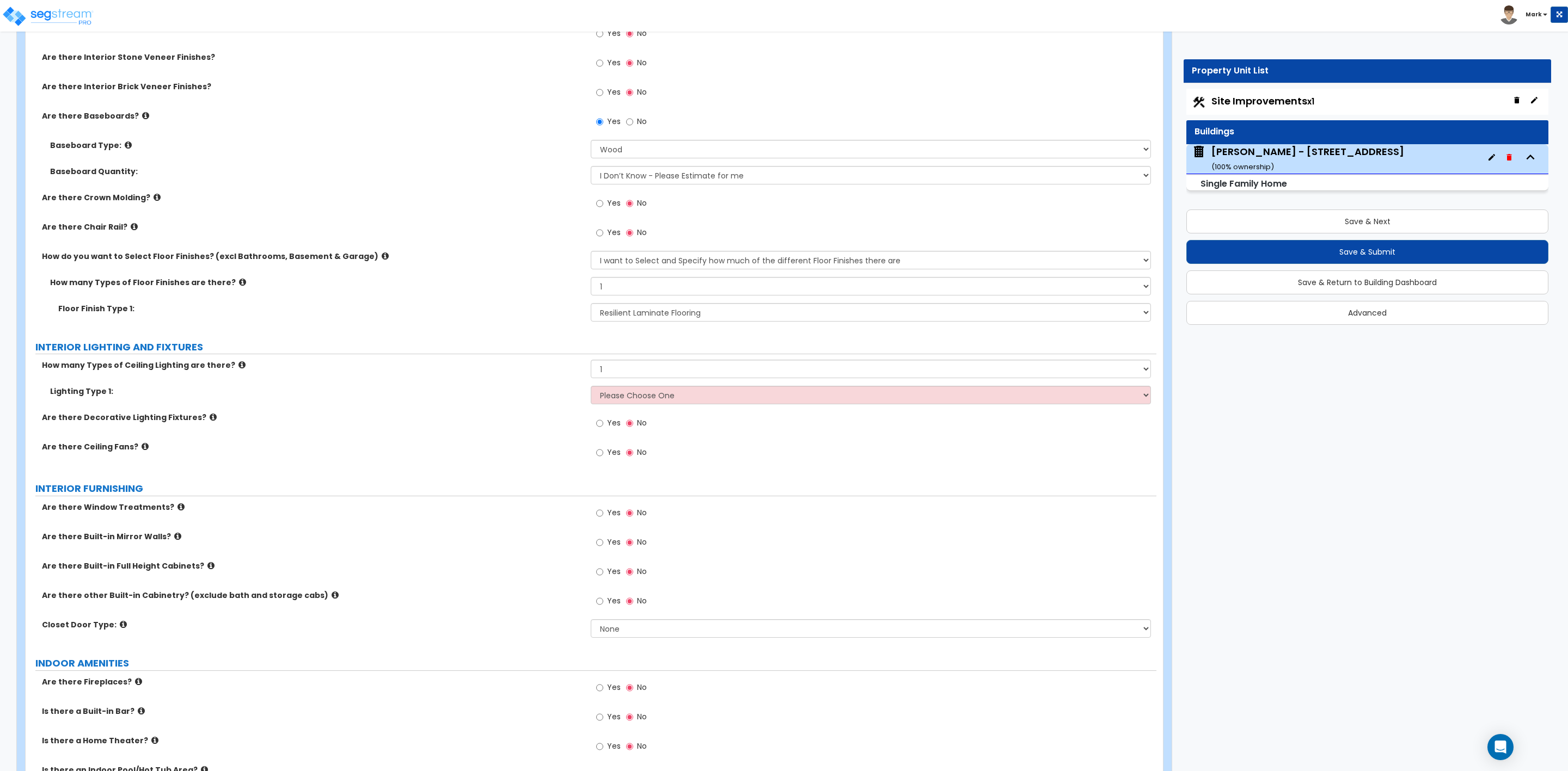
click at [608, 427] on span "Yes" at bounding box center [613, 423] width 14 height 11
click at [603, 427] on input "Yes" at bounding box center [599, 423] width 7 height 12
radio input "true"
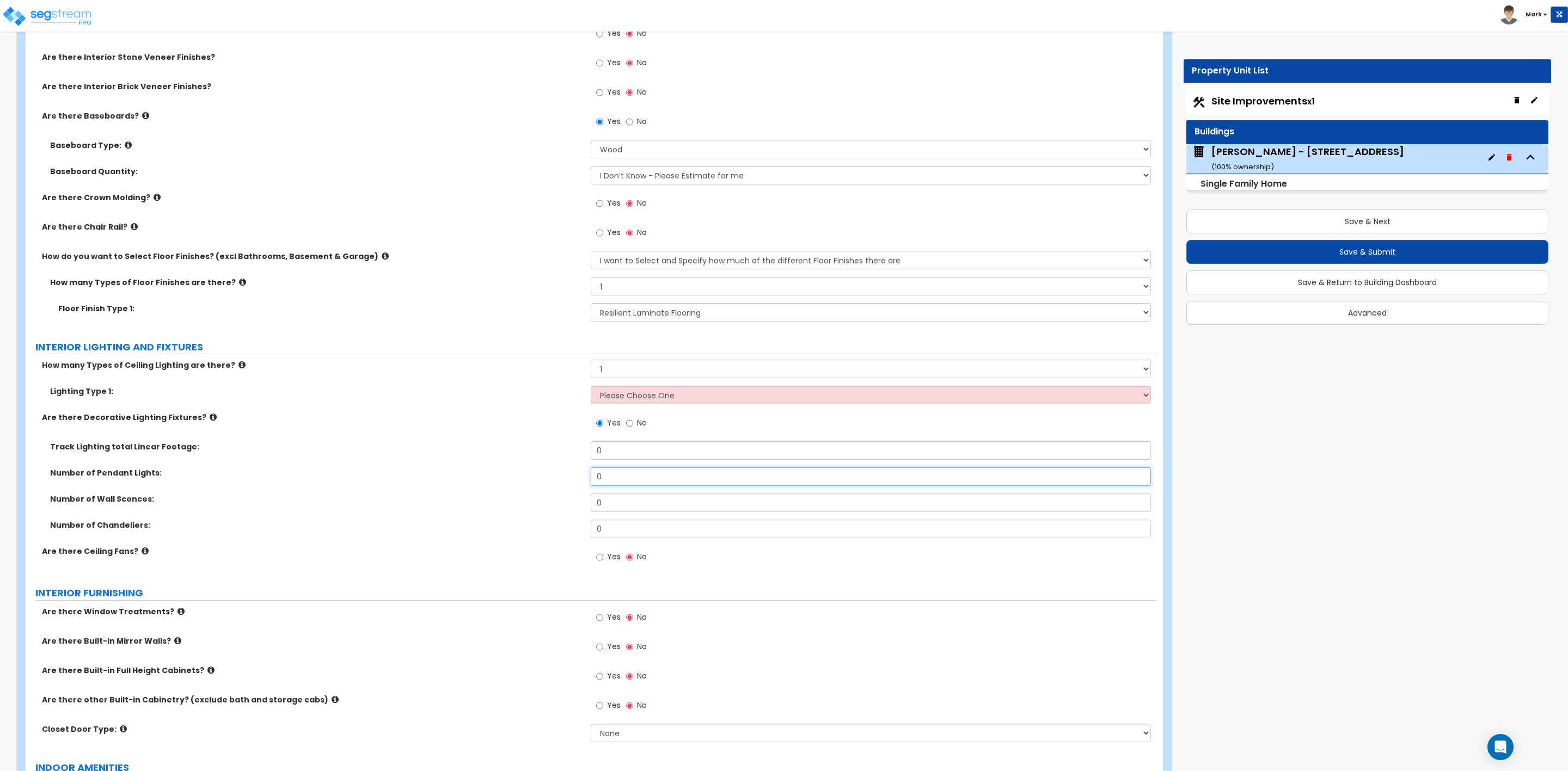
drag, startPoint x: 603, startPoint y: 482, endPoint x: 566, endPoint y: 480, distance: 37.1
click at [566, 480] on div "Number of Pendant Lights: 0" at bounding box center [590, 480] width 1131 height 26
drag, startPoint x: 617, startPoint y: 530, endPoint x: 574, endPoint y: 528, distance: 43.0
click at [578, 528] on div "Number of Chandeliers: 0" at bounding box center [590, 533] width 1131 height 26
type input "1"
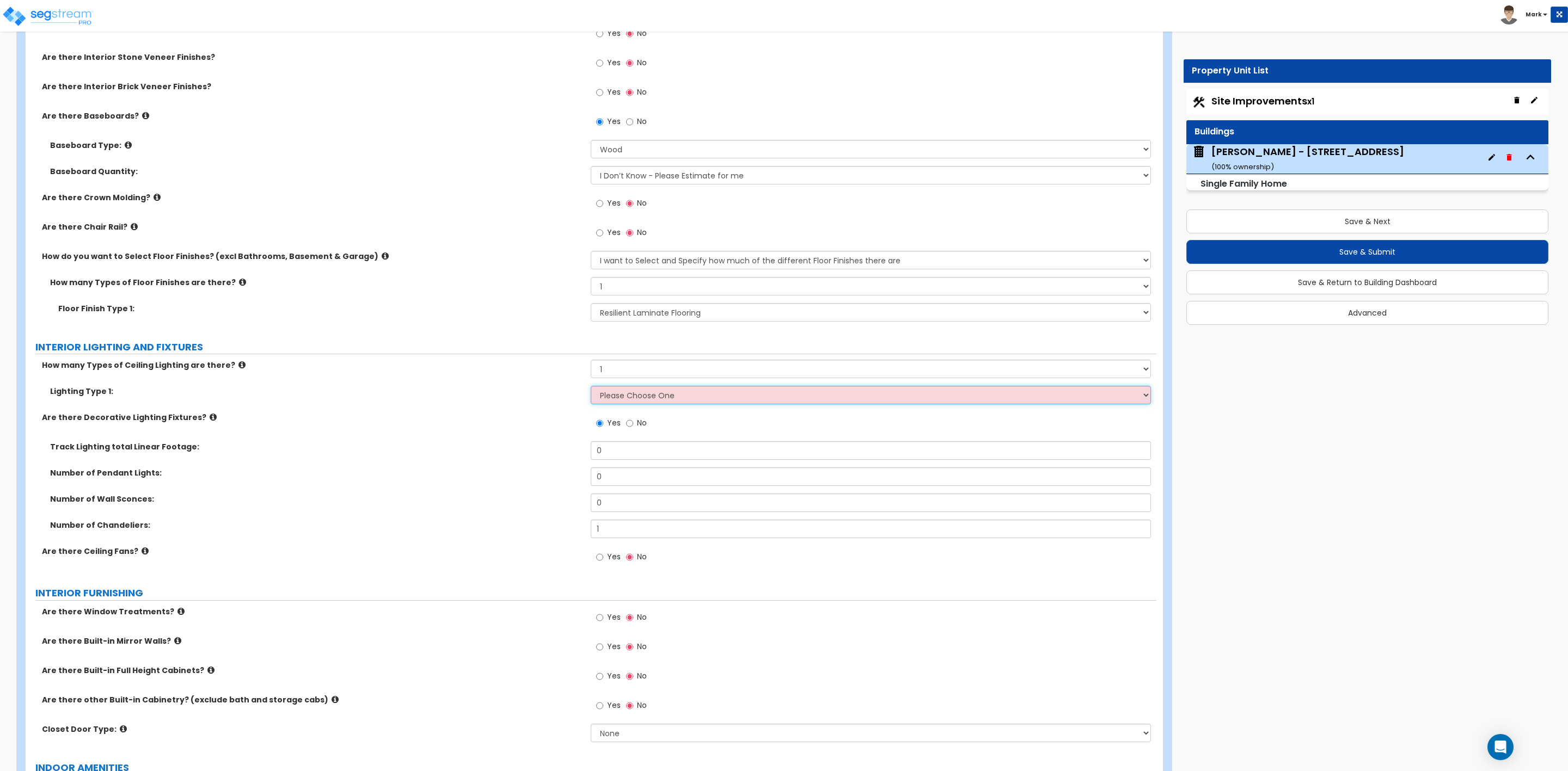
click at [610, 397] on select "Please Choose One LED Surface-Mounted LED Recessed Fluorescent Surface-Mounted …" at bounding box center [870, 395] width 560 height 18
drag, startPoint x: 611, startPoint y: 370, endPoint x: 587, endPoint y: 366, distance: 24.3
click at [587, 366] on div "How many Types of Ceiling Lighting are there? Please Choose One 1 2 3" at bounding box center [590, 373] width 1131 height 26
select select "2"
click at [590, 362] on select "Please Choose One 1 2 3" at bounding box center [870, 369] width 560 height 18
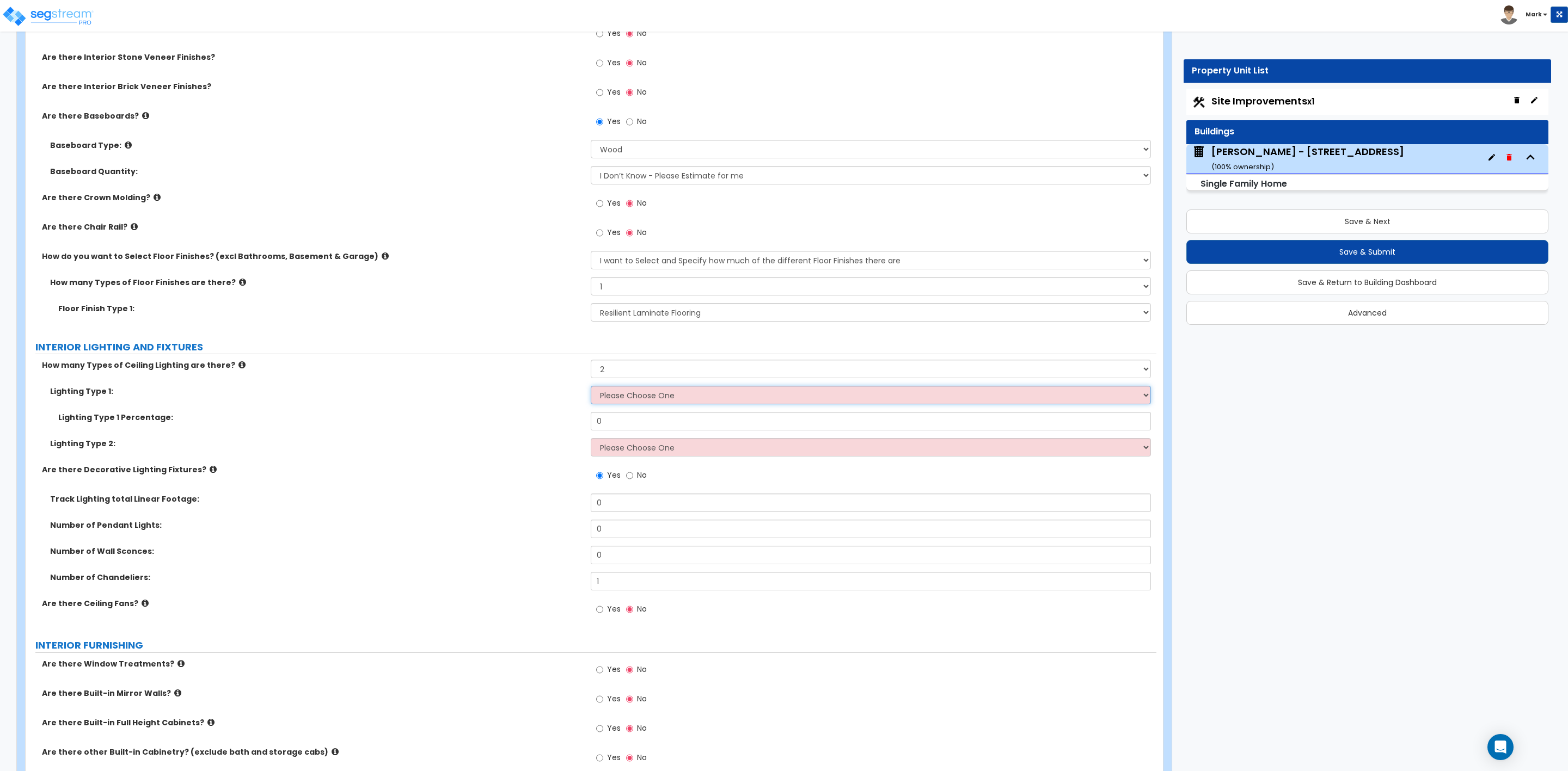
click at [611, 396] on select "Please Choose One LED Surface-Mounted LED Recessed Fluorescent Surface-Mounted …" at bounding box center [870, 395] width 560 height 18
select select "4"
click at [590, 388] on select "Please Choose One LED Surface-Mounted LED Recessed Fluorescent Surface-Mounted …" at bounding box center [870, 395] width 560 height 18
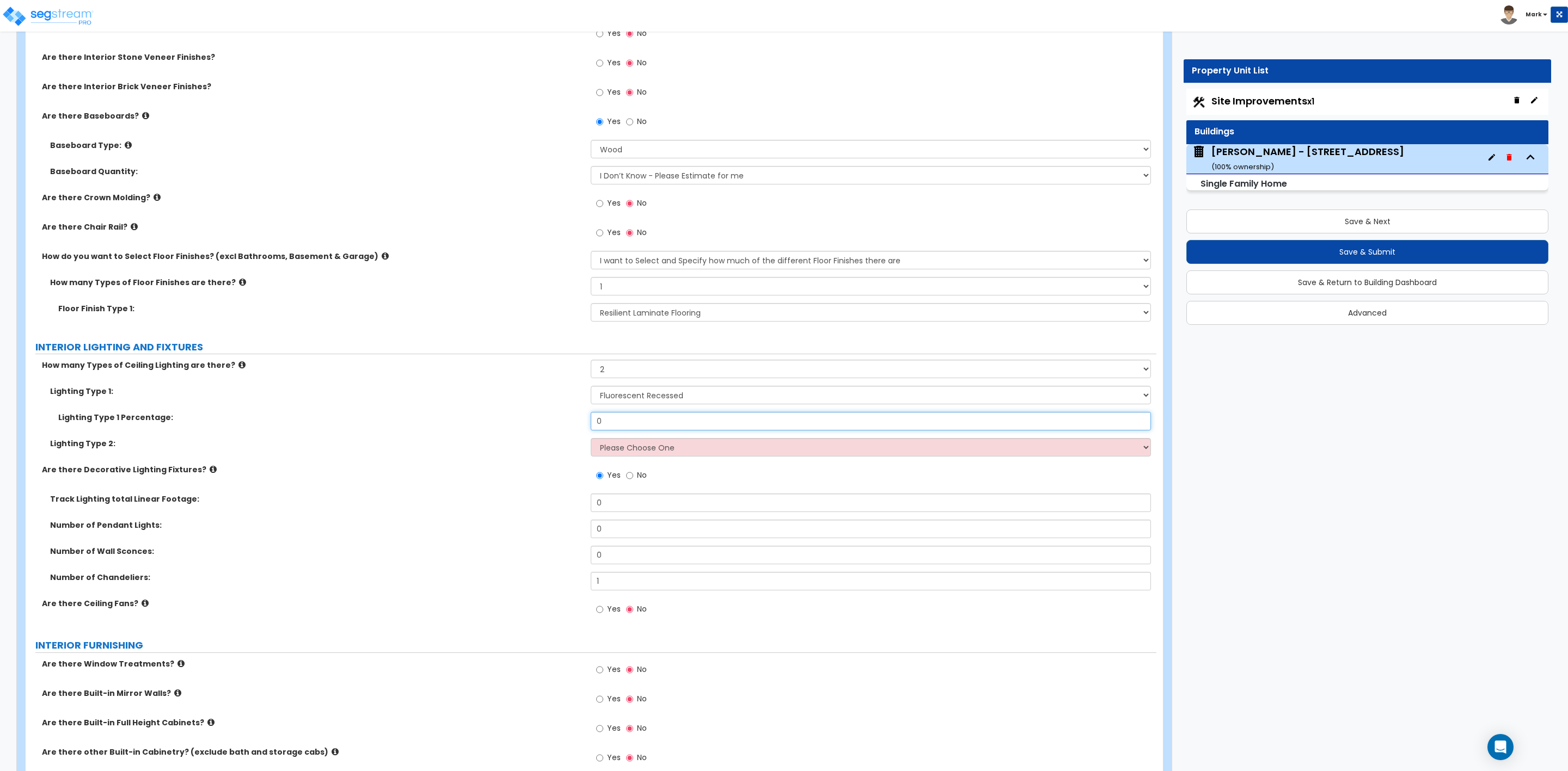
drag, startPoint x: 617, startPoint y: 421, endPoint x: 583, endPoint y: 421, distance: 34.0
click at [583, 421] on div "Lighting Type 1 Percentage: 0" at bounding box center [590, 425] width 1131 height 26
type input "30"
click at [639, 448] on select "Please Choose One LED Surface-Mounted LED Recessed Fluorescent Surface-Mounted …" at bounding box center [870, 447] width 560 height 18
select select "3"
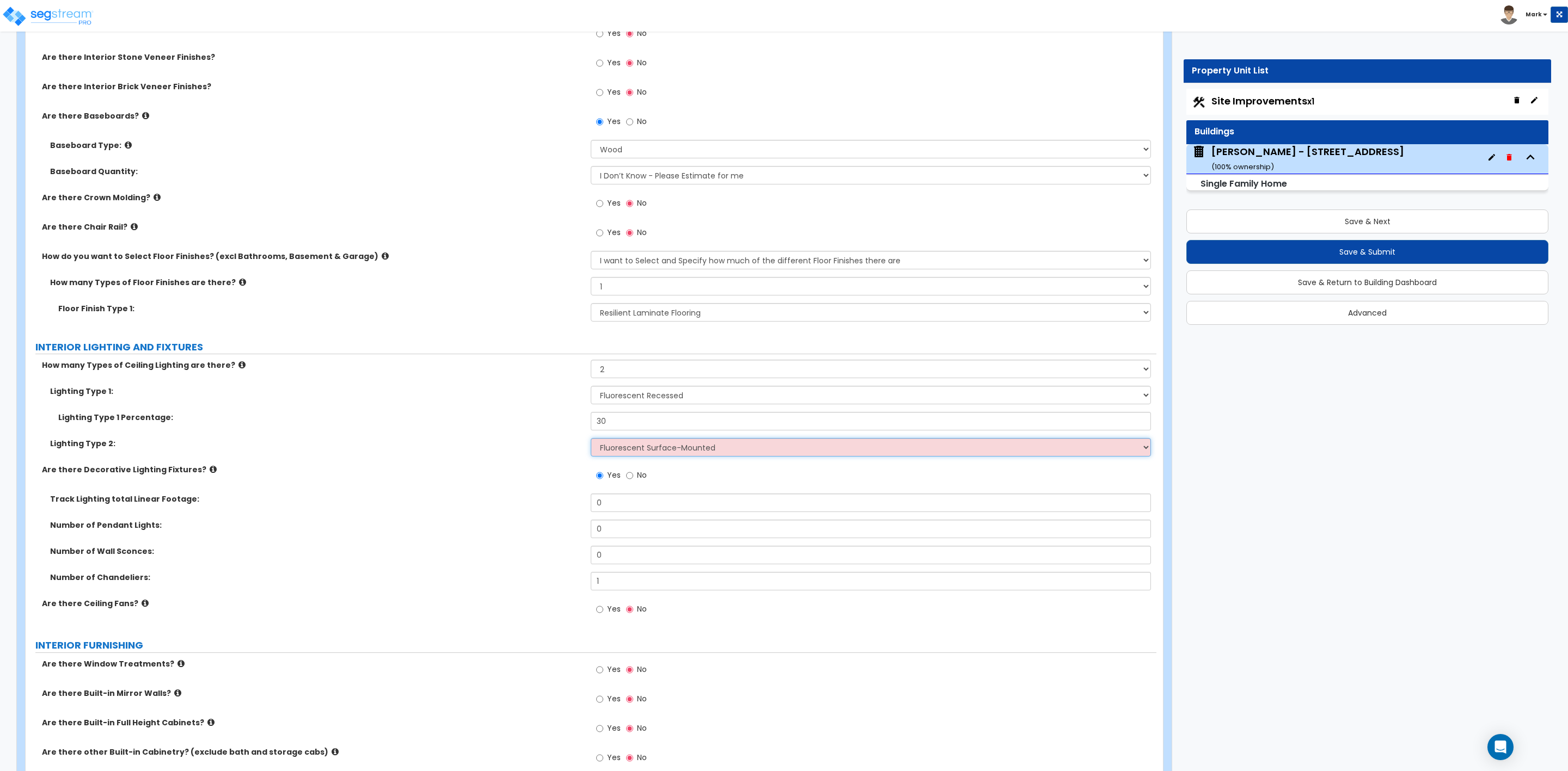
click at [590, 440] on select "Please Choose One LED Surface-Mounted LED Recessed Fluorescent Surface-Mounted …" at bounding box center [870, 447] width 560 height 18
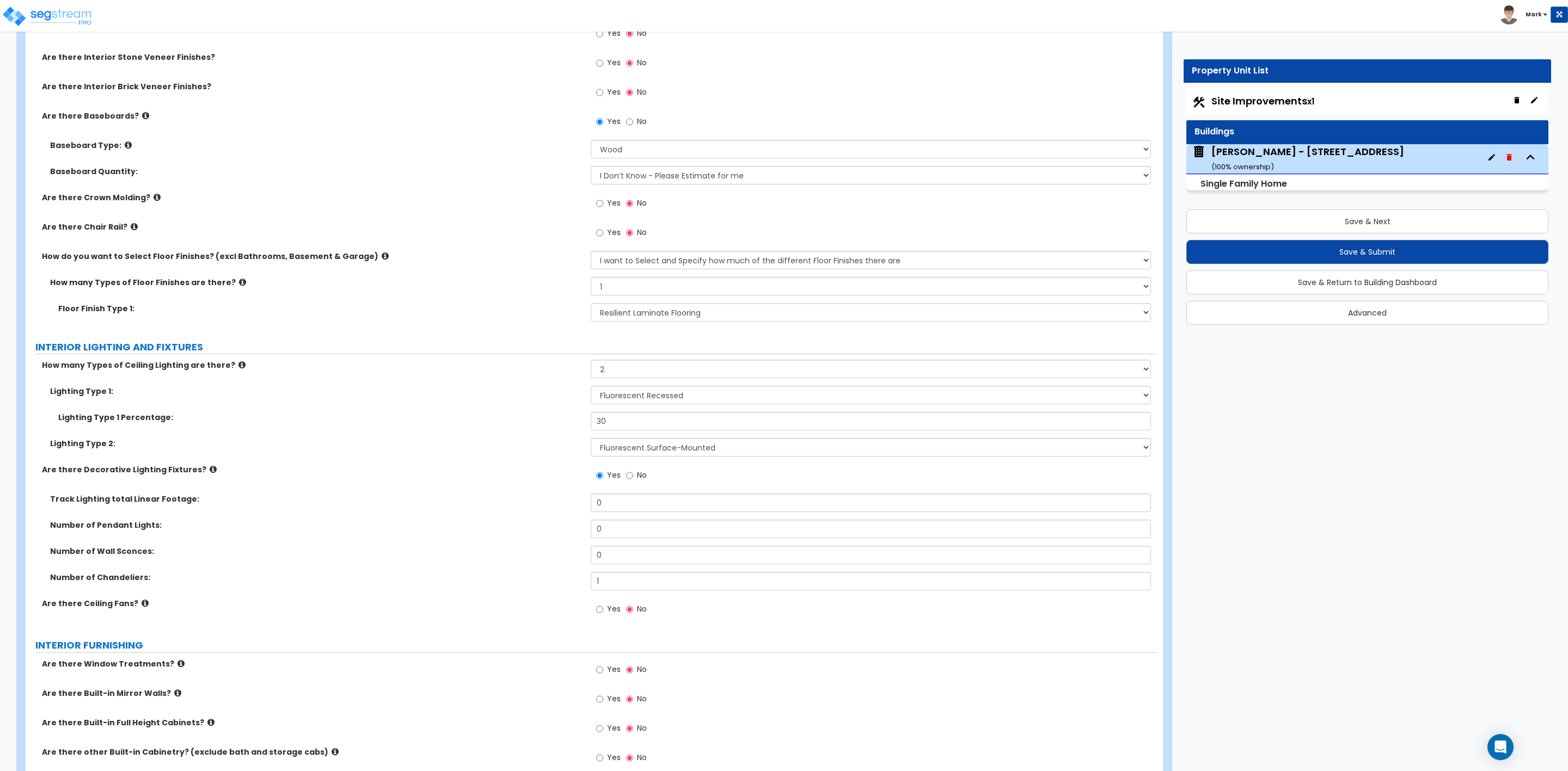
click at [605, 609] on label "Yes" at bounding box center [608, 610] width 25 height 18
click at [603, 609] on input "Yes" at bounding box center [599, 609] width 7 height 12
radio input "true"
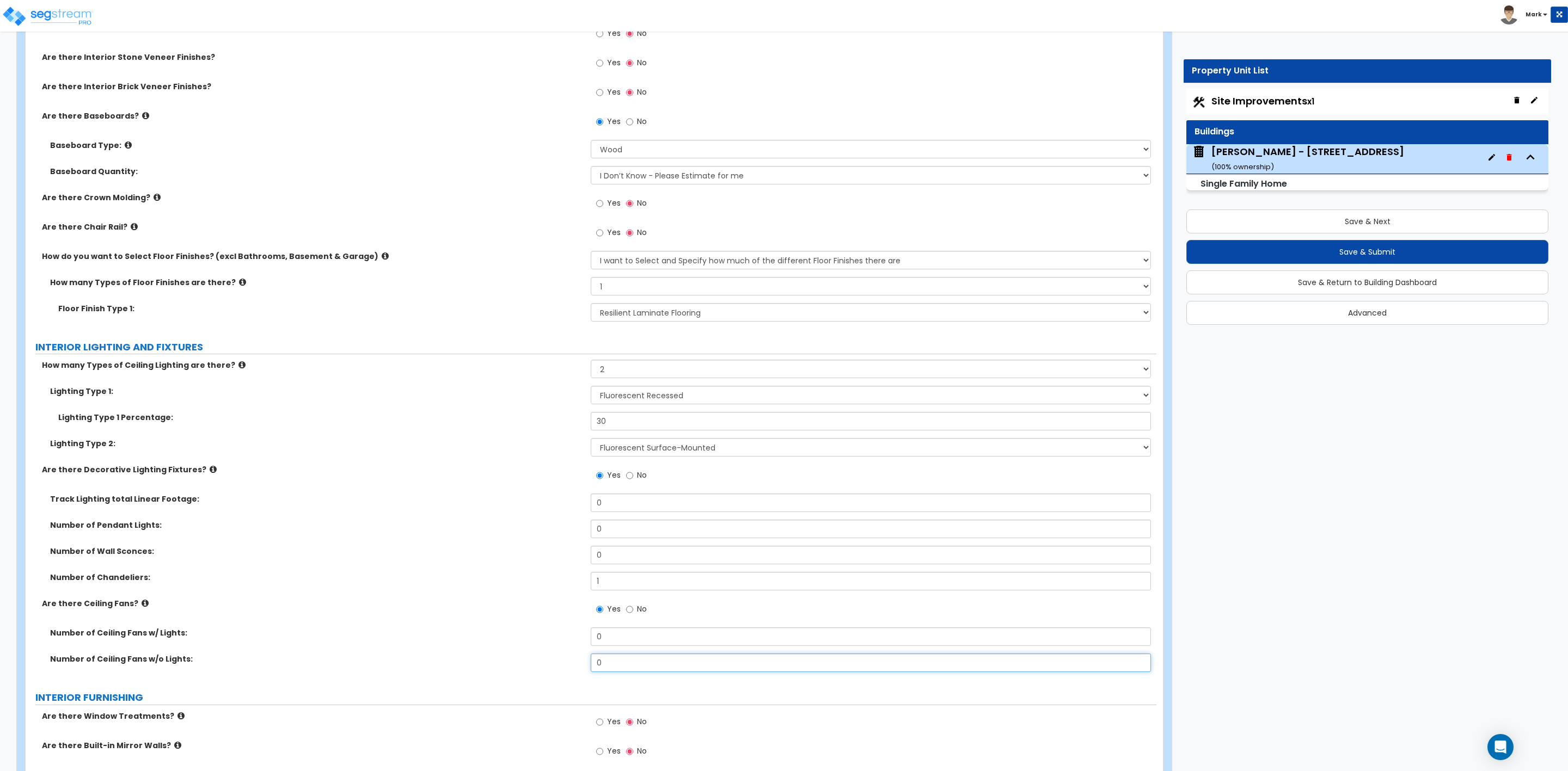
drag, startPoint x: 617, startPoint y: 662, endPoint x: 569, endPoint y: 657, distance: 48.3
click at [572, 656] on div "Number of Ceiling Fans w/o Lights: 0" at bounding box center [590, 667] width 1131 height 26
drag, startPoint x: 621, startPoint y: 637, endPoint x: 578, endPoint y: 637, distance: 43.0
click at [585, 637] on div "Number of Ceiling Fans w/ Lights: 0" at bounding box center [590, 640] width 1131 height 26
type input "2"
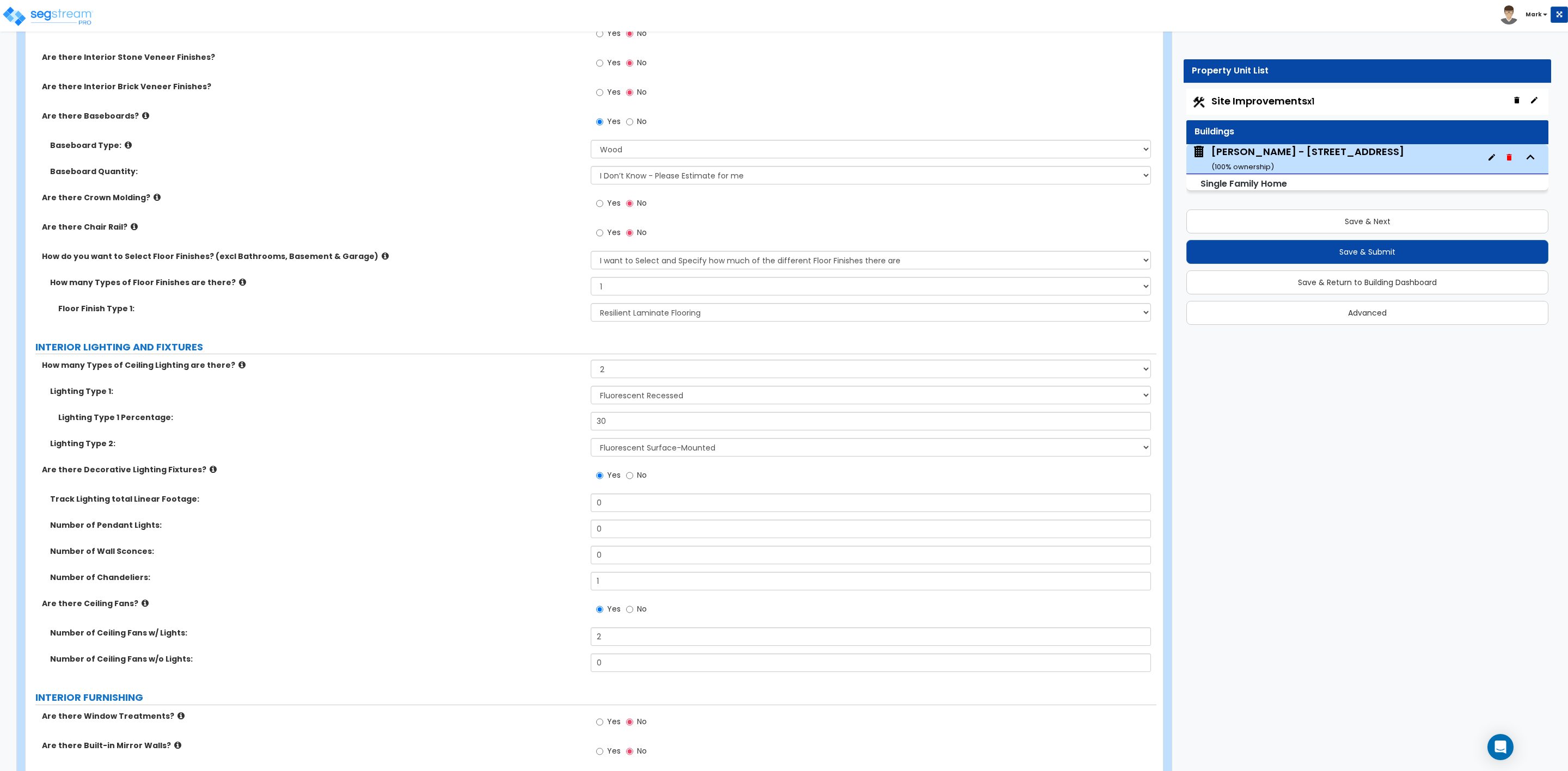
click at [433, 637] on label "Number of Ceiling Fans w/ Lights:" at bounding box center [316, 633] width 532 height 11
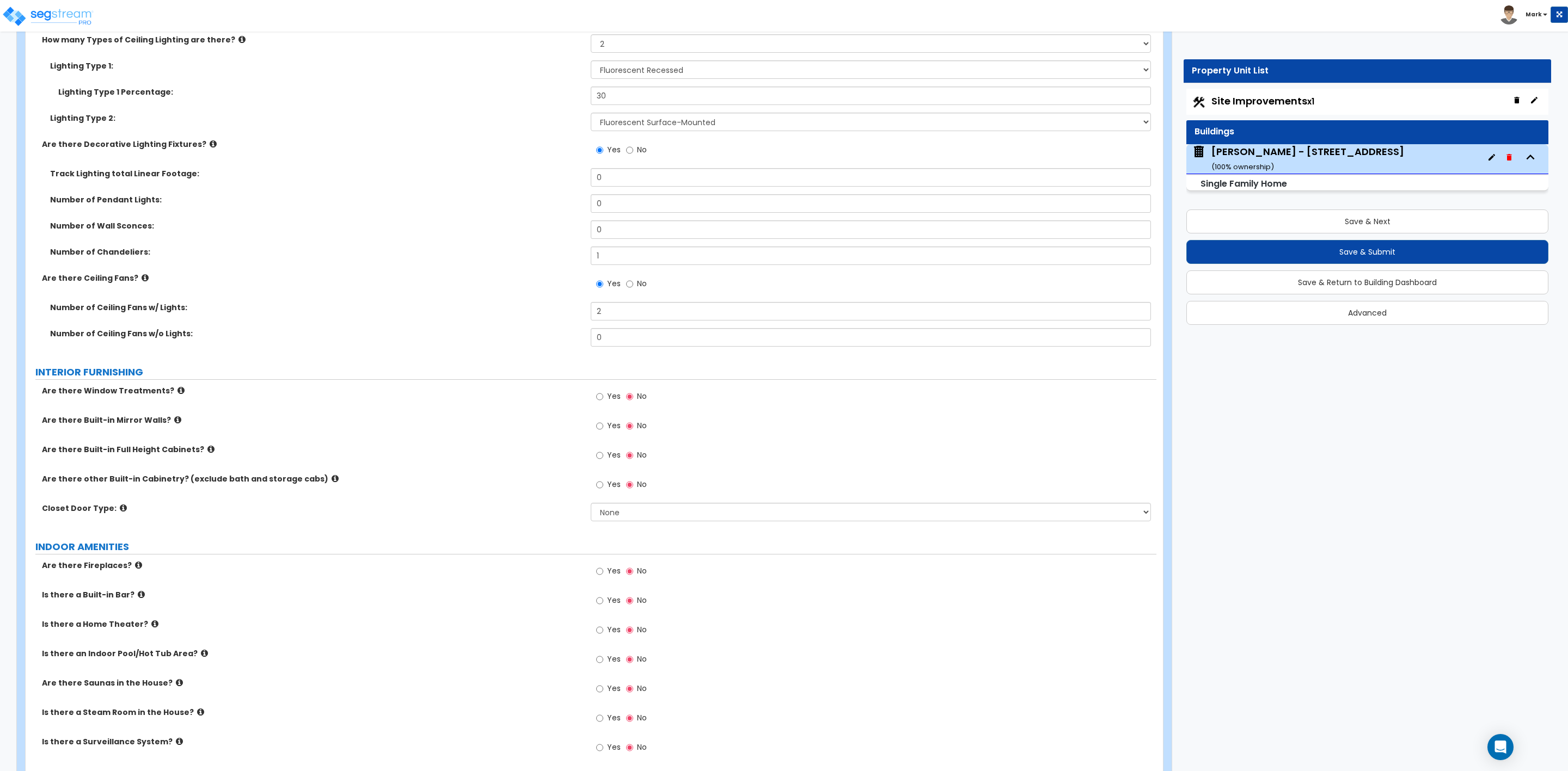
scroll to position [2612, 0]
click at [605, 398] on label "Yes" at bounding box center [608, 397] width 25 height 18
click at [603, 398] on input "Yes" at bounding box center [599, 395] width 7 height 12
radio input "true"
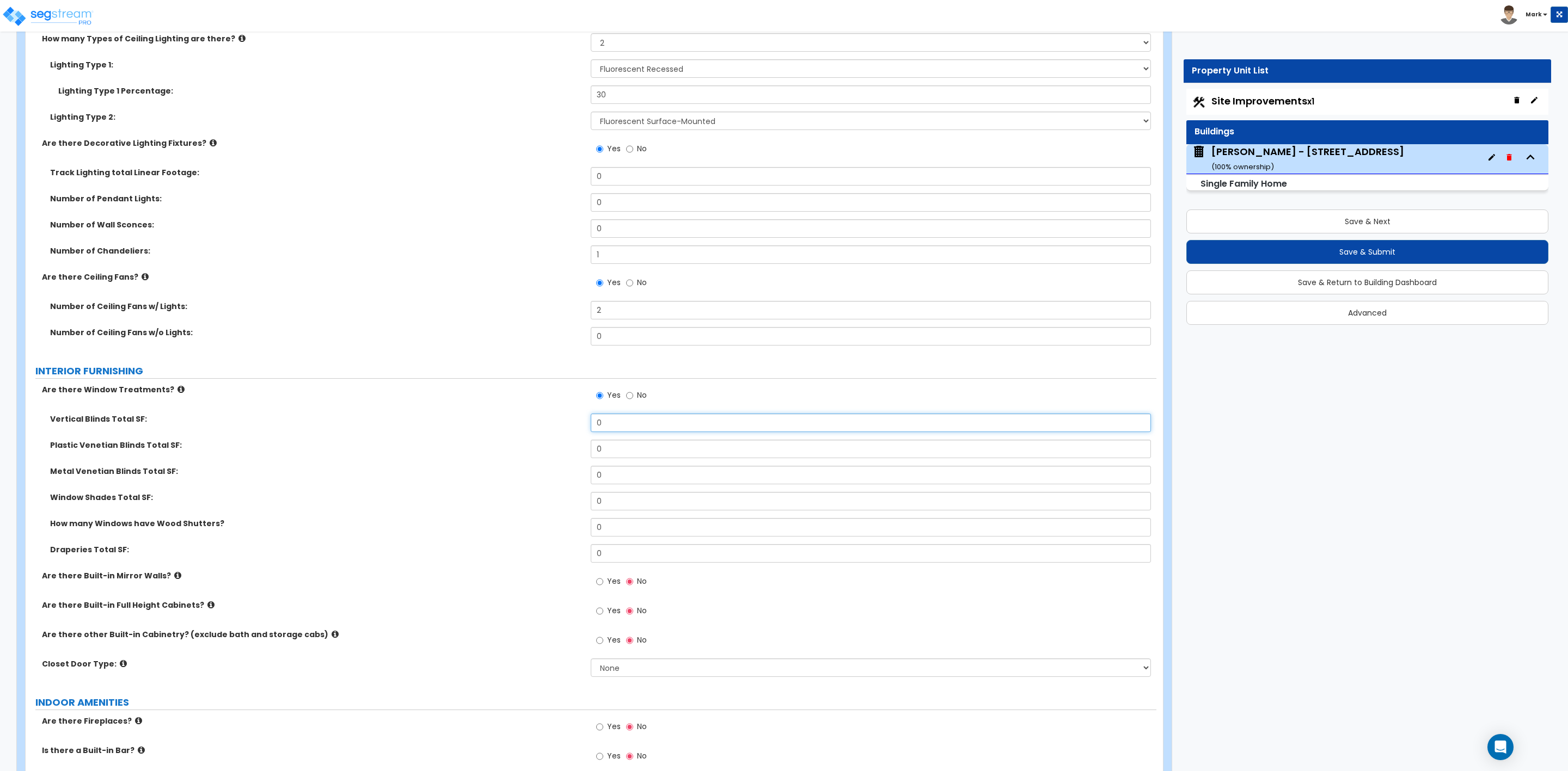
drag, startPoint x: 617, startPoint y: 423, endPoint x: 590, endPoint y: 426, distance: 27.2
click at [590, 426] on input "0" at bounding box center [870, 422] width 560 height 18
type input "146"
click at [606, 668] on select "None Bi-fold Louvered Doors Bi-fold Panel Doors Sliding Doors Hinged Wood Door" at bounding box center [870, 667] width 560 height 18
select select "3"
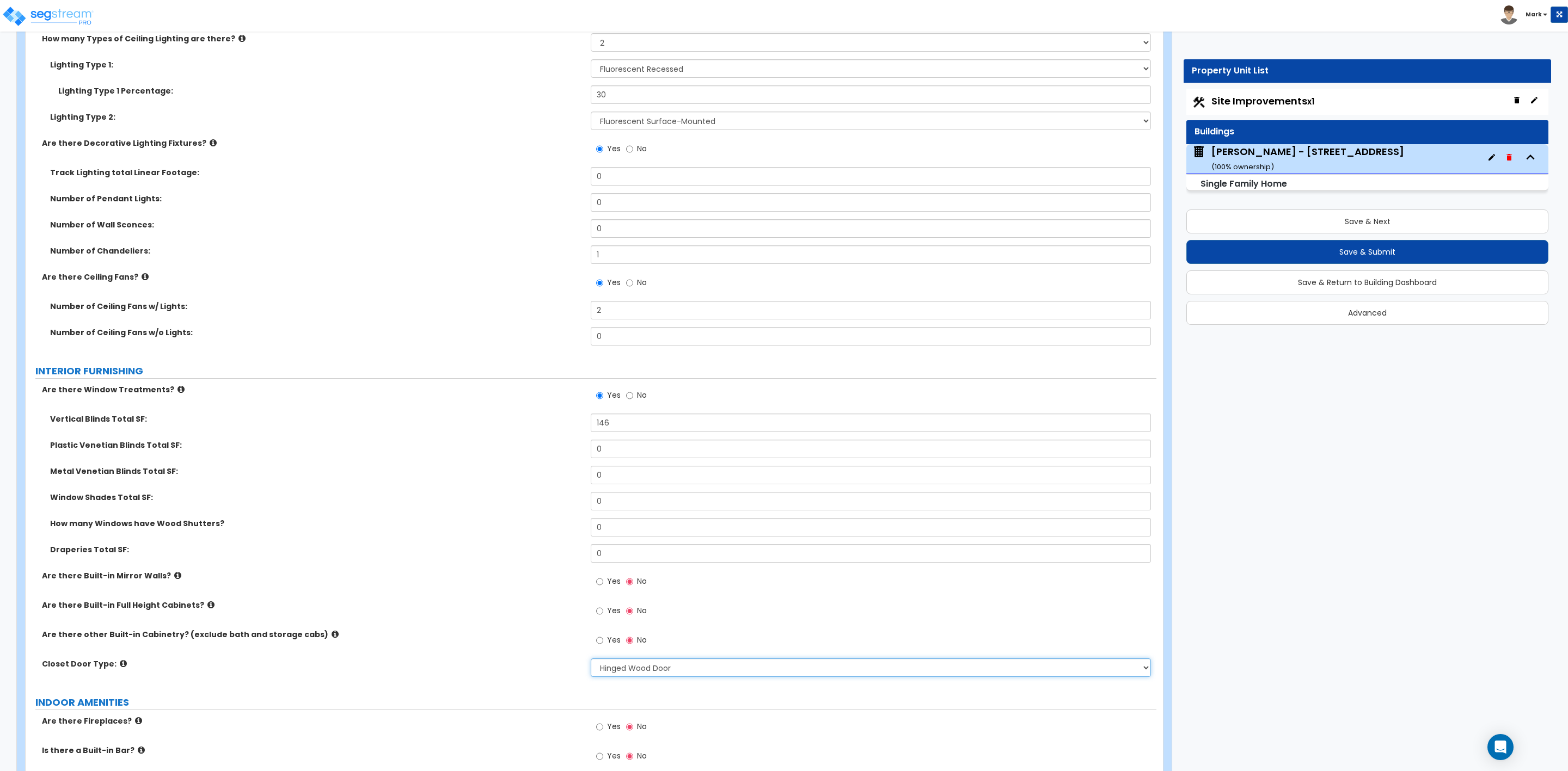
click at [590, 660] on select "None Bi-fold Louvered Doors Bi-fold Panel Doors Sliding Doors Hinged Wood Door" at bounding box center [870, 667] width 560 height 18
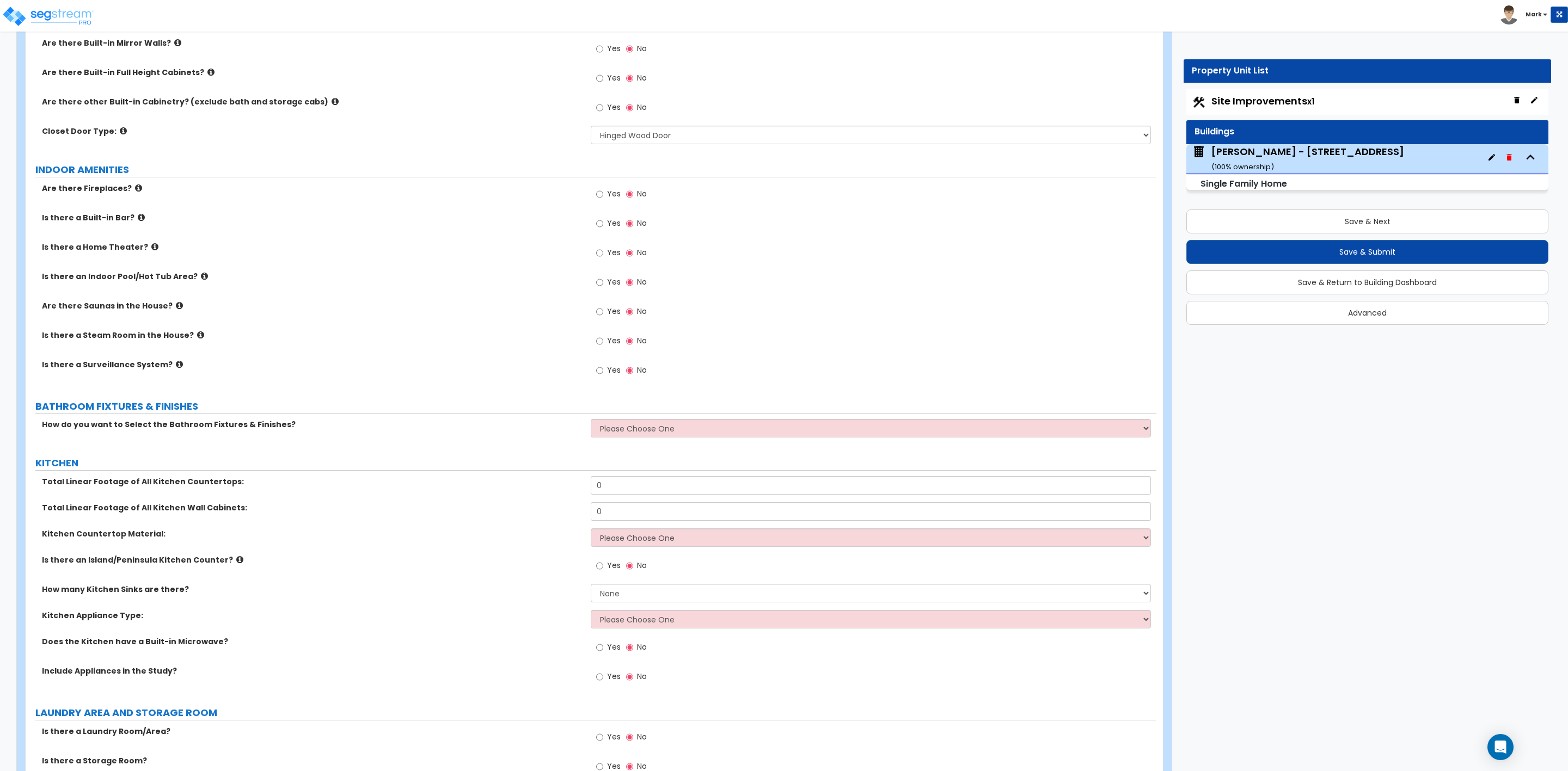
scroll to position [3266, 0]
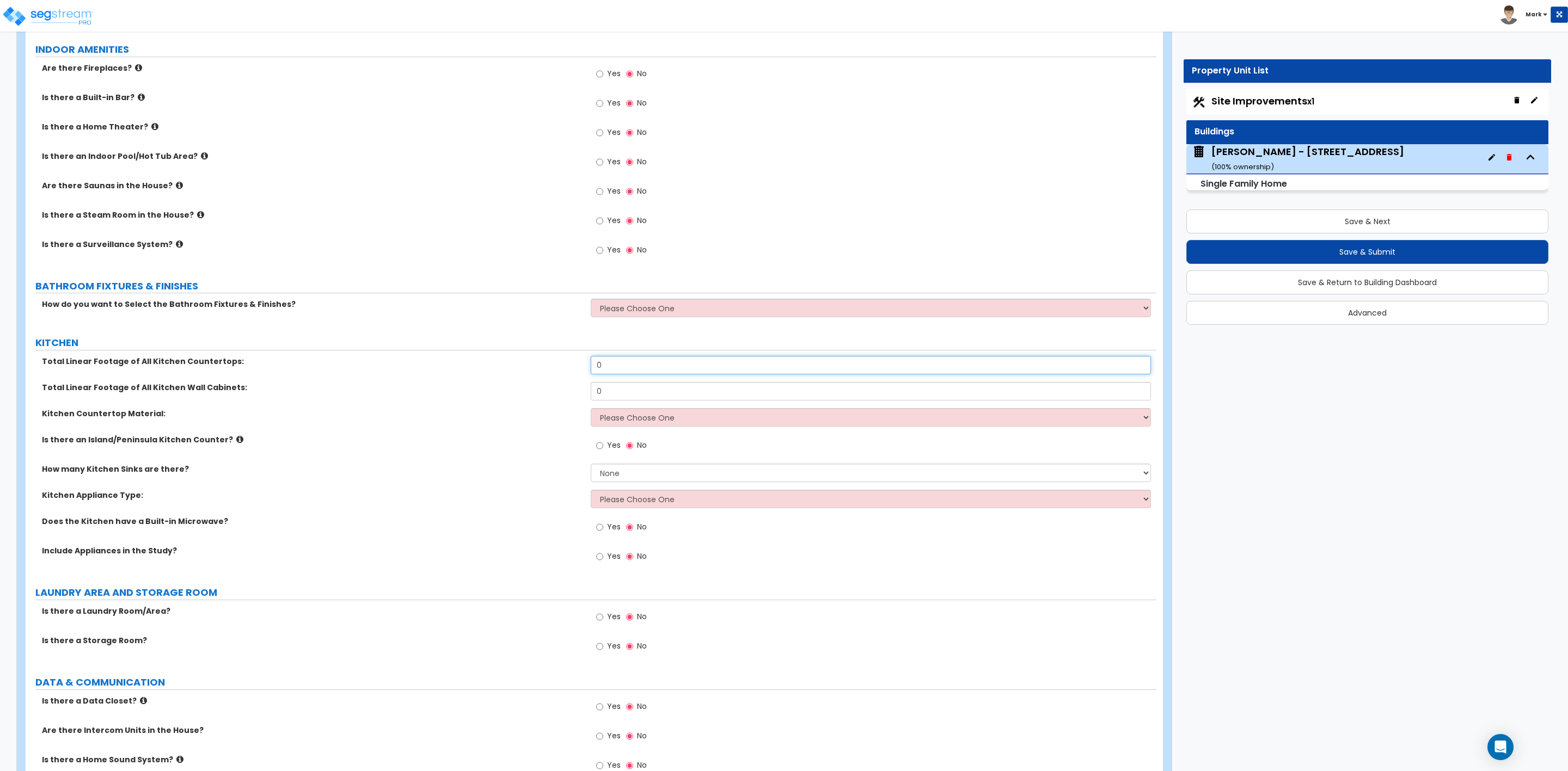
click at [618, 368] on input "0" at bounding box center [870, 365] width 560 height 18
drag, startPoint x: 608, startPoint y: 368, endPoint x: 367, endPoint y: 263, distance: 262.9
click at [563, 369] on div "Total Linear Footage of All Kitchen Countertops: 0" at bounding box center [590, 369] width 1131 height 26
drag, startPoint x: 617, startPoint y: 366, endPoint x: 496, endPoint y: 327, distance: 127.1
click at [574, 366] on div "Total Linear Footage of All Kitchen Countertops: 24" at bounding box center [590, 369] width 1131 height 26
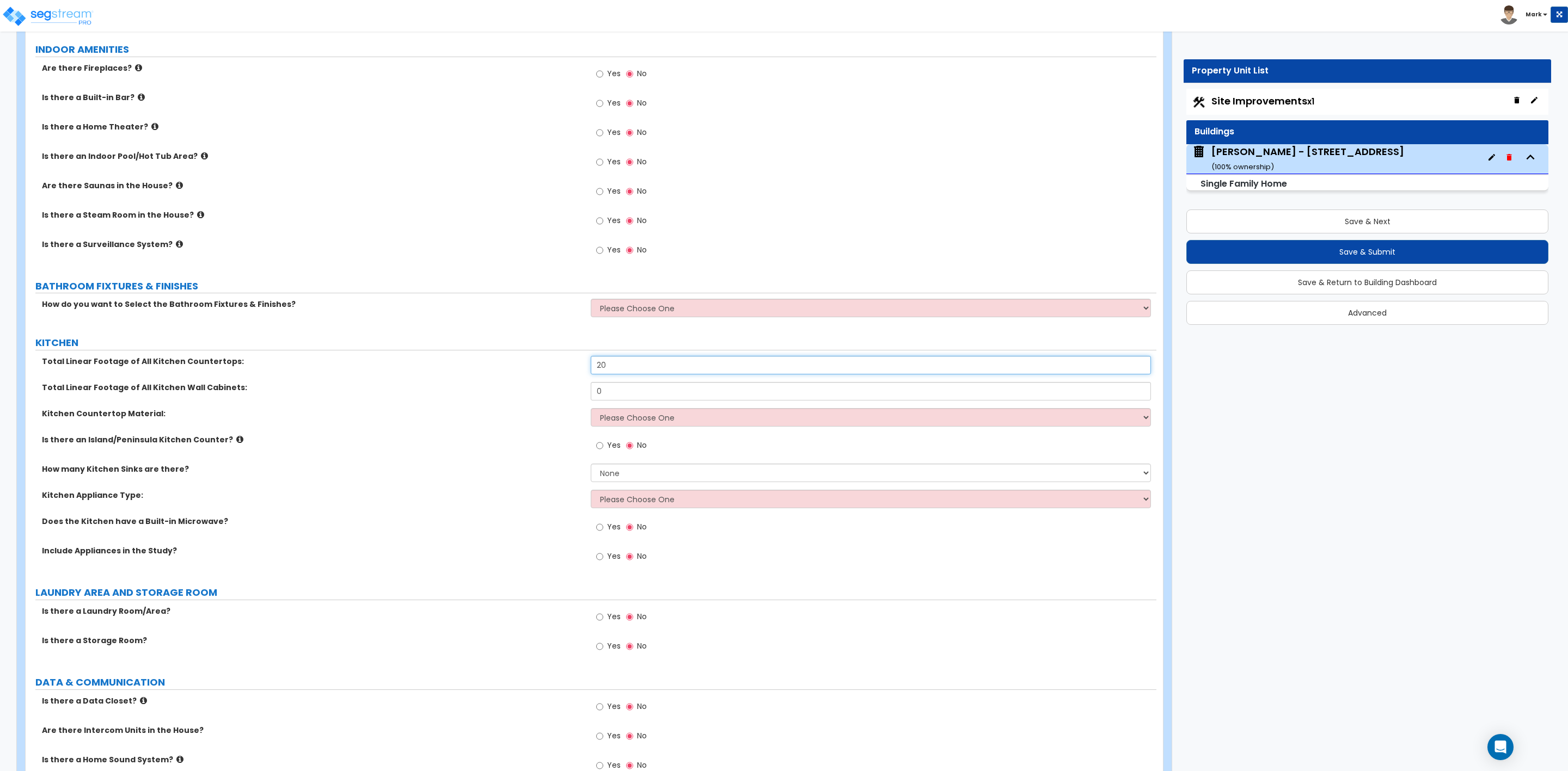
type input "20"
drag, startPoint x: 616, startPoint y: 398, endPoint x: 553, endPoint y: 397, distance: 63.0
click at [553, 397] on div "Total Linear Footage of All Kitchen Wall Cabinets: 0" at bounding box center [590, 395] width 1131 height 26
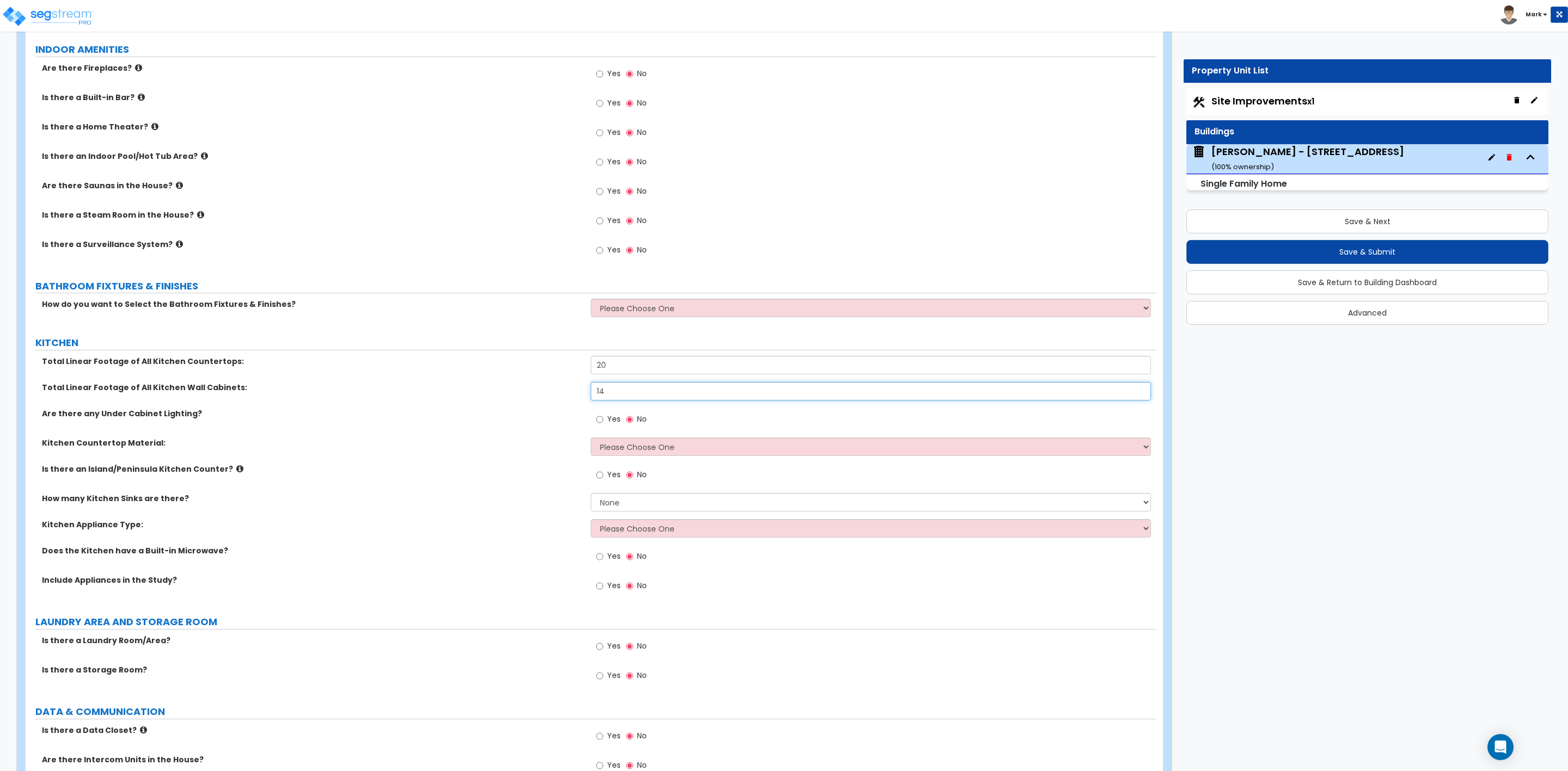
type input "14"
click at [636, 449] on select "Please Choose One Plastic Laminate Solid Surface Stone Quartz Marble Tile Wood …" at bounding box center [870, 446] width 560 height 18
select select "2"
click at [590, 440] on select "Please Choose One Plastic Laminate Solid Surface Stone Quartz Marble Tile Wood …" at bounding box center [870, 446] width 560 height 18
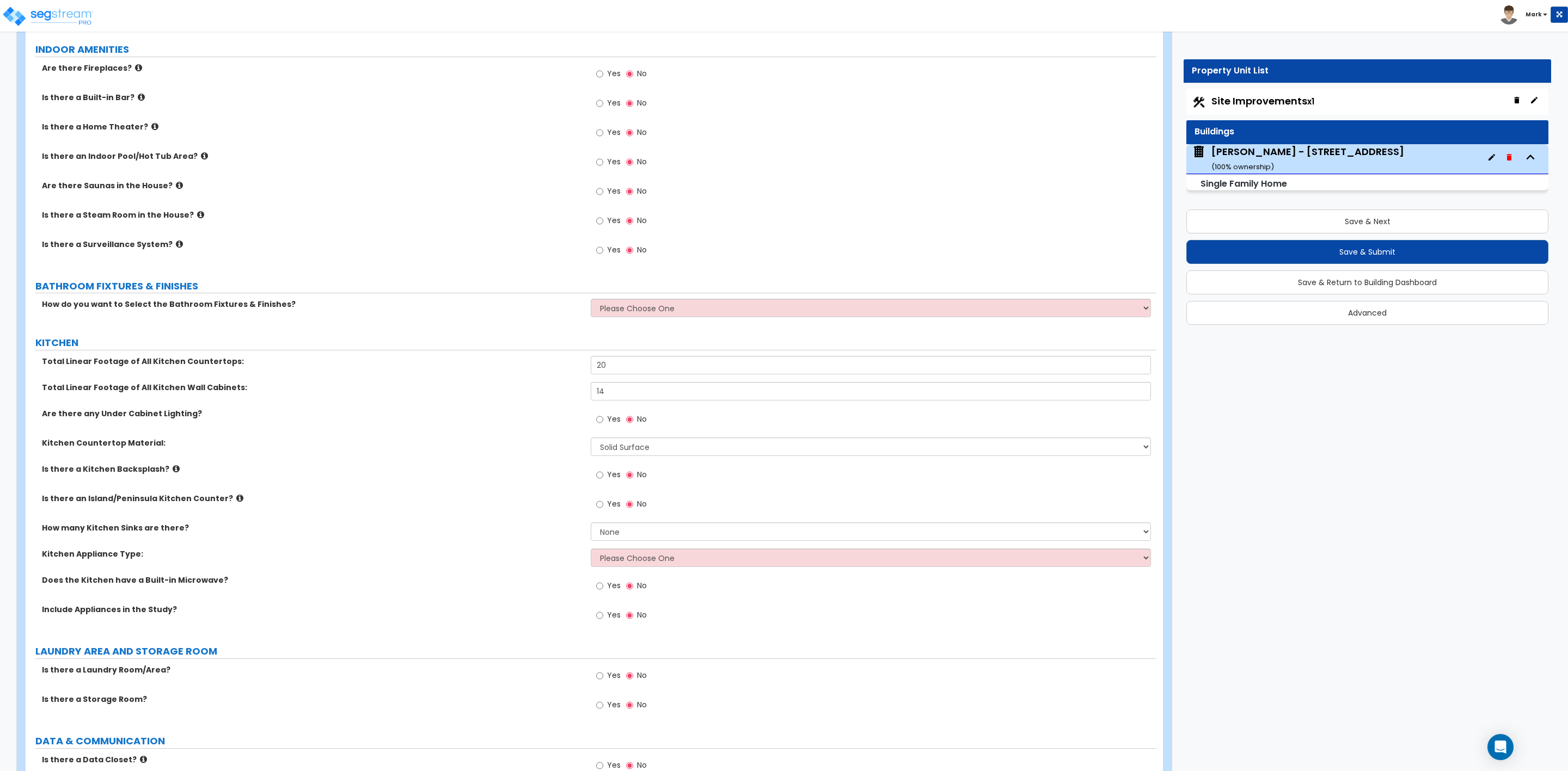
click at [611, 480] on span "Yes" at bounding box center [613, 475] width 14 height 11
click at [603, 480] on input "Yes" at bounding box center [599, 475] width 7 height 12
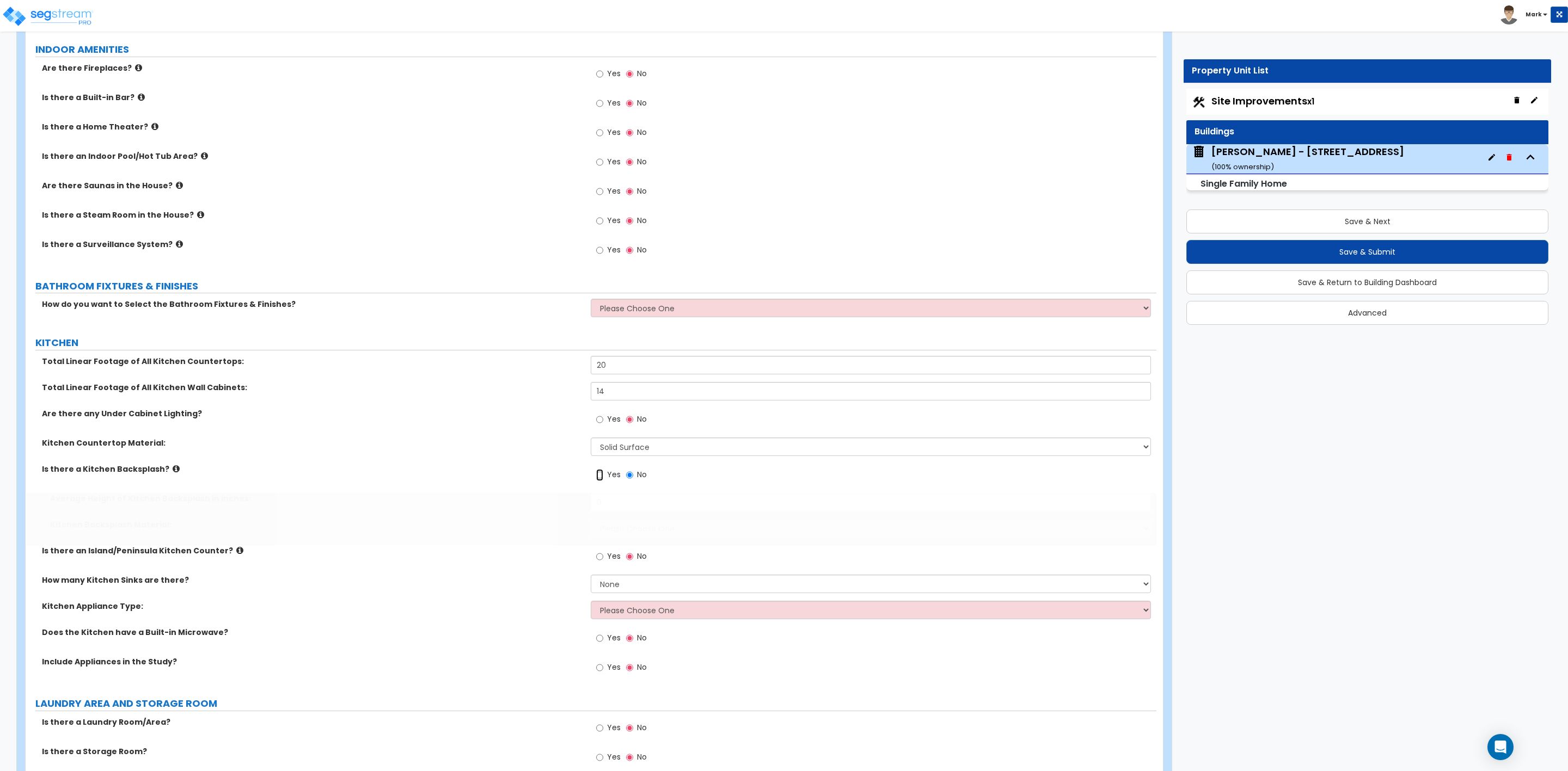
radio input "true"
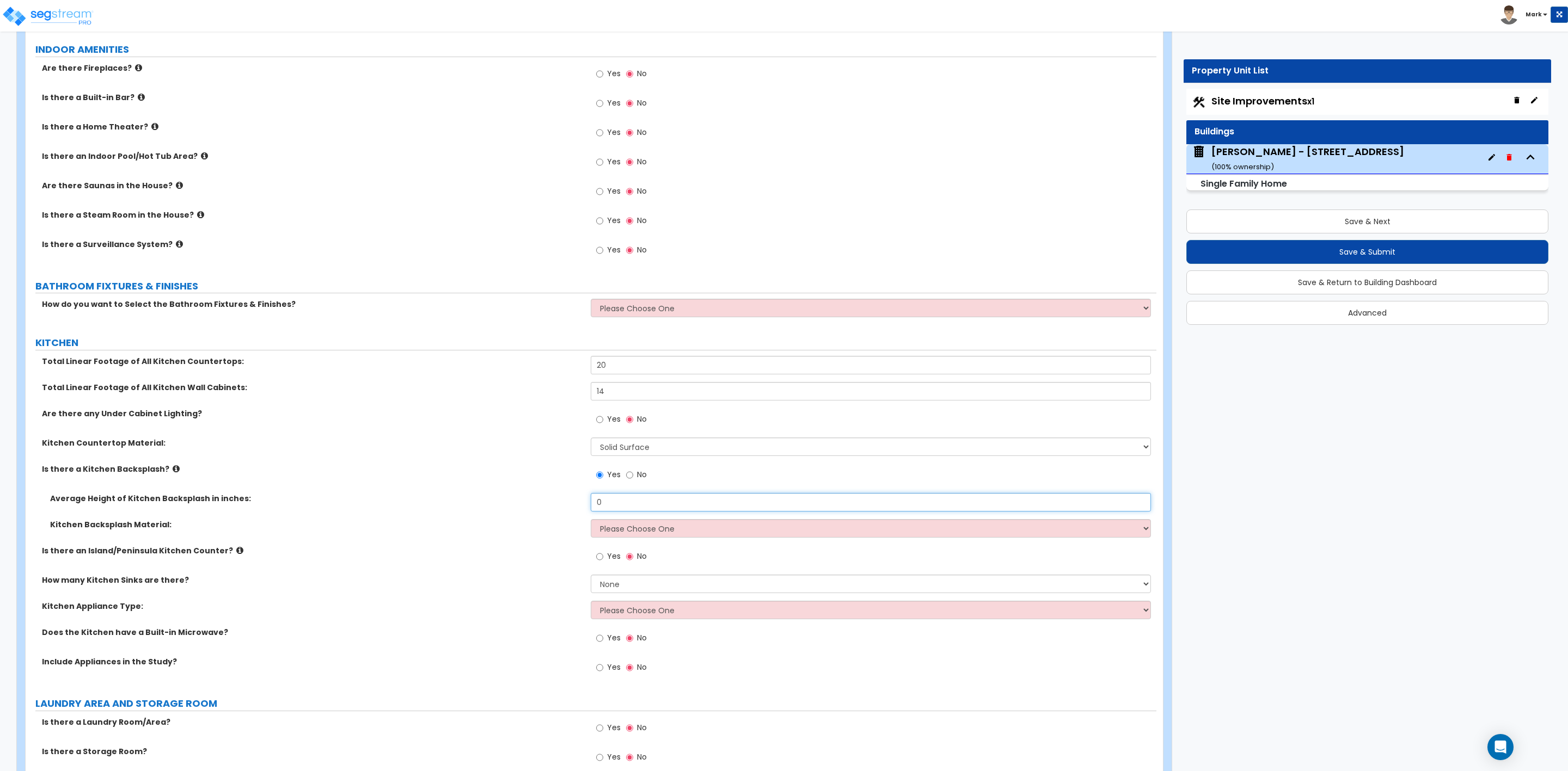
drag, startPoint x: 605, startPoint y: 503, endPoint x: 566, endPoint y: 507, distance: 39.2
click at [566, 507] on div "Average Height of Kitchen Backsplash in inches: 0" at bounding box center [590, 506] width 1131 height 26
type input "6"
click at [615, 534] on select "Please Choose One Plastic Laminate Solid Surface Stone Quartz Tile Stainless St…" at bounding box center [870, 528] width 560 height 18
select select "2"
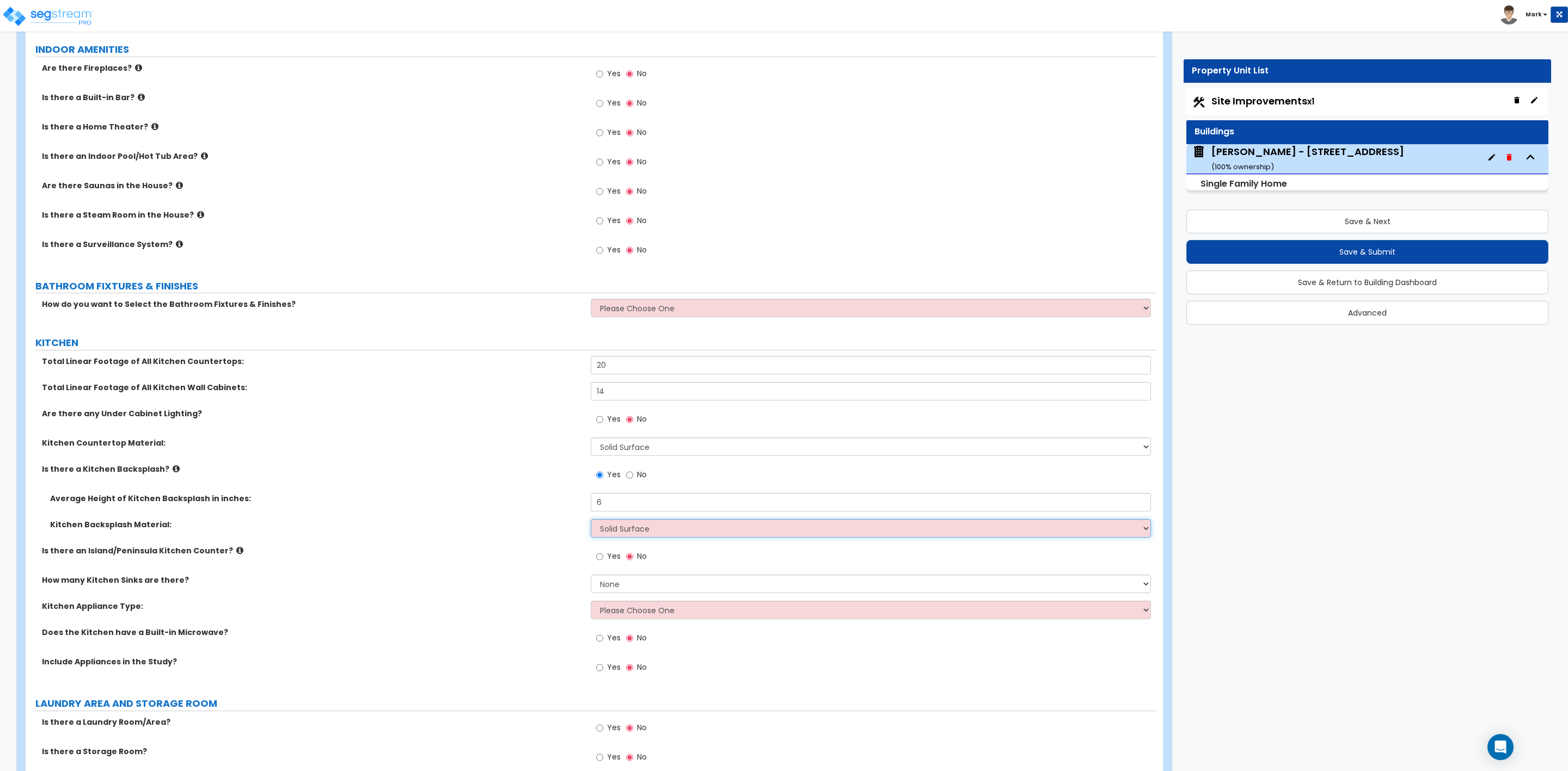
click at [590, 522] on select "Please Choose One Plastic Laminate Solid Surface Stone Quartz Tile Stainless St…" at bounding box center [870, 528] width 560 height 18
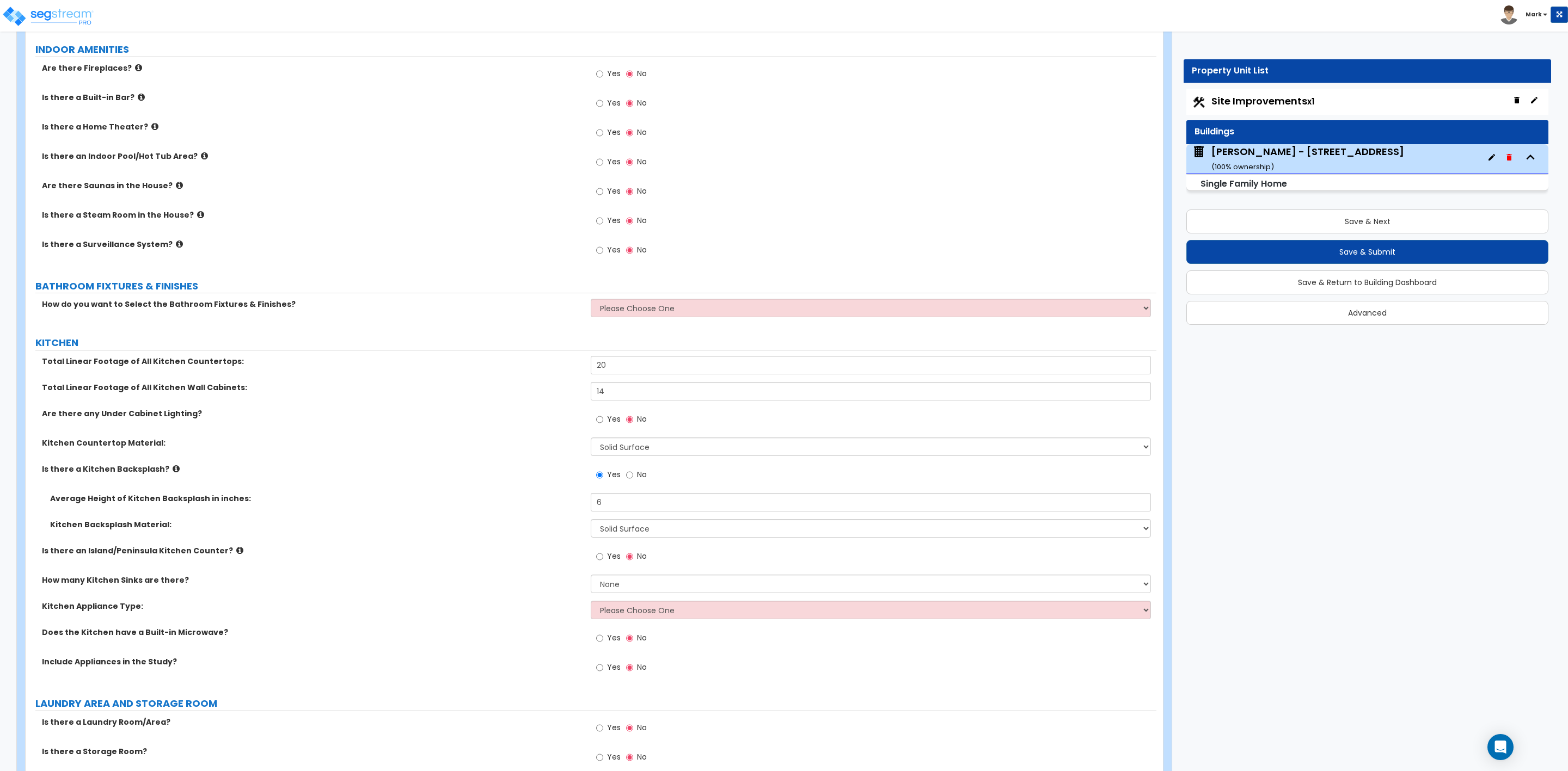
click at [525, 609] on label "Kitchen Appliance Type:" at bounding box center [312, 606] width 541 height 11
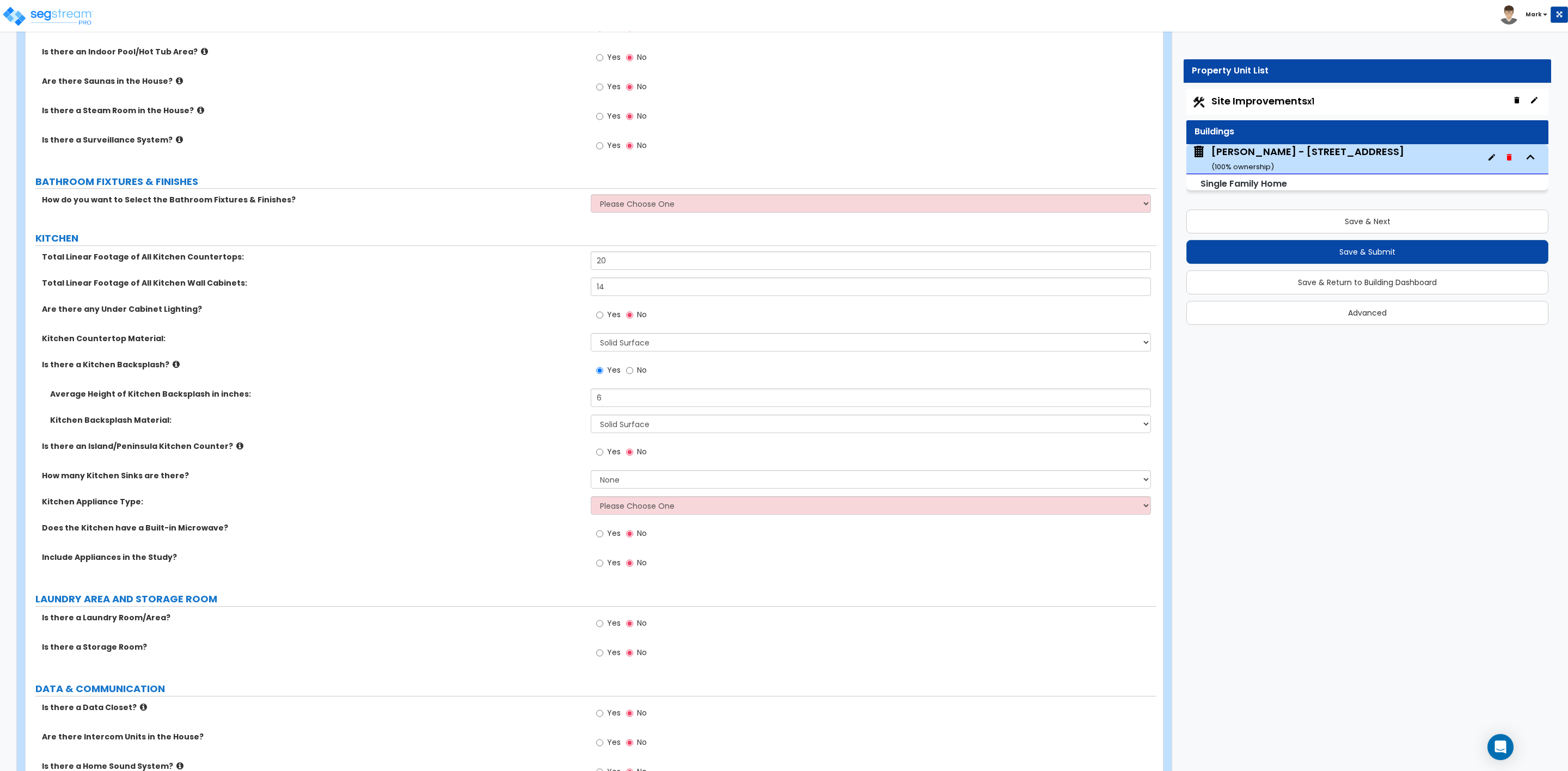
scroll to position [3429, 0]
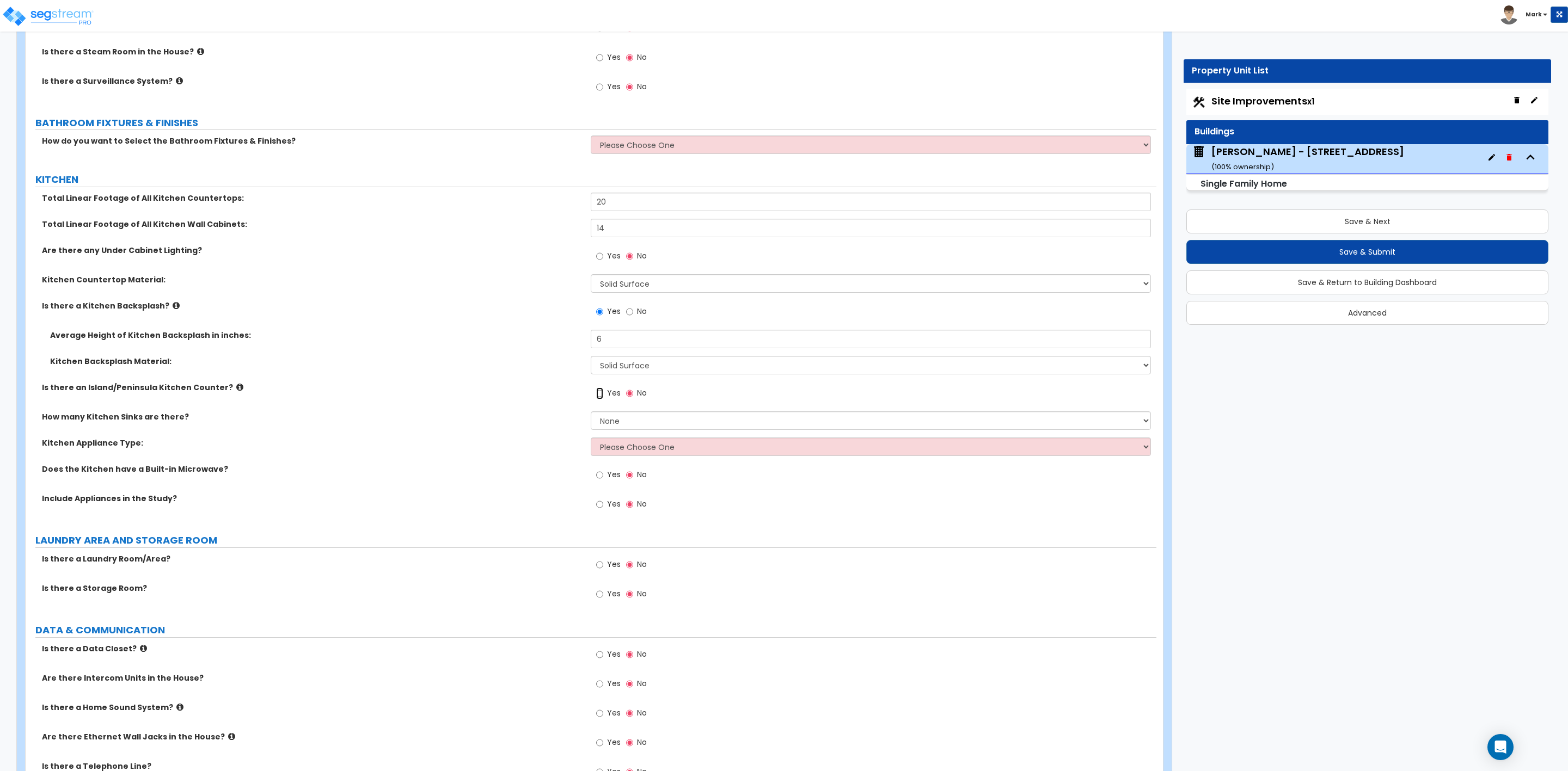
click at [599, 394] on input "Yes" at bounding box center [599, 393] width 7 height 12
radio input "true"
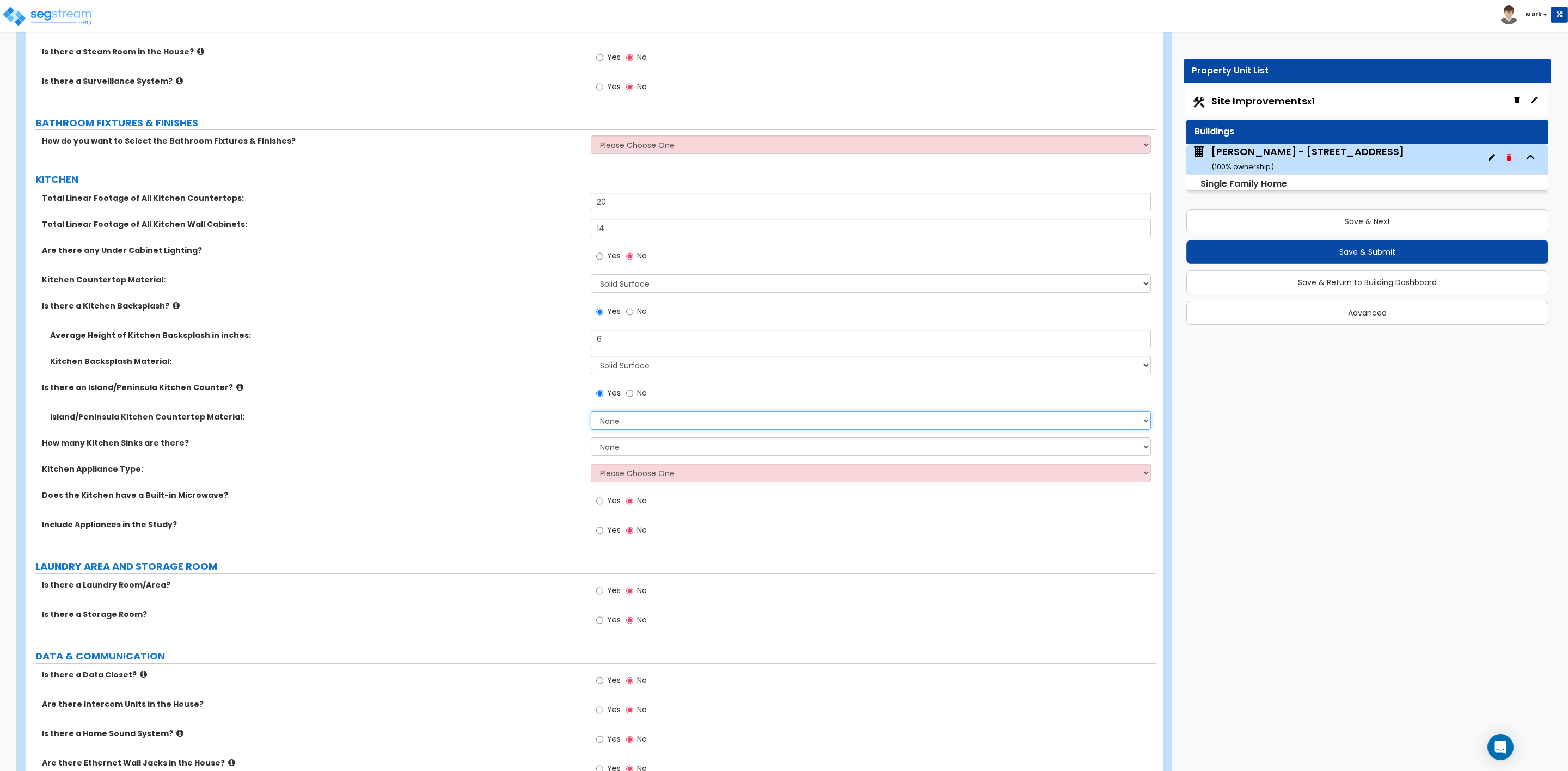
click at [605, 422] on select "None Plastic Laminate Solid Surface Stone Quartz Marble Tile Wood Stainless Ste…" at bounding box center [870, 421] width 560 height 18
select select "2"
click at [590, 413] on select "None Plastic Laminate Solid Surface Stone Quartz Marble Tile Wood Stainless Ste…" at bounding box center [870, 421] width 560 height 18
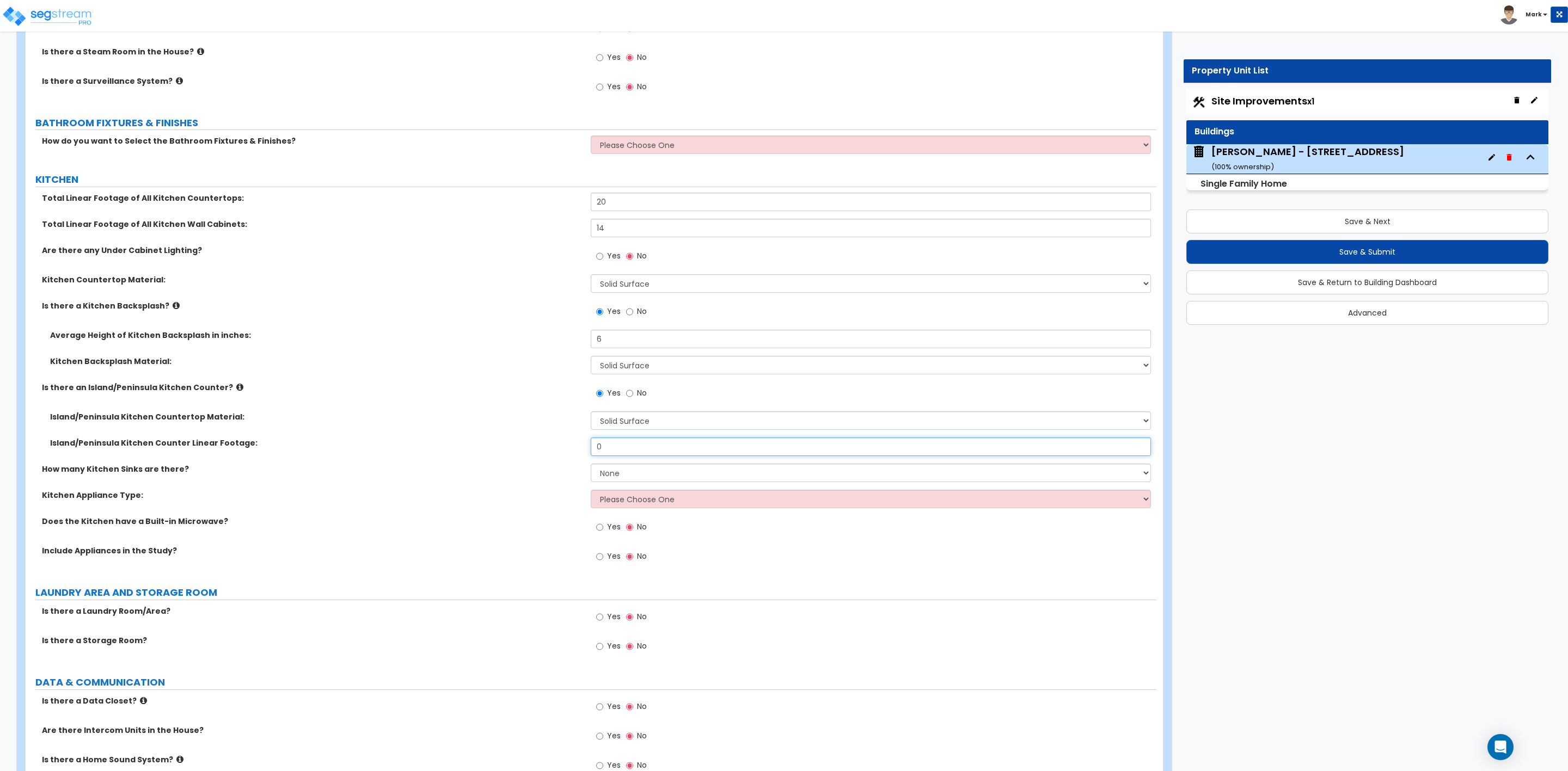
drag, startPoint x: 622, startPoint y: 446, endPoint x: 535, endPoint y: 429, distance: 88.6
click at [563, 444] on div "Island/Peninsula Kitchen Counter Linear Footage: 0" at bounding box center [590, 450] width 1131 height 26
type input "10"
click at [656, 476] on select "None 1 2 3" at bounding box center [870, 472] width 560 height 18
select select "1"
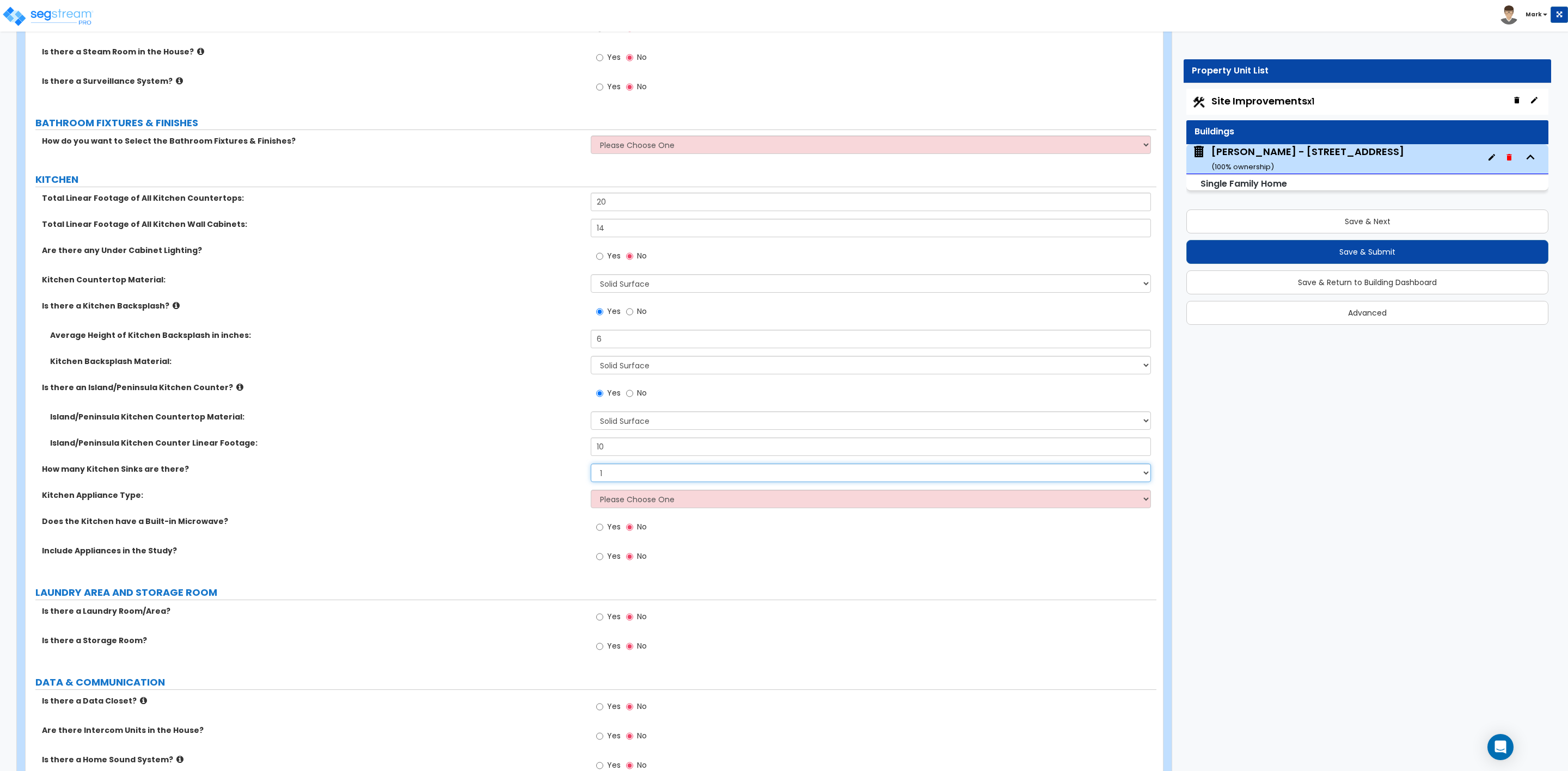
click at [590, 466] on select "None 1 2 3" at bounding box center [870, 472] width 560 height 18
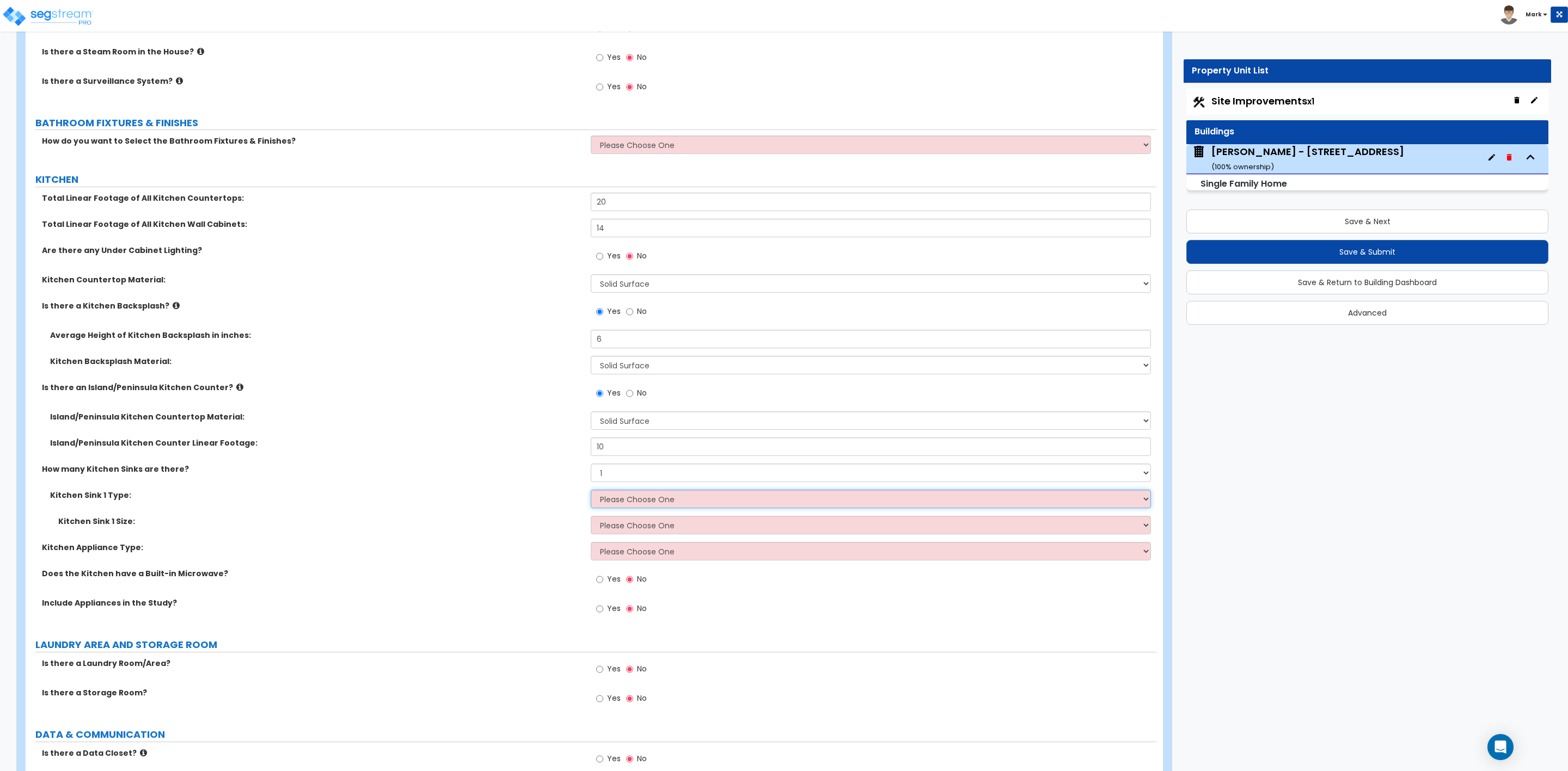
click at [613, 499] on select "Please Choose One Stainless Steel Porcelain Enamel Cast Iron Granite Composite" at bounding box center [870, 499] width 560 height 18
select select "1"
click at [590, 492] on select "Please Choose One Stainless Steel Porcelain Enamel Cast Iron Granite Composite" at bounding box center [870, 499] width 560 height 18
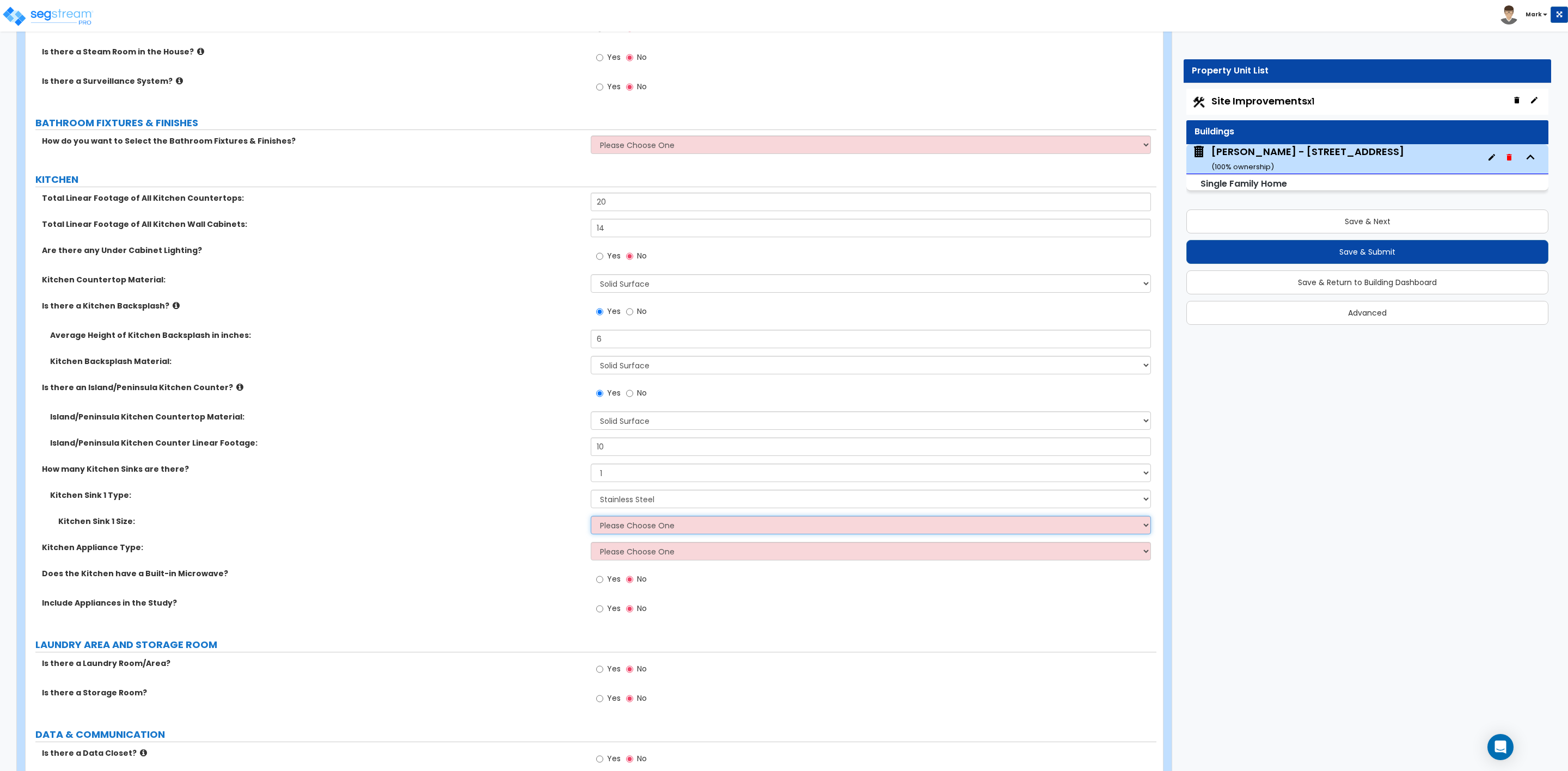
click at [621, 529] on select "Please Choose One Single Sink Double Sink" at bounding box center [870, 525] width 560 height 18
select select "2"
click at [590, 519] on select "Please Choose One Single Sink Double Sink" at bounding box center [870, 525] width 560 height 18
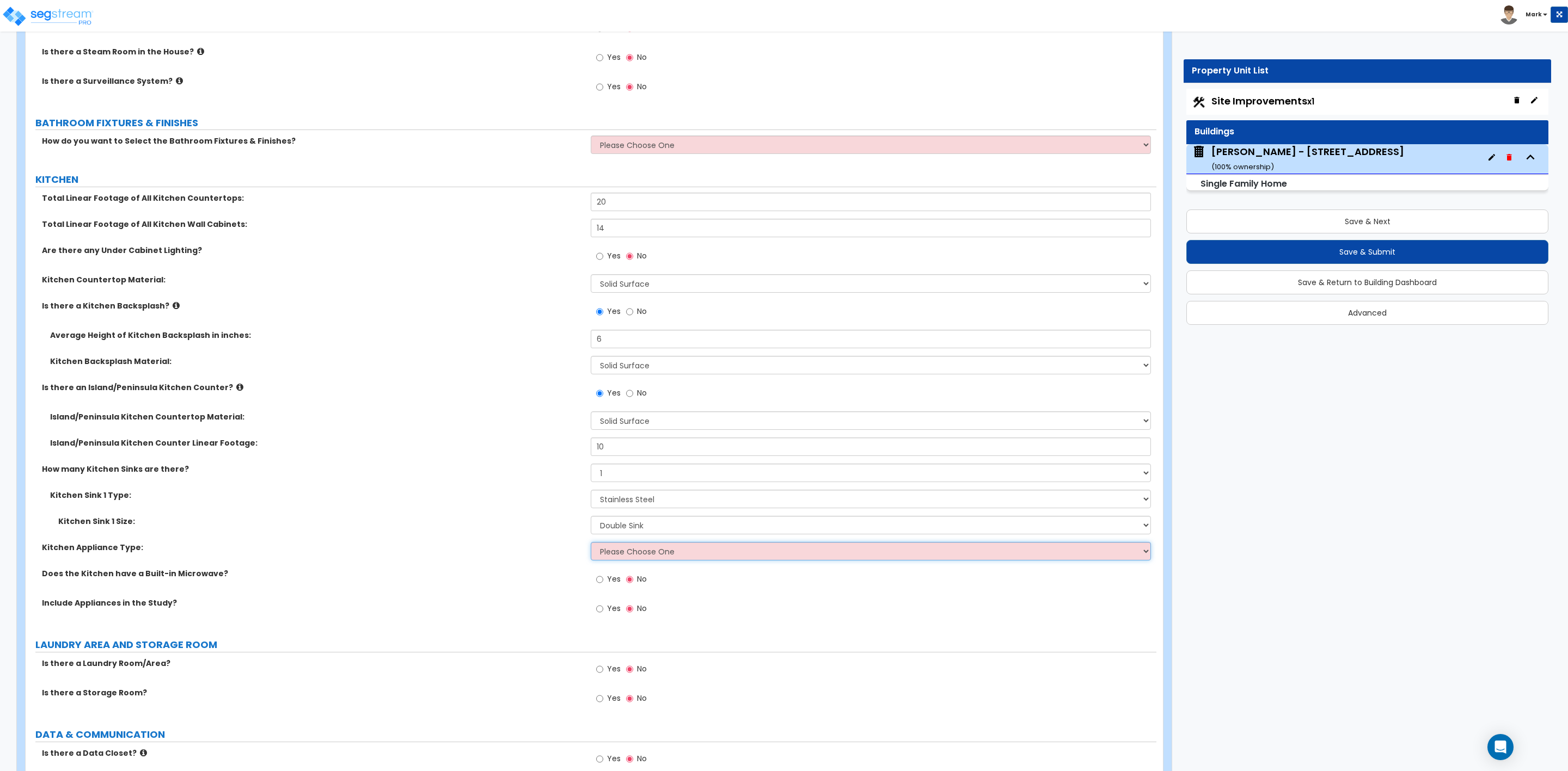
click at [675, 549] on select "Please Choose One Gas Electric" at bounding box center [870, 551] width 560 height 18
select select "2"
click at [590, 544] on select "Please Choose One Gas Electric" at bounding box center [870, 551] width 560 height 18
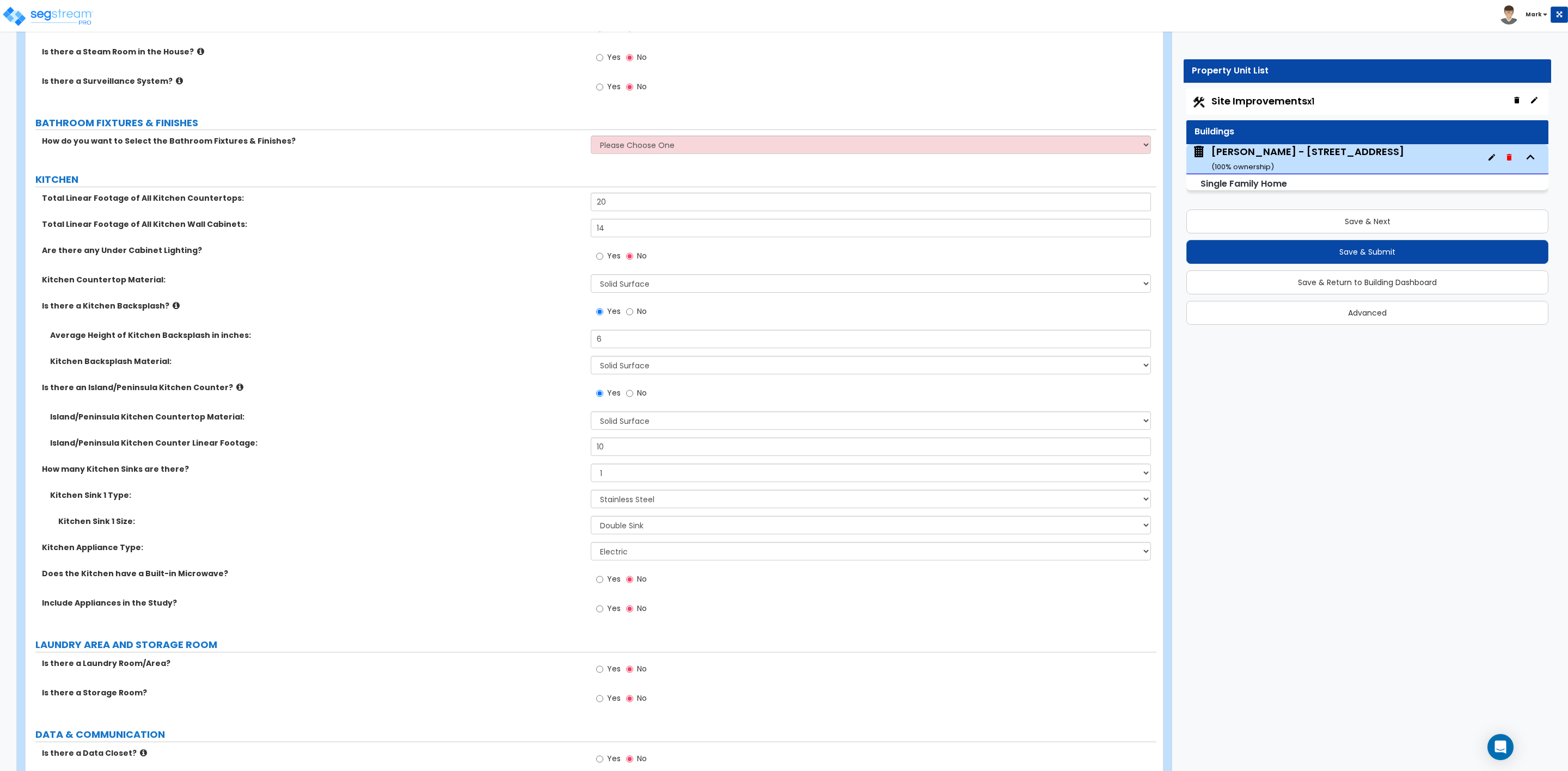
click at [595, 580] on div "Yes No" at bounding box center [621, 580] width 61 height 25
click at [599, 584] on input "Yes" at bounding box center [599, 579] width 7 height 12
radio input "true"
click at [596, 612] on input "Yes" at bounding box center [599, 609] width 7 height 12
radio input "true"
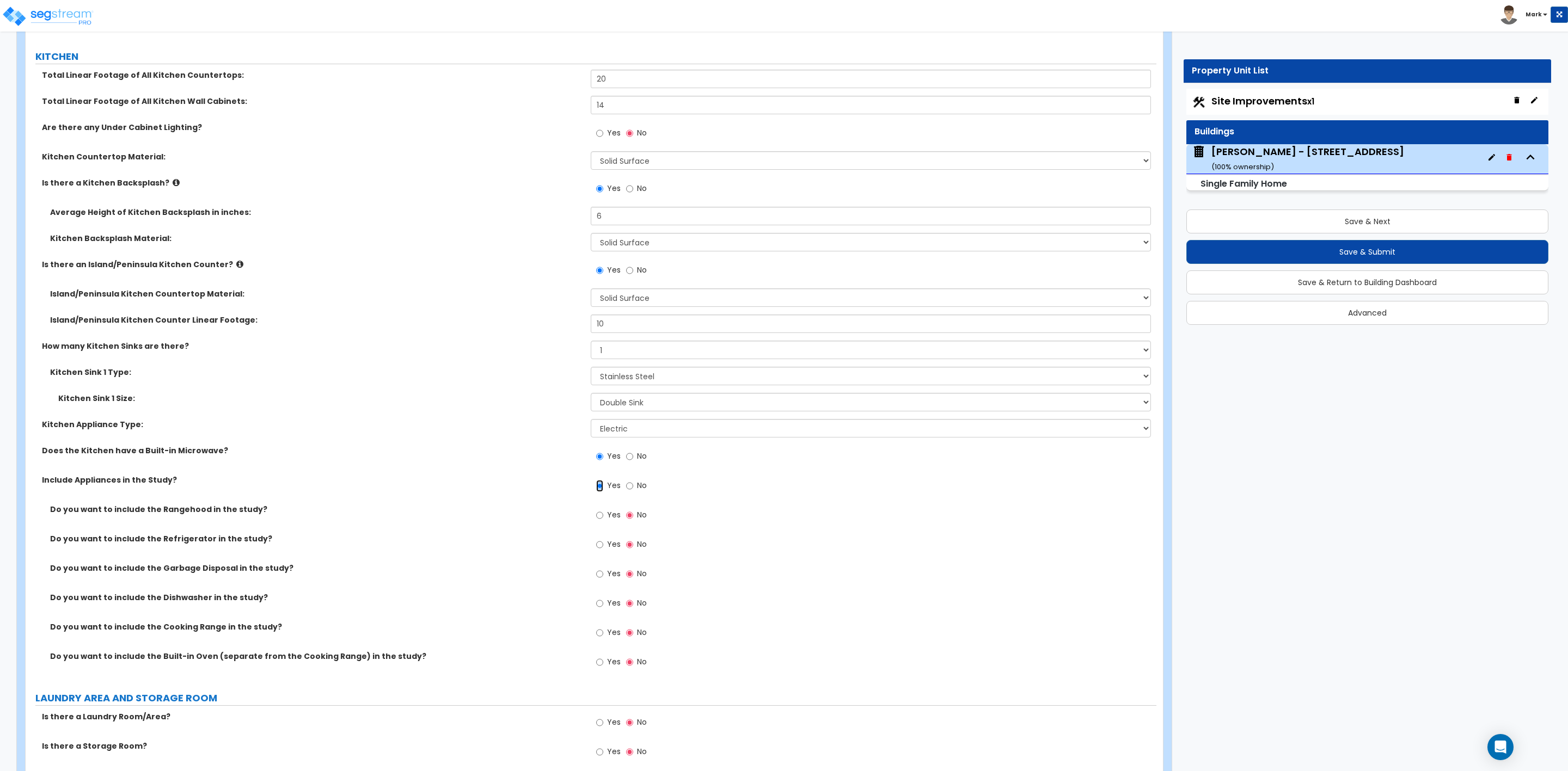
scroll to position [3592, 0]
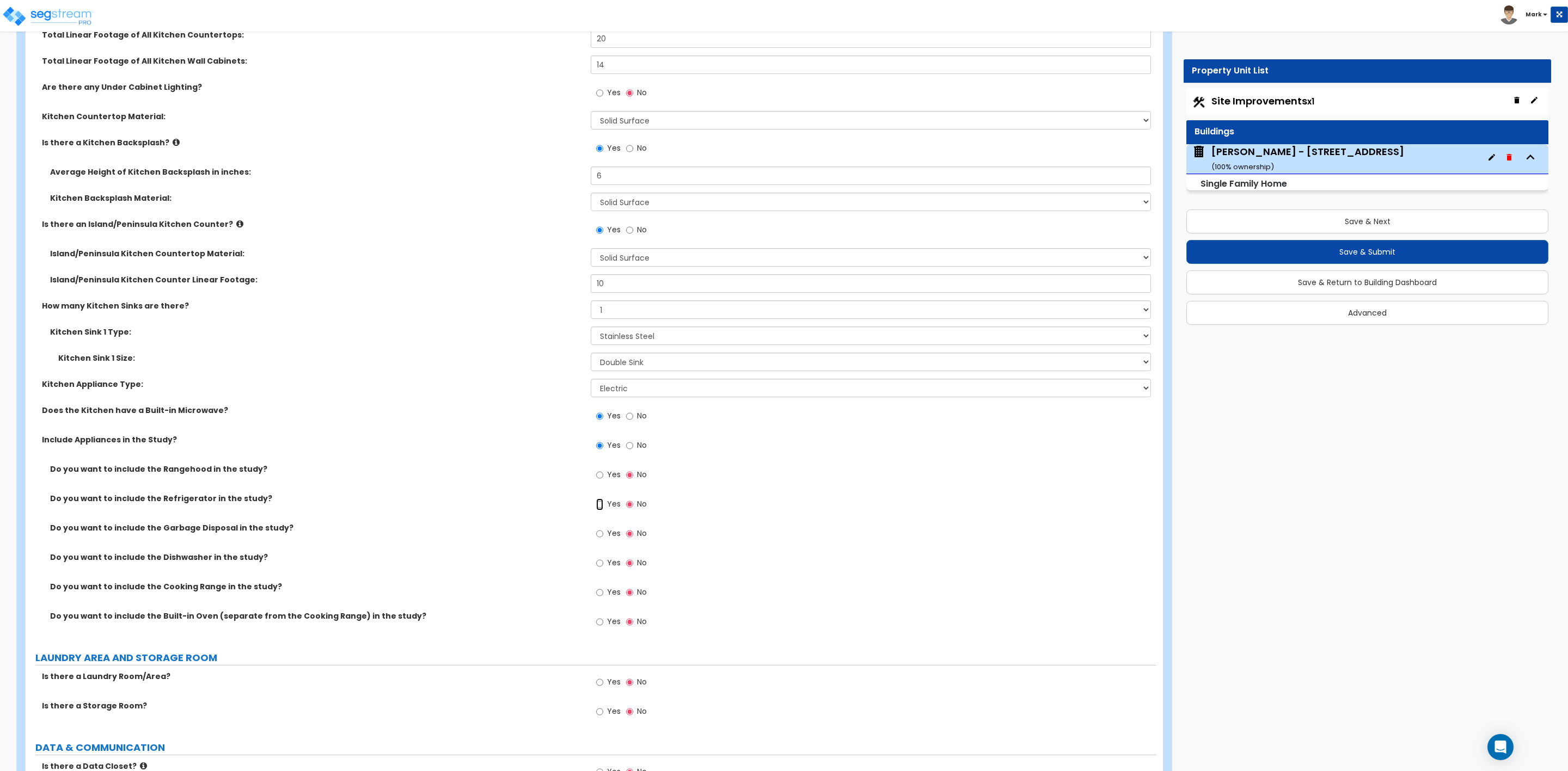
click at [600, 507] on input "Yes" at bounding box center [599, 504] width 7 height 12
radio input "true"
click at [605, 534] on label "Yes" at bounding box center [608, 534] width 25 height 18
click at [603, 534] on input "Yes" at bounding box center [599, 534] width 7 height 12
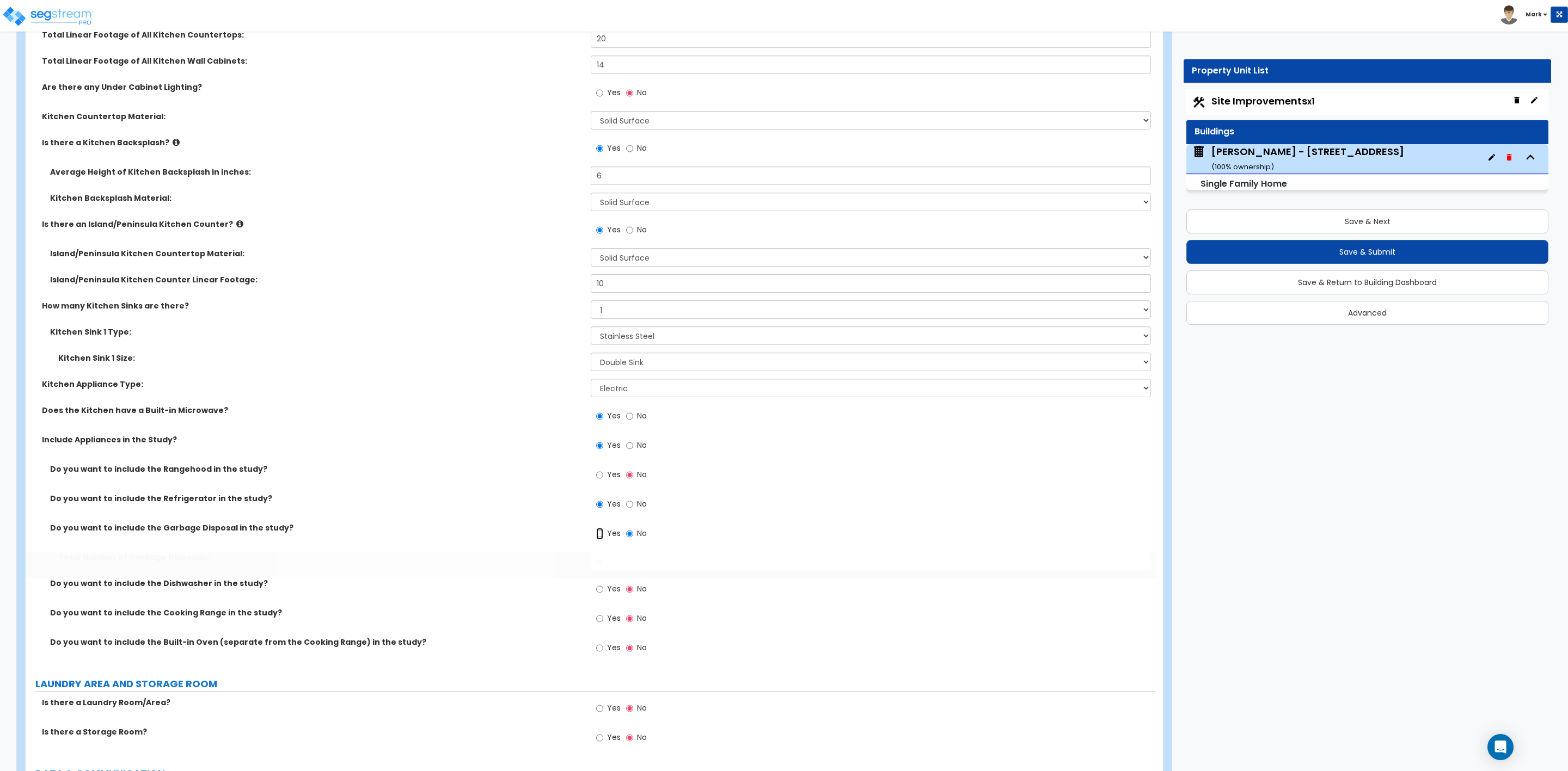
radio input "true"
drag, startPoint x: 605, startPoint y: 561, endPoint x: 592, endPoint y: 565, distance: 13.6
click at [592, 565] on input "0" at bounding box center [870, 561] width 560 height 18
type input "1"
click at [601, 591] on input "Yes" at bounding box center [599, 589] width 7 height 12
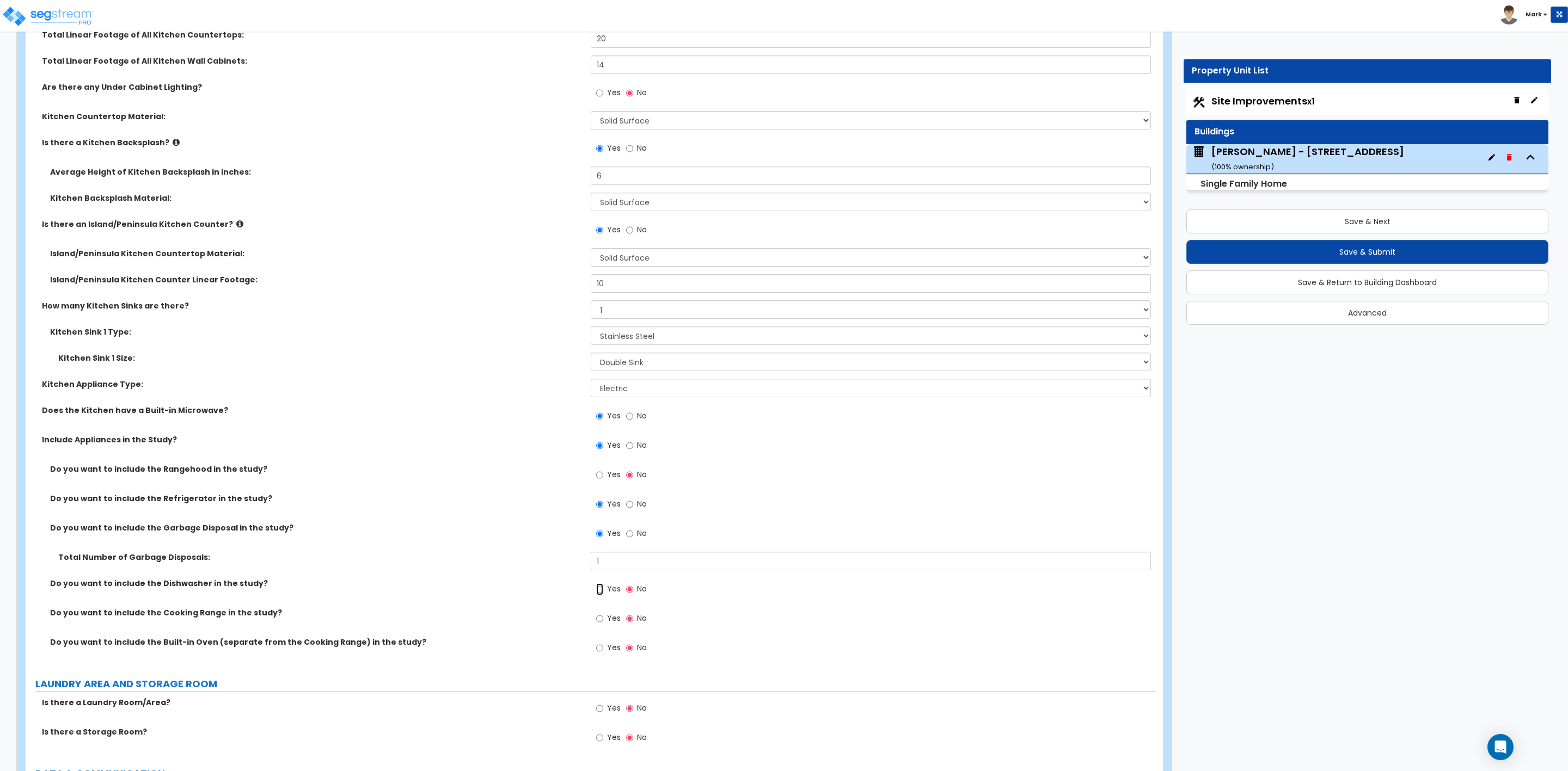
radio input "true"
click at [599, 619] on input "Yes" at bounding box center [599, 619] width 7 height 12
radio input "true"
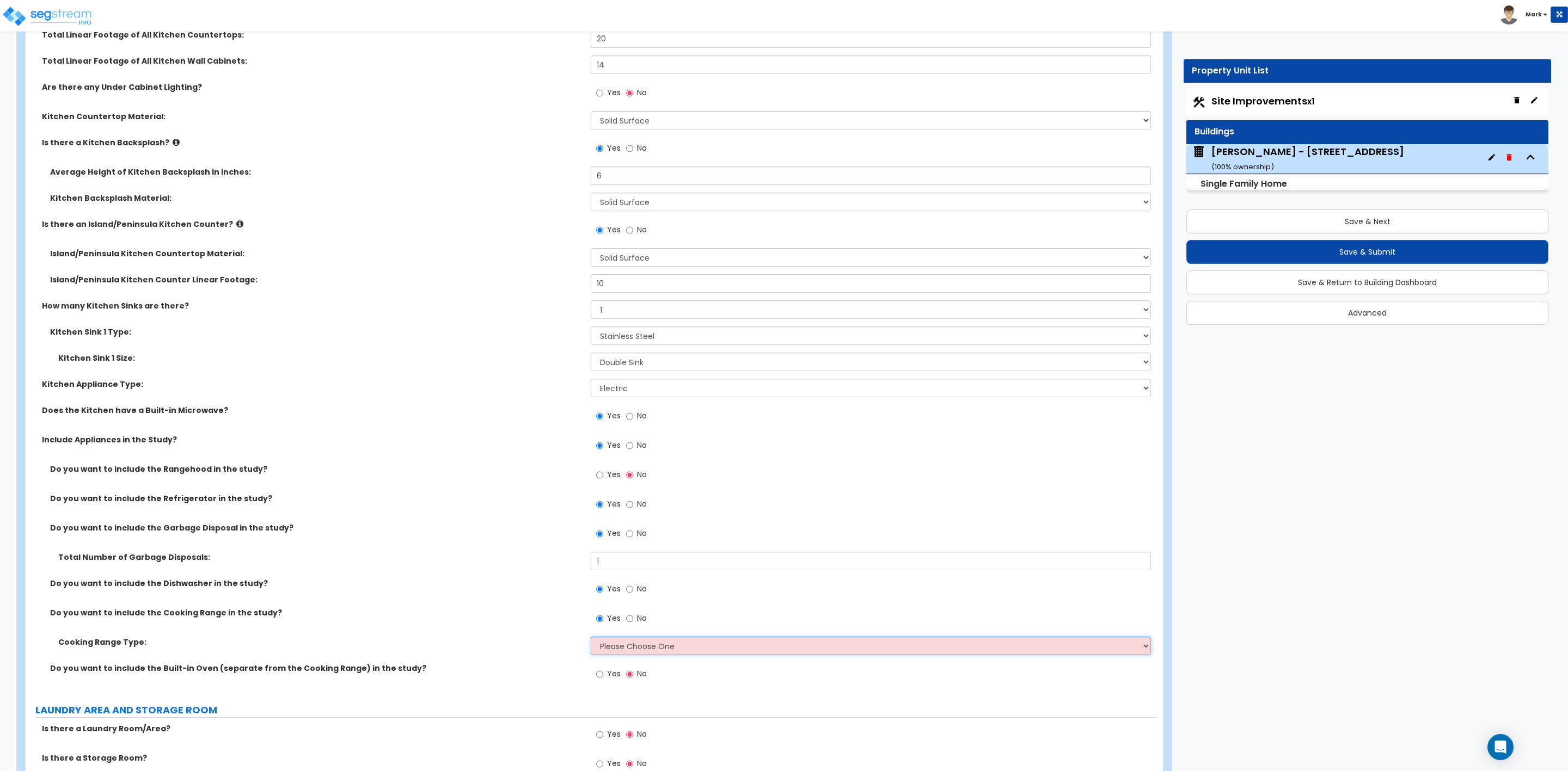
click at [599, 648] on select "Please Choose One Cook Top Only Range with Oven" at bounding box center [870, 646] width 560 height 18
select select "2"
click at [590, 639] on select "Please Choose One Cook Top Only Range with Oven" at bounding box center [870, 646] width 560 height 18
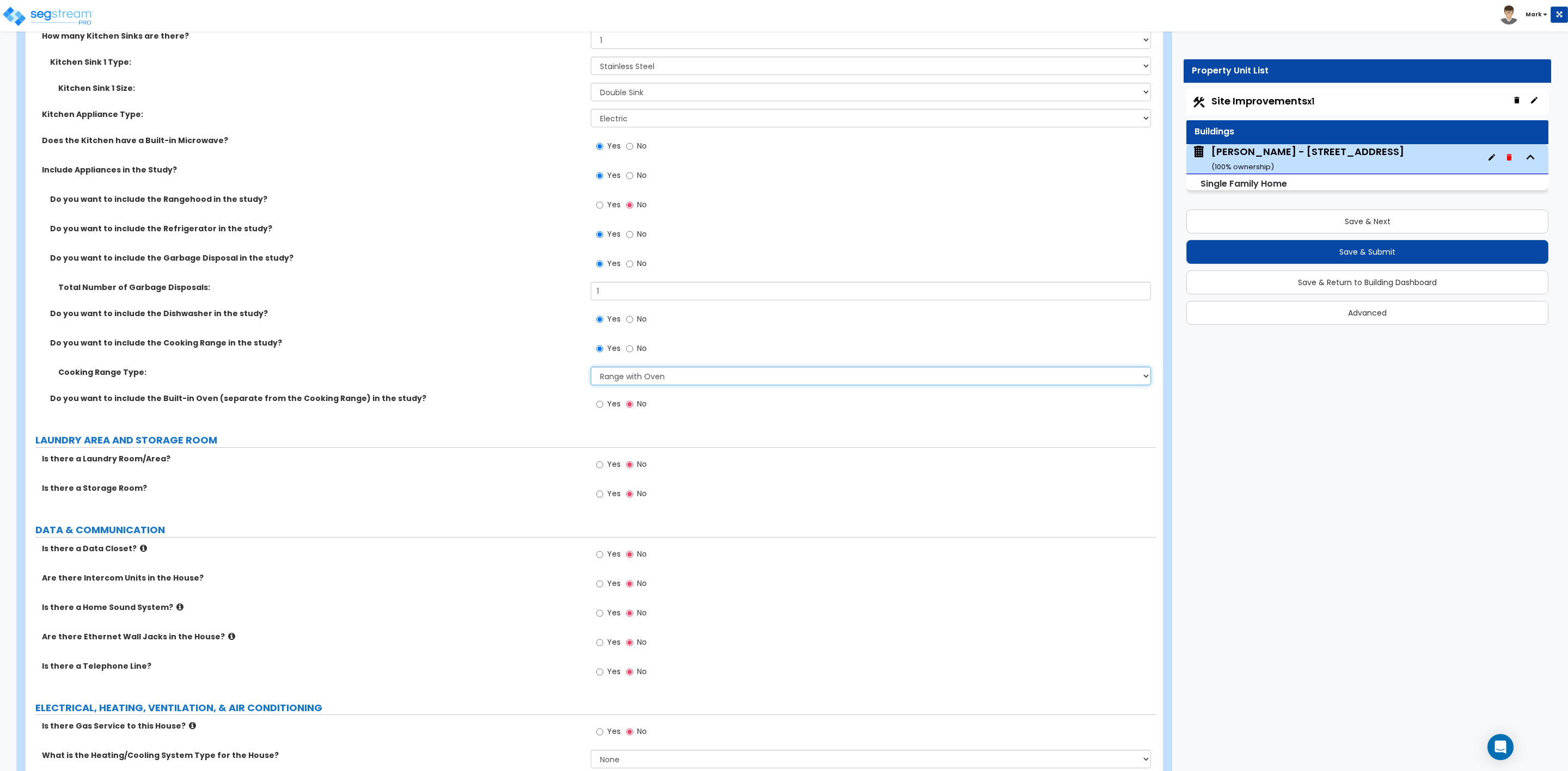
scroll to position [3919, 0]
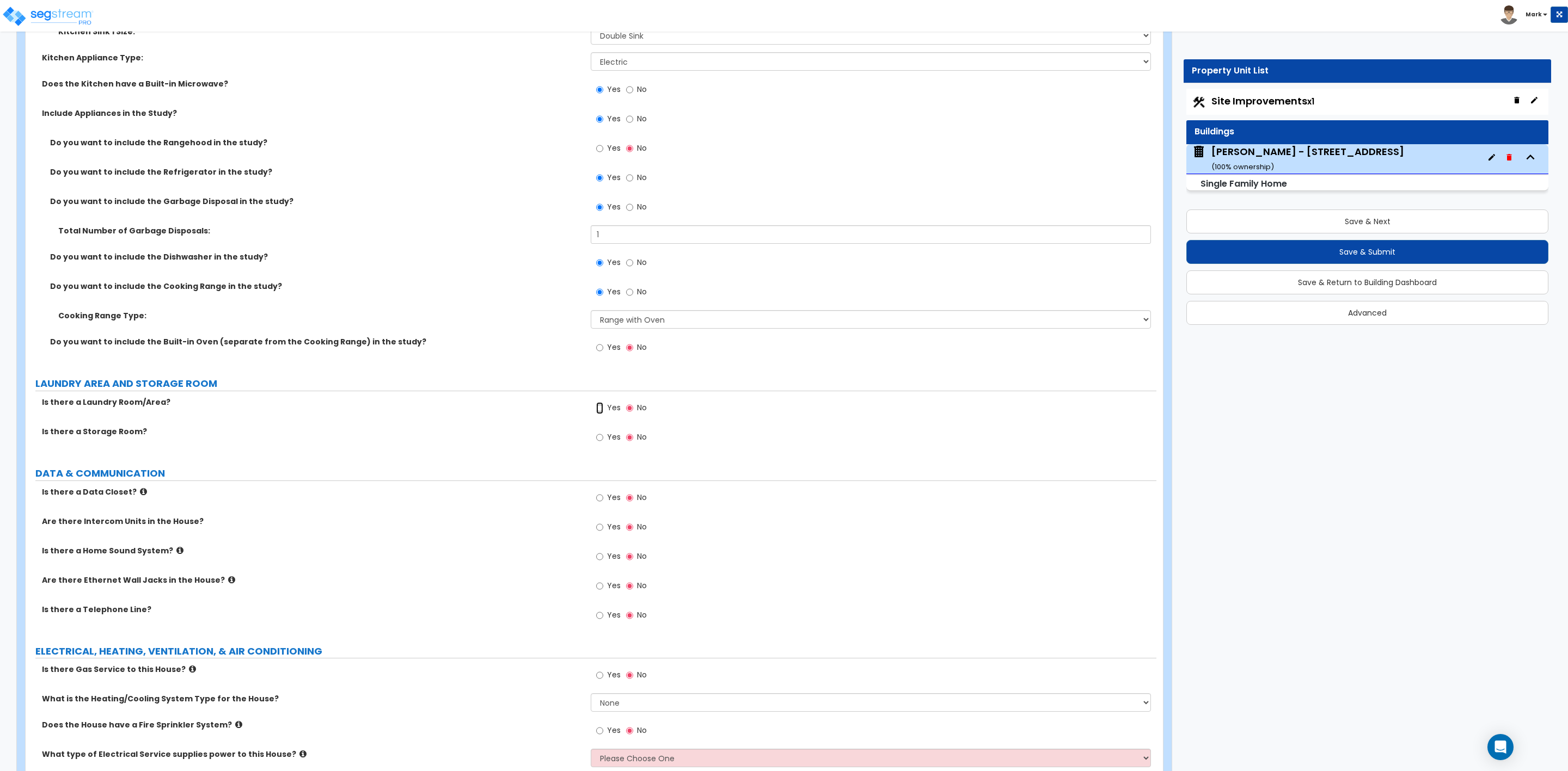
click at [598, 410] on input "Yes" at bounding box center [599, 408] width 7 height 12
radio input "true"
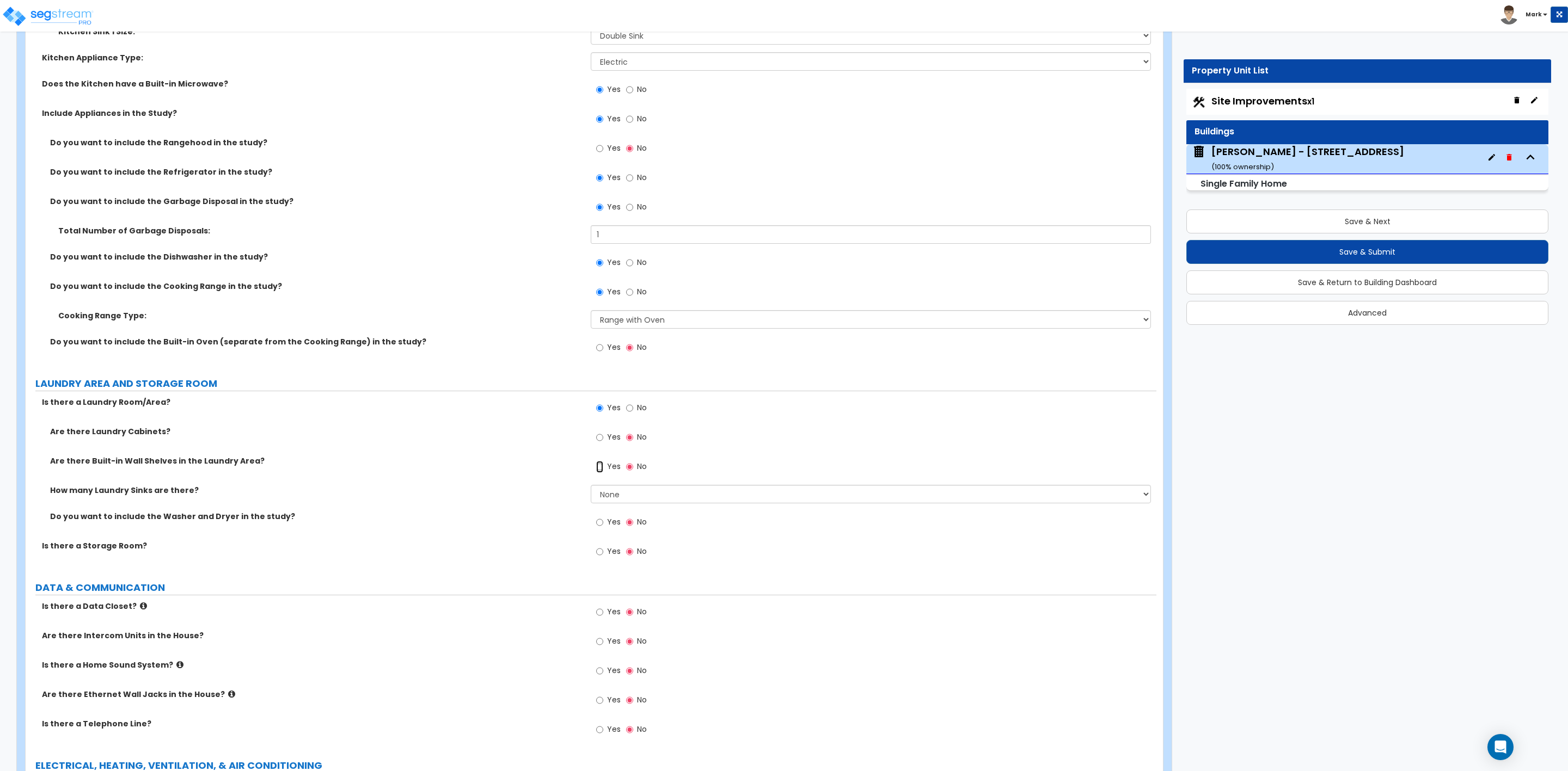
click at [603, 464] on input "Yes" at bounding box center [599, 467] width 7 height 12
radio input "true"
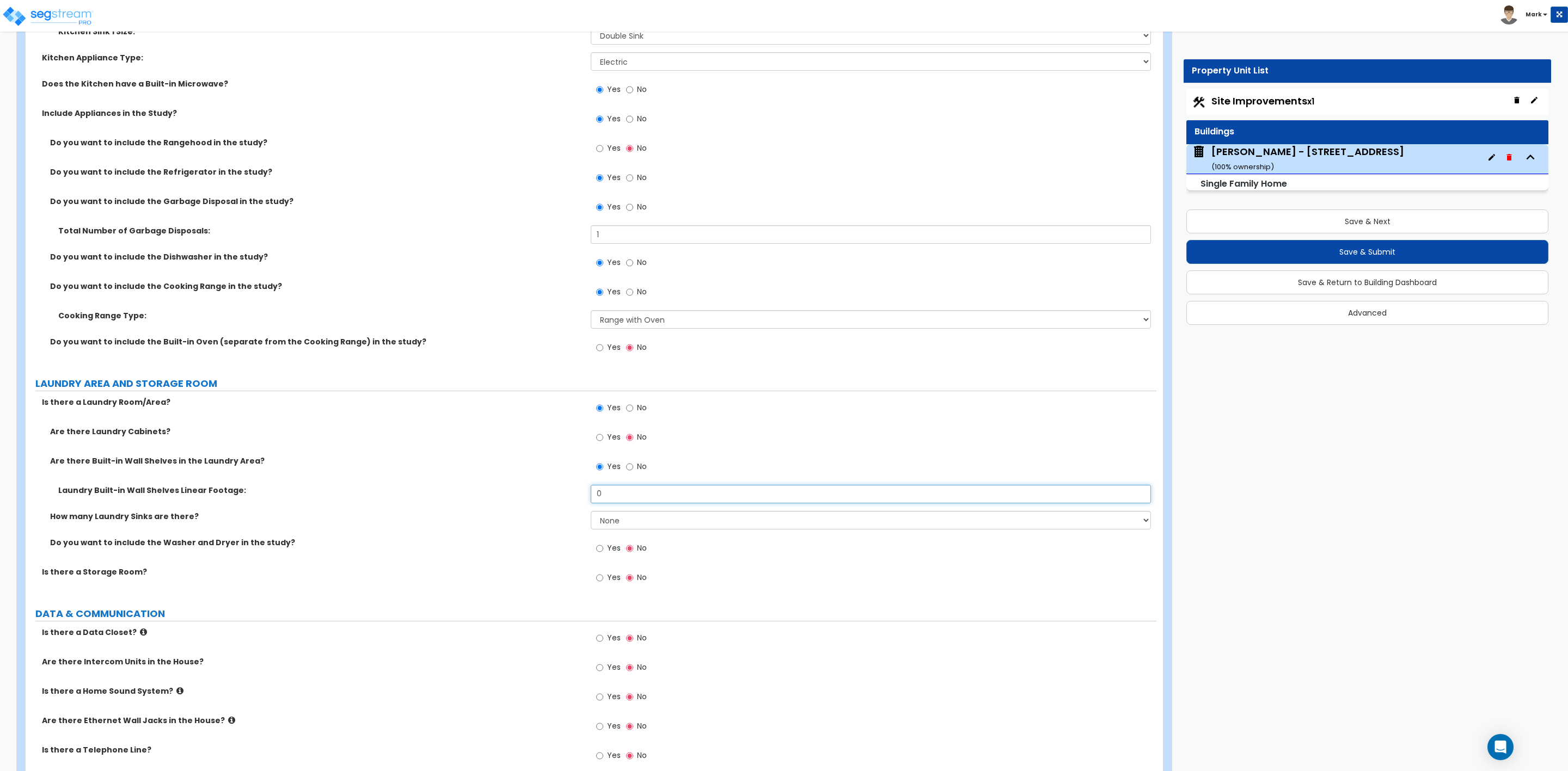
drag, startPoint x: 603, startPoint y: 503, endPoint x: 575, endPoint y: 501, distance: 28.1
click at [575, 501] on div "Laundry Built-in Wall Shelves Linear Footage: 0" at bounding box center [590, 498] width 1131 height 26
drag, startPoint x: 617, startPoint y: 499, endPoint x: 564, endPoint y: 500, distance: 53.0
click at [566, 499] on div "Laundry Built-in Wall Shelves Linear Footage: 6" at bounding box center [590, 498] width 1131 height 26
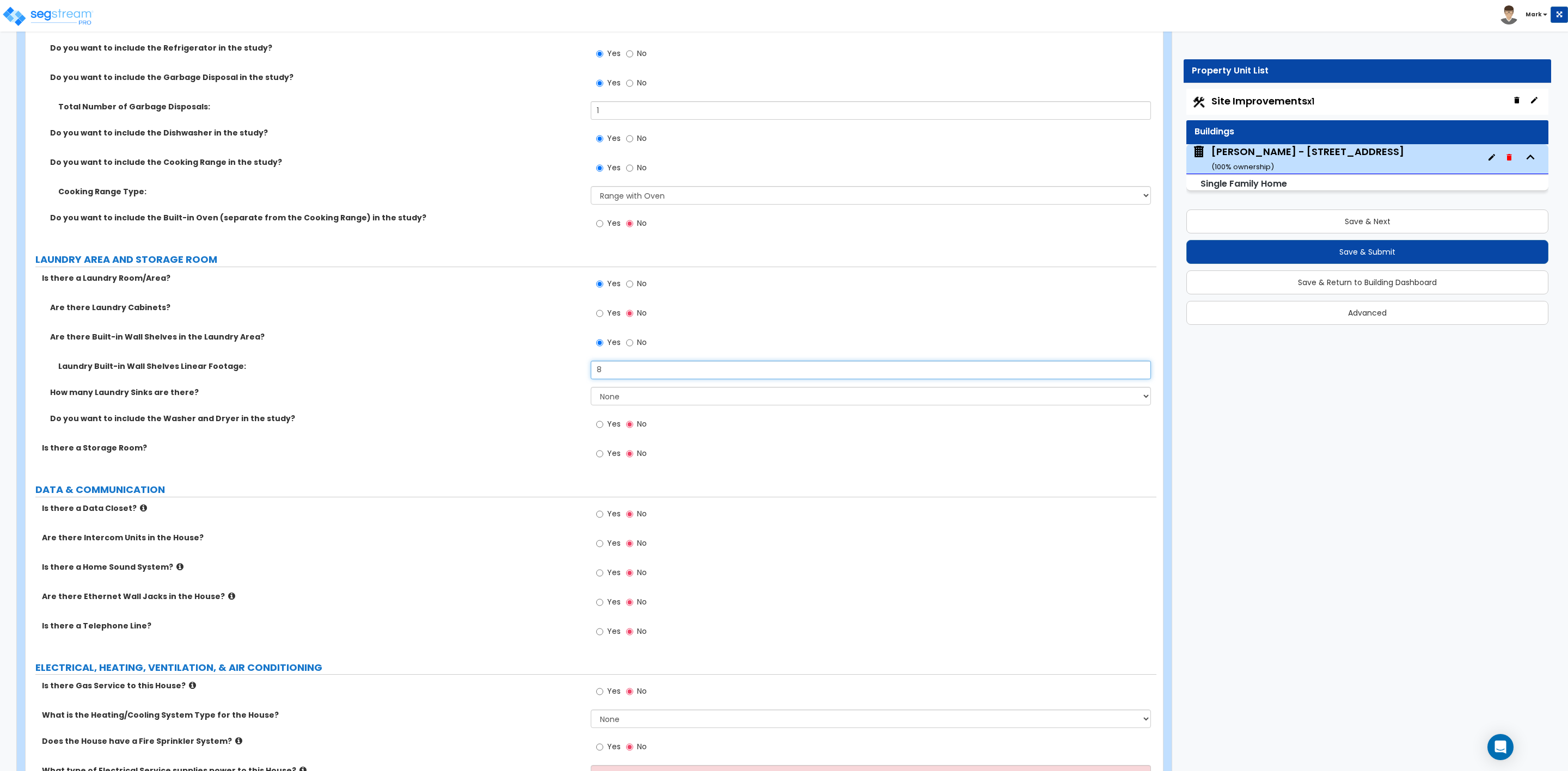
scroll to position [4146, 0]
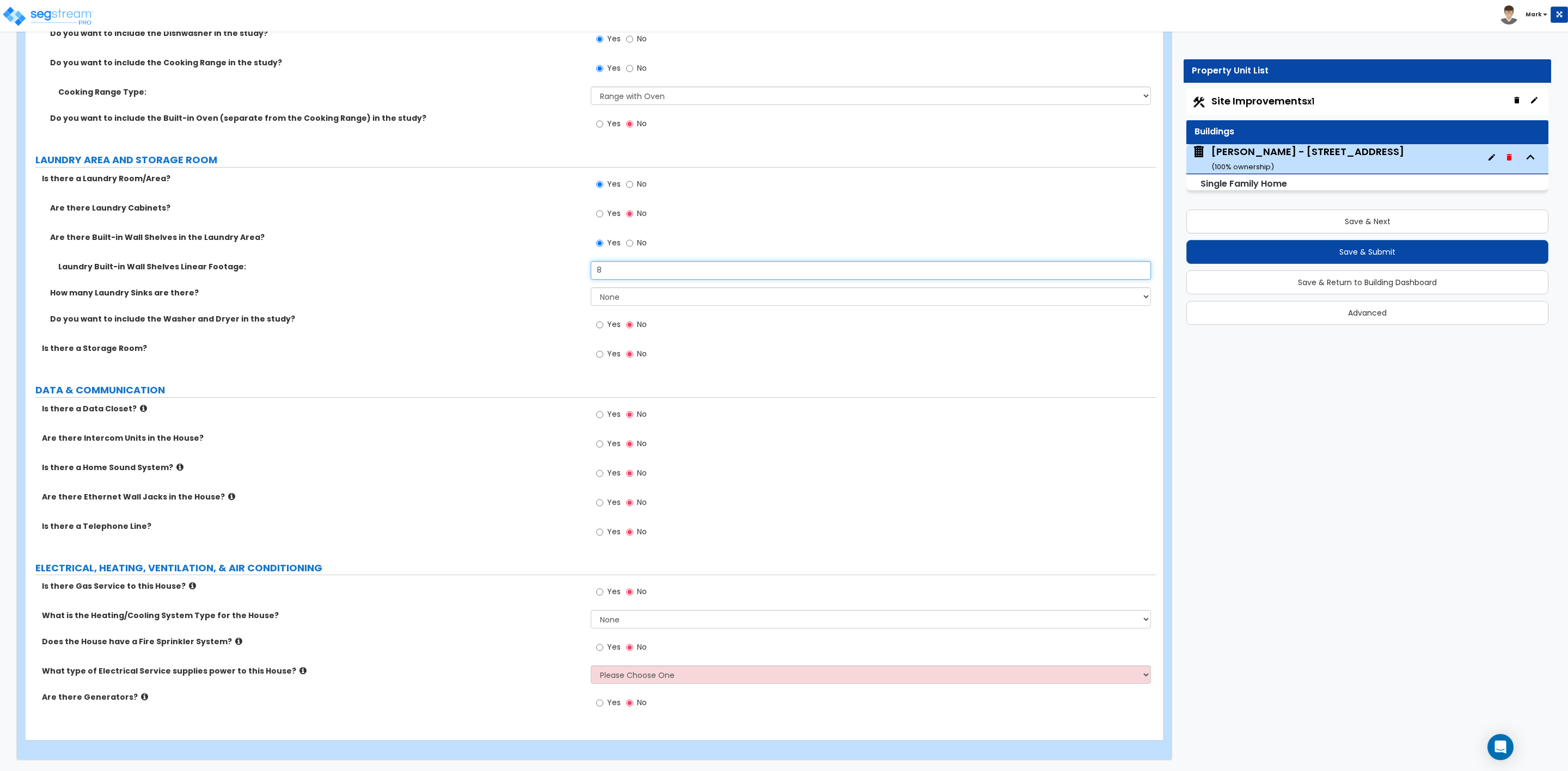
type input "8"
click at [620, 623] on select "None Heat Only Centralized Heating & Cooling Thru Wall Air Conditioners Mini Sp…" at bounding box center [870, 619] width 560 height 18
select select "2"
click at [590, 610] on select "None Heat Only Centralized Heating & Cooling Thru Wall Air Conditioners Mini Sp…" at bounding box center [870, 619] width 560 height 18
click at [605, 671] on select "Please Choose One Overhead Underground" at bounding box center [870, 675] width 560 height 18
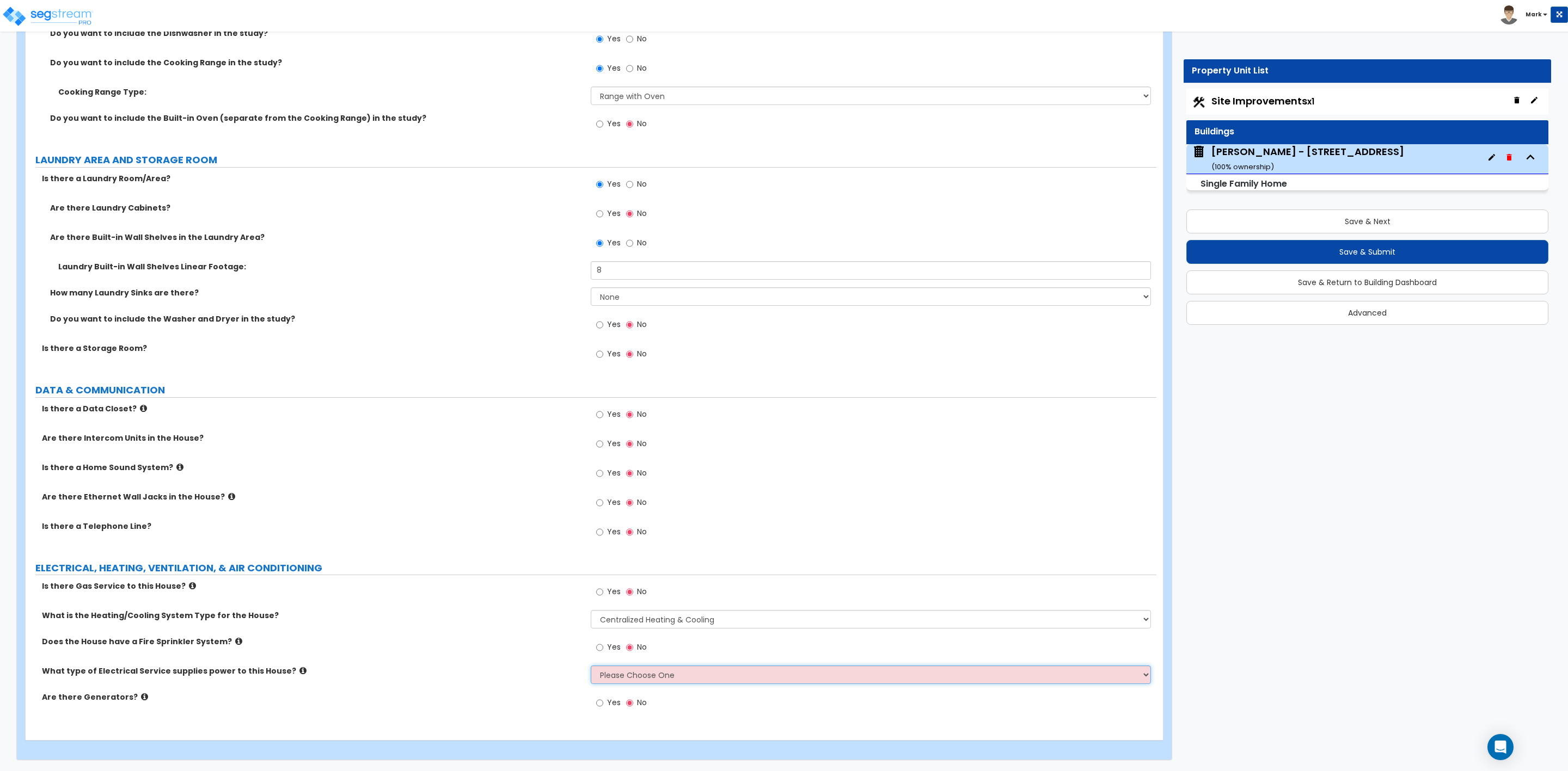
select select "2"
click at [590, 666] on select "Please Choose One Overhead Underground" at bounding box center [870, 675] width 560 height 18
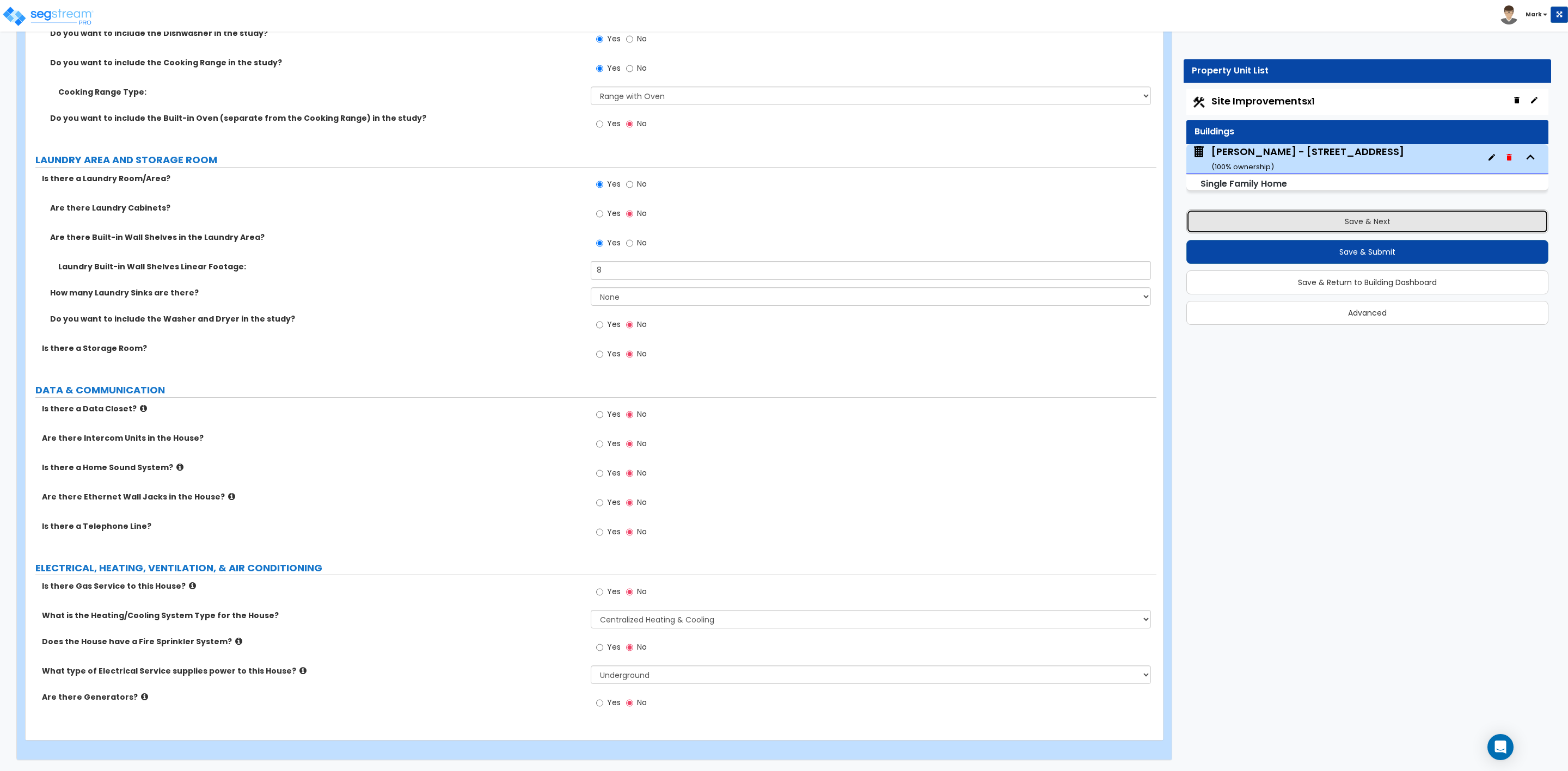
click at [1313, 223] on button "Save & Next" at bounding box center [1367, 221] width 362 height 24
select select "2"
select select "1"
select select "2"
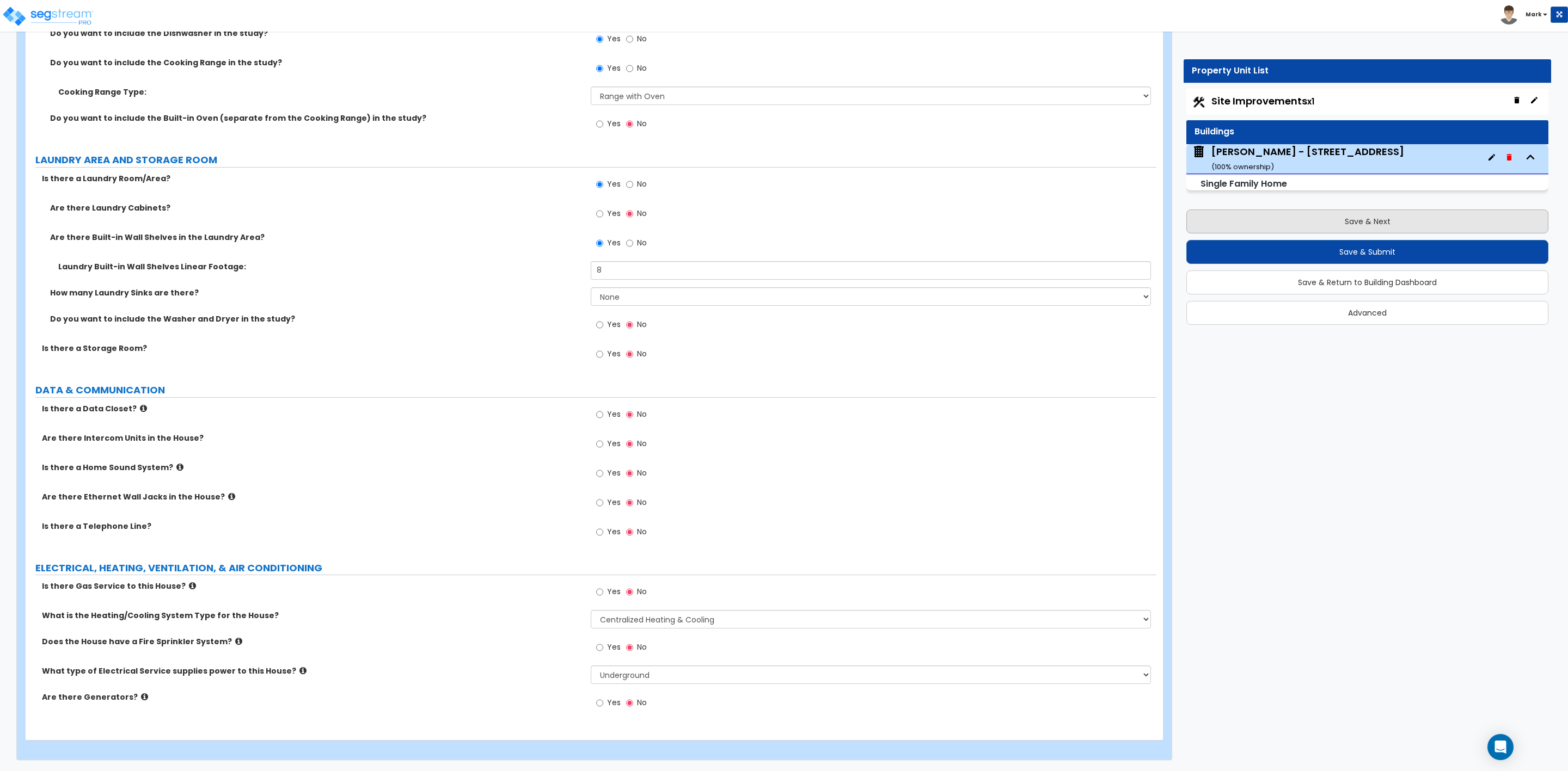
select select "1"
select select "3"
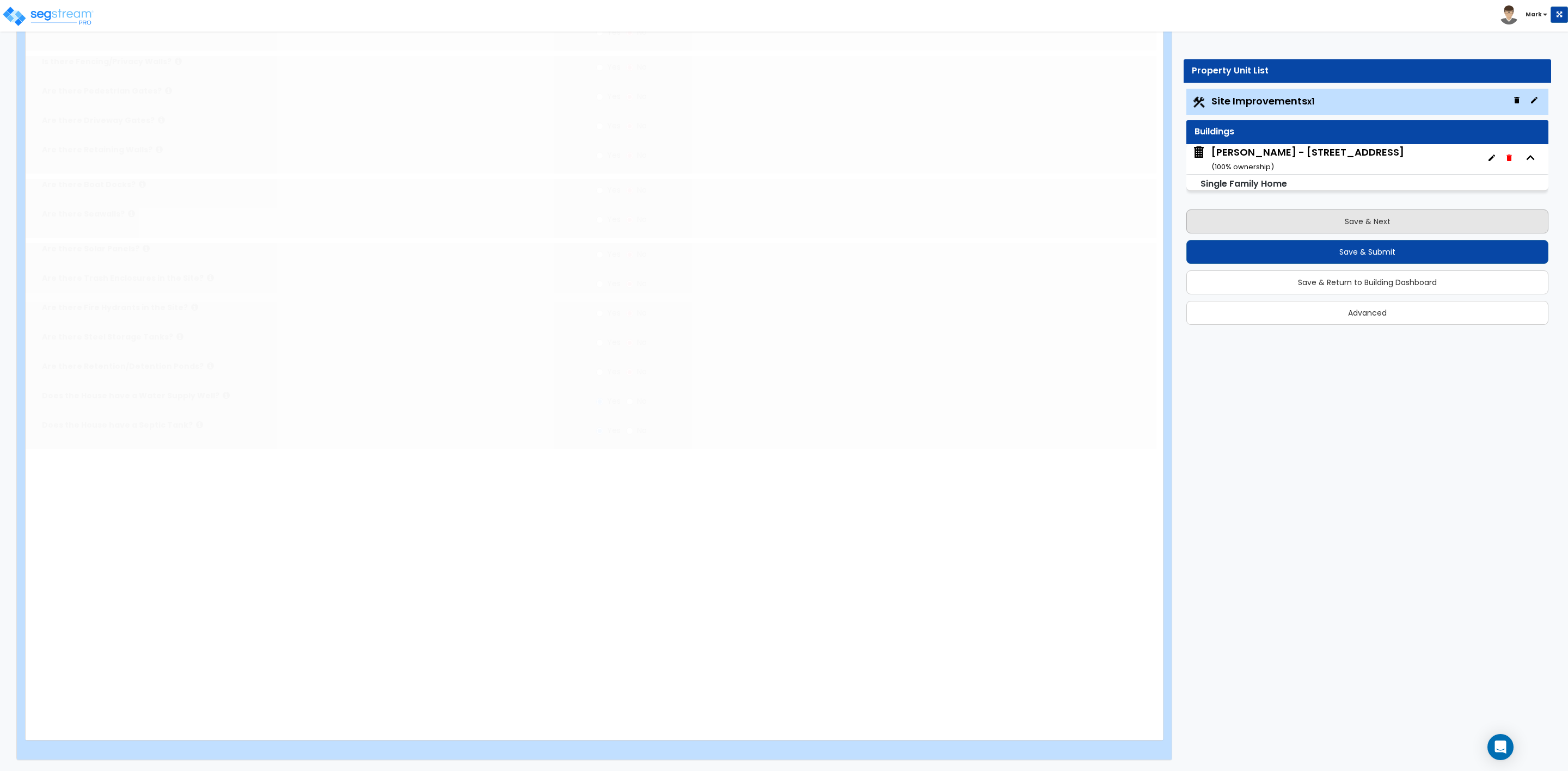
scroll to position [0, 0]
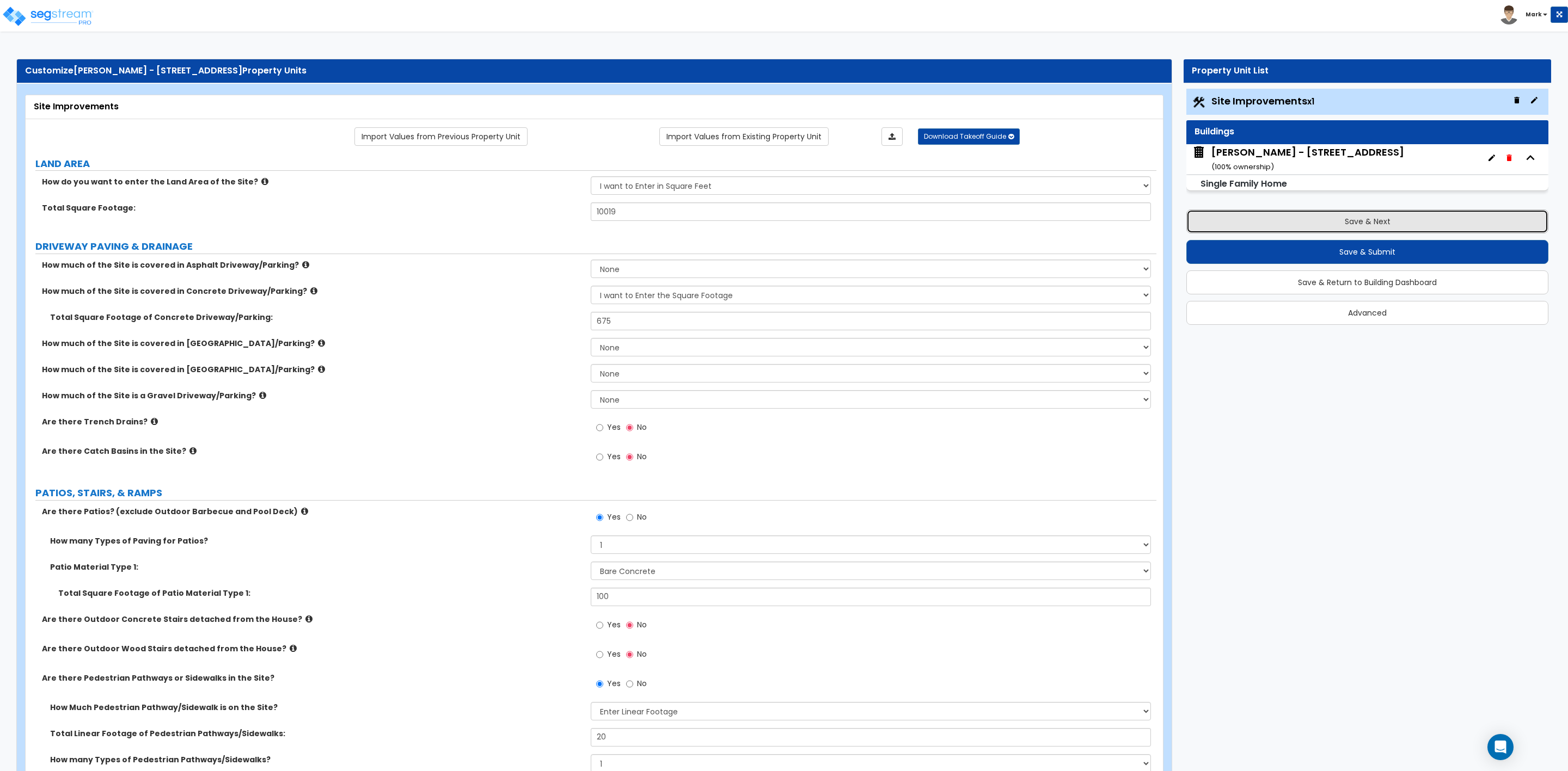
click at [1334, 216] on button "Save & Next" at bounding box center [1367, 221] width 362 height 24
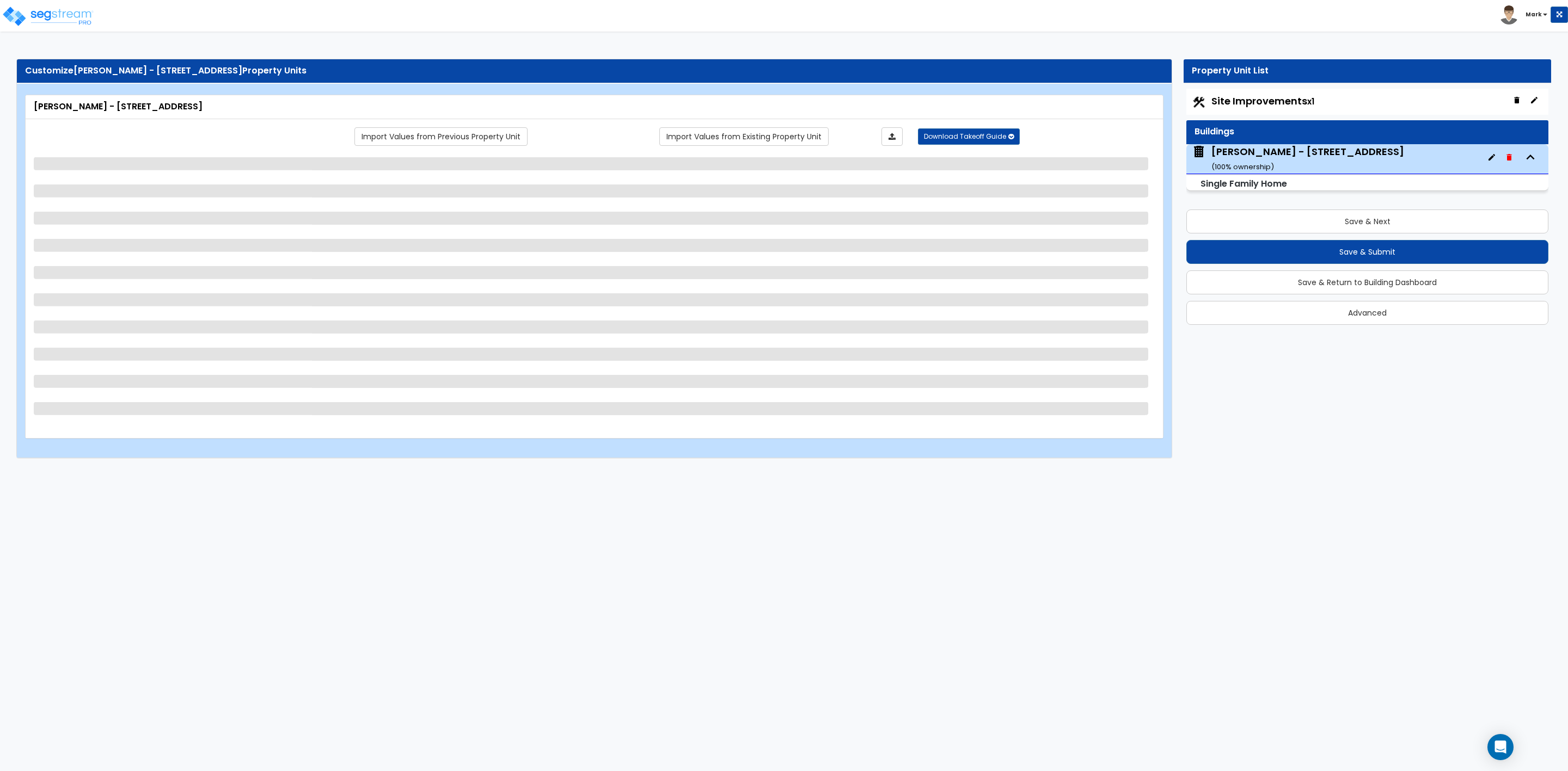
select select "1"
select select "7"
select select "3"
select select "1"
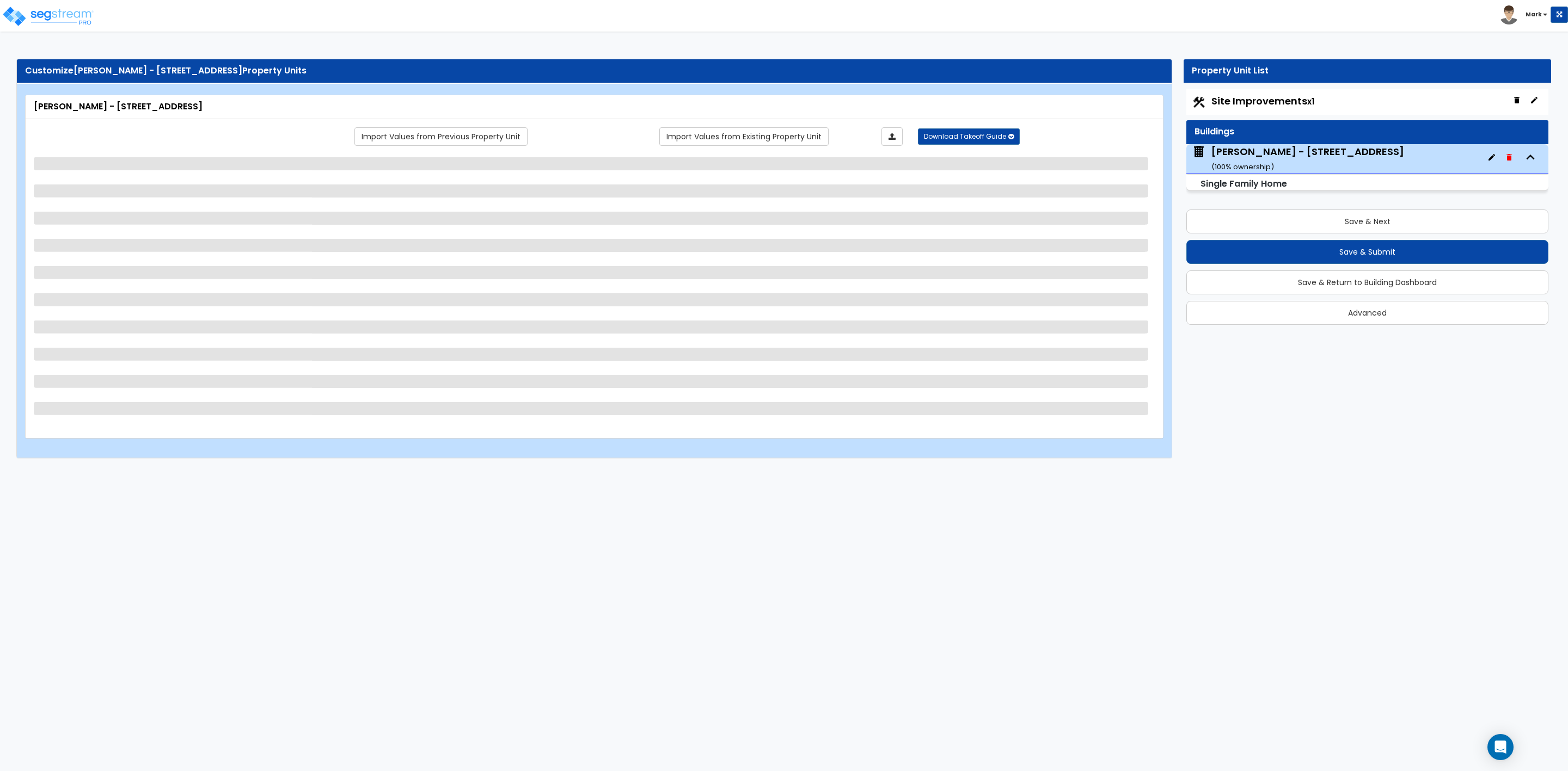
select select "7"
select select "1"
select select "2"
select select "1"
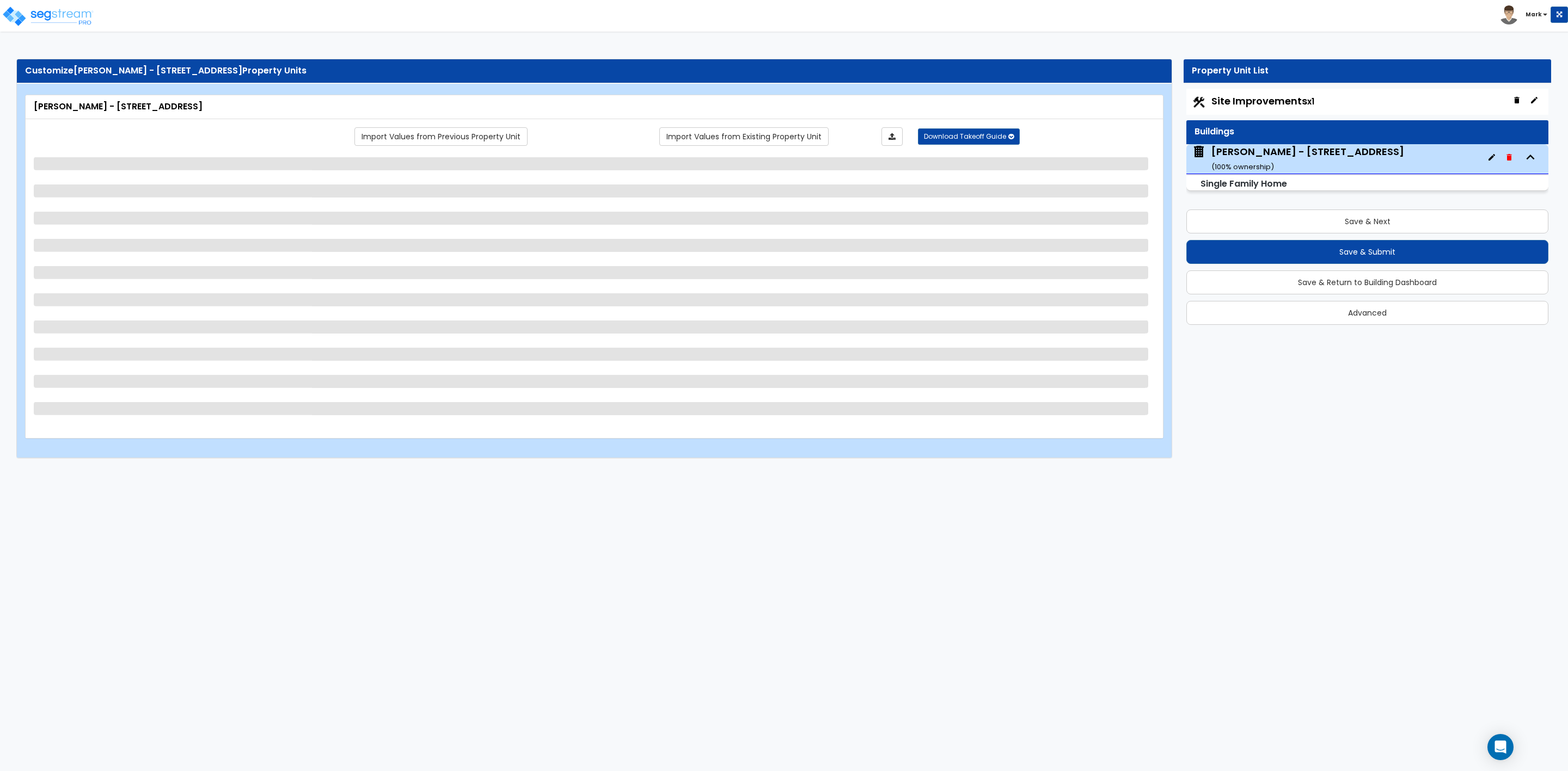
select select "1"
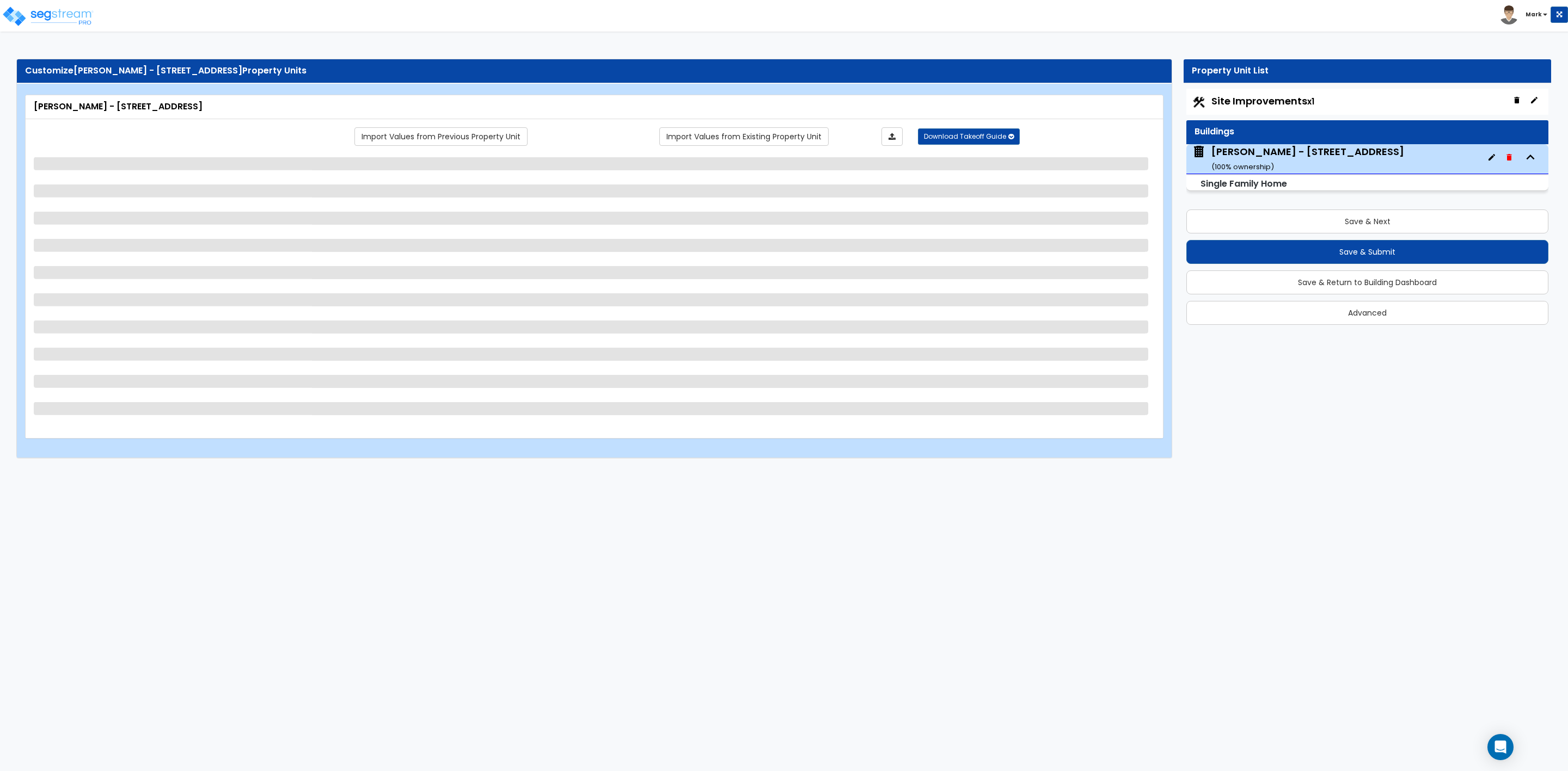
select select "2"
select select "1"
select select "3"
select select "2"
select select "4"
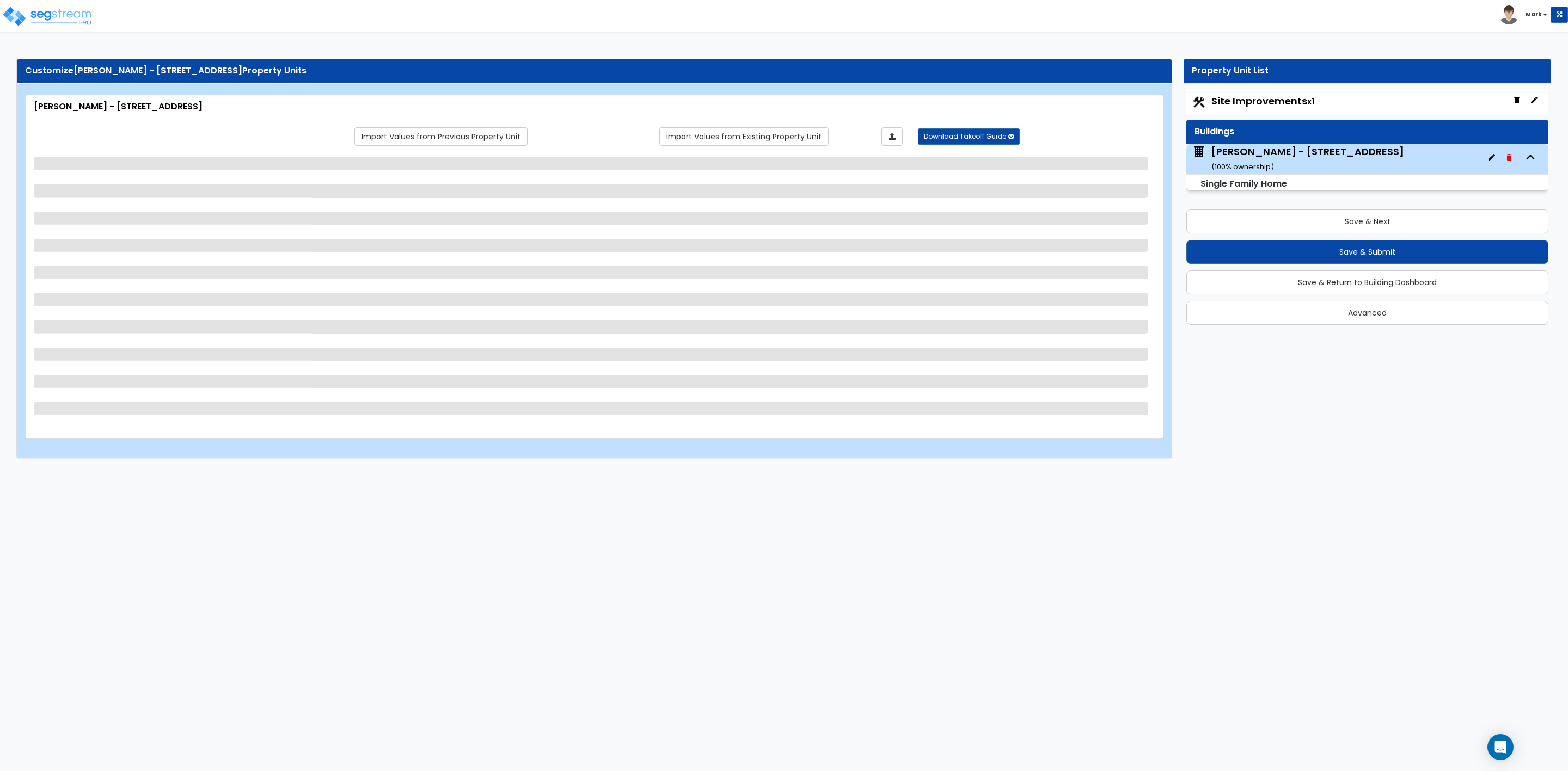
select select "3"
select select "2"
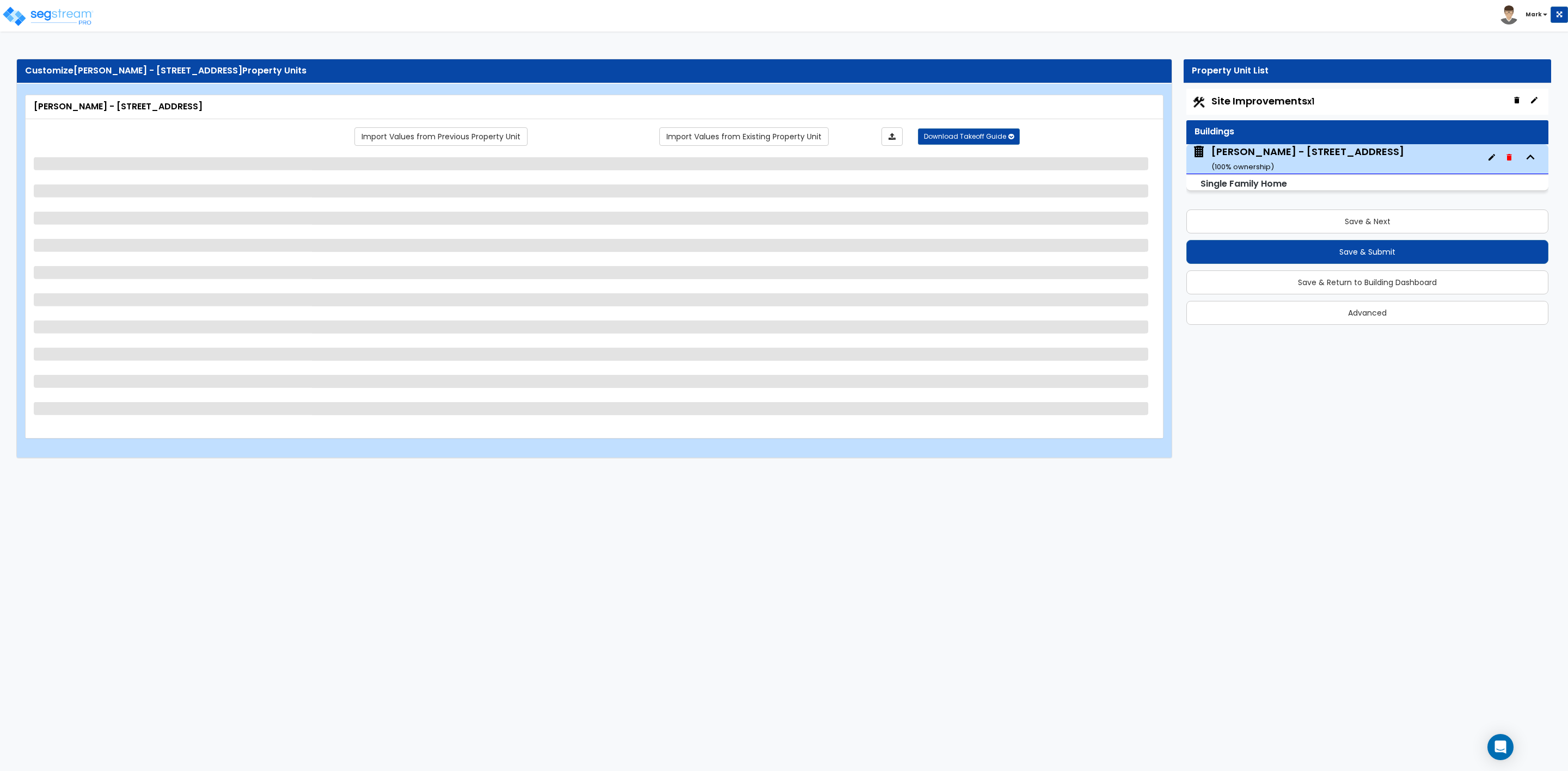
select select "1"
select select "2"
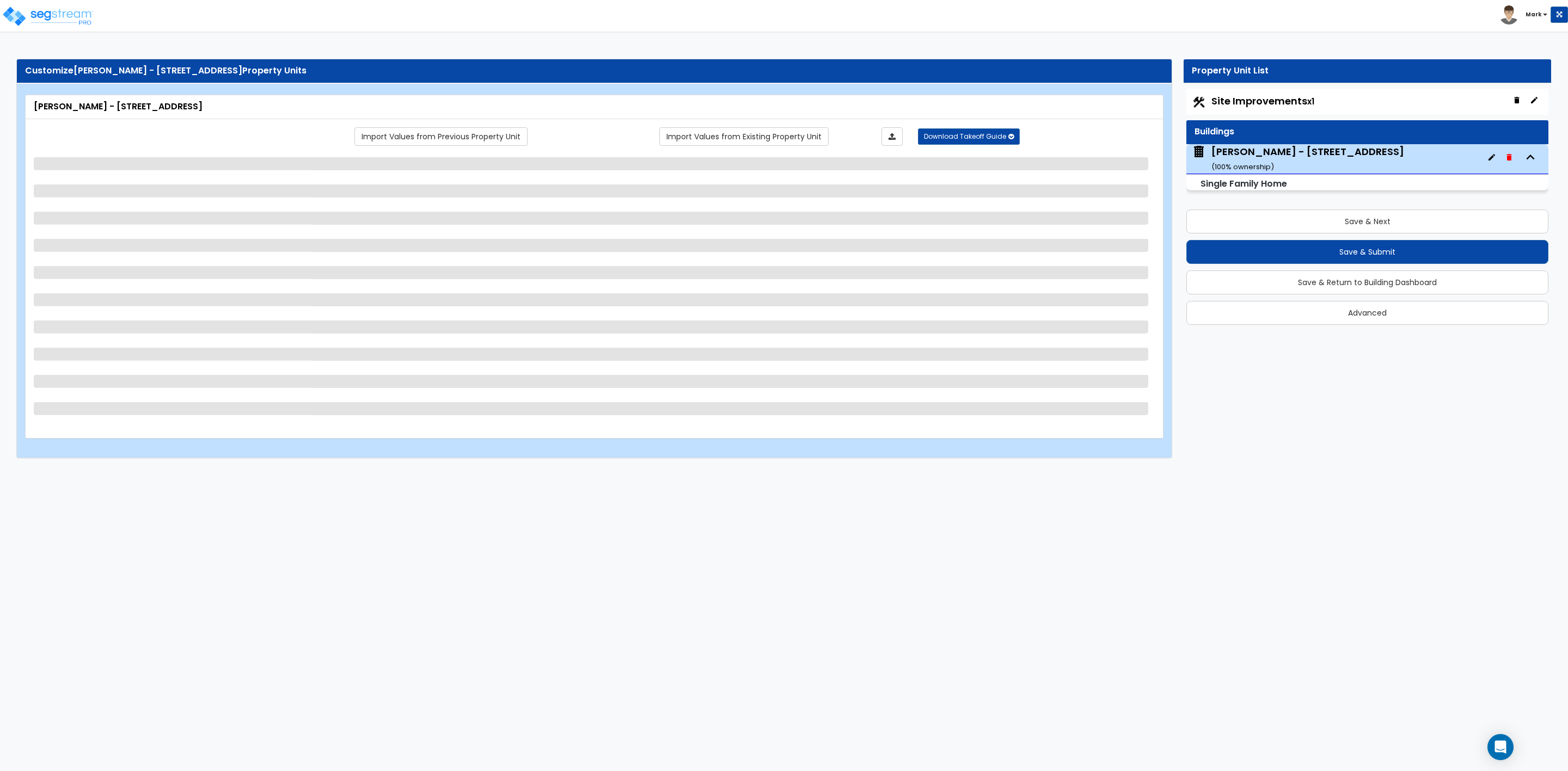
select select "2"
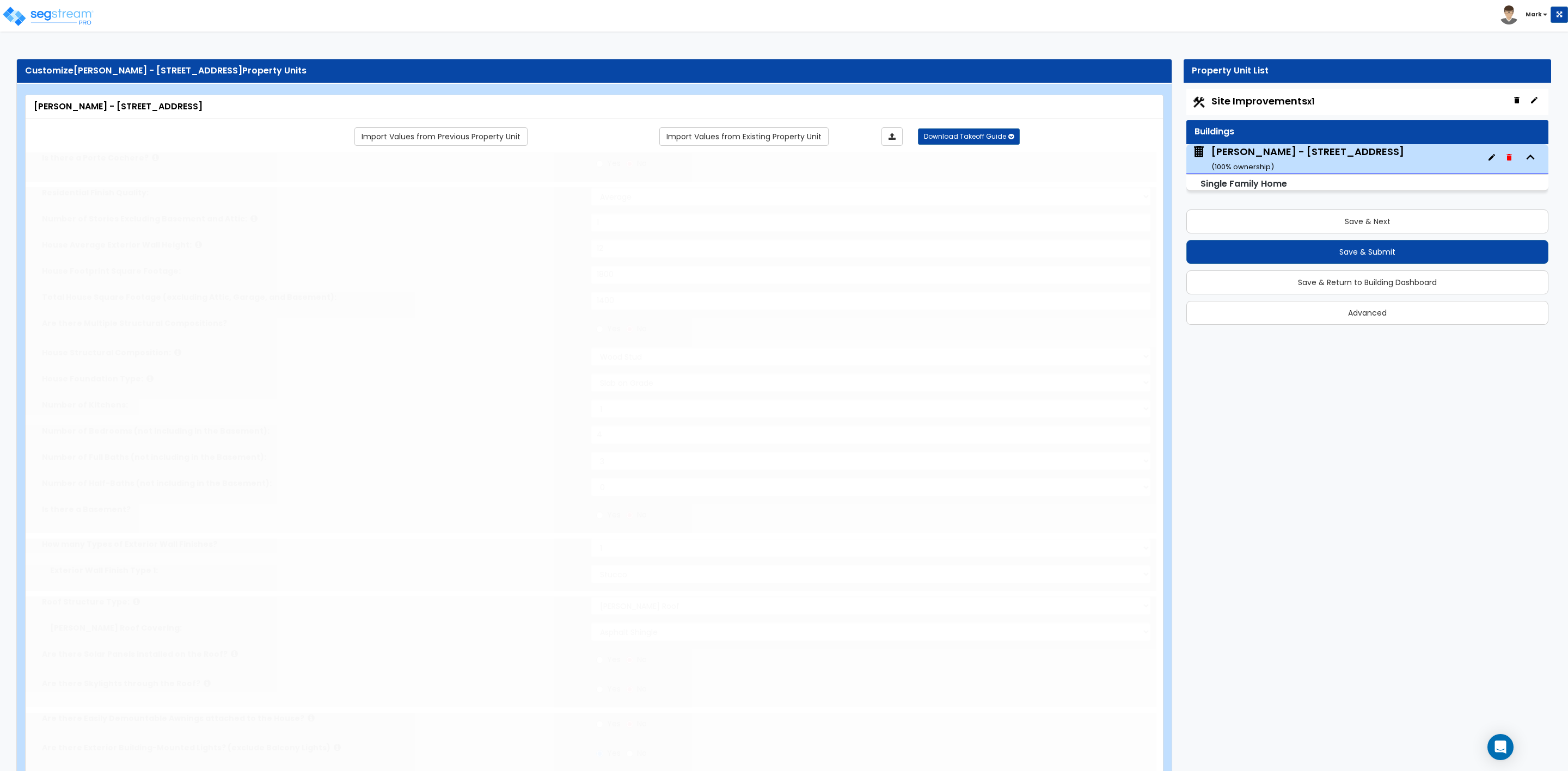
type input "1"
radio input "true"
select select "1"
select select "2"
type input "1"
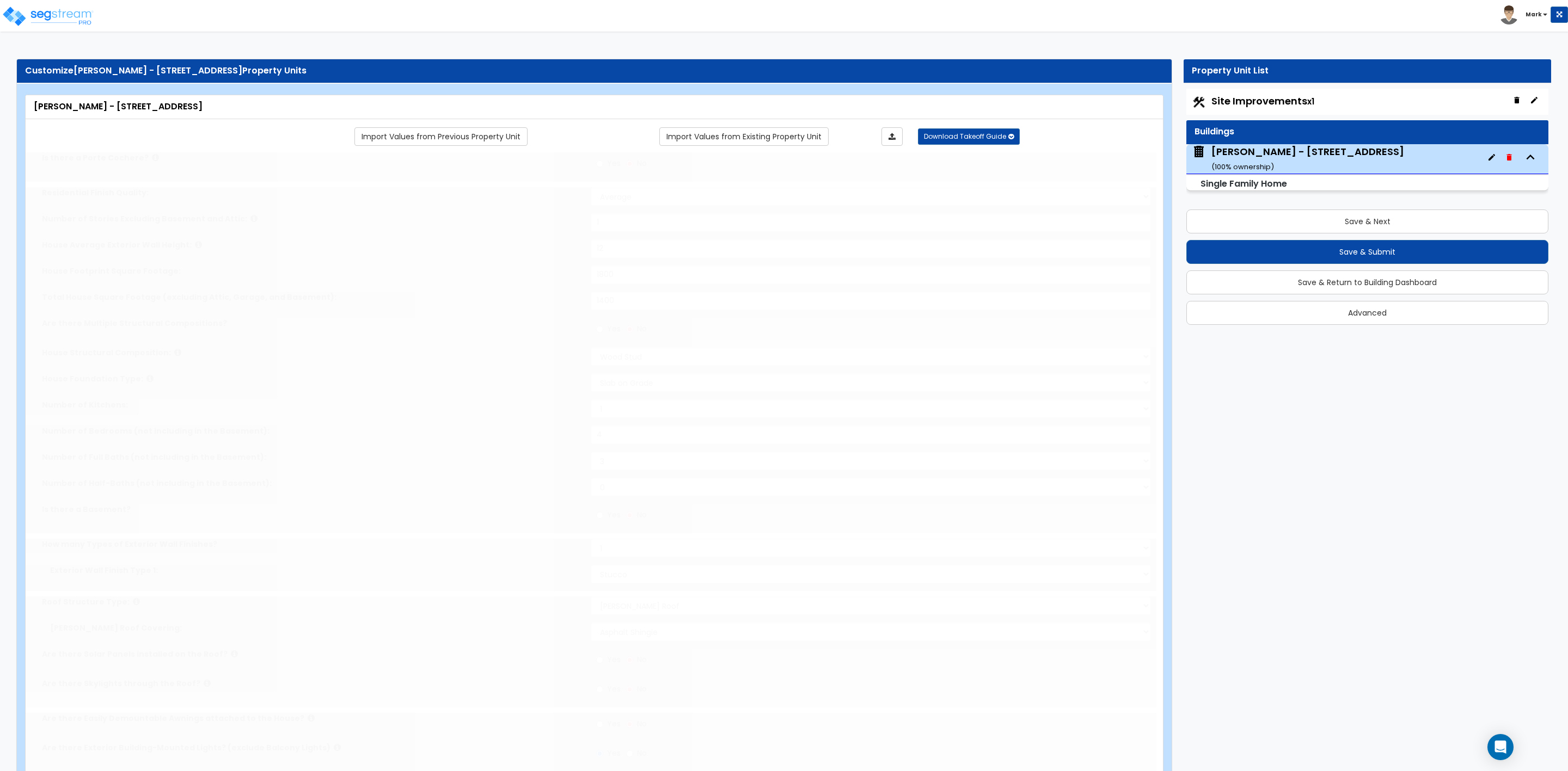
select select "2"
type input "2"
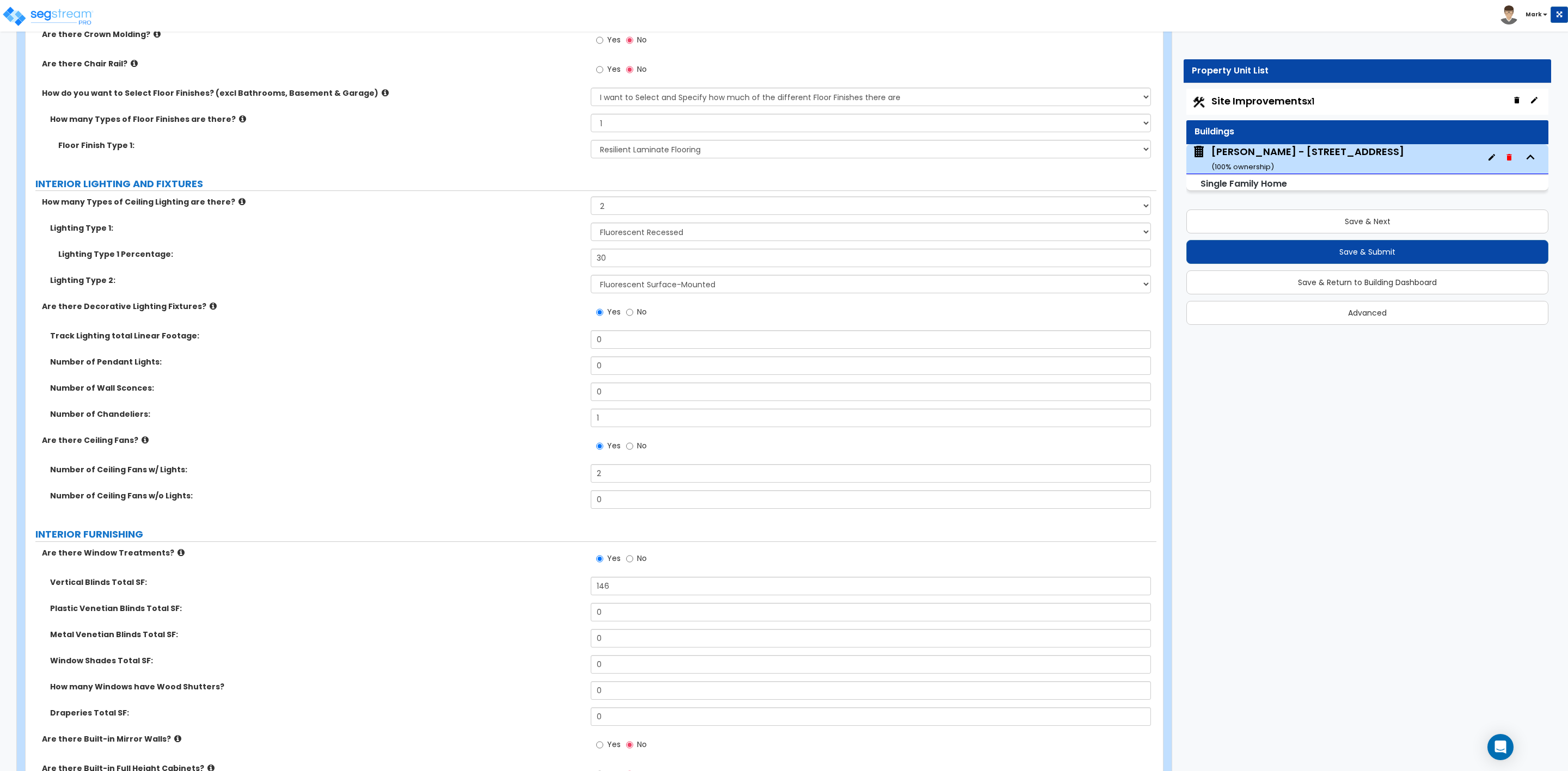
scroll to position [2612, 0]
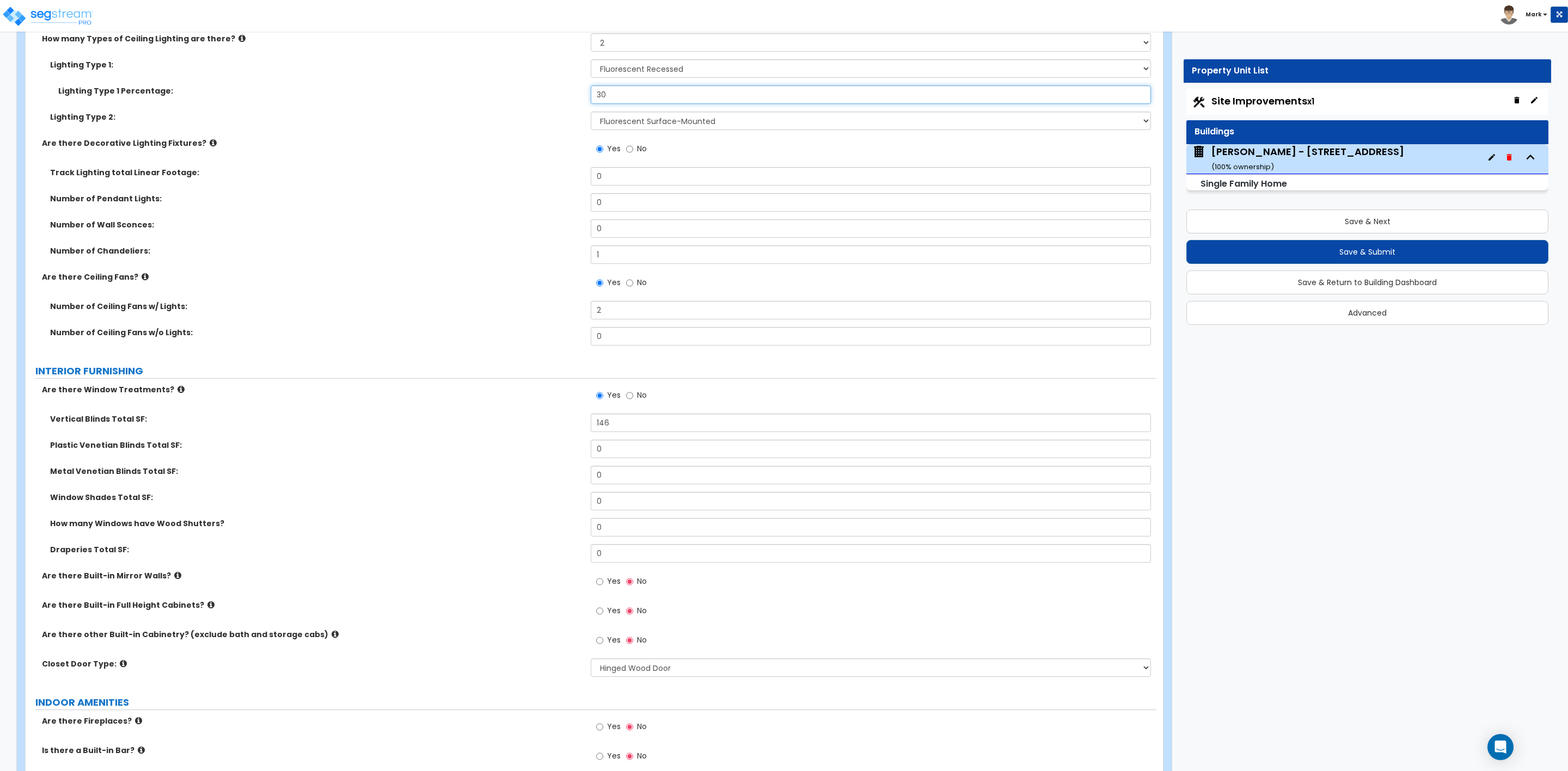
drag, startPoint x: 610, startPoint y: 96, endPoint x: 515, endPoint y: 80, distance: 96.3
click at [572, 96] on div "Lighting Type 1 Percentage: 30" at bounding box center [590, 98] width 1131 height 26
type input "2"
type input "30"
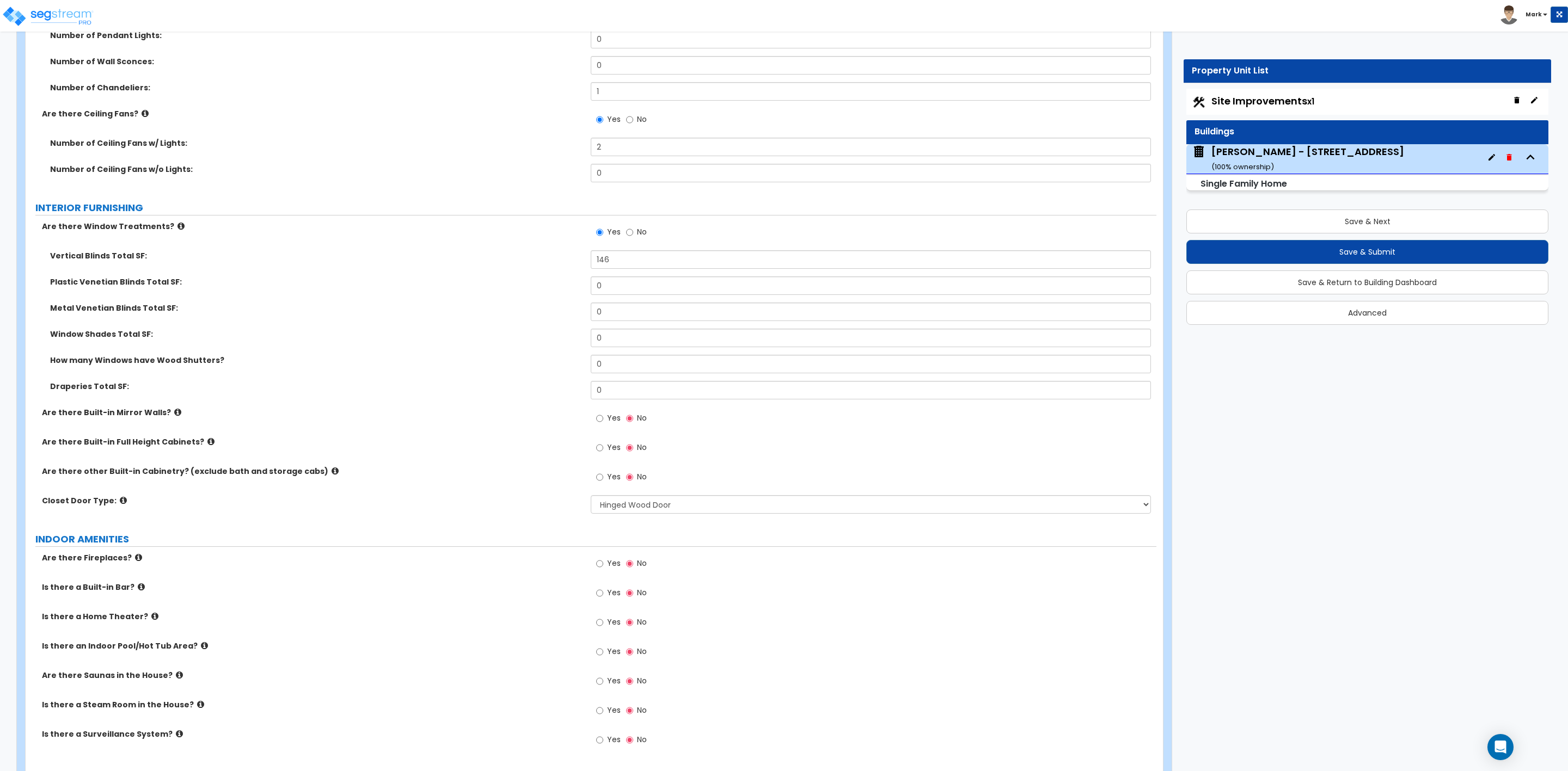
scroll to position [2939, 0]
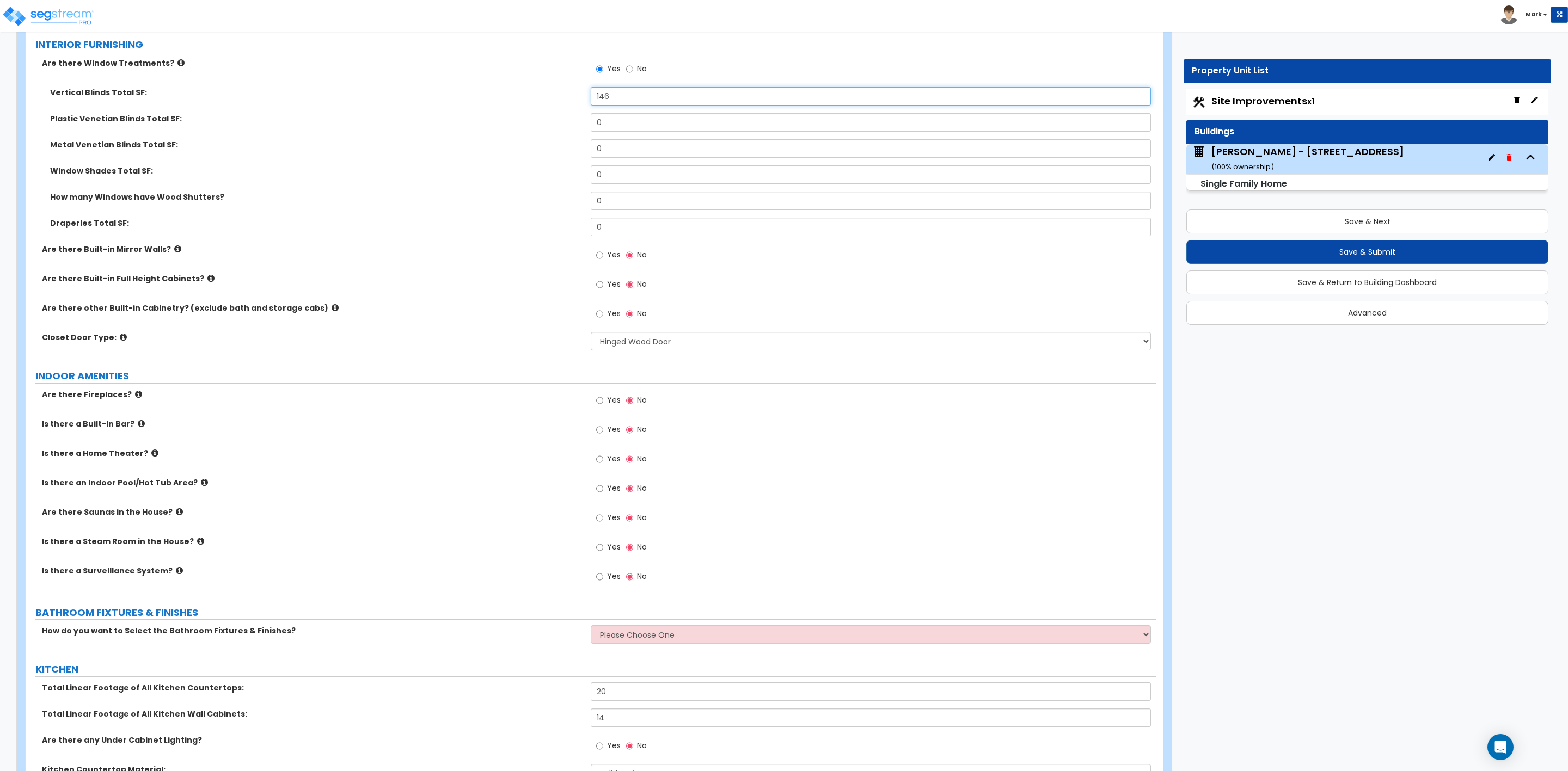
drag, startPoint x: 625, startPoint y: 97, endPoint x: 570, endPoint y: 101, distance: 55.1
click at [570, 101] on div "Vertical Blinds Total SF: 146" at bounding box center [590, 100] width 1131 height 26
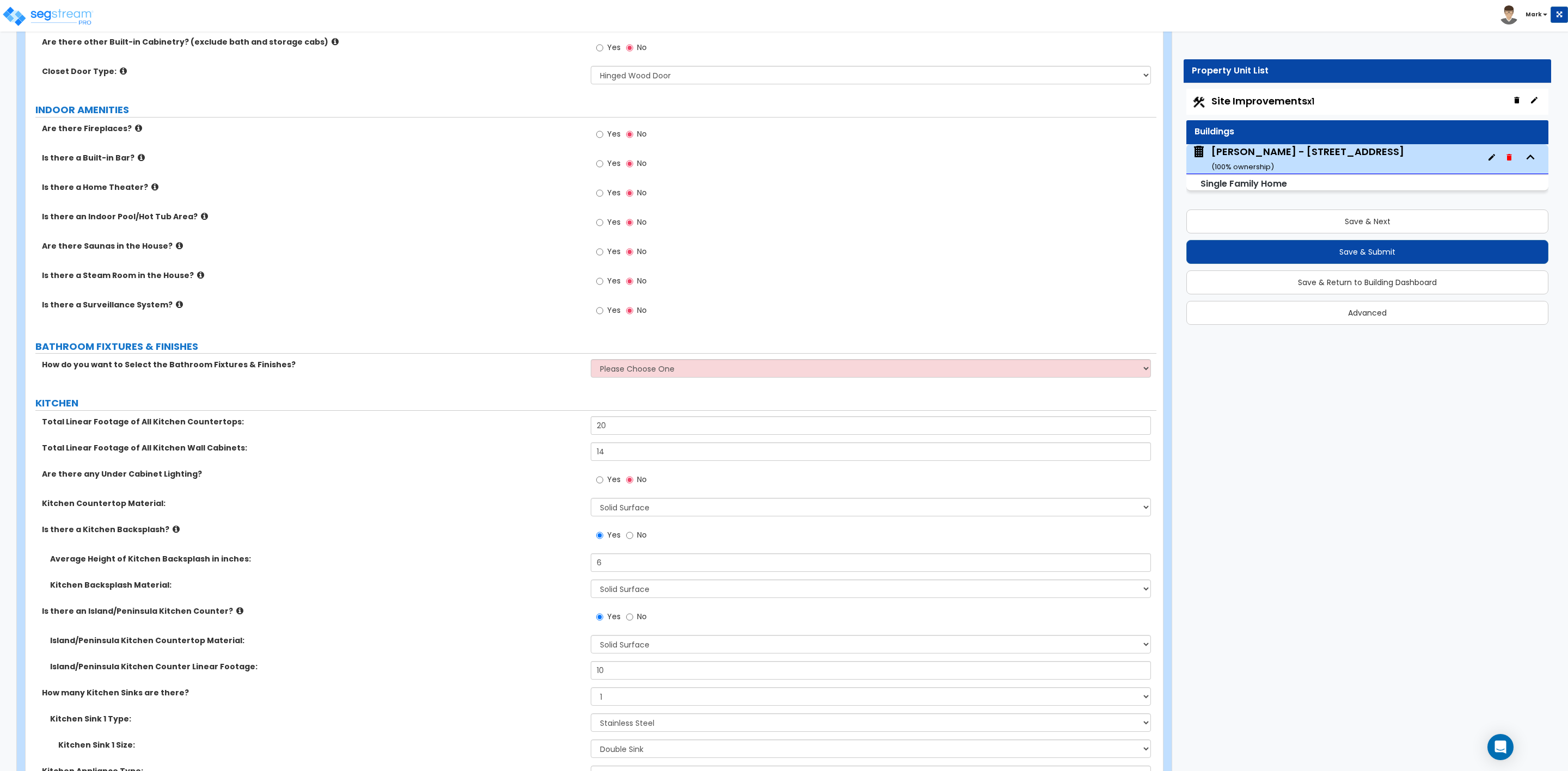
scroll to position [3266, 0]
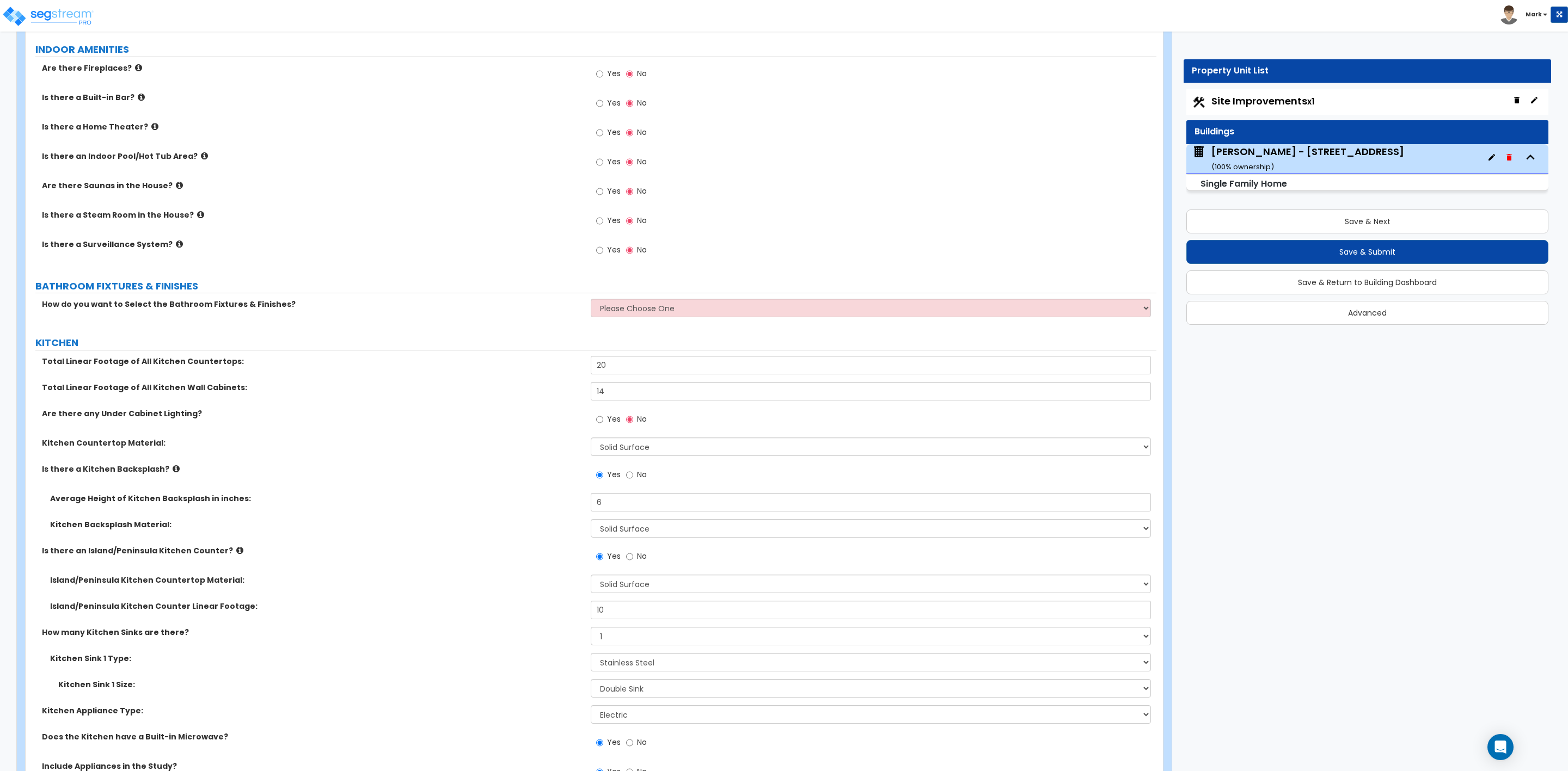
type input "90"
click at [625, 314] on select "Please Choose One I want to Select Fixtures and Finishes only for one Bath and …" at bounding box center [870, 307] width 560 height 18
select select "2"
click at [590, 301] on select "Please Choose One I want to Select Fixtures and Finishes only for one Bath and …" at bounding box center [870, 307] width 560 height 18
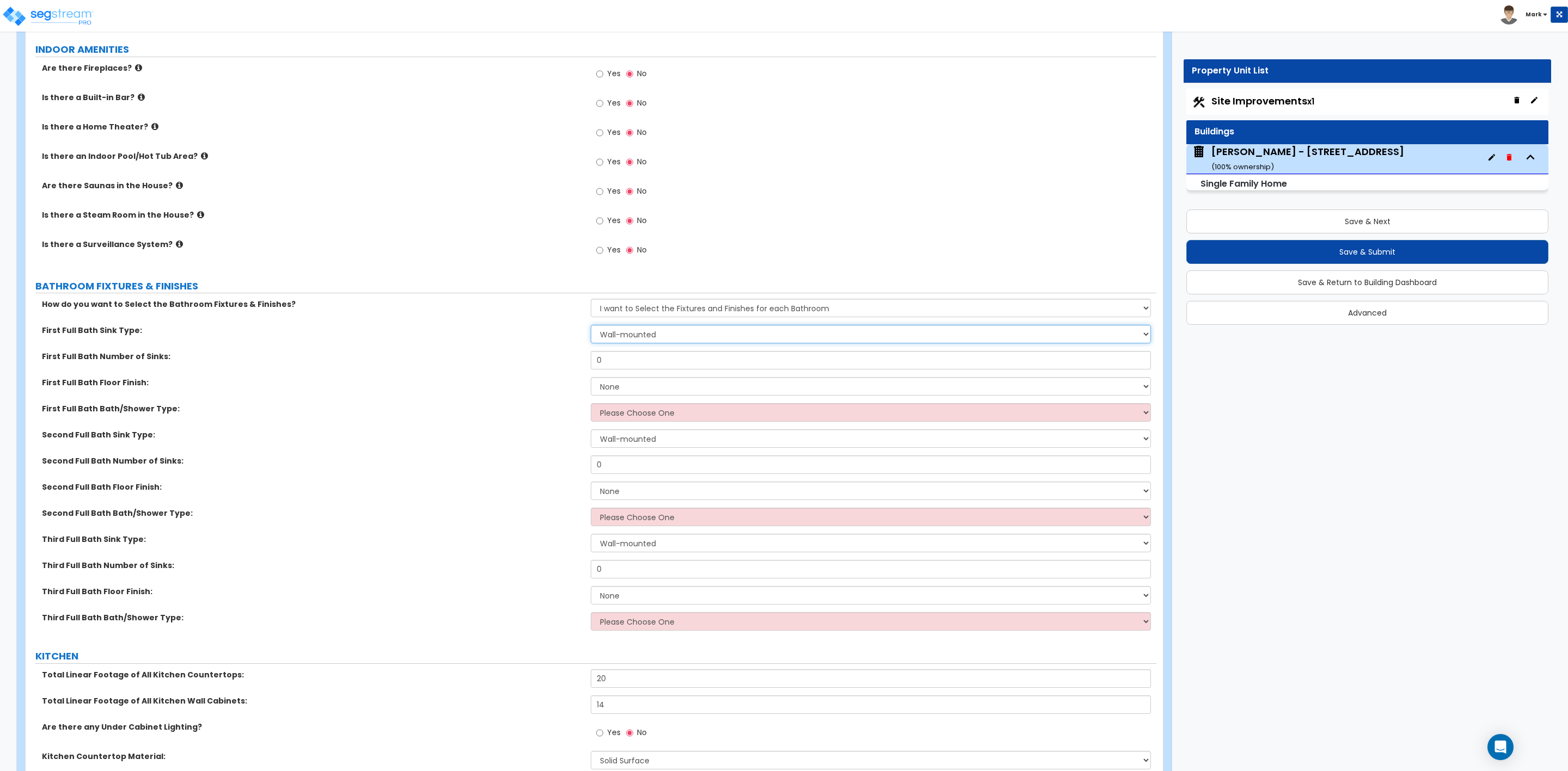
click at [649, 335] on select "Wall-mounted Pedestal-mounted Vanity-mounted" at bounding box center [870, 334] width 560 height 18
select select "3"
click at [590, 327] on select "Wall-mounted Pedestal-mounted Vanity-mounted" at bounding box center [870, 334] width 560 height 18
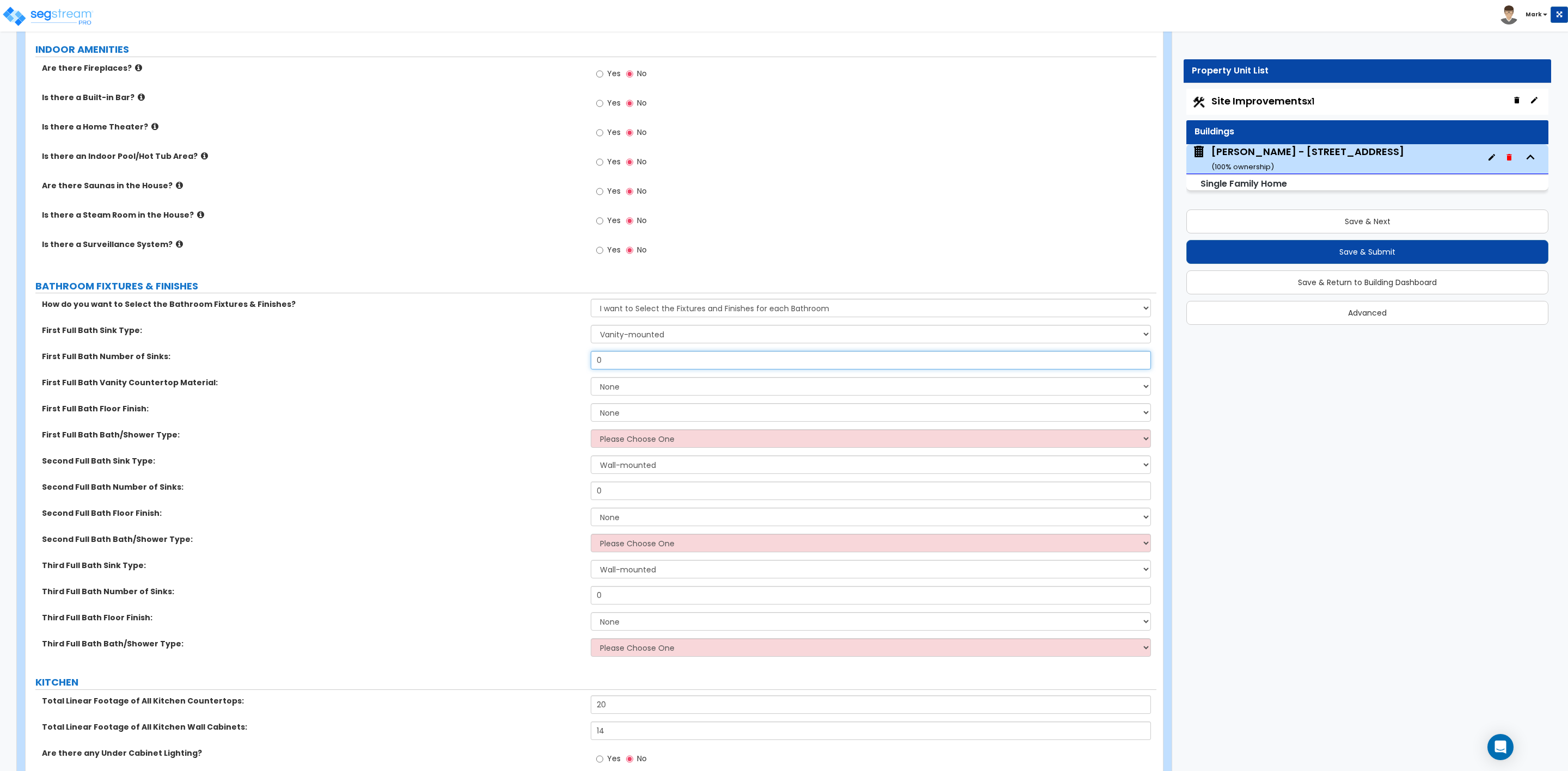
click at [578, 361] on div "First Full Bath Number of Sinks: 0" at bounding box center [590, 364] width 1131 height 26
type input "1"
click at [602, 393] on select "None Plastic Laminate Solid Surface Stone Quartz Marble Tile Wood Stainless Ste…" at bounding box center [870, 386] width 560 height 18
select select "2"
click at [590, 379] on select "None Plastic Laminate Solid Surface Stone Quartz Marble Tile Wood Stainless Ste…" at bounding box center [870, 386] width 560 height 18
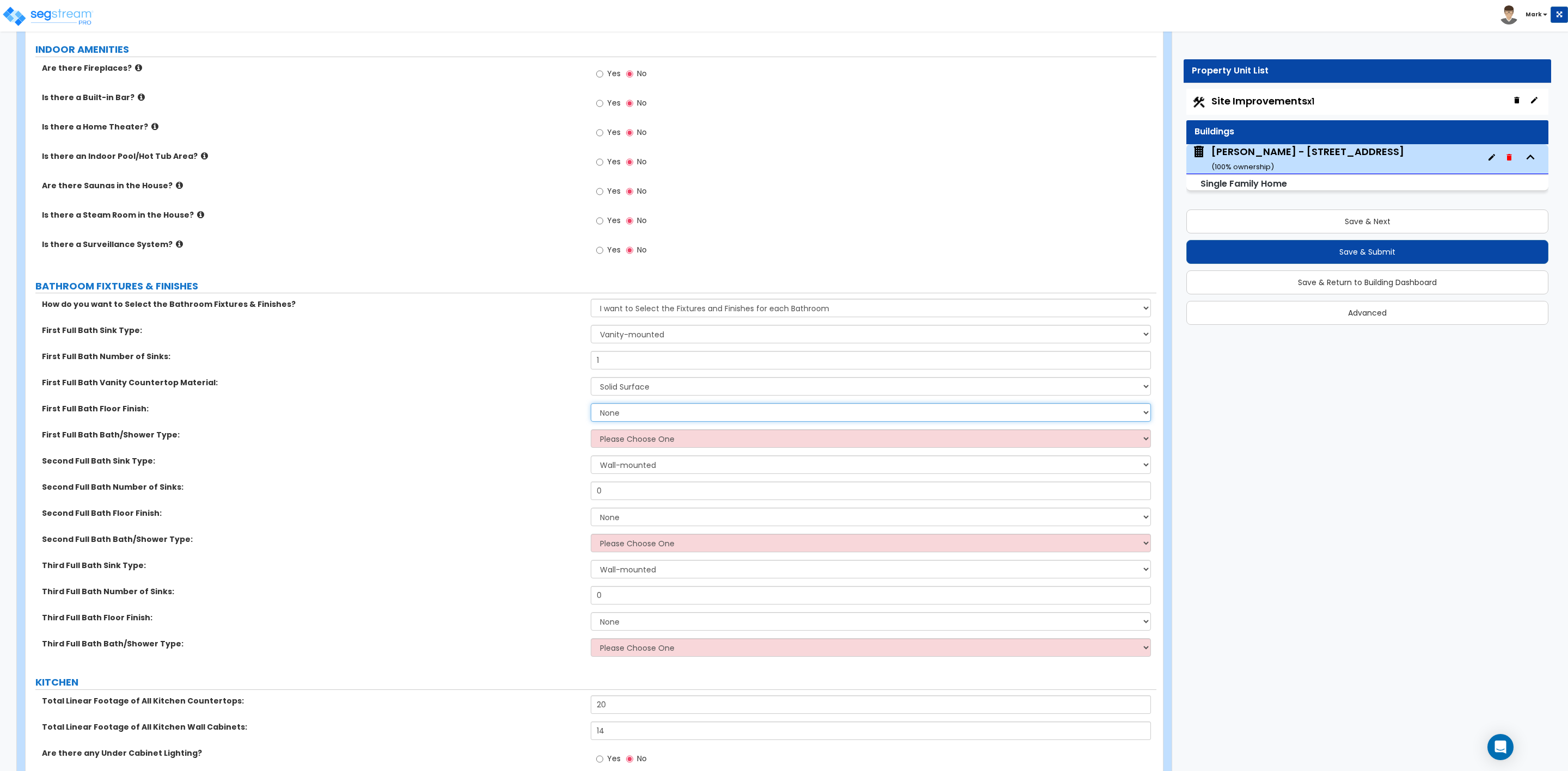
click at [617, 417] on select "None Tile Flooring Hardwood Flooring Resilient Laminate Flooring VCT Flooring S…" at bounding box center [870, 412] width 560 height 18
select select "3"
click at [590, 405] on select "None Tile Flooring Hardwood Flooring Resilient Laminate Flooring VCT Flooring S…" at bounding box center [870, 412] width 560 height 18
click at [610, 441] on select "Please Choose One Standalone Shower Bathtub - Shower Combo" at bounding box center [870, 438] width 560 height 18
select select "1"
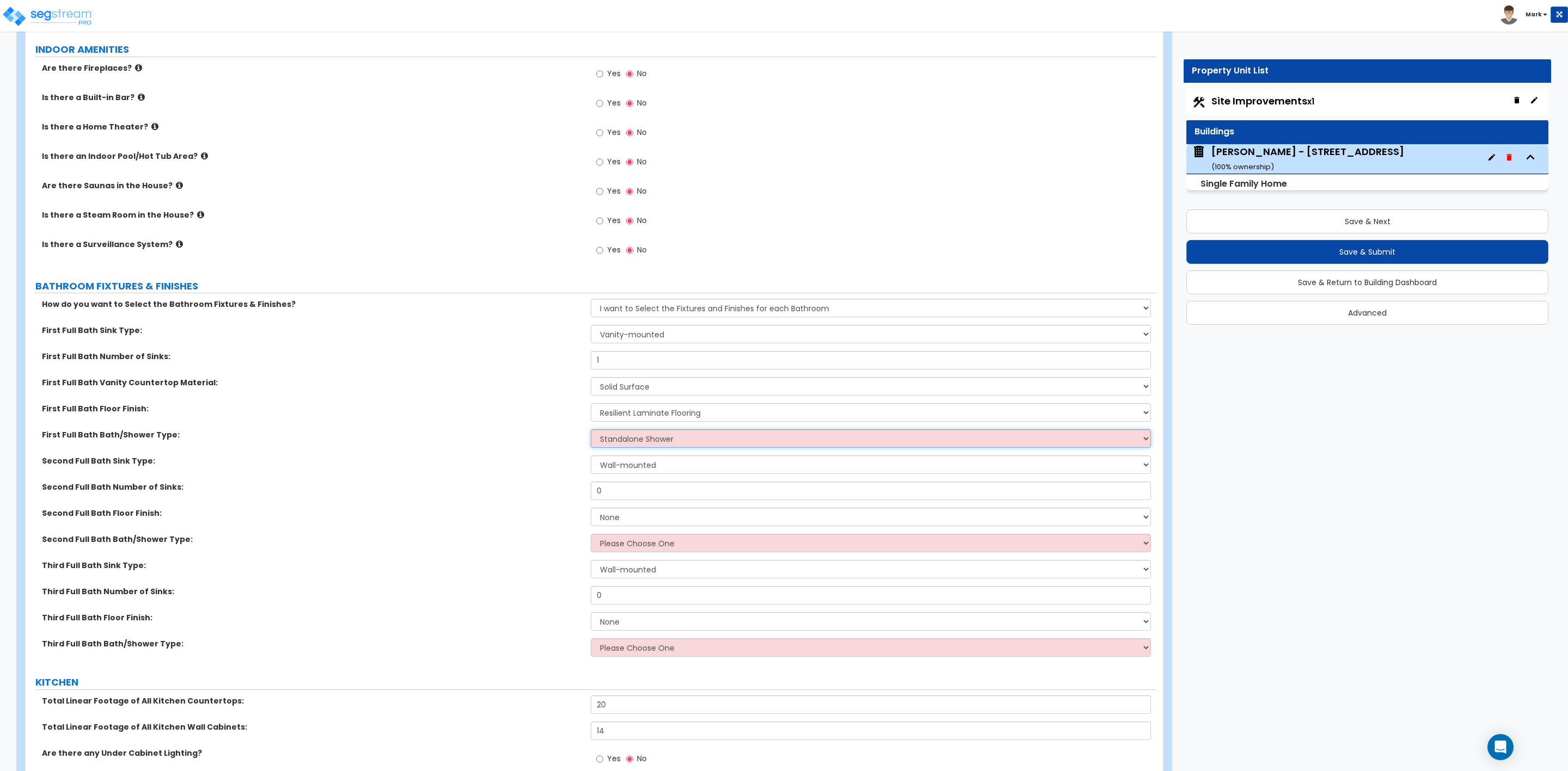
click at [590, 432] on select "Please Choose One Standalone Shower Bathtub - Shower Combo" at bounding box center [870, 438] width 560 height 18
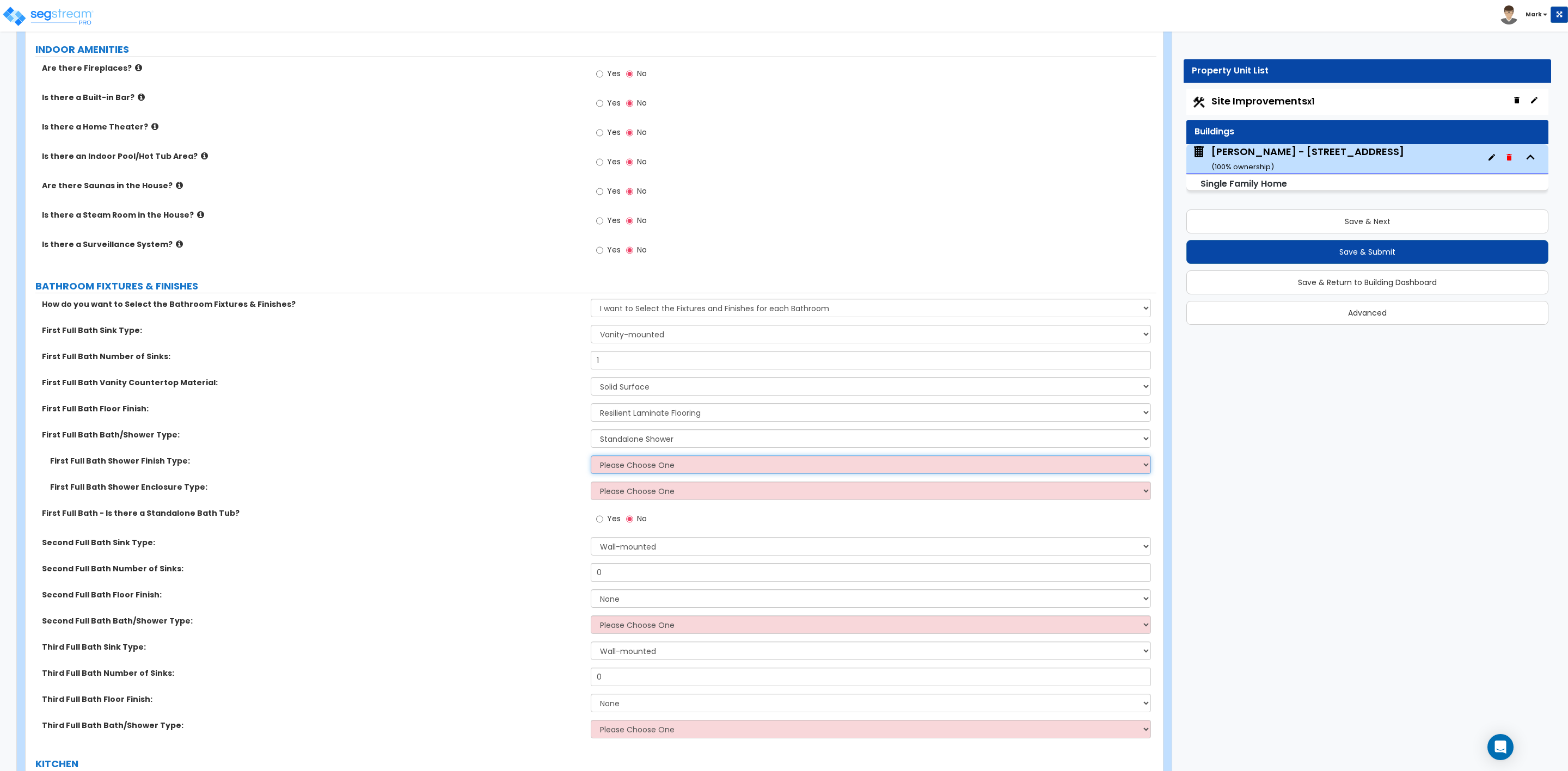
click at [621, 472] on select "Please Choose One Plastic Tile Stone" at bounding box center [870, 464] width 560 height 18
select select "2"
click at [590, 458] on select "Please Choose One Plastic Tile Stone" at bounding box center [870, 464] width 560 height 18
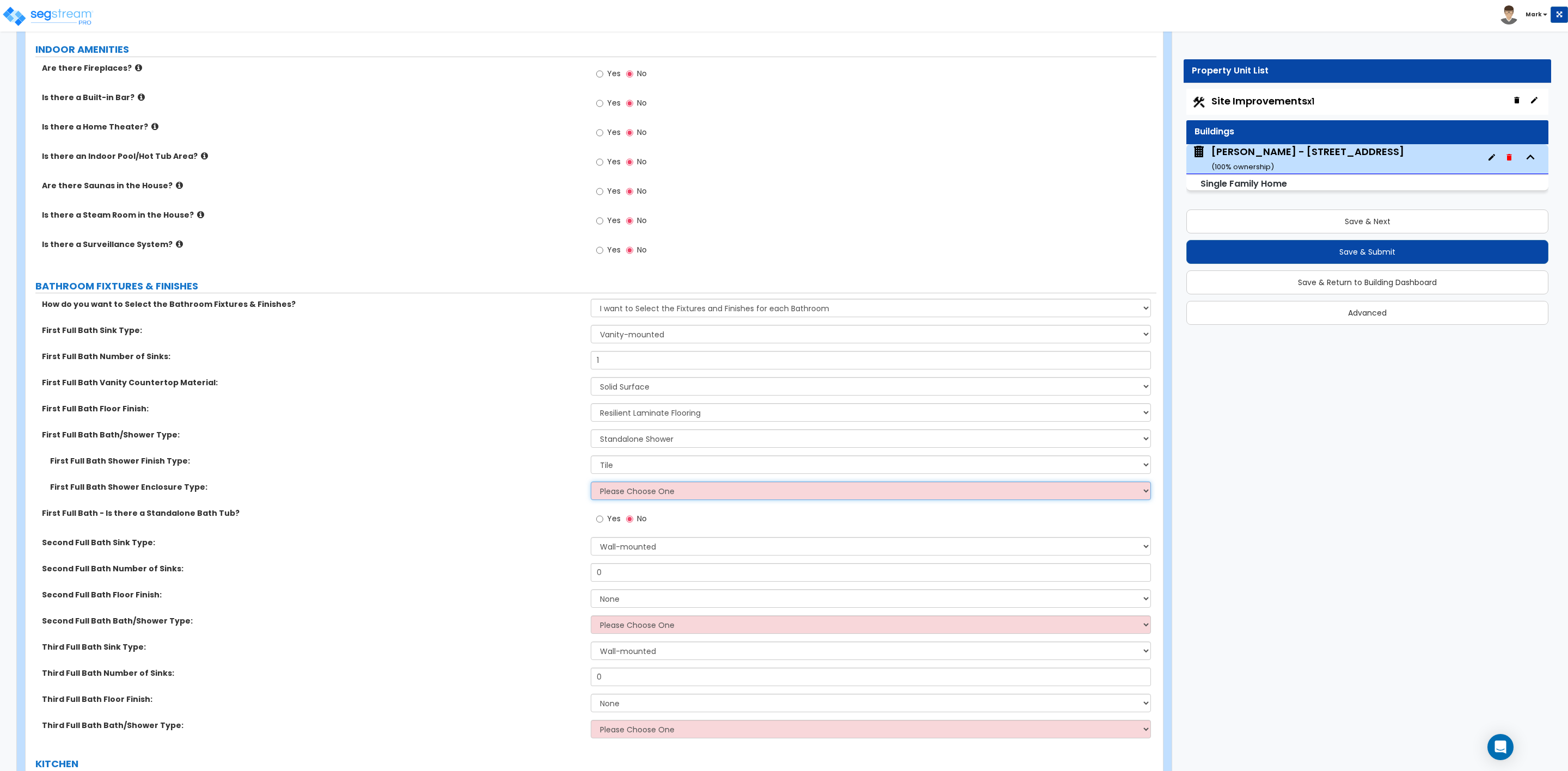
click at [618, 493] on select "Please Choose One Curtain & Rod Glass Sliding Doors Glass Hinged Doors" at bounding box center [870, 491] width 560 height 18
select select "3"
click at [590, 484] on select "Please Choose One Curtain & Rod Glass Sliding Doors Glass Hinged Doors" at bounding box center [870, 491] width 560 height 18
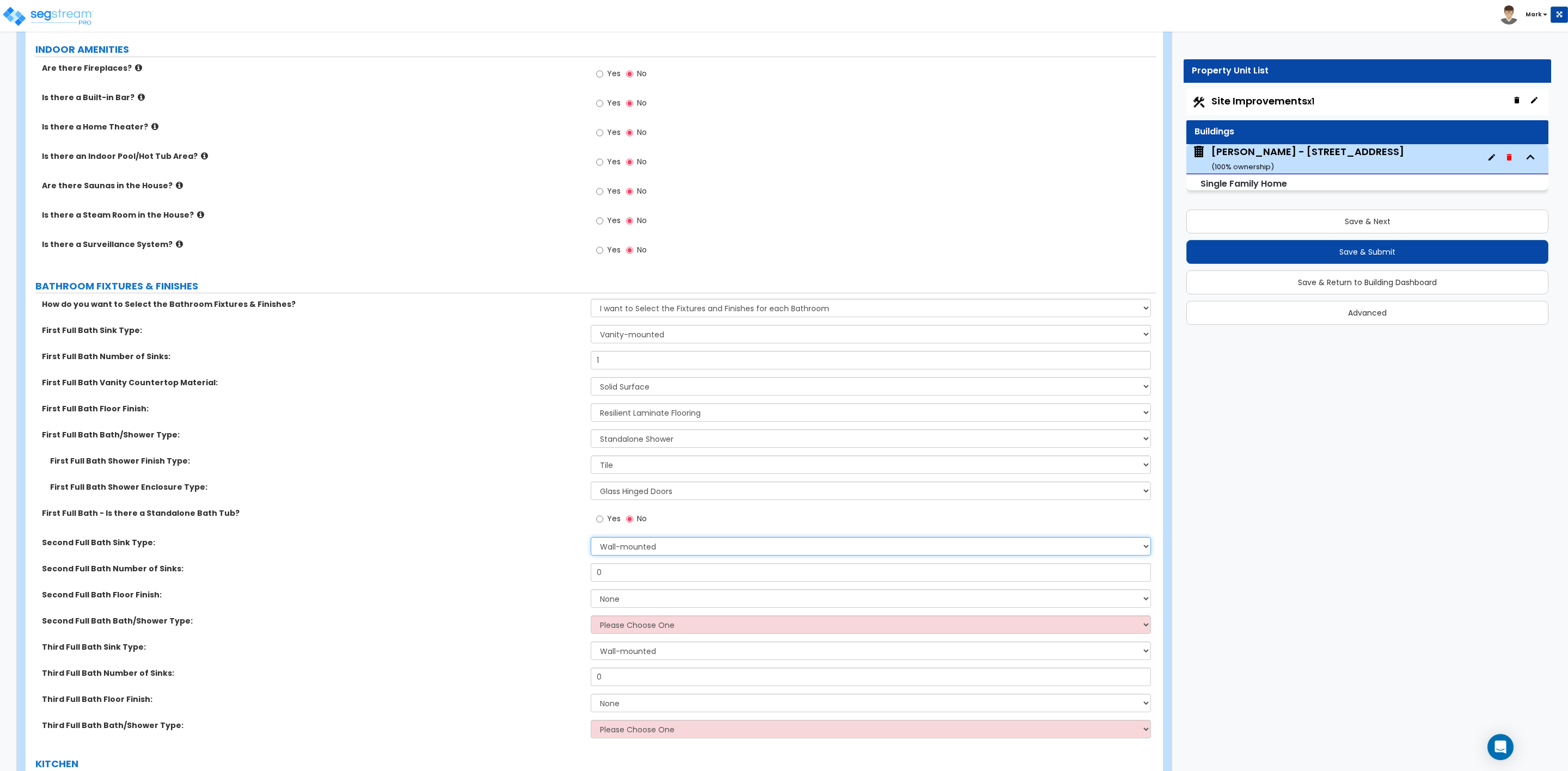
click at [660, 547] on select "Wall-mounted Pedestal-mounted Vanity-mounted" at bounding box center [870, 546] width 560 height 18
select select "3"
click at [590, 539] on select "Wall-mounted Pedestal-mounted Vanity-mounted" at bounding box center [870, 546] width 560 height 18
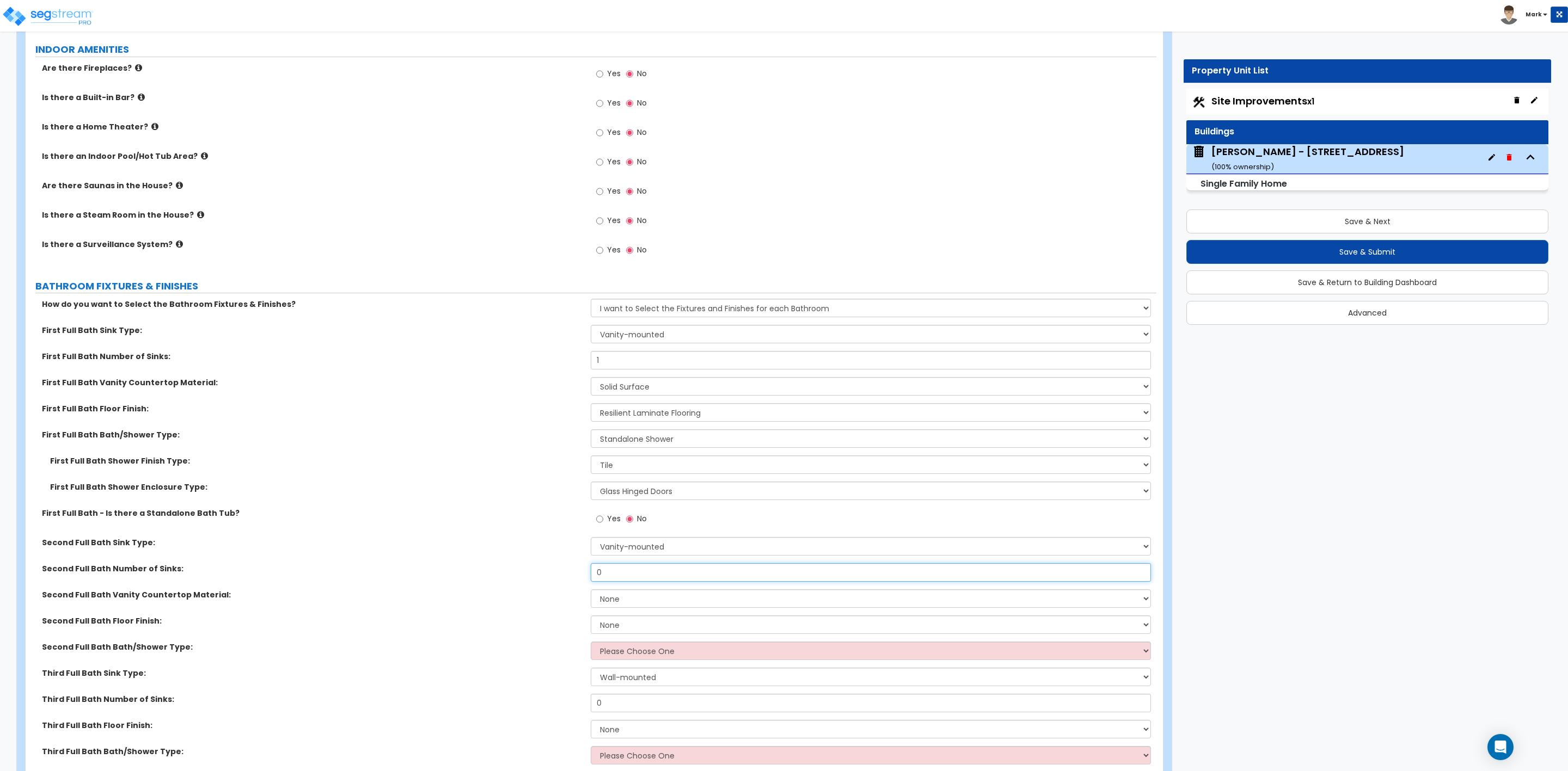
click at [615, 575] on input "0" at bounding box center [870, 572] width 560 height 18
drag, startPoint x: 603, startPoint y: 573, endPoint x: 586, endPoint y: 568, distance: 17.7
click at [586, 568] on div "Second Full Bath Number of Sinks: 0" at bounding box center [590, 576] width 1131 height 26
type input "1"
click at [625, 598] on select "None Plastic Laminate Solid Surface Stone Quartz Marble Tile Wood Stainless Ste…" at bounding box center [870, 598] width 560 height 18
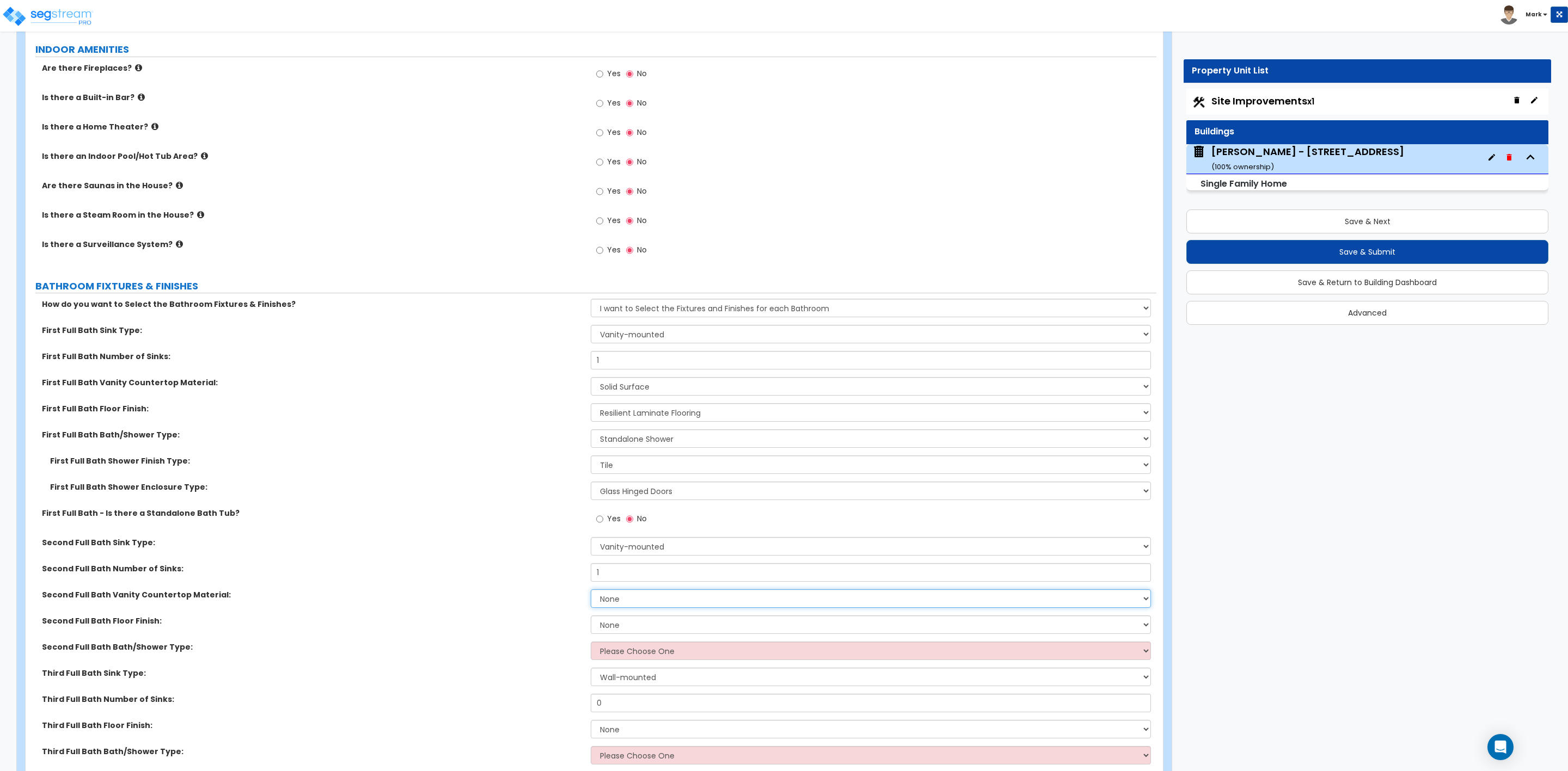
select select "2"
click at [590, 591] on select "None Plastic Laminate Solid Surface Stone Quartz Marble Tile Wood Stainless Ste…" at bounding box center [870, 598] width 560 height 18
click at [623, 629] on select "None Tile Flooring Hardwood Flooring Resilient Laminate Flooring VCT Flooring S…" at bounding box center [870, 624] width 560 height 18
select select "3"
click at [590, 617] on select "None Tile Flooring Hardwood Flooring Resilient Laminate Flooring VCT Flooring S…" at bounding box center [870, 624] width 560 height 18
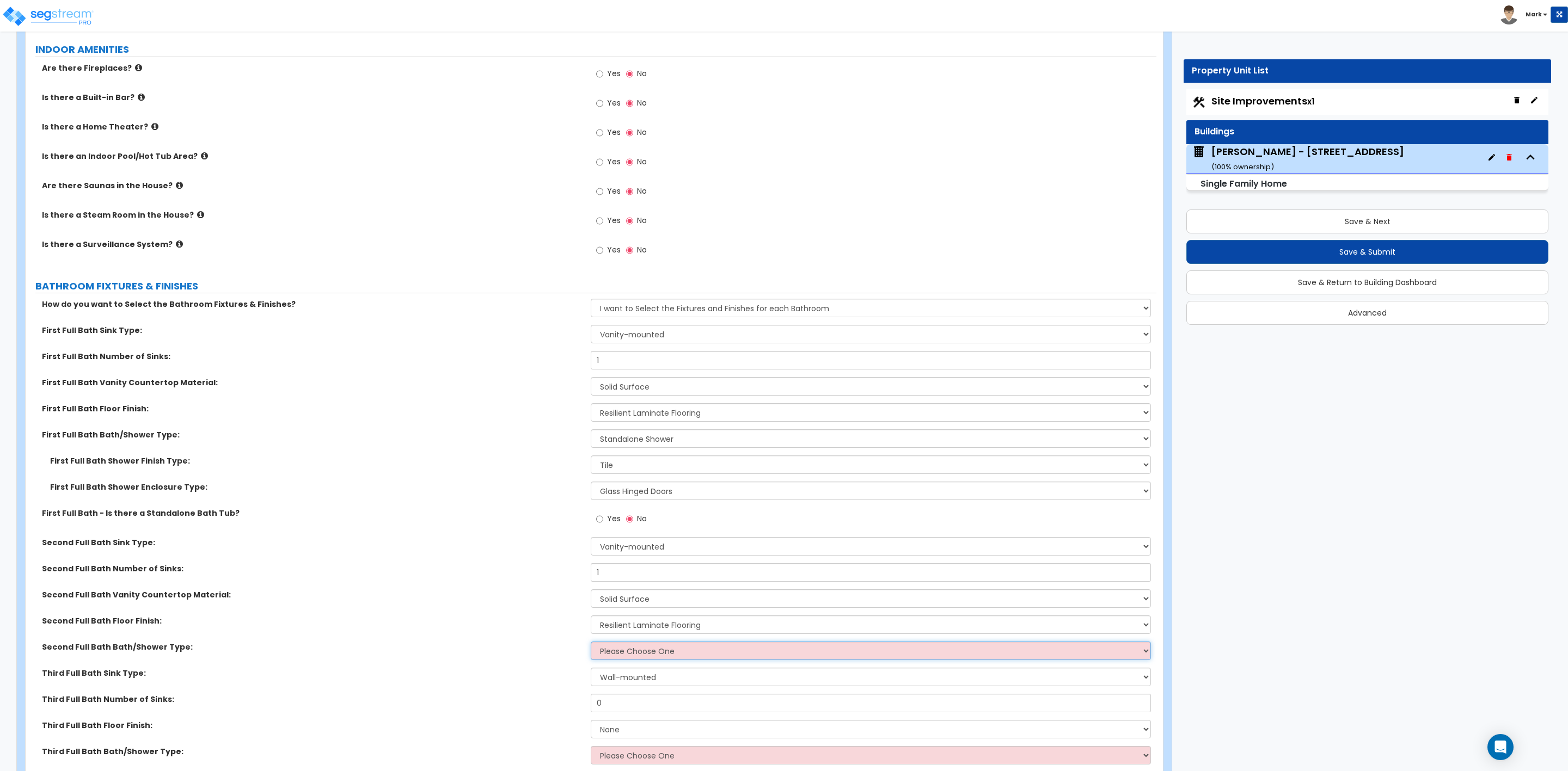
click at [614, 655] on select "Please Choose One Standalone Shower Bathtub - Shower Combo" at bounding box center [870, 651] width 560 height 18
select select "2"
click at [590, 644] on select "Please Choose One Standalone Shower Bathtub - Shower Combo" at bounding box center [870, 651] width 560 height 18
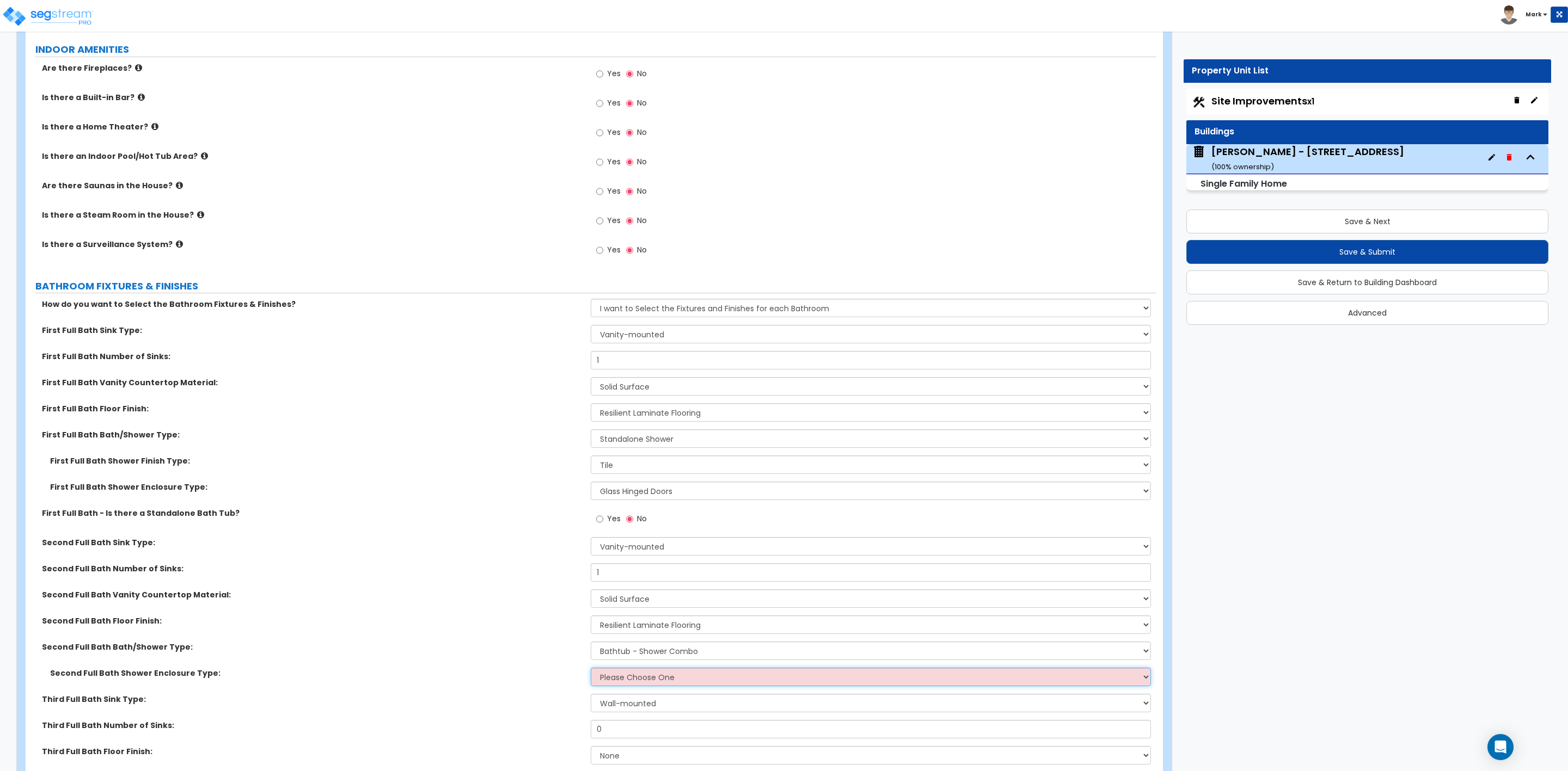
click at [603, 679] on select "Please Choose One Curtain & Rod Glass Sliding Doors Glass Hinged Doors" at bounding box center [870, 677] width 560 height 18
select select "1"
click at [590, 670] on select "Please Choose One Curtain & Rod Glass Sliding Doors Glass Hinged Doors" at bounding box center [870, 677] width 560 height 18
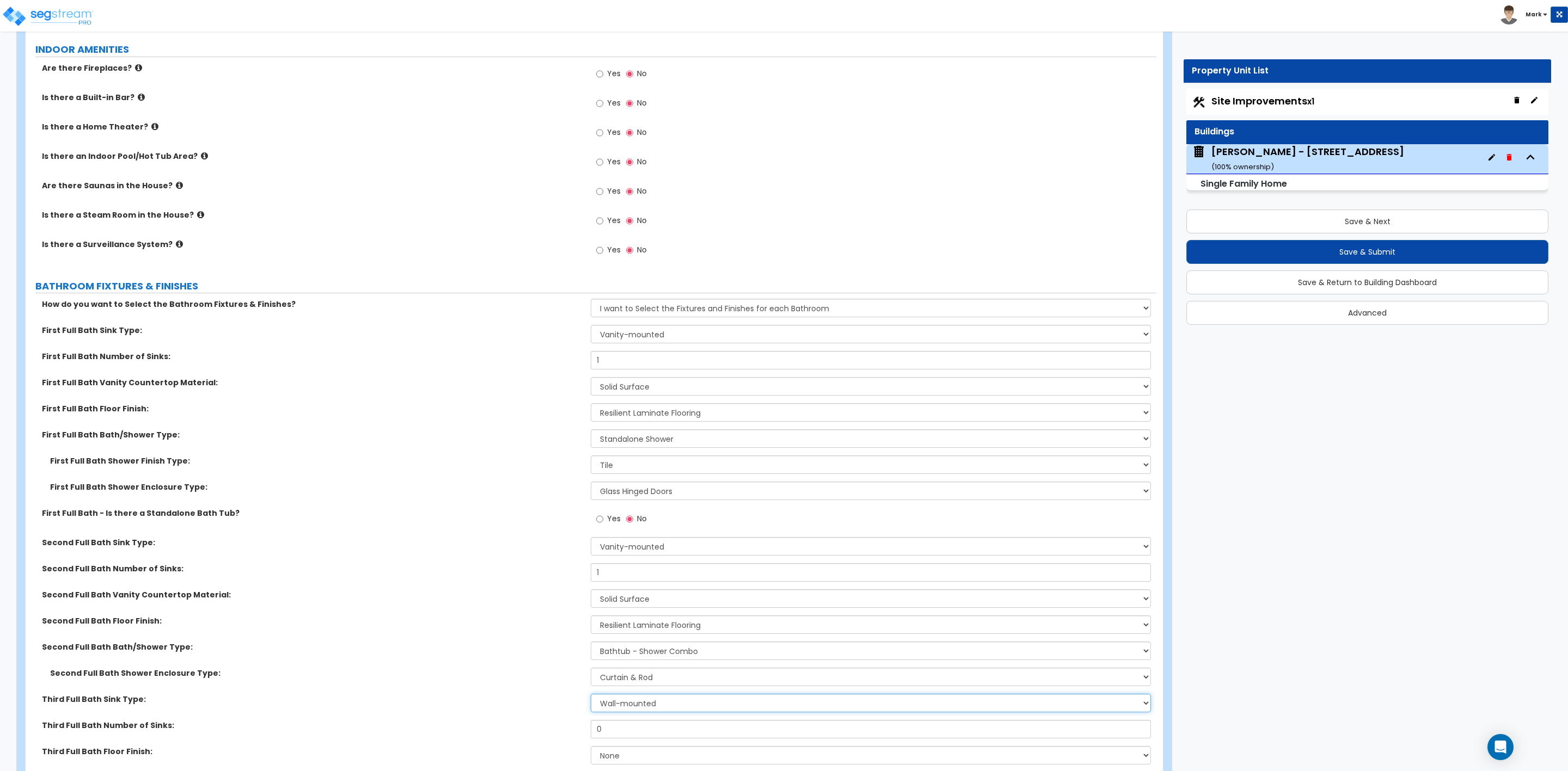
click at [633, 707] on select "Wall-mounted Pedestal-mounted Vanity-mounted" at bounding box center [870, 703] width 560 height 18
select select "3"
click at [590, 695] on select "Wall-mounted Pedestal-mounted Vanity-mounted" at bounding box center [870, 703] width 560 height 18
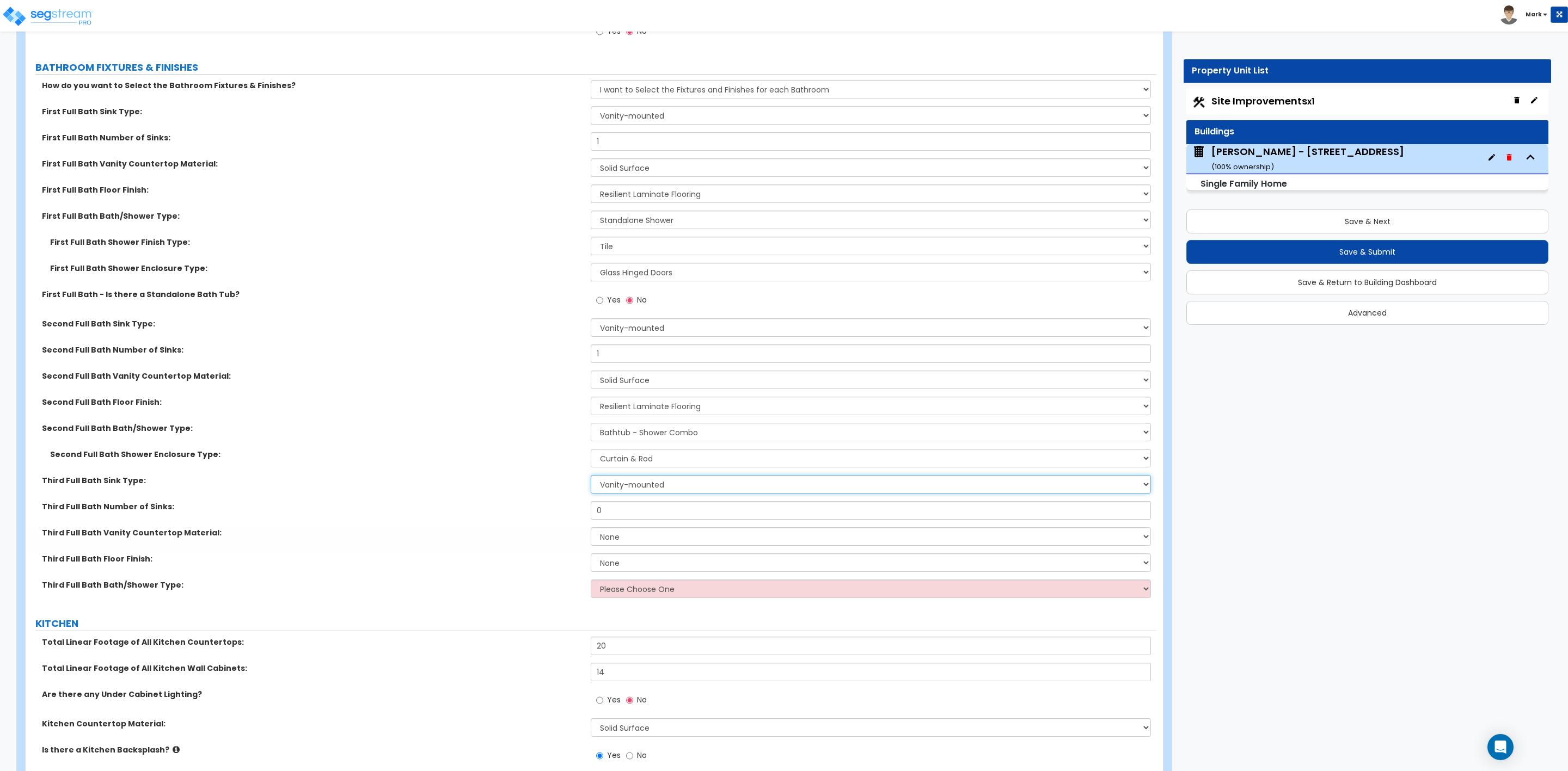
scroll to position [3592, 0]
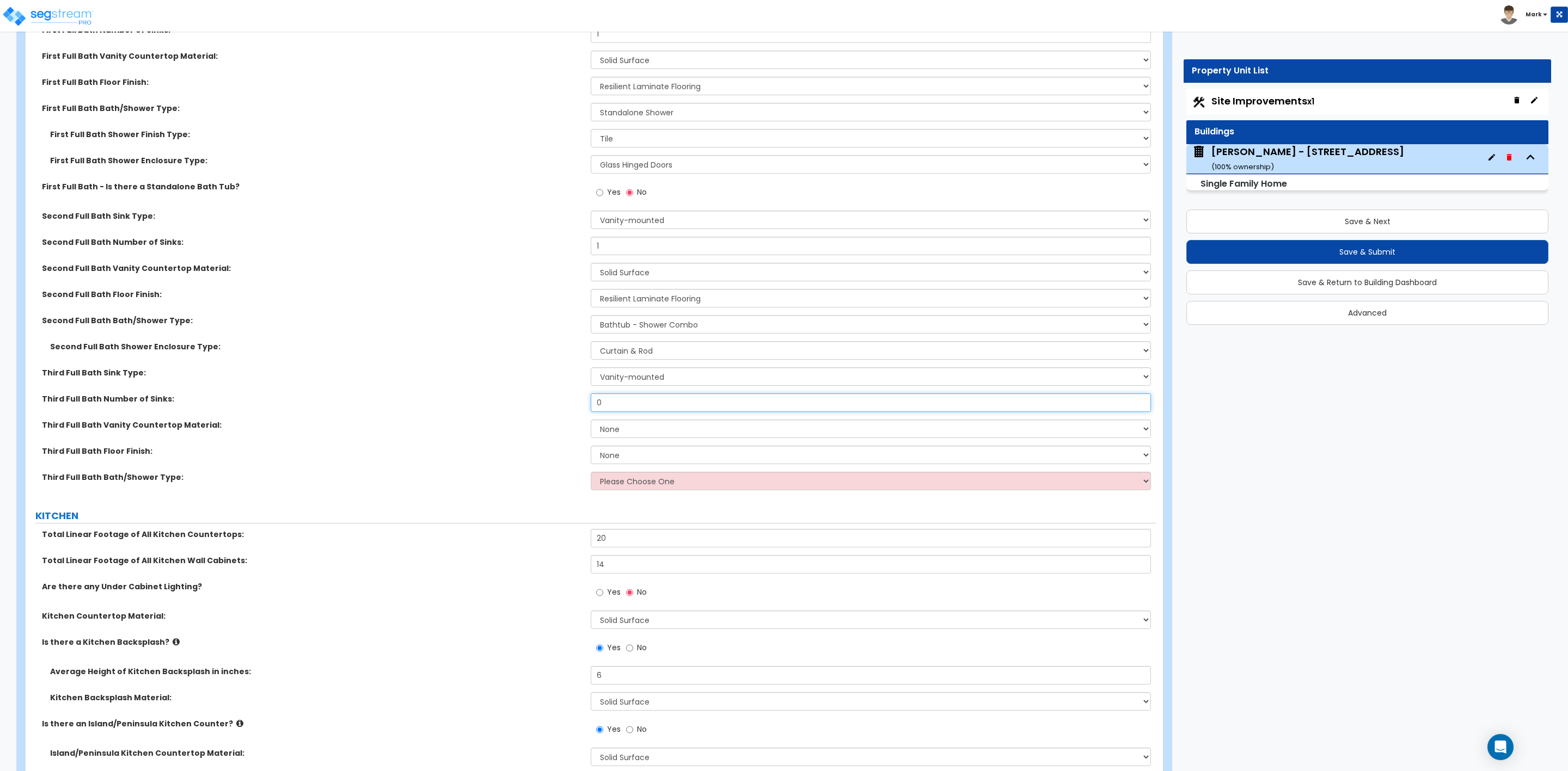
drag, startPoint x: 615, startPoint y: 401, endPoint x: 590, endPoint y: 404, distance: 25.2
click at [593, 403] on input "0" at bounding box center [870, 402] width 560 height 18
type input "1"
click at [626, 428] on select "None Plastic Laminate Solid Surface Stone Quartz Marble Tile Wood Stainless Ste…" at bounding box center [870, 429] width 560 height 18
select select "2"
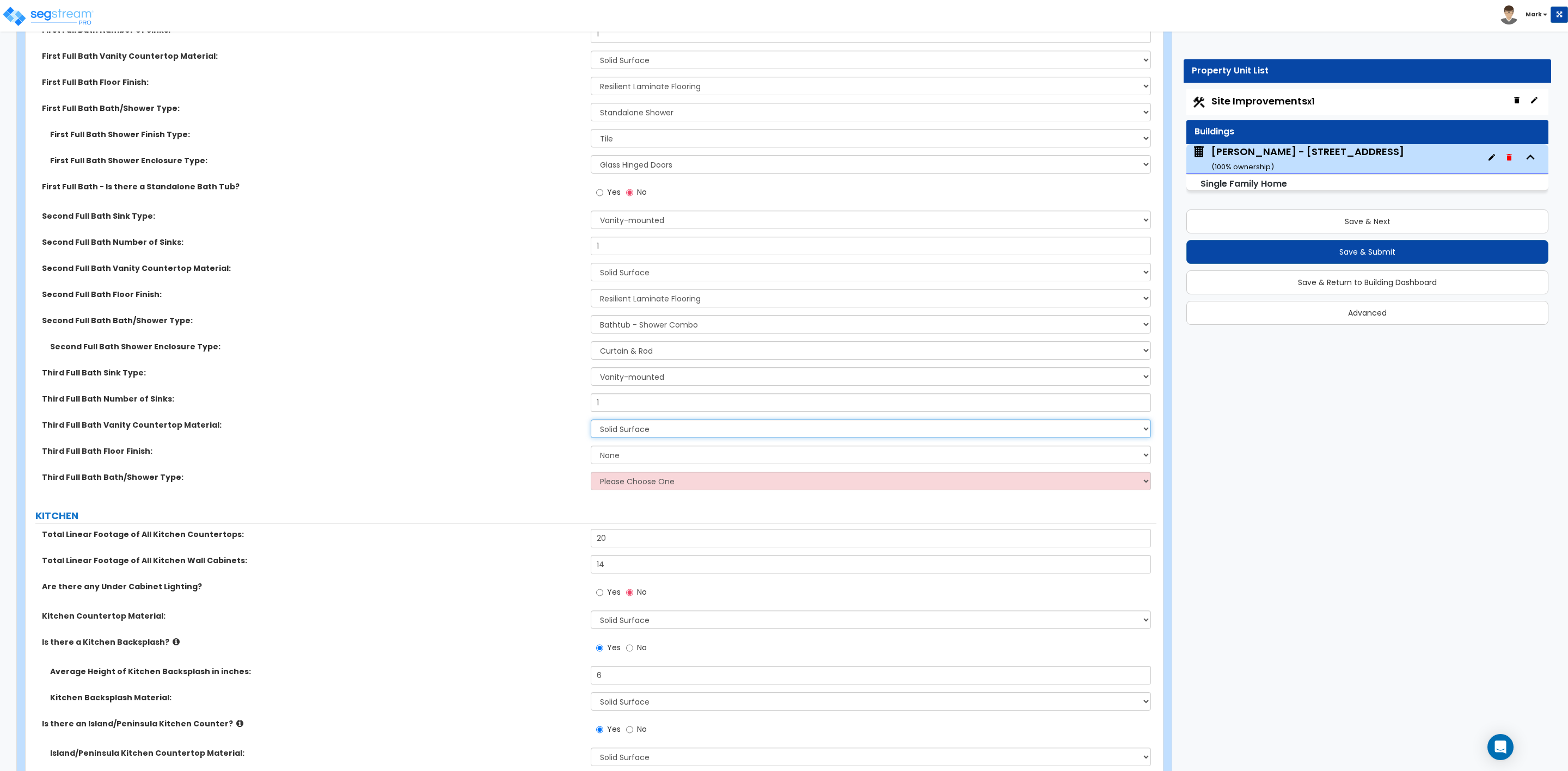
click at [590, 421] on select "None Plastic Laminate Solid Surface Stone Quartz Marble Tile Wood Stainless Ste…" at bounding box center [870, 429] width 560 height 18
click at [621, 453] on select "None Tile Flooring Hardwood Flooring Resilient Laminate Flooring VCT Flooring S…" at bounding box center [870, 455] width 560 height 18
select select "3"
click at [590, 448] on select "None Tile Flooring Hardwood Flooring Resilient Laminate Flooring VCT Flooring S…" at bounding box center [870, 455] width 560 height 18
click at [624, 483] on select "Please Choose One Standalone Shower Bathtub - Shower Combo" at bounding box center [870, 481] width 560 height 18
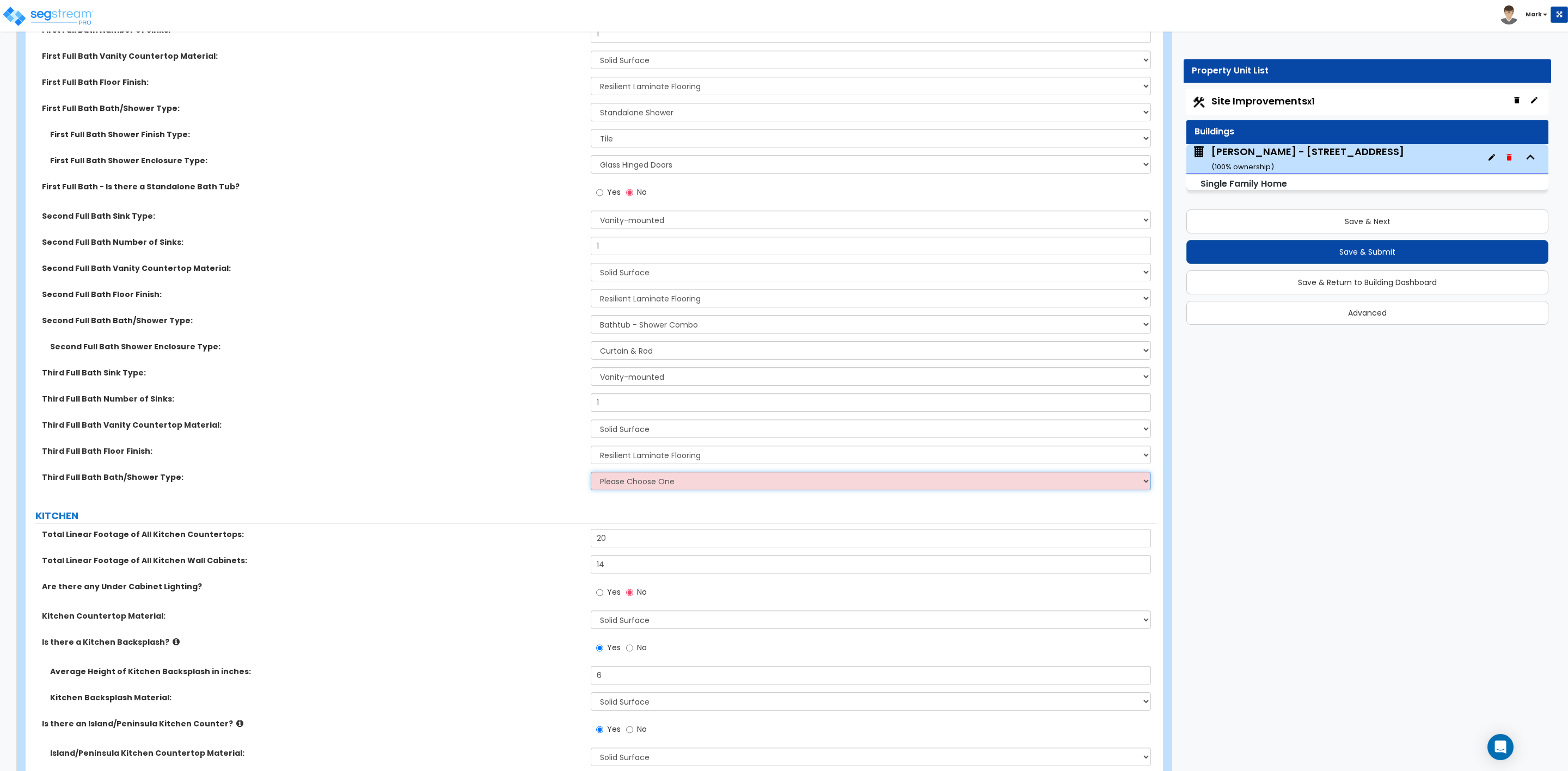
select select "2"
click at [590, 474] on select "Please Choose One Standalone Shower Bathtub - Shower Combo" at bounding box center [870, 481] width 560 height 18
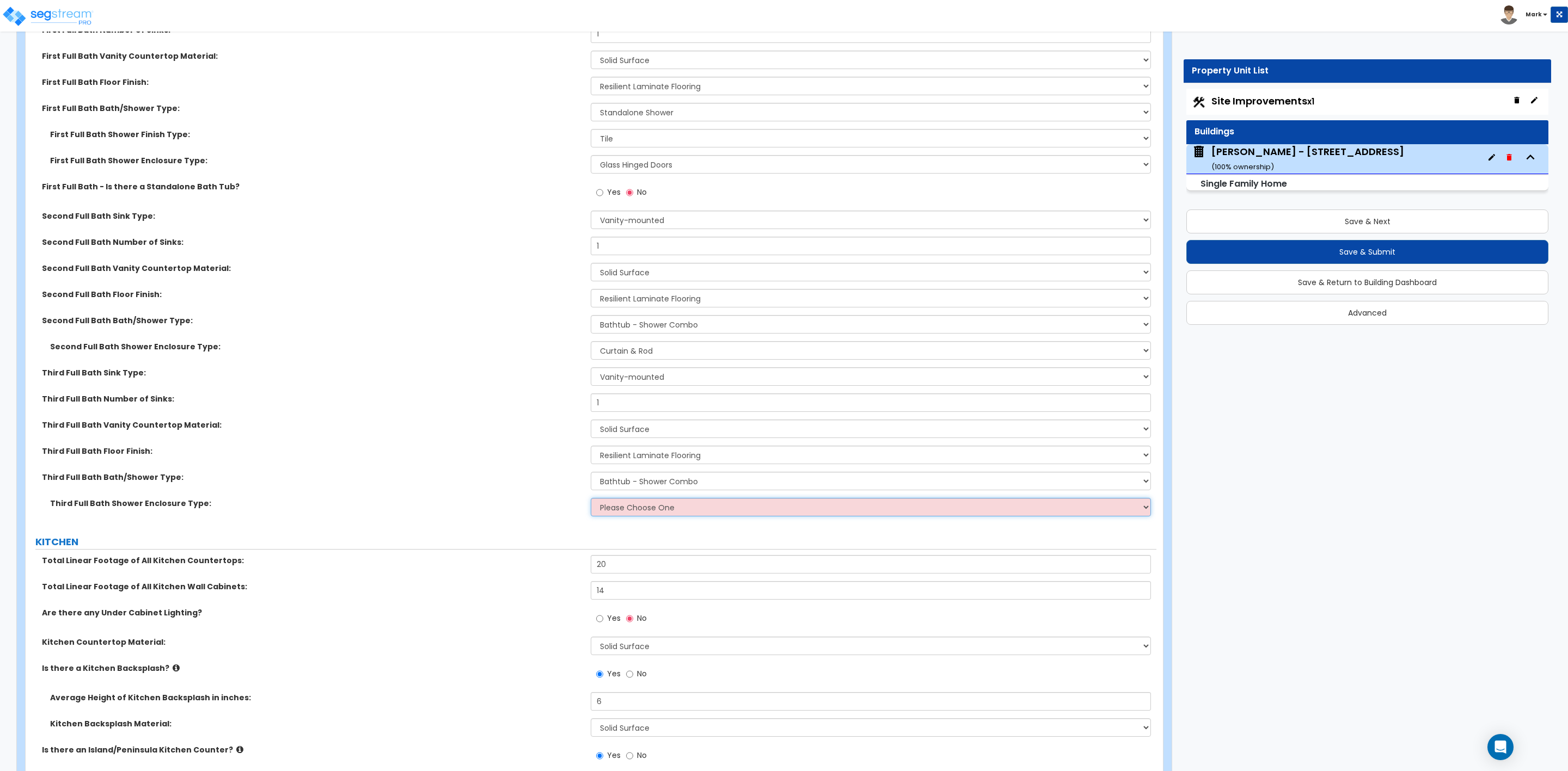
click at [611, 505] on select "Please Choose One Curtain & Rod Glass Sliding Doors Glass Hinged Doors" at bounding box center [870, 507] width 560 height 18
select select "1"
click at [590, 499] on select "Please Choose One Curtain & Rod Glass Sliding Doors Glass Hinged Doors" at bounding box center [870, 507] width 560 height 18
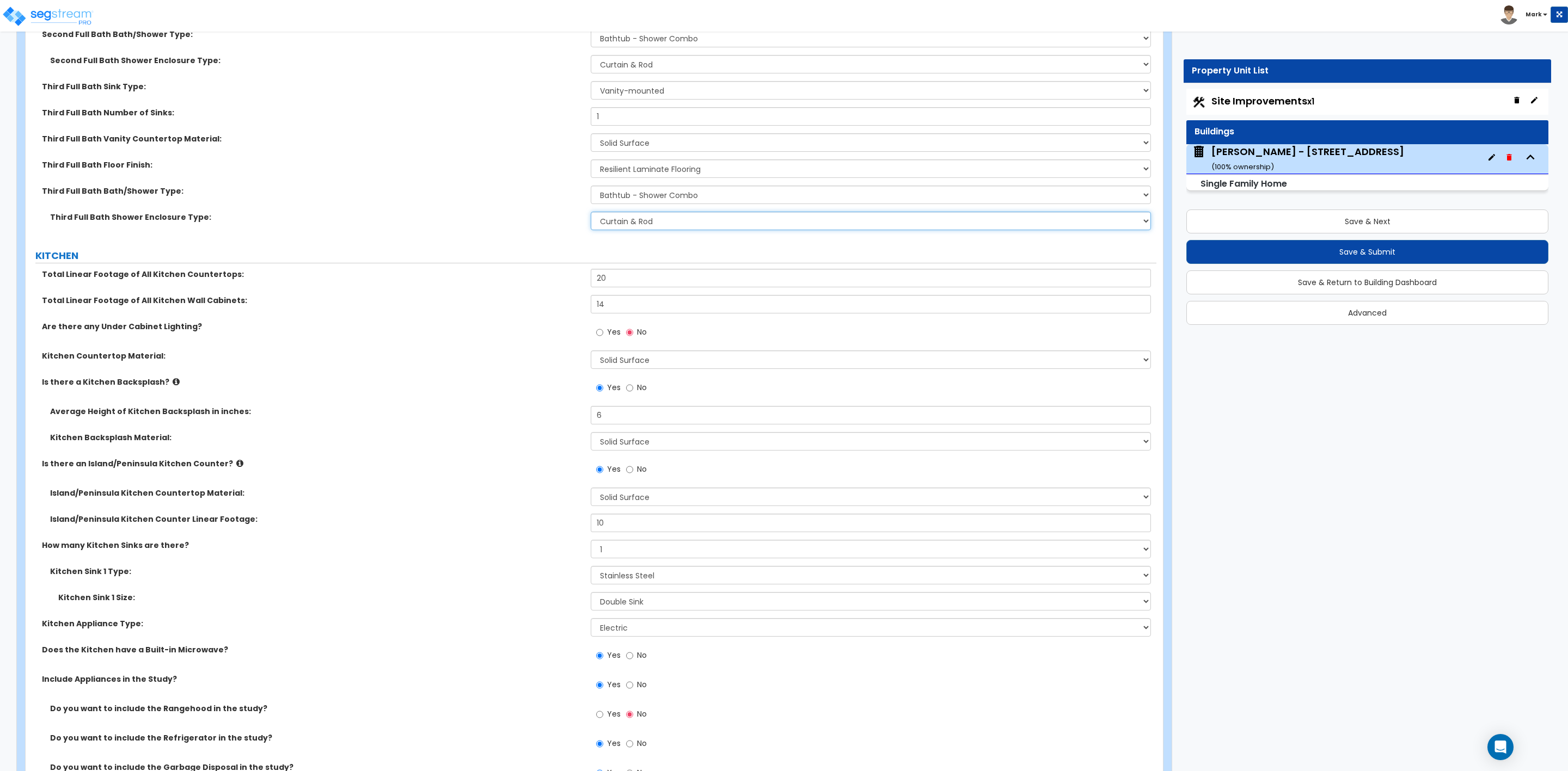
scroll to position [3919, 0]
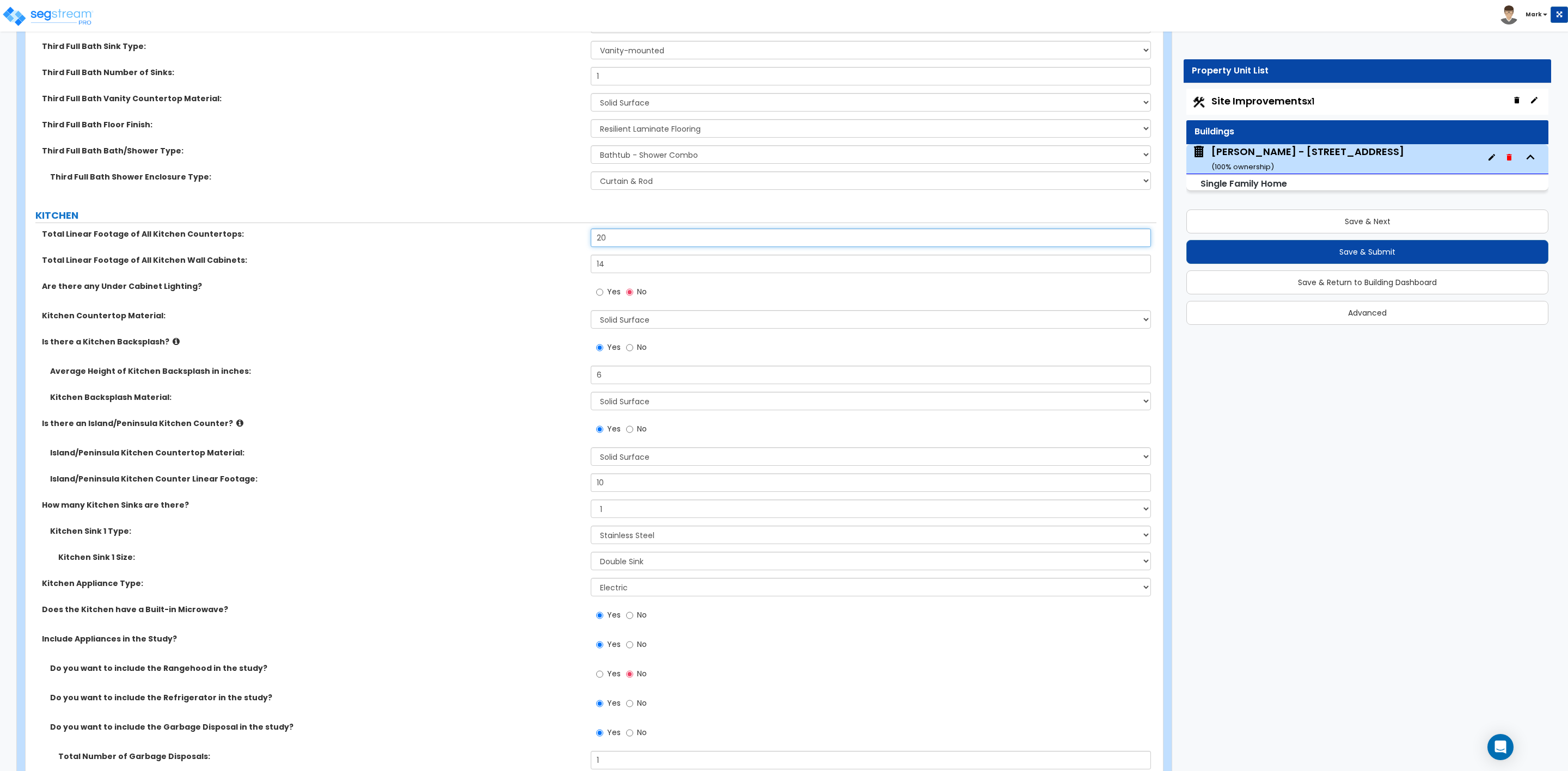
drag, startPoint x: 606, startPoint y: 237, endPoint x: 568, endPoint y: 245, distance: 38.8
click at [568, 245] on div "Total Linear Footage of All Kitchen Countertops: 20" at bounding box center [590, 241] width 1131 height 26
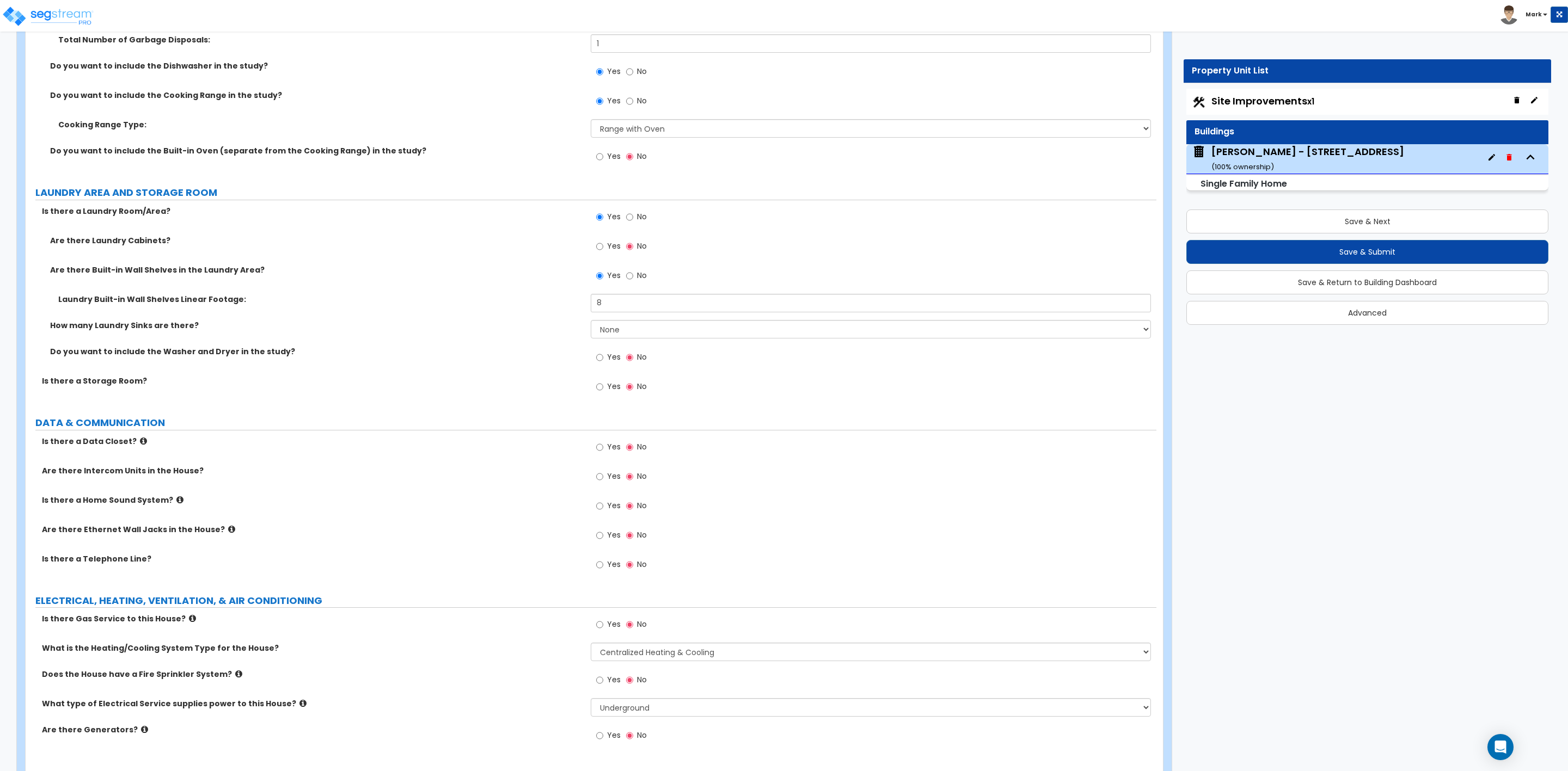
scroll to position [4671, 0]
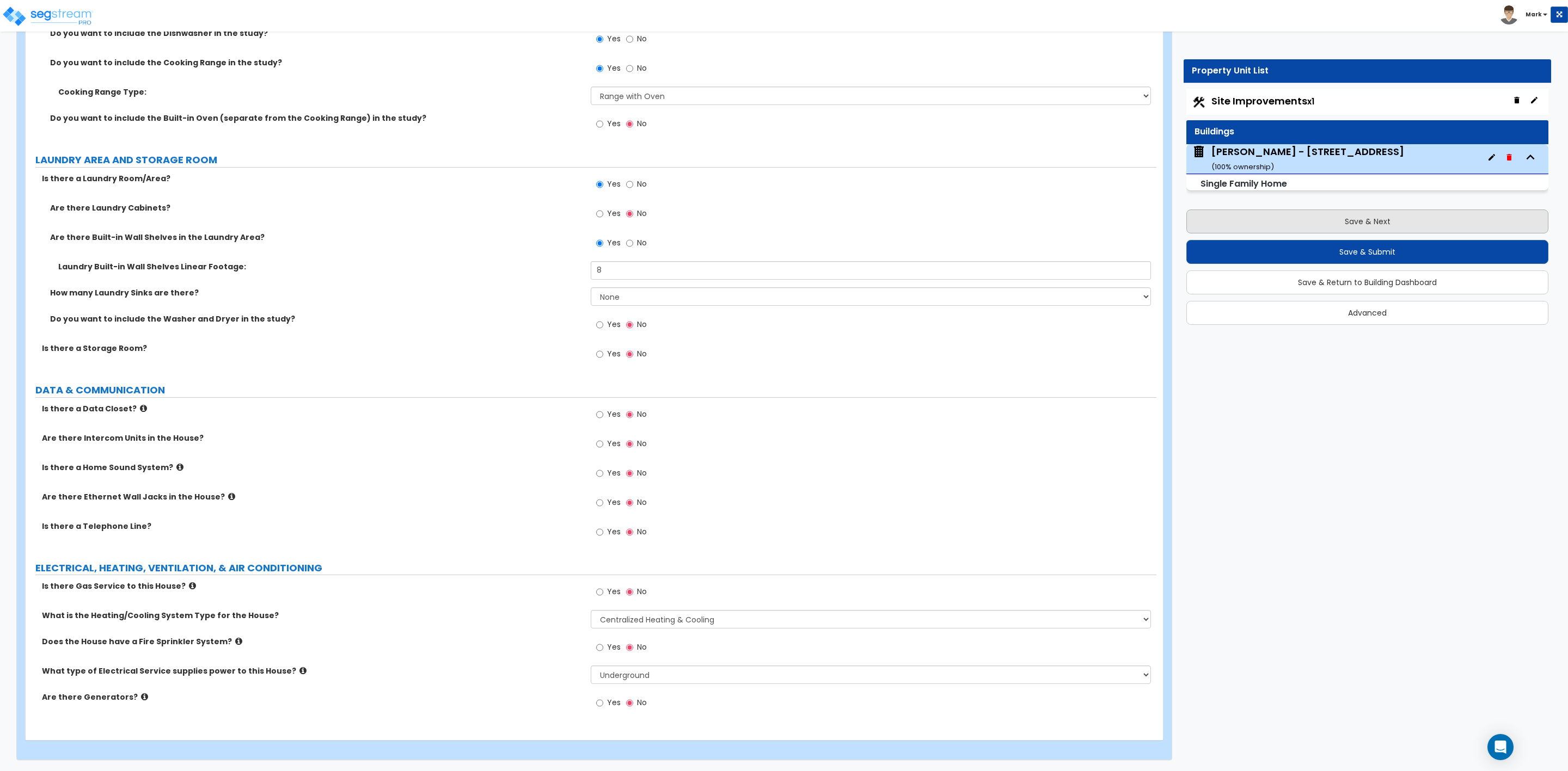
type input "18"
click at [1369, 226] on button "Save & Next" at bounding box center [1367, 221] width 362 height 24
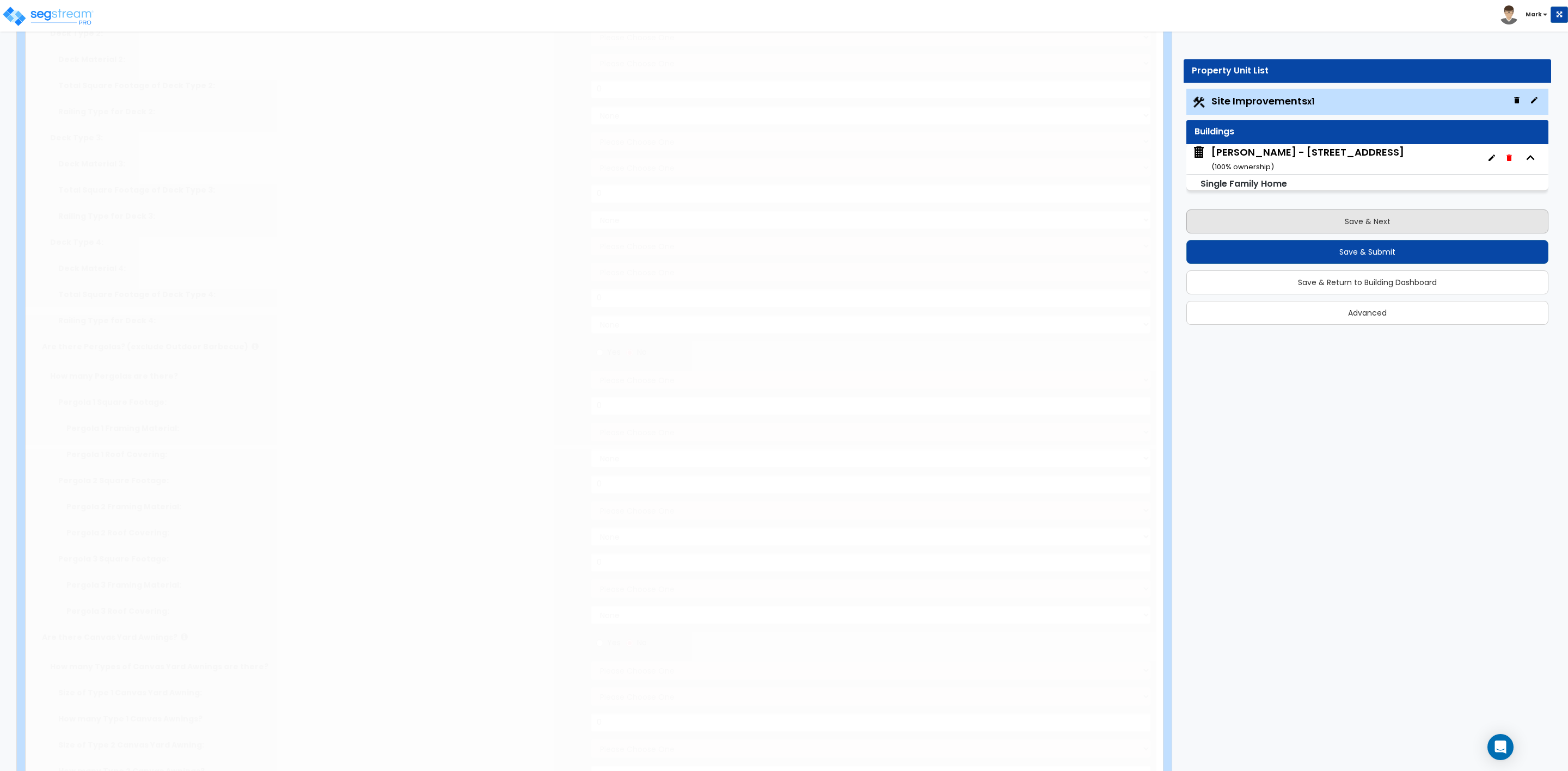
select select "2"
type input "10019"
select select "2"
type input "675"
radio input "true"
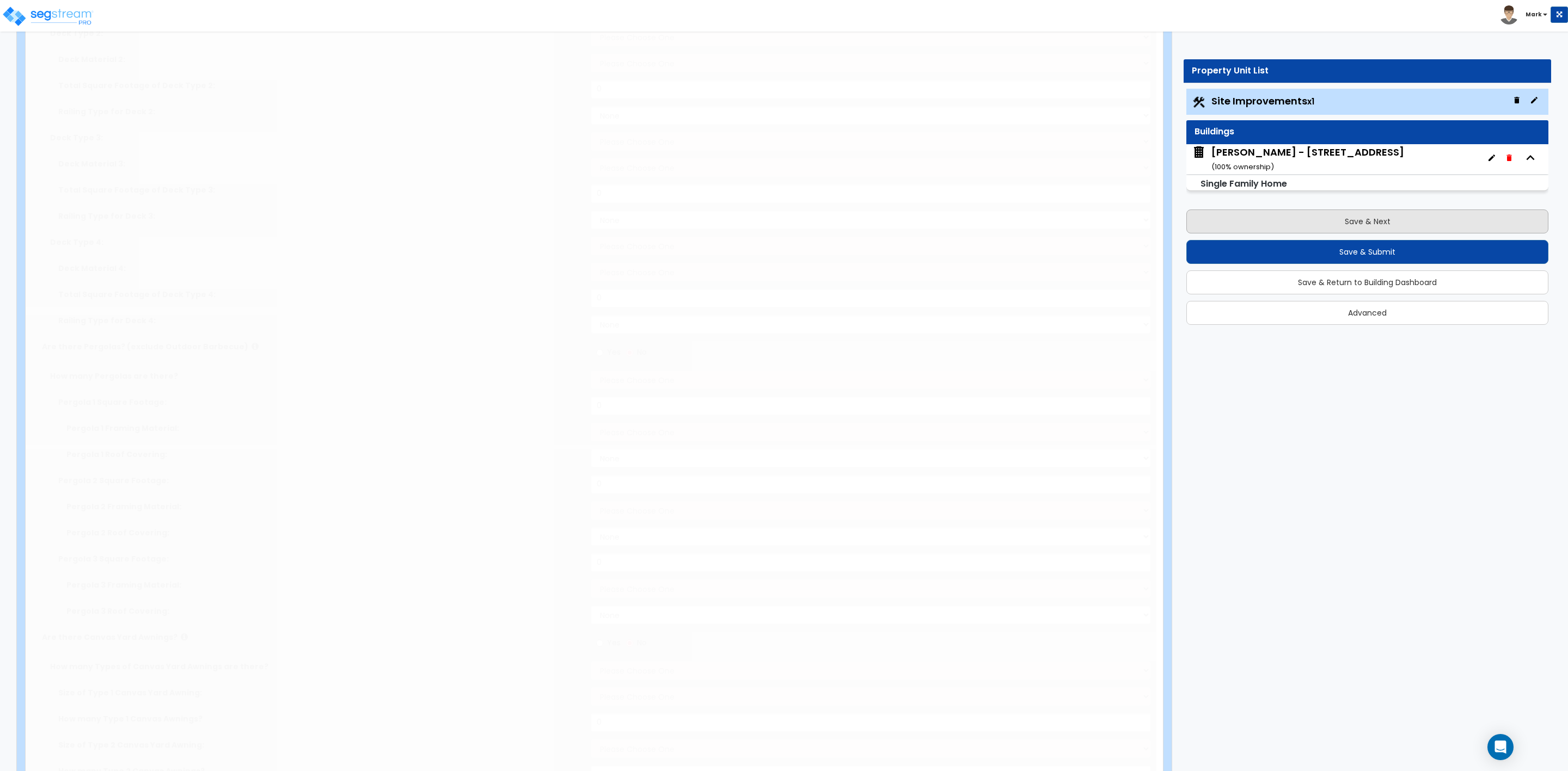
select select "1"
type input "100"
radio input "true"
select select "2"
type input "20"
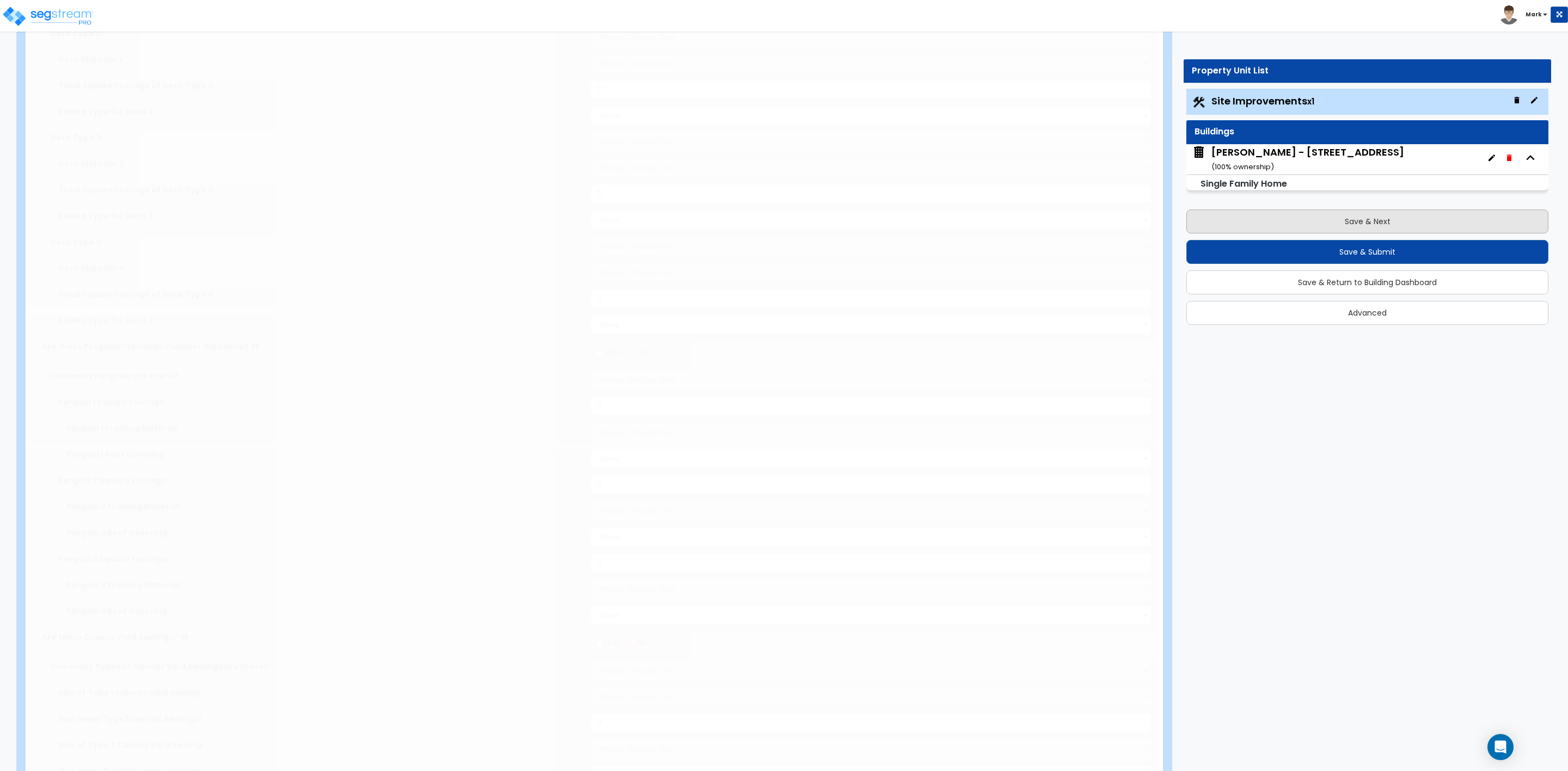
select select "1"
radio input "true"
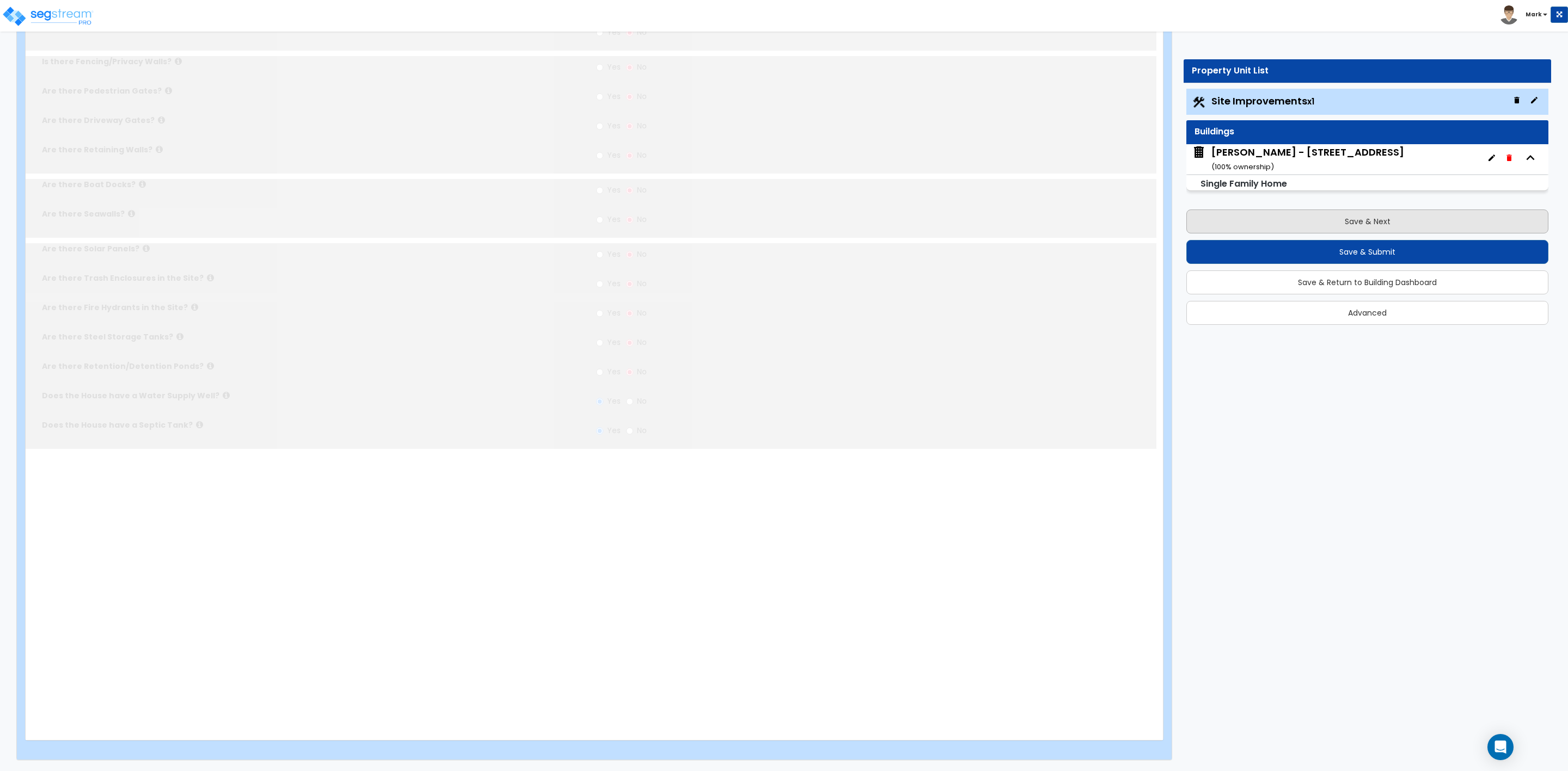
scroll to position [0, 0]
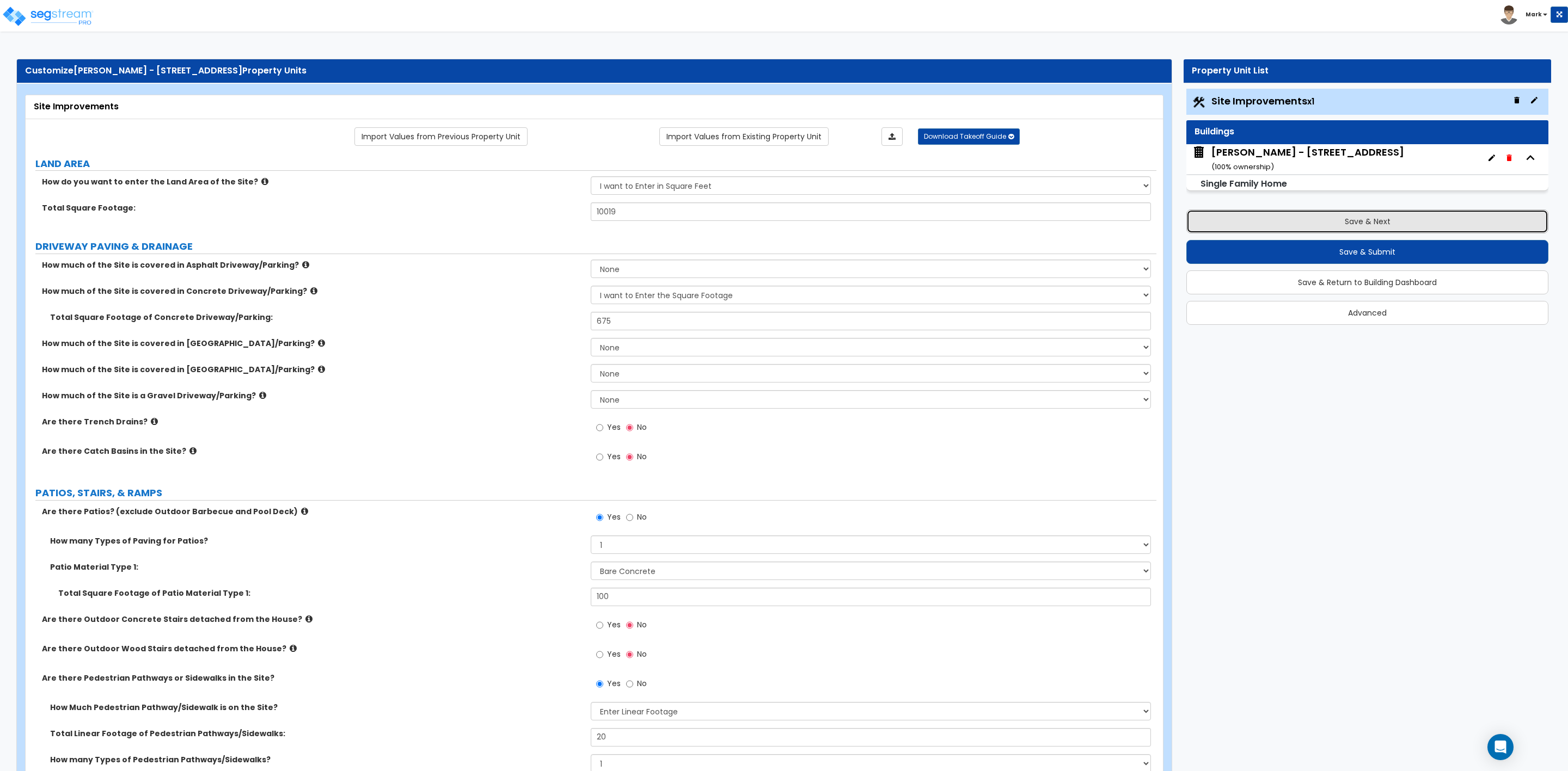
click at [1331, 221] on button "Save & Next" at bounding box center [1367, 221] width 362 height 24
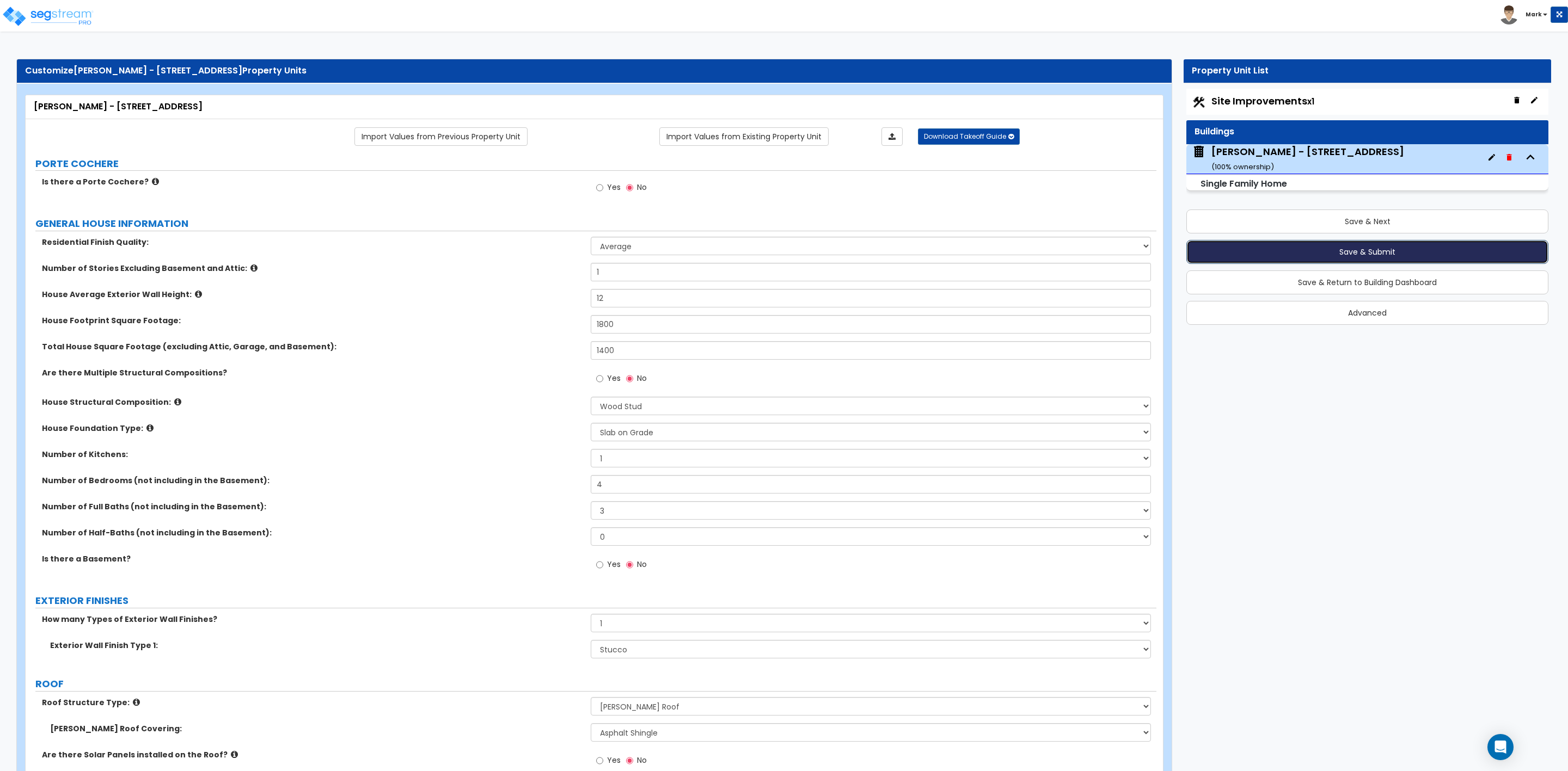
click at [1379, 252] on button "Save & Submit" at bounding box center [1367, 252] width 362 height 24
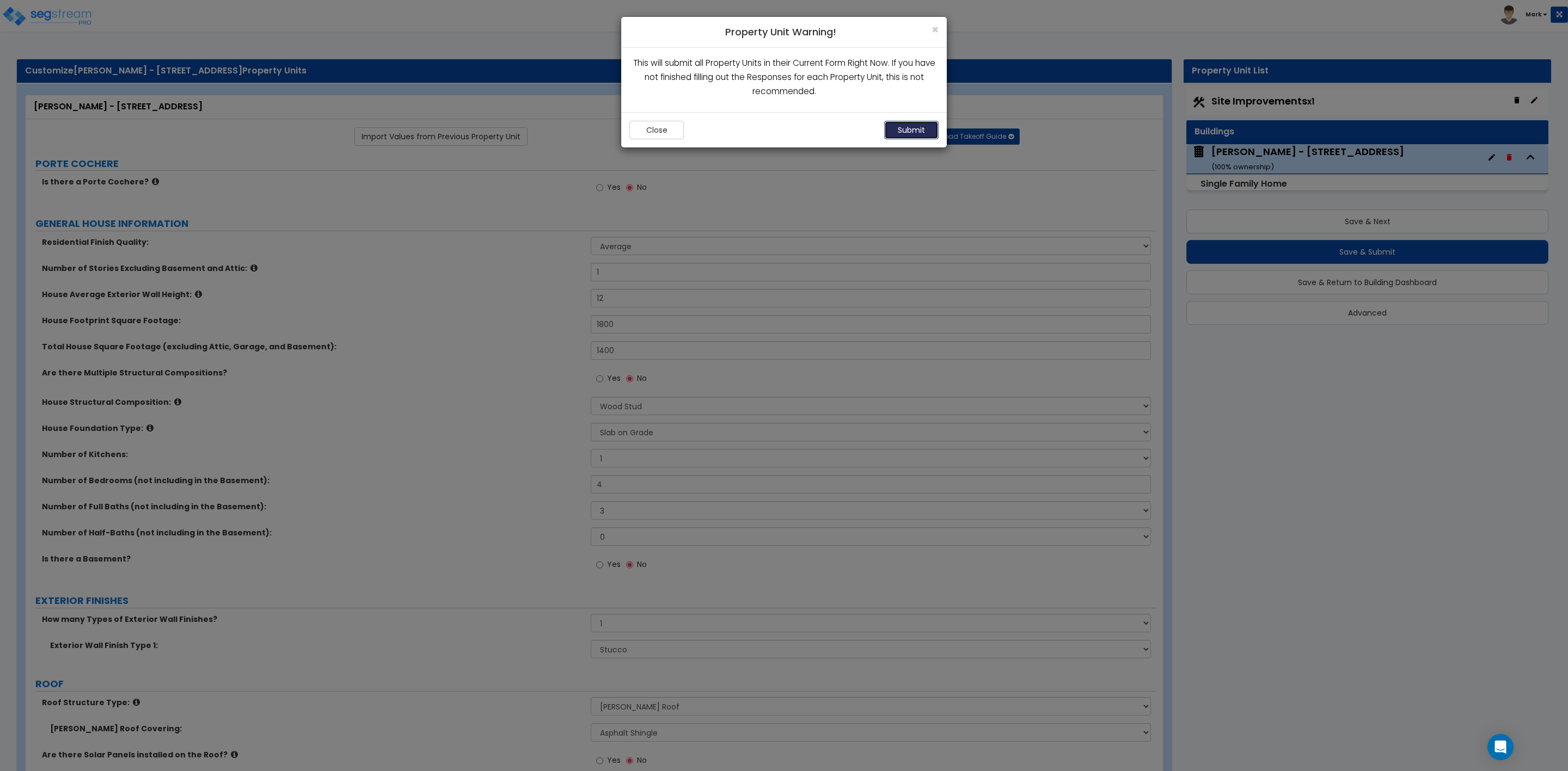
click at [909, 131] on button "Submit" at bounding box center [911, 130] width 54 height 18
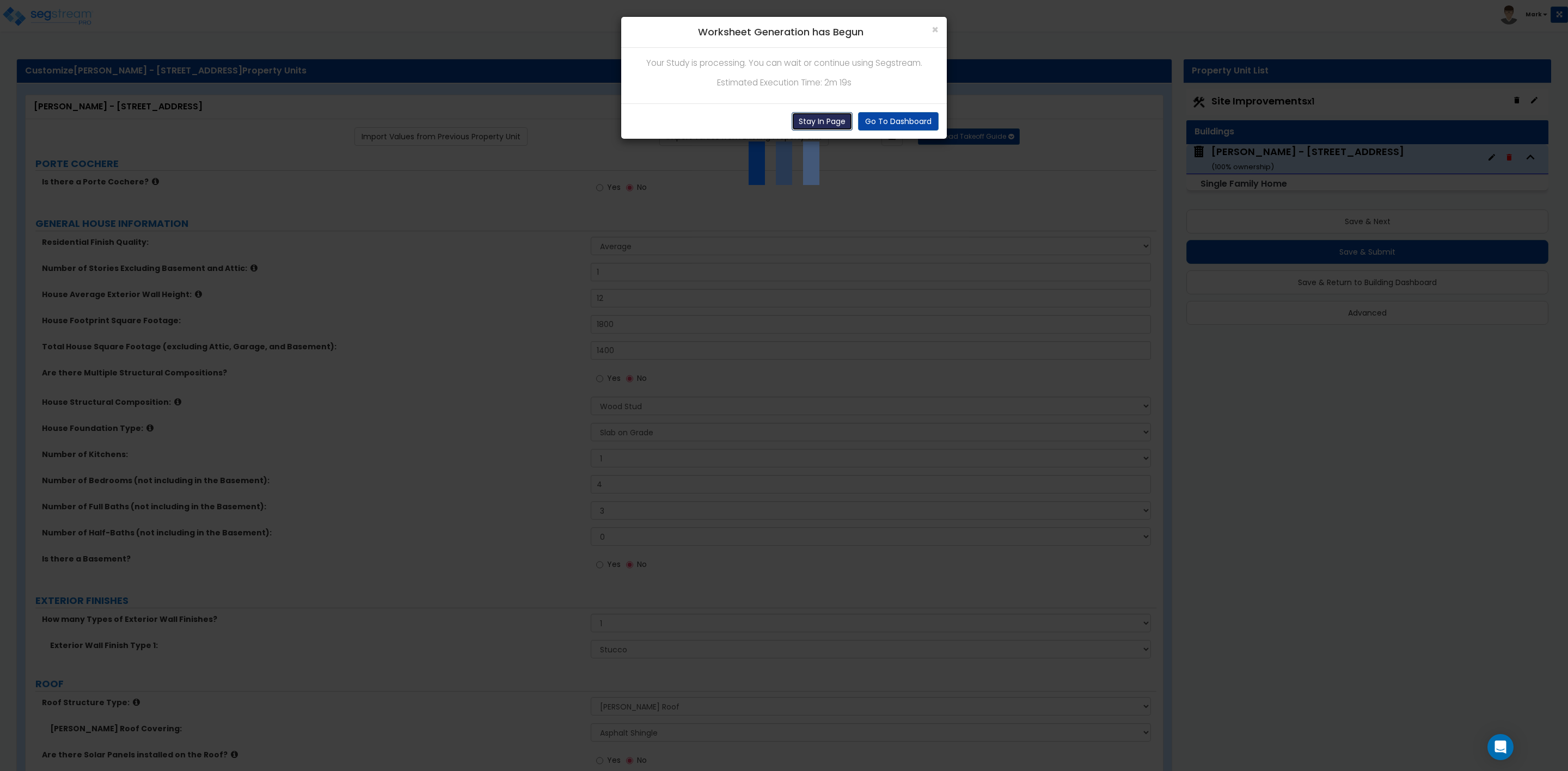
click at [817, 119] on button "Stay In Page" at bounding box center [822, 121] width 61 height 18
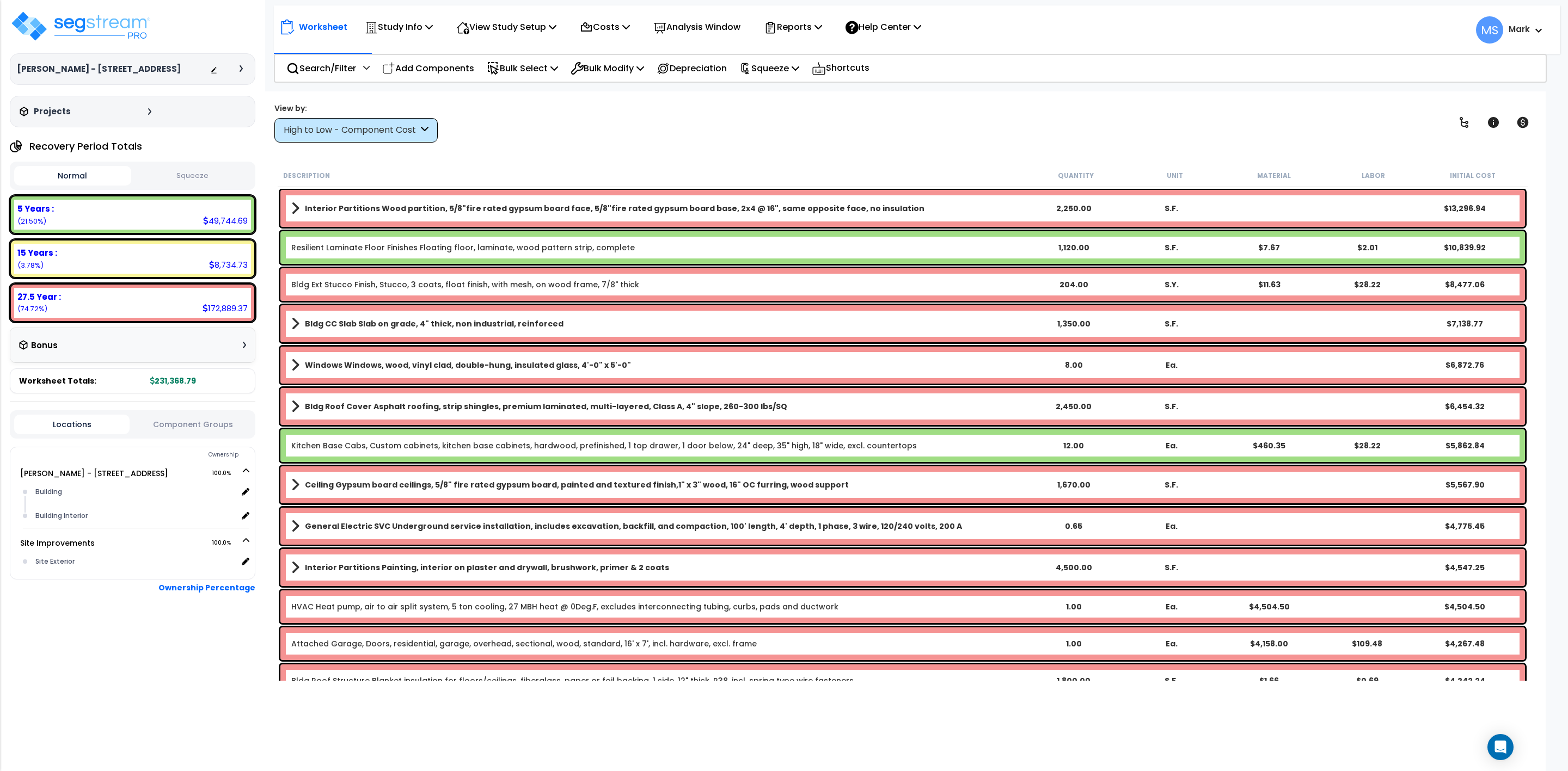
click at [600, 247] on link "Resilient Laminate Floor Finishes Floating floor, laminate, wood pattern strip,…" at bounding box center [463, 248] width 343 height 11
click at [598, 249] on link "Resilient Laminate Floor Finishes Floating floor, laminate, wood pattern strip,…" at bounding box center [463, 248] width 343 height 11
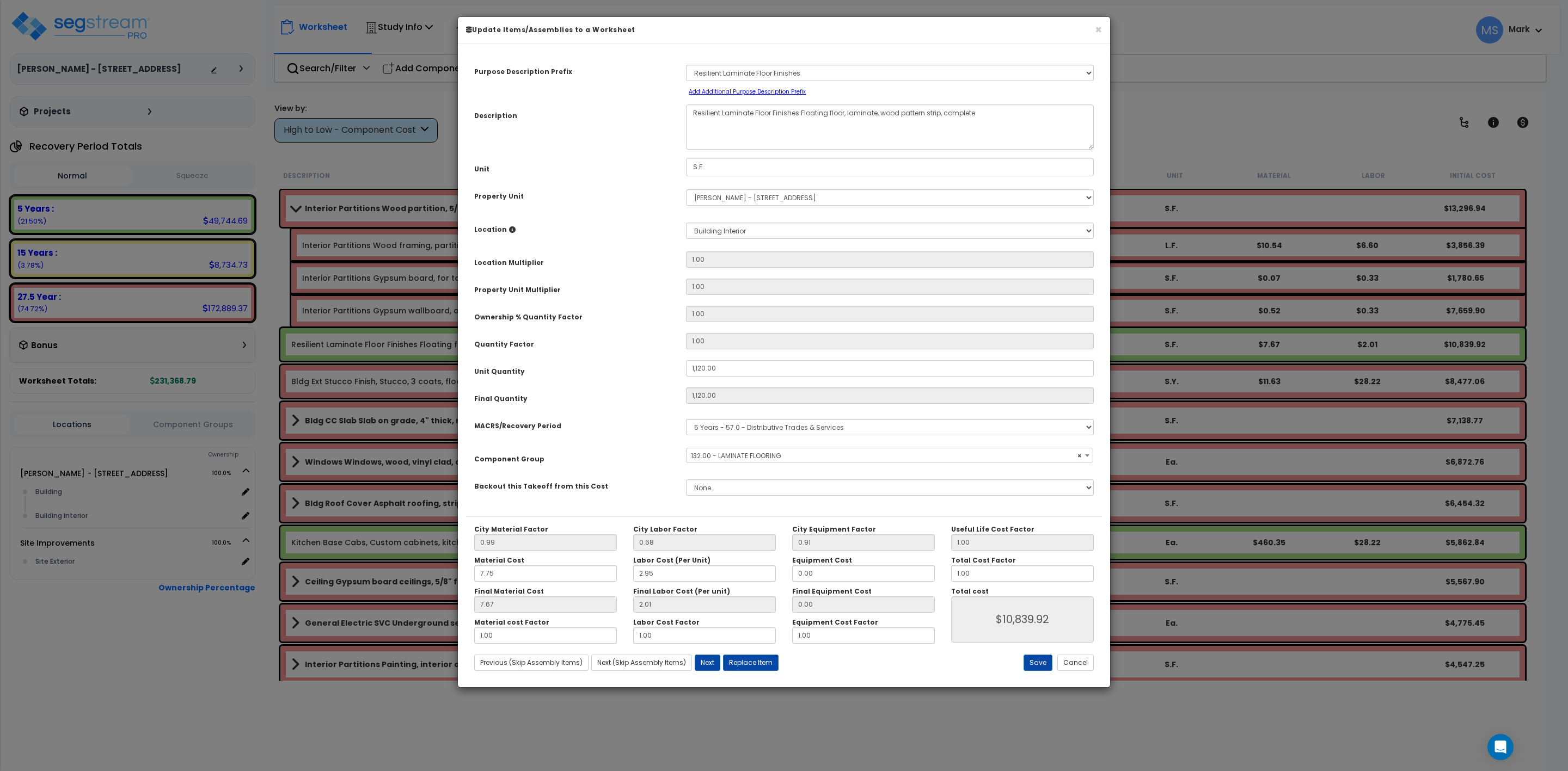
select select "45956"
drag, startPoint x: 977, startPoint y: 572, endPoint x: 931, endPoint y: 575, distance: 46.1
click at [931, 575] on div "City Material Factor 0.99 City Labor Factor 0.68 City Equipment Factor 0.91 Mat…" at bounding box center [784, 584] width 636 height 119
type input "."
type input "$0.00"
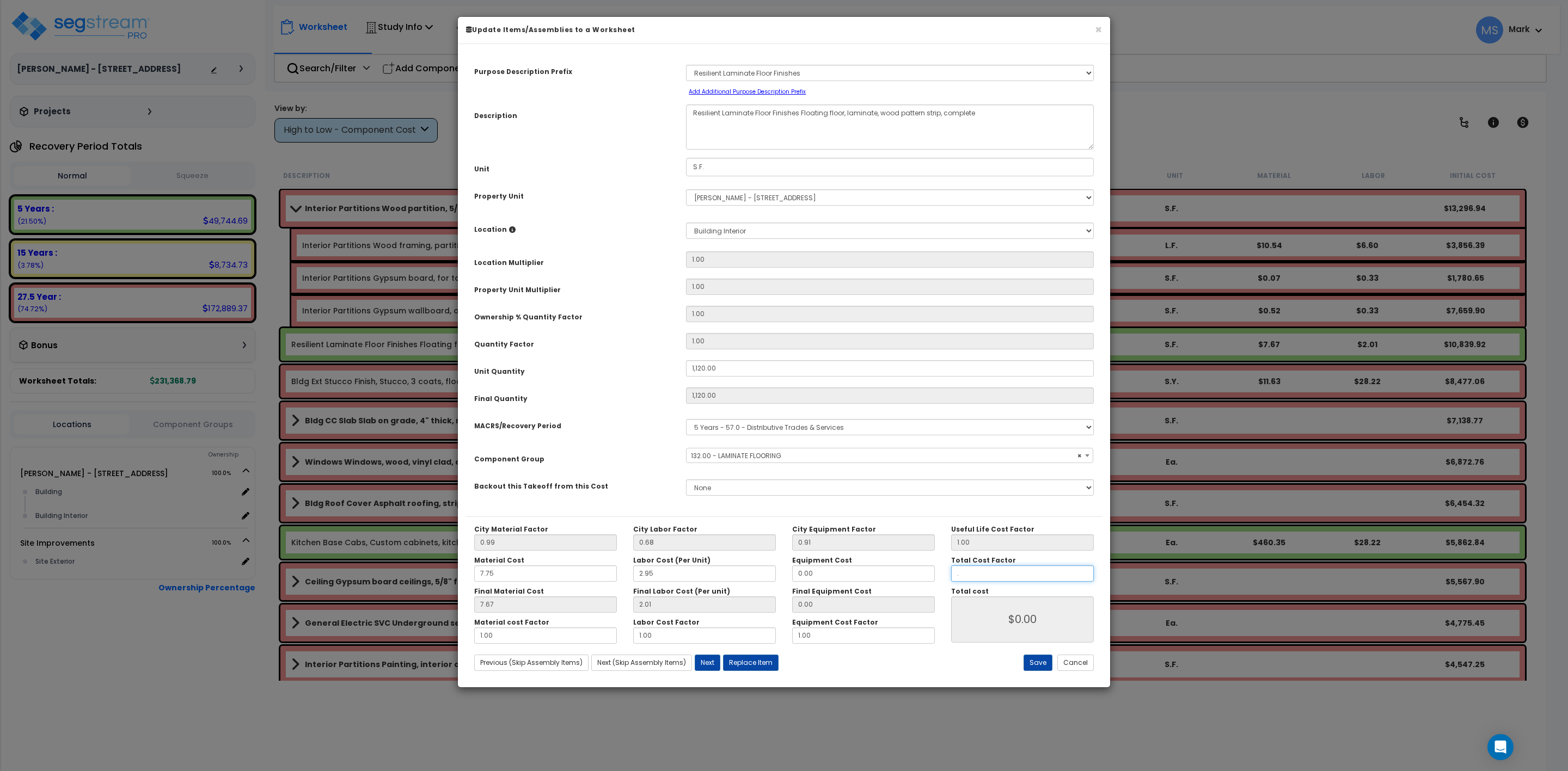
type input ".6"
type input "$6,504.96"
type input ".6"
type input "$6,504.96"
click at [1036, 664] on button "Save" at bounding box center [1038, 663] width 29 height 17
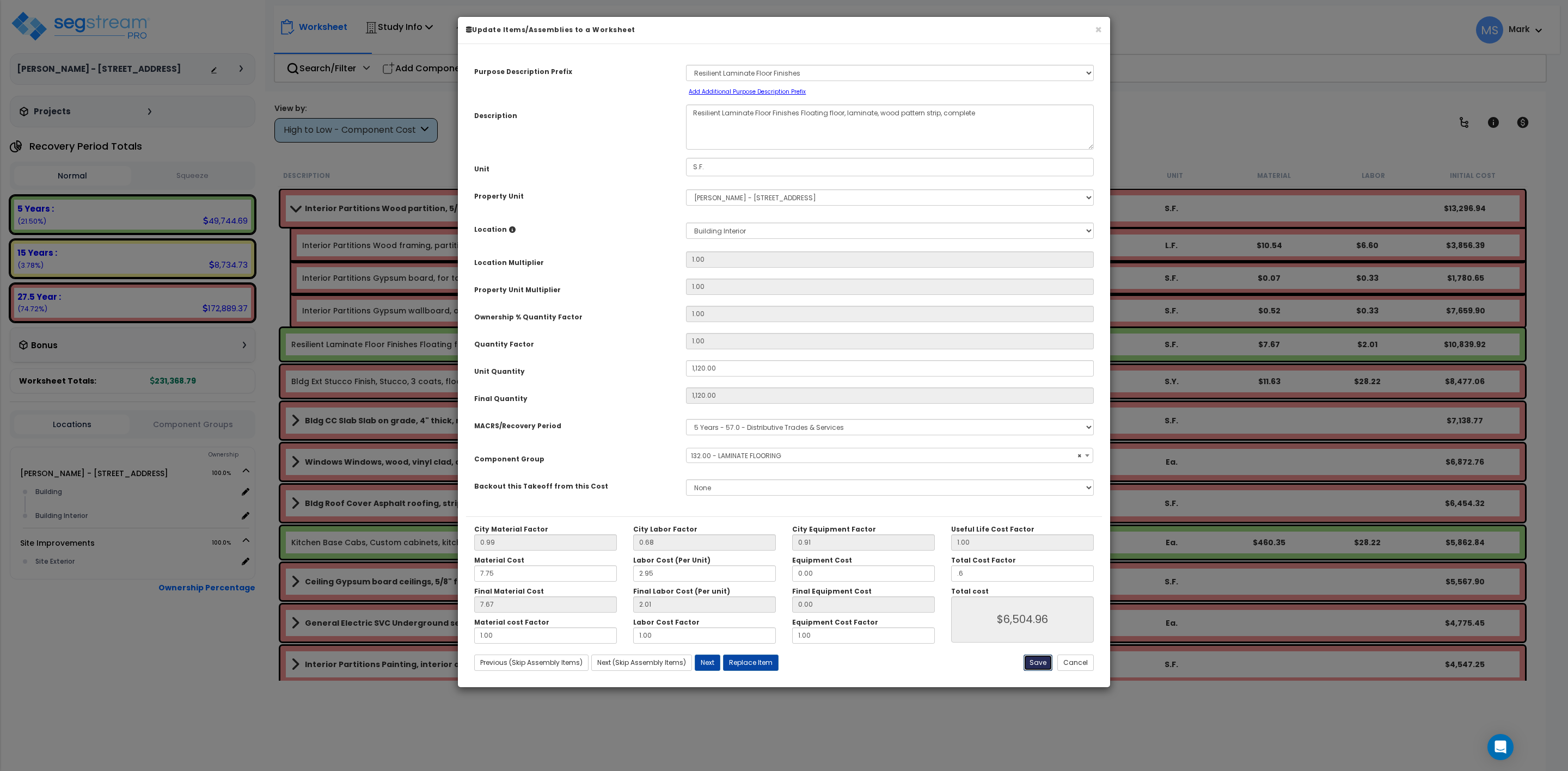
type input "1120.00"
type input "0.60"
type input "6504.96"
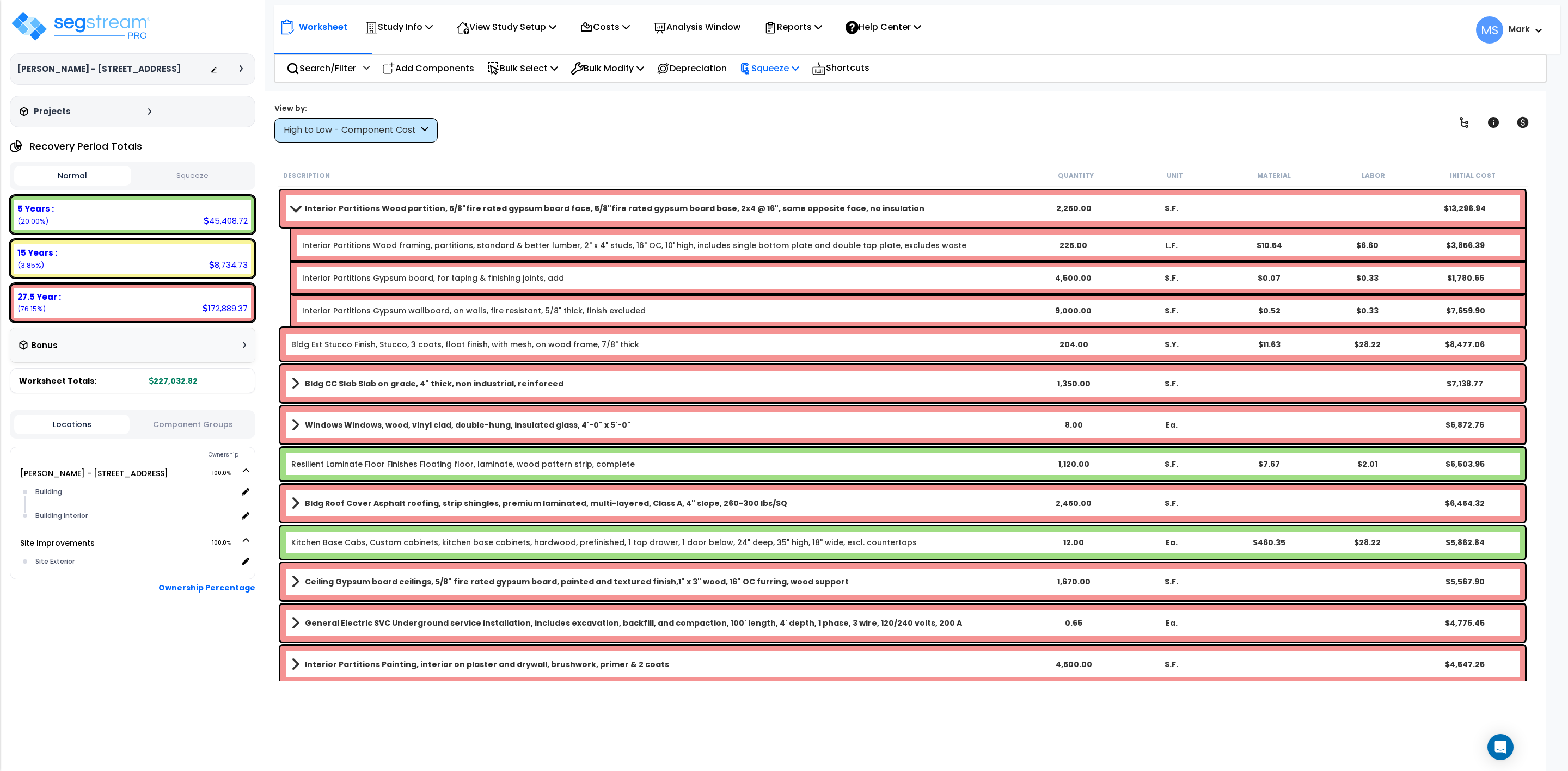
click at [788, 67] on p "Squeeze" at bounding box center [769, 68] width 60 height 14
click at [765, 88] on link "Squeeze" at bounding box center [787, 92] width 108 height 22
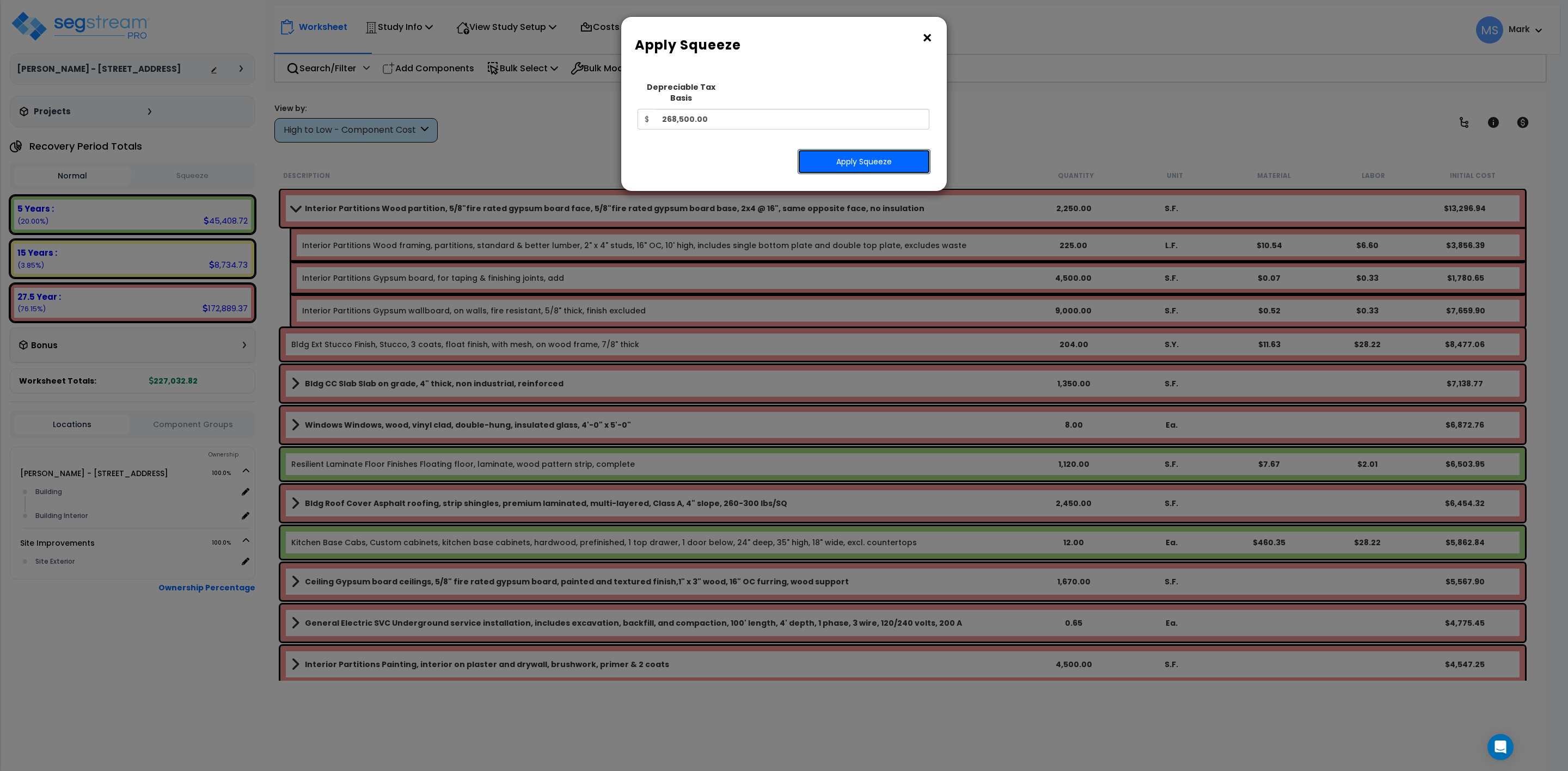
click at [819, 149] on button "Apply Squeeze" at bounding box center [864, 161] width 133 height 25
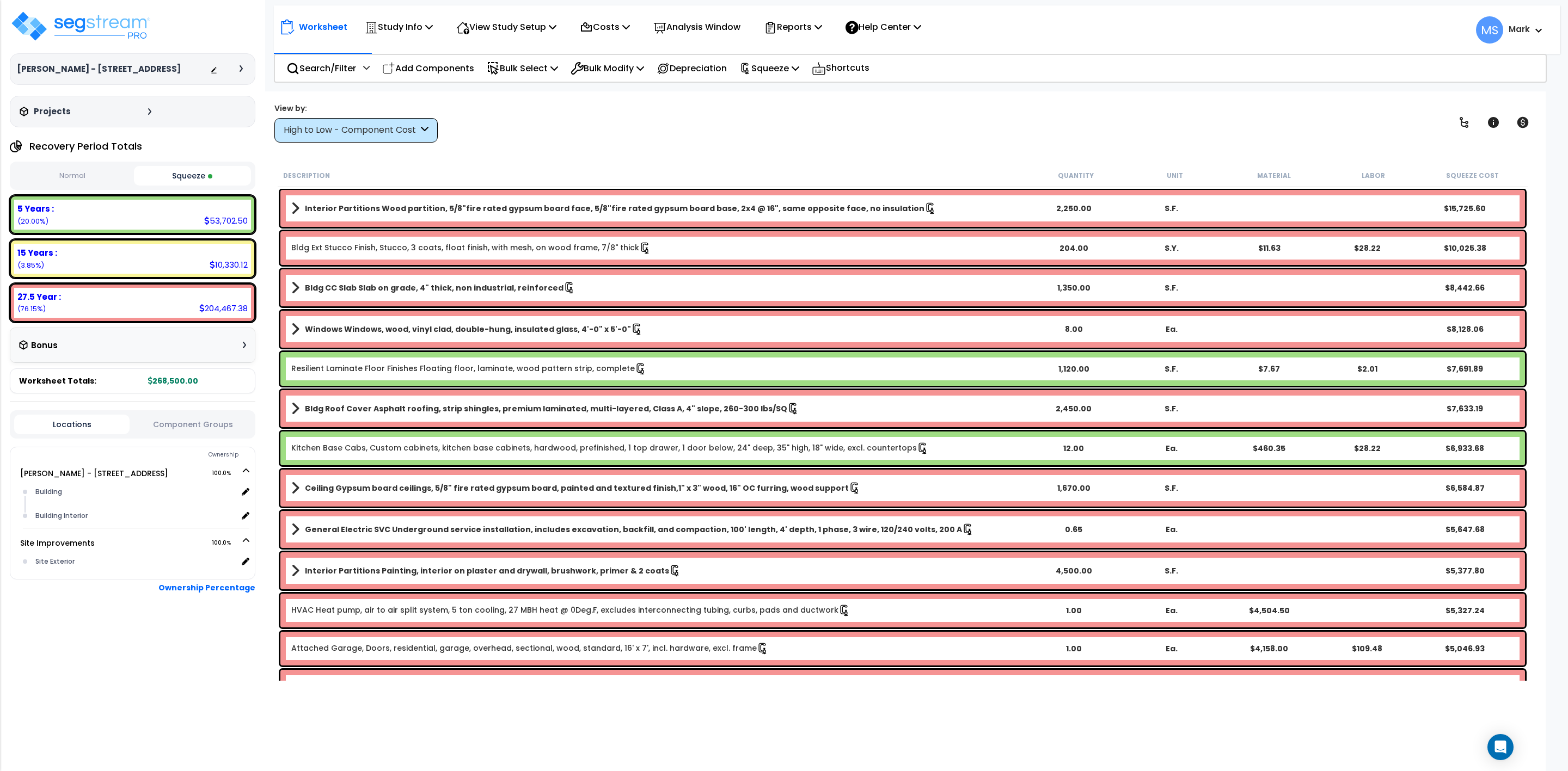
click at [429, 127] on div "High to Low - Component Cost" at bounding box center [355, 130] width 163 height 25
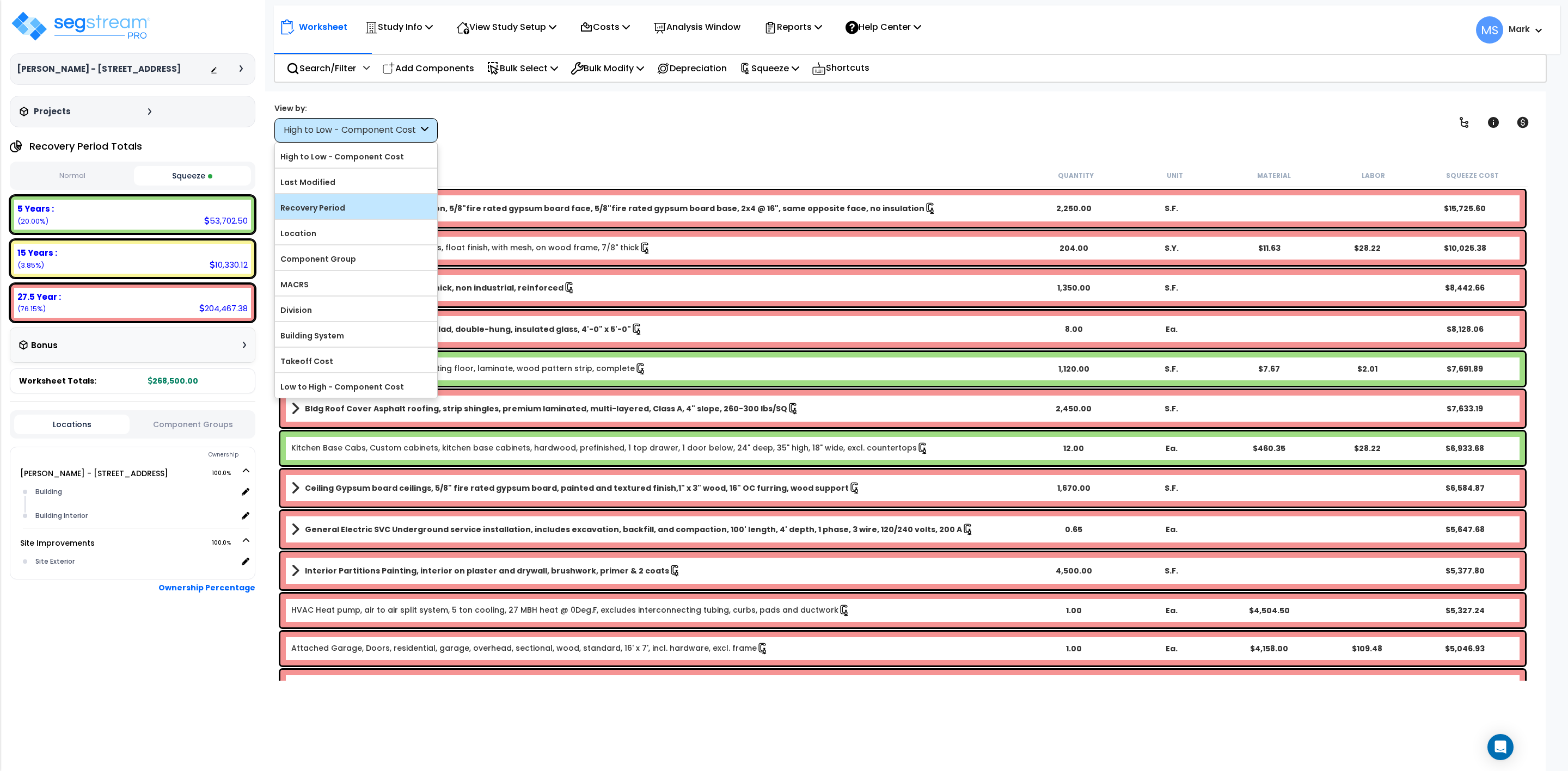
click at [330, 211] on label "Recovery Period" at bounding box center [356, 208] width 163 height 17
click at [0, 0] on input "Recovery Period" at bounding box center [0, 0] width 0 height 0
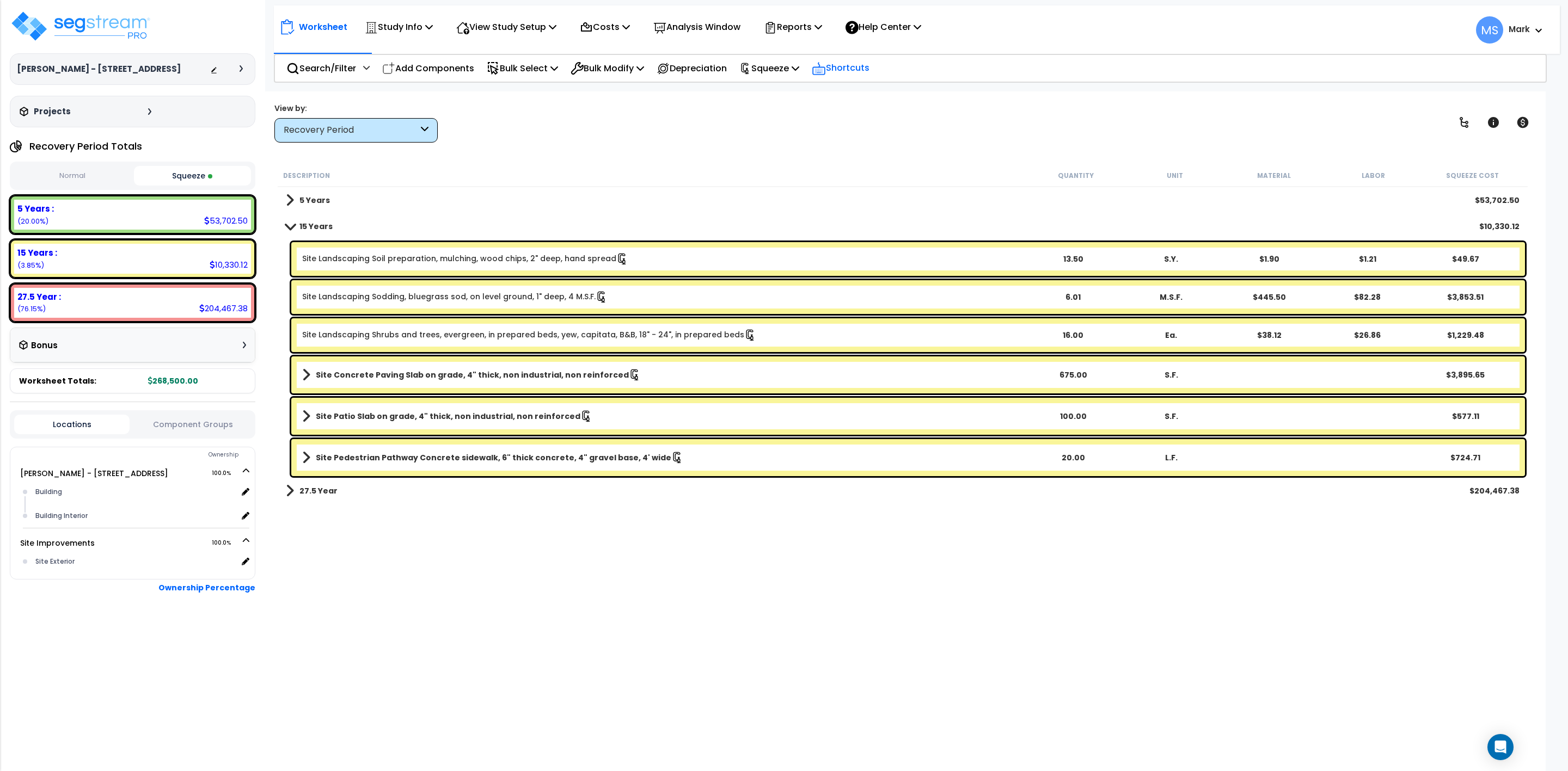
click at [859, 73] on p "Shortcuts" at bounding box center [841, 68] width 57 height 16
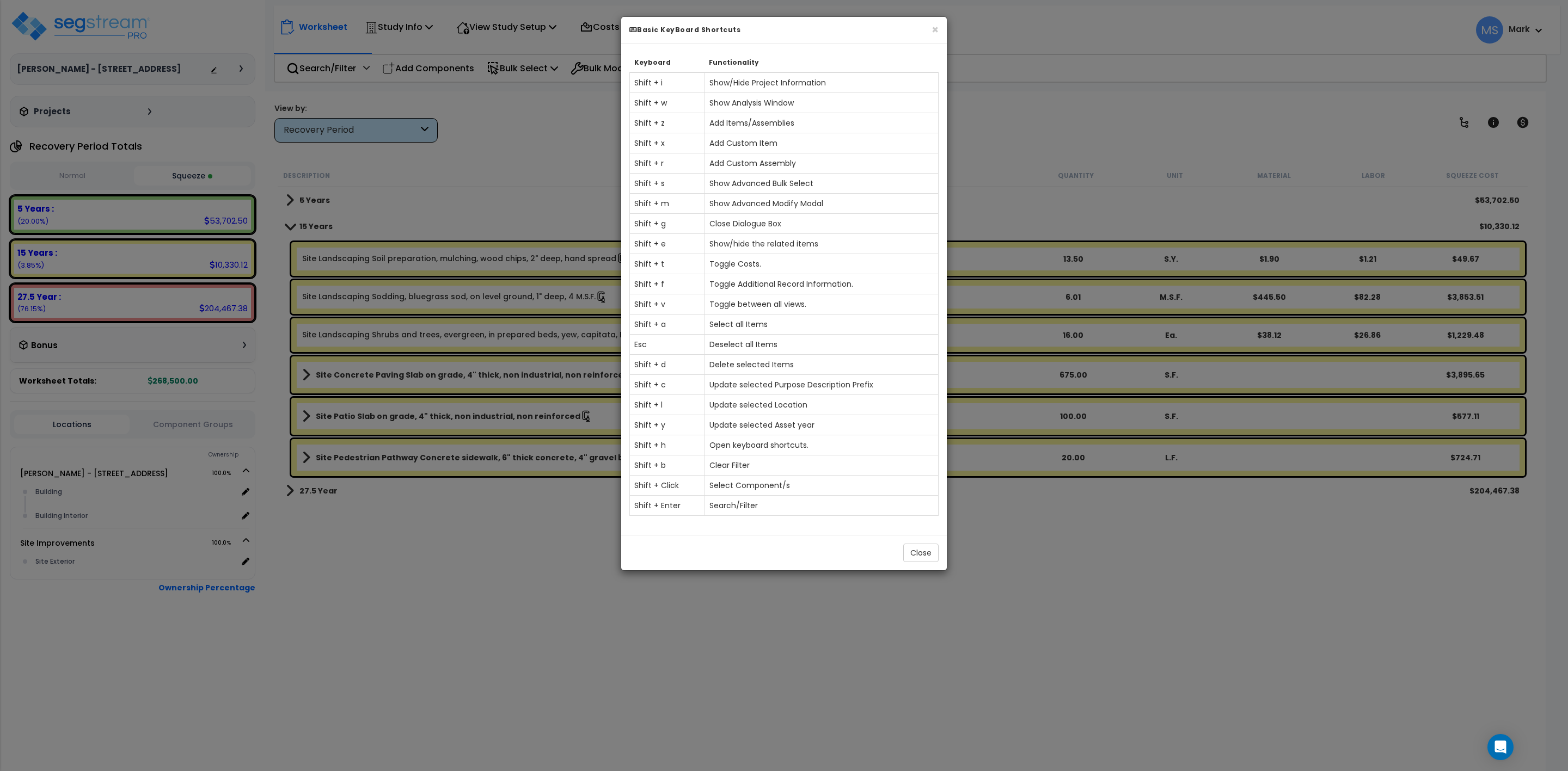
click at [482, 163] on div "× Basic KeyBoard Shortcuts Keyboard Functionality Shift + i Show/Hide Project I…" at bounding box center [784, 386] width 1568 height 771
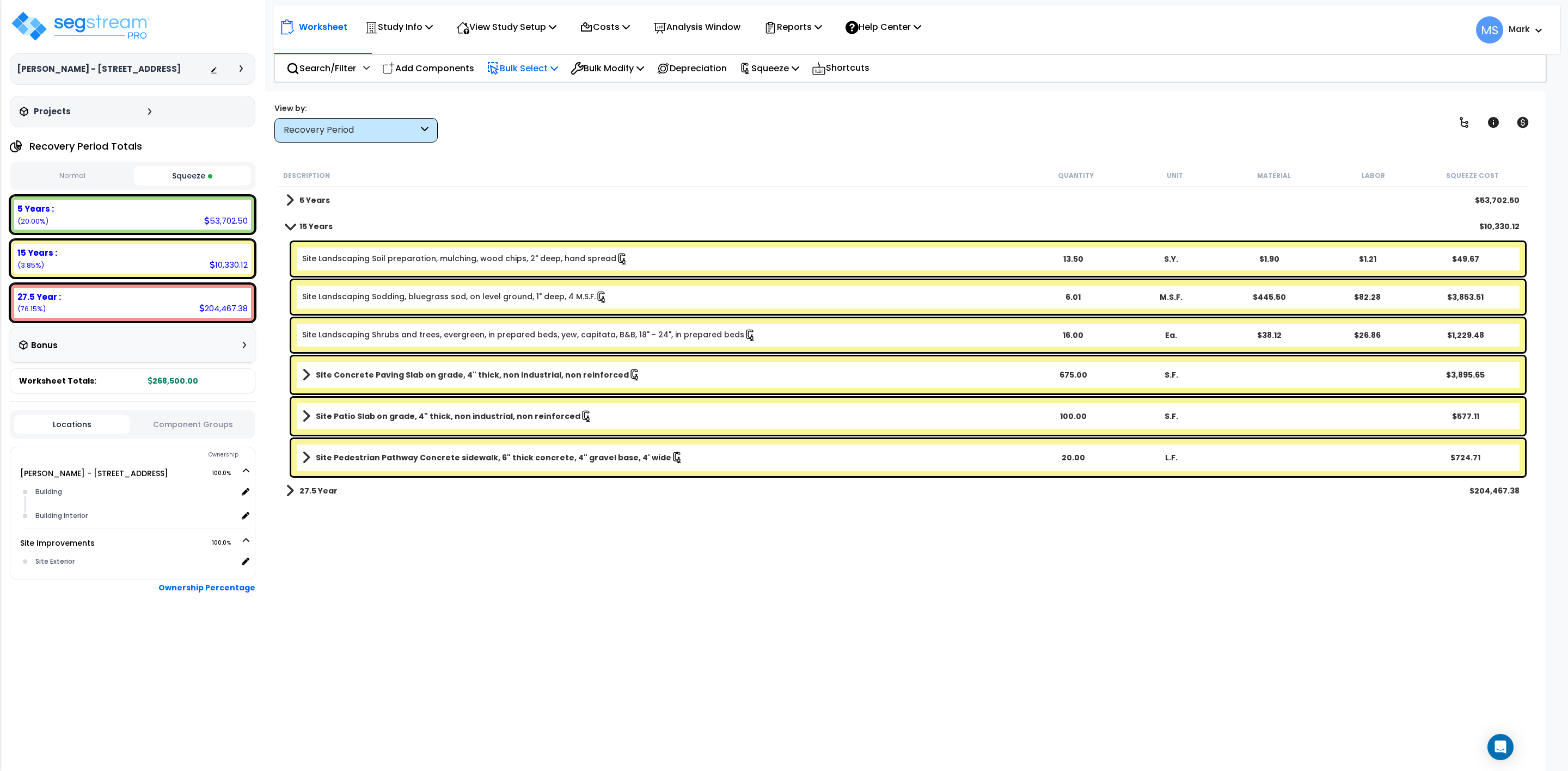
click at [527, 65] on p "Bulk Select" at bounding box center [523, 68] width 72 height 14
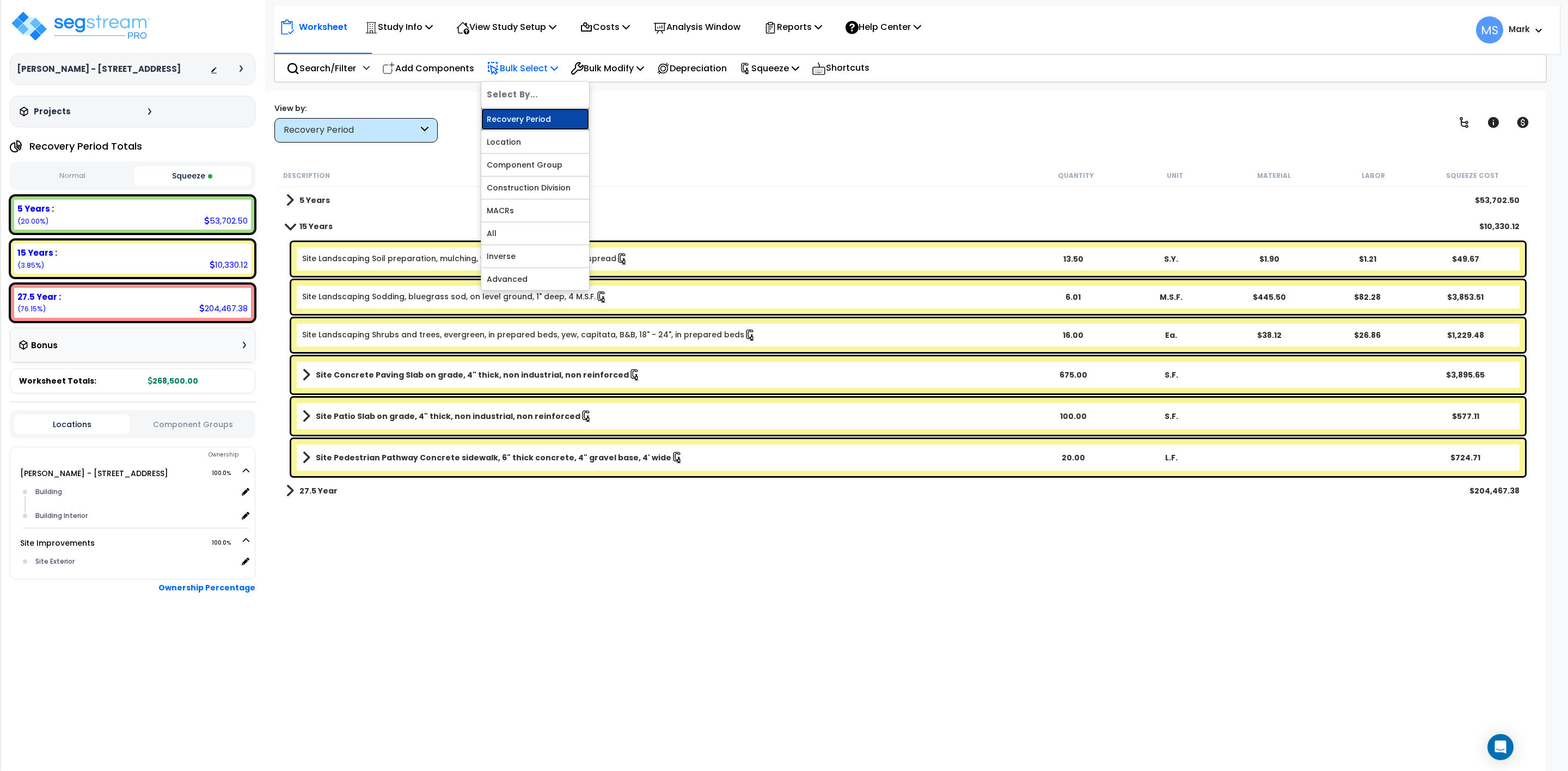
click at [533, 116] on link "Recovery Period" at bounding box center [535, 119] width 108 height 22
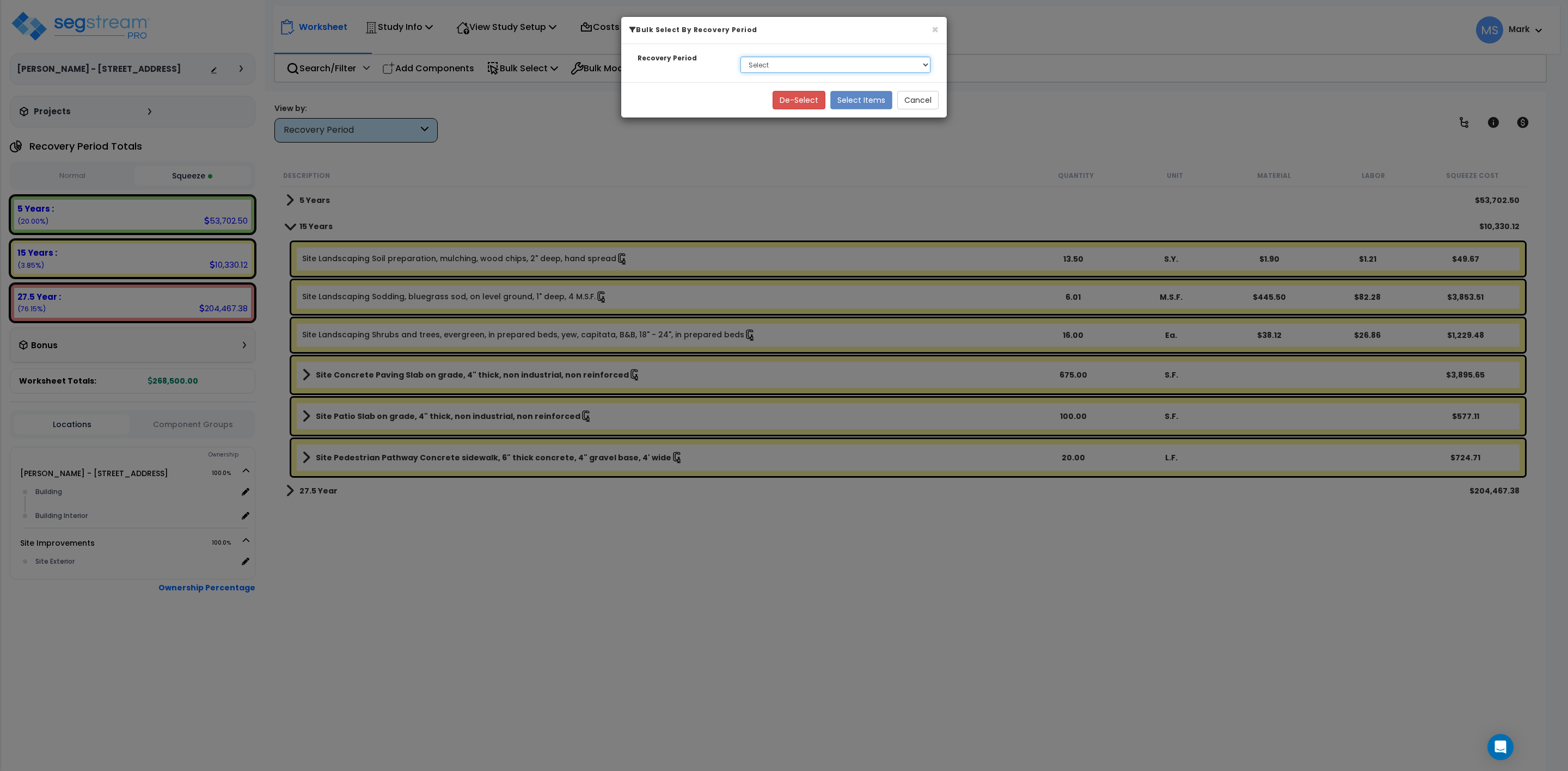
click at [781, 64] on select "Select 5 Years 15 Years 27.5 Year" at bounding box center [835, 65] width 190 height 17
select select "15Y"
click at [740, 57] on select "Select 5 Years 15 Years 27.5 Year" at bounding box center [835, 65] width 190 height 17
click at [860, 99] on button "Select Items" at bounding box center [861, 100] width 62 height 18
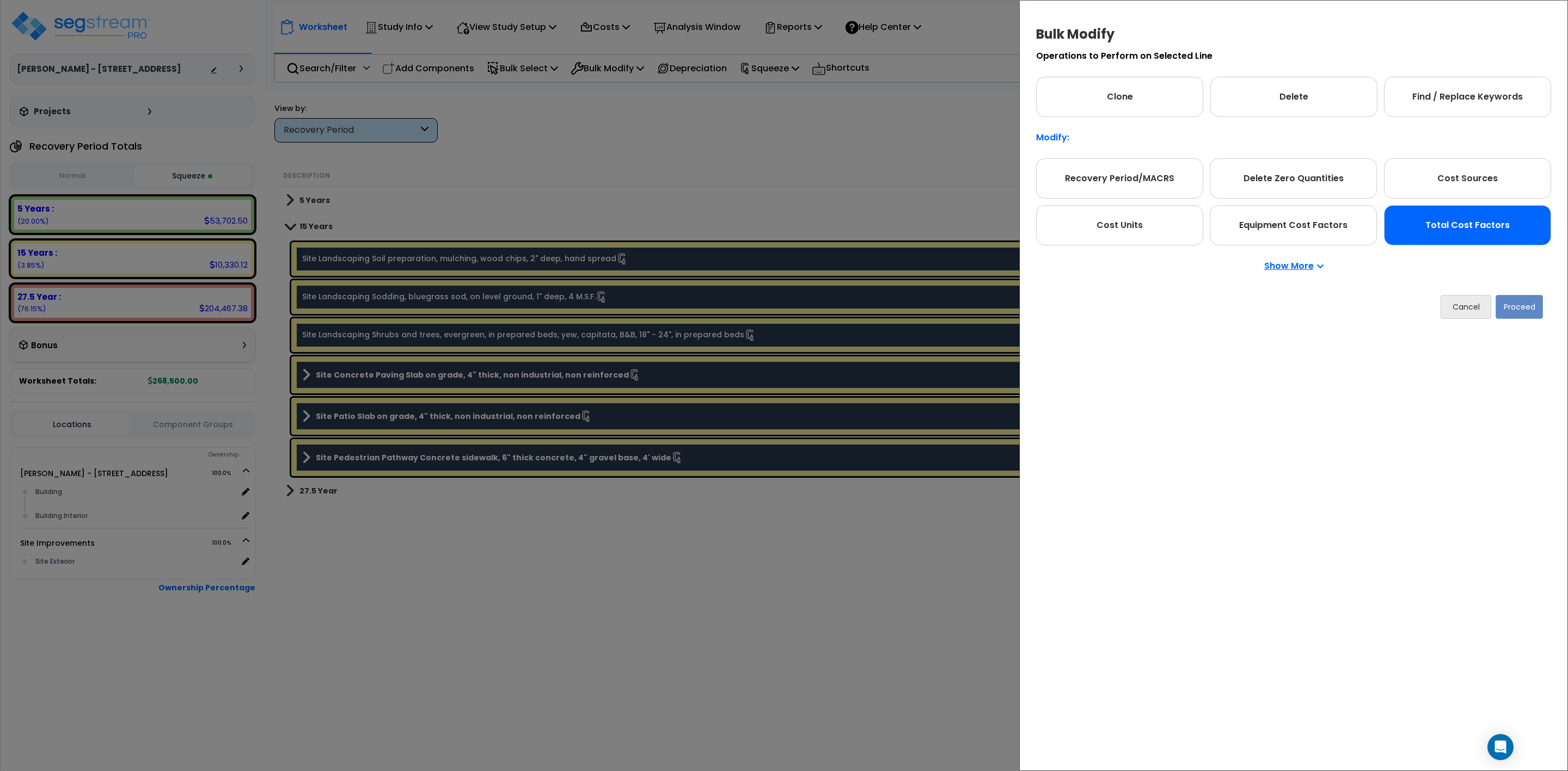
click at [1437, 227] on div "Total Cost Factors" at bounding box center [1468, 225] width 167 height 41
click at [1531, 301] on button "Proceed" at bounding box center [1519, 307] width 47 height 24
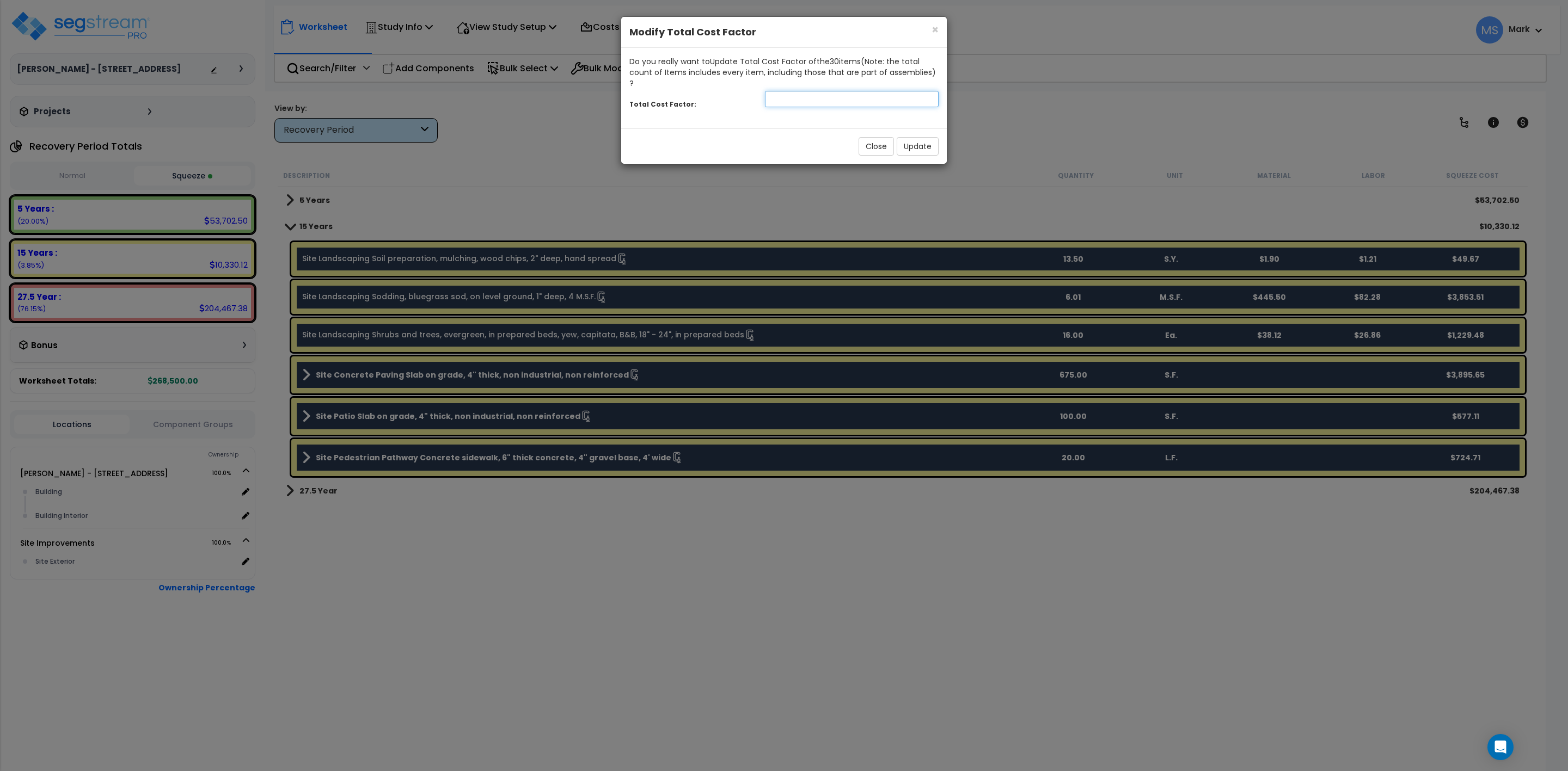
click at [828, 91] on input "number" at bounding box center [852, 99] width 174 height 17
click at [844, 92] on input "1" at bounding box center [852, 99] width 174 height 17
type input "1.3"
click at [916, 137] on button "Update" at bounding box center [918, 146] width 42 height 18
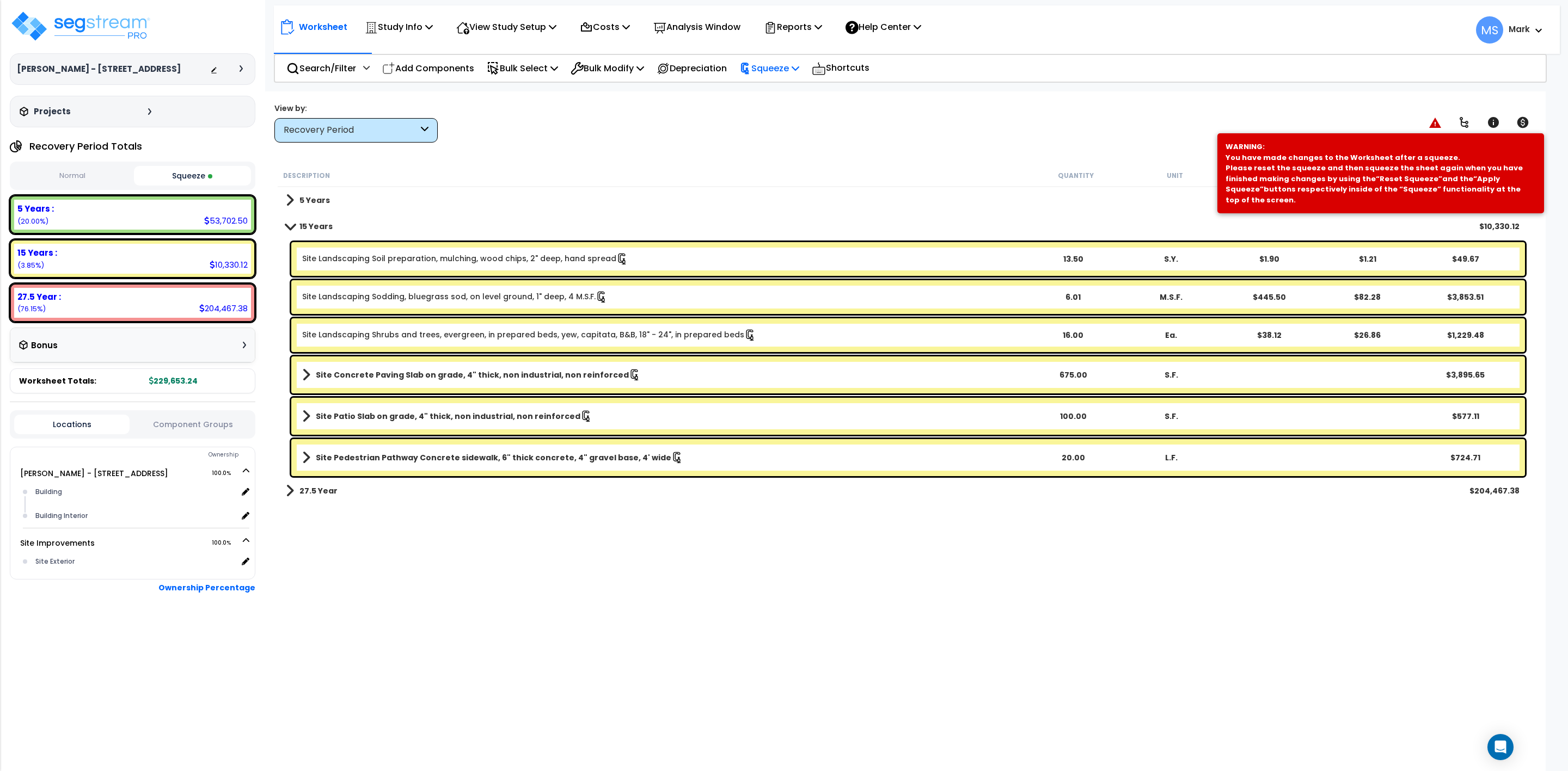
click at [784, 66] on p "Squeeze" at bounding box center [769, 68] width 60 height 14
drag, startPoint x: 786, startPoint y: 90, endPoint x: 792, endPoint y: 92, distance: 6.3
click at [788, 90] on link "Re-squeeze" at bounding box center [787, 94] width 108 height 25
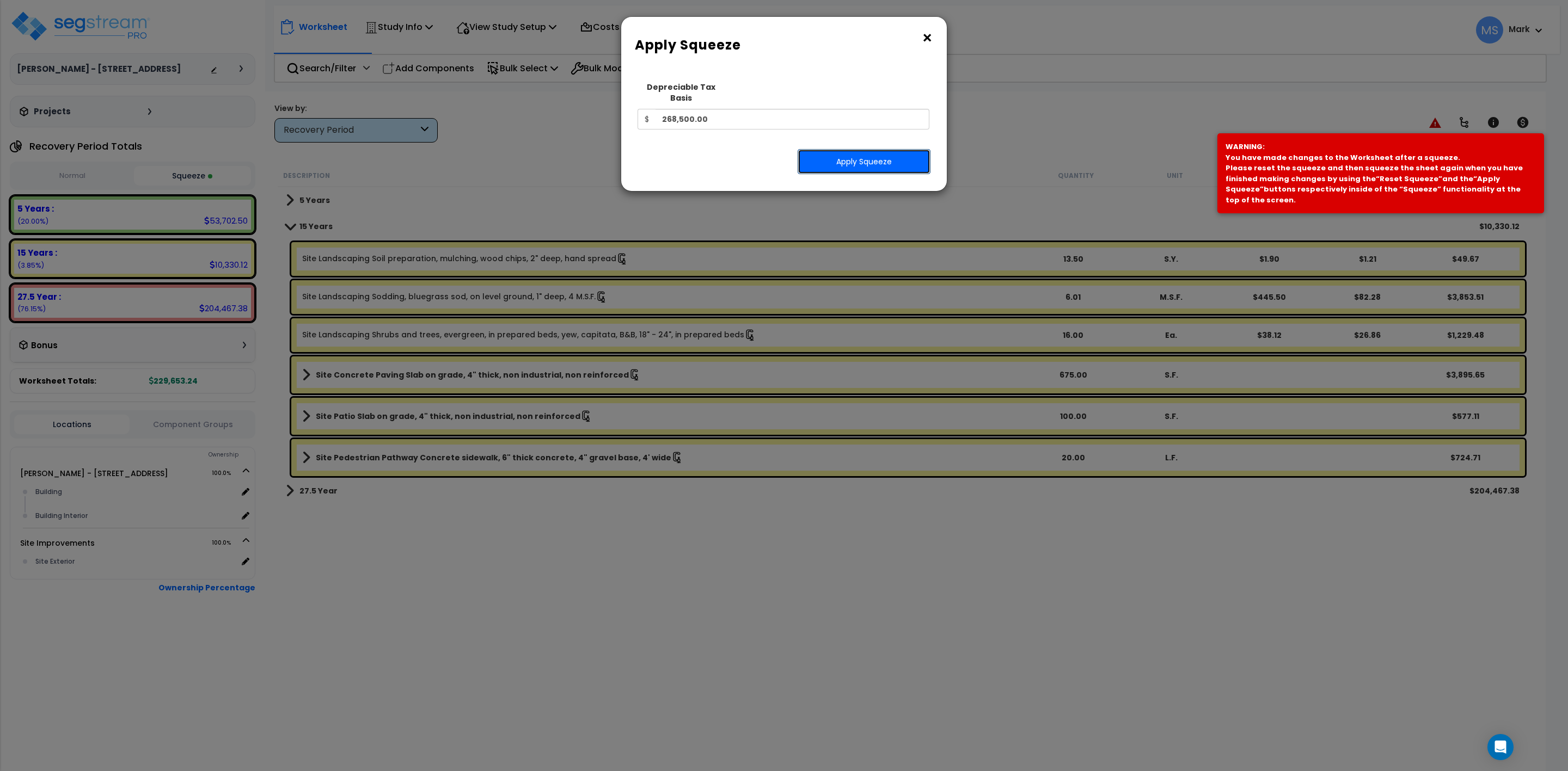
click at [880, 149] on button "Apply Squeeze" at bounding box center [864, 161] width 133 height 25
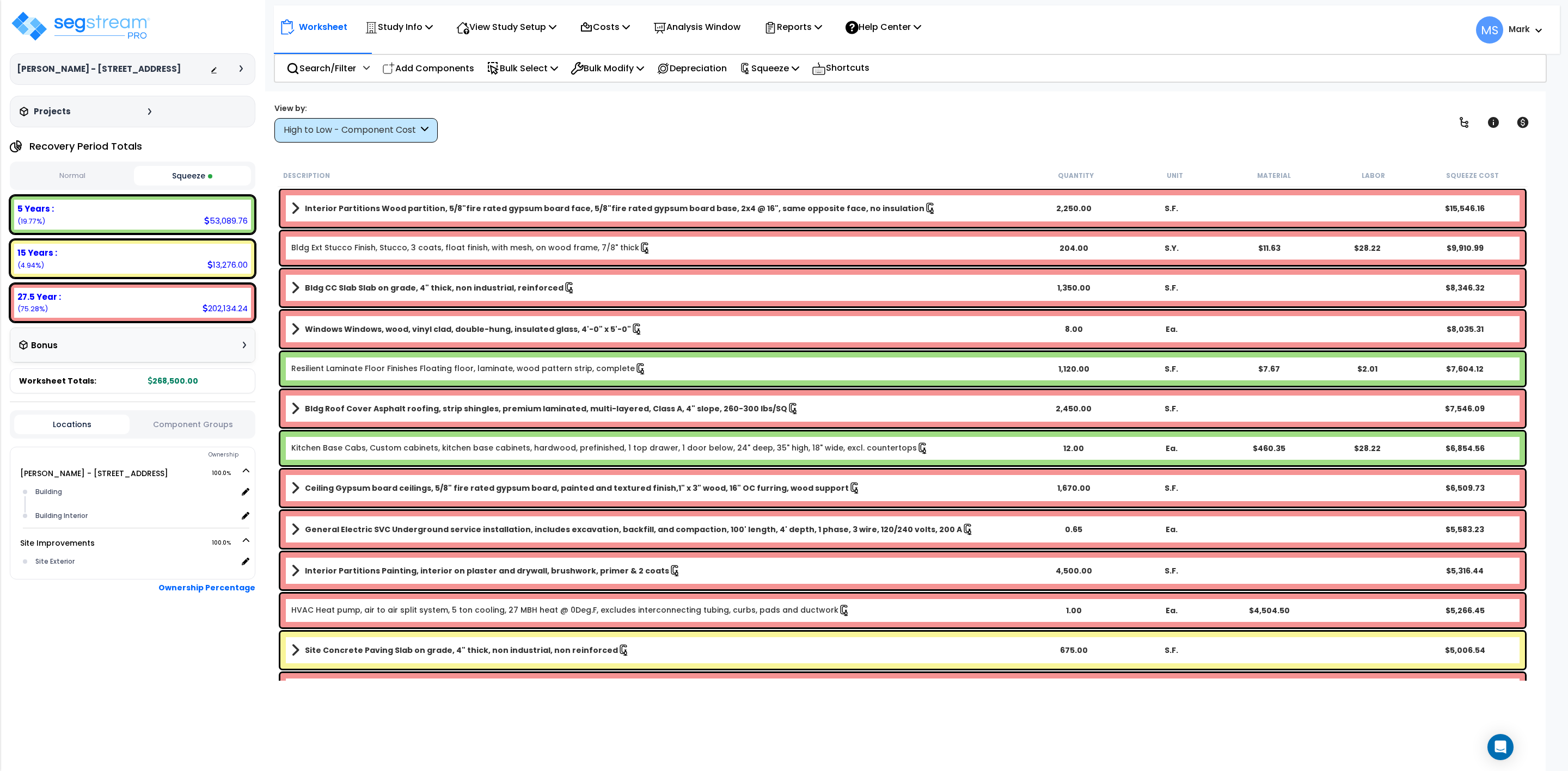
click at [384, 130] on div "High to Low - Component Cost" at bounding box center [351, 131] width 135 height 13
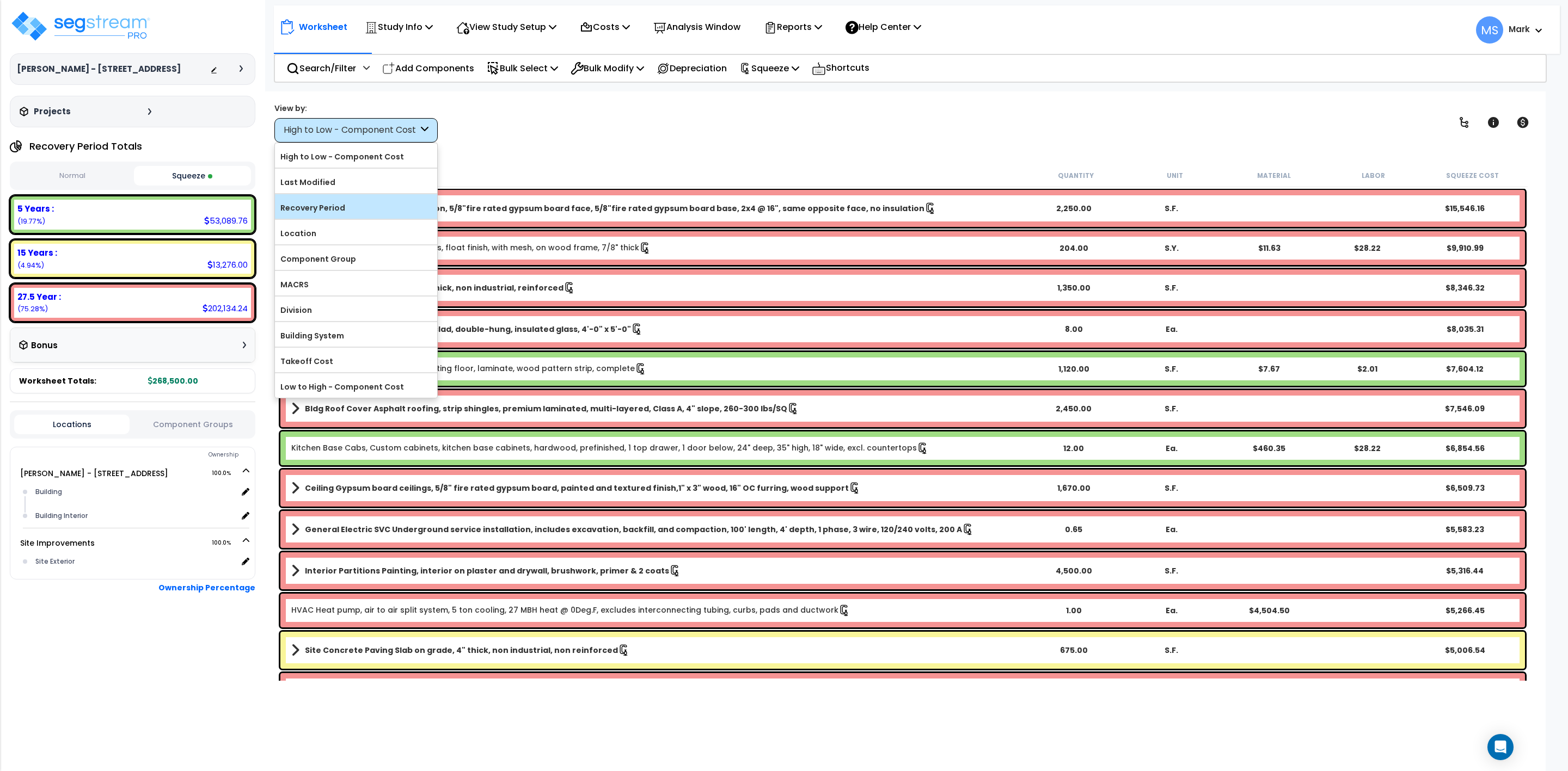
click at [329, 208] on label "Recovery Period" at bounding box center [356, 208] width 163 height 17
click at [0, 0] on input "Recovery Period" at bounding box center [0, 0] width 0 height 0
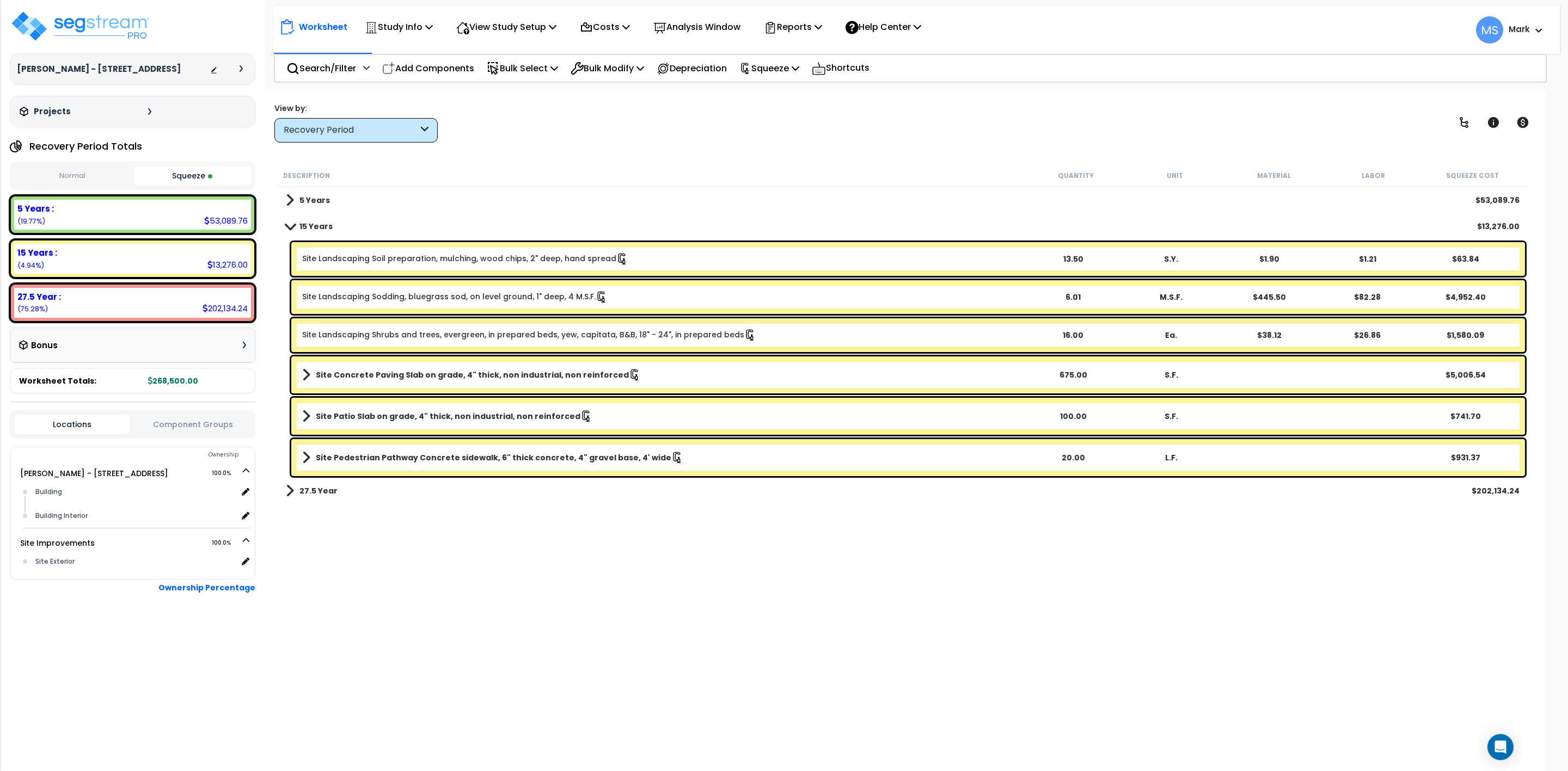
click at [328, 199] on div "5 Years $53,089.76" at bounding box center [903, 200] width 1245 height 26
click at [292, 198] on span at bounding box center [290, 200] width 8 height 15
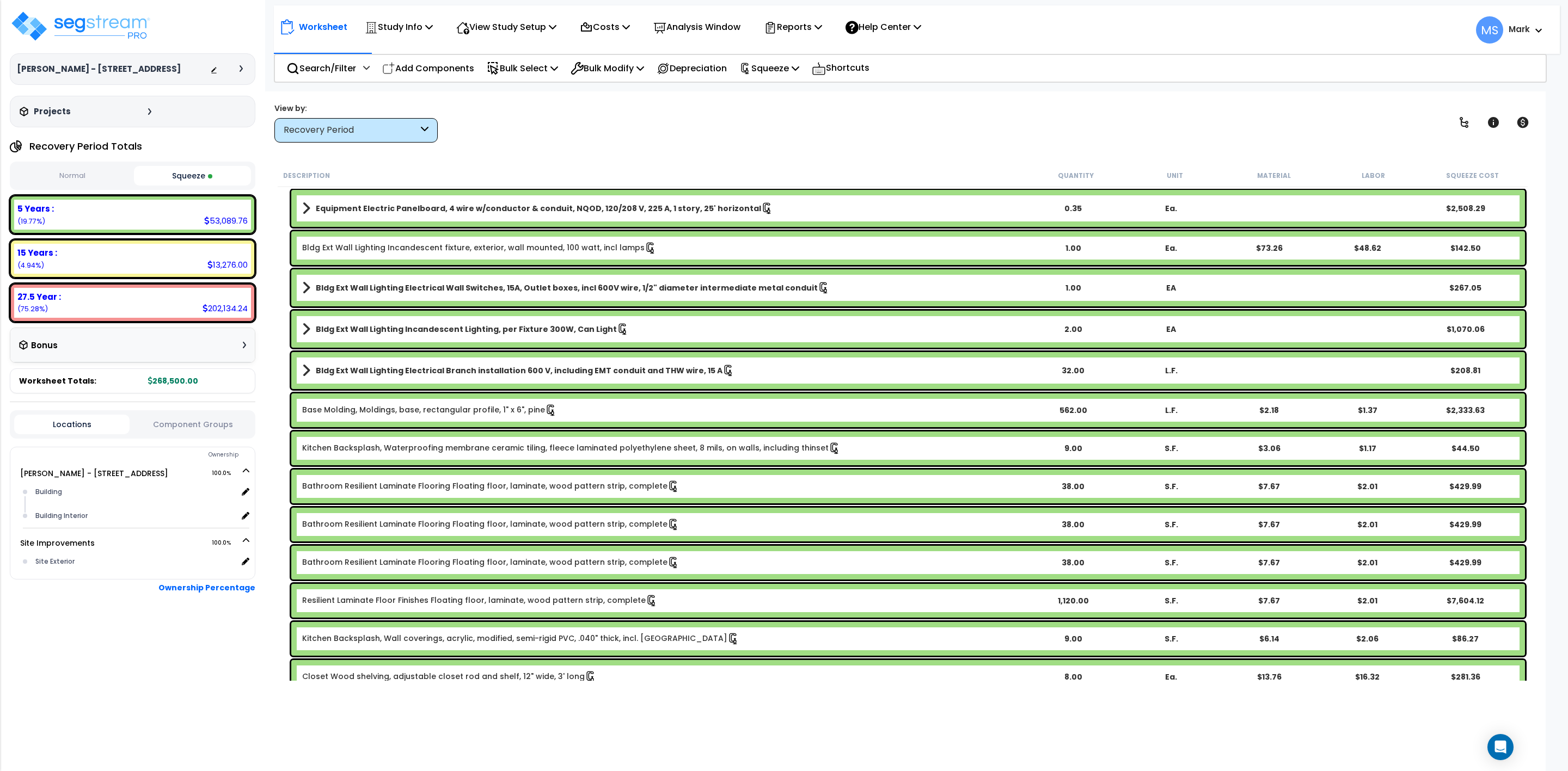
scroll to position [327, 0]
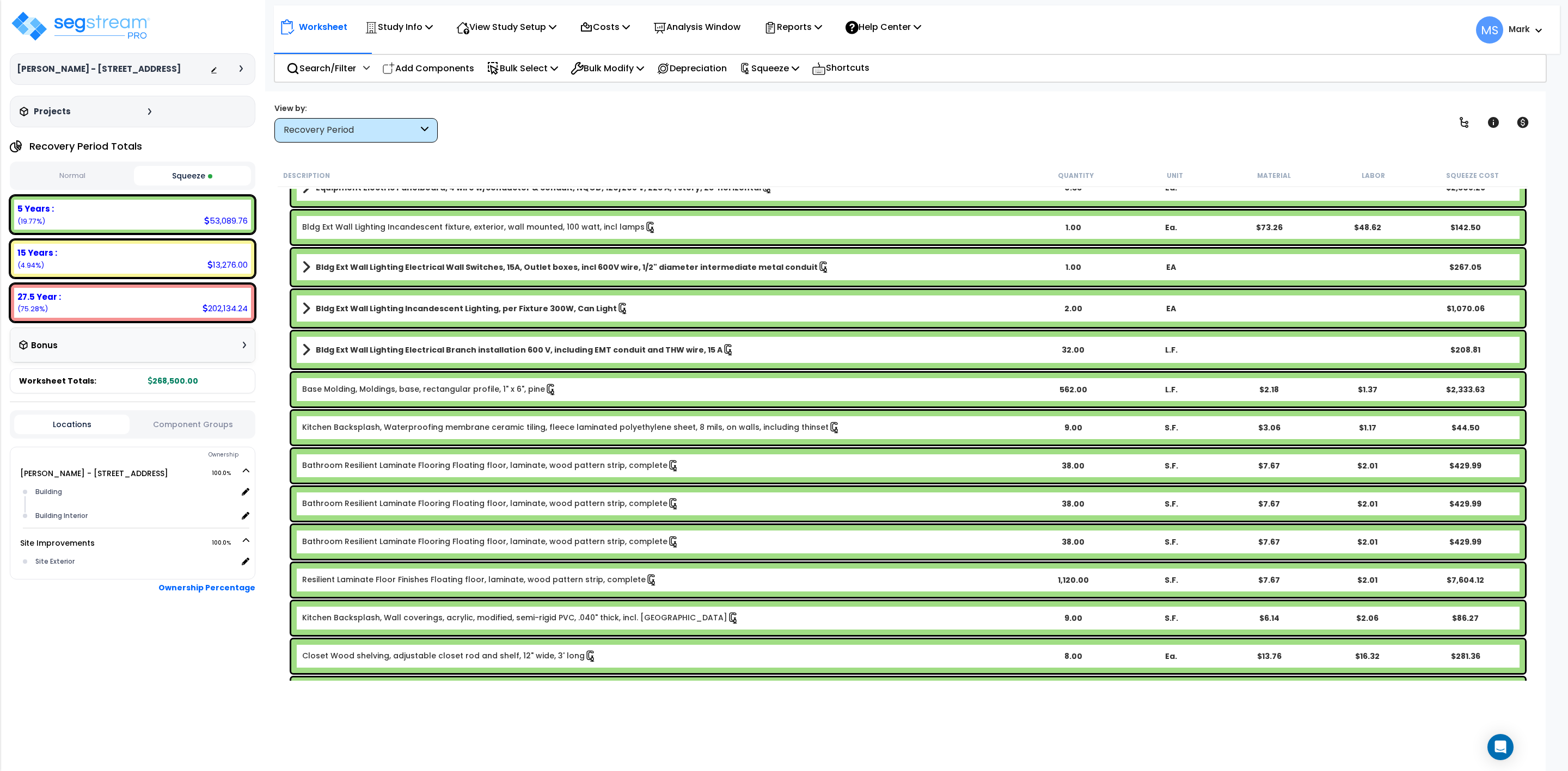
click at [596, 577] on link "Resilient Laminate Floor Finishes Floating floor, laminate, wood pattern strip,…" at bounding box center [480, 580] width 355 height 12
click at [768, 577] on b "Resilient Laminate Floor Finishes Floating floor, laminate, wood pattern strip,…" at bounding box center [663, 580] width 722 height 12
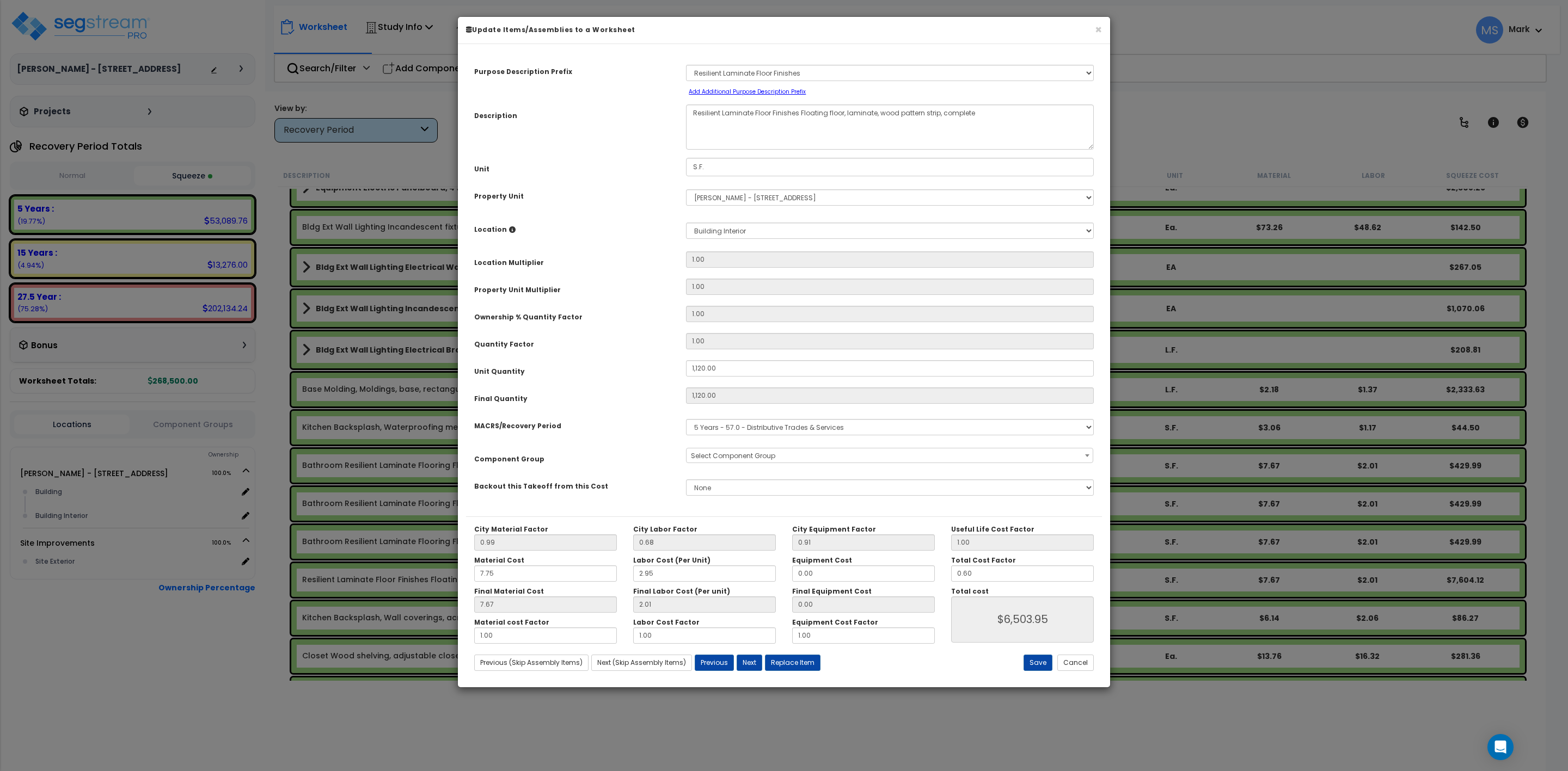
select select "45956"
drag, startPoint x: 991, startPoint y: 573, endPoint x: 921, endPoint y: 566, distance: 70.3
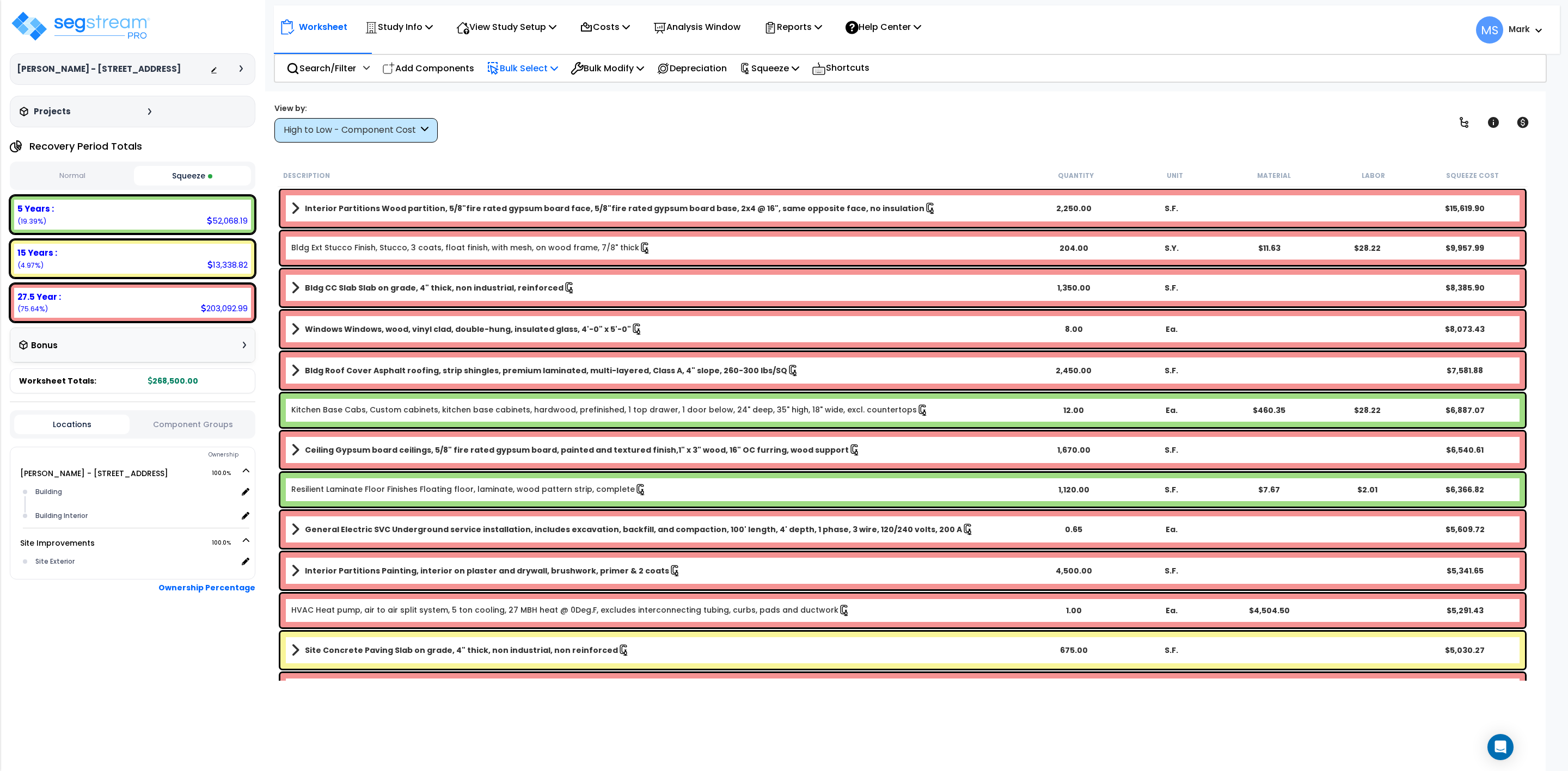
click at [535, 68] on p "Bulk Select" at bounding box center [523, 68] width 72 height 14
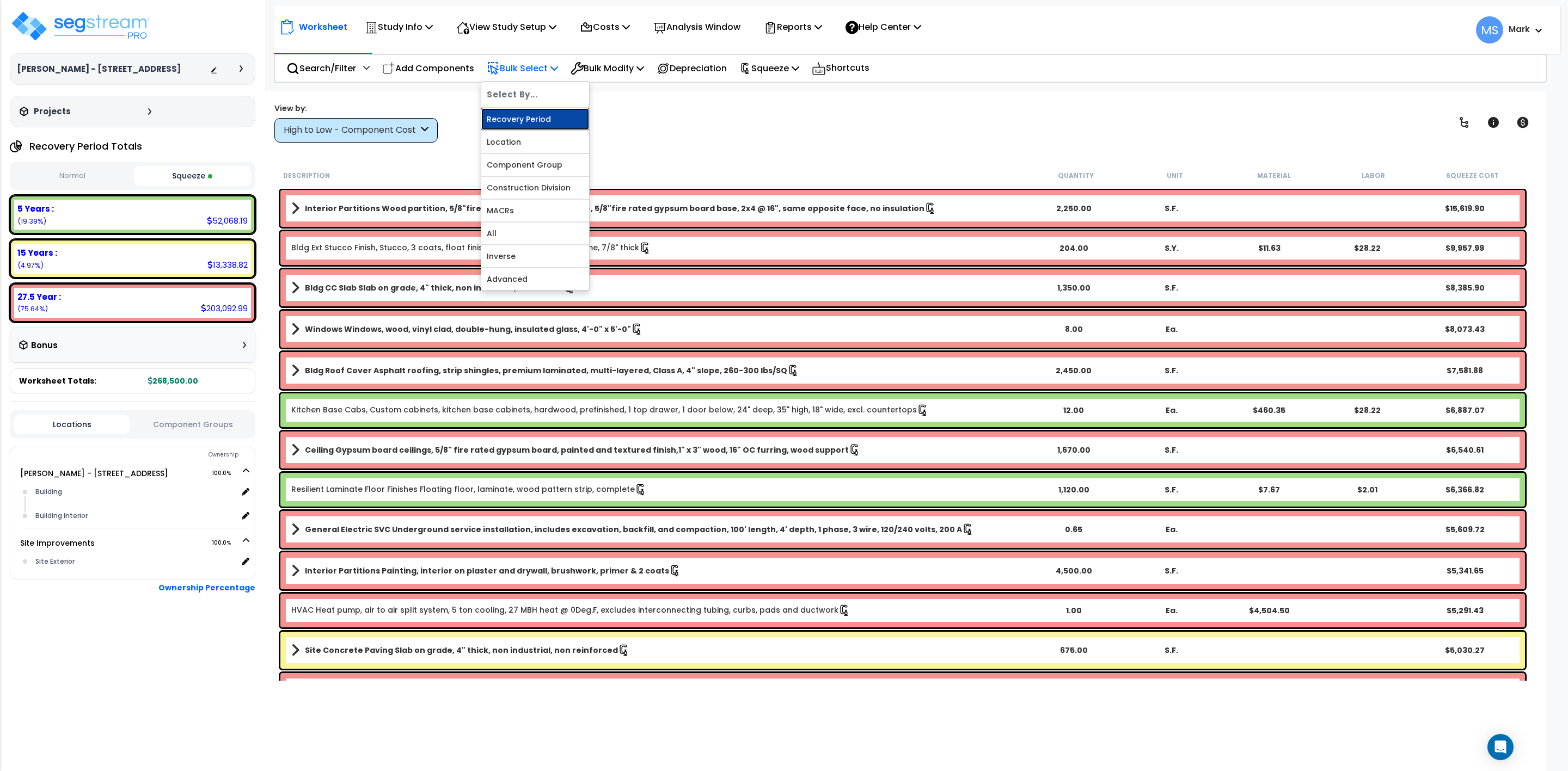
click at [531, 116] on link "Recovery Period" at bounding box center [535, 119] width 108 height 22
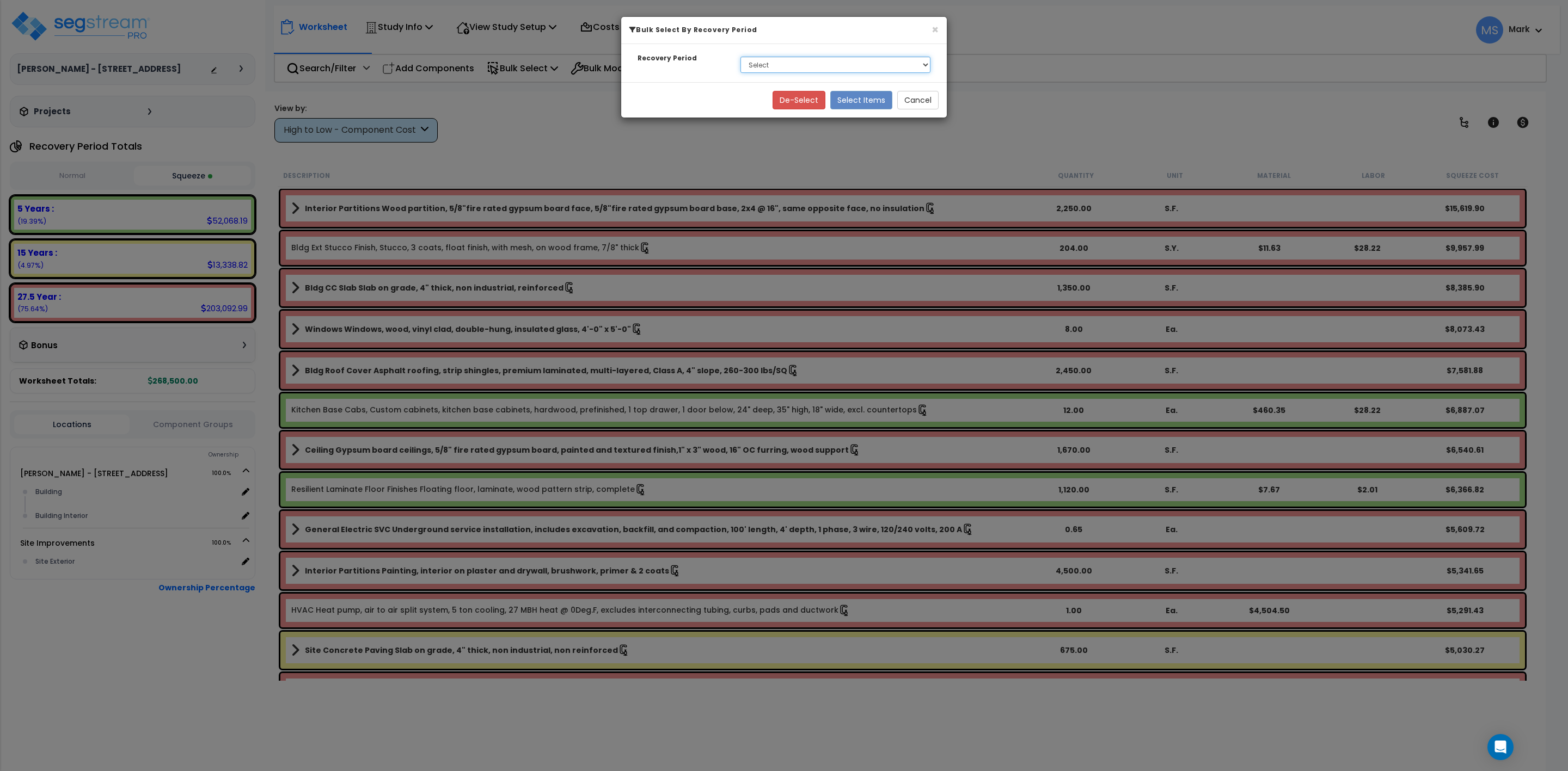
click at [785, 65] on select "Select 5 Years 15 Years 27.5 Year" at bounding box center [835, 65] width 190 height 17
select select "275Y"
click at [740, 57] on select "Select 5 Years 15 Years 27.5 Year" at bounding box center [835, 65] width 190 height 17
click at [857, 100] on button "Select Items" at bounding box center [861, 100] width 62 height 18
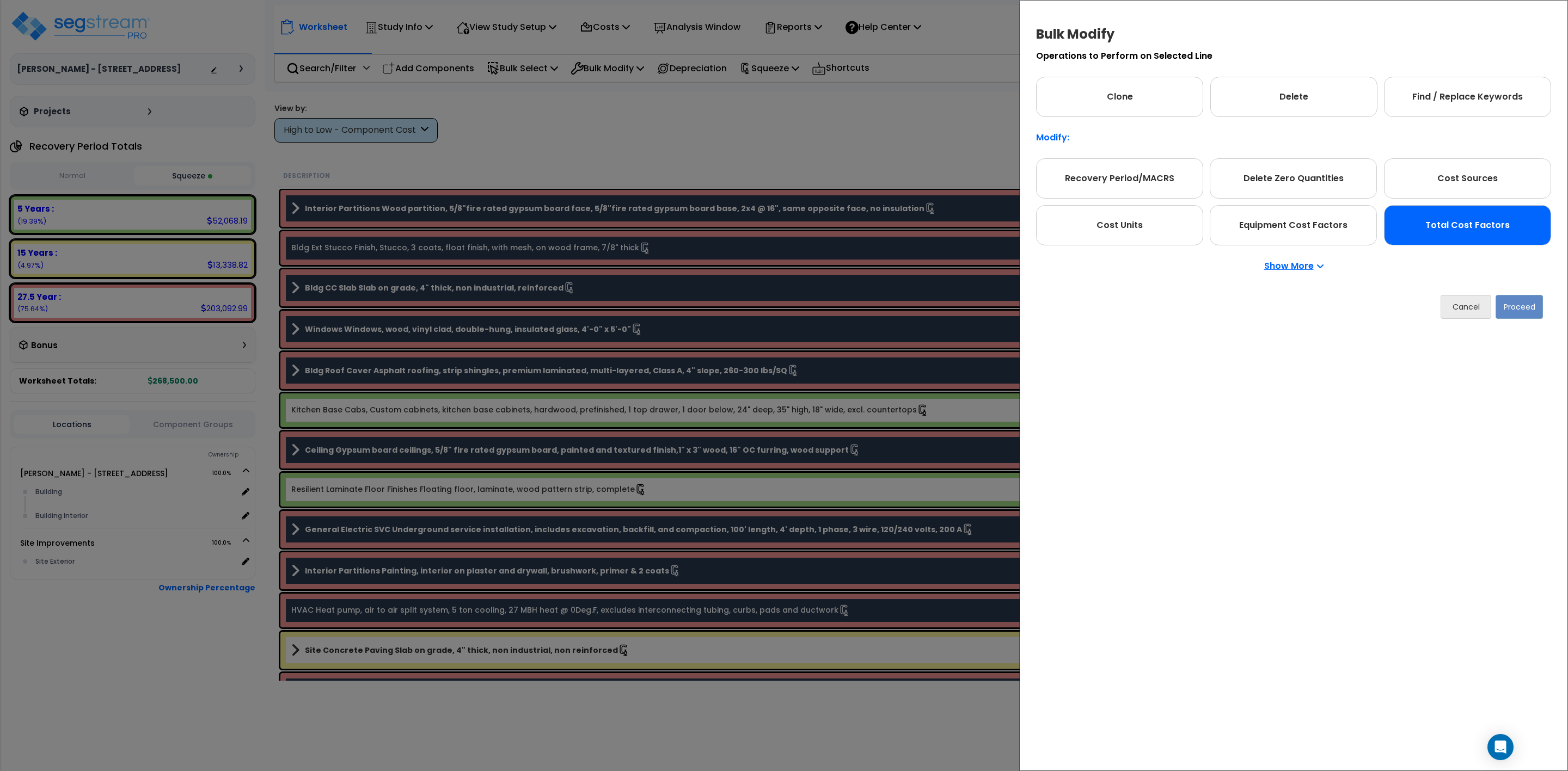
click at [1464, 228] on div "Total Cost Factors" at bounding box center [1468, 225] width 167 height 41
click at [1525, 306] on button "Proceed" at bounding box center [1519, 307] width 47 height 24
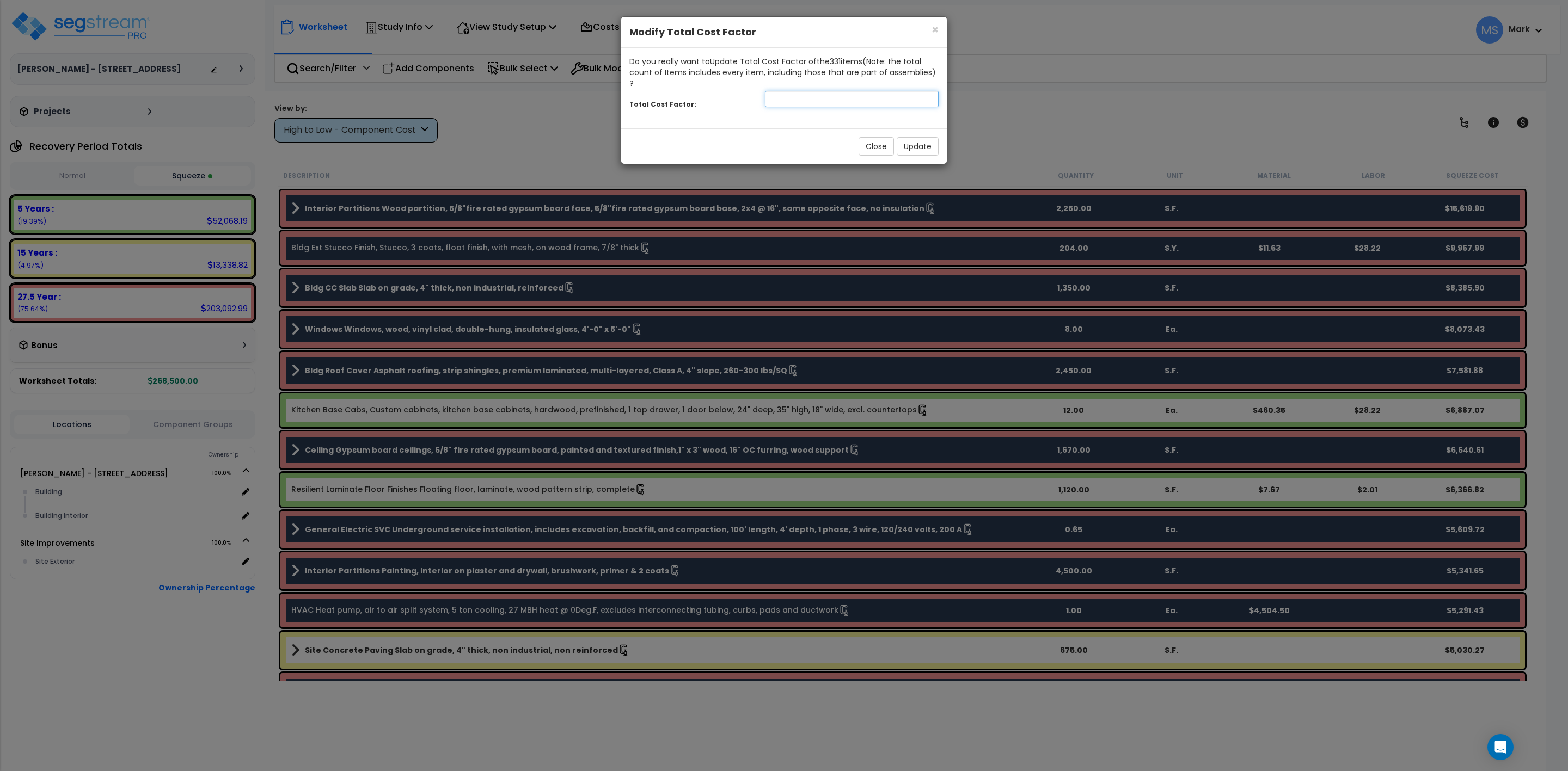
click at [795, 91] on input "number" at bounding box center [852, 99] width 174 height 17
type input "1.1"
click at [922, 137] on button "Update" at bounding box center [918, 146] width 42 height 18
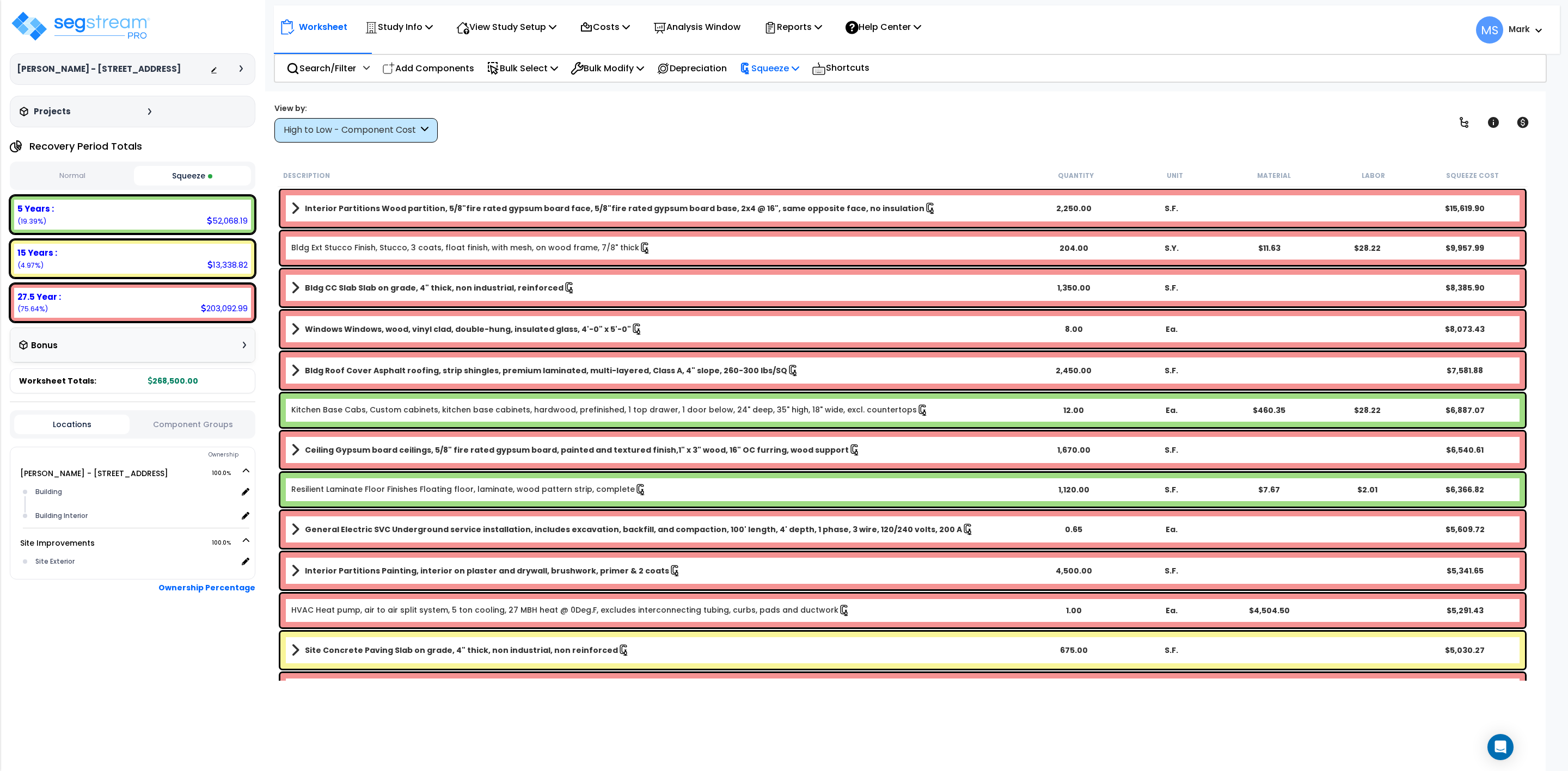
click at [782, 68] on p "Squeeze" at bounding box center [769, 68] width 60 height 14
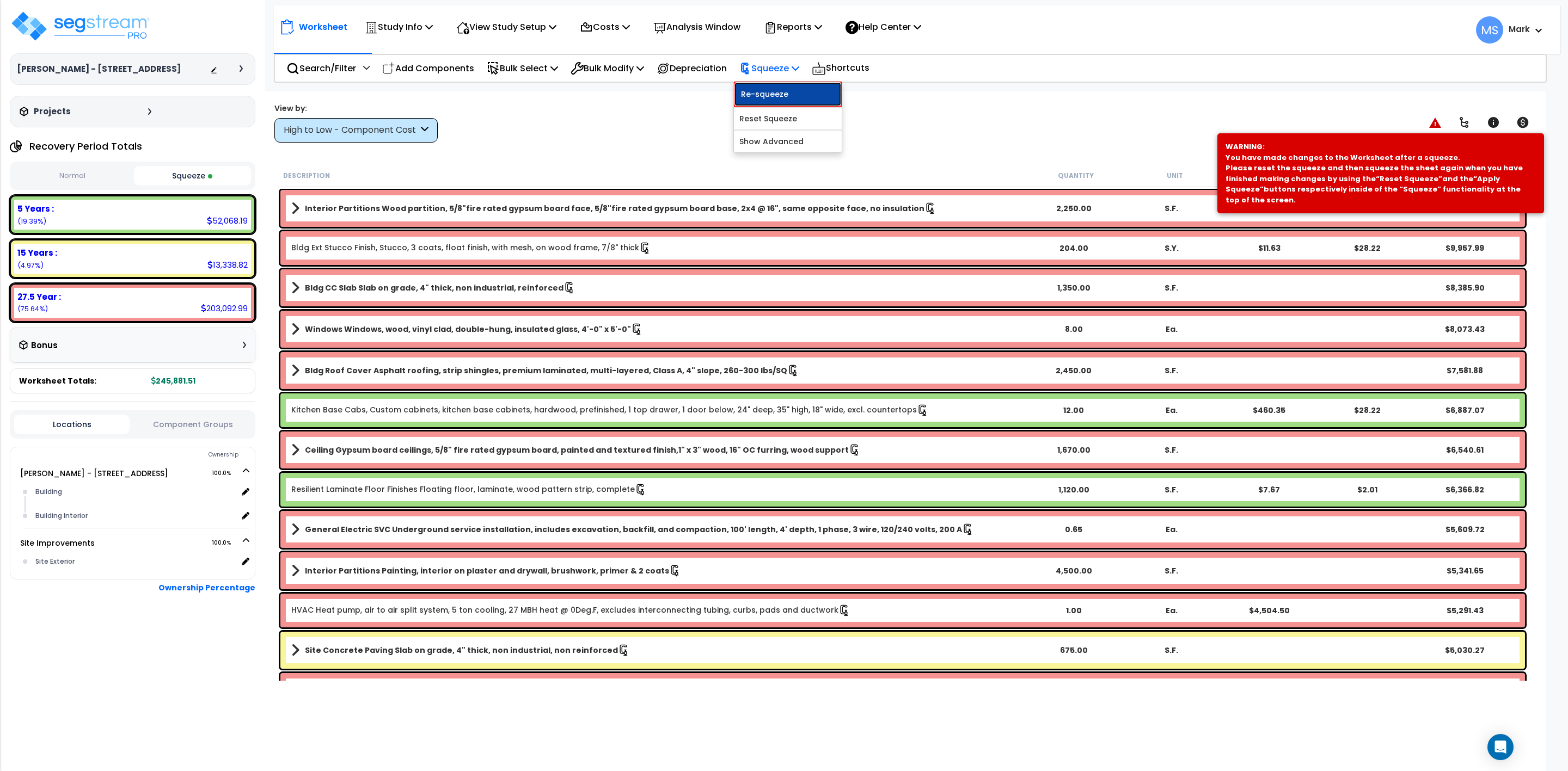
click at [782, 88] on link "Re-squeeze" at bounding box center [787, 94] width 108 height 25
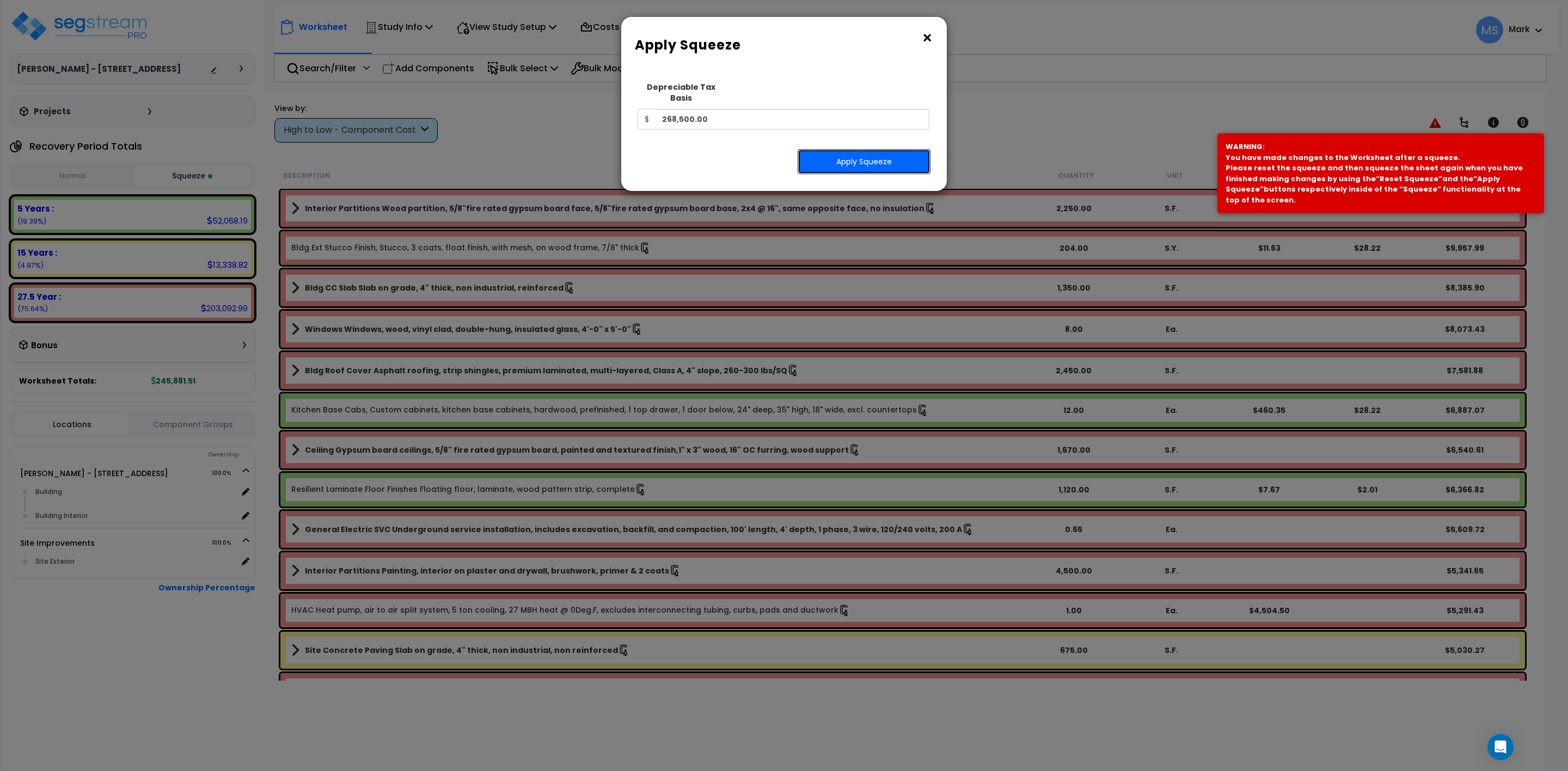
click at [852, 149] on button "Apply Squeeze" at bounding box center [864, 161] width 133 height 25
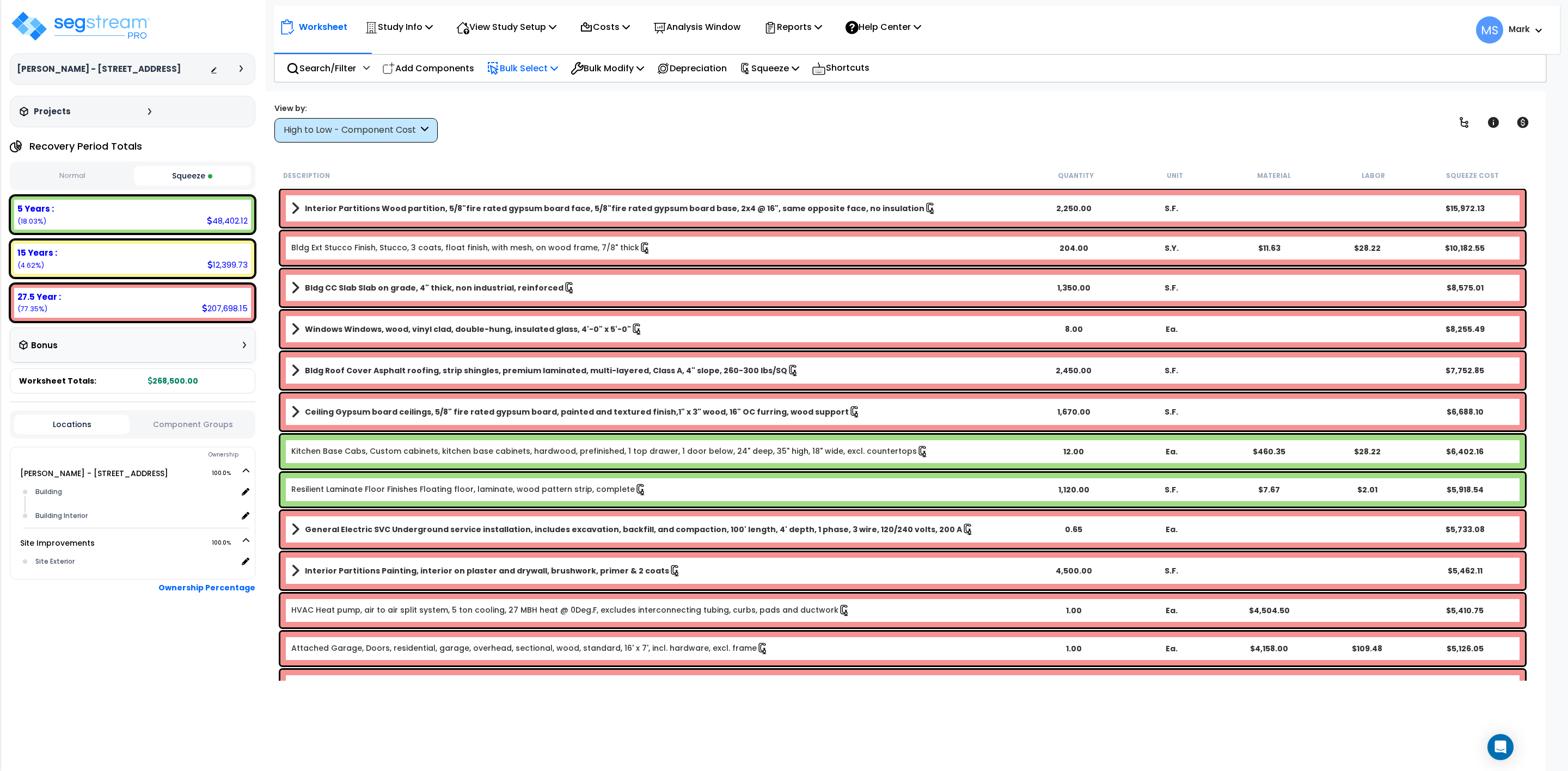
click at [523, 68] on p "Bulk Select" at bounding box center [523, 68] width 72 height 14
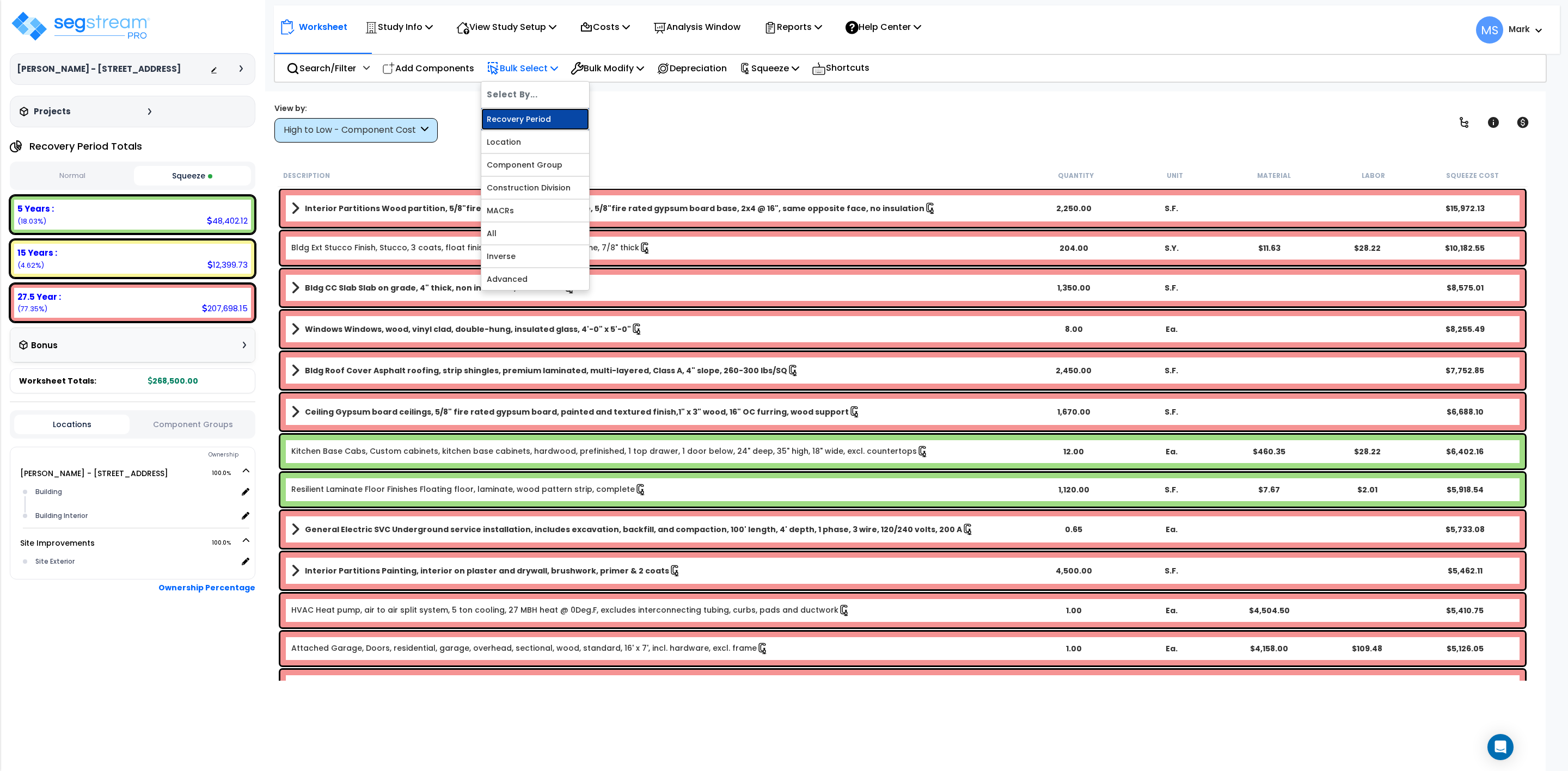
click at [529, 118] on link "Recovery Period" at bounding box center [535, 119] width 108 height 22
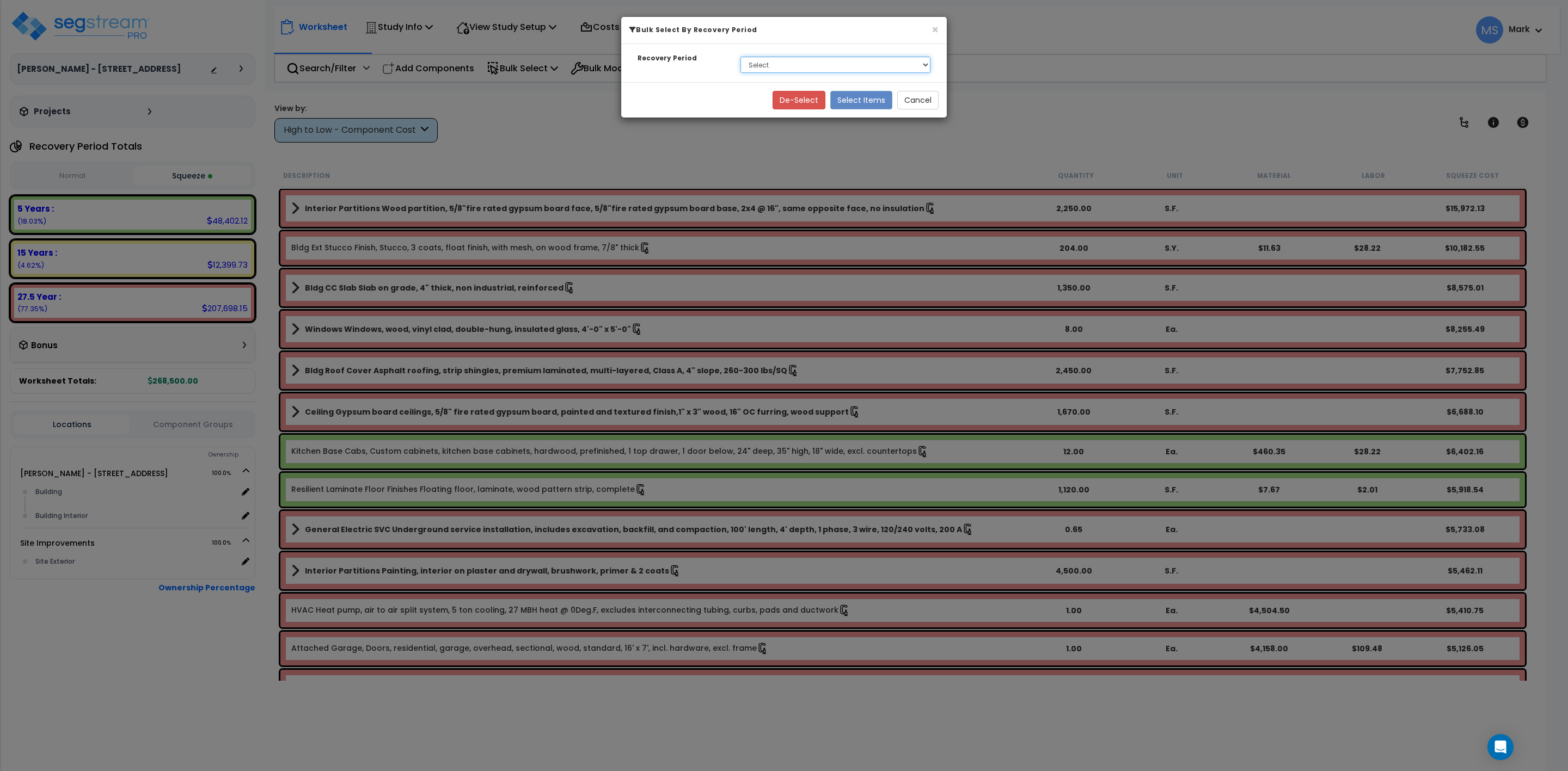
click at [770, 61] on select "Select 5 Years 15 Years 27.5 Year" at bounding box center [835, 65] width 190 height 17
select select "275Y"
click at [740, 57] on select "Select 5 Years 15 Years 27.5 Year" at bounding box center [835, 65] width 190 height 17
click at [860, 104] on button "Select Items" at bounding box center [861, 100] width 62 height 18
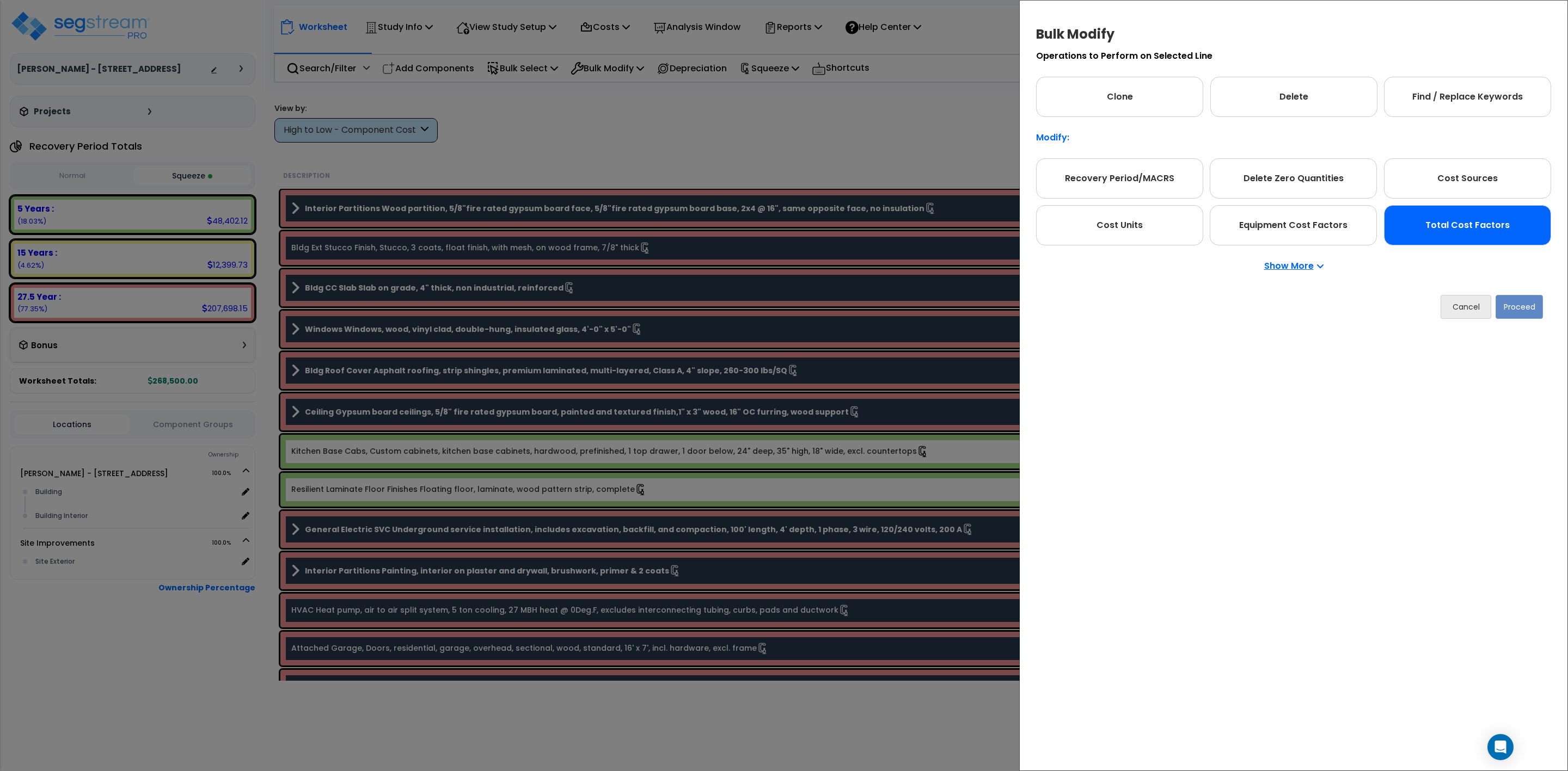
click at [1488, 235] on div "Total Cost Factors" at bounding box center [1468, 225] width 167 height 41
click at [1523, 311] on button "Proceed" at bounding box center [1519, 307] width 47 height 24
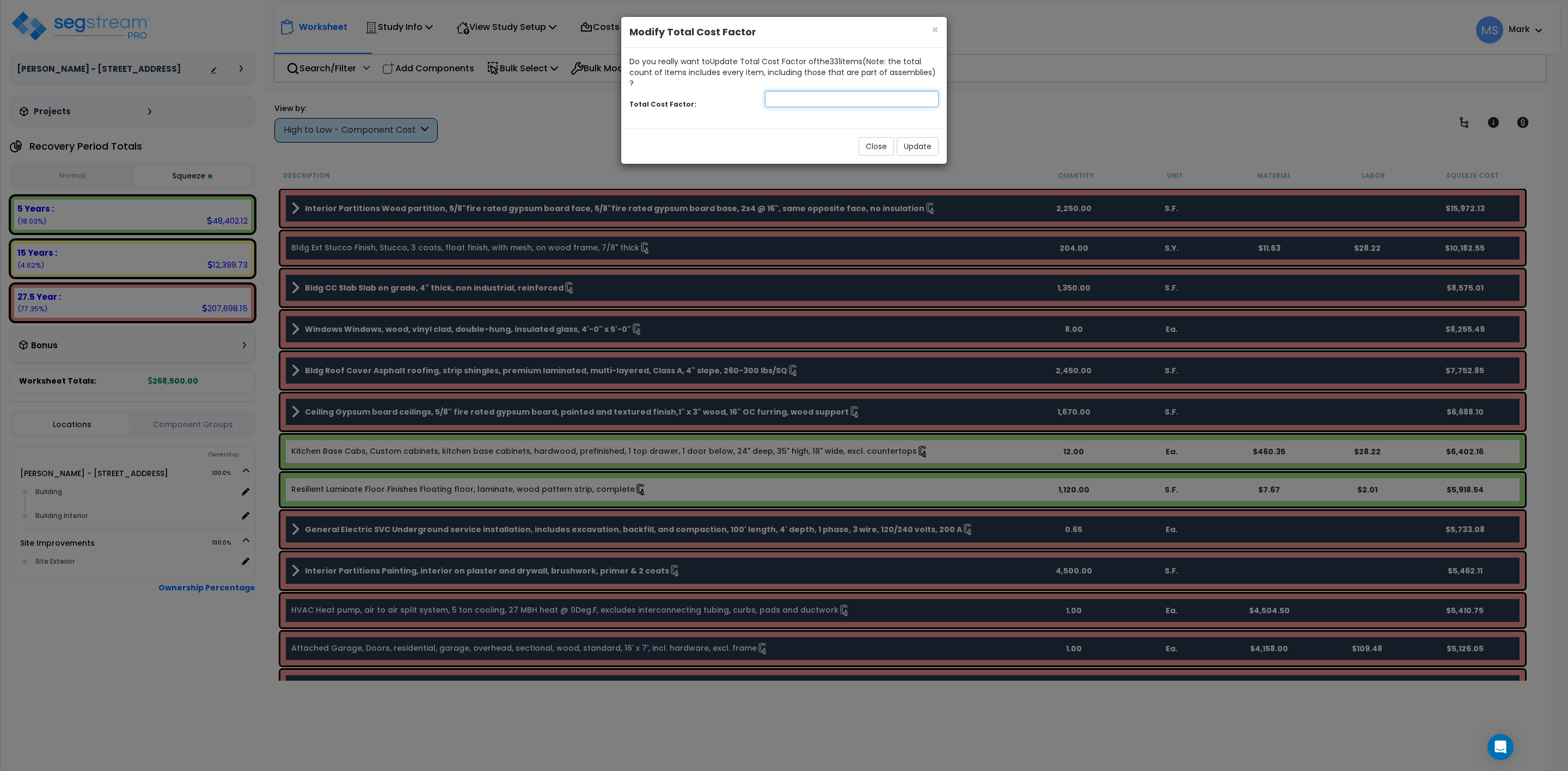
click at [829, 91] on input "number" at bounding box center [852, 99] width 174 height 17
type input "1.05"
click at [907, 139] on button "Update" at bounding box center [918, 146] width 42 height 18
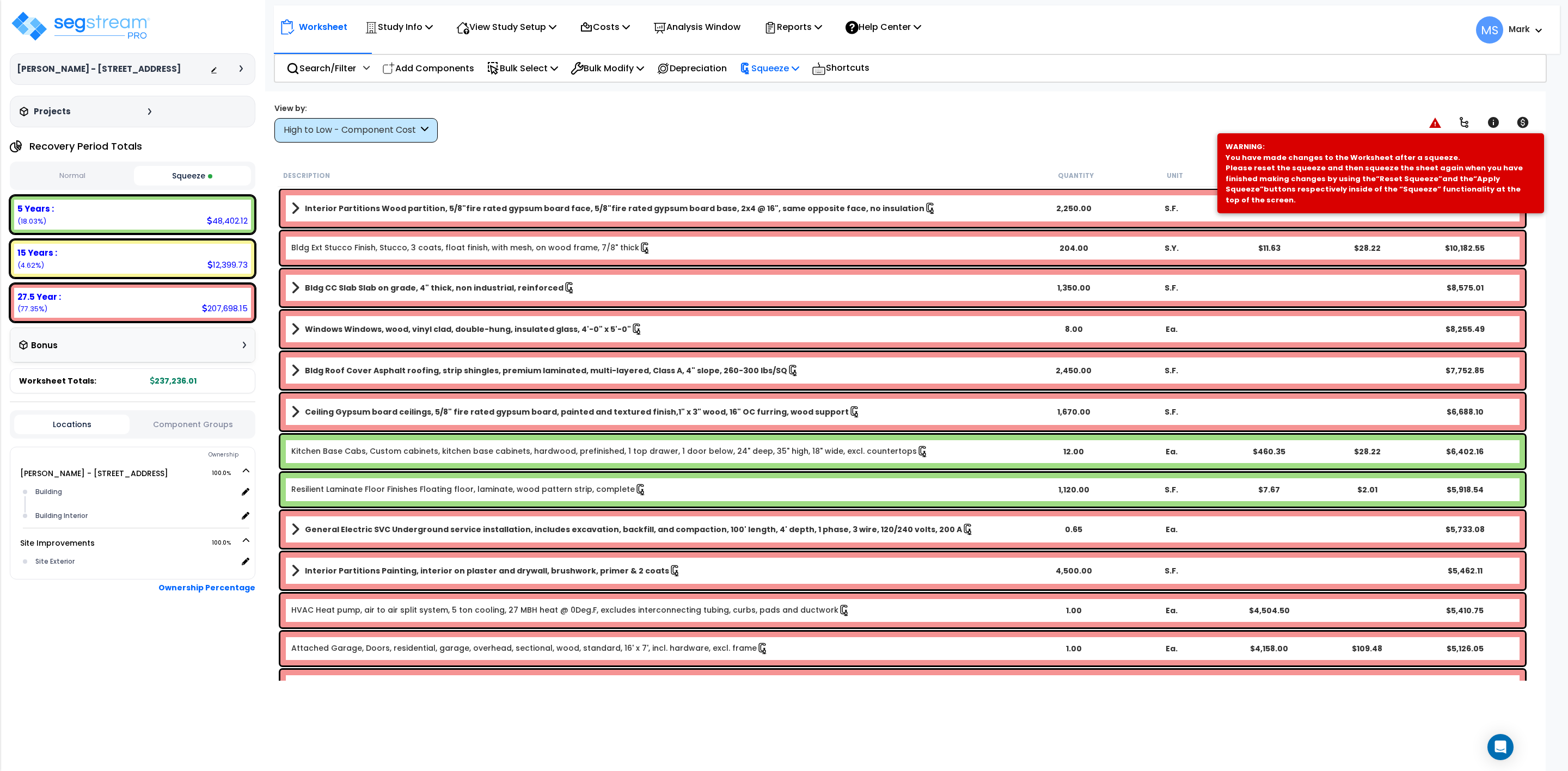
click at [774, 68] on p "Squeeze" at bounding box center [769, 68] width 60 height 14
click at [782, 93] on link "Re-squeeze" at bounding box center [787, 94] width 108 height 25
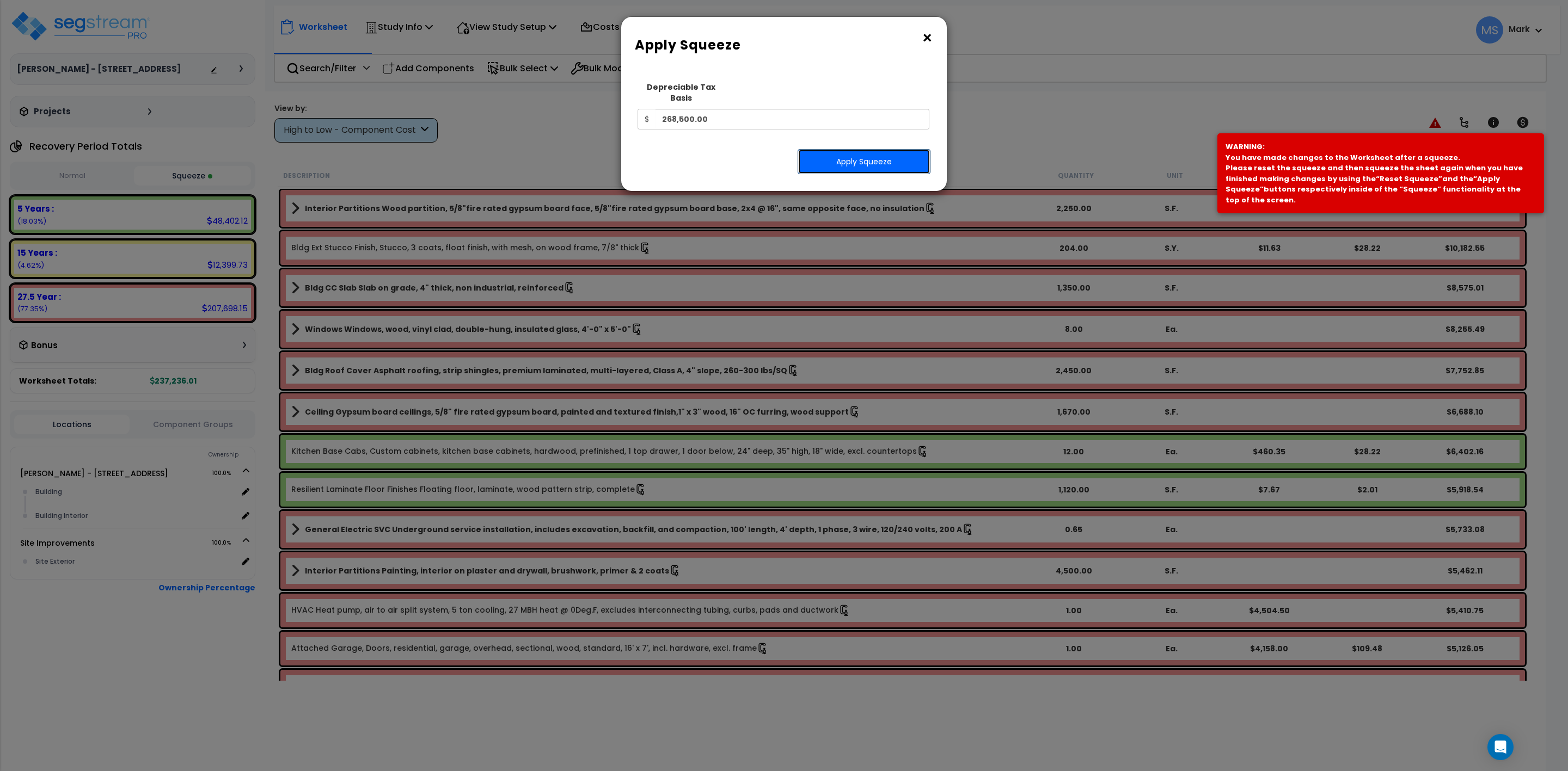
click at [845, 154] on button "Apply Squeeze" at bounding box center [864, 161] width 133 height 25
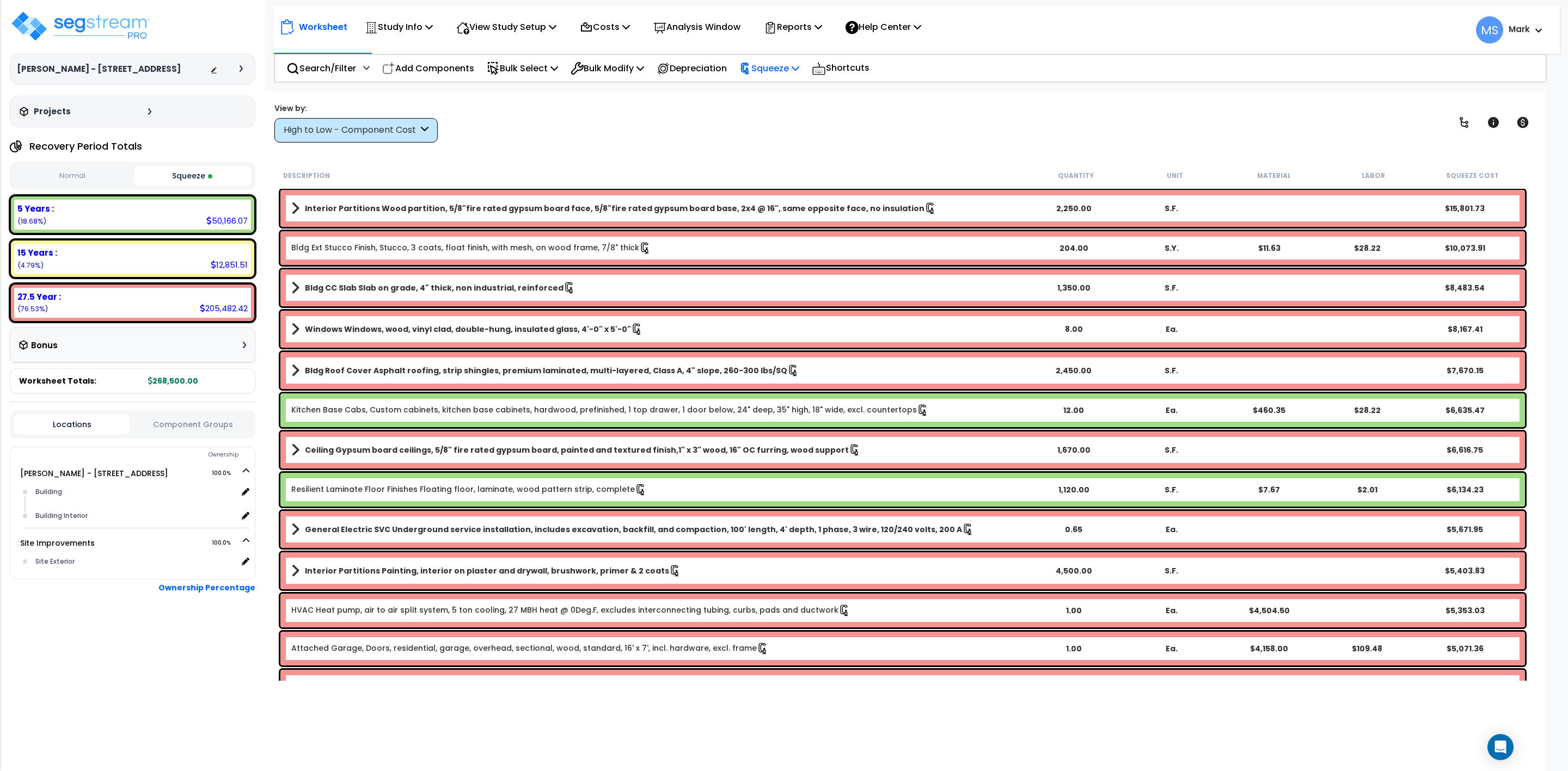
click at [787, 65] on p "Squeeze" at bounding box center [769, 68] width 60 height 14
click at [615, 68] on p "Bulk Modify" at bounding box center [607, 68] width 73 height 14
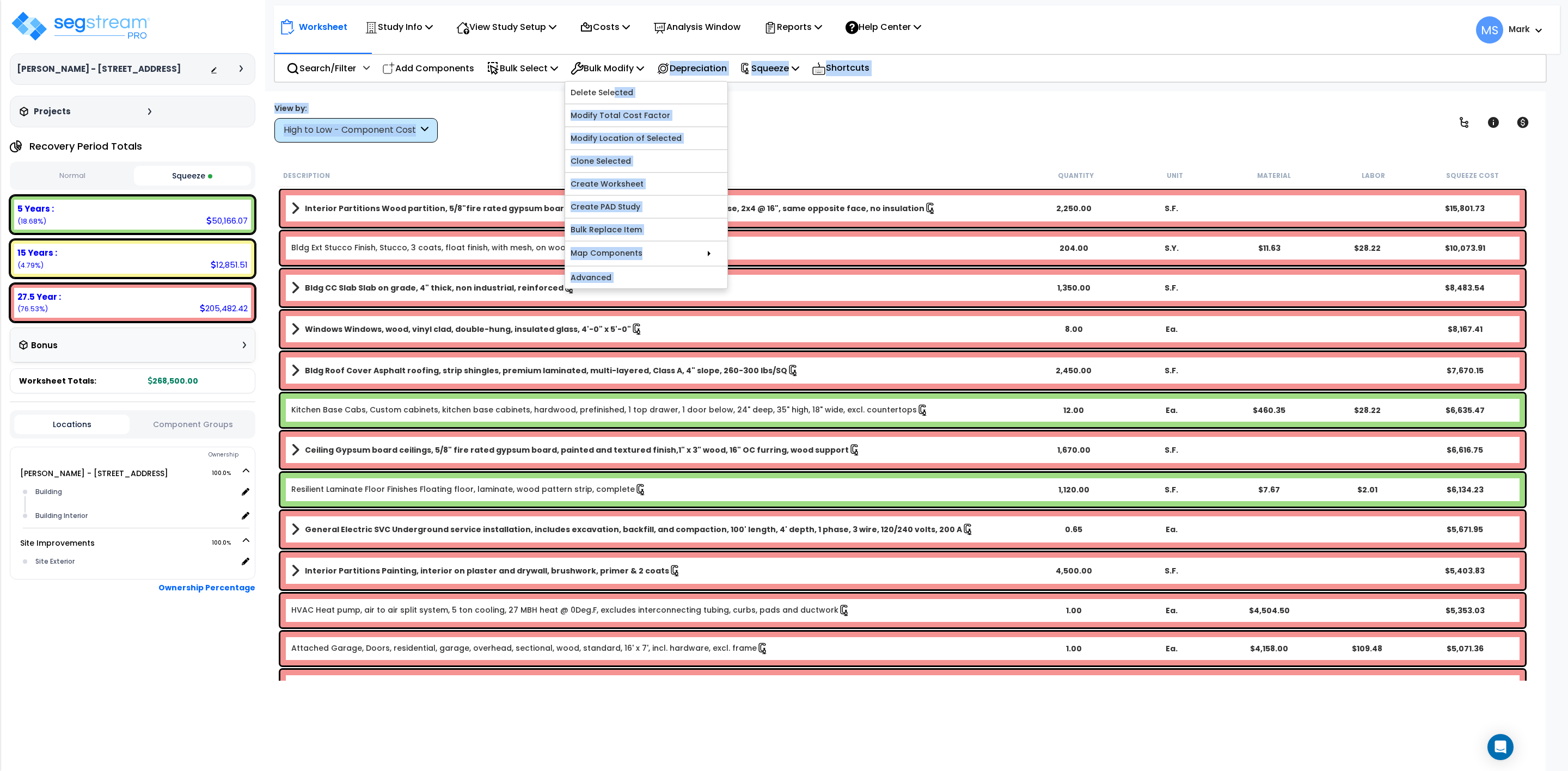
drag, startPoint x: 618, startPoint y: 92, endPoint x: 539, endPoint y: 141, distance: 93.0
click at [539, 141] on div "Worksheet Study Info Study Setup Add Property Unit Template study Clone study MS" at bounding box center [903, 477] width 1286 height 771
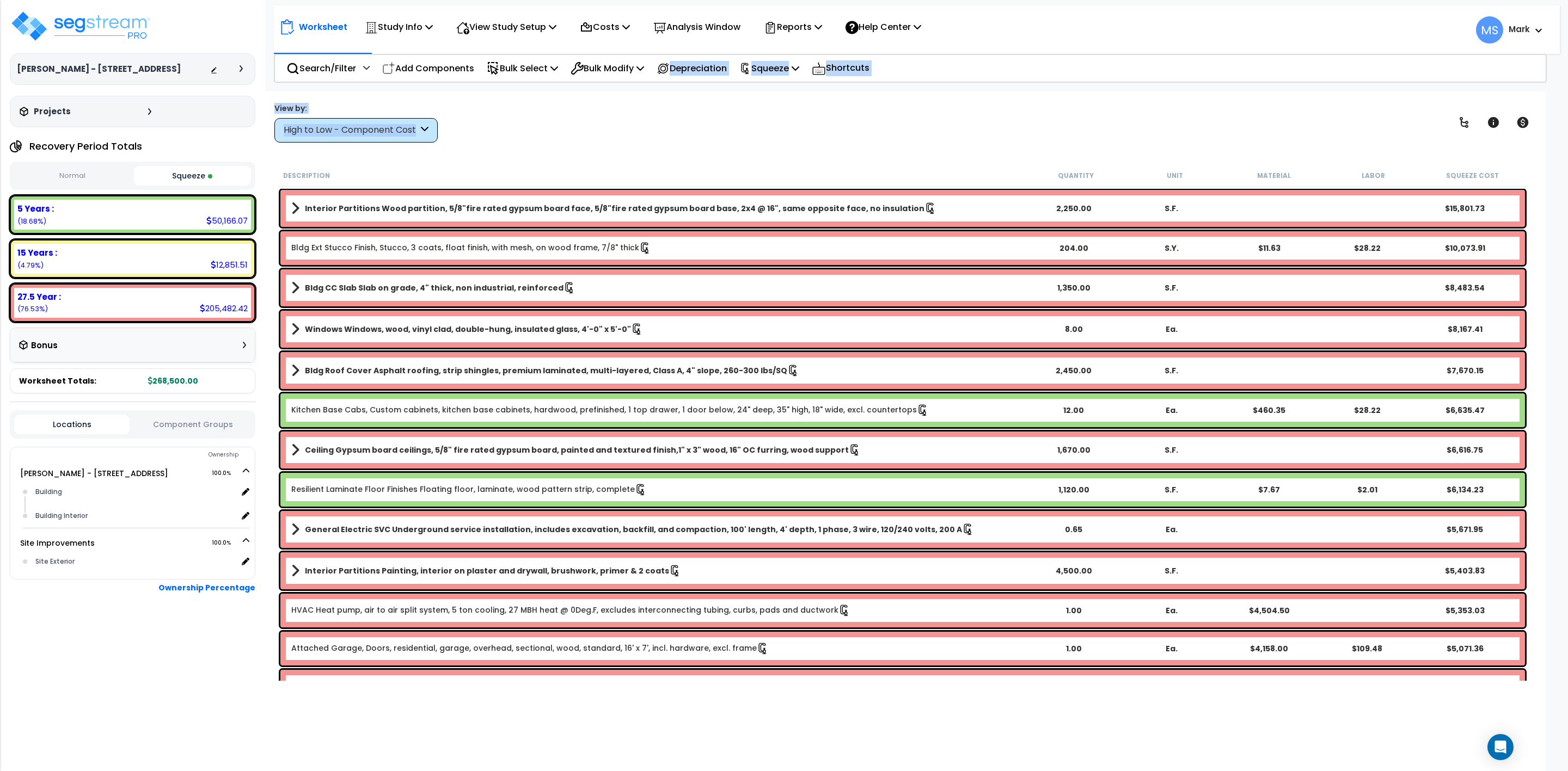
click at [536, 139] on div "View by: High to Low - Component Cost High to Low - Component Cost" at bounding box center [903, 122] width 1264 height 41
click at [610, 65] on p "Bulk Modify" at bounding box center [607, 68] width 73 height 14
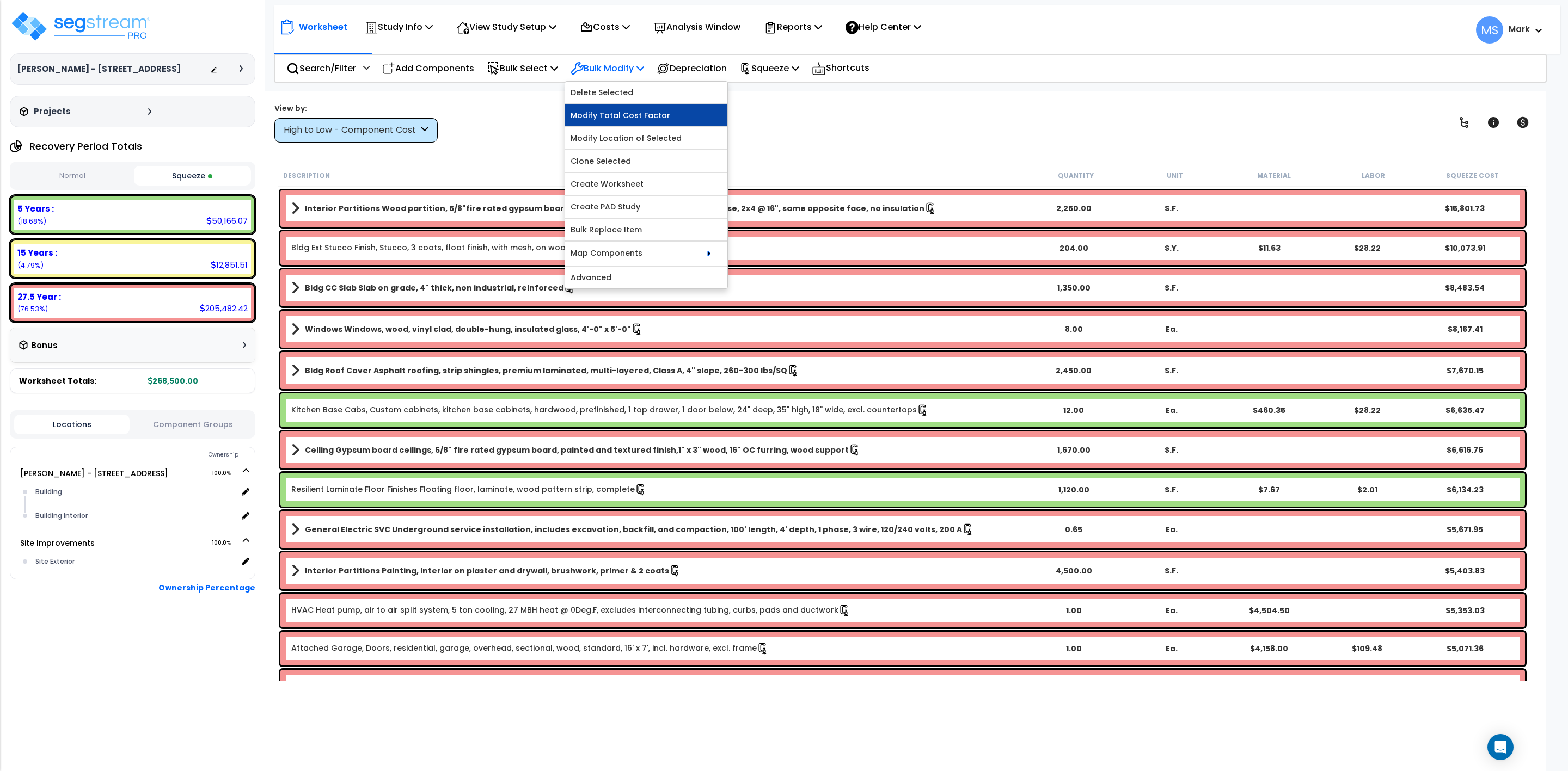
click at [601, 112] on link "Modify Total Cost Factor" at bounding box center [646, 115] width 163 height 22
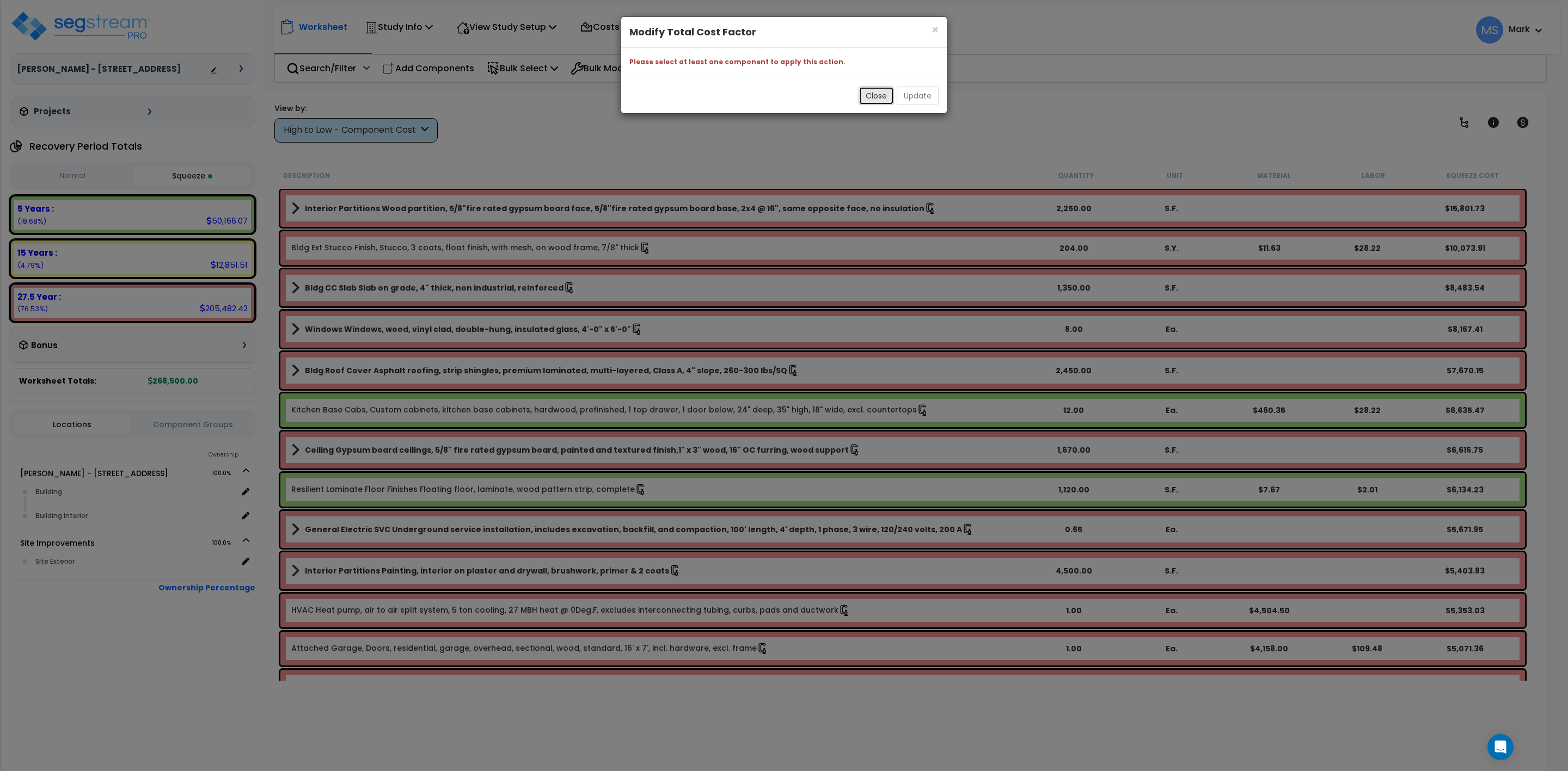
click at [872, 97] on button "Close" at bounding box center [876, 96] width 35 height 18
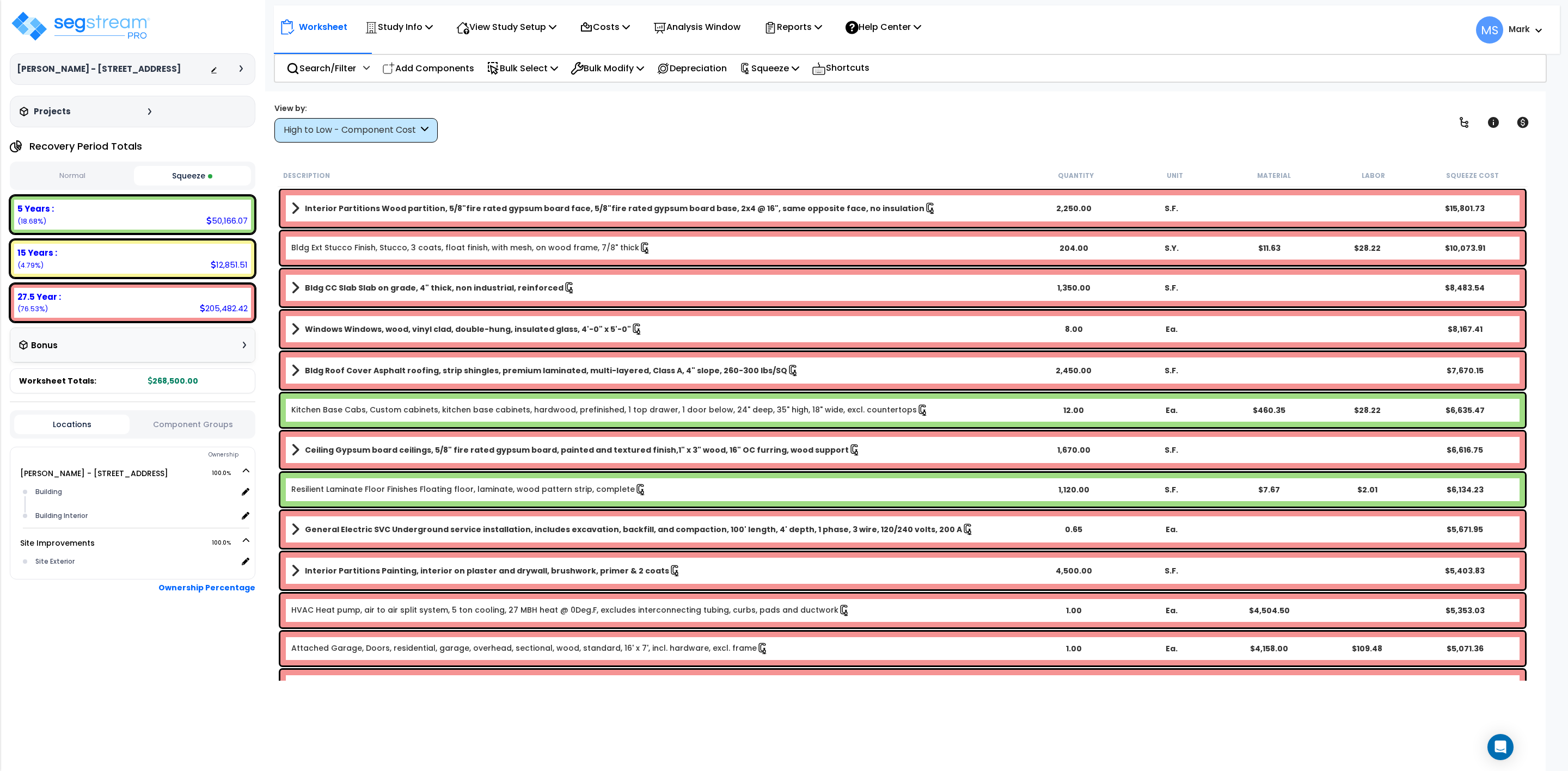
click at [654, 160] on div "Worksheet Study Info Study Setup Add Property Unit Template study Clone study MS" at bounding box center [903, 477] width 1286 height 771
click at [131, 684] on div "[PERSON_NAME] - [STREET_ADDRESS] Depreciable Tax Basis : $268,500.00 Placed-In-…" at bounding box center [132, 386] width 265 height 771
click at [522, 72] on p "Bulk Select" at bounding box center [523, 68] width 72 height 14
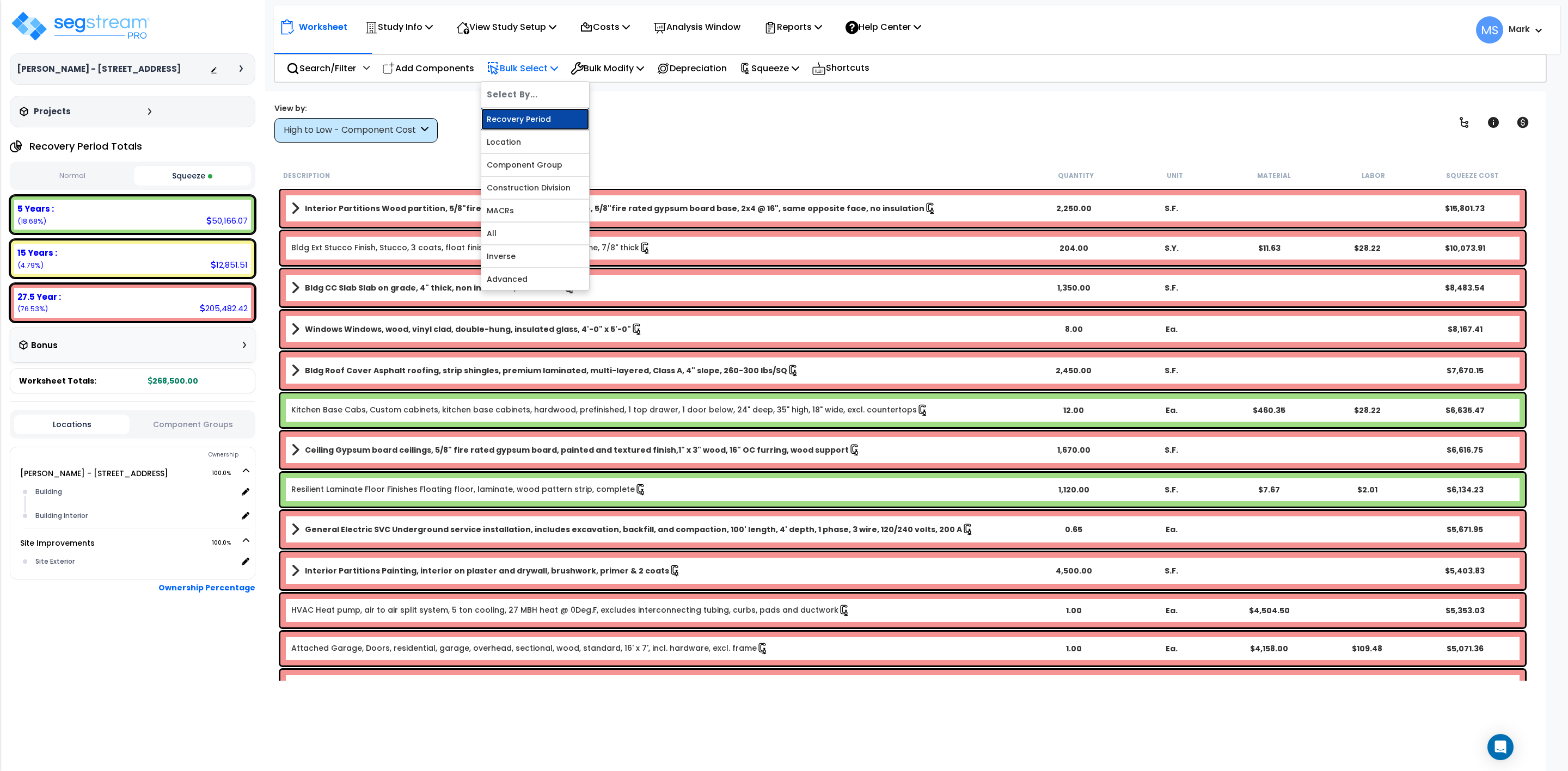
click at [533, 118] on link "Recovery Period" at bounding box center [535, 119] width 108 height 22
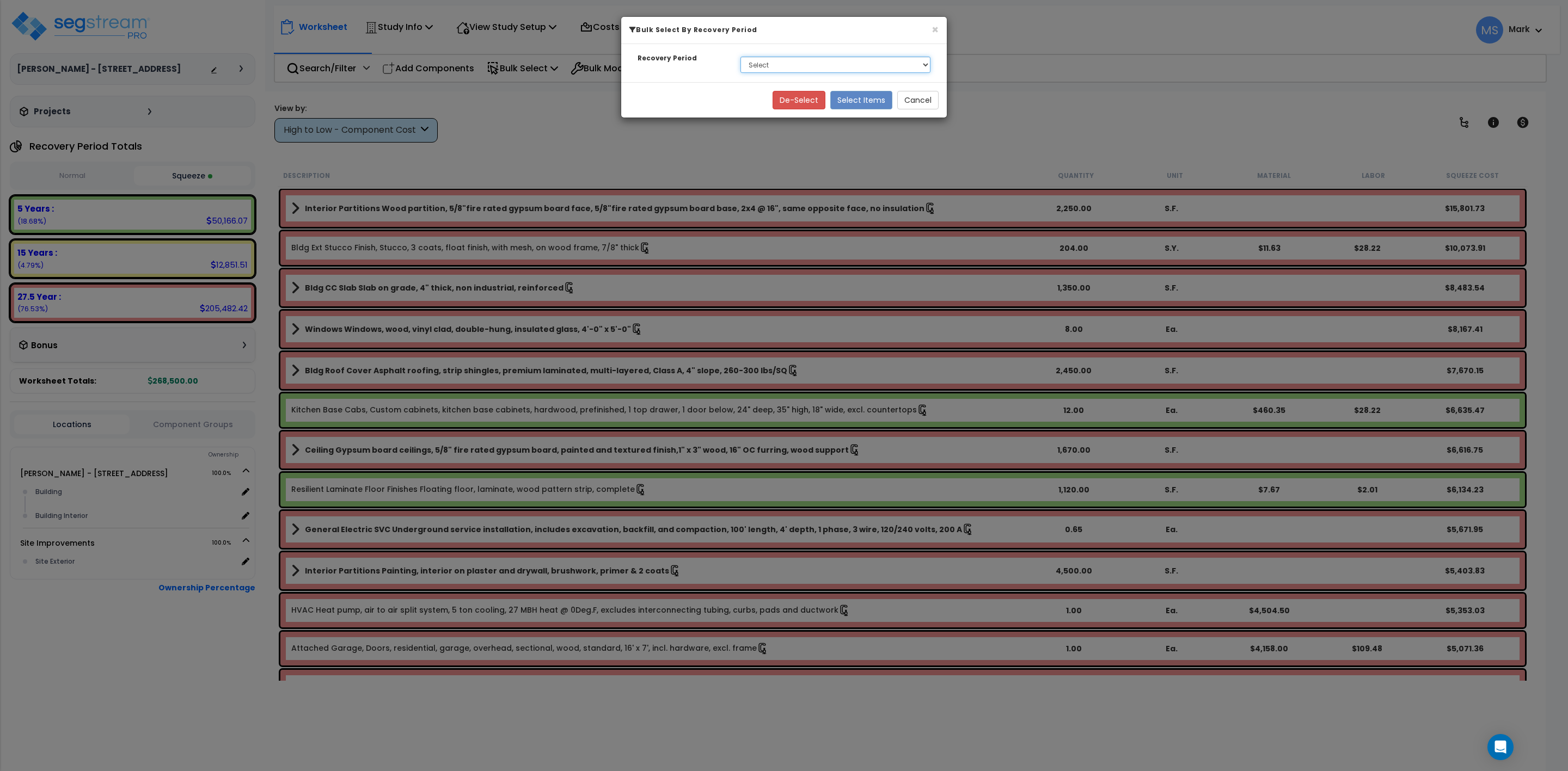
click at [782, 68] on select "Select 5 Years 15 Years 27.5 Year" at bounding box center [835, 65] width 190 height 17
select select "275Y"
click at [740, 57] on select "Select 5 Years 15 Years 27.5 Year" at bounding box center [835, 65] width 190 height 17
click at [872, 99] on button "Select Items" at bounding box center [861, 100] width 62 height 18
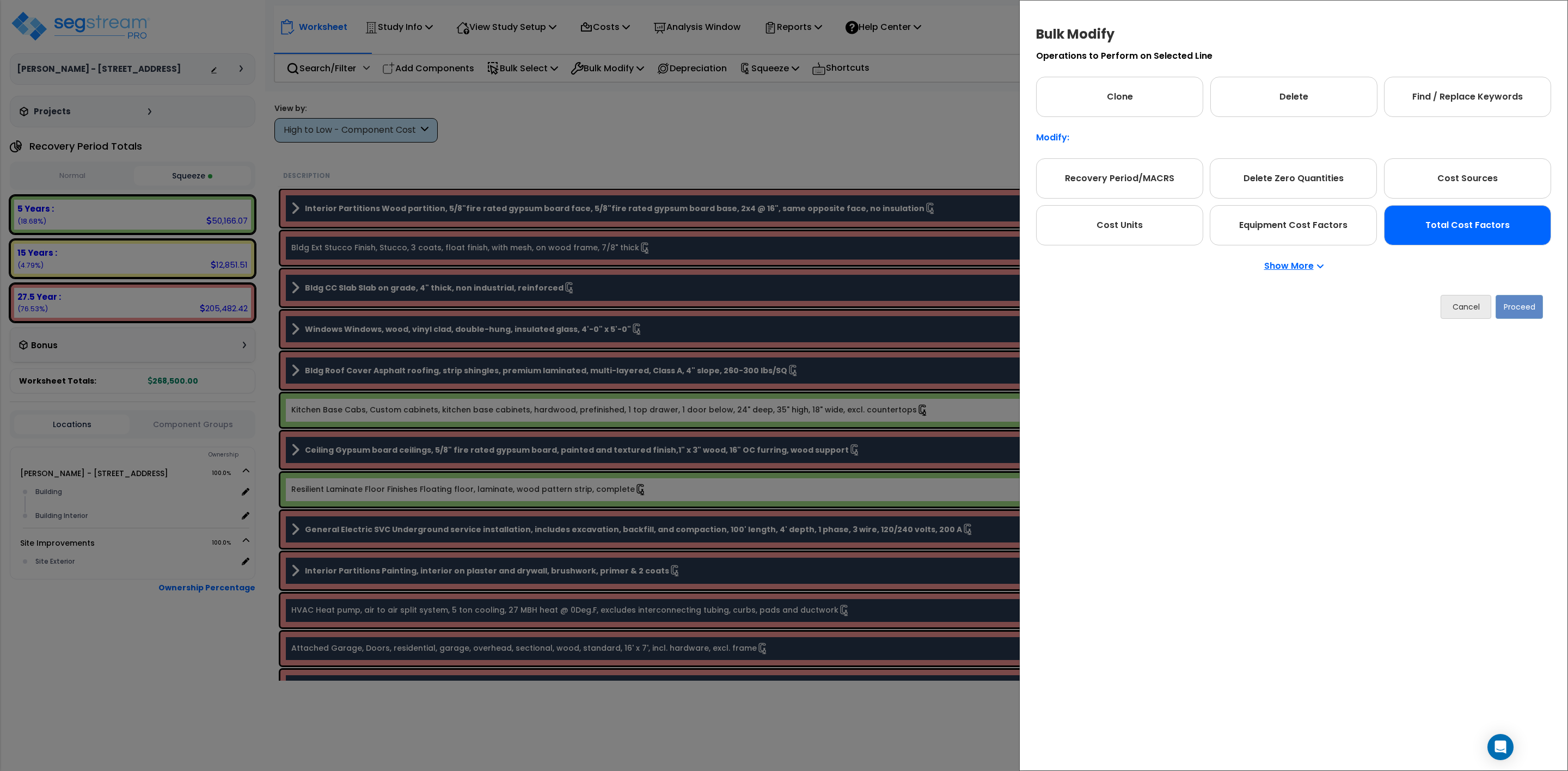
click at [1437, 230] on div "Total Cost Factors" at bounding box center [1468, 225] width 167 height 41
click at [1521, 307] on button "Proceed" at bounding box center [1519, 307] width 47 height 24
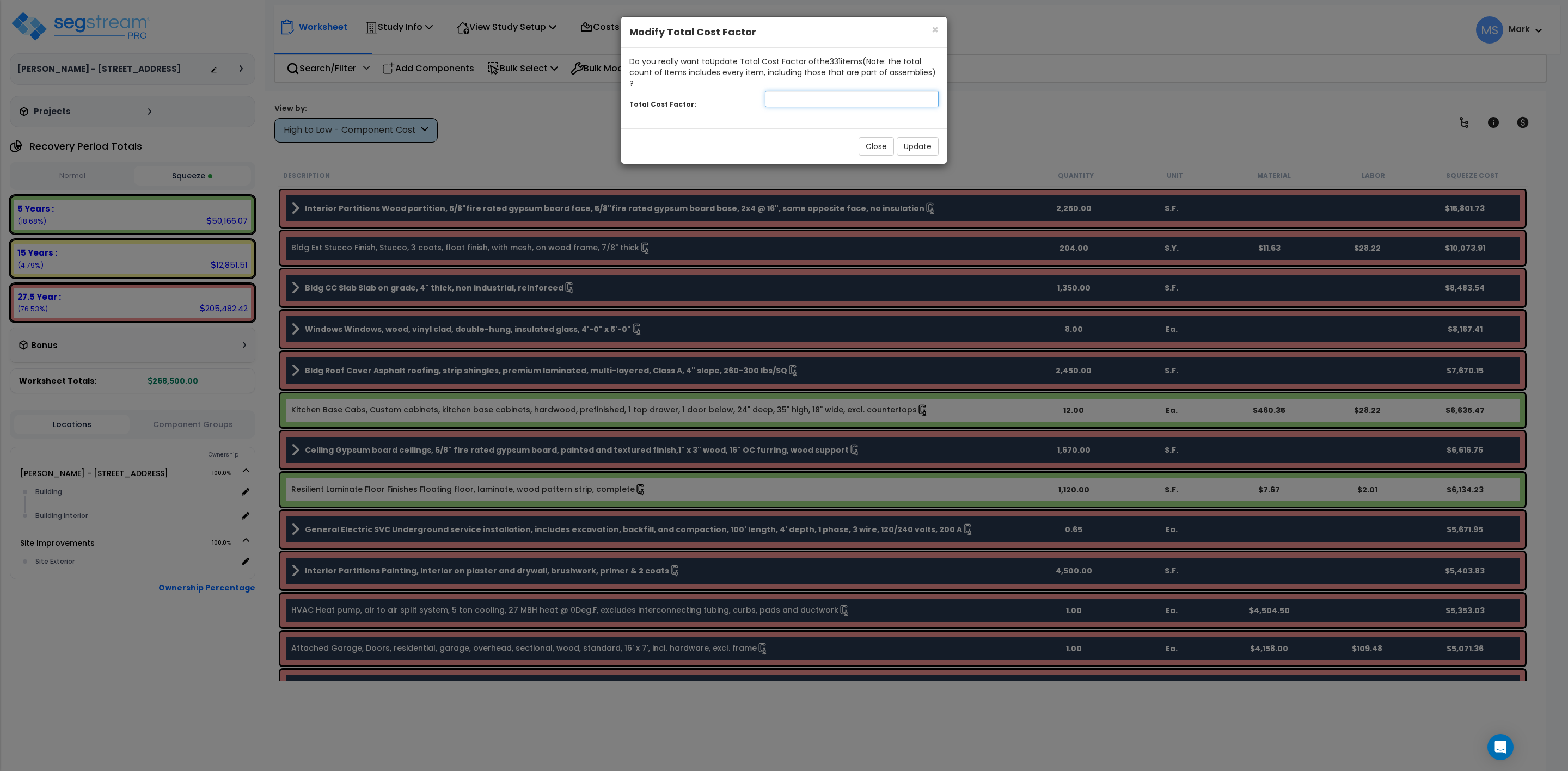
click at [892, 91] on input "number" at bounding box center [852, 99] width 174 height 17
type input "1.075"
click at [914, 137] on button "Update" at bounding box center [918, 146] width 42 height 18
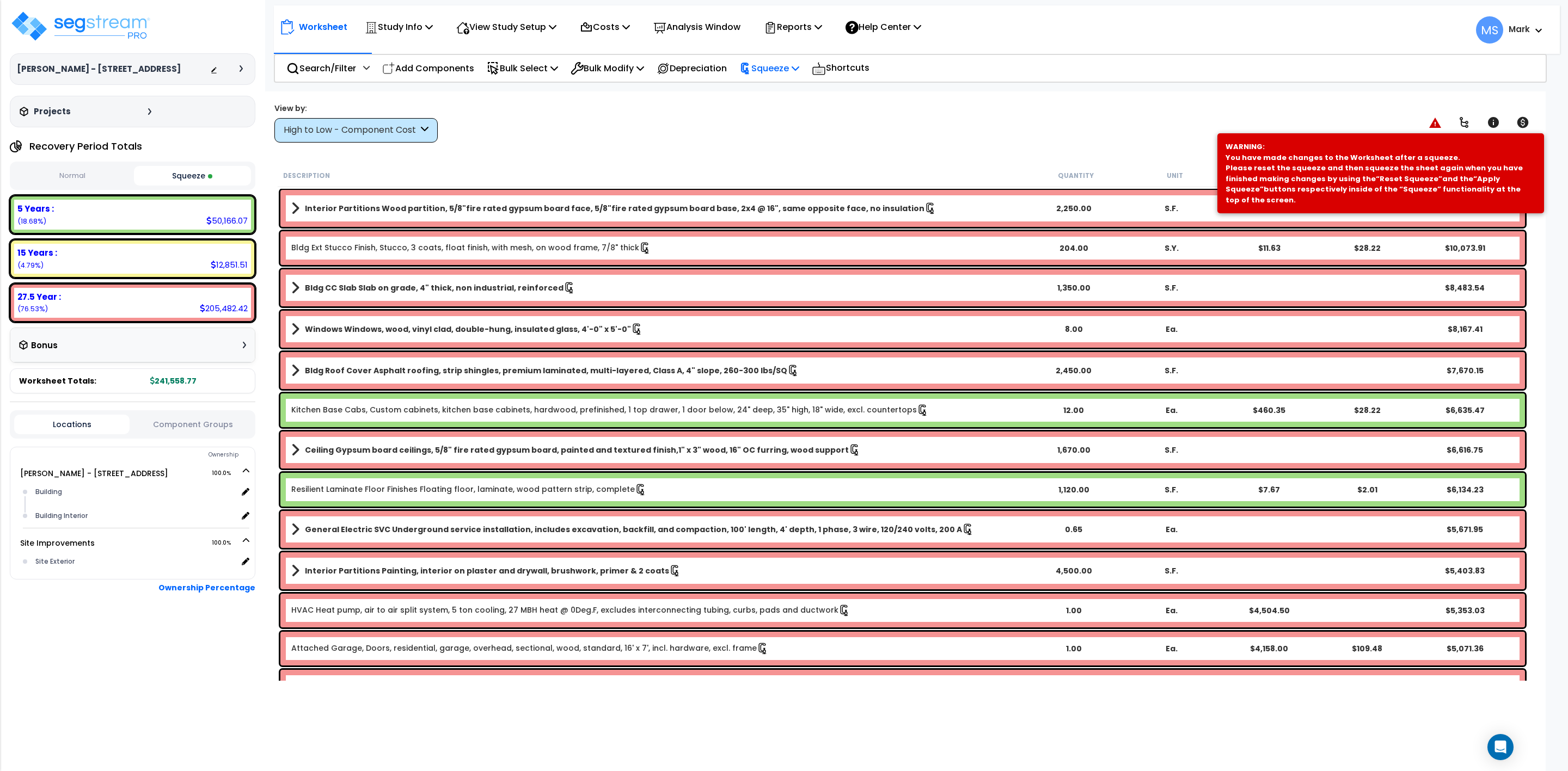
click at [778, 65] on p "Squeeze" at bounding box center [769, 68] width 60 height 14
click at [787, 92] on link "Re-squeeze" at bounding box center [787, 94] width 108 height 25
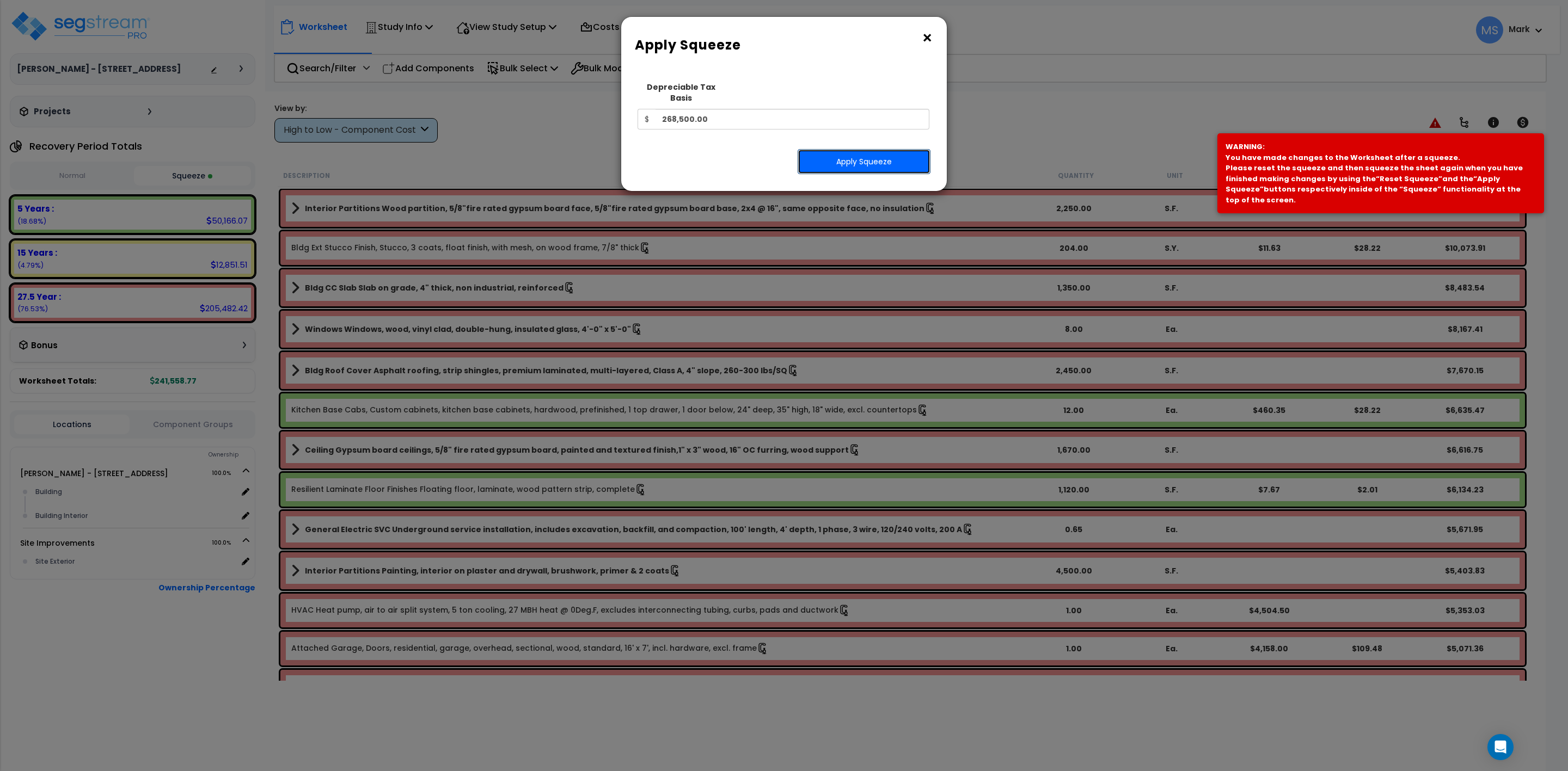
click at [847, 151] on button "Apply Squeeze" at bounding box center [864, 161] width 133 height 25
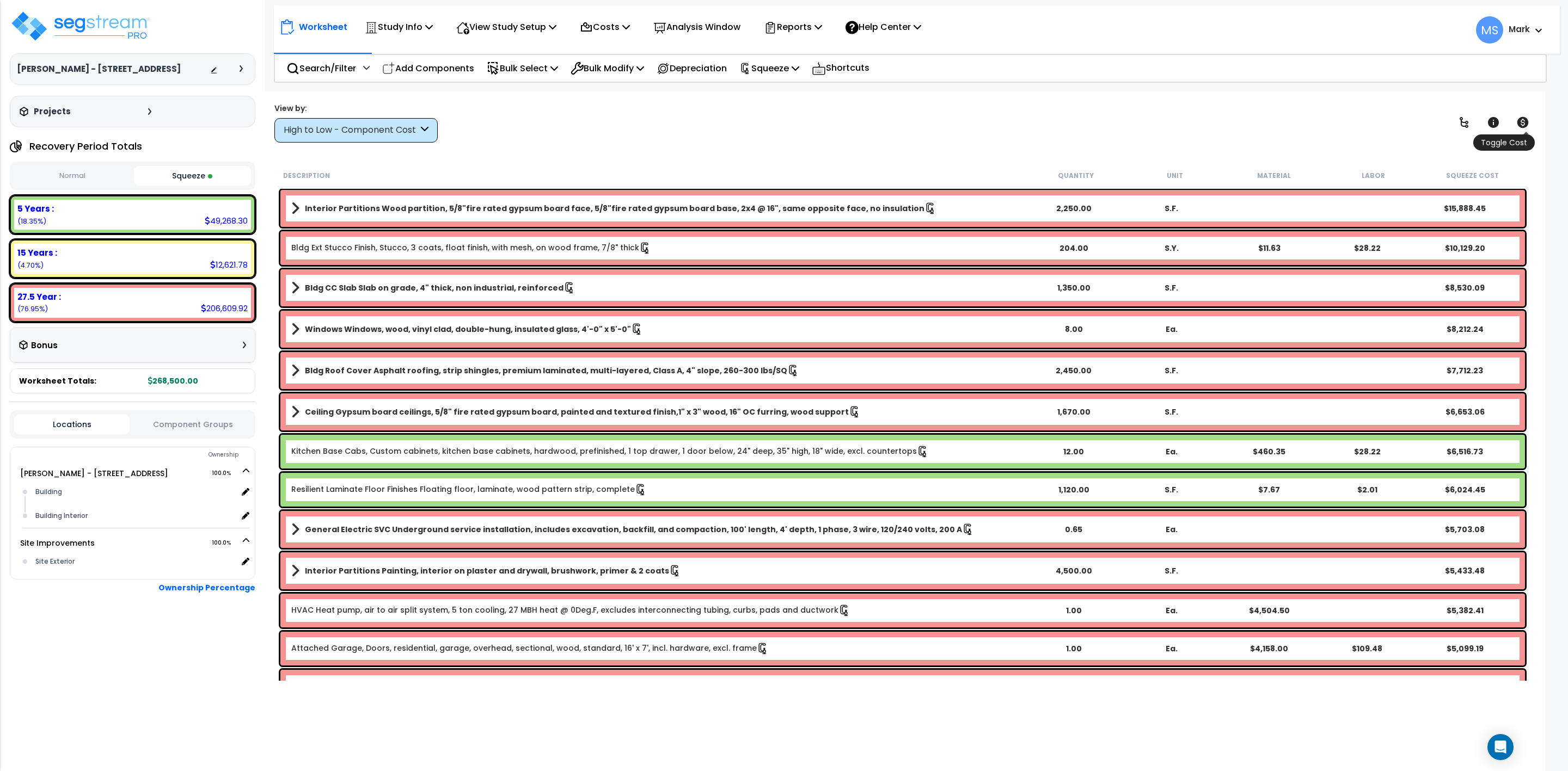
click at [1519, 121] on icon at bounding box center [1523, 123] width 11 height 11
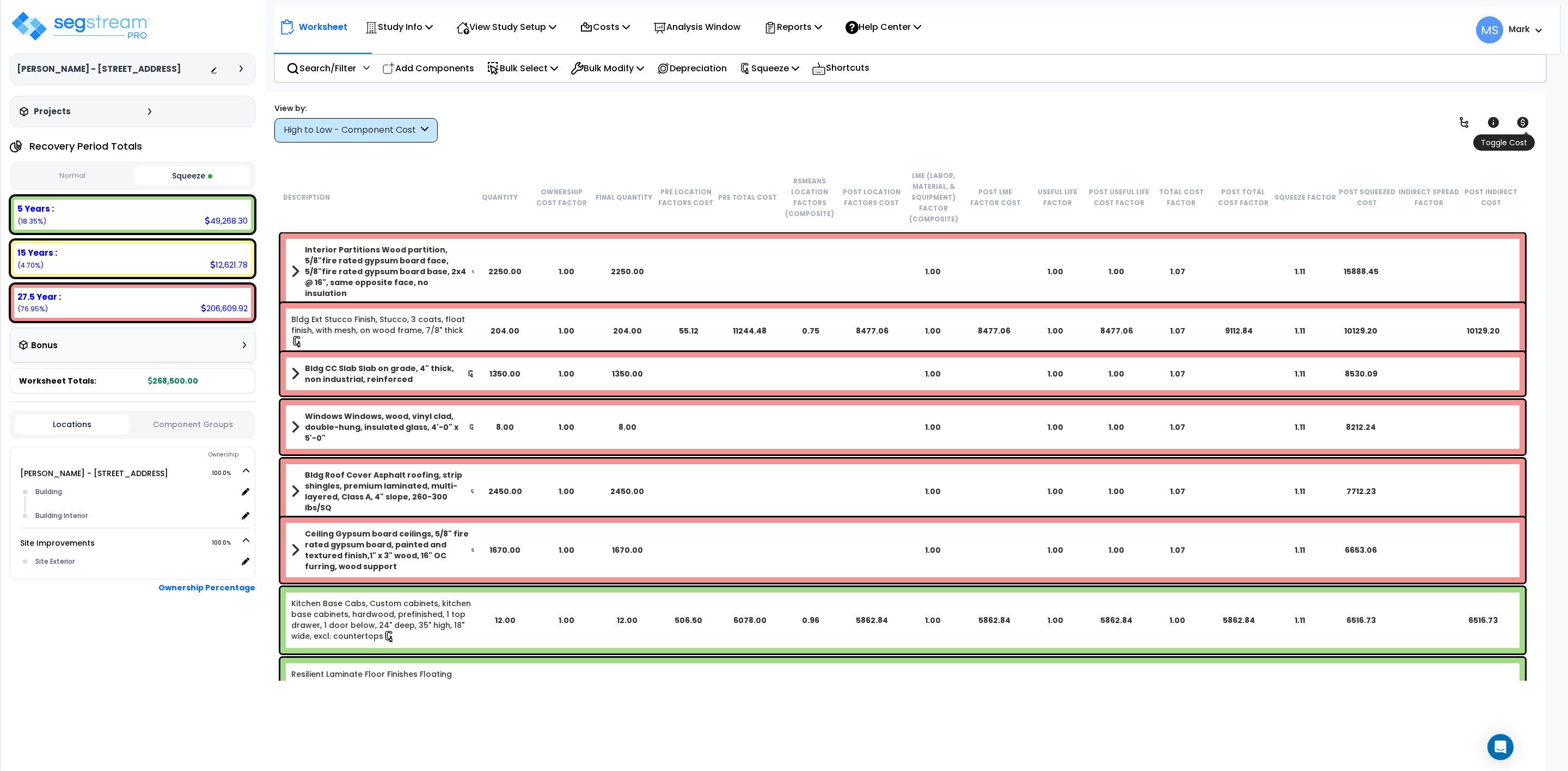
click at [1521, 121] on icon at bounding box center [1523, 123] width 13 height 13
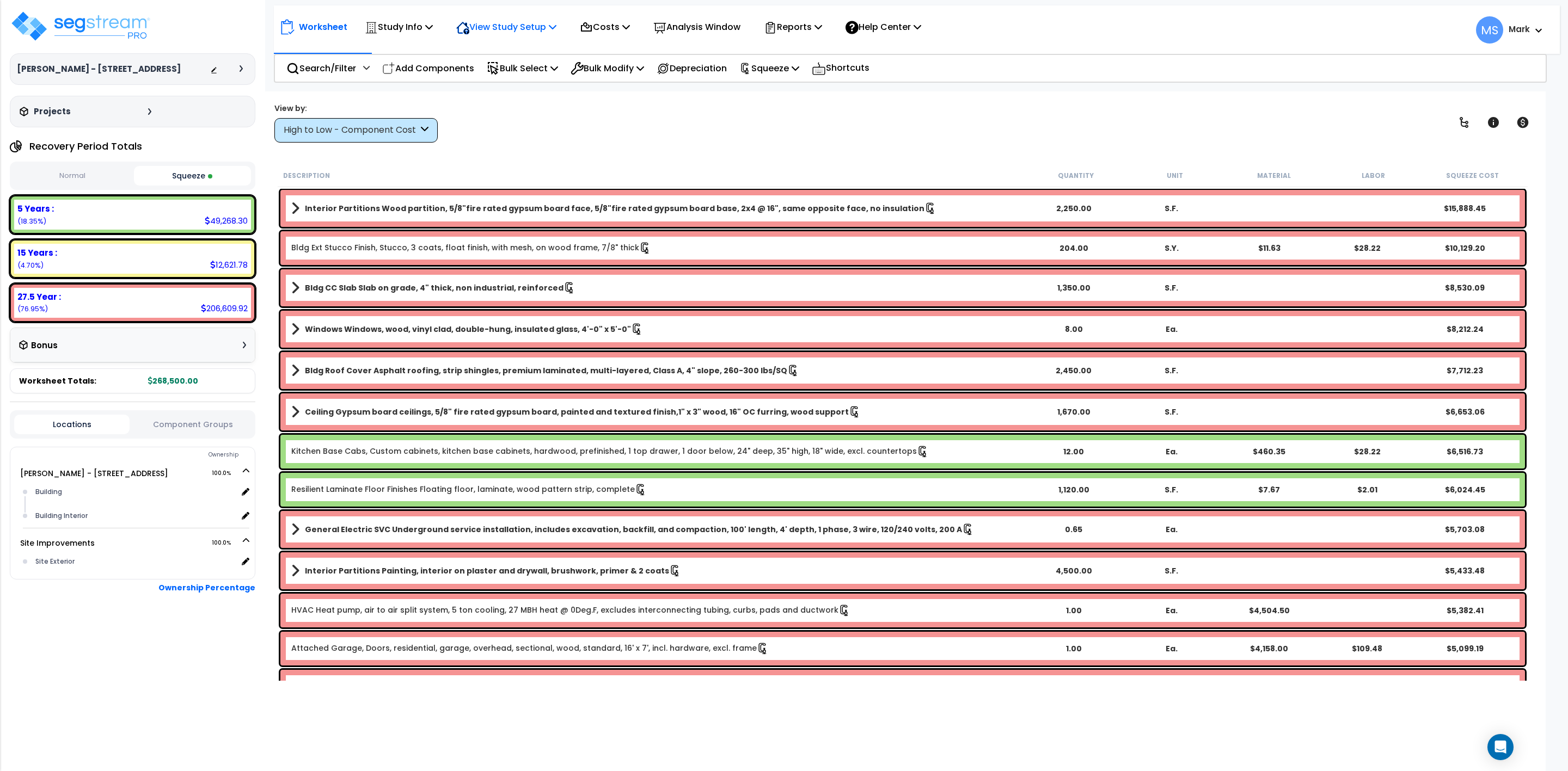
click at [546, 22] on p "View Study Setup" at bounding box center [507, 27] width 100 height 14
click at [420, 68] on p "Add Components" at bounding box center [428, 68] width 92 height 14
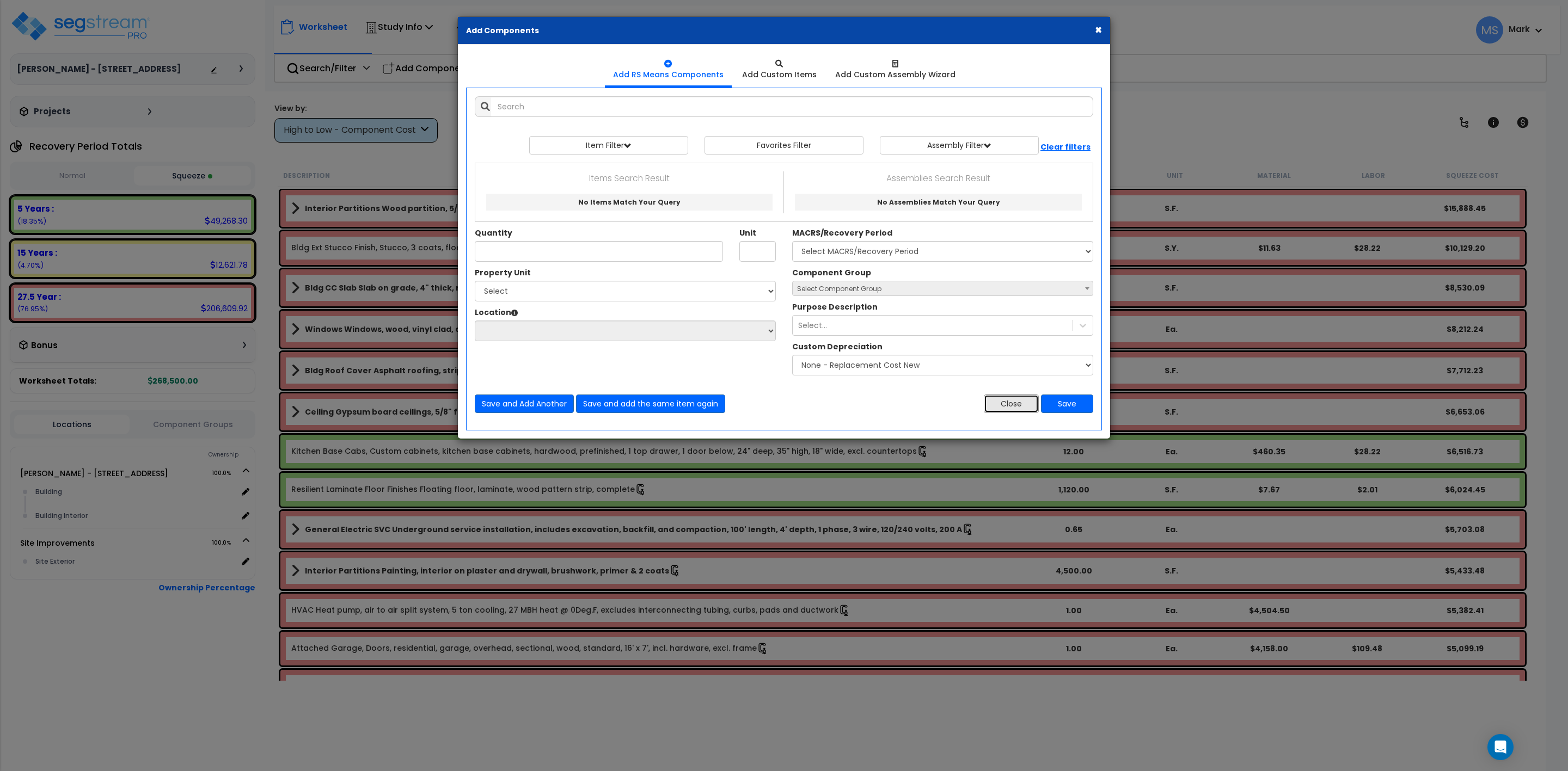
drag, startPoint x: 988, startPoint y: 404, endPoint x: 976, endPoint y: 407, distance: 12.4
click at [989, 404] on button "Close" at bounding box center [1011, 403] width 55 height 18
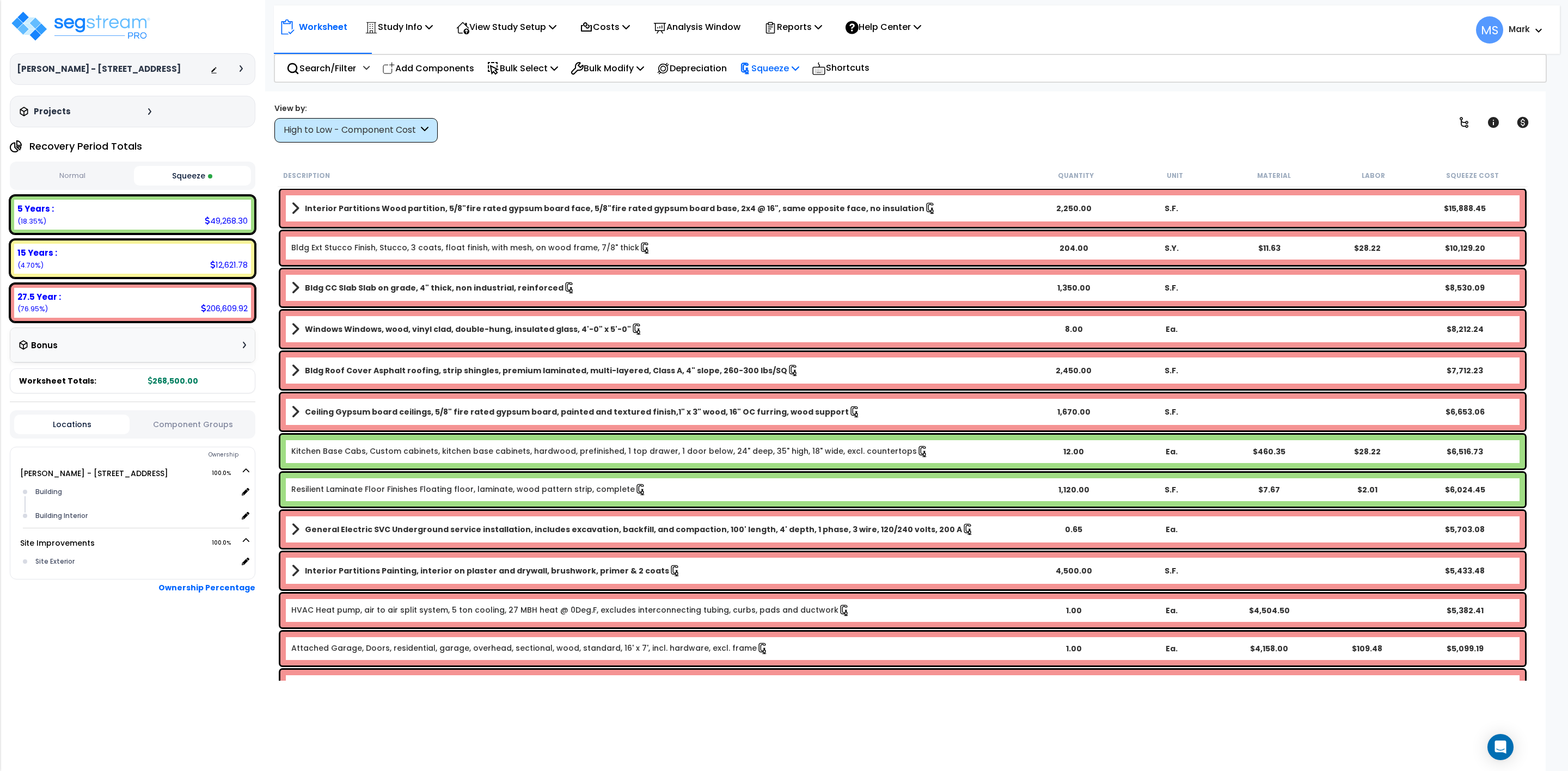
click at [771, 68] on p "Squeeze" at bounding box center [769, 68] width 60 height 14
click at [791, 94] on link "Re-squeeze" at bounding box center [787, 92] width 108 height 22
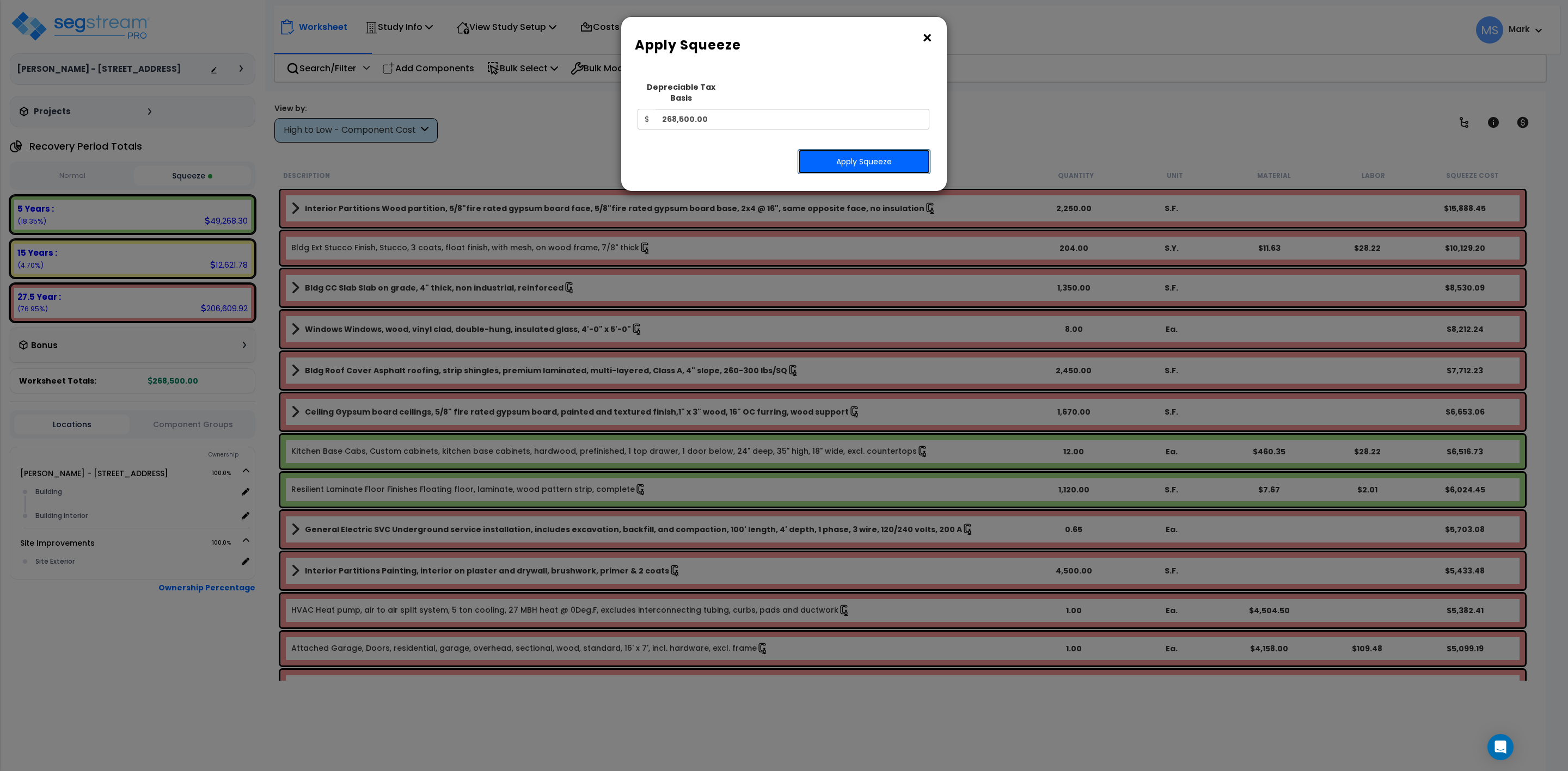
click at [857, 152] on button "Apply Squeeze" at bounding box center [864, 161] width 133 height 25
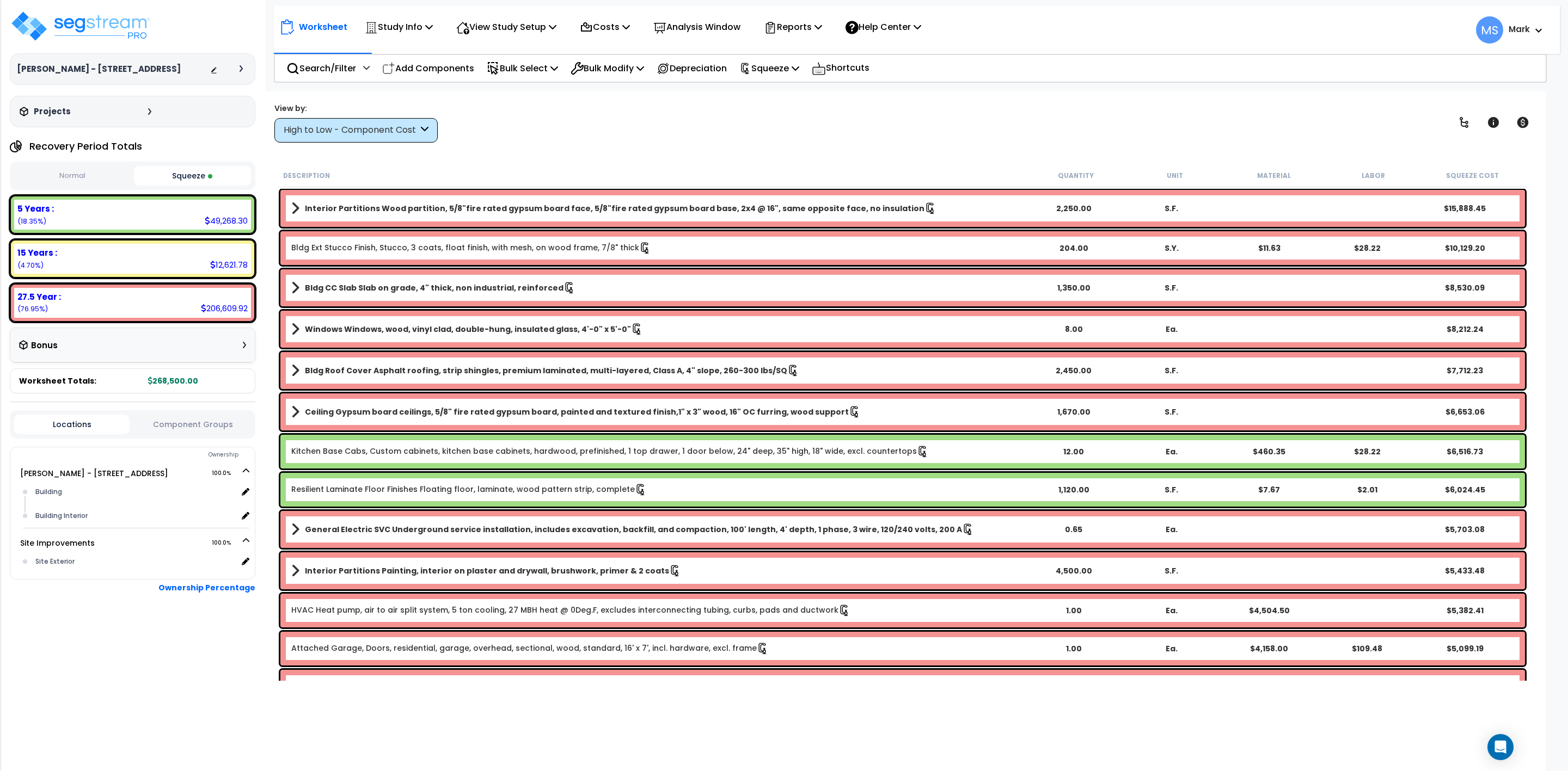
click at [324, 26] on p "Worksheet" at bounding box center [323, 27] width 49 height 14
click at [436, 23] on div "Study Info Study Setup Add Property Unit Template study Clone study" at bounding box center [398, 27] width 80 height 25
click at [431, 25] on icon at bounding box center [429, 26] width 8 height 9
click at [575, 124] on div "View by: High to Low - Component Cost High to Low - Component Cost" at bounding box center [903, 122] width 1264 height 41
click at [518, 25] on p "View Study Setup" at bounding box center [507, 27] width 100 height 14
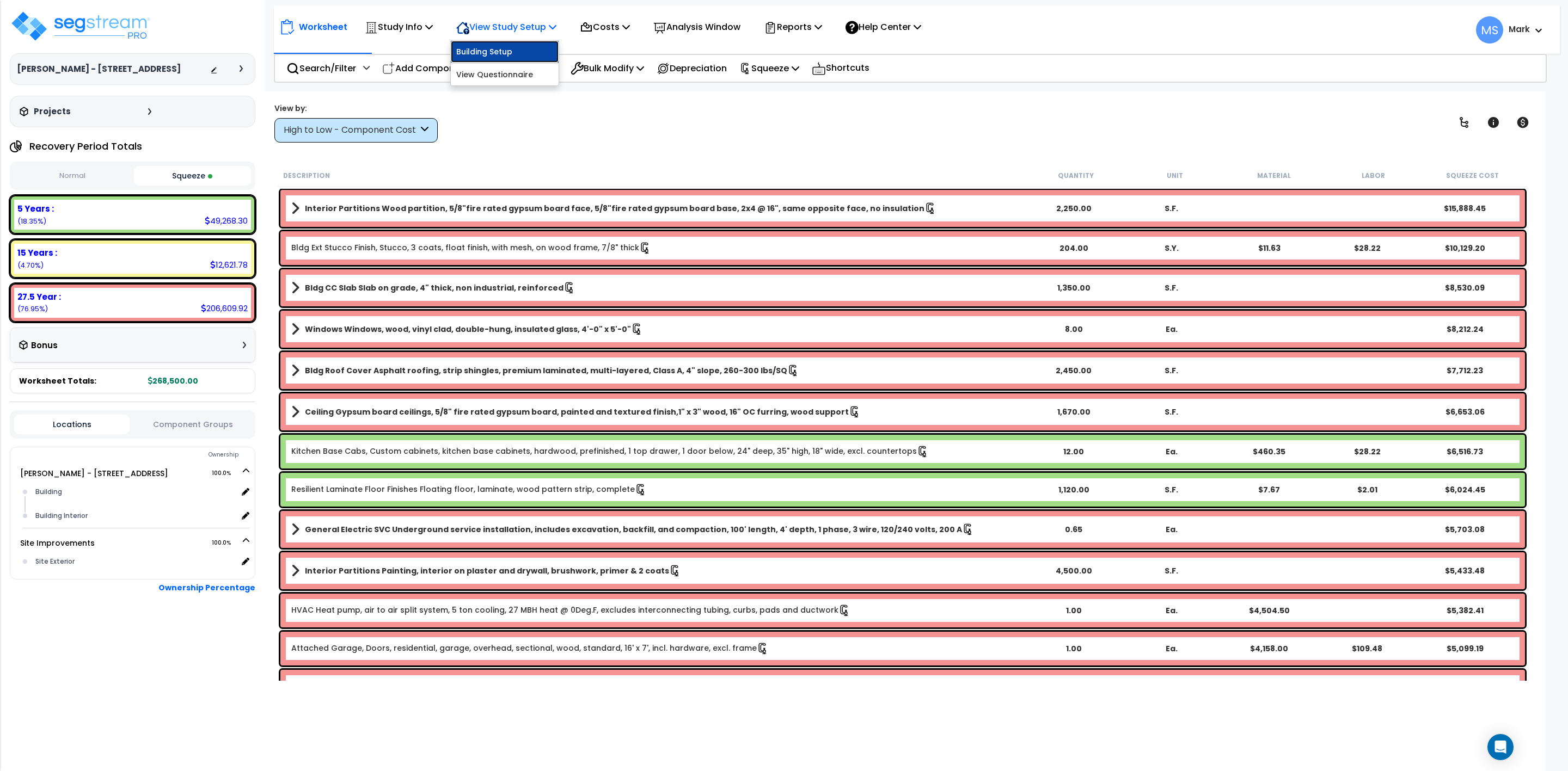
click at [505, 51] on link "Building Setup" at bounding box center [504, 51] width 108 height 22
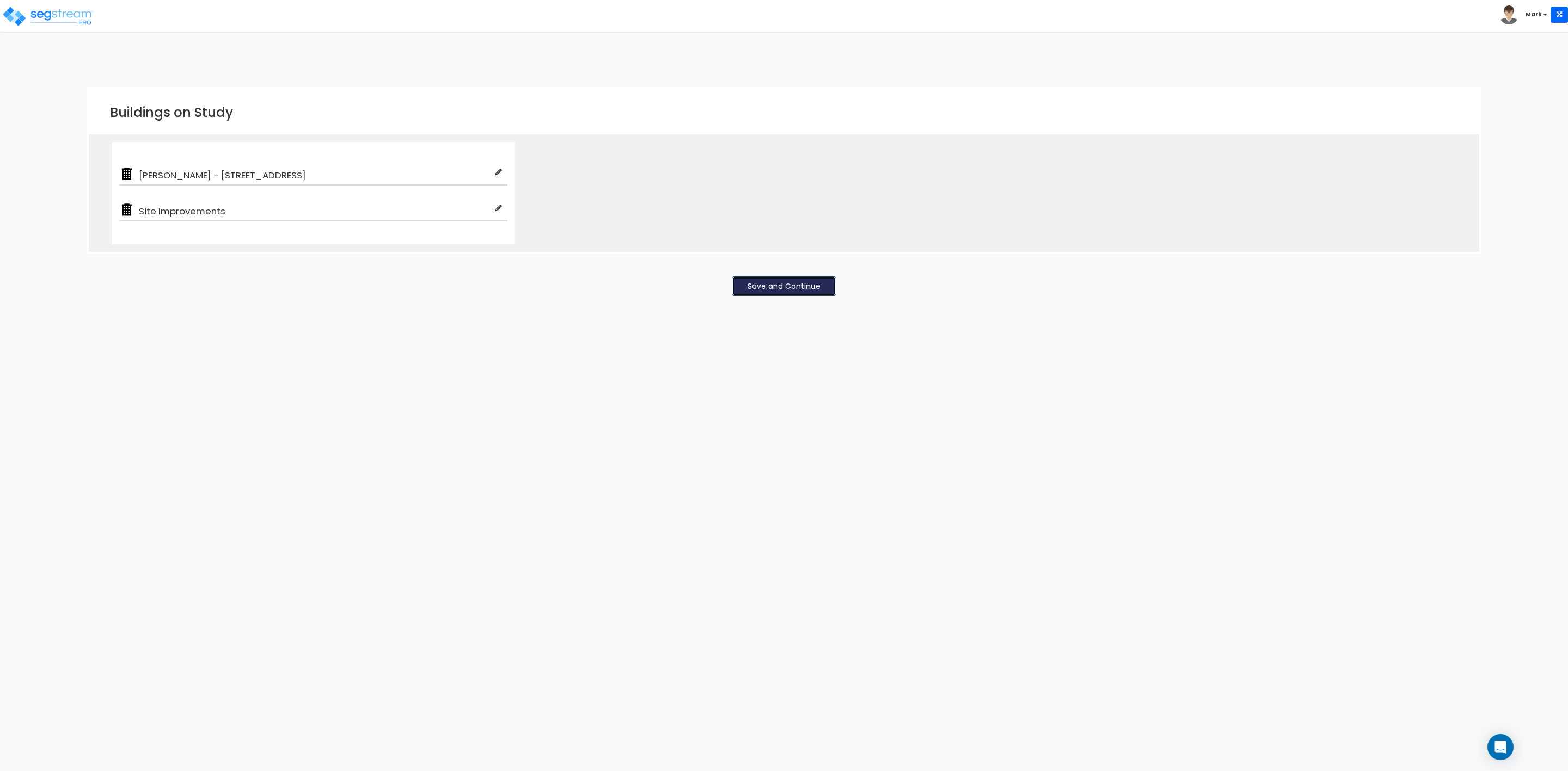
click at [762, 288] on button "Save and Continue" at bounding box center [783, 286] width 104 height 20
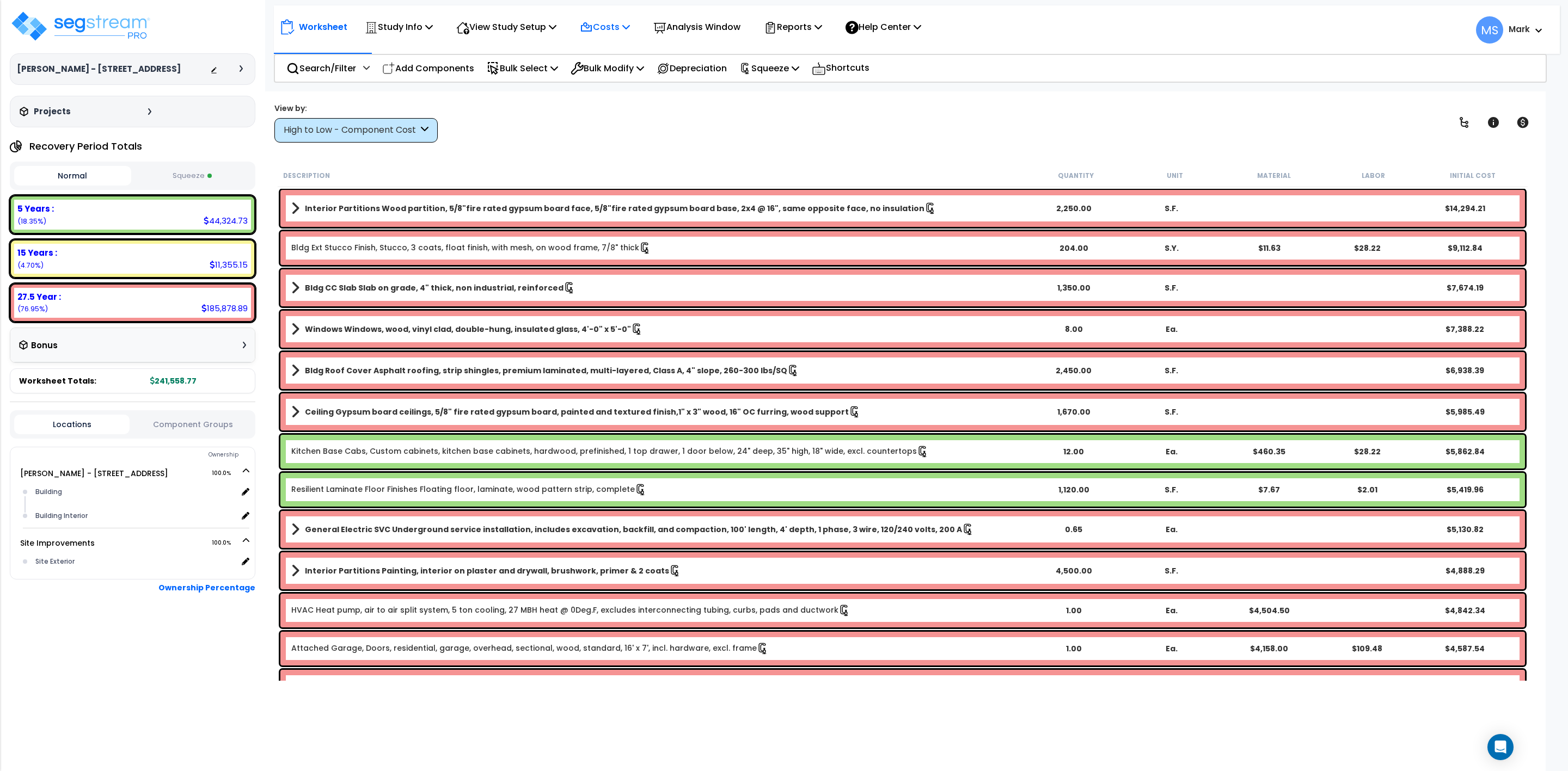
click at [630, 23] on icon at bounding box center [626, 26] width 8 height 9
click at [107, 22] on img at bounding box center [80, 25] width 142 height 33
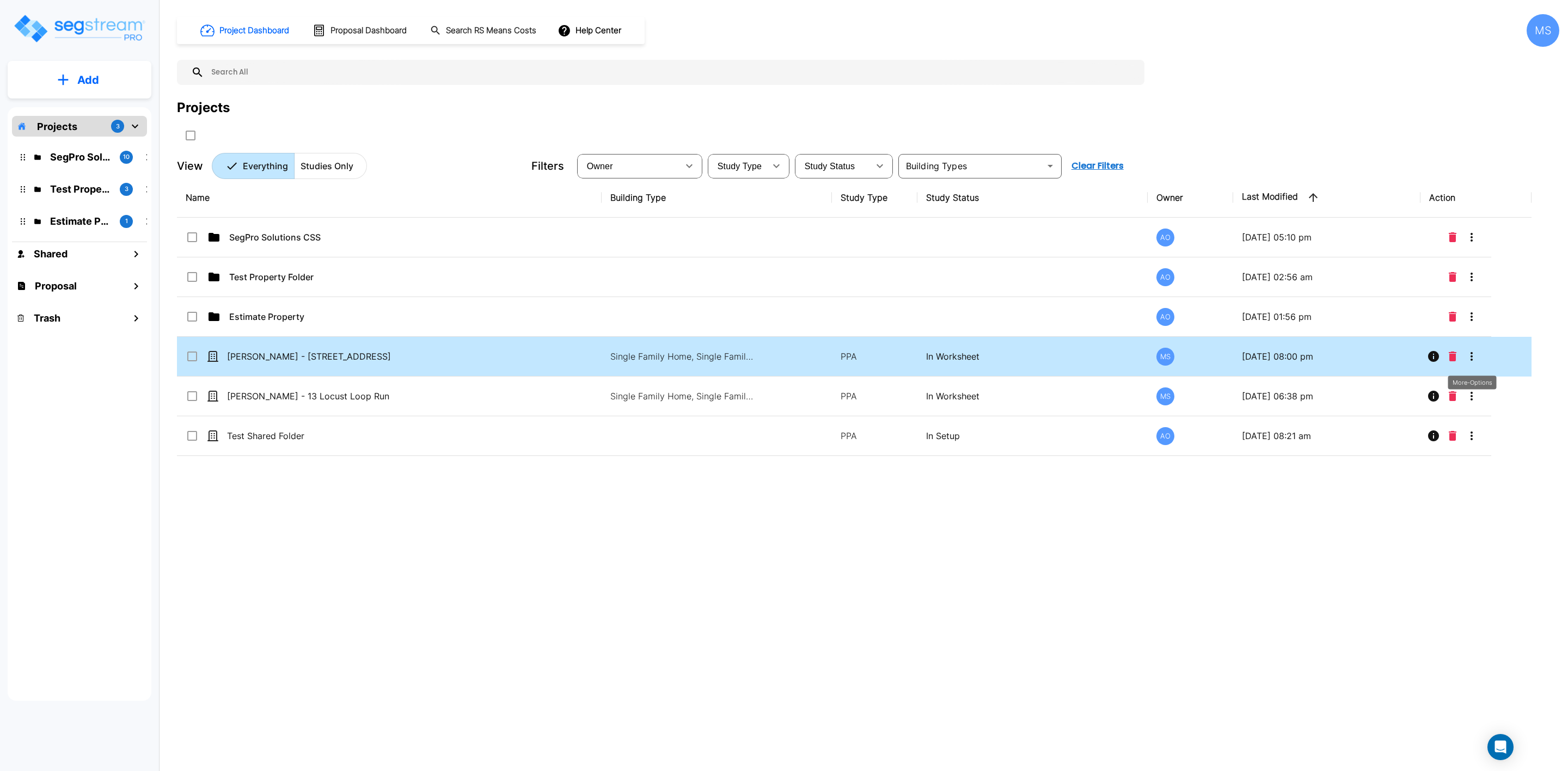
click at [1471, 354] on icon "More-Options" at bounding box center [1472, 356] width 13 height 13
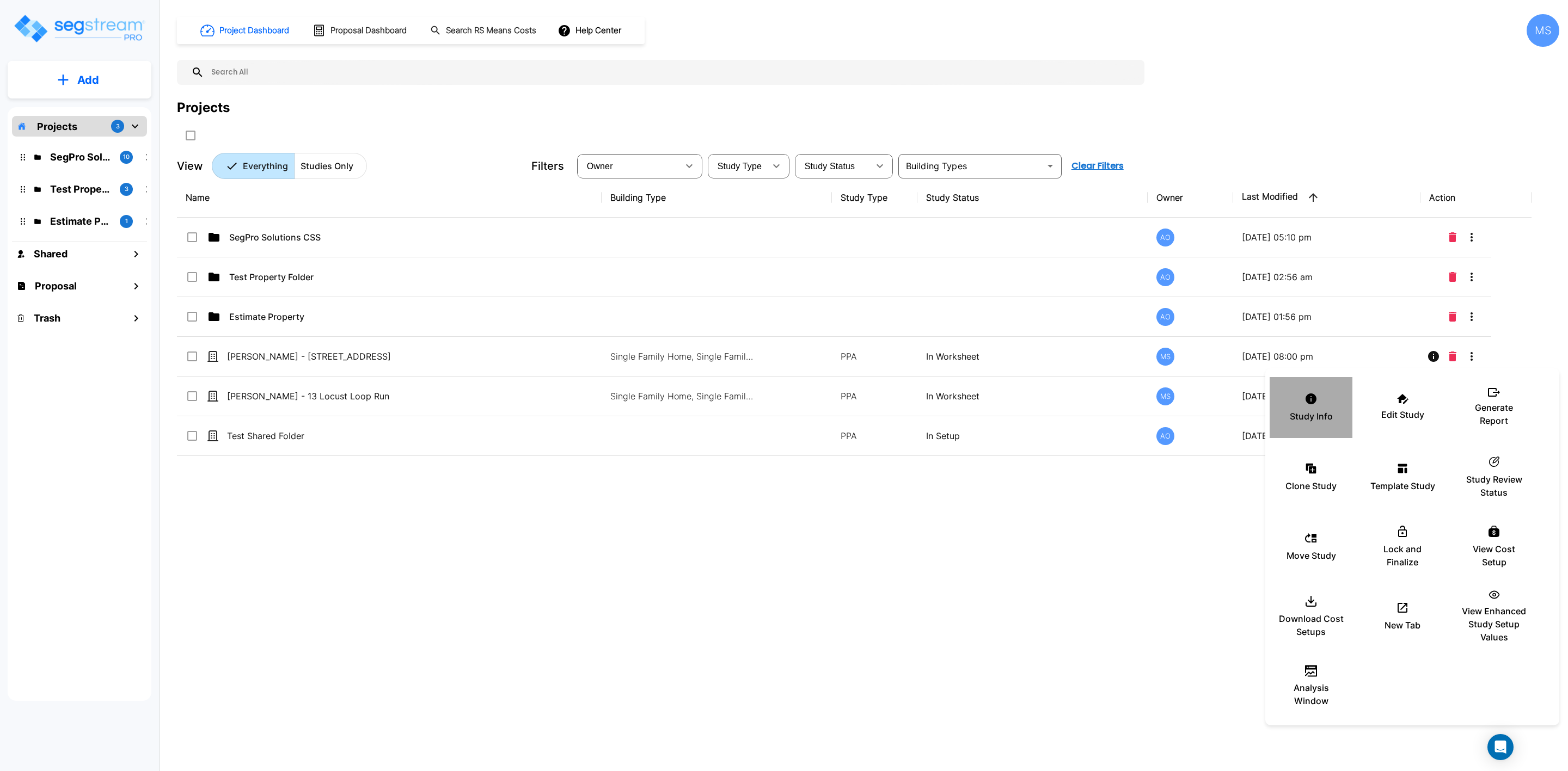
click at [1307, 410] on p "Study Info" at bounding box center [1311, 417] width 43 height 13
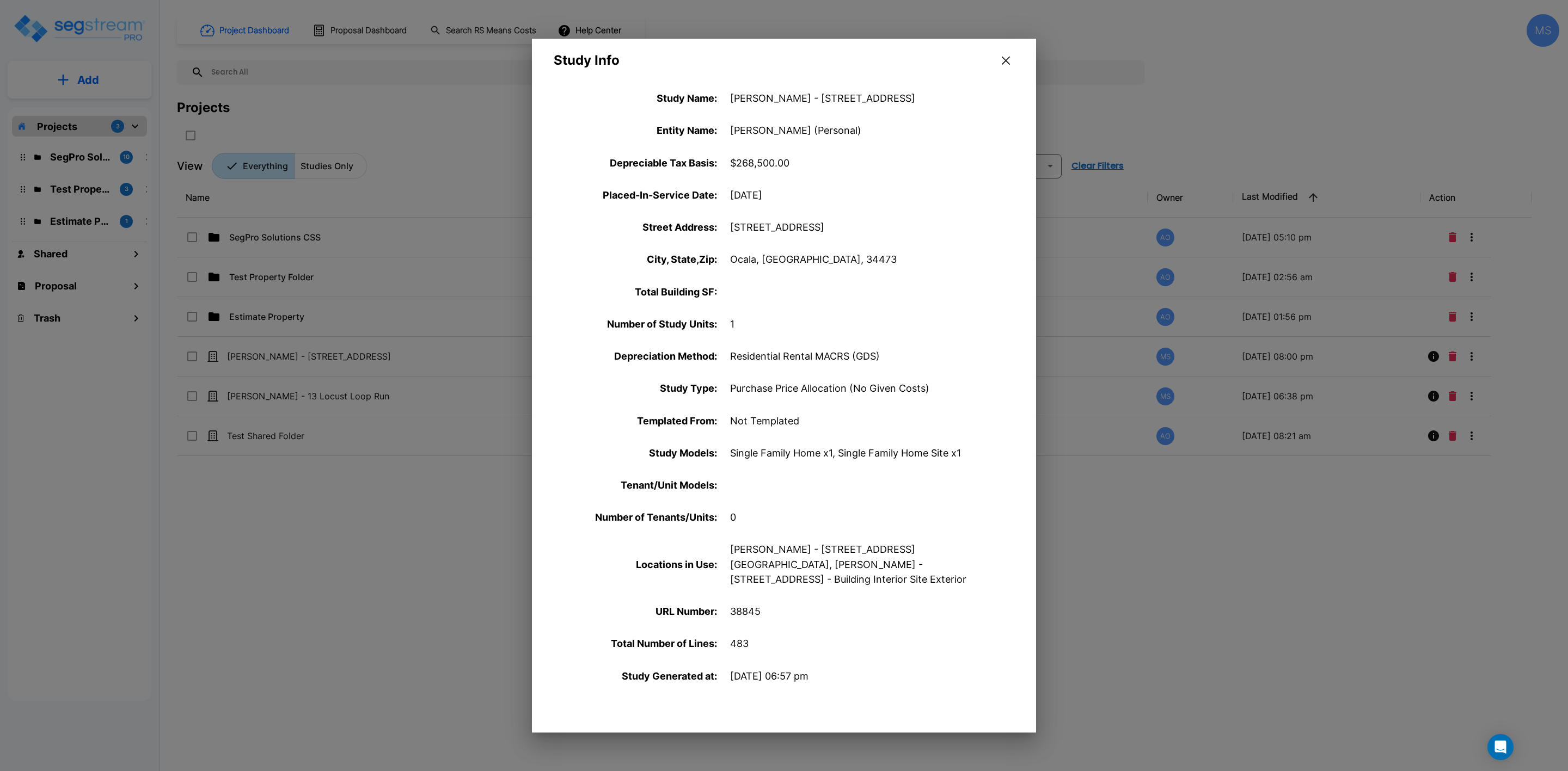
click at [1011, 54] on button "button" at bounding box center [1005, 61] width 17 height 18
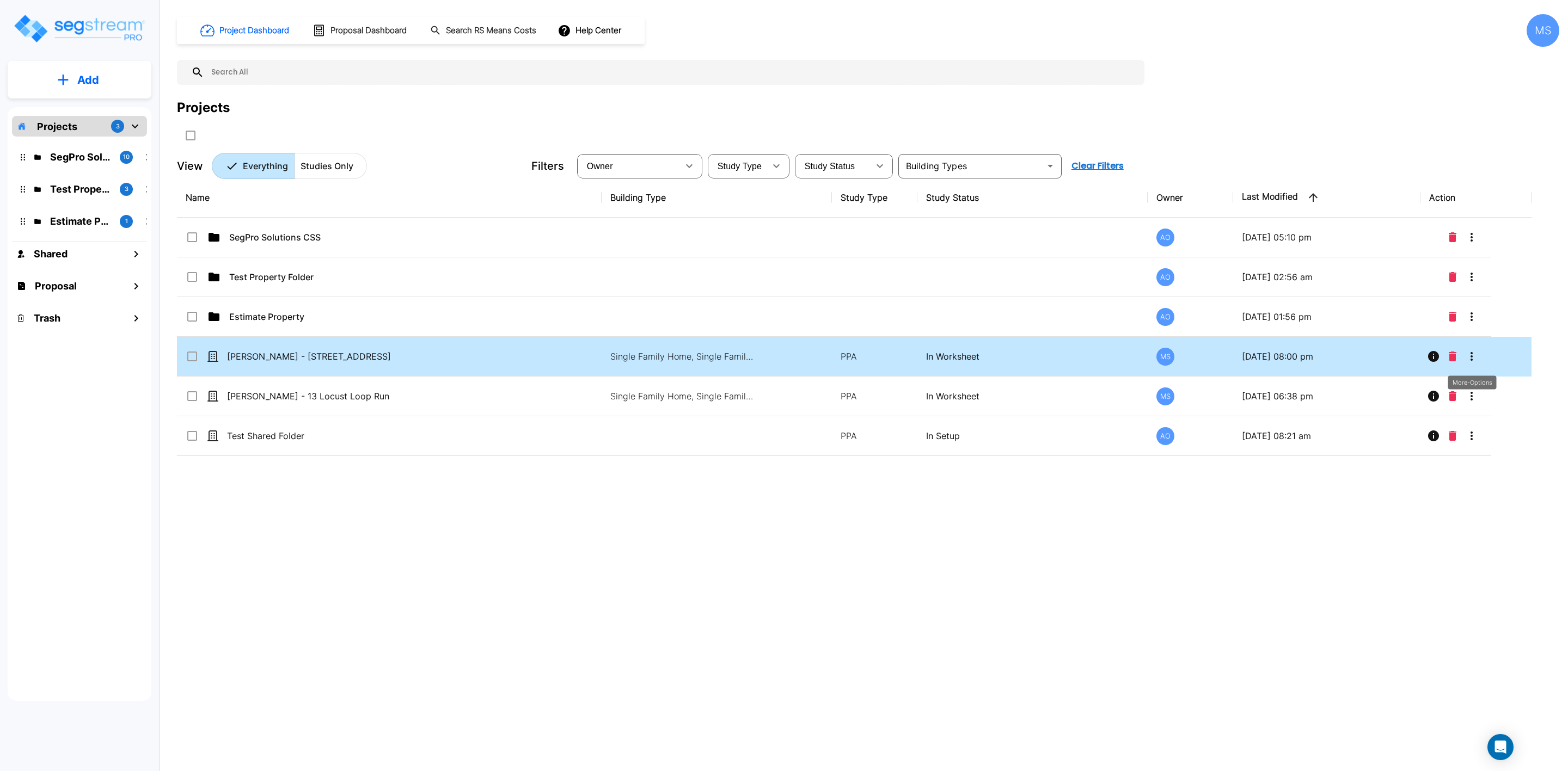
click at [1476, 358] on icon "More-Options" at bounding box center [1472, 356] width 13 height 13
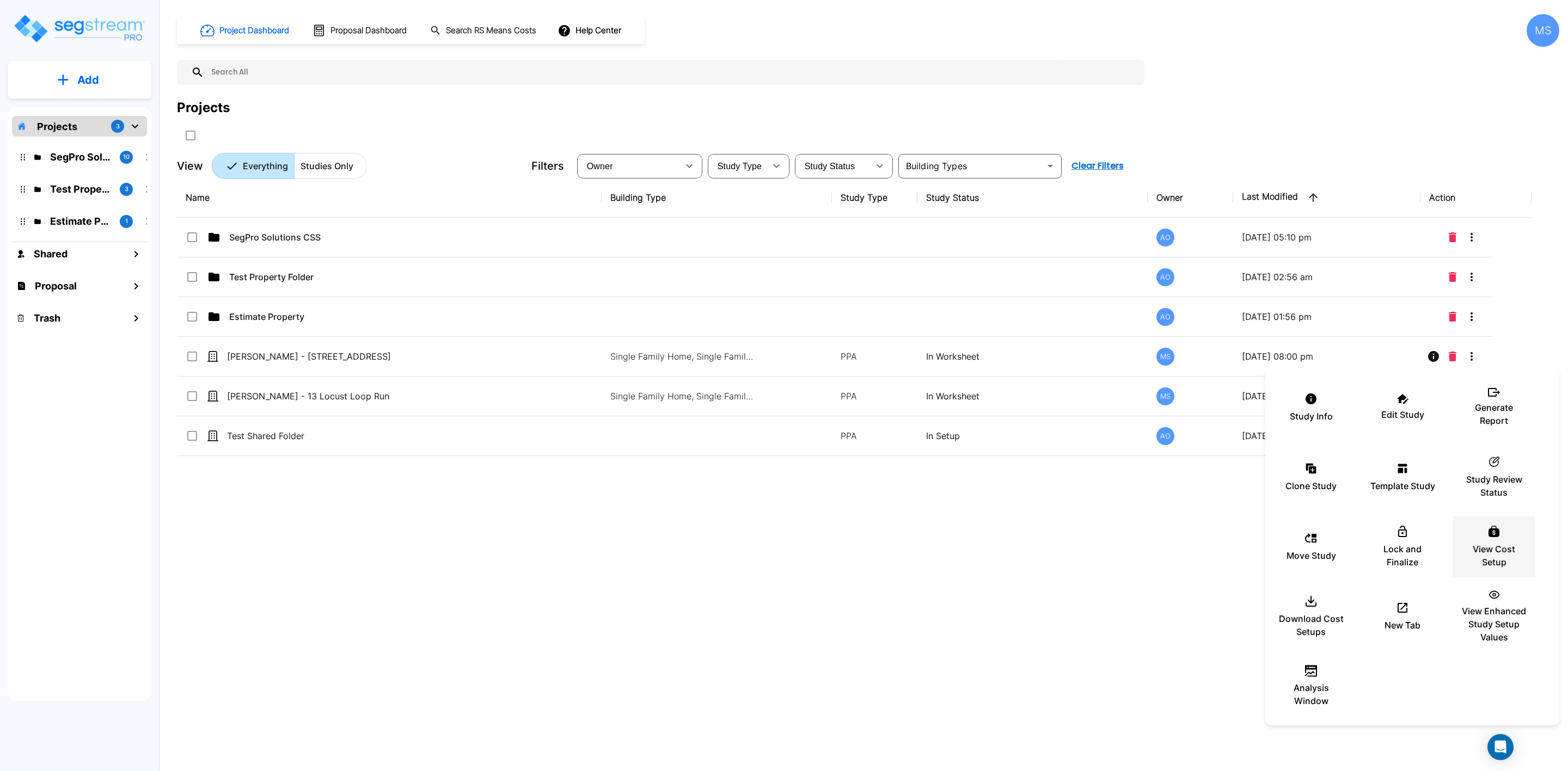
click at [1485, 554] on p "View Cost Setup" at bounding box center [1494, 555] width 65 height 26
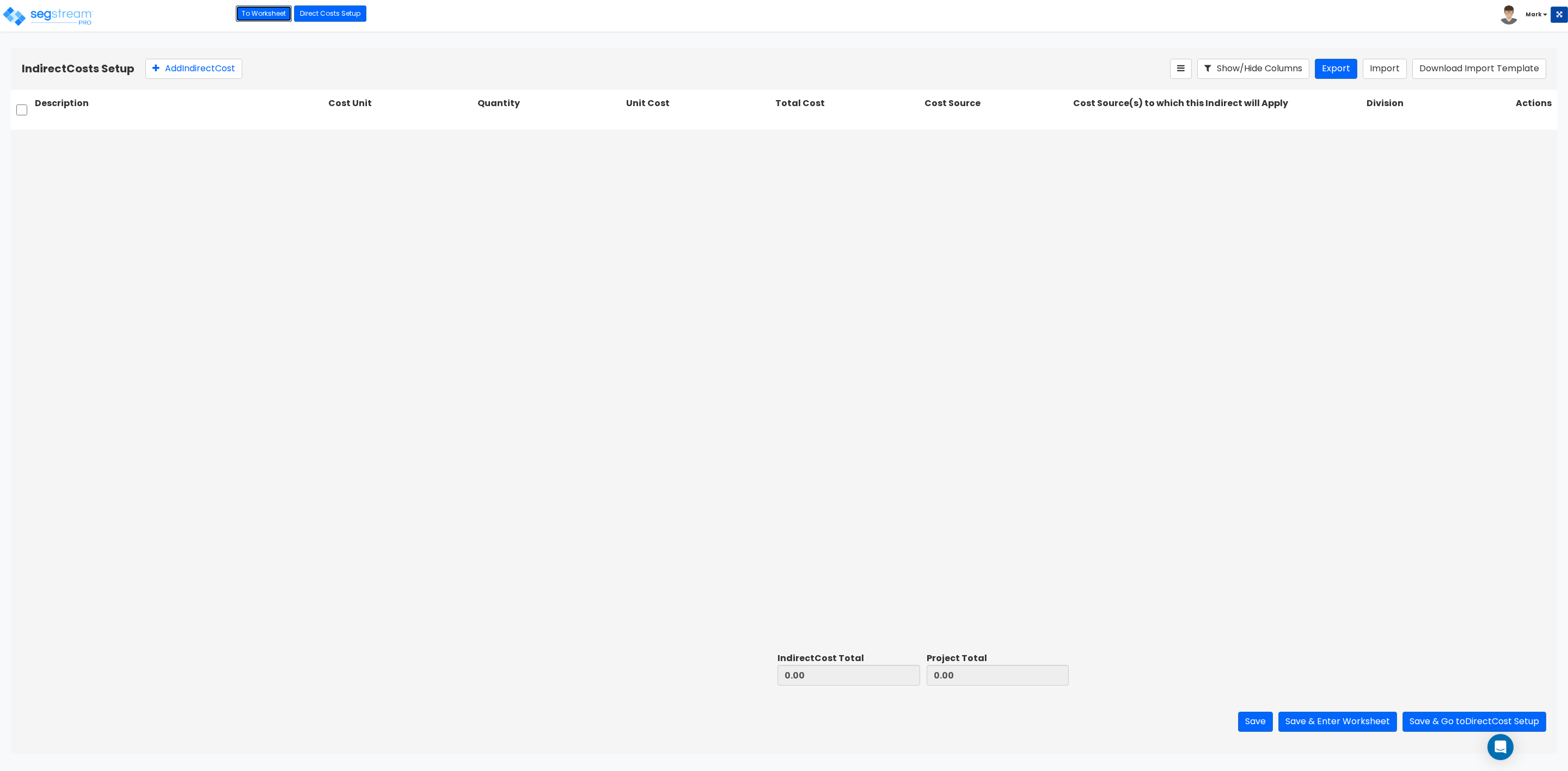
click at [253, 13] on link "To Worksheet" at bounding box center [264, 14] width 56 height 17
click at [320, 11] on link "Direct Costs Setup" at bounding box center [330, 14] width 73 height 17
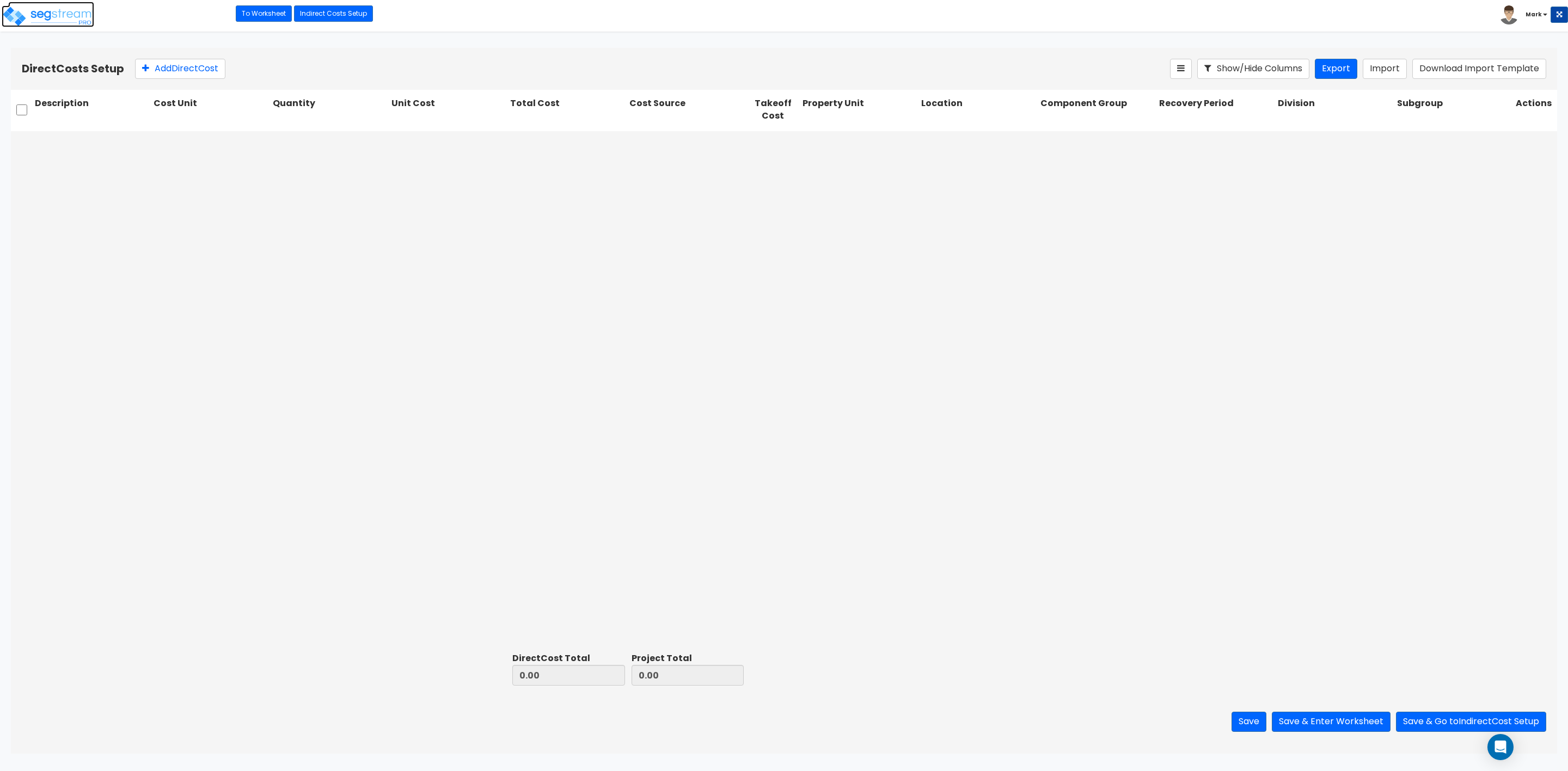
click at [66, 14] on img at bounding box center [48, 16] width 92 height 22
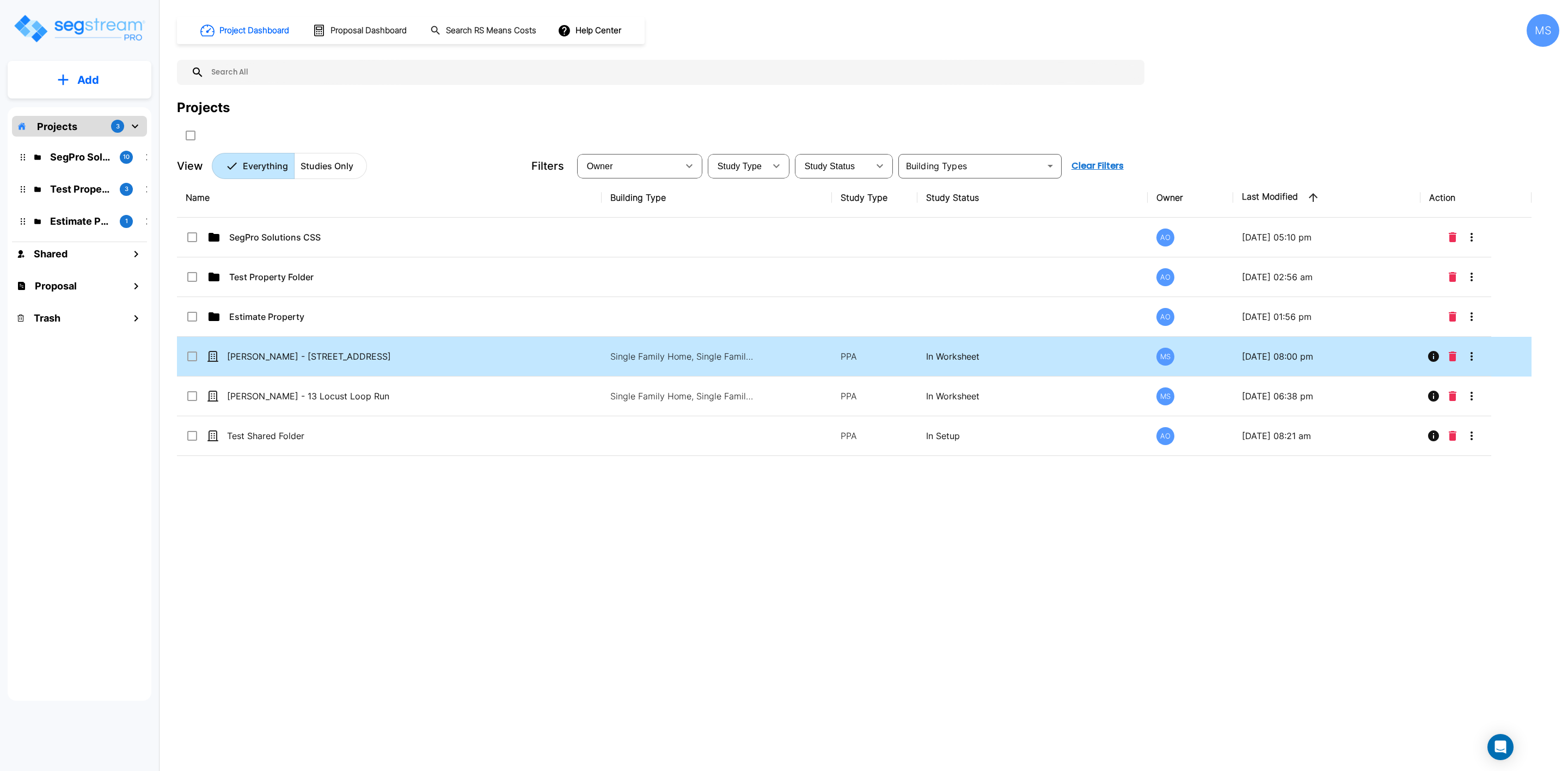
click at [1022, 356] on p "In Worksheet" at bounding box center [1032, 356] width 213 height 13
checkbox input "true"
click at [1022, 356] on p "In Worksheet" at bounding box center [1032, 356] width 213 height 13
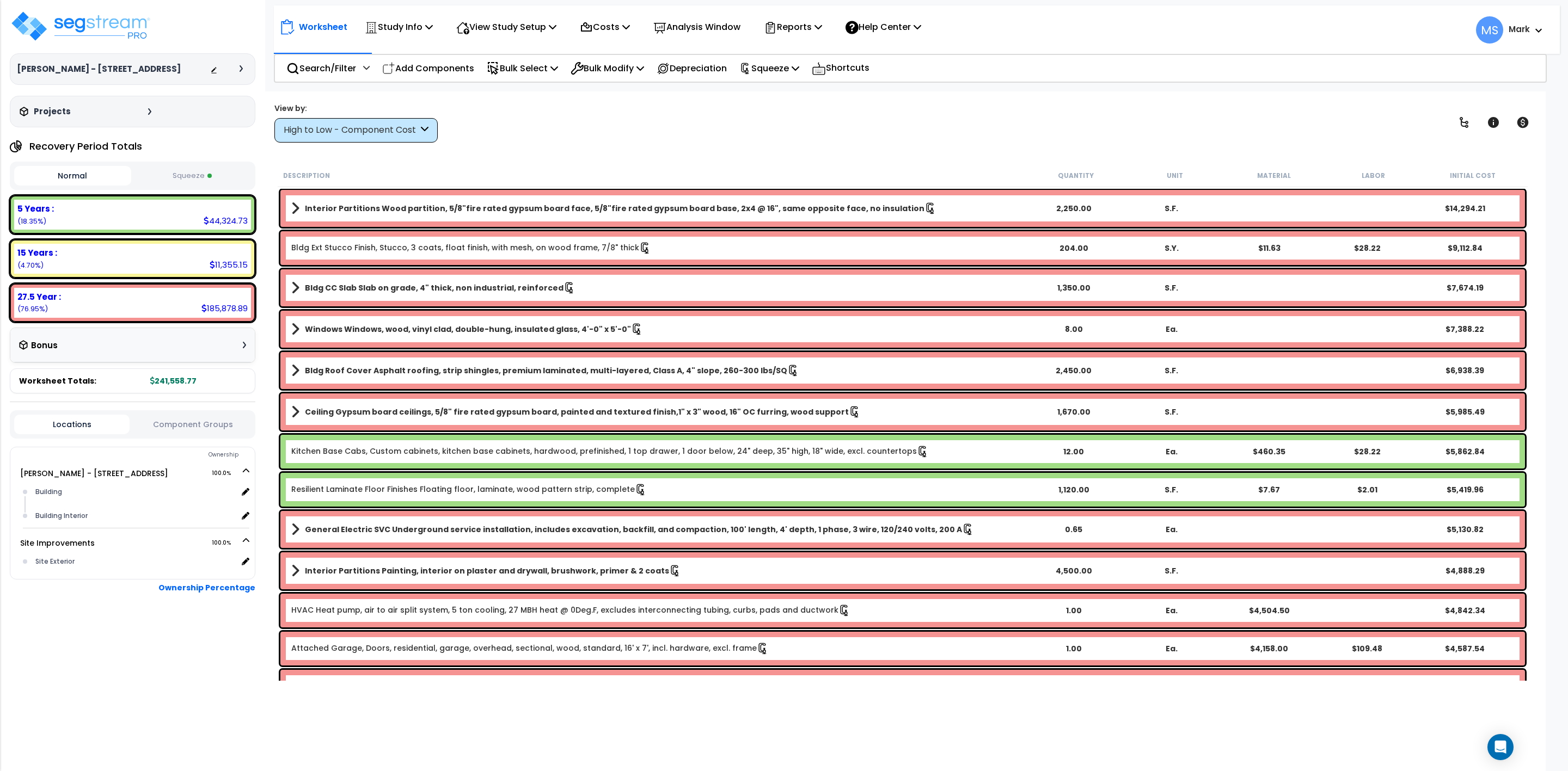
click at [241, 68] on icon at bounding box center [241, 68] width 3 height 6
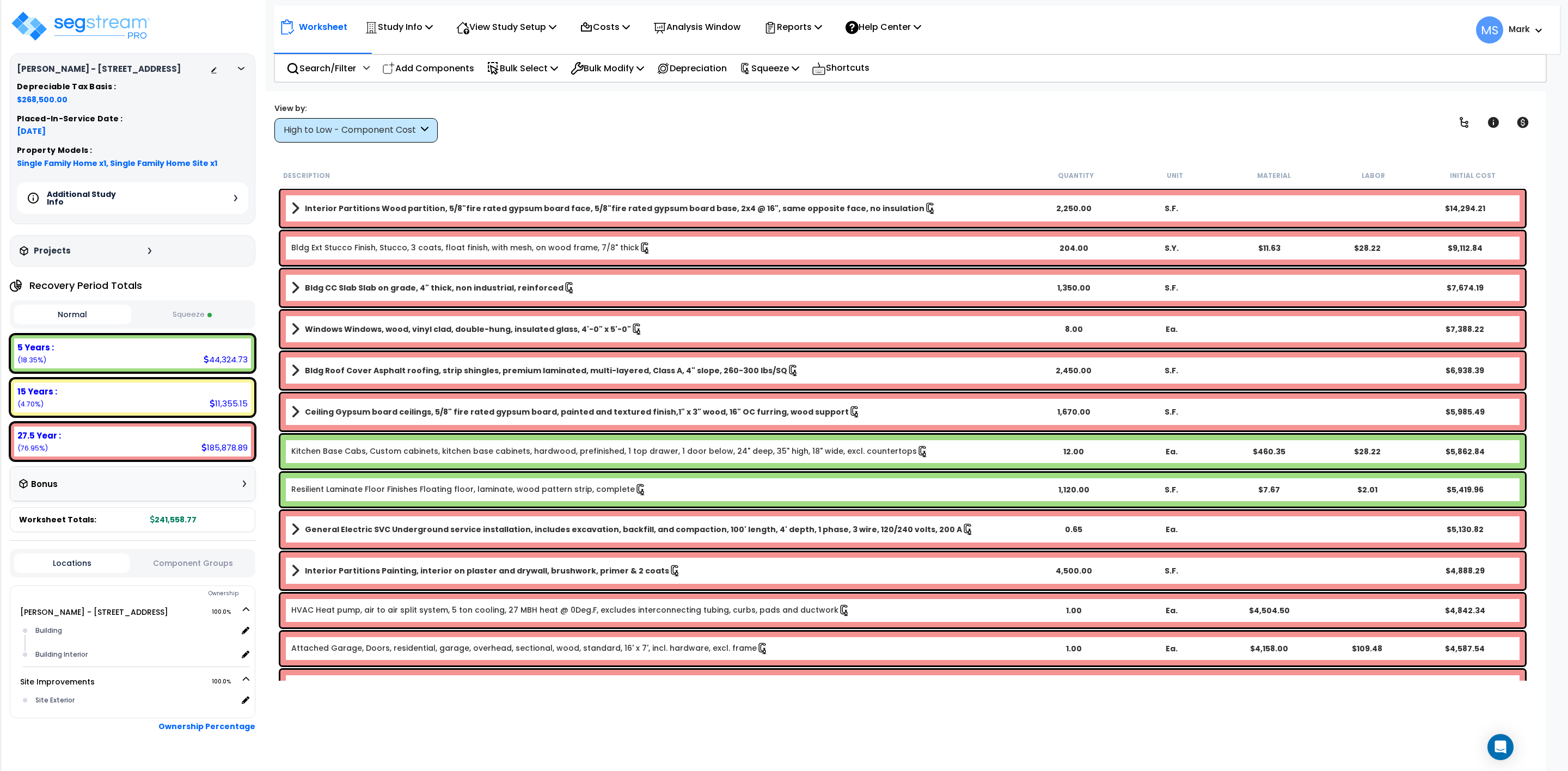
click at [111, 194] on h5 "Additional Study Info" at bounding box center [85, 198] width 76 height 15
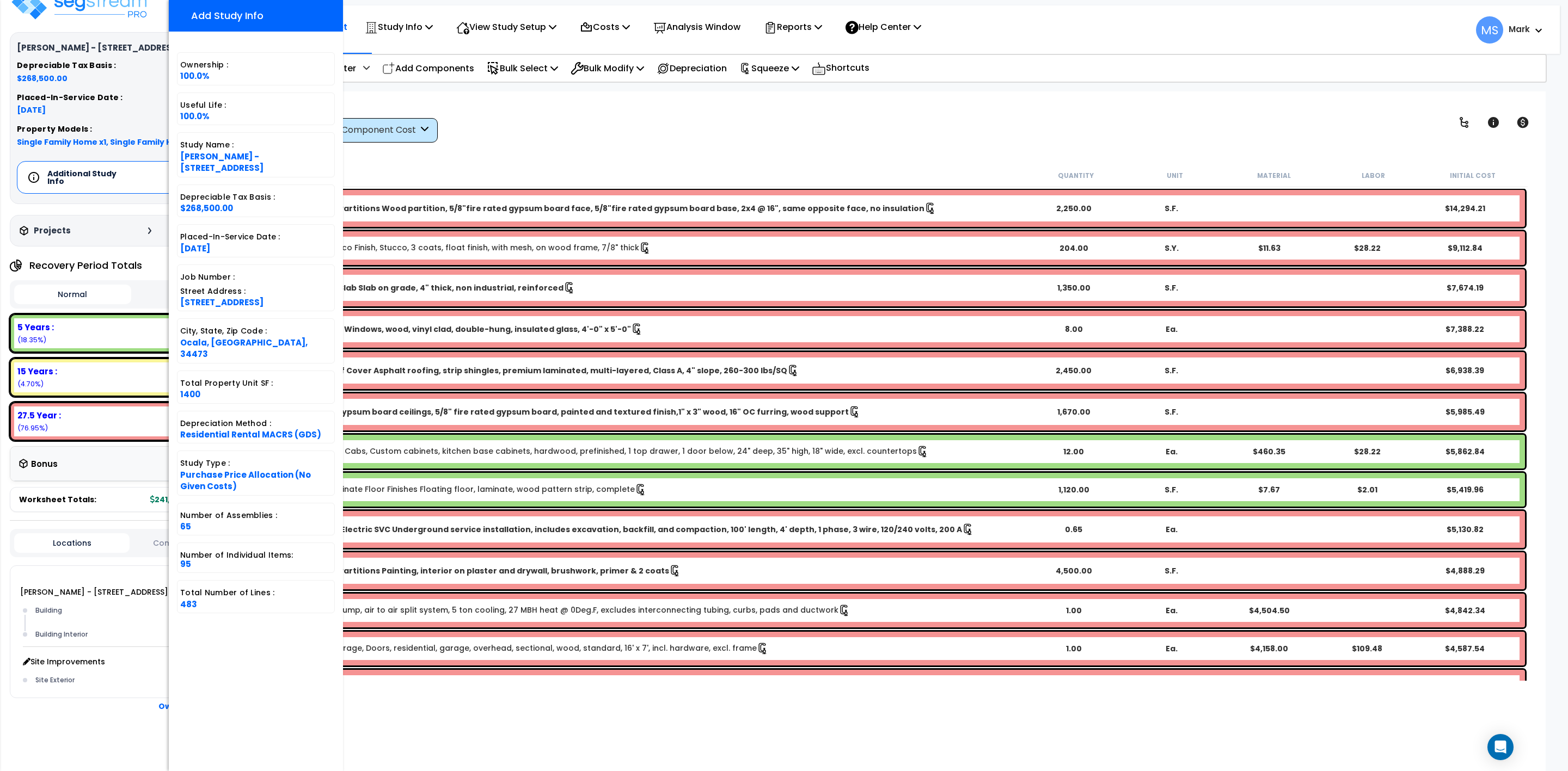
scroll to position [26, 0]
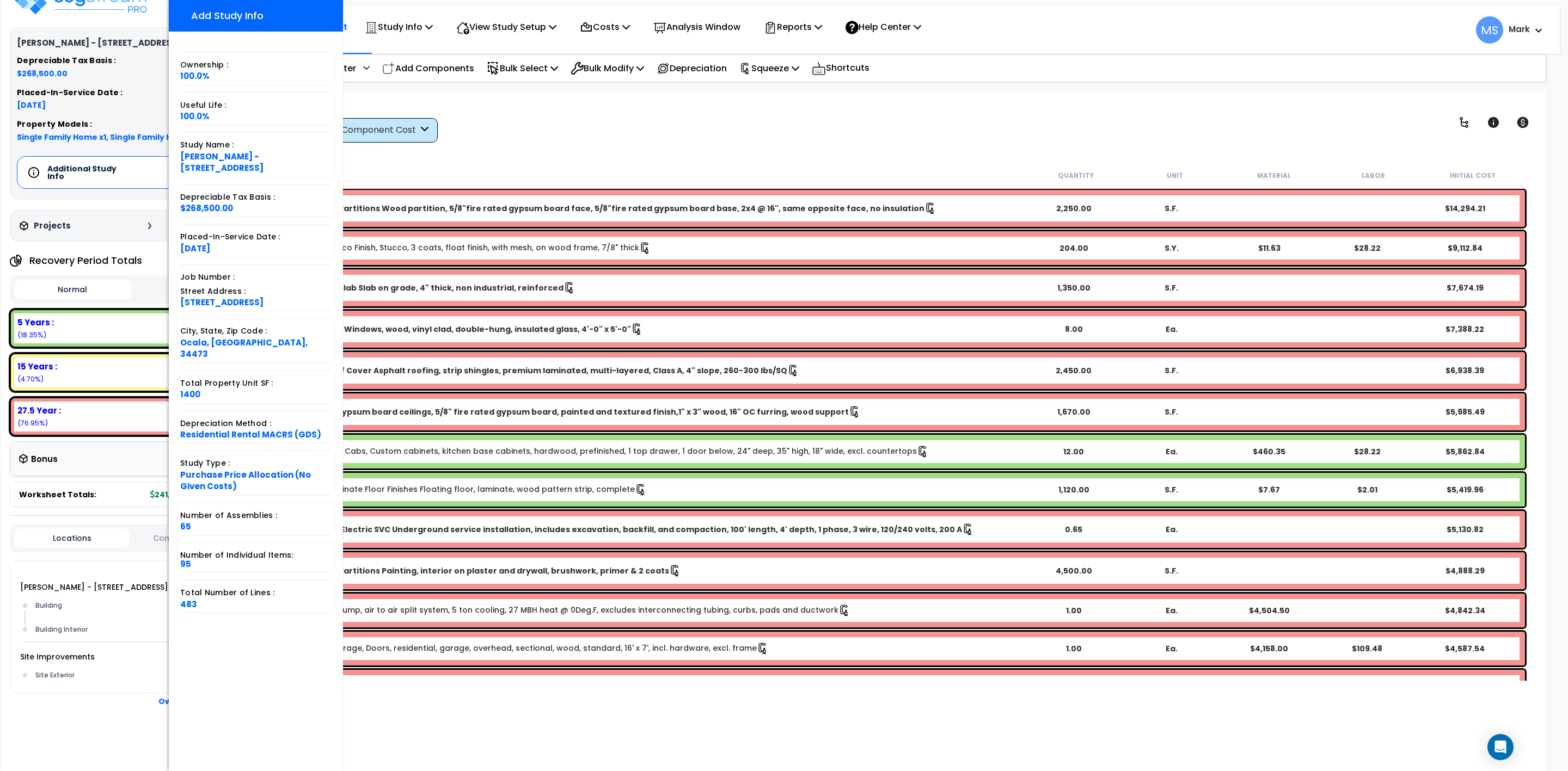
click at [88, 715] on div at bounding box center [132, 734] width 245 height 54
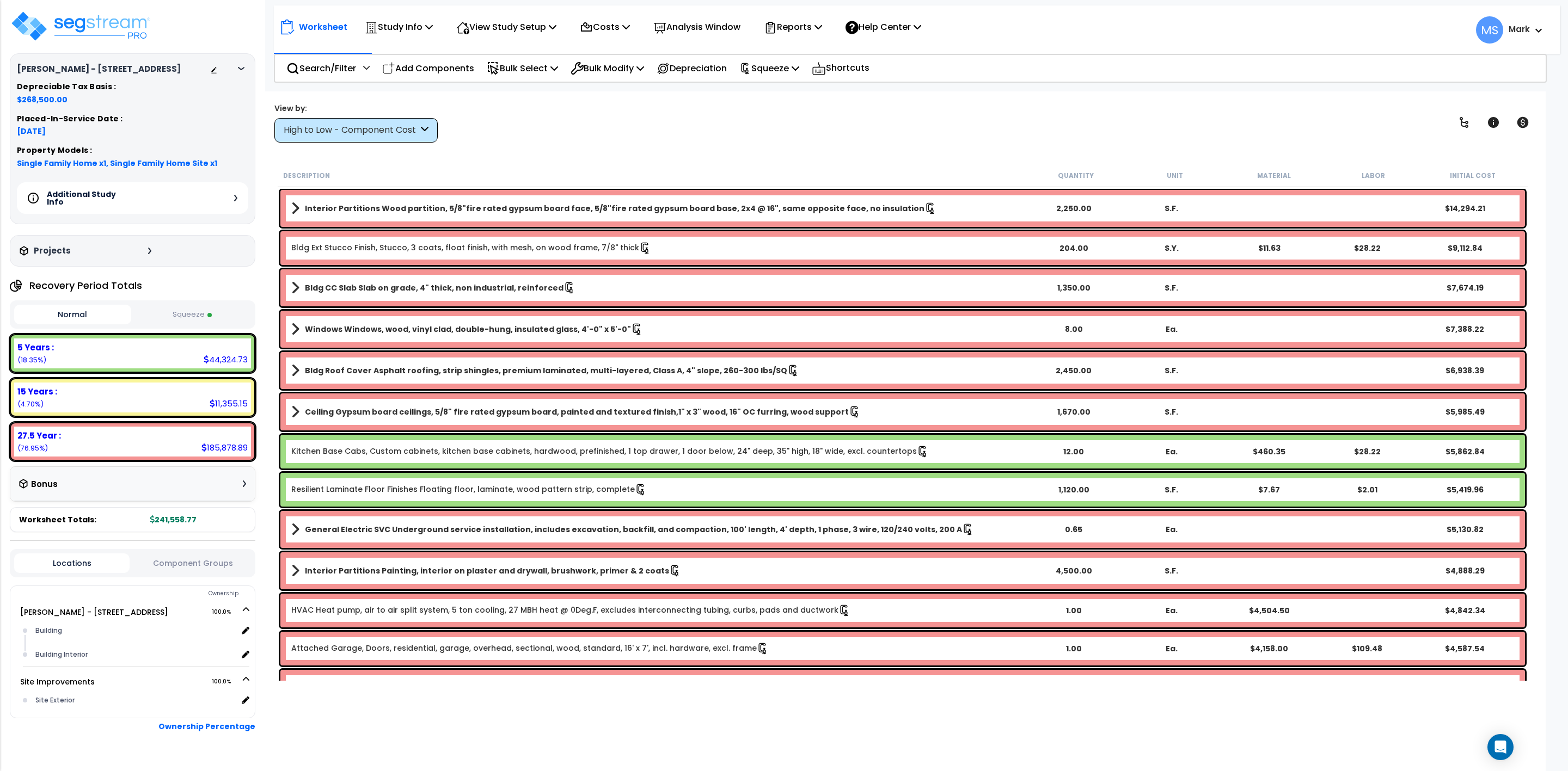
scroll to position [0, 0]
click at [240, 66] on div at bounding box center [244, 68] width 9 height 6
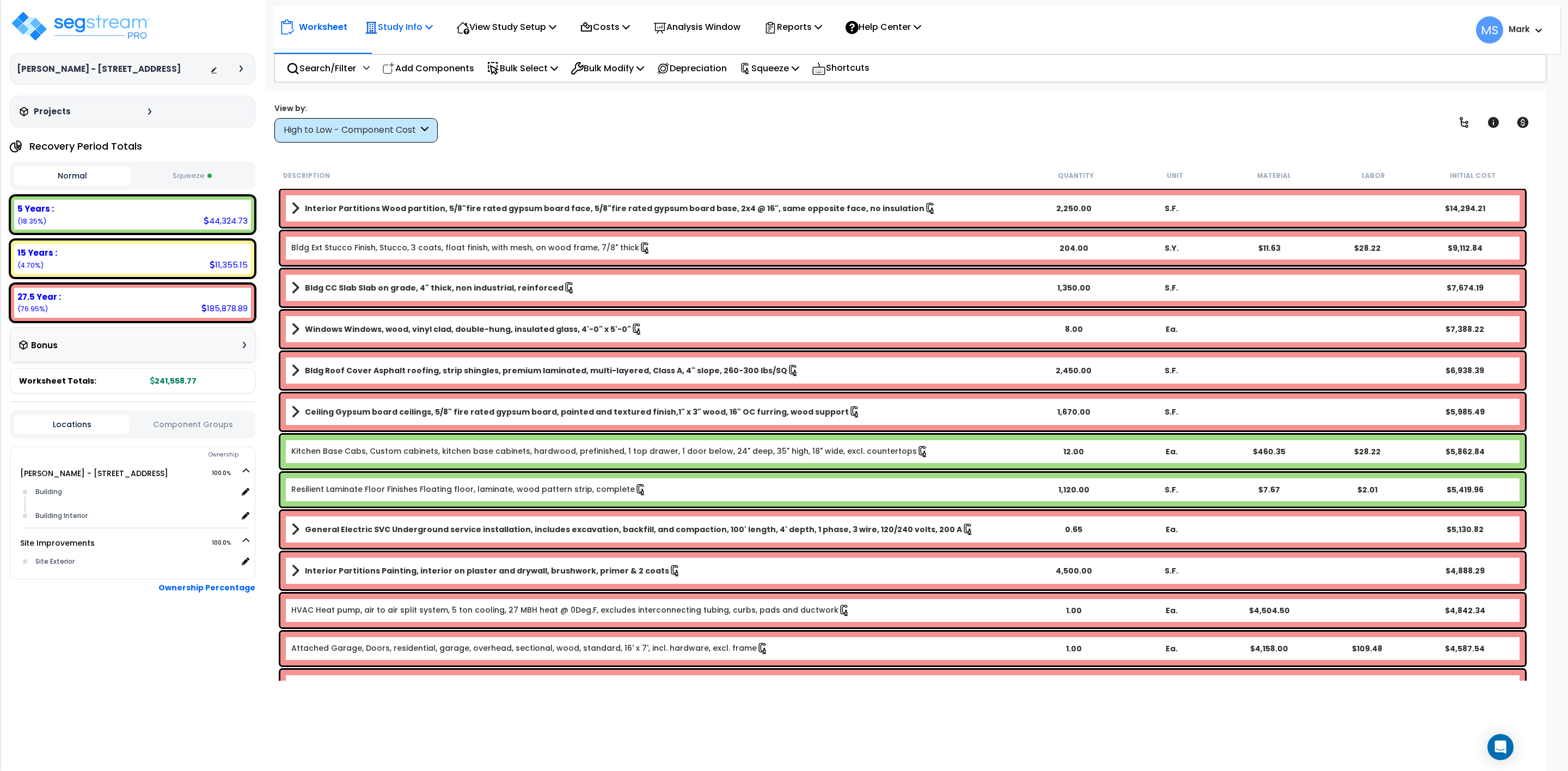
click at [407, 31] on p "Study Info" at bounding box center [398, 27] width 68 height 14
click at [402, 48] on link "Study Setup" at bounding box center [413, 51] width 108 height 22
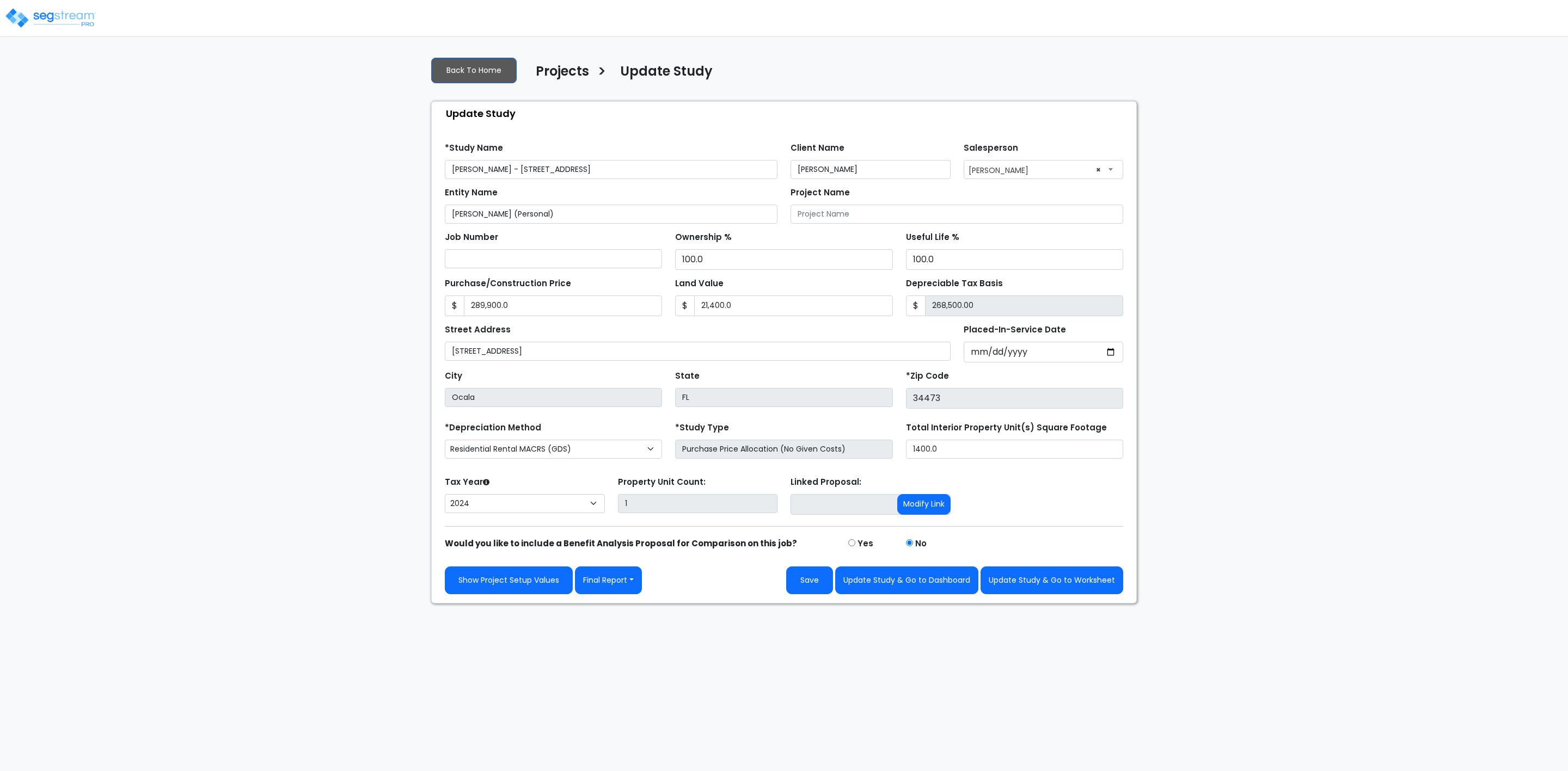
select select "2024"
click at [466, 70] on link "Back To Home" at bounding box center [473, 70] width 85 height 25
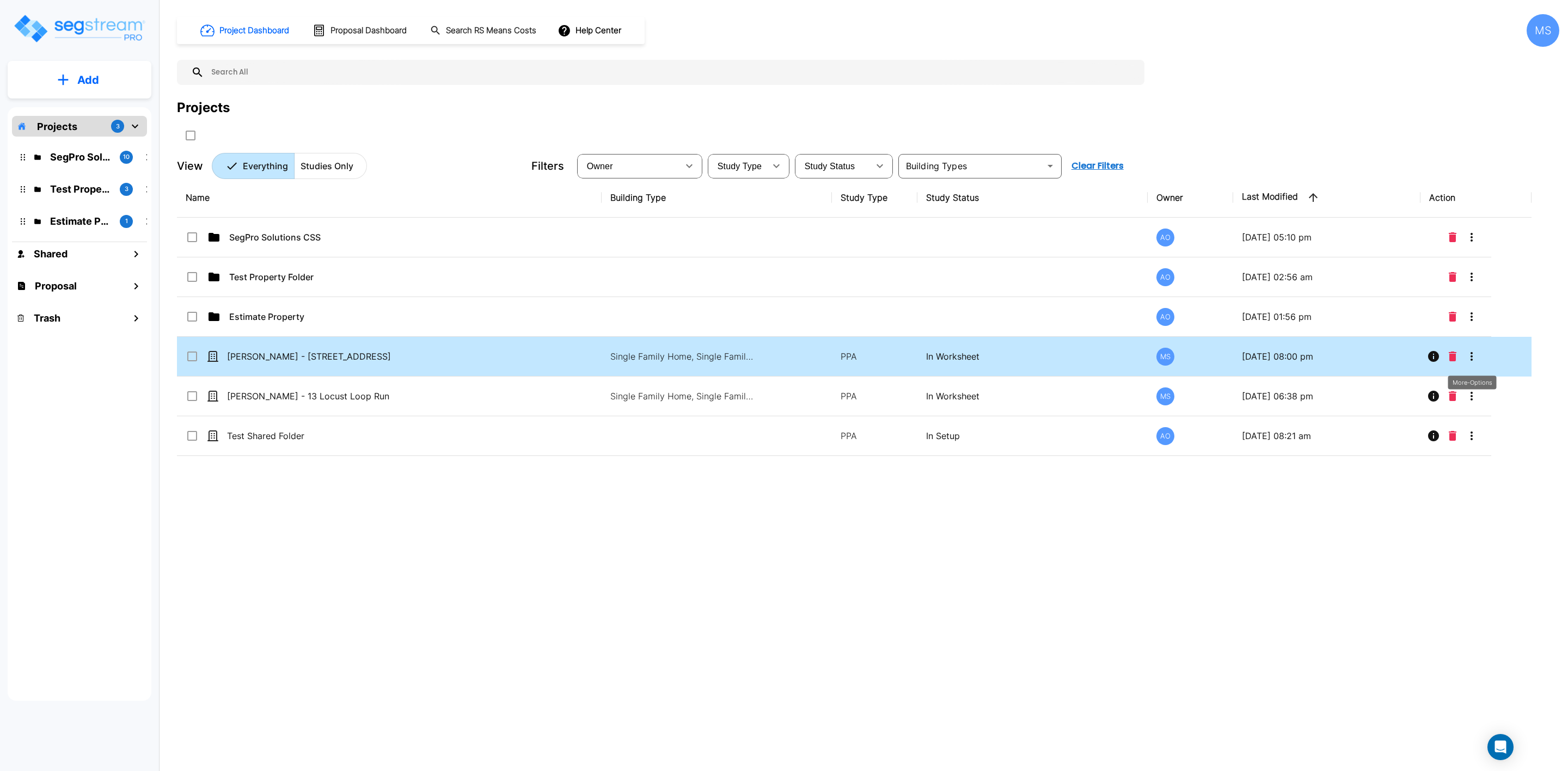
click at [1476, 355] on icon "More-Options" at bounding box center [1472, 356] width 13 height 13
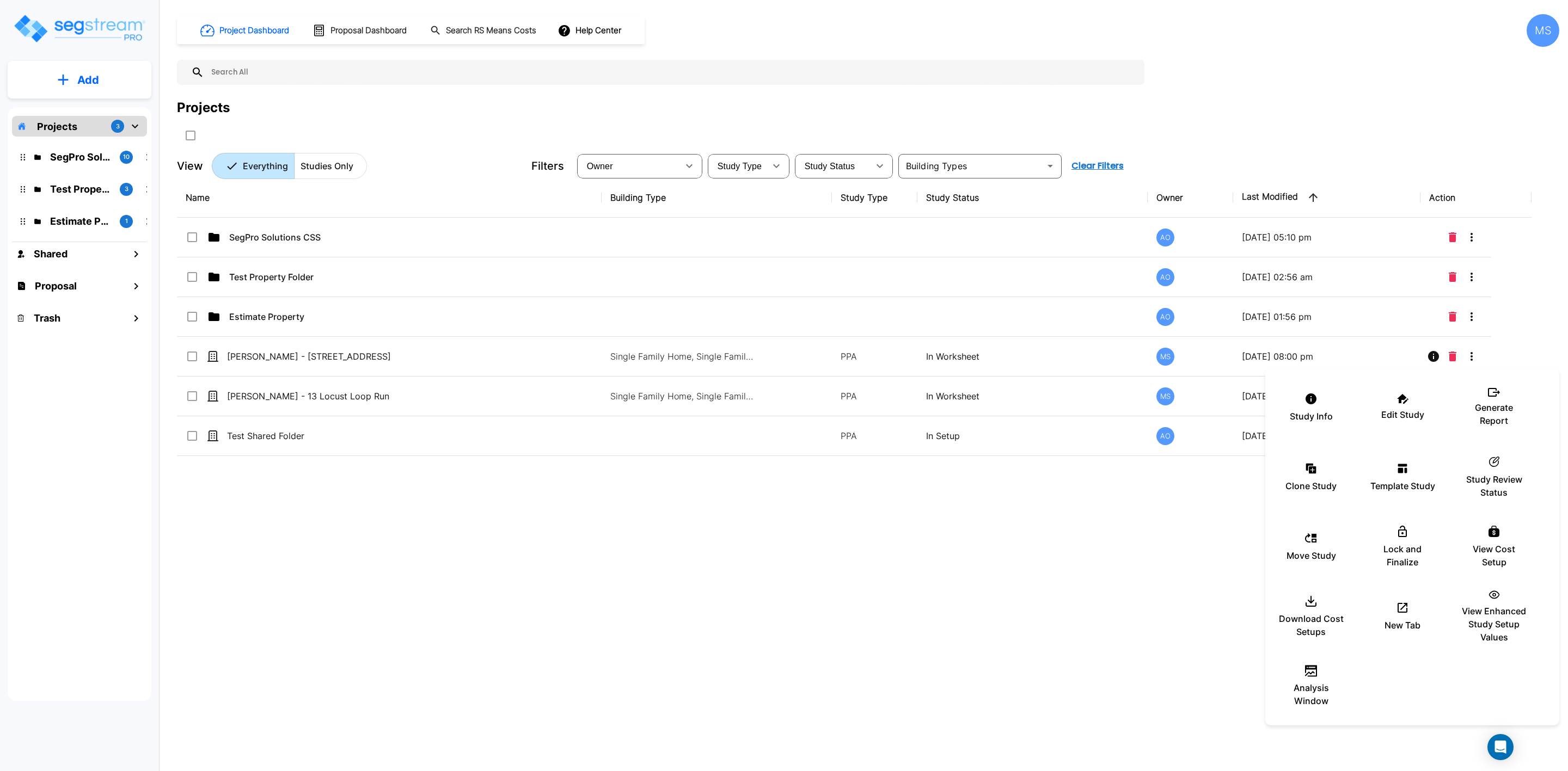
drag, startPoint x: 683, startPoint y: 522, endPoint x: 658, endPoint y: 515, distance: 26.0
click at [683, 522] on div at bounding box center [784, 386] width 1568 height 771
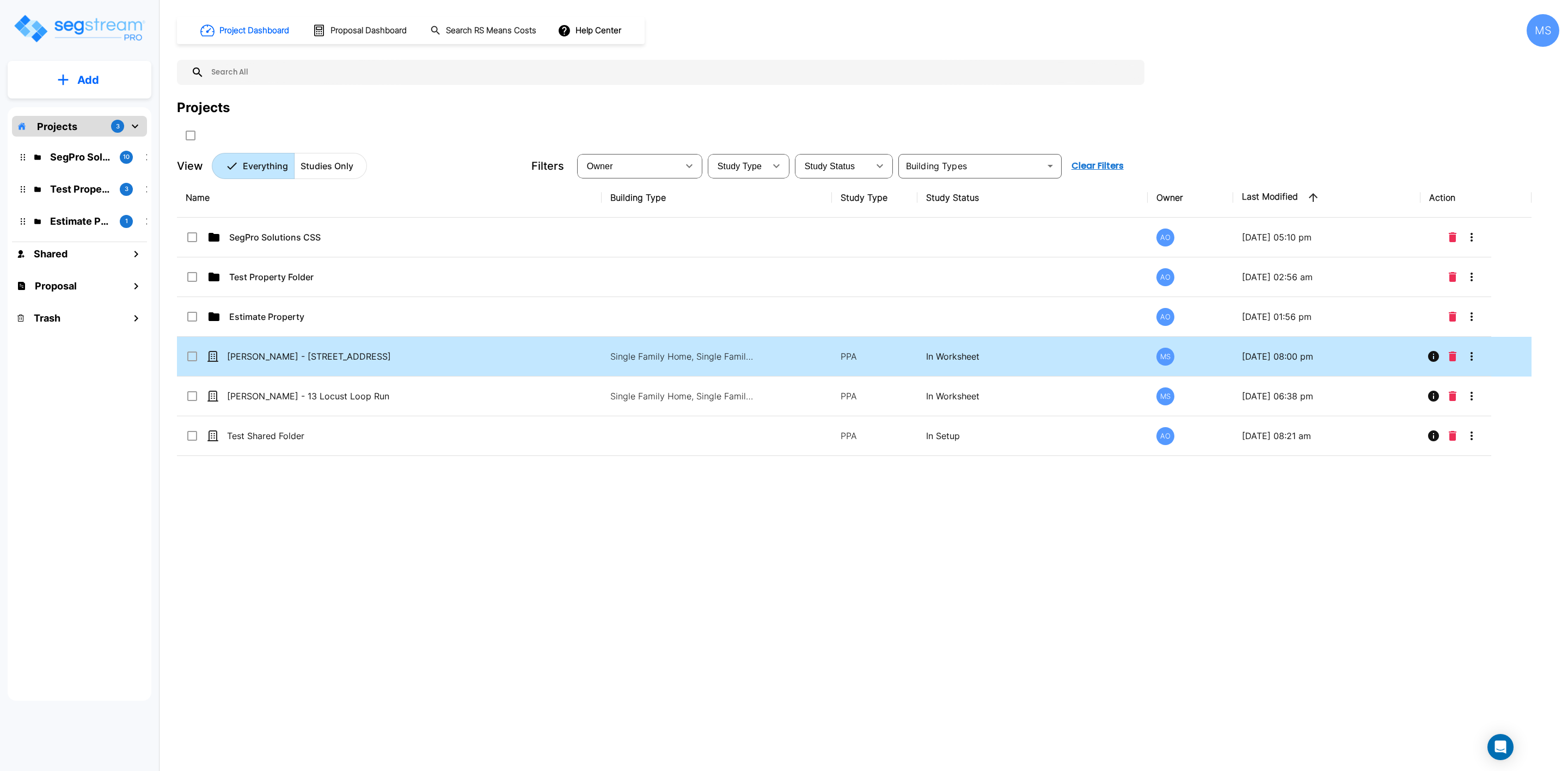
click at [354, 350] on td "[PERSON_NAME] - [STREET_ADDRESS]" at bounding box center [389, 357] width 425 height 40
checkbox input "true"
click at [354, 350] on td "[PERSON_NAME] - [STREET_ADDRESS]" at bounding box center [389, 357] width 425 height 40
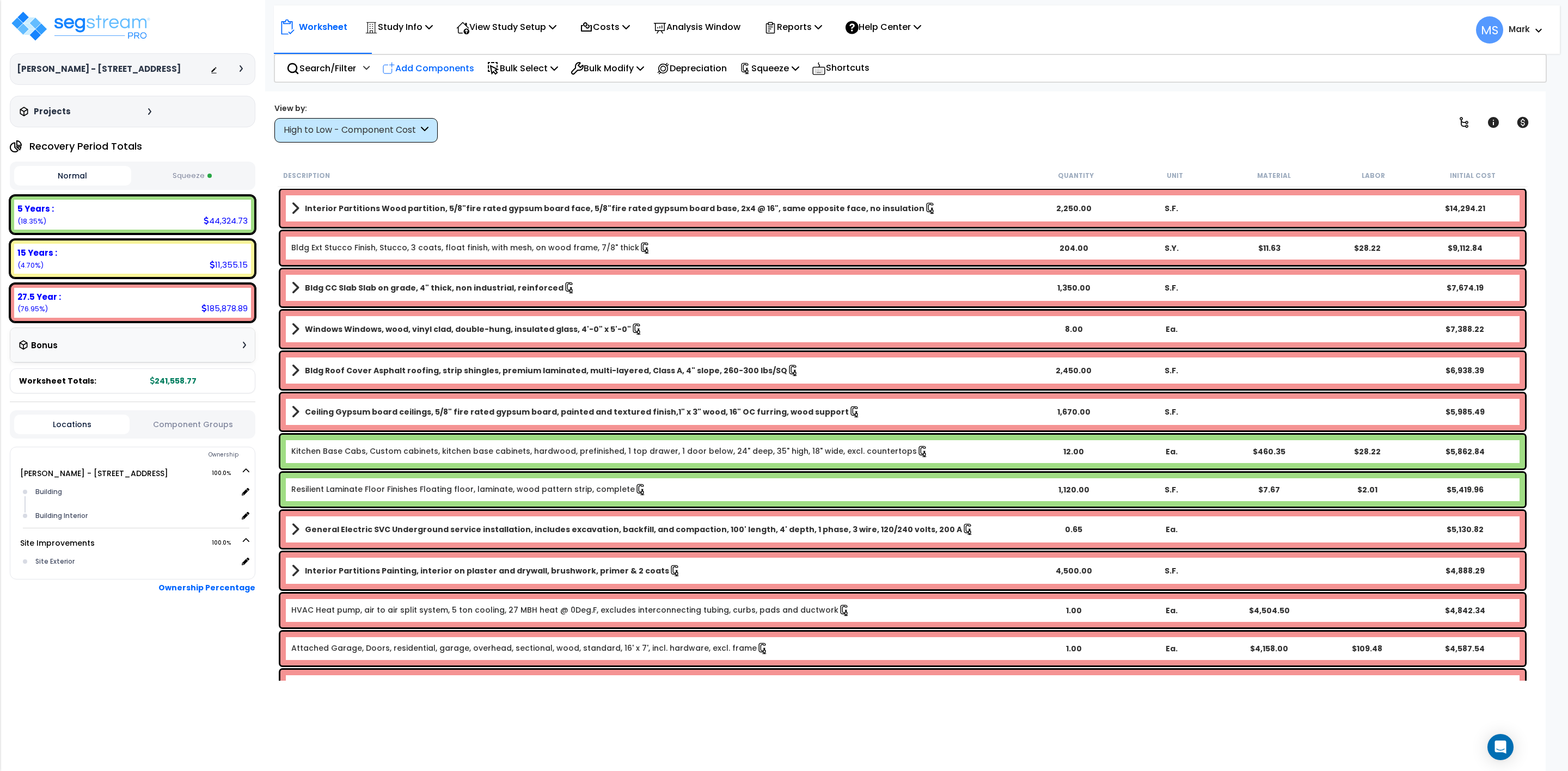
click at [433, 64] on p "Add Components" at bounding box center [428, 68] width 92 height 14
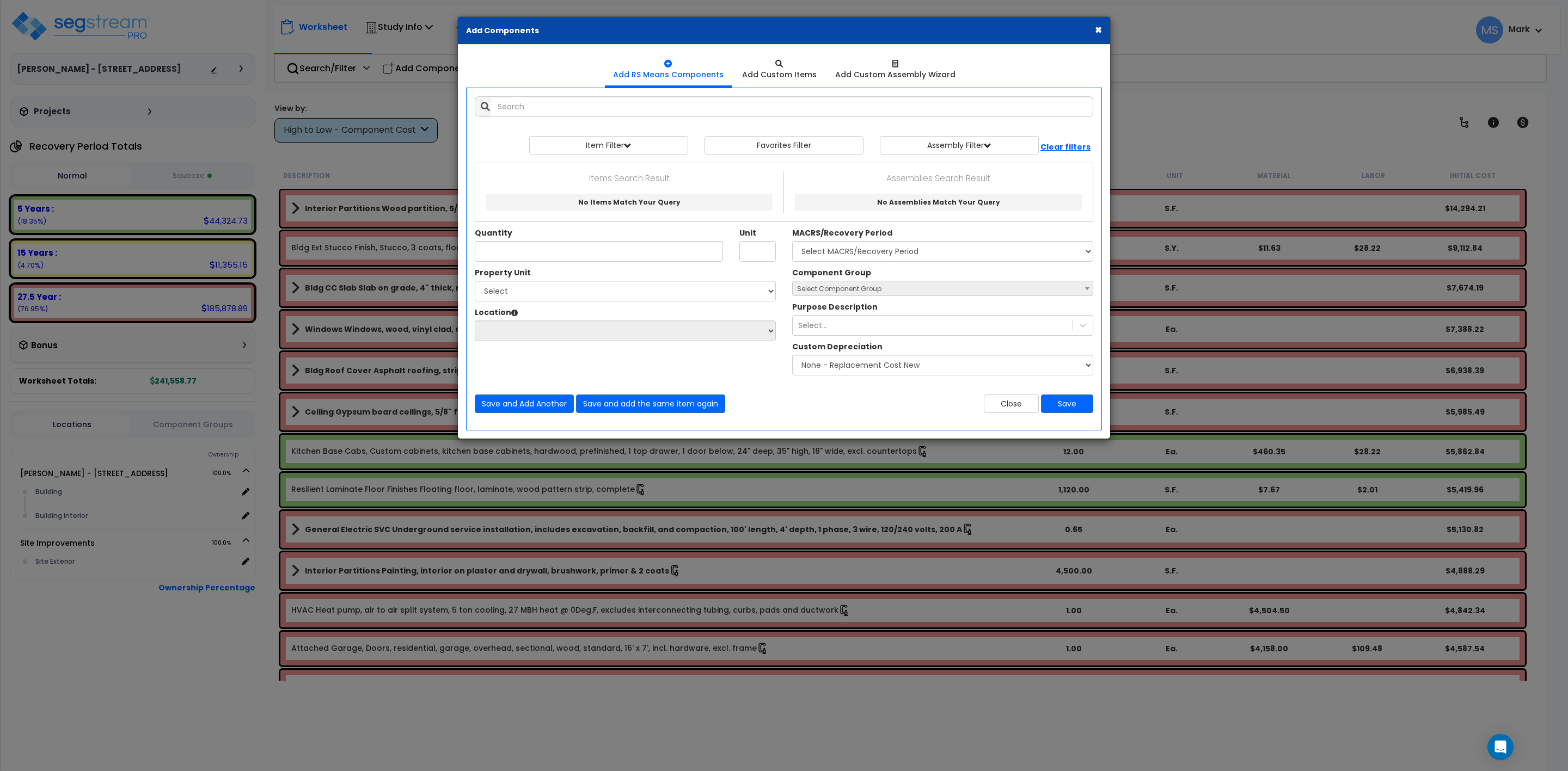
click at [1100, 26] on button "×" at bounding box center [1098, 29] width 7 height 11
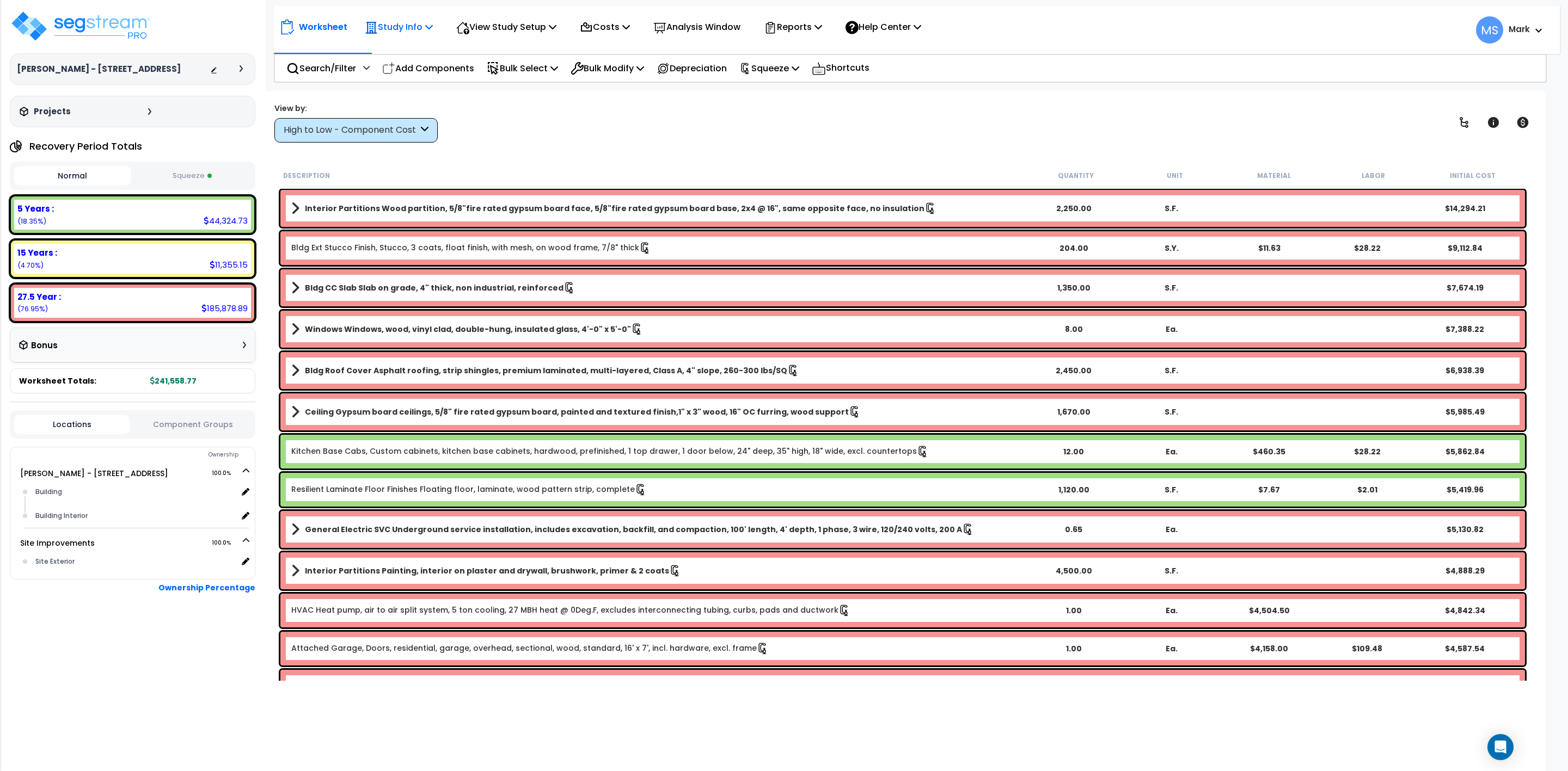
click at [420, 26] on p "Study Info" at bounding box center [398, 27] width 68 height 14
click at [547, 26] on p "View Study Setup" at bounding box center [507, 27] width 100 height 14
click at [627, 26] on p "Costs" at bounding box center [605, 27] width 50 height 14
click at [716, 25] on p "Analysis Window" at bounding box center [696, 27] width 87 height 14
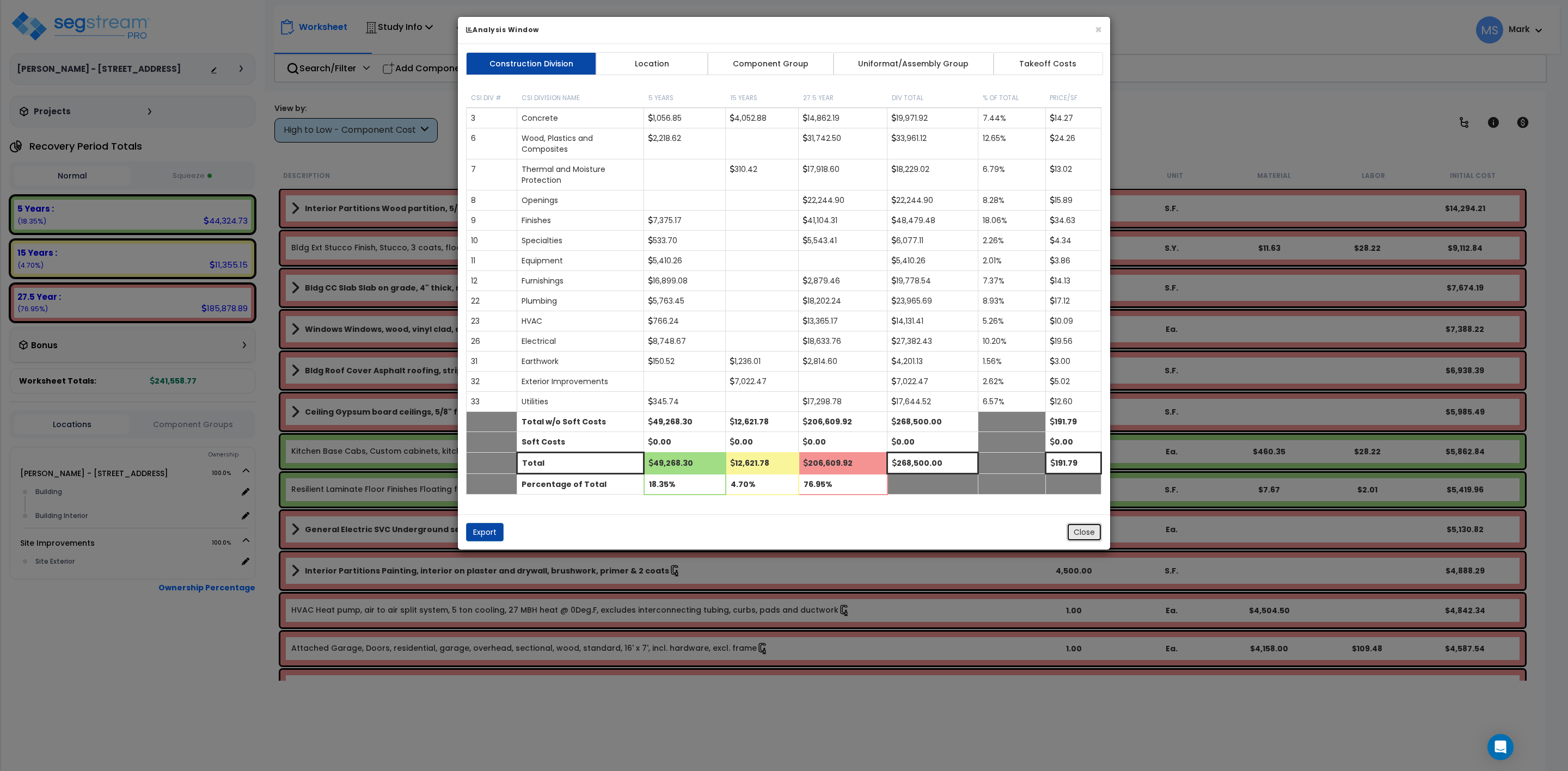
click at [1084, 538] on button "Close" at bounding box center [1084, 532] width 35 height 18
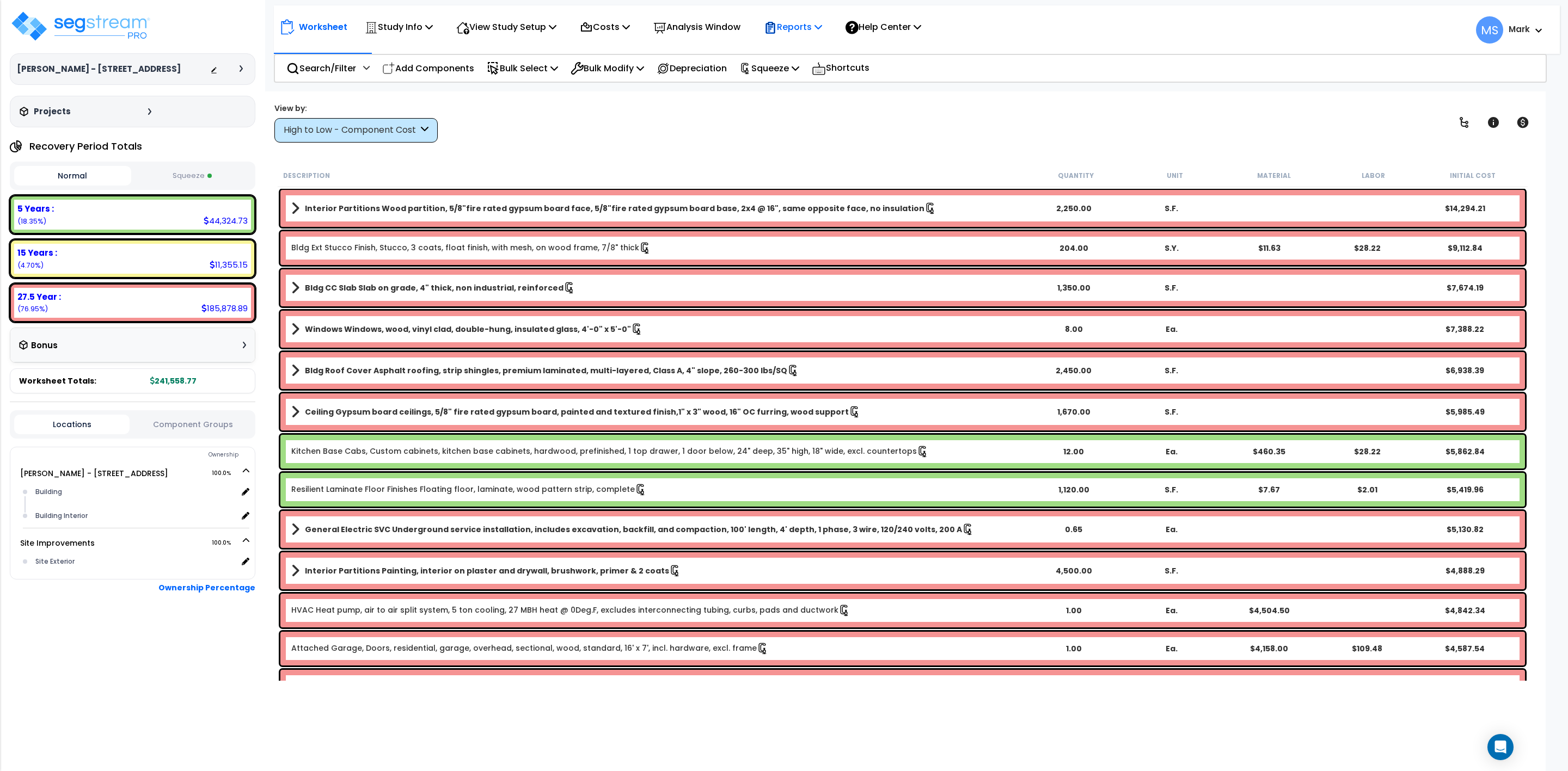
click at [816, 30] on p "Reports" at bounding box center [793, 27] width 58 height 14
click at [807, 68] on link "Manage Report Images" at bounding box center [812, 74] width 108 height 22
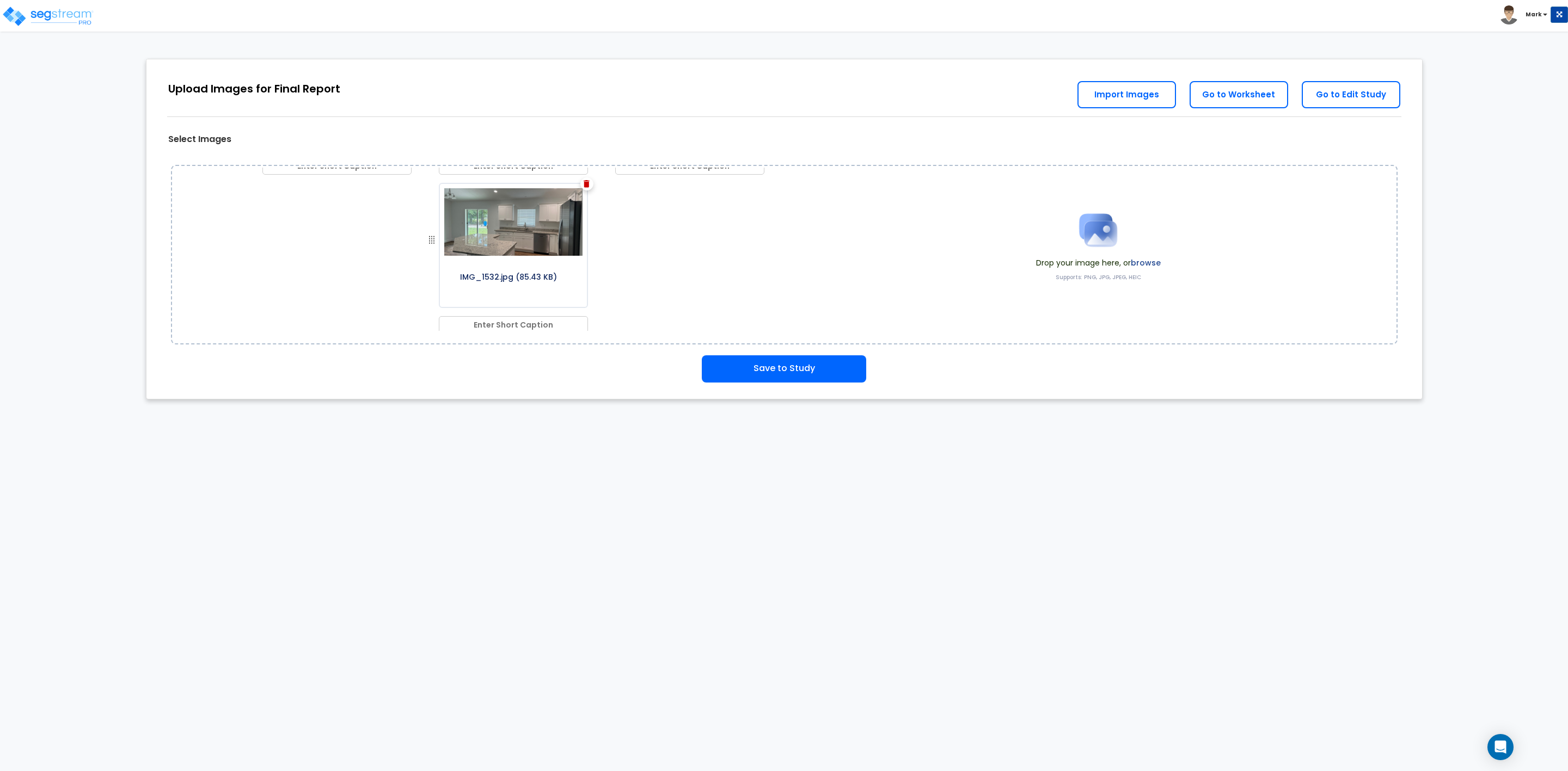
scroll to position [633, 0]
click at [789, 366] on button "Save to Study" at bounding box center [784, 369] width 164 height 27
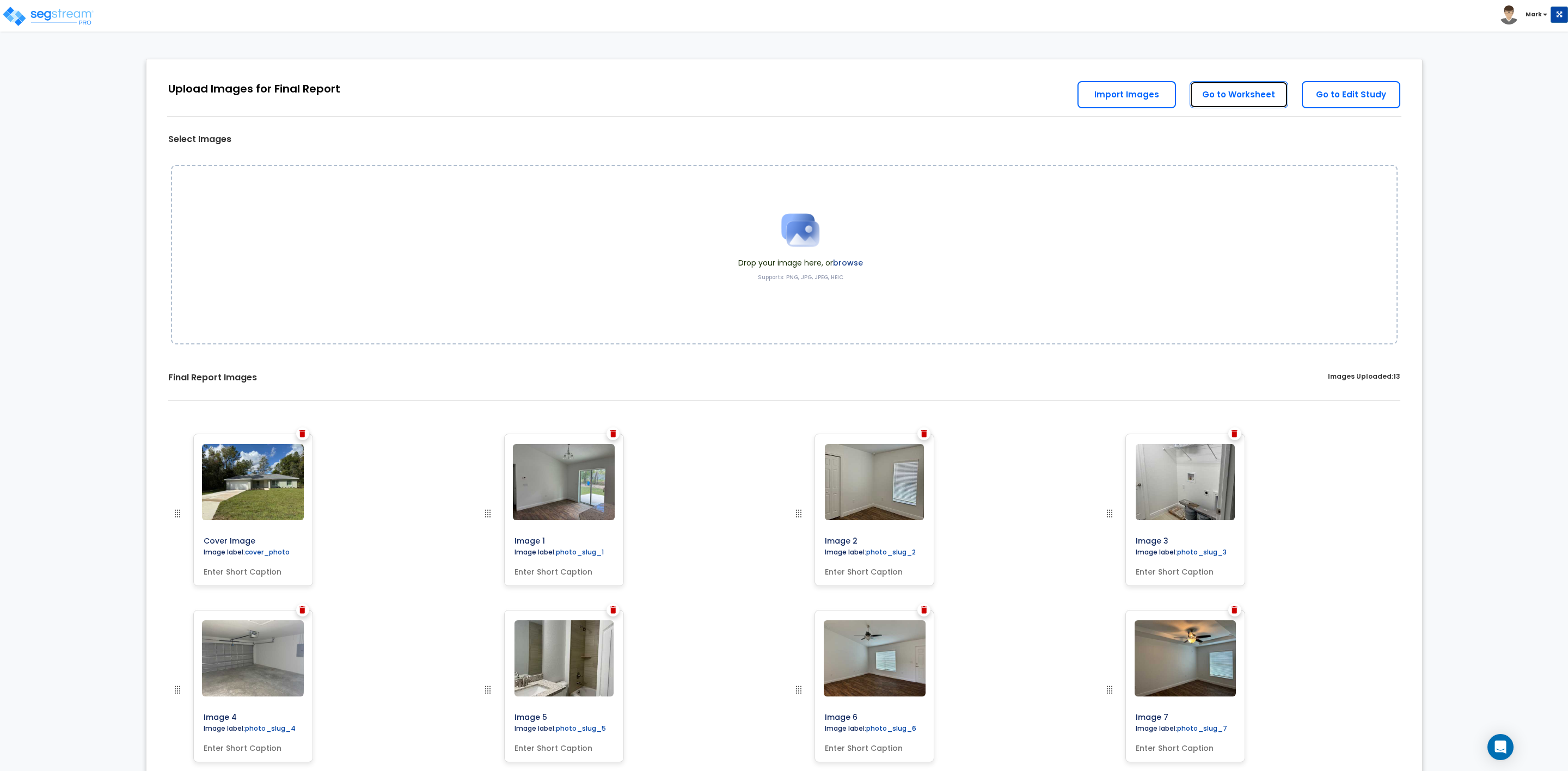
click at [1217, 97] on link "Go to Worksheet" at bounding box center [1239, 95] width 99 height 27
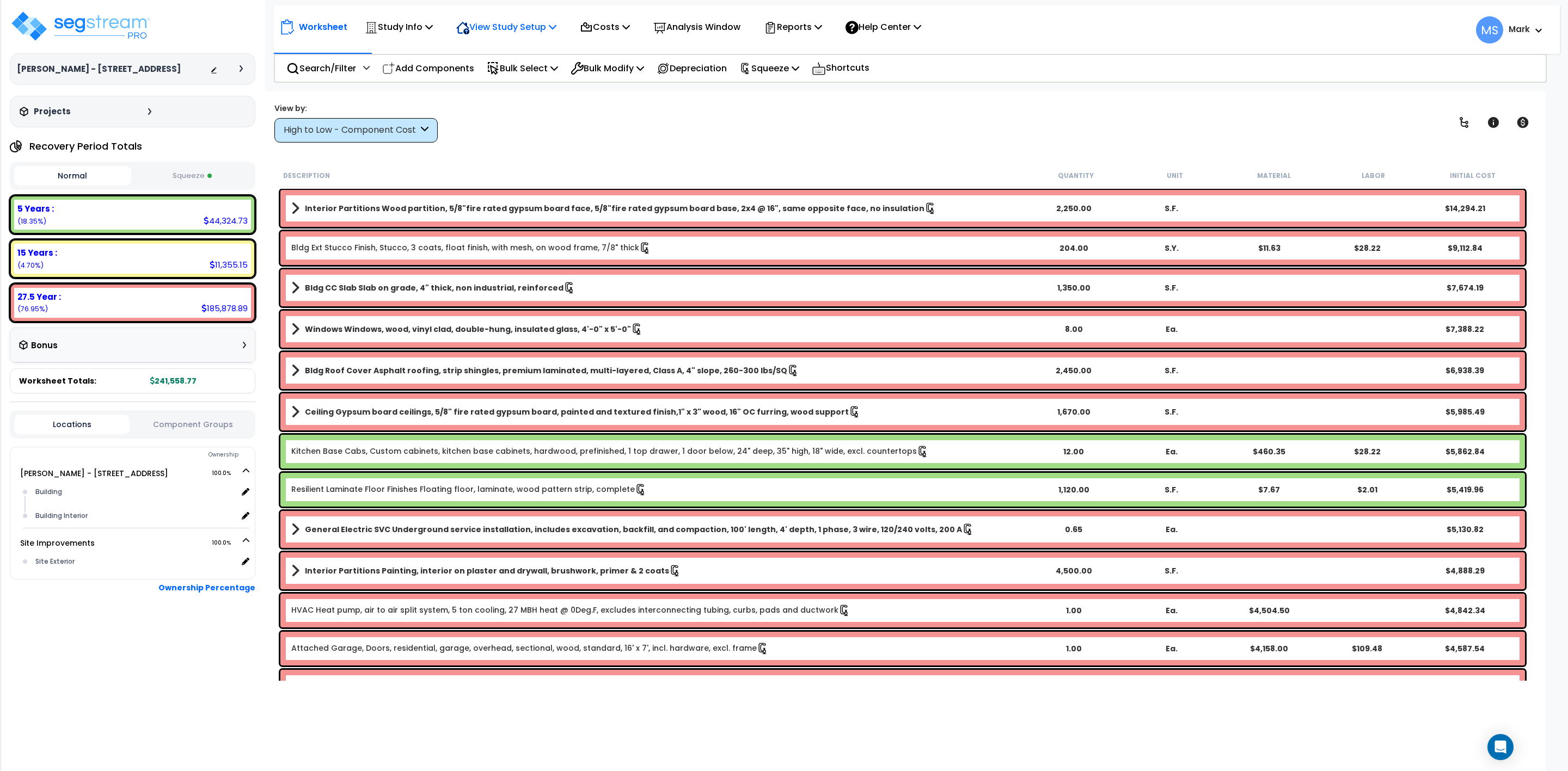
click at [502, 23] on p "View Study Setup" at bounding box center [507, 27] width 100 height 14
click at [493, 74] on link "View Questionnaire" at bounding box center [504, 74] width 108 height 22
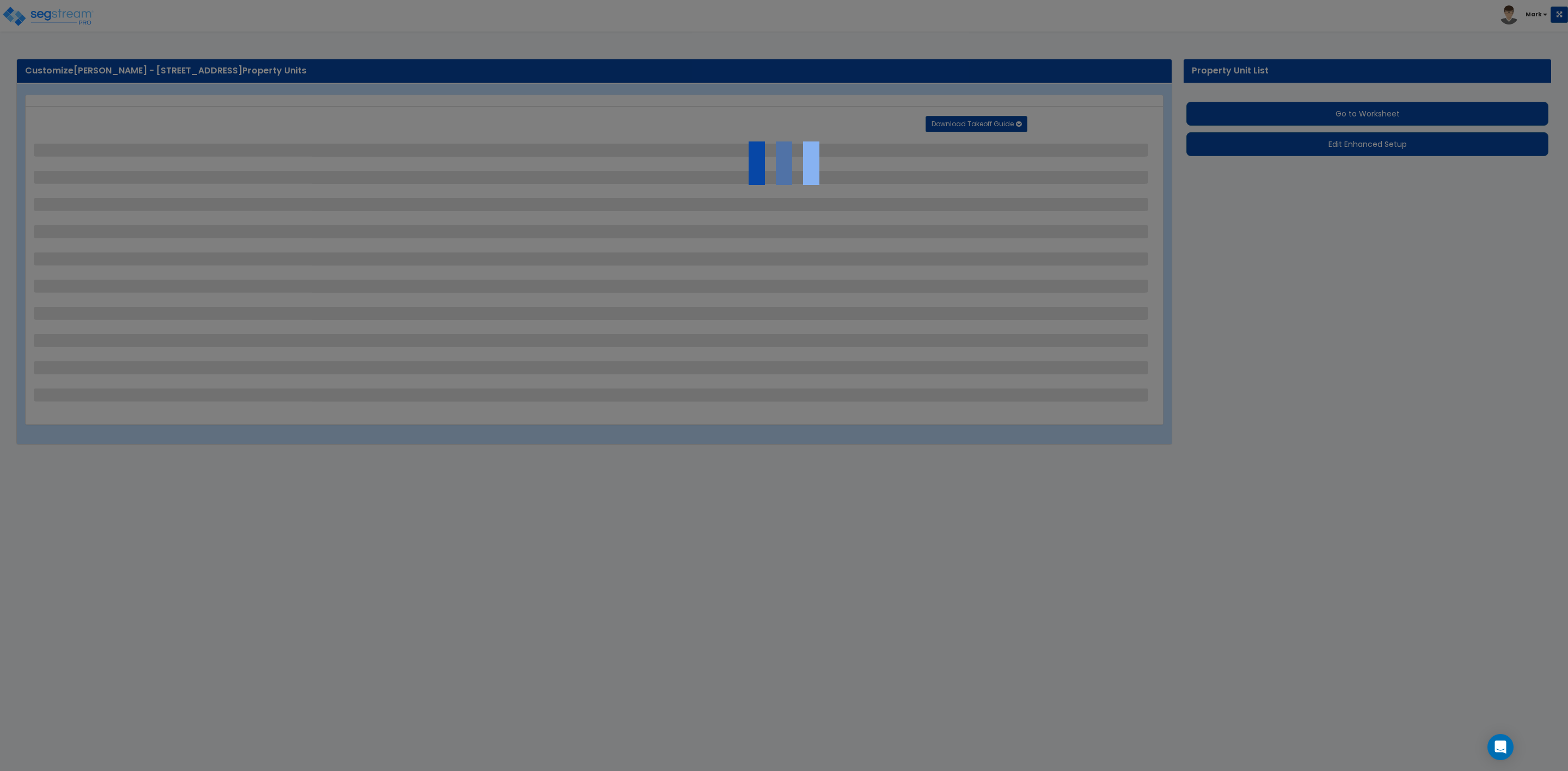
select select "2"
select select "1"
select select "2"
select select "1"
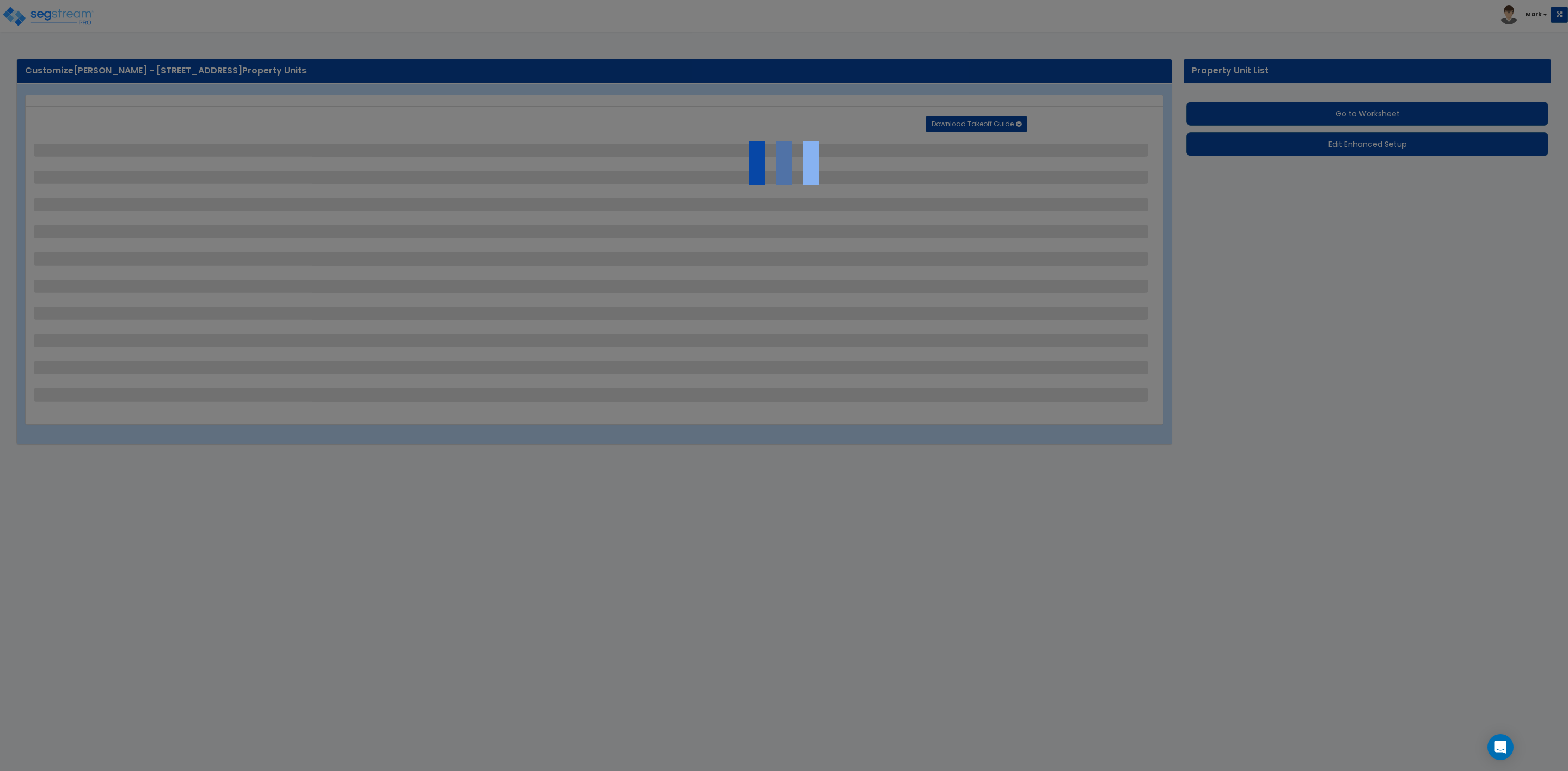
select select "1"
select select "3"
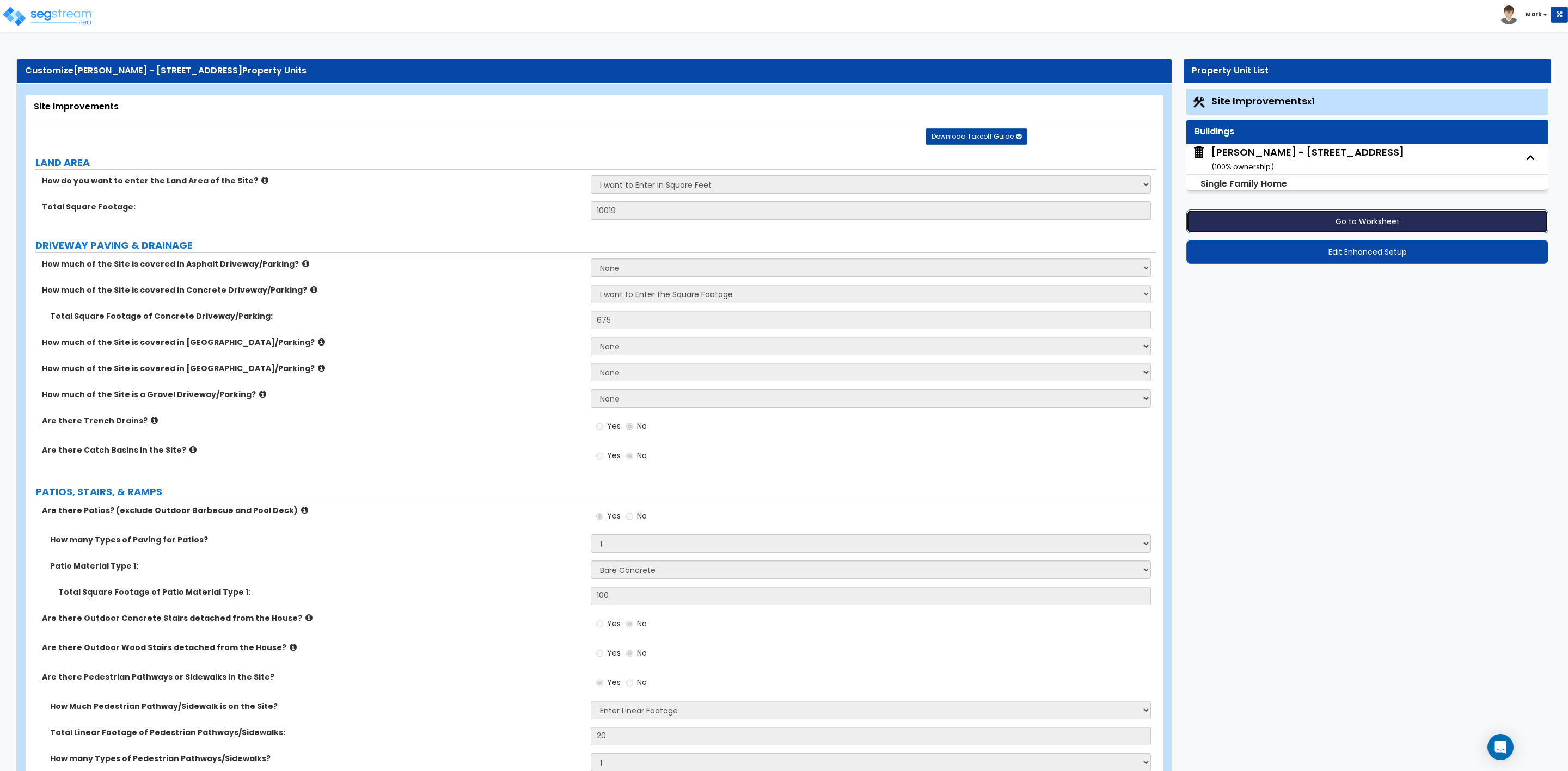
click at [1382, 219] on button "Go to Worksheet" at bounding box center [1367, 221] width 362 height 24
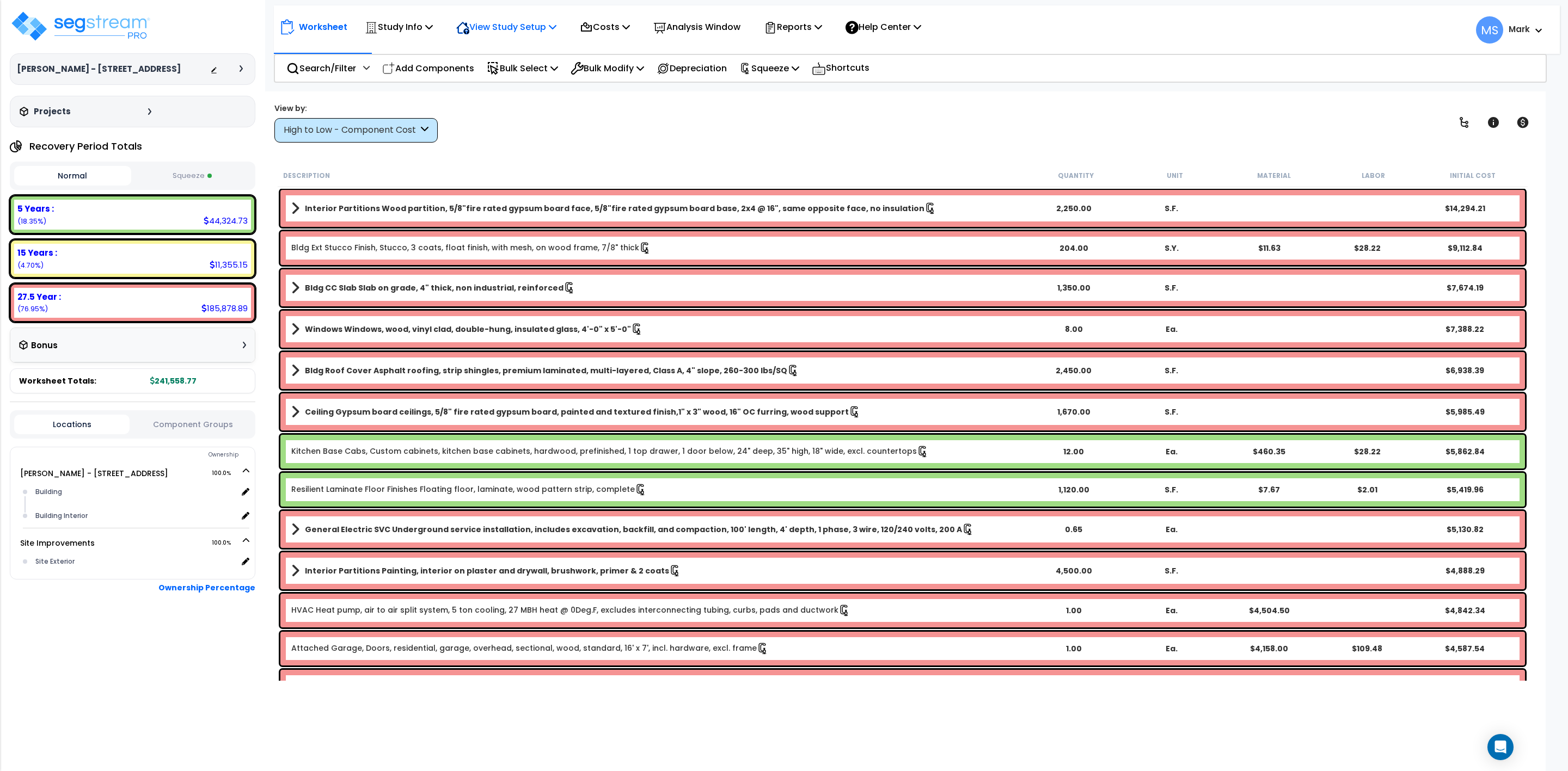
click at [512, 28] on p "View Study Setup" at bounding box center [507, 27] width 100 height 14
click at [630, 68] on p "Bulk Modify" at bounding box center [607, 68] width 73 height 14
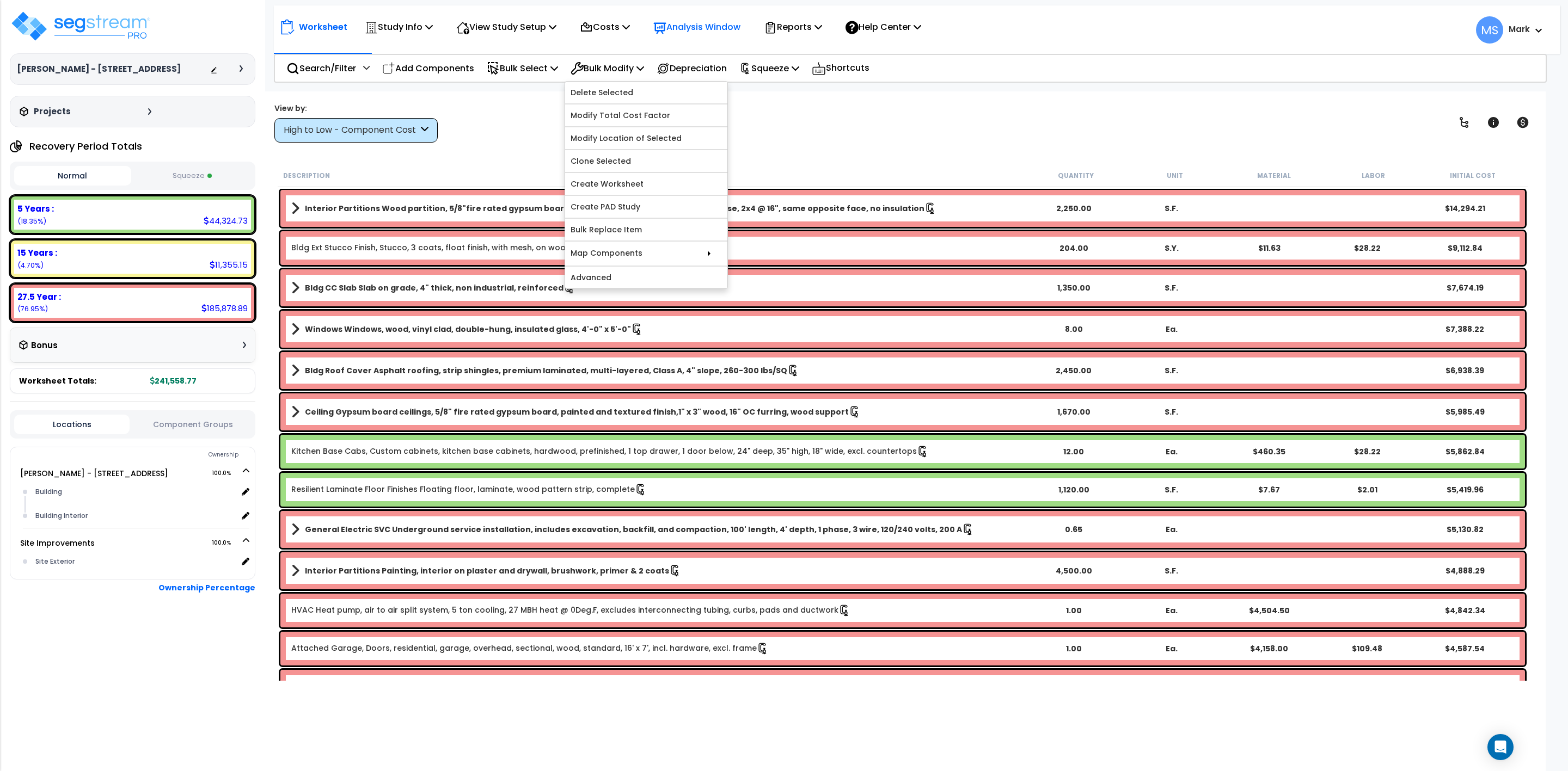
click at [698, 25] on p "Analysis Window" at bounding box center [696, 27] width 87 height 14
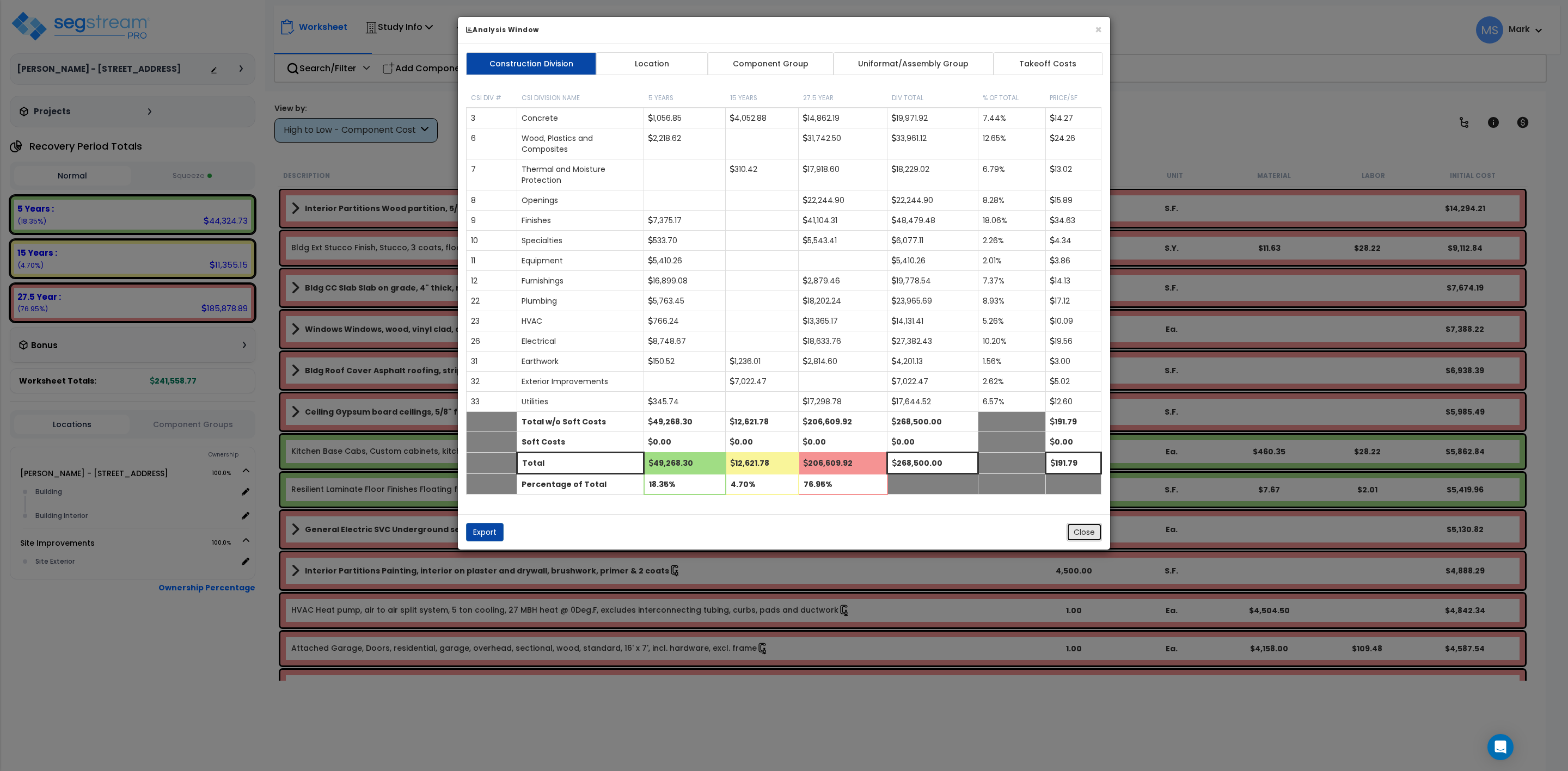
click at [1083, 542] on button "Close" at bounding box center [1084, 532] width 35 height 18
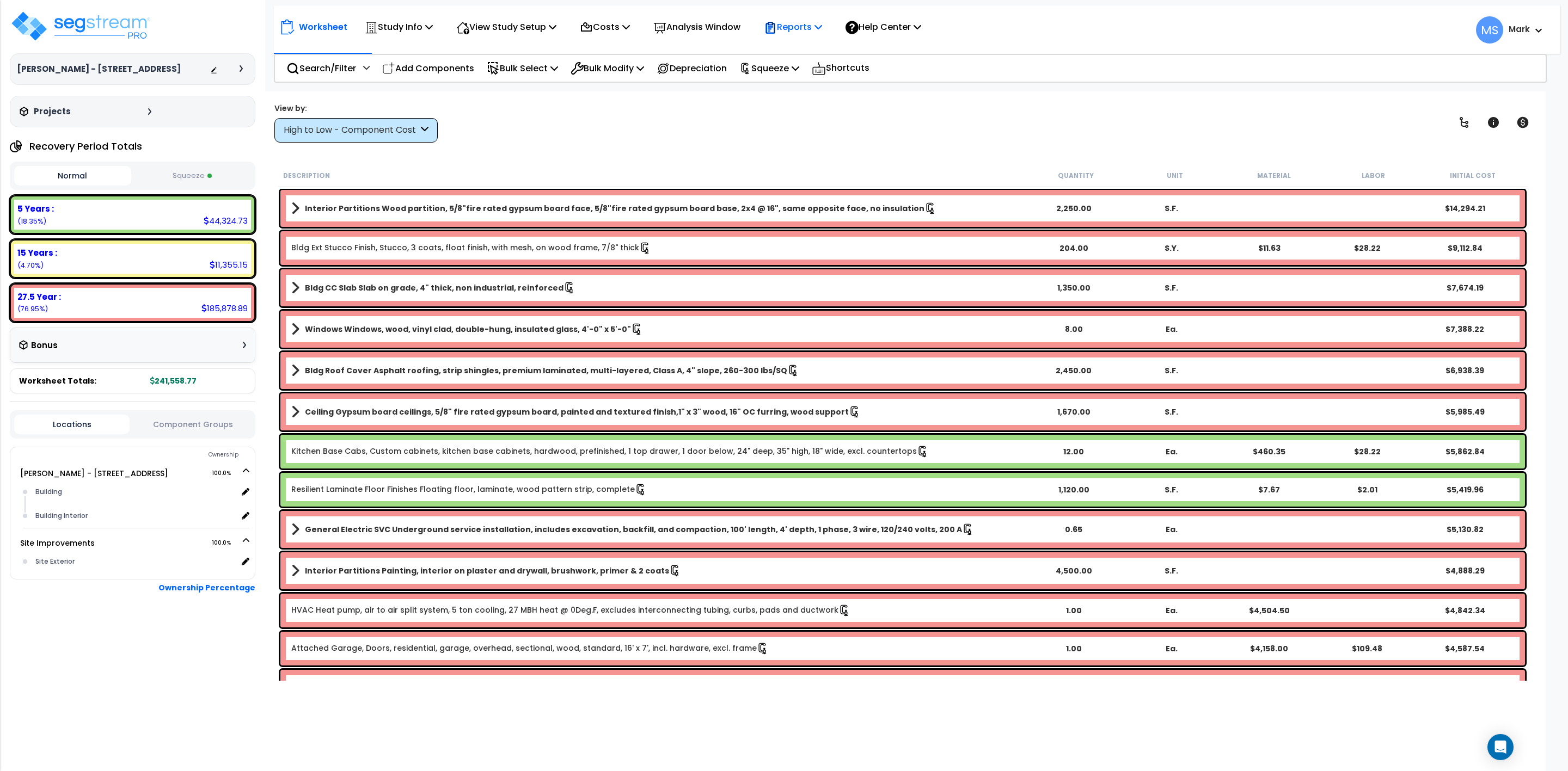
click at [822, 26] on p "Reports" at bounding box center [793, 27] width 58 height 14
click at [828, 76] on link "Manage Report Images" at bounding box center [812, 74] width 108 height 22
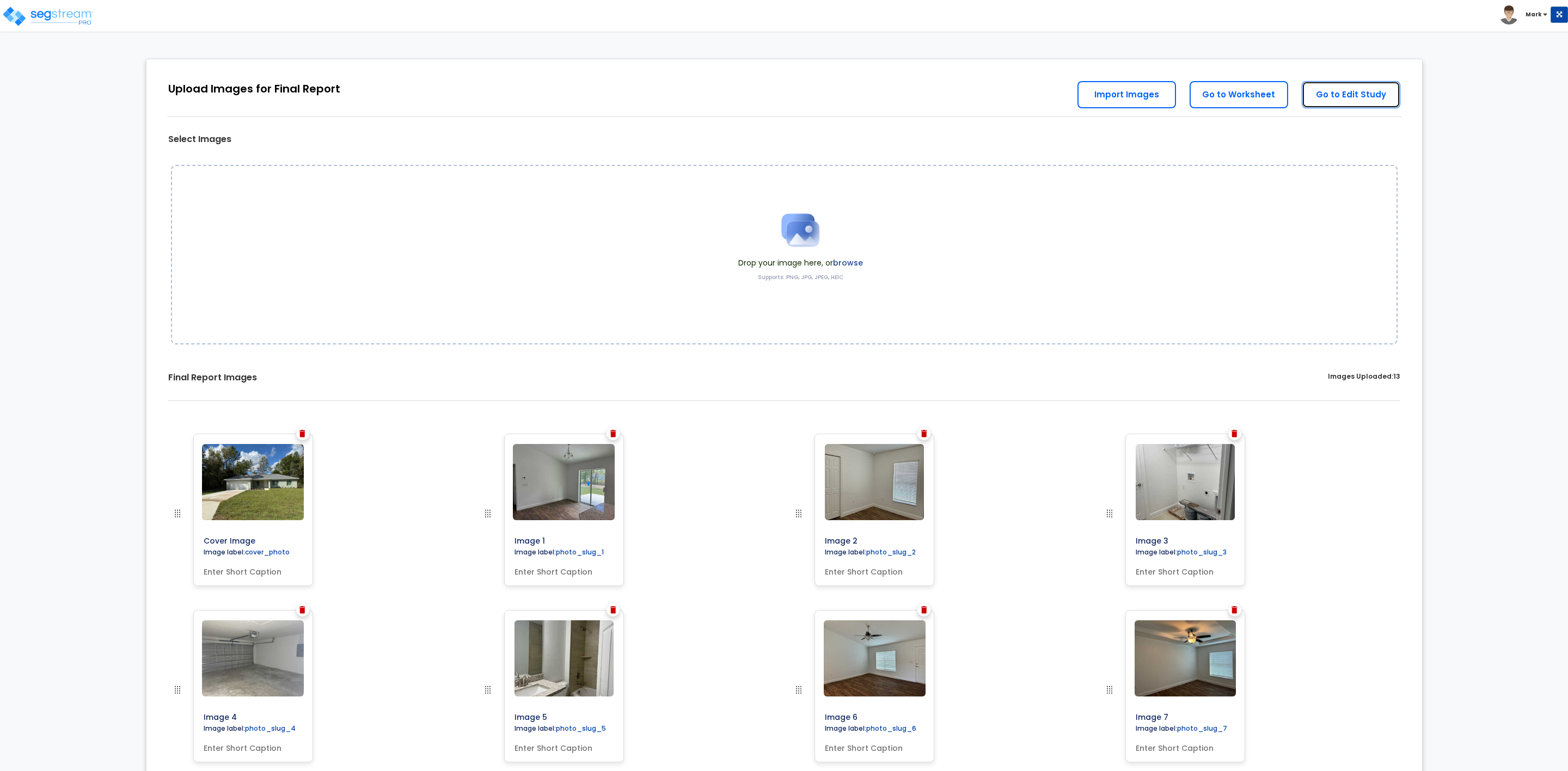
click at [1339, 99] on link "Go to Edit Study" at bounding box center [1351, 95] width 99 height 27
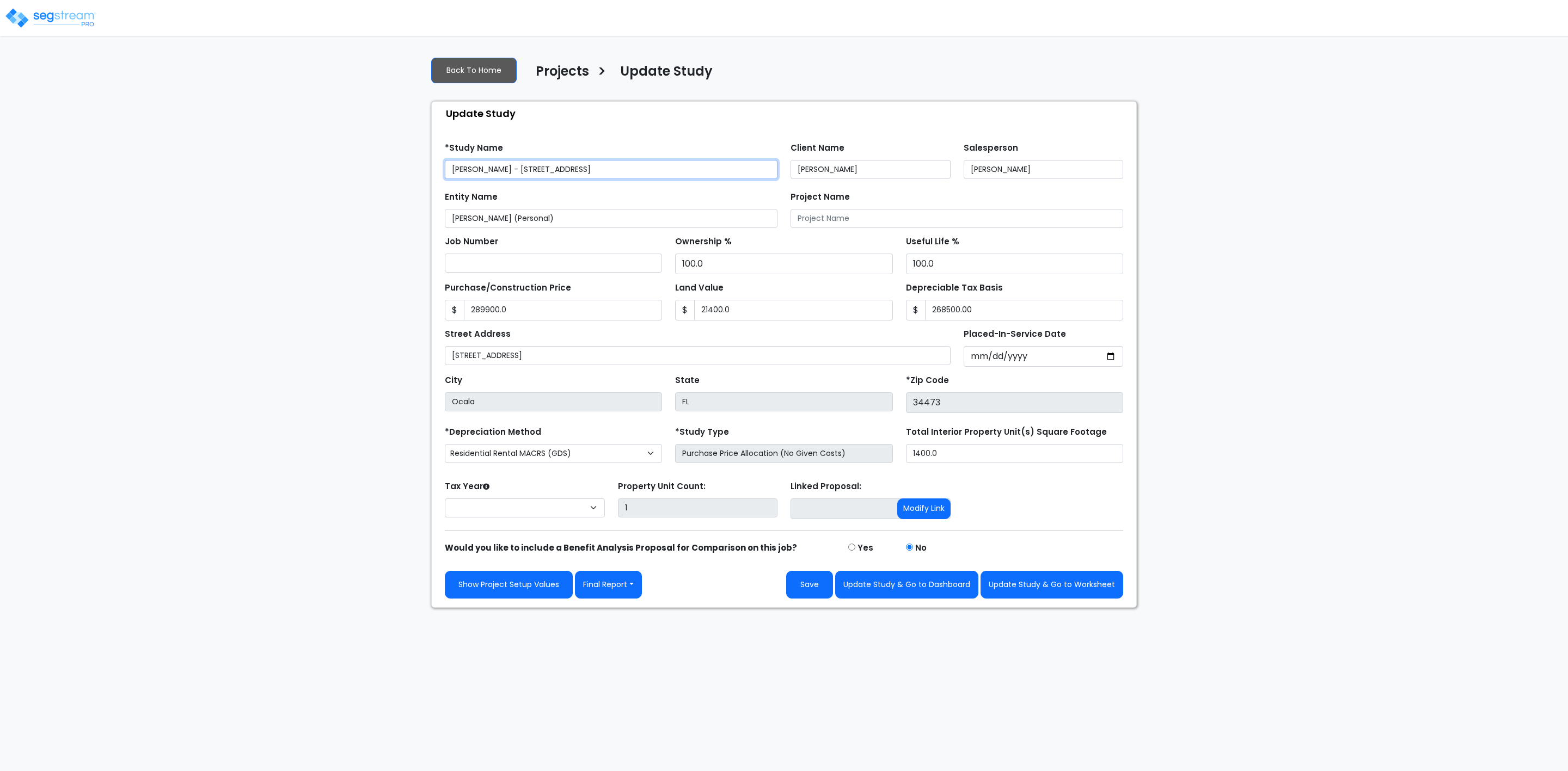
type input "289,900.0"
type input "21,400.0"
type input "268,500.00"
select select "2024"
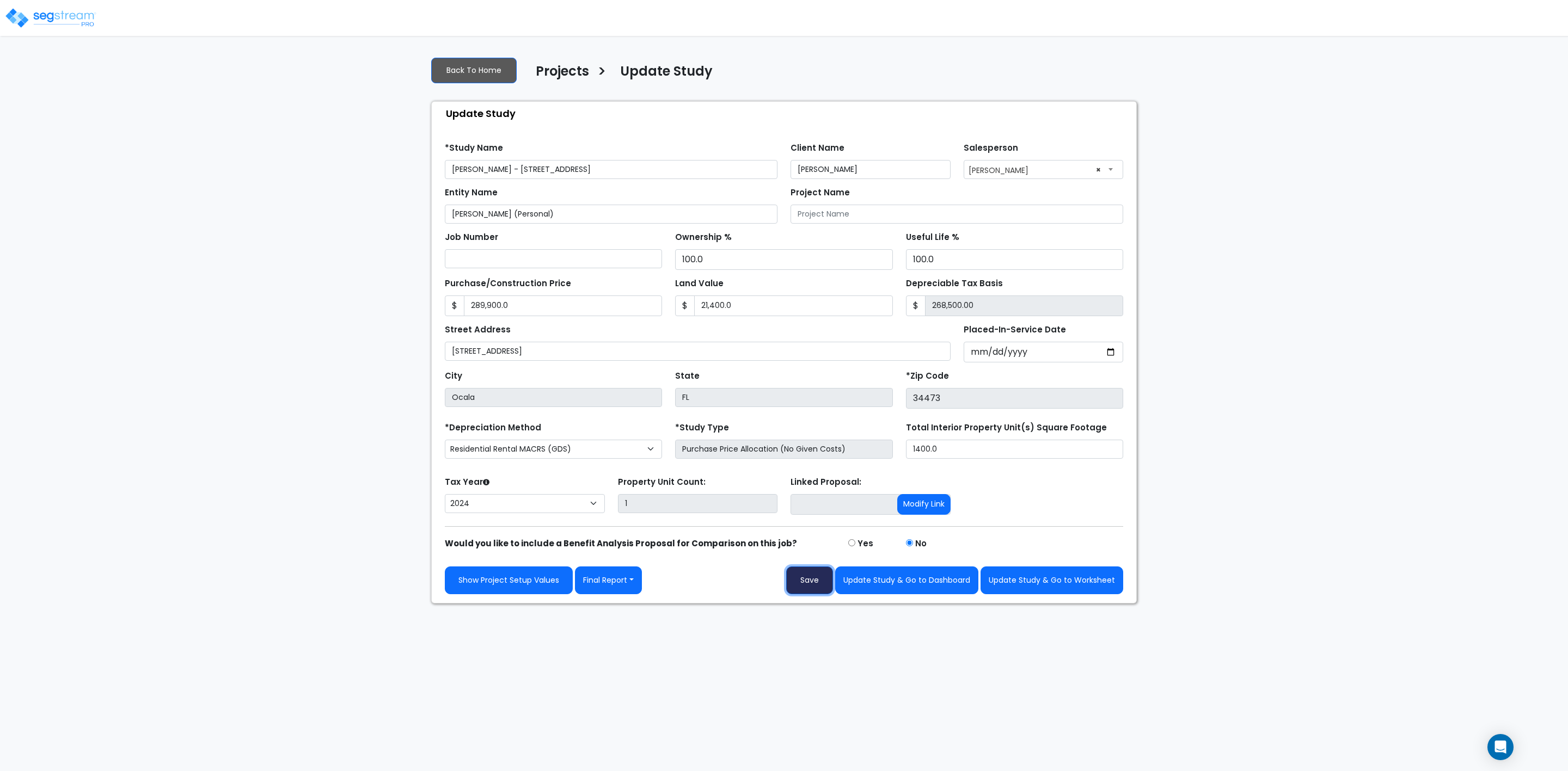
click at [804, 581] on button "Save" at bounding box center [809, 580] width 47 height 28
type input "289900"
type input "21400"
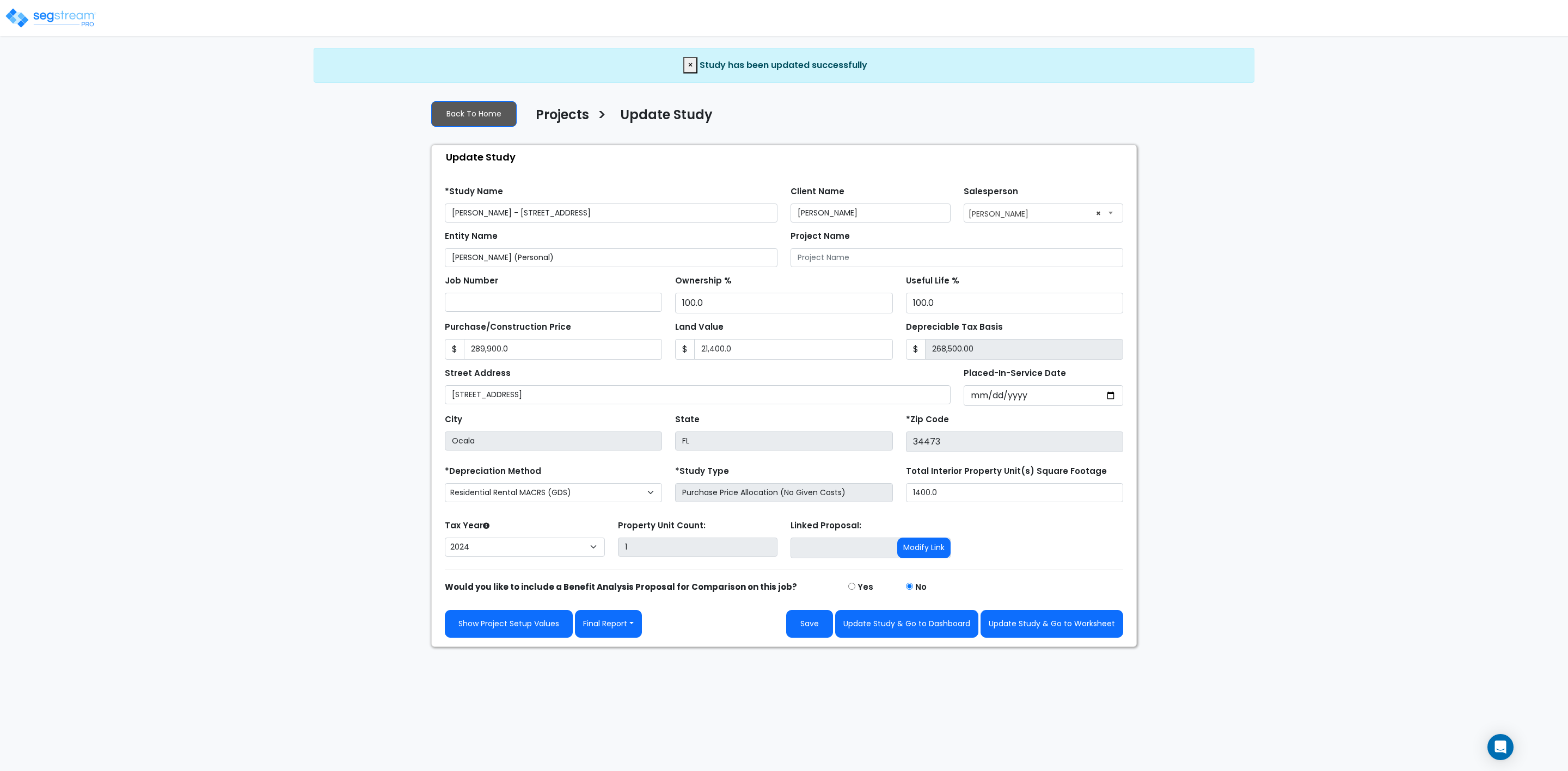
select select "2024"
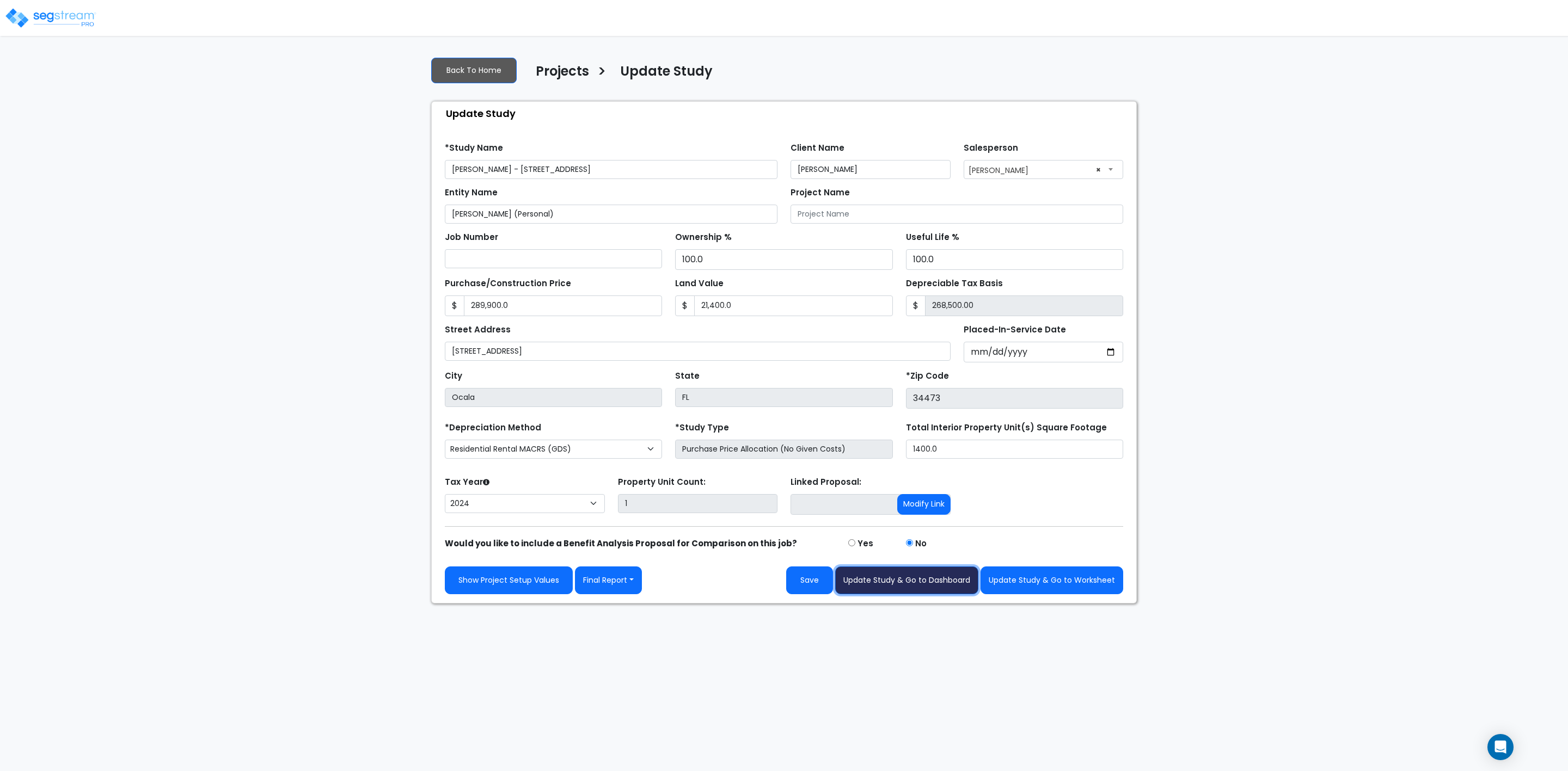
click at [874, 585] on button "Update Study & Go to Dashboard" at bounding box center [907, 580] width 143 height 28
type input "289900"
type input "21400"
